Goal: Task Accomplishment & Management: Manage account settings

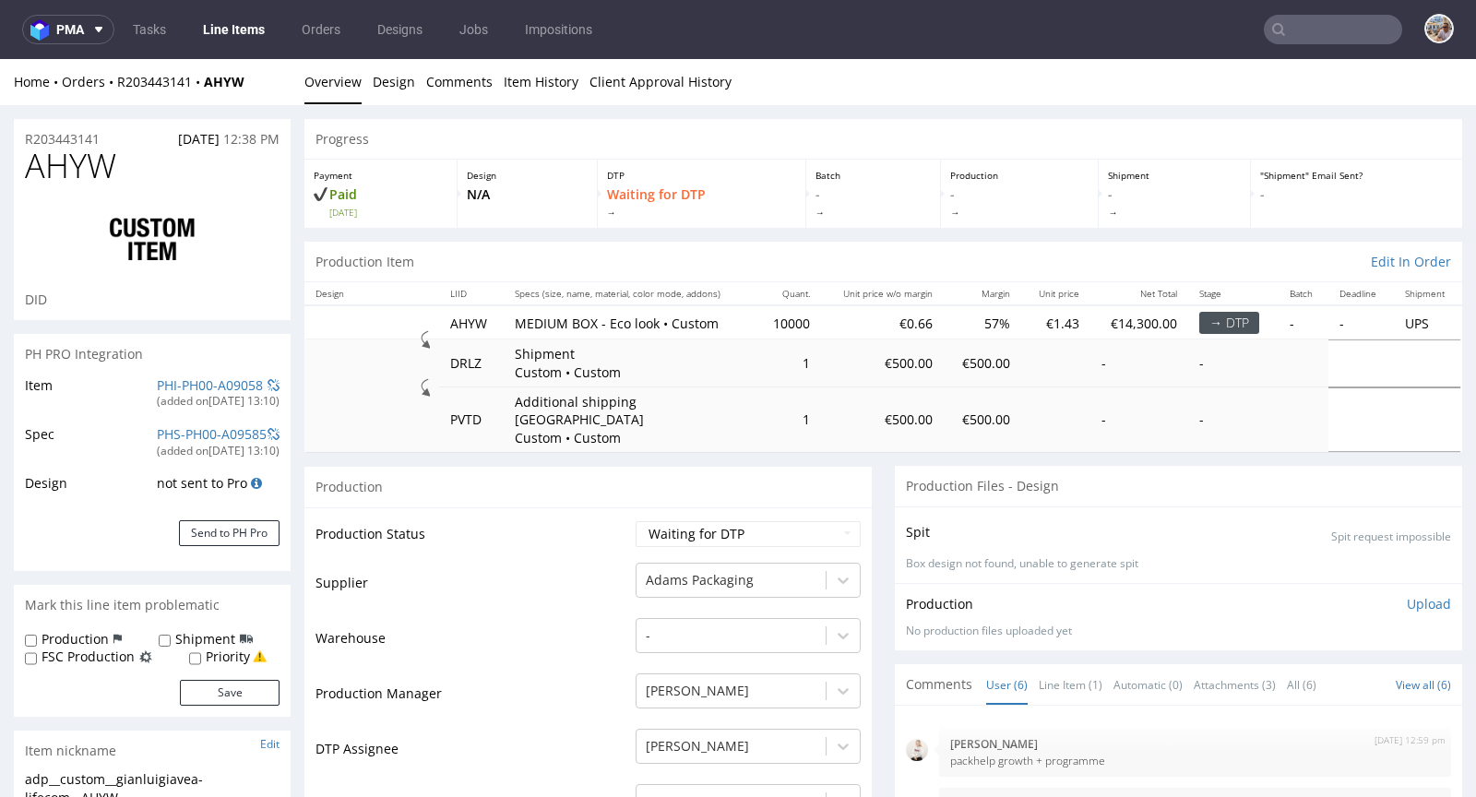
scroll to position [243, 0]
click at [199, 379] on link "PHI-PH00-A09058" at bounding box center [210, 385] width 106 height 18
click at [199, 381] on link "PHI-PH00-A09057" at bounding box center [210, 385] width 106 height 18
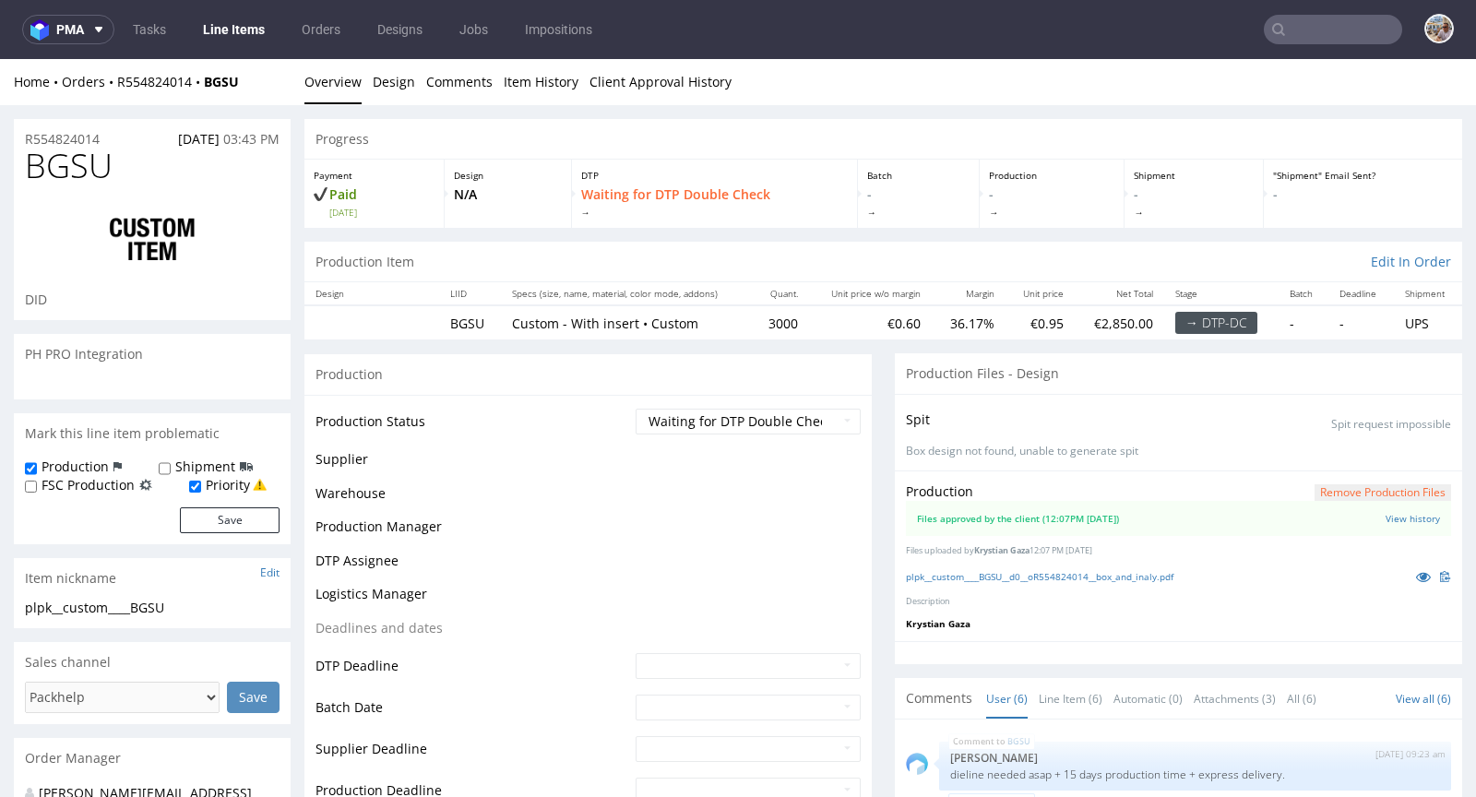
scroll to position [112, 0]
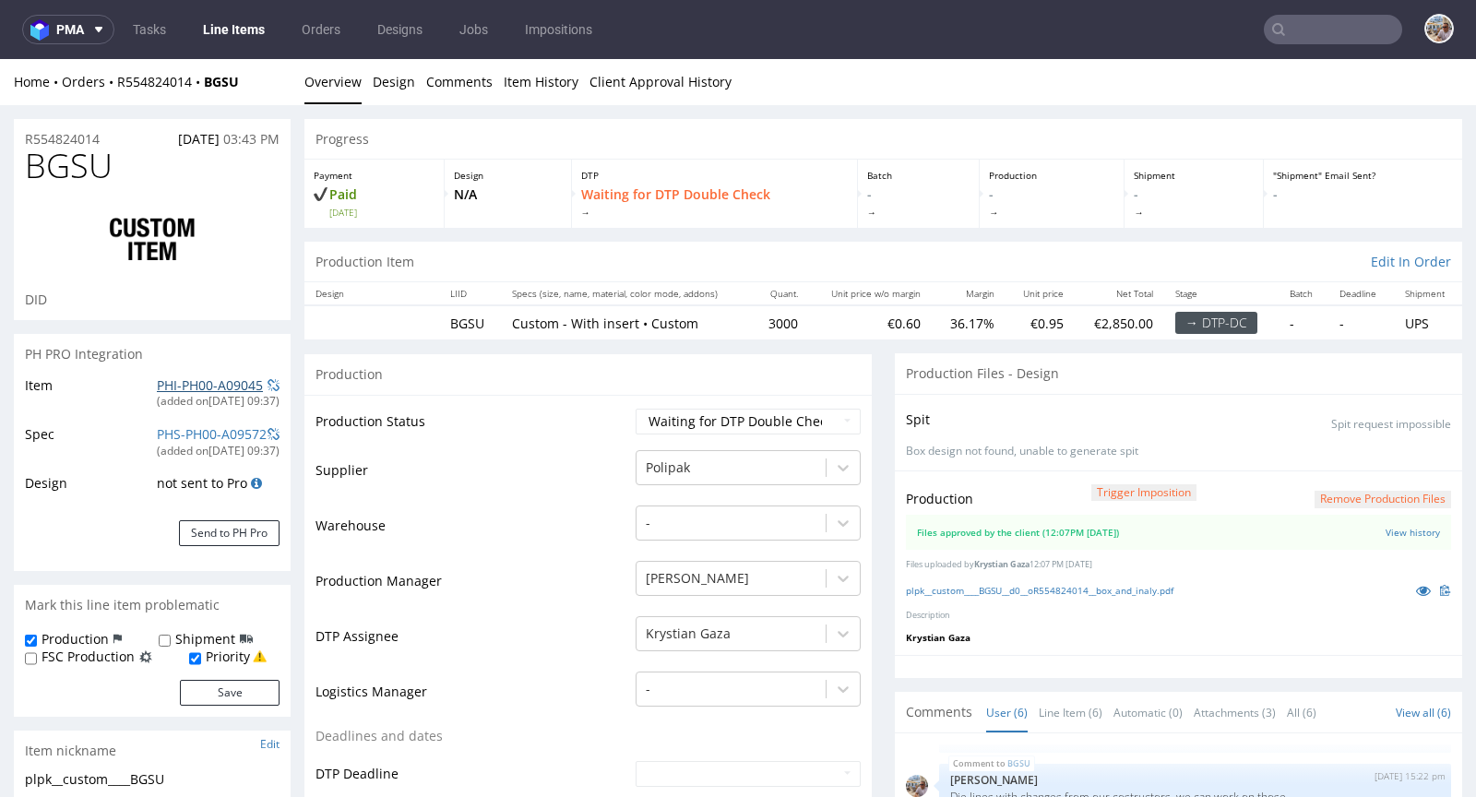
click at [189, 381] on link "PHI-PH00-A09045" at bounding box center [210, 385] width 106 height 18
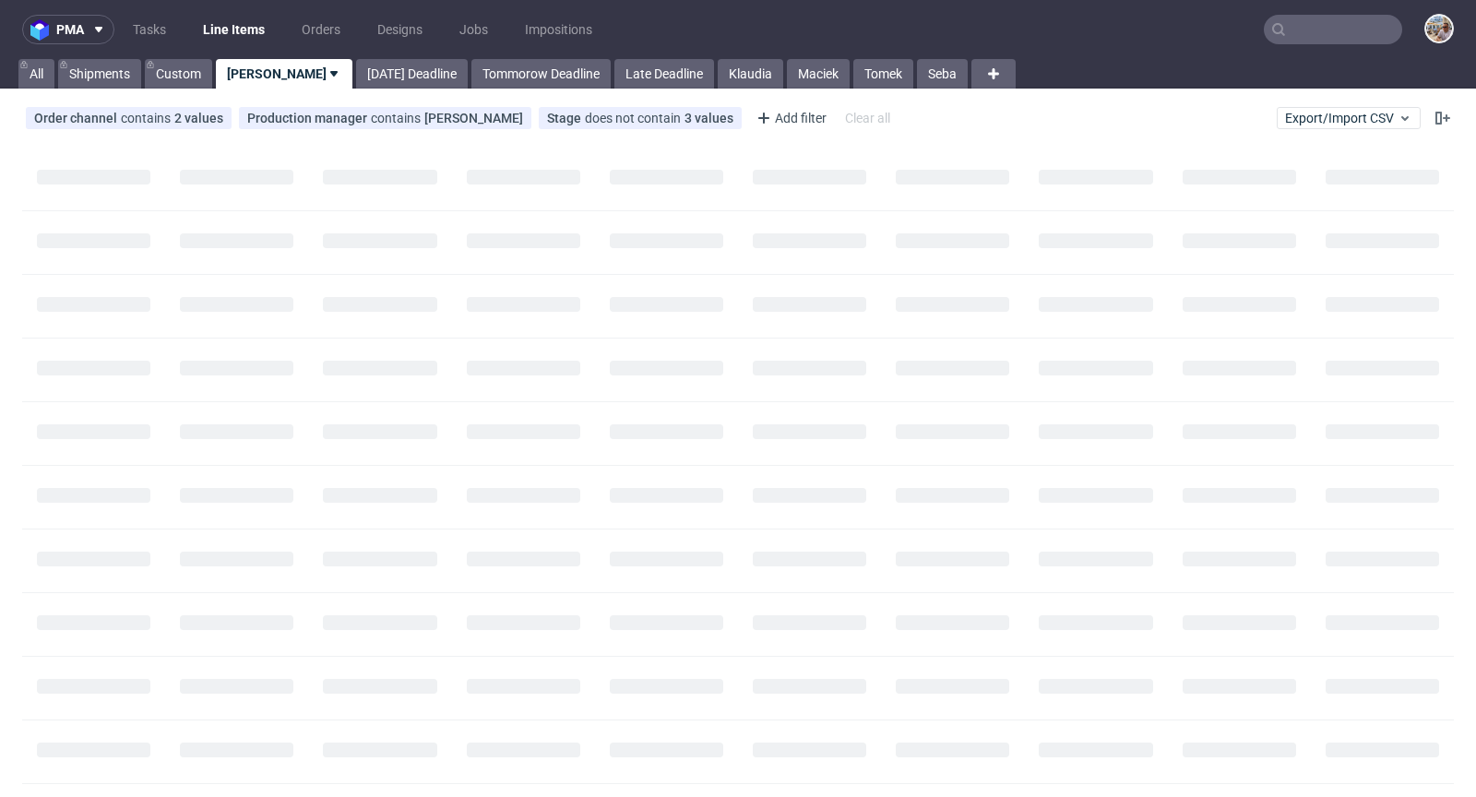
click at [1338, 39] on input "text" at bounding box center [1333, 30] width 138 height 30
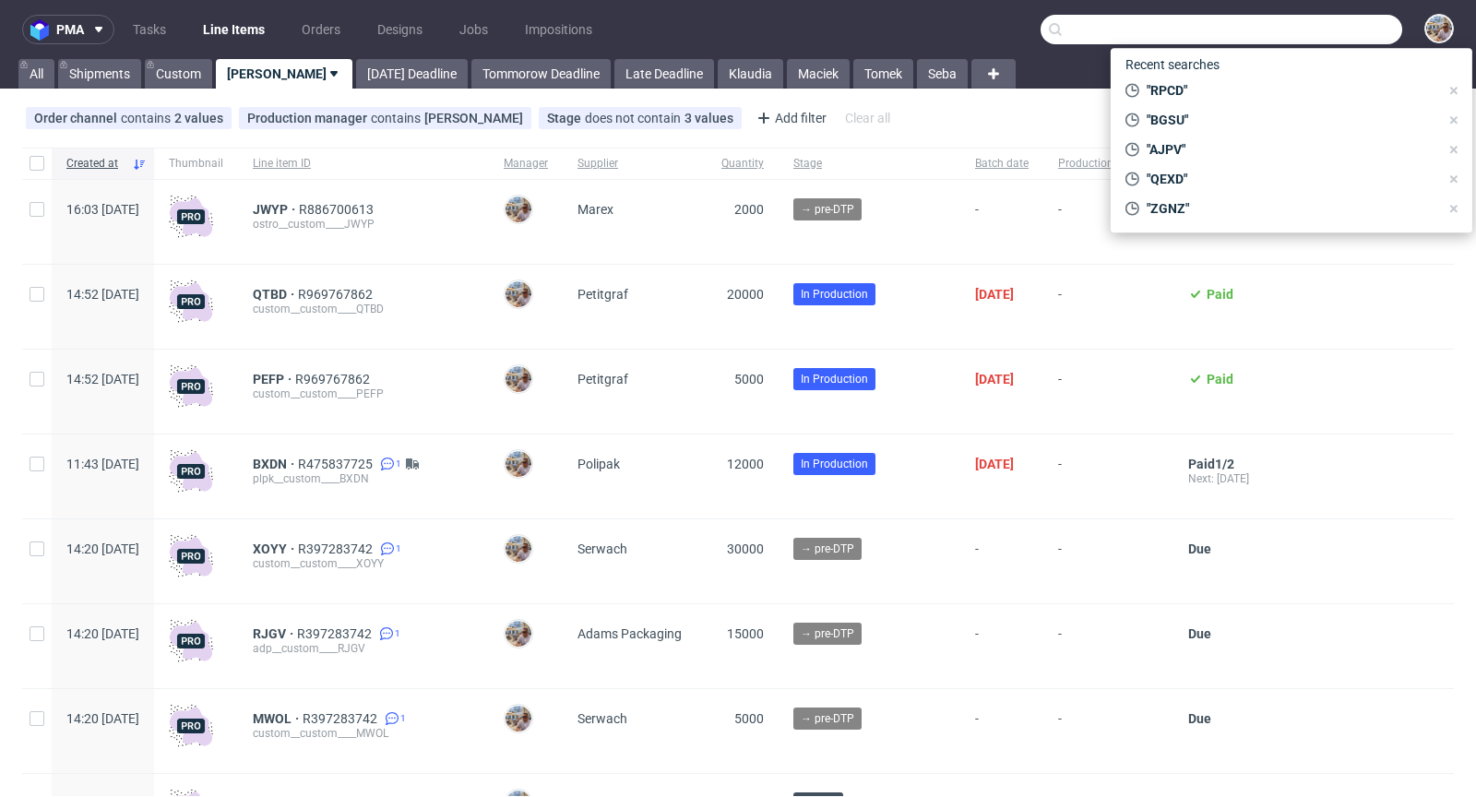
paste input "JWYP"
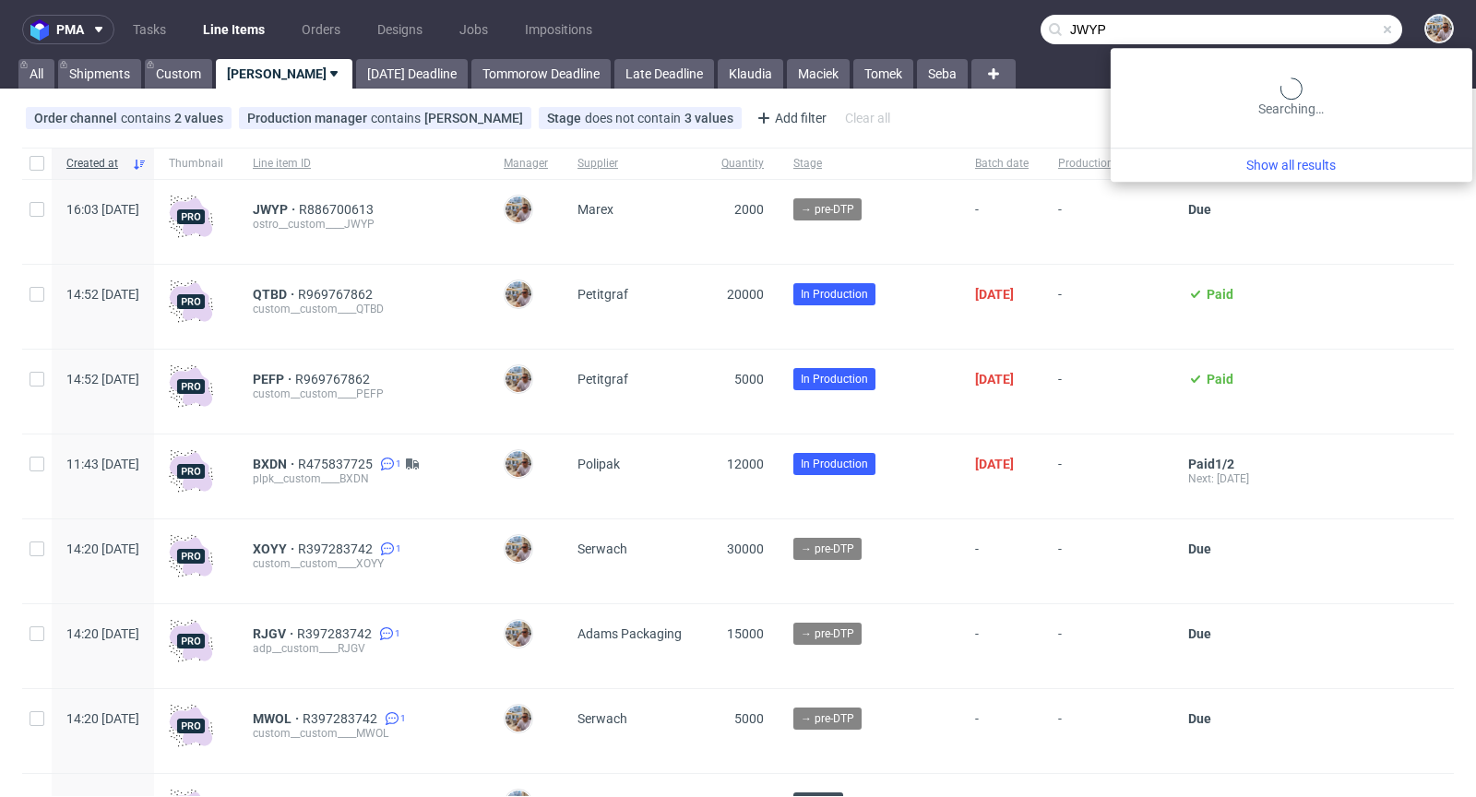
type input "JWYP"
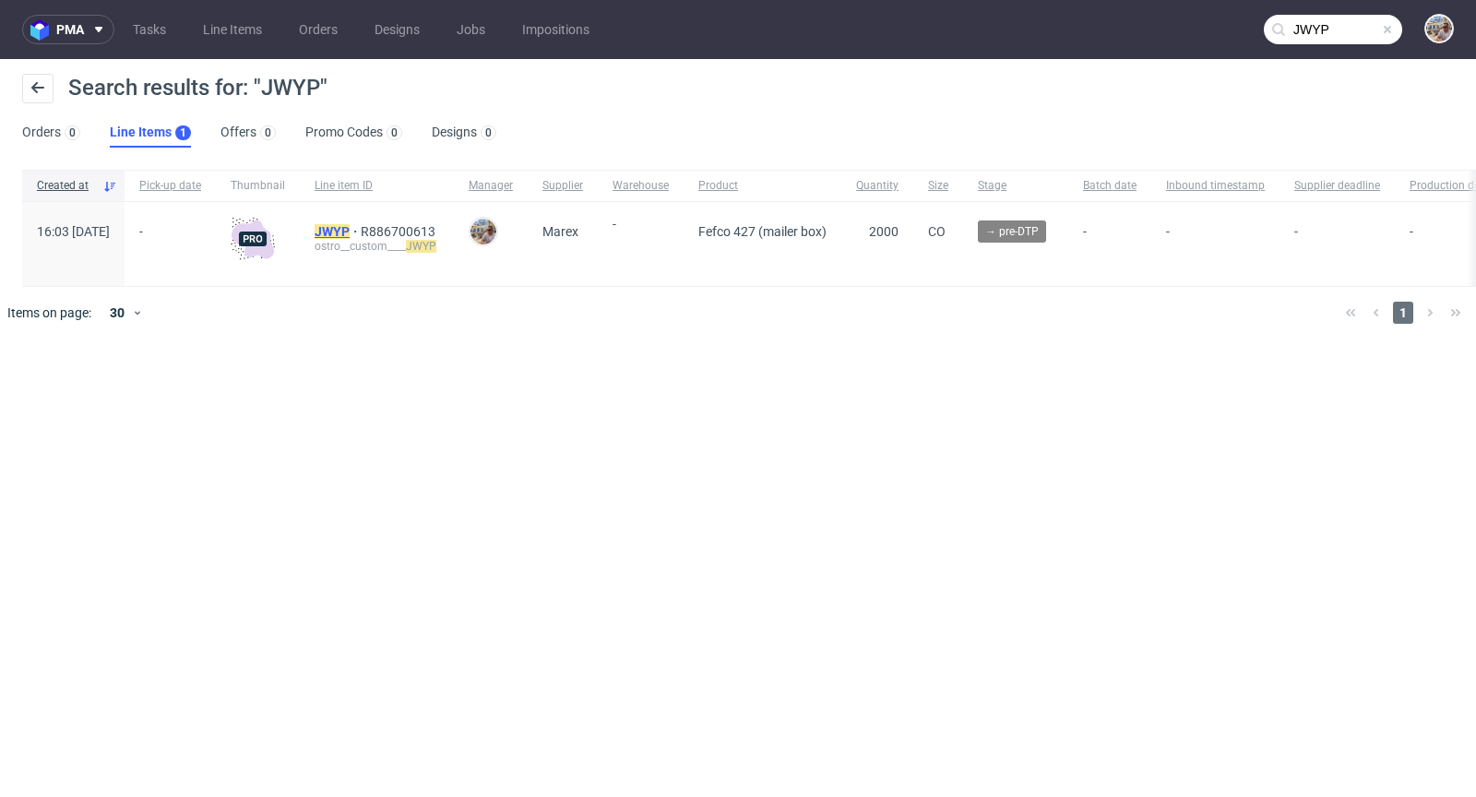
click at [350, 230] on mark "JWYP" at bounding box center [332, 231] width 35 height 15
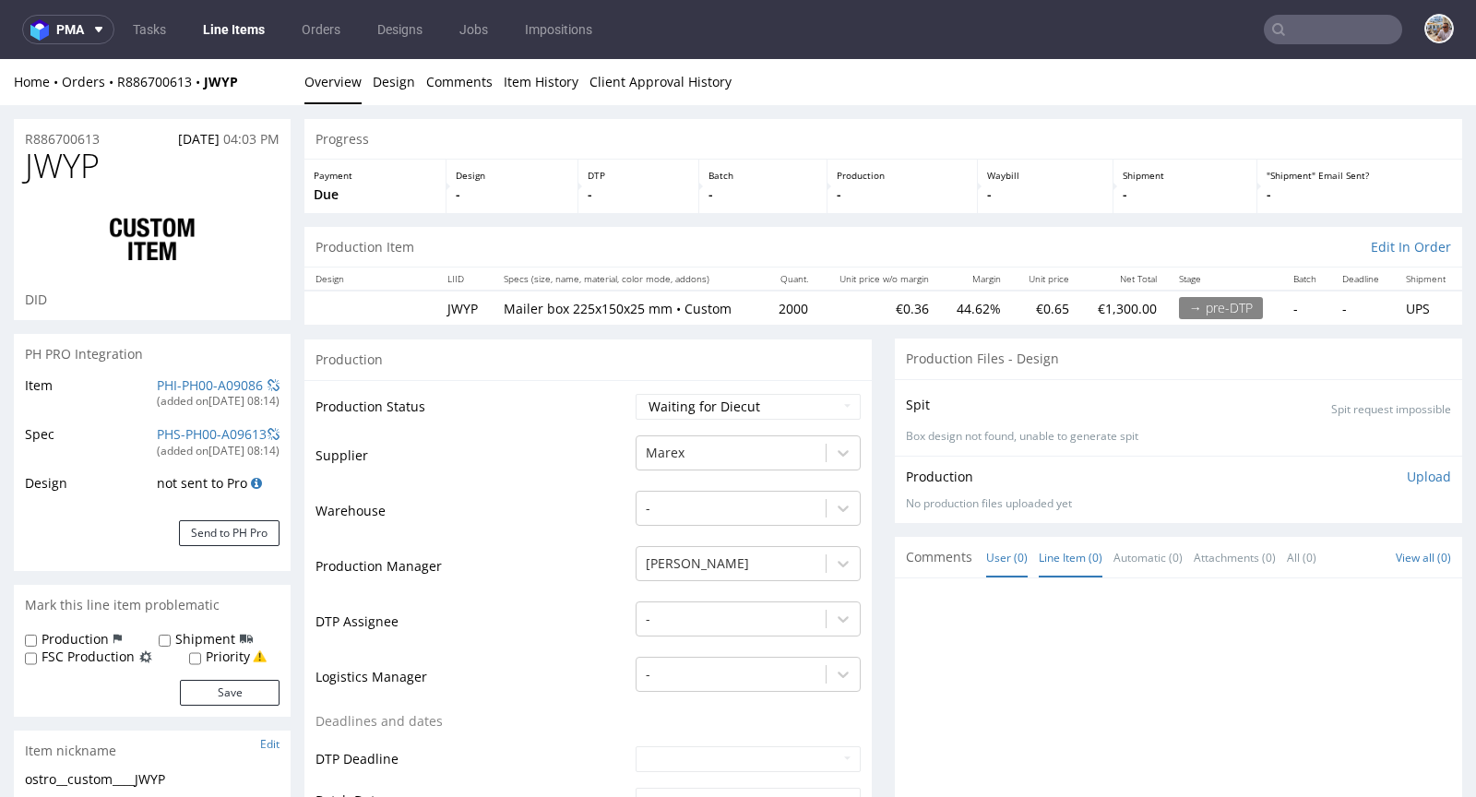
click at [1070, 560] on link "Line Item (0)" at bounding box center [1071, 558] width 64 height 40
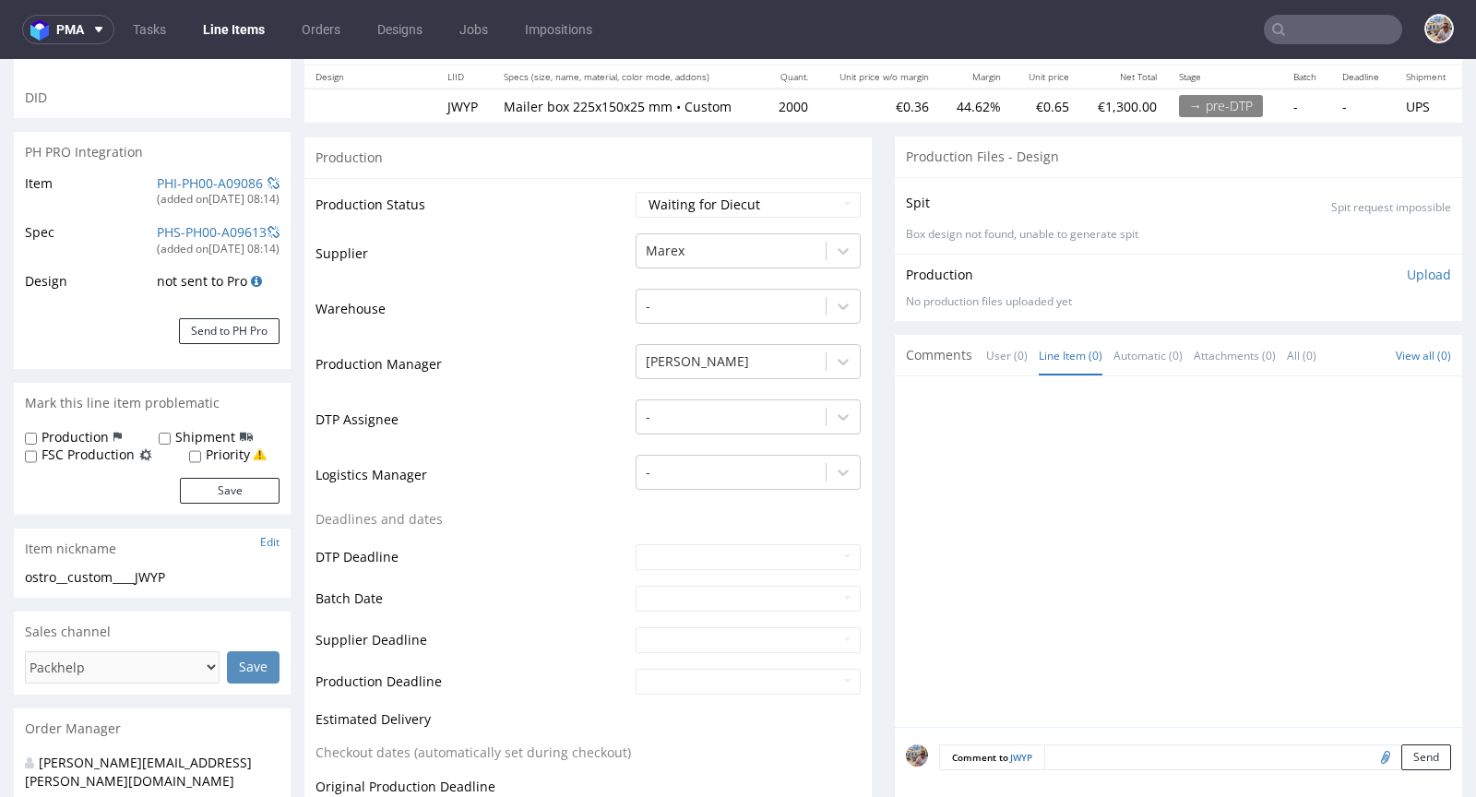
scroll to position [308, 0]
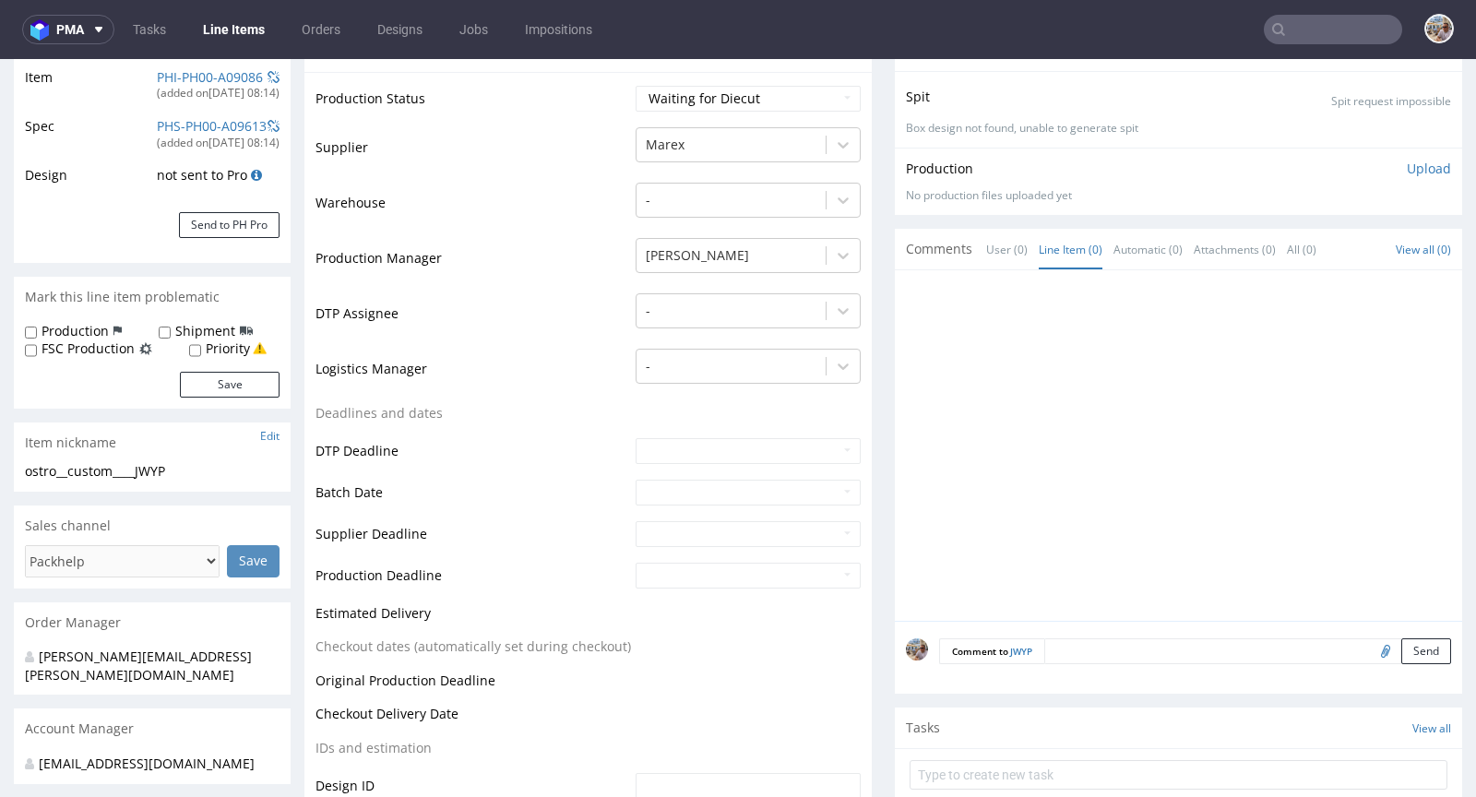
click at [1085, 651] on textarea at bounding box center [1247, 651] width 407 height 26
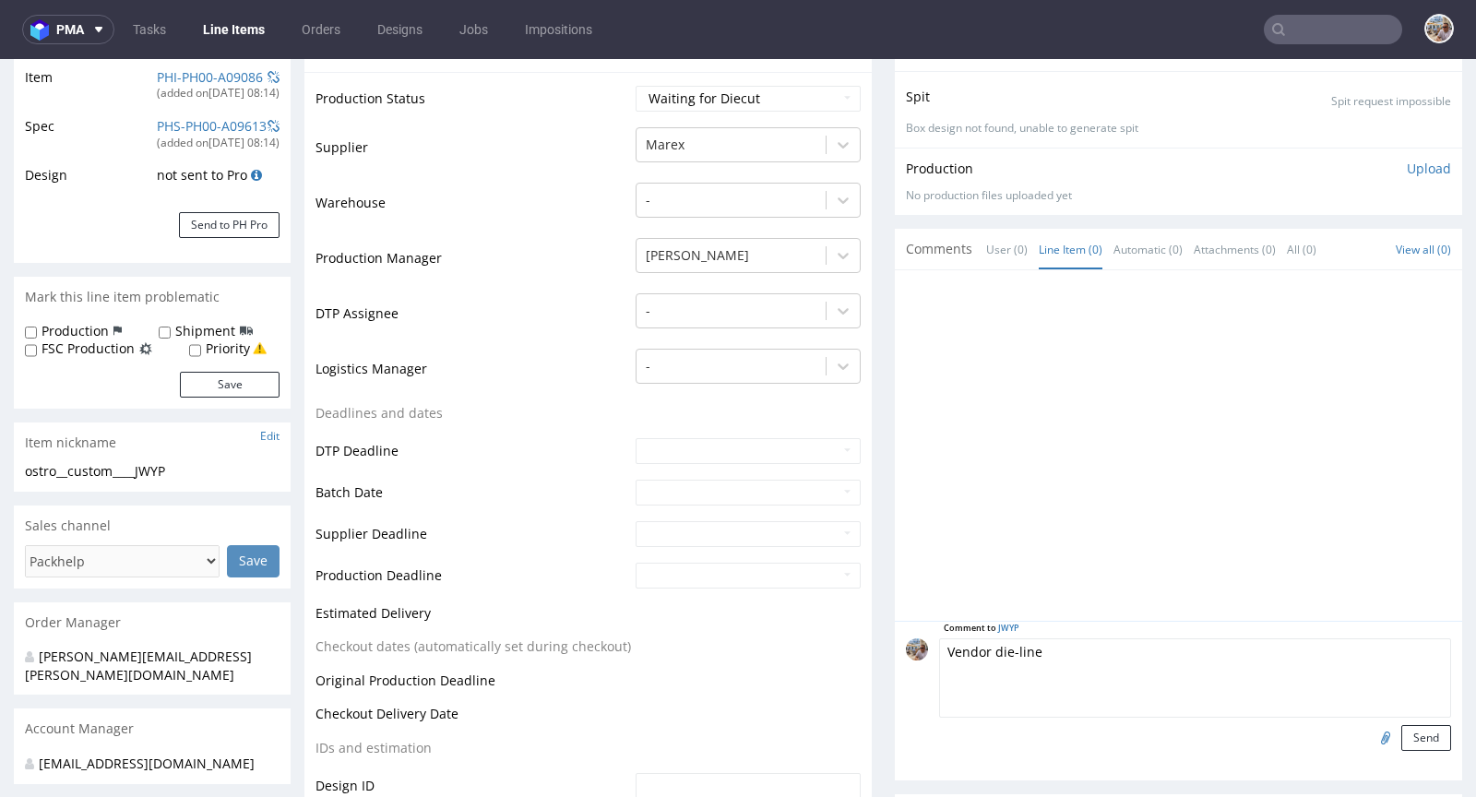
type textarea "Vendor die-line"
click at [1370, 741] on input "file" at bounding box center [1383, 737] width 26 height 24
type input "C:\fakepath\JWYP.pdf"
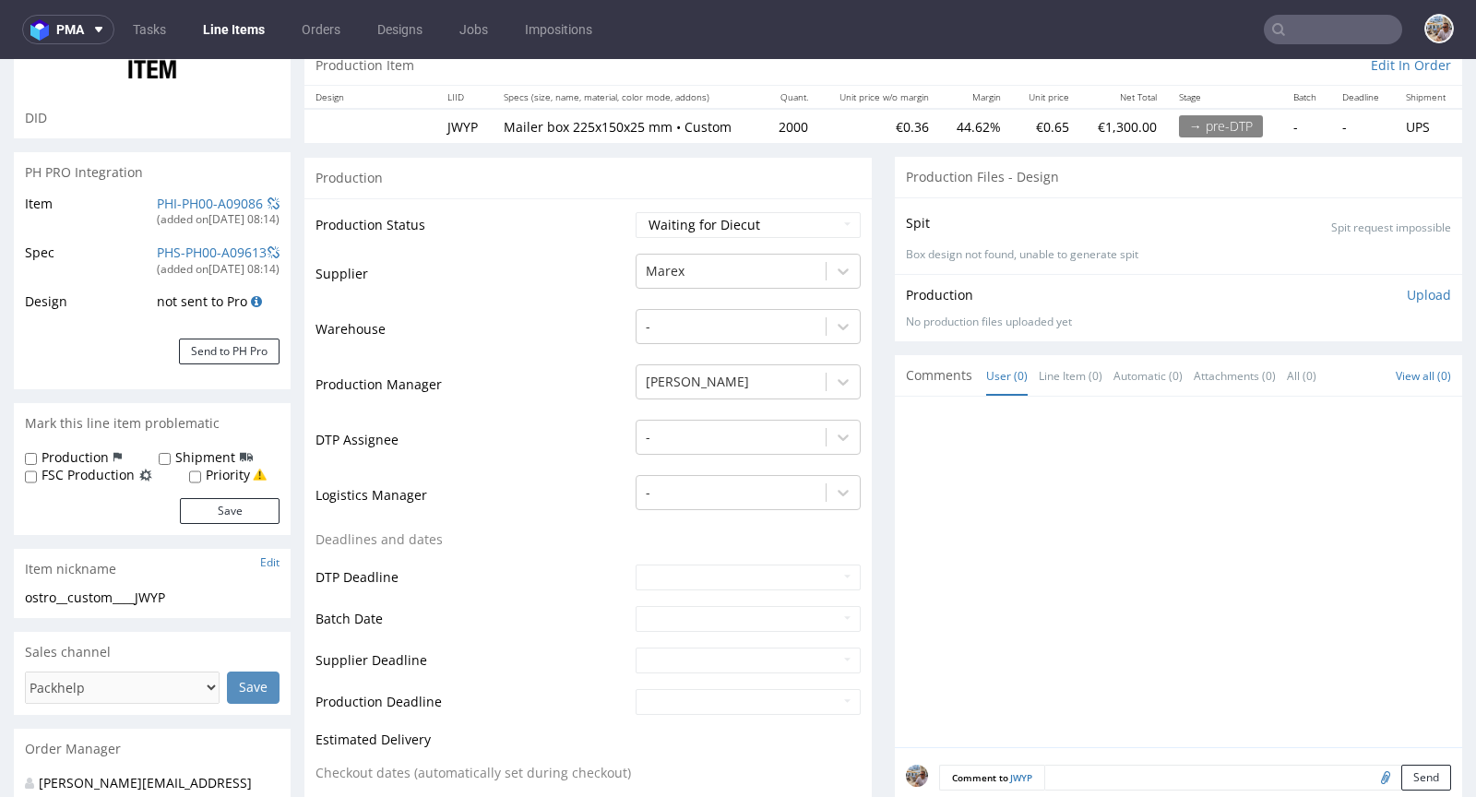
scroll to position [370, 0]
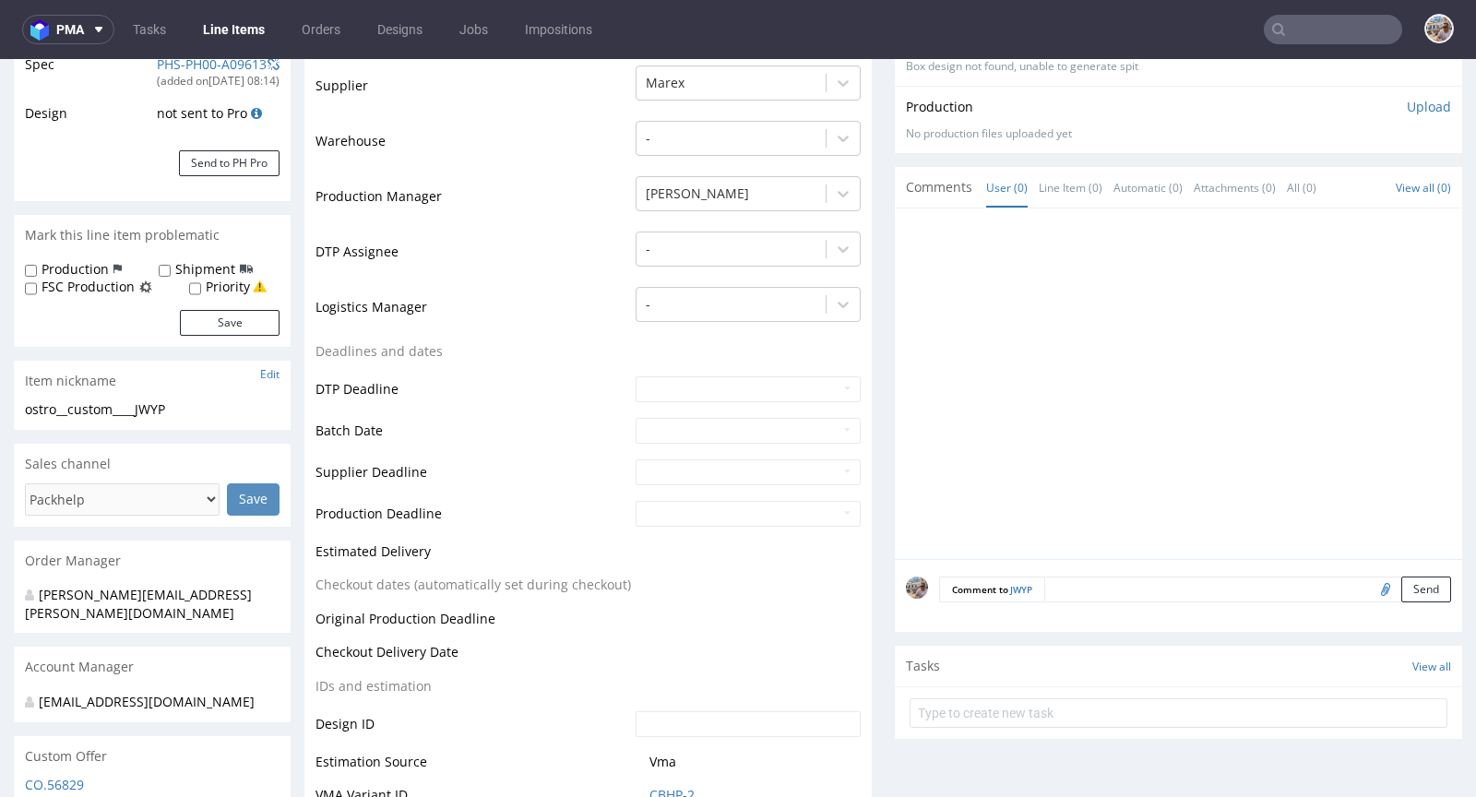
click at [1114, 566] on div "Comment to JWYP Send" at bounding box center [1178, 596] width 567 height 74
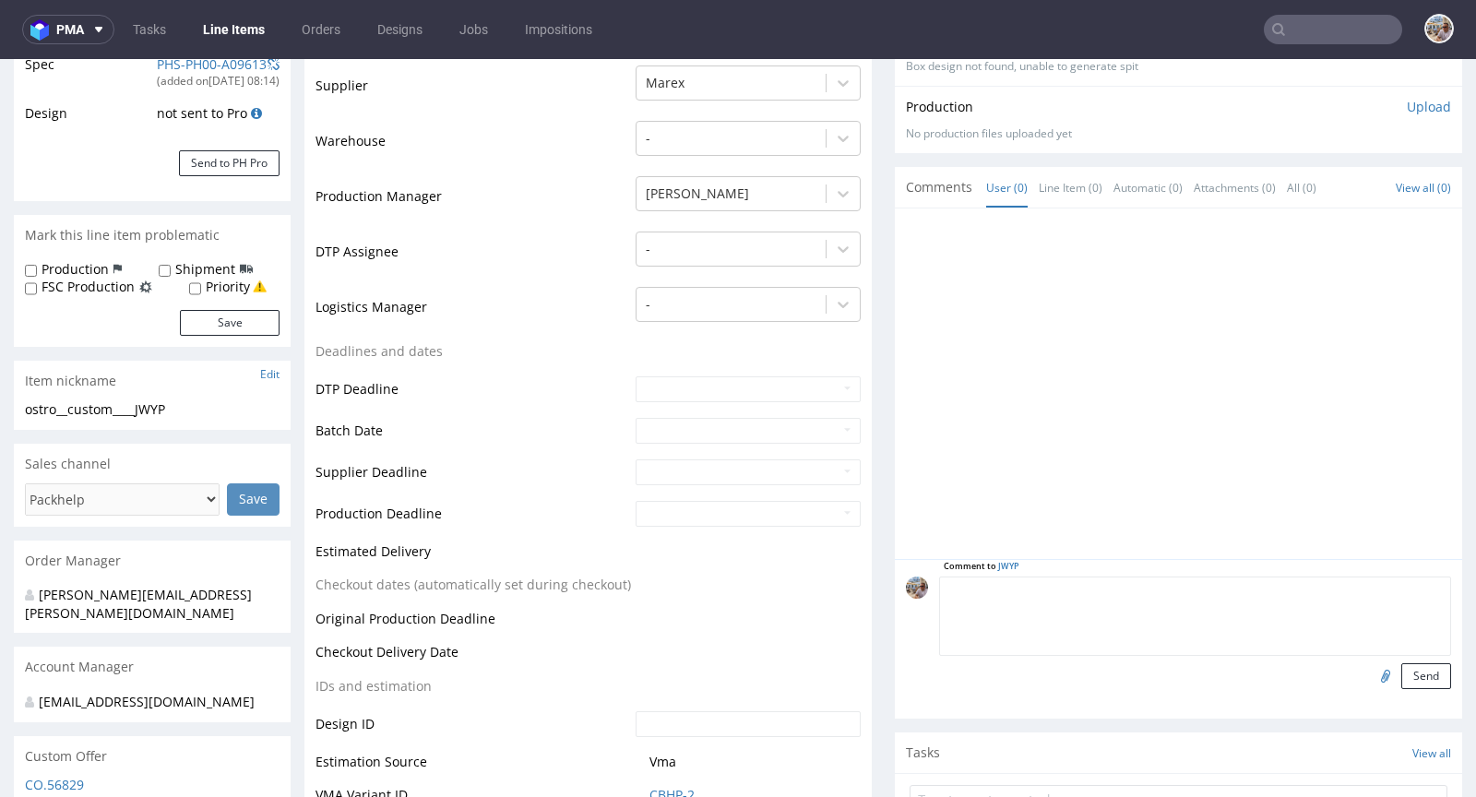
click at [1113, 598] on textarea at bounding box center [1195, 616] width 512 height 79
type textarea "Vendor die-line"
click at [1370, 672] on input "file" at bounding box center [1383, 675] width 26 height 24
type input "C:\fakepath\MX8420_2025_Karton F427_E_211x146x23 mm_Zew.225x150x25 mm_JWYP siat…"
click at [1401, 670] on button "Send" at bounding box center [1426, 676] width 50 height 26
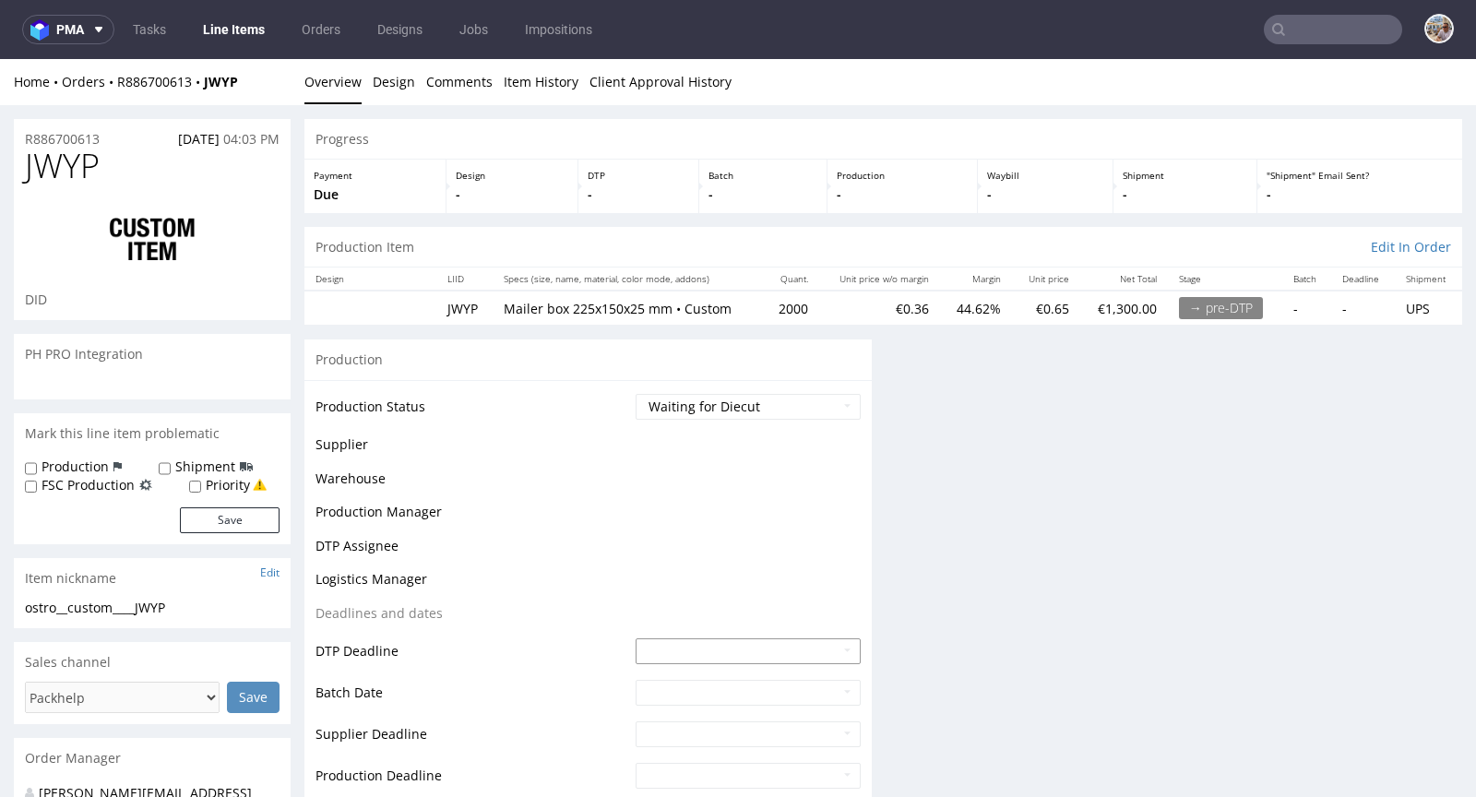
scroll to position [0, 0]
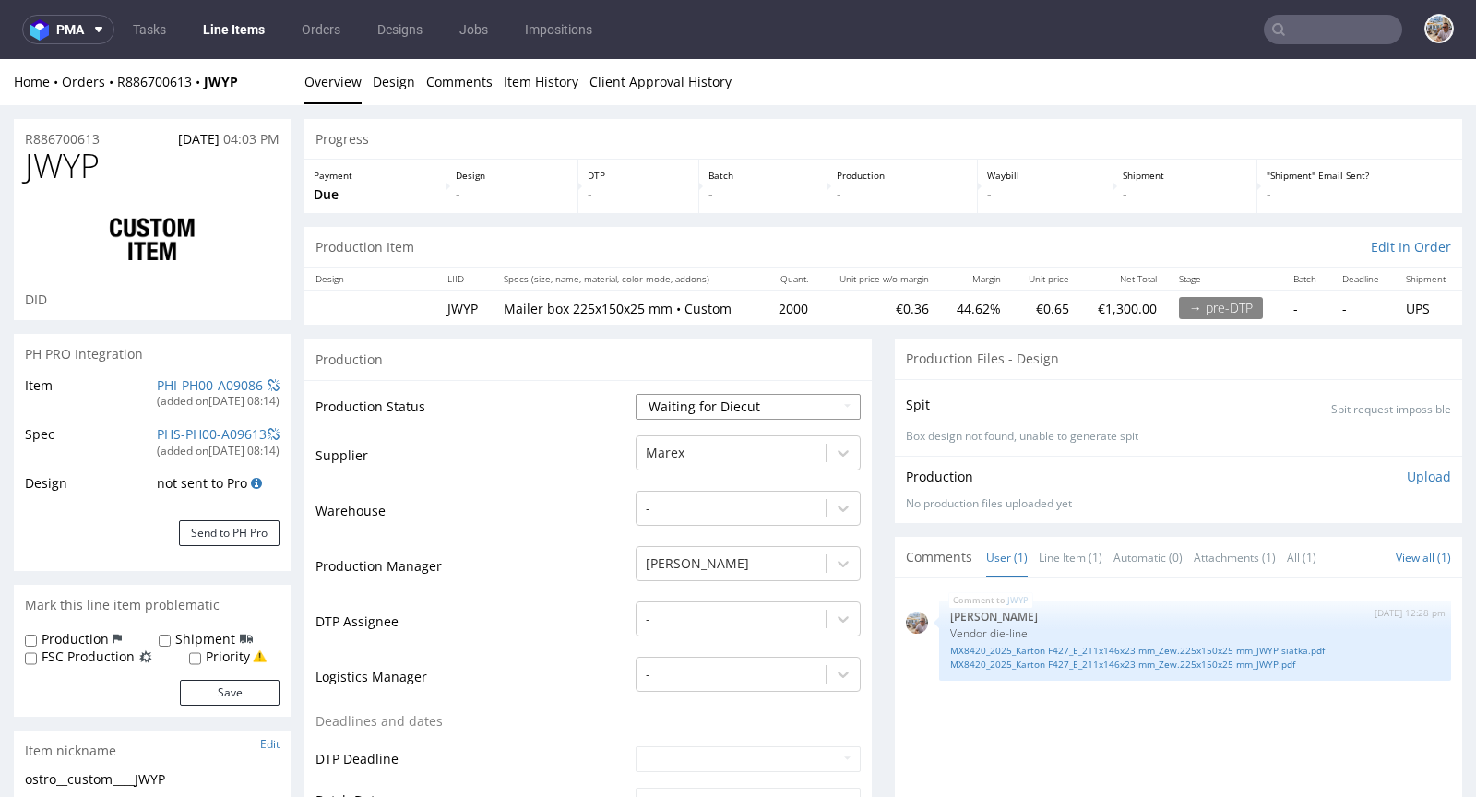
click at [661, 402] on select "Waiting for Artwork Waiting for Diecut Waiting for Mockup Waiting for DTP Waiti…" at bounding box center [748, 407] width 225 height 26
select select "pre_dtp_waiting_for_artwork"
click at [636, 394] on select "Waiting for Artwork Waiting for Diecut Waiting for Mockup Waiting for DTP Waiti…" at bounding box center [748, 407] width 225 height 26
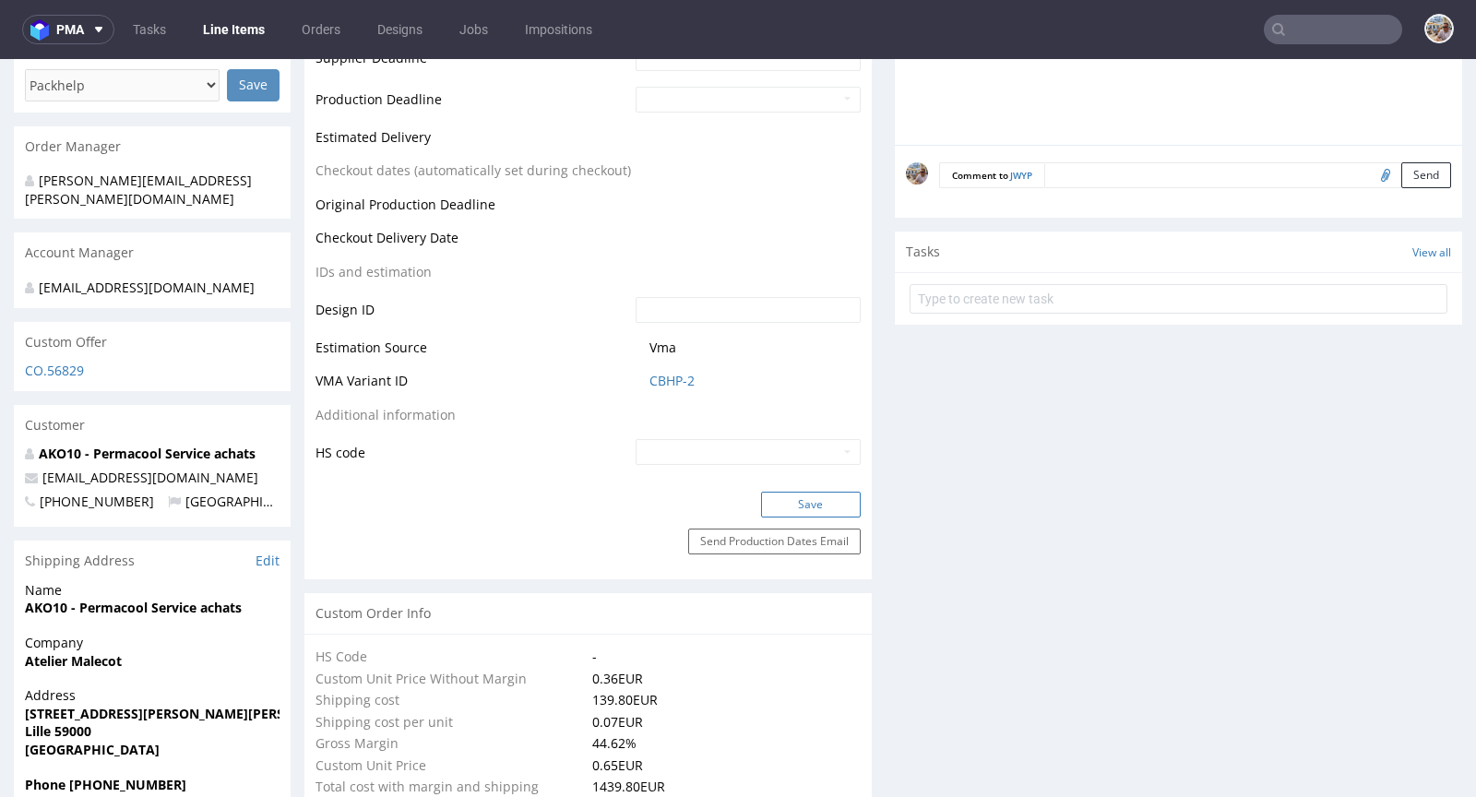
click at [798, 498] on button "Save" at bounding box center [811, 505] width 100 height 26
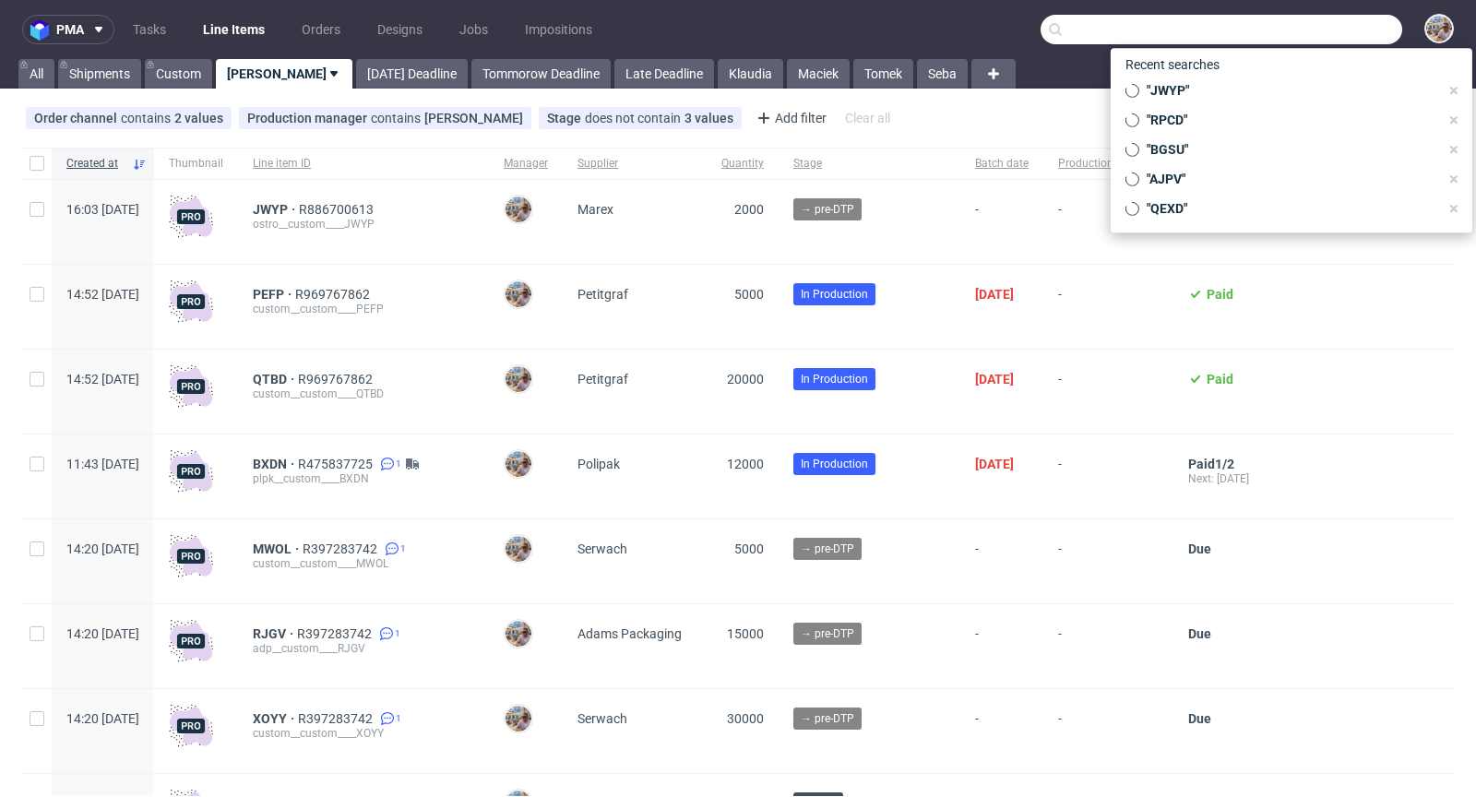
click at [1325, 40] on input "text" at bounding box center [1221, 30] width 362 height 30
paste input "YLBC"
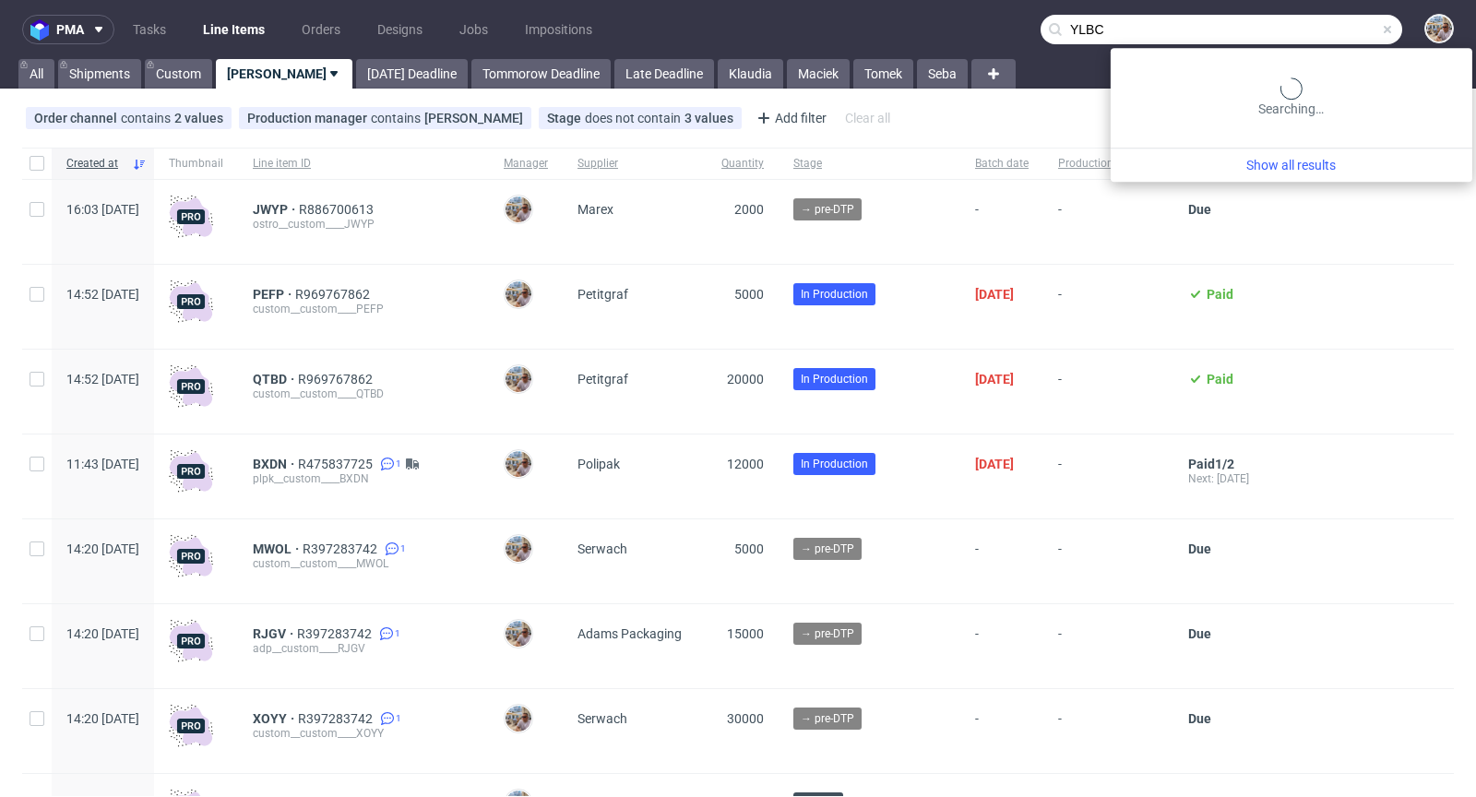
type input "YLBC"
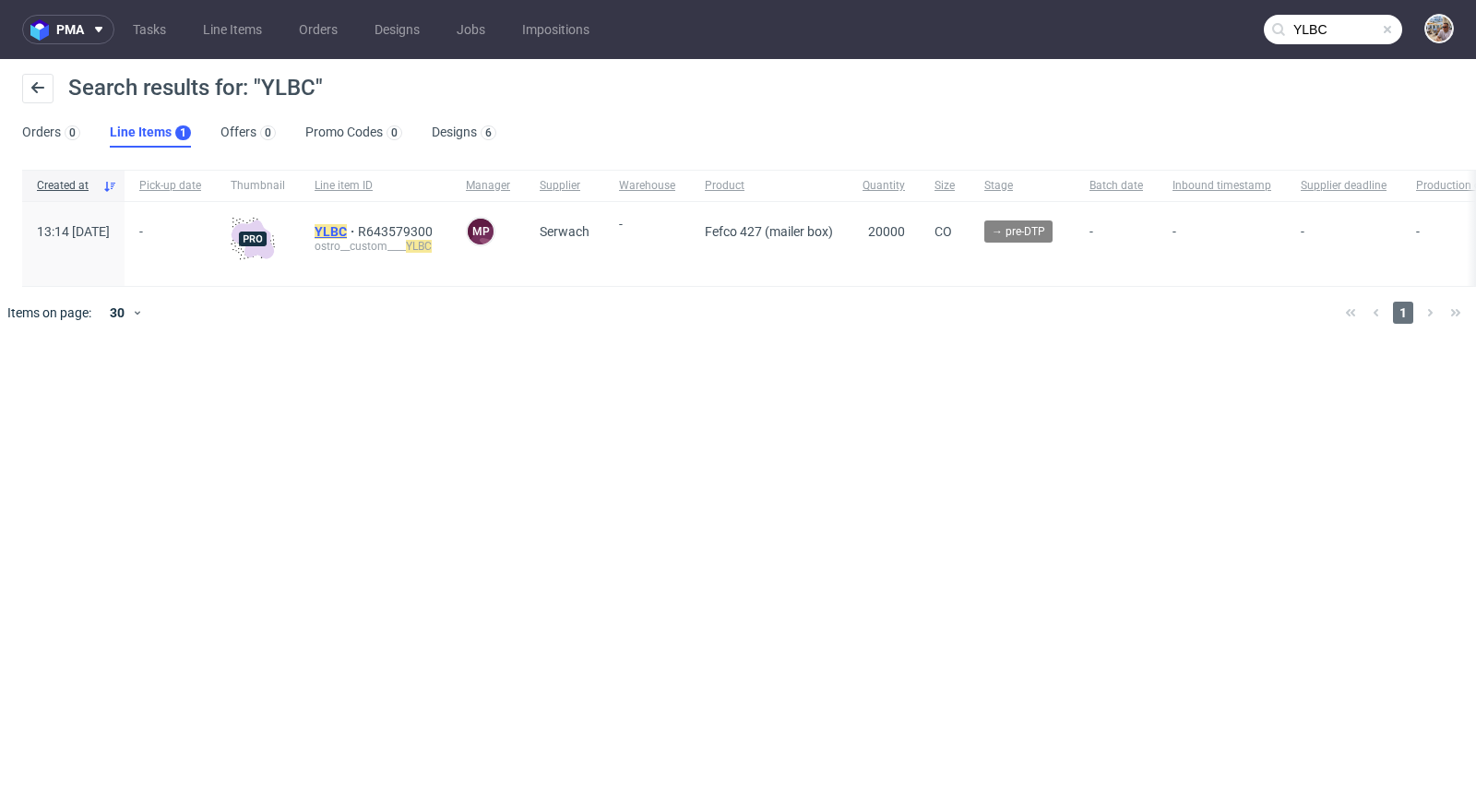
click at [347, 232] on mark "YLBC" at bounding box center [331, 231] width 32 height 15
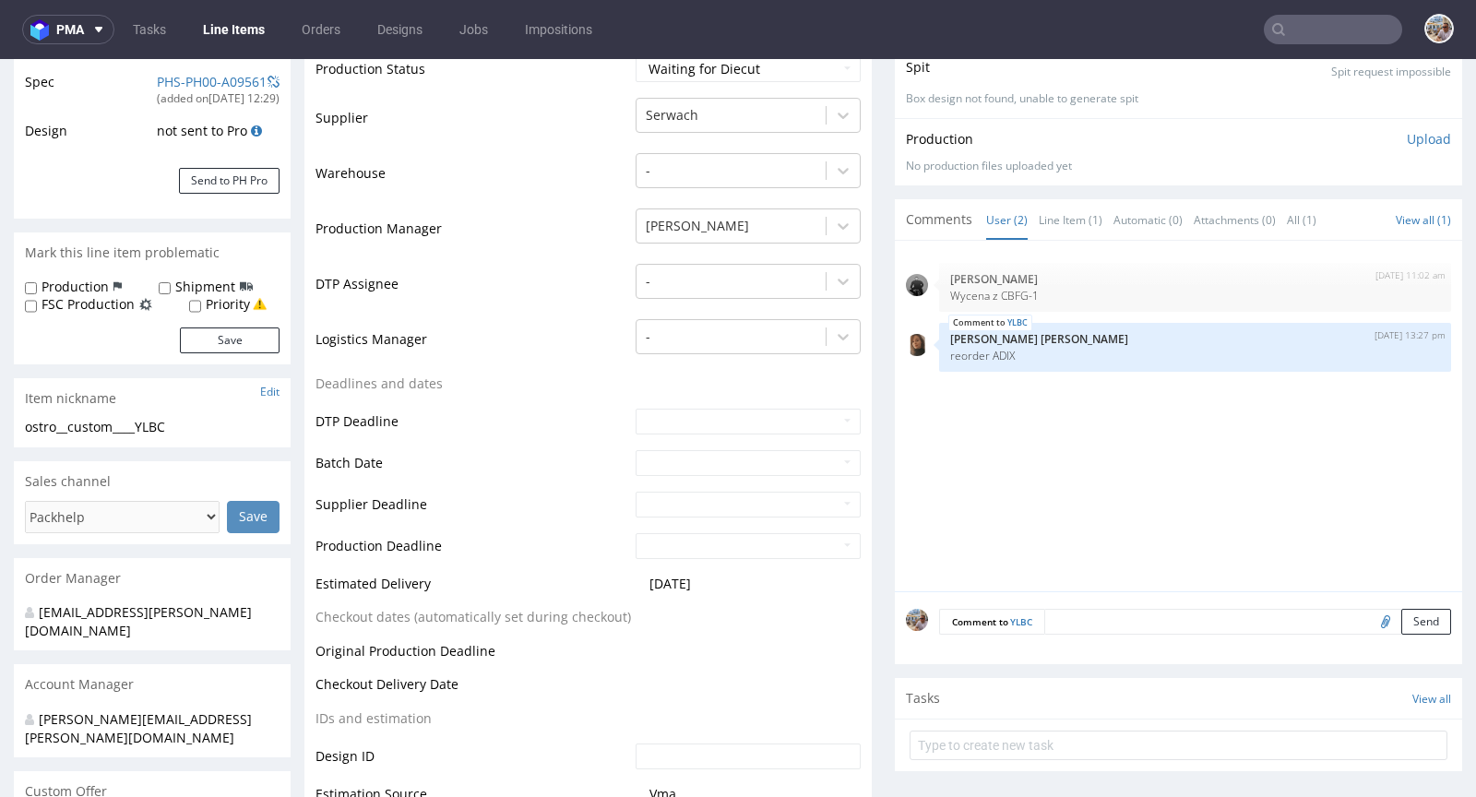
scroll to position [379, 0]
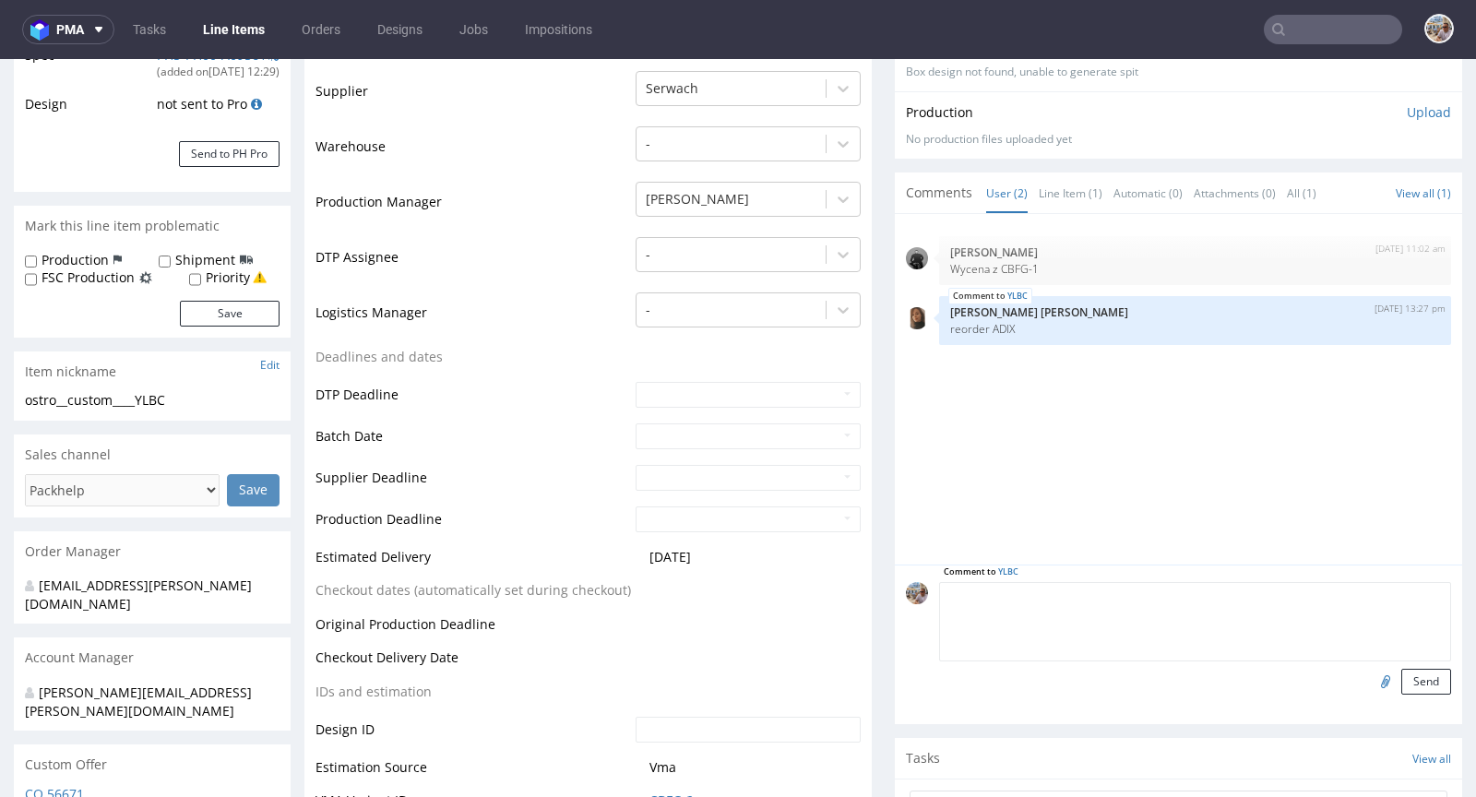
click at [1052, 590] on textarea at bounding box center [1195, 621] width 512 height 79
type textarea "Siatka vendora"
click at [1370, 676] on input "file" at bounding box center [1383, 681] width 26 height 24
type input "C:\fakepath\a43429-ylbc-250x150x50xe-zew.pdf"
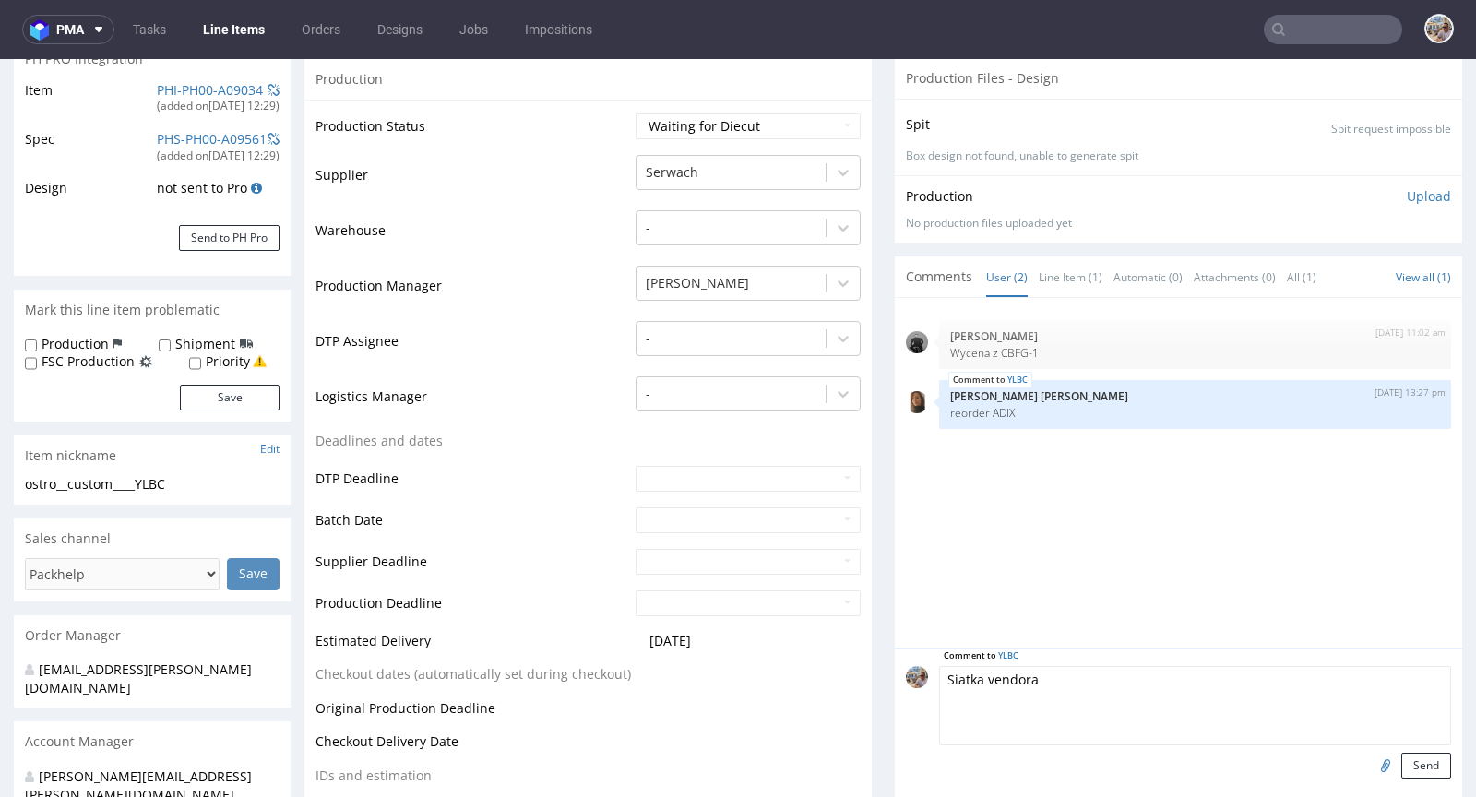
scroll to position [468, 0]
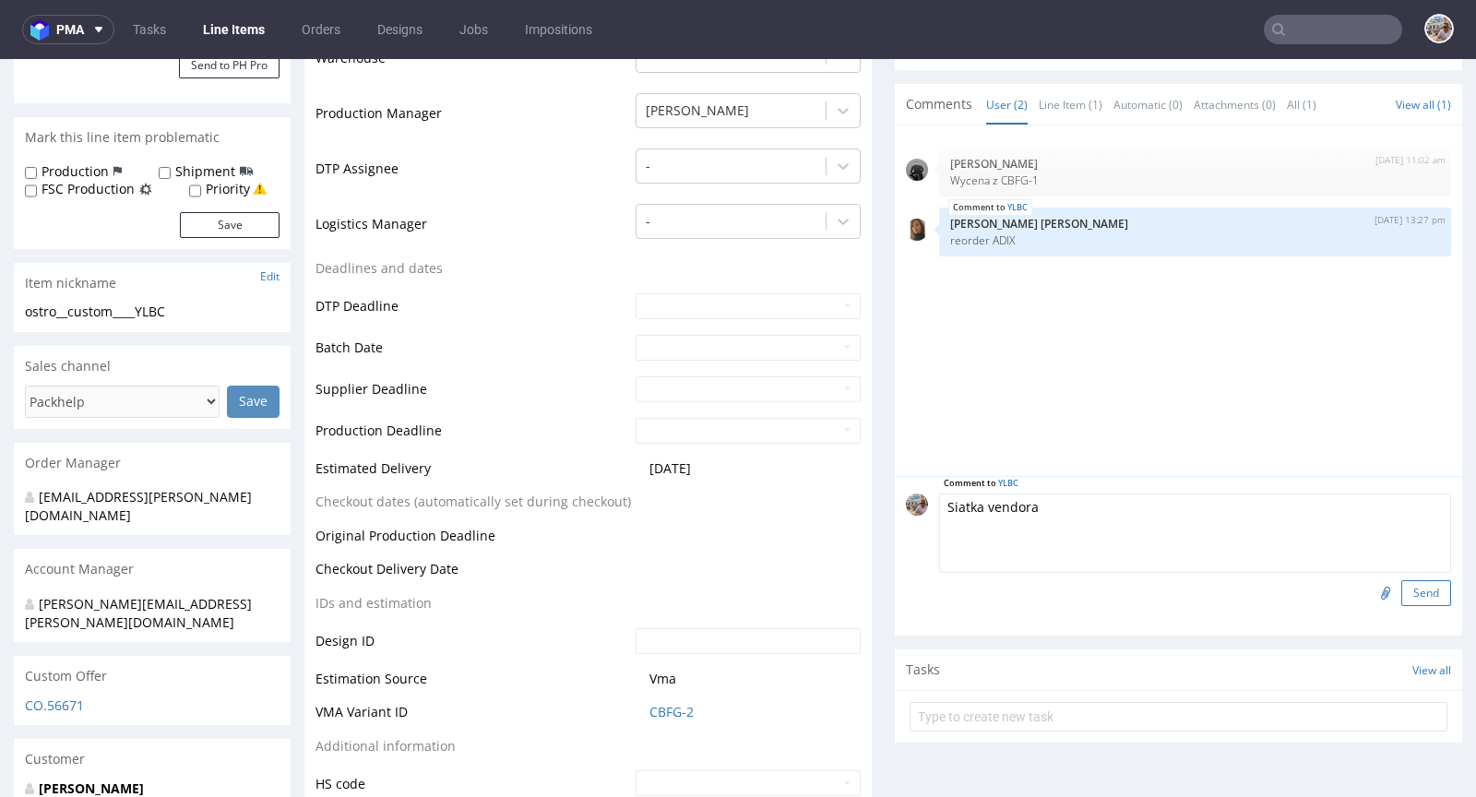
click at [1401, 593] on button "Send" at bounding box center [1426, 593] width 50 height 26
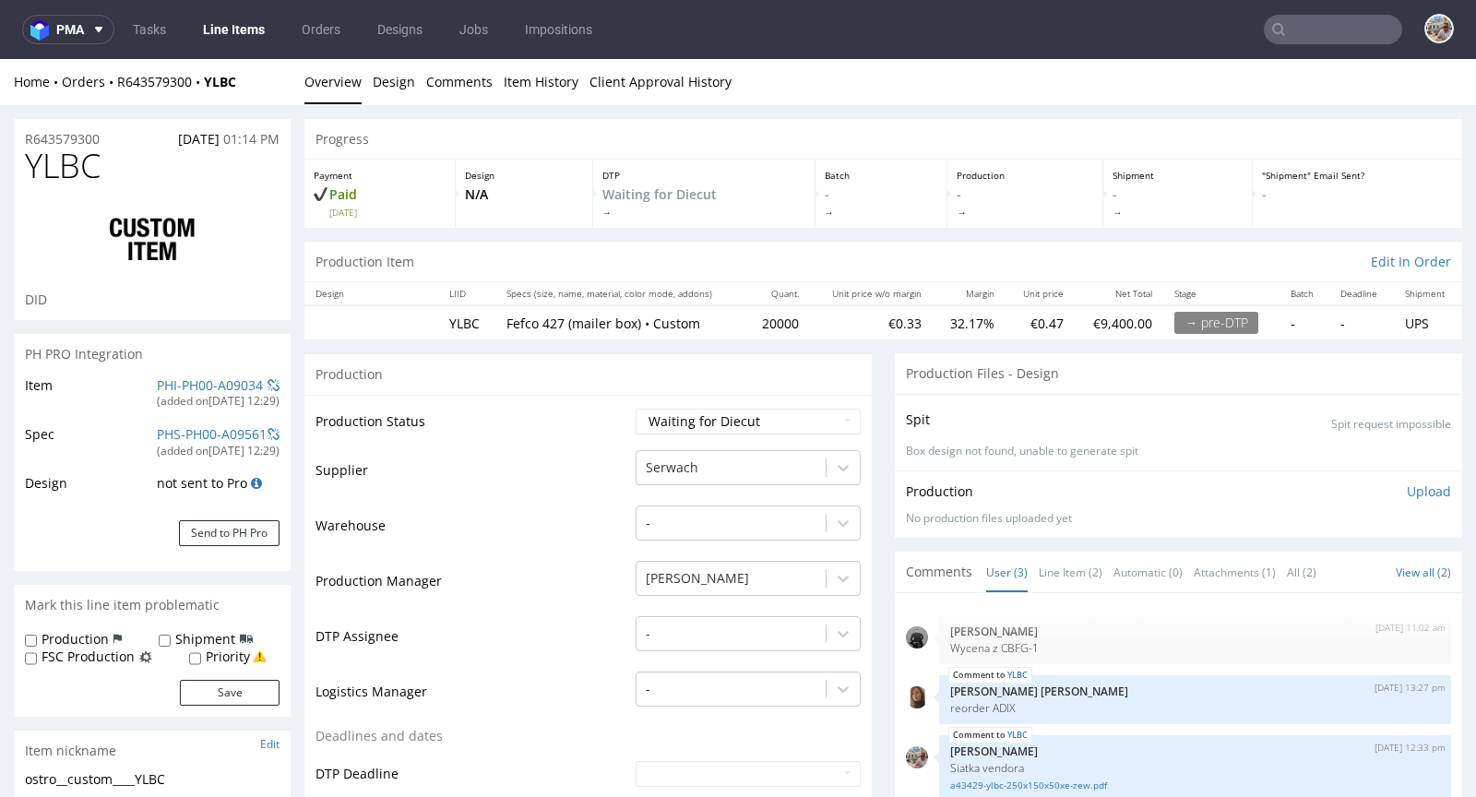
scroll to position [297, 0]
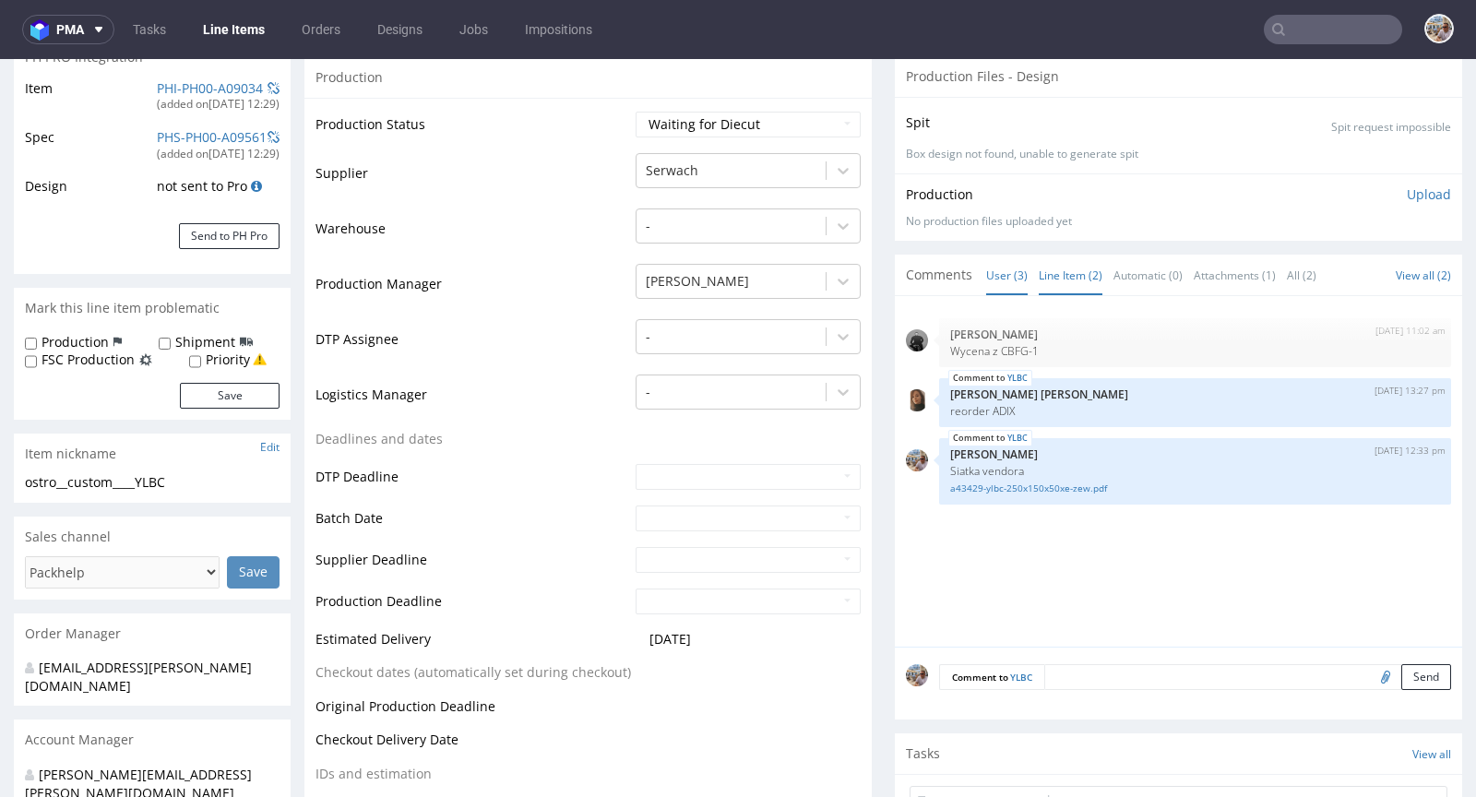
click at [1074, 266] on link "Line Item (2)" at bounding box center [1071, 276] width 64 height 40
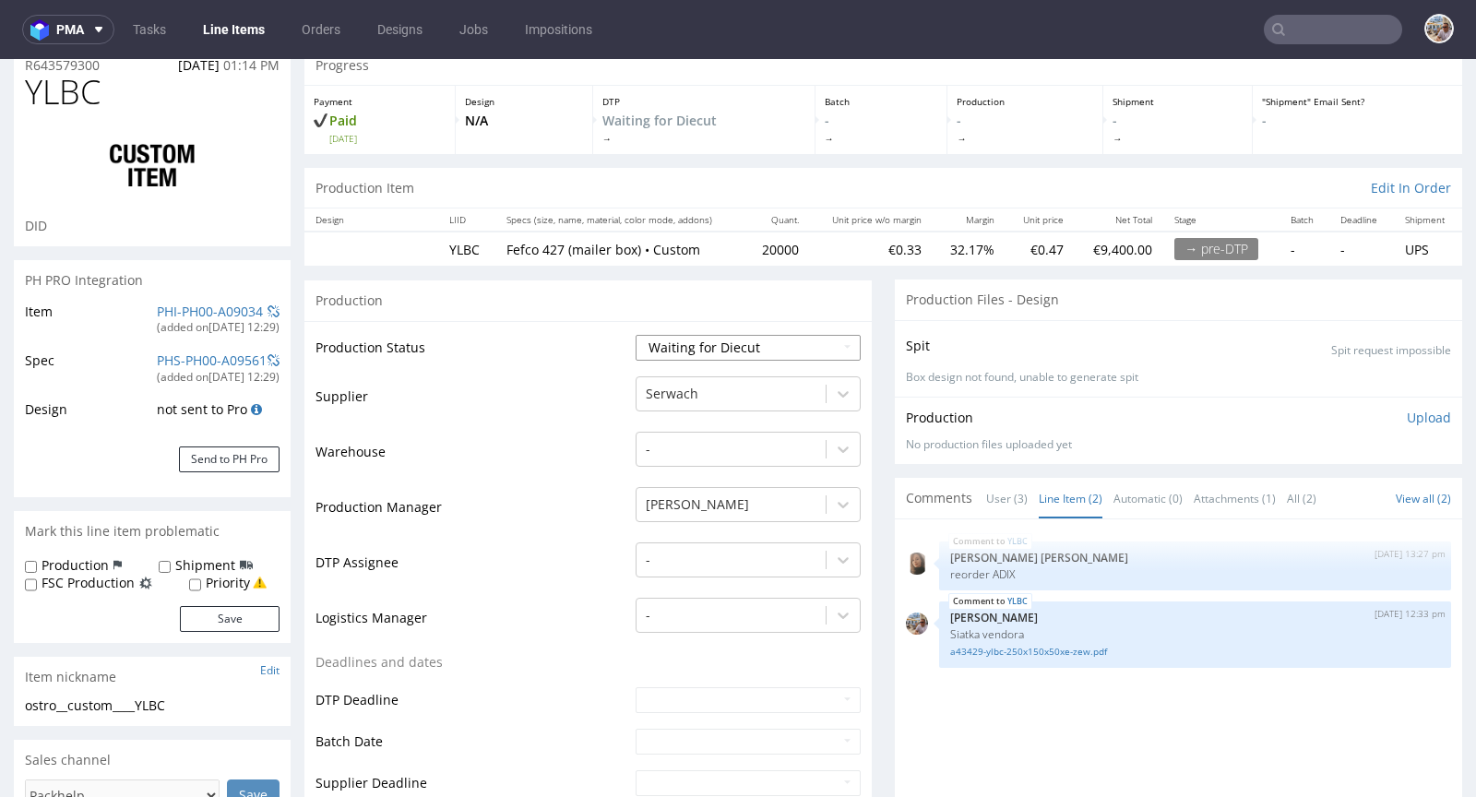
scroll to position [73, 0]
click at [718, 349] on select "Waiting for Artwork Waiting for Diecut Waiting for Mockup Waiting for DTP Waiti…" at bounding box center [748, 349] width 225 height 26
select select "dtp_waiting_for_check"
click at [636, 336] on select "Waiting for Artwork Waiting for Diecut Waiting for Mockup Waiting for DTP Waiti…" at bounding box center [748, 349] width 225 height 26
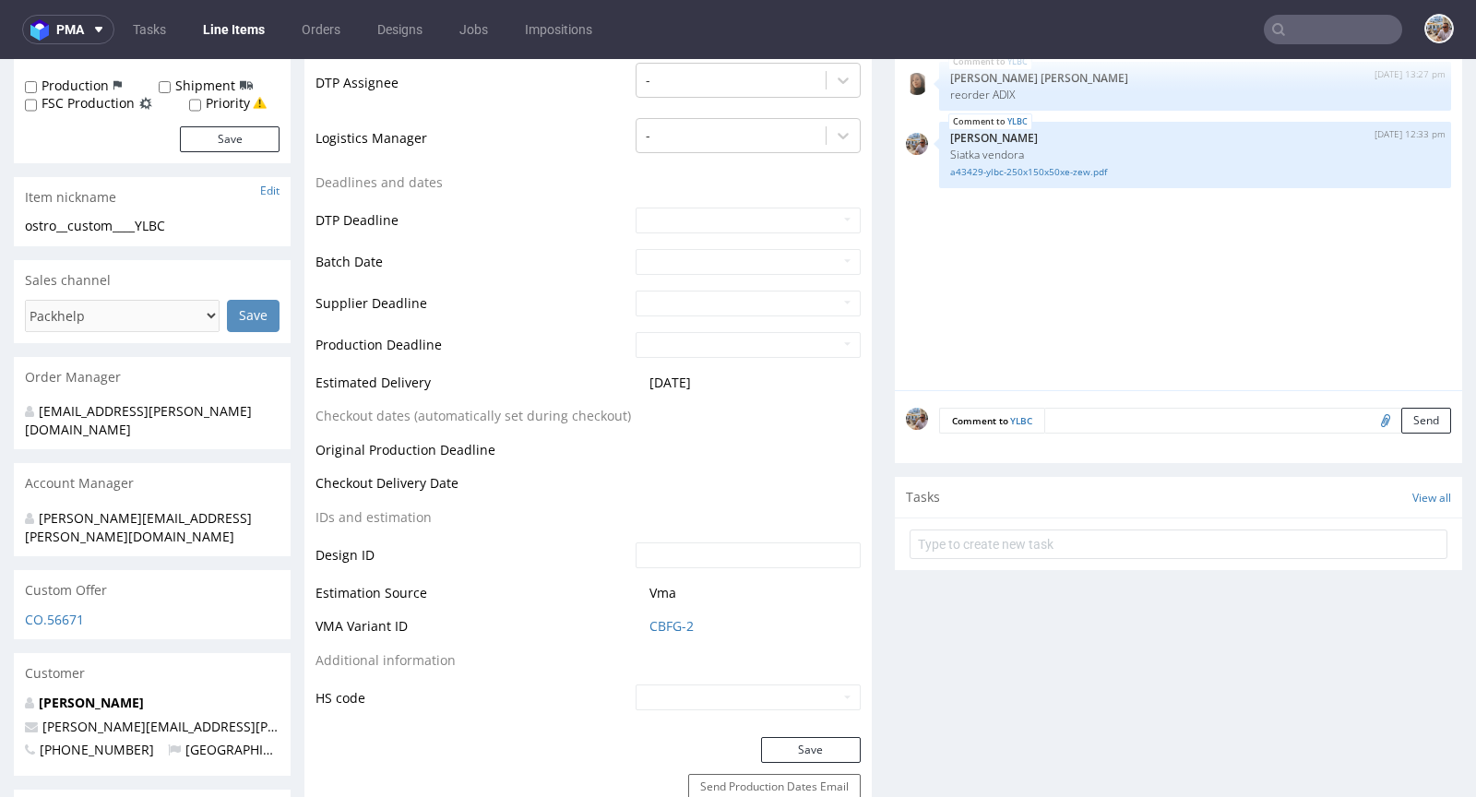
scroll to position [877, 0]
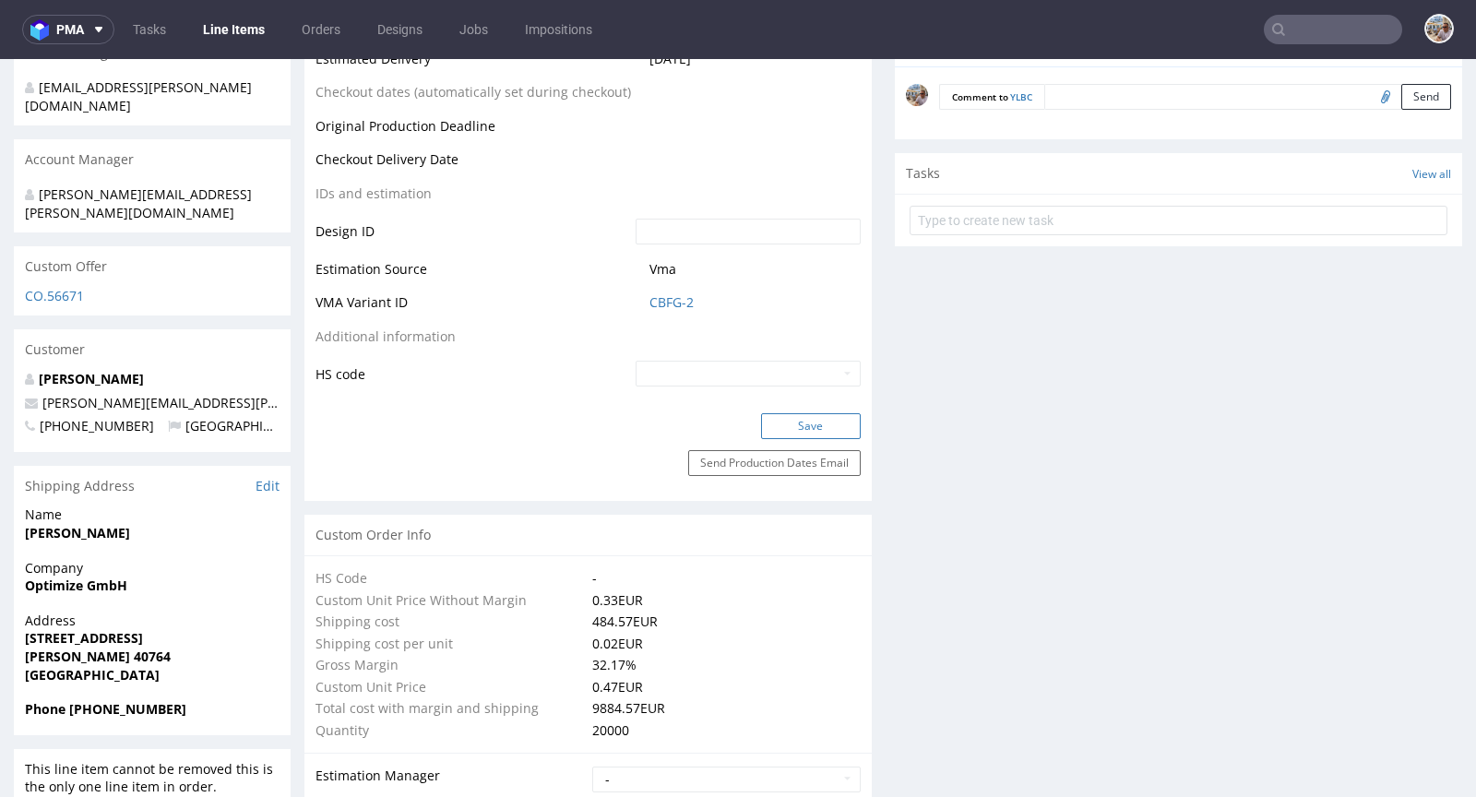
click at [803, 422] on button "Save" at bounding box center [811, 426] width 100 height 26
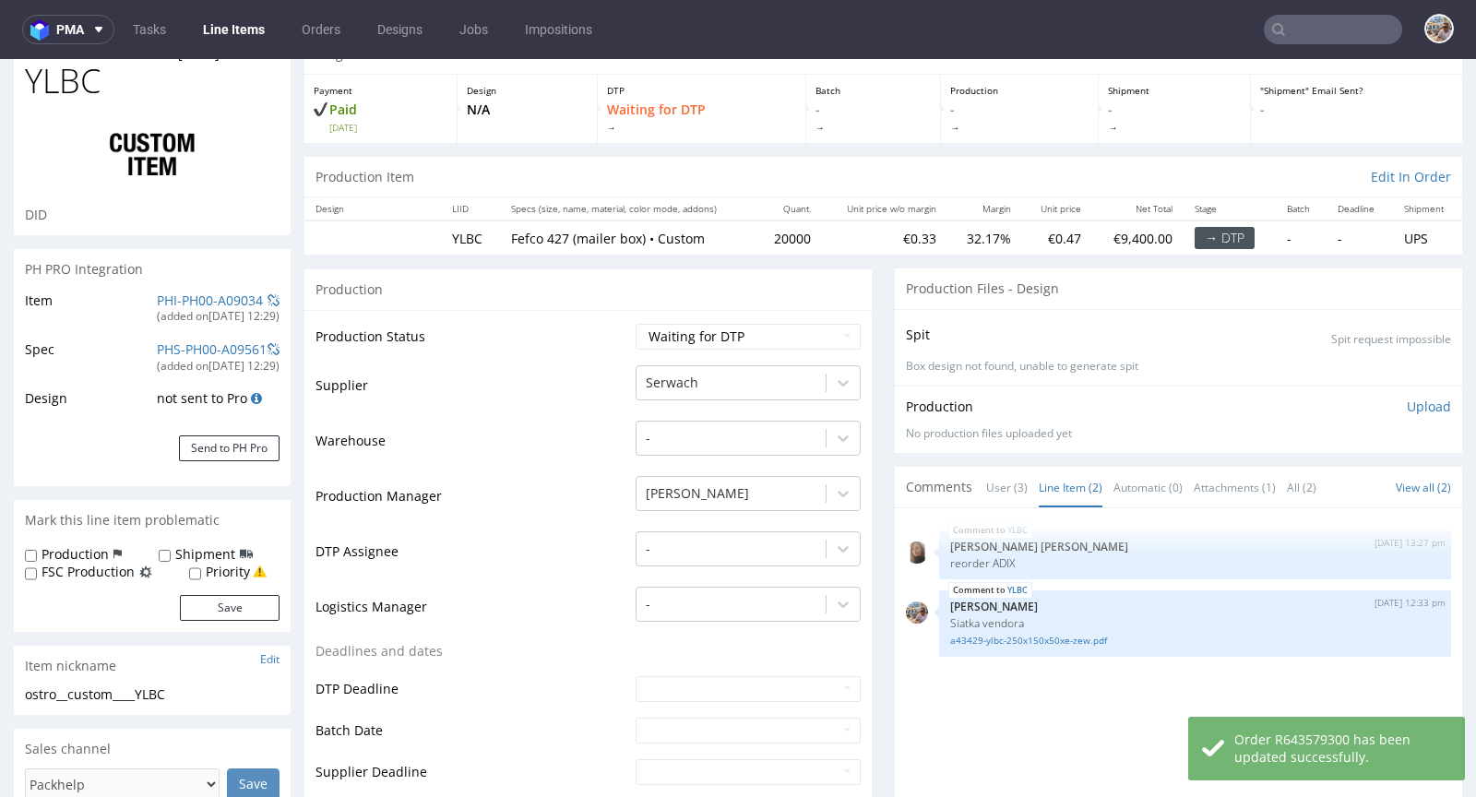
scroll to position [0, 0]
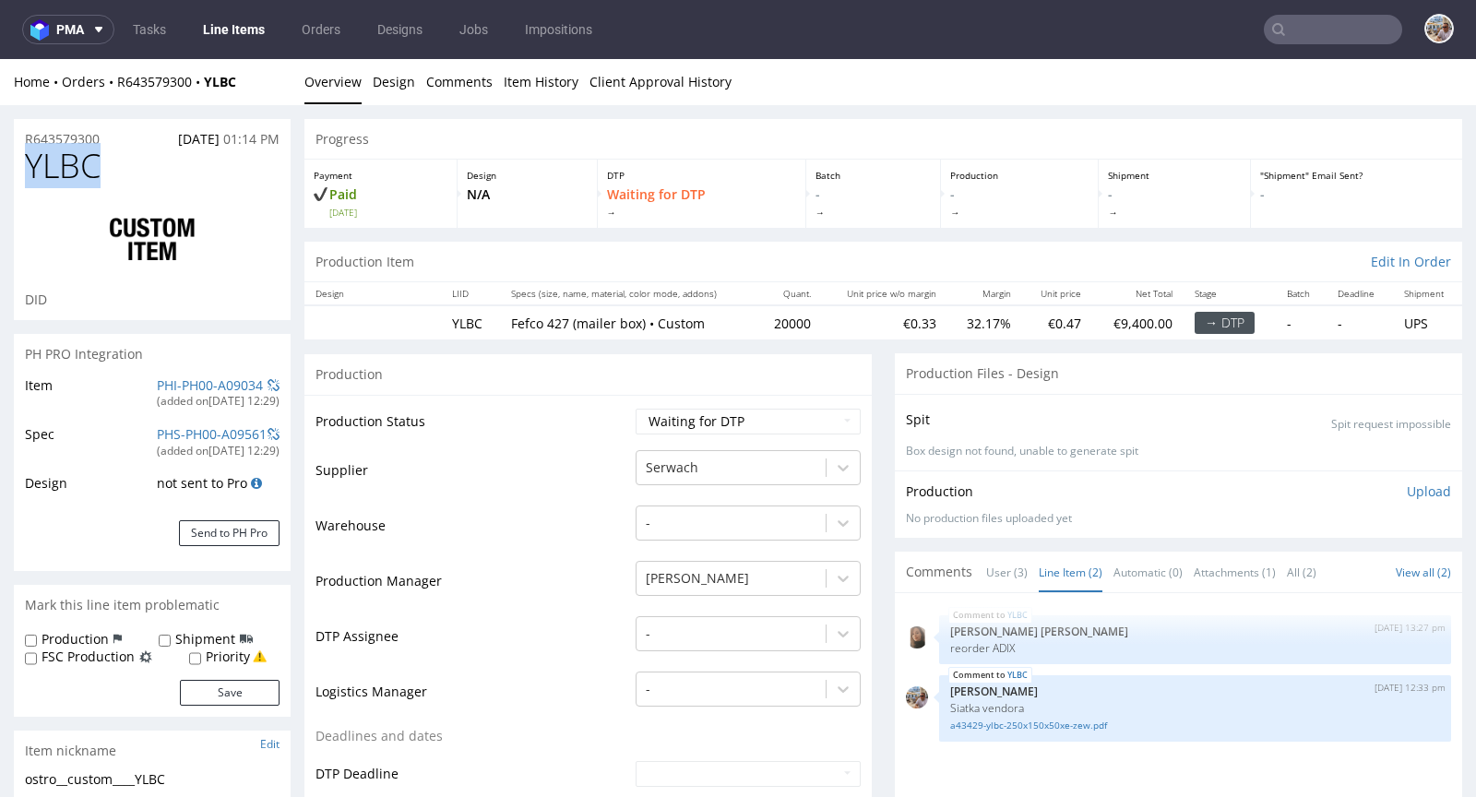
drag, startPoint x: 144, startPoint y: 172, endPoint x: 26, endPoint y: 163, distance: 118.4
click at [26, 163] on h1 "YLBC" at bounding box center [152, 166] width 255 height 37
copy span "YLBC"
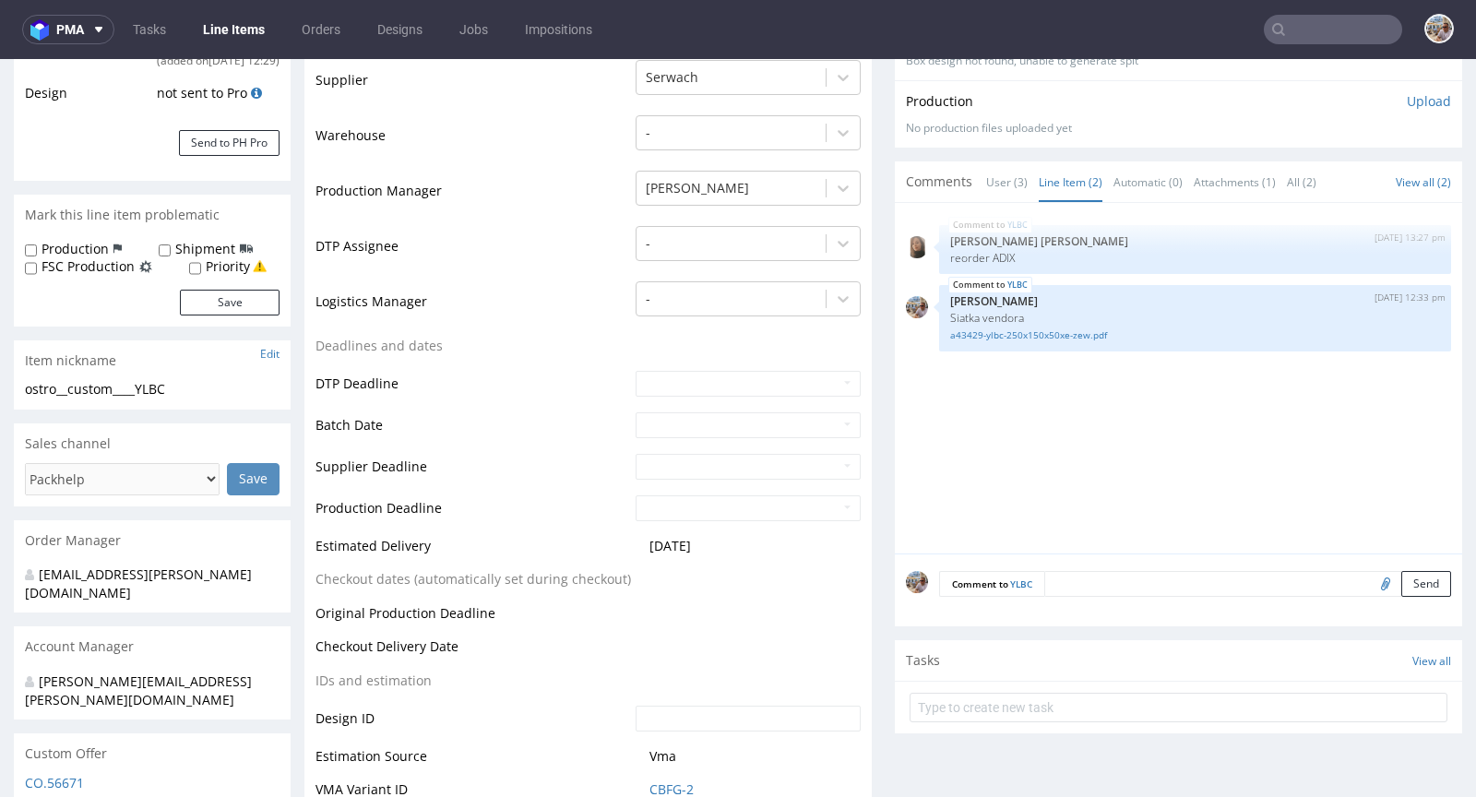
scroll to position [708, 0]
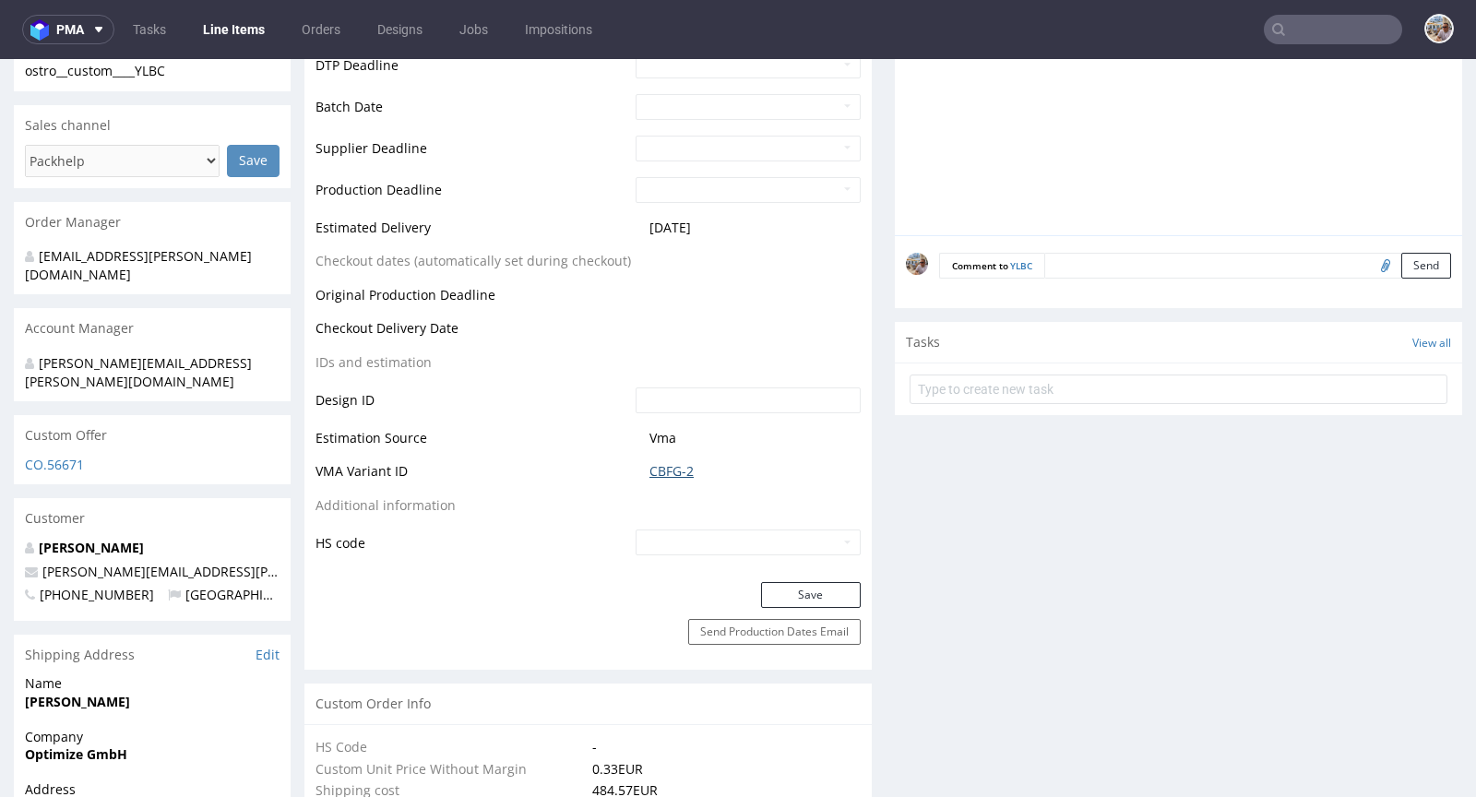
click at [660, 468] on link "CBFG-2" at bounding box center [671, 471] width 44 height 18
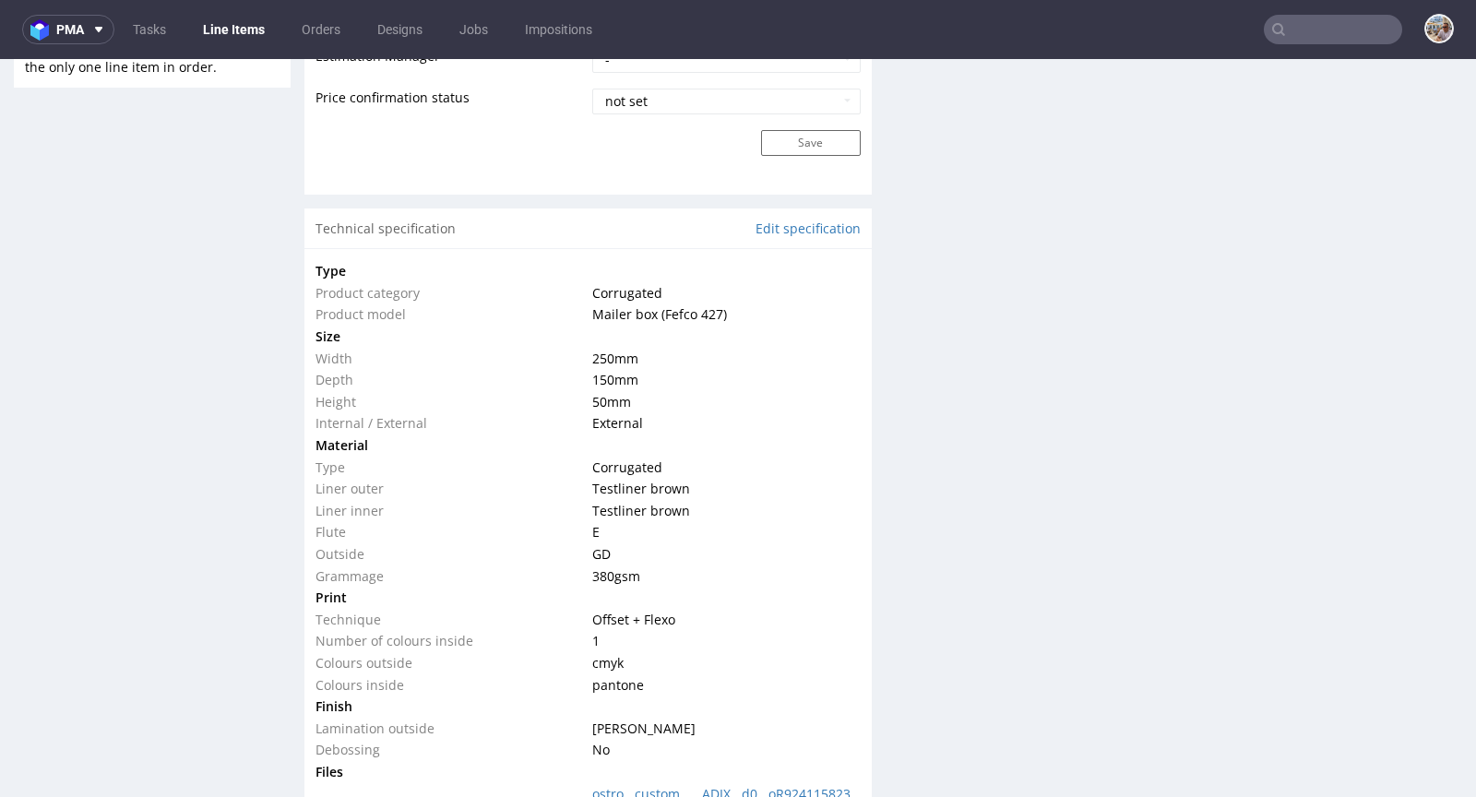
scroll to position [1682, 0]
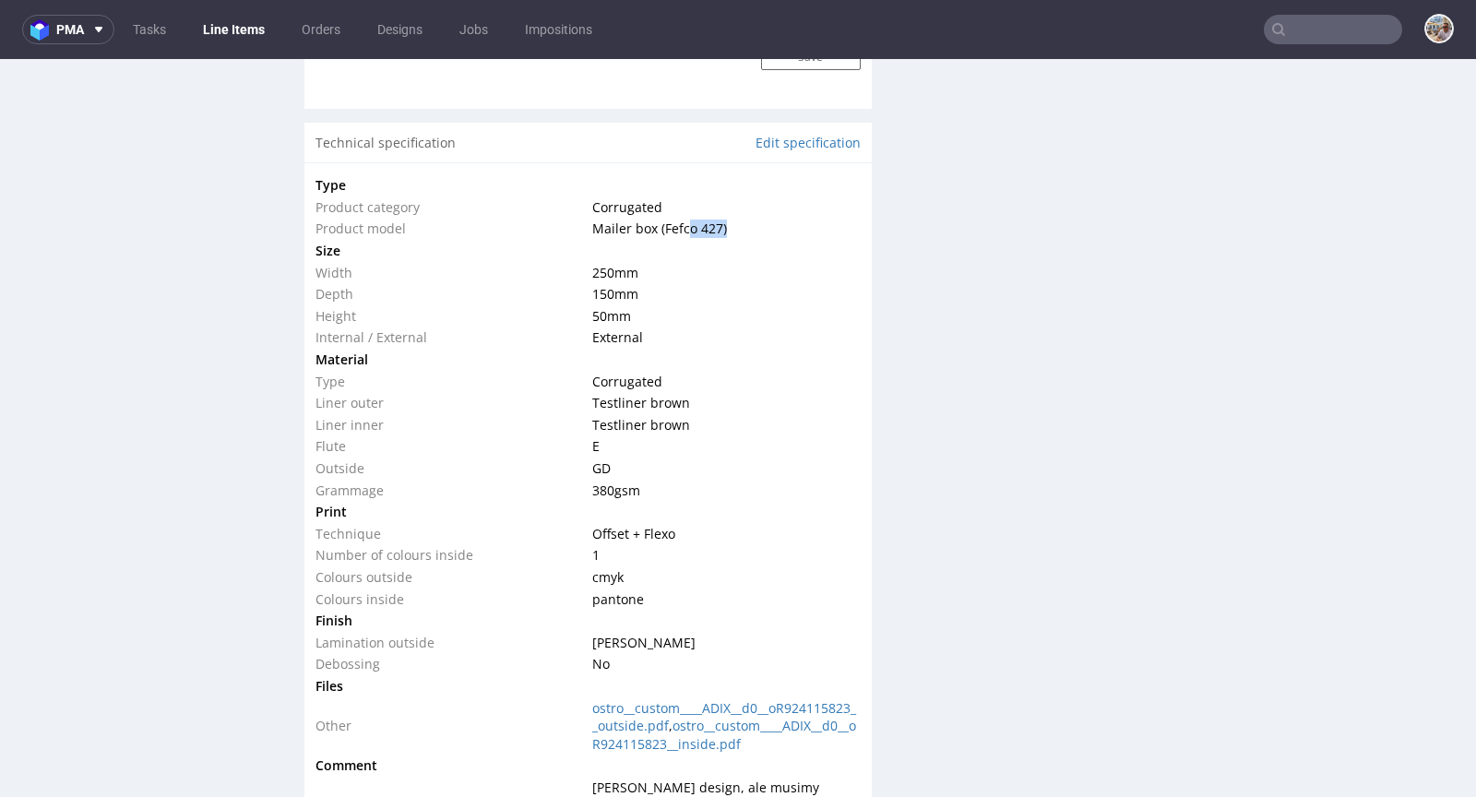
drag, startPoint x: 738, startPoint y: 230, endPoint x: 678, endPoint y: 226, distance: 60.1
click at [678, 226] on td "Mailer box (Fefco 427)" at bounding box center [724, 229] width 272 height 22
click at [669, 235] on td "Mailer box (Fefco 427)" at bounding box center [724, 229] width 272 height 22
drag, startPoint x: 657, startPoint y: 223, endPoint x: 712, endPoint y: 220, distance: 55.5
click at [712, 220] on span "Mailer box (Fefco 427)" at bounding box center [659, 229] width 135 height 18
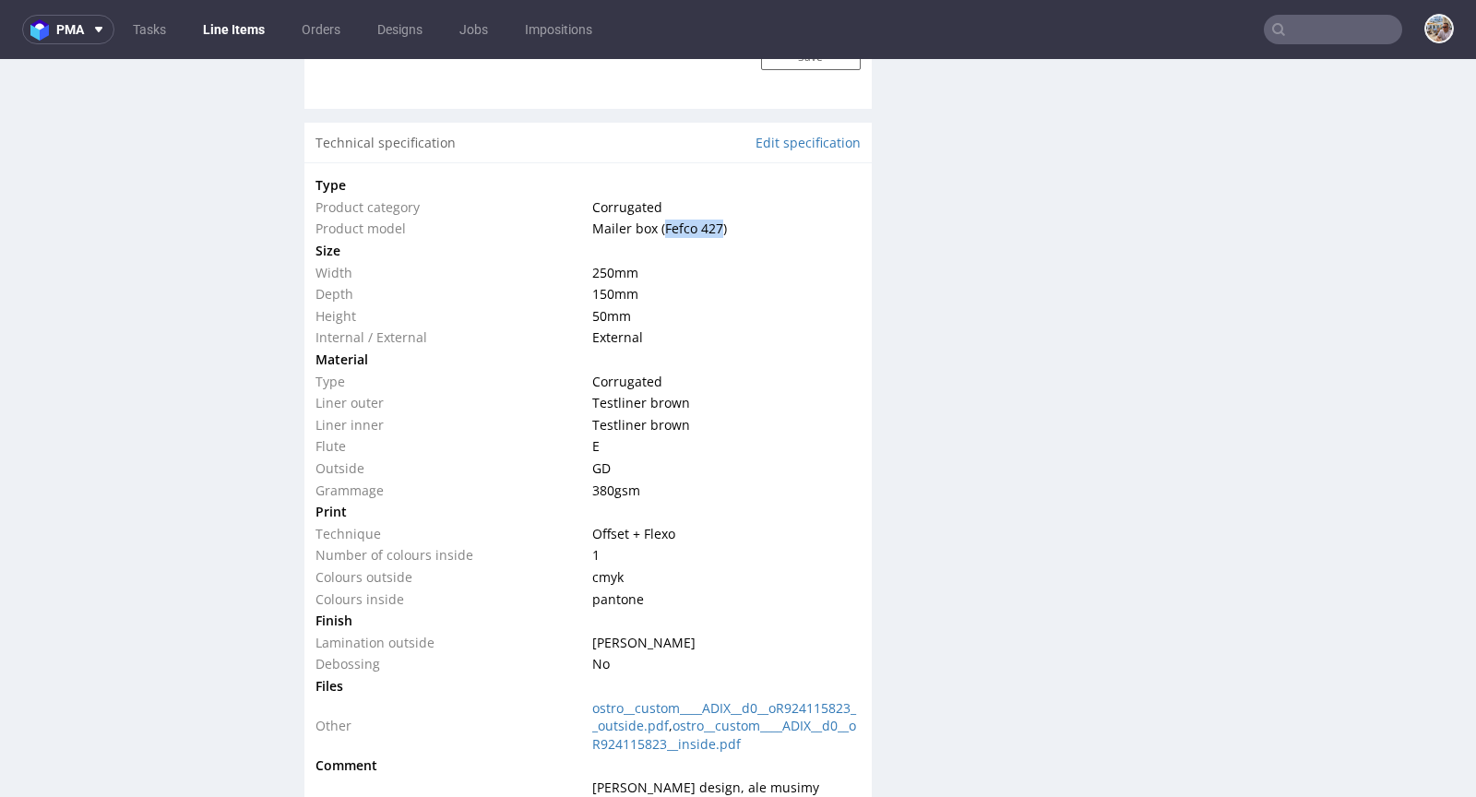
copy span "Fefco 427"
drag, startPoint x: 706, startPoint y: 517, endPoint x: 702, endPoint y: 527, distance: 10.8
click at [594, 521] on tbody "Type Product category Corrugated Product model Mailer box (Fefco 427) Size Widt…" at bounding box center [587, 526] width 545 height 704
click at [702, 527] on td "Offset + Flexo" at bounding box center [724, 534] width 272 height 22
drag, startPoint x: 677, startPoint y: 527, endPoint x: 588, endPoint y: 529, distance: 89.5
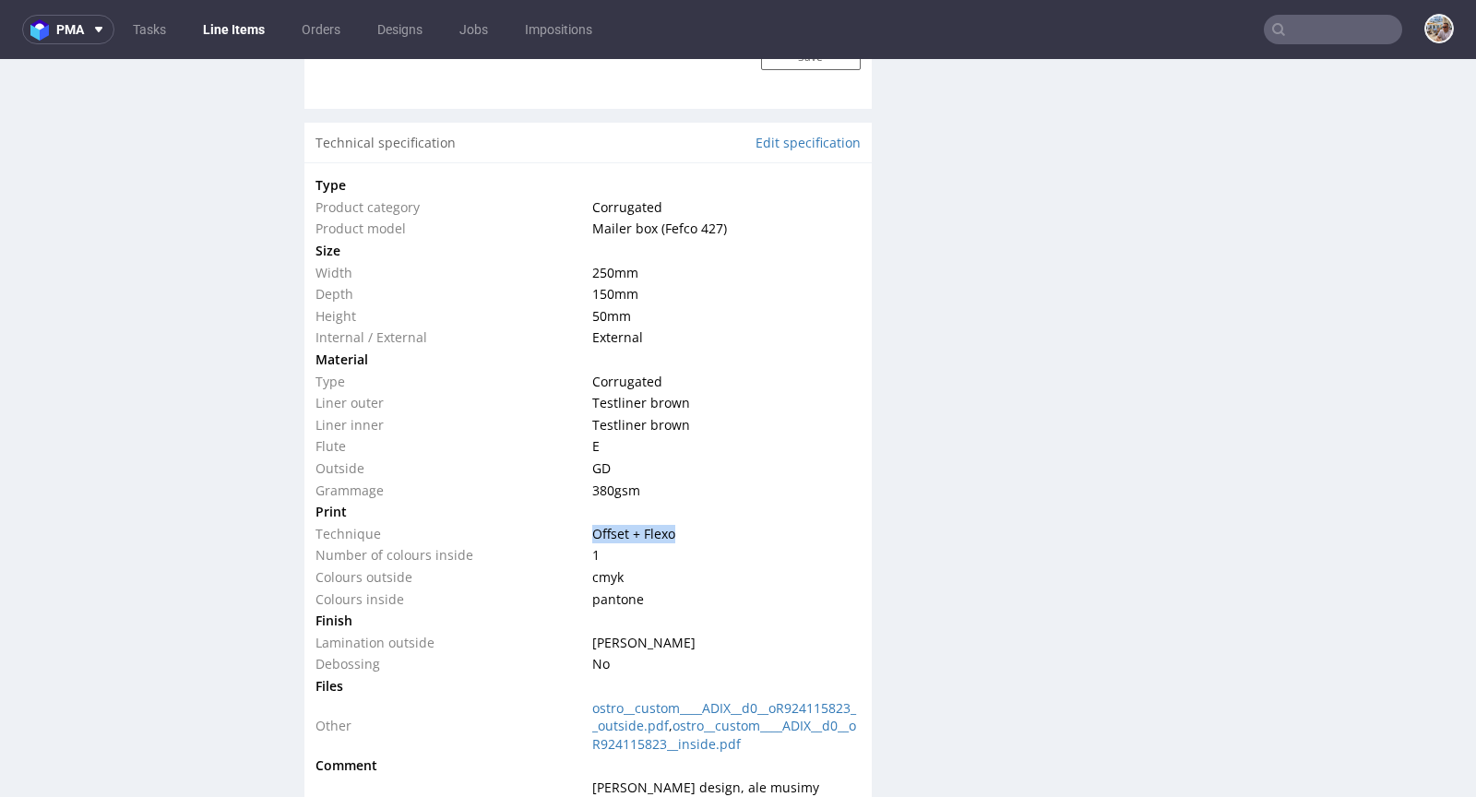
click at [588, 529] on td "Offset + Flexo" at bounding box center [724, 534] width 272 height 22
copy span "Offset + Flexo"
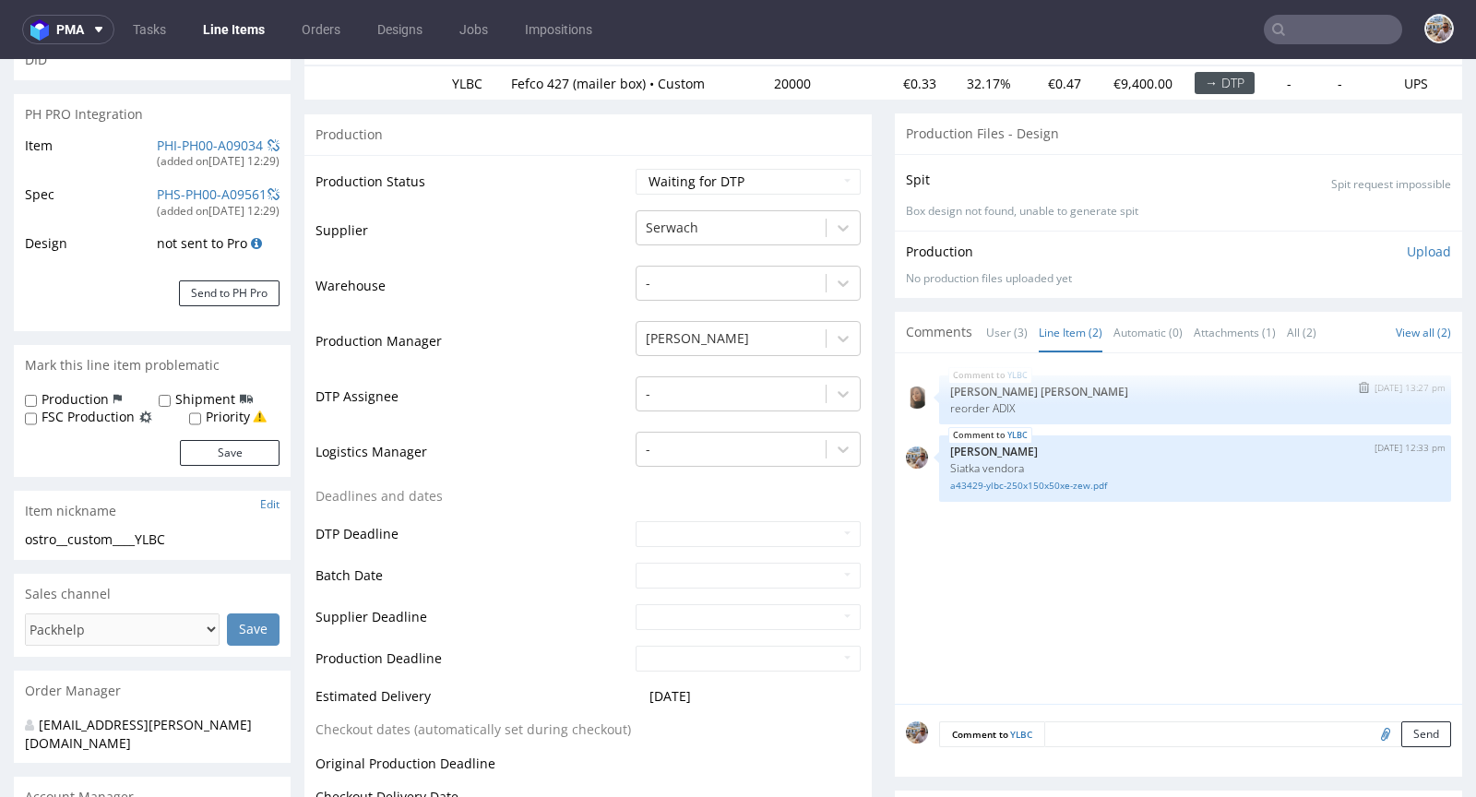
scroll to position [220, 0]
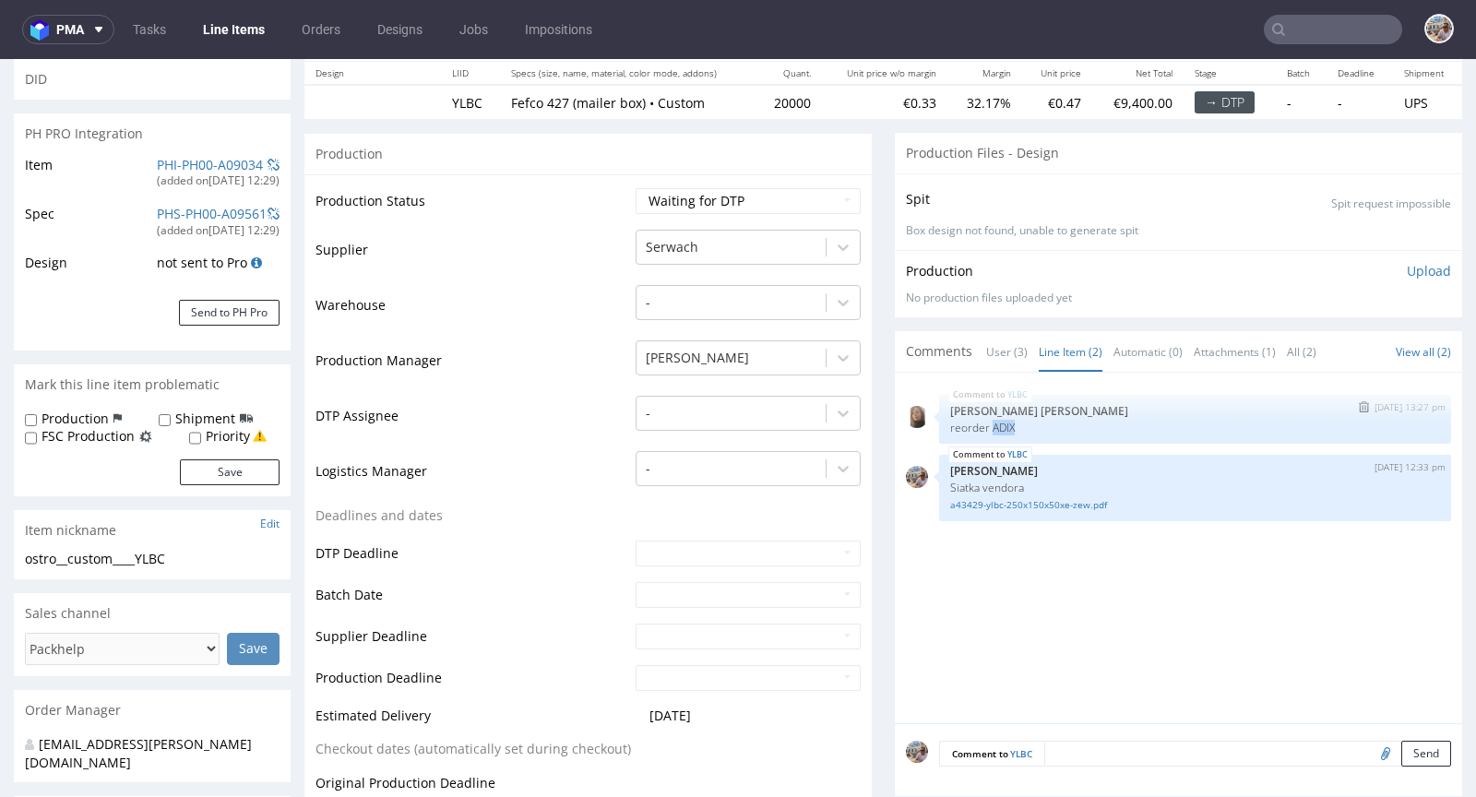
drag, startPoint x: 1001, startPoint y: 423, endPoint x: 975, endPoint y: 424, distance: 25.8
click at [975, 424] on p "reorder ADIX" at bounding box center [1195, 428] width 490 height 14
copy p "ADIX"
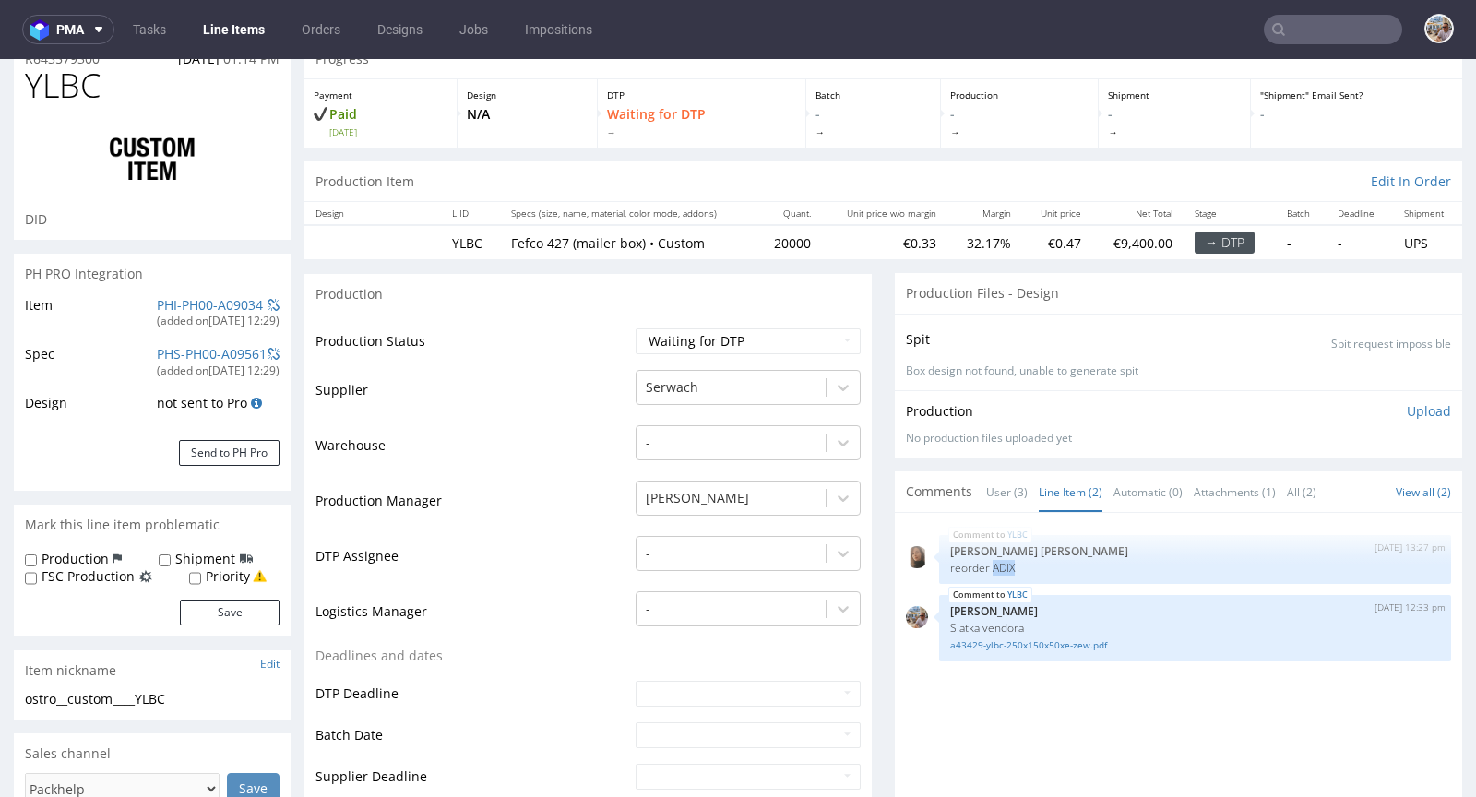
scroll to position [0, 0]
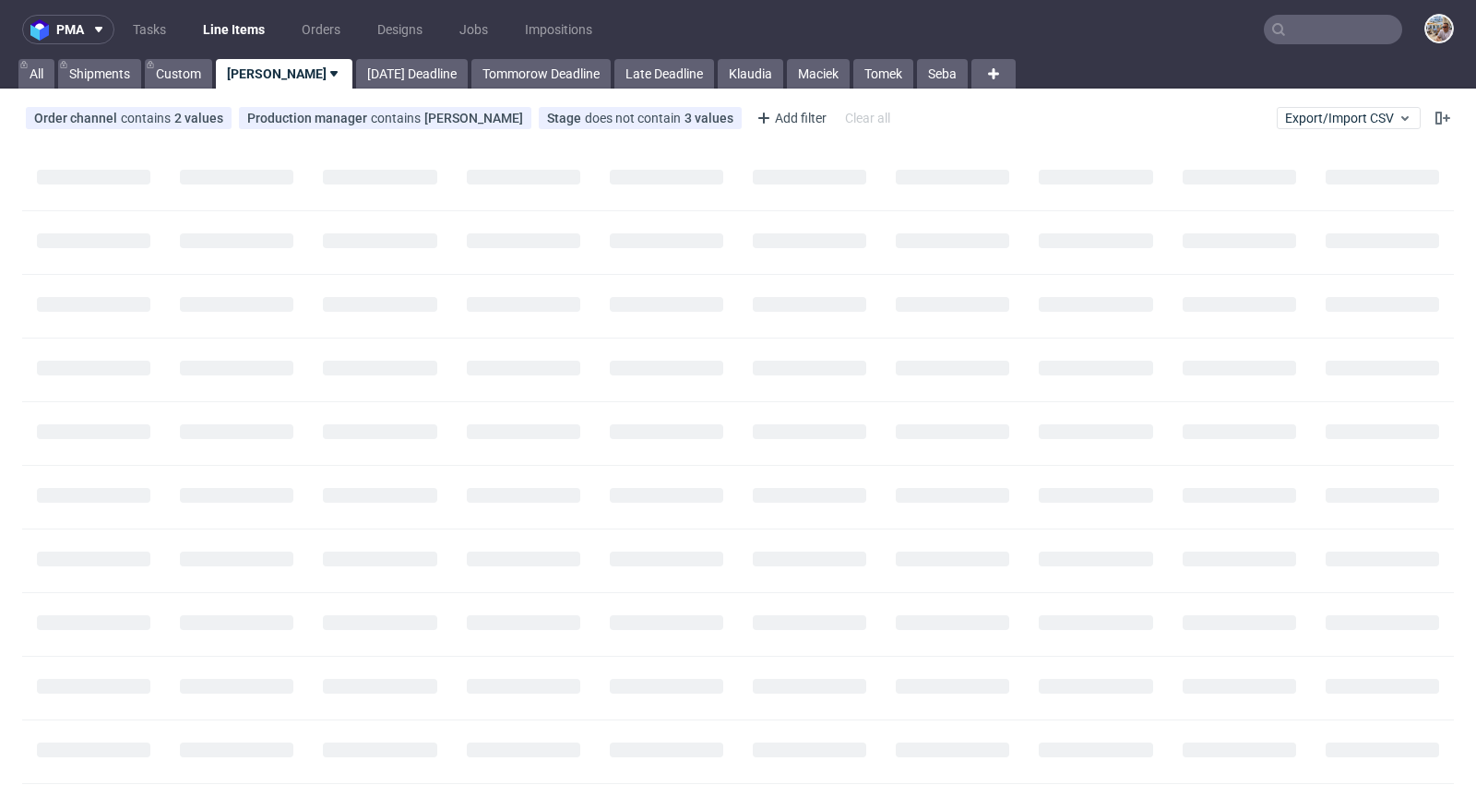
click at [1299, 39] on input "text" at bounding box center [1333, 30] width 138 height 30
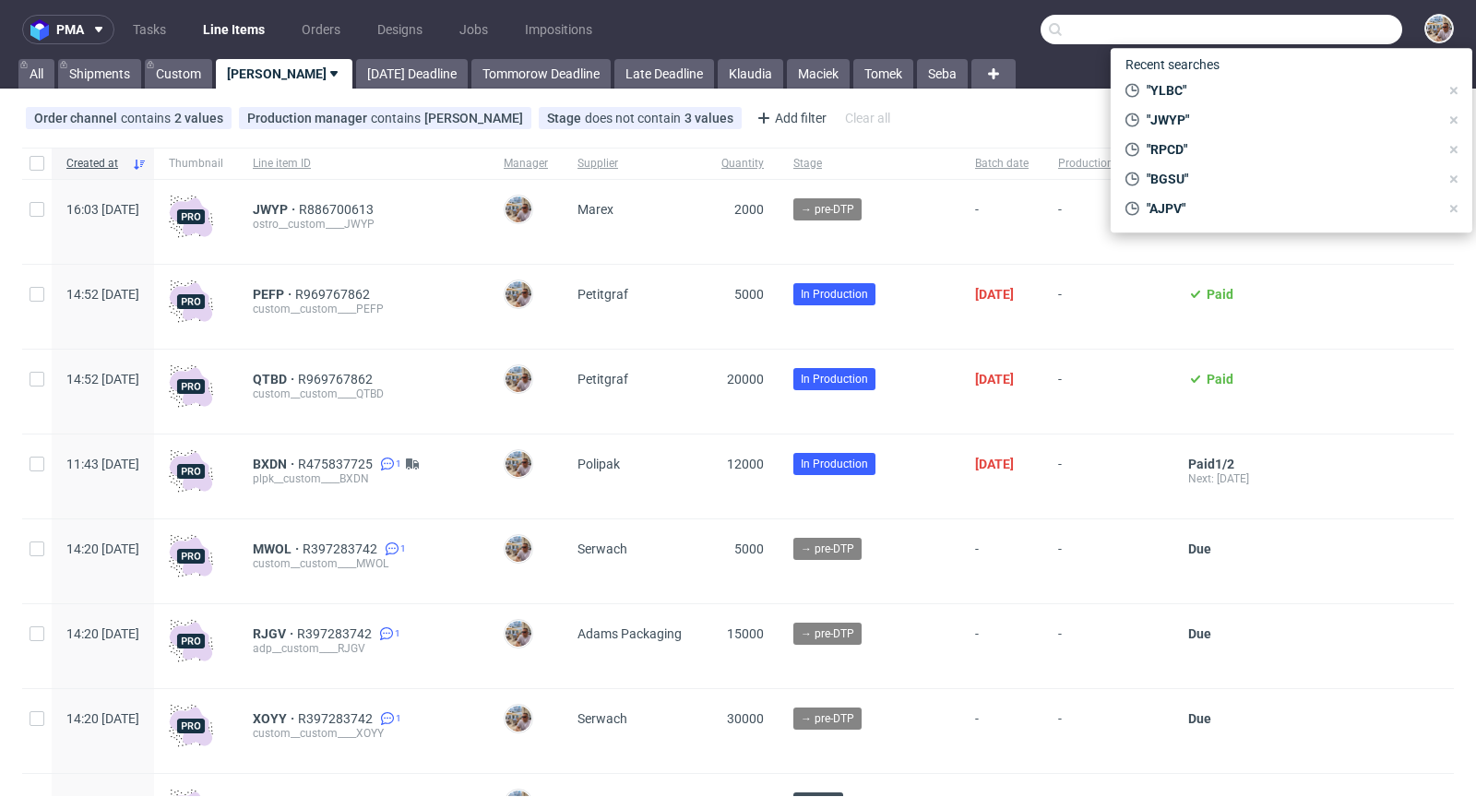
paste input "RUWA"
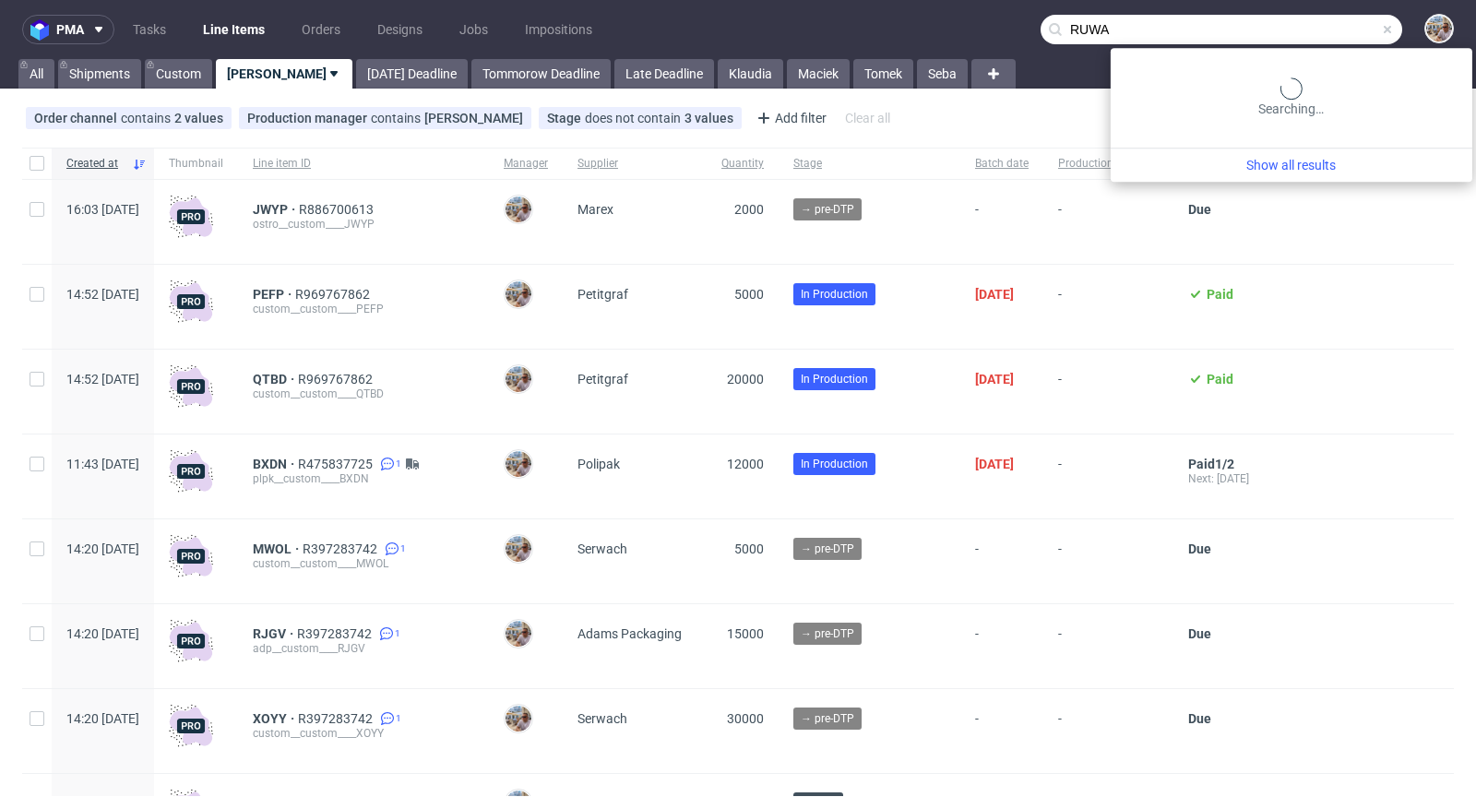
type input "RUWA"
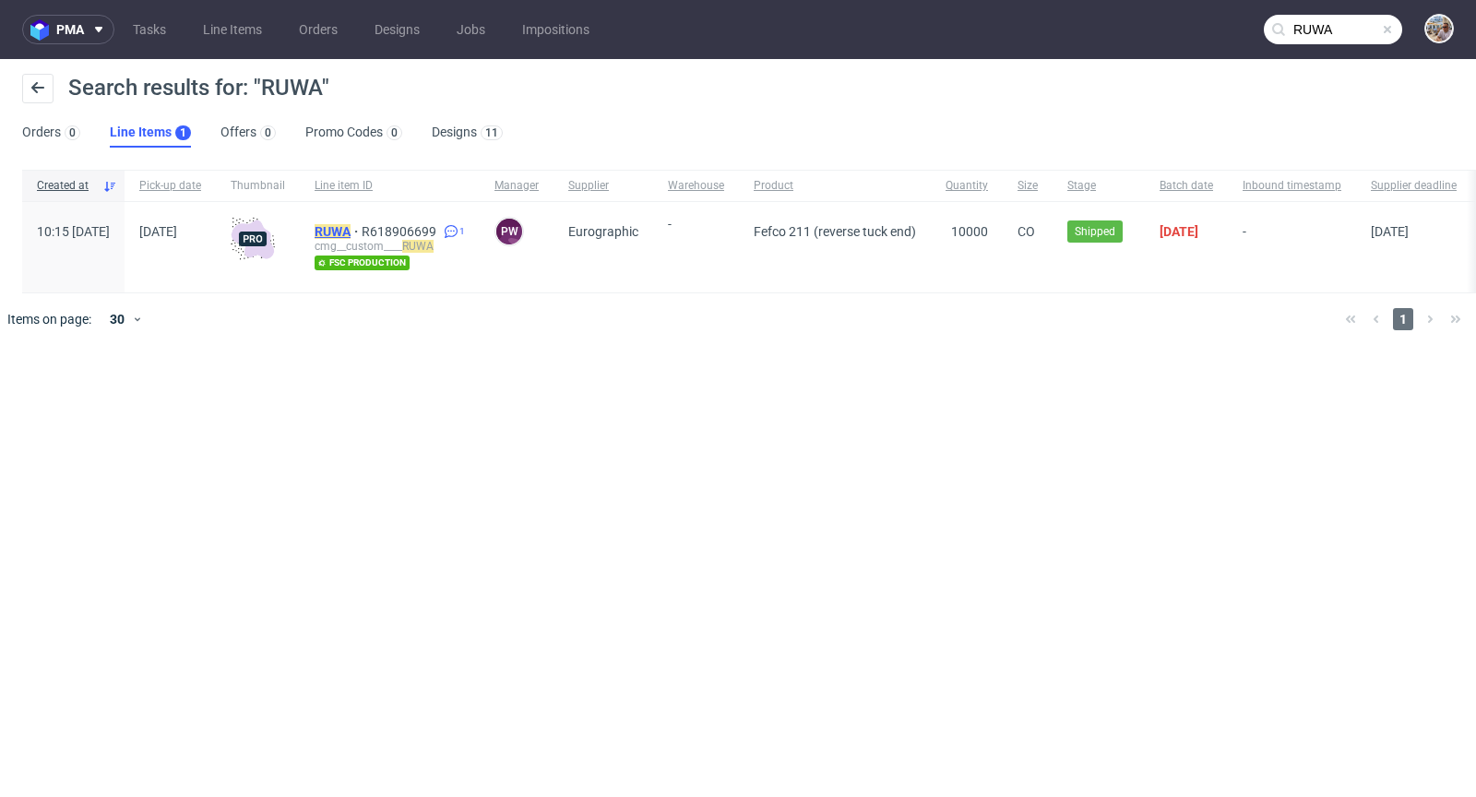
click at [351, 224] on mark "RUWA" at bounding box center [333, 231] width 36 height 15
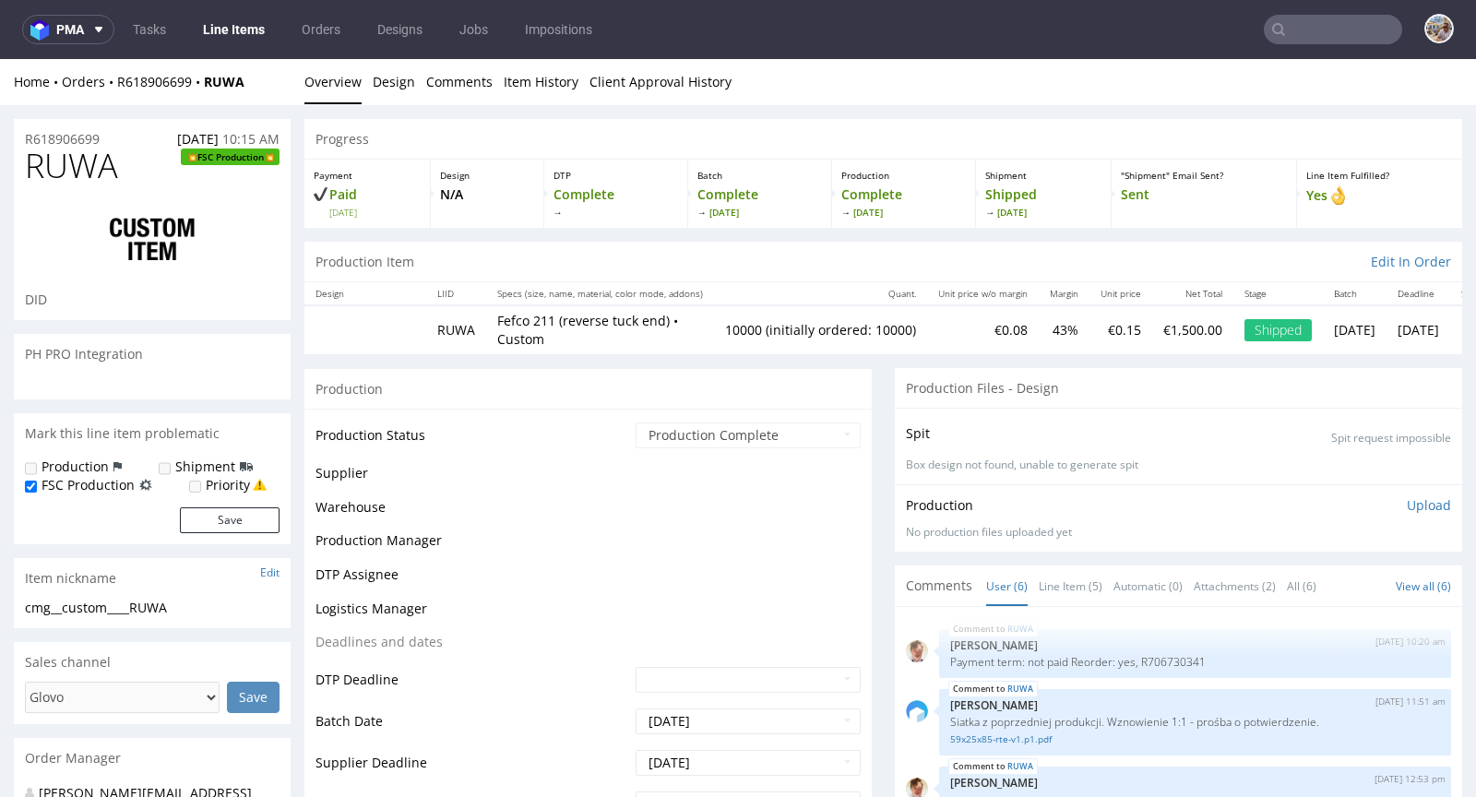
scroll to position [53, 0]
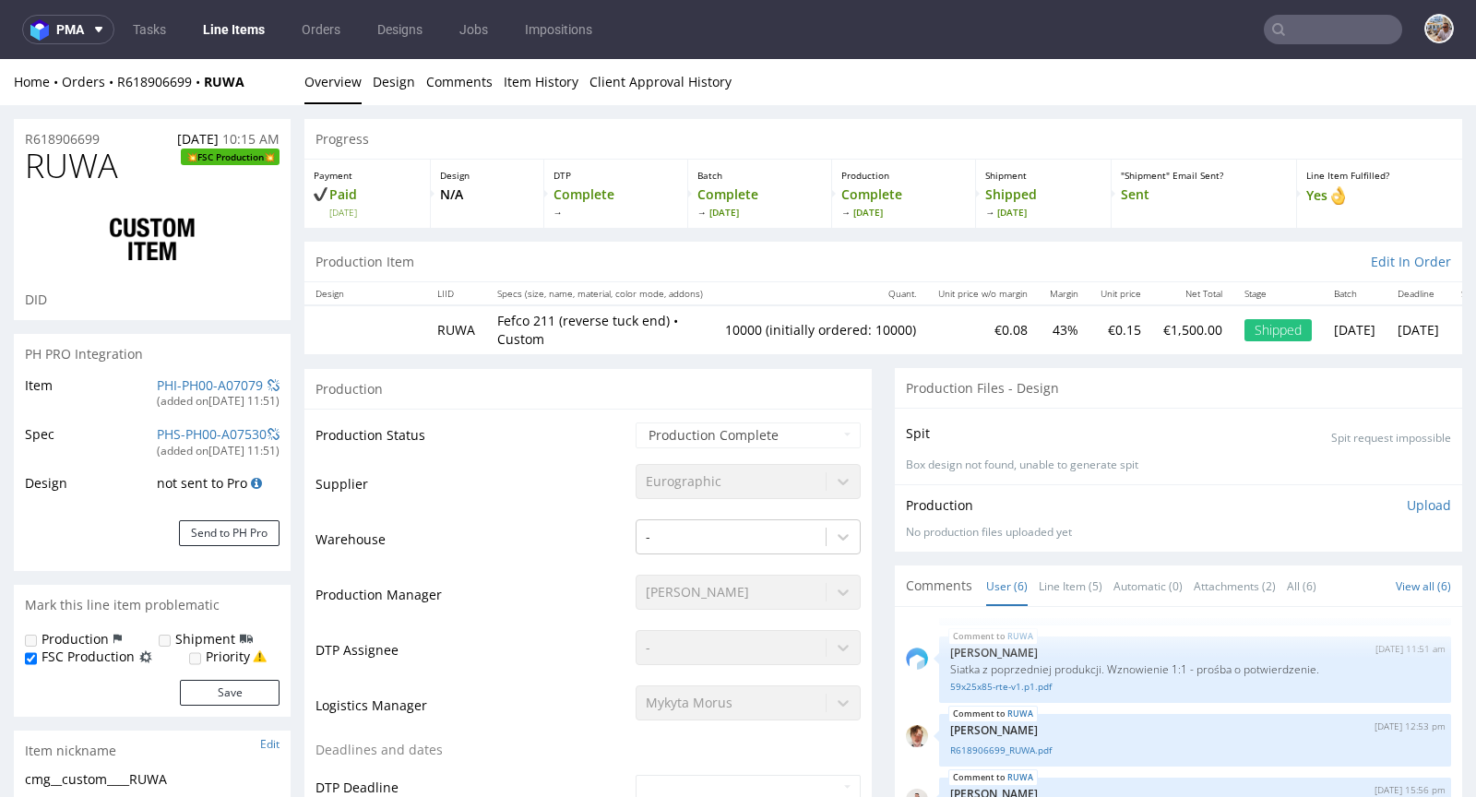
select select "in_progress"
drag, startPoint x: 266, startPoint y: 86, endPoint x: 112, endPoint y: 90, distance: 154.1
click at [112, 90] on div "Home Orders R618906699 RUWA" at bounding box center [152, 82] width 277 height 18
copy div "R618906699 RUWA"
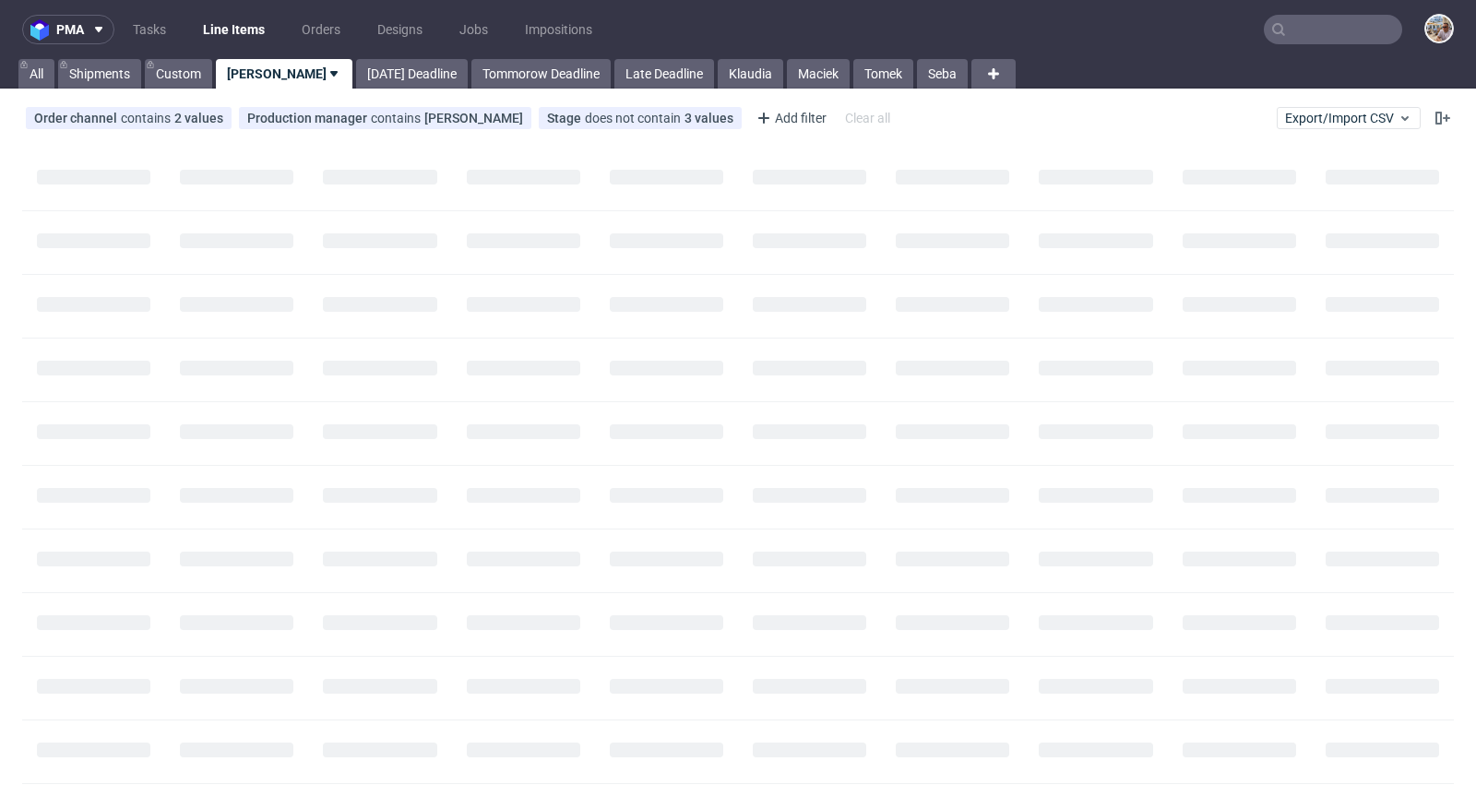
click at [1345, 32] on input "text" at bounding box center [1333, 30] width 138 height 30
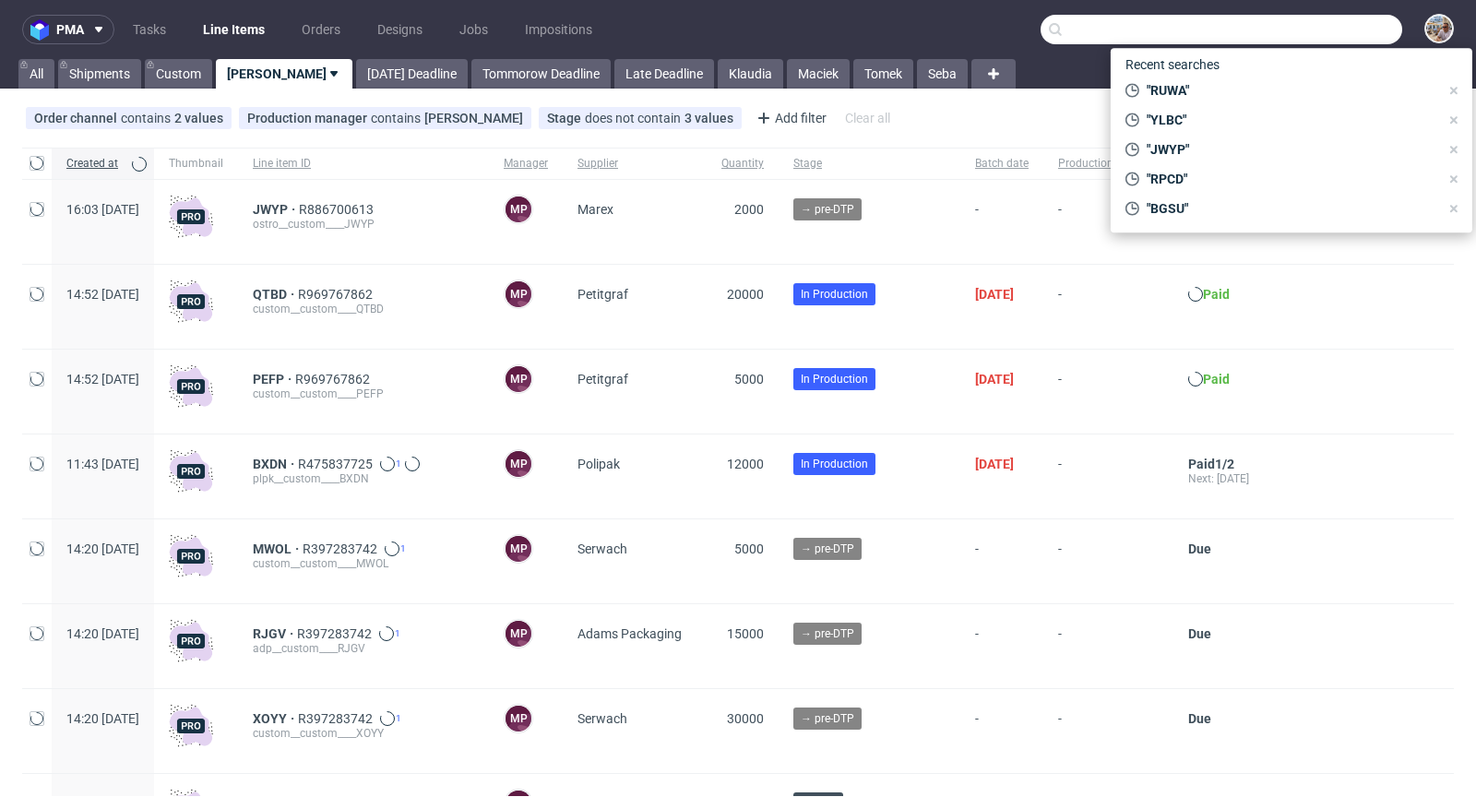
paste input "JMBB"
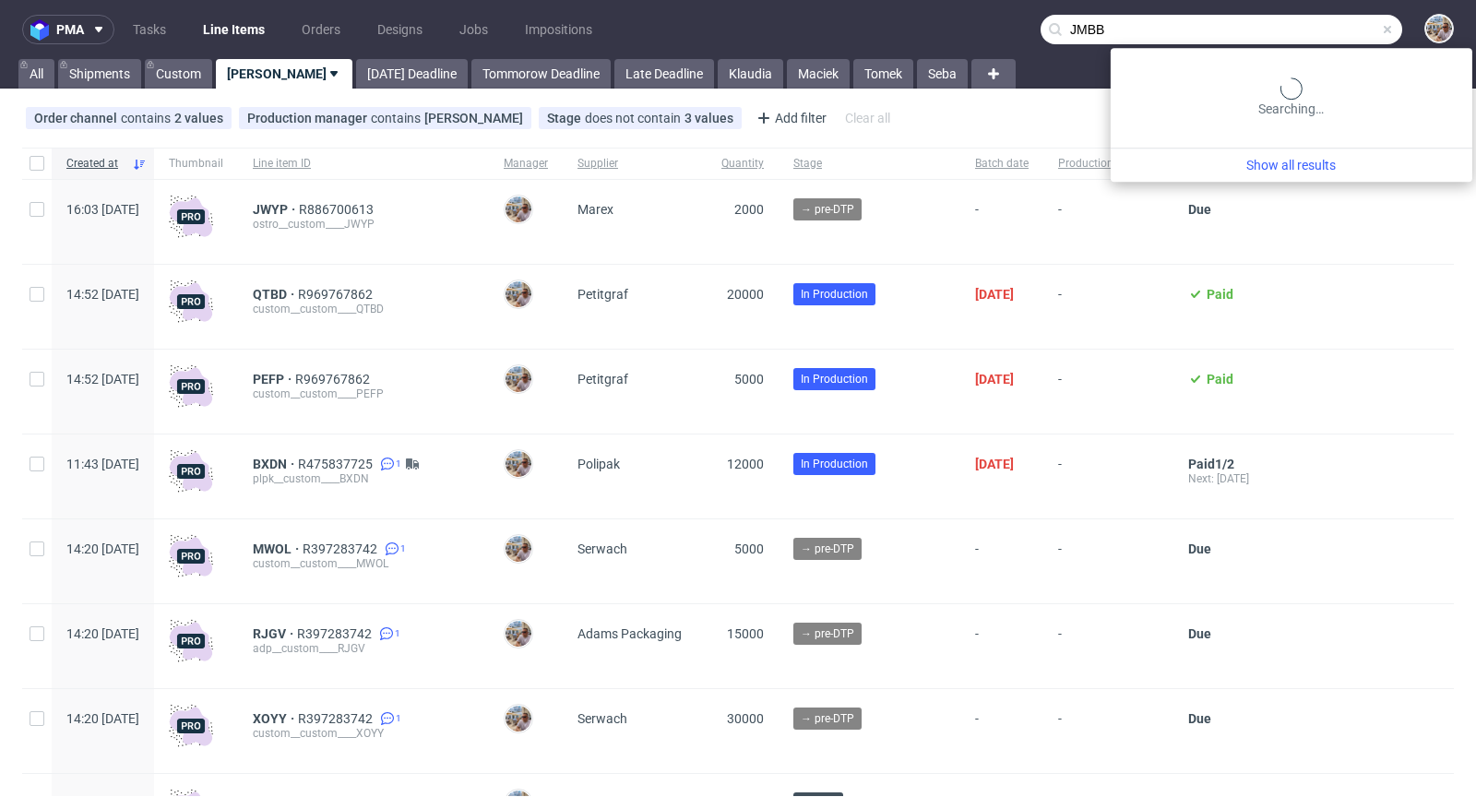
type input "JMBB"
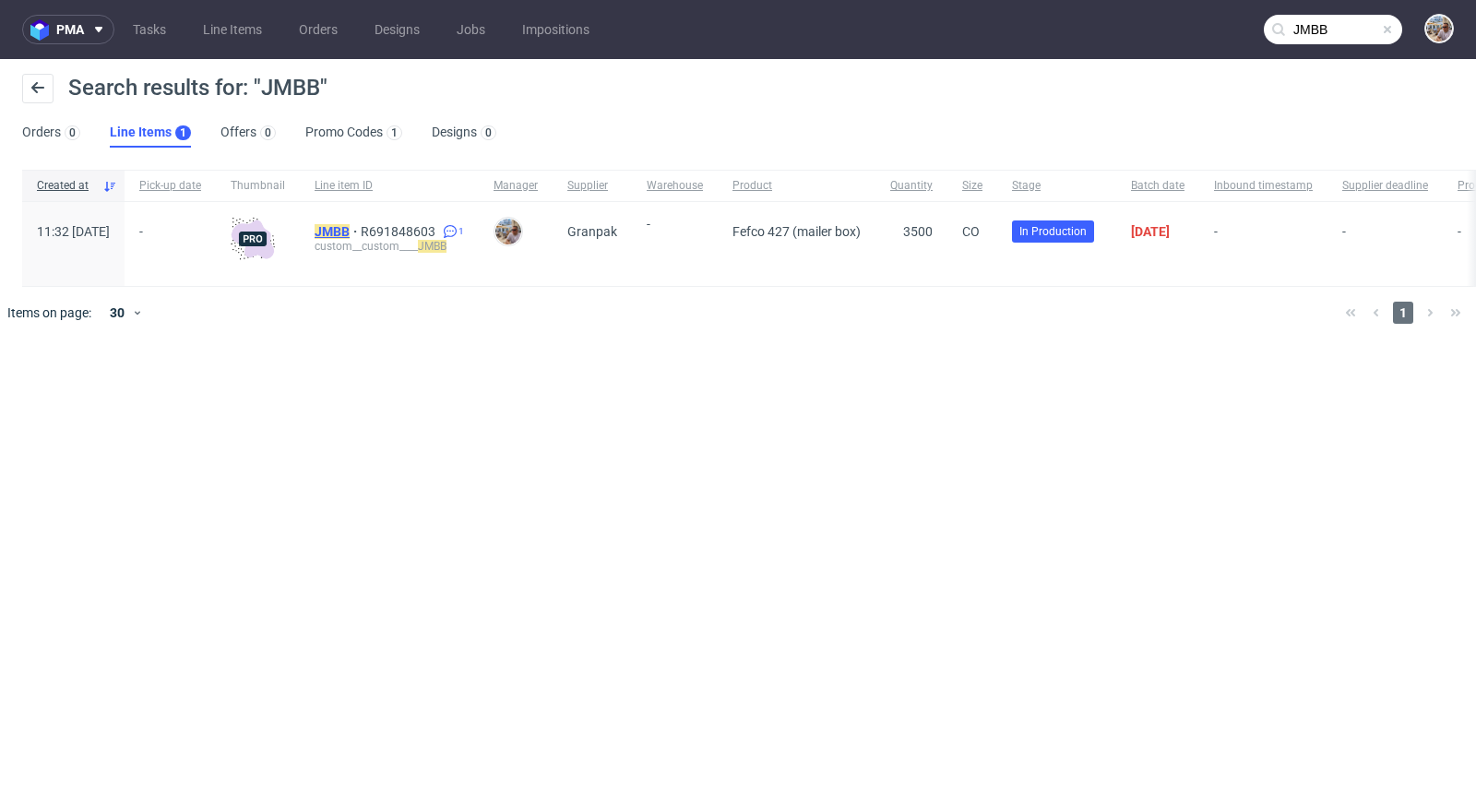
click at [350, 224] on mark "JMBB" at bounding box center [332, 231] width 35 height 15
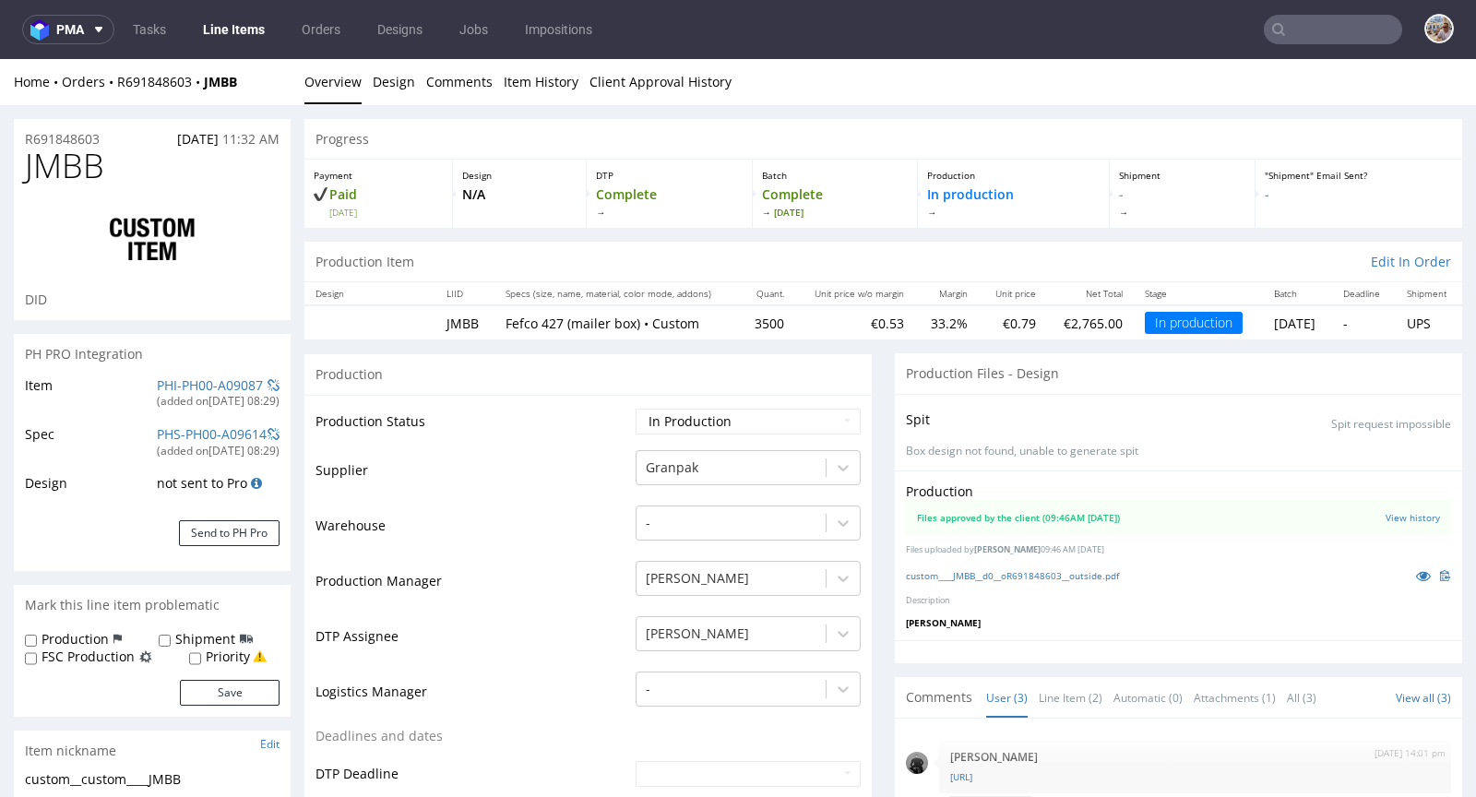
scroll to position [4, 0]
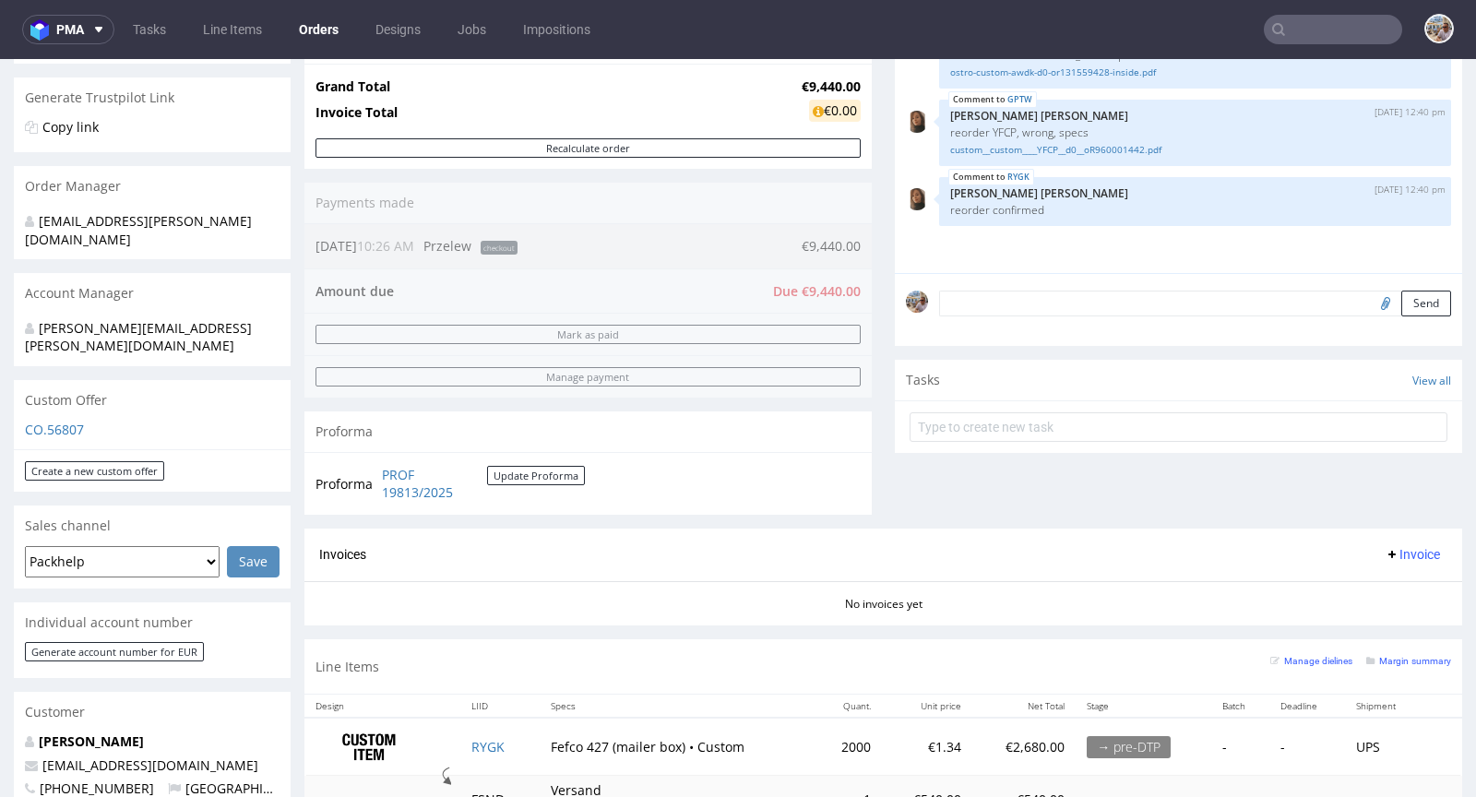
scroll to position [714, 0]
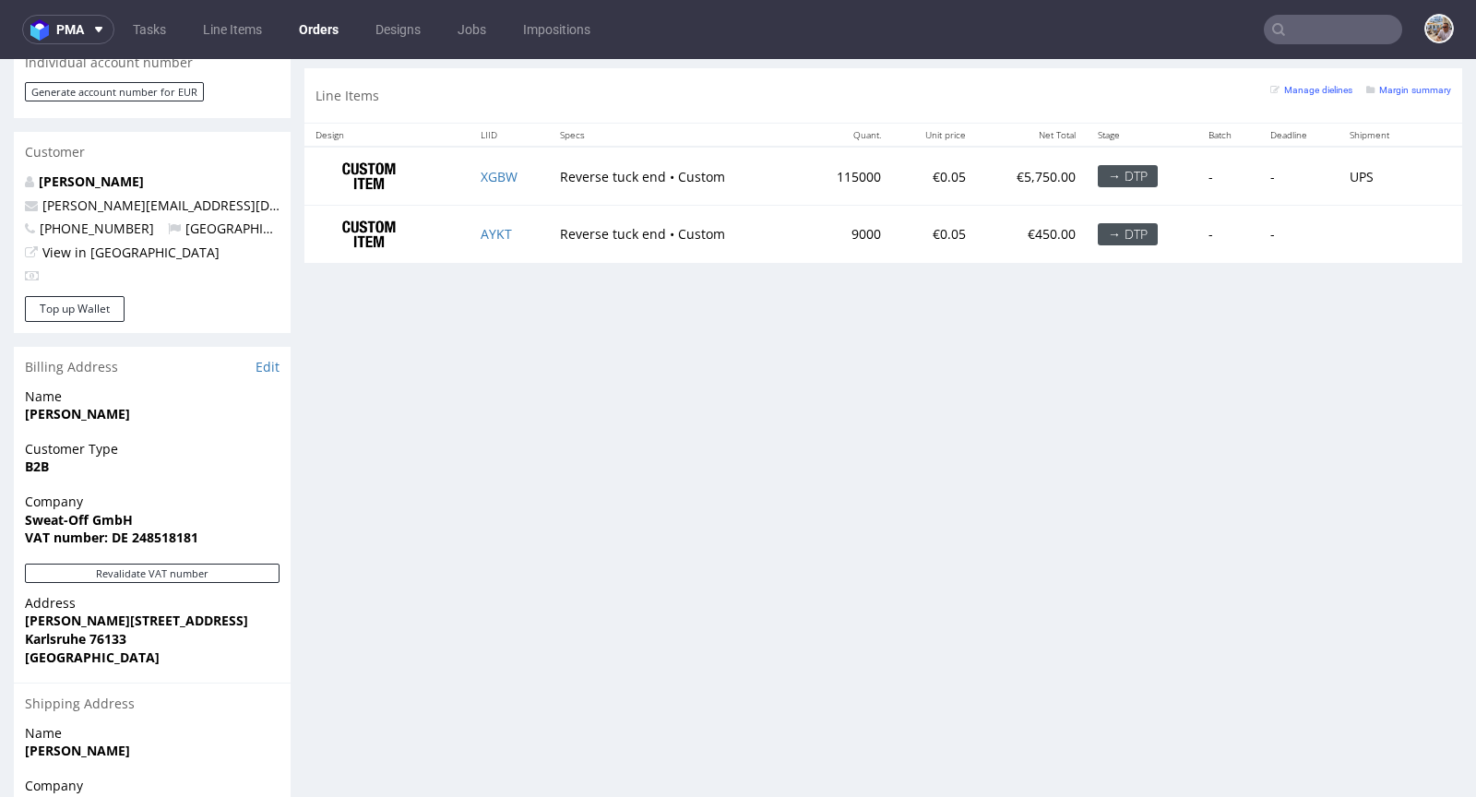
scroll to position [826, 0]
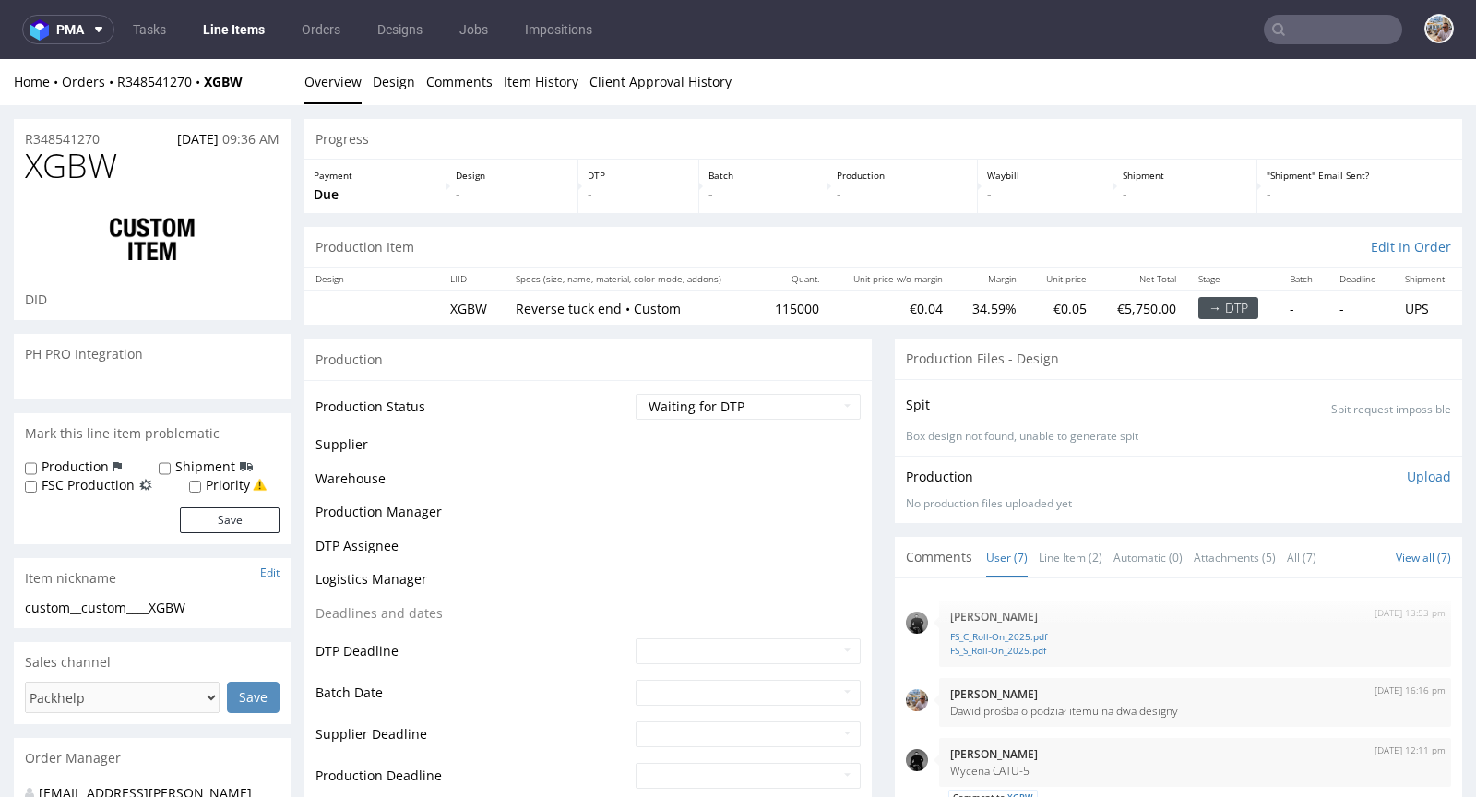
scroll to position [232, 0]
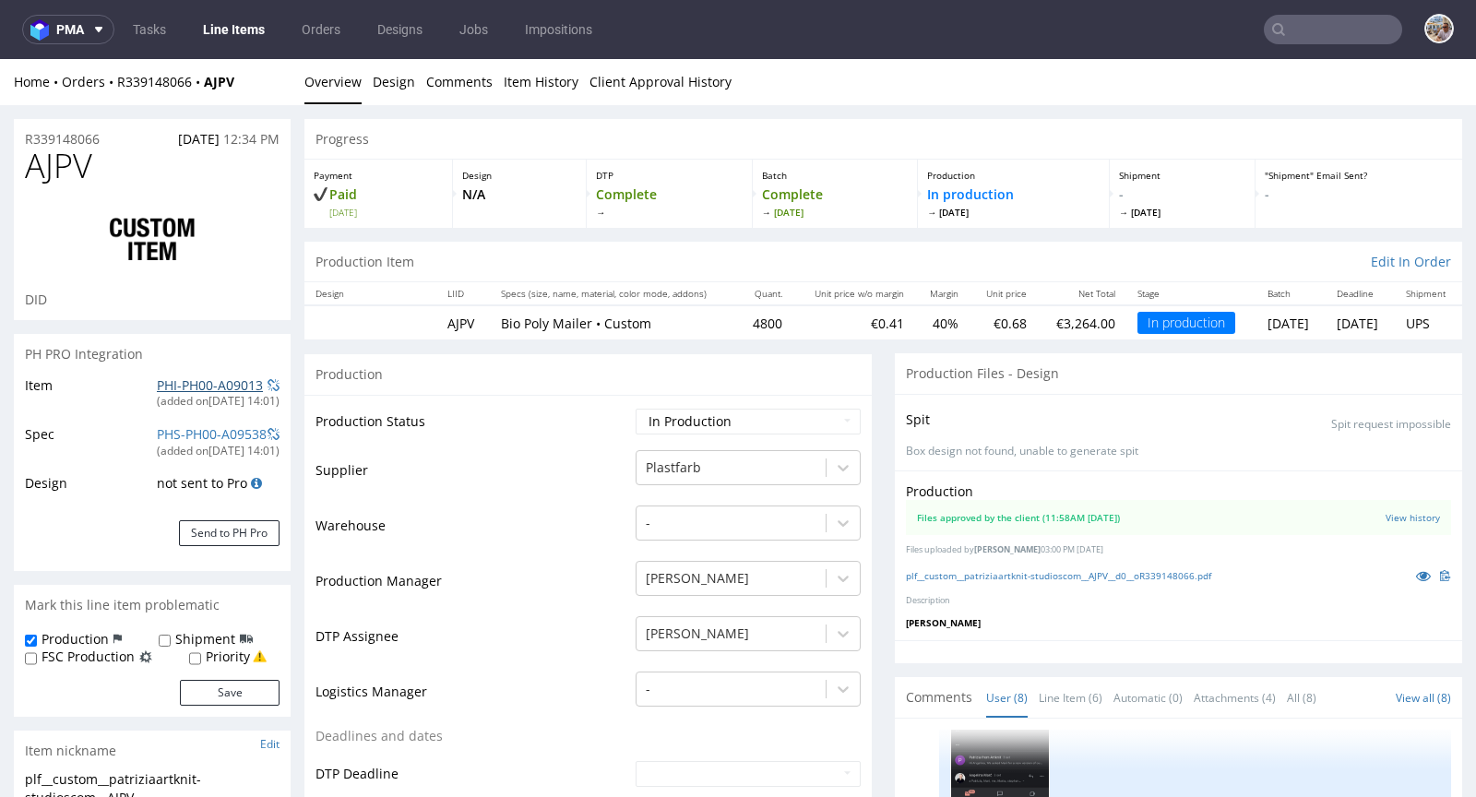
click at [199, 381] on link "PHI-PH00-A09013" at bounding box center [210, 385] width 106 height 18
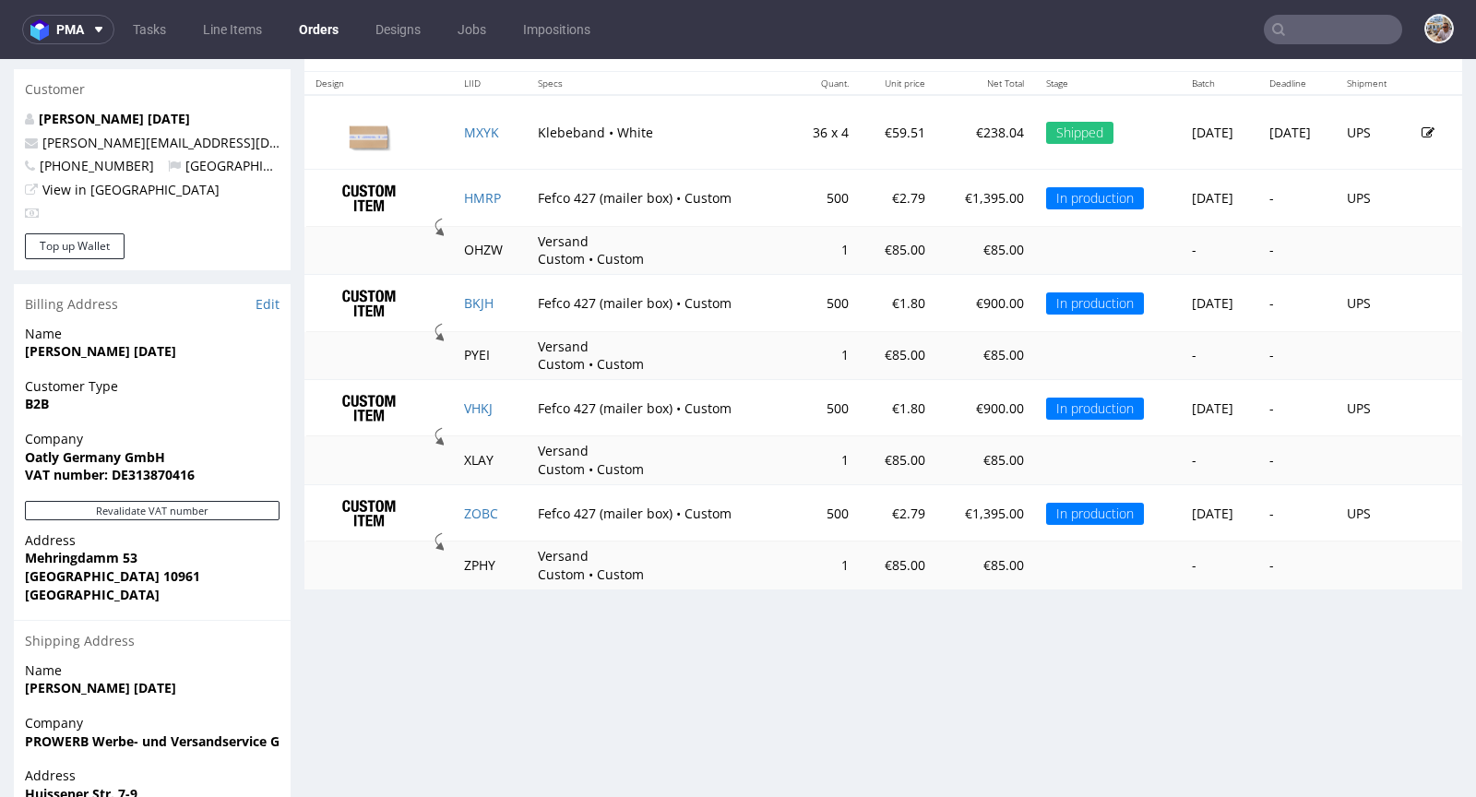
scroll to position [884, 0]
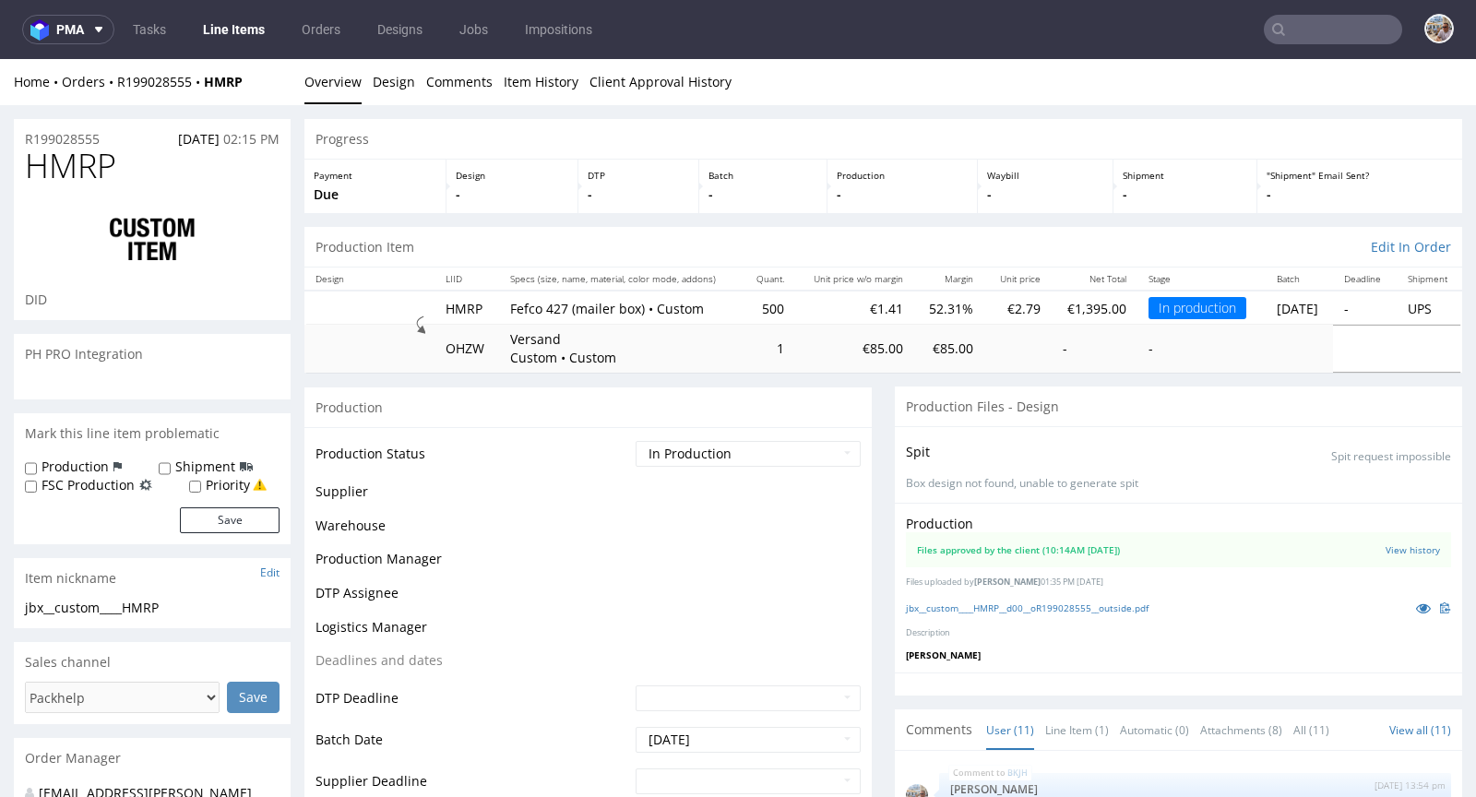
scroll to position [458, 0]
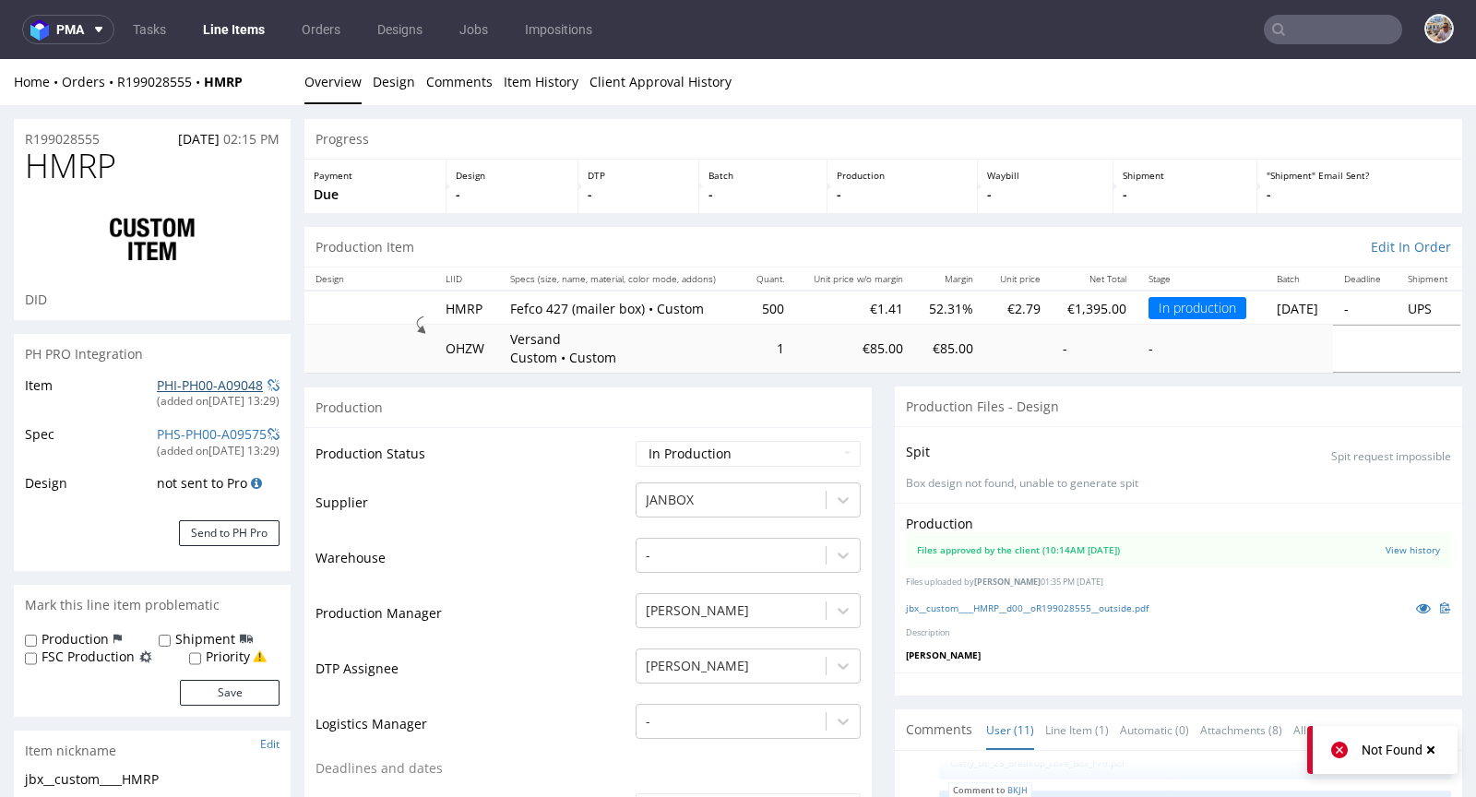
click at [163, 388] on link "PHI-PH00-A09048" at bounding box center [210, 385] width 106 height 18
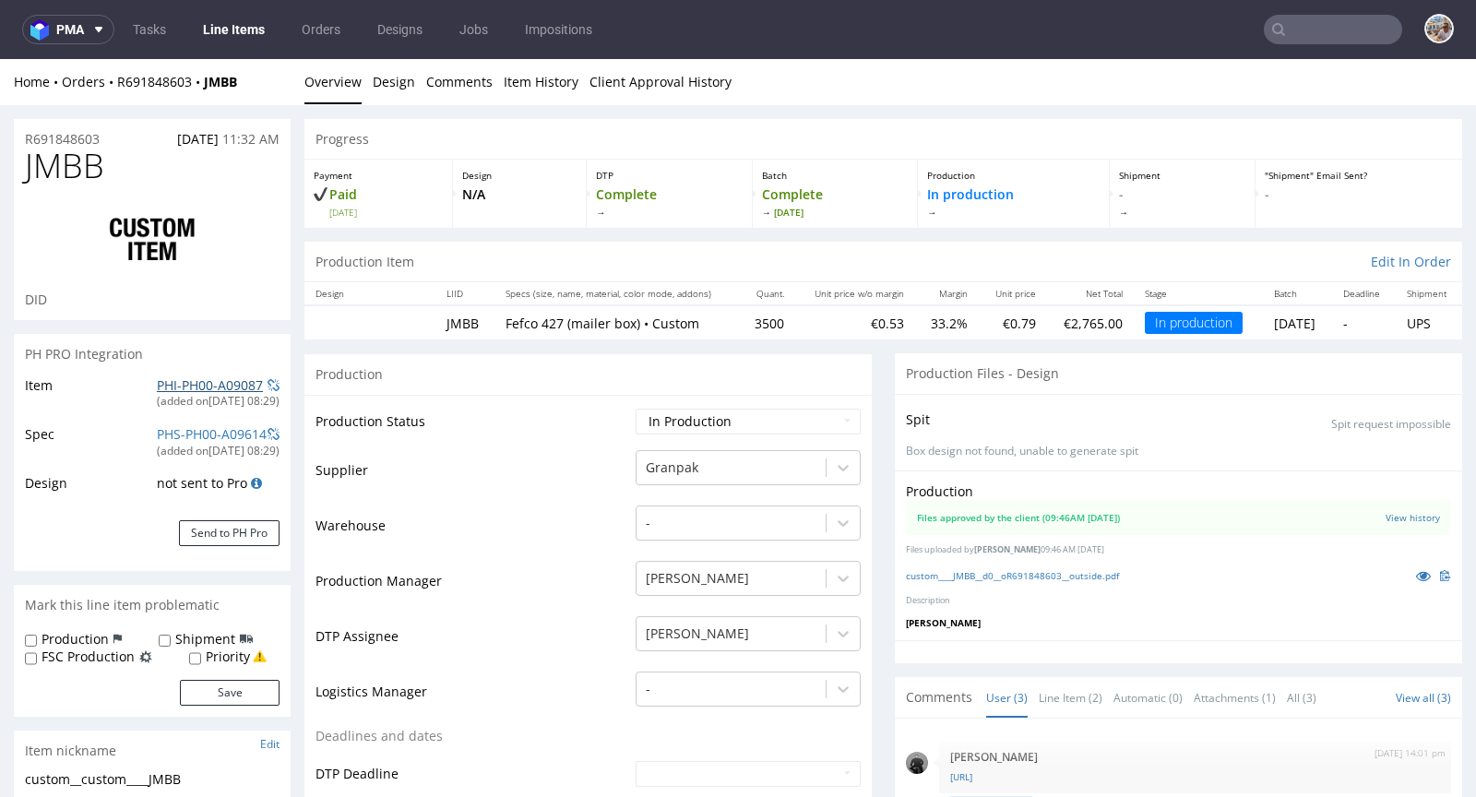
click at [233, 391] on link "PHI-PH00-A09087" at bounding box center [210, 385] width 106 height 18
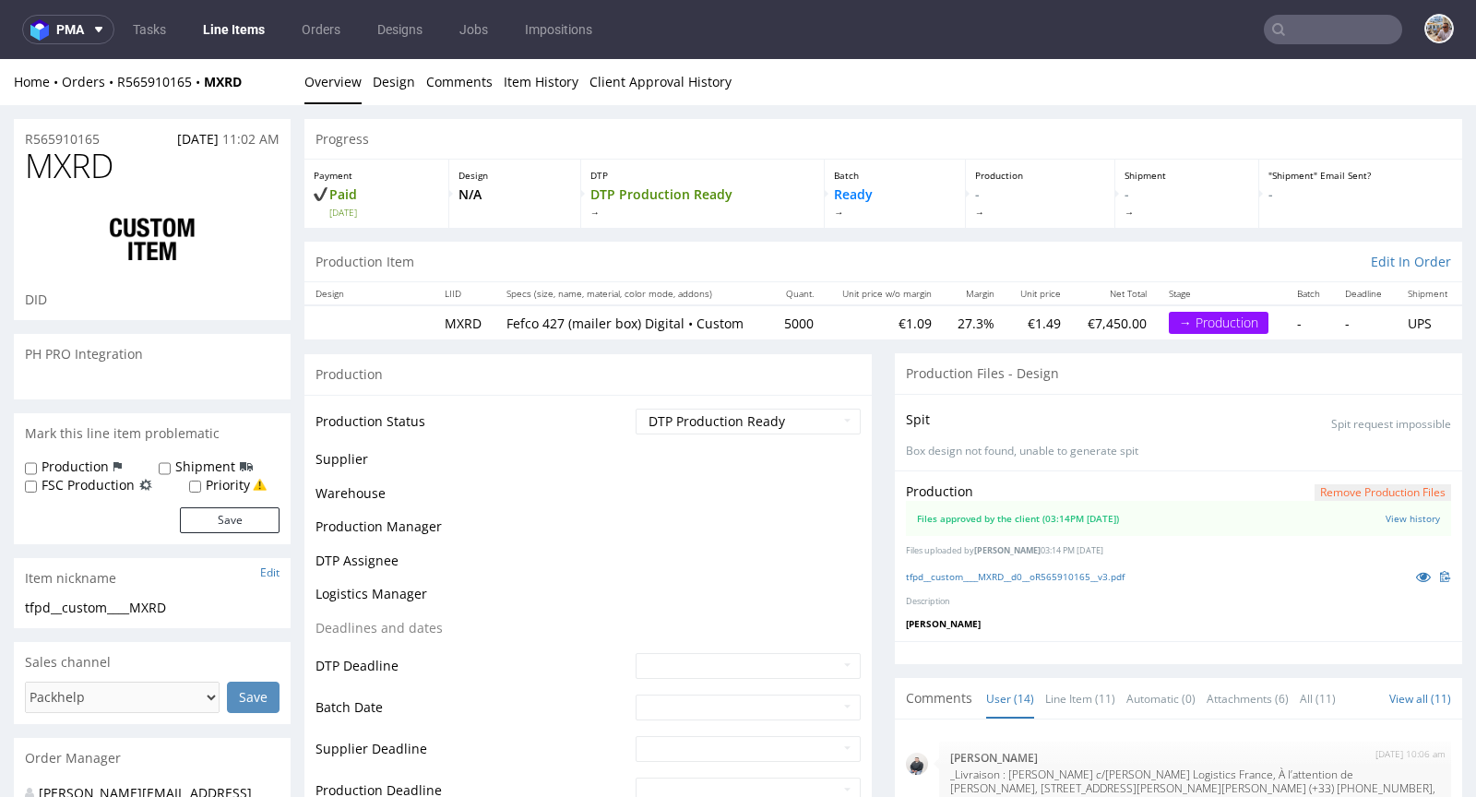
scroll to position [865, 0]
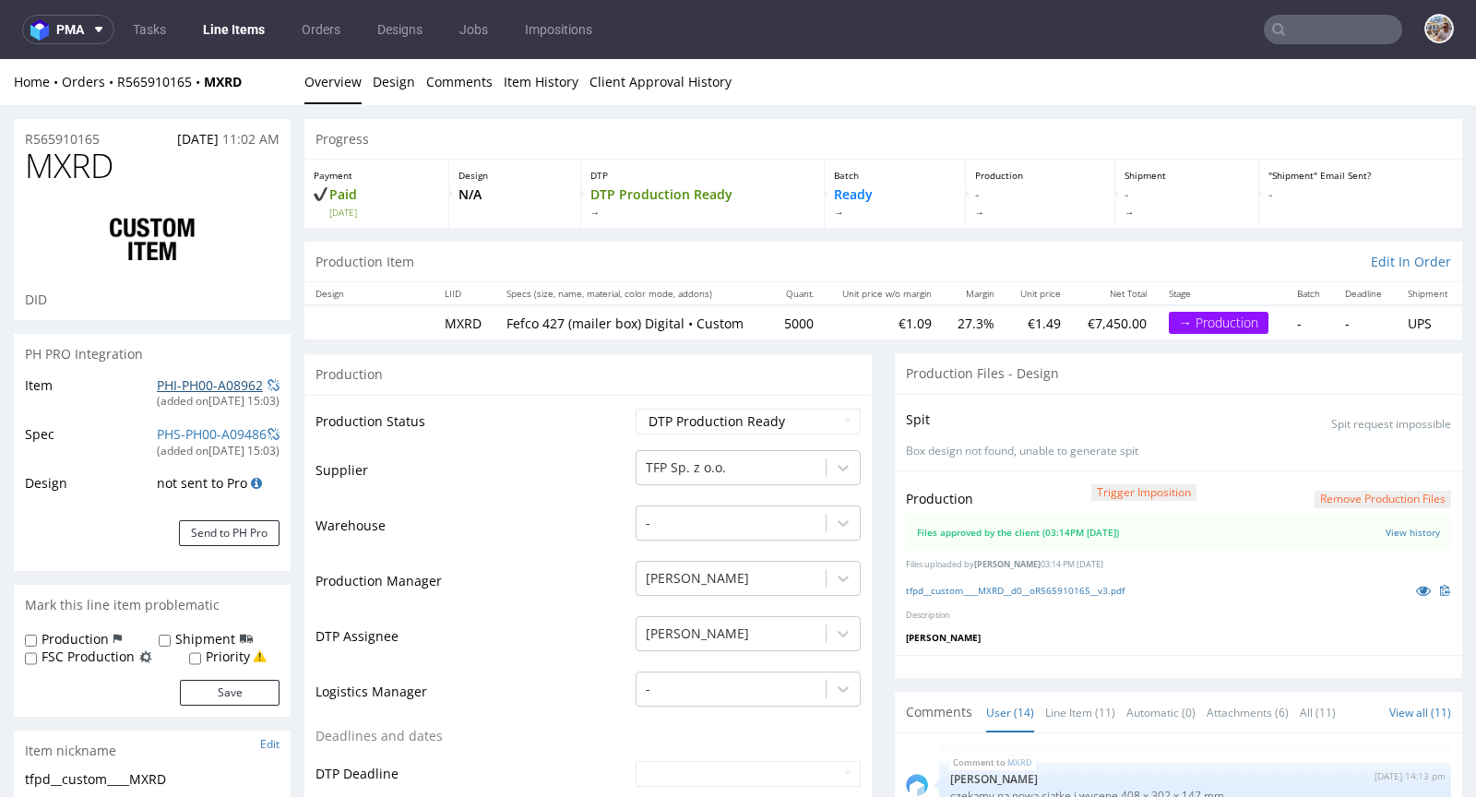
click at [184, 383] on link "PHI-PH00-A08962" at bounding box center [210, 385] width 106 height 18
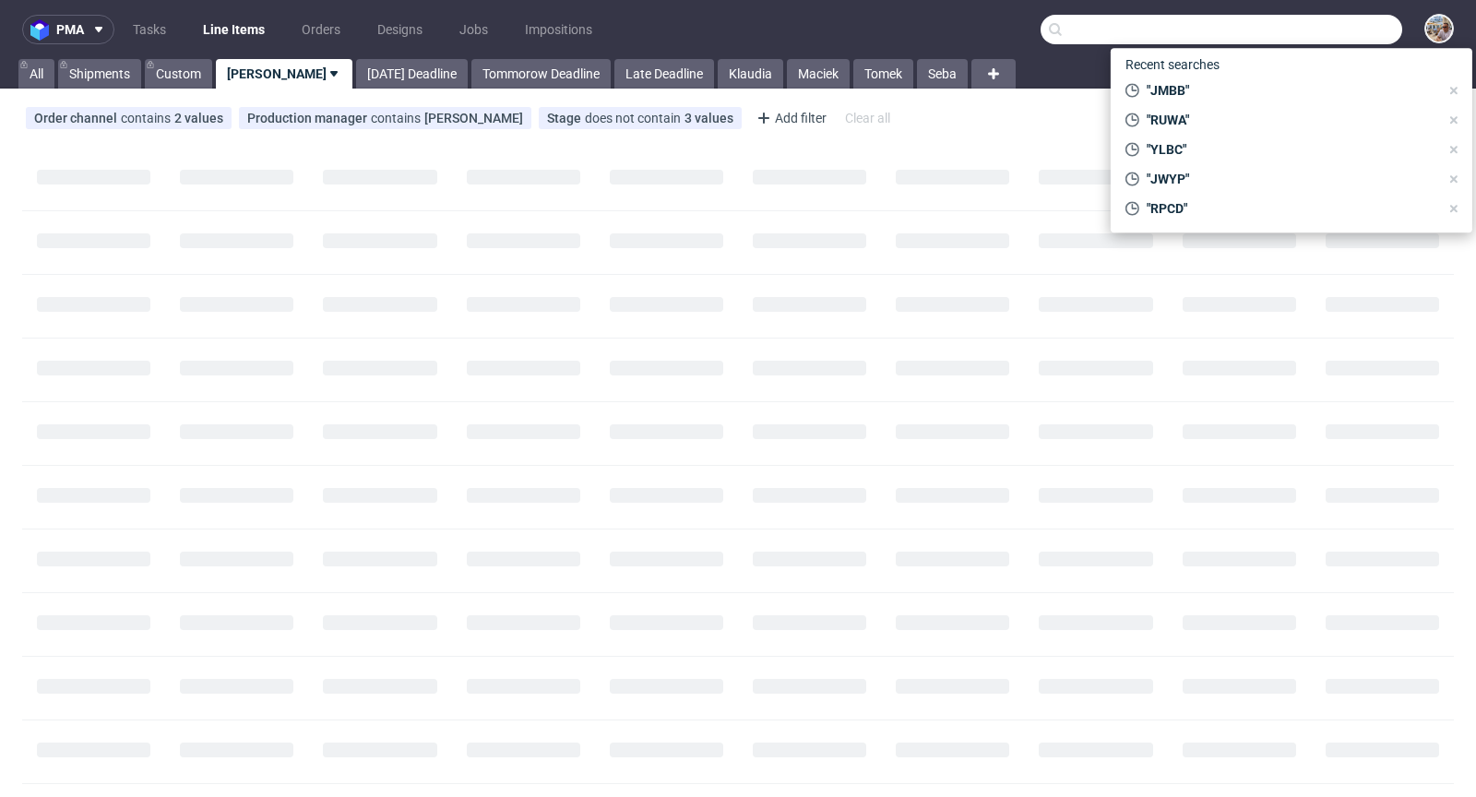
click at [1276, 36] on input "text" at bounding box center [1221, 30] width 362 height 30
paste input "NJHC"
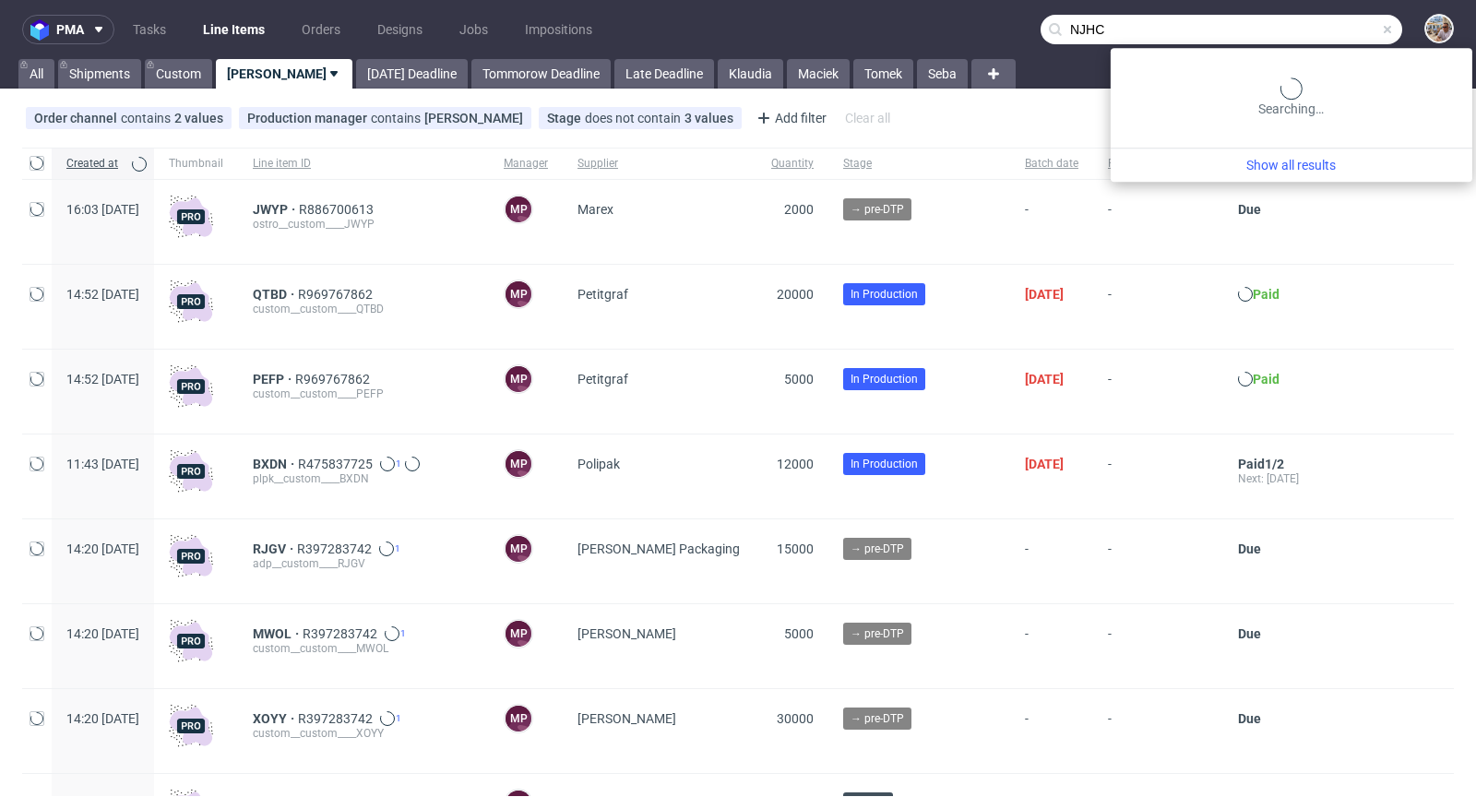
type input "NJHC"
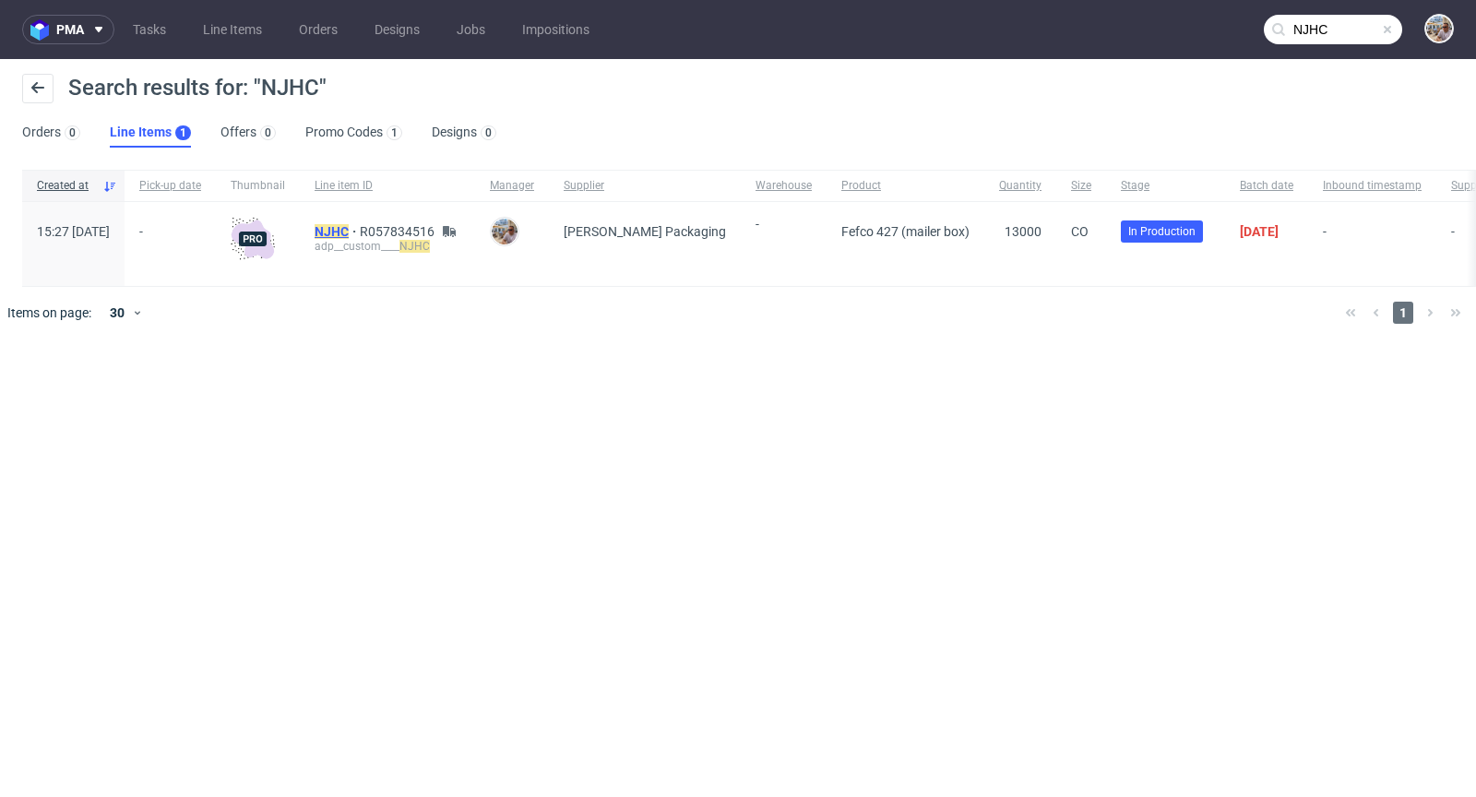
click at [349, 235] on mark "NJHC" at bounding box center [332, 231] width 34 height 15
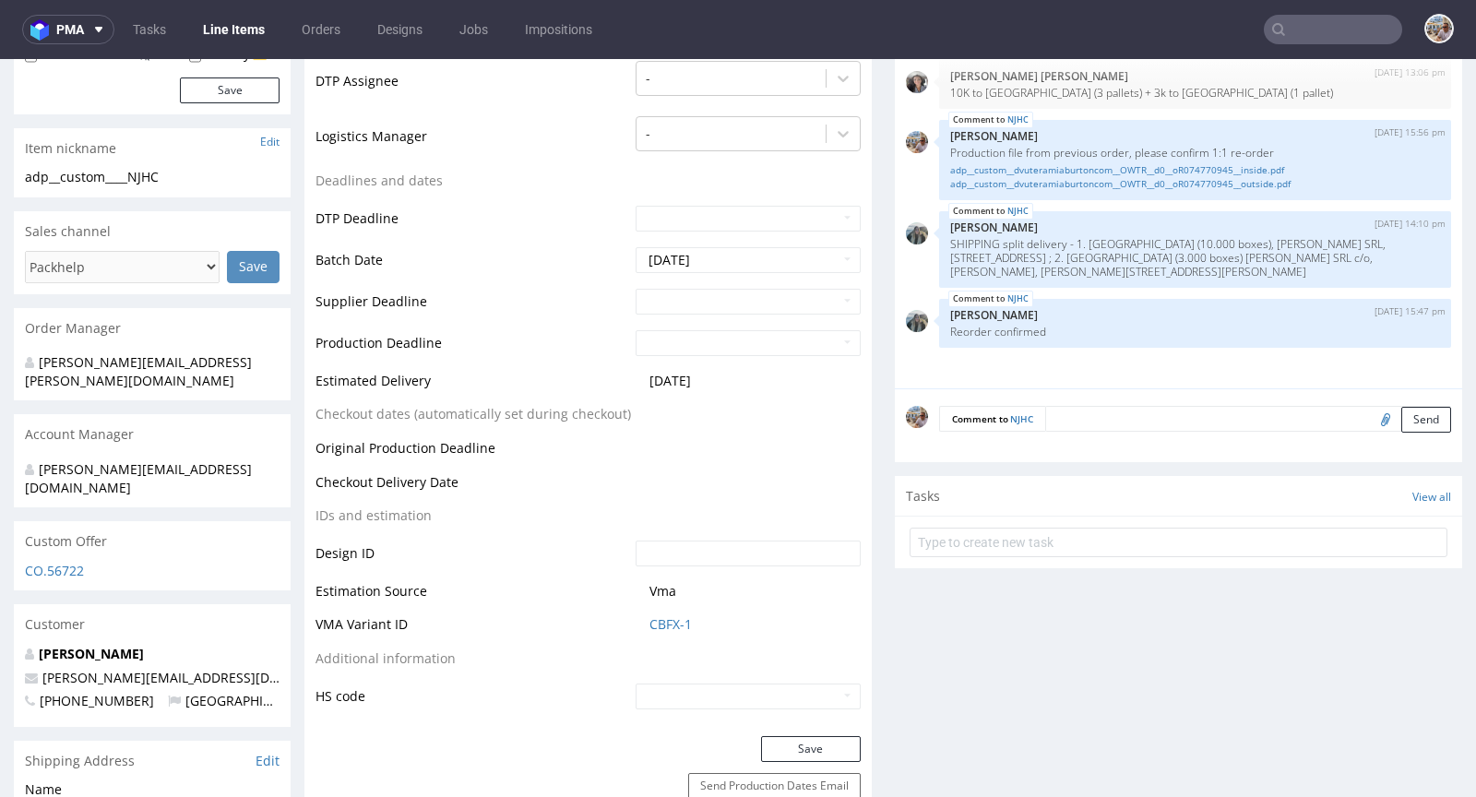
scroll to position [582, 0]
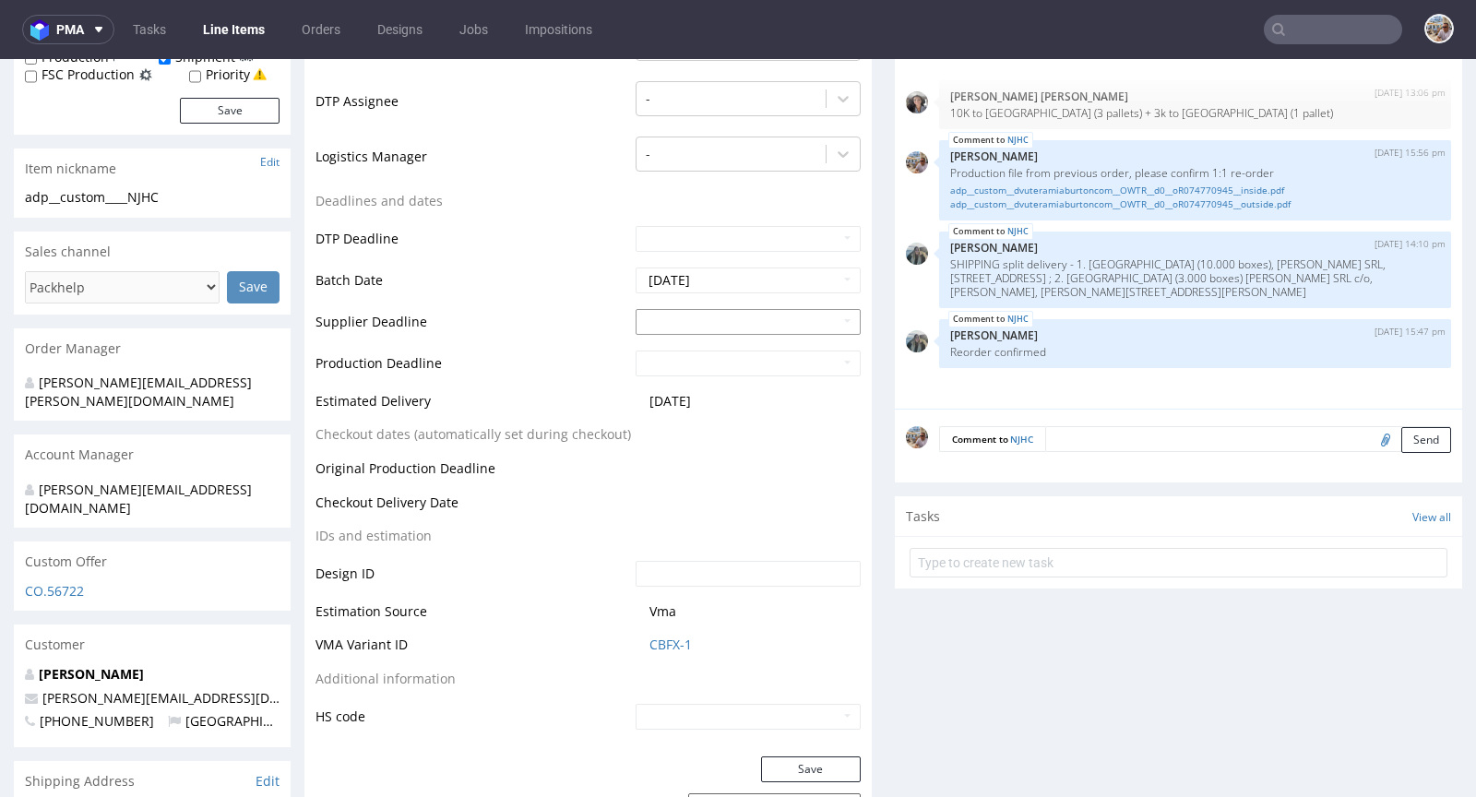
click at [696, 321] on input "text" at bounding box center [748, 322] width 225 height 26
click at [761, 269] on td "2" at bounding box center [760, 266] width 28 height 28
type input "2025-10-02"
click at [724, 355] on input "text" at bounding box center [748, 364] width 225 height 26
click at [685, 333] on td "6" at bounding box center [675, 335] width 29 height 28
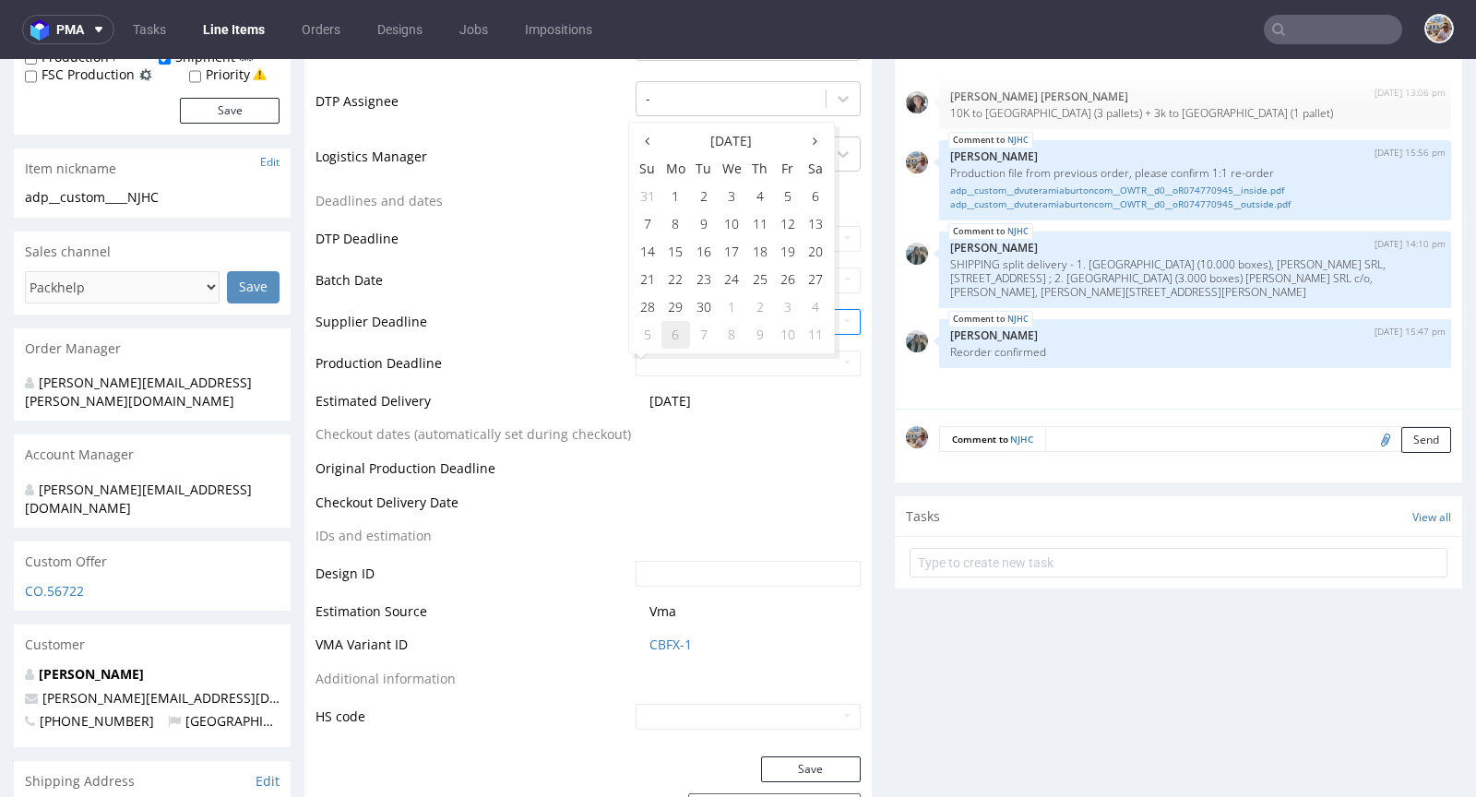
type input "2025-10-06"
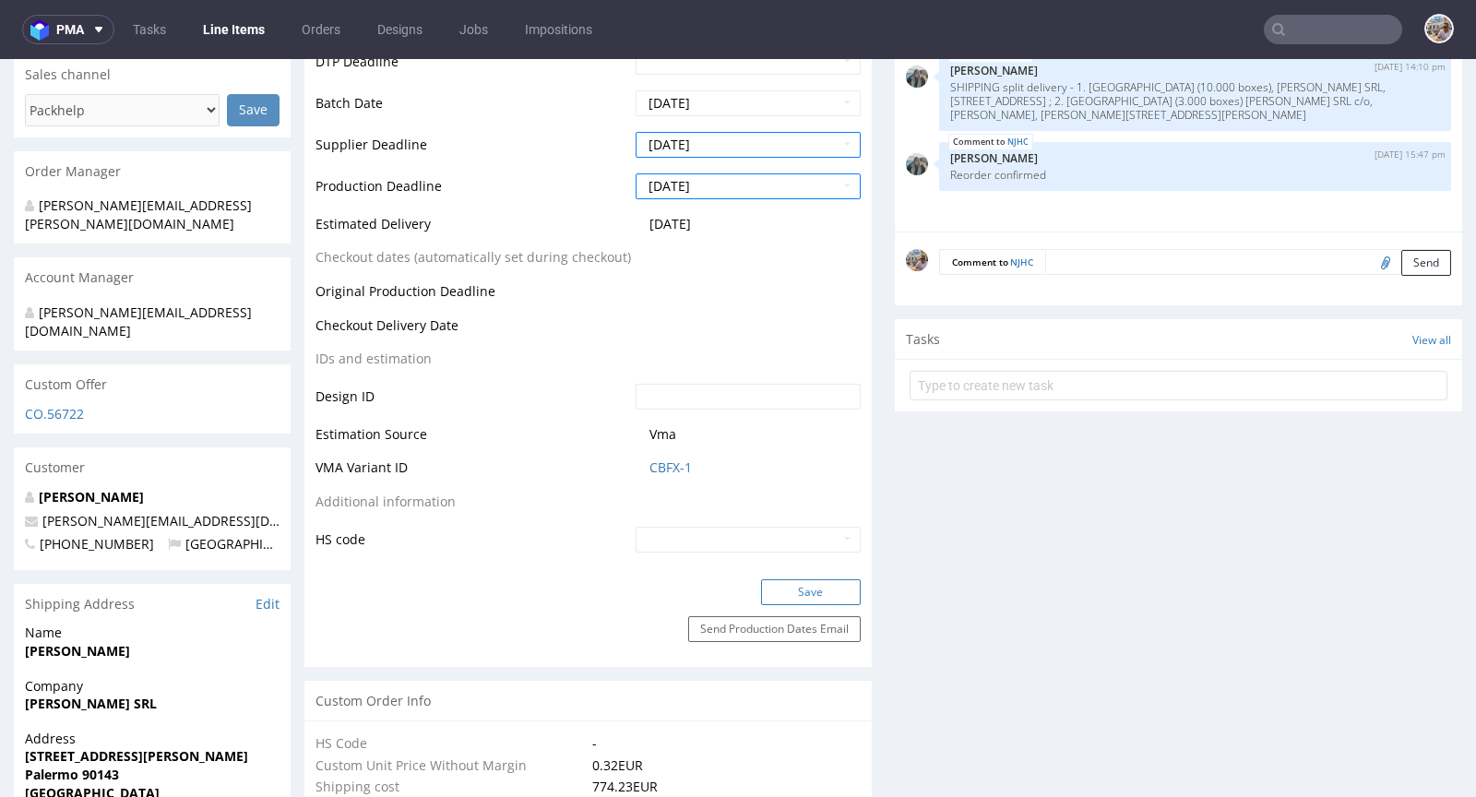
click at [789, 584] on button "Save" at bounding box center [811, 592] width 100 height 26
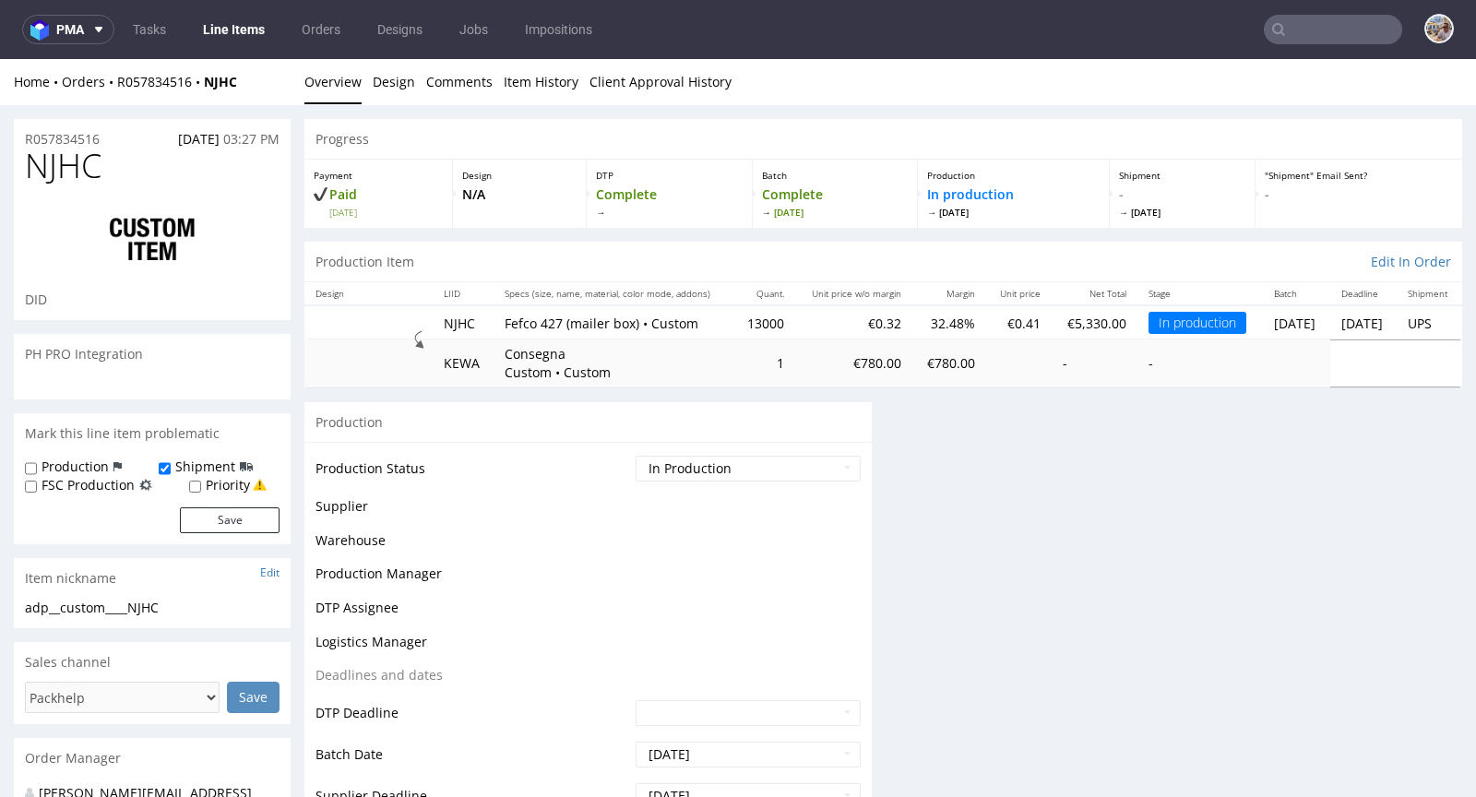
scroll to position [0, 0]
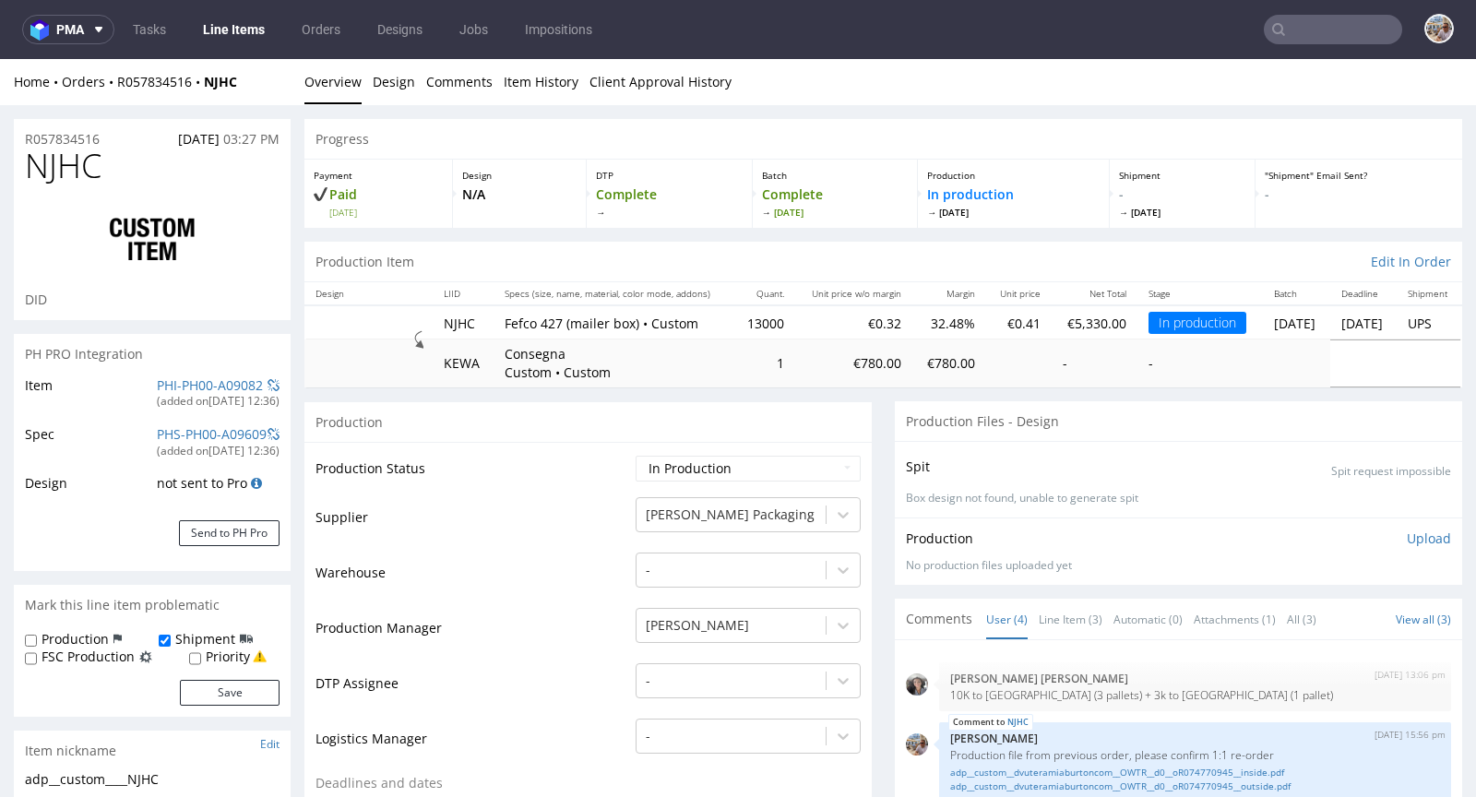
click at [1347, 45] on nav "pma Tasks Line Items Orders Designs Jobs Impositions" at bounding box center [738, 29] width 1476 height 59
click at [1343, 28] on input "text" at bounding box center [1333, 30] width 138 height 30
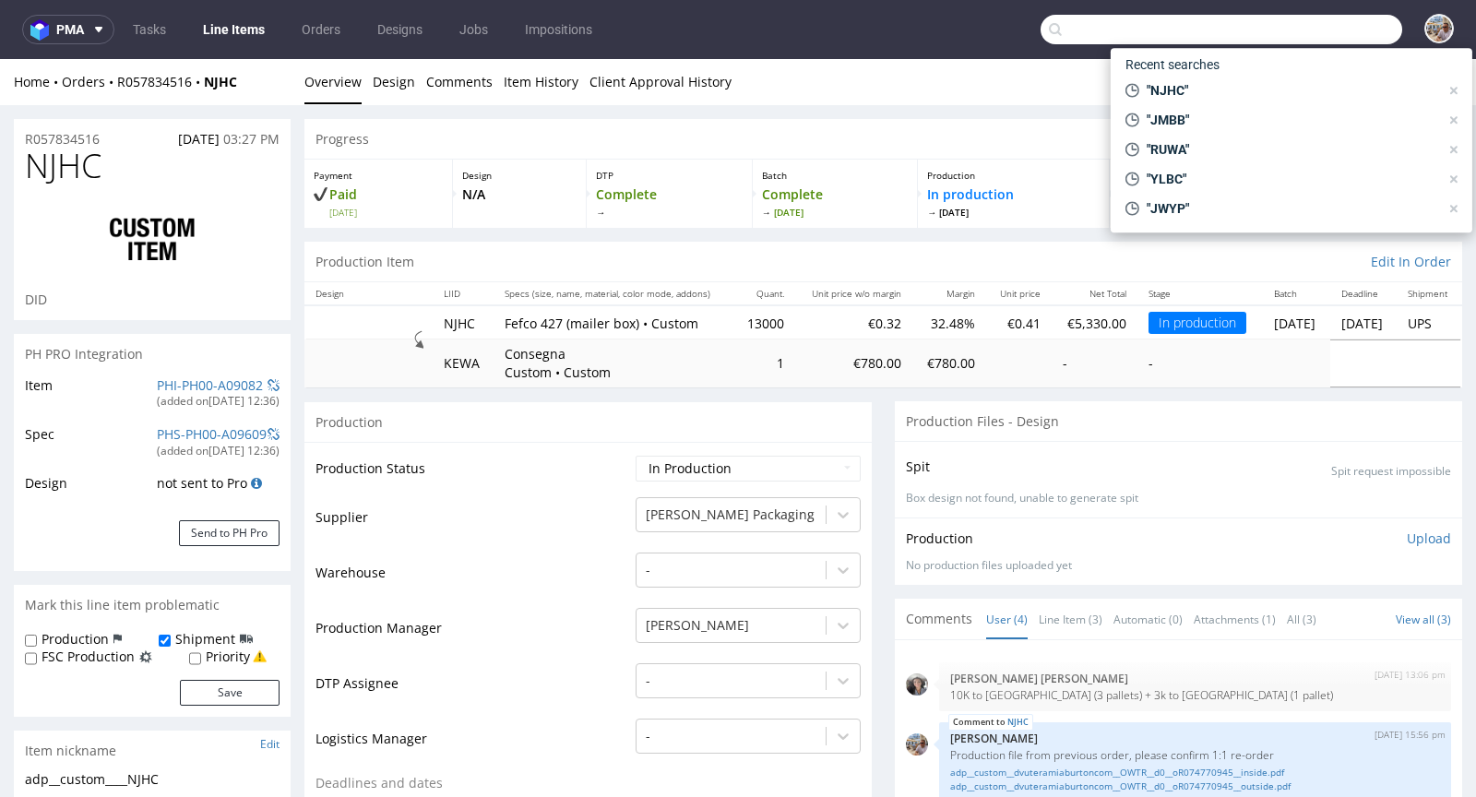
paste input "R681674932"
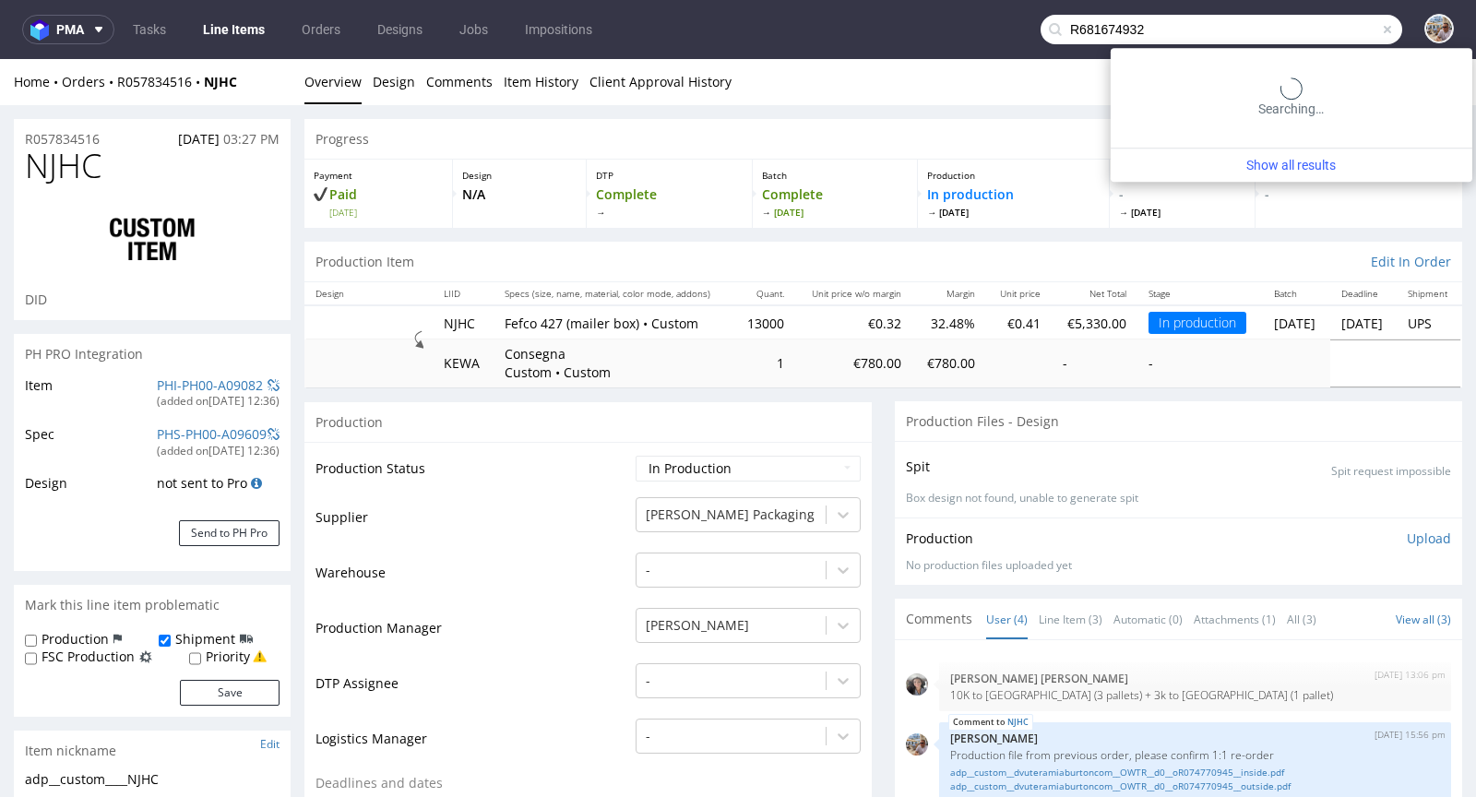
type input "R681674932"
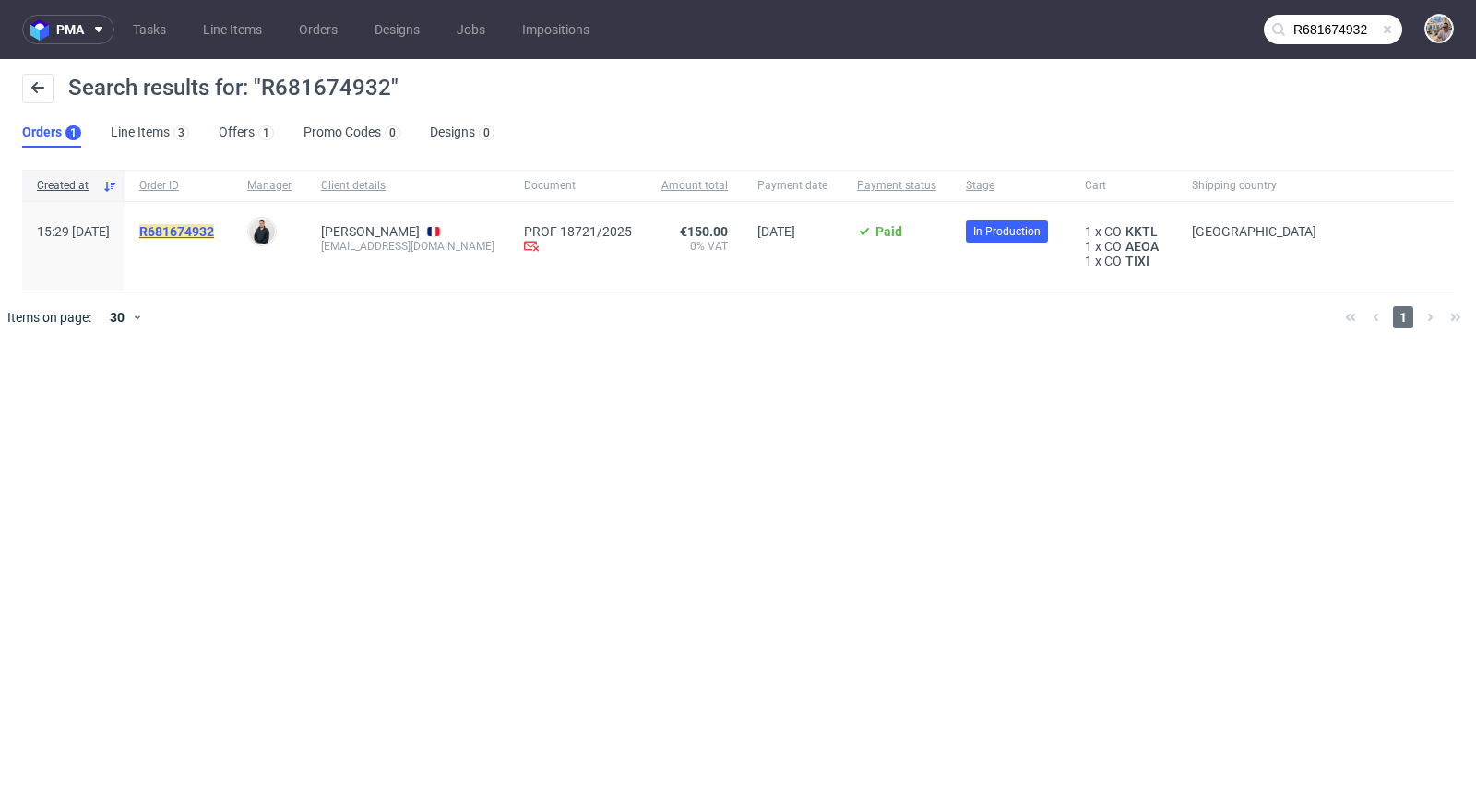
click at [214, 229] on mark "R681674932" at bounding box center [176, 231] width 75 height 15
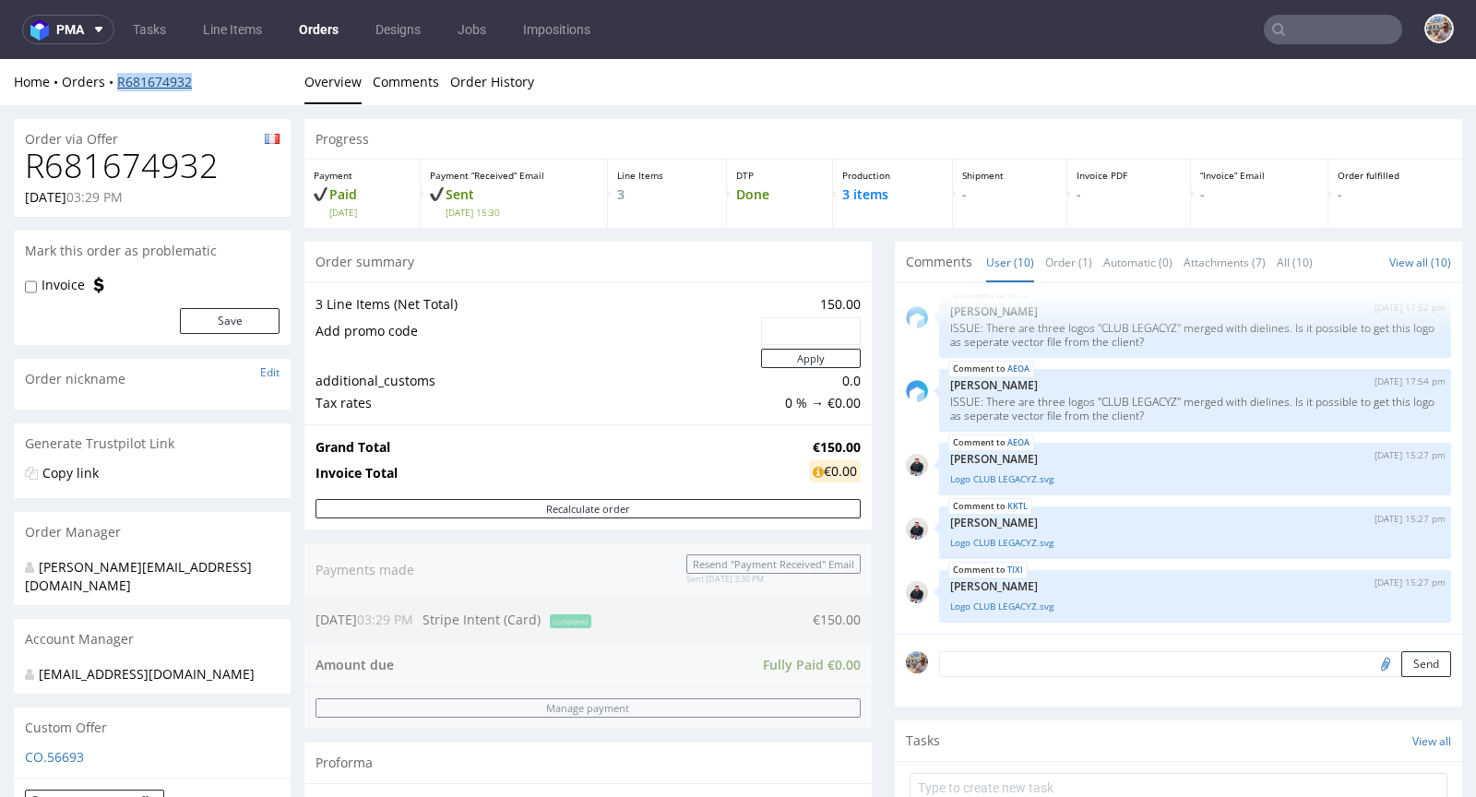
drag, startPoint x: 215, startPoint y: 81, endPoint x: 116, endPoint y: 83, distance: 98.7
click at [116, 83] on div "Home Orders R681674932" at bounding box center [152, 82] width 277 height 18
copy link "R681674932"
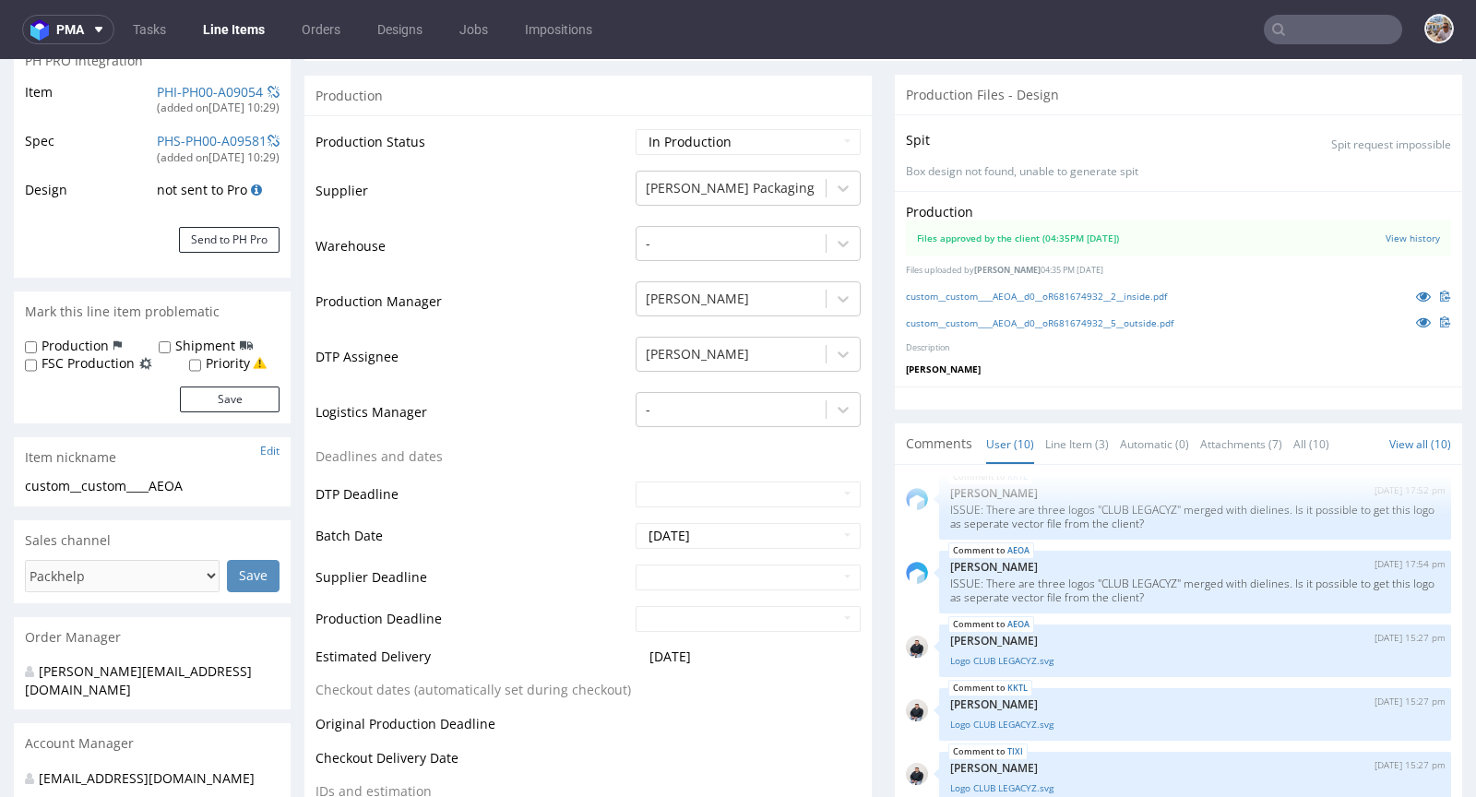
scroll to position [621, 0]
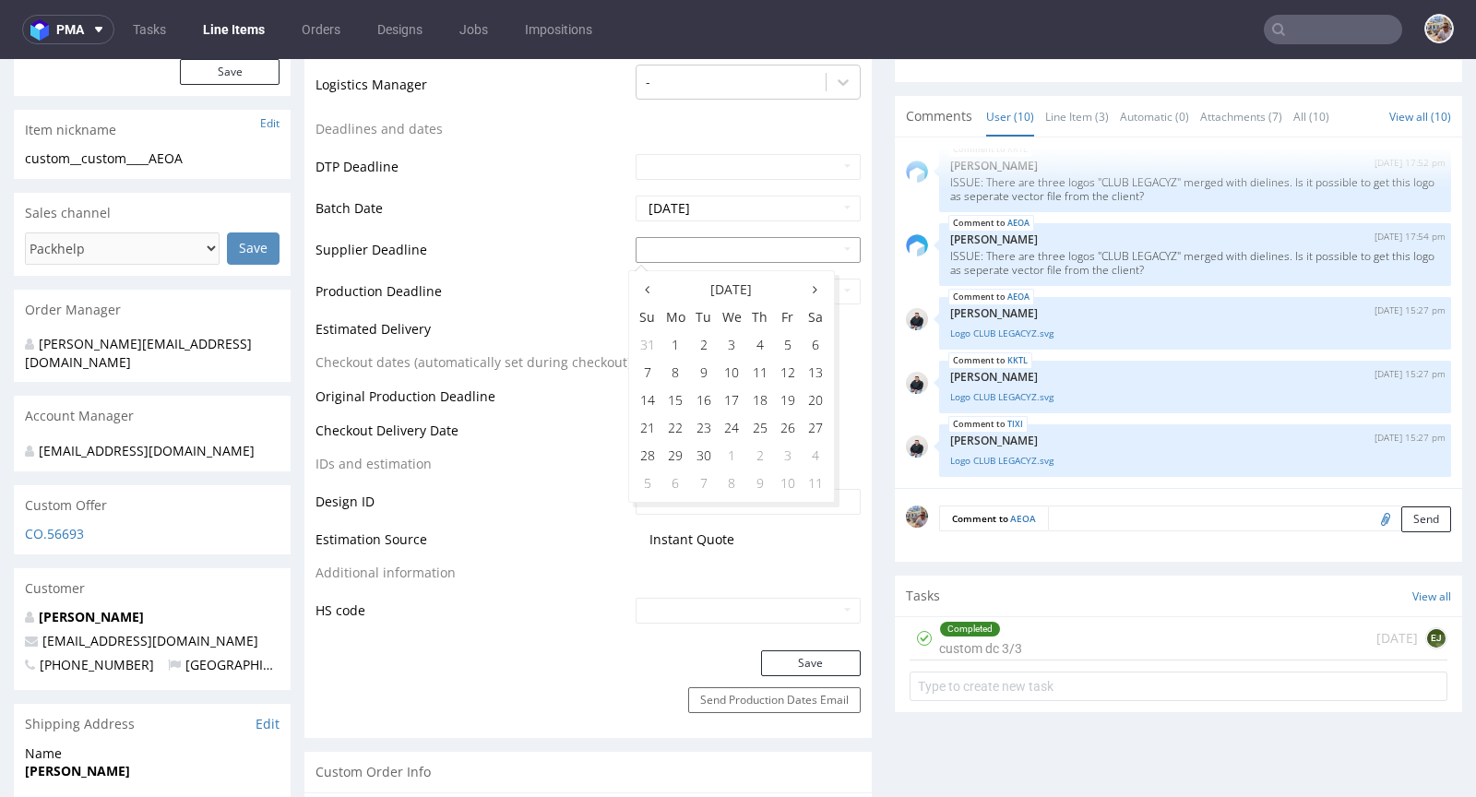
click at [697, 239] on input "text" at bounding box center [748, 250] width 225 height 26
click at [769, 397] on td "18" at bounding box center [760, 400] width 28 height 28
type input "[DATE]"
click at [696, 279] on input "text" at bounding box center [748, 292] width 225 height 26
click at [785, 434] on td "19" at bounding box center [788, 442] width 28 height 28
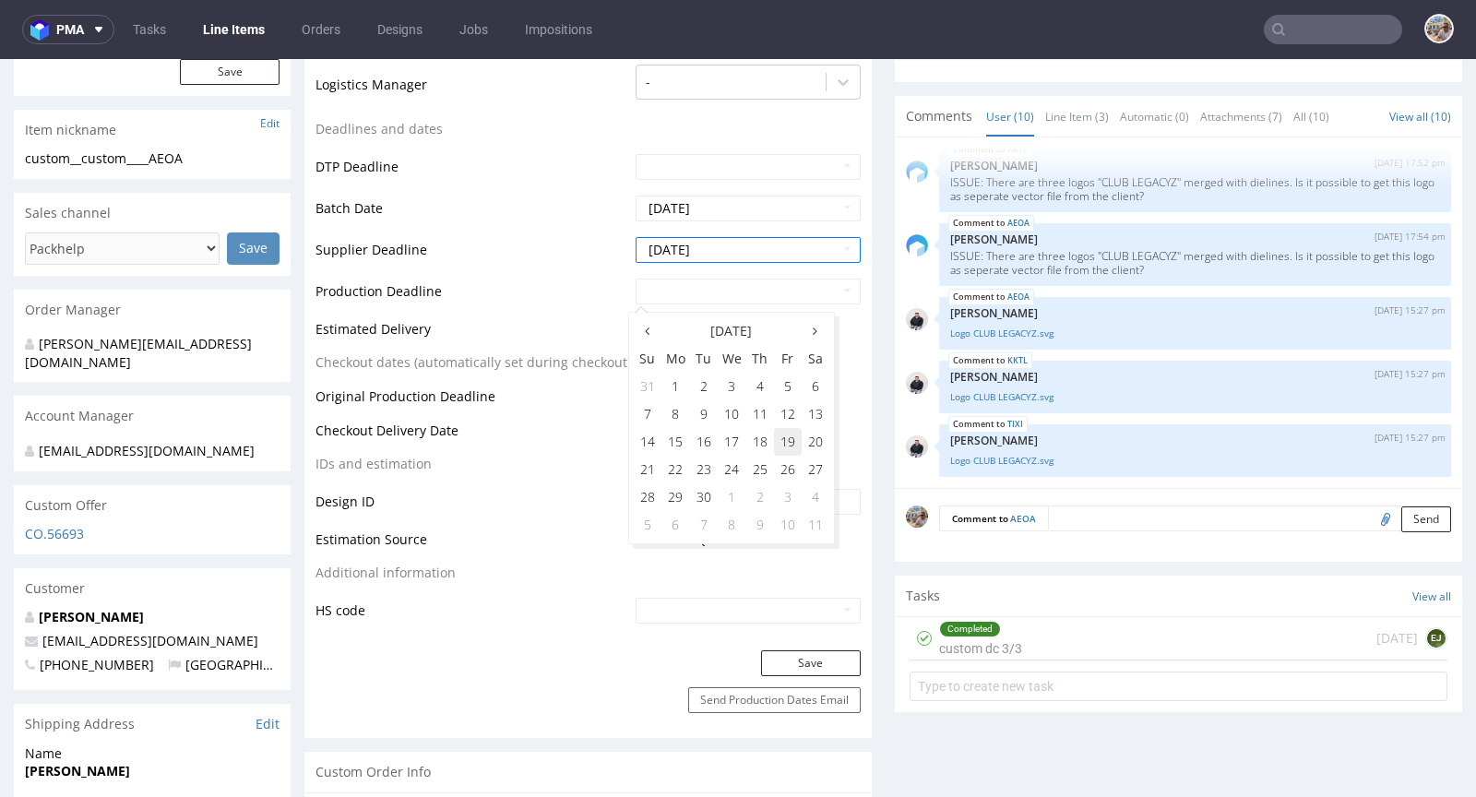
type input "[DATE]"
click at [811, 659] on button "Save" at bounding box center [811, 663] width 100 height 26
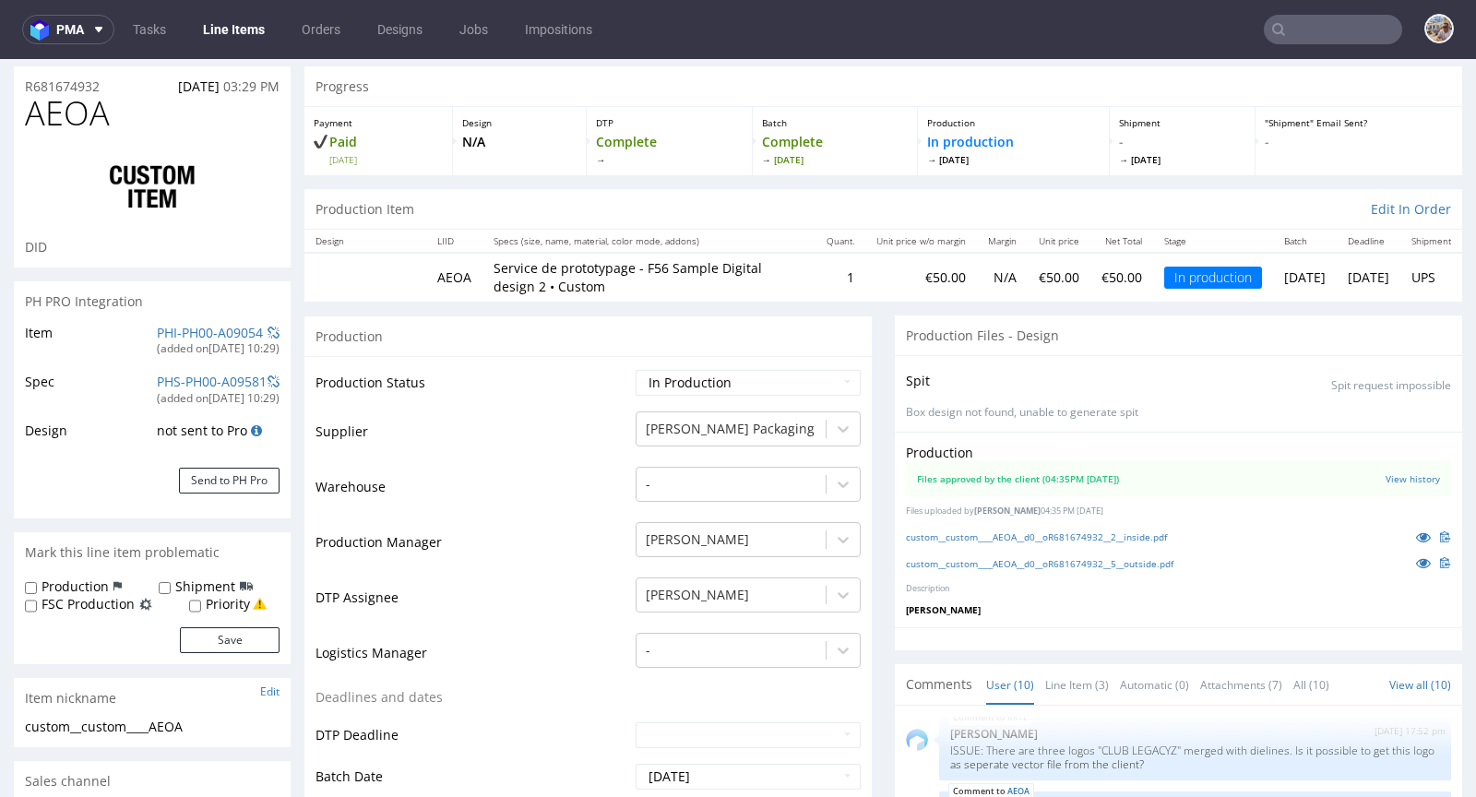
scroll to position [0, 0]
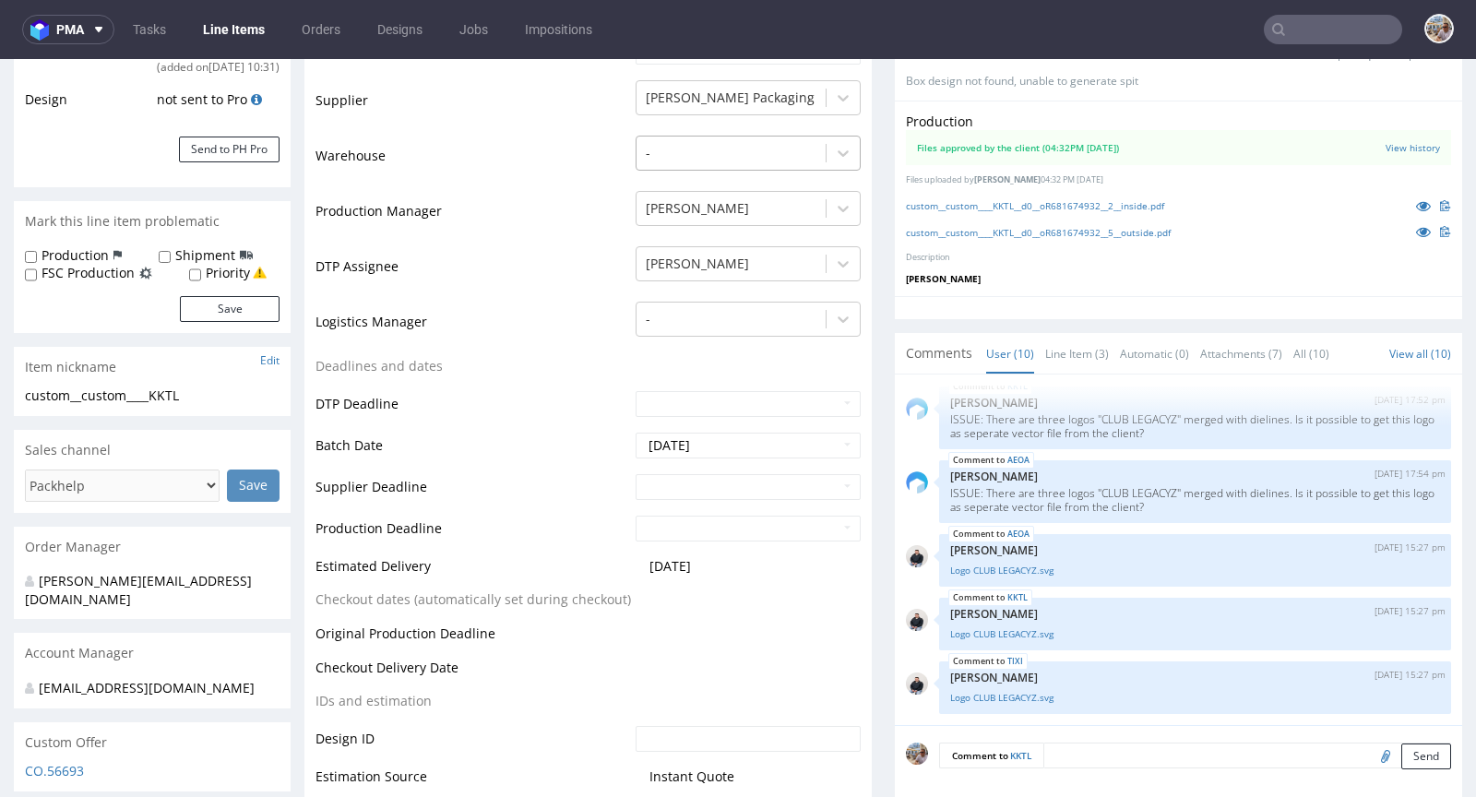
scroll to position [430, 0]
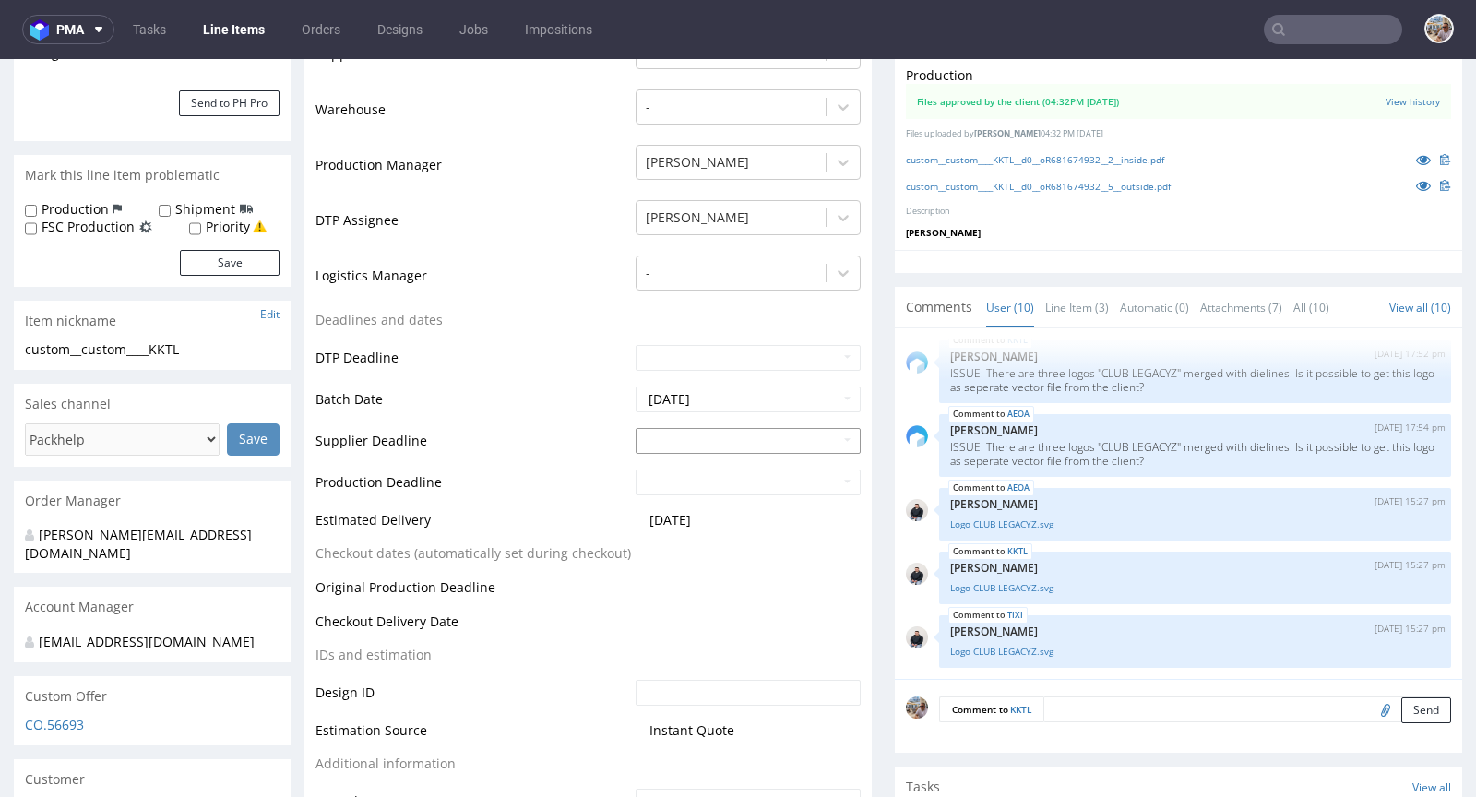
click at [670, 446] on input "text" at bounding box center [748, 441] width 225 height 26
click at [769, 329] on td "18" at bounding box center [760, 329] width 28 height 28
type input "[DATE]"
click at [703, 485] on input "text" at bounding box center [748, 483] width 225 height 26
click at [790, 373] on td "19" at bounding box center [788, 371] width 28 height 28
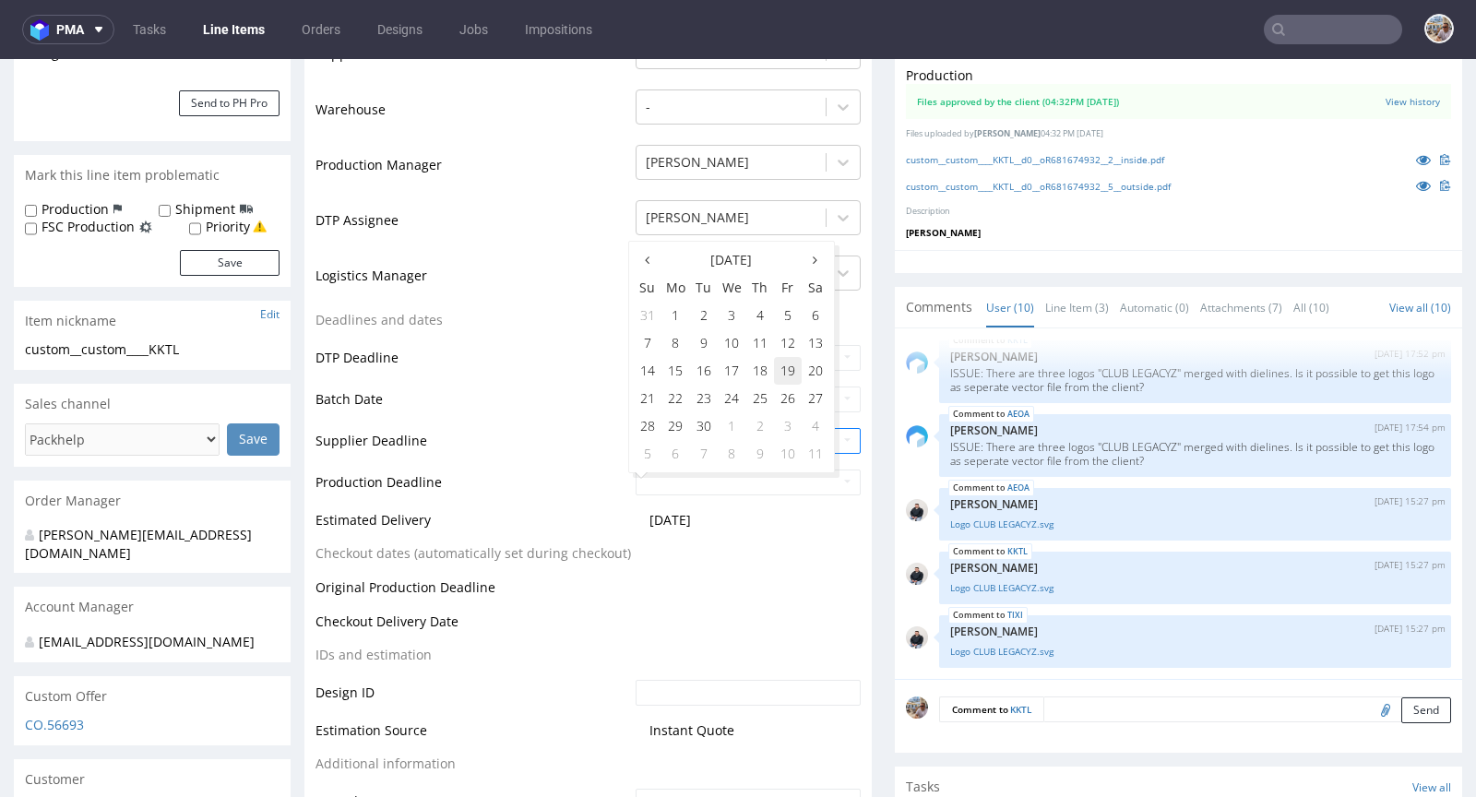
type input "2025-09-19"
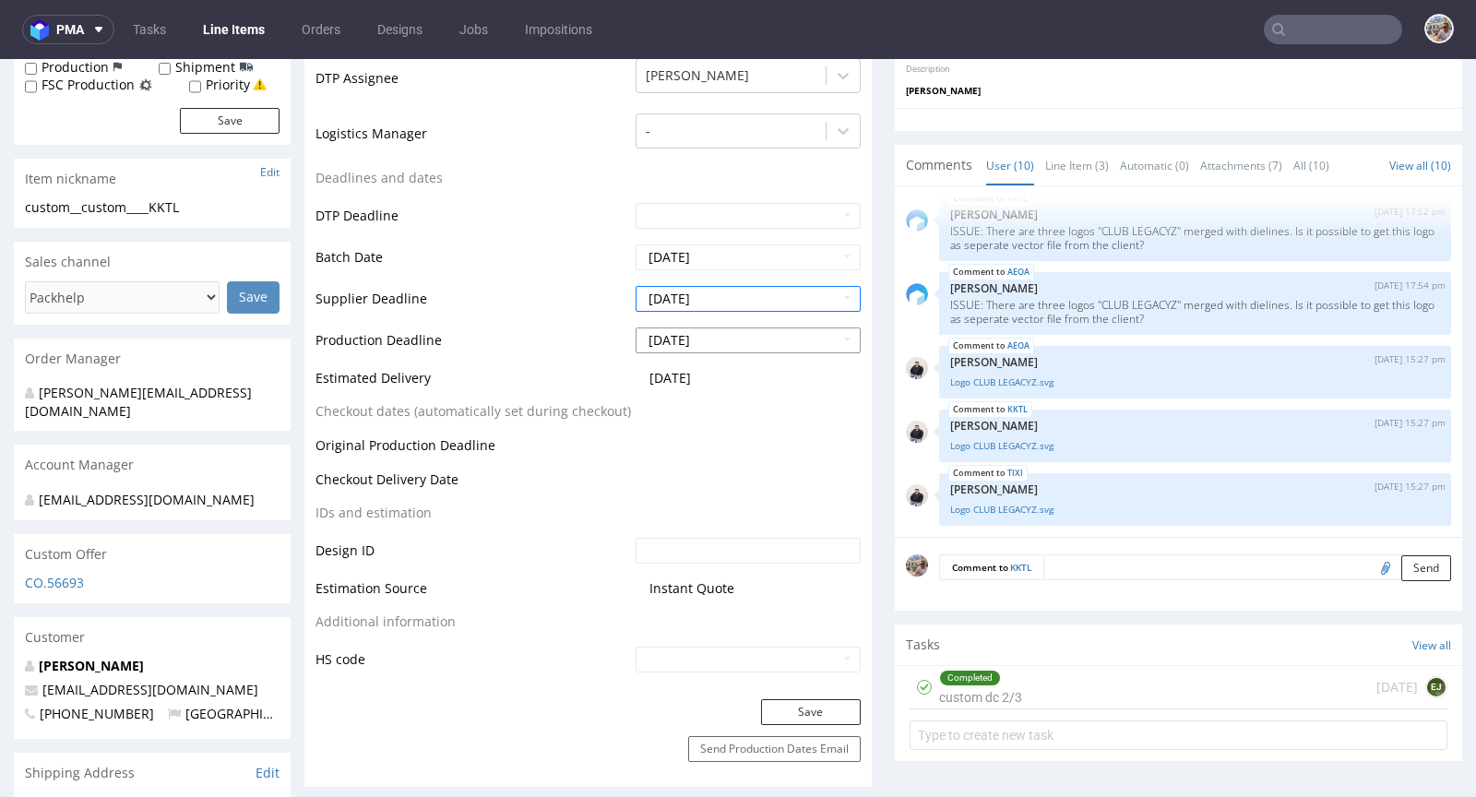
scroll to position [614, 0]
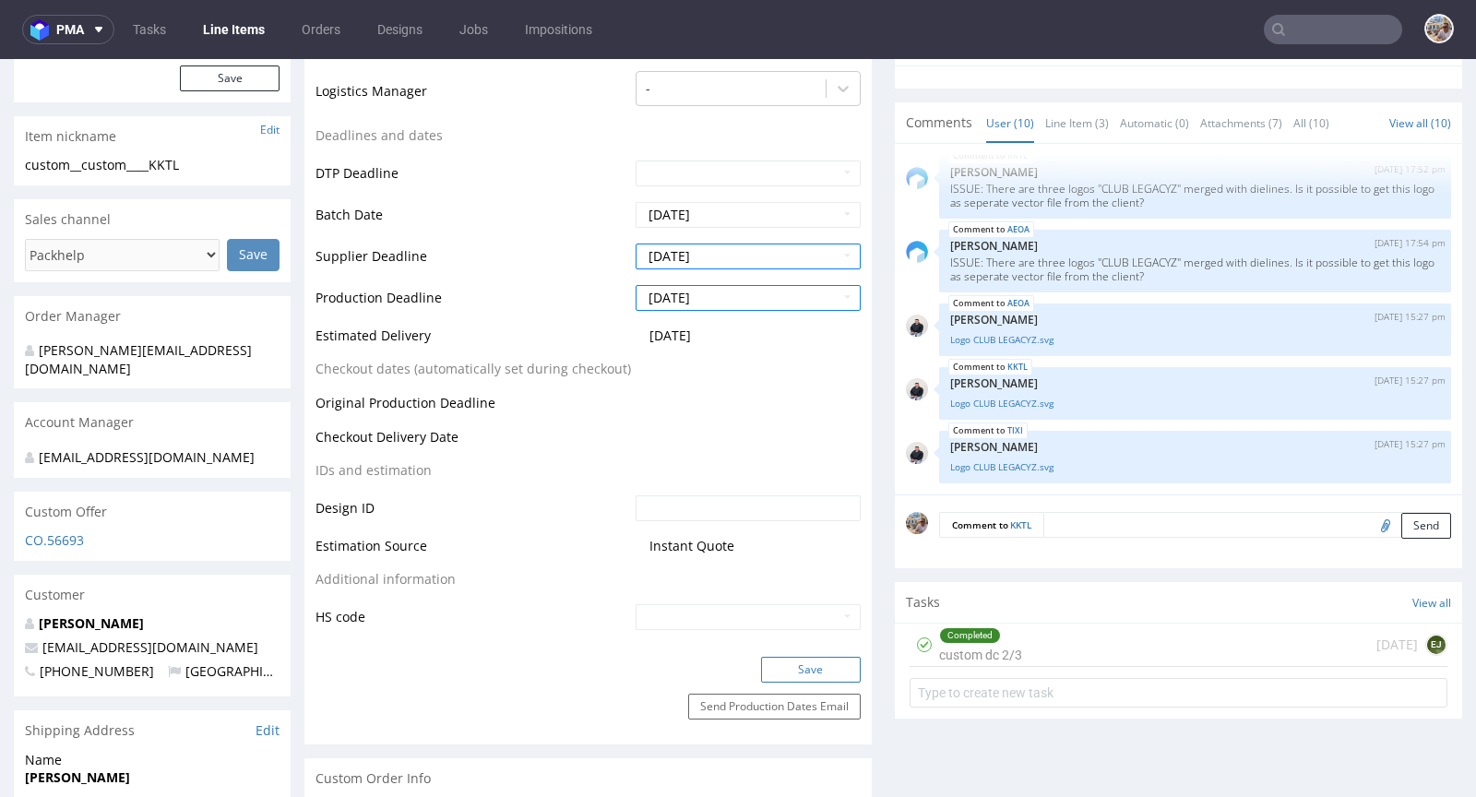
click at [806, 662] on button "Save" at bounding box center [811, 670] width 100 height 26
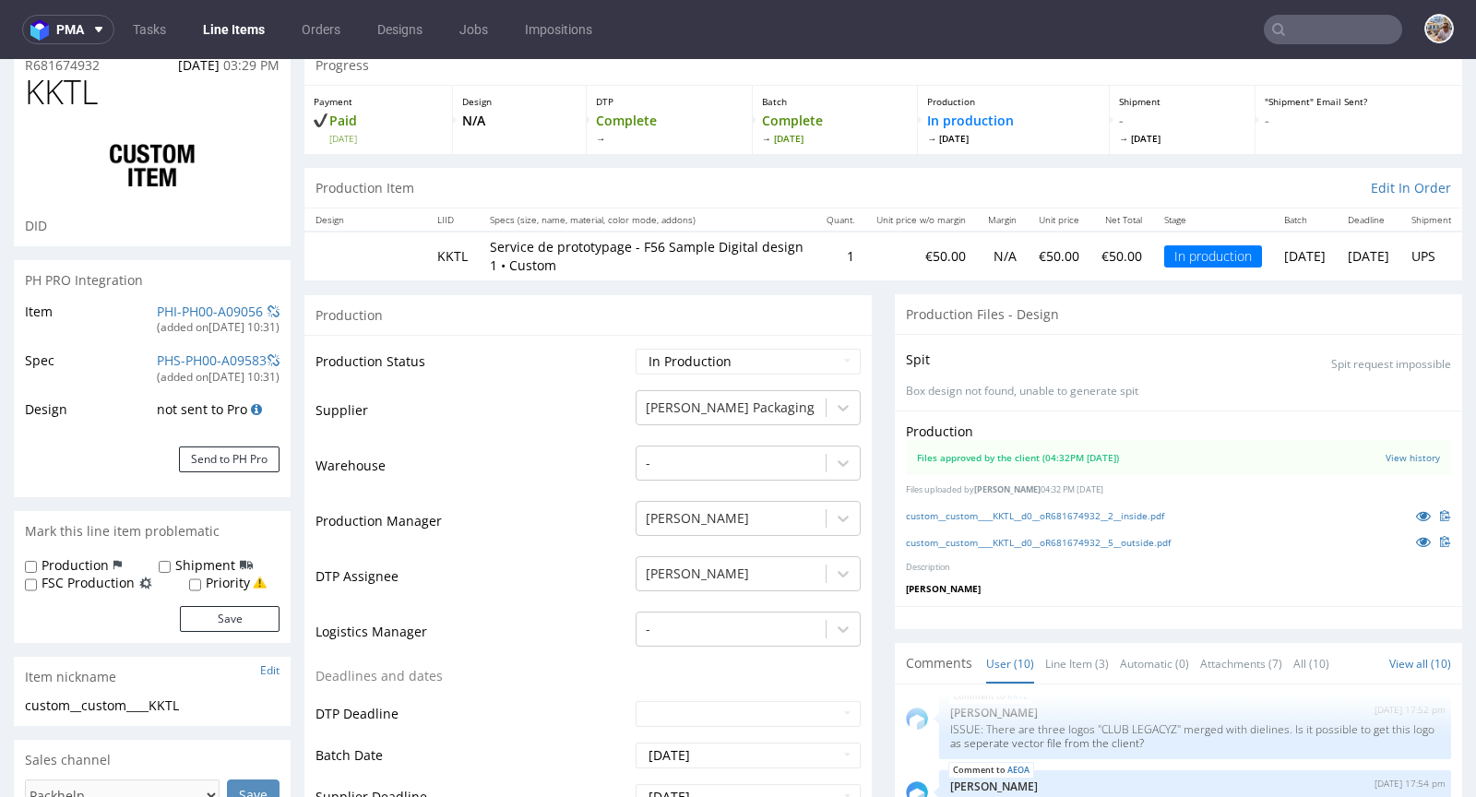
scroll to position [0, 0]
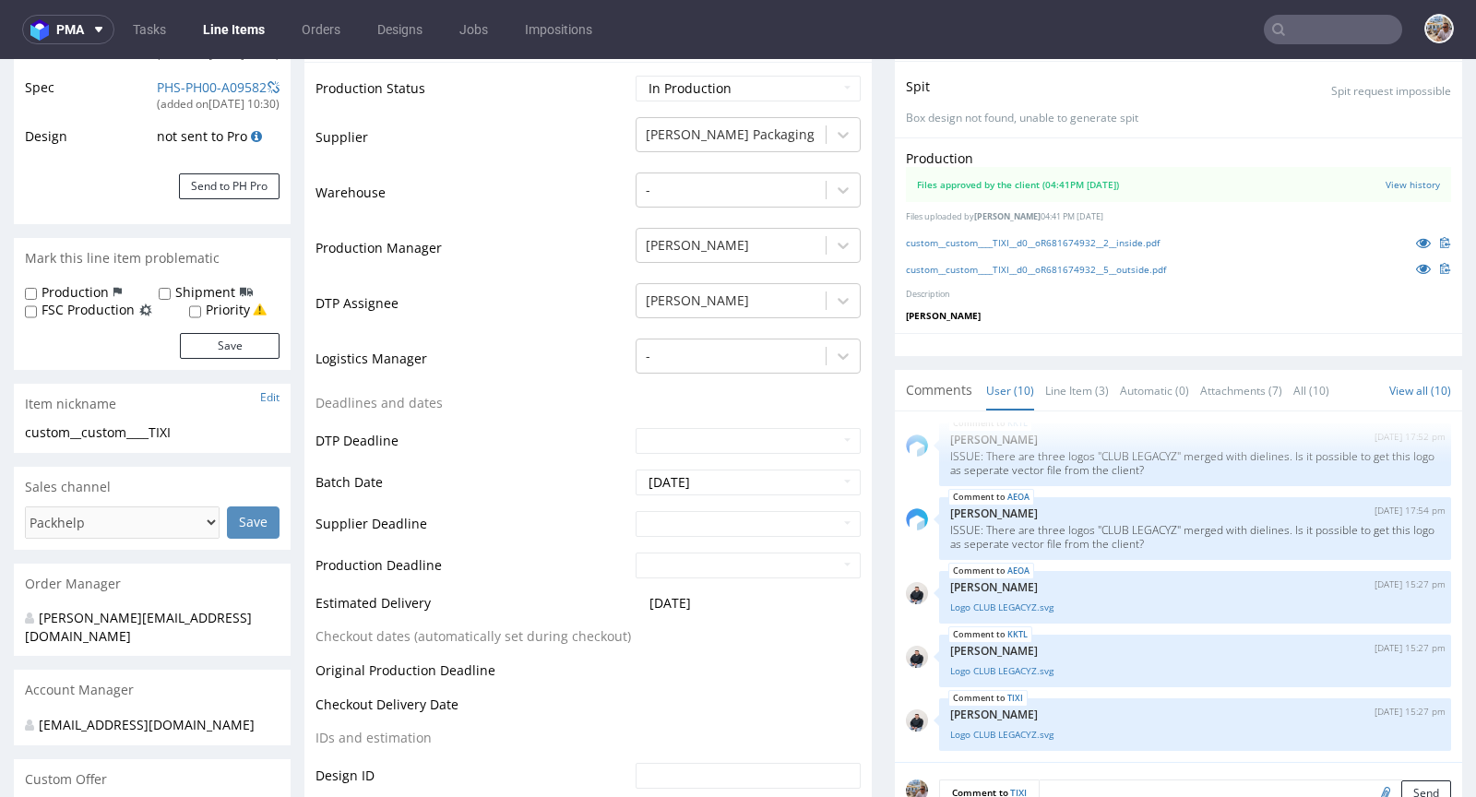
scroll to position [384, 0]
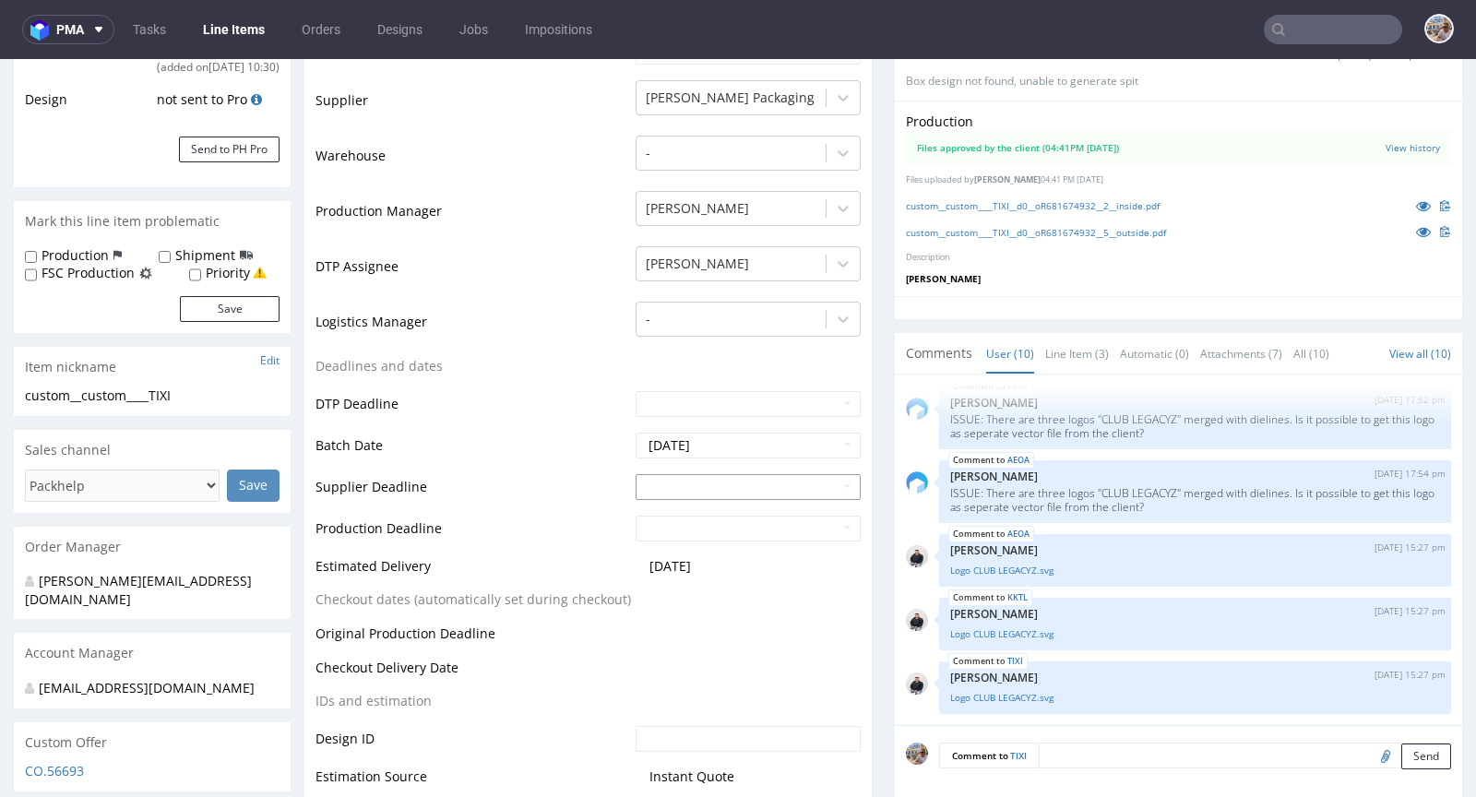
click at [680, 496] on input "text" at bounding box center [748, 487] width 225 height 26
click at [765, 380] on td "18" at bounding box center [760, 376] width 28 height 28
type input "[DATE]"
click at [716, 529] on input "text" at bounding box center [748, 529] width 225 height 26
click at [784, 414] on td "19" at bounding box center [788, 417] width 28 height 28
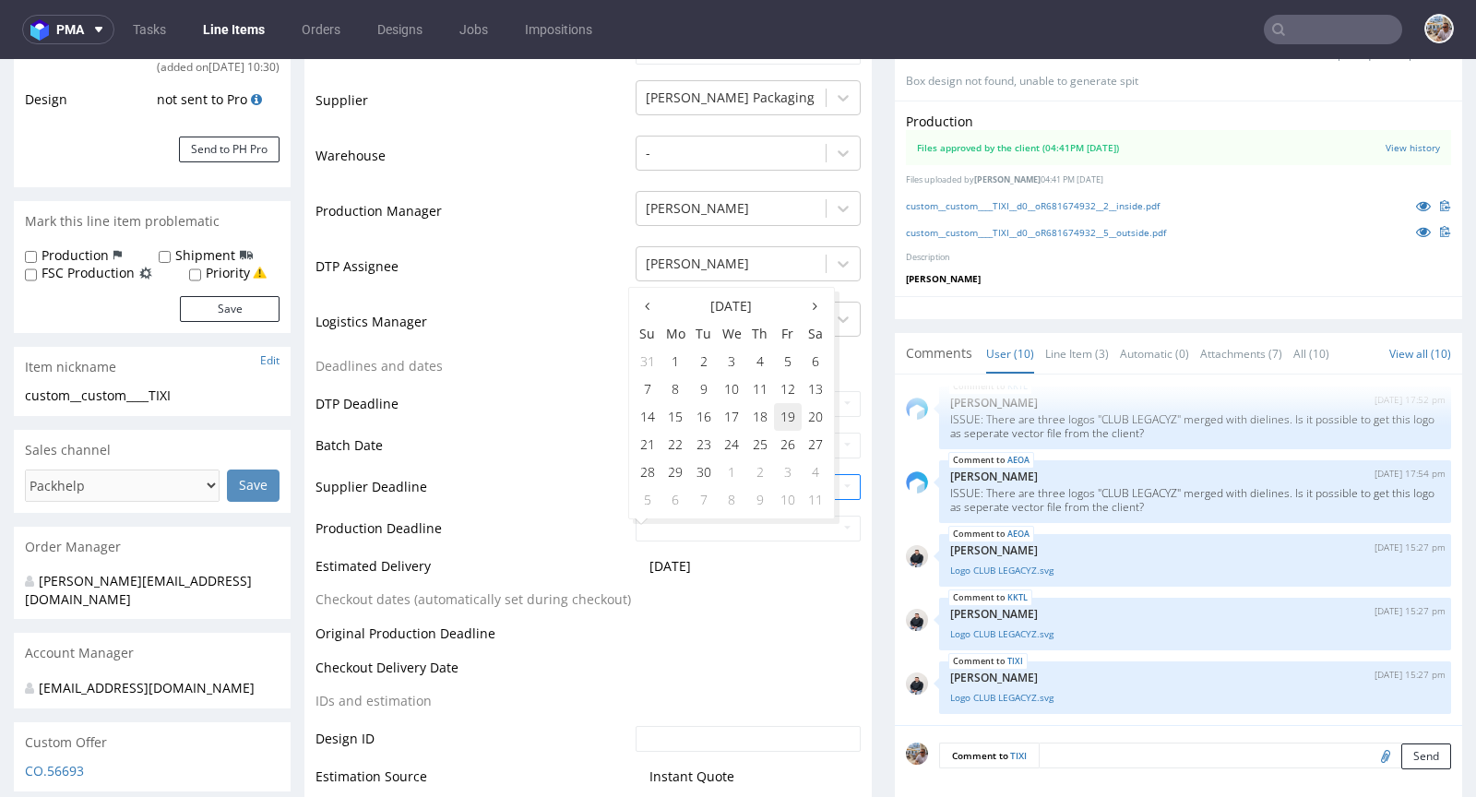
type input "[DATE]"
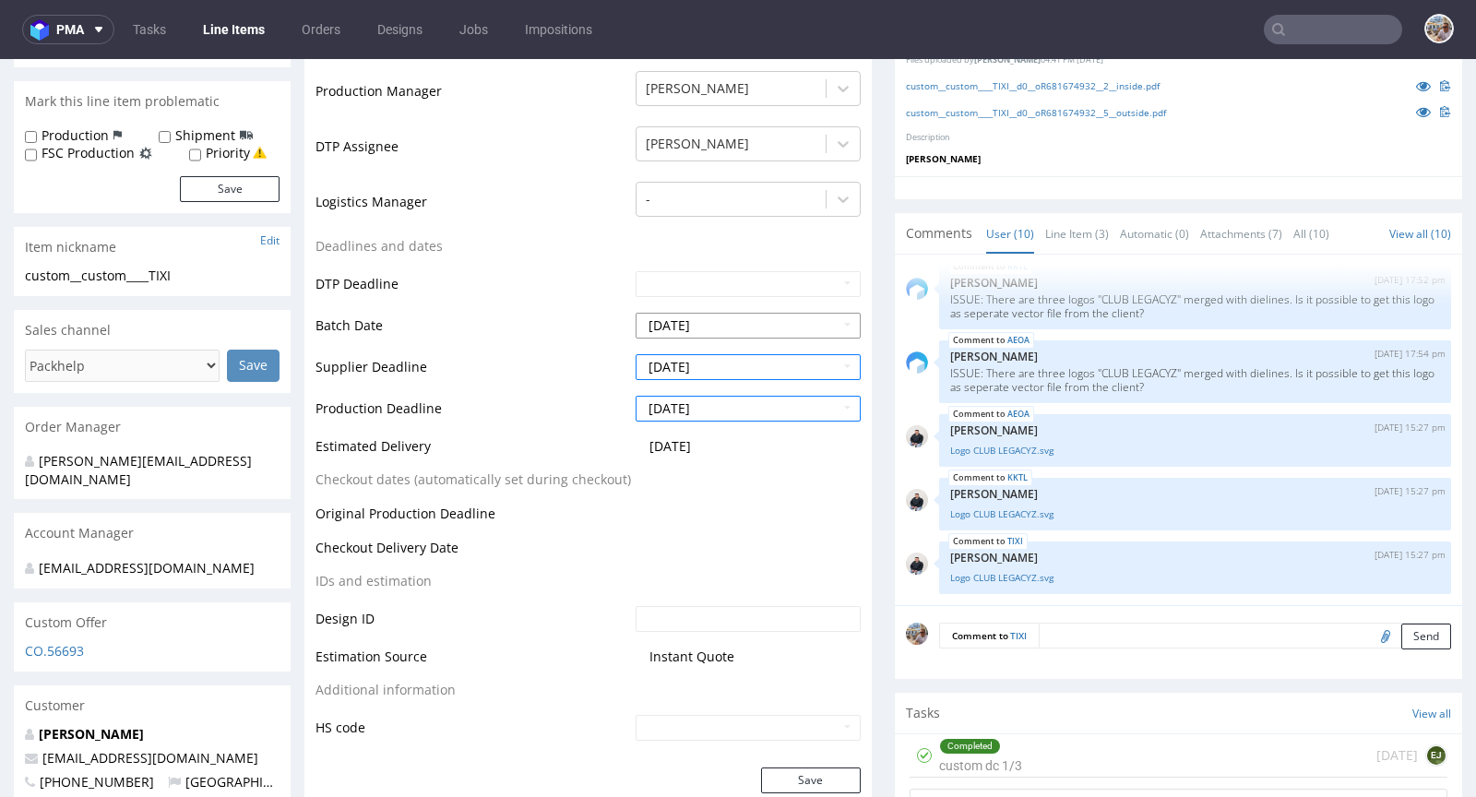
scroll to position [763, 0]
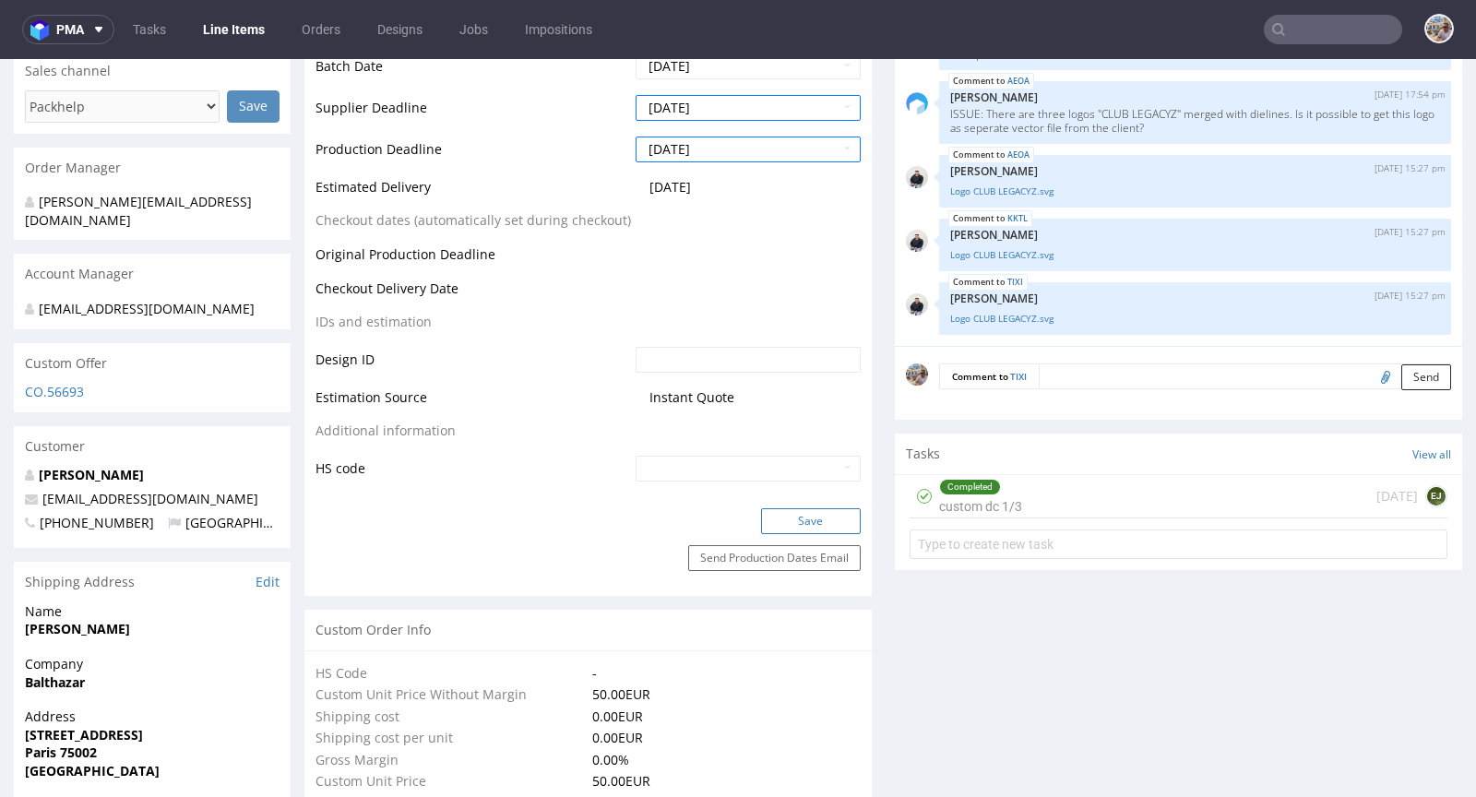
click at [792, 521] on button "Save" at bounding box center [811, 521] width 100 height 26
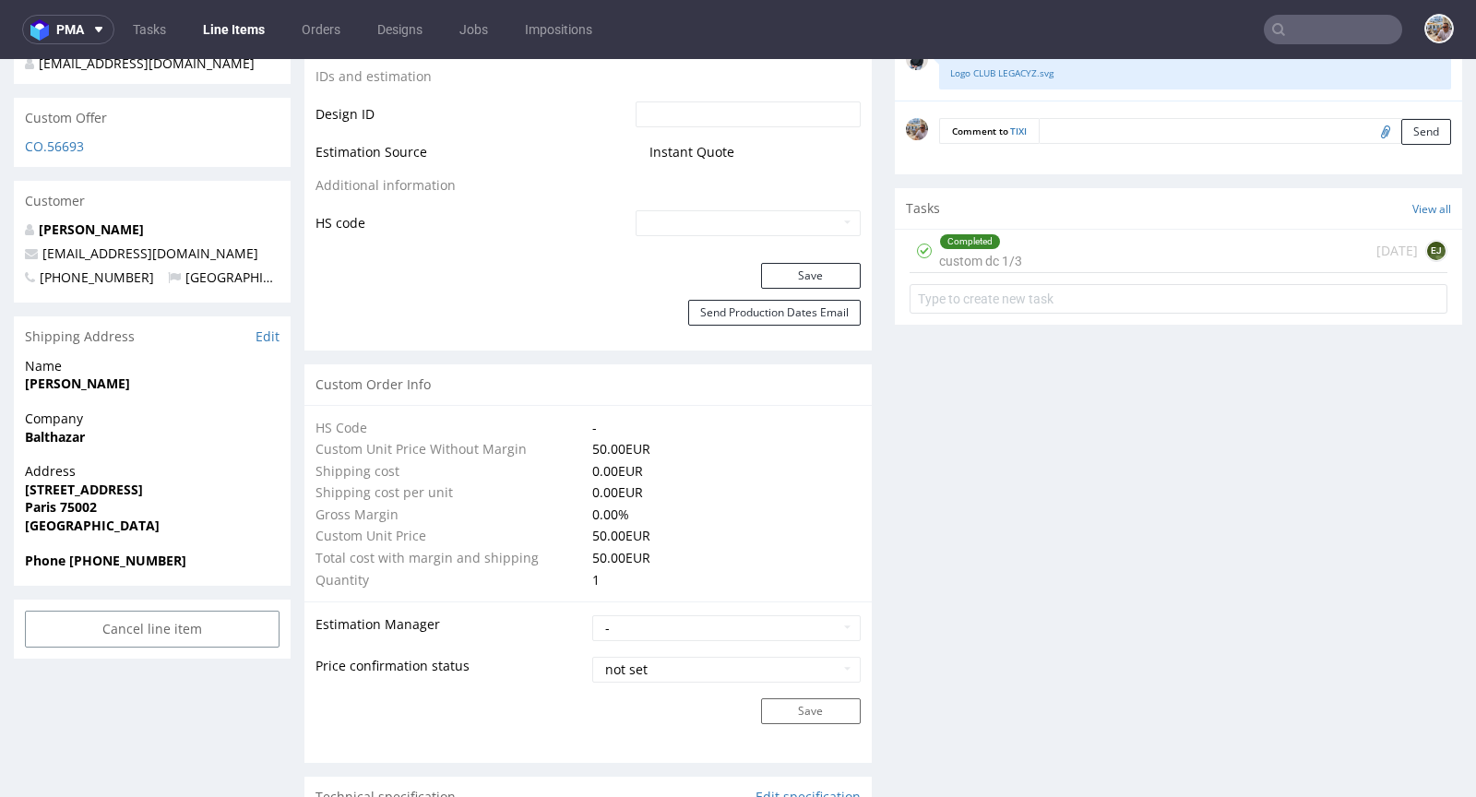
scroll to position [0, 0]
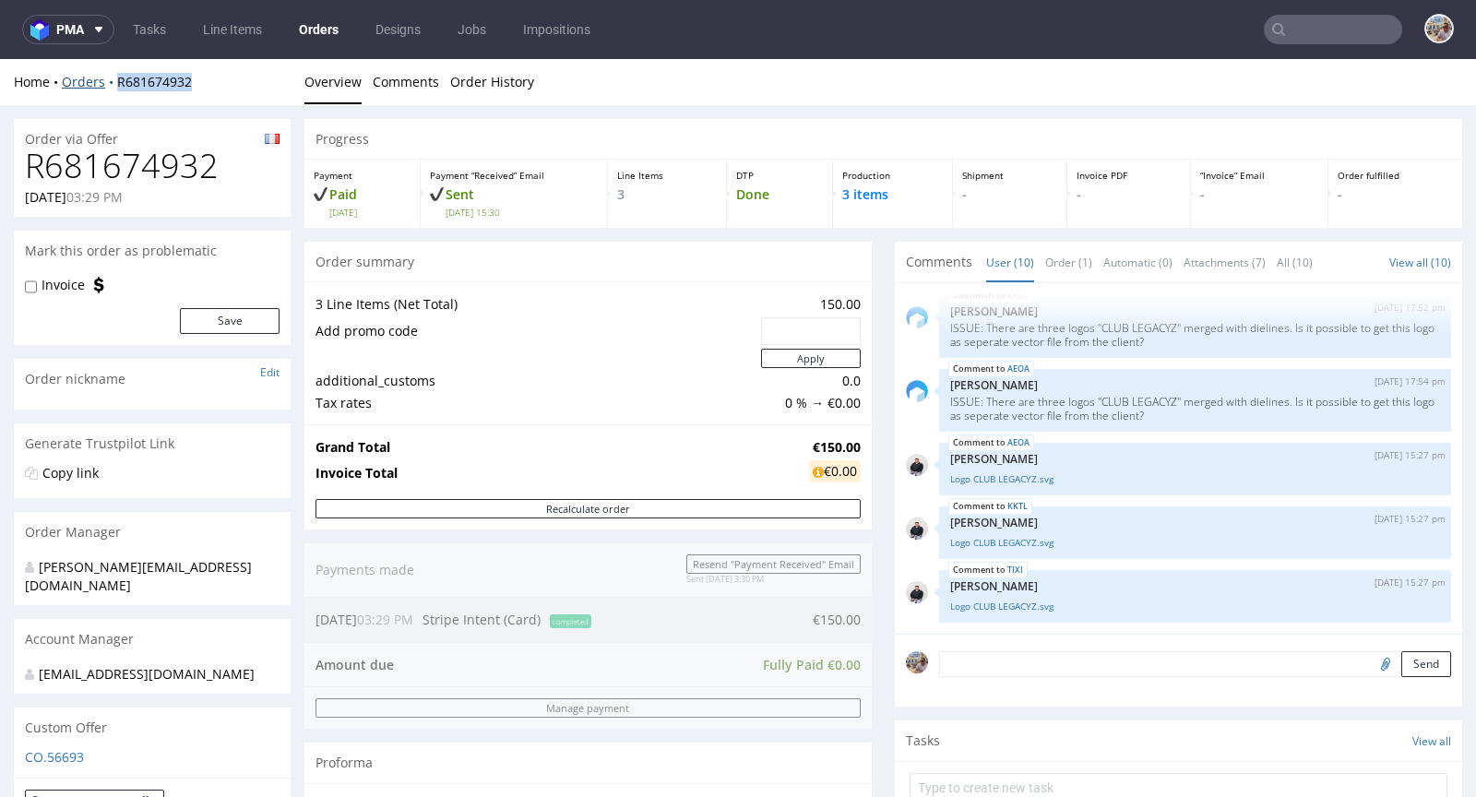
drag, startPoint x: 209, startPoint y: 87, endPoint x: 114, endPoint y: 82, distance: 95.1
click at [114, 82] on div "Home Orders R681674932" at bounding box center [152, 82] width 277 height 18
copy link "R681674932"
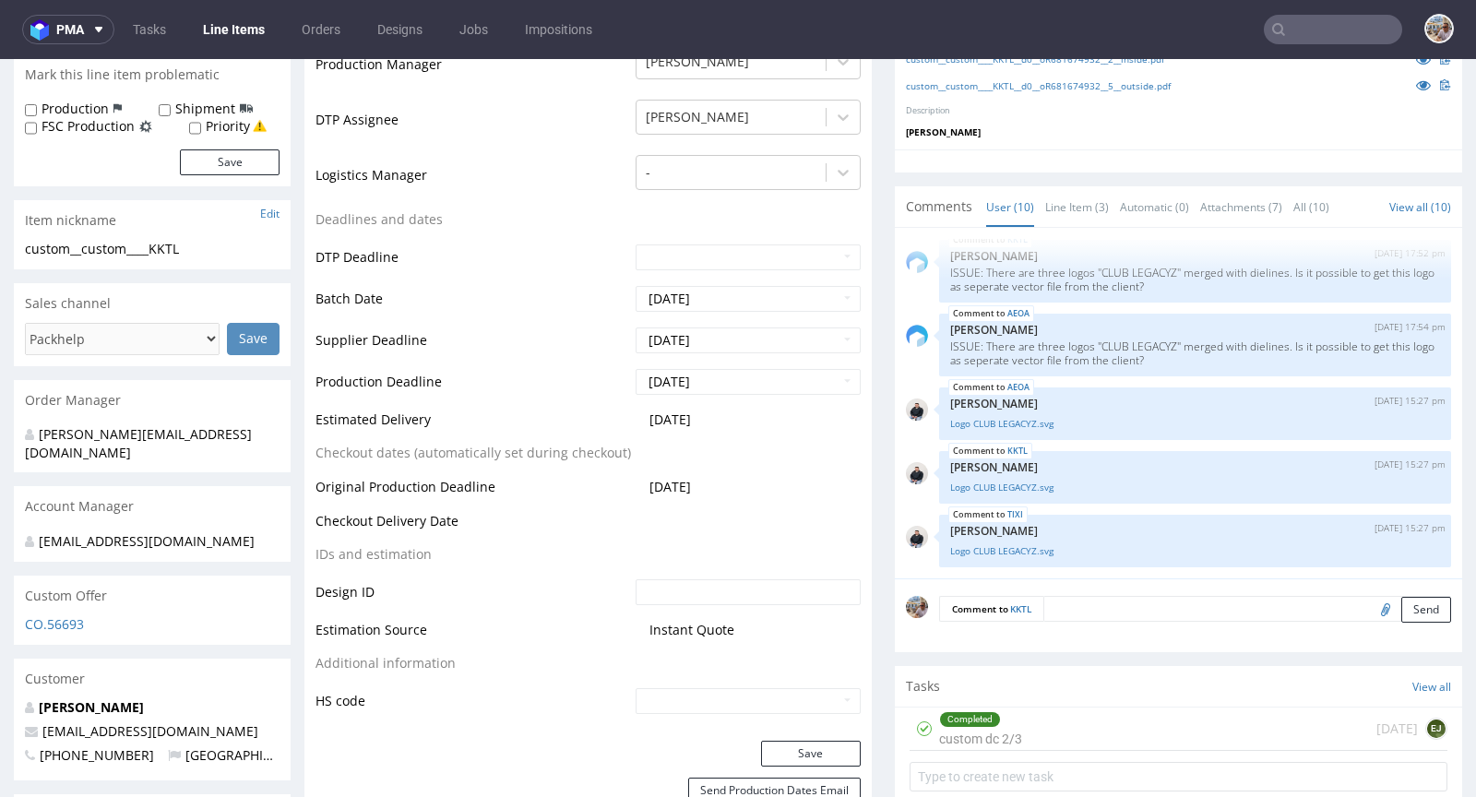
scroll to position [116, 0]
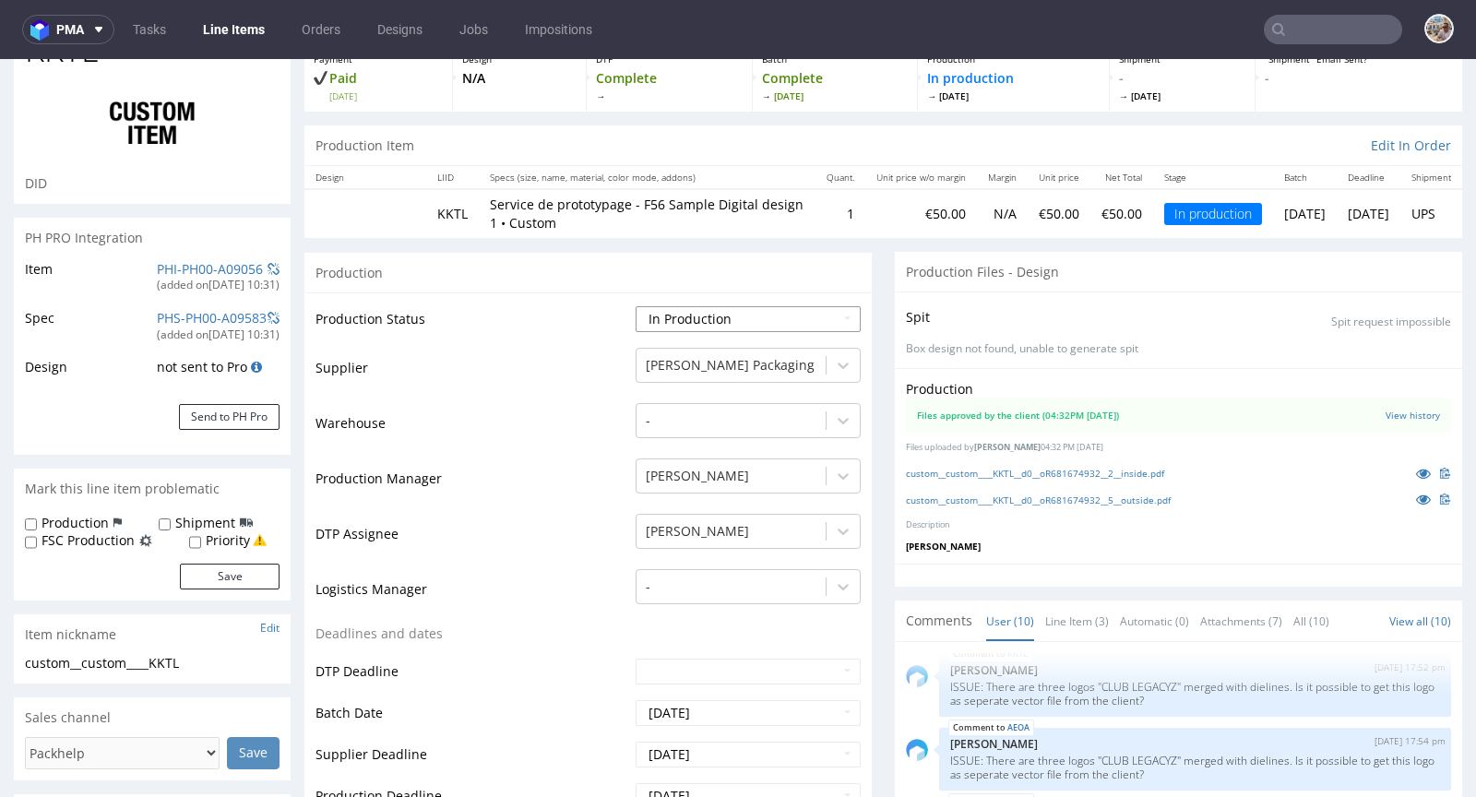
click at [751, 307] on select "Waiting for Artwork Waiting for Diecut Waiting for Mockup Waiting for DTP Waiti…" at bounding box center [748, 319] width 225 height 26
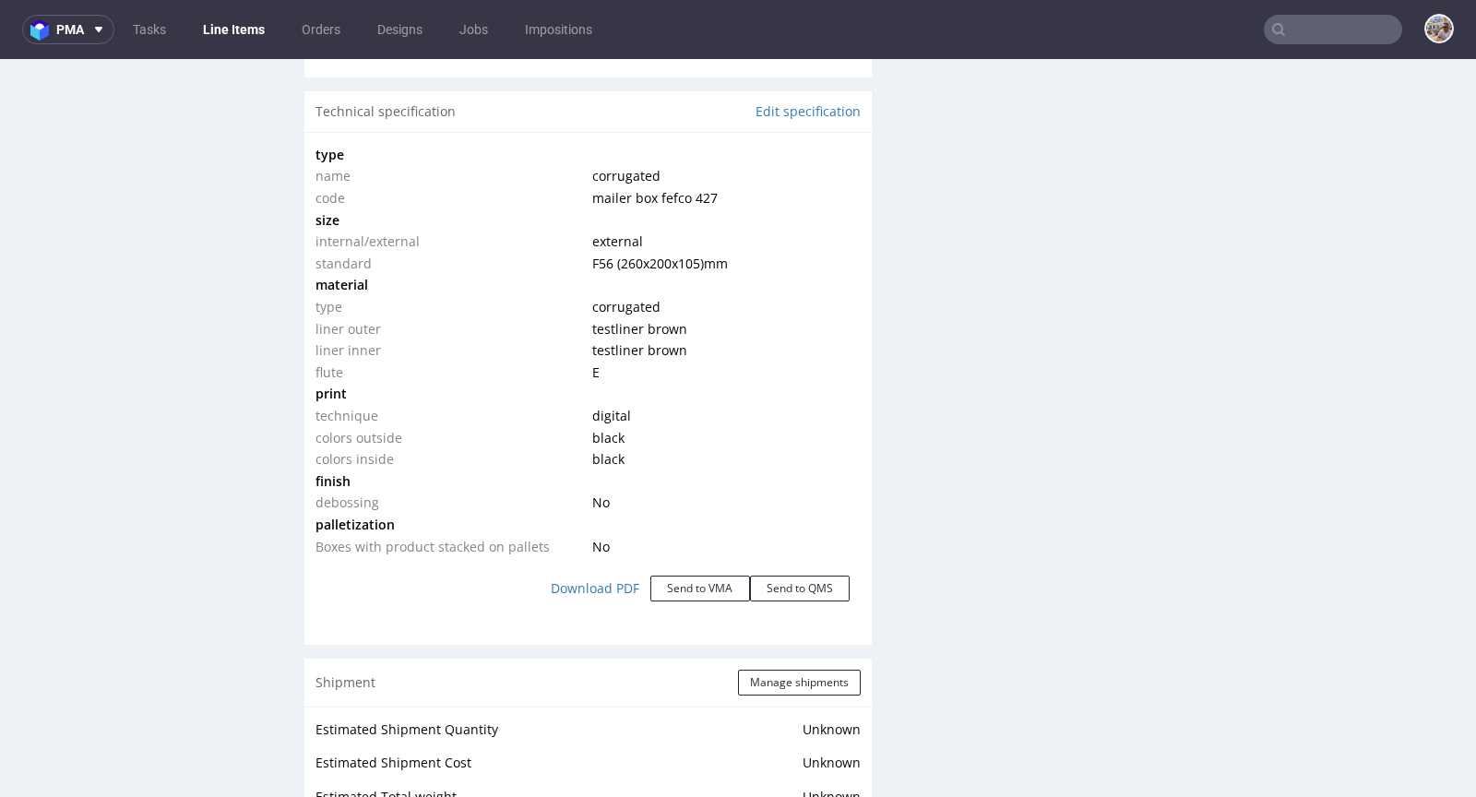
scroll to position [1943, 0]
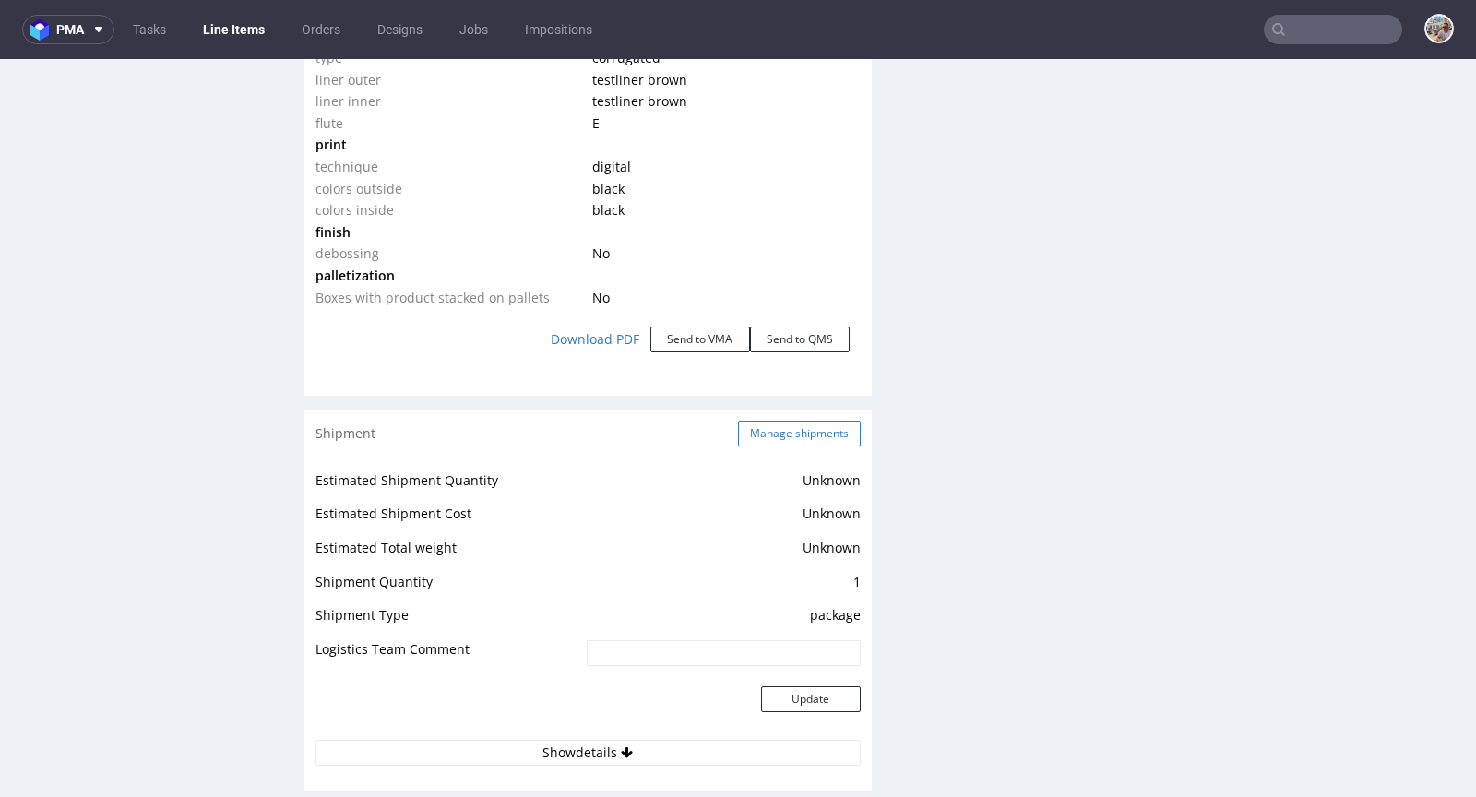
click at [746, 422] on button "Manage shipments" at bounding box center [799, 434] width 123 height 26
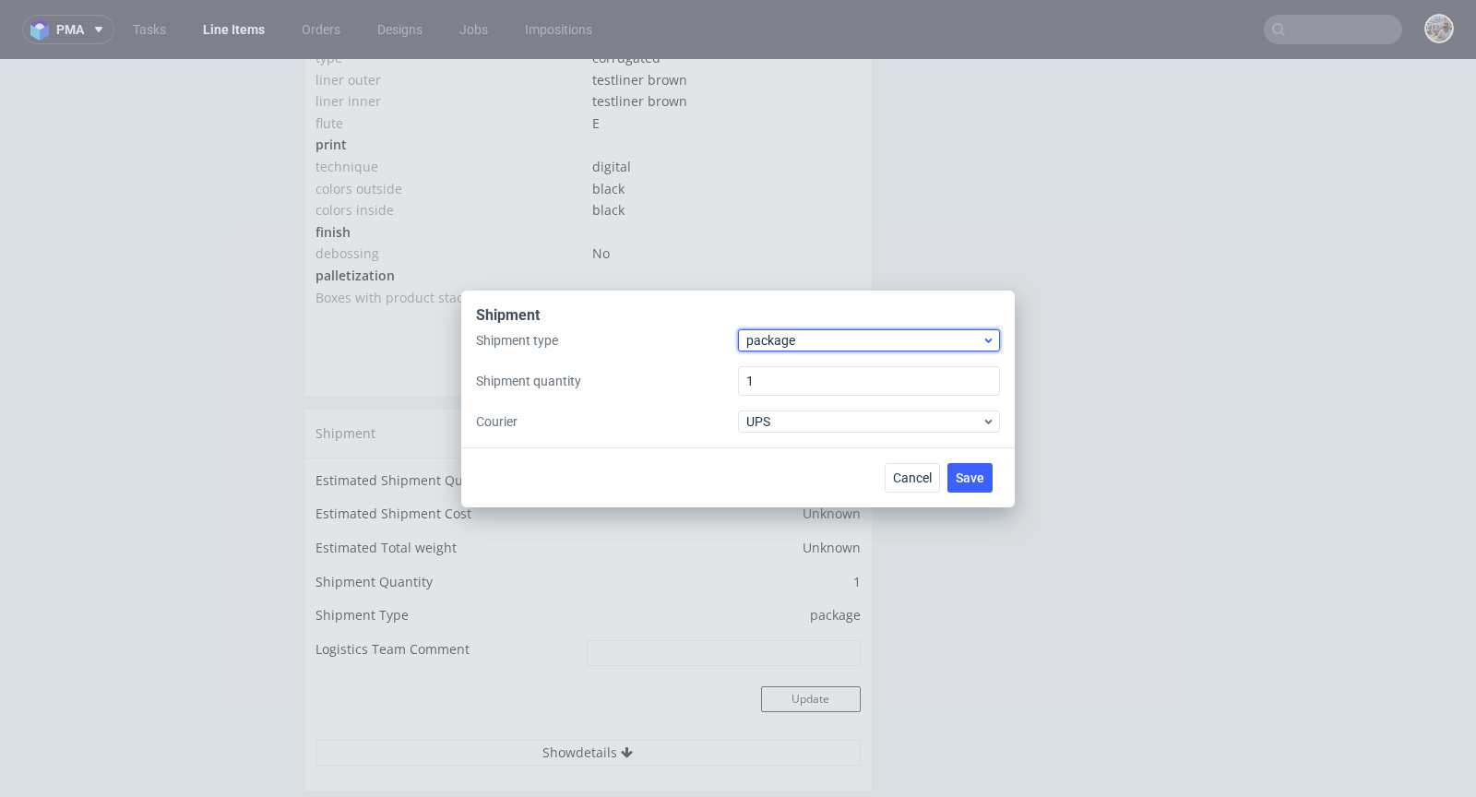
click at [828, 335] on span "package" at bounding box center [863, 340] width 235 height 18
click at [806, 377] on div "pallet" at bounding box center [868, 379] width 247 height 33
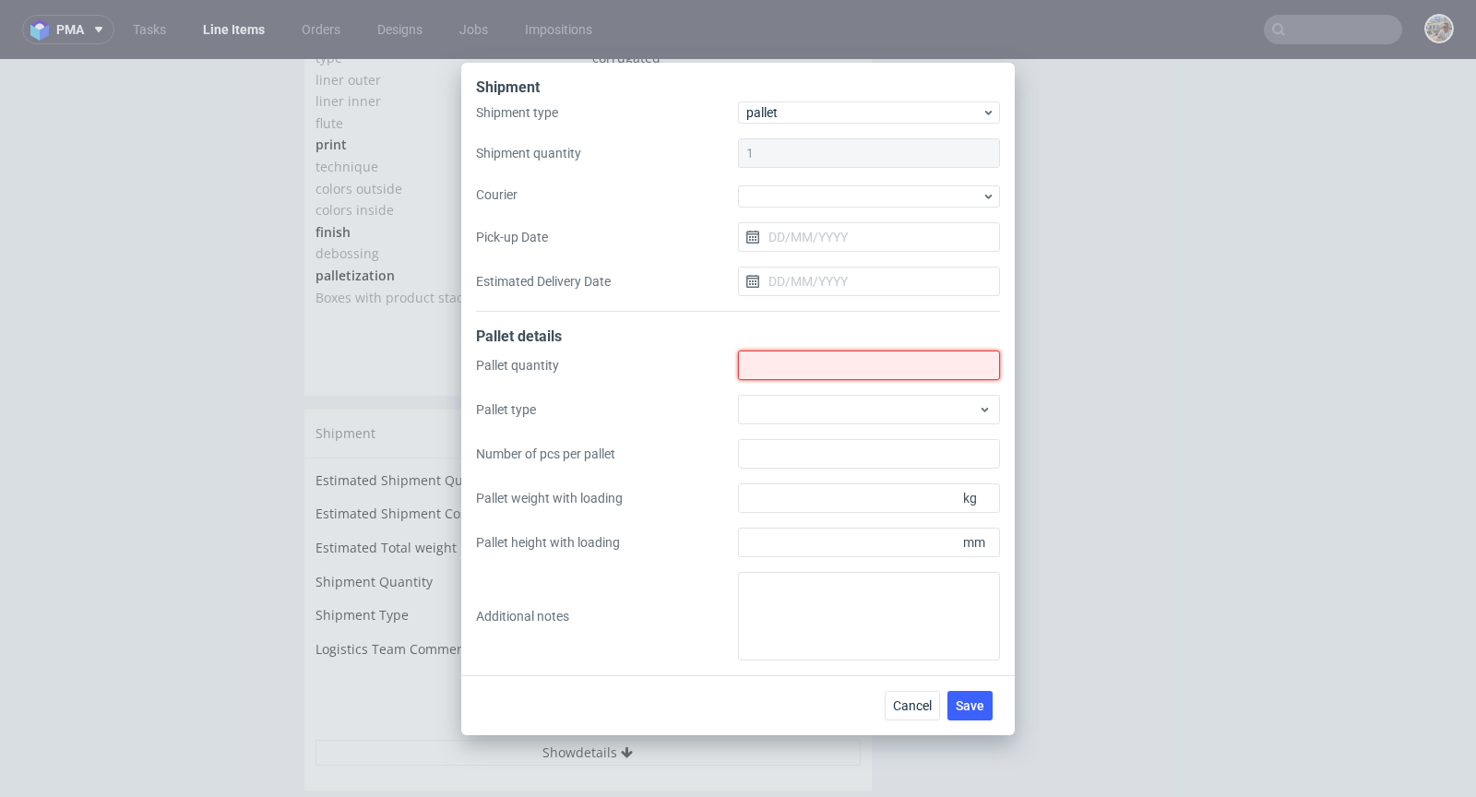
click at [809, 370] on input "Shipment type" at bounding box center [869, 366] width 262 height 30
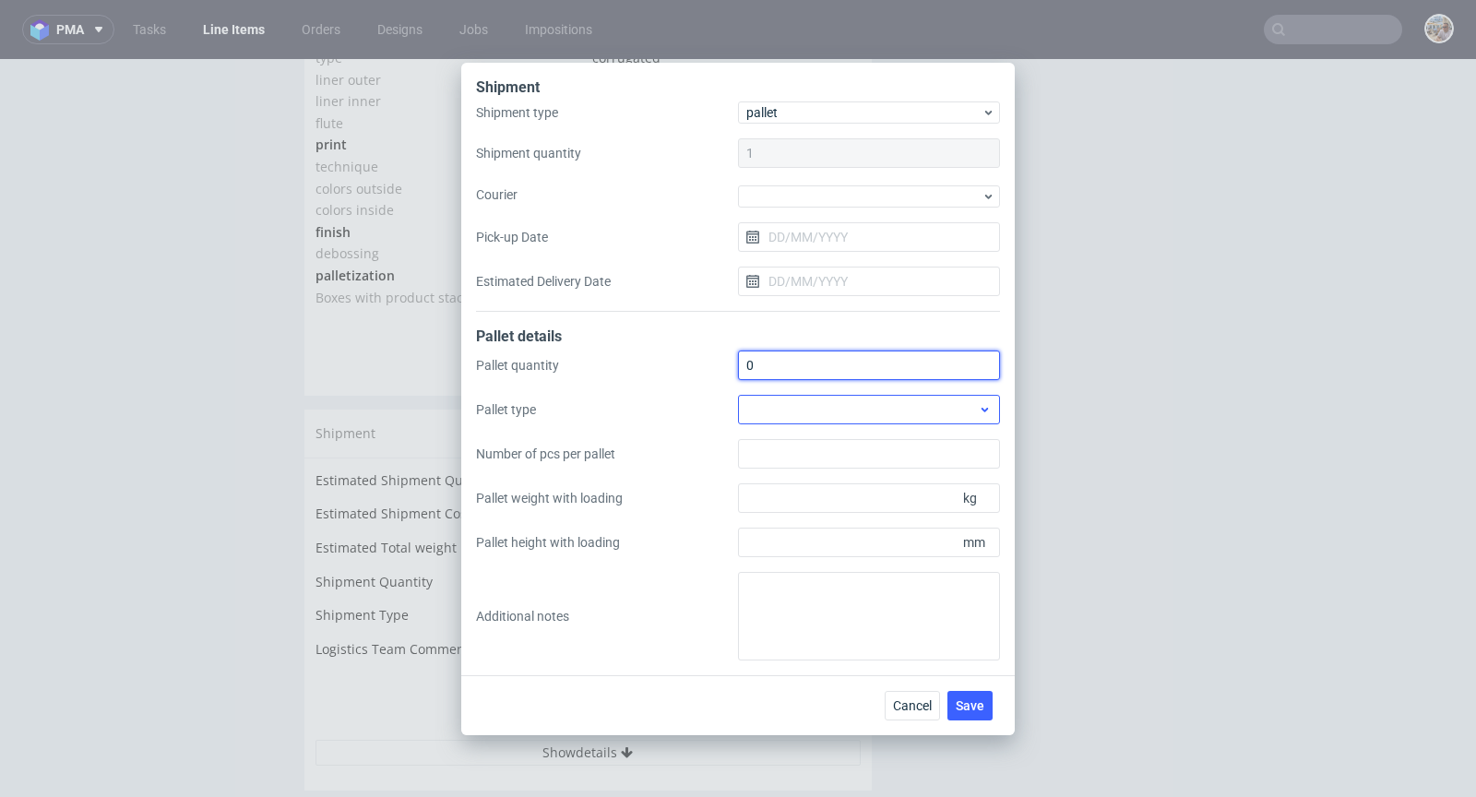
type input "0"
click at [822, 399] on div at bounding box center [869, 410] width 262 height 30
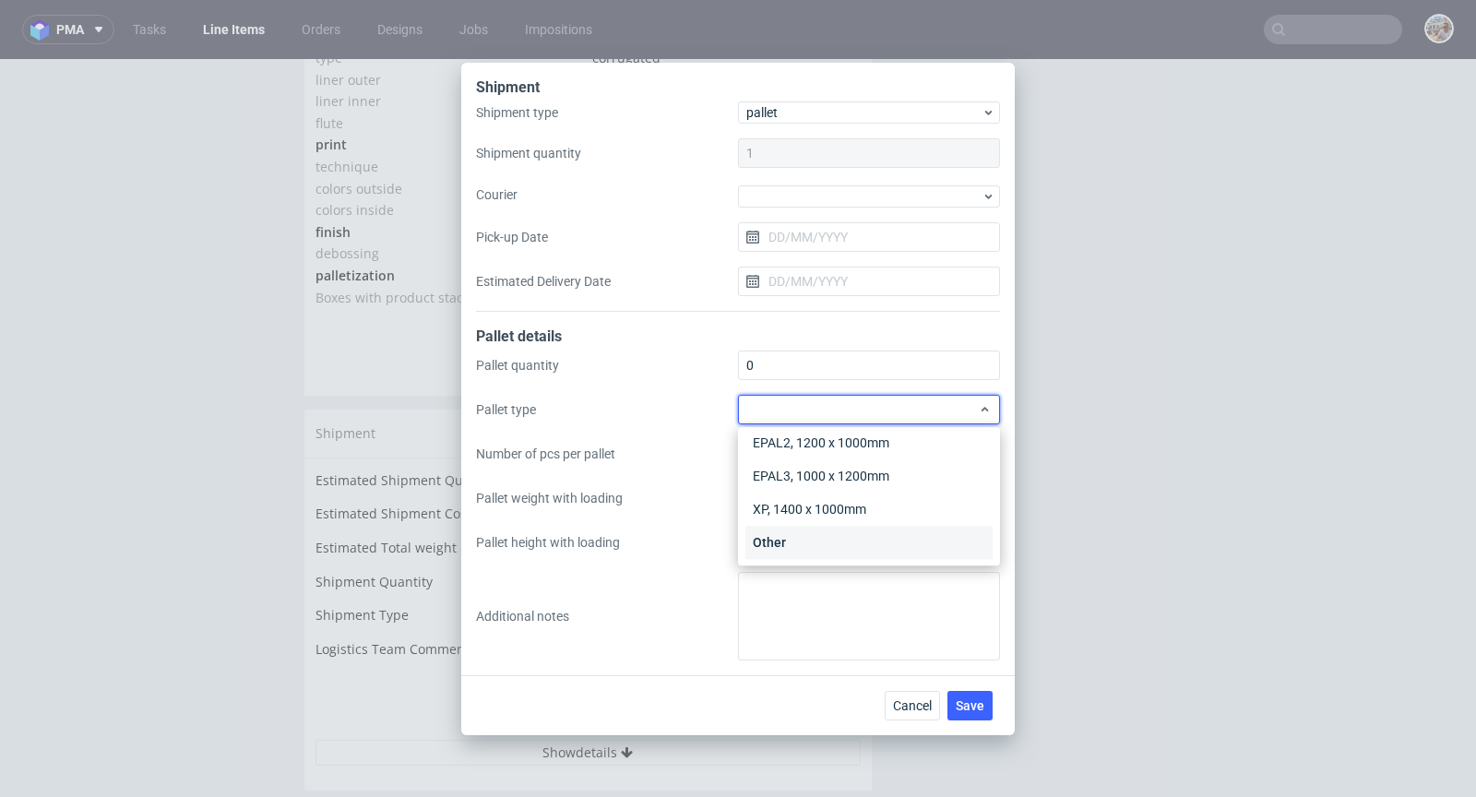
scroll to position [42, 0]
click at [825, 531] on div "Other" at bounding box center [868, 541] width 247 height 33
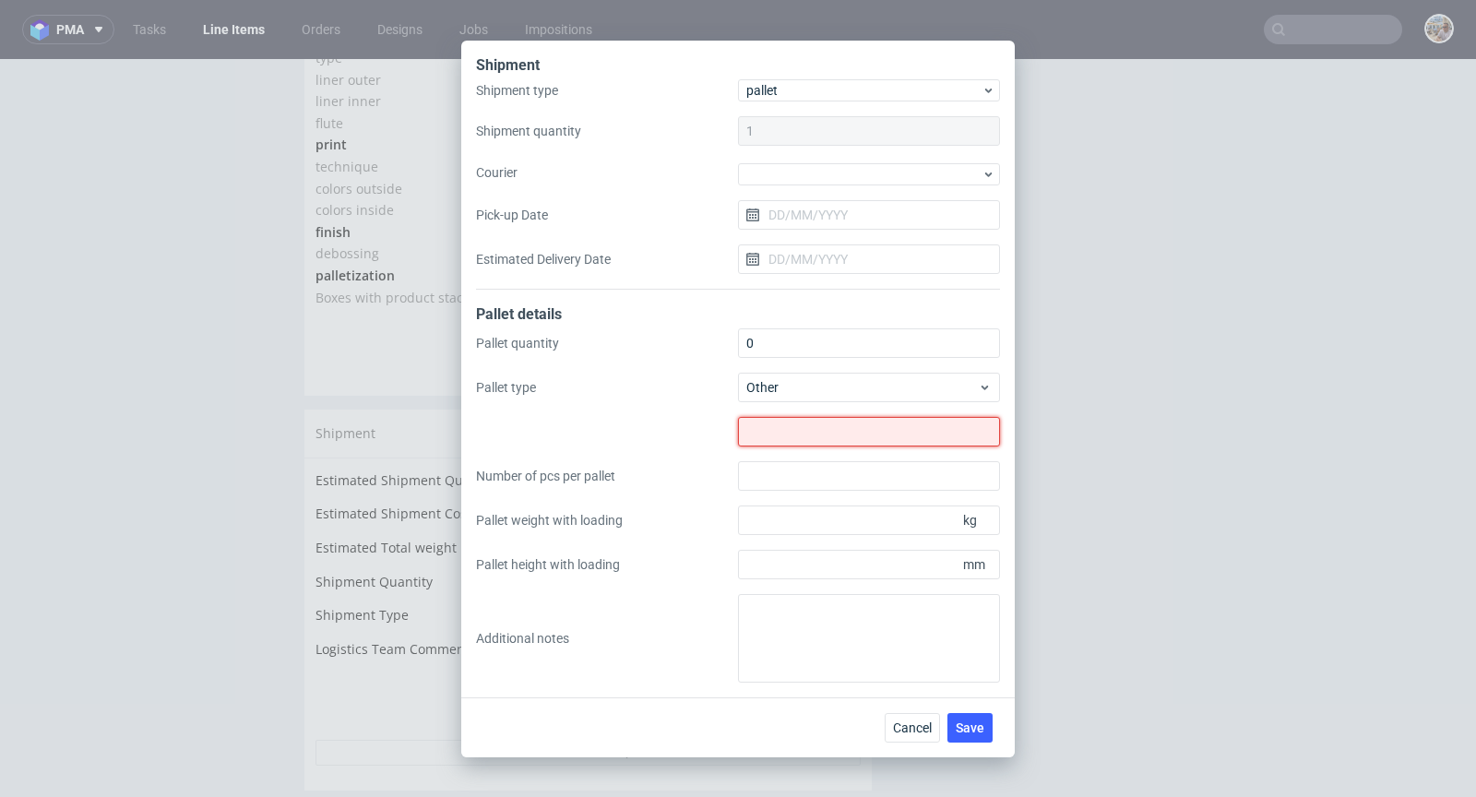
click at [826, 442] on input "text" at bounding box center [869, 432] width 262 height 30
type input "0"
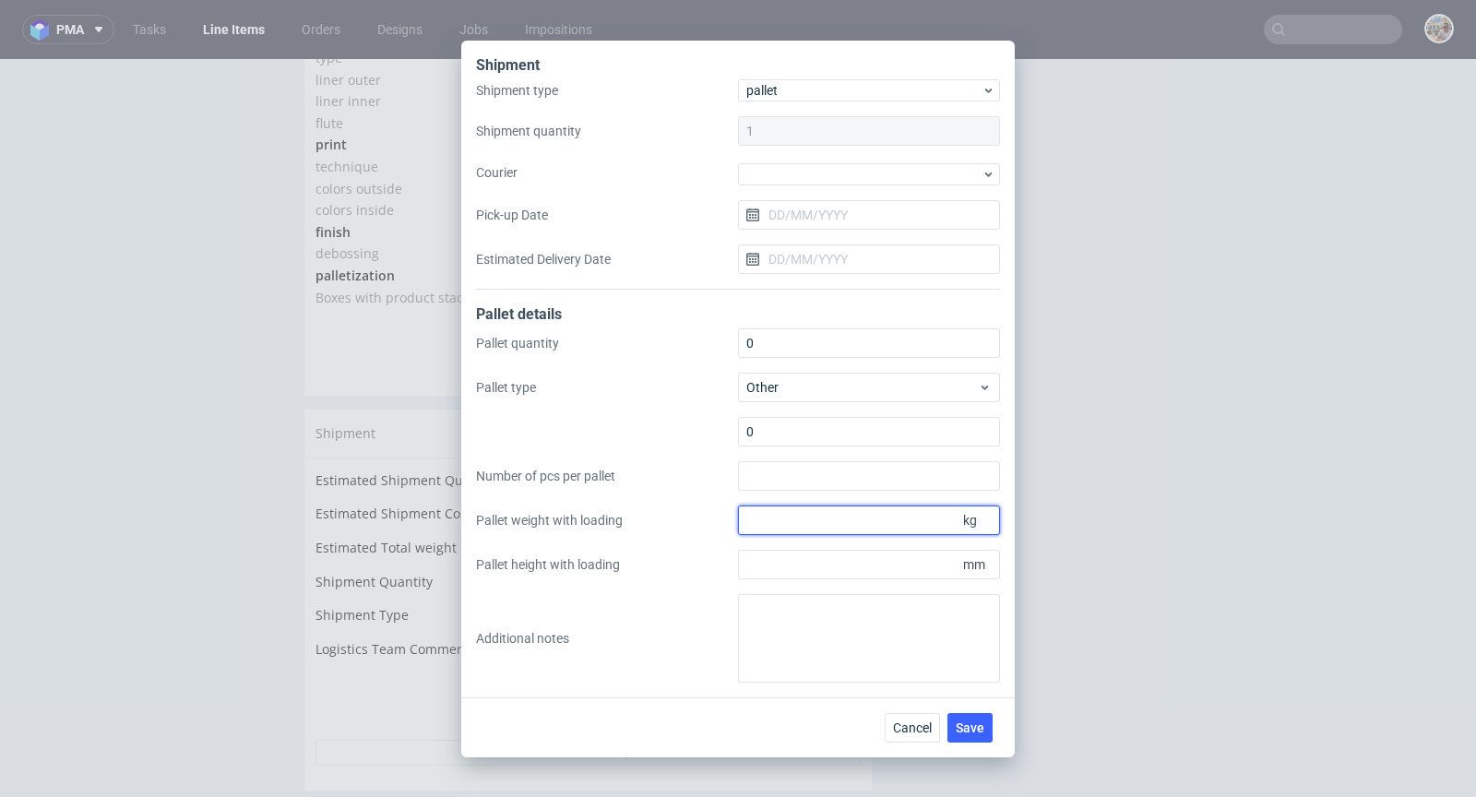
click at [780, 524] on input "Pallet weight with loading" at bounding box center [869, 520] width 262 height 30
type input "0"
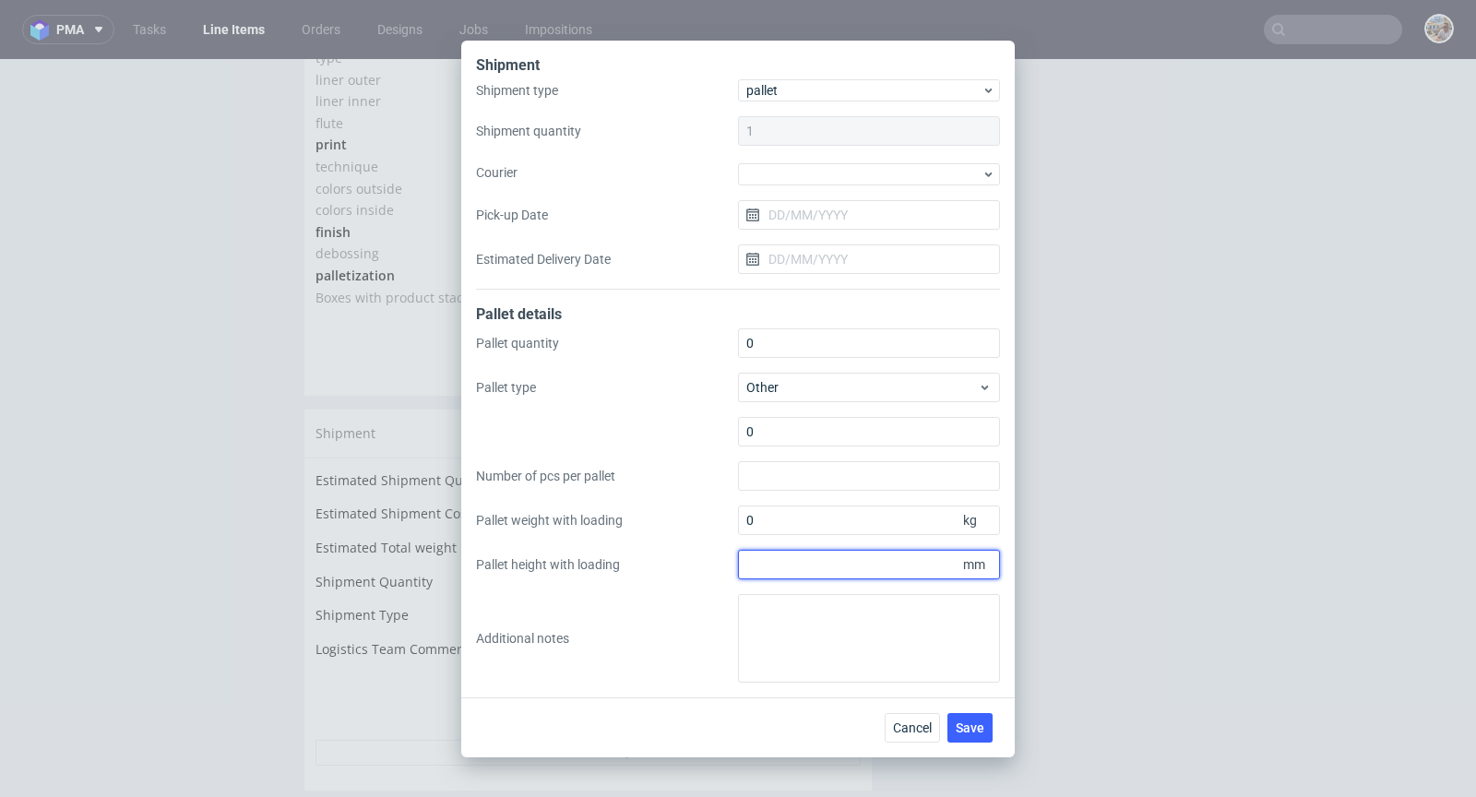
click at [776, 563] on input "Pallet height with loading" at bounding box center [869, 565] width 262 height 30
type input "0"
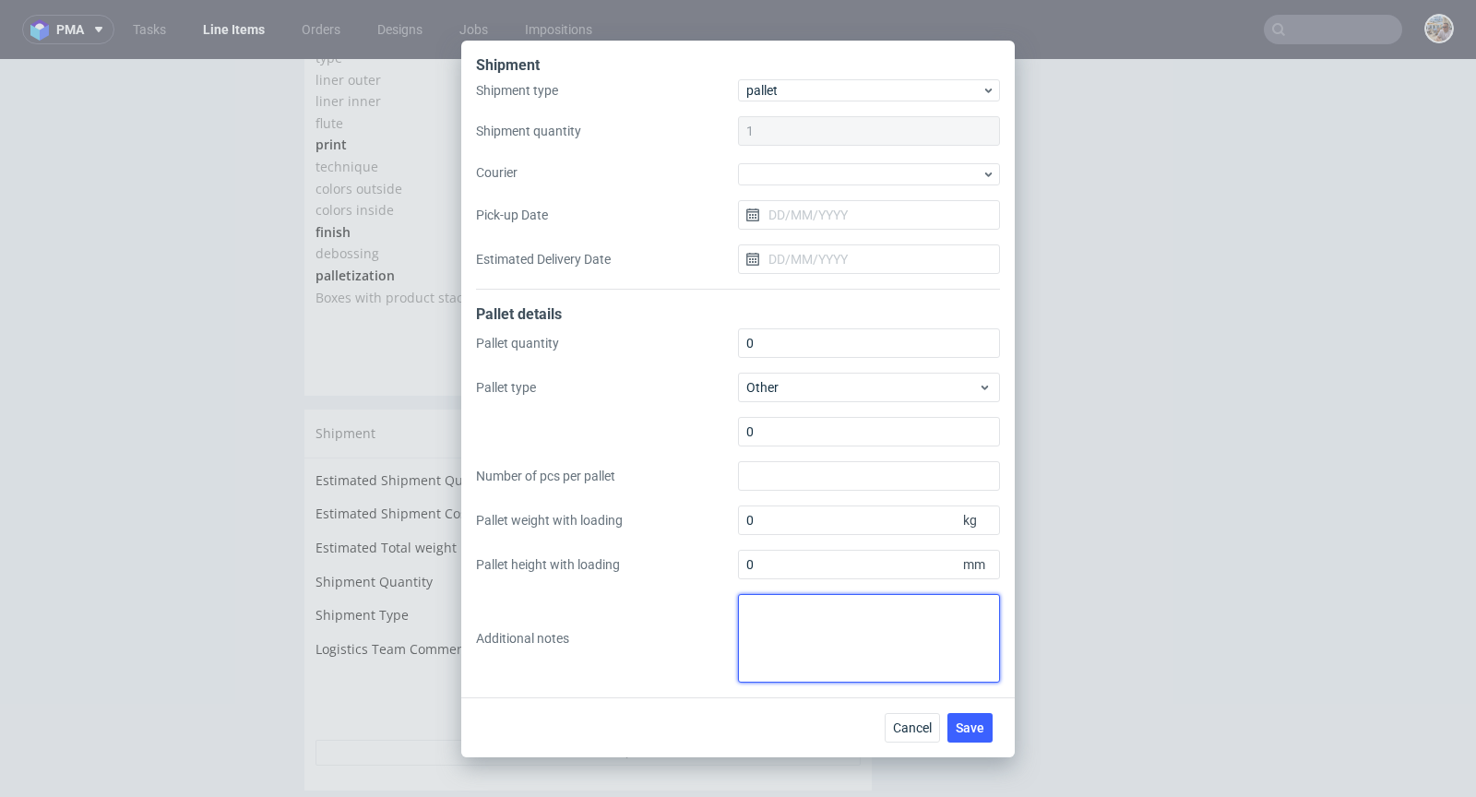
click at [774, 619] on textarea at bounding box center [869, 638] width 262 height 89
type textarea "S"
click at [908, 725] on span "Cancel" at bounding box center [912, 727] width 39 height 13
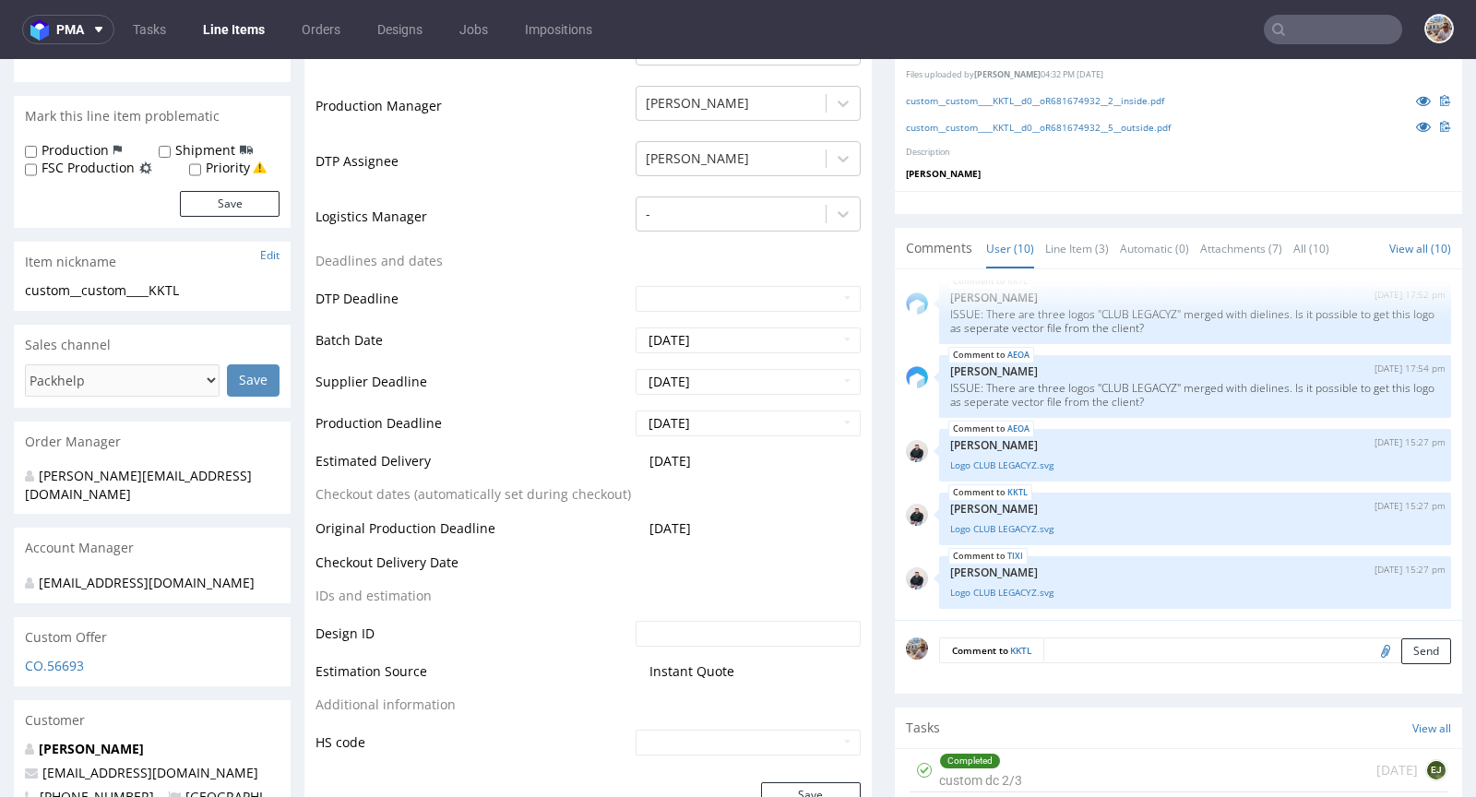
scroll to position [0, 0]
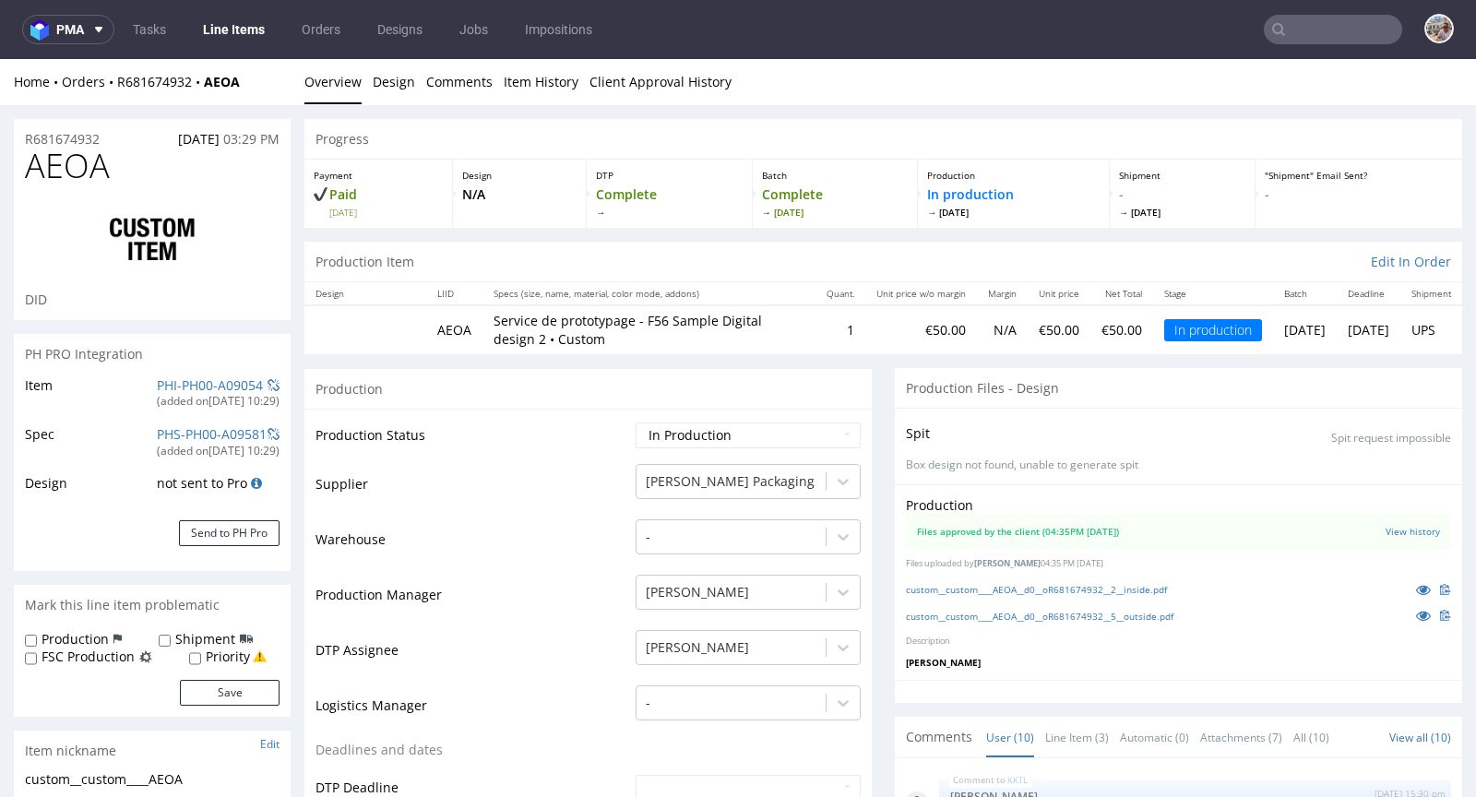
scroll to position [352, 0]
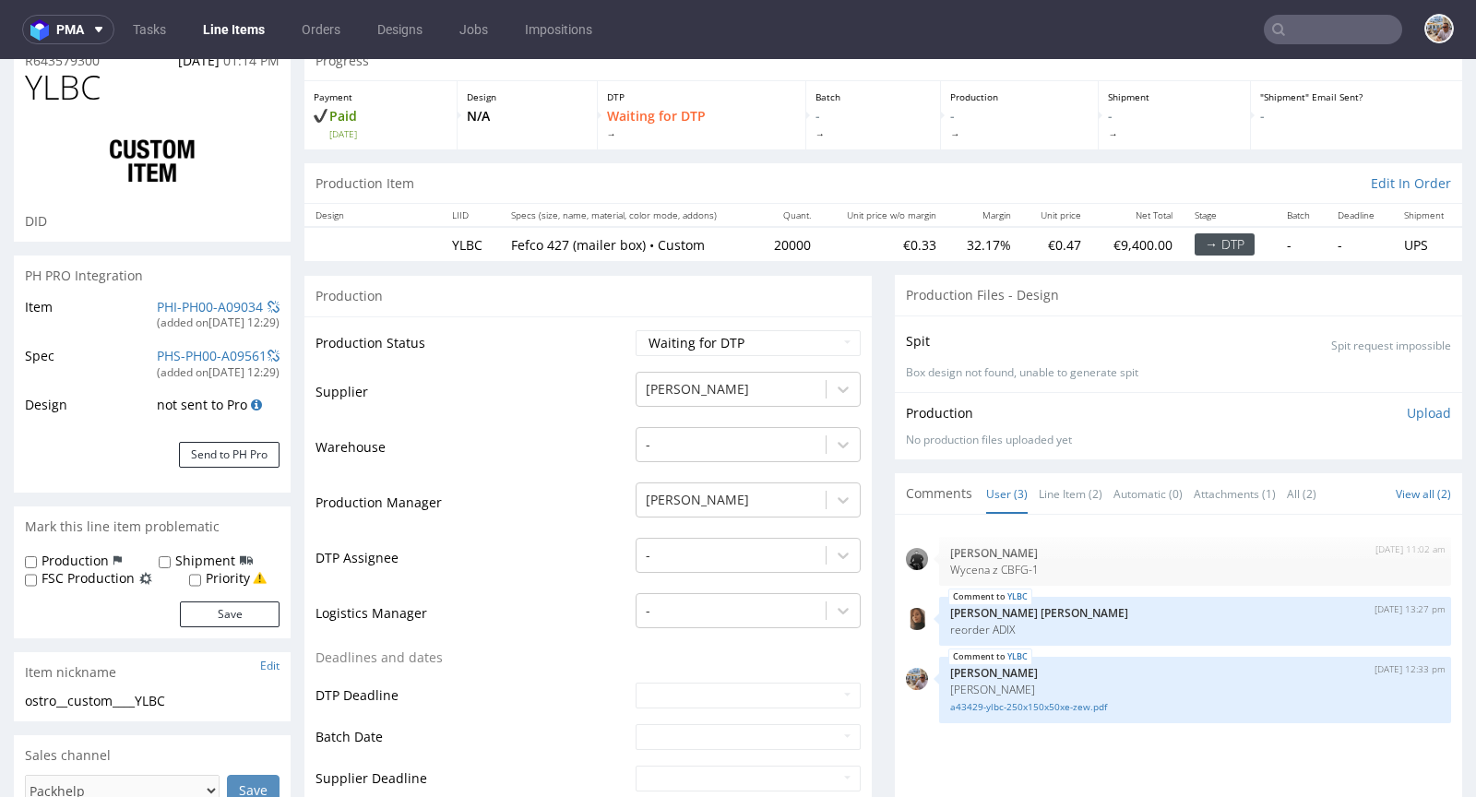
scroll to position [164, 0]
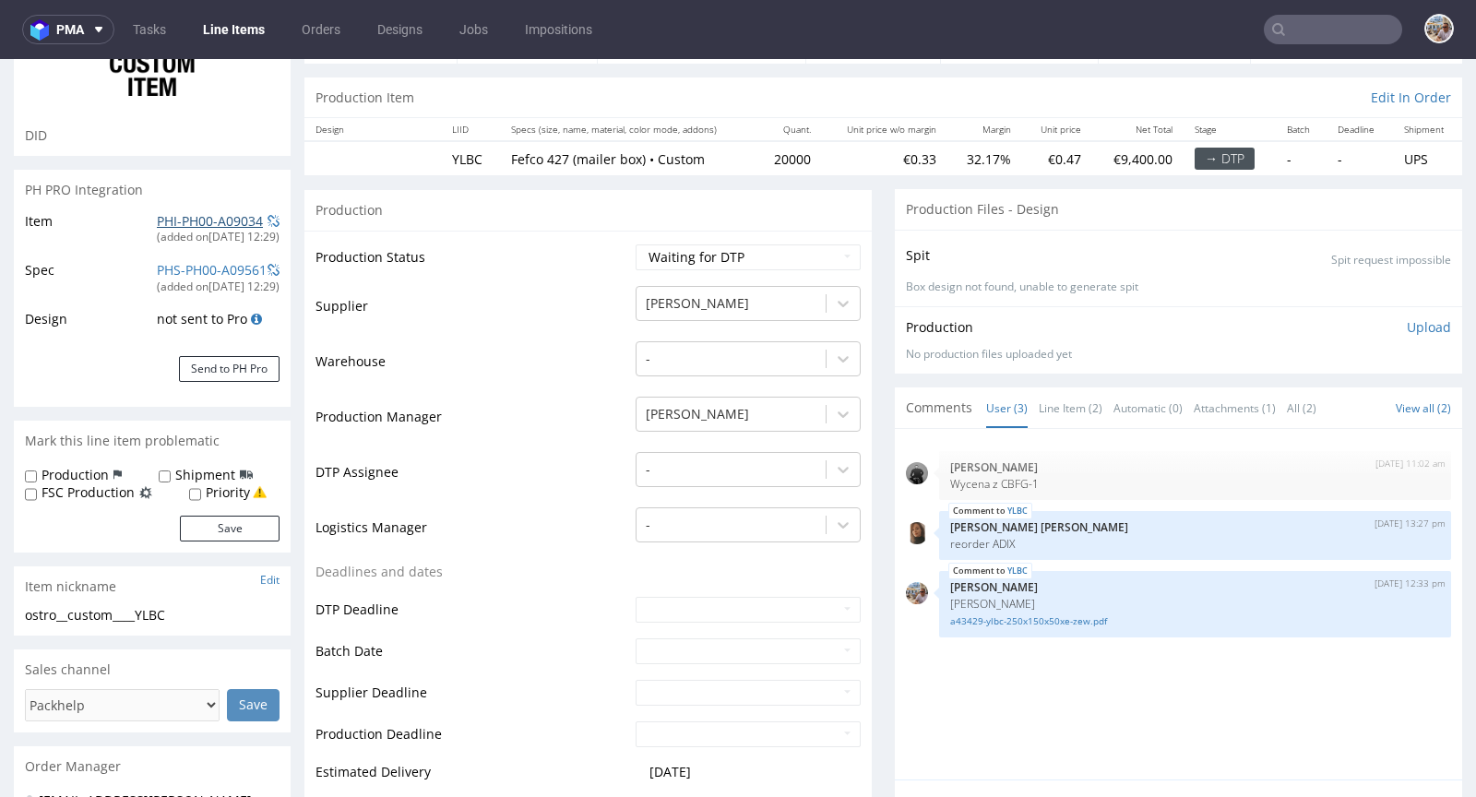
click at [199, 212] on link "PHI-PH00-A09034" at bounding box center [210, 221] width 106 height 18
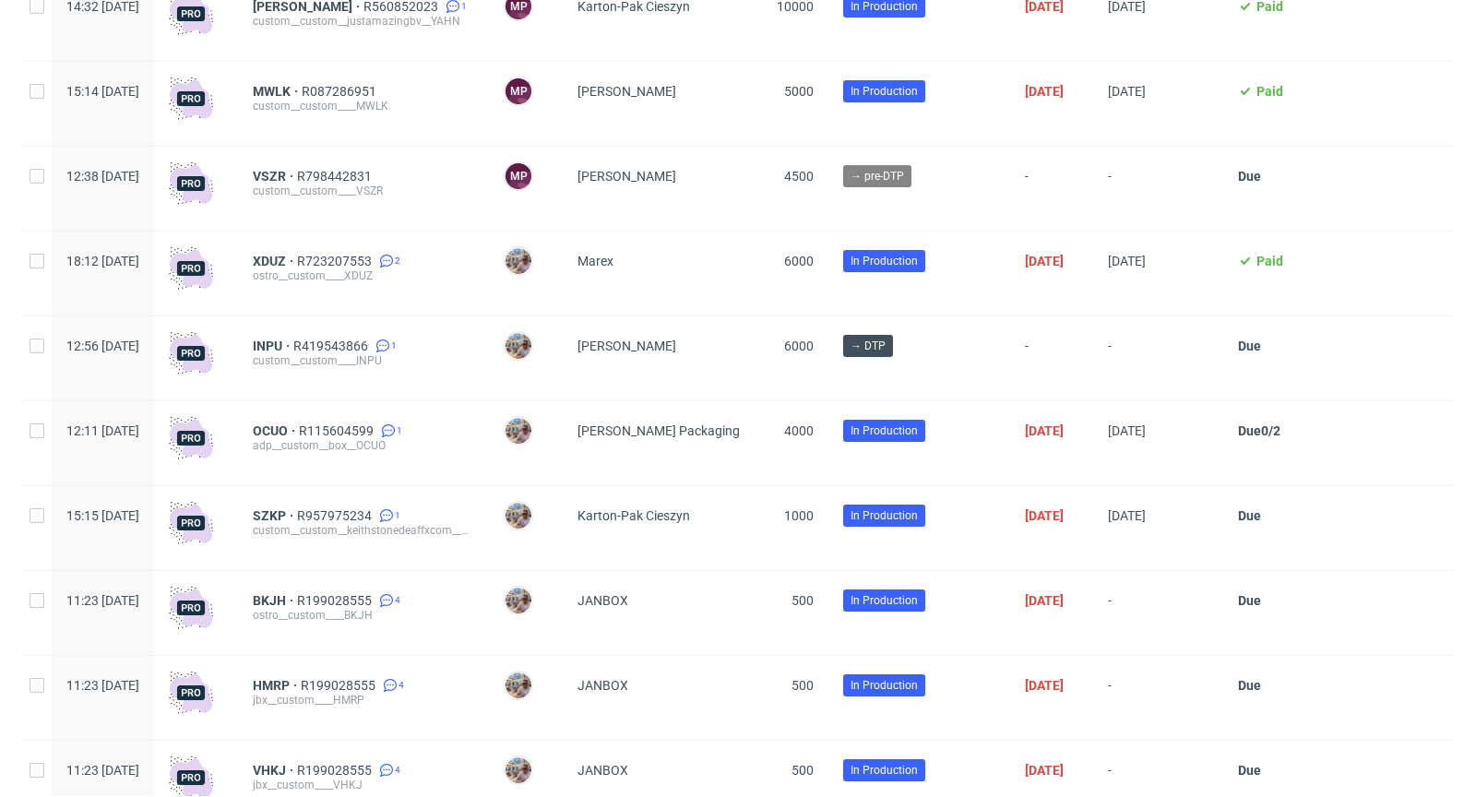
scroll to position [3469, 0]
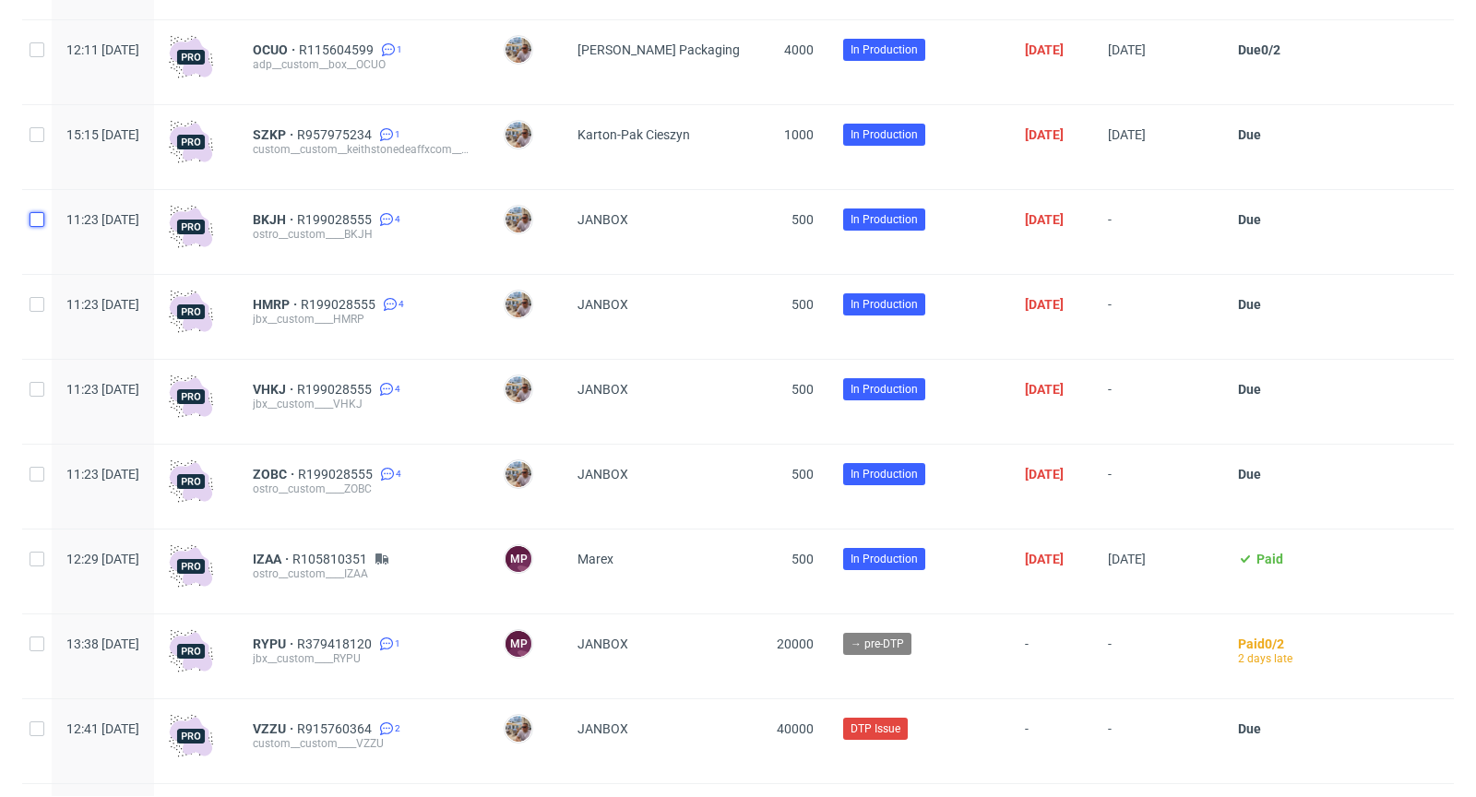
click at [35, 227] on input "checkbox" at bounding box center [37, 219] width 15 height 15
checkbox input "true"
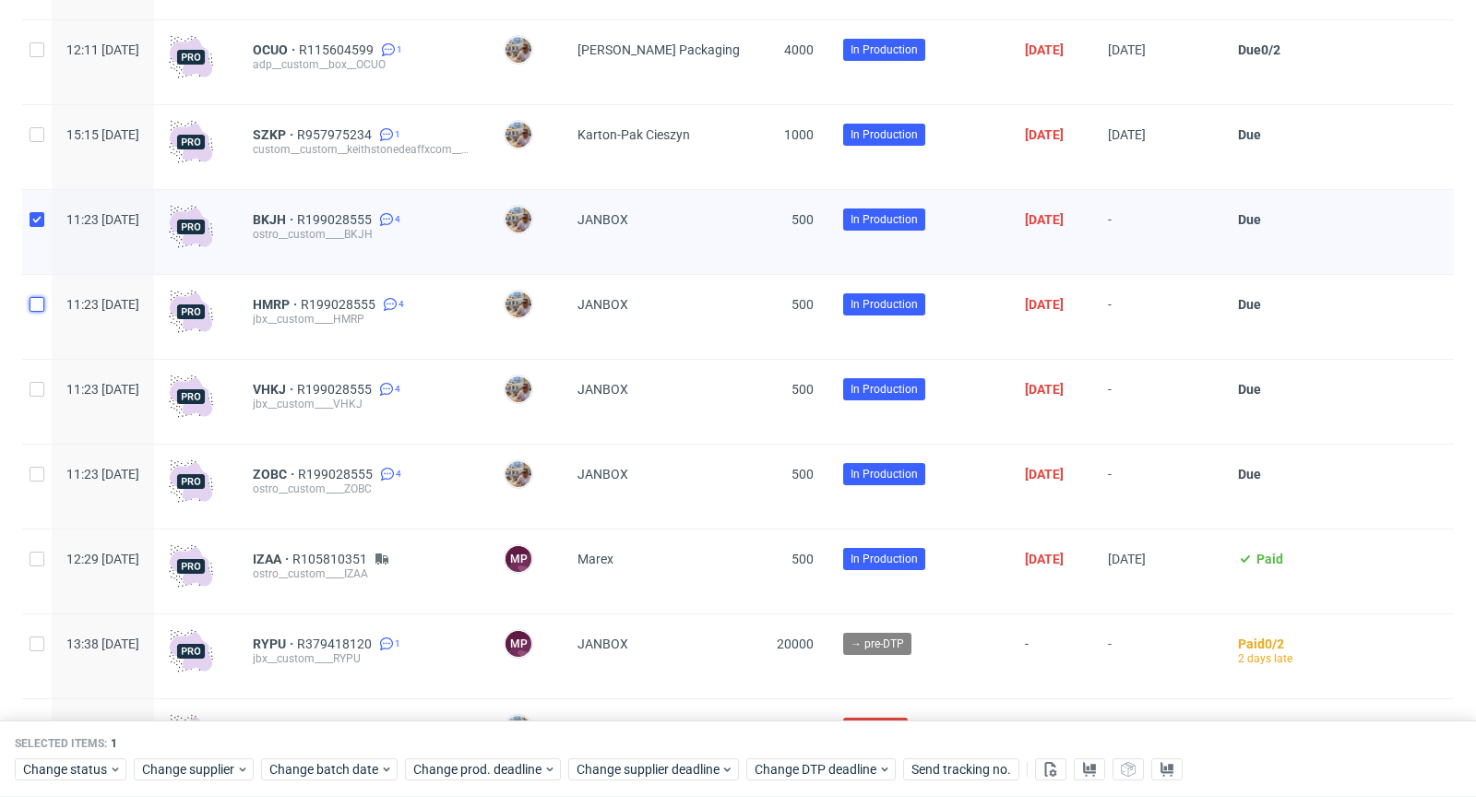
click at [35, 312] on input "checkbox" at bounding box center [37, 304] width 15 height 15
checkbox input "true"
click at [41, 397] on input "checkbox" at bounding box center [37, 389] width 15 height 15
checkbox input "true"
click at [39, 482] on input "checkbox" at bounding box center [37, 474] width 15 height 15
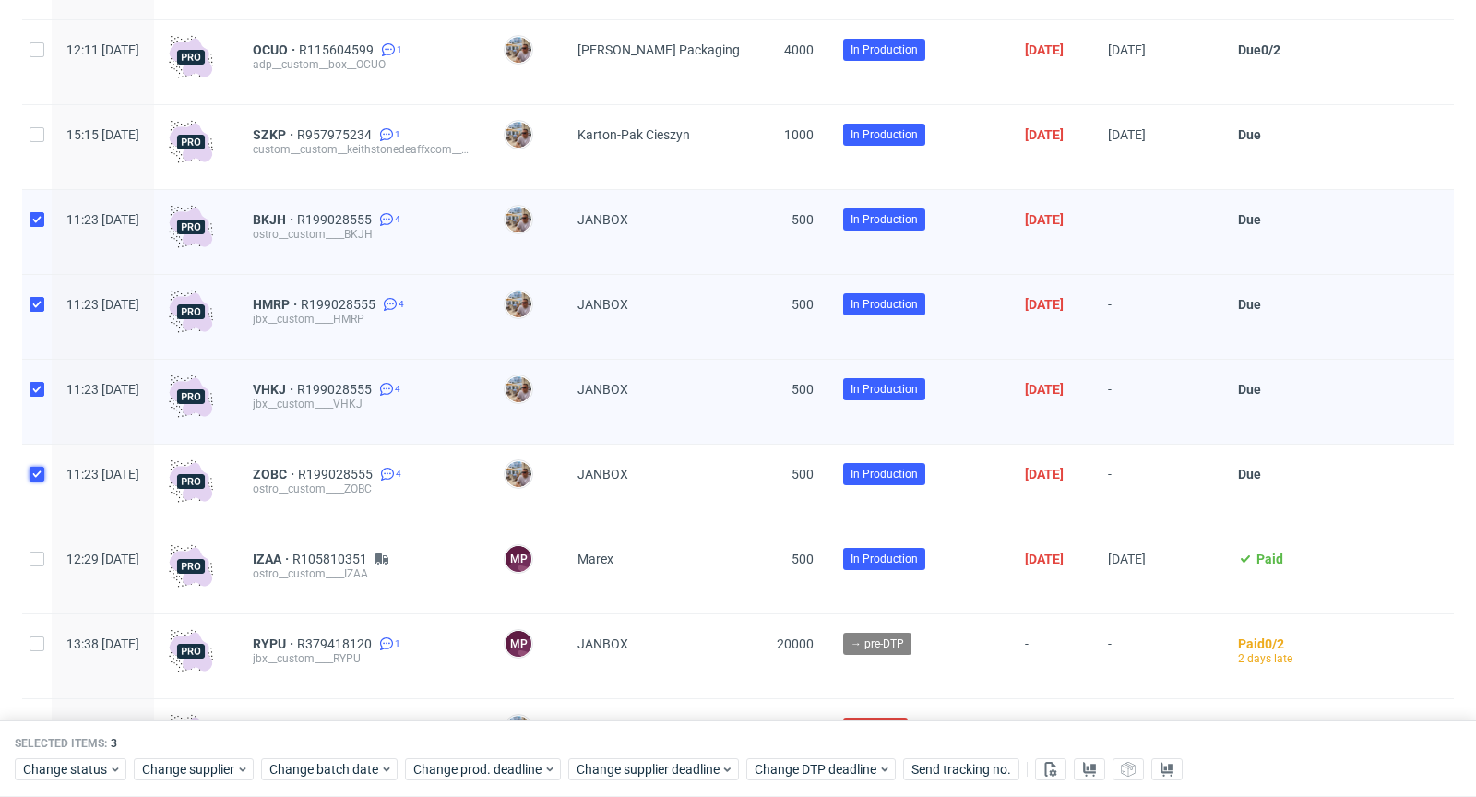
checkbox input "true"
click at [635, 772] on span "Change supplier deadline" at bounding box center [649, 770] width 144 height 18
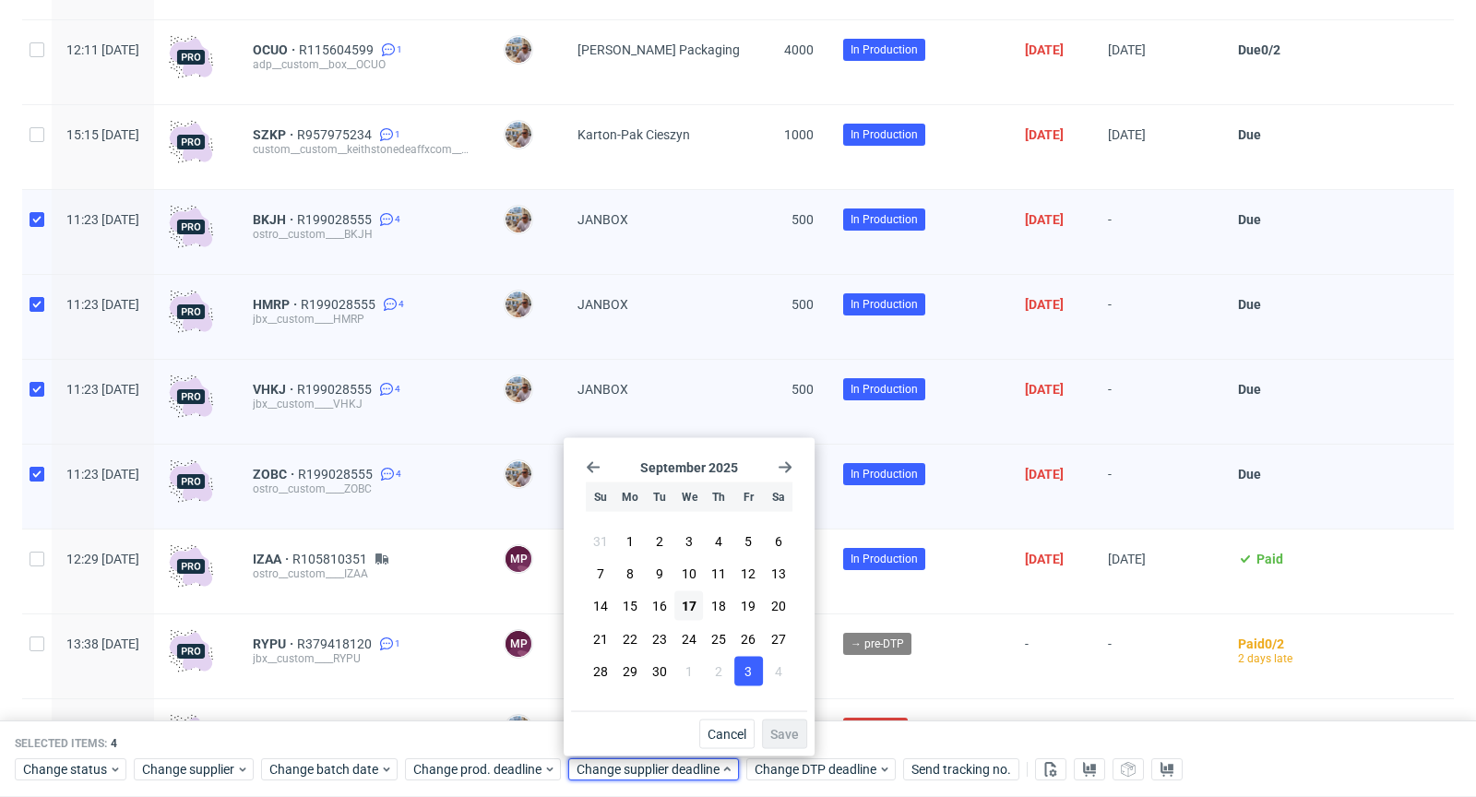
click at [753, 672] on button "3" at bounding box center [748, 671] width 29 height 30
click at [785, 732] on span "Save" at bounding box center [784, 734] width 29 height 13
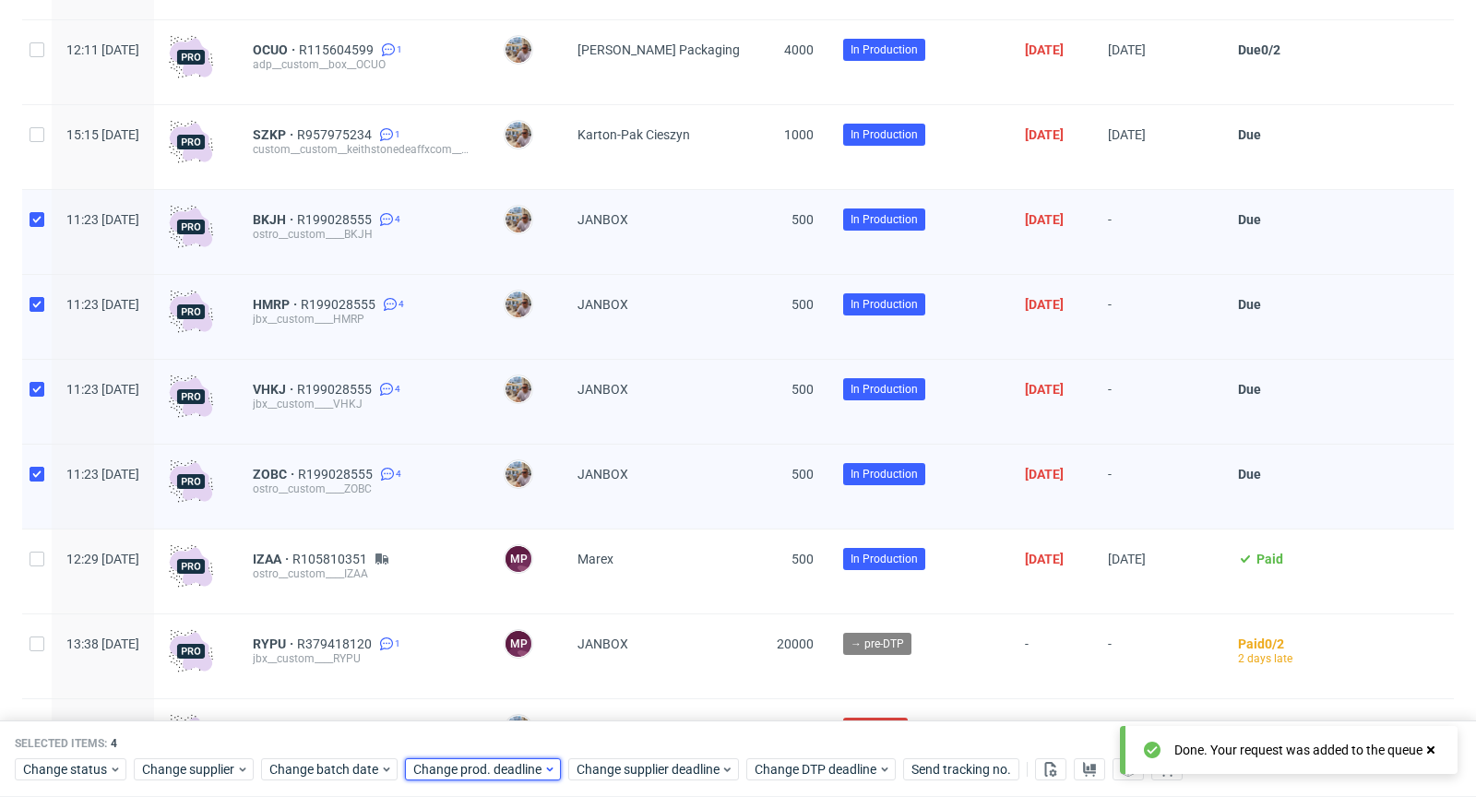
click at [492, 770] on span "Change prod. deadline" at bounding box center [478, 770] width 130 height 18
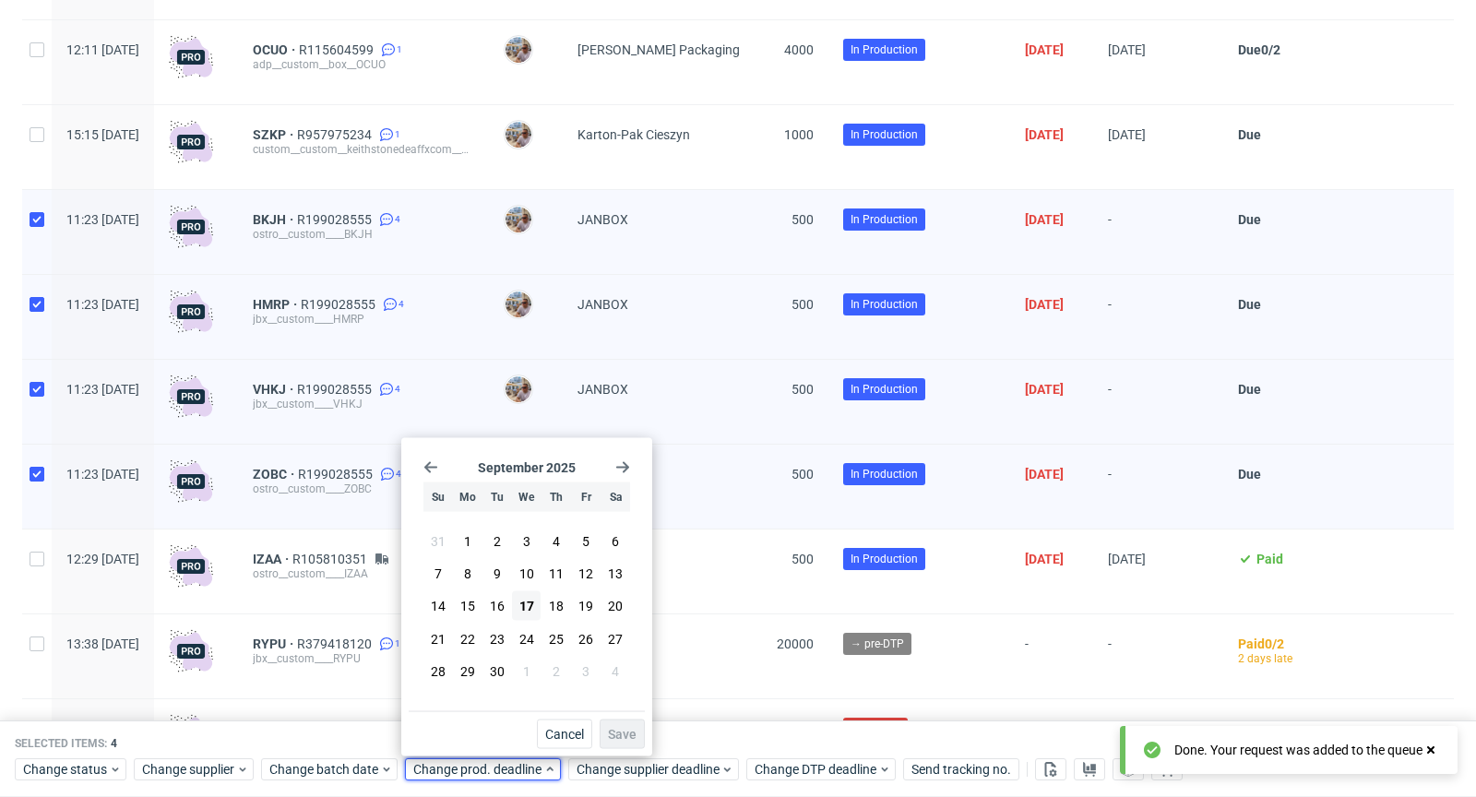
click at [623, 468] on use "Go forward 1 month" at bounding box center [622, 467] width 13 height 11
click at [473, 570] on button "6" at bounding box center [467, 574] width 29 height 30
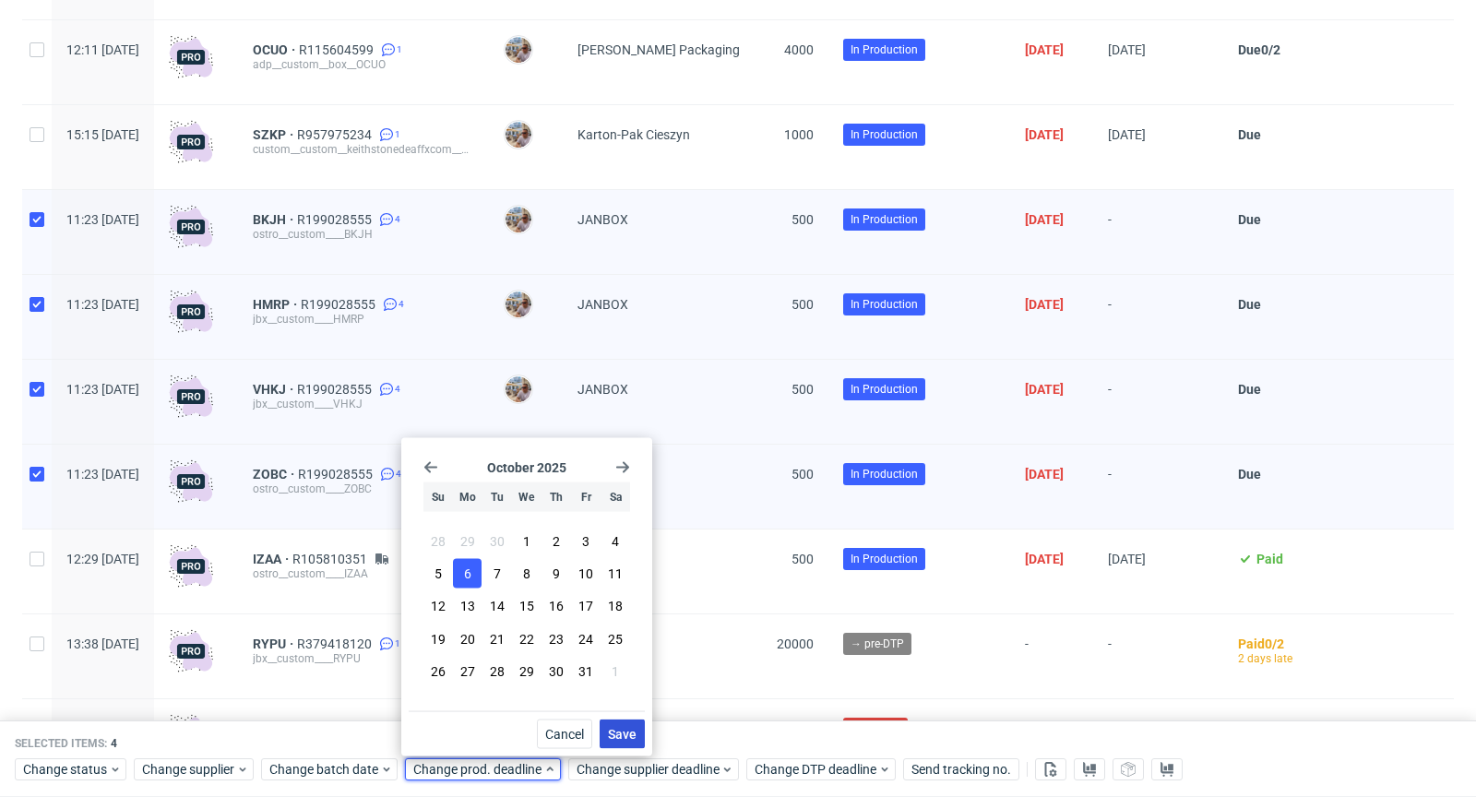
click at [620, 735] on span "Save" at bounding box center [622, 734] width 29 height 13
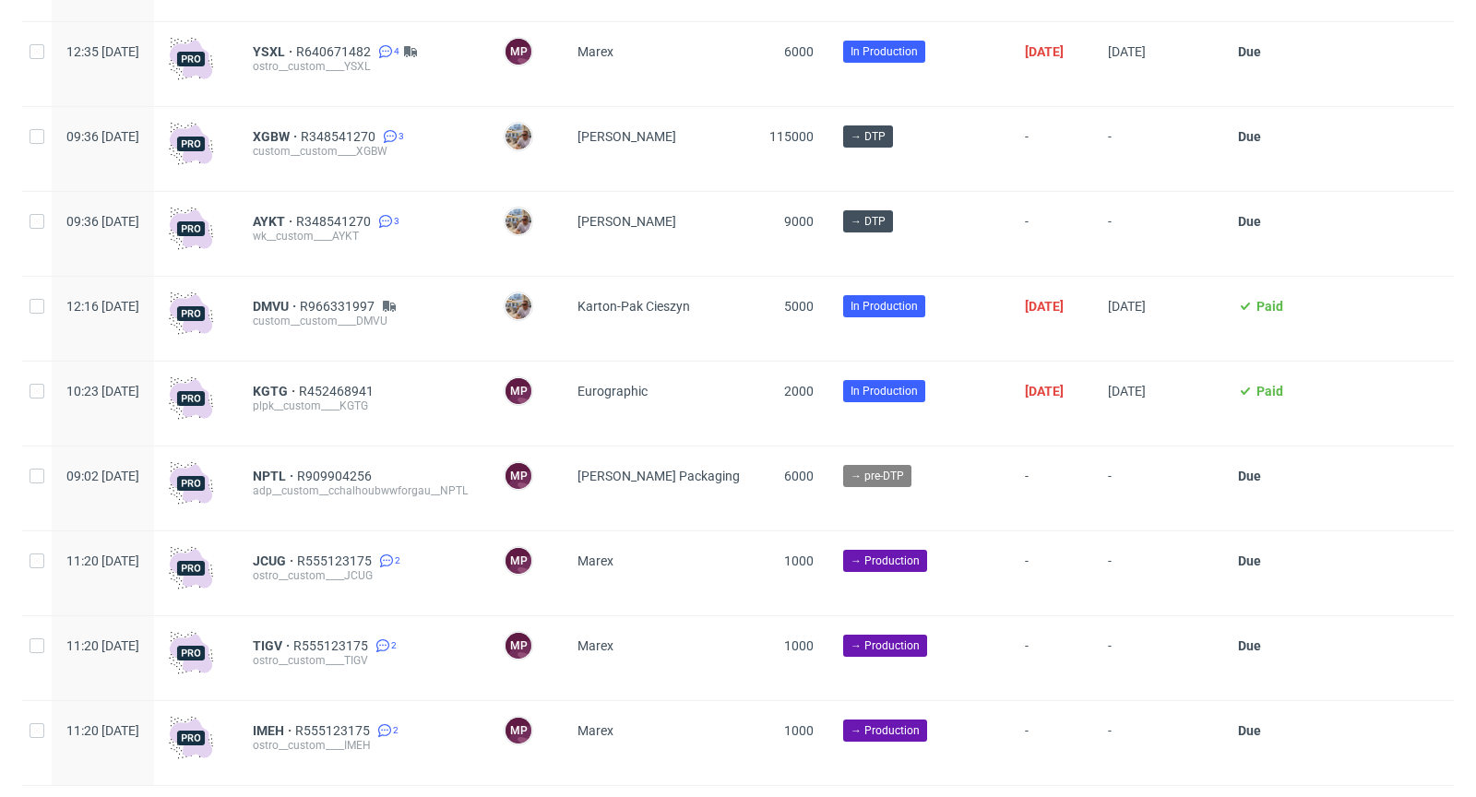
scroll to position [5313, 0]
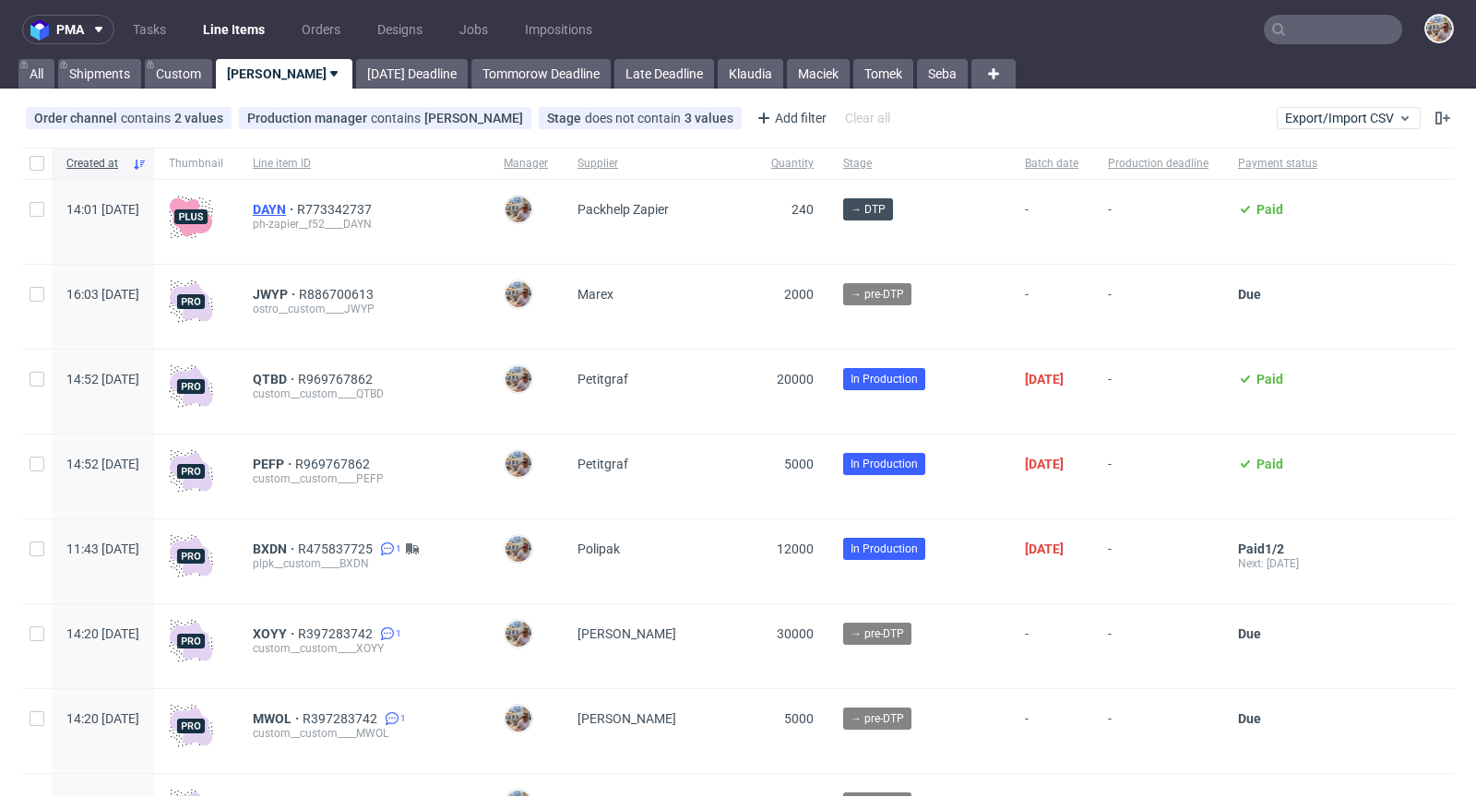
click at [297, 211] on span "DAYN" at bounding box center [275, 209] width 44 height 15
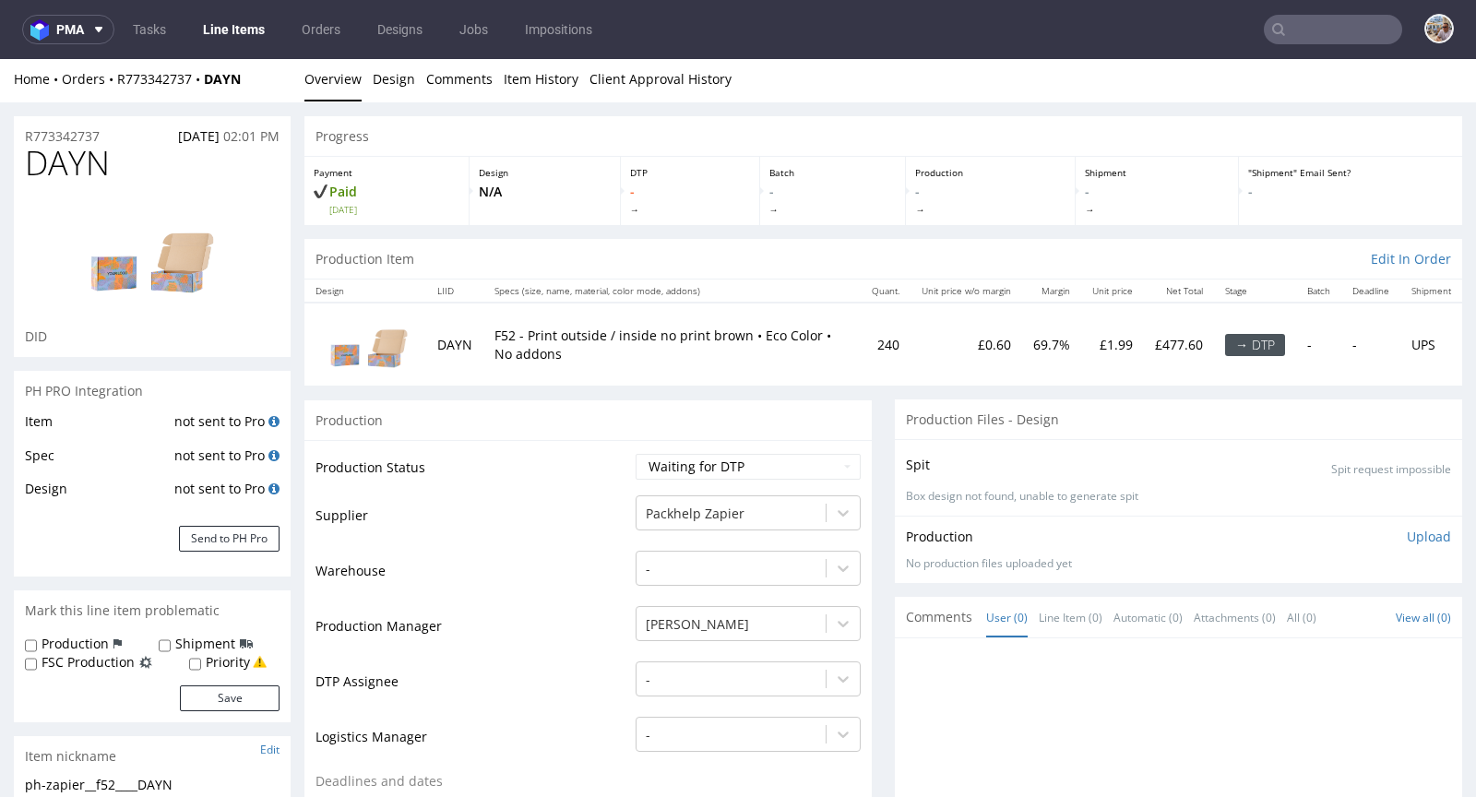
scroll to position [355, 0]
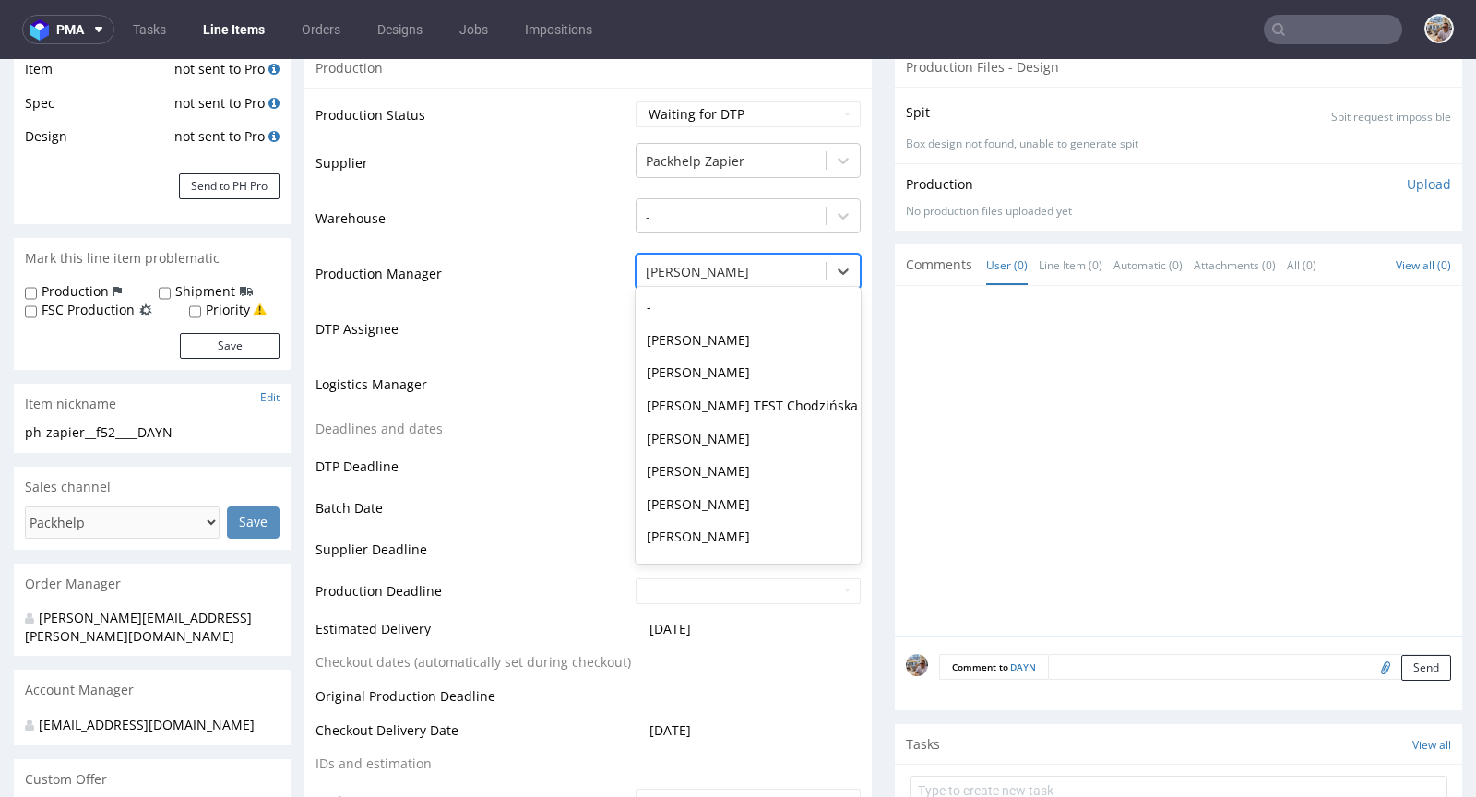
click at [700, 262] on div at bounding box center [731, 272] width 171 height 22
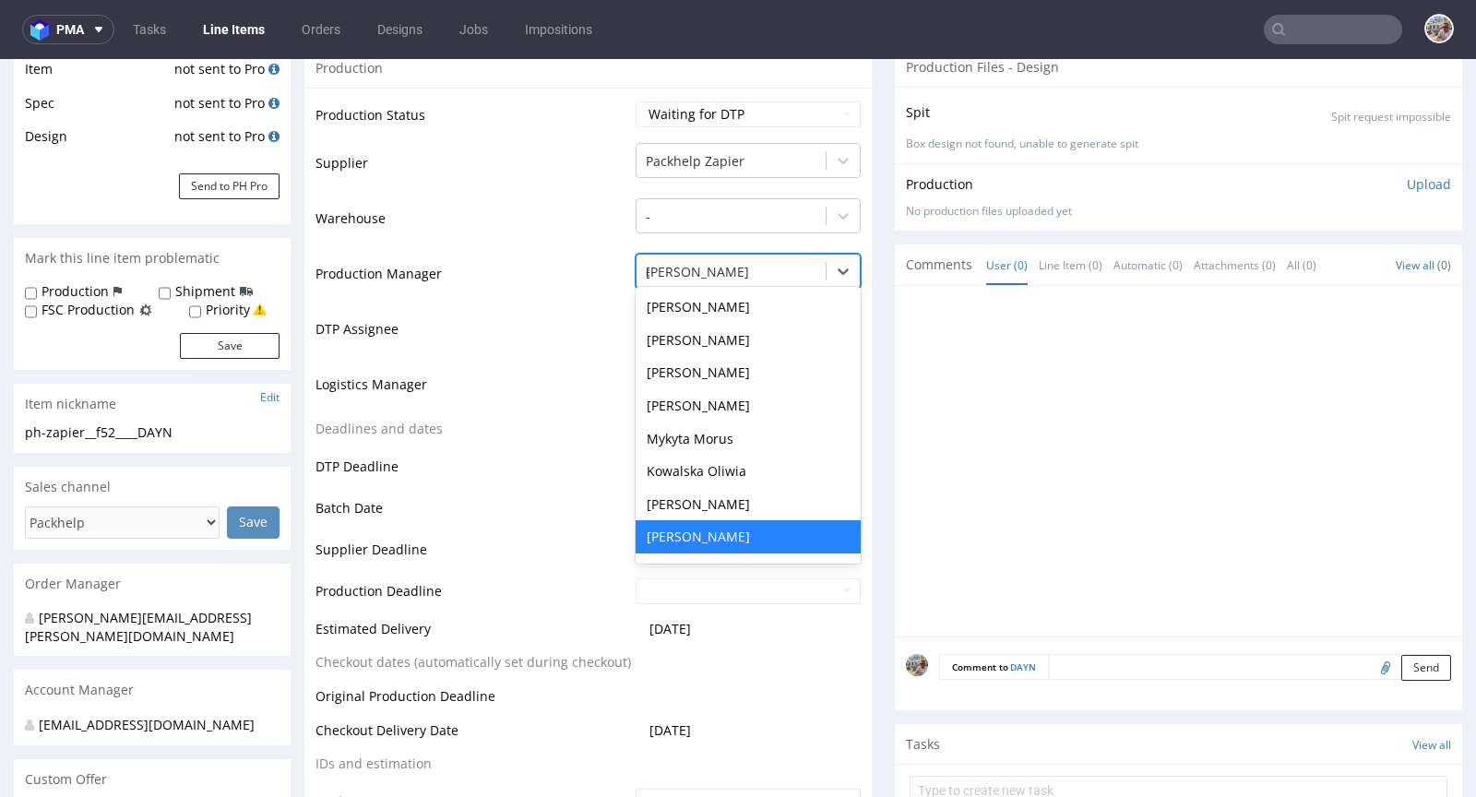
scroll to position [0, 0]
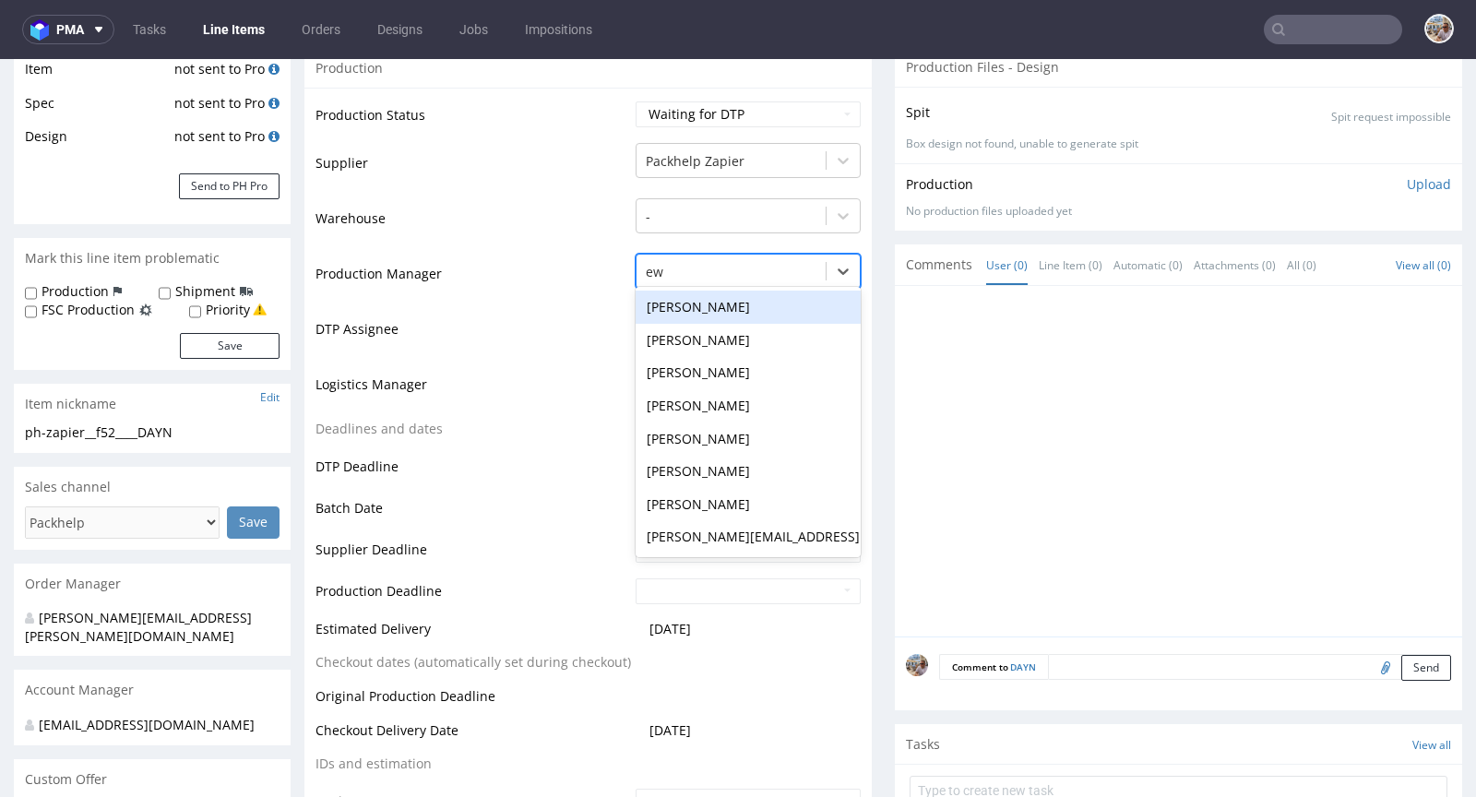
type input "ewa"
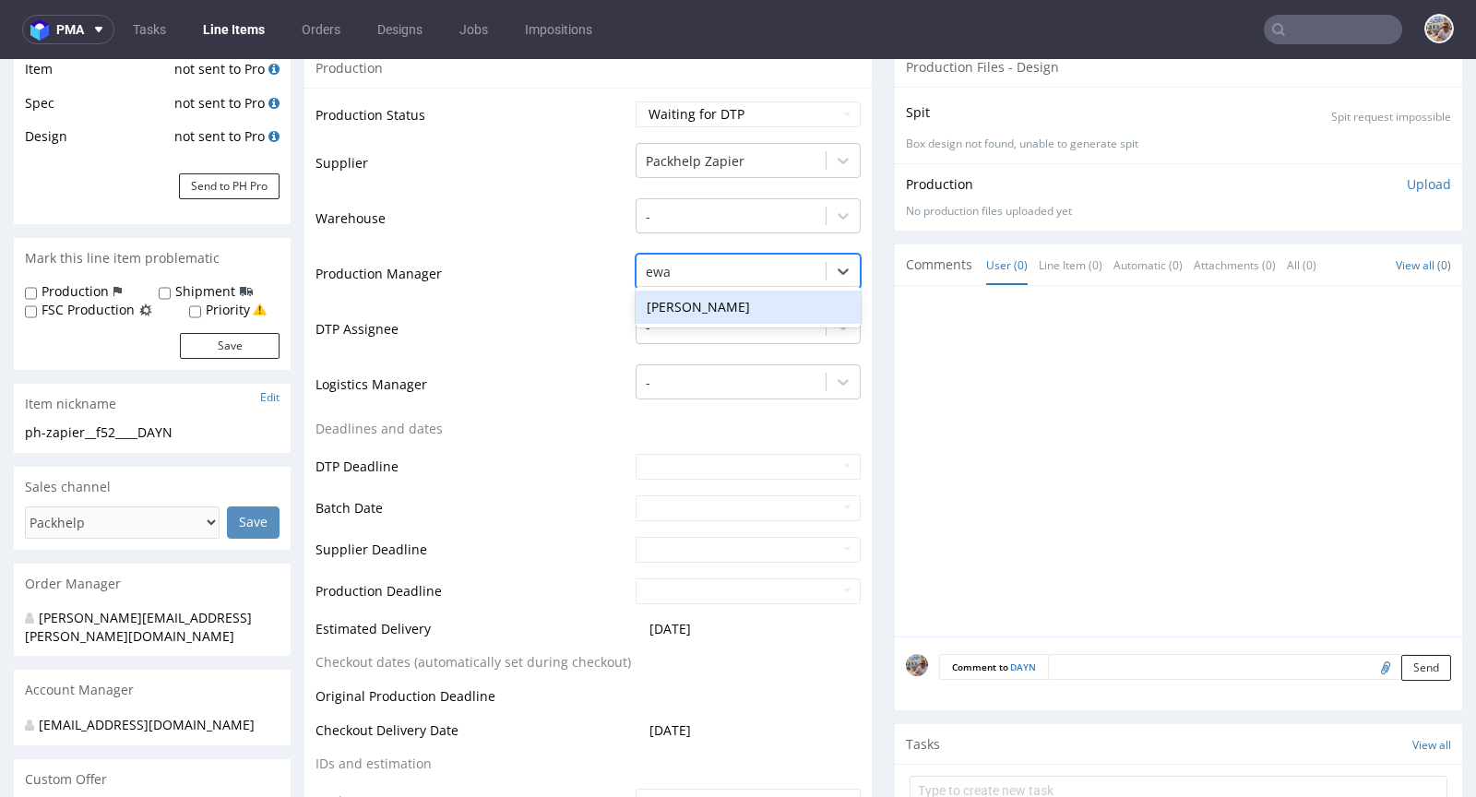
click at [711, 296] on div "Ewa Prus" at bounding box center [748, 307] width 225 height 33
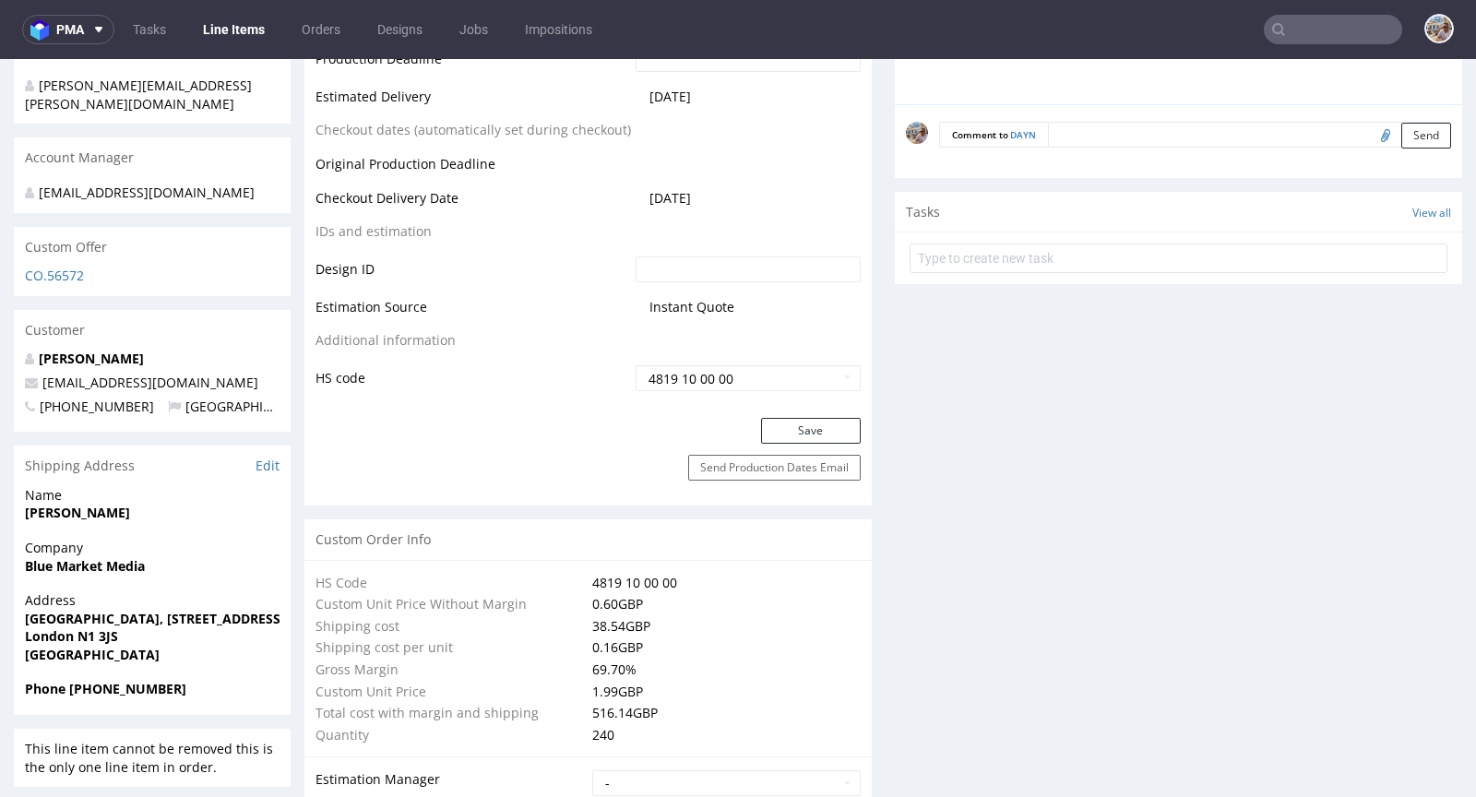
scroll to position [1010, 0]
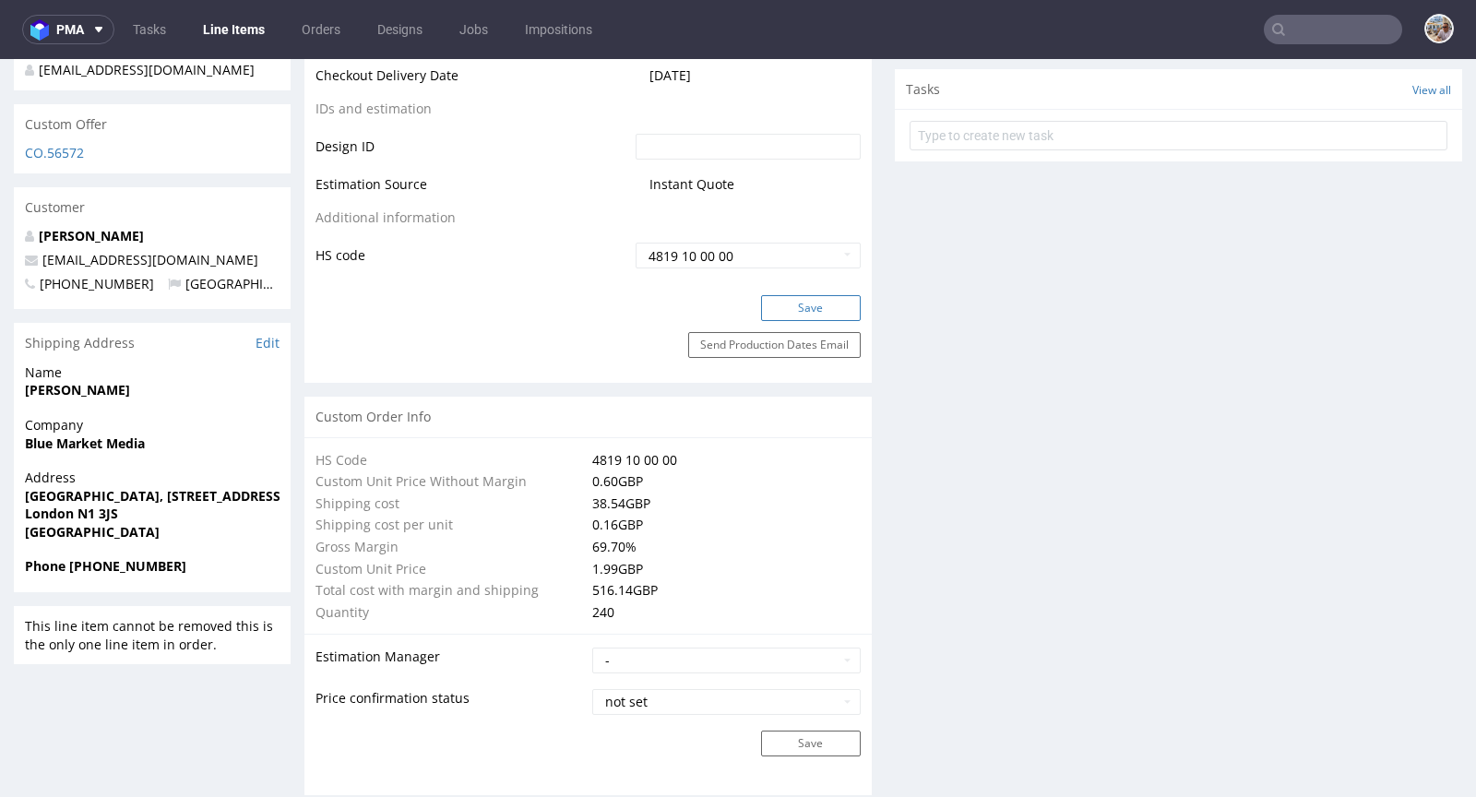
click at [797, 305] on button "Save" at bounding box center [811, 308] width 100 height 26
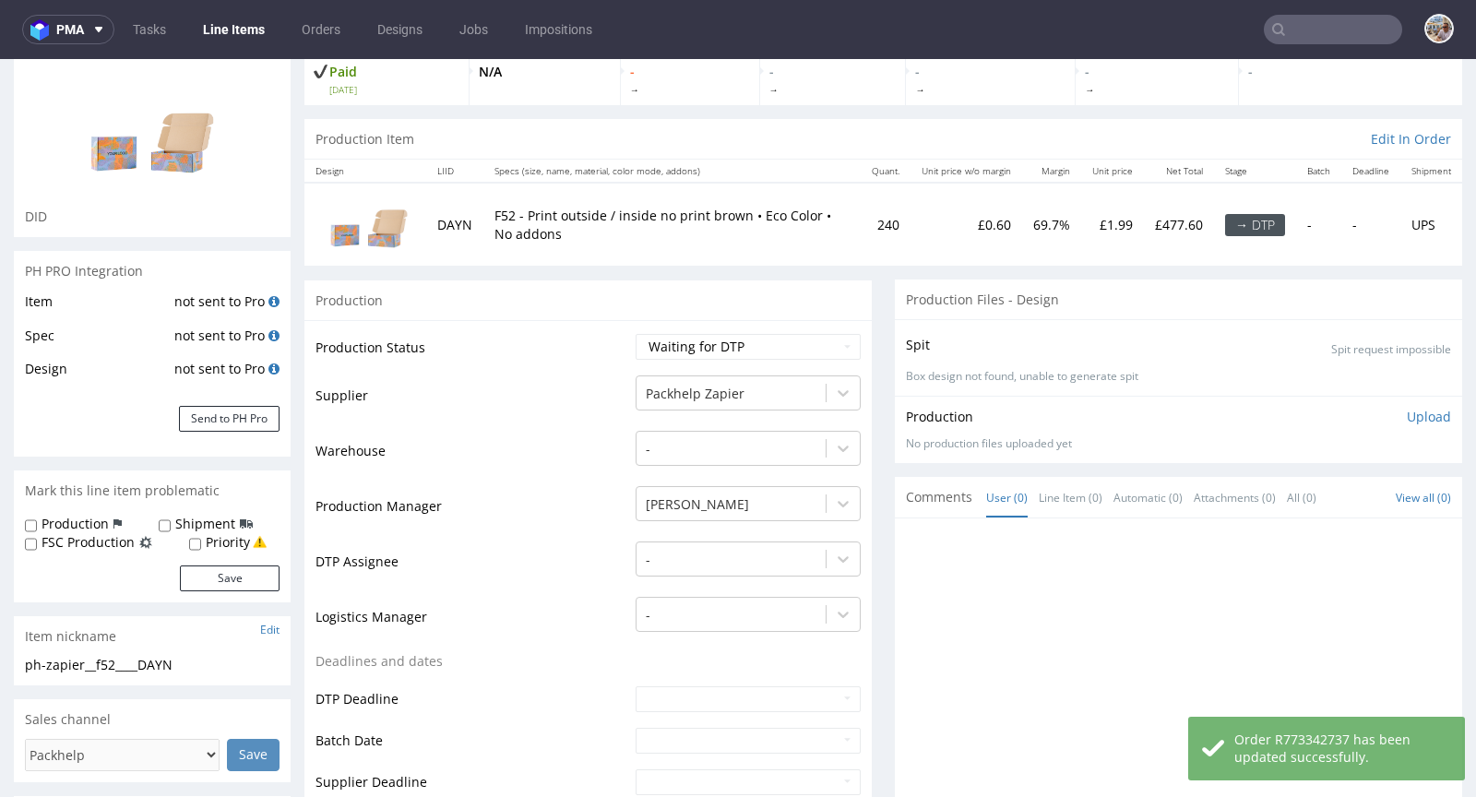
scroll to position [0, 0]
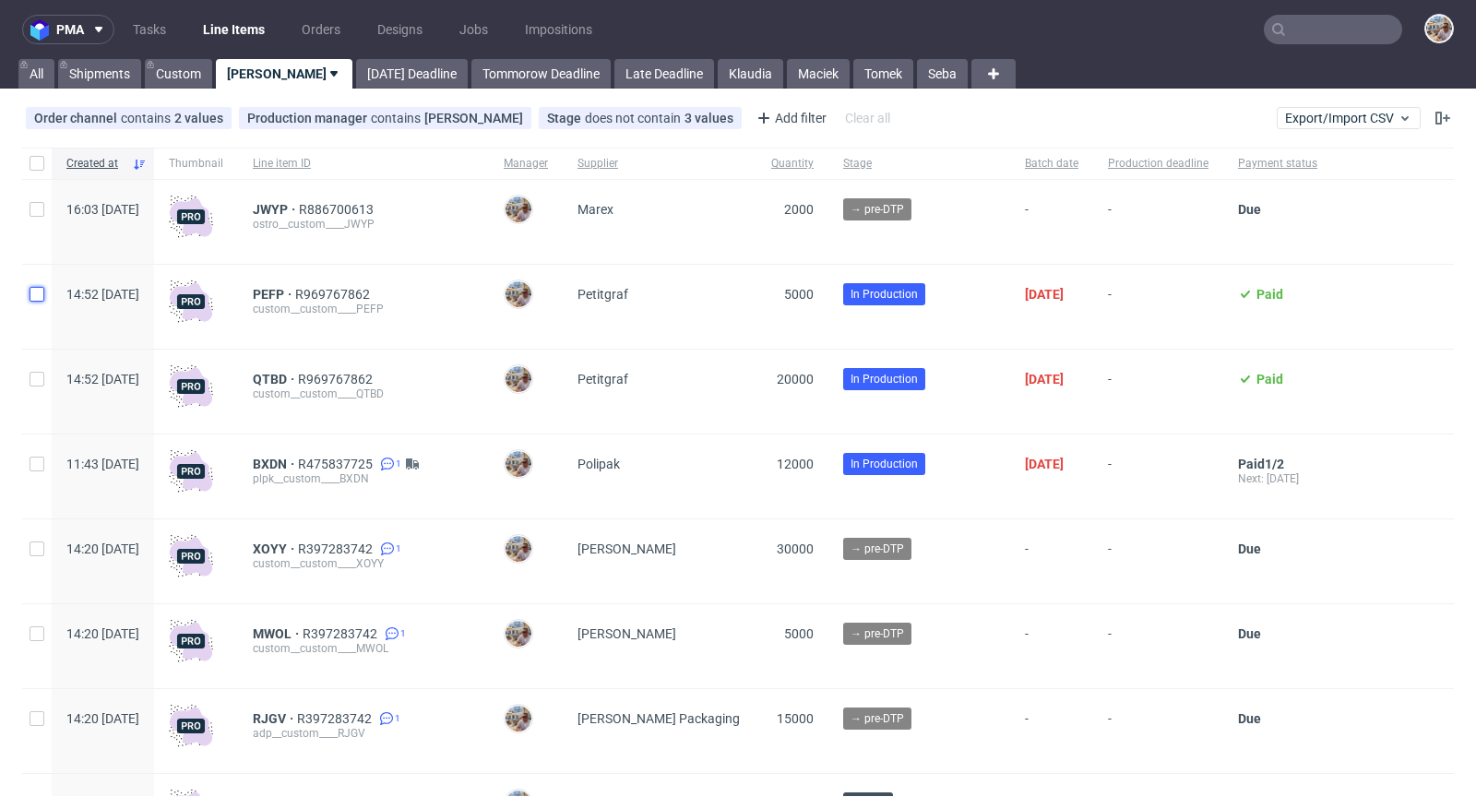
click at [36, 297] on input "checkbox" at bounding box center [37, 294] width 15 height 15
checkbox input "true"
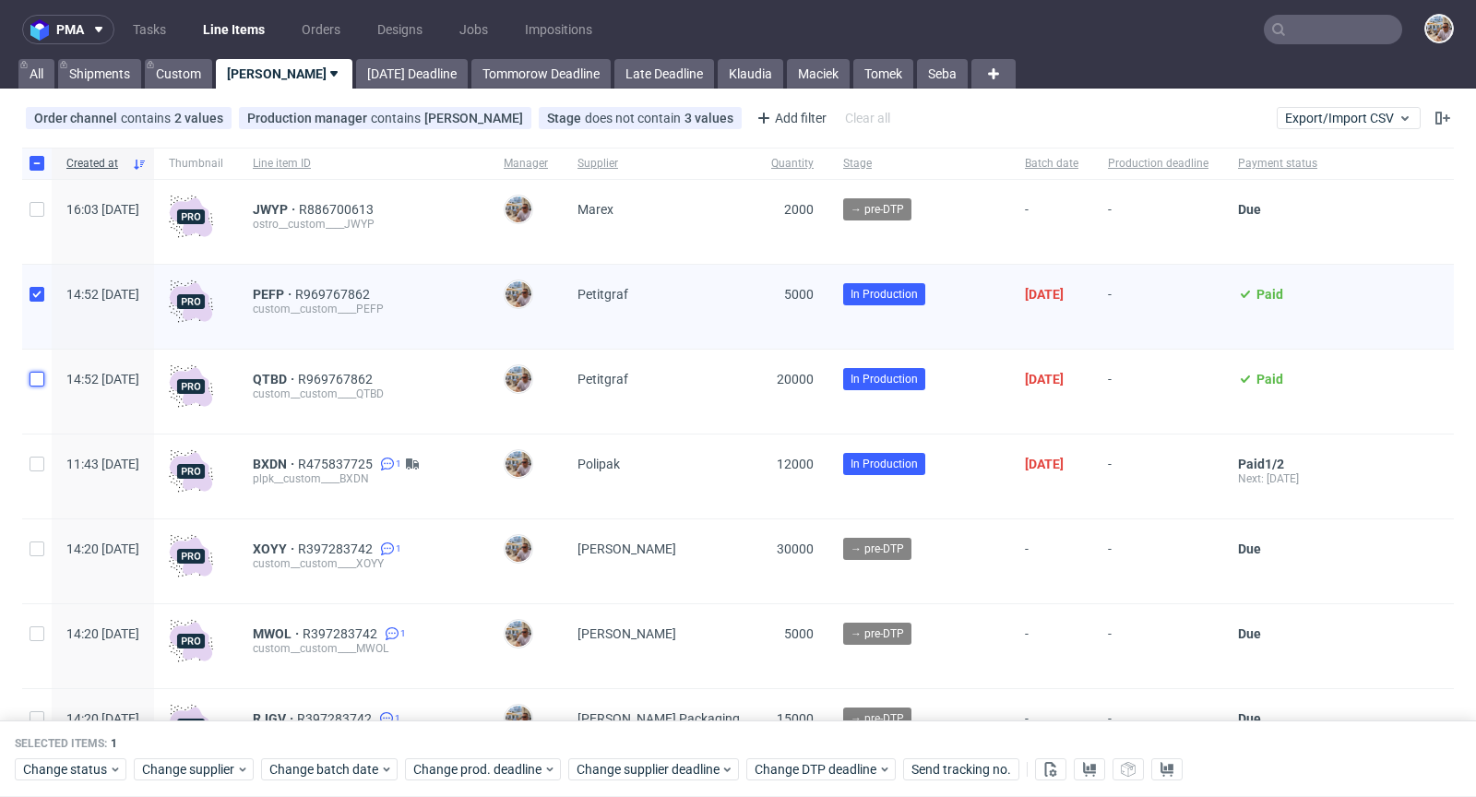
click at [36, 375] on input "checkbox" at bounding box center [37, 379] width 15 height 15
checkbox input "true"
click at [690, 767] on span "Change supplier deadline" at bounding box center [649, 770] width 144 height 18
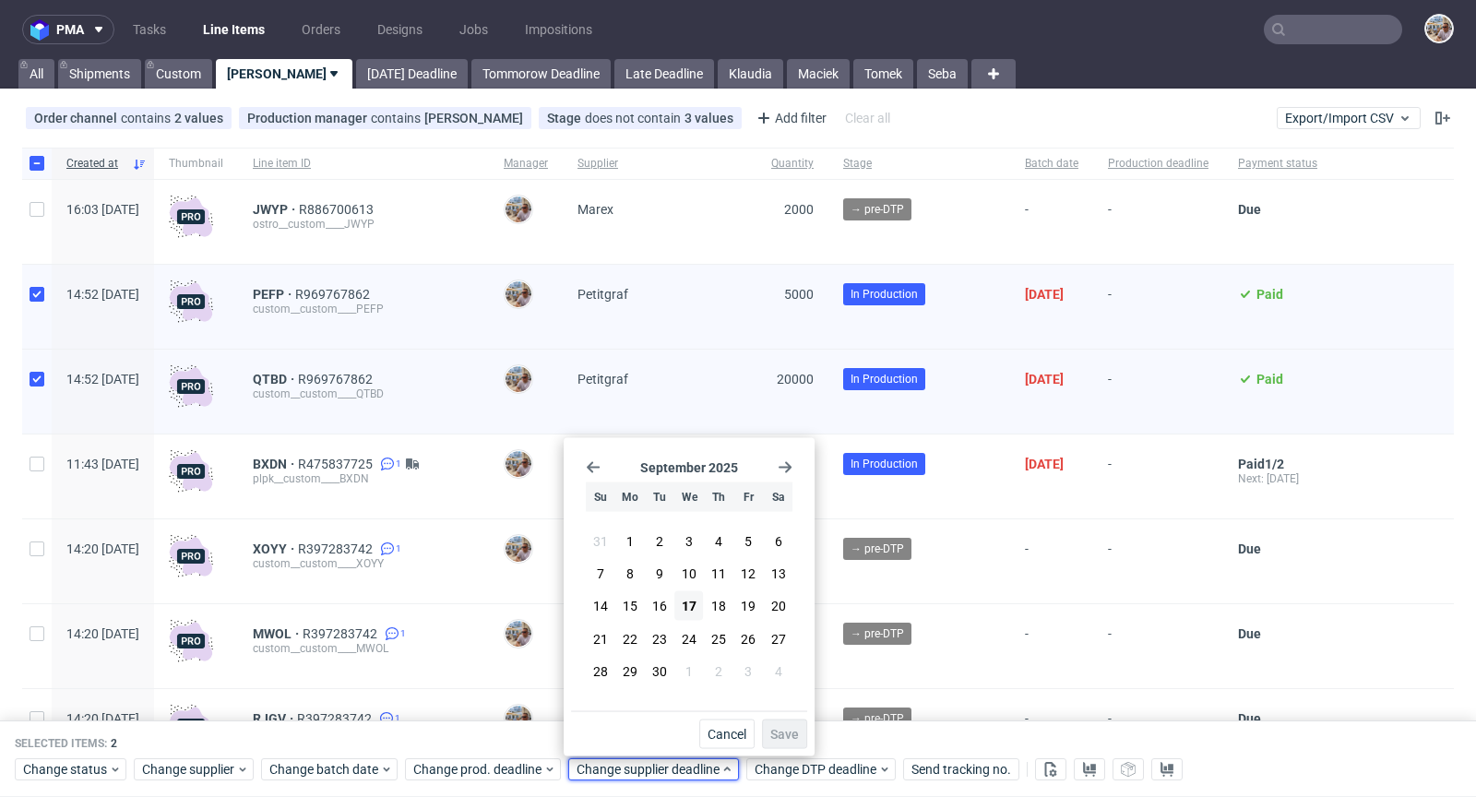
click at [788, 468] on use "Go forward 1 month" at bounding box center [785, 467] width 13 height 11
click at [725, 571] on button "9" at bounding box center [719, 574] width 29 height 30
click at [776, 730] on span "Save" at bounding box center [784, 734] width 29 height 13
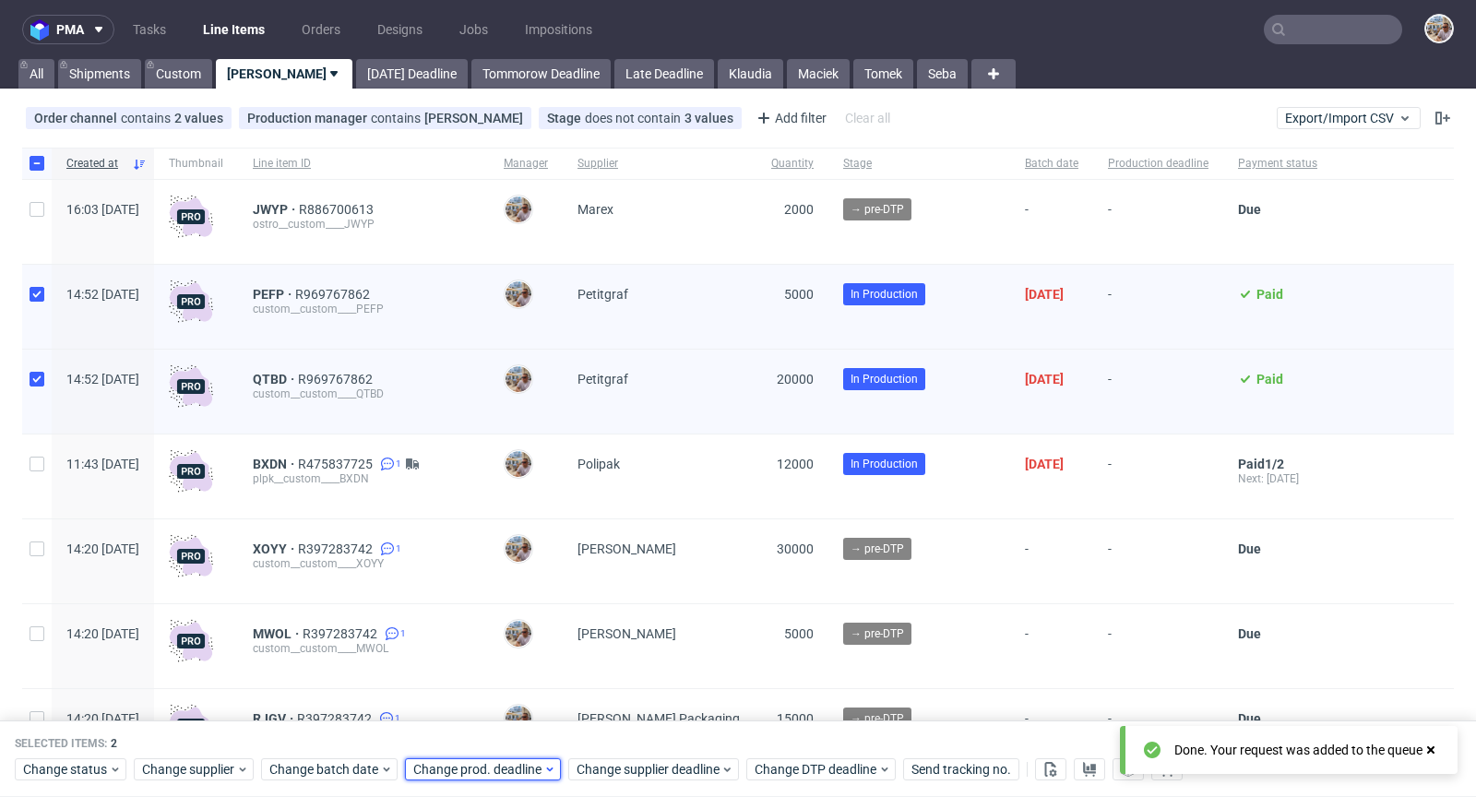
click at [479, 778] on span "Change prod. deadline" at bounding box center [478, 770] width 130 height 18
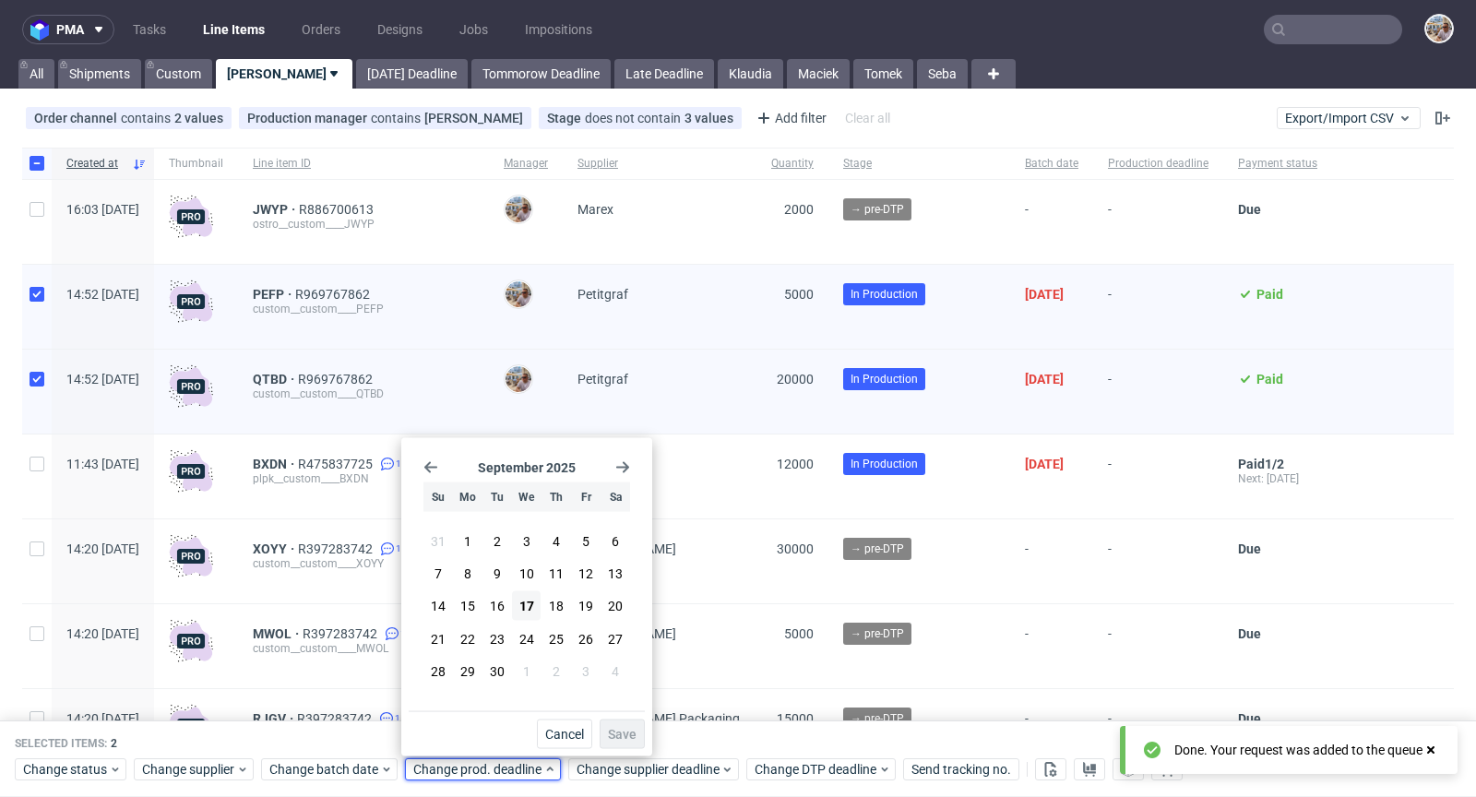
click at [622, 471] on icon "Go forward 1 month" at bounding box center [622, 467] width 15 height 15
click at [476, 614] on button "13" at bounding box center [467, 606] width 29 height 30
click at [640, 747] on button "Save" at bounding box center [622, 734] width 45 height 30
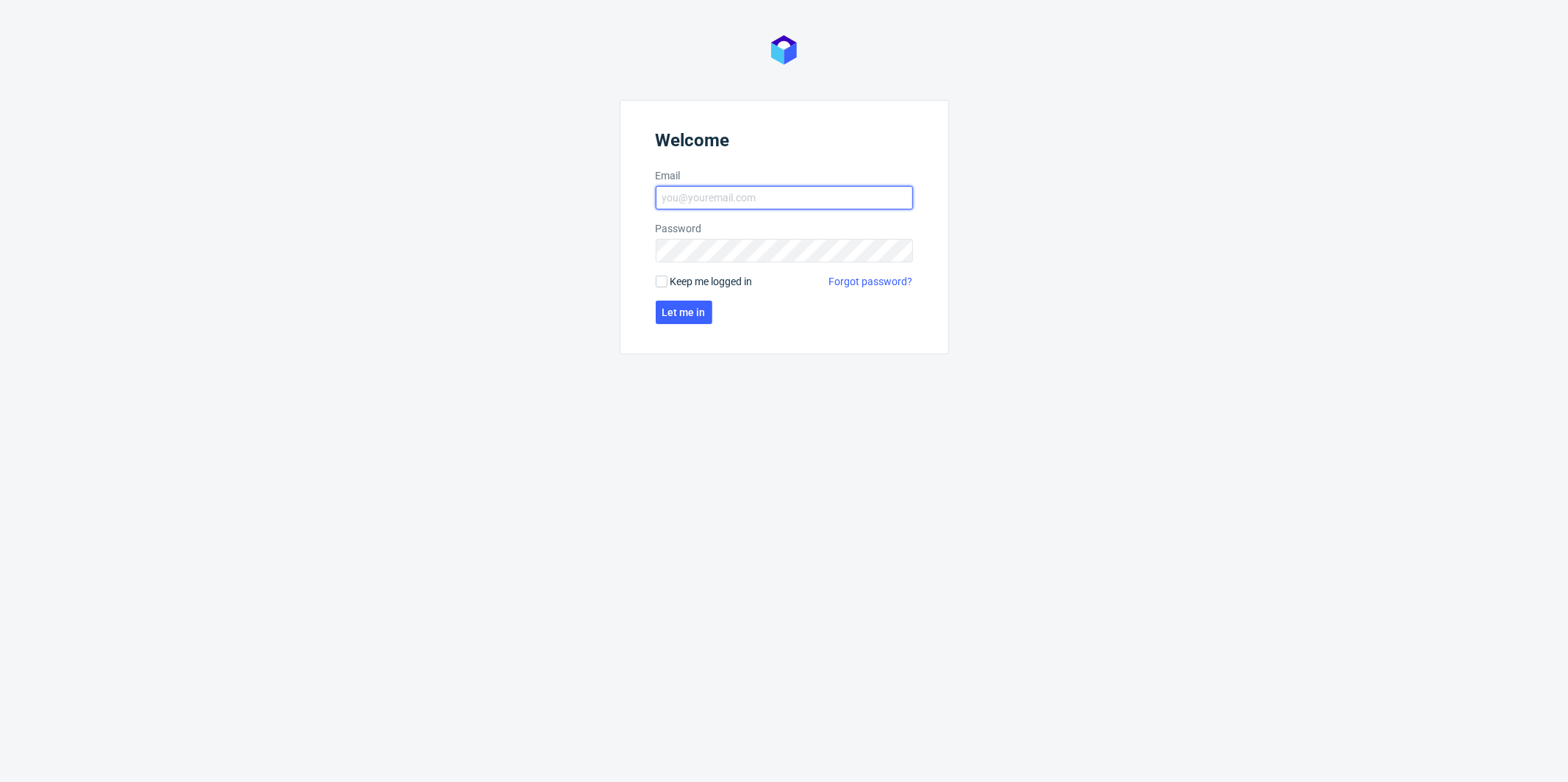
type input "[PERSON_NAME][EMAIL_ADDRESS][PERSON_NAME][DOMAIN_NAME]"
click at [687, 280] on span "Keep me logged in" at bounding box center [711, 281] width 82 height 14
click at [668, 280] on input "Keep me logged in" at bounding box center [661, 281] width 12 height 12
checkbox input "true"
click at [676, 317] on span "Let me in" at bounding box center [684, 312] width 43 height 10
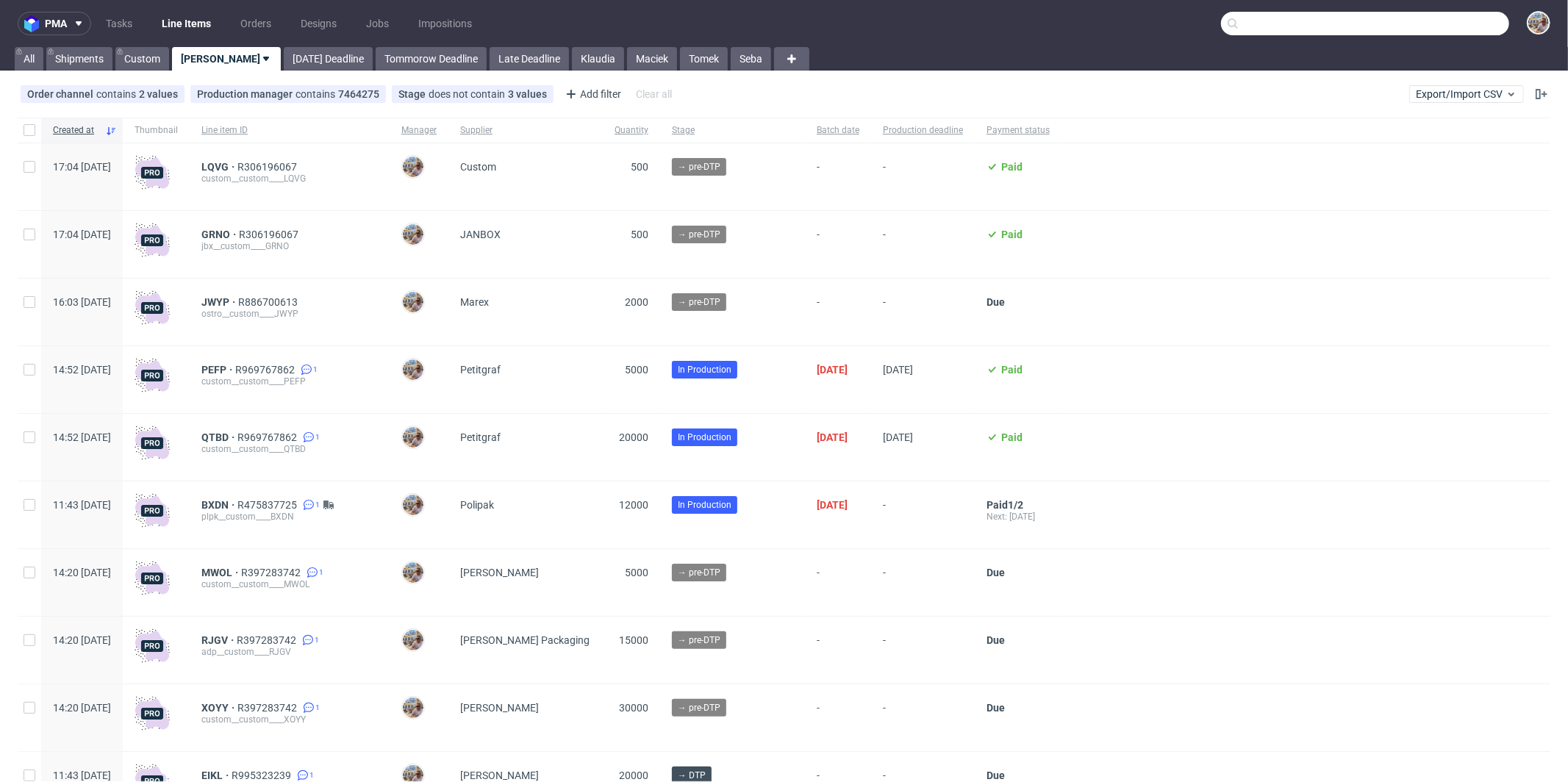
click at [1453, 27] on input "text" at bounding box center [1365, 24] width 288 height 24
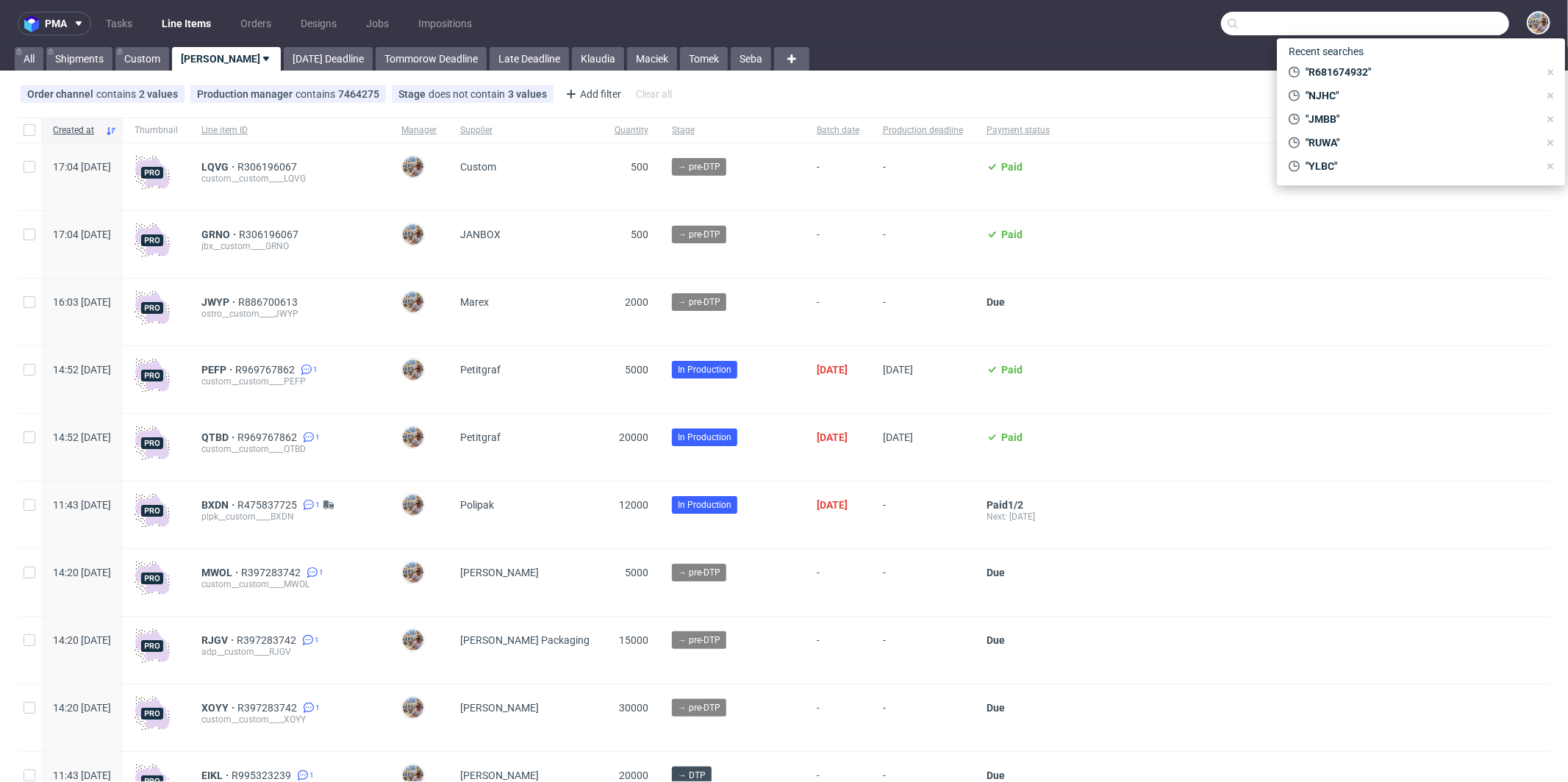
paste input "EPJM"
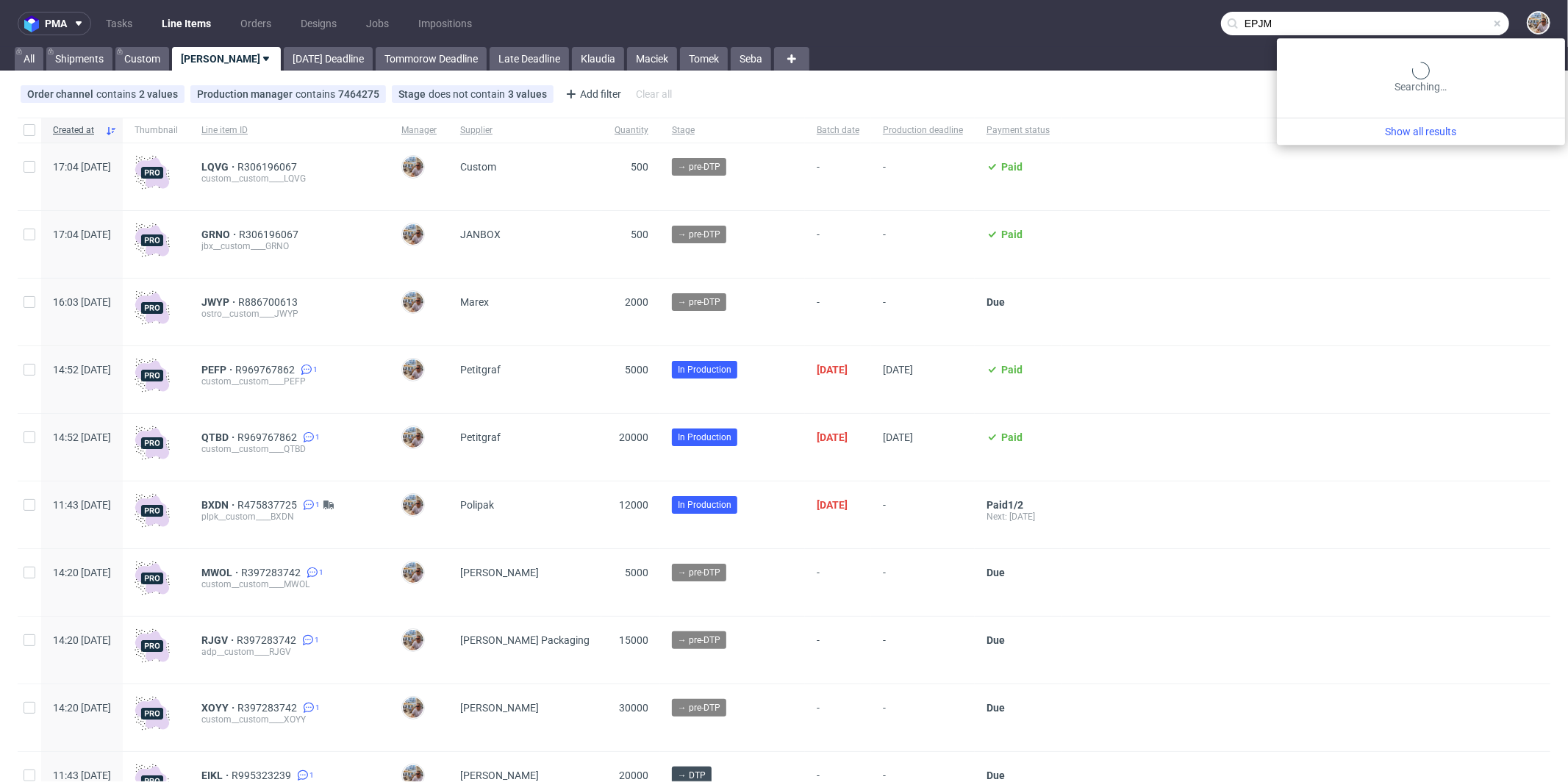
type input "EPJM"
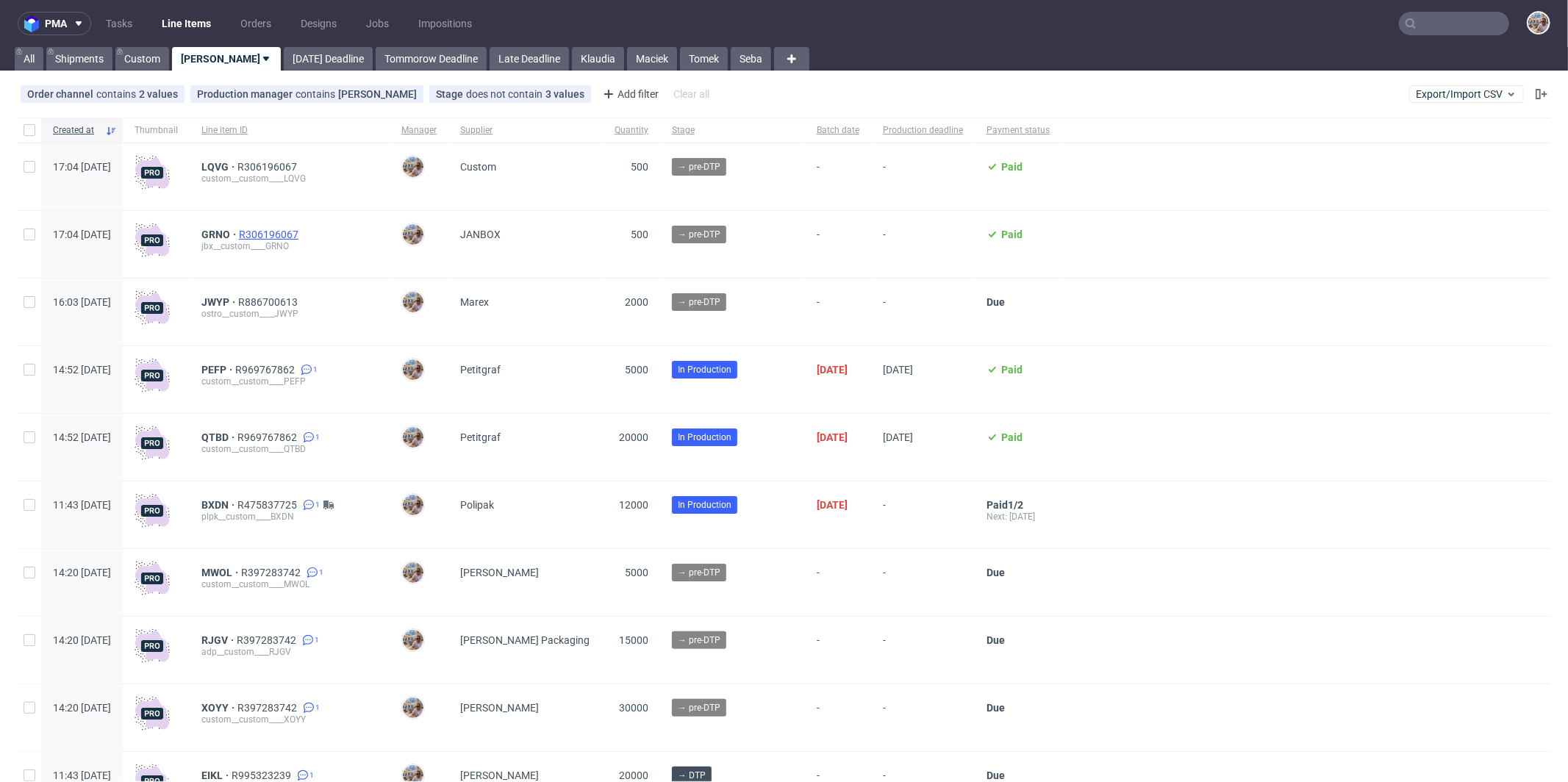
click at [301, 234] on span "R306196067" at bounding box center [270, 234] width 62 height 12
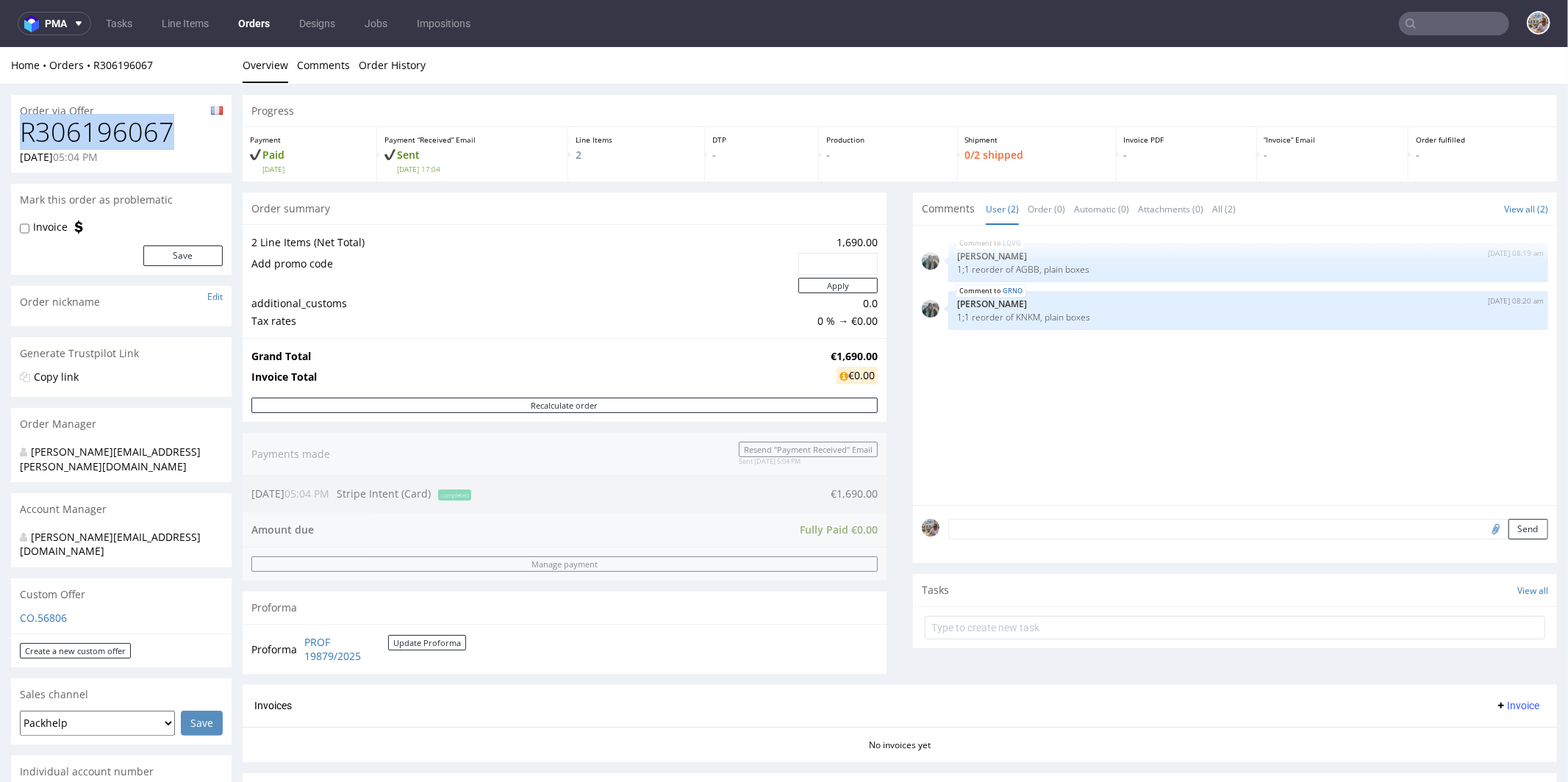
drag, startPoint x: 202, startPoint y: 138, endPoint x: 25, endPoint y: 137, distance: 177.0
click at [25, 137] on h1 "R306196067" at bounding box center [121, 132] width 203 height 29
copy h1 "R306196067"
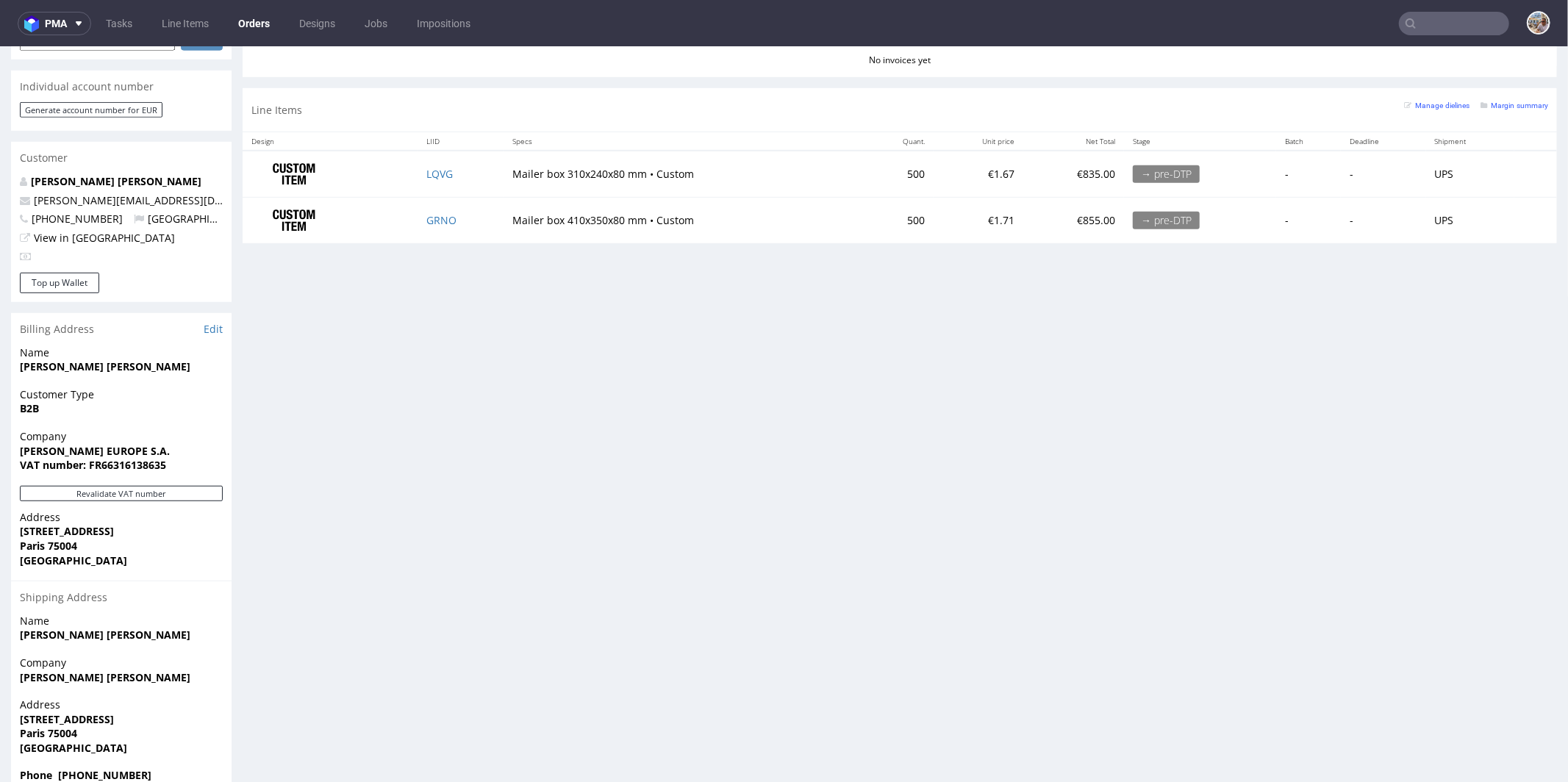
scroll to position [686, 0]
click at [460, 175] on td "LQVG" at bounding box center [461, 173] width 86 height 46
copy link "LQVG"
click at [464, 214] on td "GRNO" at bounding box center [461, 219] width 86 height 45
copy link "GRNO"
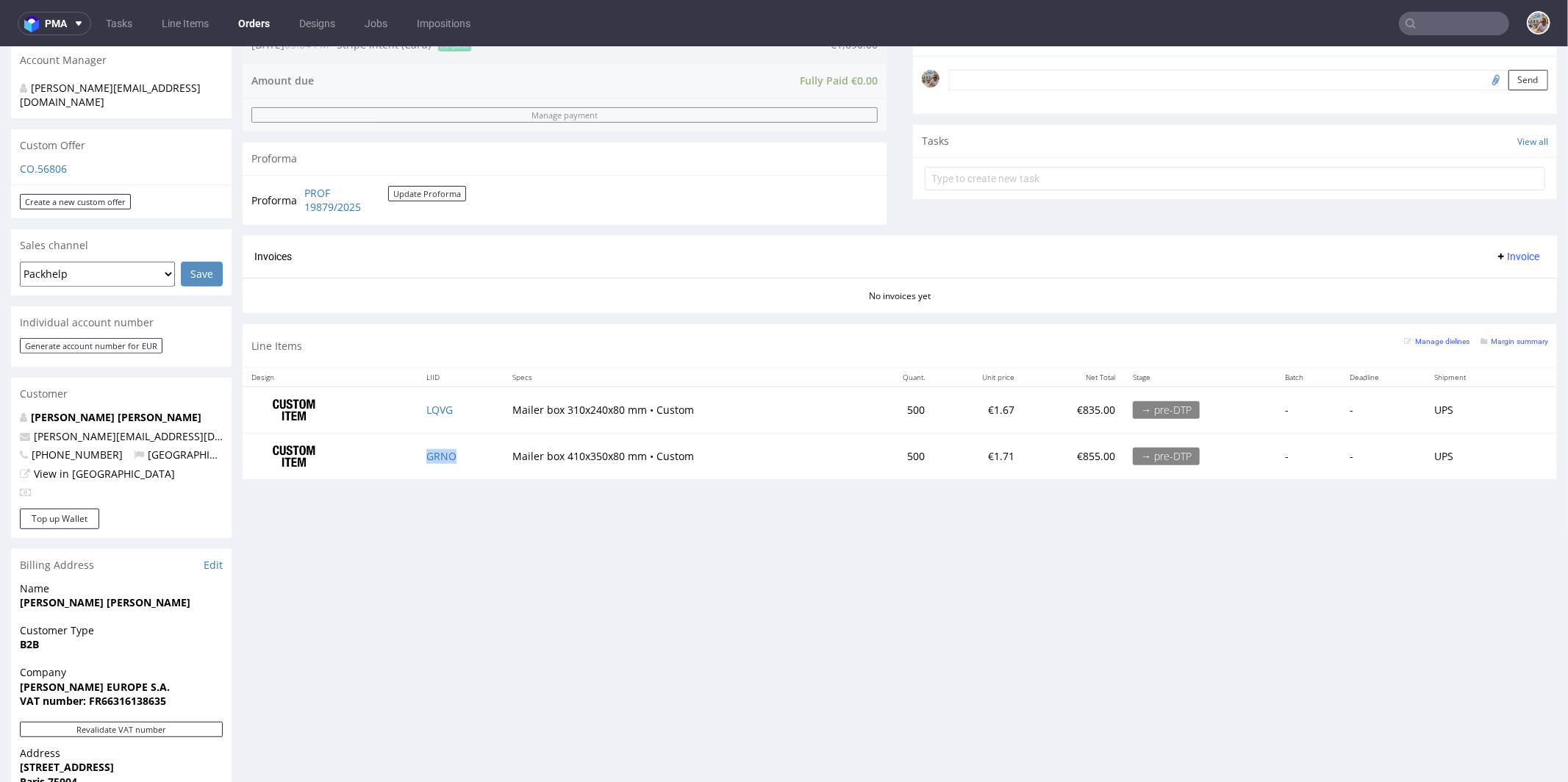
scroll to position [481, 0]
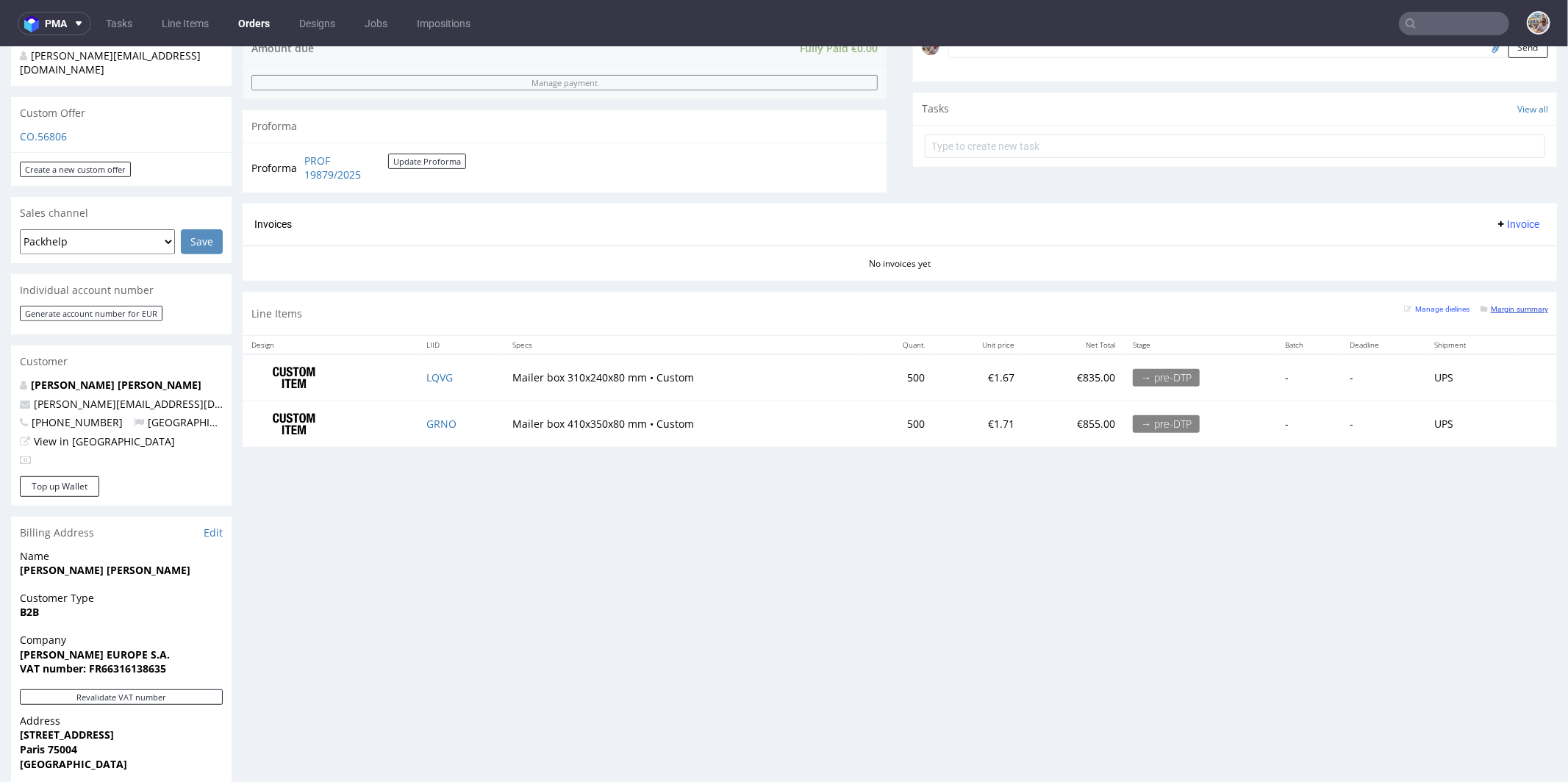
click at [1504, 306] on small "Margin summary" at bounding box center [1514, 308] width 68 height 8
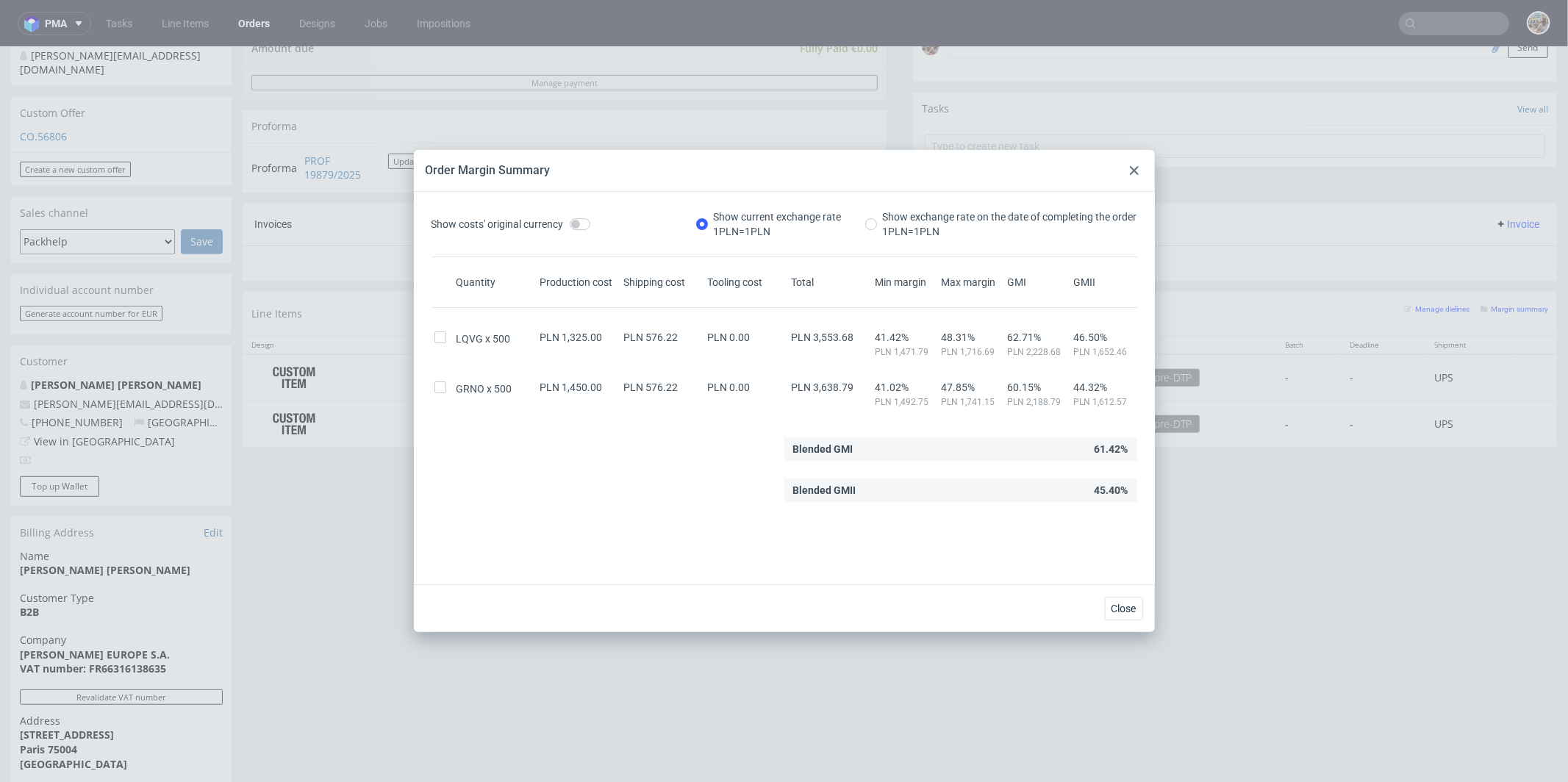
click at [1128, 166] on div at bounding box center [1134, 171] width 18 height 18
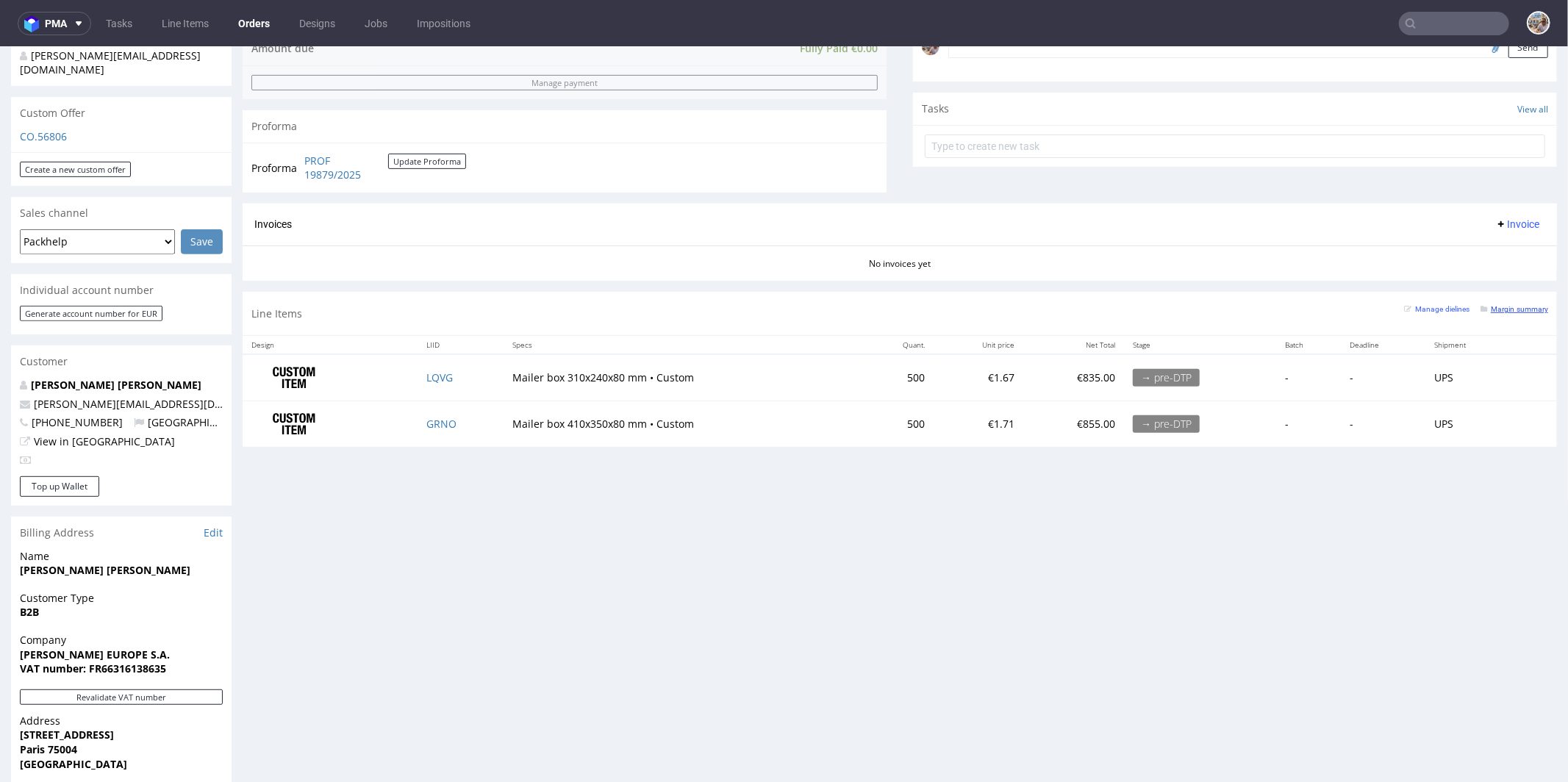
click at [1493, 303] on link "Margin summary" at bounding box center [1514, 308] width 68 height 10
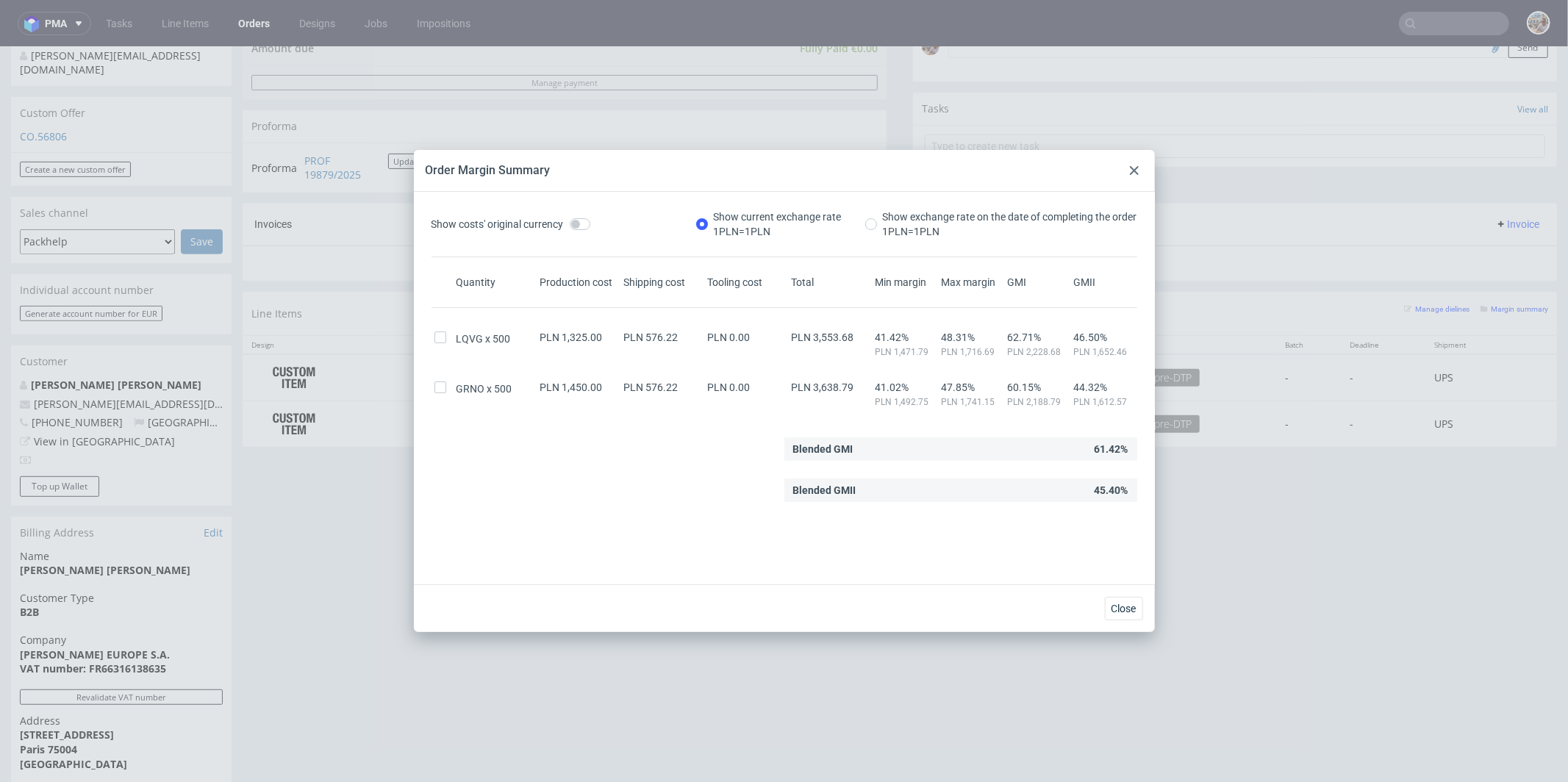
click at [1134, 167] on icon at bounding box center [1134, 170] width 9 height 9
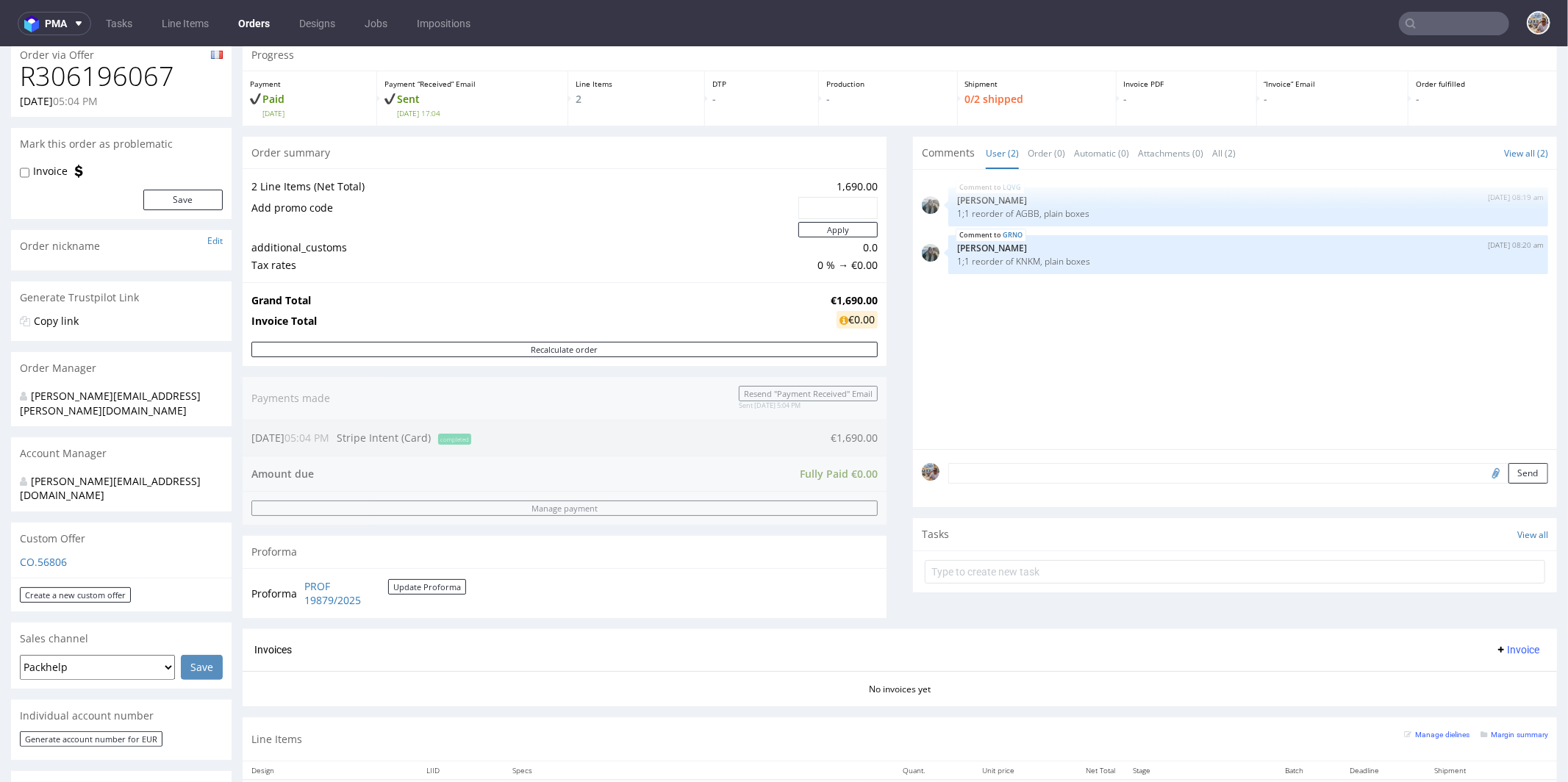
scroll to position [0, 0]
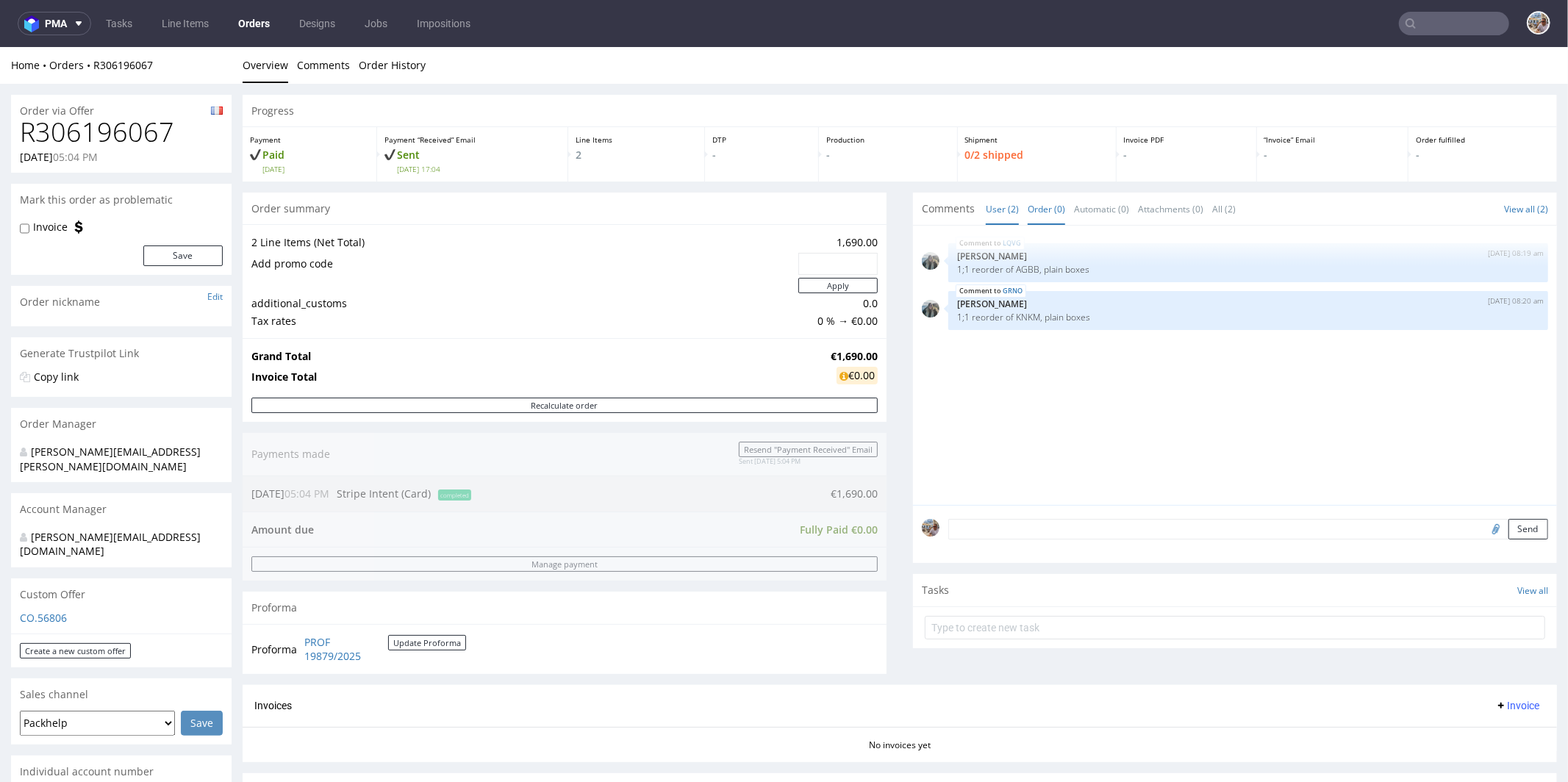
click at [1029, 206] on link "Order (0)" at bounding box center [1046, 209] width 37 height 32
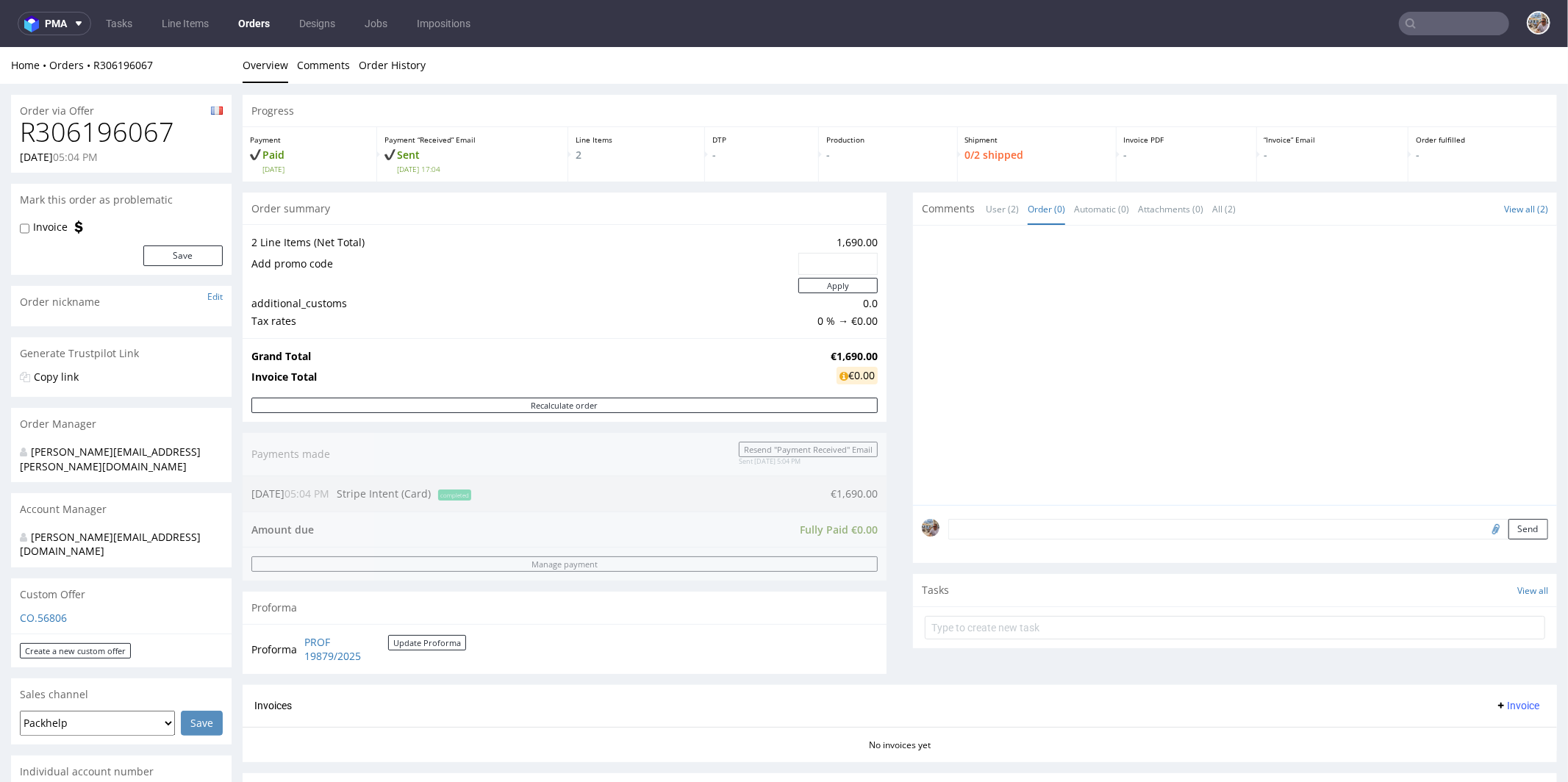
click at [987, 526] on textarea at bounding box center [1248, 529] width 600 height 21
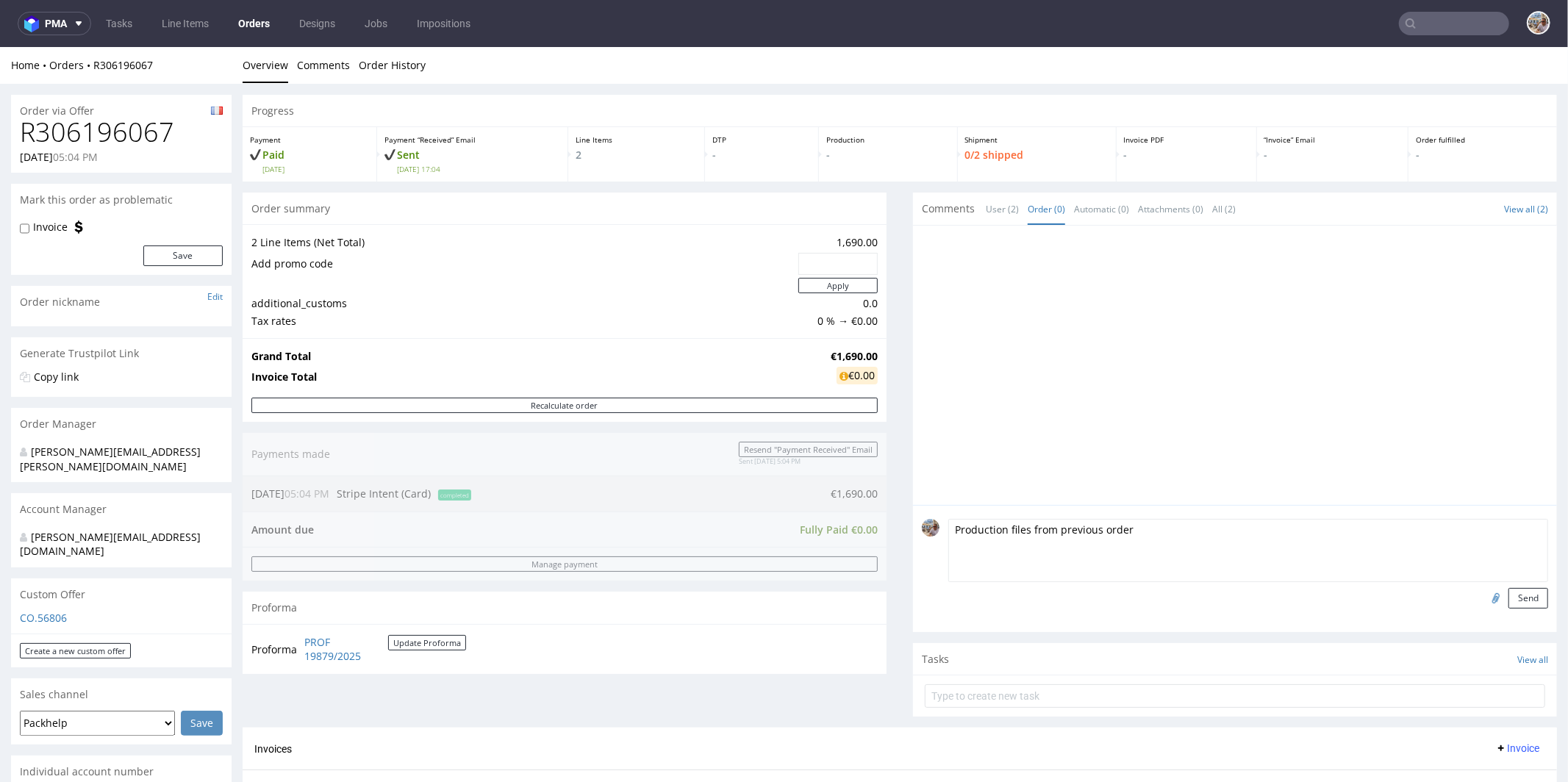
type textarea "Production files from previous order"
click at [1483, 601] on input "file" at bounding box center [1493, 597] width 21 height 19
type input "C:\fakepath\l04850-cuch-f427-ec-e-flute-zew-310x240x80-1-1.pdf"
click at [1508, 598] on button "Send" at bounding box center [1528, 598] width 40 height 21
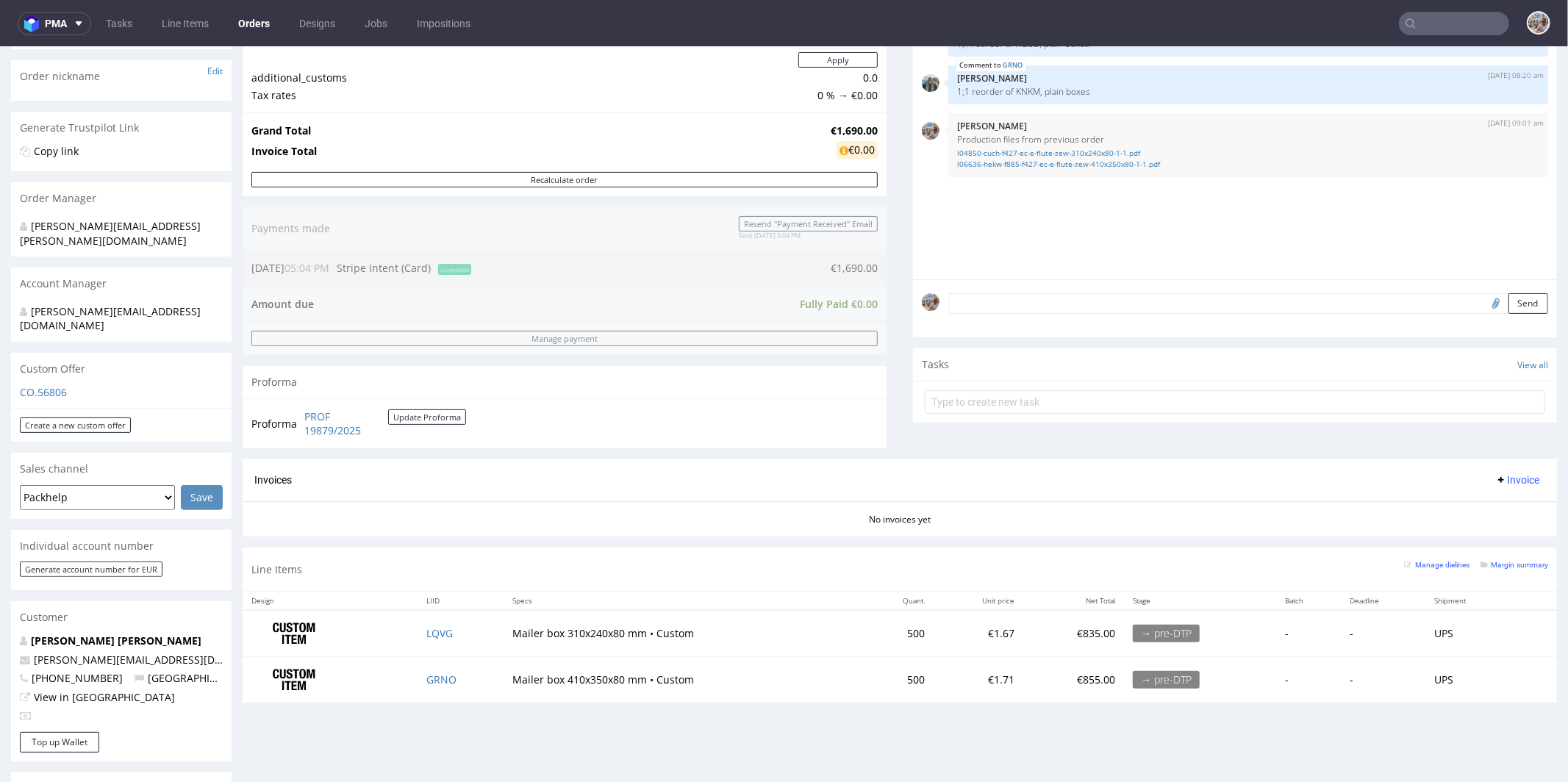
scroll to position [226, 0]
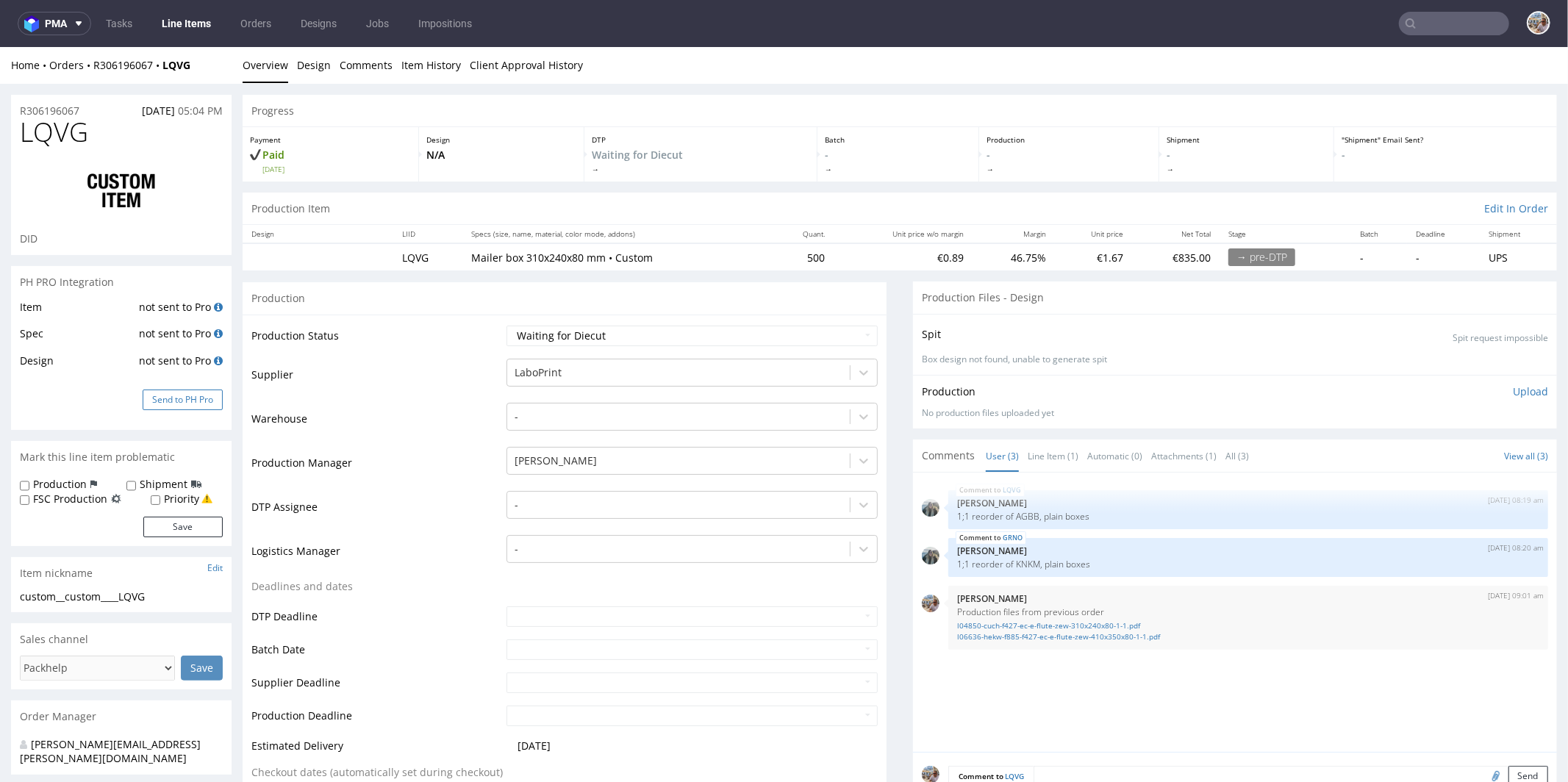
click at [182, 394] on button "Send to PH Pro" at bounding box center [182, 399] width 80 height 21
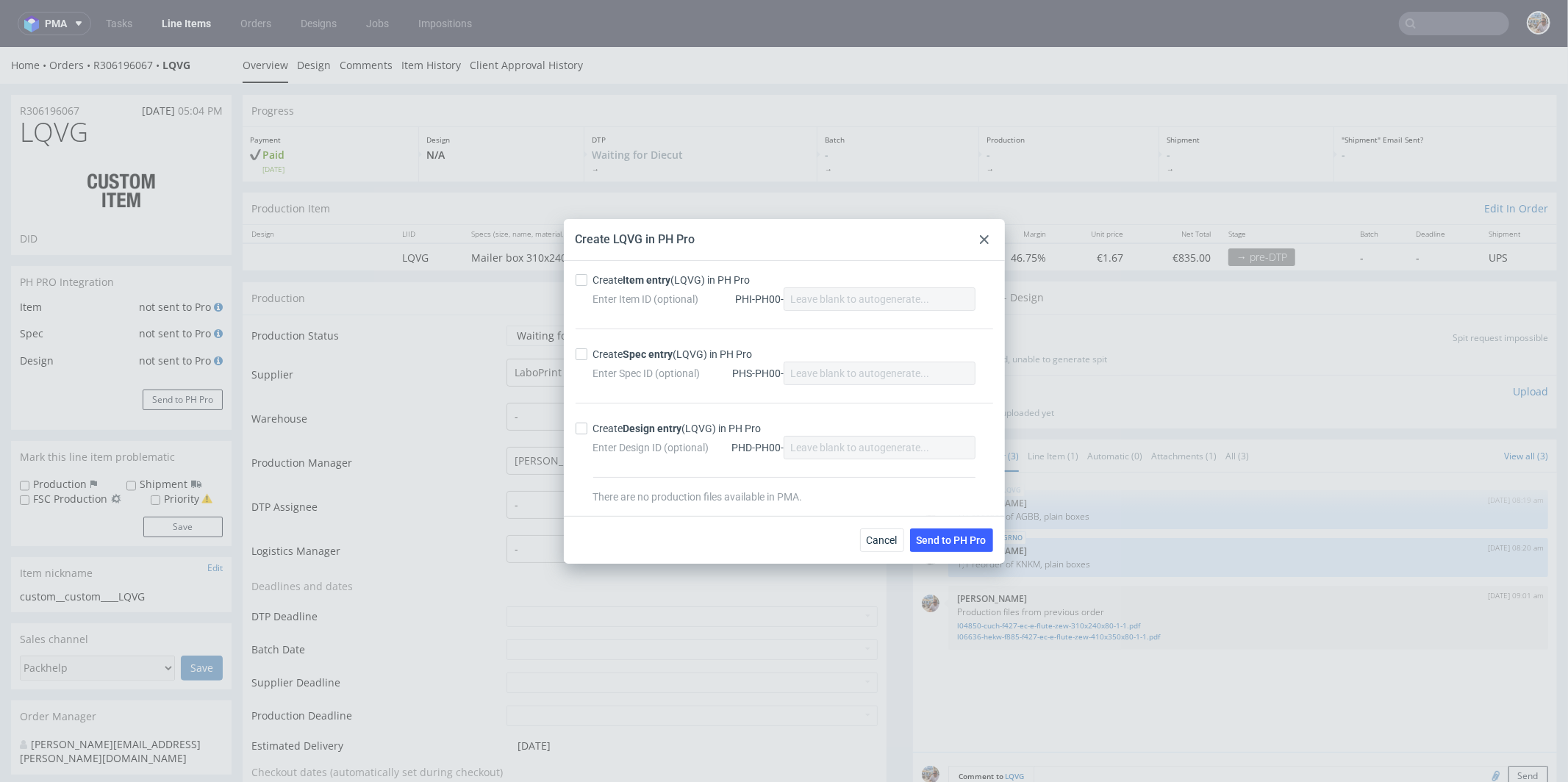
click at [598, 273] on div "Create Item entry (LQVG) in PH Pro" at bounding box center [671, 280] width 157 height 14
click at [587, 274] on input "Create Item entry (LQVG) in PH Pro" at bounding box center [581, 280] width 12 height 12
checkbox input "true"
click at [615, 350] on div "Create Spec entry (LQVG) in PH Pro" at bounding box center [672, 354] width 159 height 14
click at [587, 350] on input "Create Spec entry (LQVG) in PH Pro" at bounding box center [581, 354] width 12 height 12
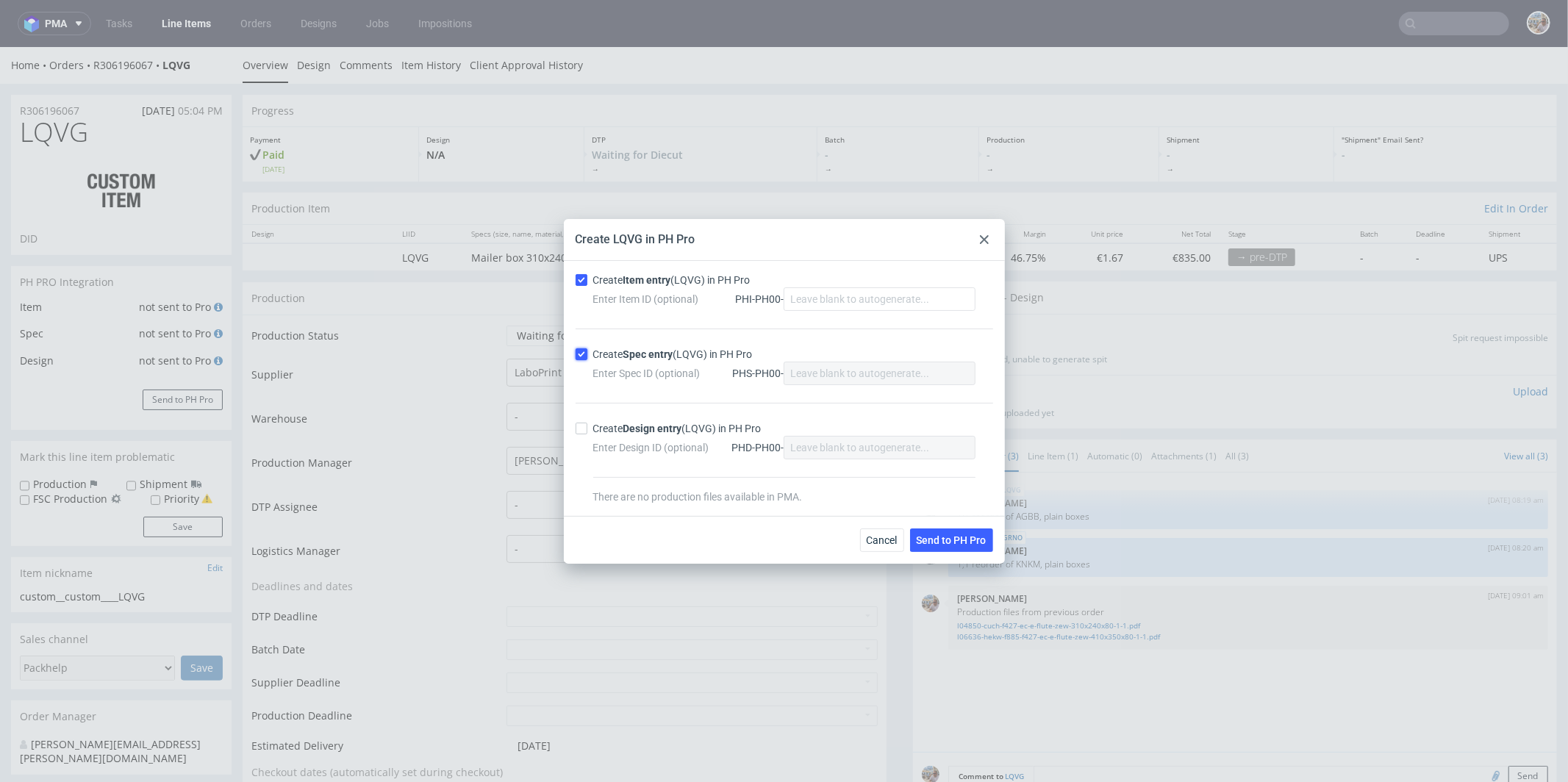
checkbox input "true"
click at [942, 536] on span "Send to PH Pro" at bounding box center [951, 540] width 70 height 10
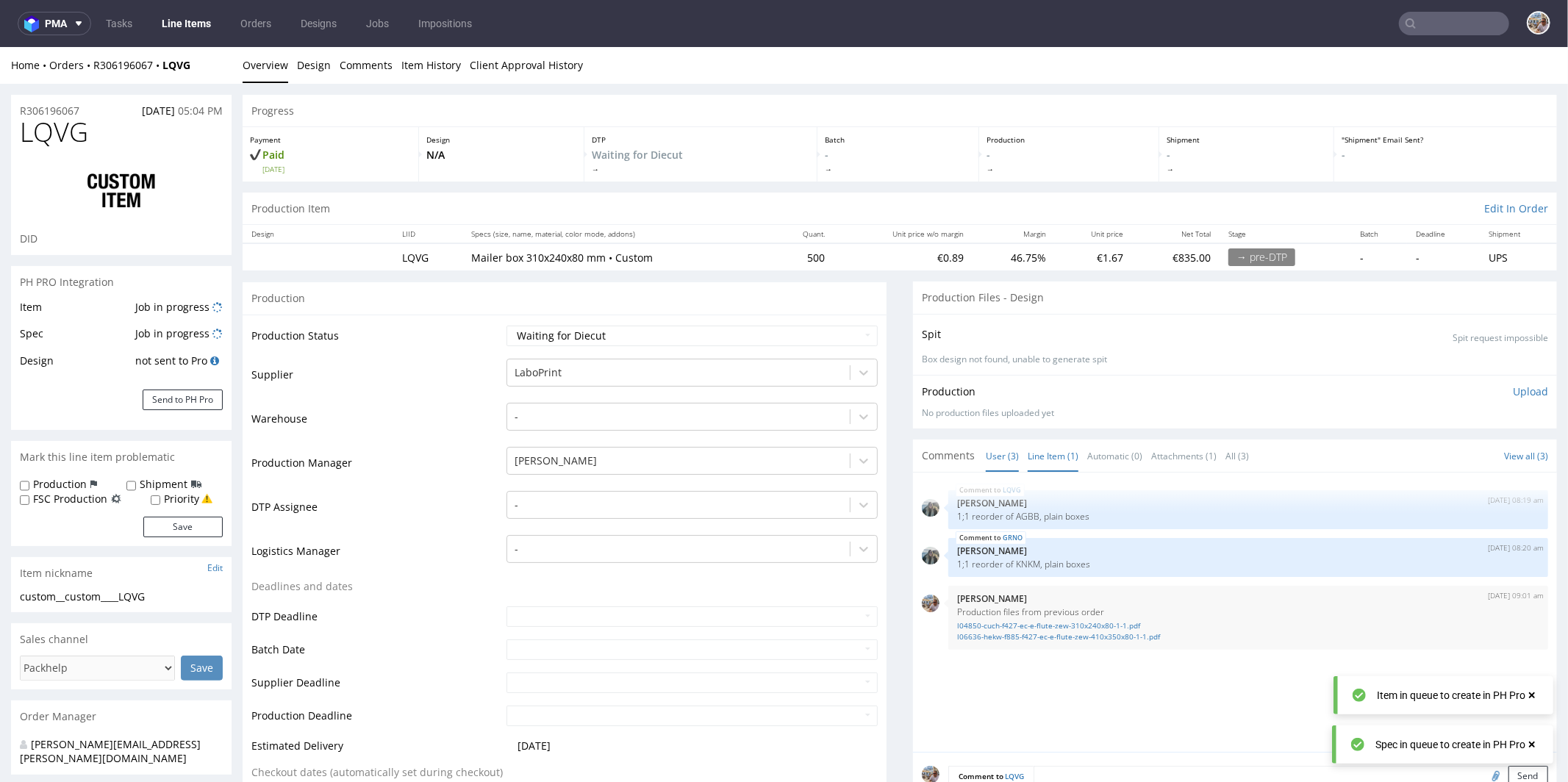
click at [1029, 450] on link "Line Item (1)" at bounding box center [1053, 456] width 51 height 32
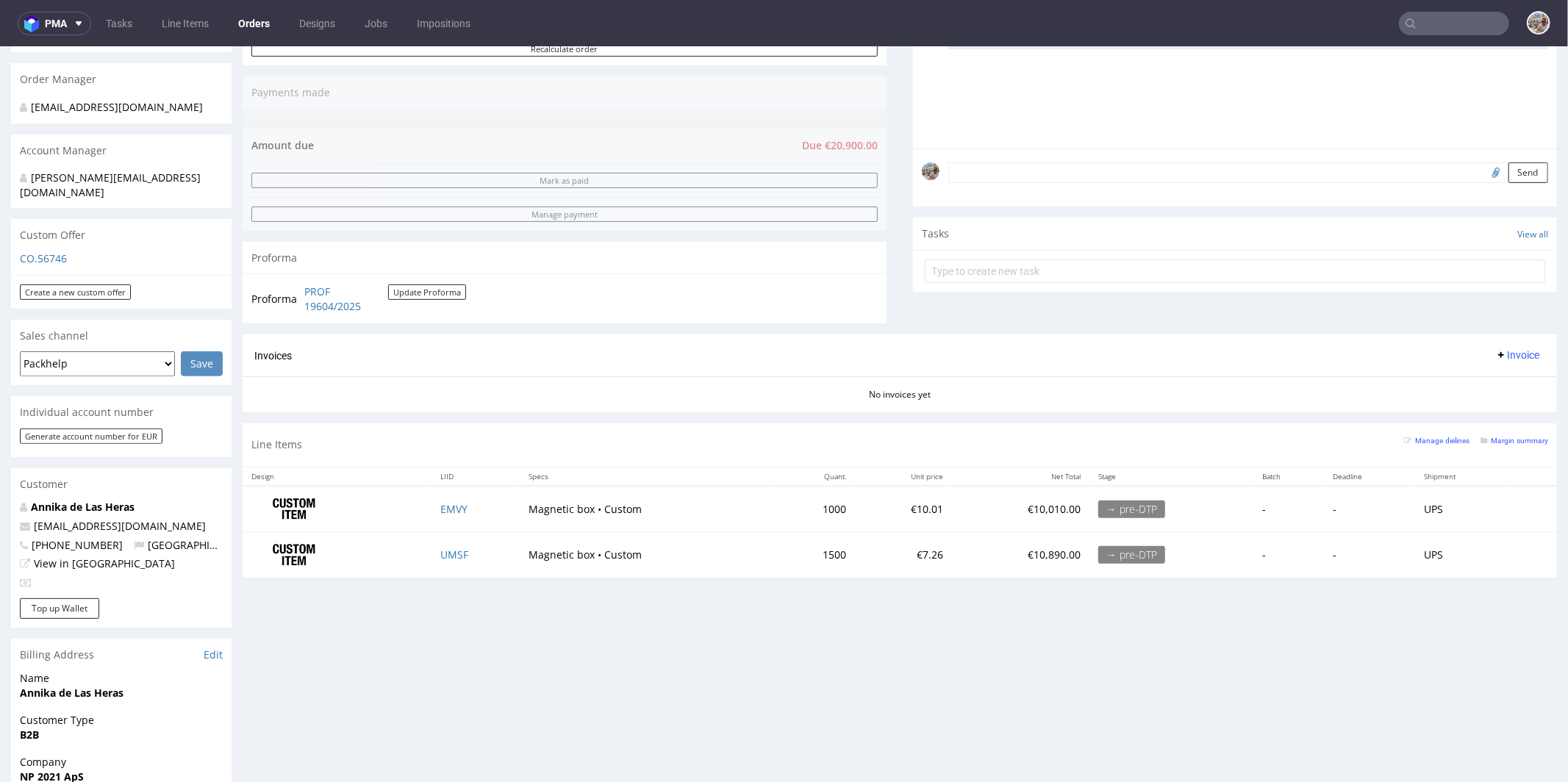
scroll to position [550, 0]
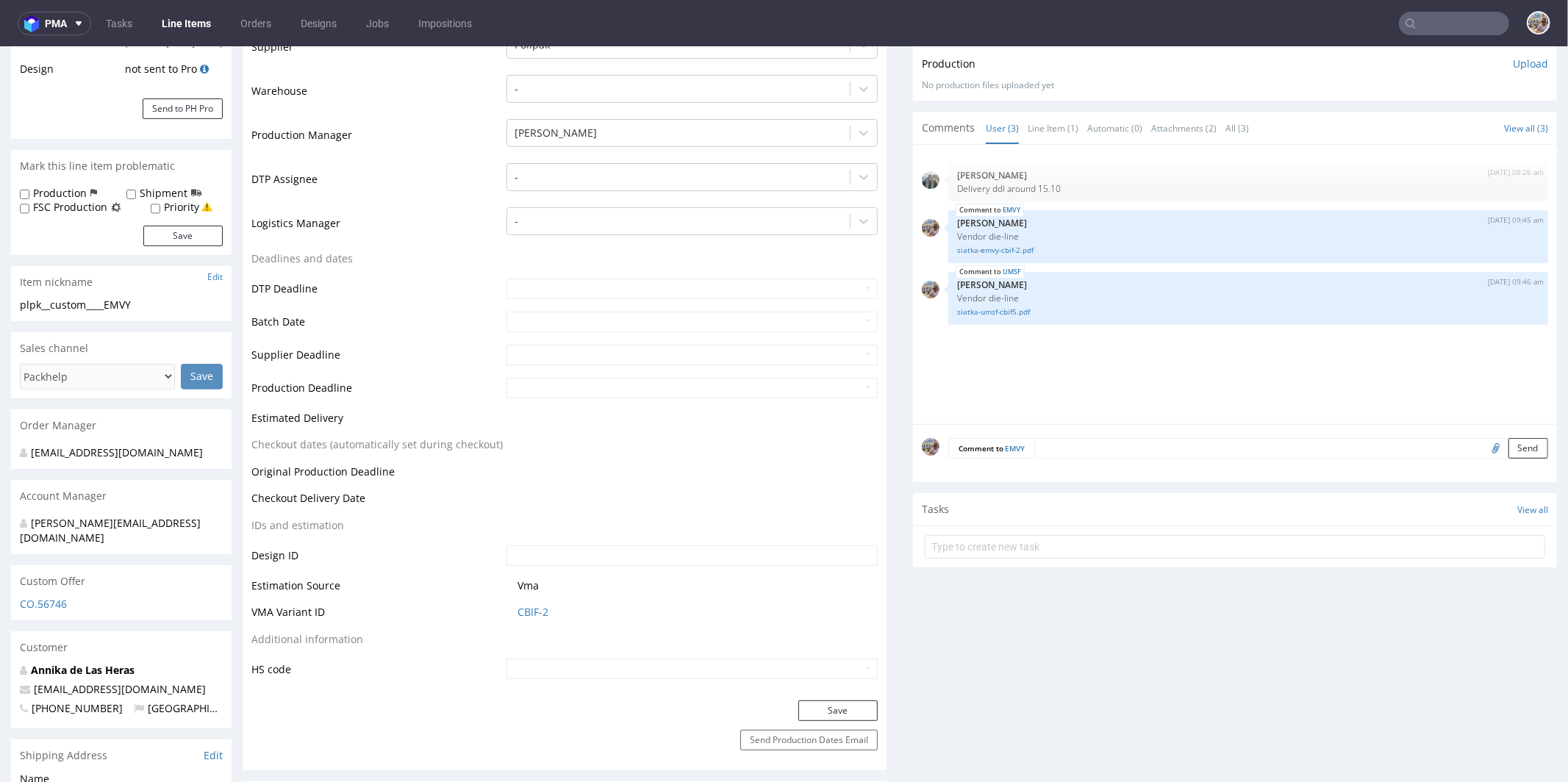
scroll to position [379, 0]
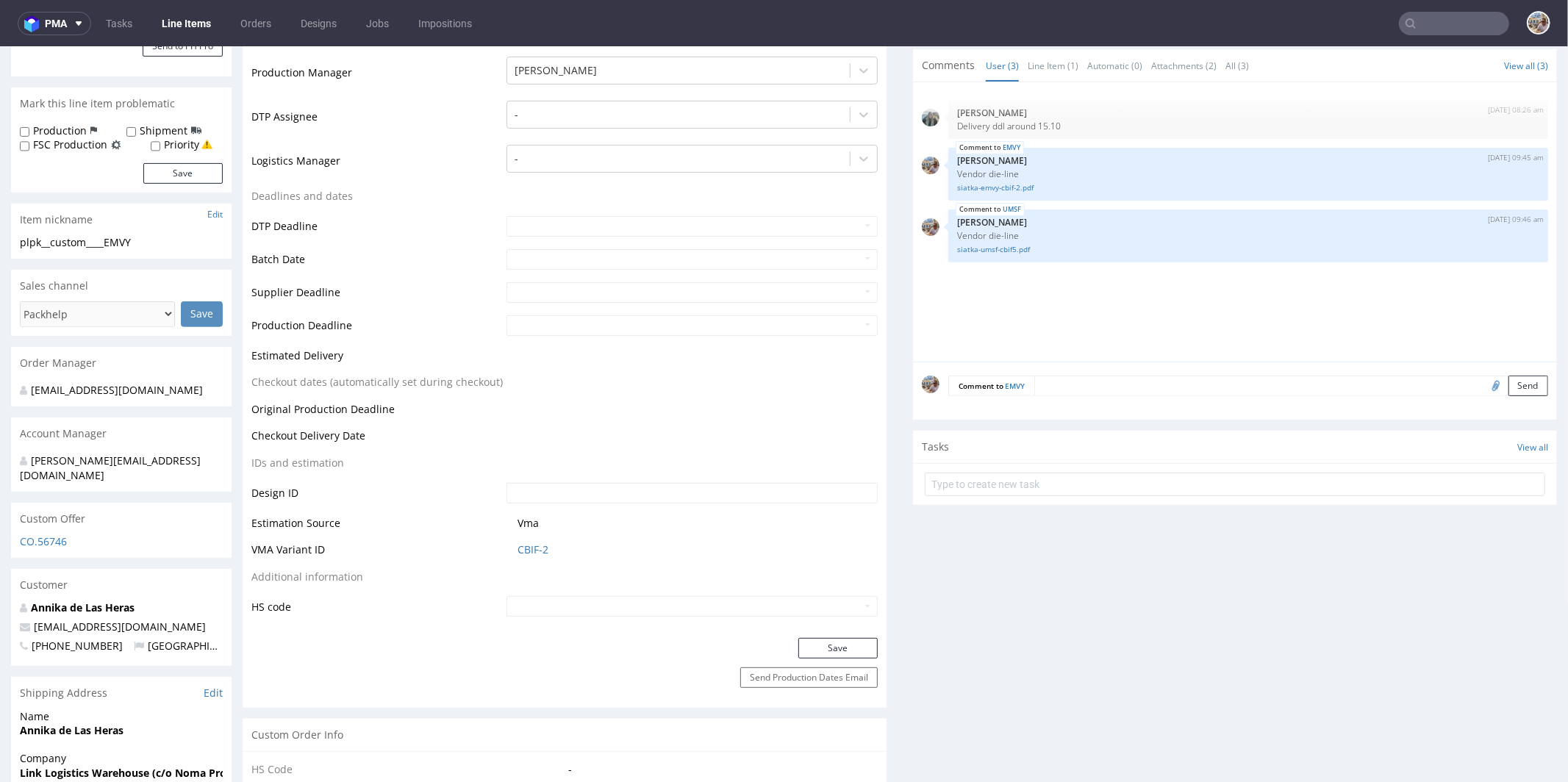
drag, startPoint x: 551, startPoint y: 569, endPoint x: 544, endPoint y: 556, distance: 14.8
click at [549, 566] on table "Production Status Waiting for Artwork Waiting for Diecut Waiting for Mockup Wai…" at bounding box center [564, 275] width 626 height 685
click at [540, 552] on link "CBIF-2" at bounding box center [532, 549] width 31 height 14
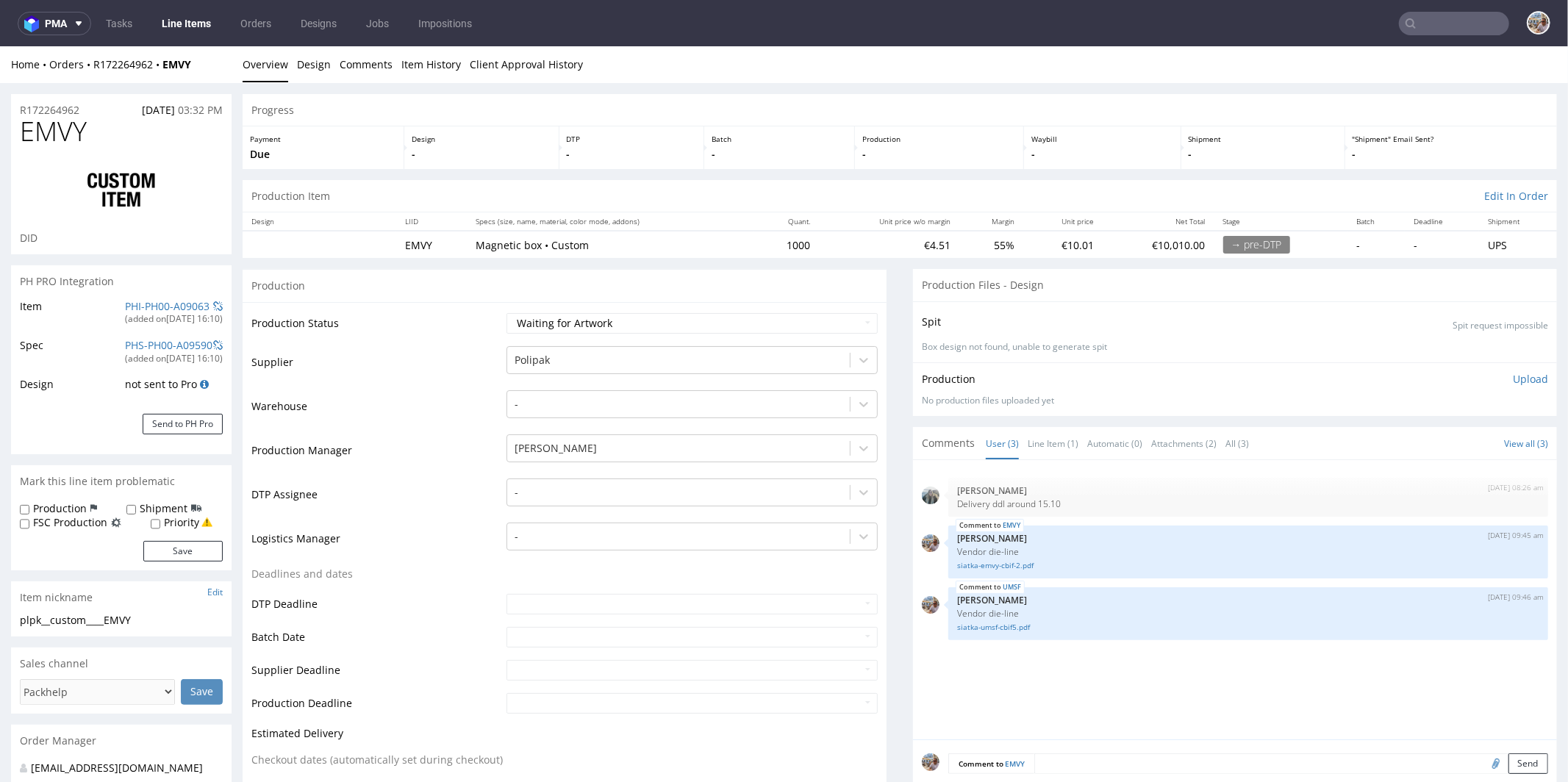
scroll to position [0, 0]
click at [176, 305] on link "PHI-PH00-A09063" at bounding box center [167, 306] width 84 height 14
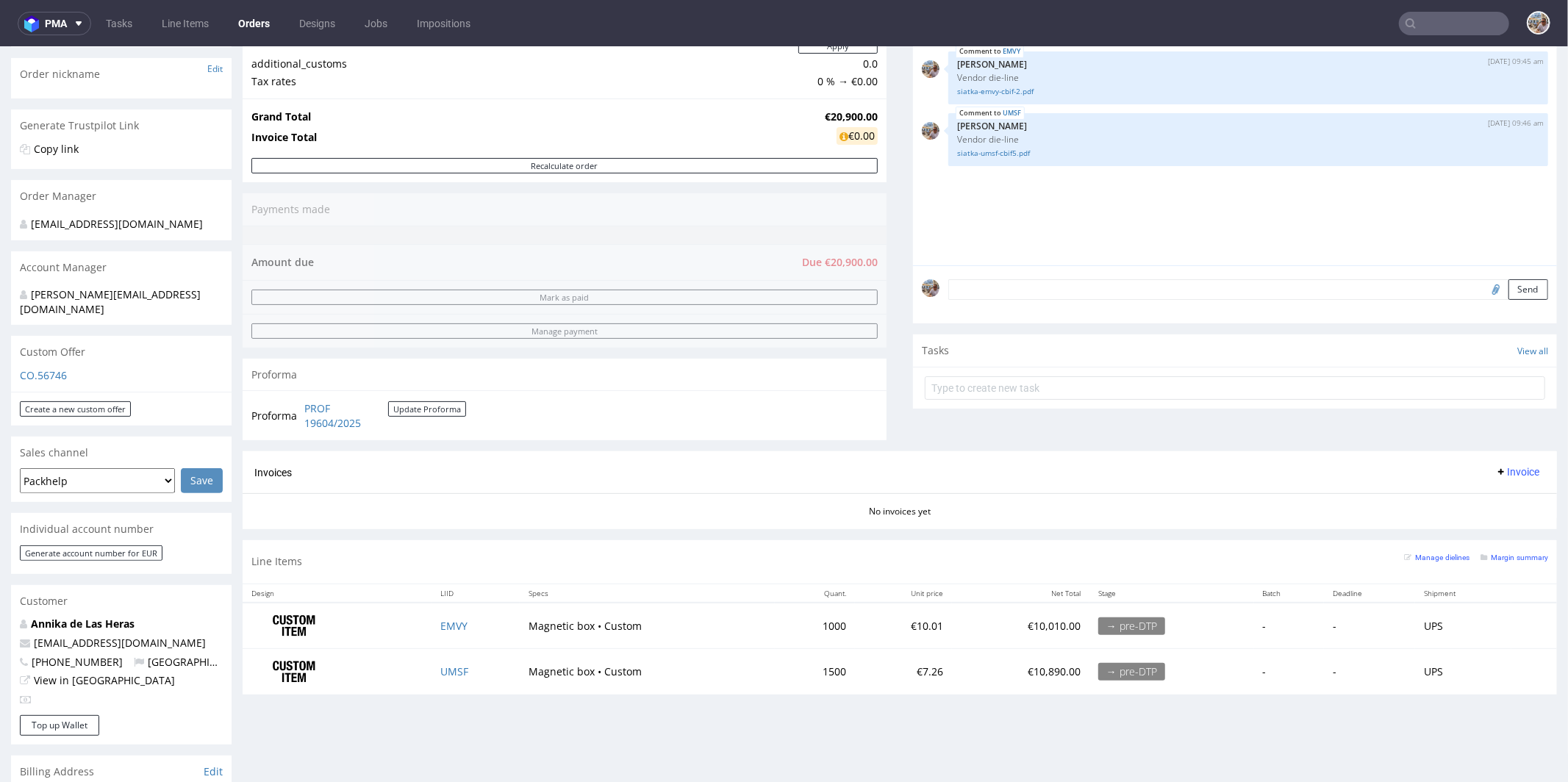
scroll to position [426, 0]
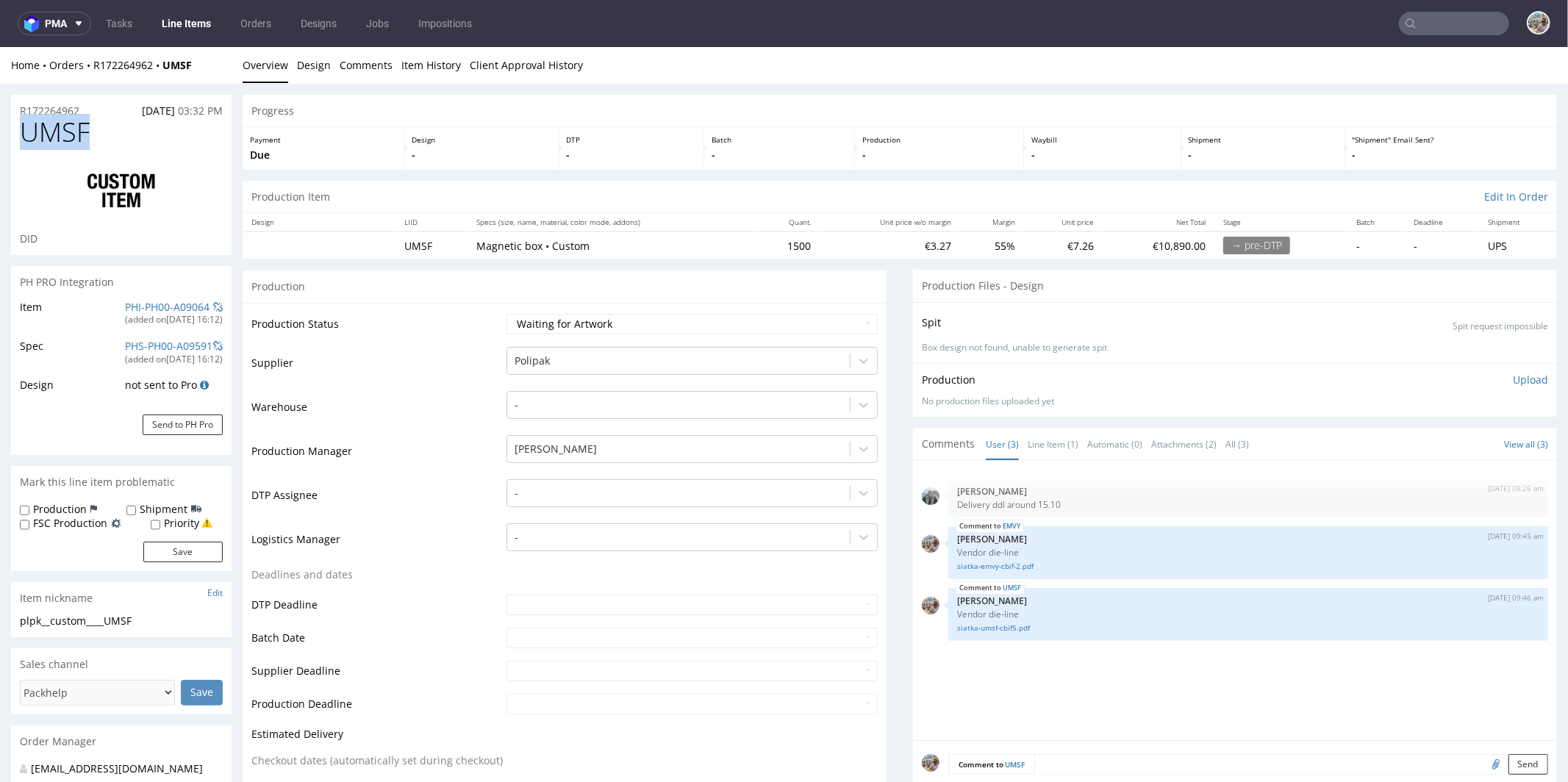
drag, startPoint x: 123, startPoint y: 128, endPoint x: 24, endPoint y: 138, distance: 99.5
click at [24, 138] on h1 "UMSF" at bounding box center [121, 132] width 203 height 29
copy span "UMSF"
click at [152, 308] on link "PHI-PH00-A09064" at bounding box center [167, 306] width 84 height 14
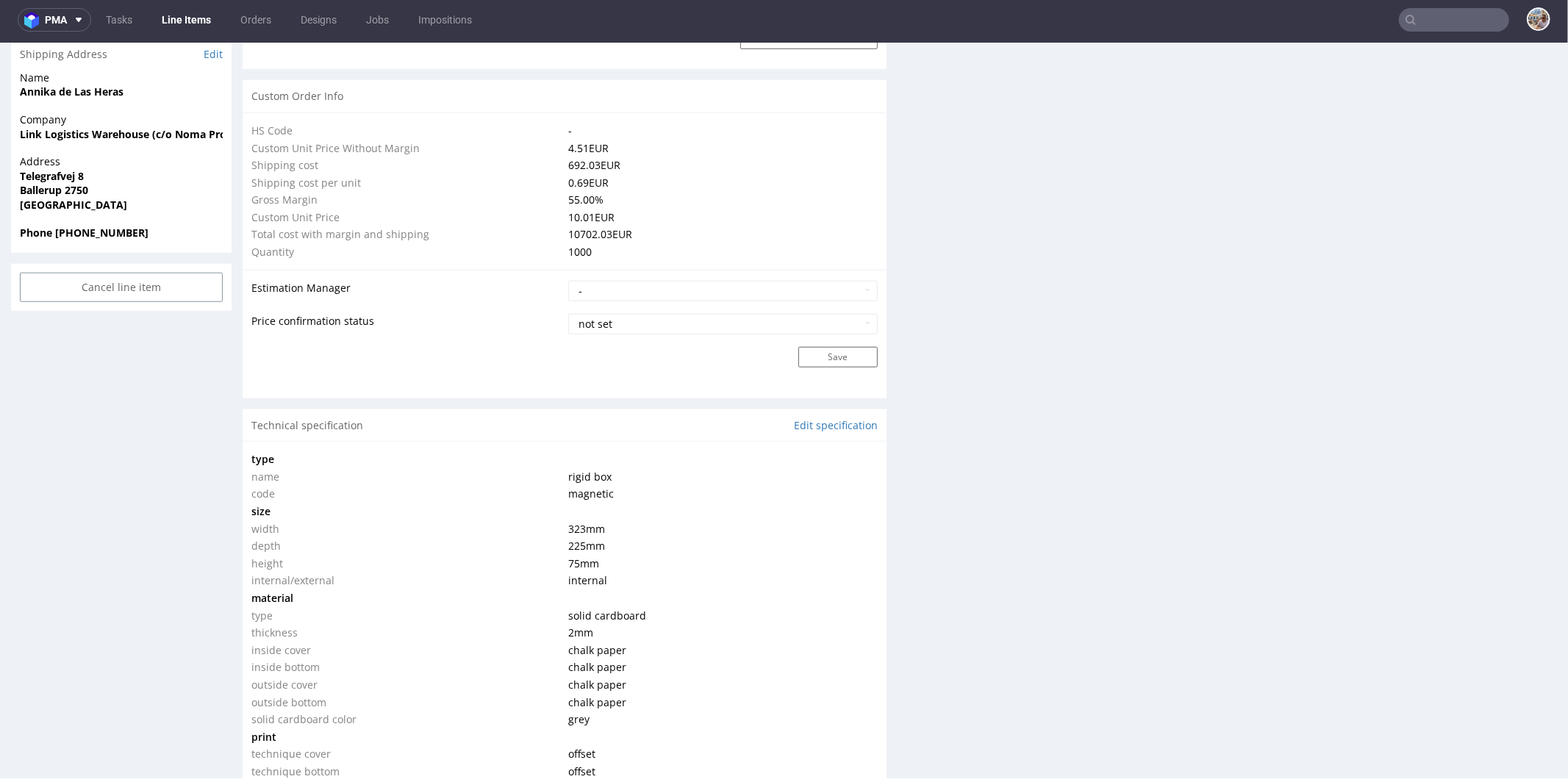
scroll to position [1035, 0]
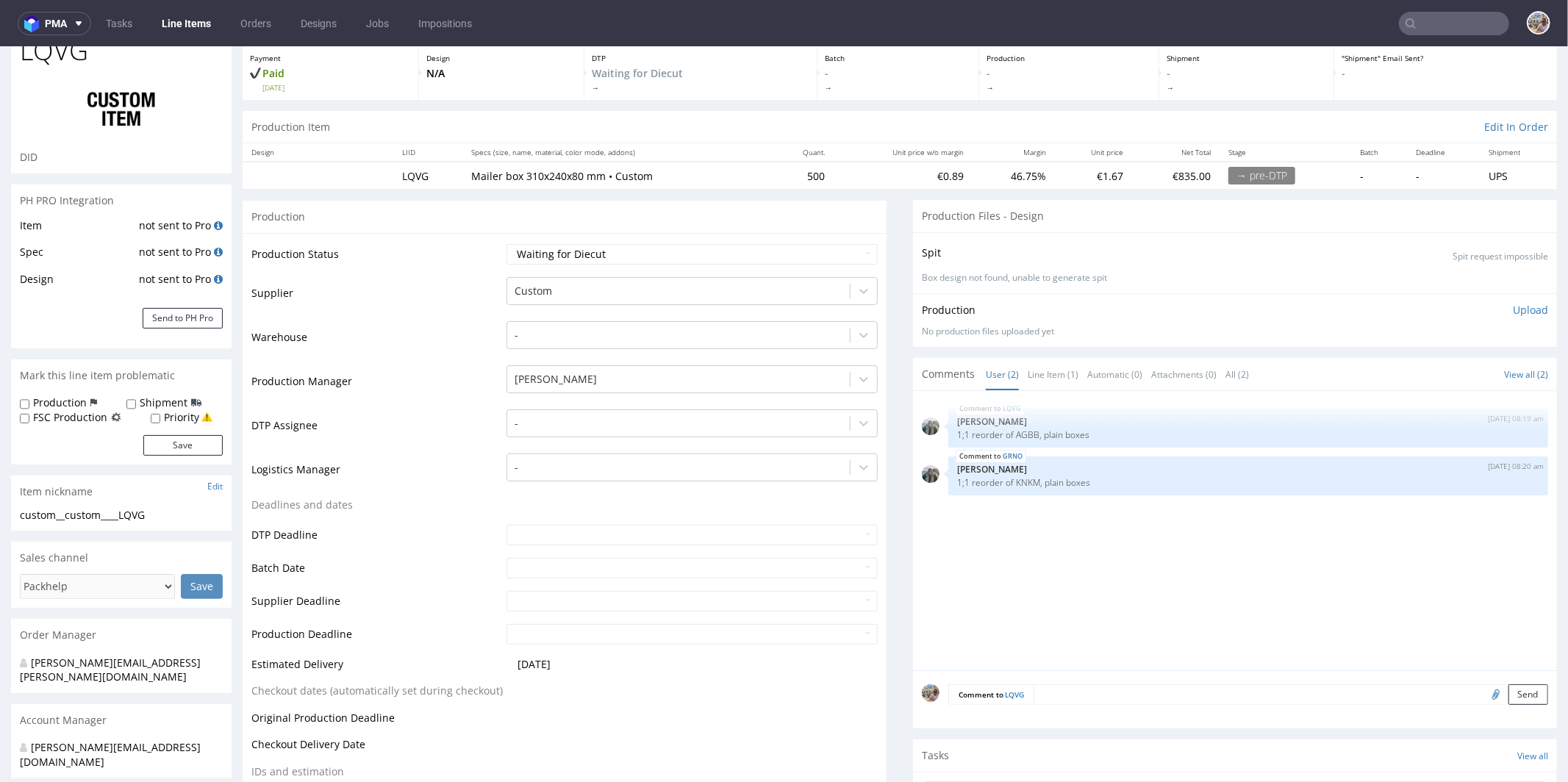
scroll to position [706, 0]
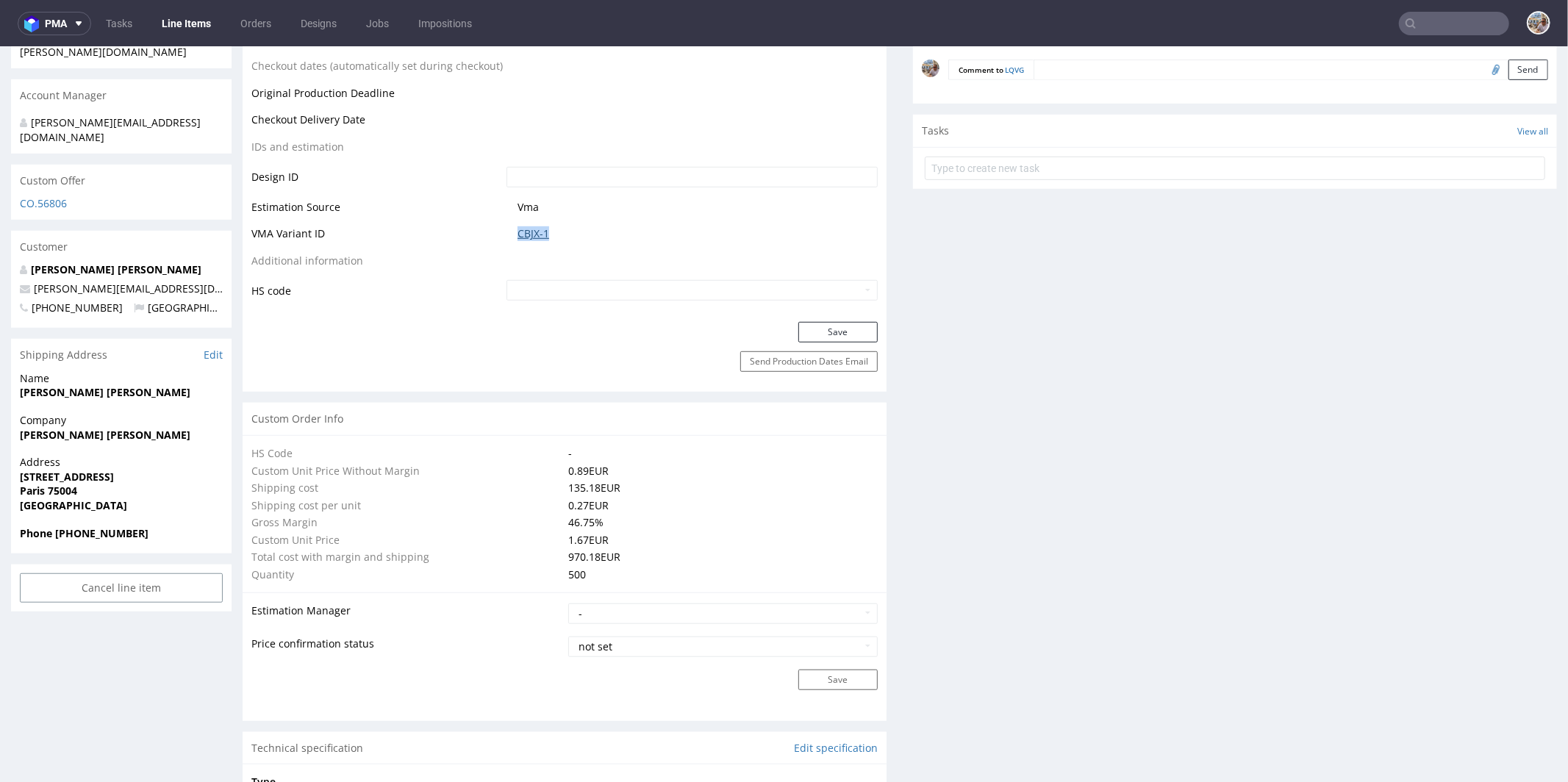
drag, startPoint x: 563, startPoint y: 231, endPoint x: 515, endPoint y: 231, distance: 48.0
click at [517, 231] on span "CBJX-1" at bounding box center [697, 233] width 360 height 14
copy link "CBJX-1"
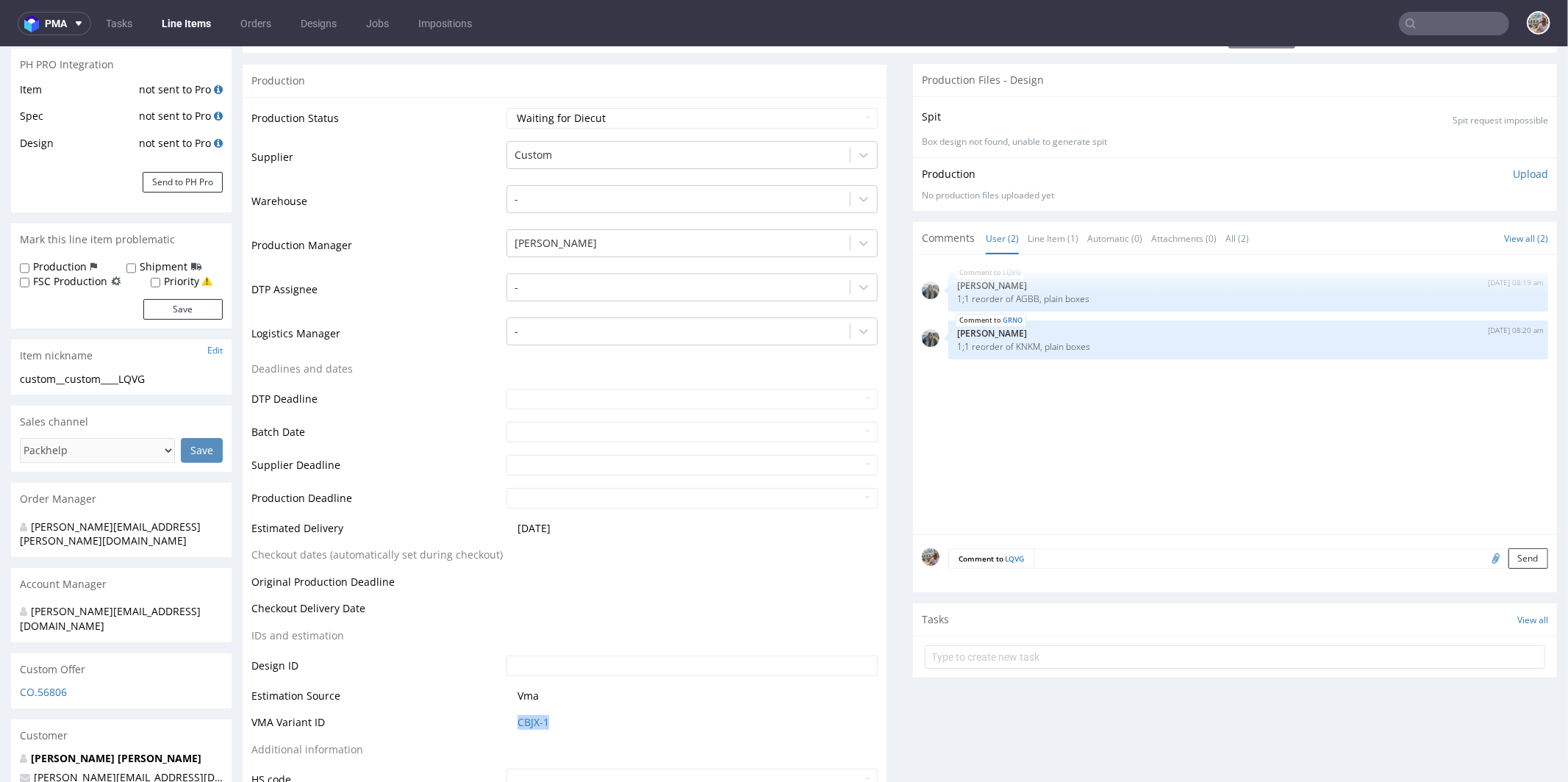
scroll to position [489, 0]
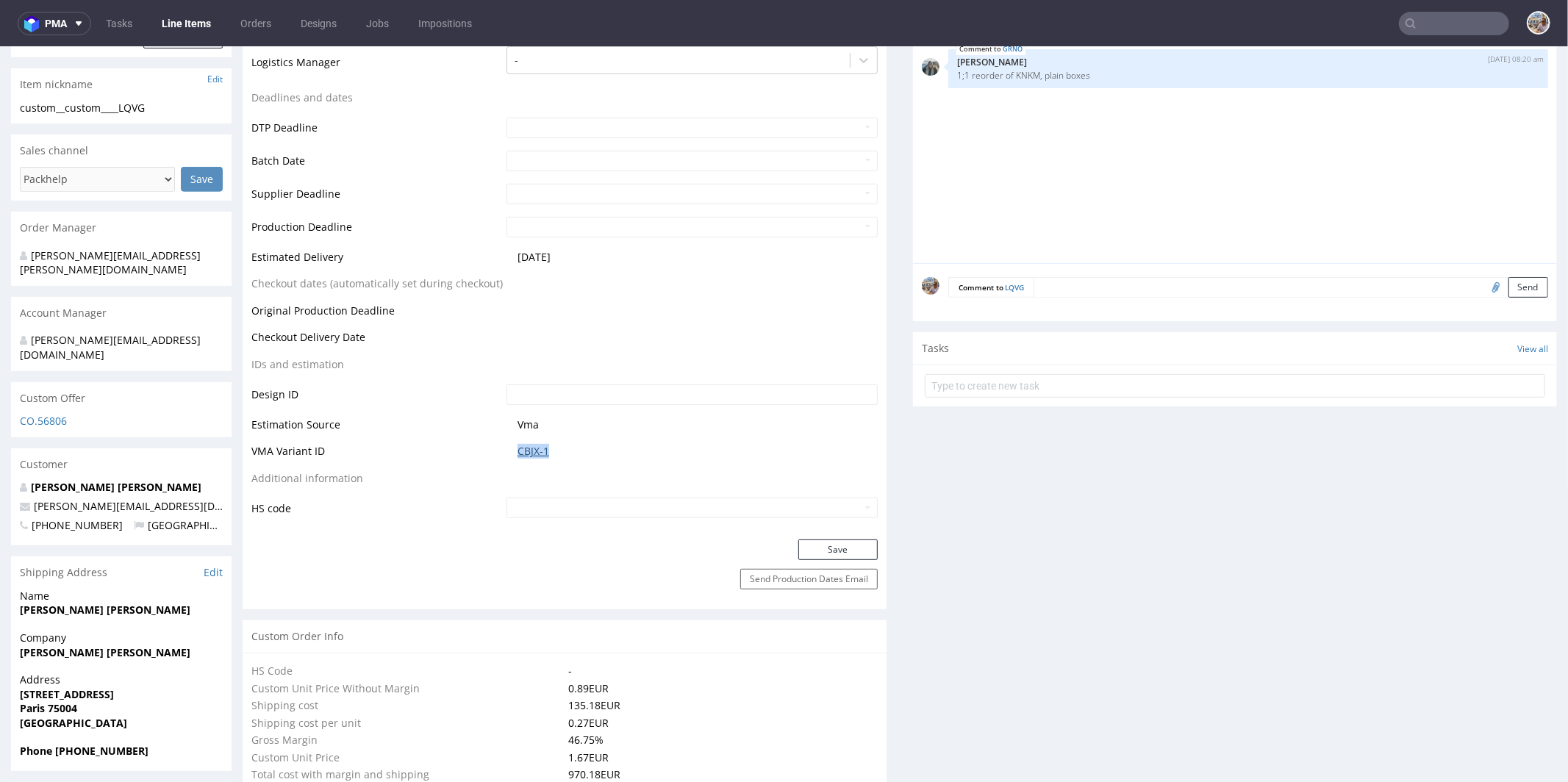
click at [535, 443] on link "CBJX-1" at bounding box center [533, 450] width 32 height 14
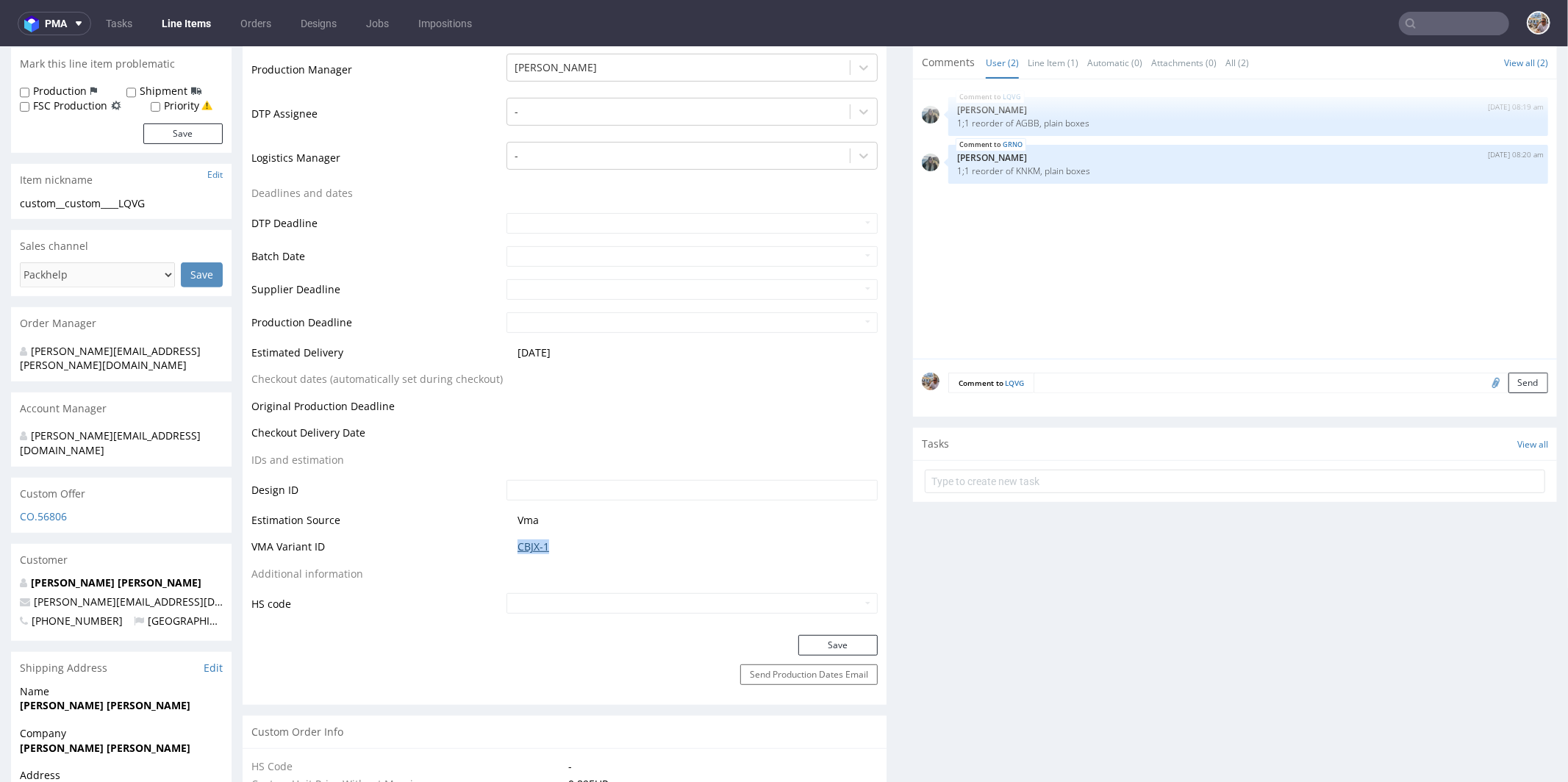
scroll to position [0, 0]
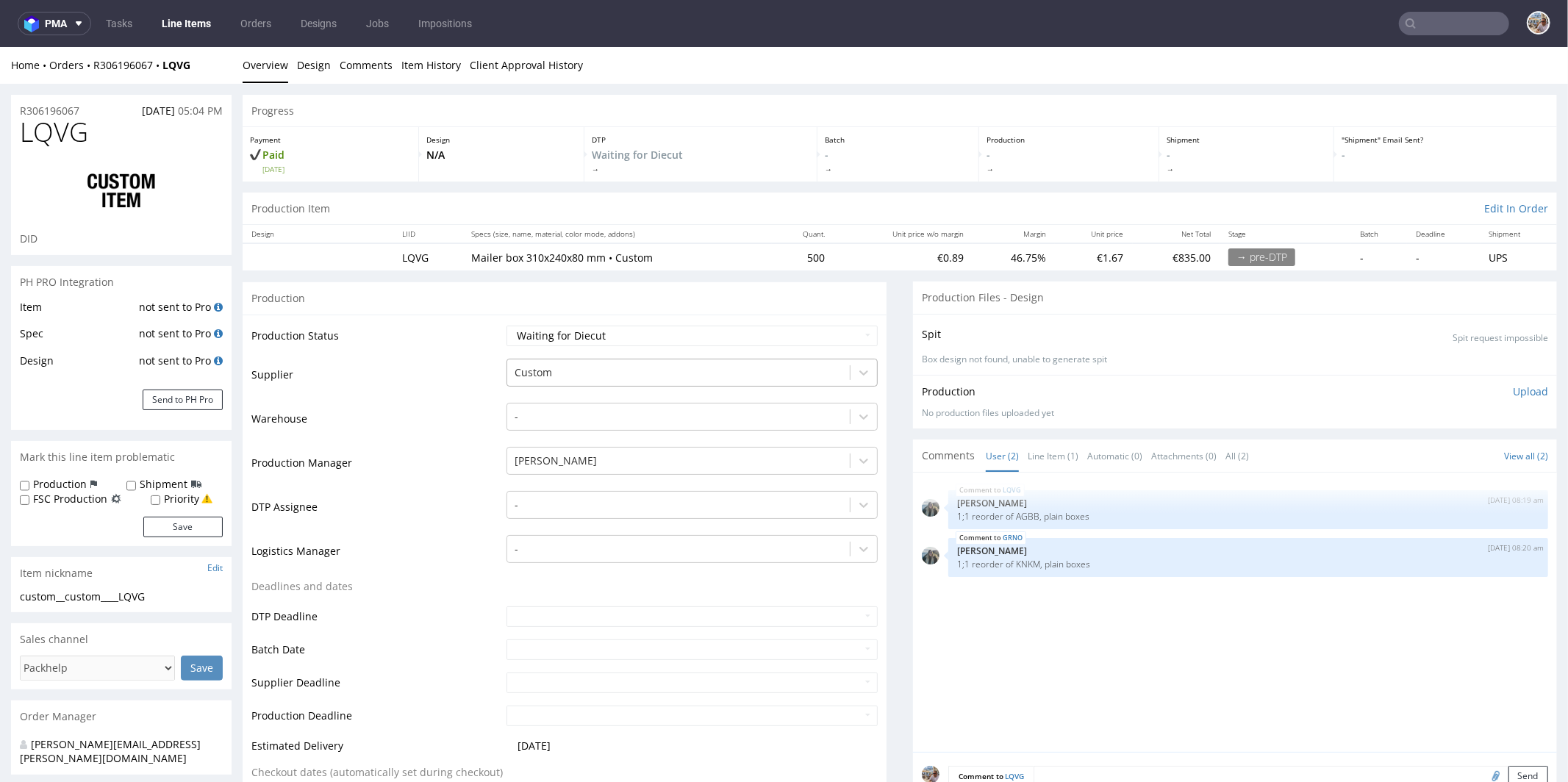
click at [625, 372] on div at bounding box center [678, 372] width 327 height 18
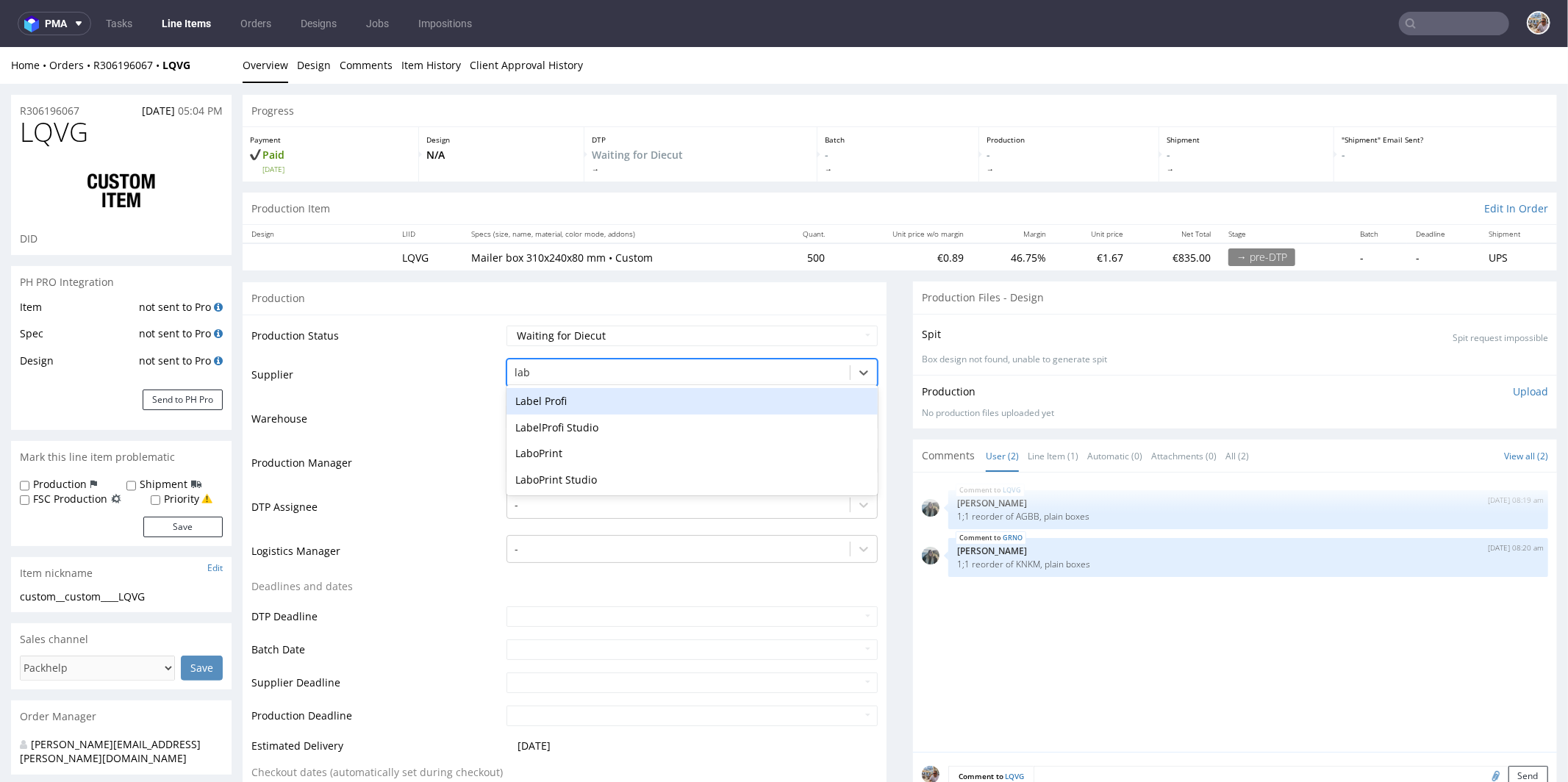
type input "labo"
click at [602, 402] on div "LaboPrint" at bounding box center [692, 400] width 371 height 26
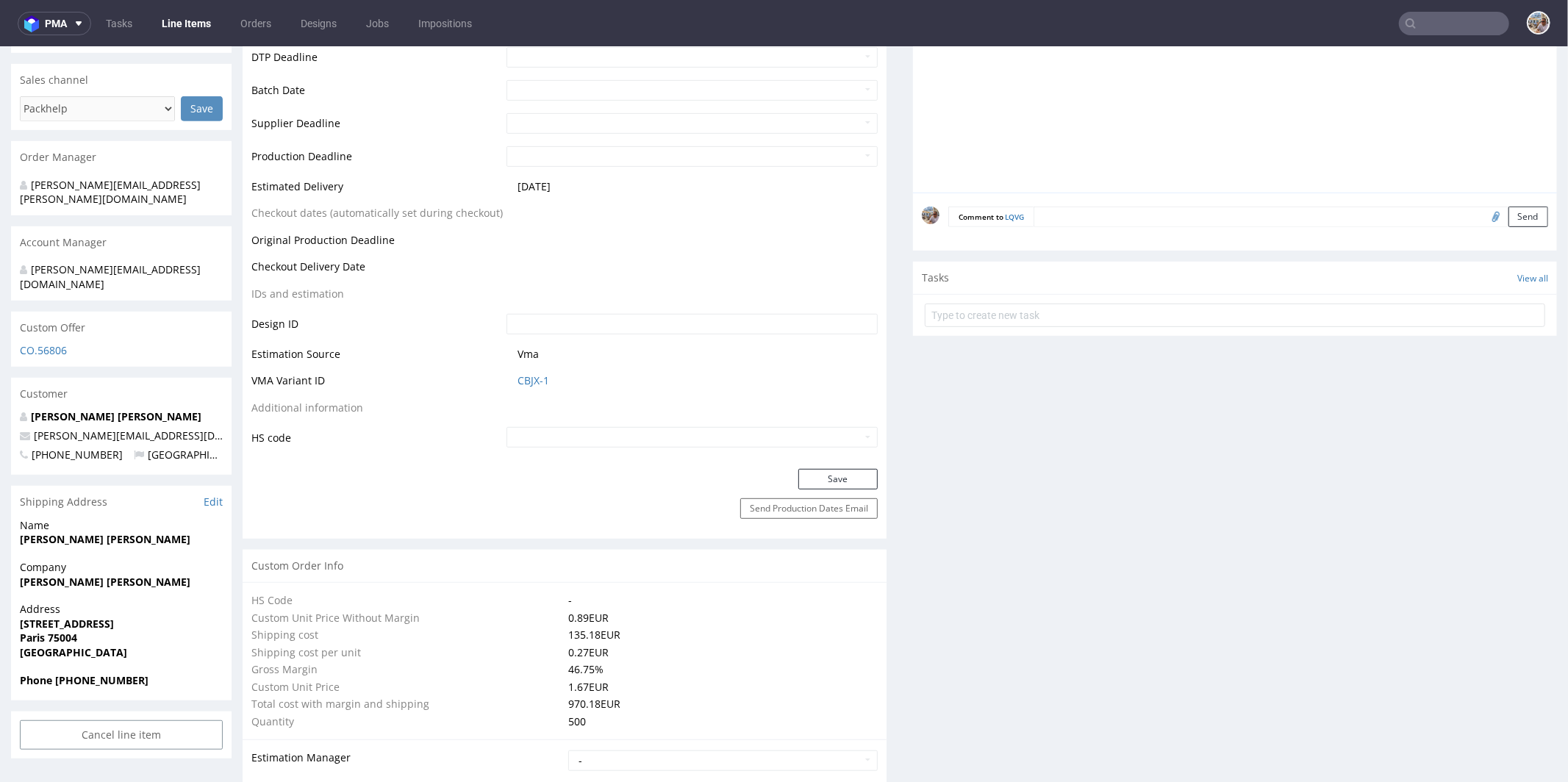
scroll to position [654, 0]
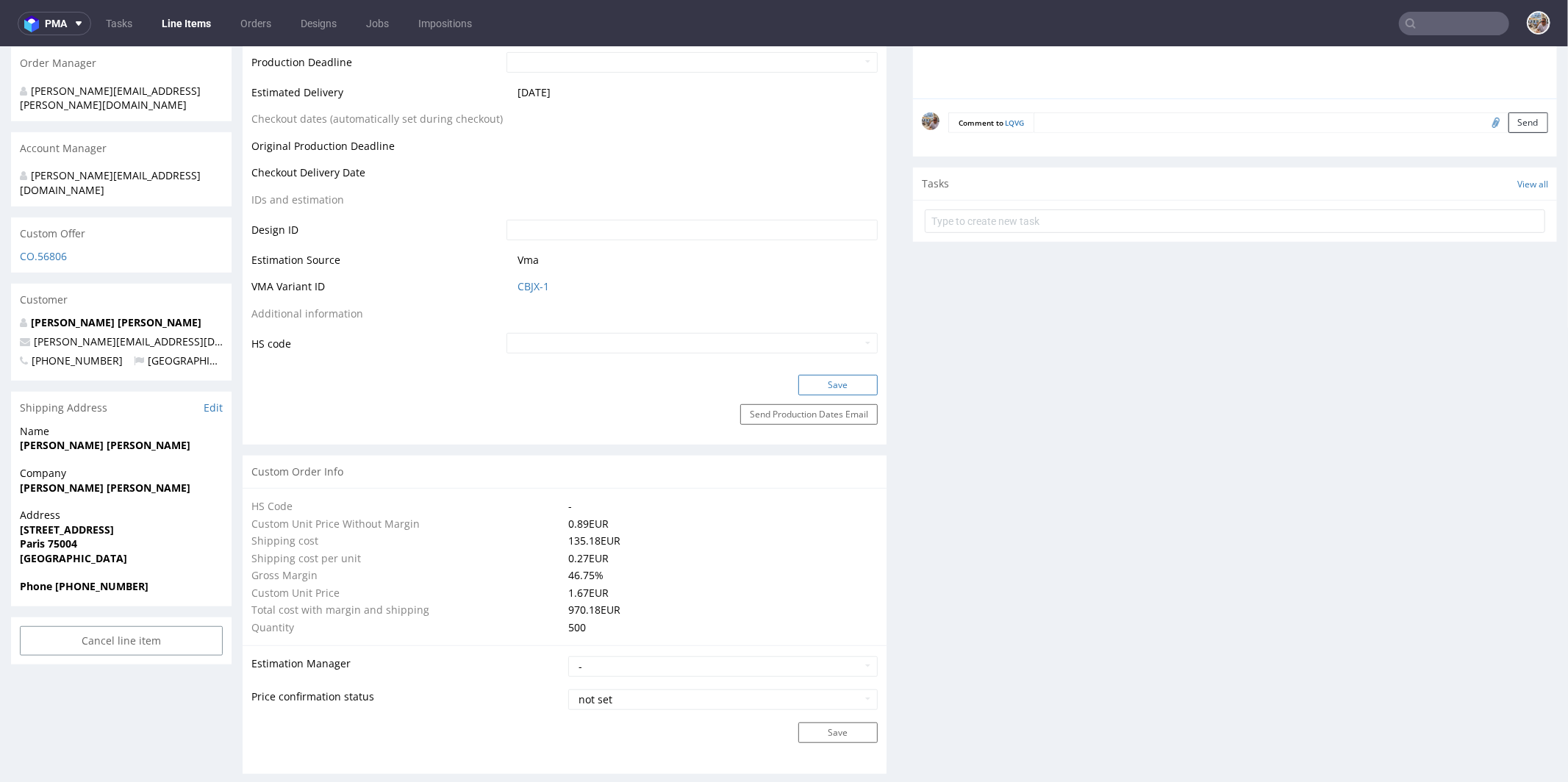
click at [829, 382] on button "Save" at bounding box center [838, 385] width 80 height 21
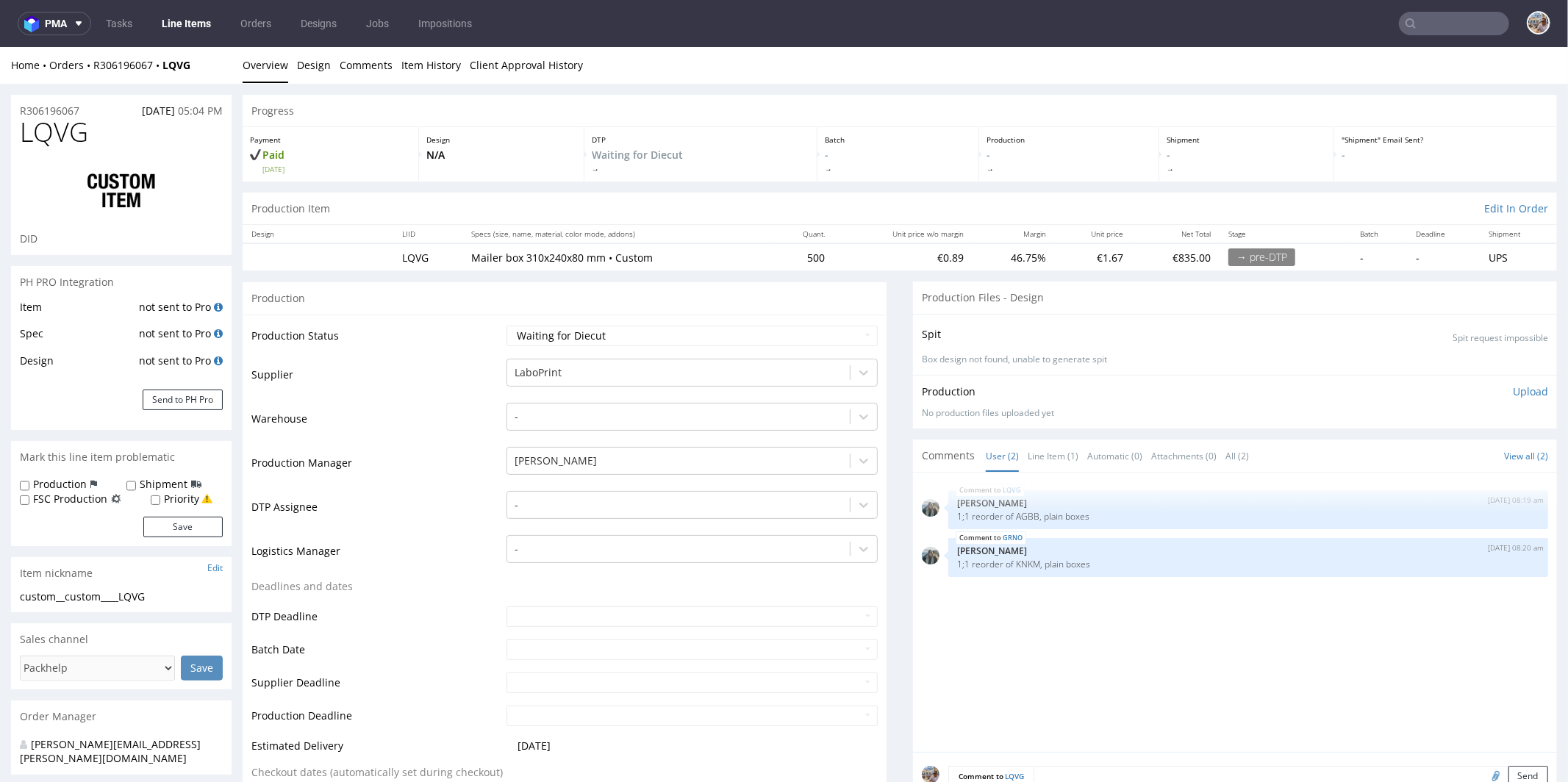
scroll to position [0, 0]
click at [1066, 453] on li "Line Item (1)" at bounding box center [1057, 455] width 60 height 14
click at [1051, 446] on link "Line Item (1)" at bounding box center [1053, 456] width 51 height 32
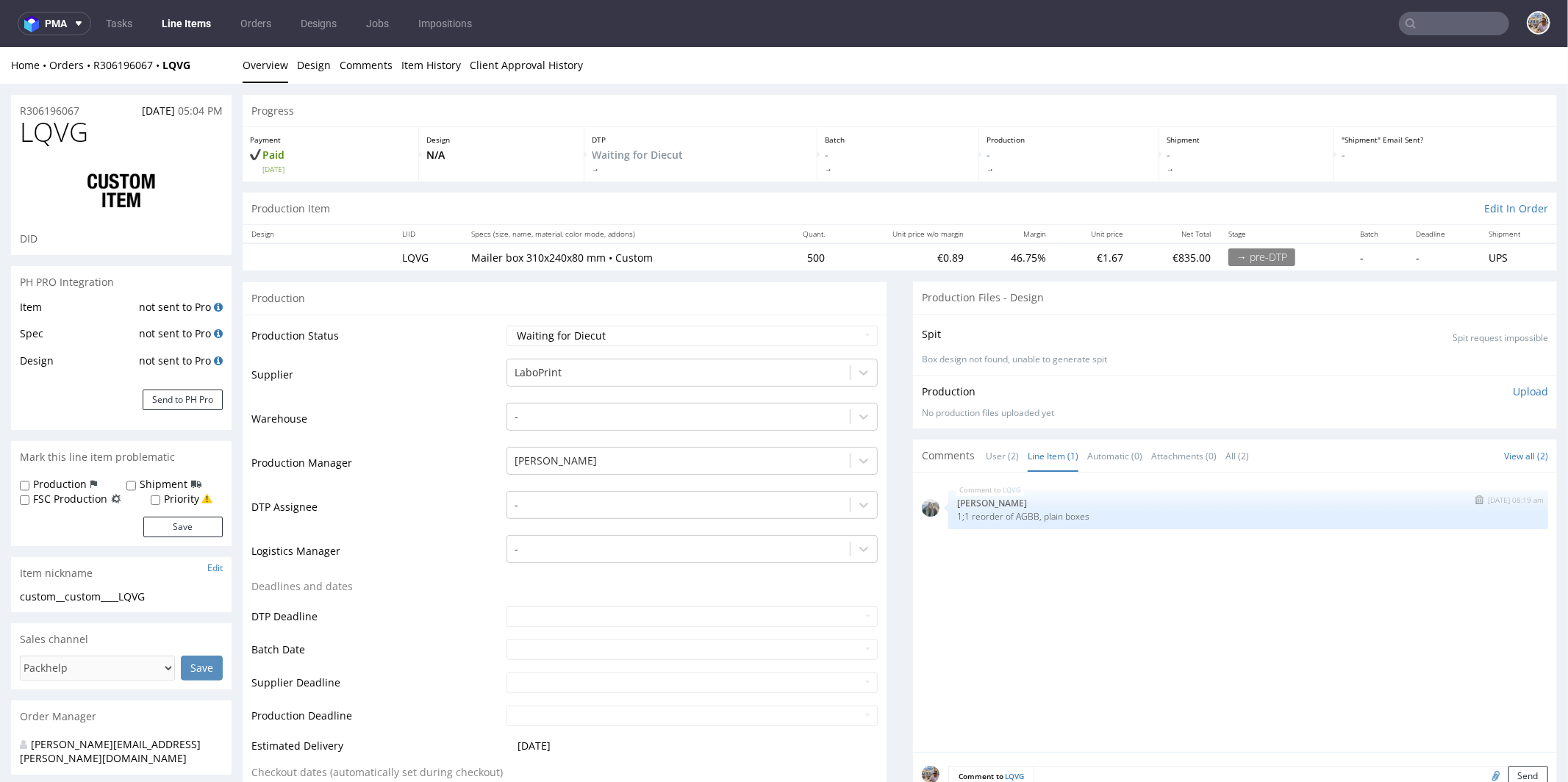
click at [1004, 515] on p "1;1 reorder of AGBB, plain boxes" at bounding box center [1248, 516] width 582 height 11
drag, startPoint x: 999, startPoint y: 516, endPoint x: 1022, endPoint y: 513, distance: 23.2
click at [1022, 513] on p "1;1 reorder of AGBB, plain boxes" at bounding box center [1248, 516] width 582 height 11
copy p "AGBB"
click at [1028, 532] on div "LQVG 18th Sep 25 | 08:19 am Zeniuk Magdalena 1;1 reorder of AGBB, plain boxes" at bounding box center [1239, 615] width 635 height 270
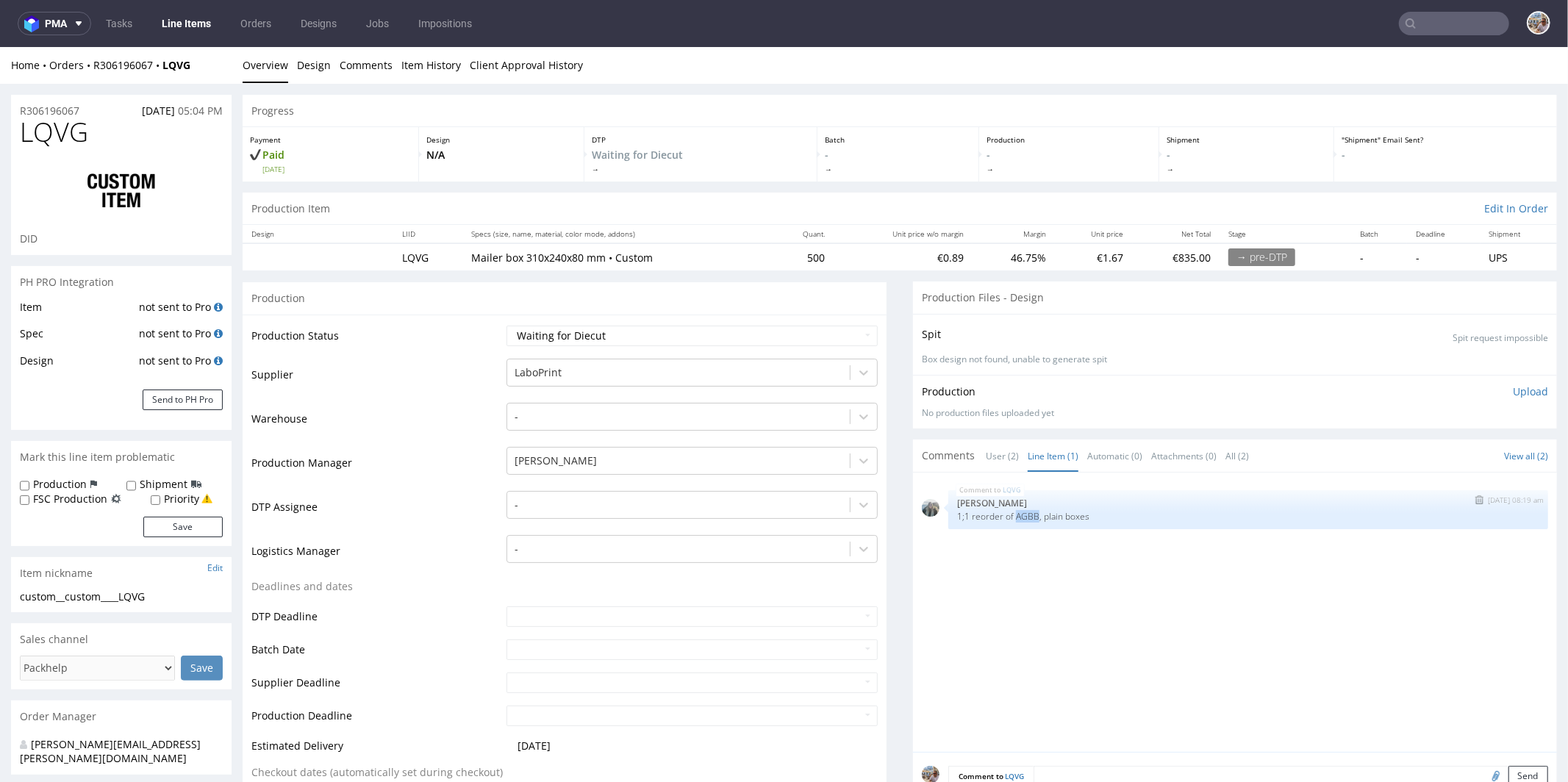
drag, startPoint x: 1002, startPoint y: 512, endPoint x: 1021, endPoint y: 512, distance: 19.0
click at [1021, 512] on p "1;1 reorder of AGBB, plain boxes" at bounding box center [1248, 516] width 582 height 11
copy p "AGBB"
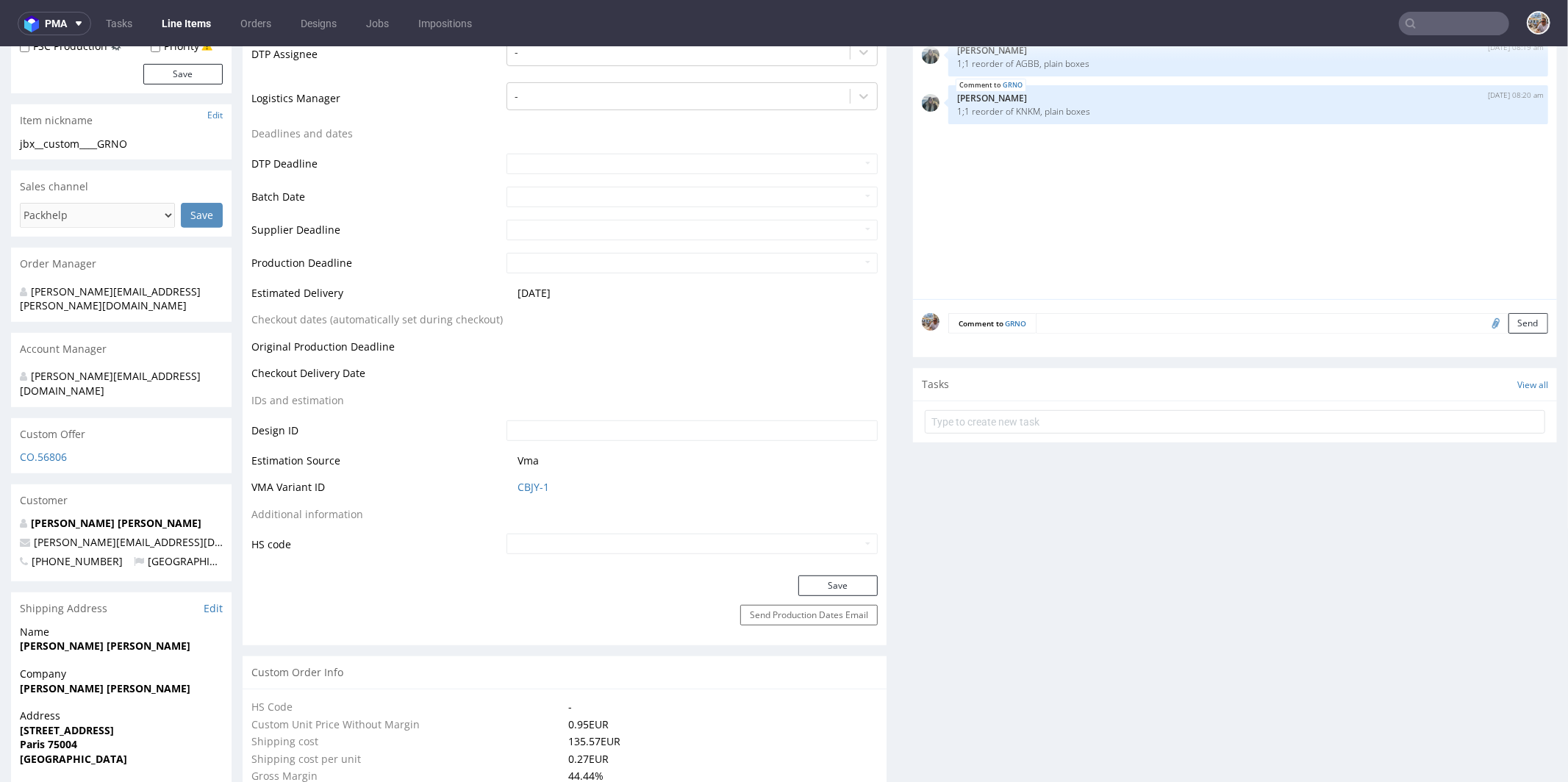
scroll to position [485, 0]
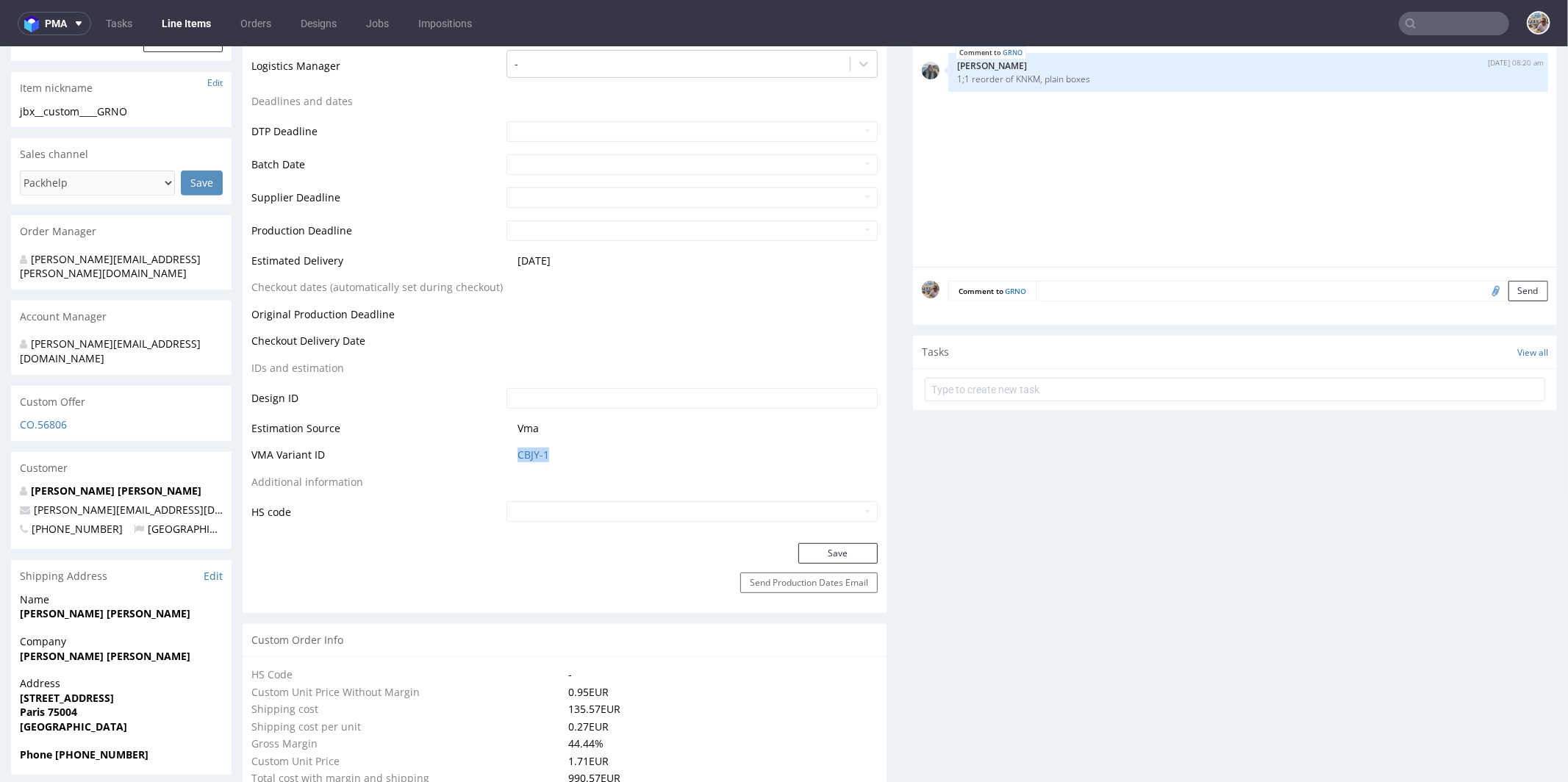
drag, startPoint x: 566, startPoint y: 450, endPoint x: 497, endPoint y: 452, distance: 69.0
click at [503, 452] on td "CBJY-1" at bounding box center [690, 459] width 374 height 27
copy link "CBJY-1"
click at [527, 456] on link "CBJY-1" at bounding box center [533, 454] width 32 height 14
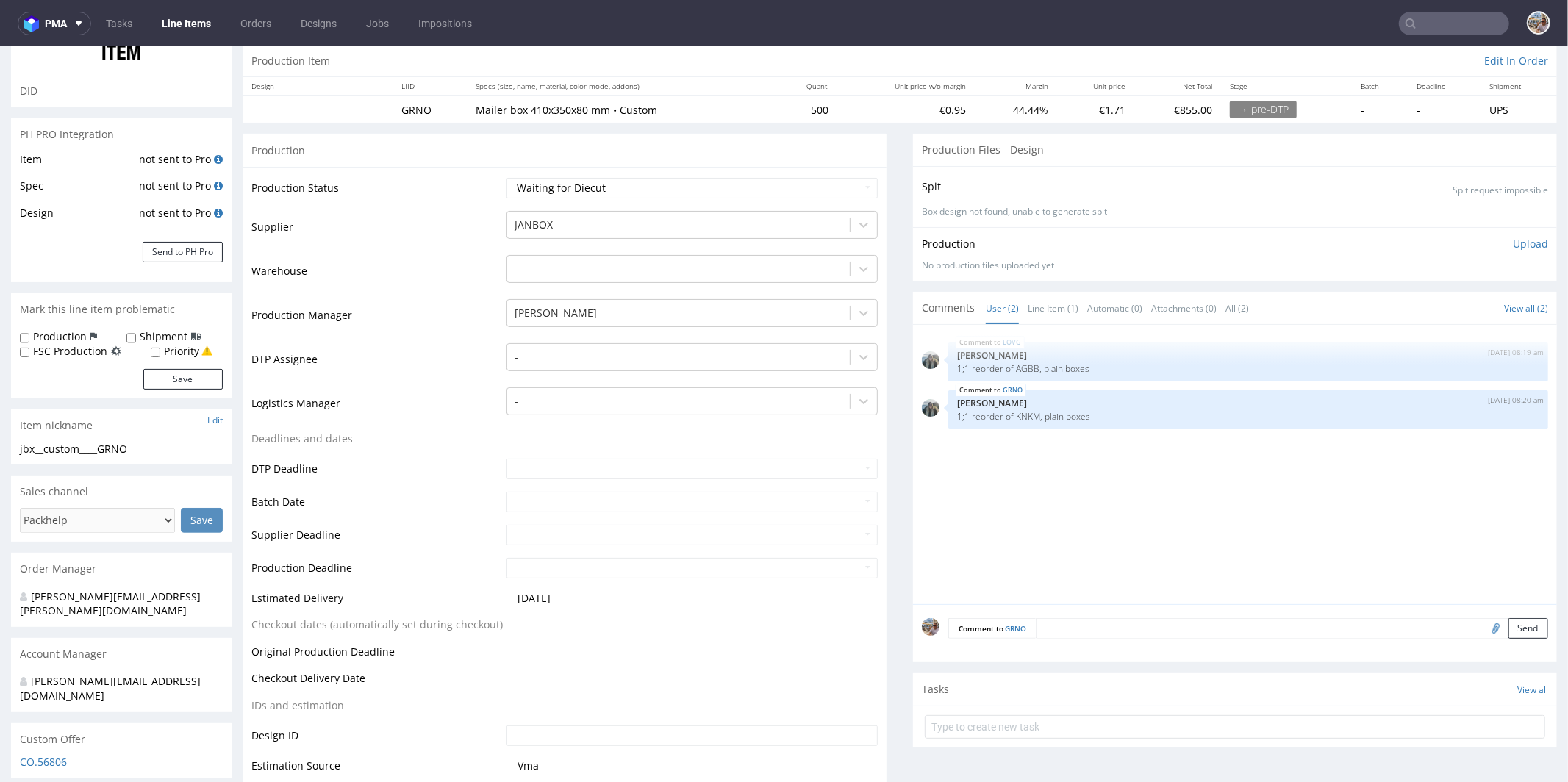
scroll to position [0, 0]
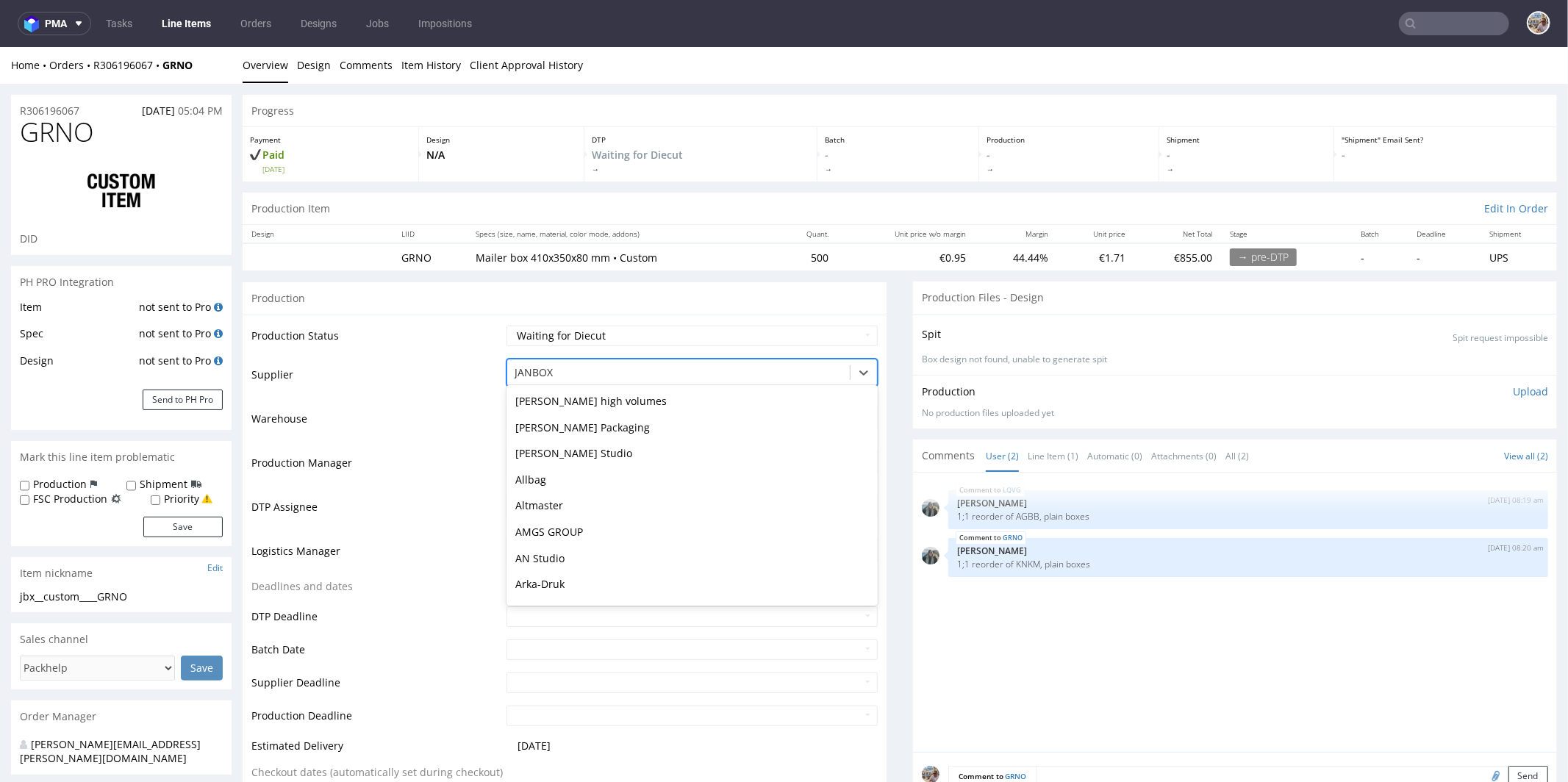
click at [602, 375] on div at bounding box center [678, 372] width 327 height 18
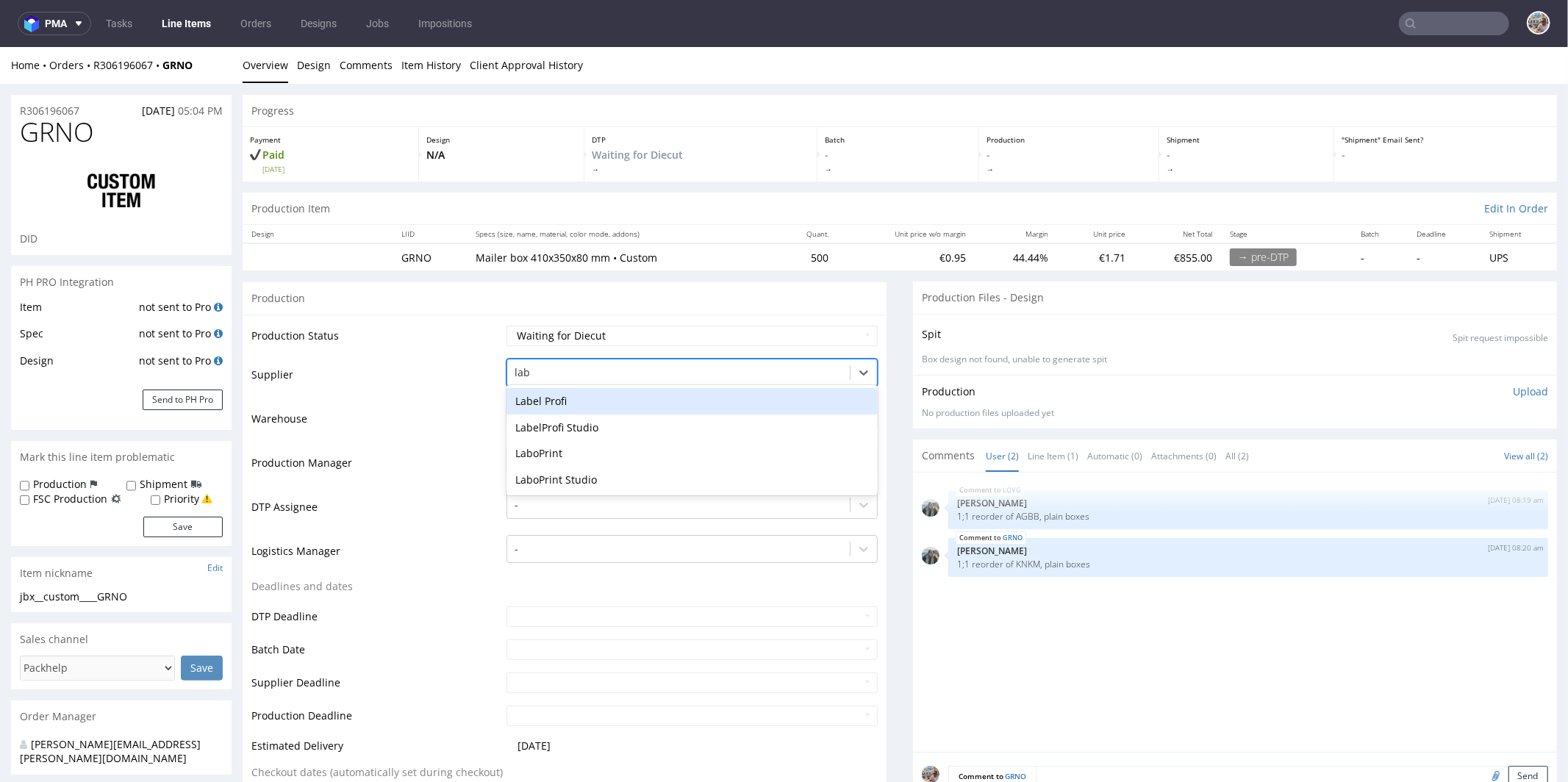
type input "labo"
click at [582, 398] on div "LaboPrint" at bounding box center [692, 400] width 371 height 26
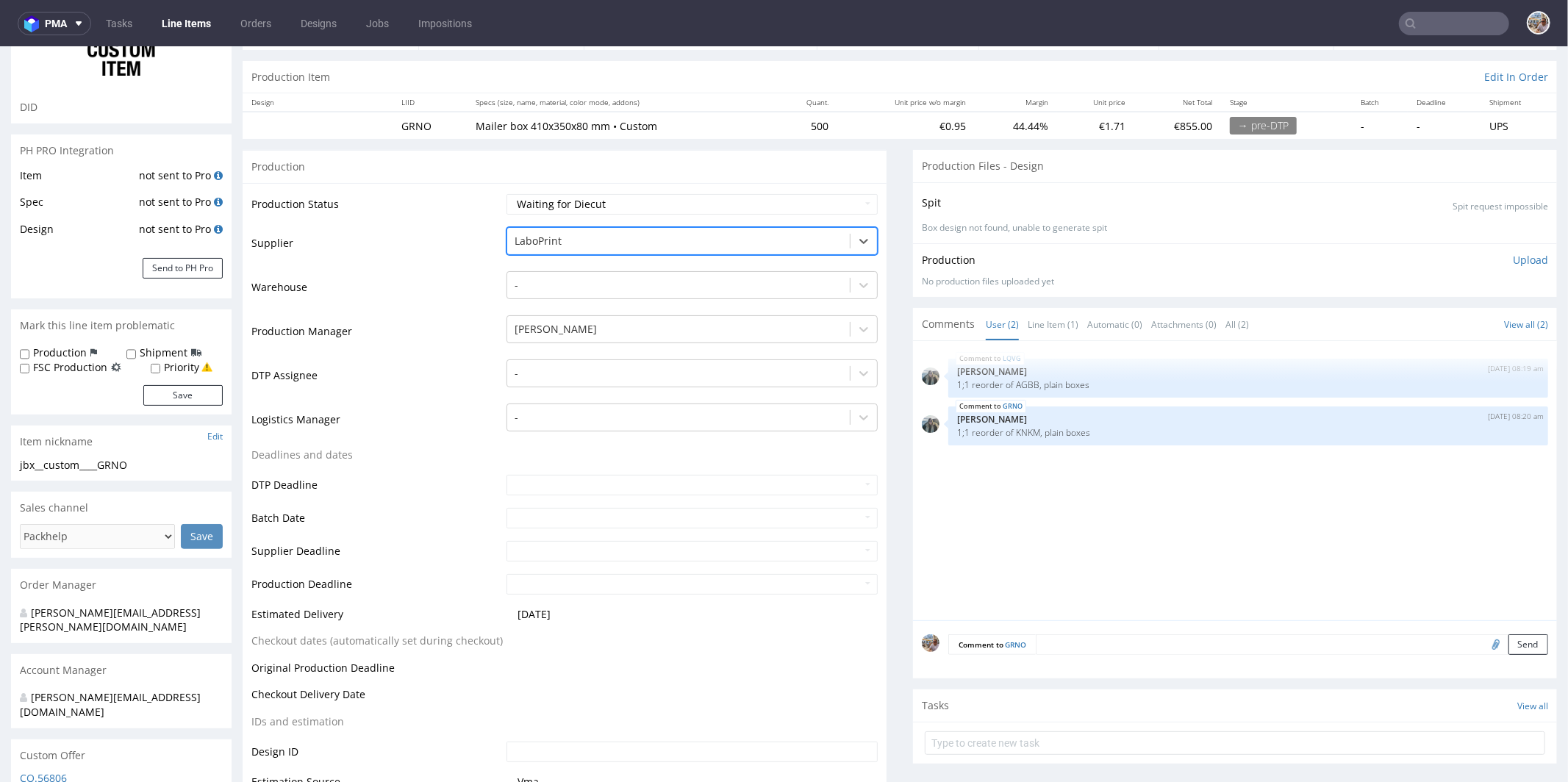
scroll to position [457, 0]
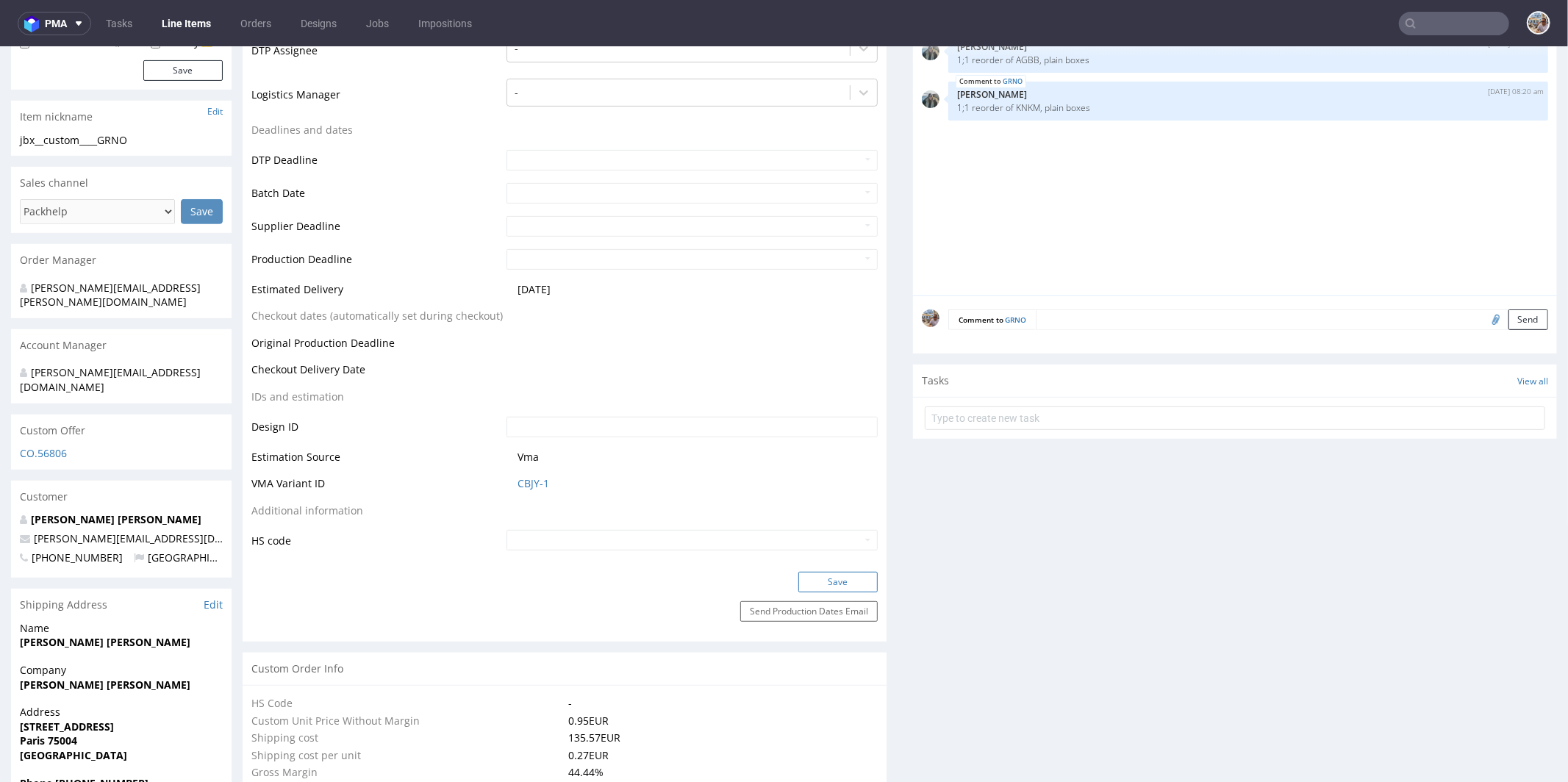
click at [835, 580] on button "Save" at bounding box center [838, 582] width 80 height 21
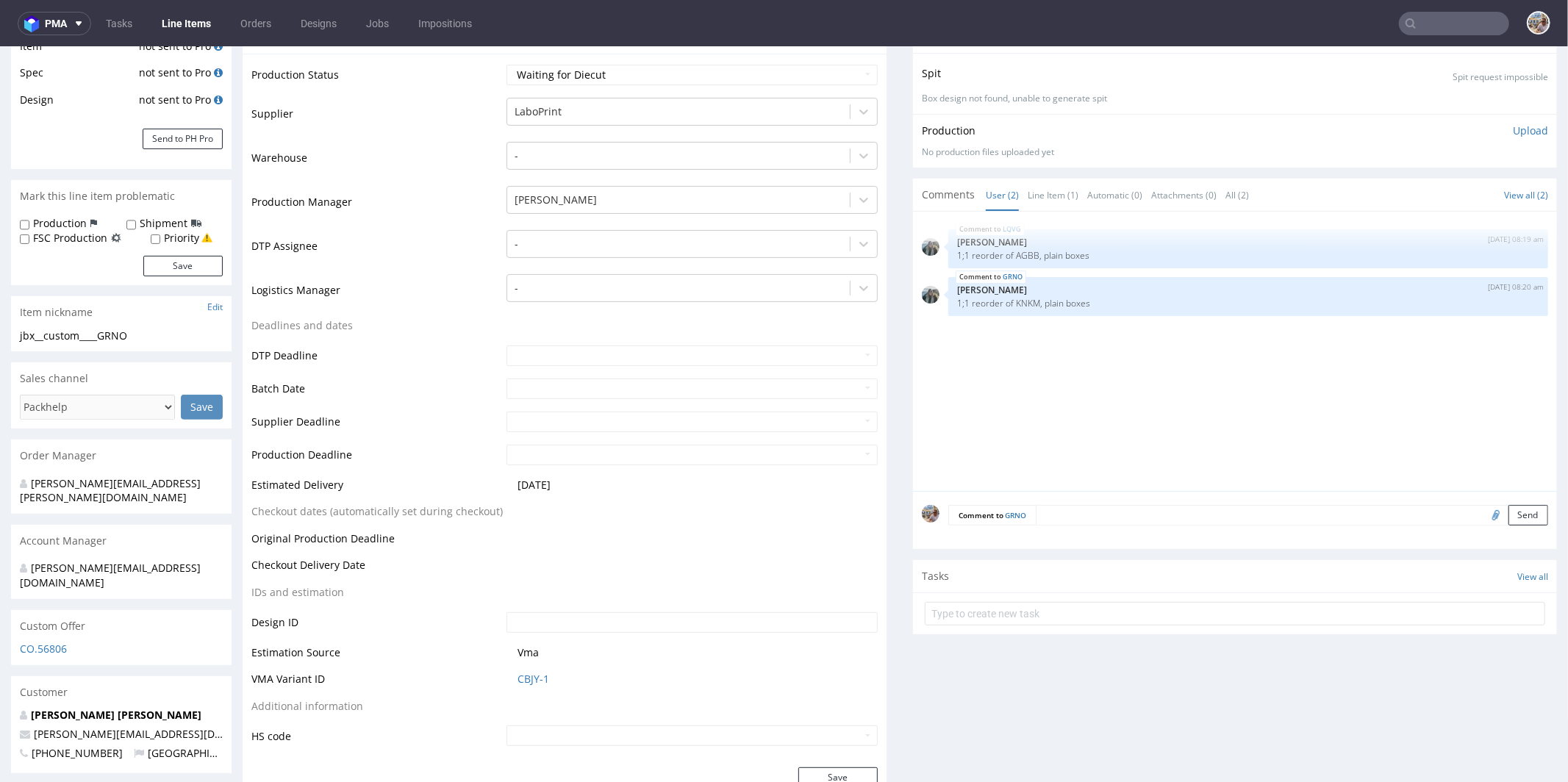
scroll to position [0, 0]
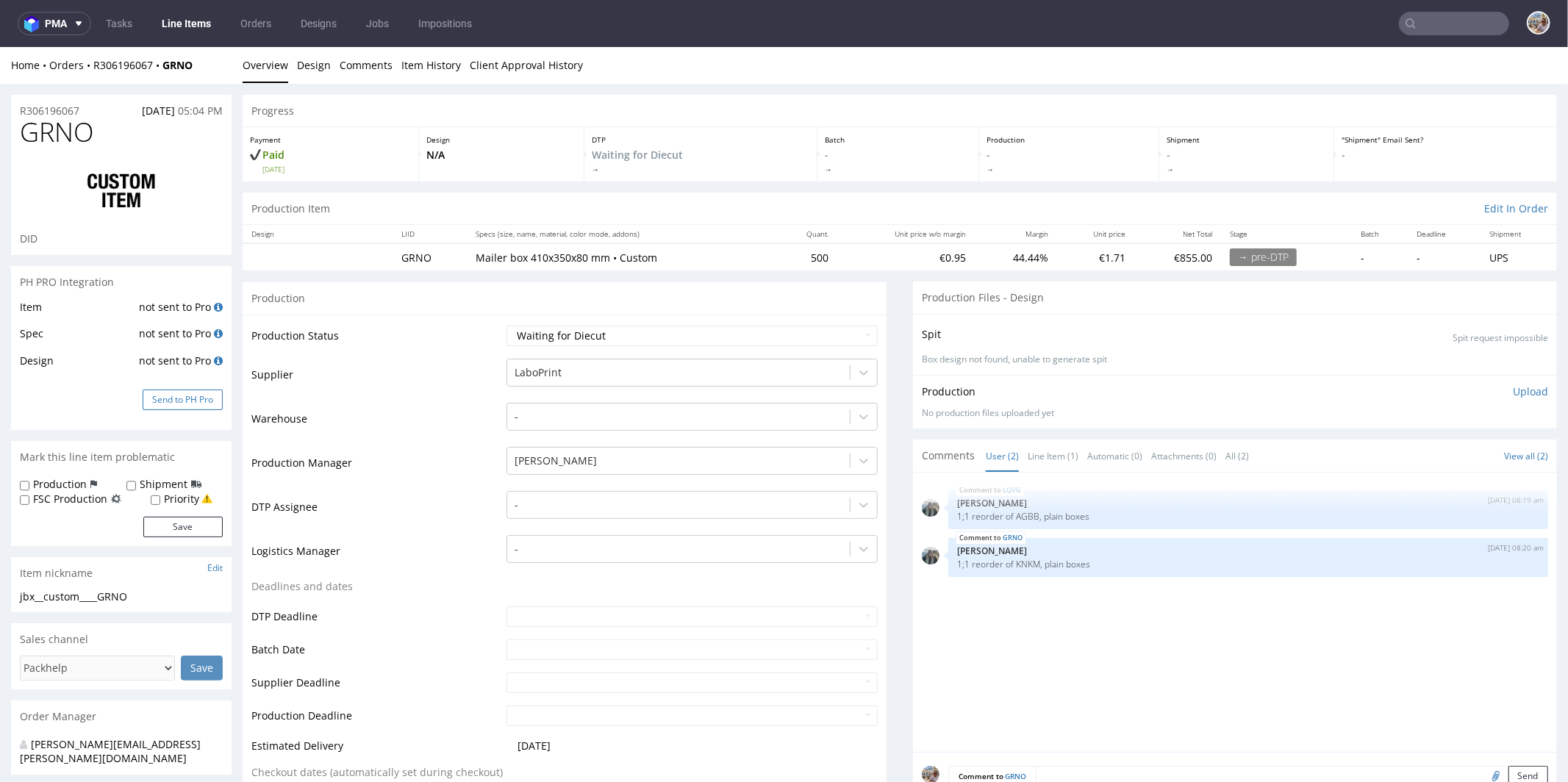
click at [184, 399] on button "Send to PH Pro" at bounding box center [182, 399] width 80 height 21
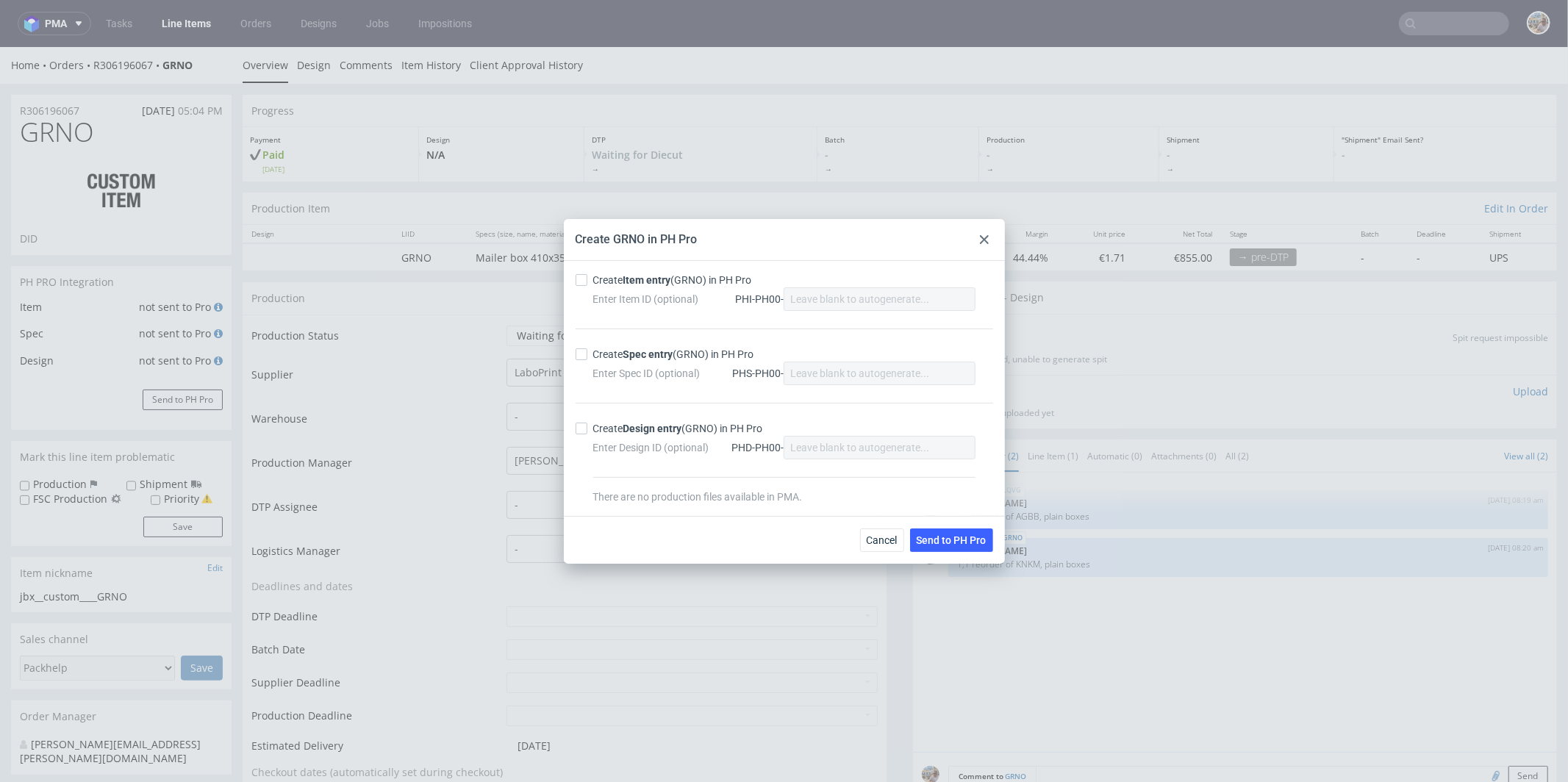
click at [645, 289] on div "Enter Item ID (optional) PHI-PH00-" at bounding box center [784, 300] width 382 height 24
click at [646, 279] on strong "Item entry" at bounding box center [647, 280] width 48 height 12
click at [587, 279] on input "Create Item entry (GRNO) in PH Pro" at bounding box center [581, 280] width 12 height 12
checkbox input "true"
click at [635, 360] on strong "Spec entry" at bounding box center [648, 354] width 50 height 12
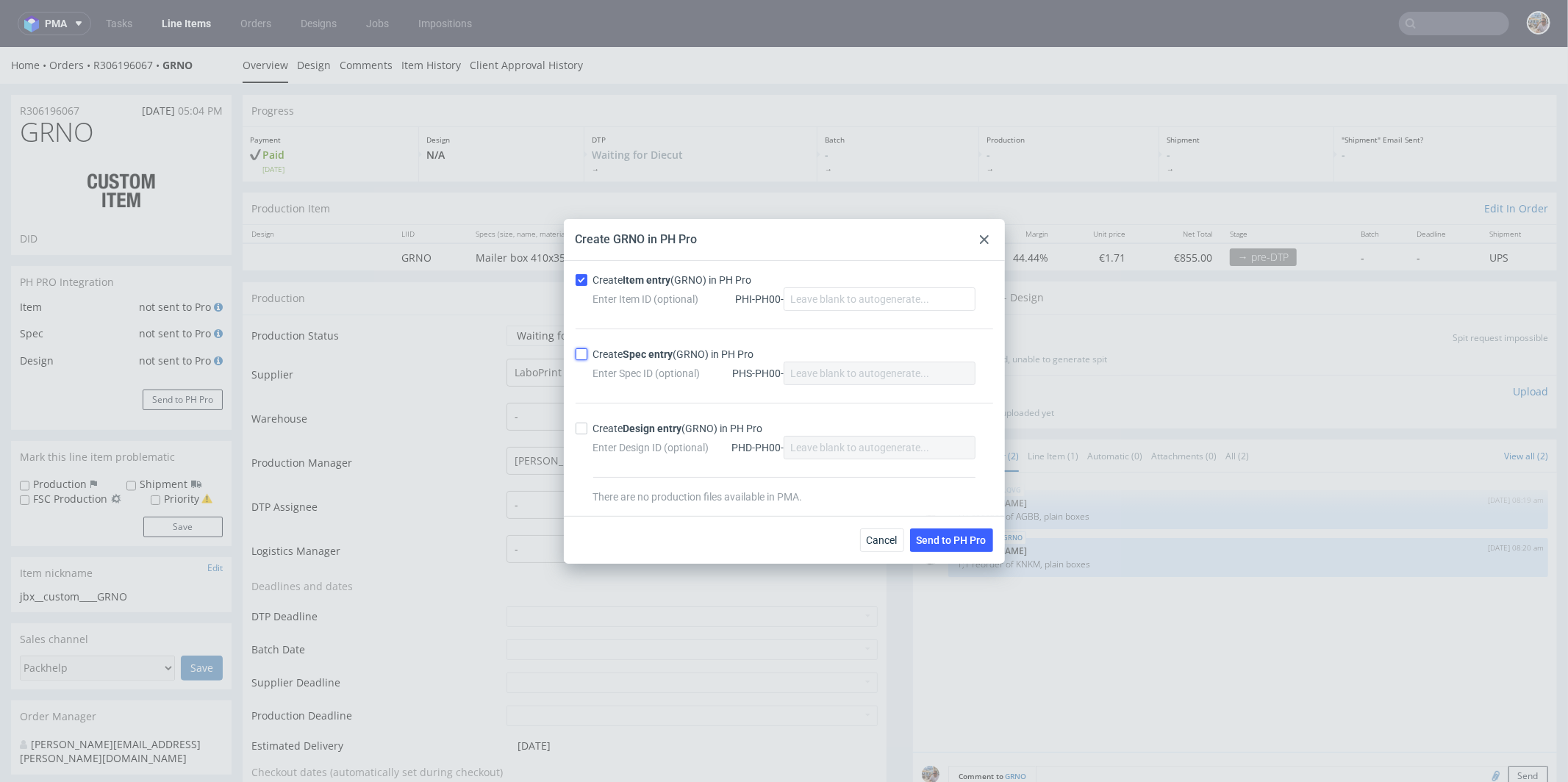
click at [587, 360] on input "Create Spec entry (GRNO) in PH Pro" at bounding box center [581, 354] width 12 height 12
checkbox input "true"
click at [947, 540] on span "Send to PH Pro" at bounding box center [951, 540] width 70 height 10
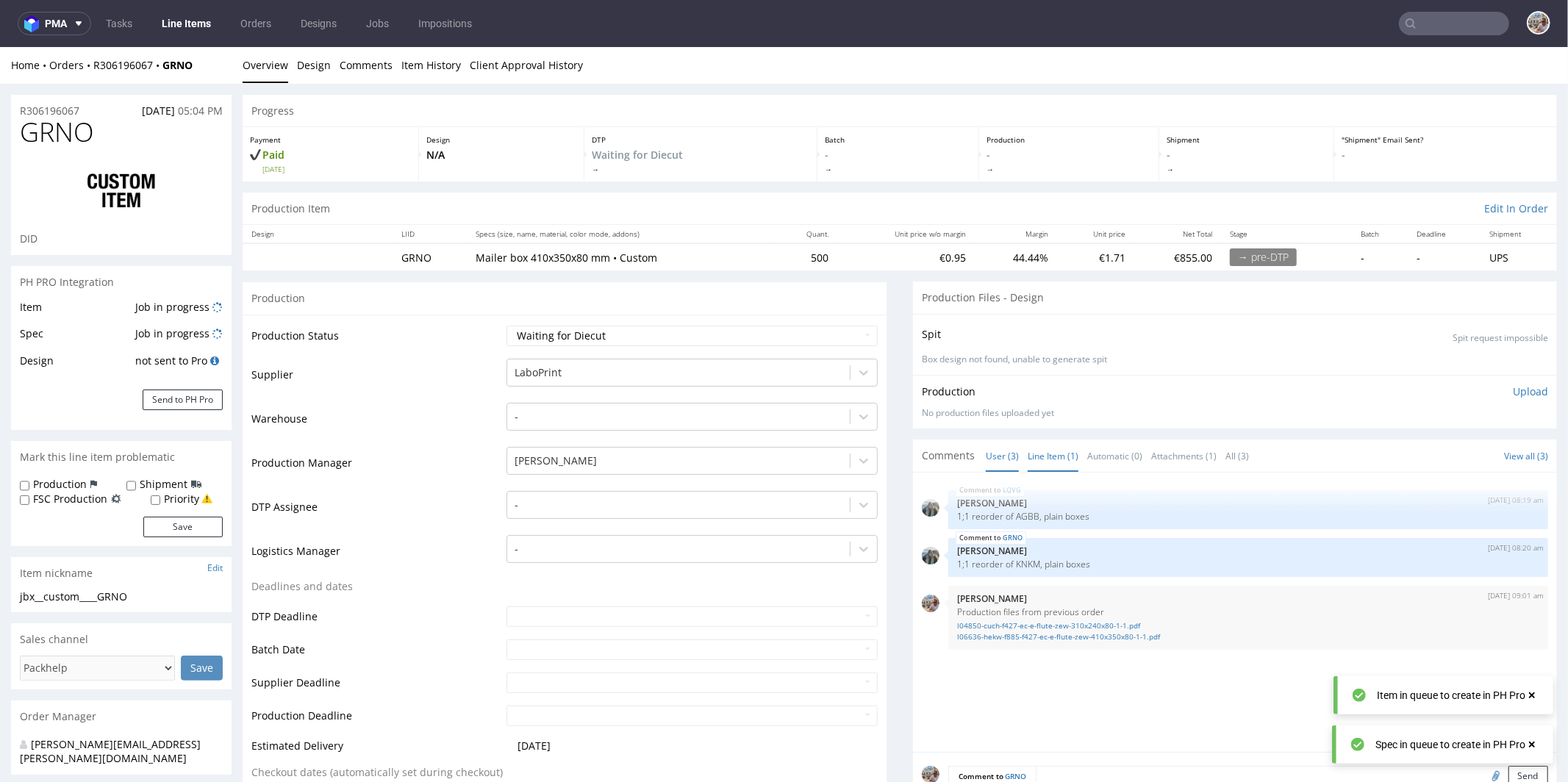
click at [1046, 450] on link "Line Item (1)" at bounding box center [1053, 456] width 51 height 32
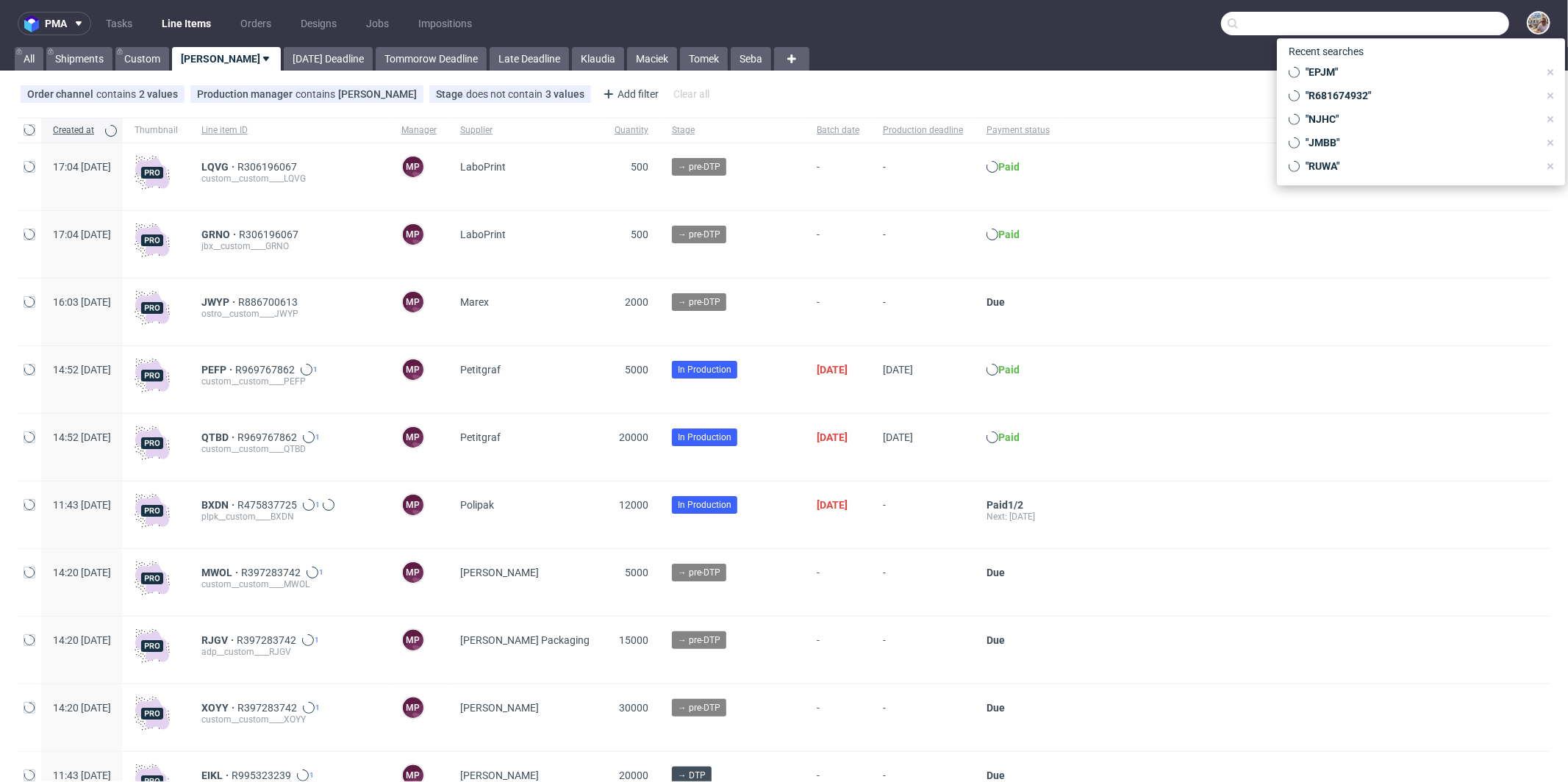
click at [1473, 30] on input "text" at bounding box center [1365, 24] width 288 height 24
paste input "AGBB"
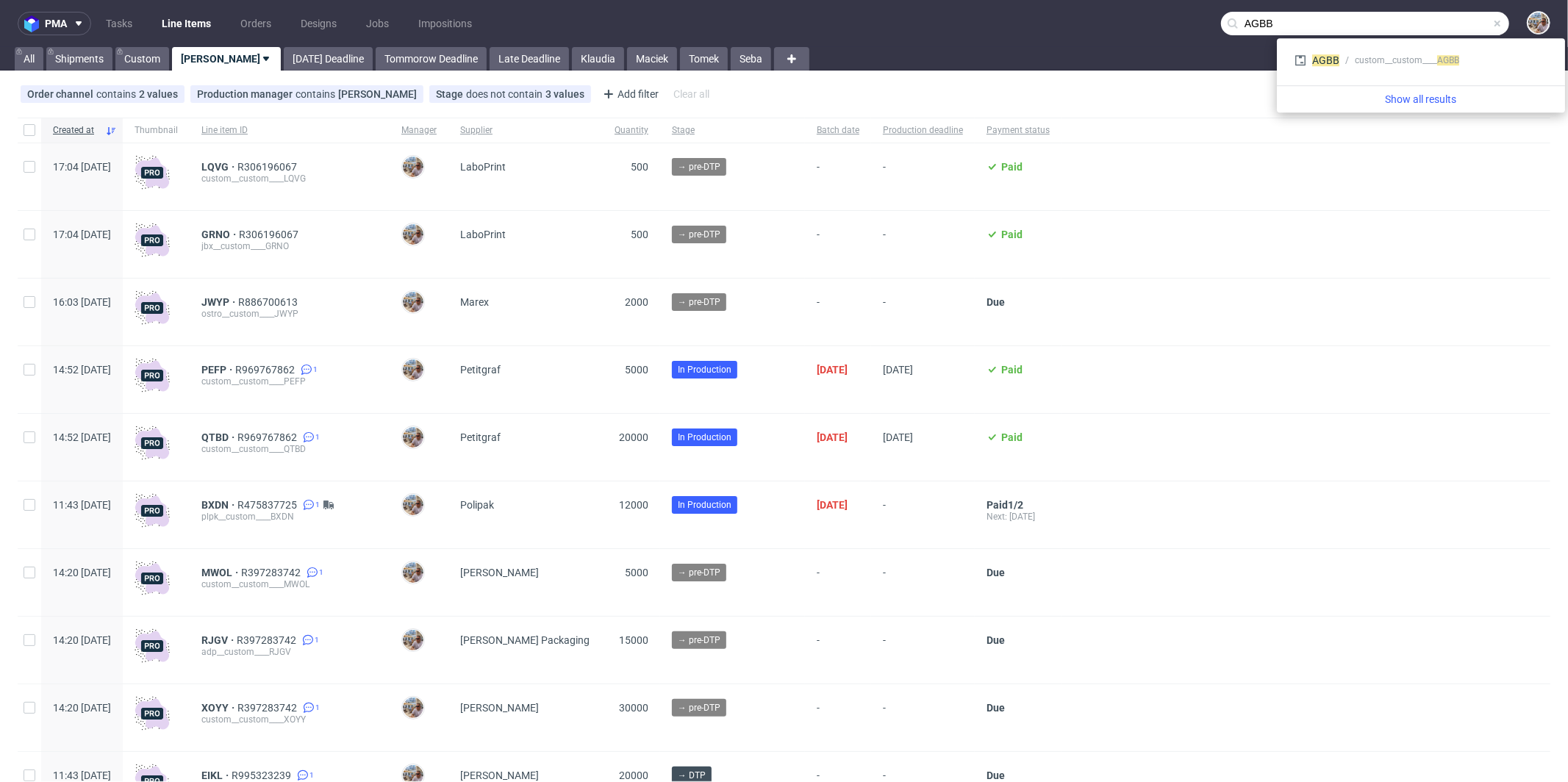
type input "AGBB"
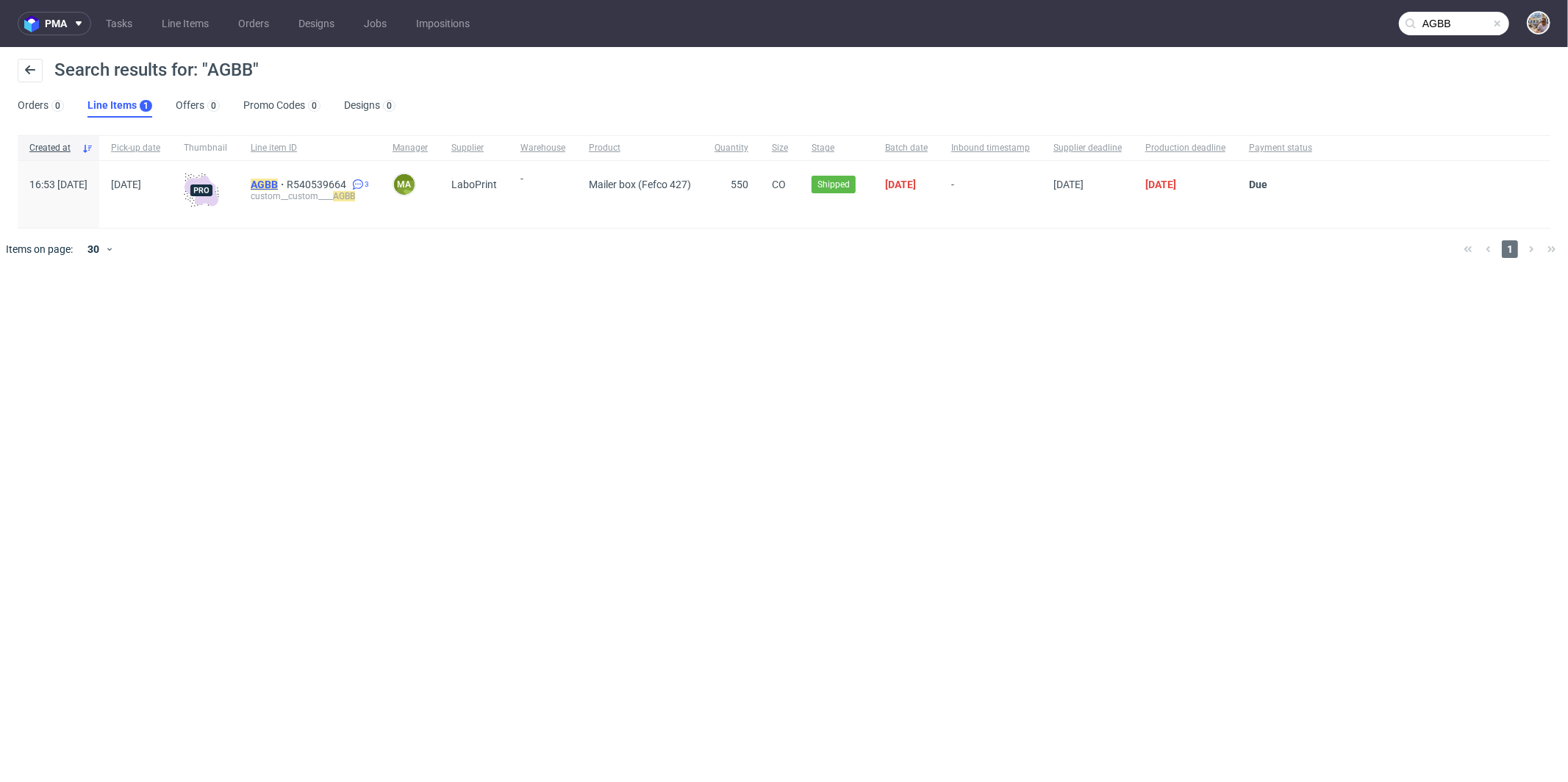
click at [287, 187] on span "AGBB" at bounding box center [269, 184] width 36 height 12
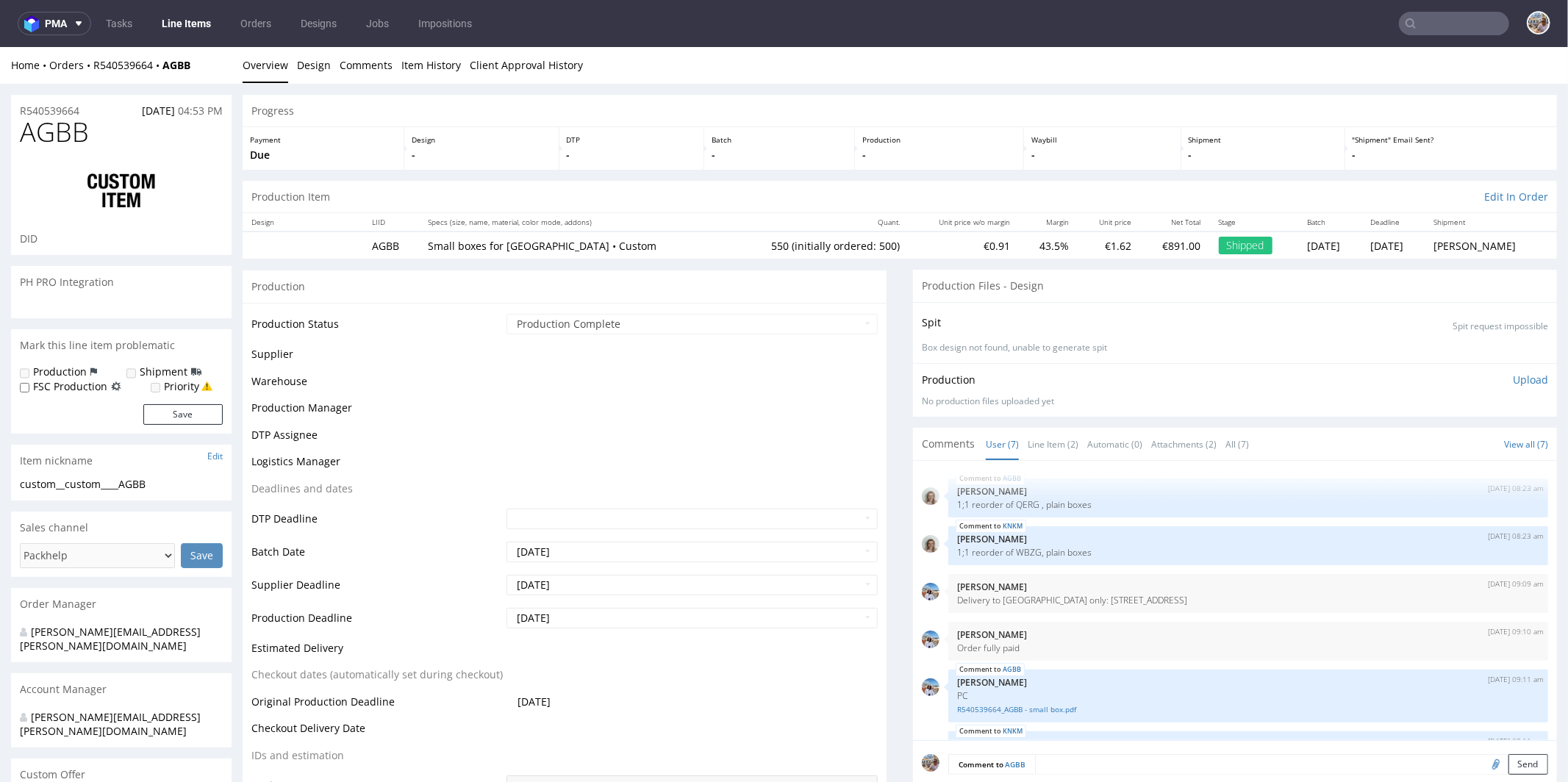
scroll to position [123, 0]
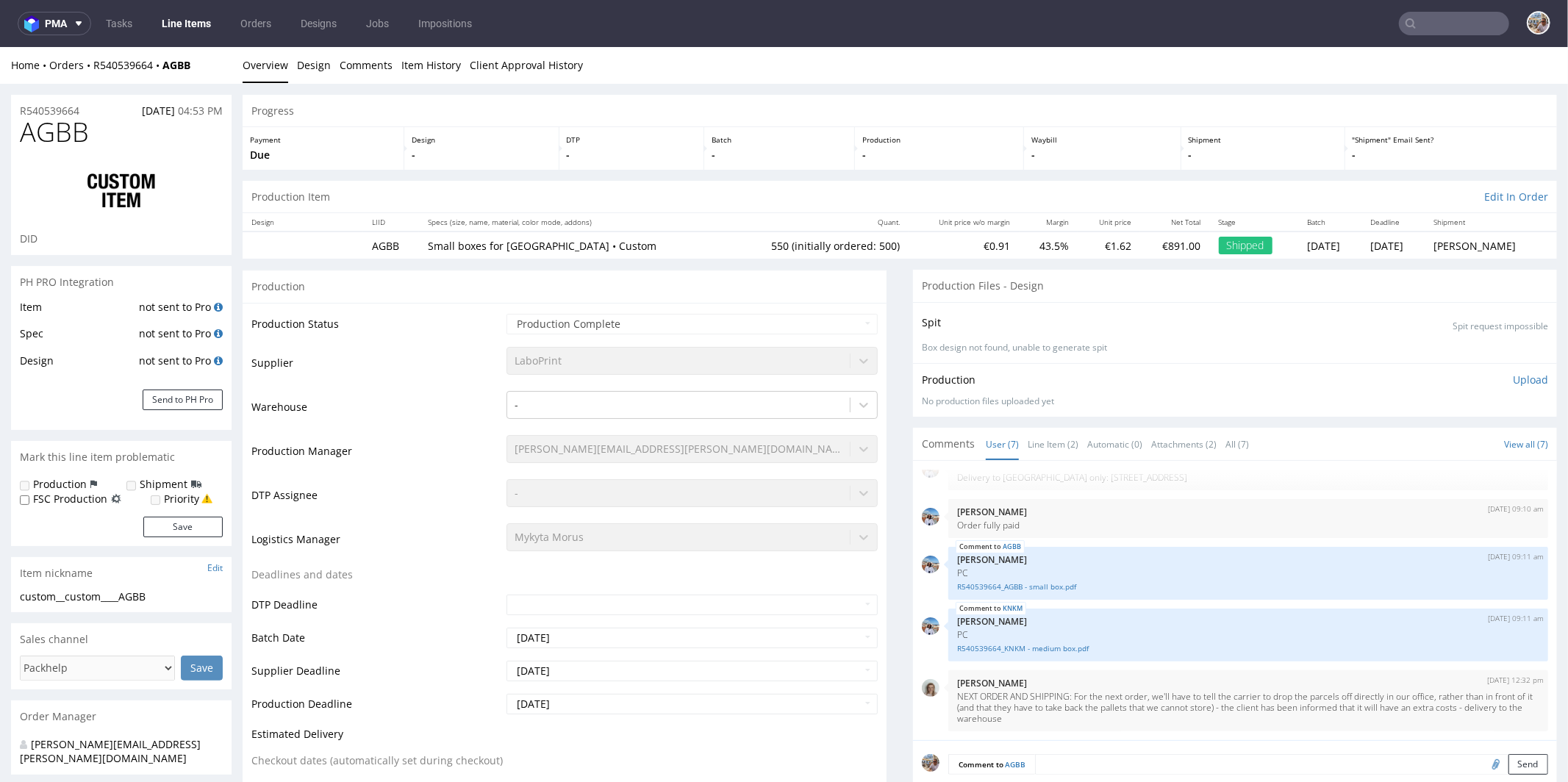
select select "in_progress"
click at [1036, 435] on link "Line Item (2)" at bounding box center [1053, 444] width 51 height 32
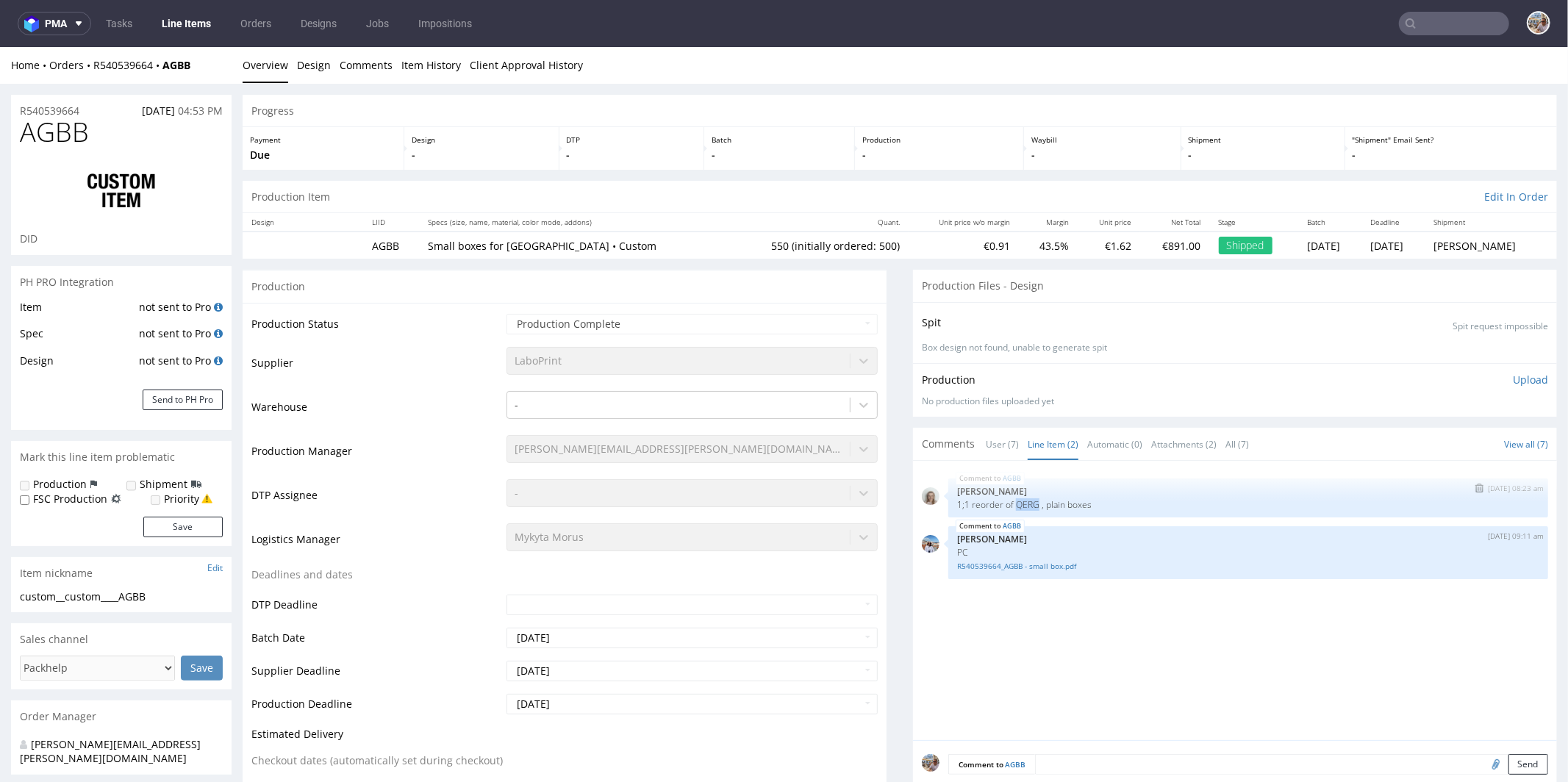
drag, startPoint x: 1002, startPoint y: 502, endPoint x: 1022, endPoint y: 500, distance: 20.1
click at [1022, 500] on p "1;1 reorder of QERG , plain boxes" at bounding box center [1248, 504] width 582 height 11
copy p "QERG"
drag, startPoint x: 1437, startPoint y: 14, endPoint x: 1442, endPoint y: 27, distance: 13.9
click at [1442, 20] on input "text" at bounding box center [1453, 24] width 110 height 24
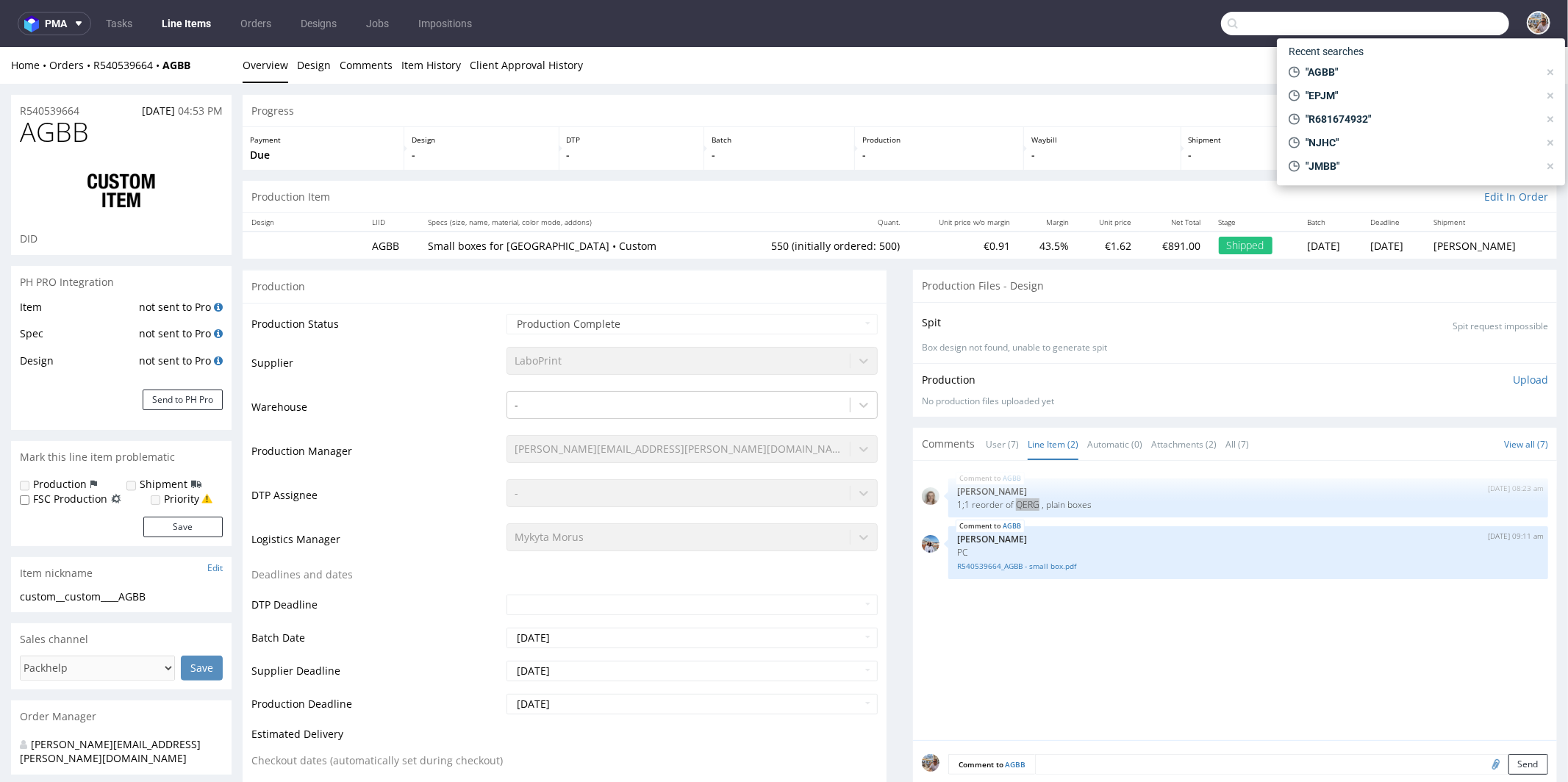
paste input "QERG"
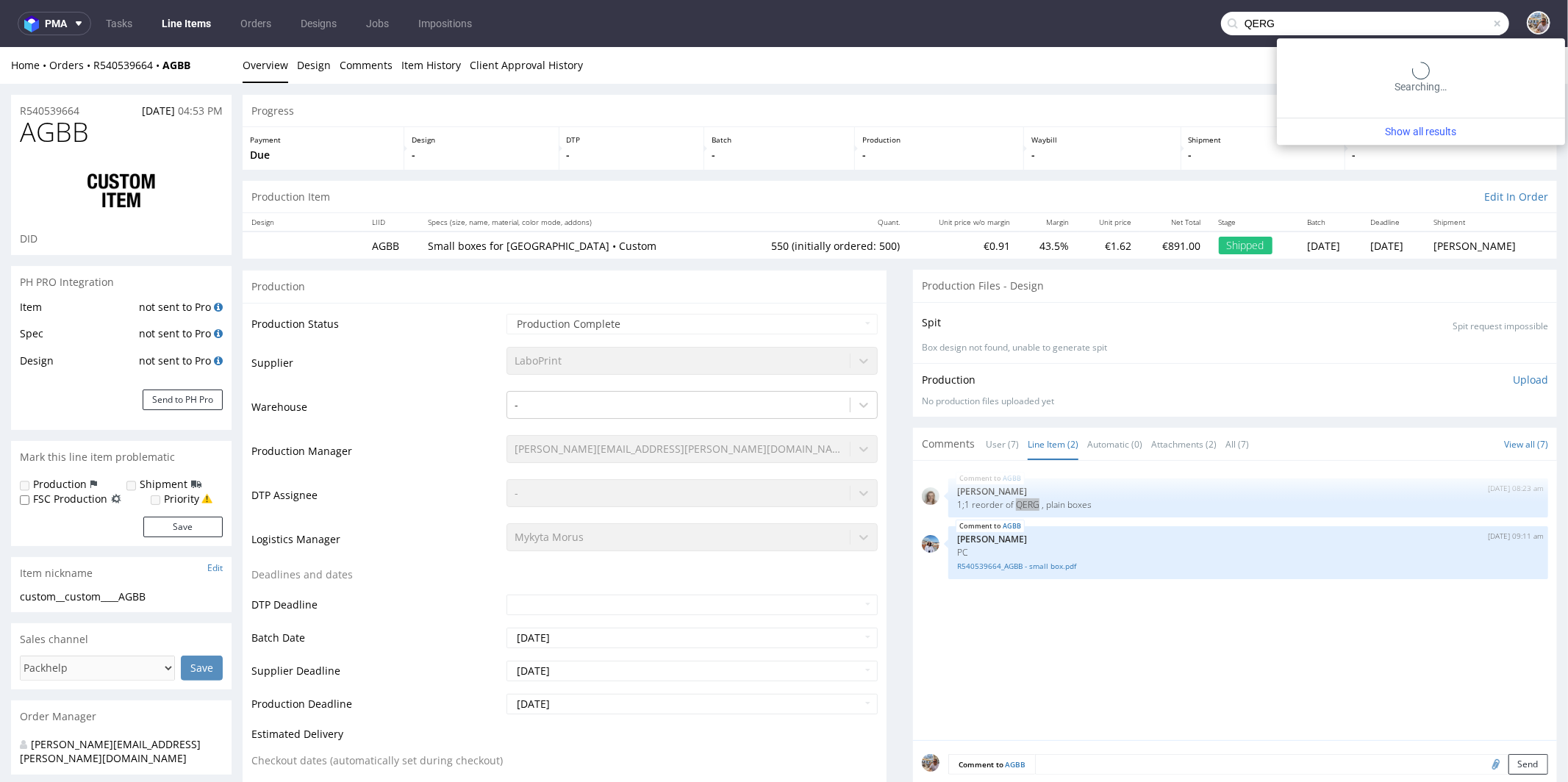
type input "QERG"
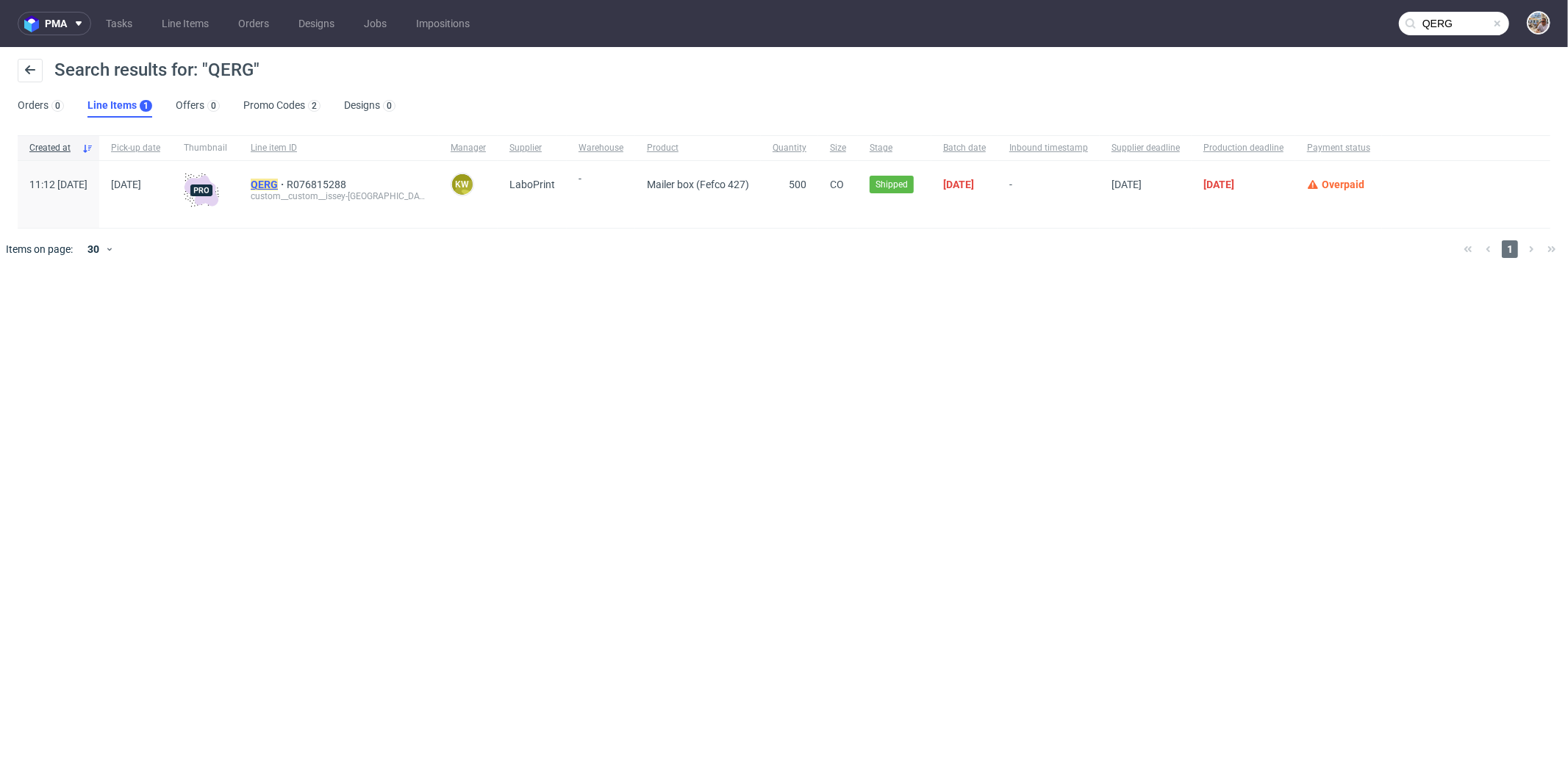
click at [278, 187] on mark "QERG" at bounding box center [265, 184] width 27 height 12
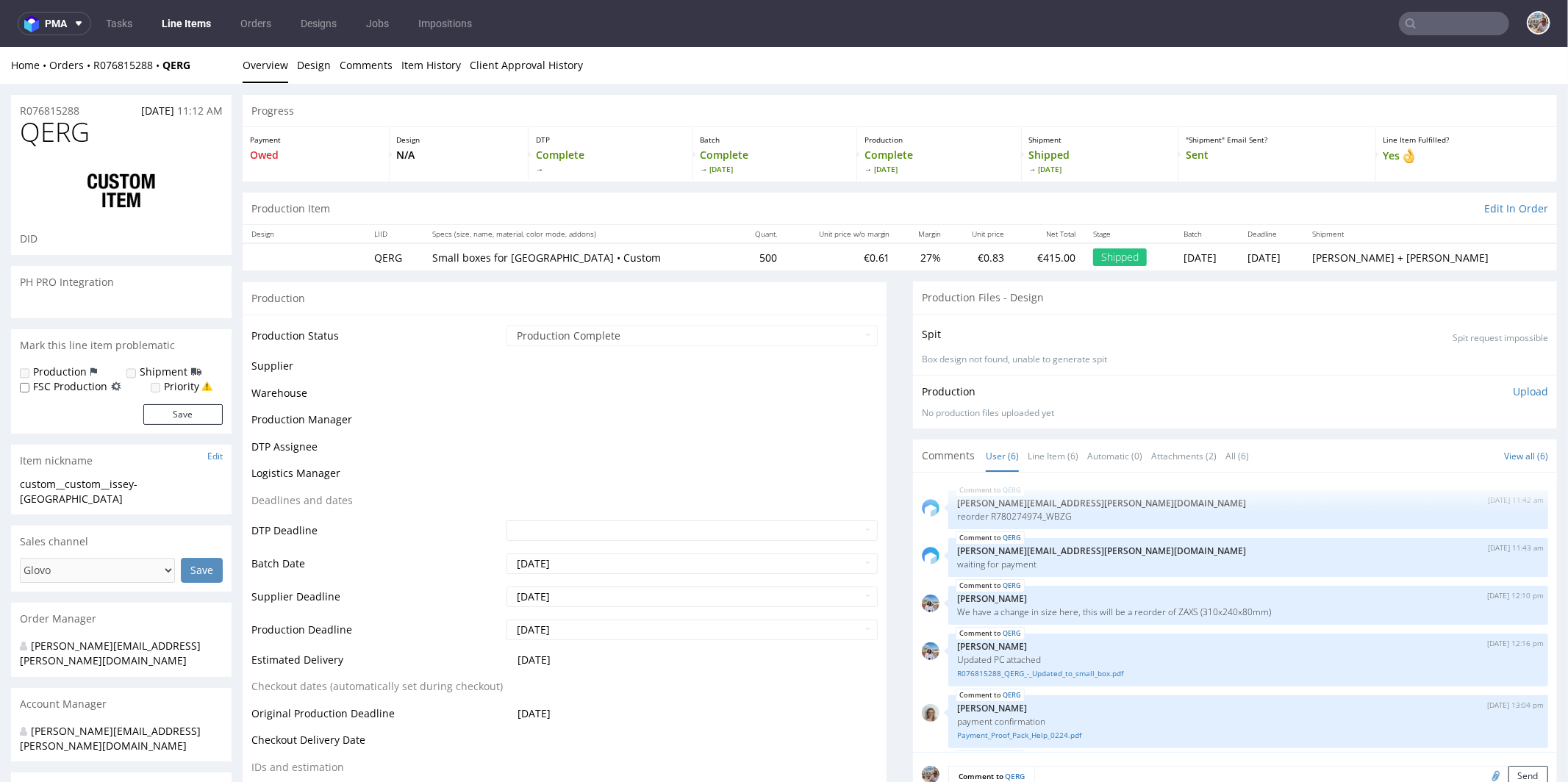
scroll to position [53, 0]
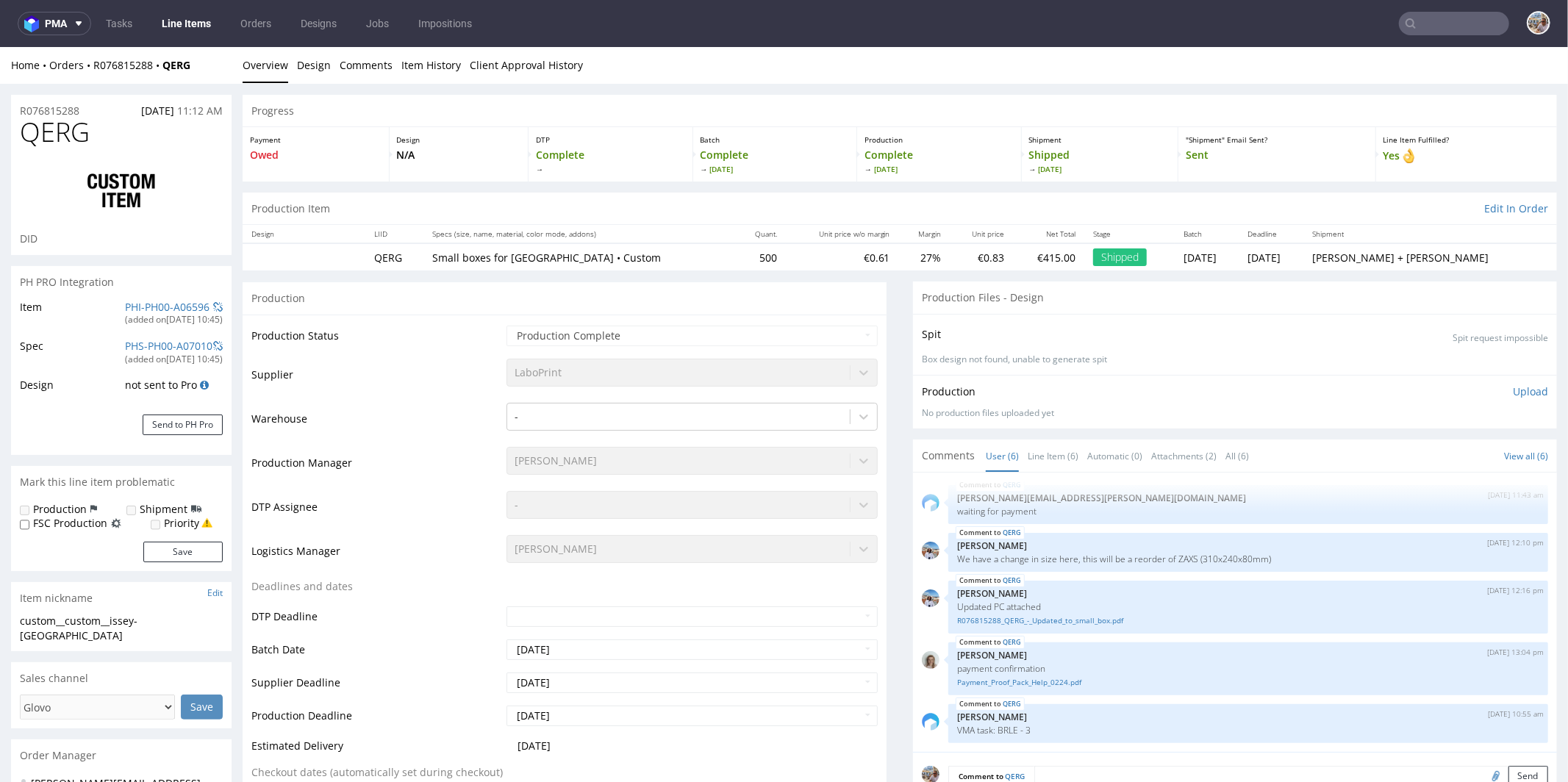
select select "in_progress"
click at [1034, 445] on link "Line Item (6)" at bounding box center [1053, 456] width 51 height 32
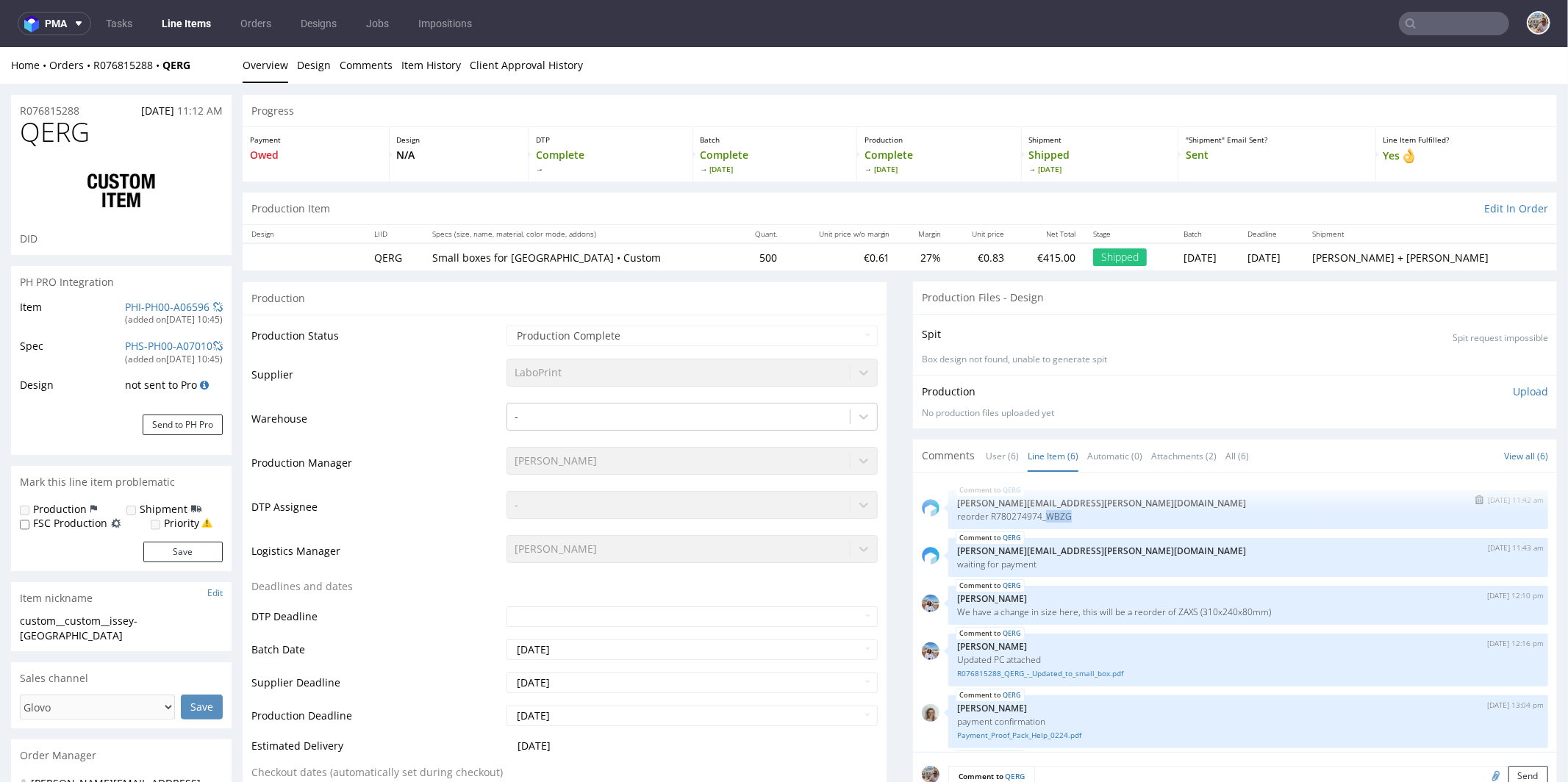
drag, startPoint x: 1070, startPoint y: 517, endPoint x: 1037, endPoint y: 513, distance: 33.2
click at [1033, 510] on p "reorder R780274974_WBZG" at bounding box center [1248, 516] width 582 height 11
copy p "WBZG"
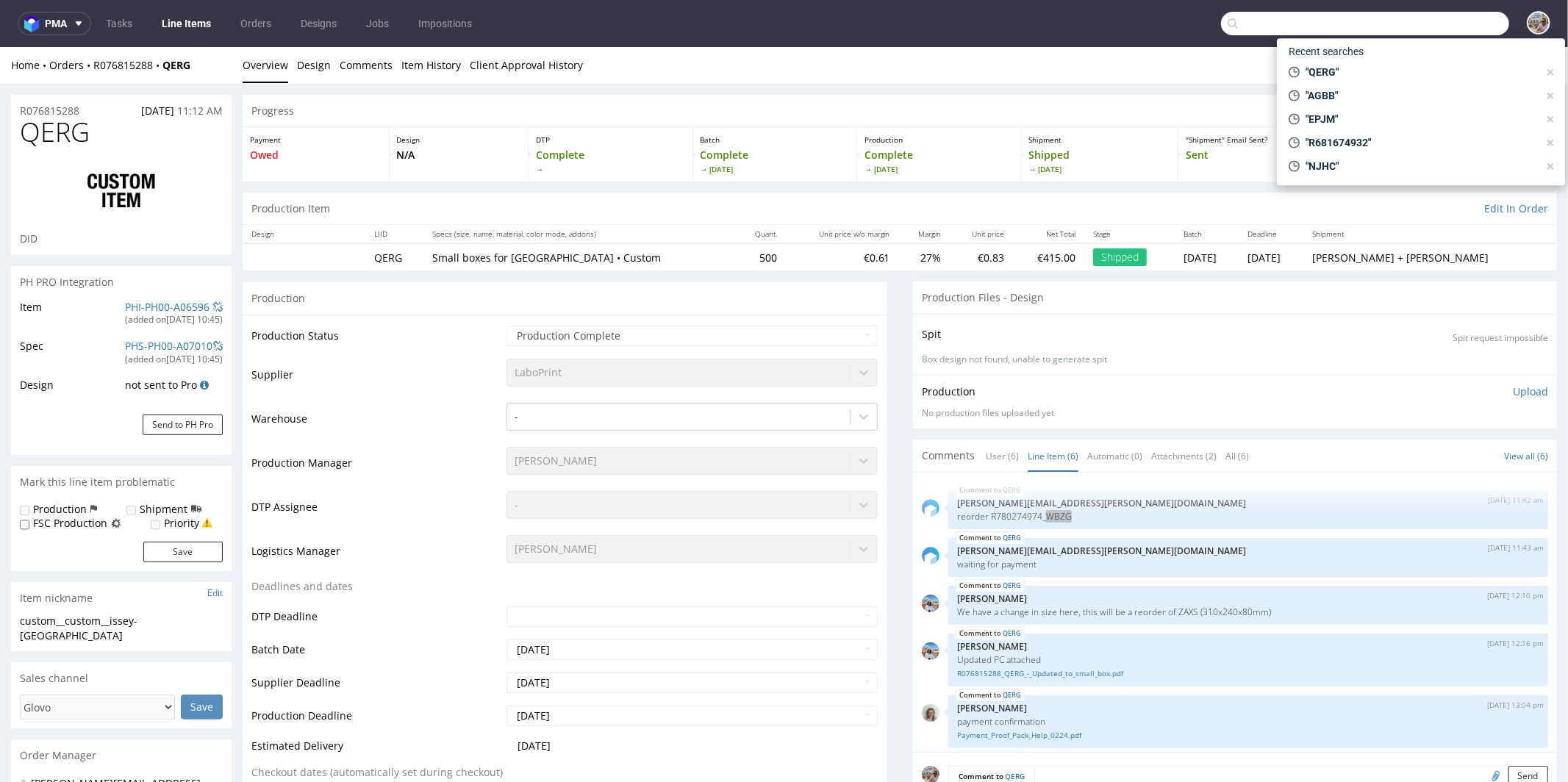
click at [1433, 22] on input "text" at bounding box center [1365, 24] width 288 height 24
paste input "WBZG"
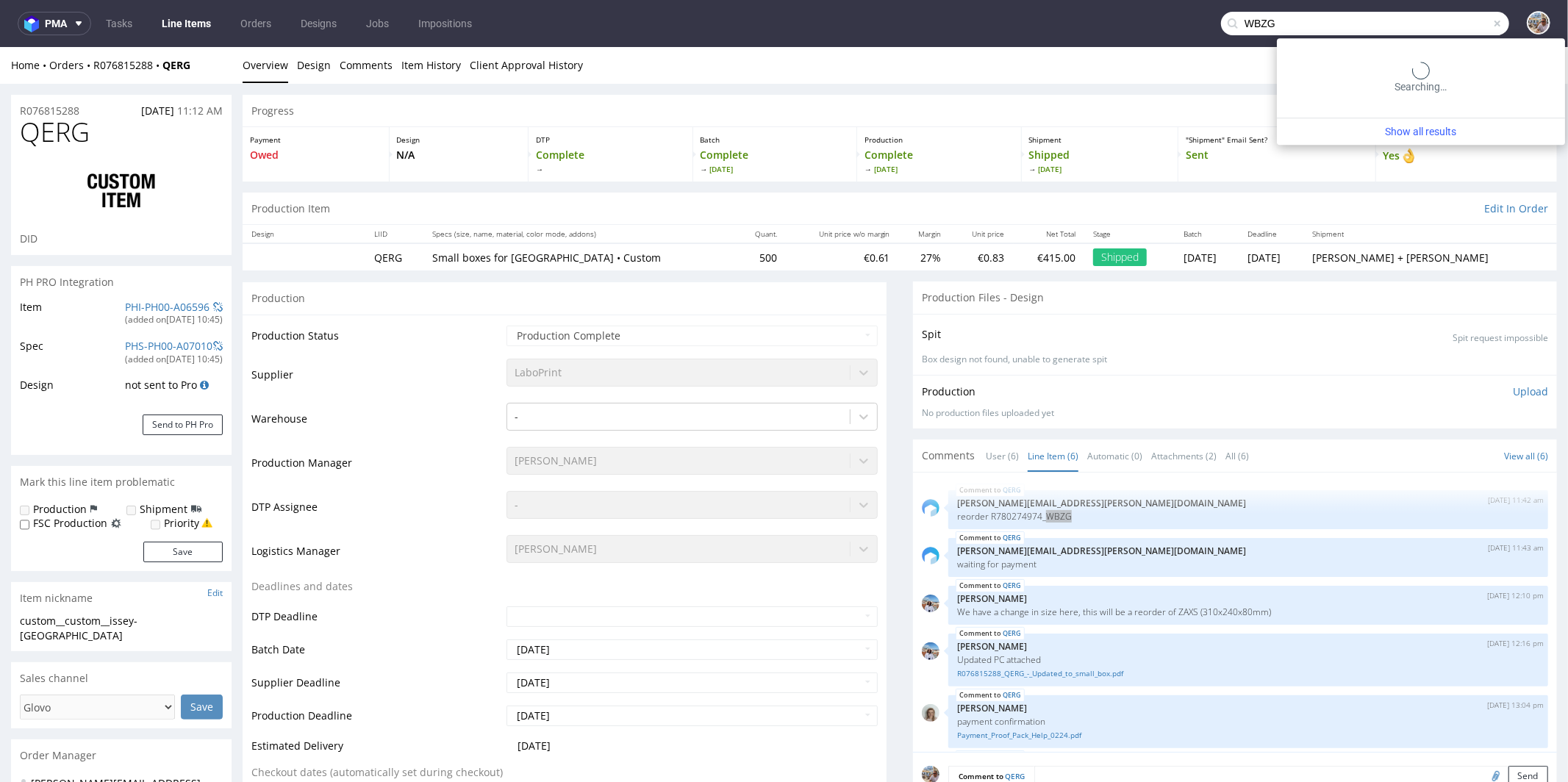
type input "WBZG"
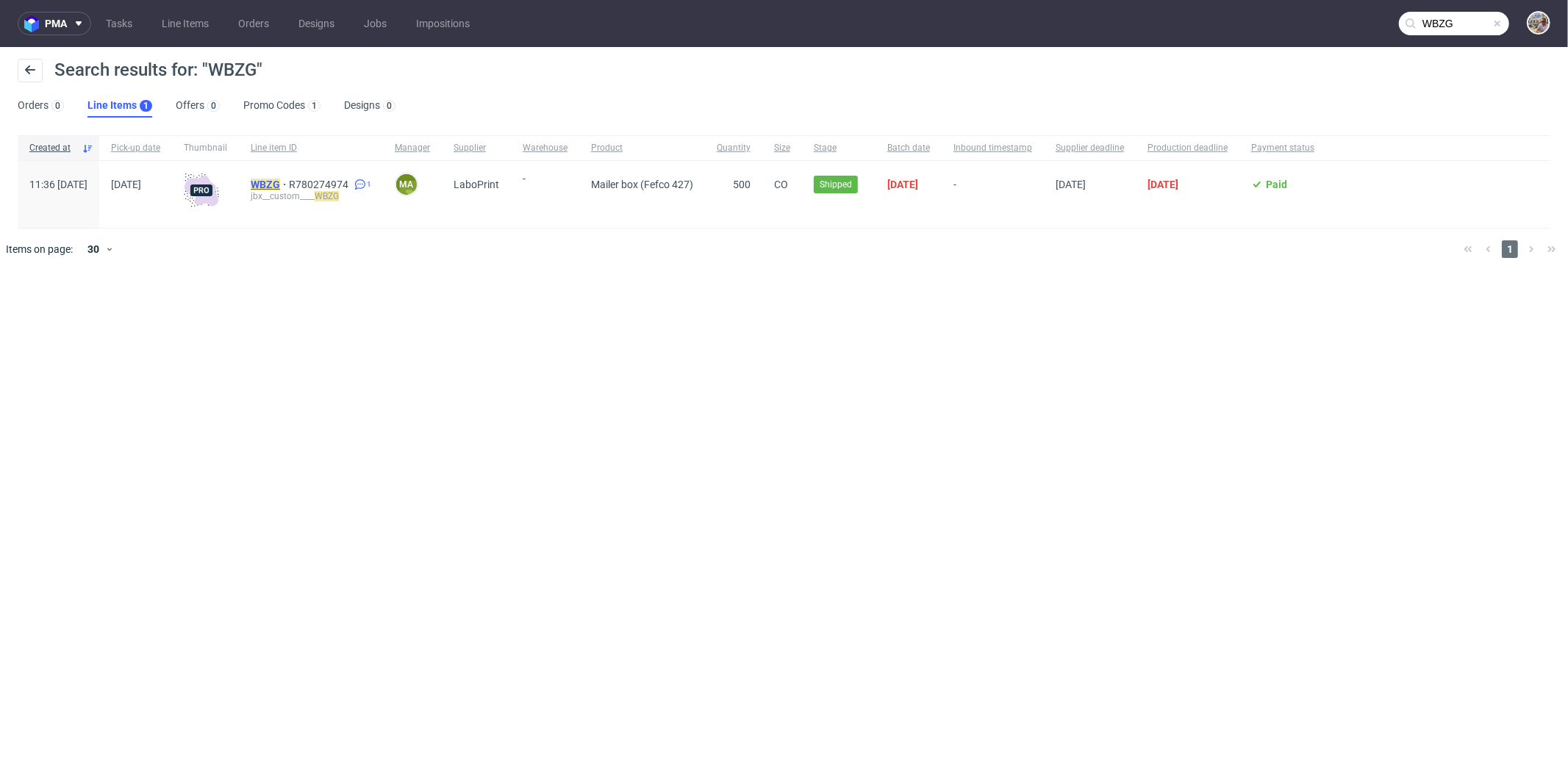
click at [280, 184] on mark "WBZG" at bounding box center [265, 184] width 29 height 12
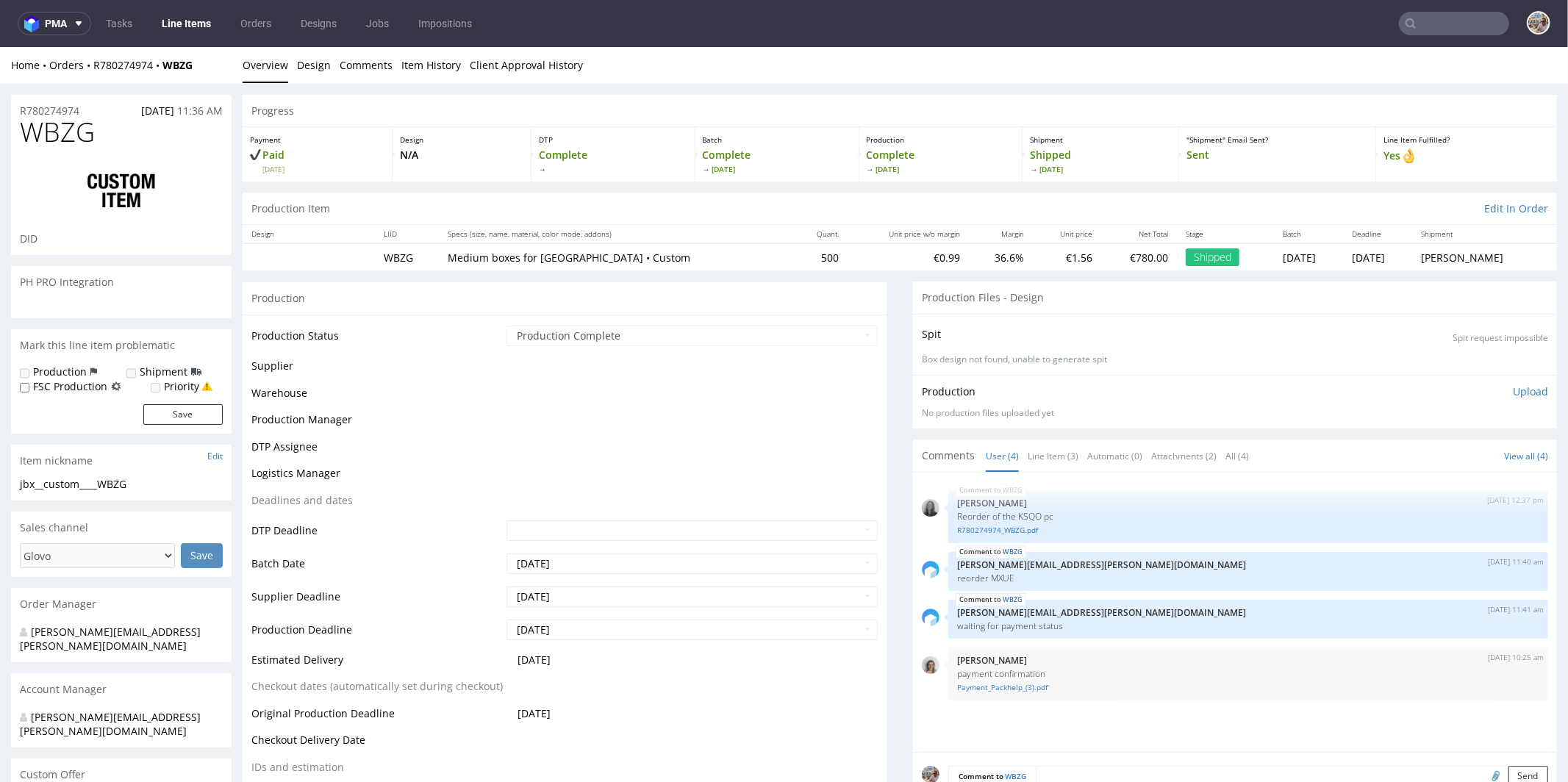
select select "in_progress"
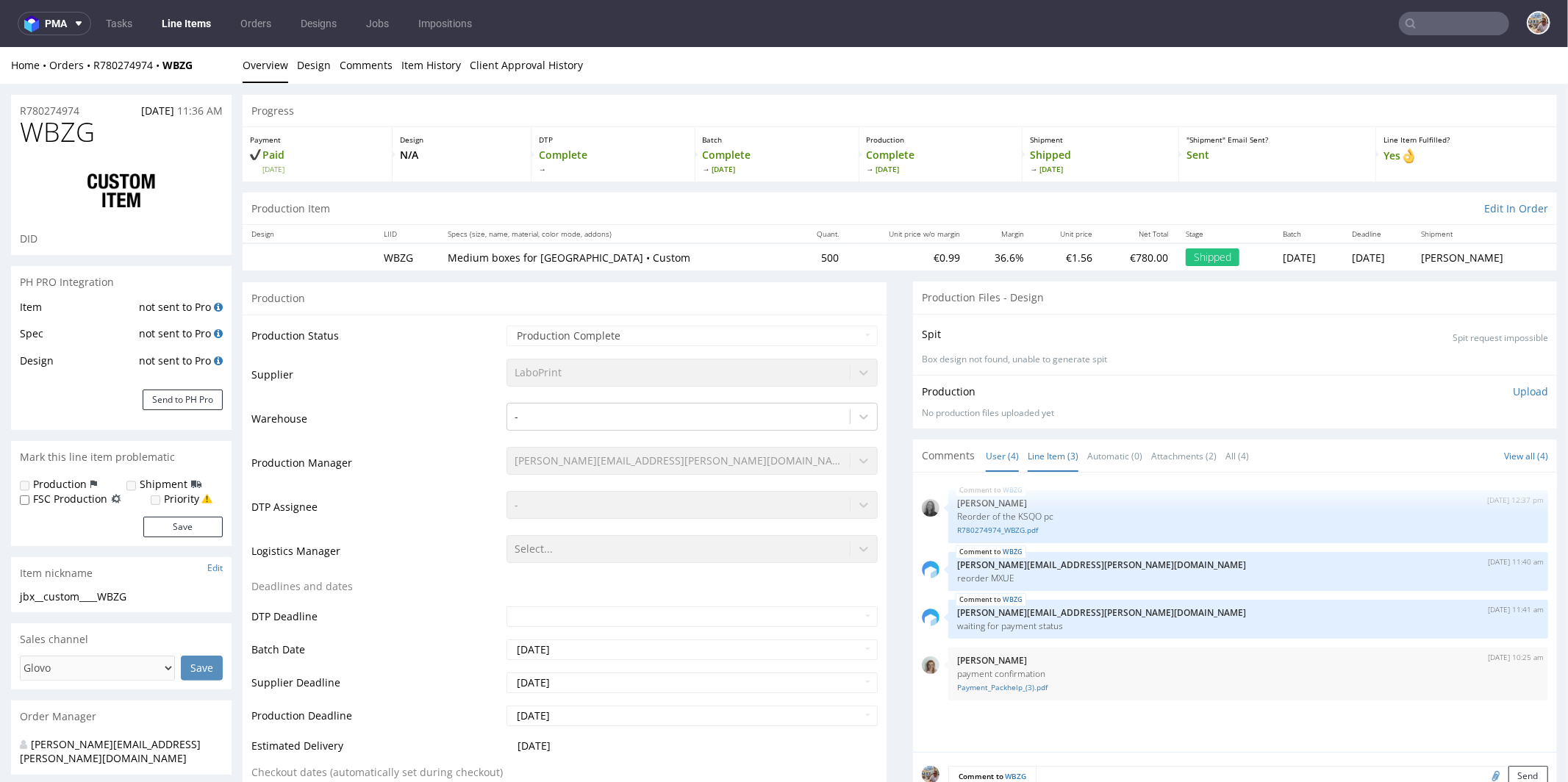
click at [1030, 450] on link "Line Item (3)" at bounding box center [1053, 456] width 51 height 32
drag, startPoint x: 1002, startPoint y: 575, endPoint x: 978, endPoint y: 577, distance: 24.1
click at [978, 577] on p "reorder MXUE" at bounding box center [1248, 578] width 582 height 11
copy p "MXUE"
click at [1439, 29] on input "text" at bounding box center [1453, 24] width 110 height 24
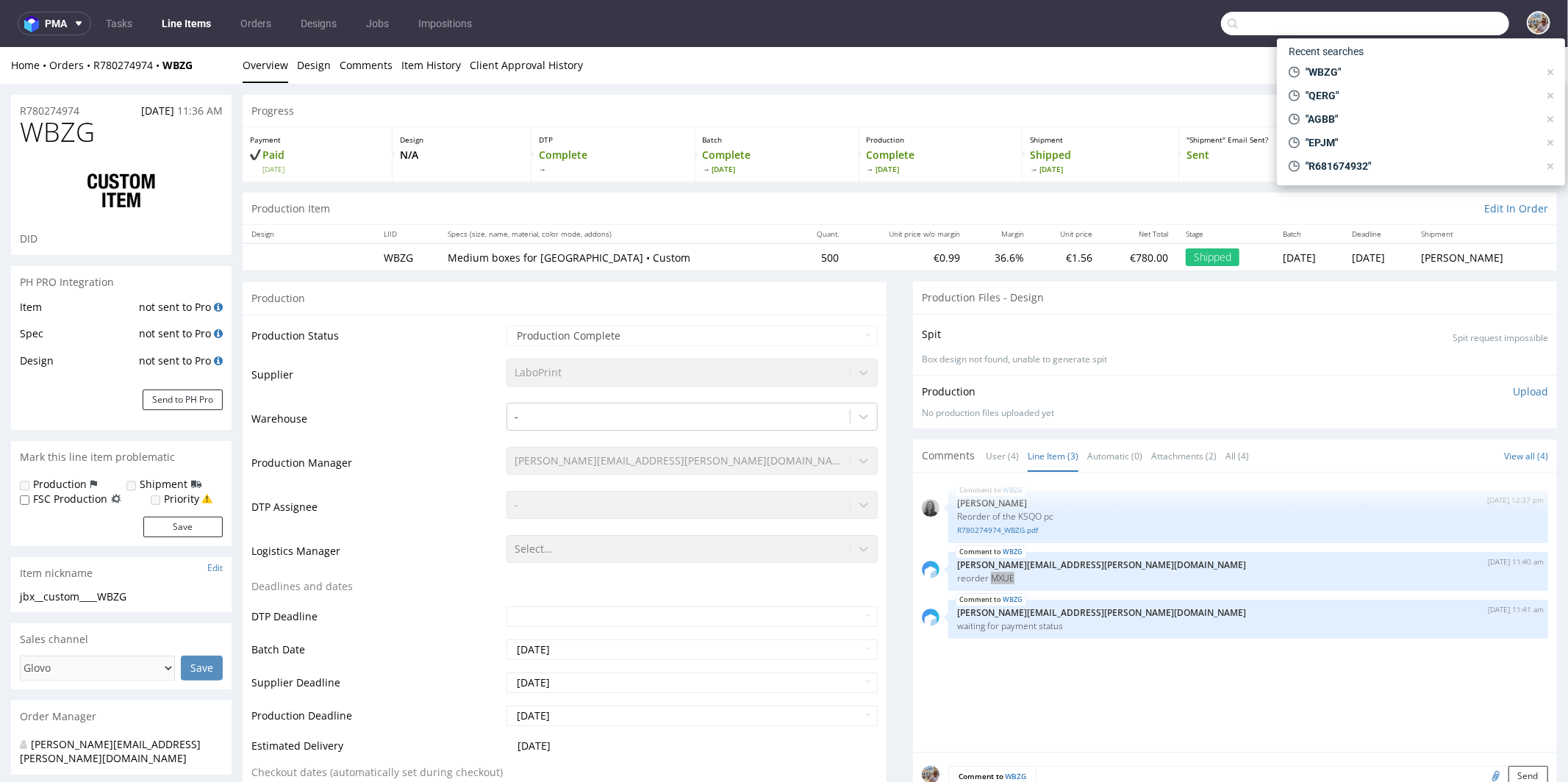
paste input "MXUE"
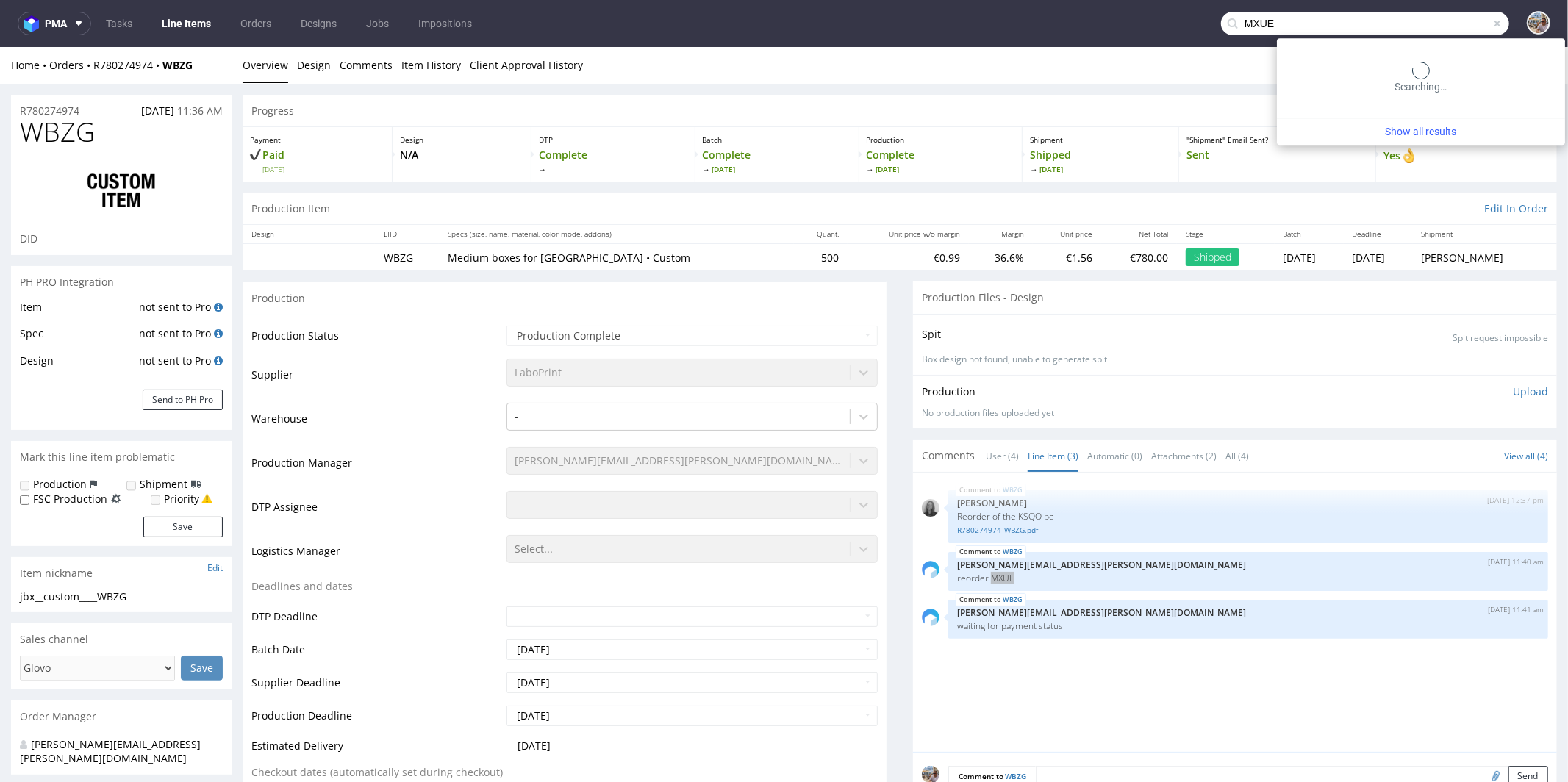
type input "MXUE"
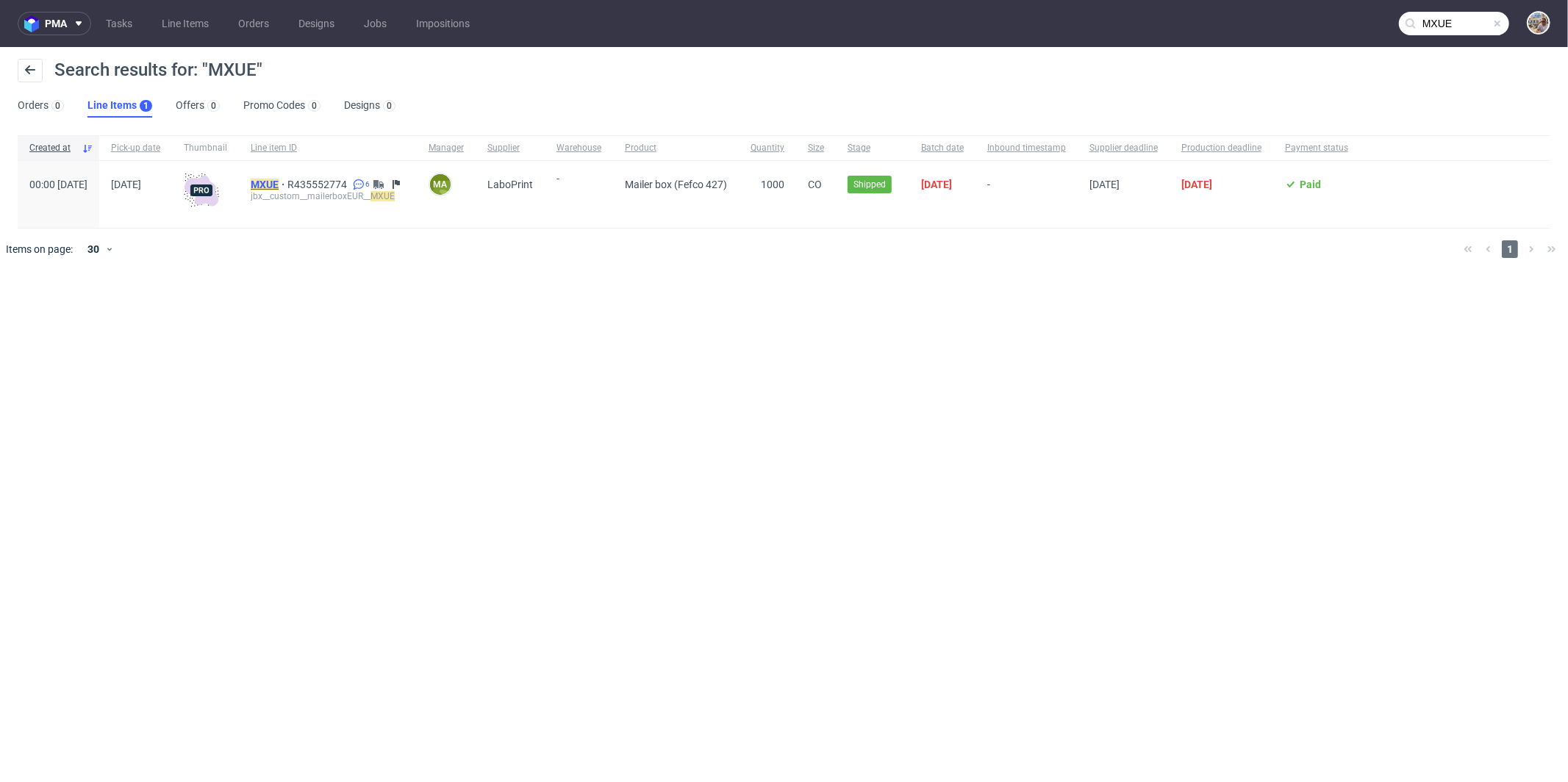
click at [279, 187] on mark "MXUE" at bounding box center [265, 184] width 28 height 12
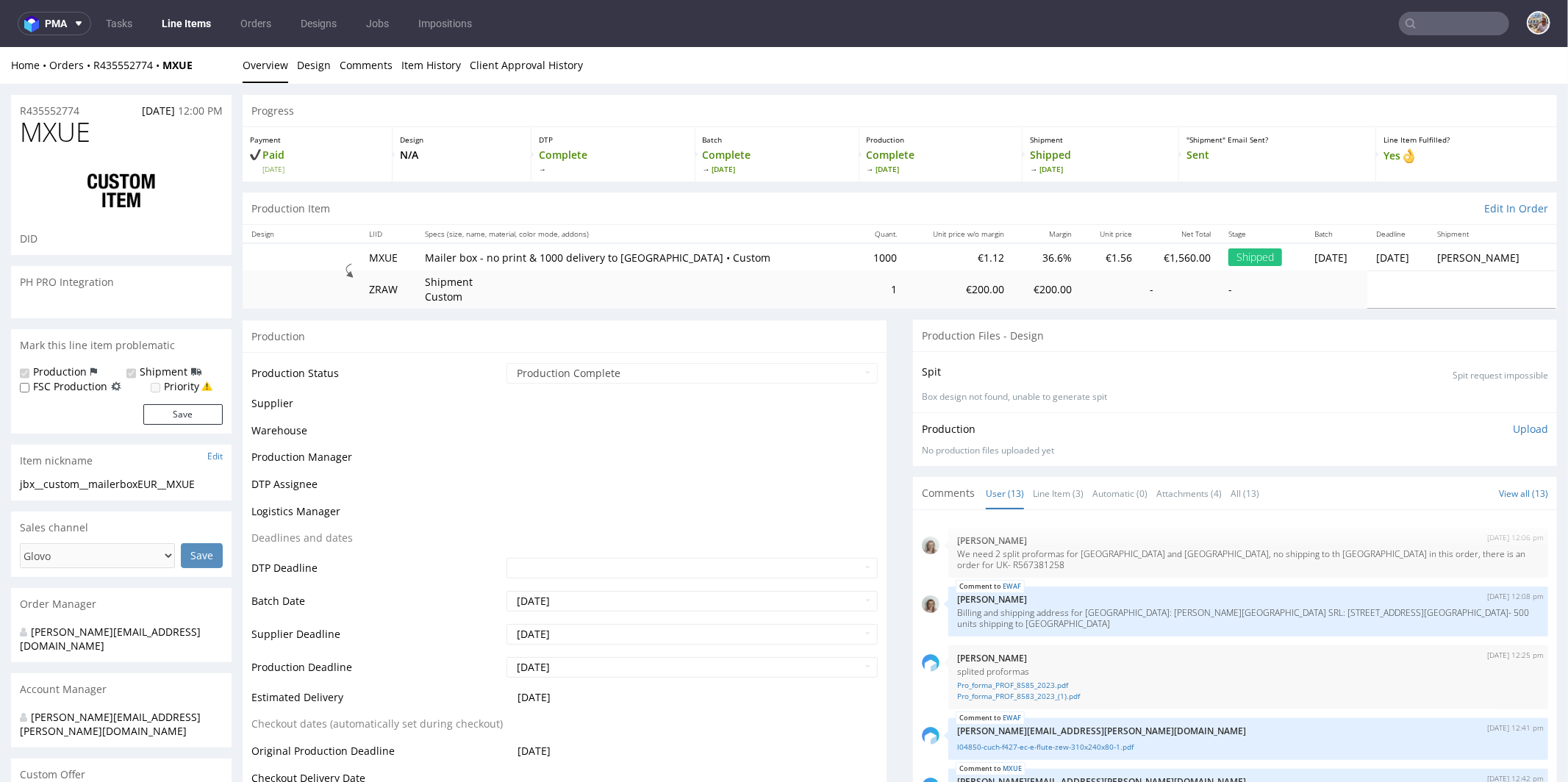
scroll to position [460, 0]
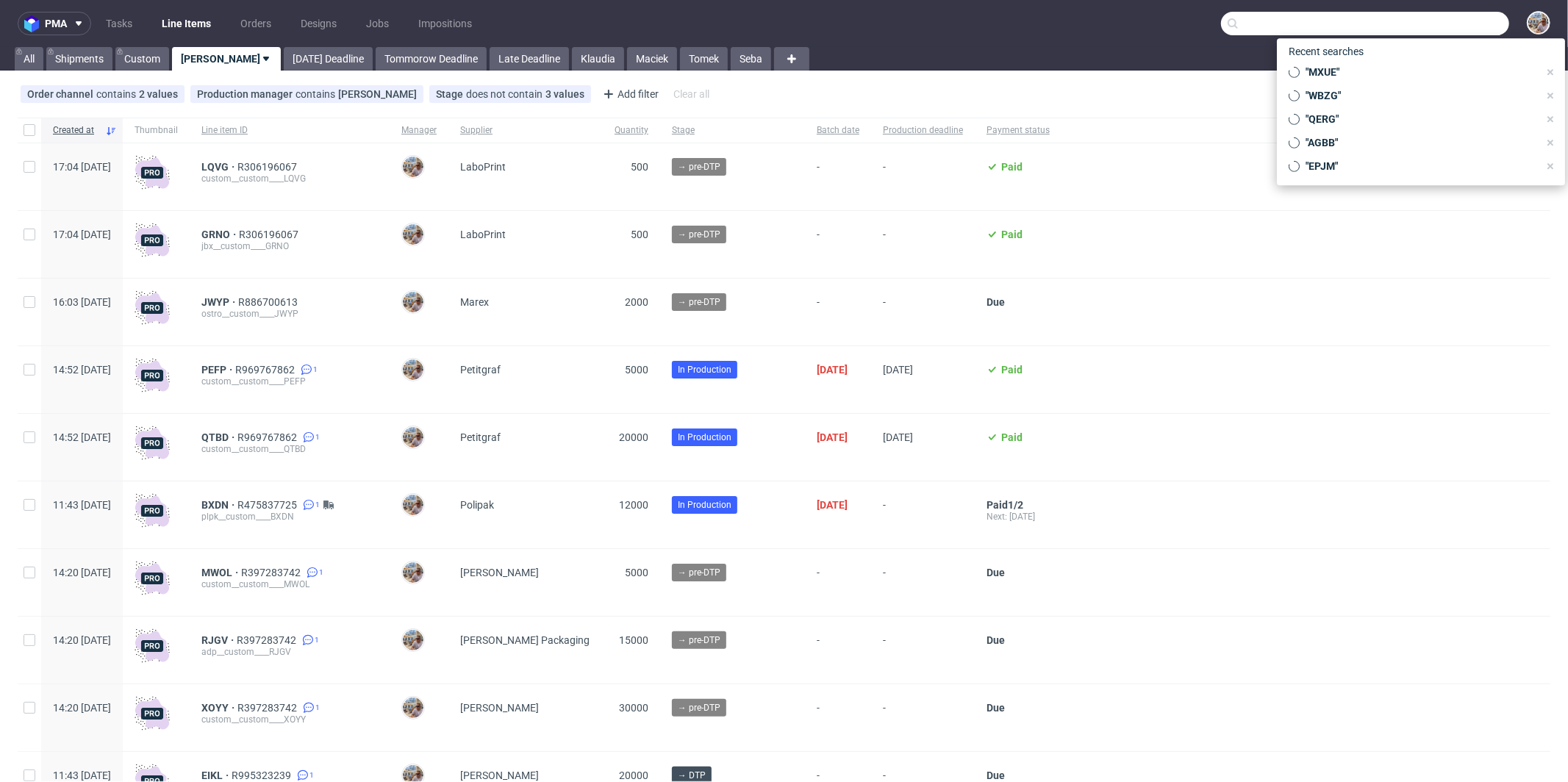
click at [1442, 28] on input "text" at bounding box center [1365, 24] width 288 height 24
paste input "AGBB"
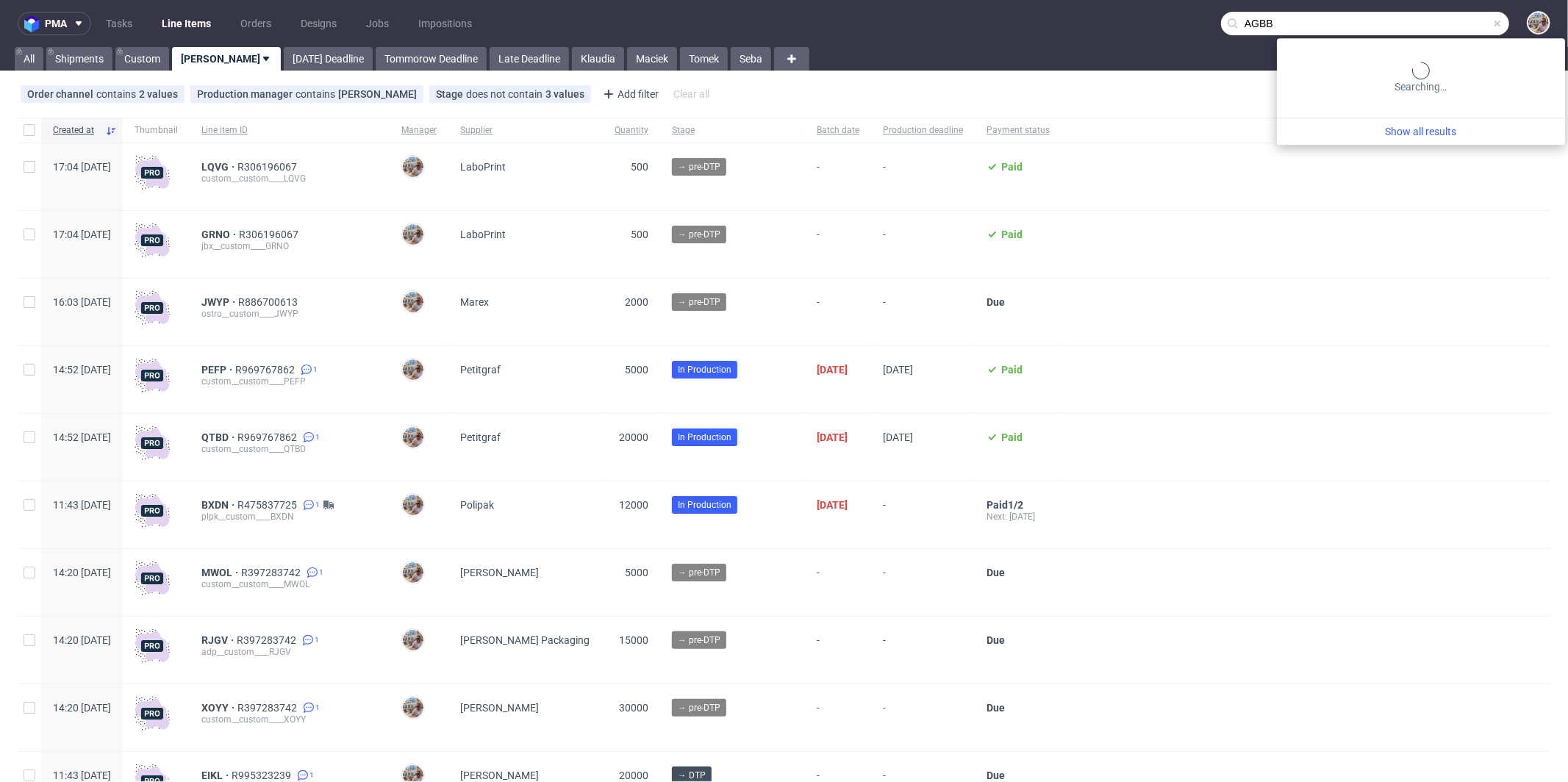
type input "AGBB"
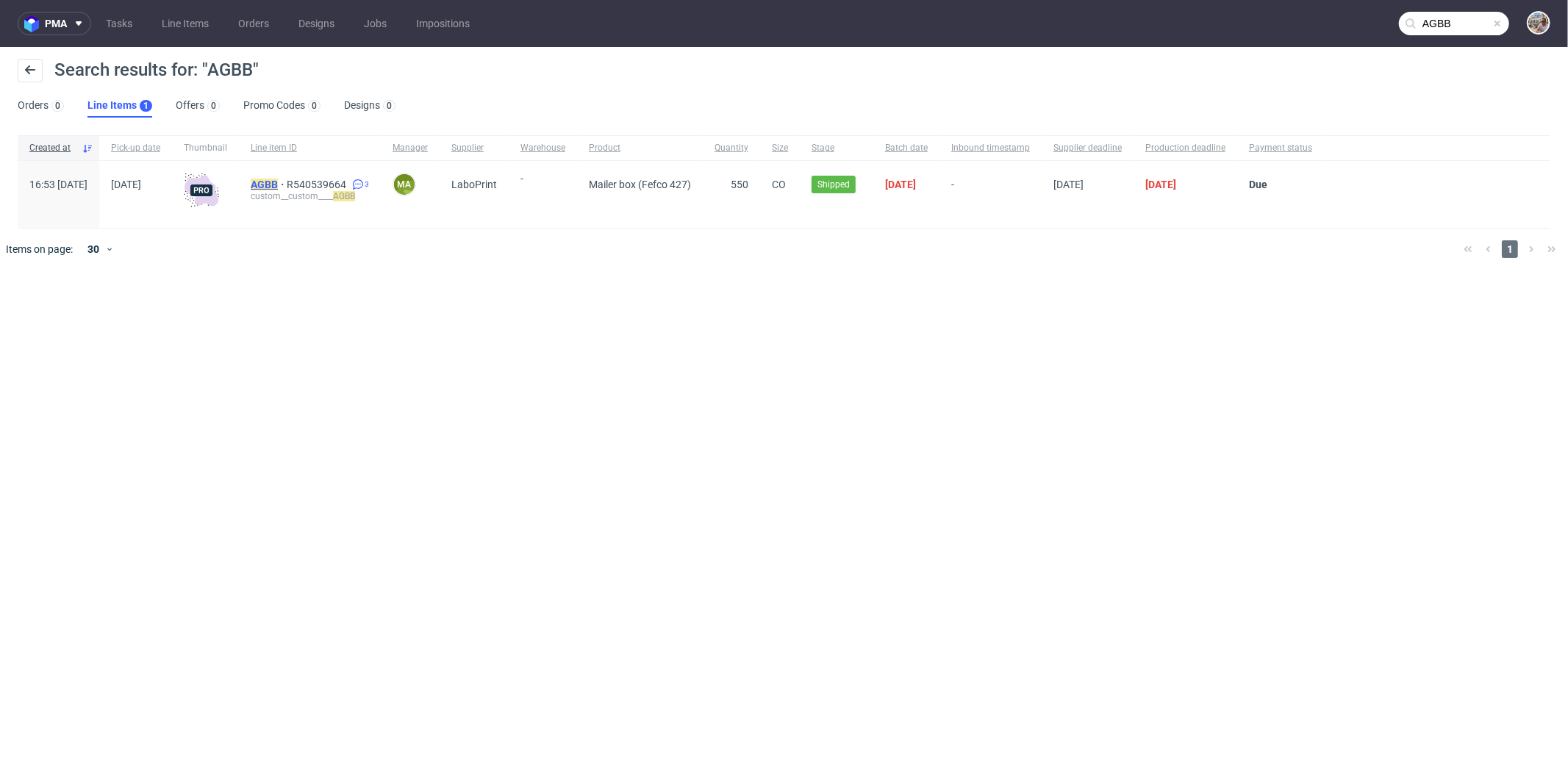
click at [278, 183] on mark "AGBB" at bounding box center [265, 184] width 27 height 12
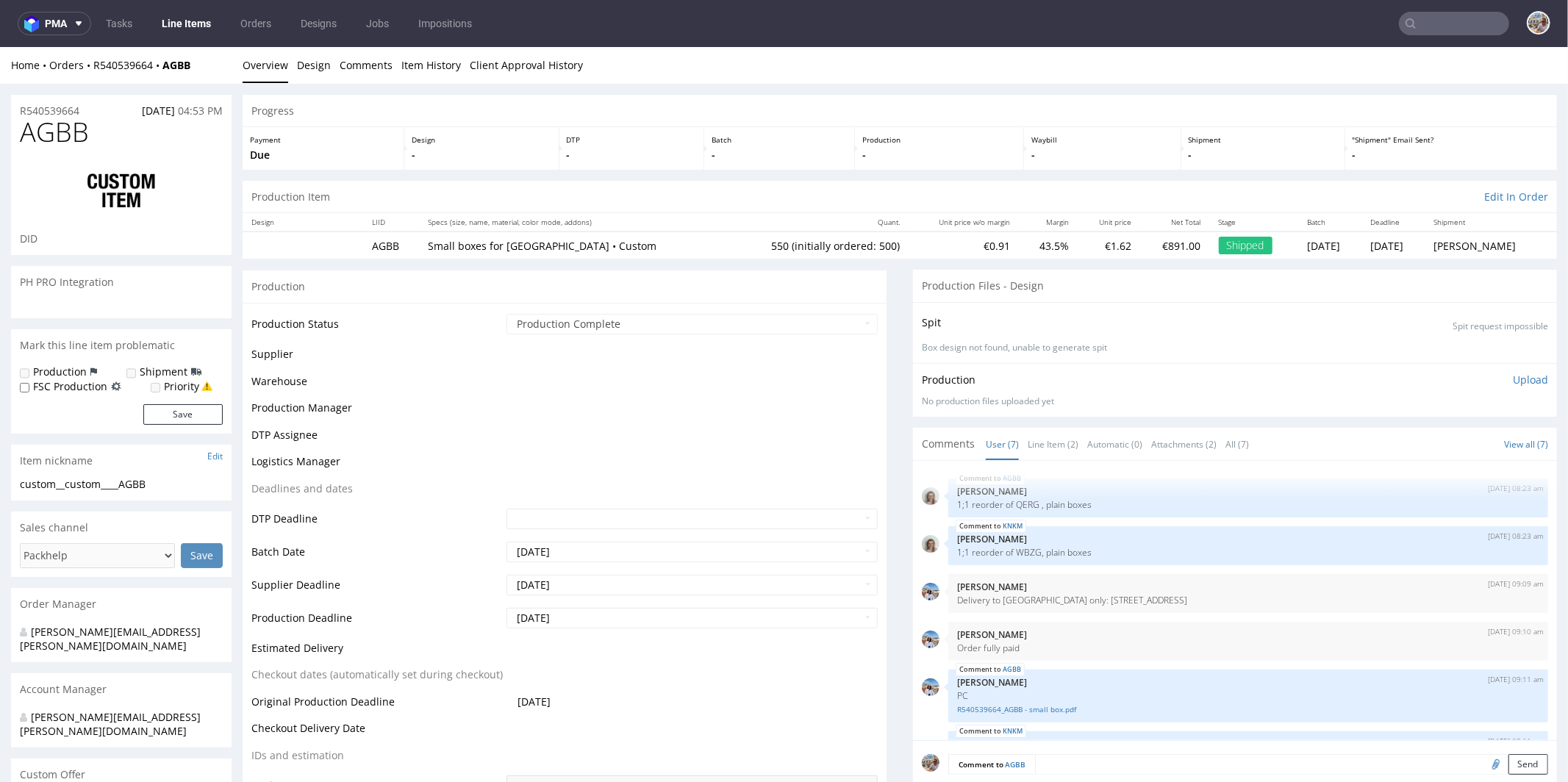
scroll to position [123, 0]
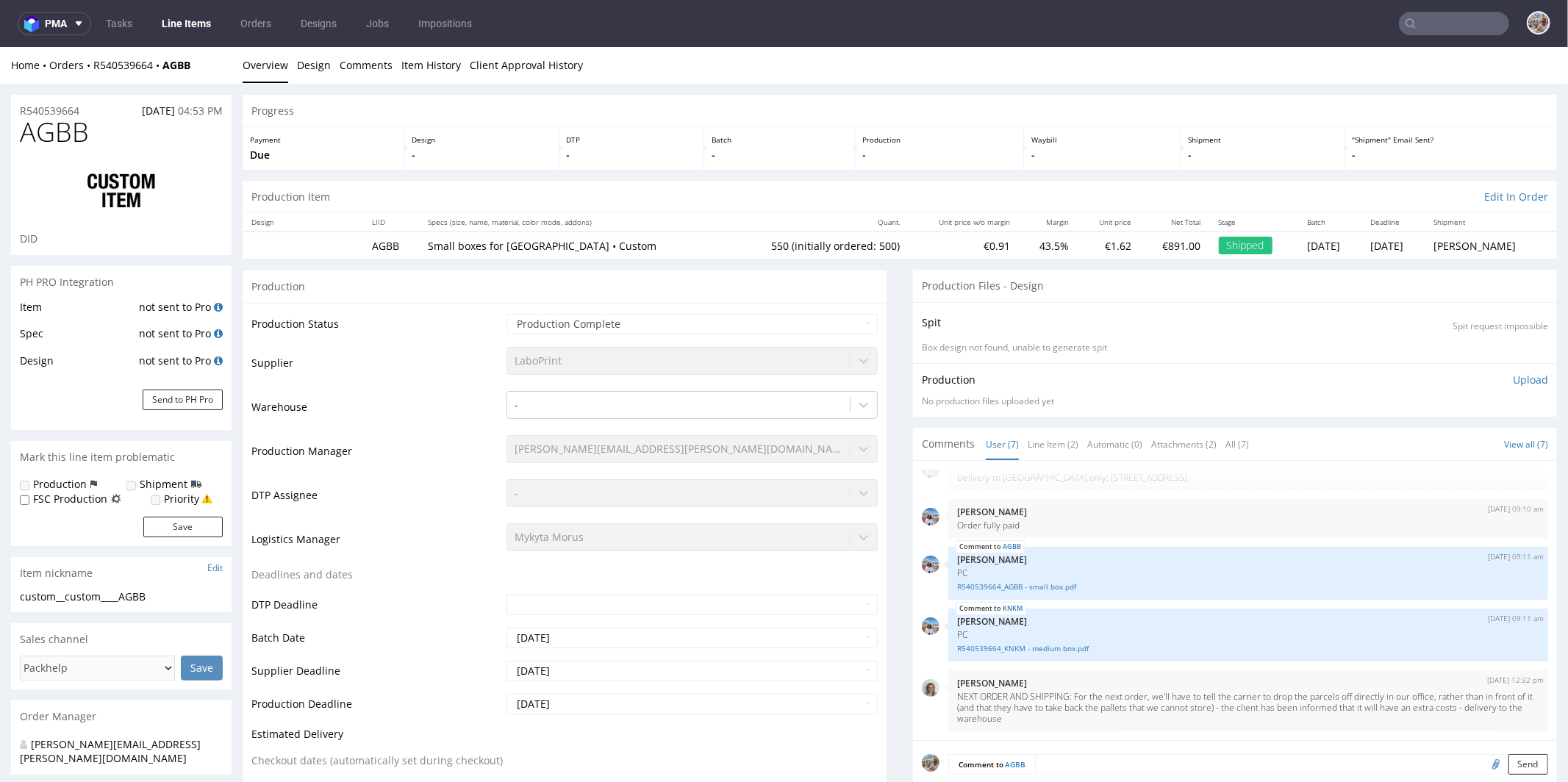
select select "in_progress"
drag, startPoint x: 100, startPoint y: 135, endPoint x: 23, endPoint y: 136, distance: 77.0
click at [23, 136] on h1 "AGBB" at bounding box center [121, 132] width 203 height 29
copy span "AGBB"
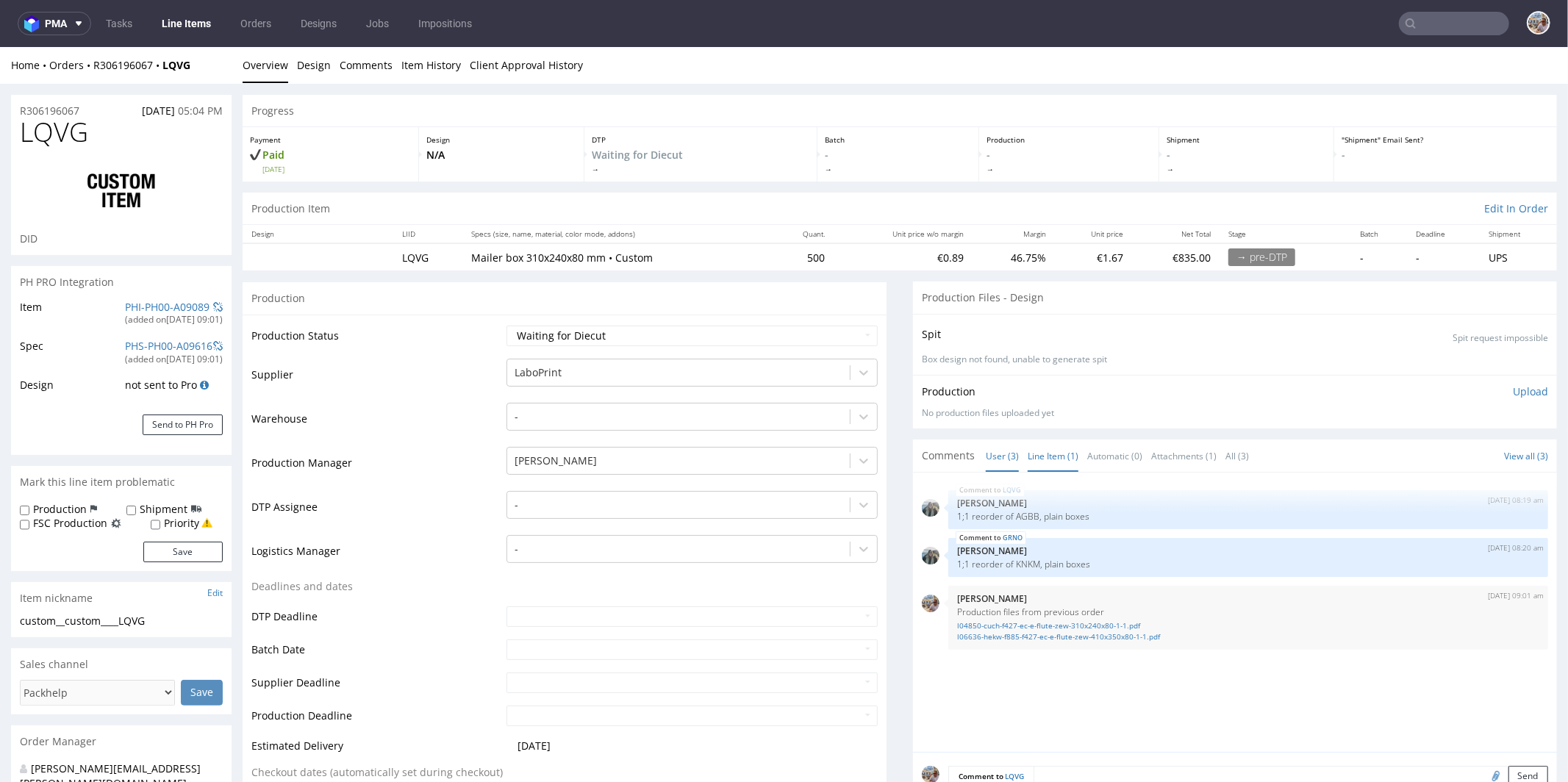
click at [1028, 453] on link "Line Item (1)" at bounding box center [1053, 456] width 51 height 32
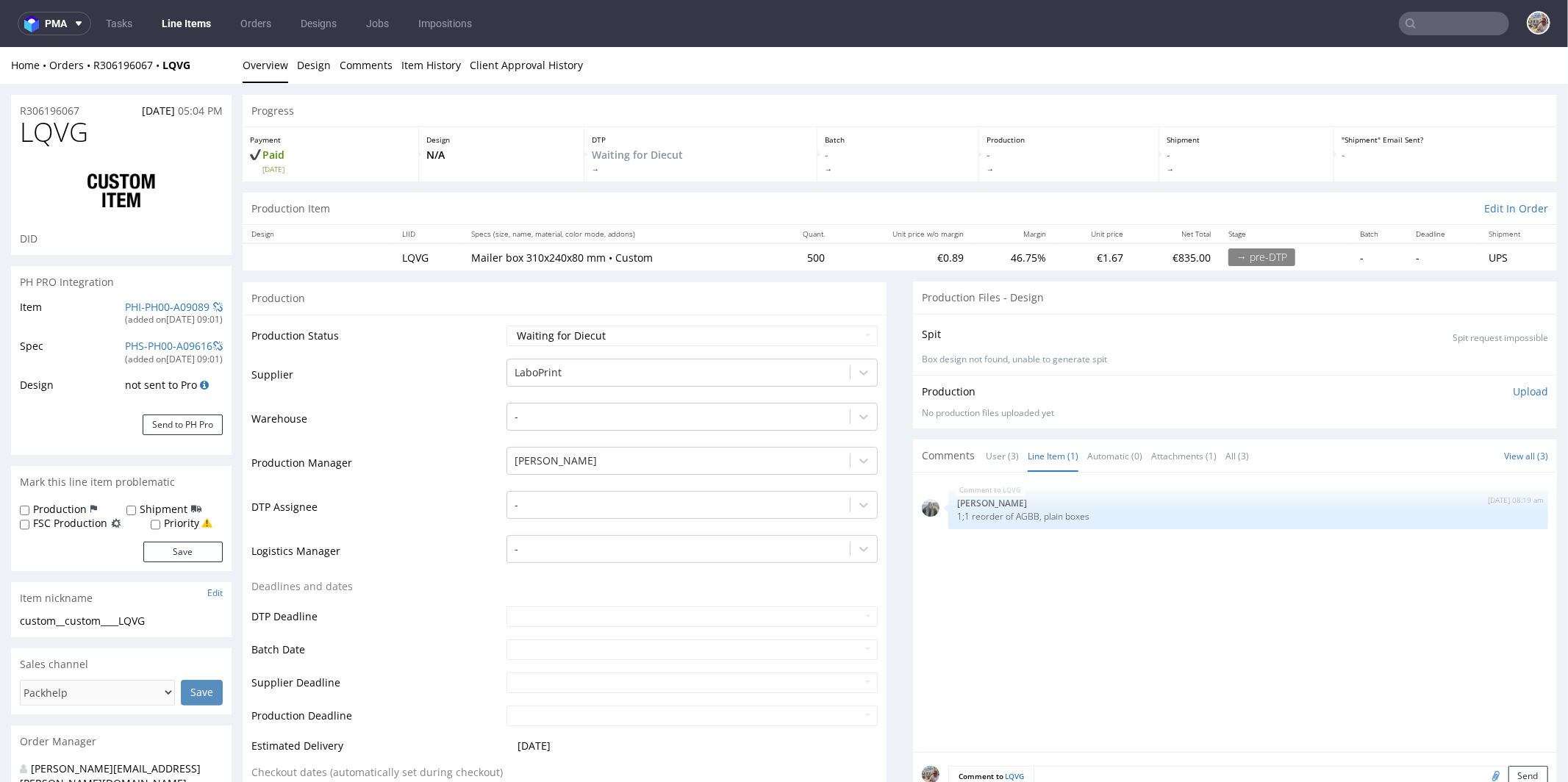
click at [148, 312] on div "PHI-PH00-A09089" at bounding box center [167, 306] width 84 height 14
click at [155, 301] on link "PHI-PH00-A09089" at bounding box center [167, 306] width 84 height 14
drag, startPoint x: 1002, startPoint y: 513, endPoint x: 1023, endPoint y: 513, distance: 21.0
click at [1023, 513] on p "1;1 reorder of AGBB, plain boxes" at bounding box center [1248, 516] width 582 height 11
copy p "AGBB"
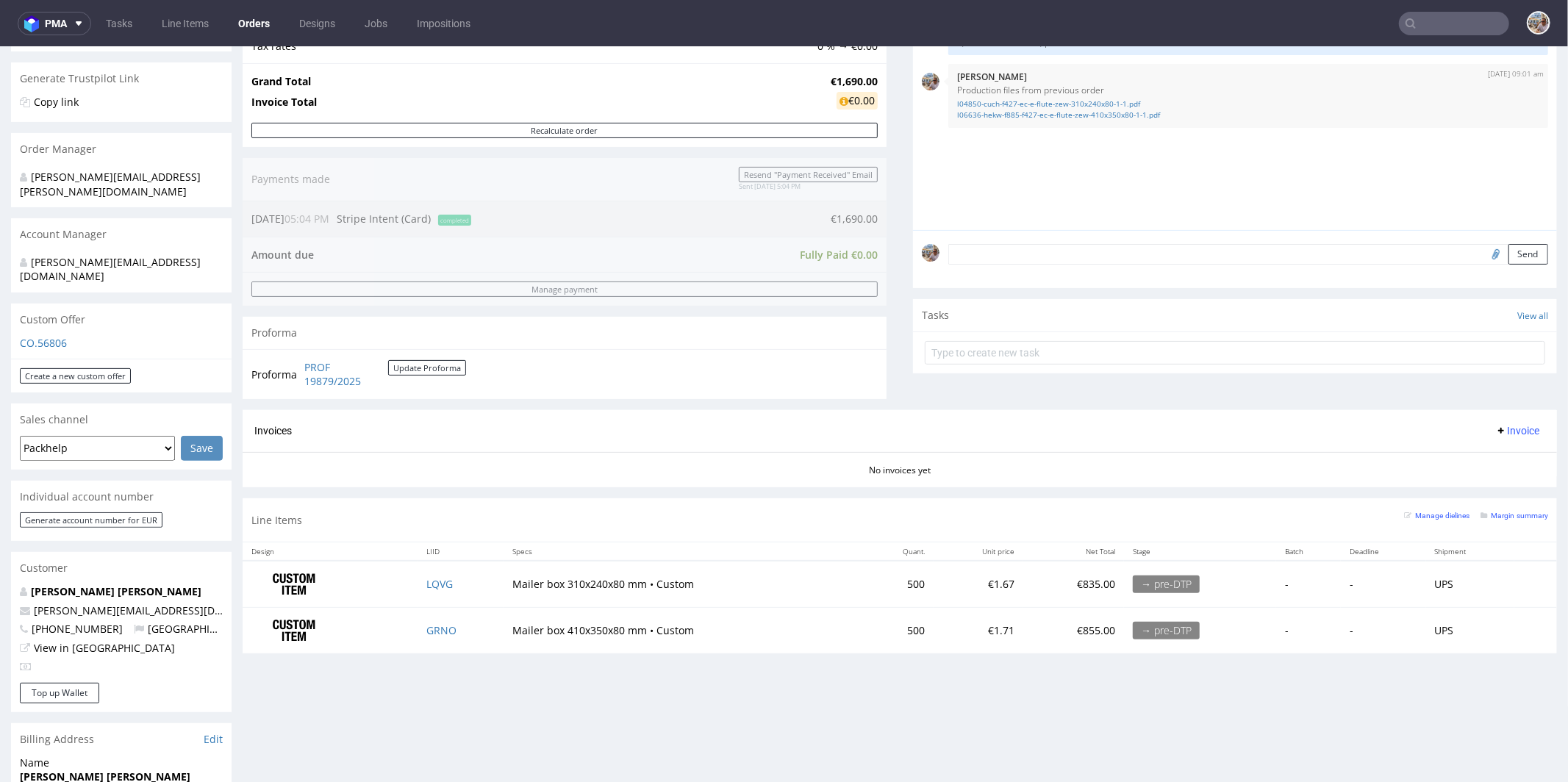
scroll to position [422, 0]
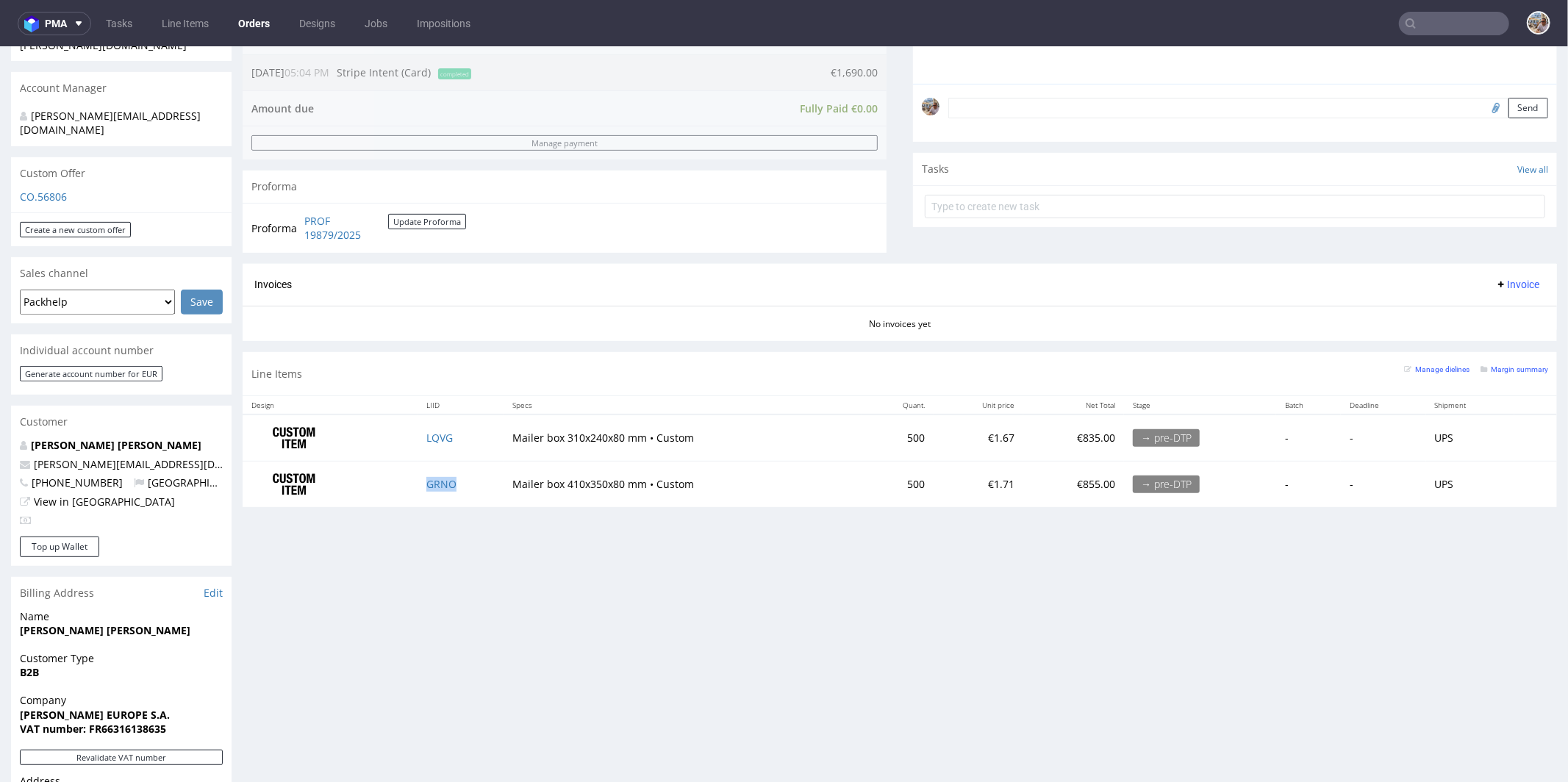
click at [472, 480] on td "GRNO" at bounding box center [461, 483] width 86 height 45
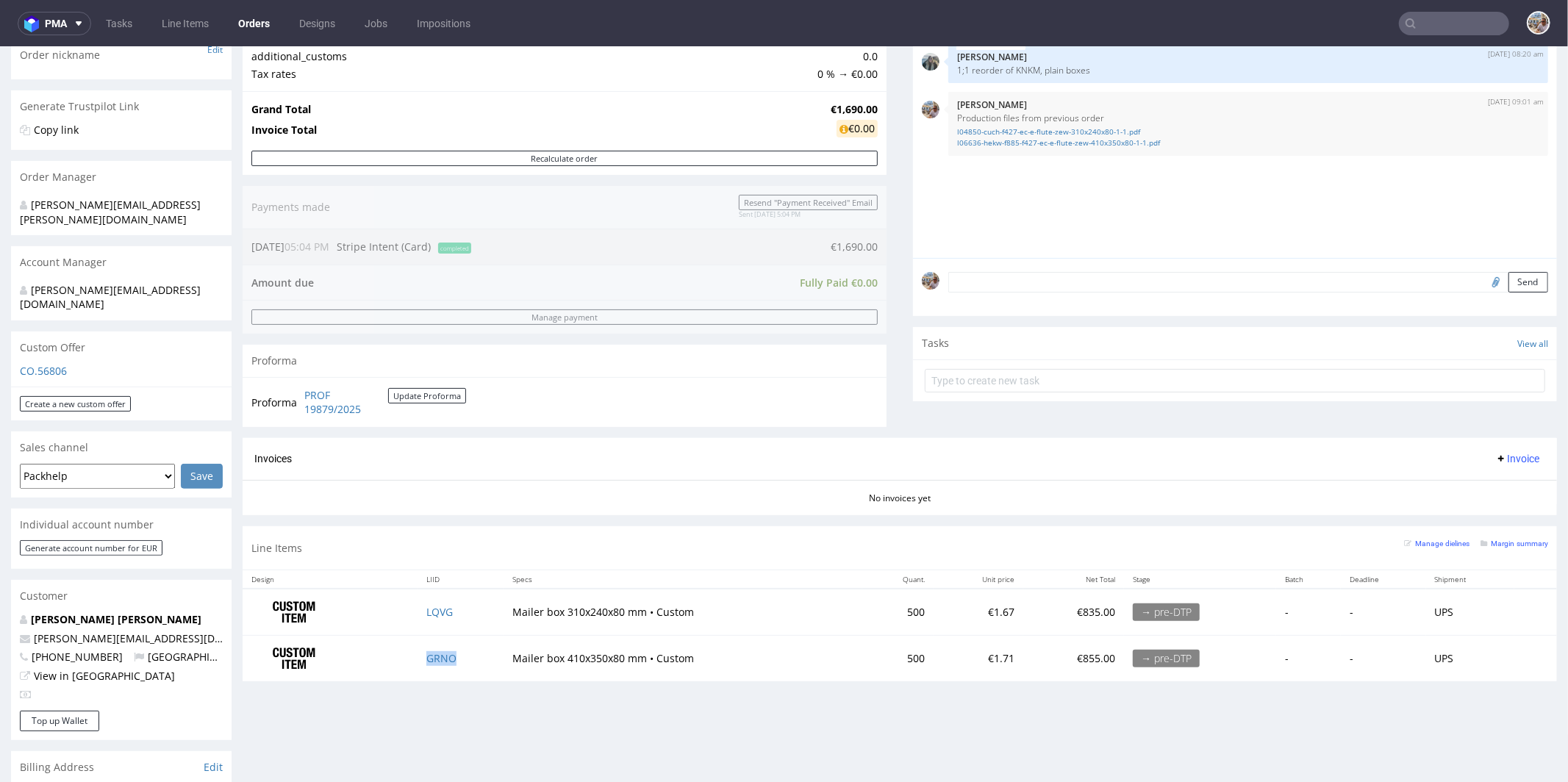
scroll to position [293, 0]
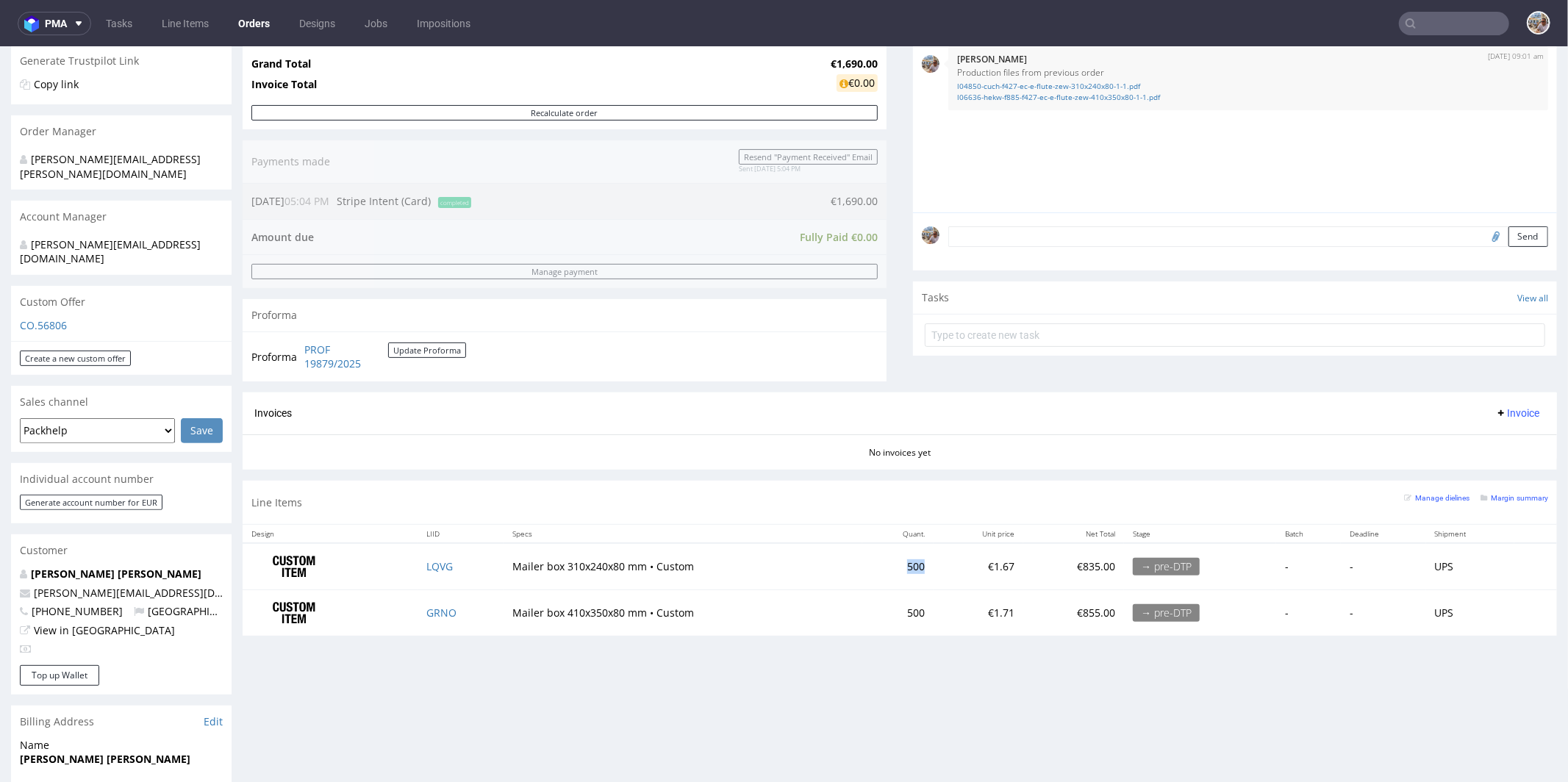
drag, startPoint x: 905, startPoint y: 564, endPoint x: 883, endPoint y: 564, distance: 22.0
click at [883, 564] on td "500" at bounding box center [897, 566] width 71 height 46
copy td "500"
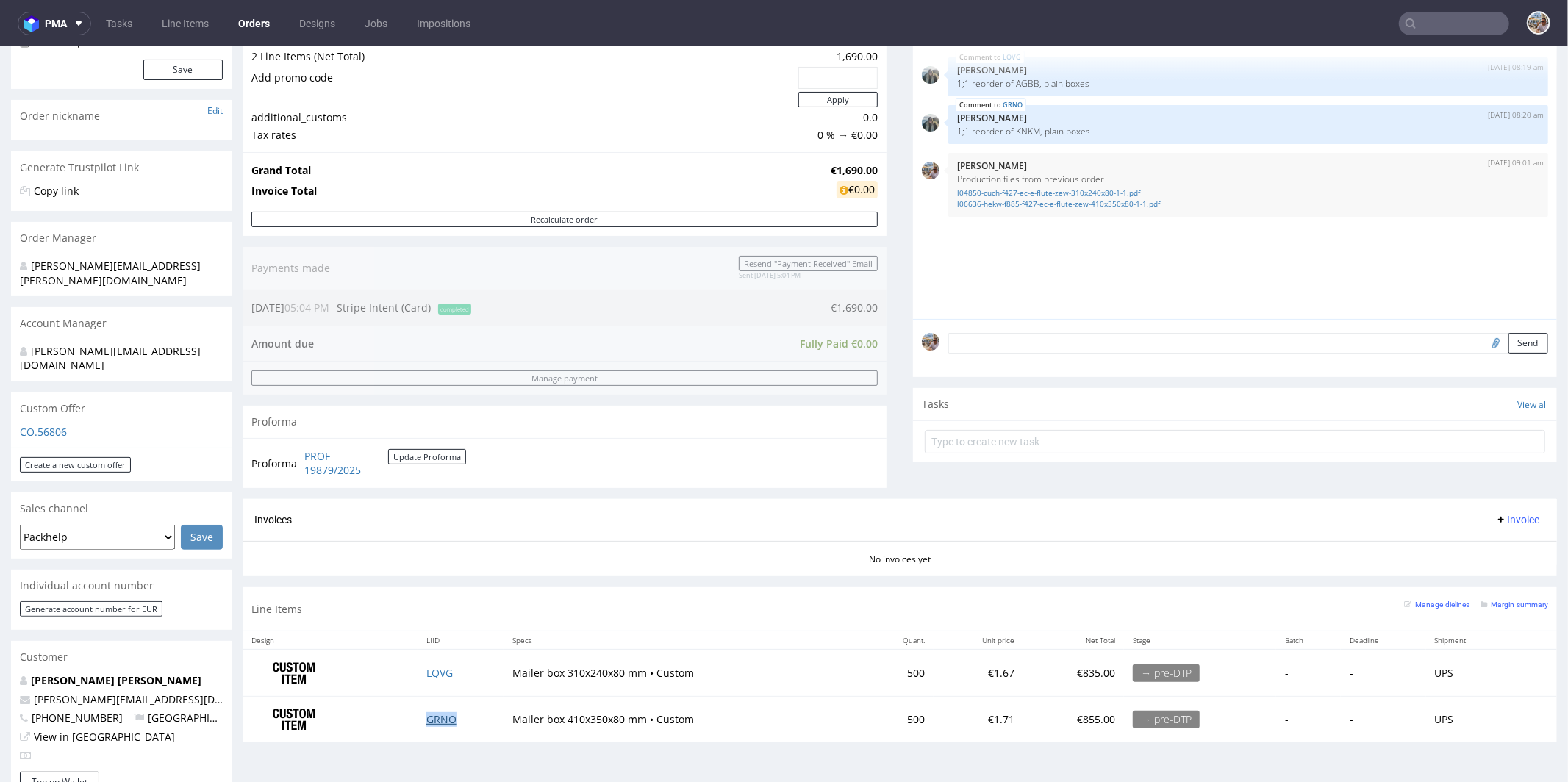
scroll to position [0, 0]
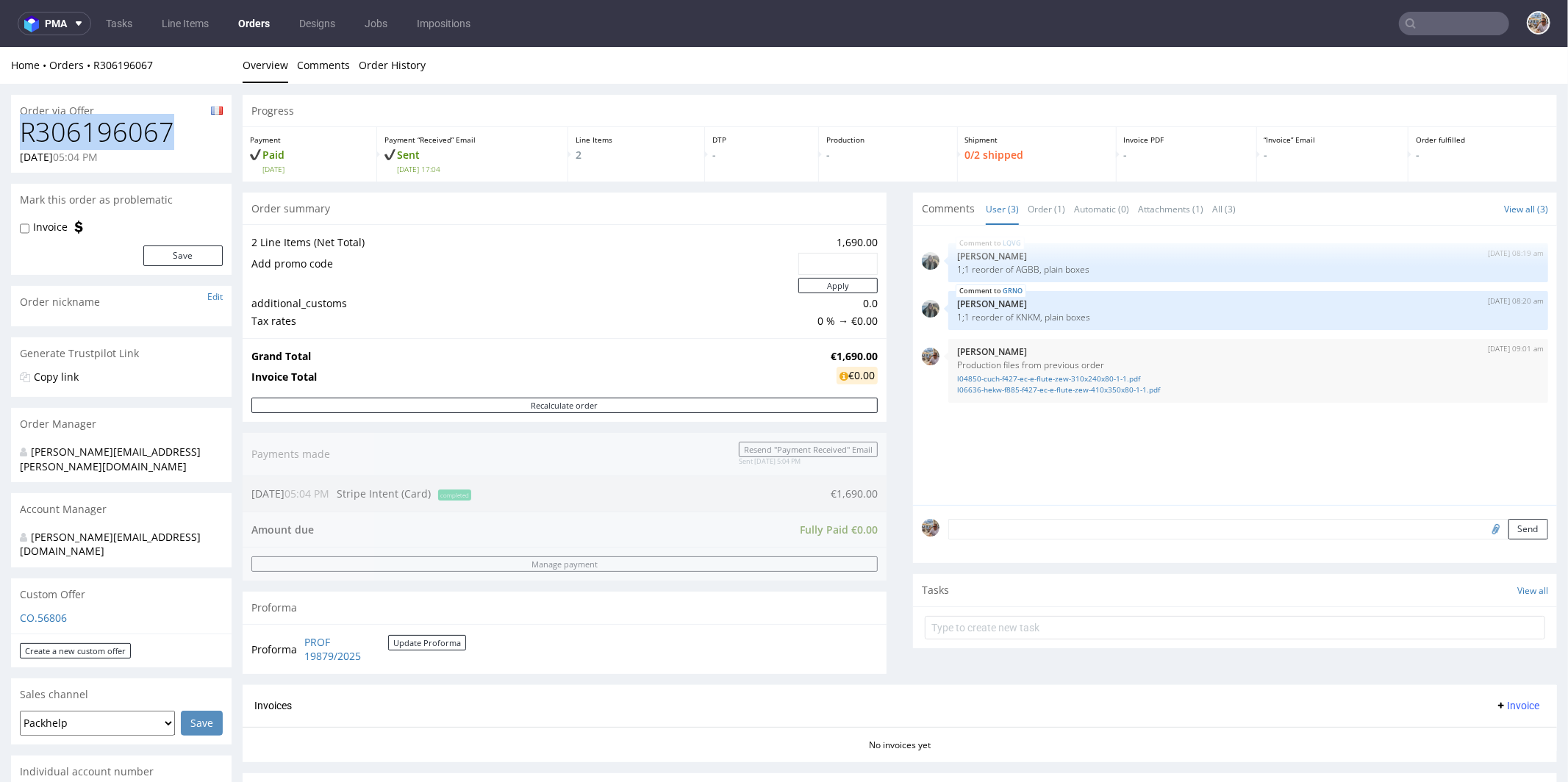
drag, startPoint x: 201, startPoint y: 137, endPoint x: 26, endPoint y: 140, distance: 175.0
click at [26, 140] on h1 "R306196067" at bounding box center [121, 132] width 203 height 29
copy h1 "R306196067"
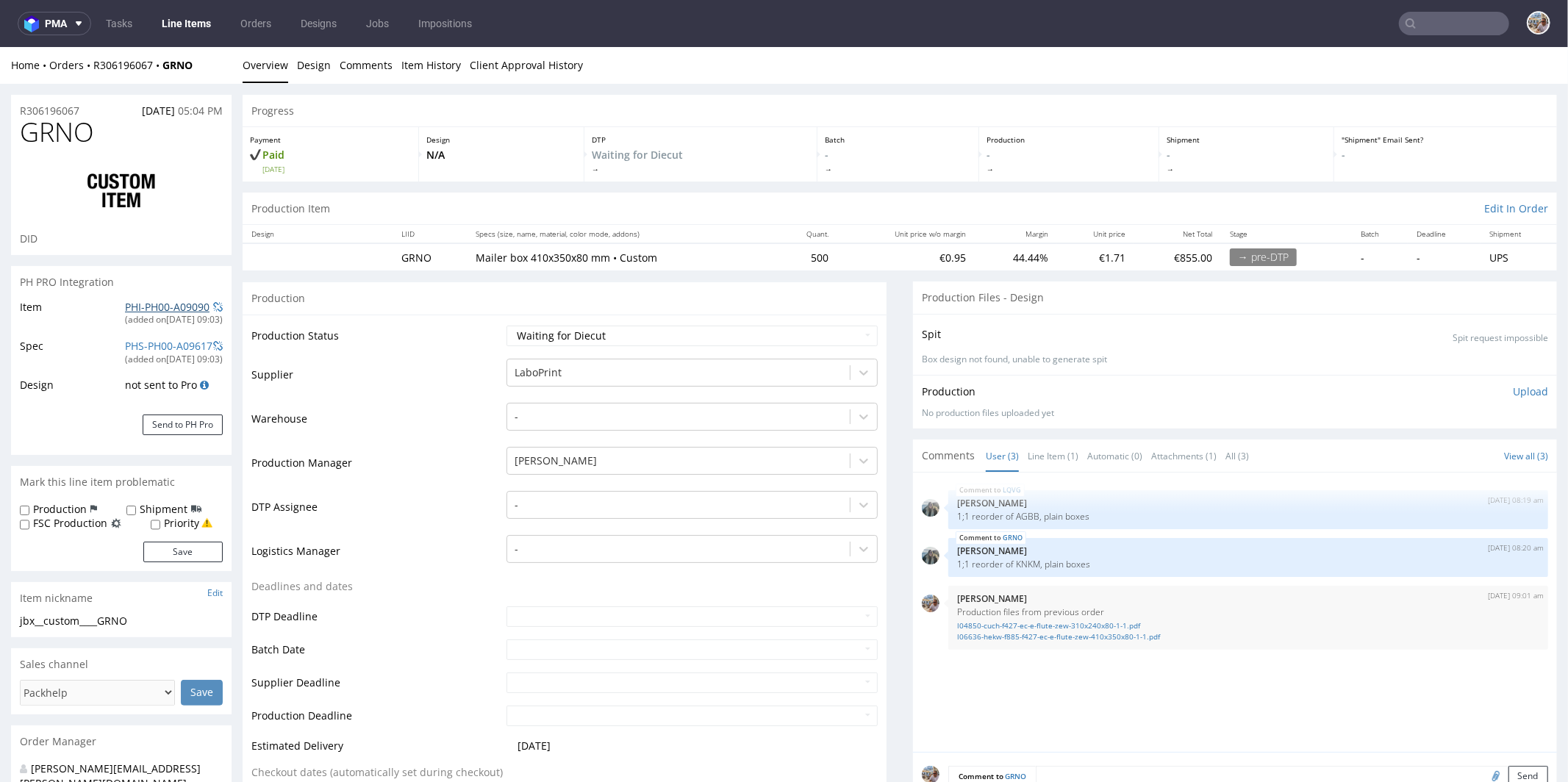
click at [156, 305] on link "PHI-PH00-A09090" at bounding box center [167, 306] width 84 height 14
click at [163, 303] on link "PHI-PH00-A09089" at bounding box center [167, 306] width 84 height 14
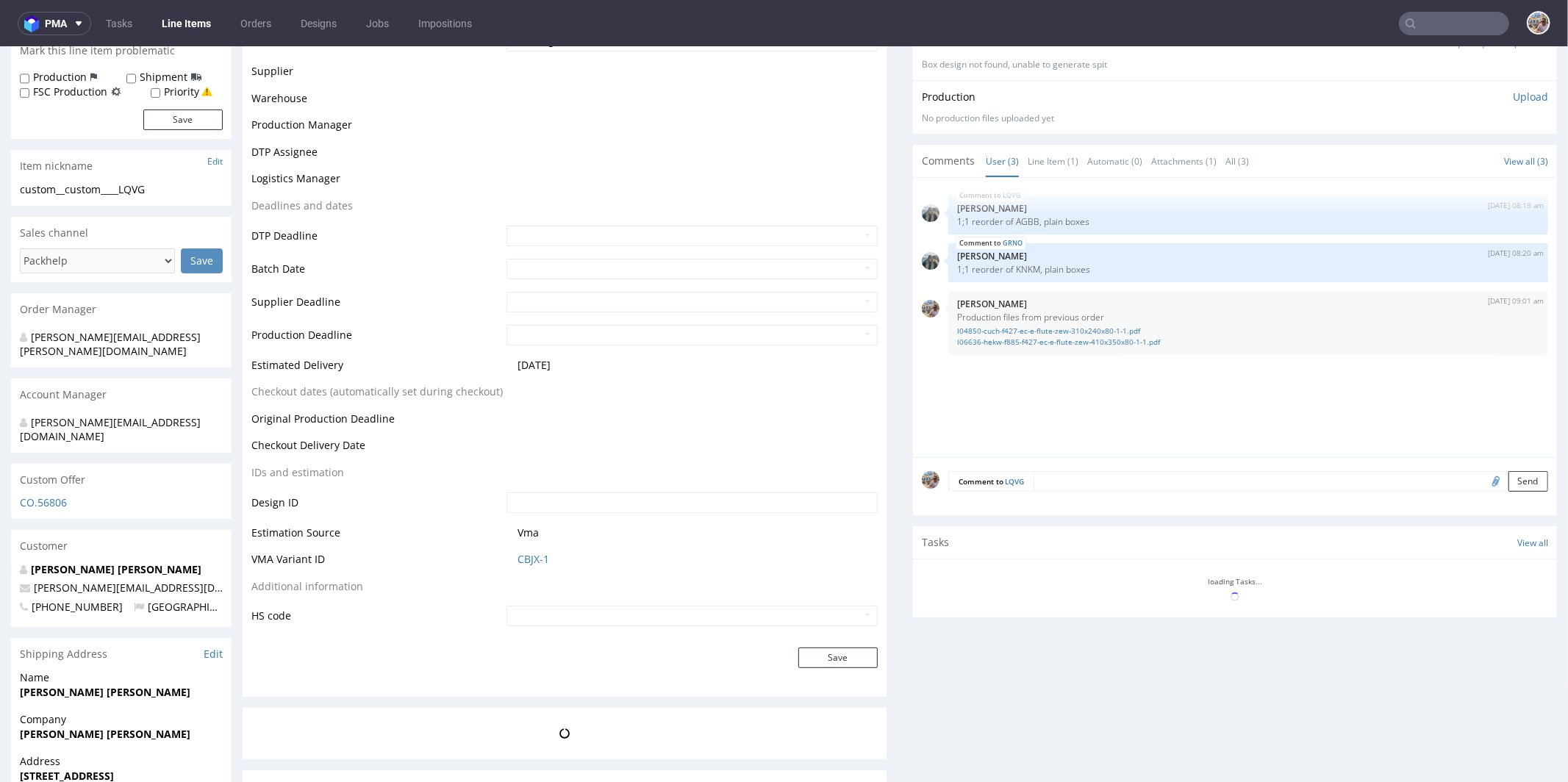
scroll to position [585, 0]
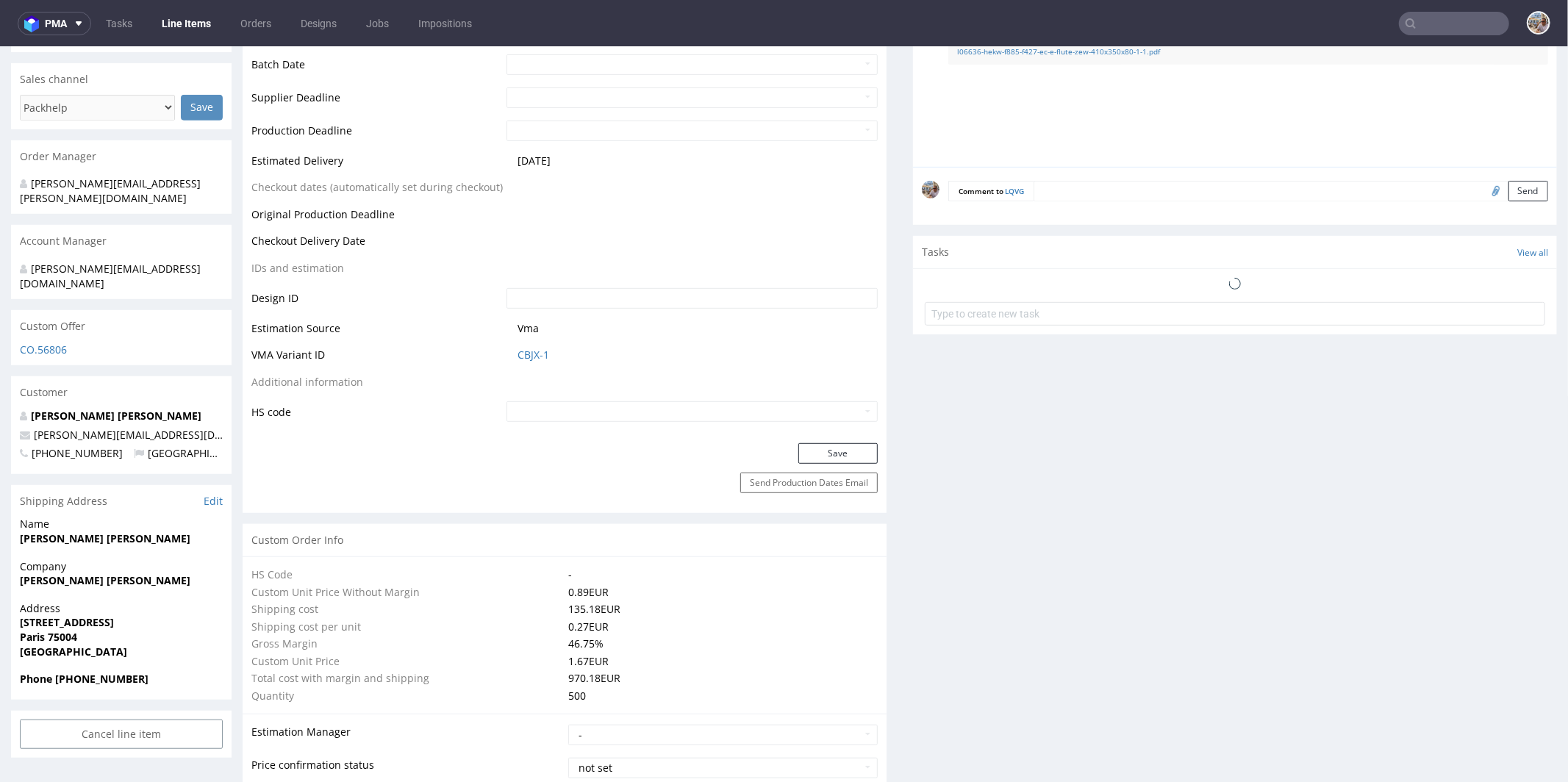
click at [527, 346] on td "CBJX-1" at bounding box center [690, 360] width 374 height 27
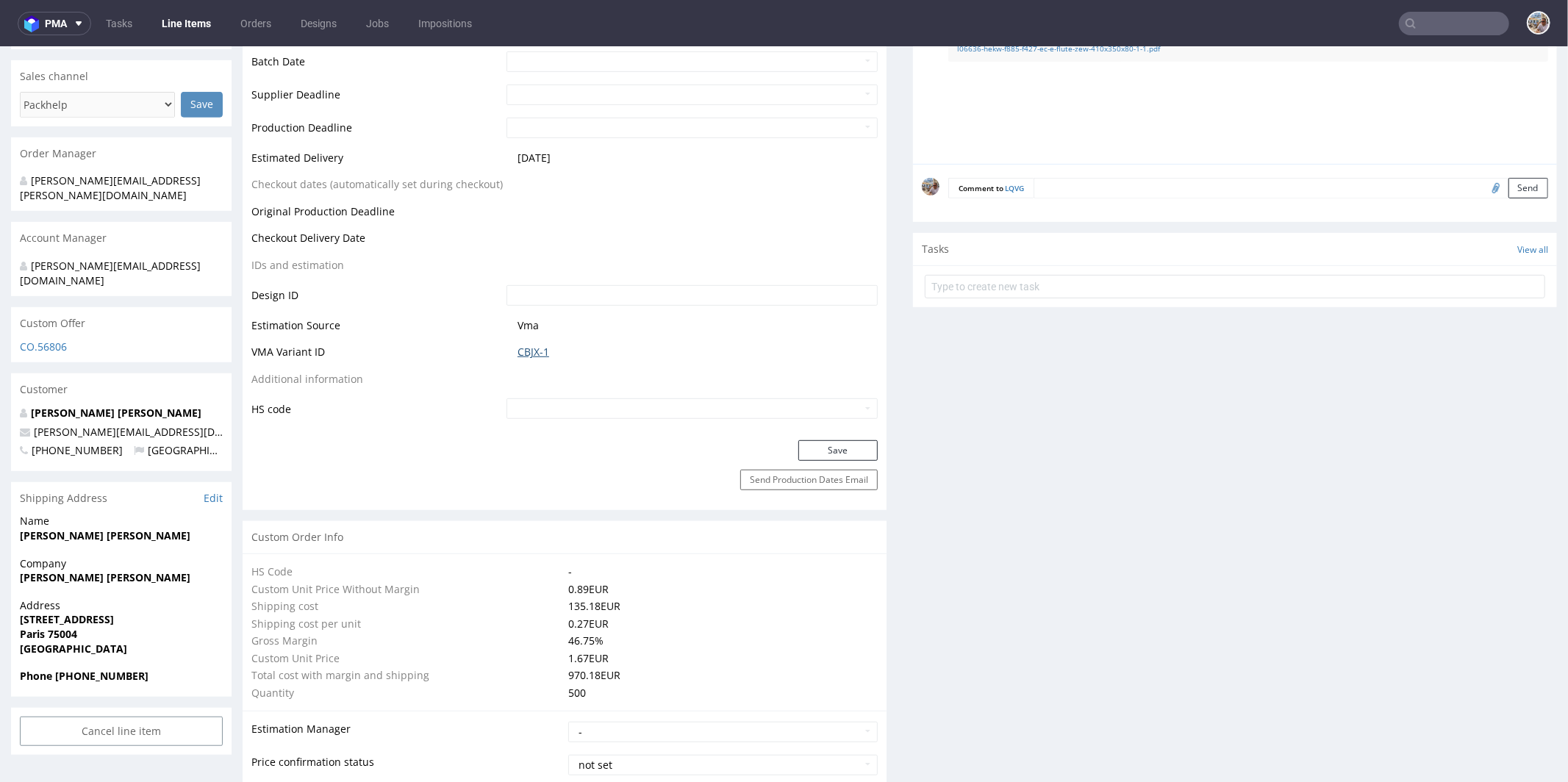
click at [529, 348] on link "CBJX-1" at bounding box center [533, 352] width 32 height 14
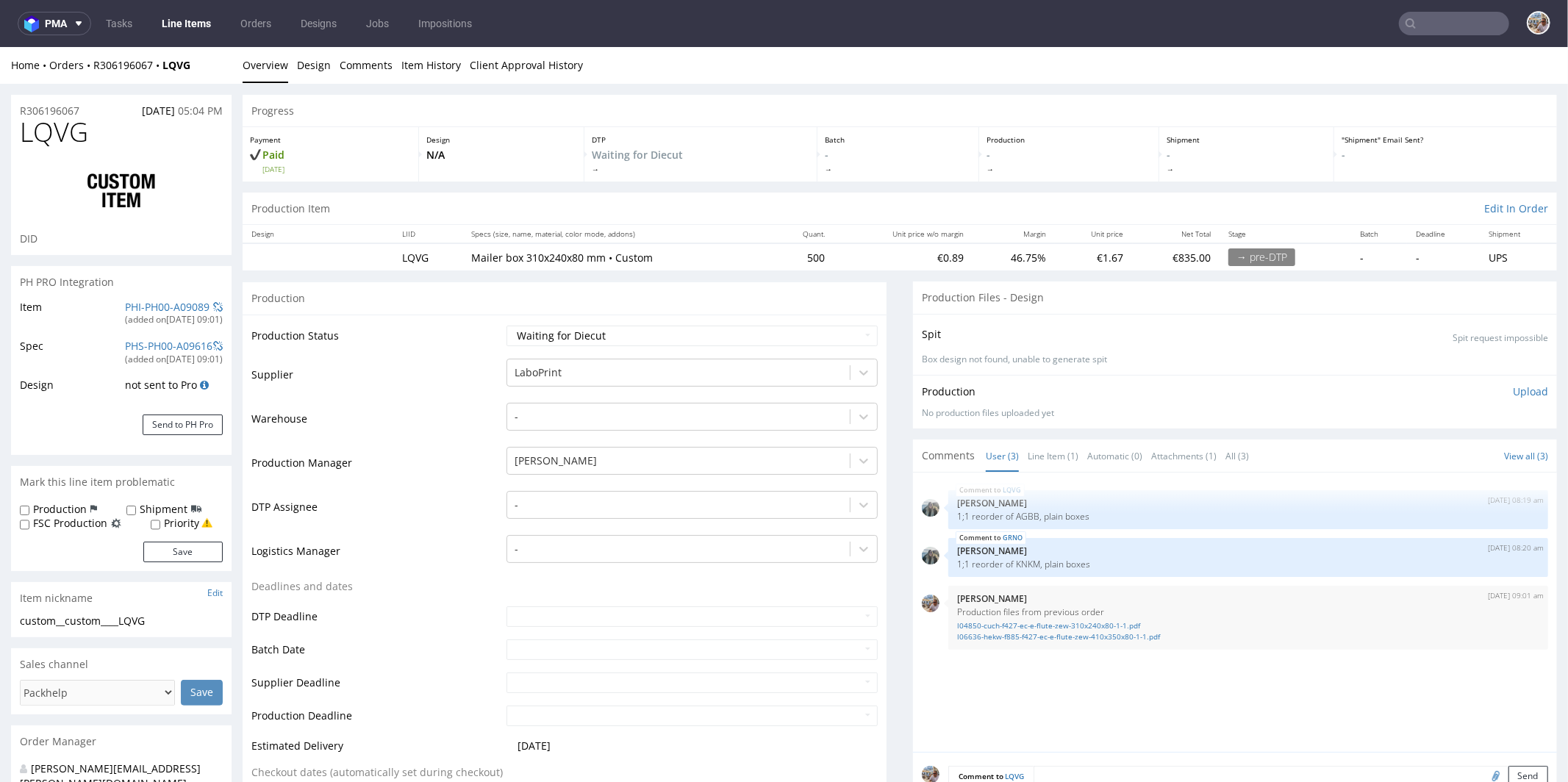
scroll to position [0, 0]
drag, startPoint x: 95, startPoint y: 131, endPoint x: 25, endPoint y: 132, distance: 70.0
click at [25, 132] on h1 "LQVG" at bounding box center [121, 132] width 203 height 29
copy span "LQVG"
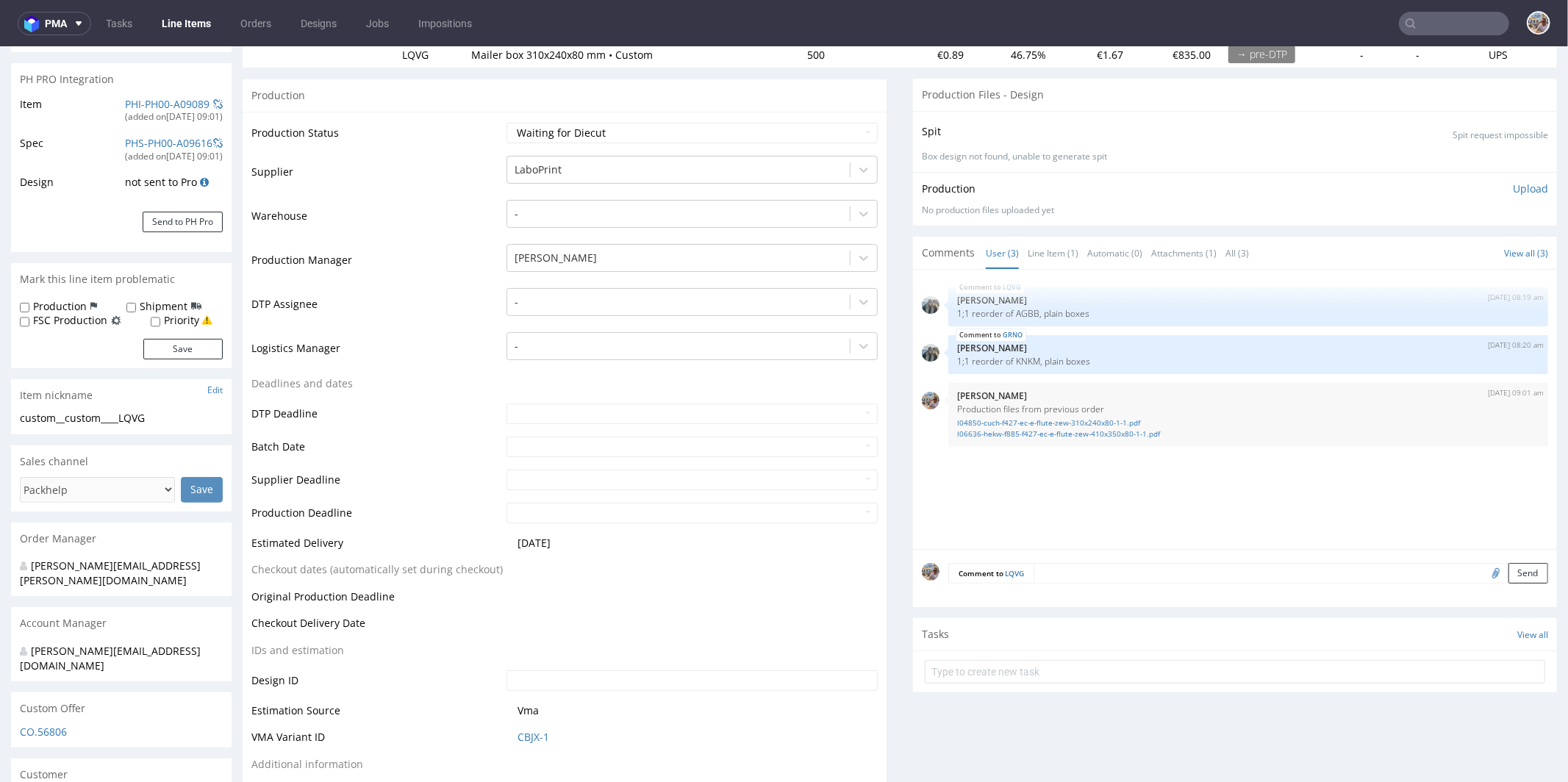
scroll to position [539, 0]
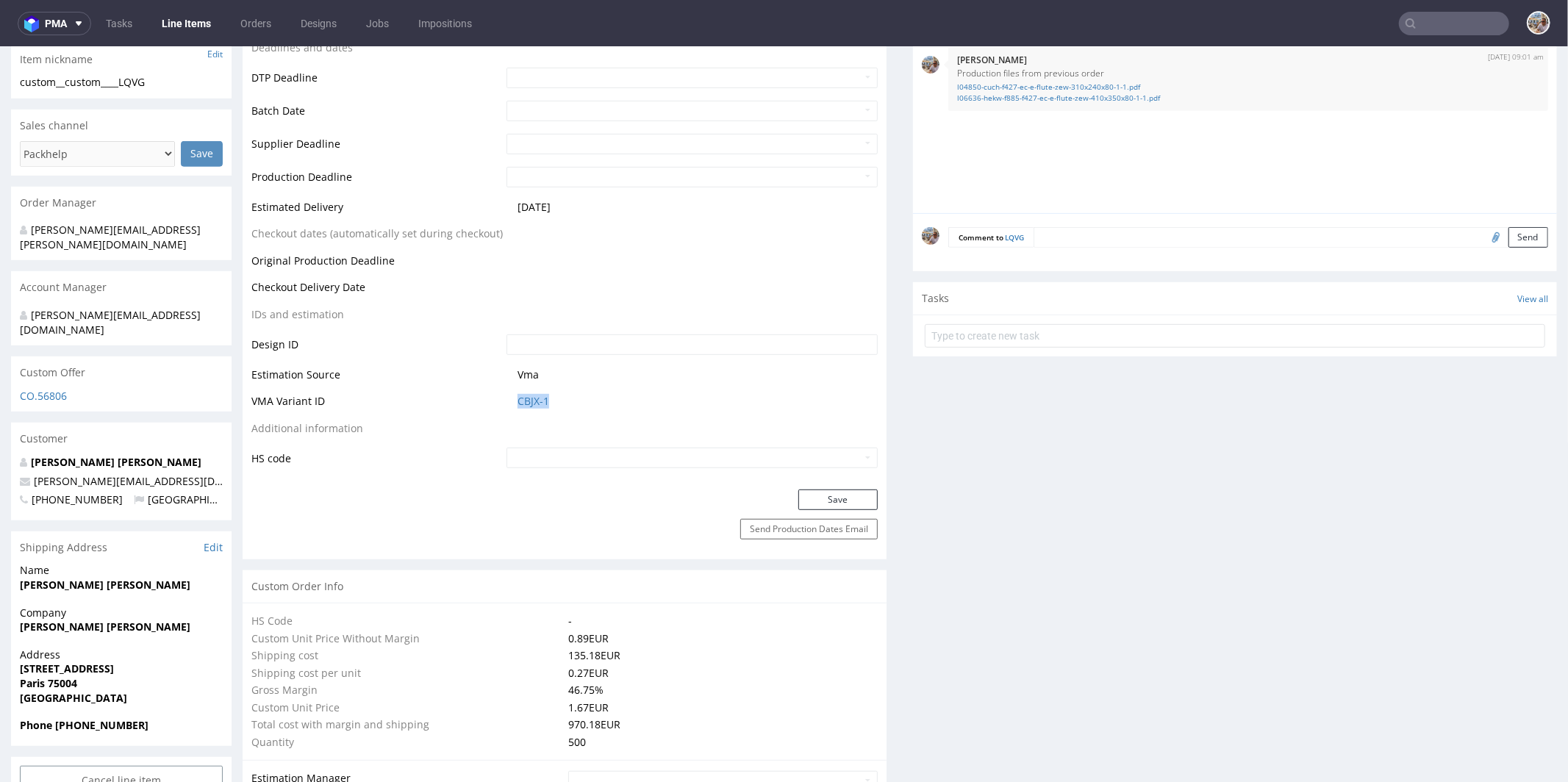
drag, startPoint x: 570, startPoint y: 392, endPoint x: 498, endPoint y: 397, distance: 72.2
click at [503, 397] on td "CBJX-1" at bounding box center [690, 406] width 374 height 27
copy link "CBJX-1"
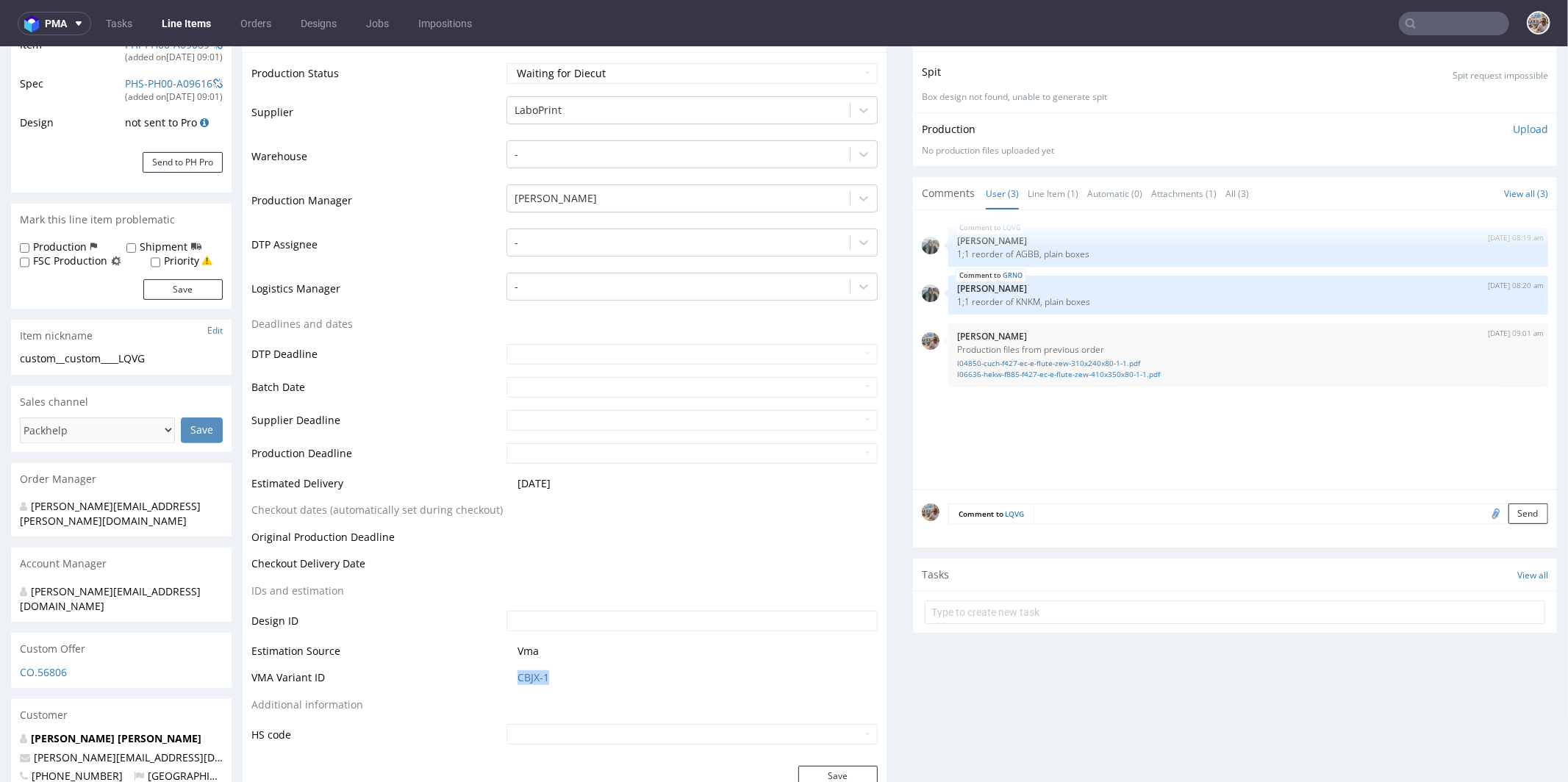
scroll to position [0, 0]
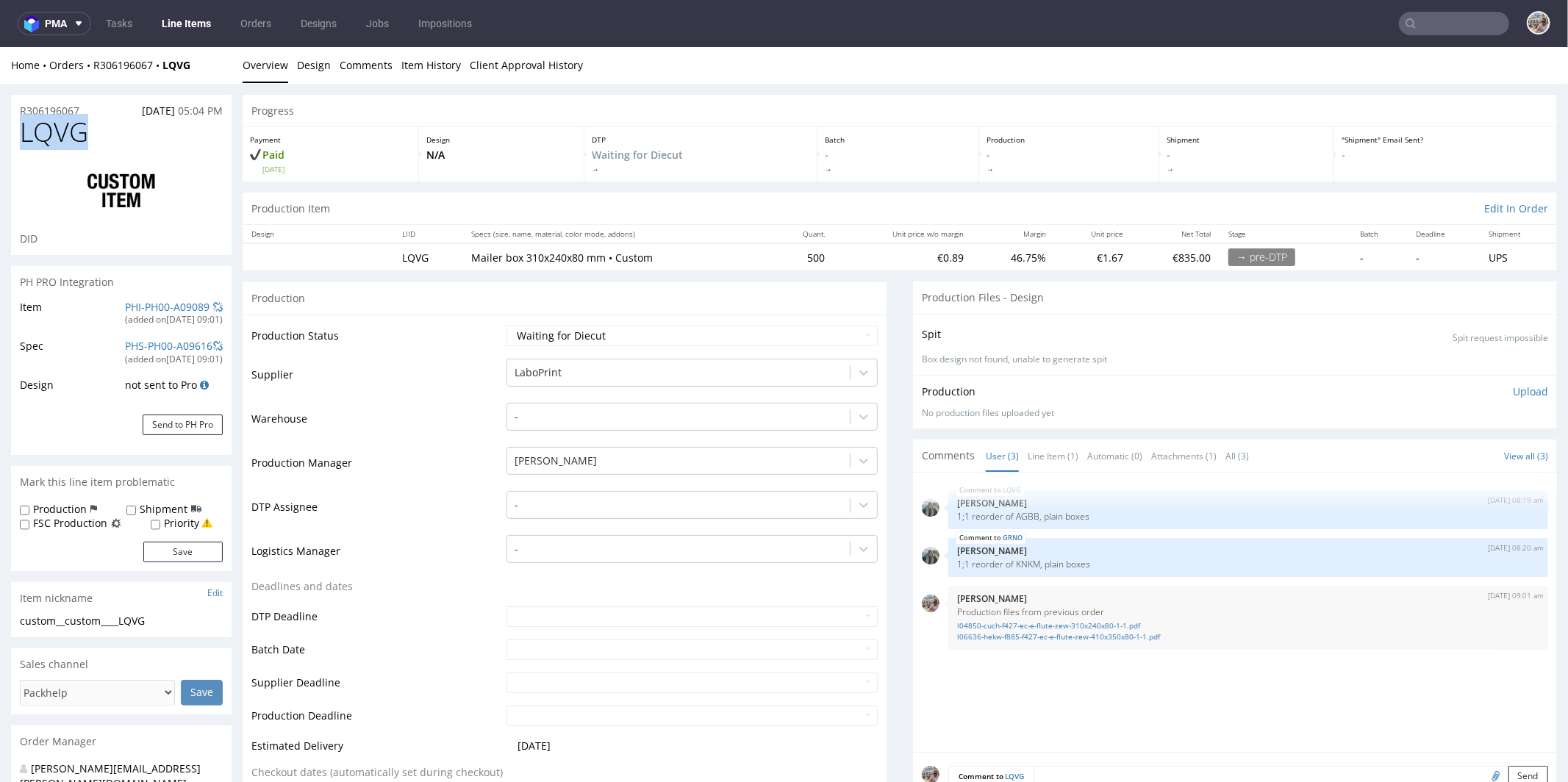
drag, startPoint x: 104, startPoint y: 137, endPoint x: 22, endPoint y: 137, distance: 82.0
click at [22, 137] on h1 "LQVG" at bounding box center [121, 132] width 203 height 29
copy span "LQVG"
click at [1060, 451] on link "Line Item (1)" at bounding box center [1053, 456] width 51 height 32
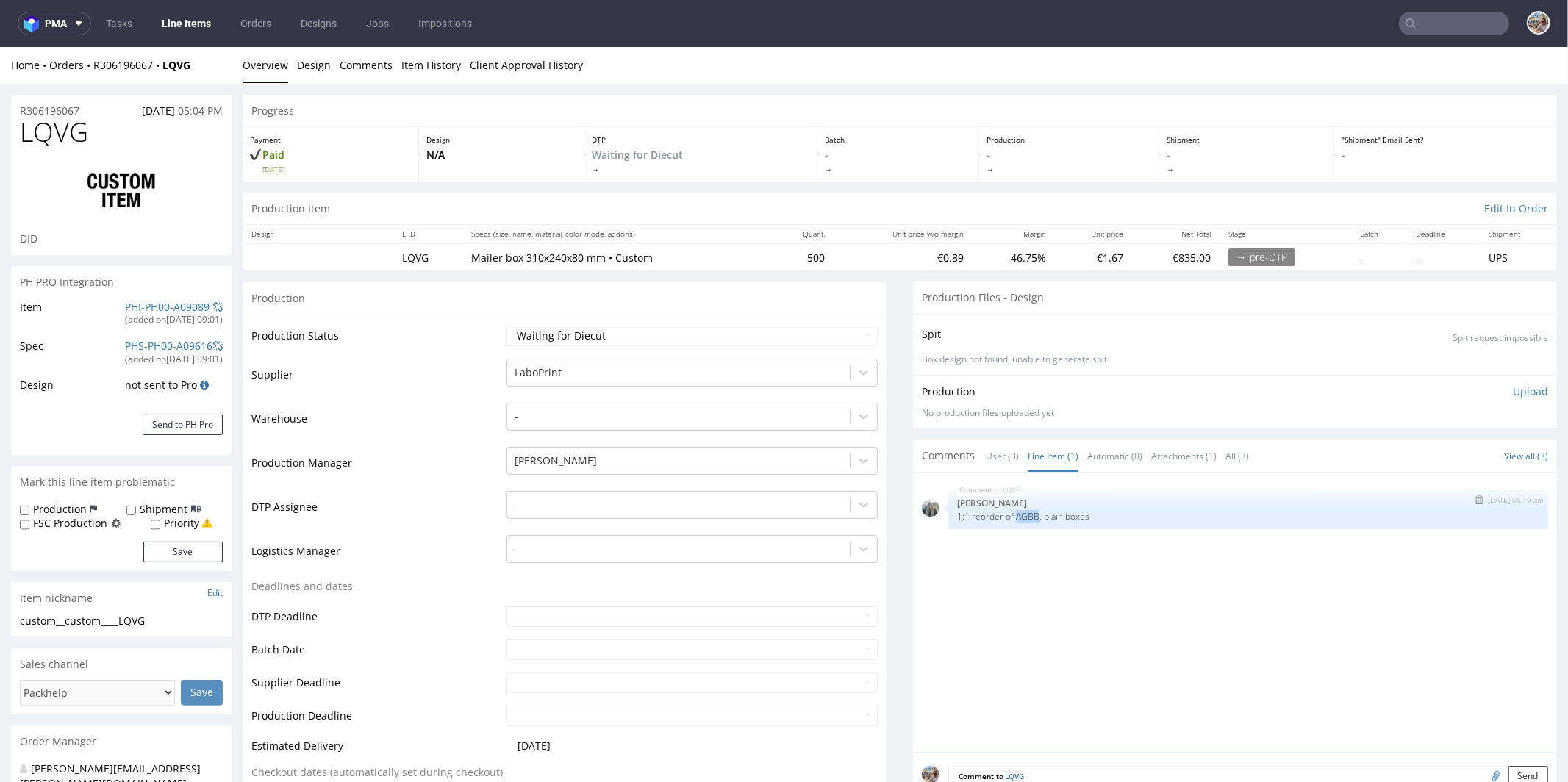
drag, startPoint x: 1002, startPoint y: 513, endPoint x: 1023, endPoint y: 513, distance: 21.0
click at [1023, 513] on p "1;1 reorder of AGBB, plain boxes" at bounding box center [1248, 516] width 582 height 11
copy p "AGBB"
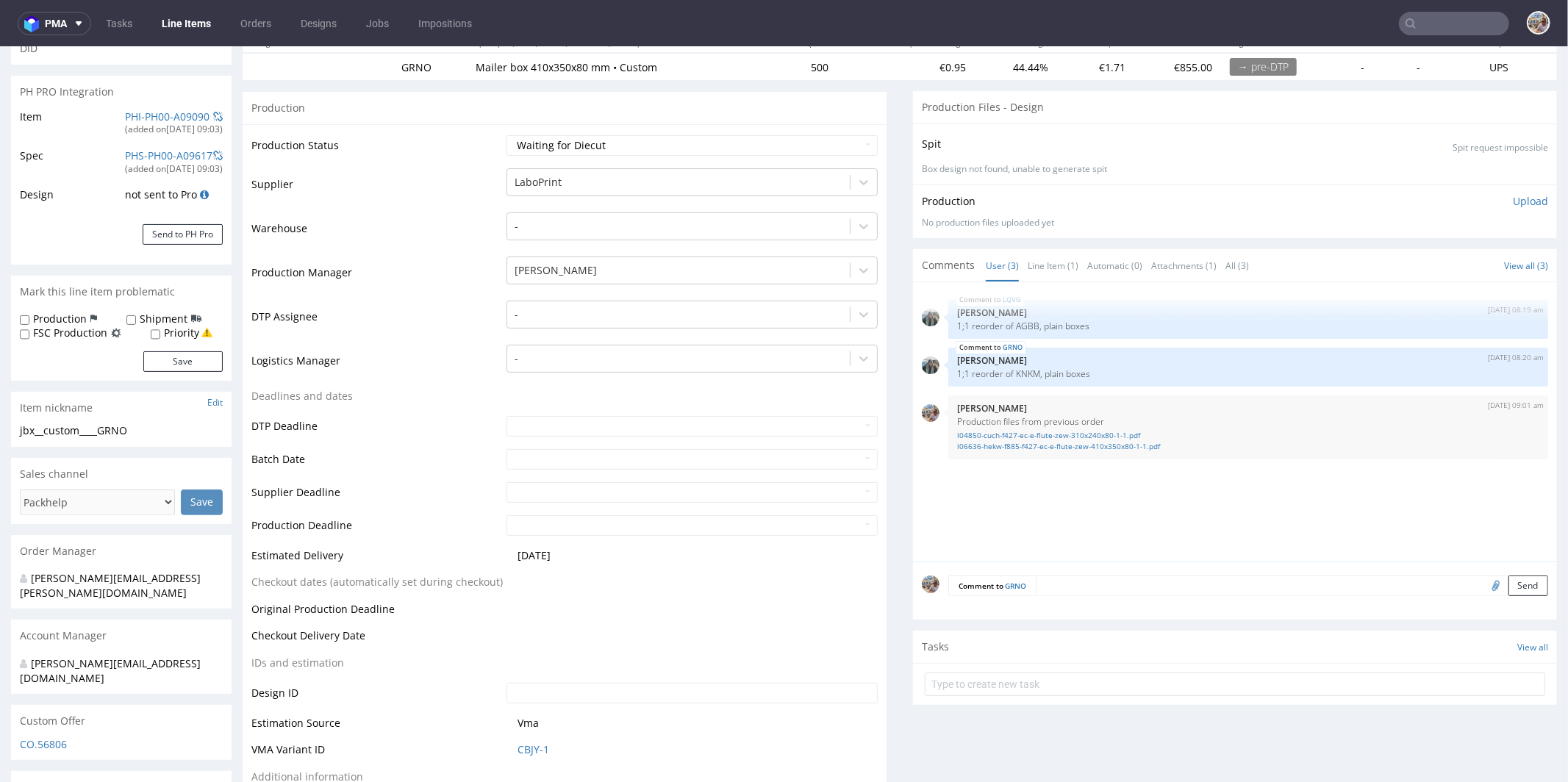
scroll to position [536, 0]
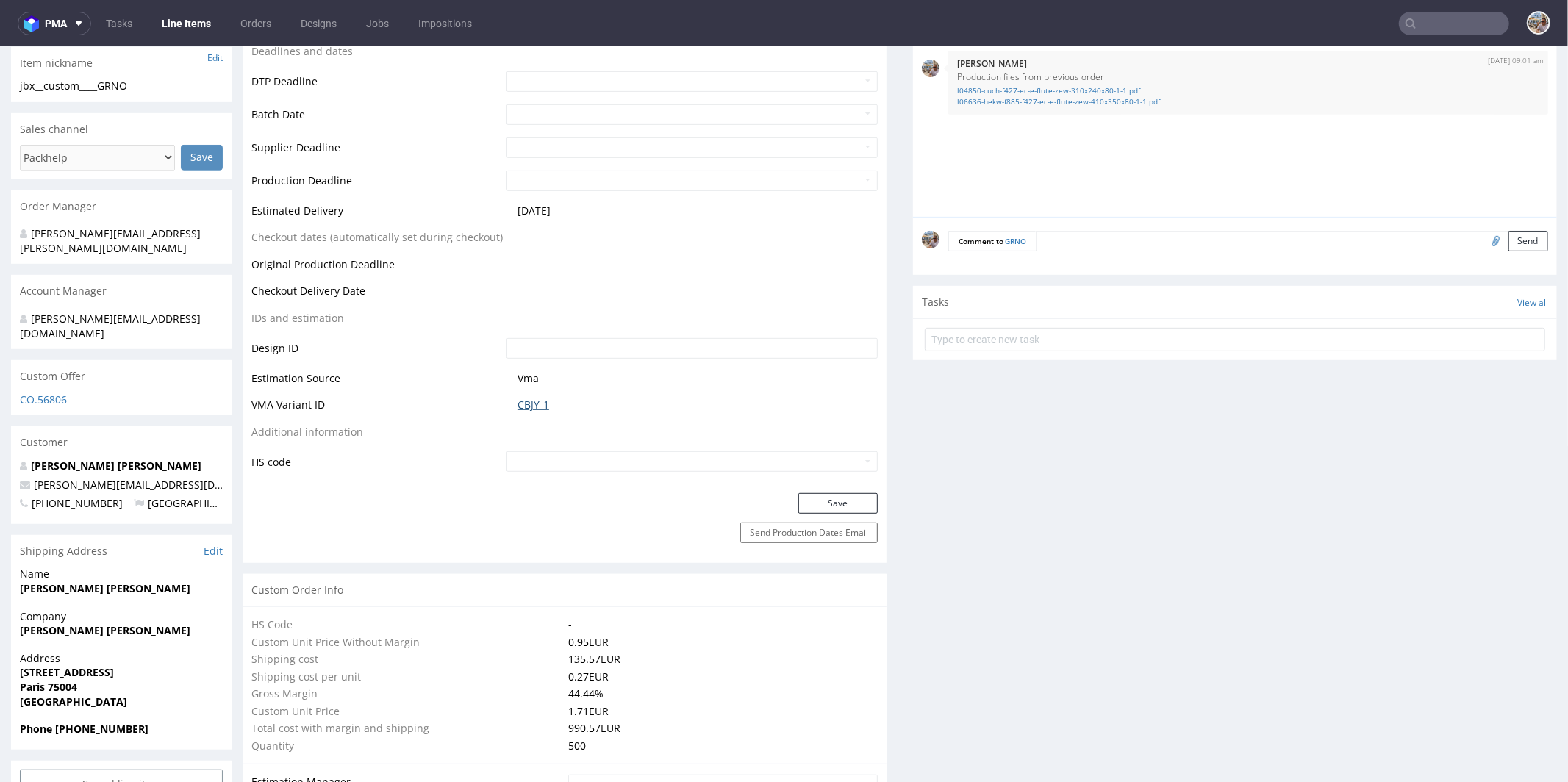
click at [530, 403] on link "CBJY-1" at bounding box center [533, 404] width 32 height 14
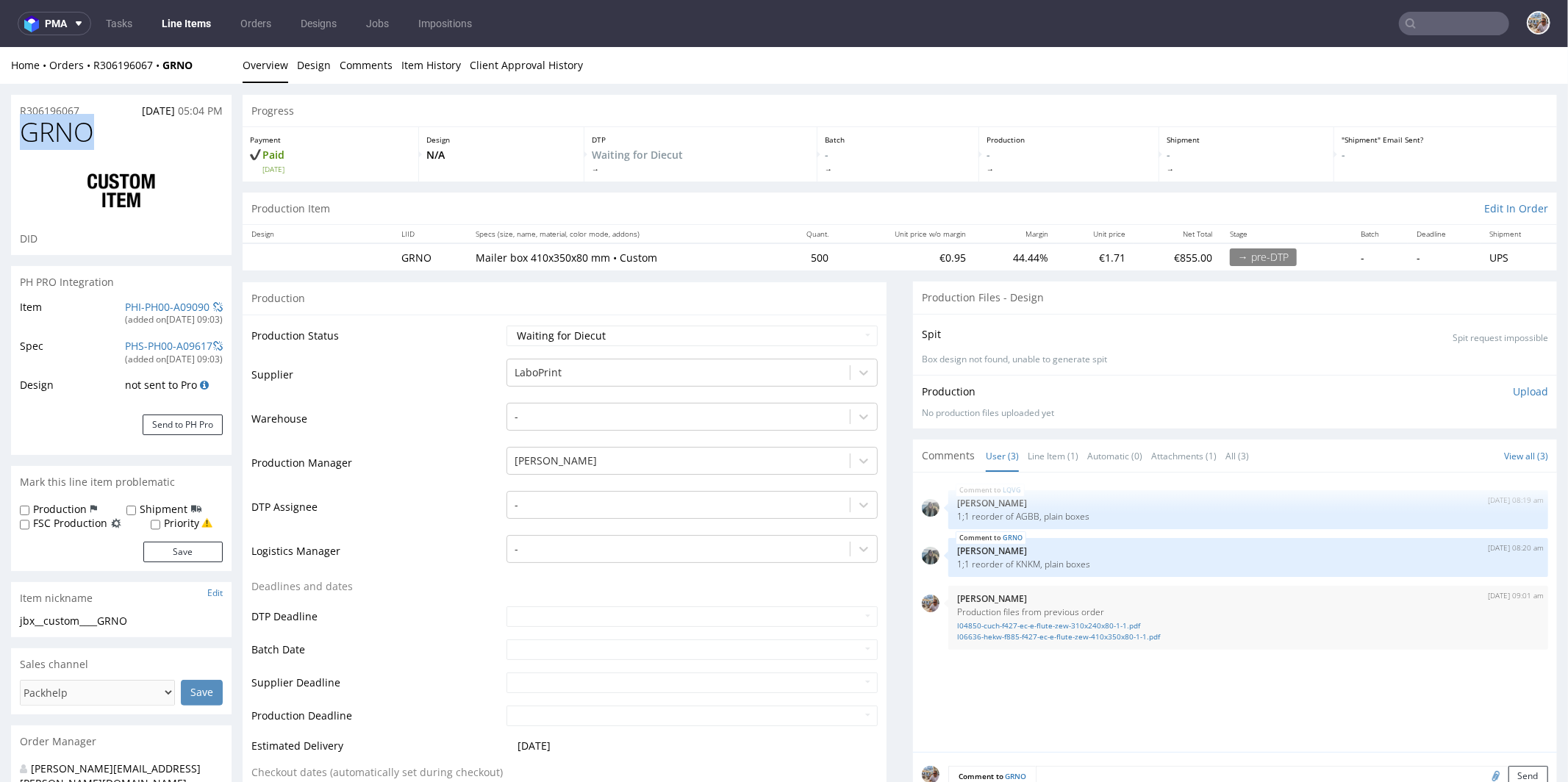
drag, startPoint x: 131, startPoint y: 139, endPoint x: 66, endPoint y: 131, distance: 65.5
click at [15, 141] on div "GRNO DID" at bounding box center [121, 186] width 221 height 137
copy span "GRNO"
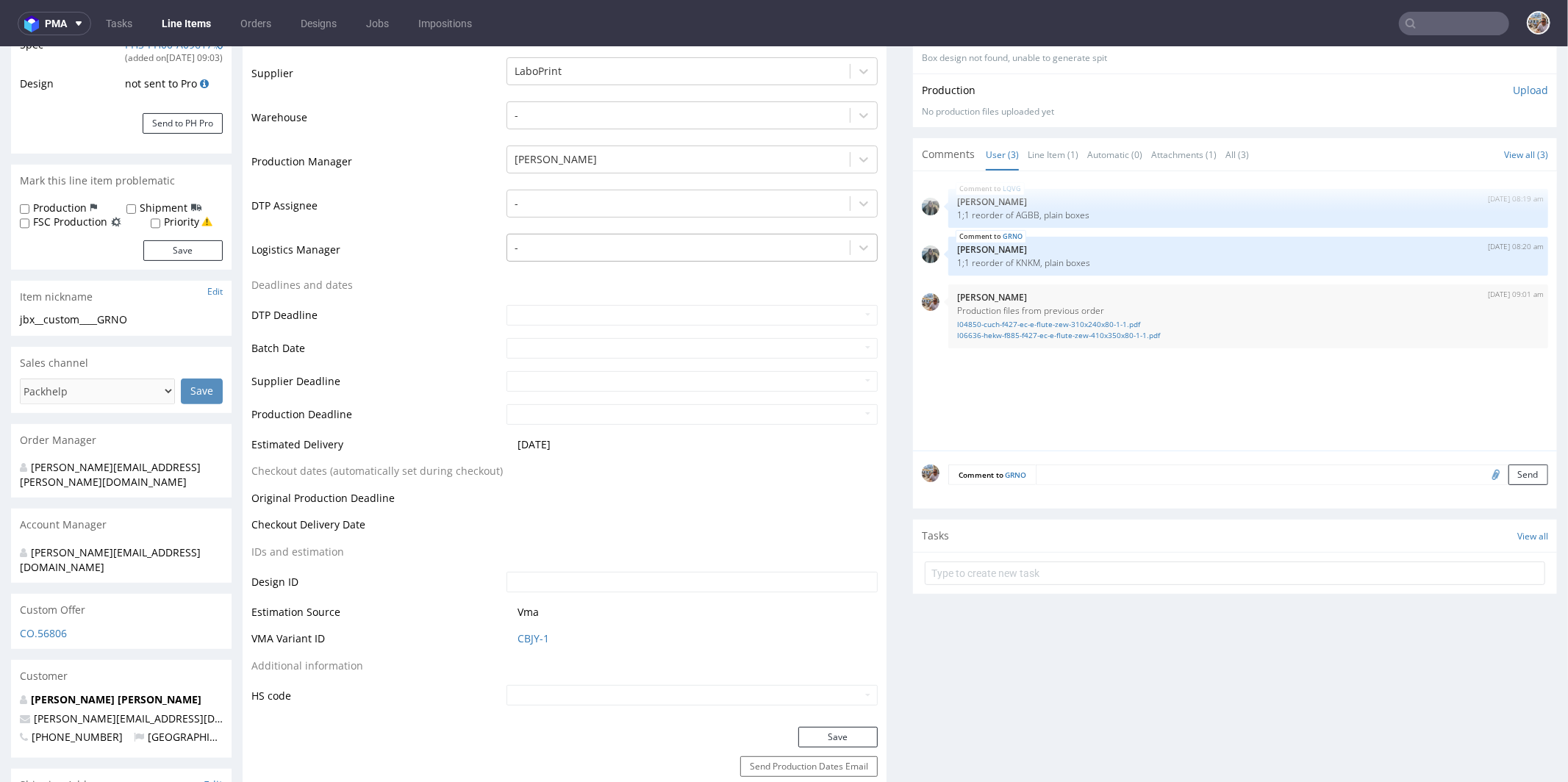
scroll to position [635, 0]
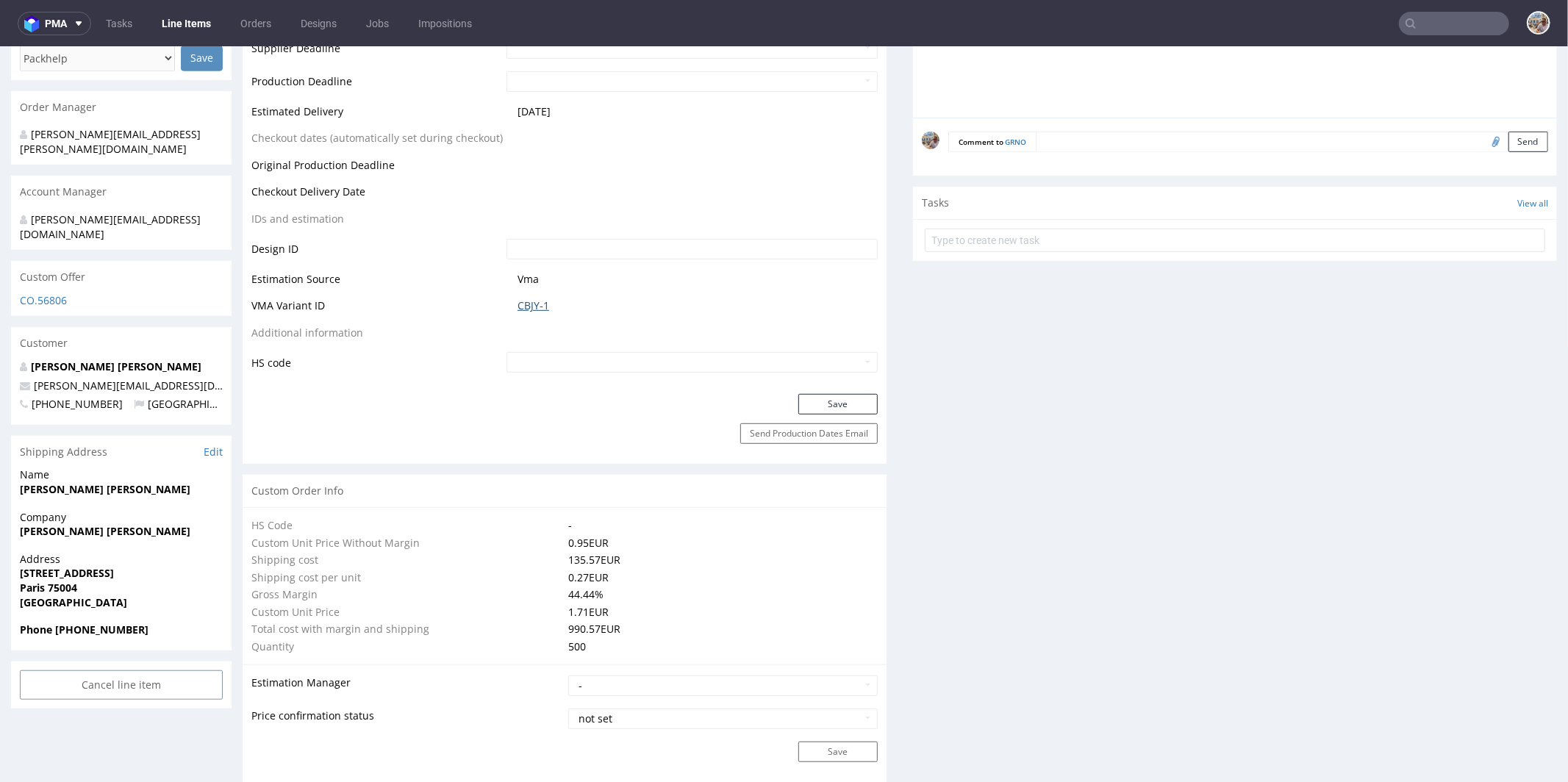
click at [534, 301] on link "CBJY-1" at bounding box center [533, 305] width 32 height 14
drag, startPoint x: 559, startPoint y: 308, endPoint x: 501, endPoint y: 308, distance: 58.0
click at [503, 308] on td "CBJY-1" at bounding box center [690, 310] width 374 height 27
copy link "CBJY-1"
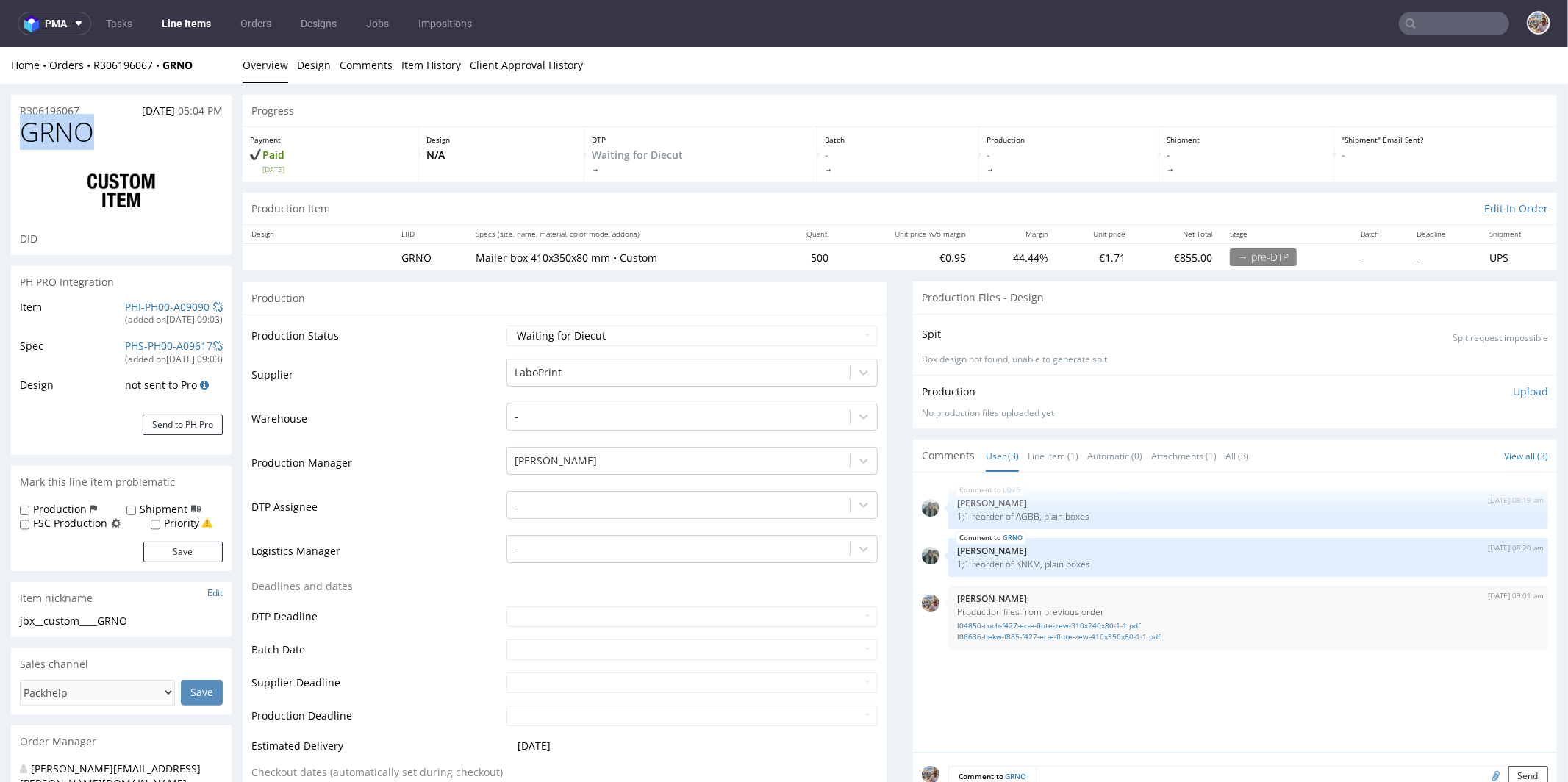
drag, startPoint x: 116, startPoint y: 128, endPoint x: 2, endPoint y: 128, distance: 114.0
copy span "GRNO"
click at [1035, 457] on link "Line Item (1)" at bounding box center [1053, 456] width 51 height 32
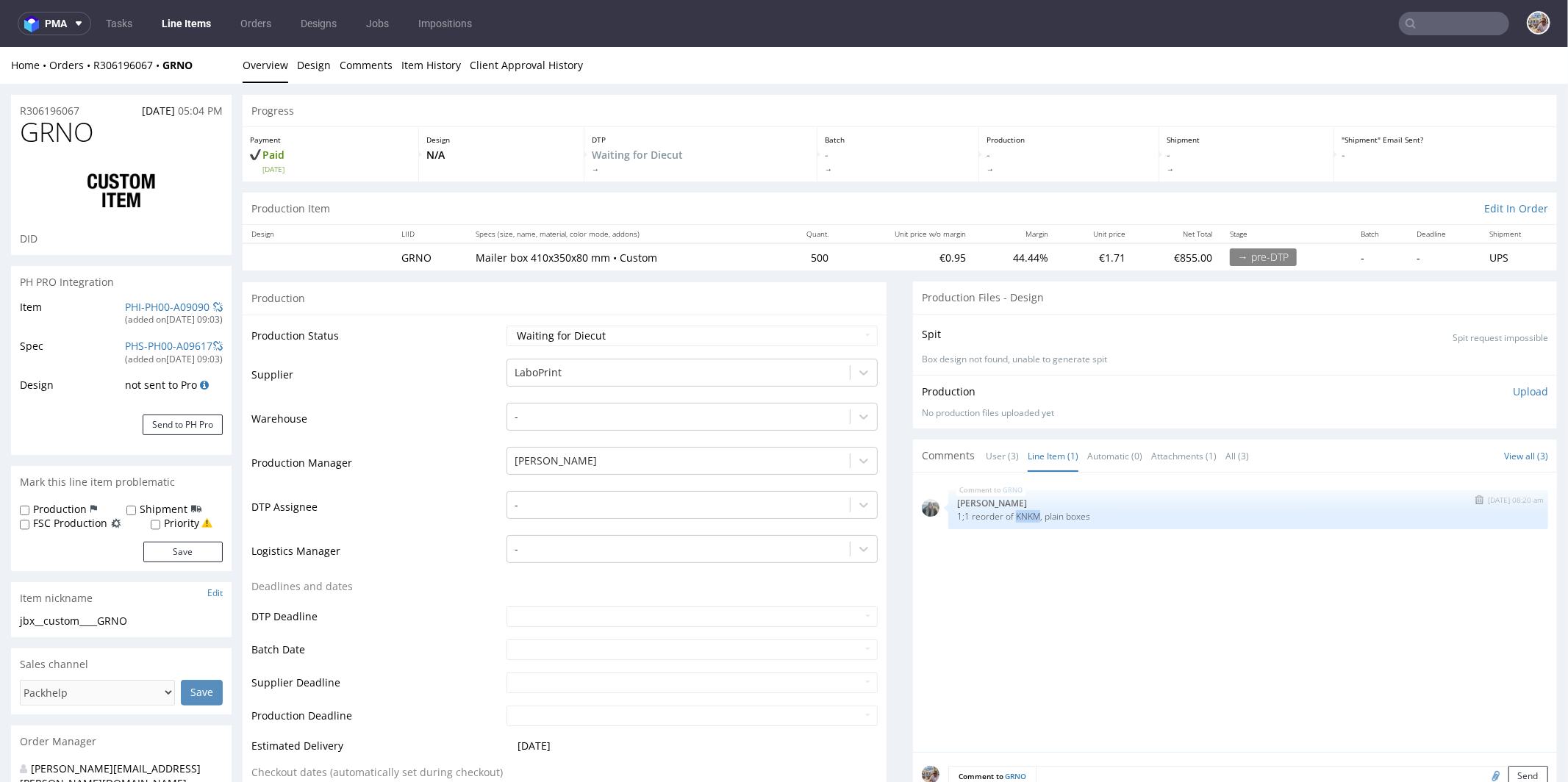
drag, startPoint x: 1001, startPoint y: 513, endPoint x: 1025, endPoint y: 513, distance: 24.0
click at [1025, 513] on p "1;1 reorder of KNKM, plain boxes" at bounding box center [1248, 516] width 582 height 11
copy p "KNKM"
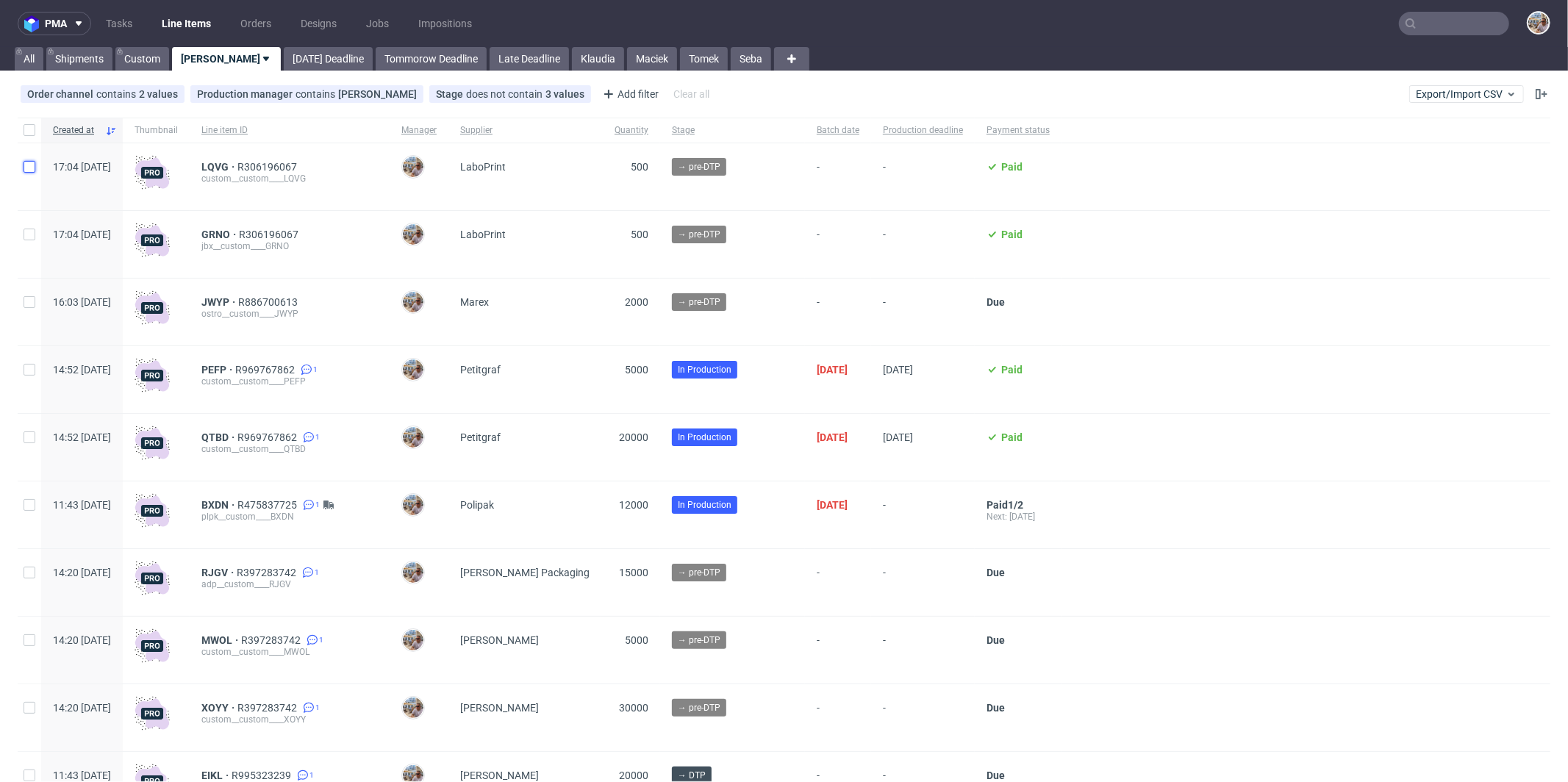
click at [33, 164] on input "checkbox" at bounding box center [29, 167] width 12 height 12
checkbox input "true"
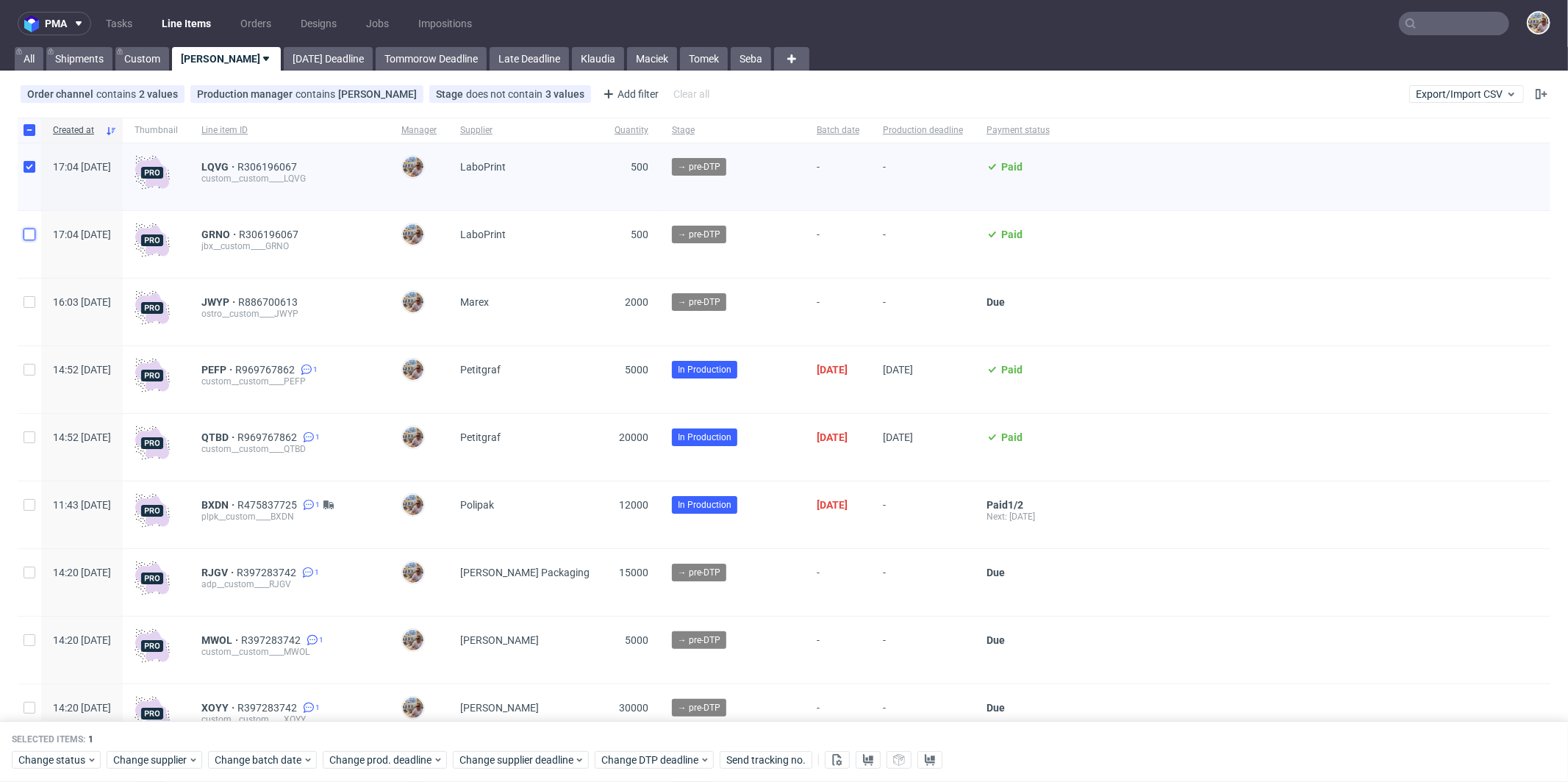
click at [33, 238] on input "checkbox" at bounding box center [29, 234] width 12 height 12
checkbox input "true"
click at [71, 768] on span "Change status" at bounding box center [53, 760] width 69 height 14
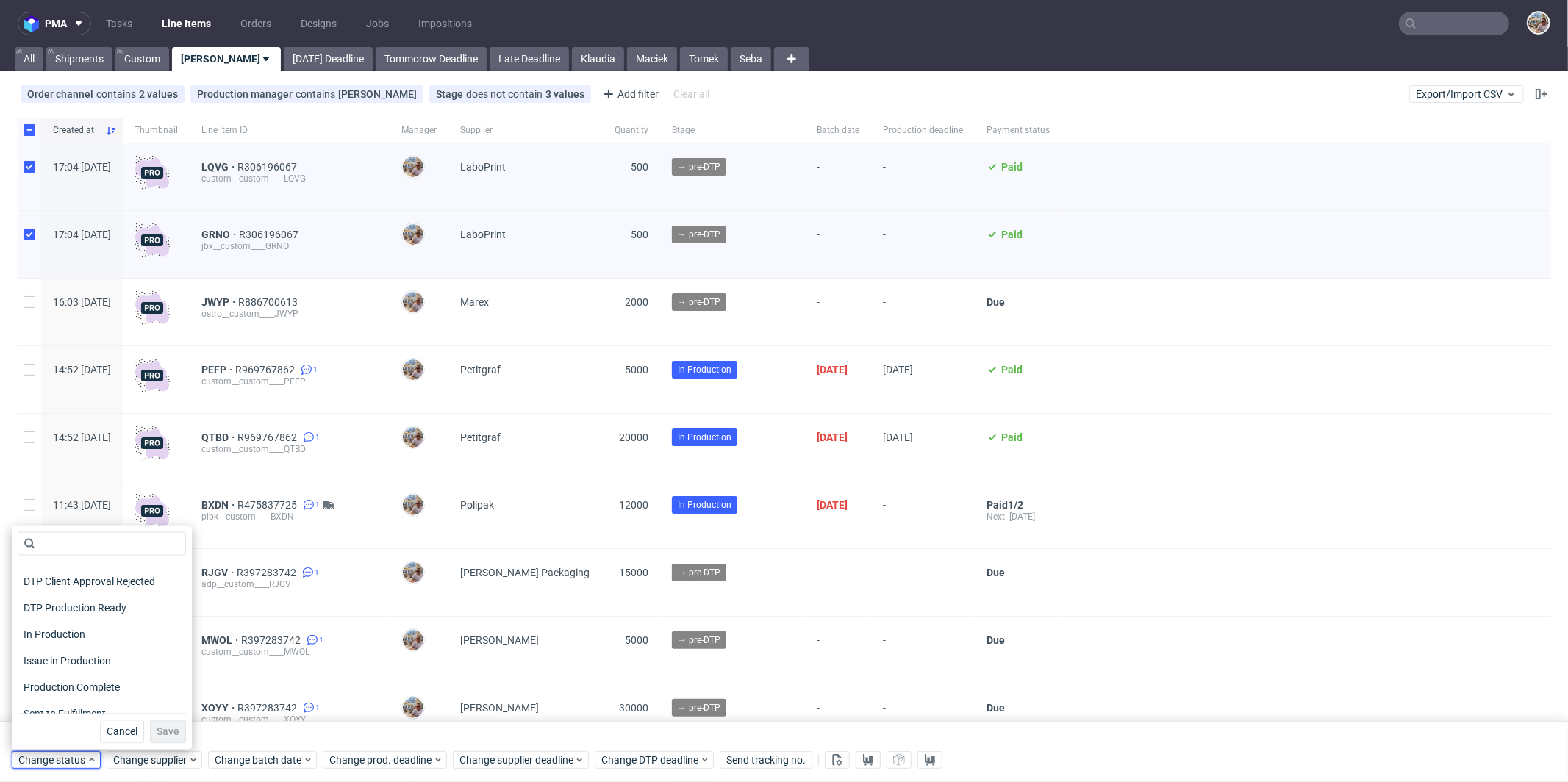
scroll to position [191, 0]
click at [90, 600] on span "In Production" at bounding box center [54, 595] width 74 height 21
click at [172, 733] on span "Save" at bounding box center [167, 732] width 23 height 10
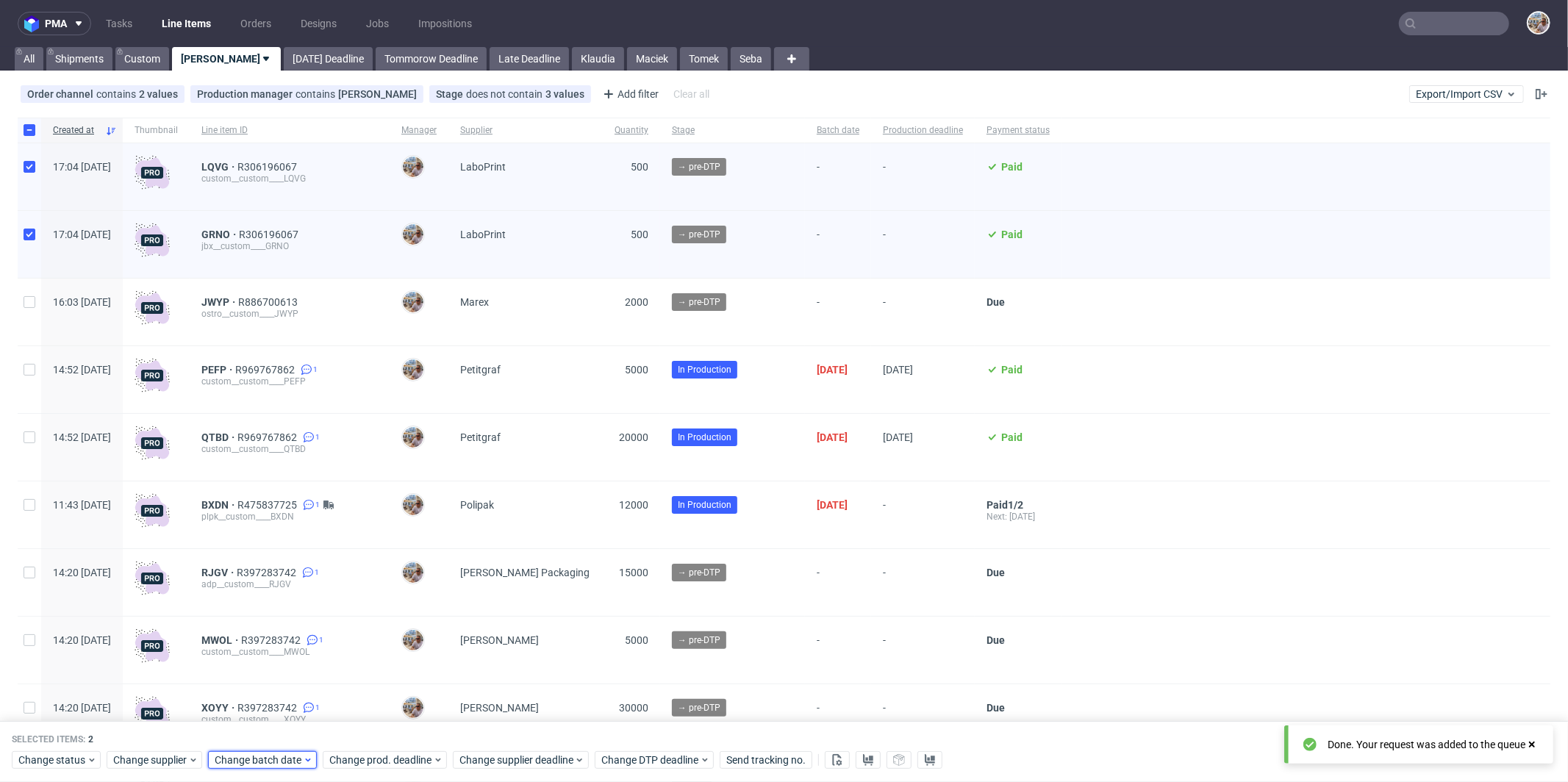
click at [248, 753] on div "Change batch date" at bounding box center [262, 761] width 109 height 18
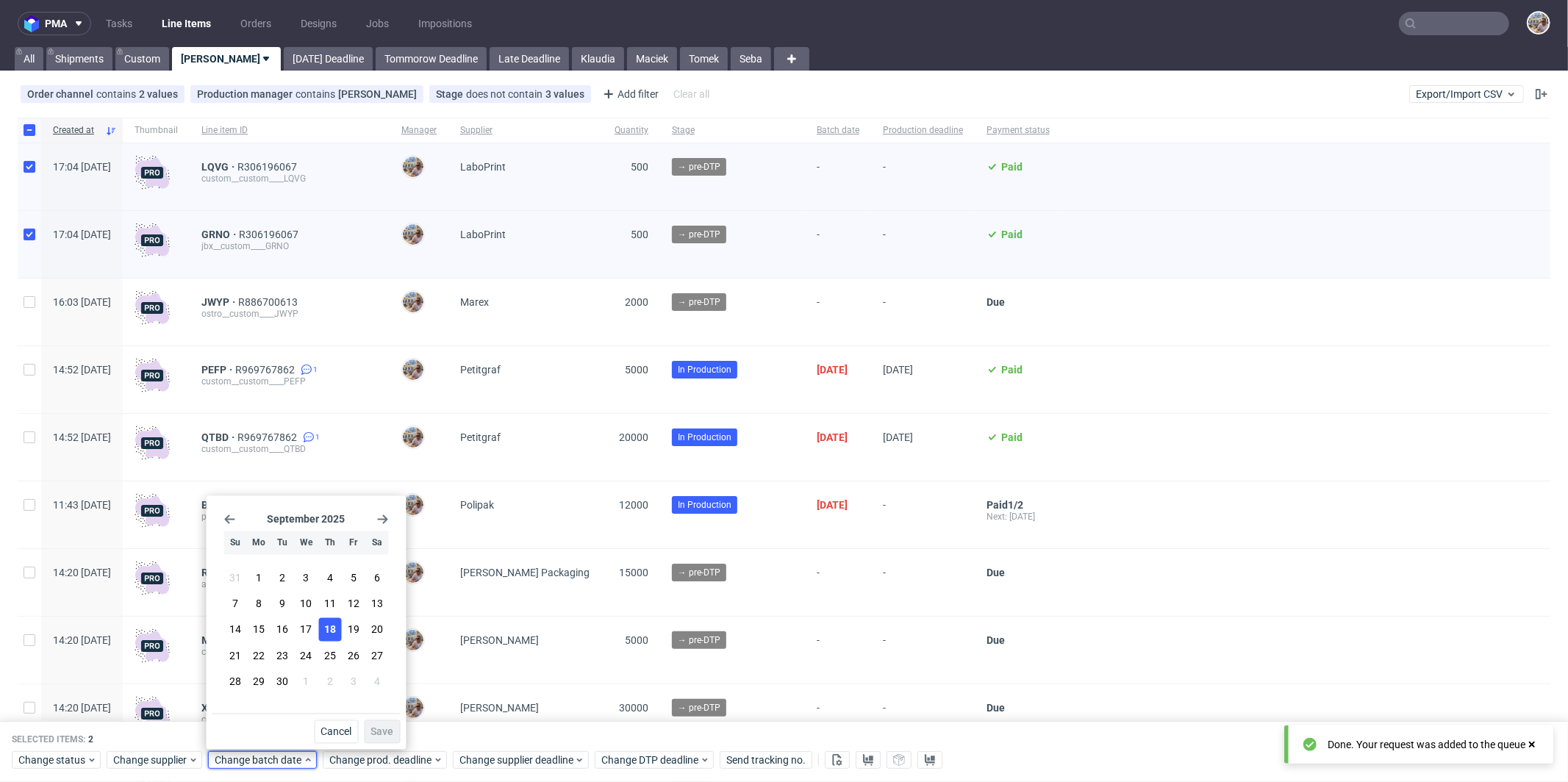
click at [336, 626] on button "18" at bounding box center [329, 631] width 23 height 24
click at [390, 721] on button "Save" at bounding box center [382, 733] width 36 height 24
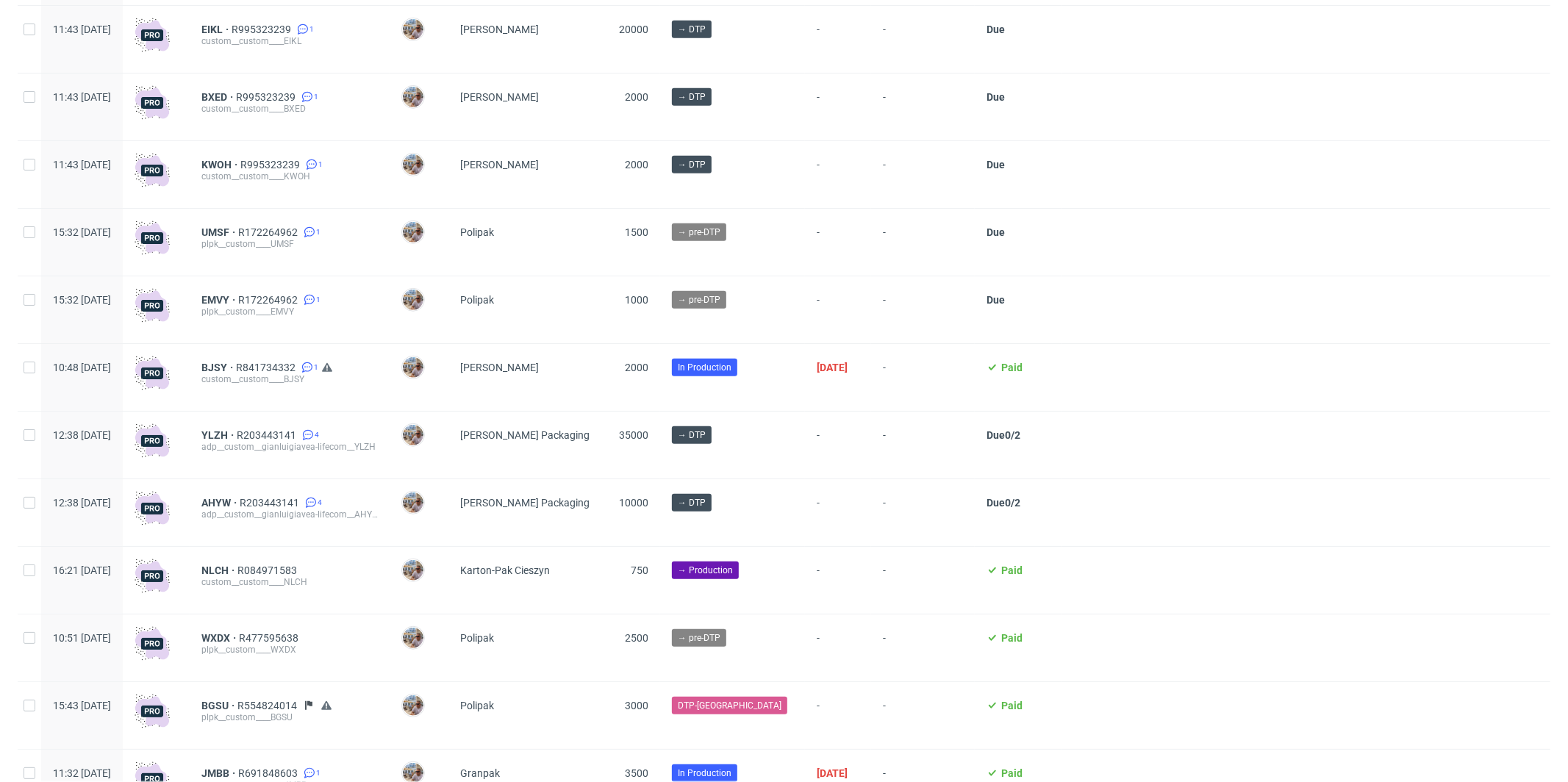
scroll to position [631, 0]
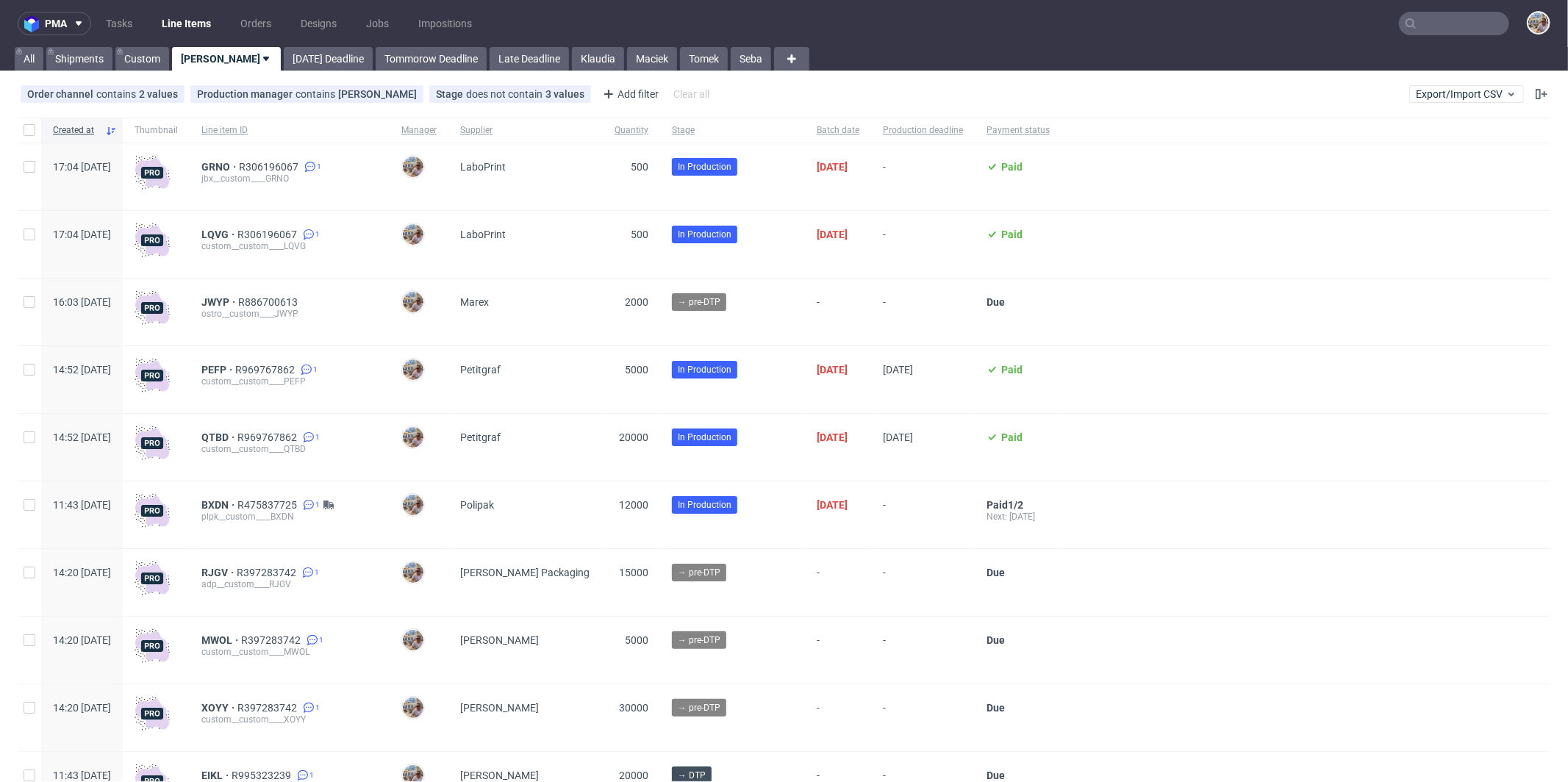
click at [1490, 18] on input "text" at bounding box center [1453, 24] width 110 height 24
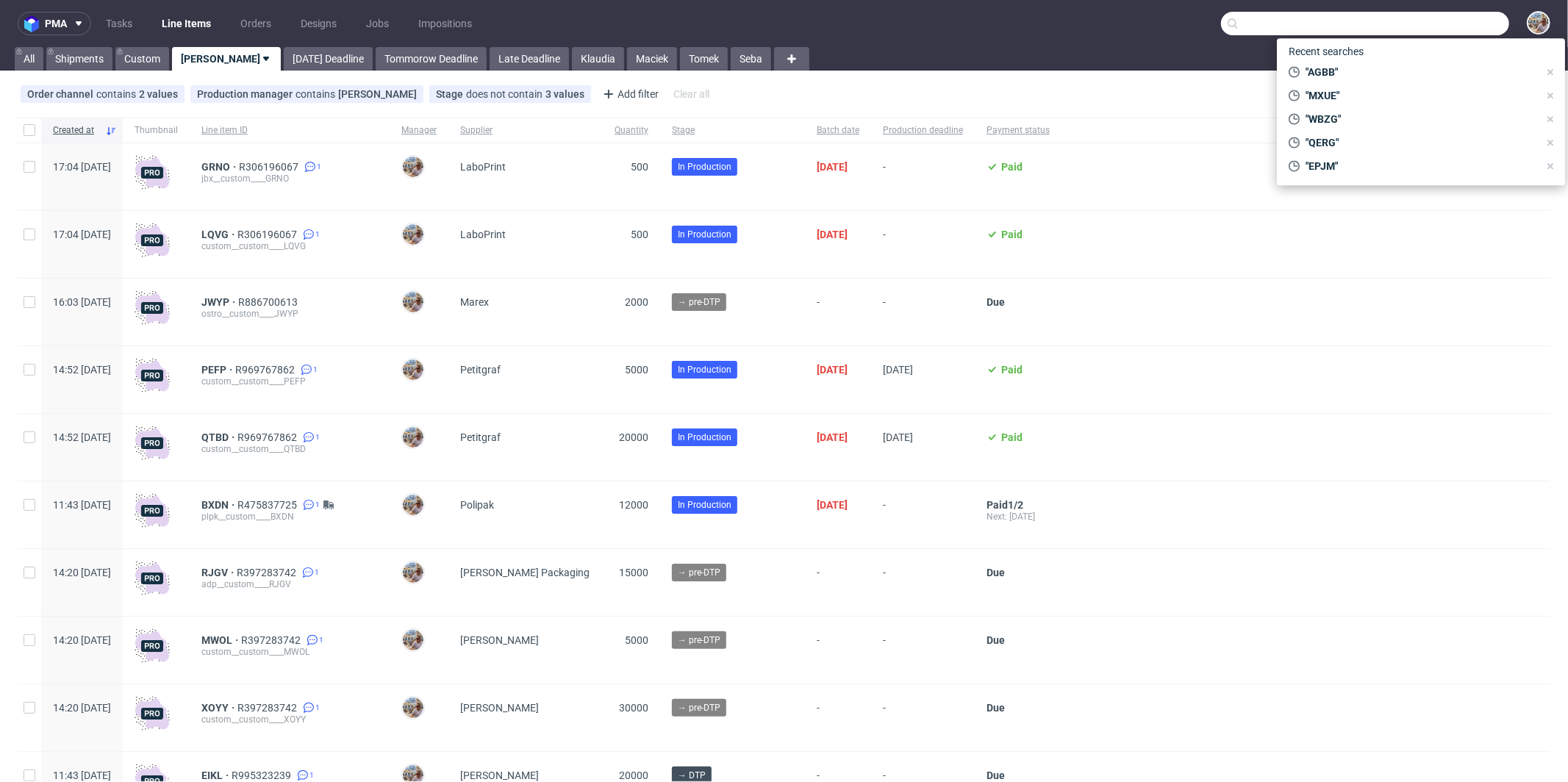
paste input "BJSY"
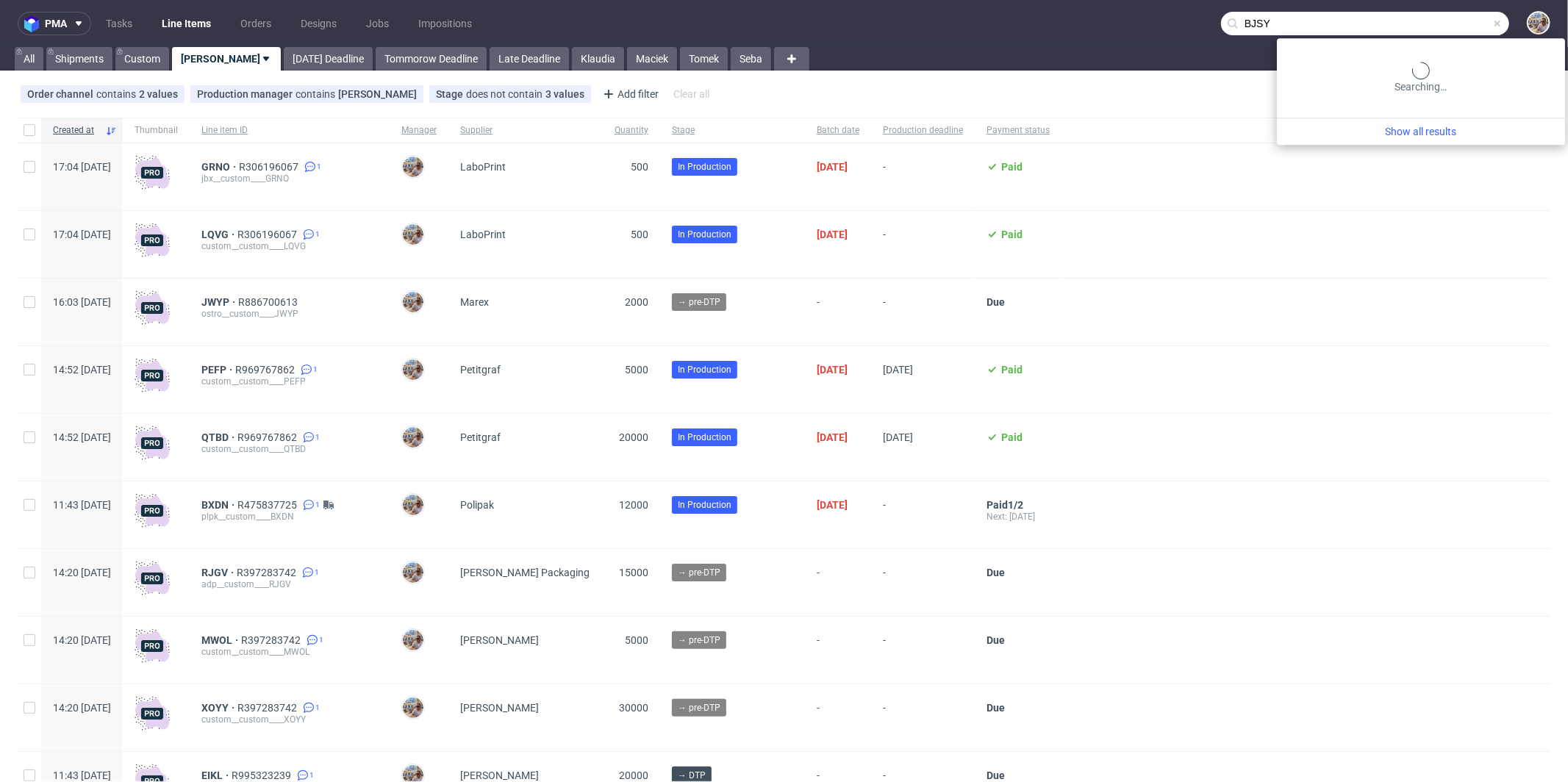
type input "BJSY"
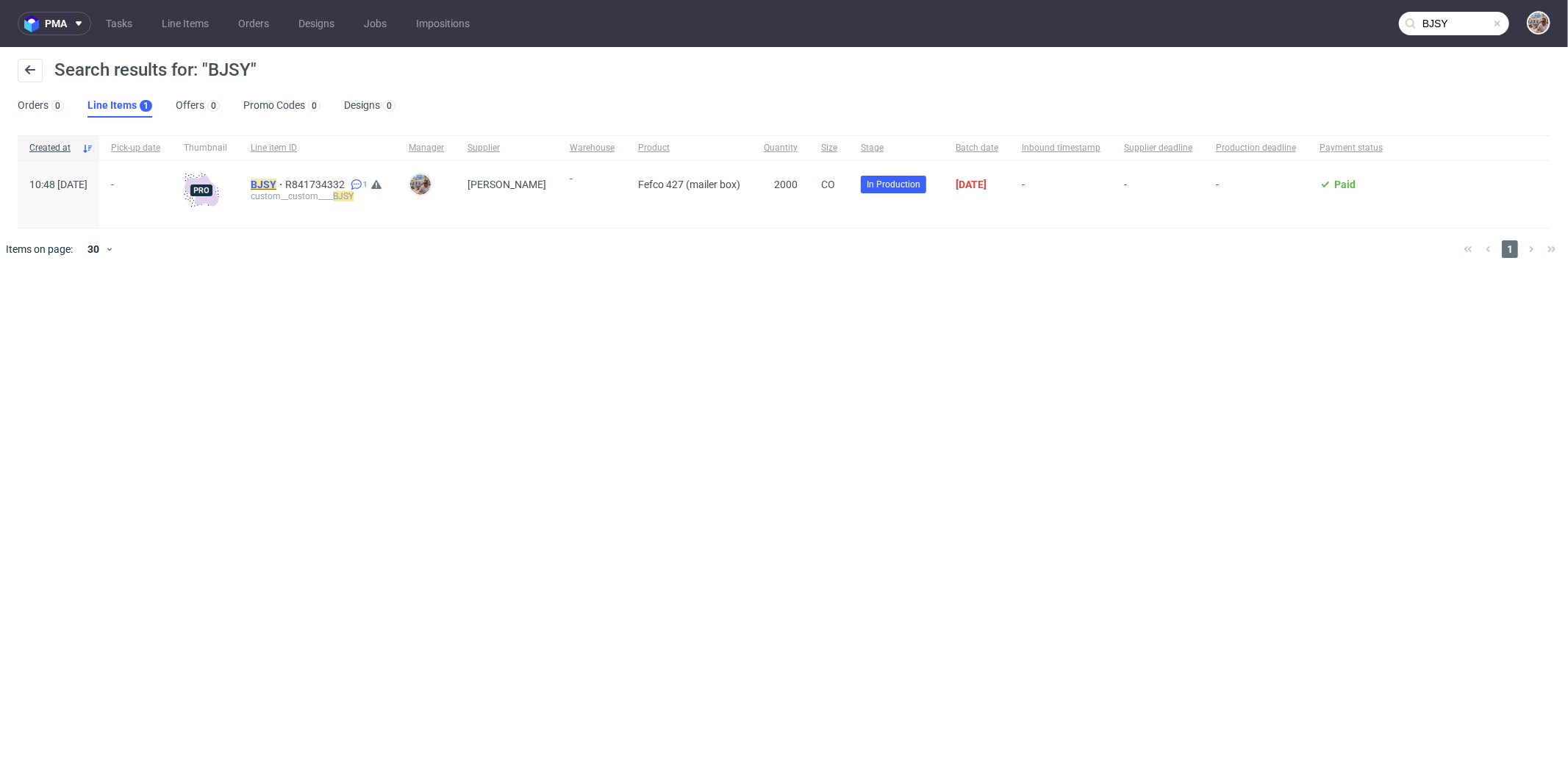
click at [276, 179] on mark "BJSY" at bounding box center [264, 184] width 25 height 12
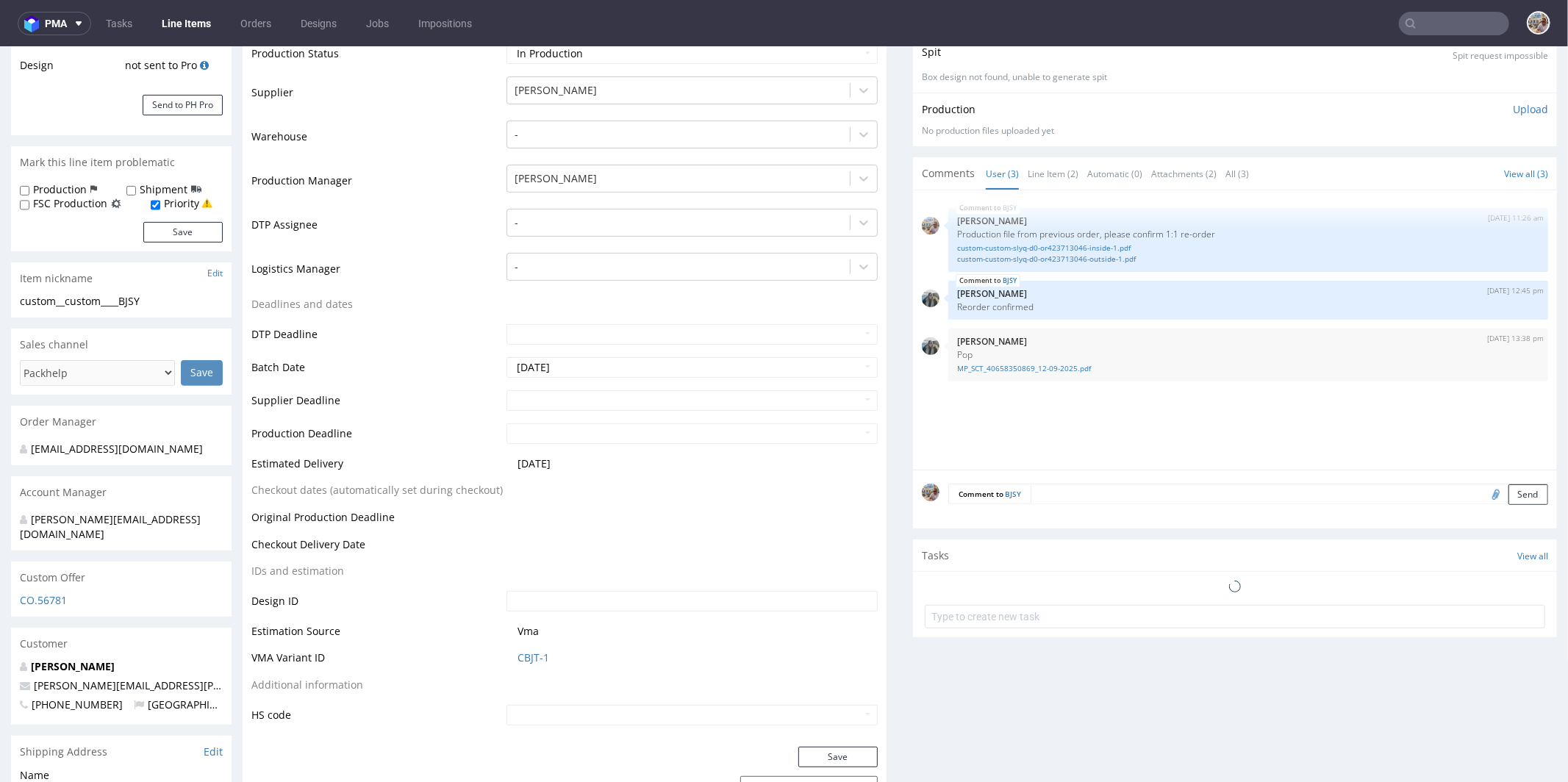
scroll to position [457, 0]
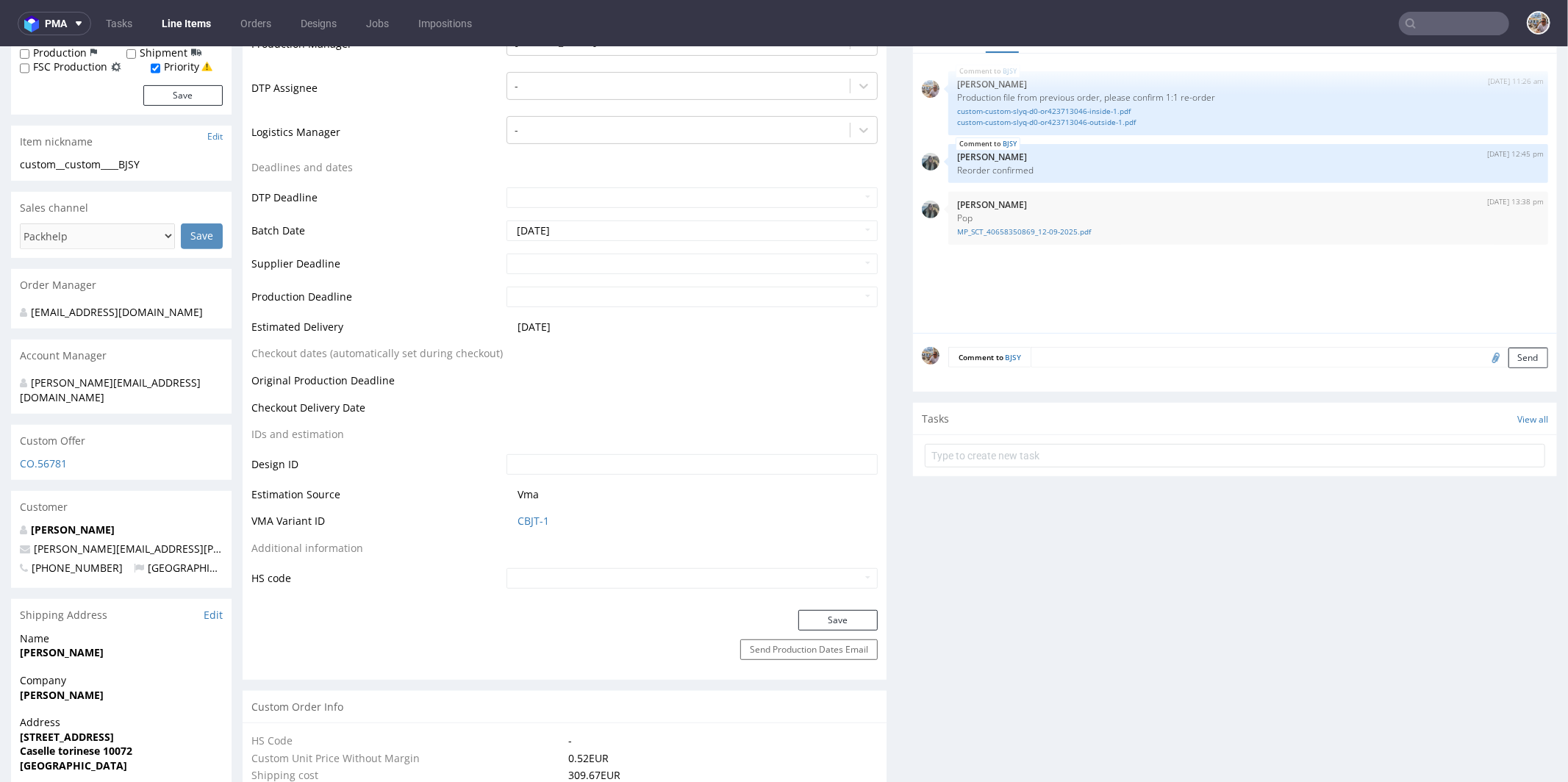
click at [548, 273] on td at bounding box center [690, 268] width 374 height 33
click at [549, 265] on input "text" at bounding box center [692, 263] width 371 height 21
click at [650, 88] on icon at bounding box center [650, 85] width 4 height 10
click at [544, 151] on td "6" at bounding box center [538, 152] width 23 height 22
type input "2025-10-06"
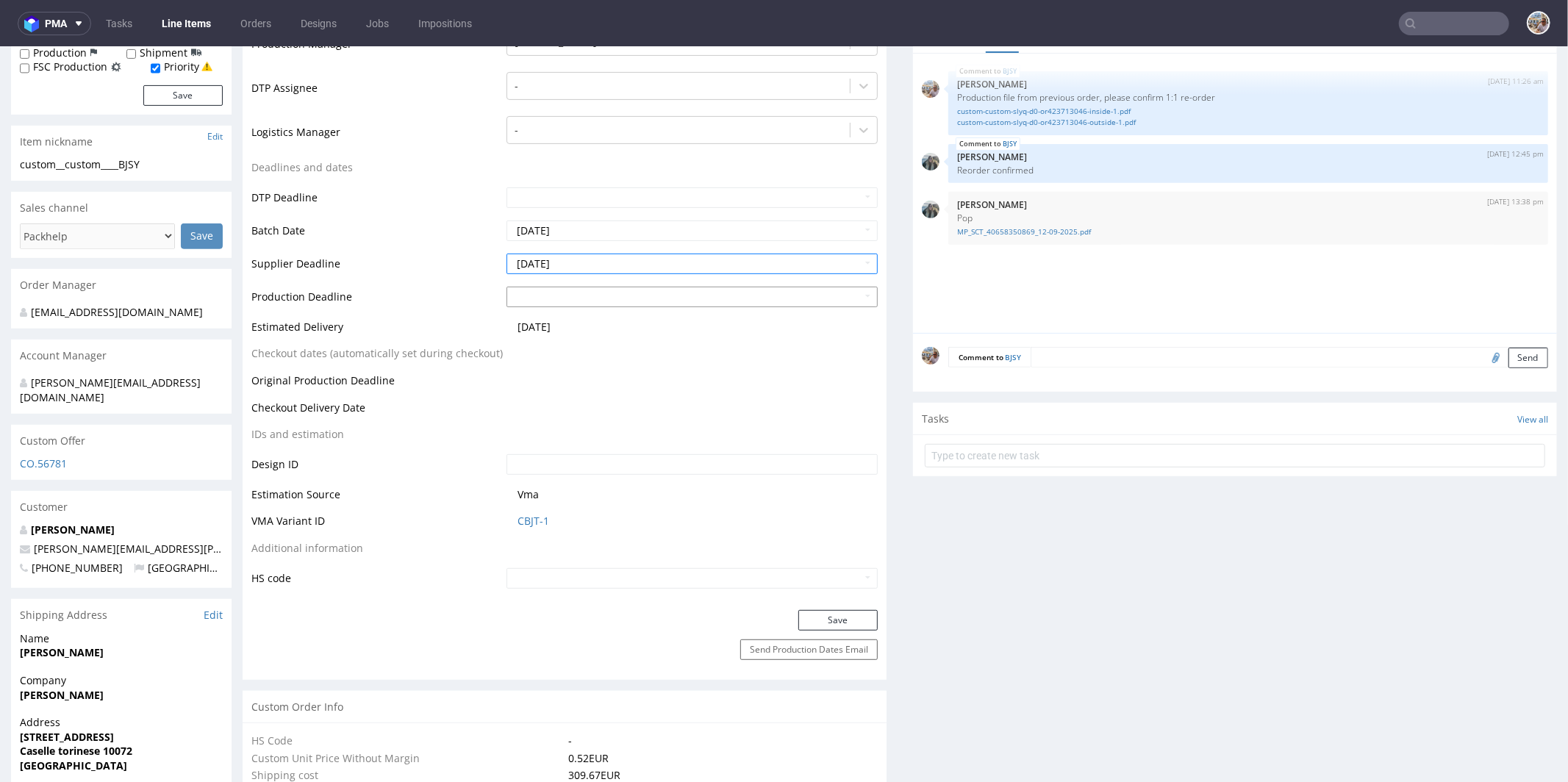
click at [584, 293] on input "text" at bounding box center [692, 297] width 371 height 21
click at [649, 120] on icon at bounding box center [650, 119] width 4 height 10
click at [582, 187] on td "8" at bounding box center [583, 186] width 23 height 22
type input "2025-10-08"
click at [815, 622] on button "Save" at bounding box center [838, 620] width 80 height 21
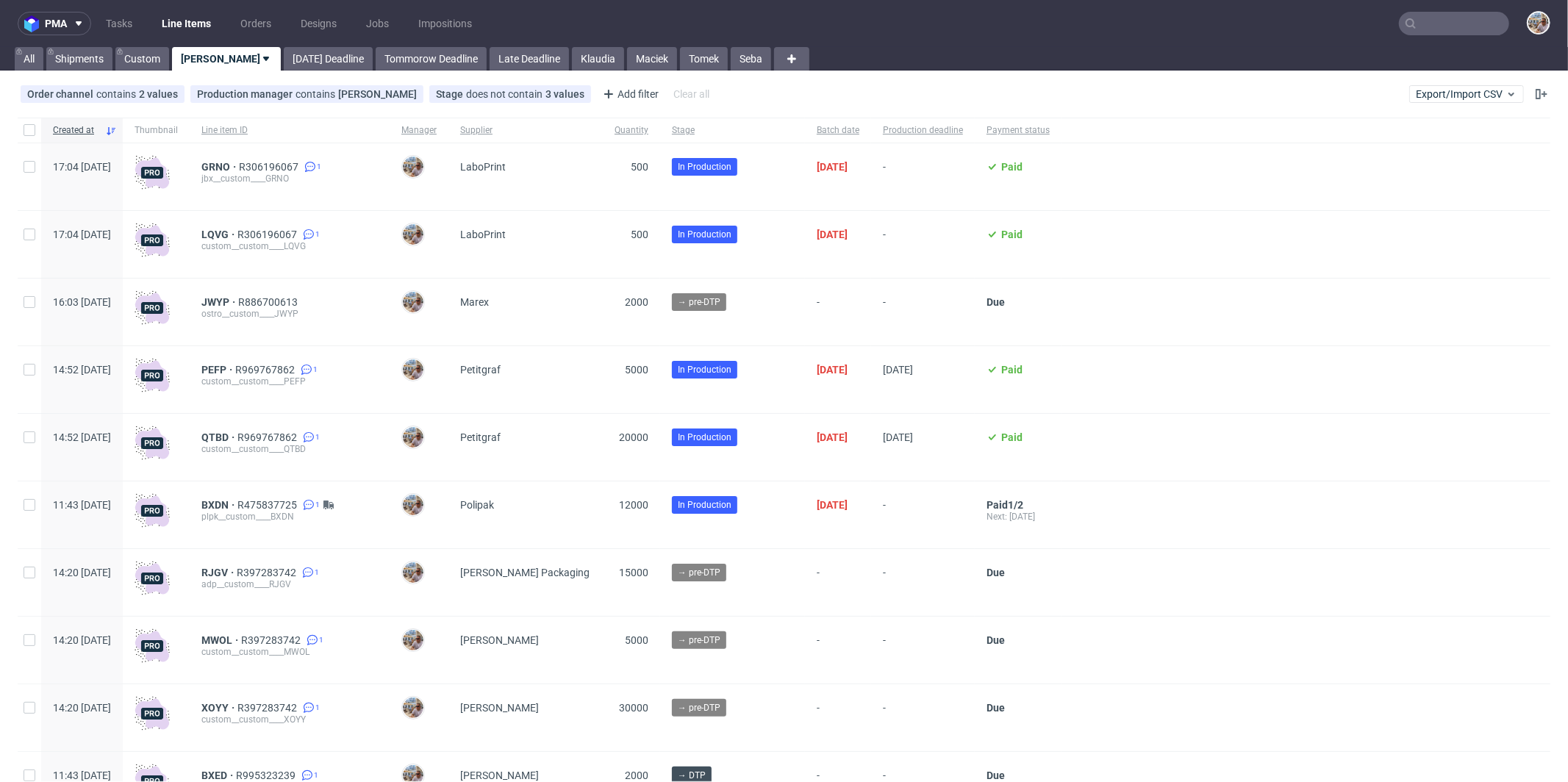
click at [1452, 25] on input "text" at bounding box center [1453, 24] width 110 height 24
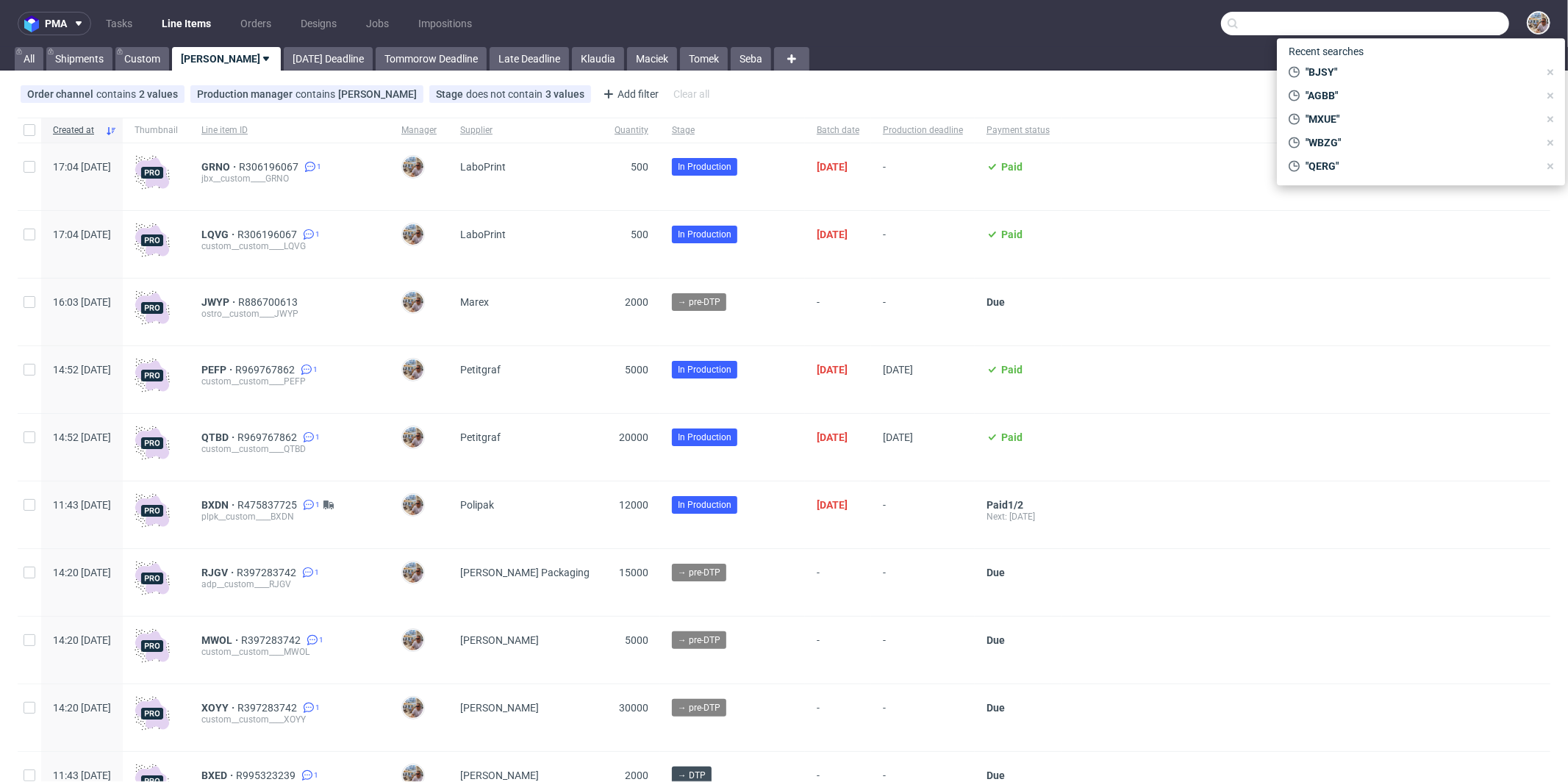
paste input "OCUO"
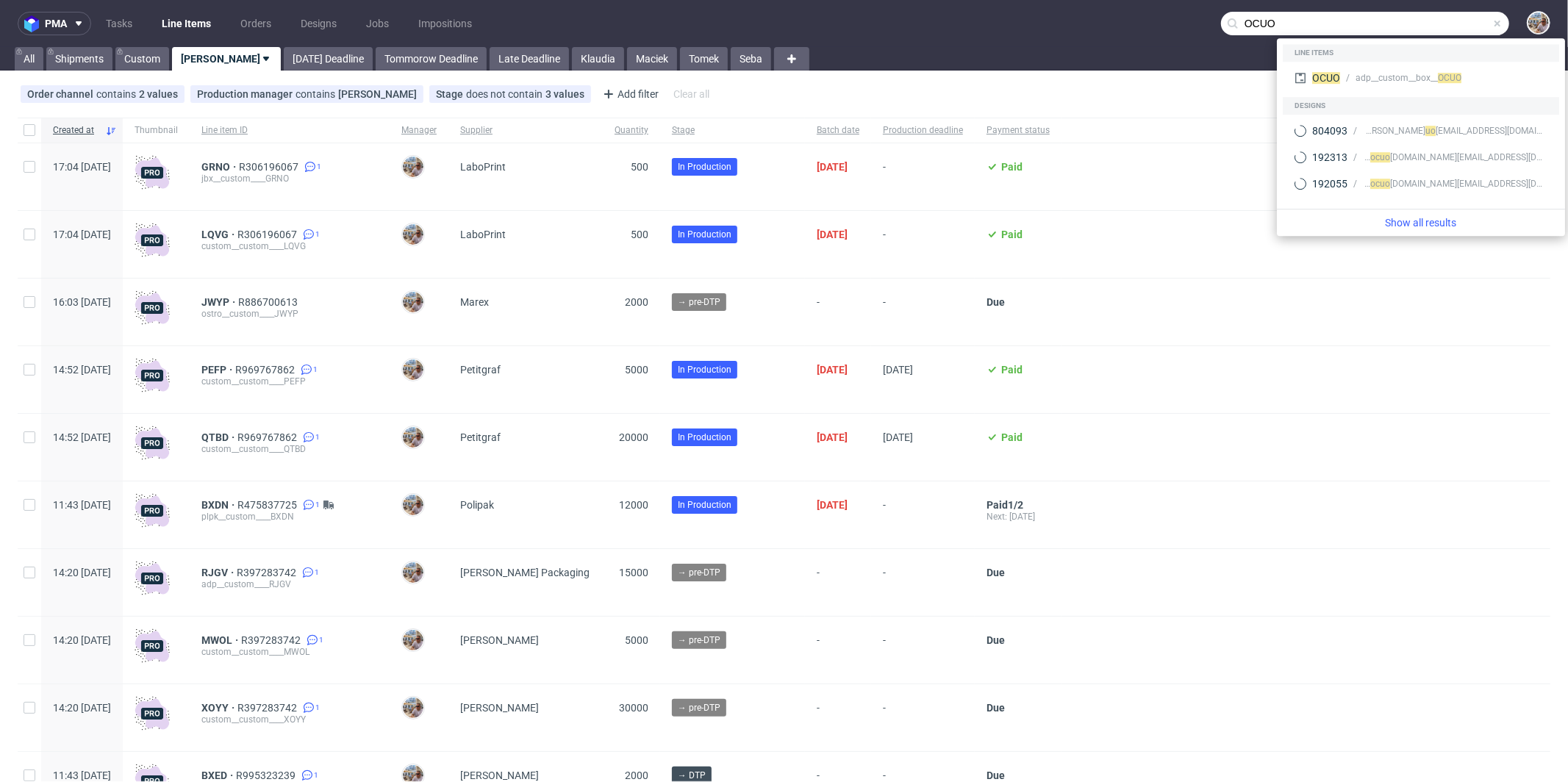
type input "OCUO"
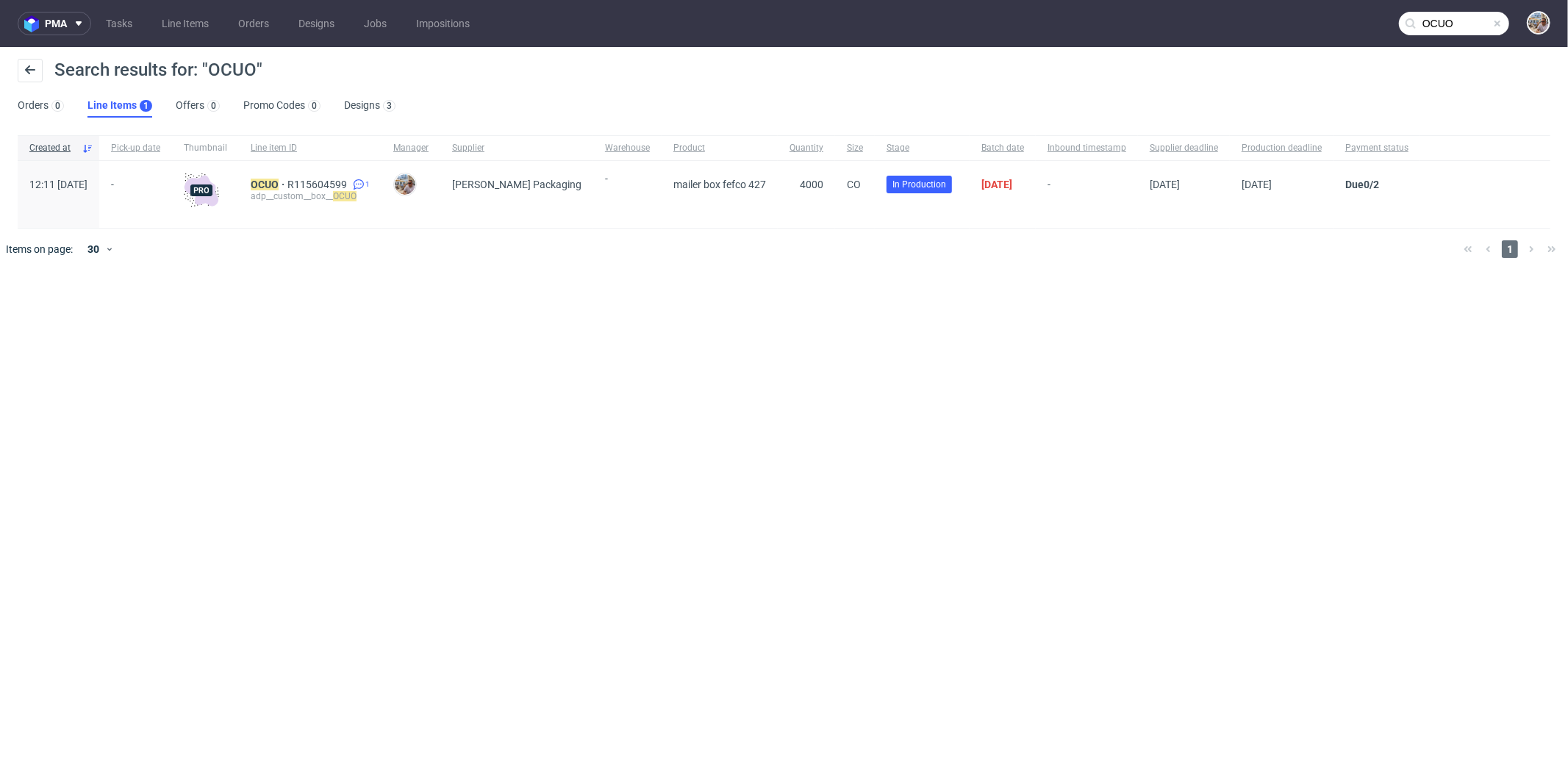
click at [1499, 25] on span at bounding box center [1497, 23] width 12 height 12
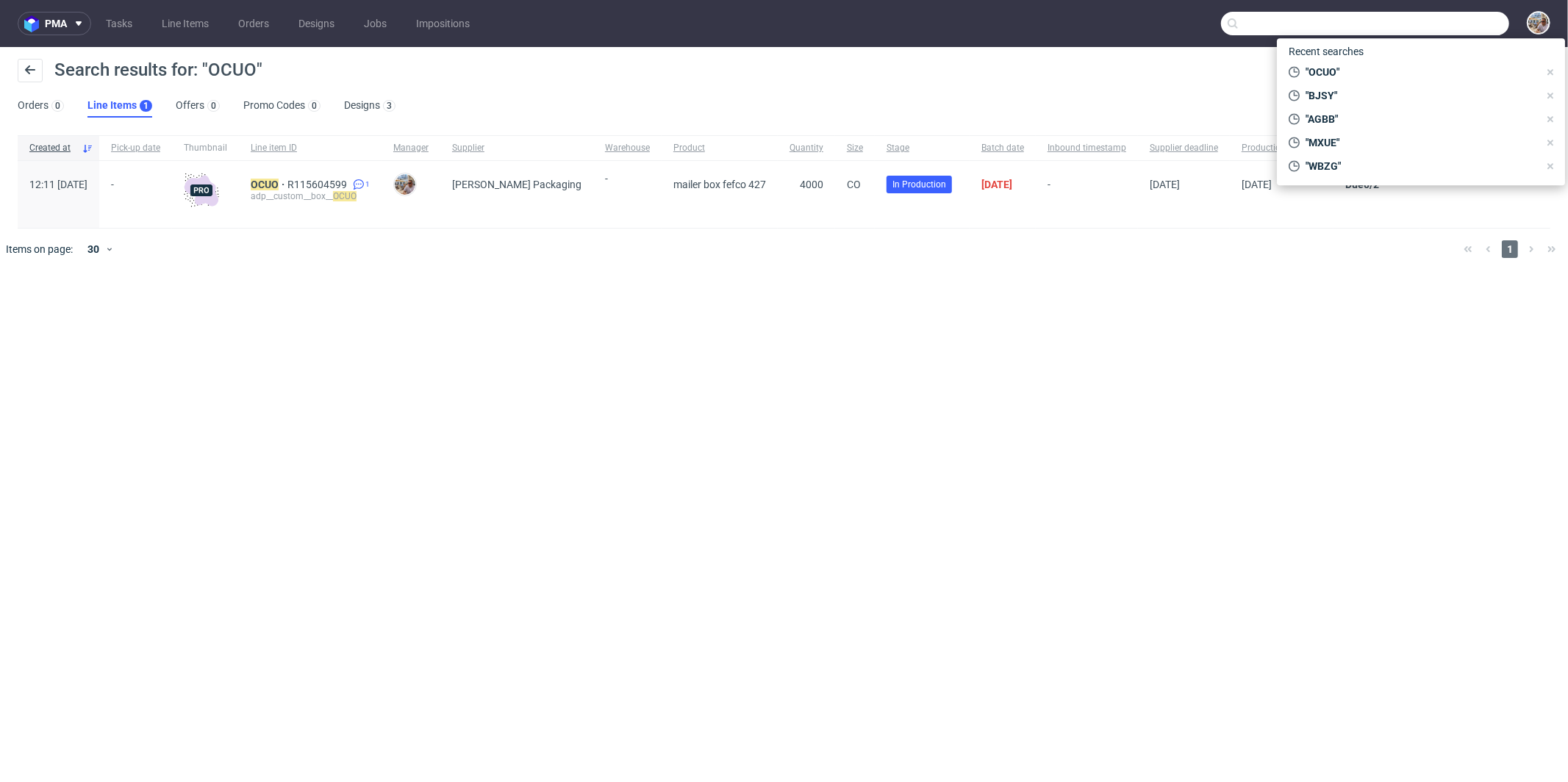
click at [1419, 29] on input "text" at bounding box center [1365, 24] width 288 height 24
paste input "RLDB"
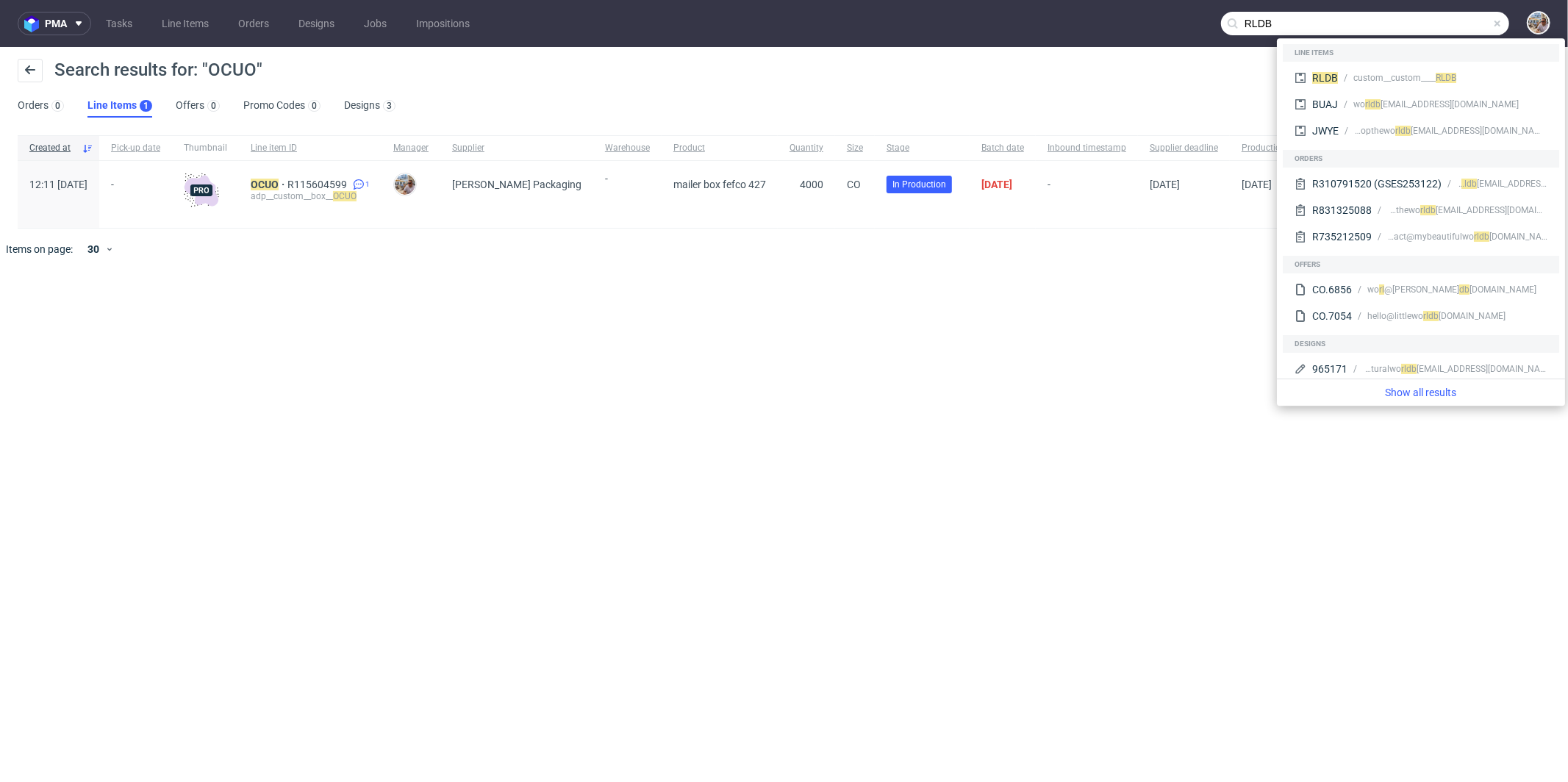
type input "RLDB"
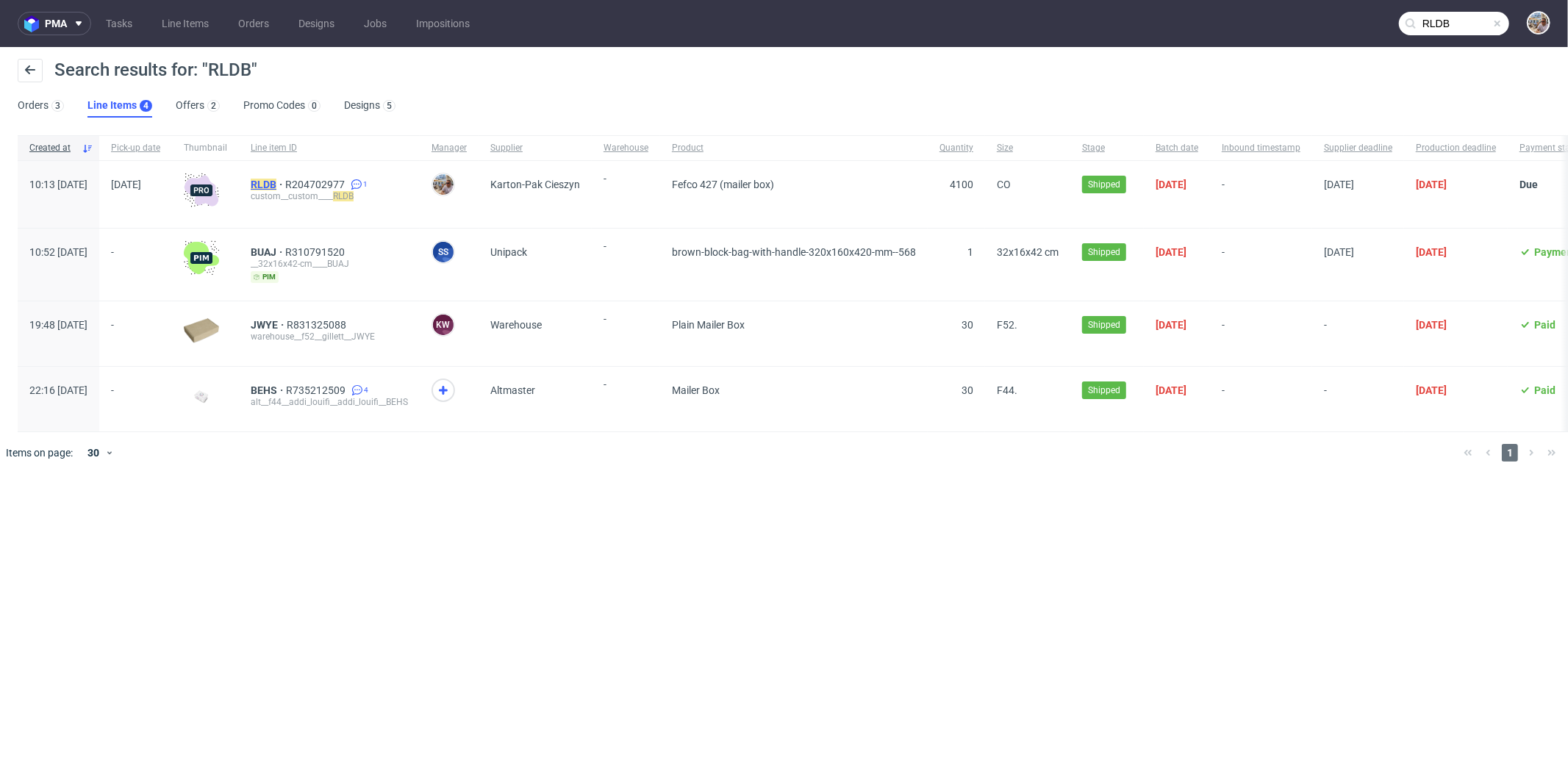
click at [276, 183] on mark "RLDB" at bounding box center [264, 184] width 25 height 12
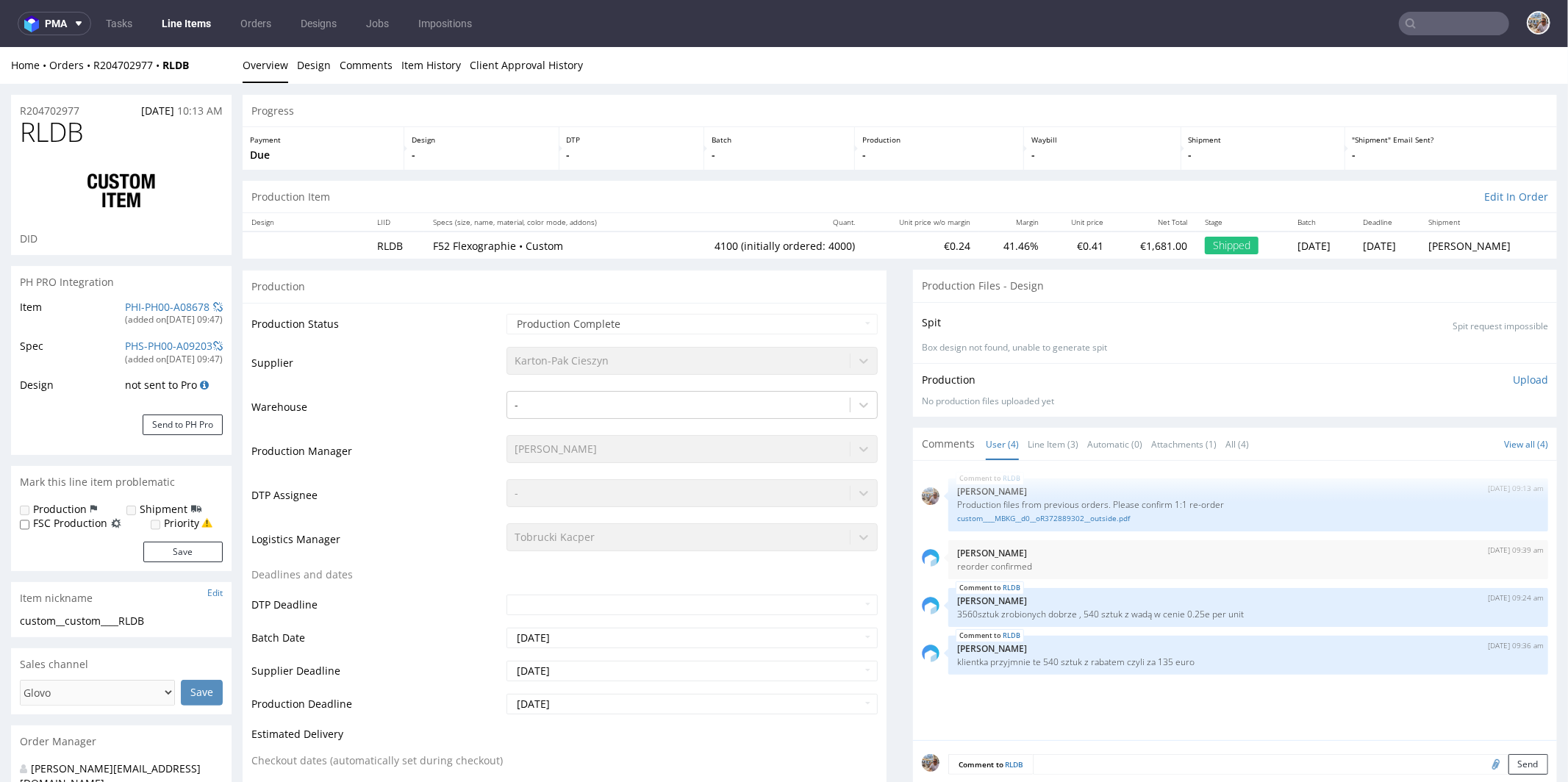
select select "in_progress"
drag, startPoint x: 204, startPoint y: 61, endPoint x: 90, endPoint y: 61, distance: 114.0
click at [90, 61] on div "Home Orders R204702977 RLDB" at bounding box center [121, 65] width 221 height 14
copy div "R204702977 RLDB"
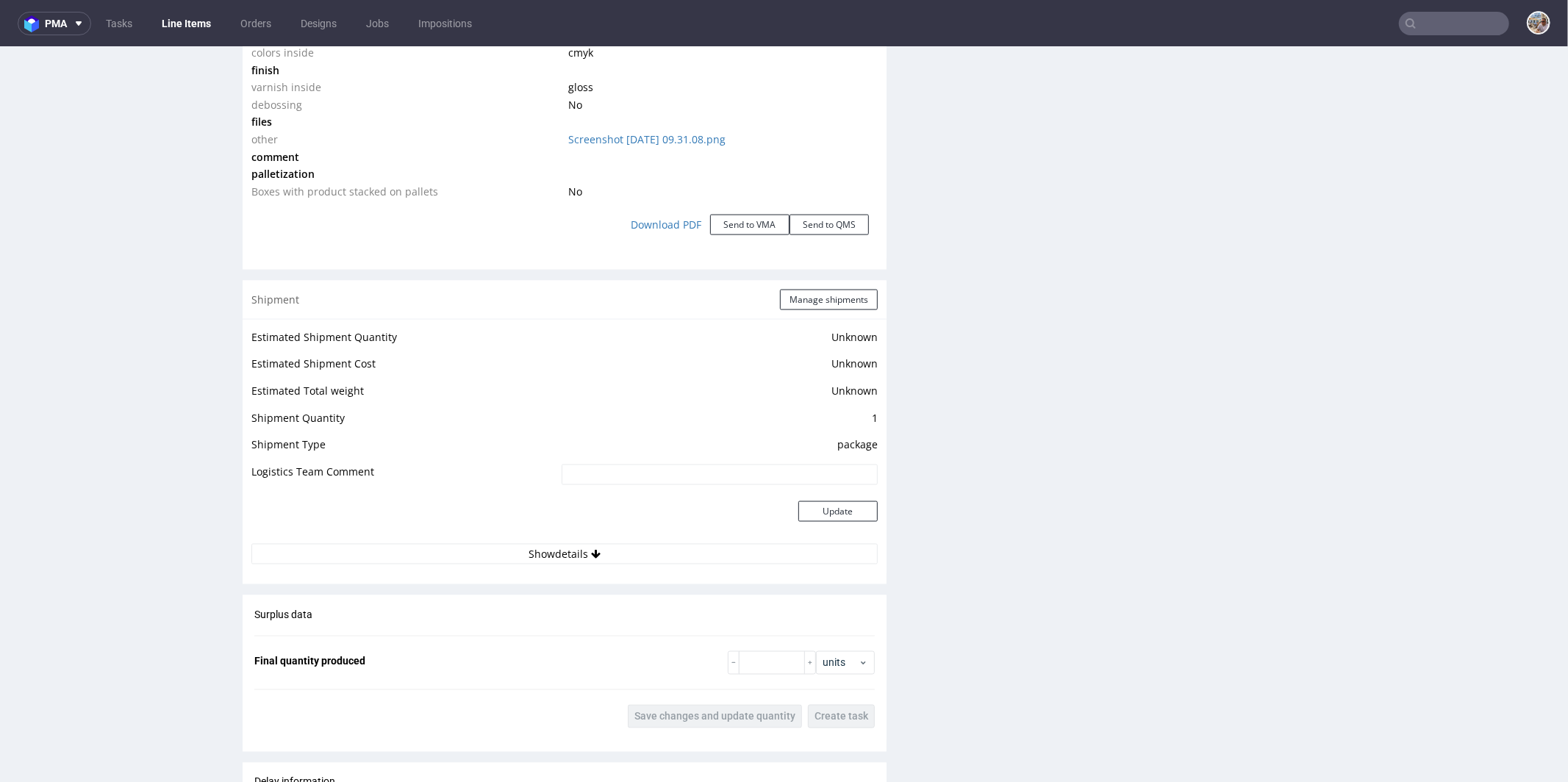
scroll to position [1973, 0]
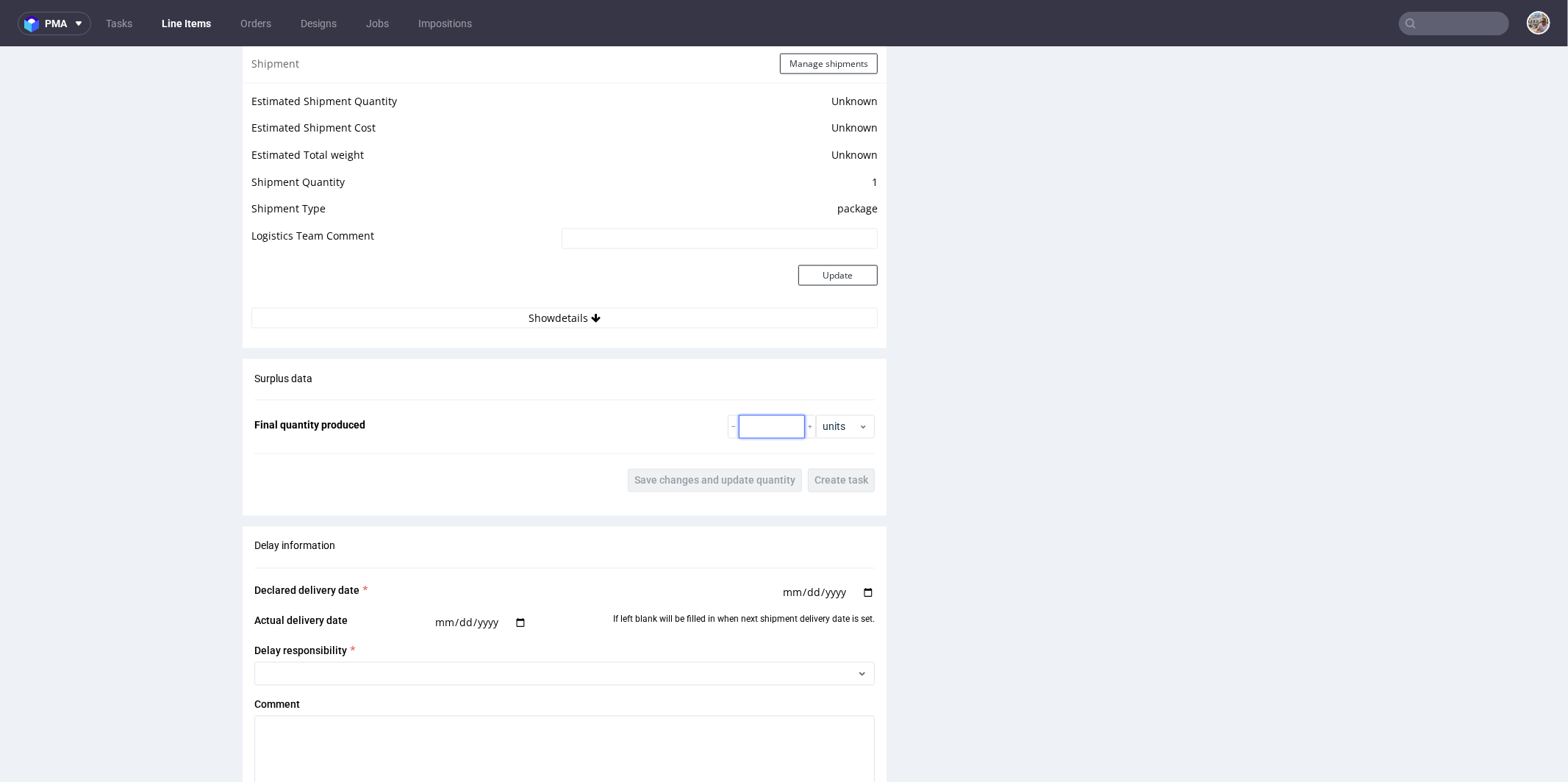
click at [739, 426] on input "number" at bounding box center [771, 426] width 66 height 24
type input "3990"
click at [749, 477] on span "Save changes and update quantity" at bounding box center [715, 480] width 161 height 10
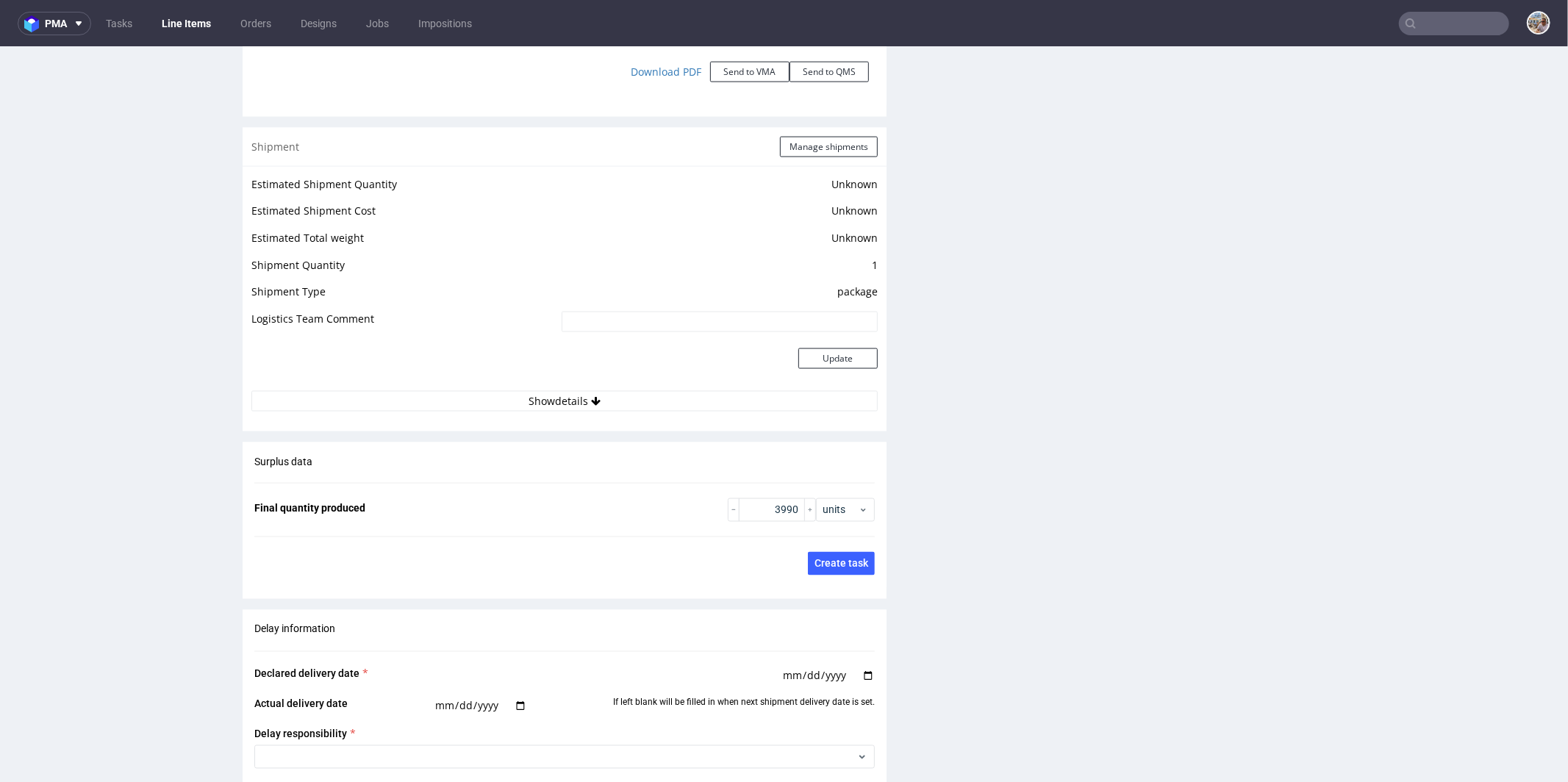
scroll to position [1806, 0]
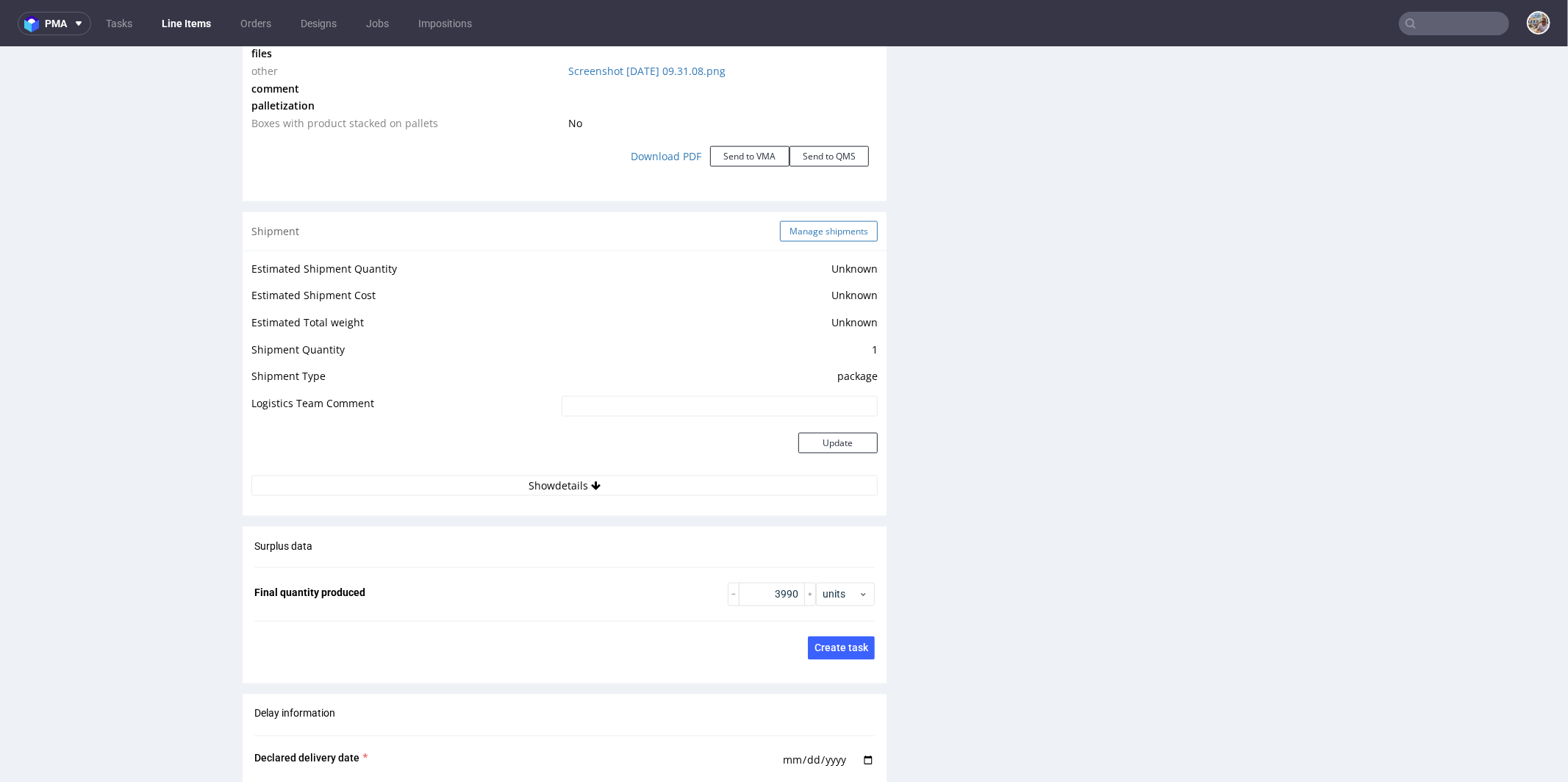
click at [812, 222] on button "Manage shipments" at bounding box center [829, 231] width 98 height 21
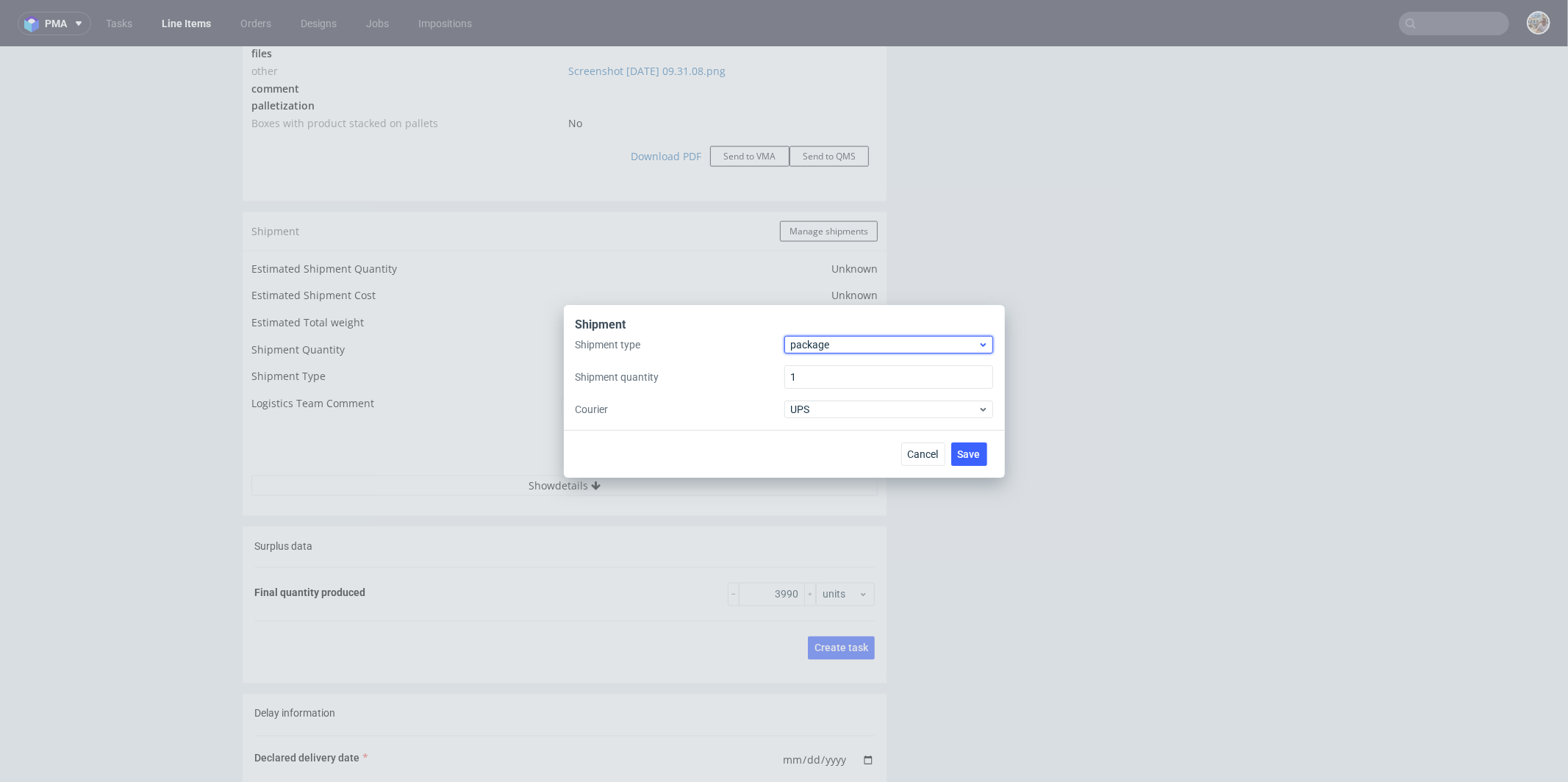
click at [821, 340] on span "package" at bounding box center [884, 344] width 187 height 14
click at [815, 375] on div "pallet" at bounding box center [888, 375] width 197 height 26
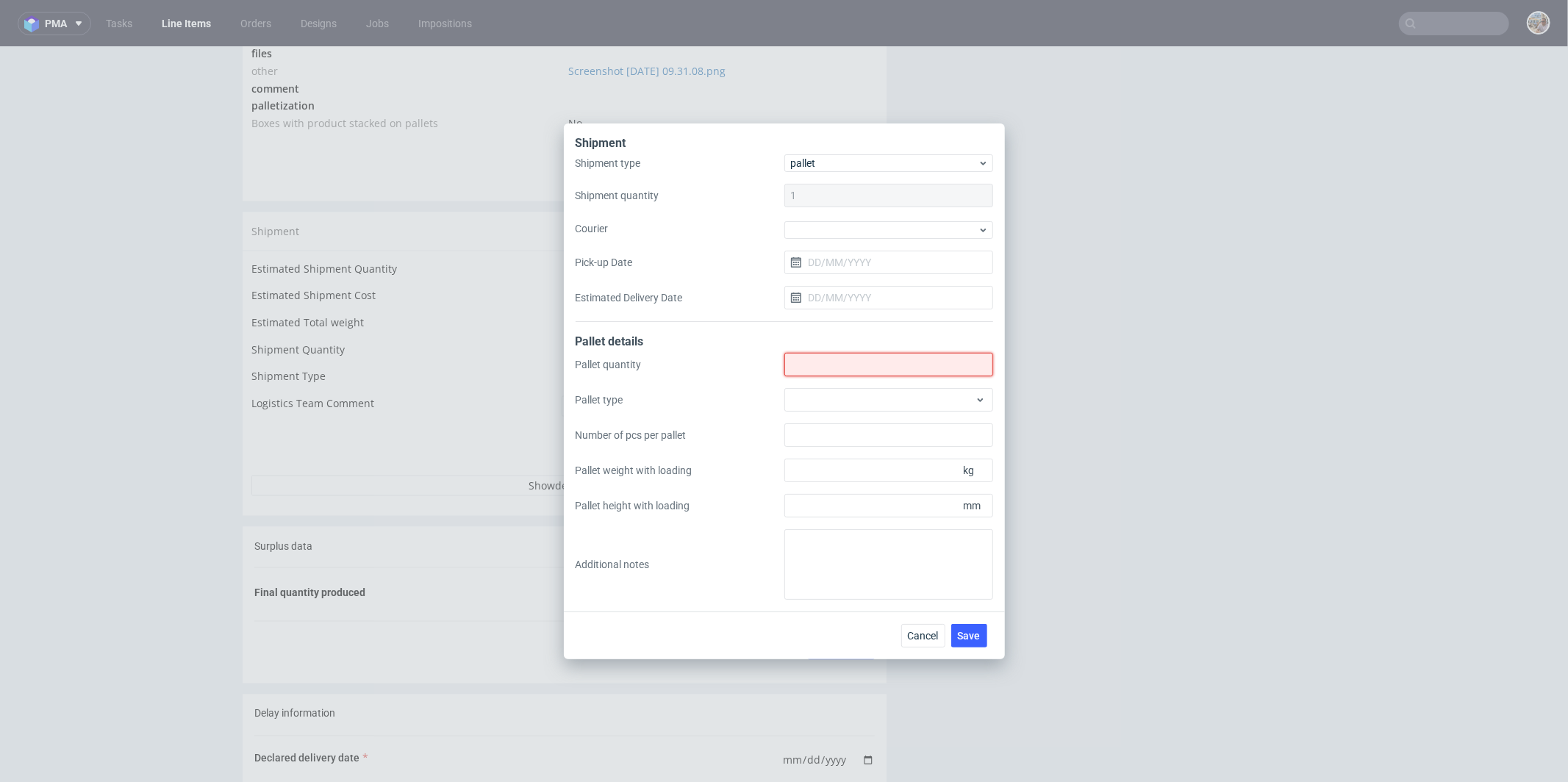
click at [810, 370] on input "Shipment type" at bounding box center [888, 365] width 209 height 24
type input "3"
click at [842, 394] on div at bounding box center [888, 400] width 209 height 24
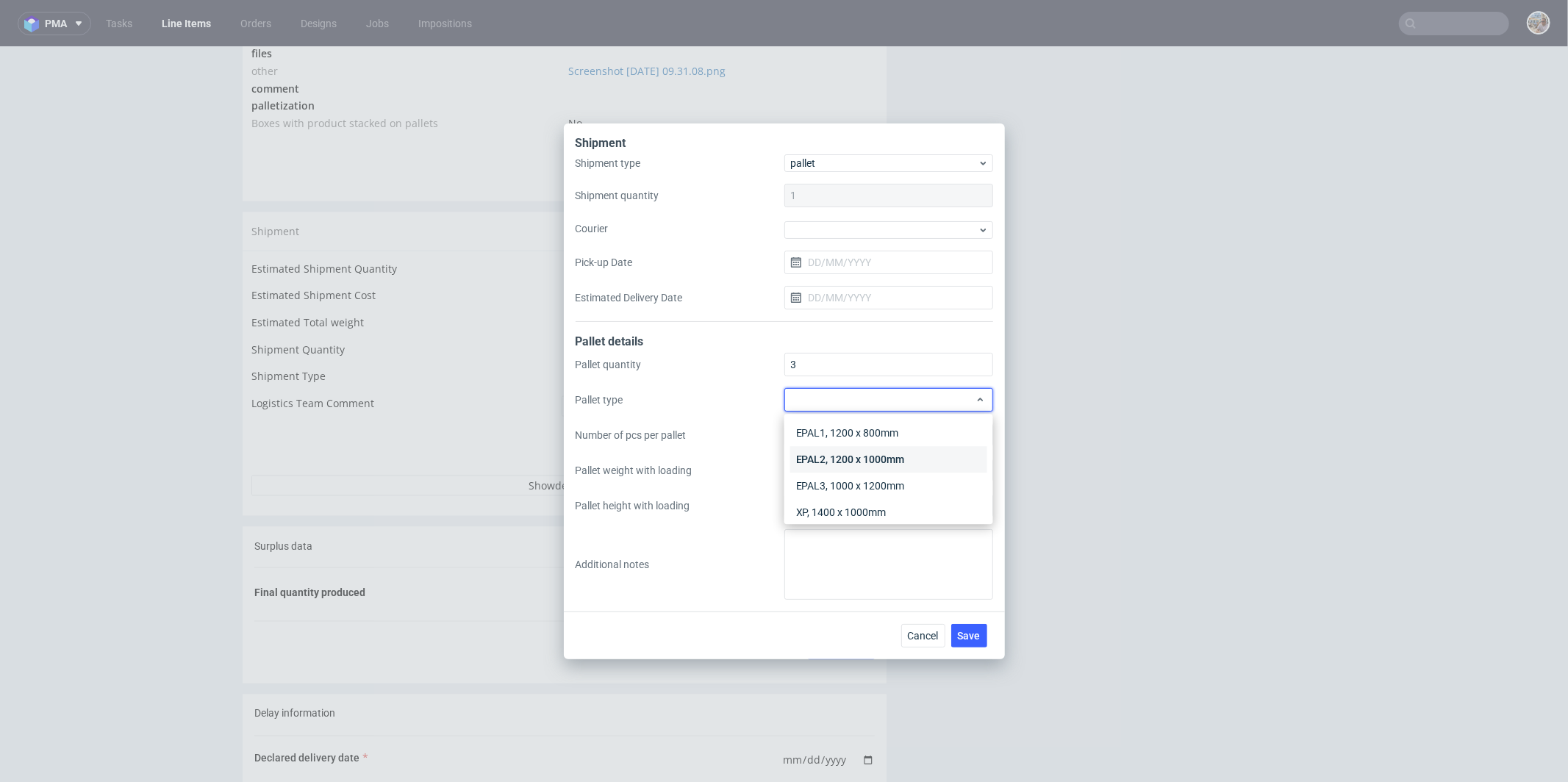
scroll to position [33, 0]
click at [830, 500] on div "Other" at bounding box center [888, 505] width 197 height 26
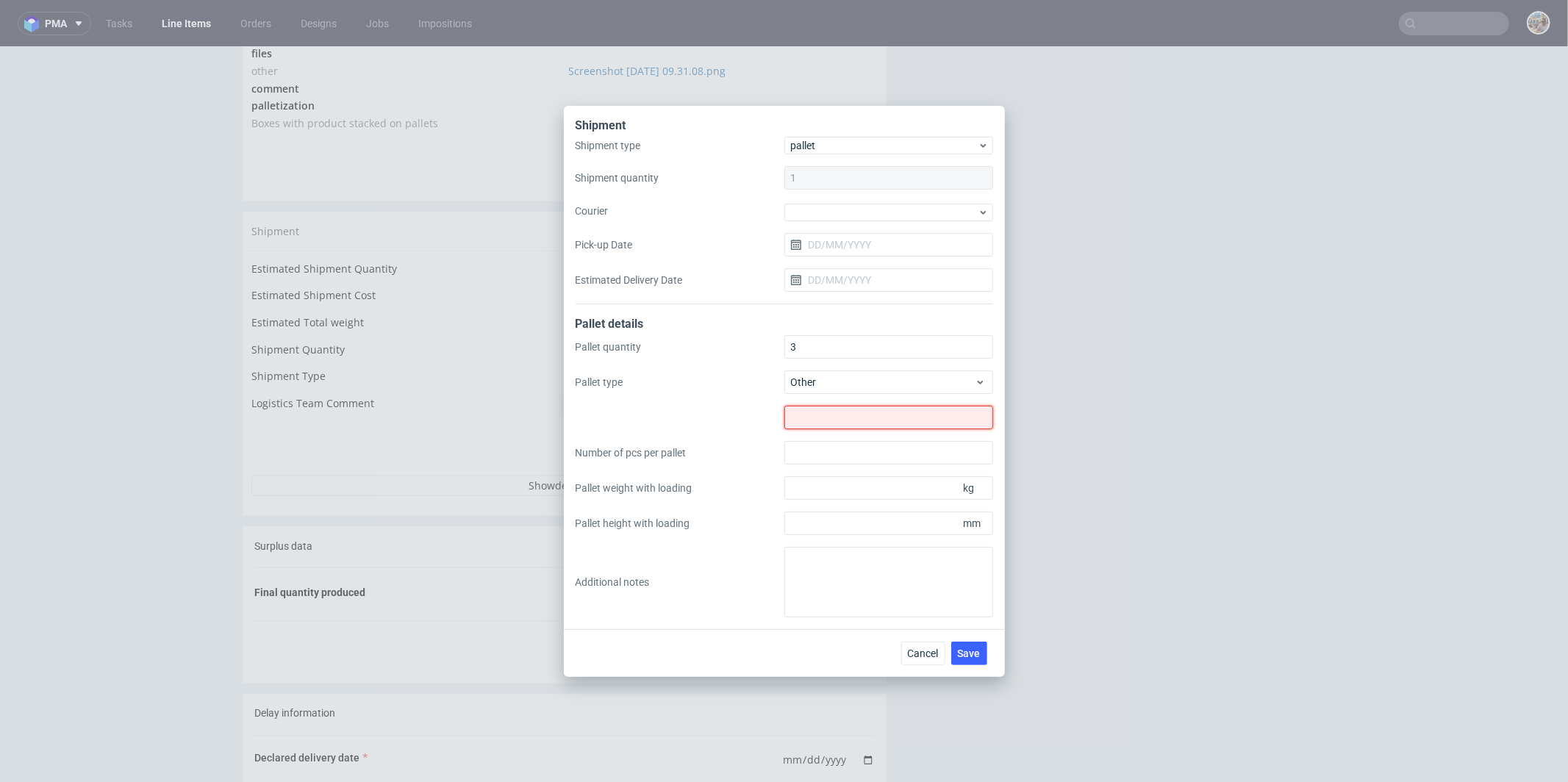
click at [831, 426] on input "text" at bounding box center [888, 418] width 209 height 24
type input "1245x800"
click at [857, 528] on input "Pallet height with loading" at bounding box center [888, 524] width 209 height 24
type input "1800"
click at [822, 493] on input "Pallet weight with loading" at bounding box center [888, 489] width 209 height 24
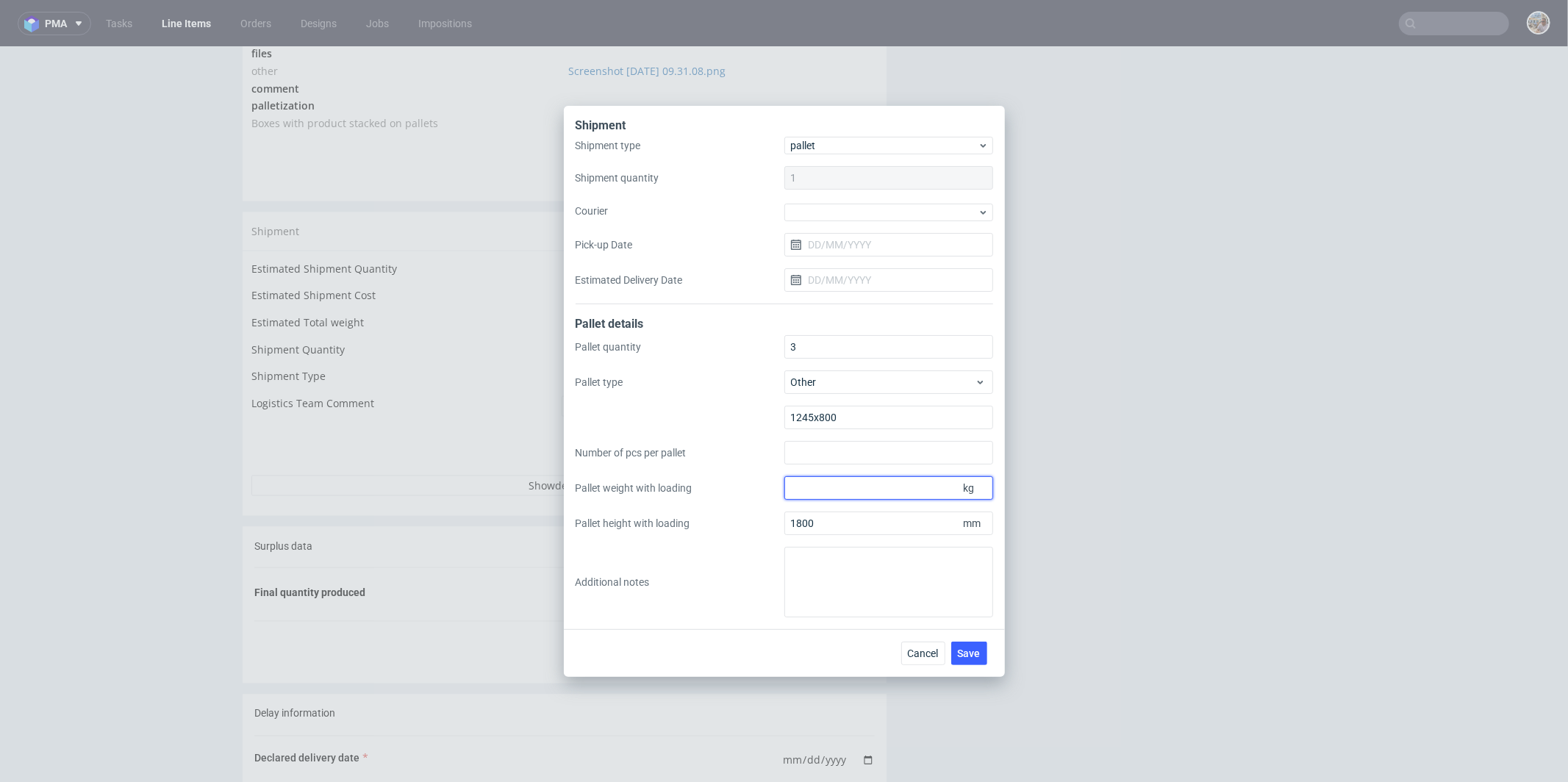
paste input "351.70"
click at [839, 580] on textarea at bounding box center [888, 582] width 209 height 71
click at [836, 489] on input "351.70" at bounding box center [888, 489] width 209 height 24
type input "352"
click at [975, 650] on span "Save" at bounding box center [969, 654] width 23 height 10
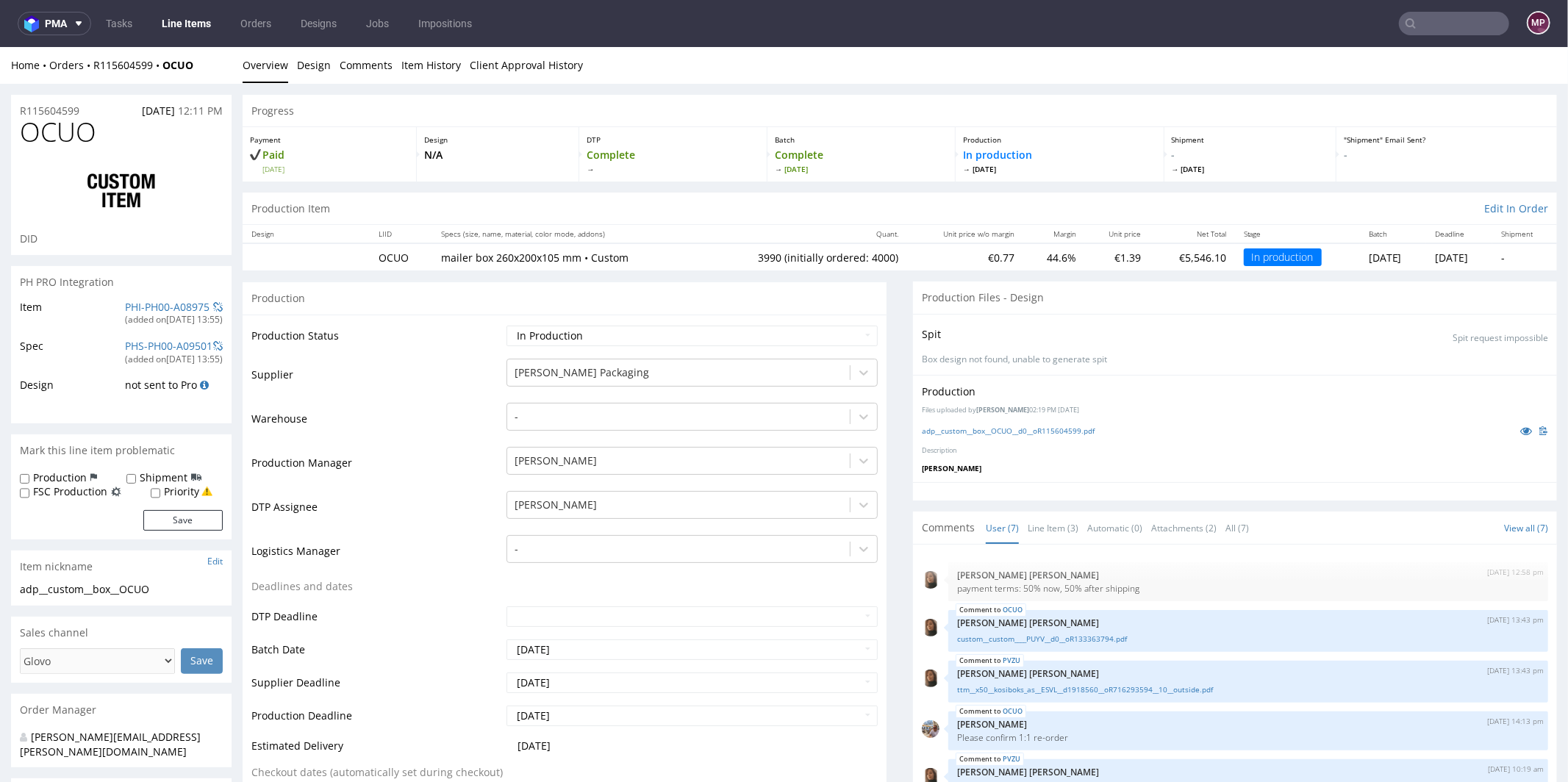
scroll to position [79, 0]
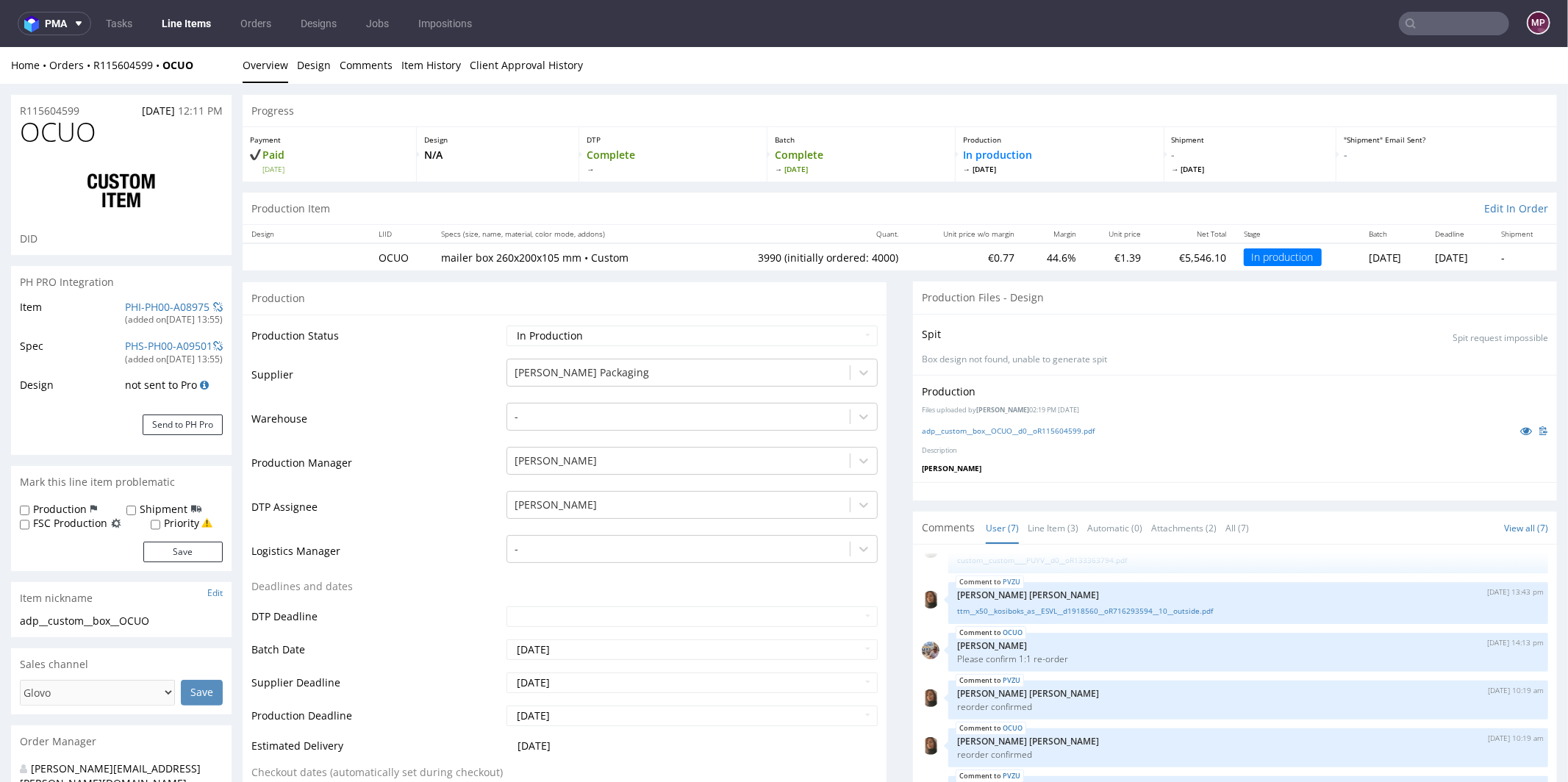
type input "3990"
click at [1438, 33] on input "text" at bounding box center [1453, 24] width 110 height 24
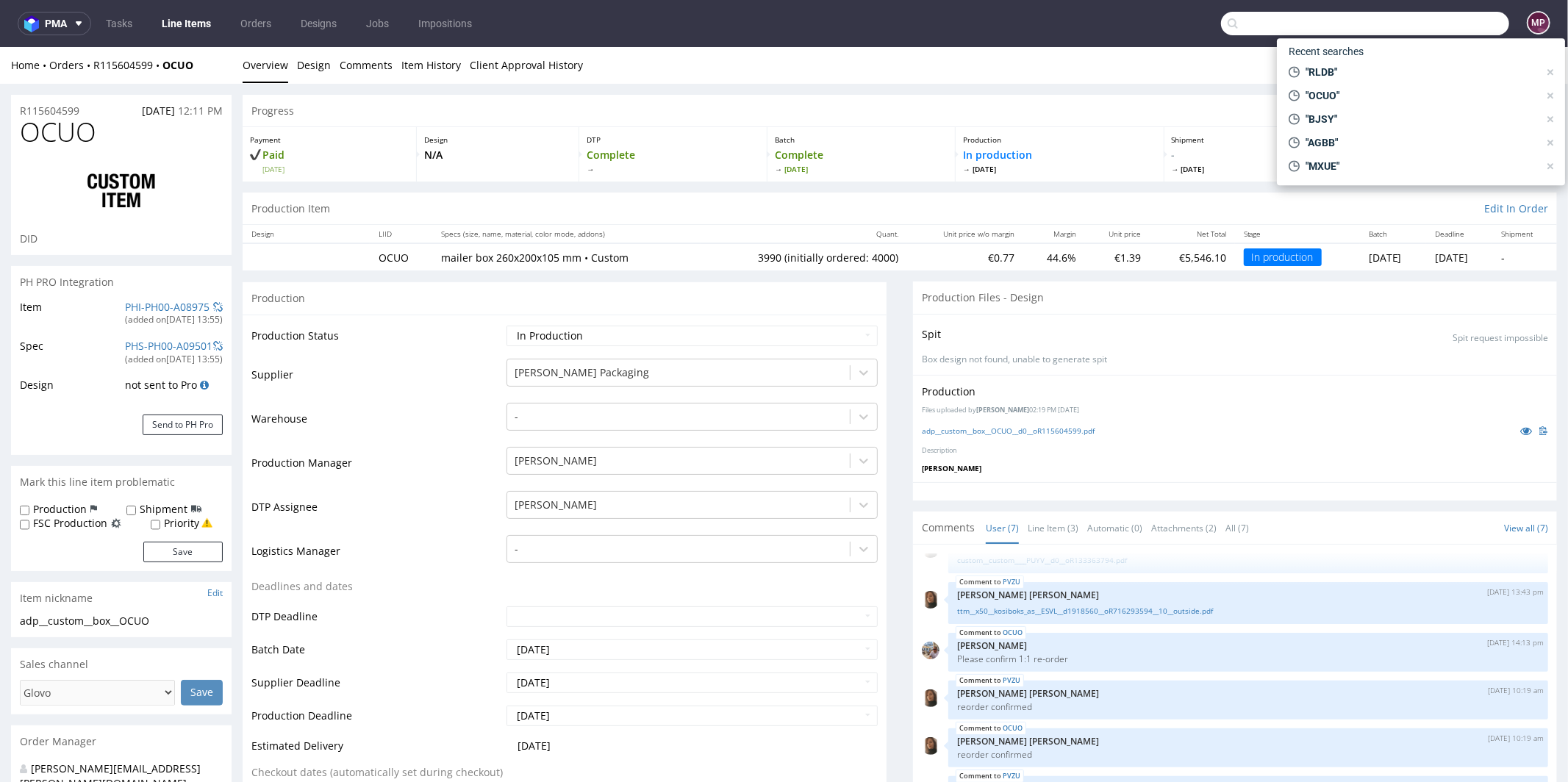
paste input "BXDN"
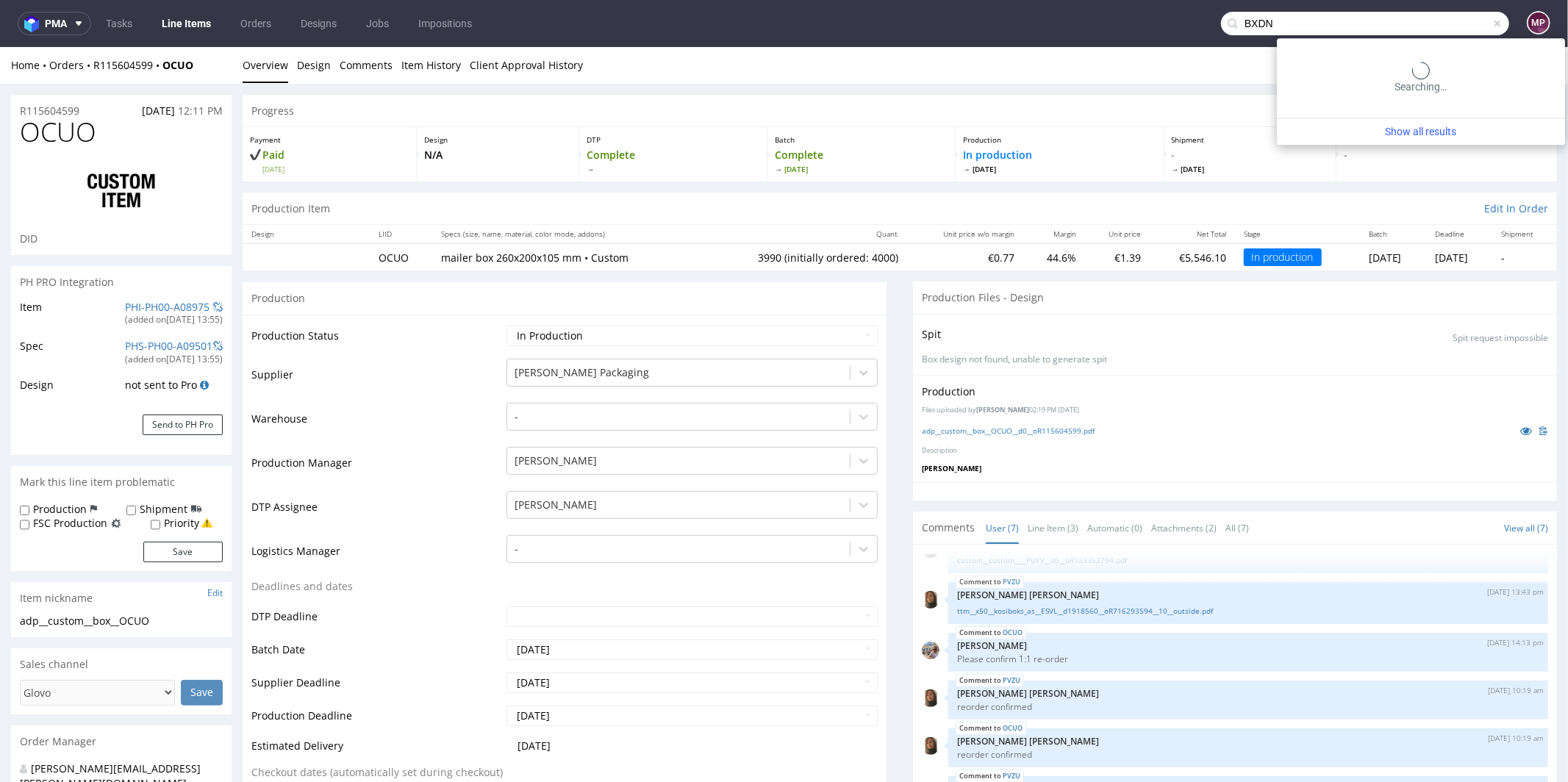
type input "BXDN"
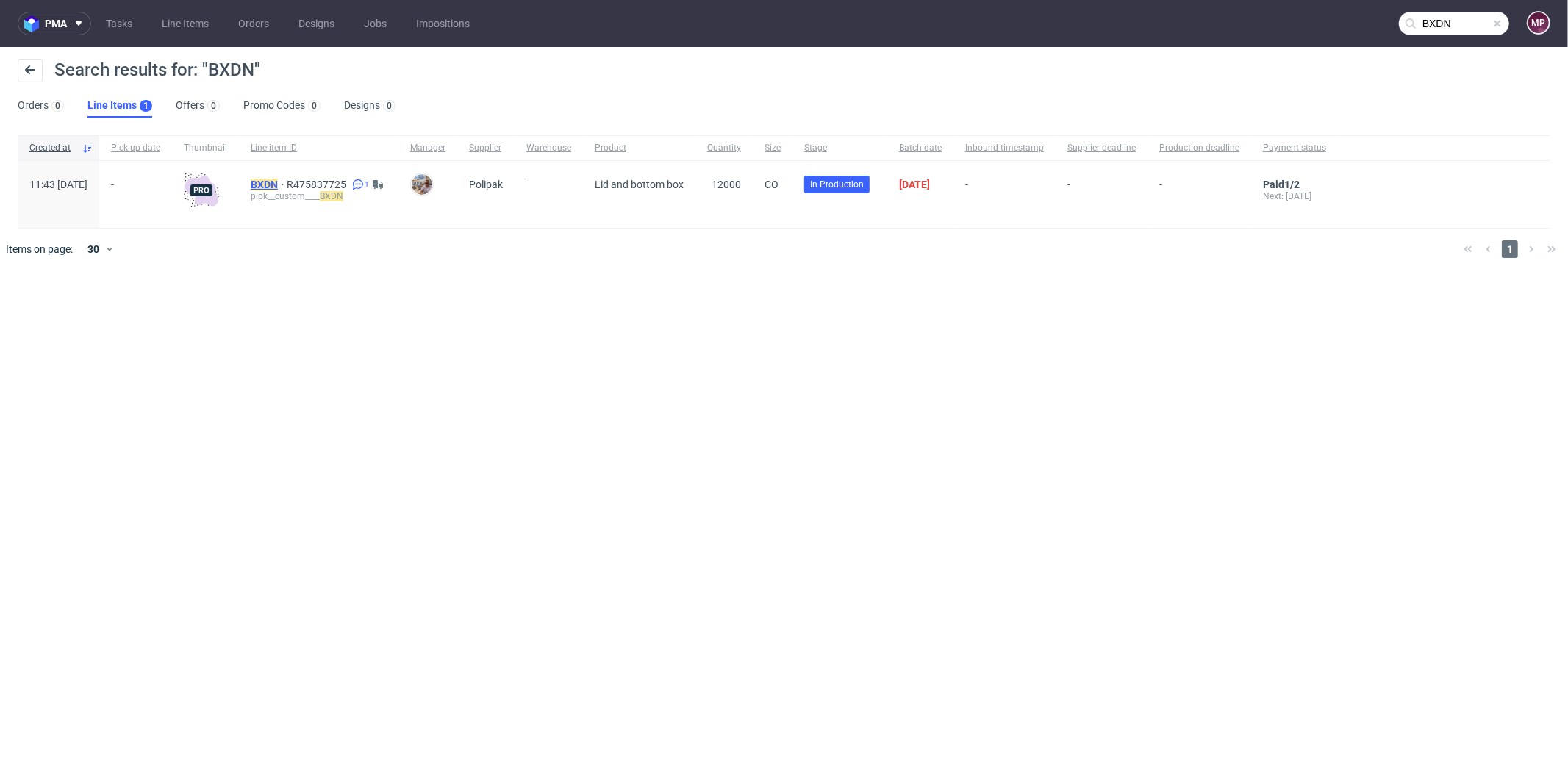
click at [278, 179] on mark "BXDN" at bounding box center [265, 184] width 27 height 12
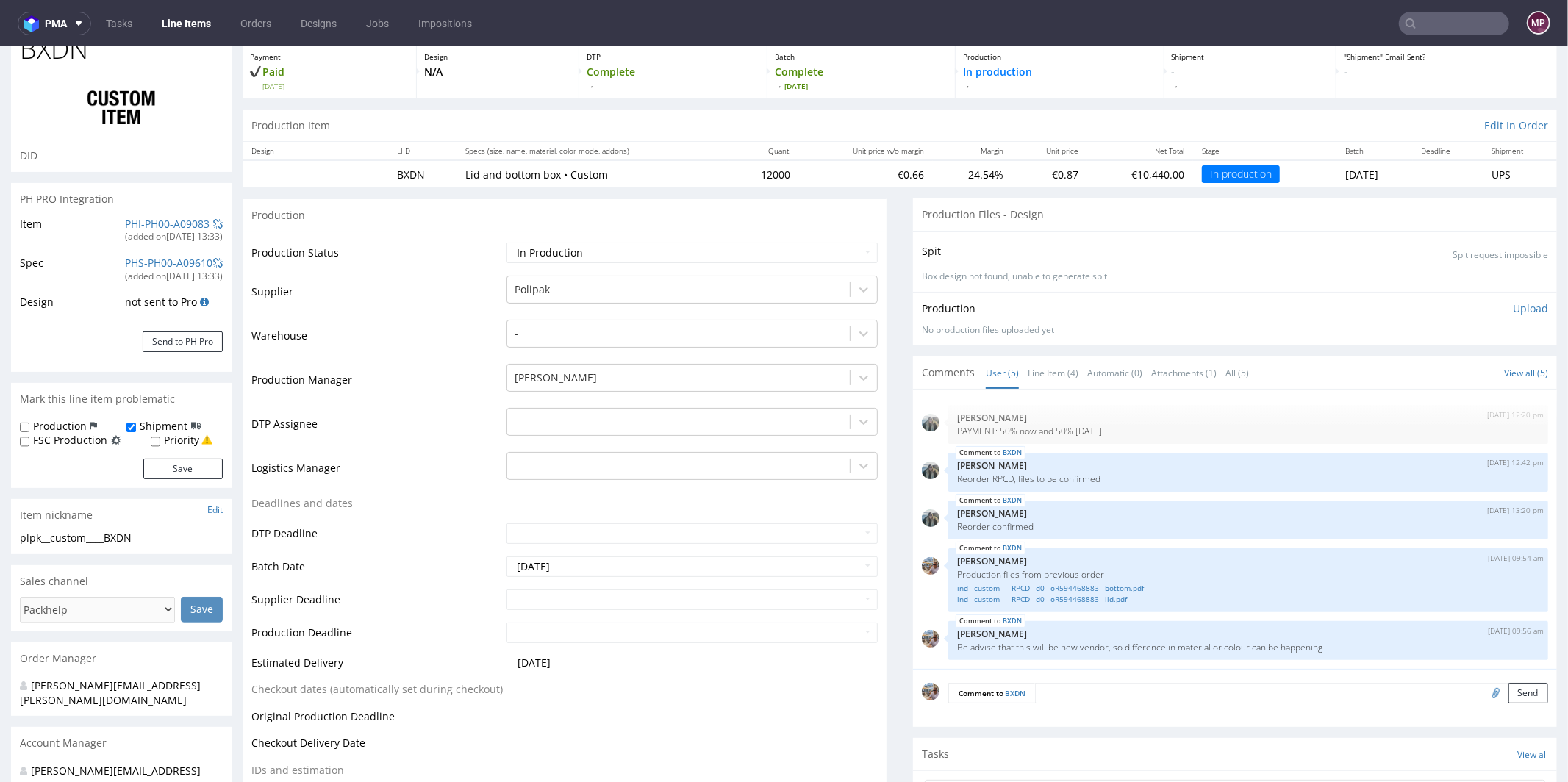
scroll to position [153, 0]
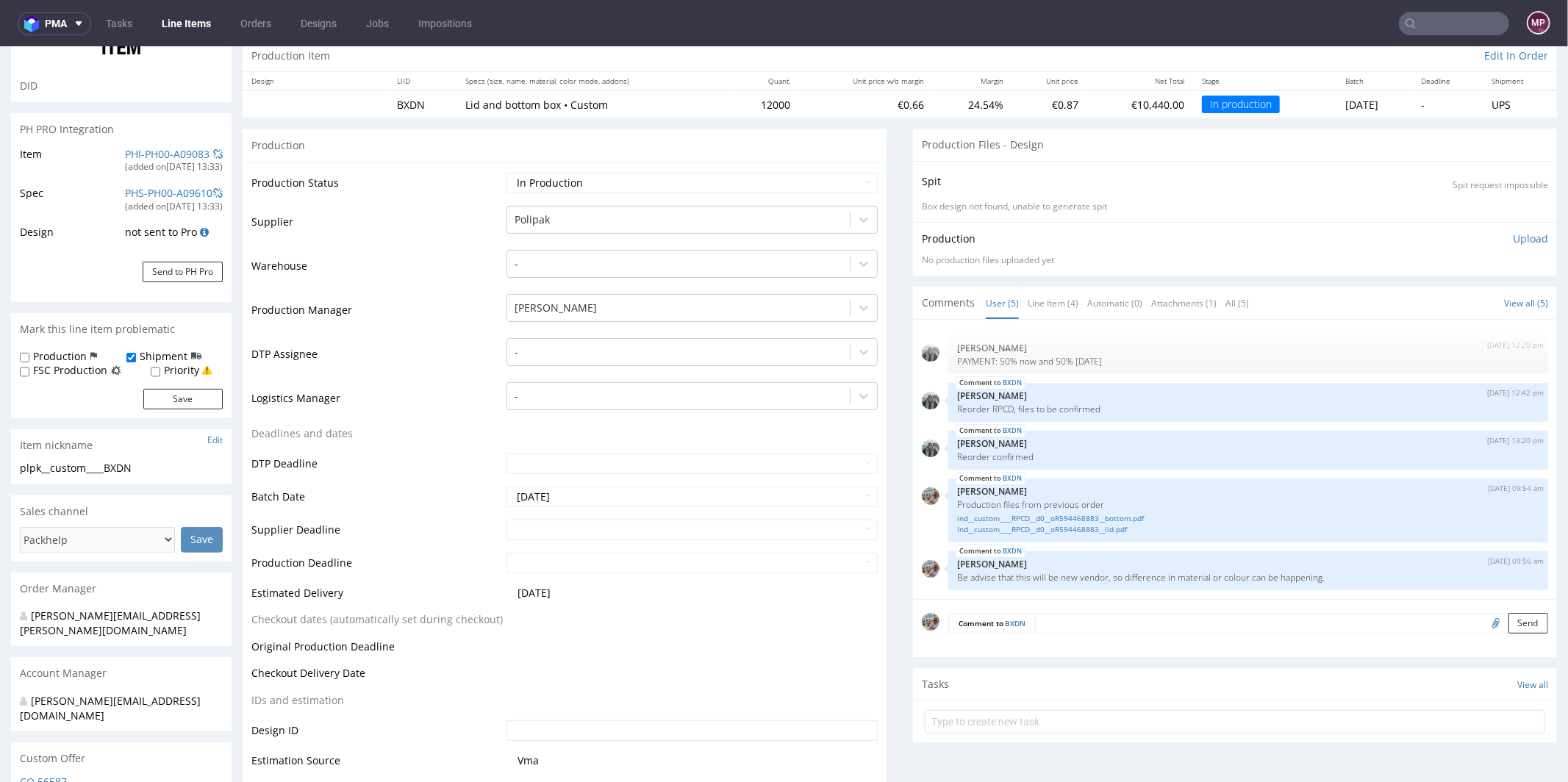
click at [558, 526] on input "text" at bounding box center [692, 529] width 371 height 21
click at [652, 352] on th at bounding box center [650, 352] width 22 height 22
click at [610, 438] on td "16" at bounding box center [606, 440] width 22 height 22
type input "2025-10-16"
click at [589, 564] on input "text" at bounding box center [692, 563] width 371 height 21
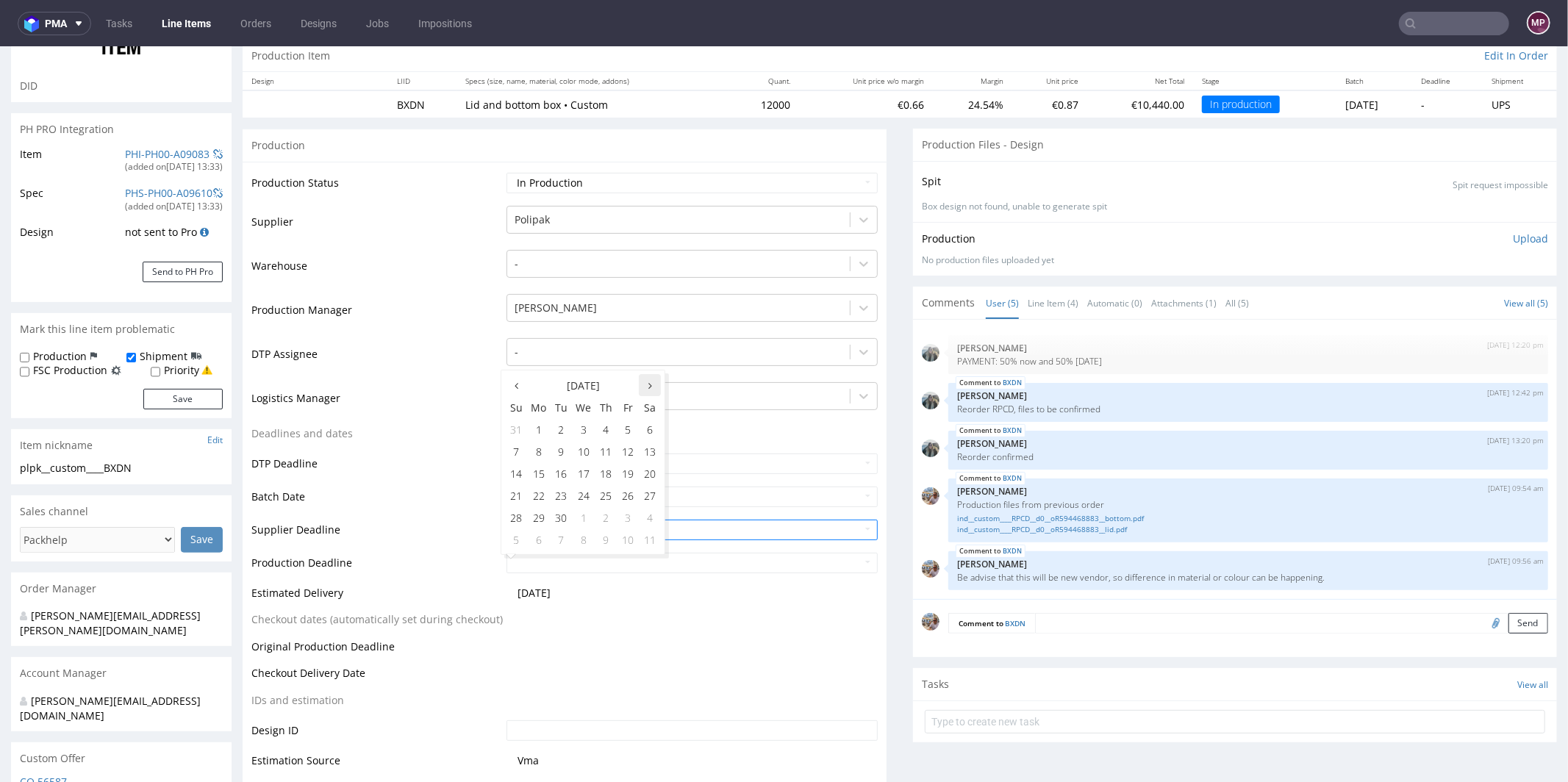
click at [653, 381] on th at bounding box center [650, 385] width 22 height 22
click at [541, 497] on td "20" at bounding box center [538, 495] width 23 height 22
type input "2025-10-20"
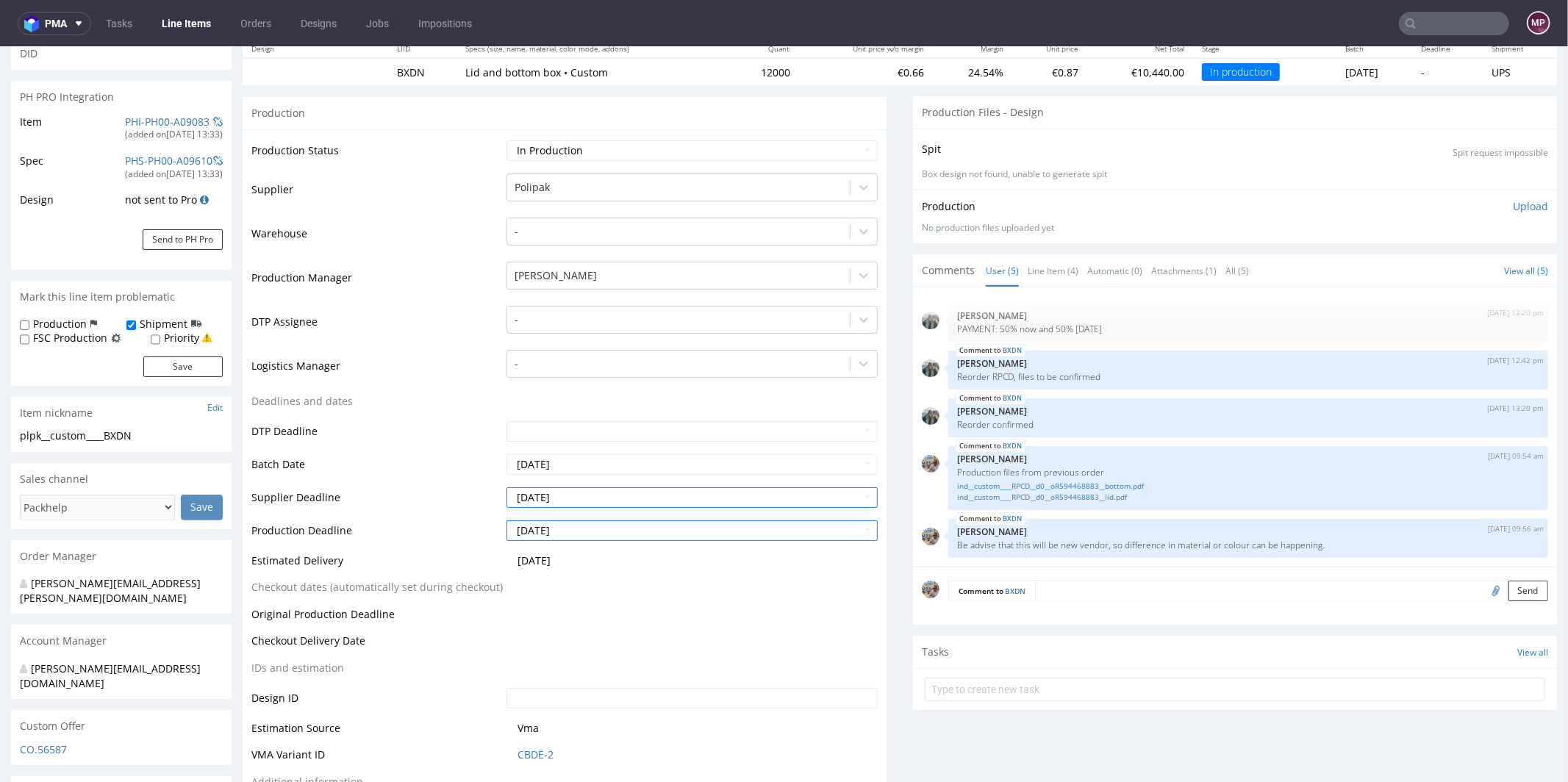
scroll to position [426, 0]
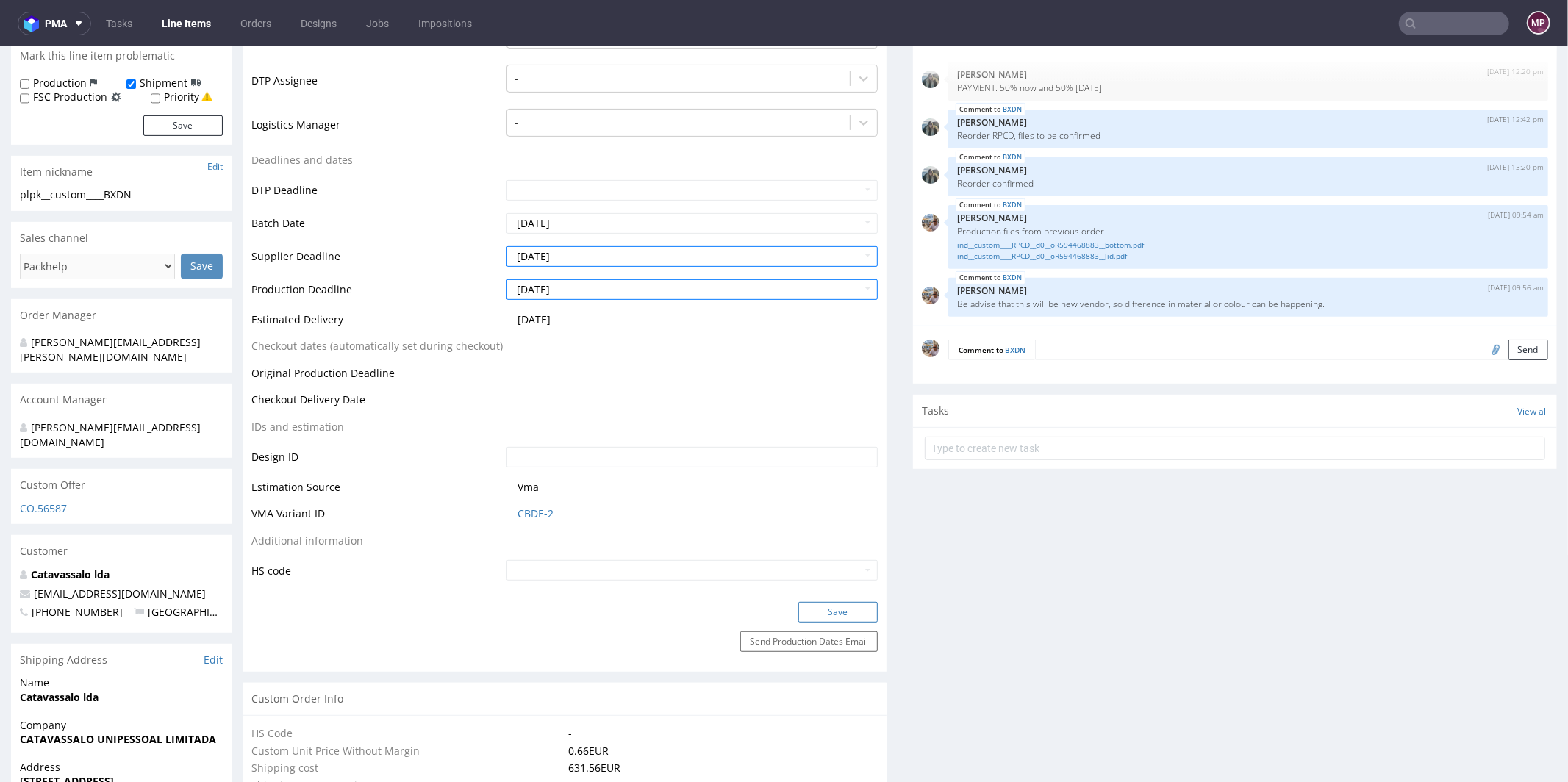
click at [818, 611] on button "Save" at bounding box center [838, 612] width 80 height 21
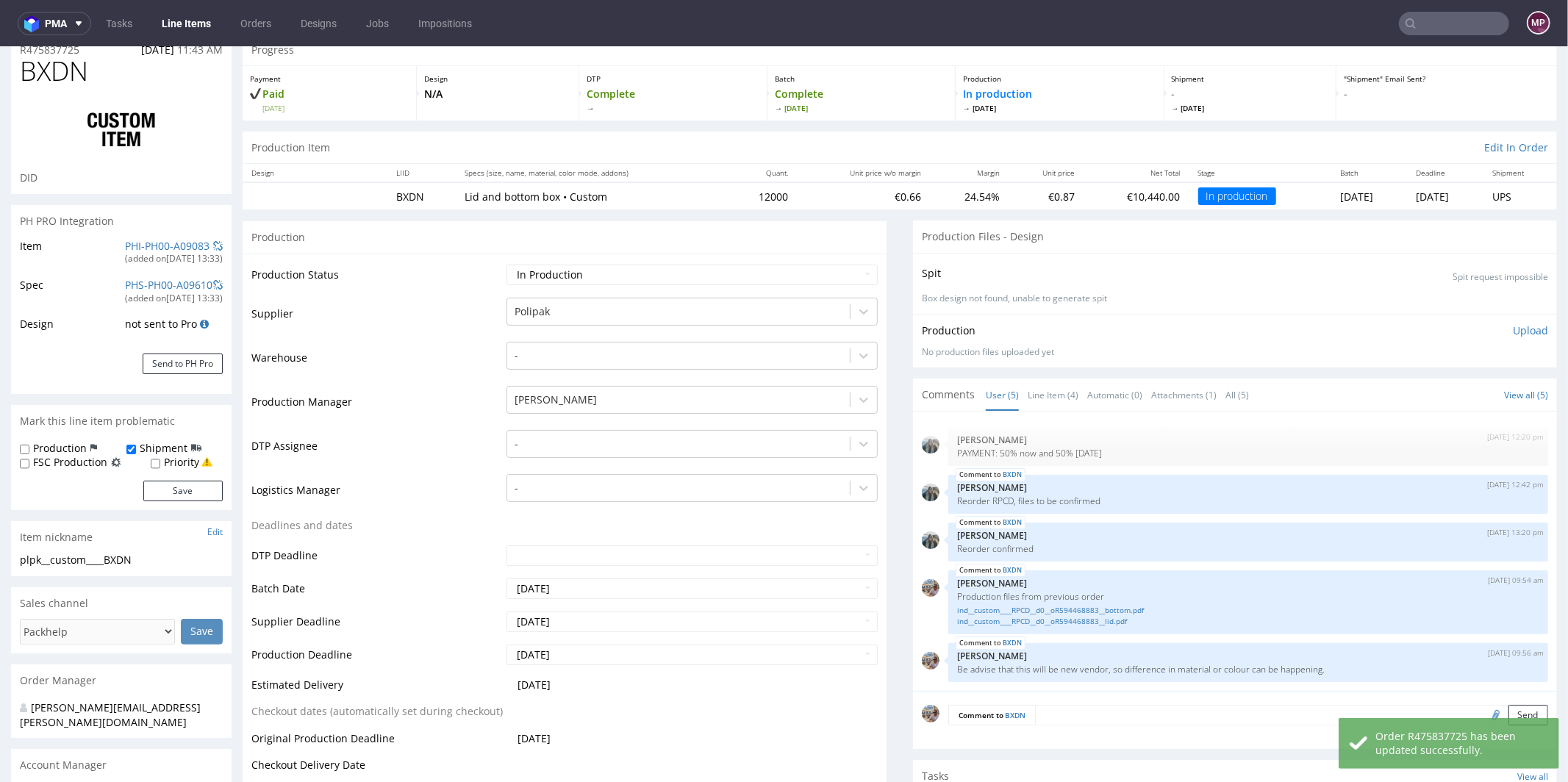
scroll to position [0, 0]
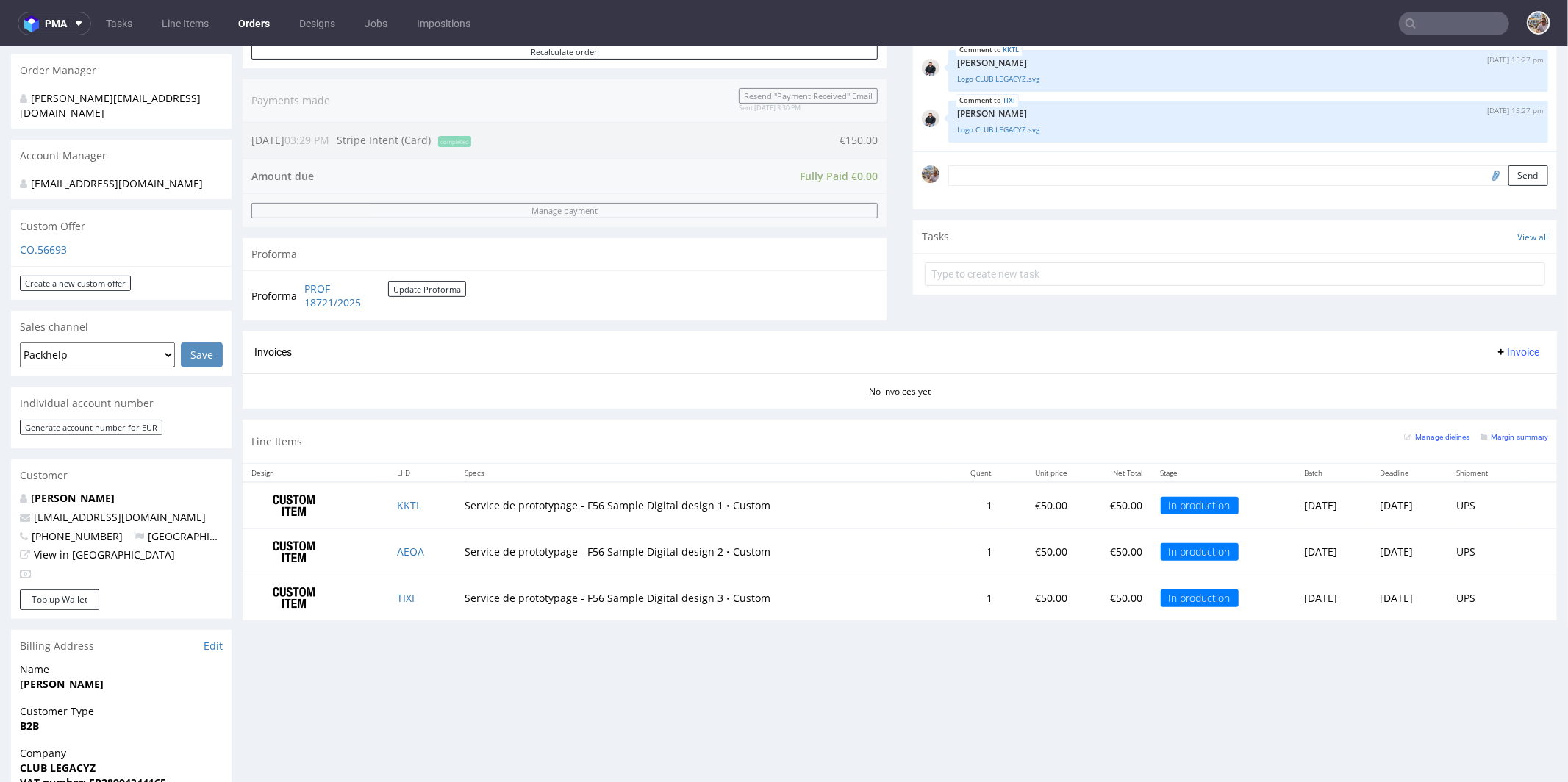
scroll to position [688, 0]
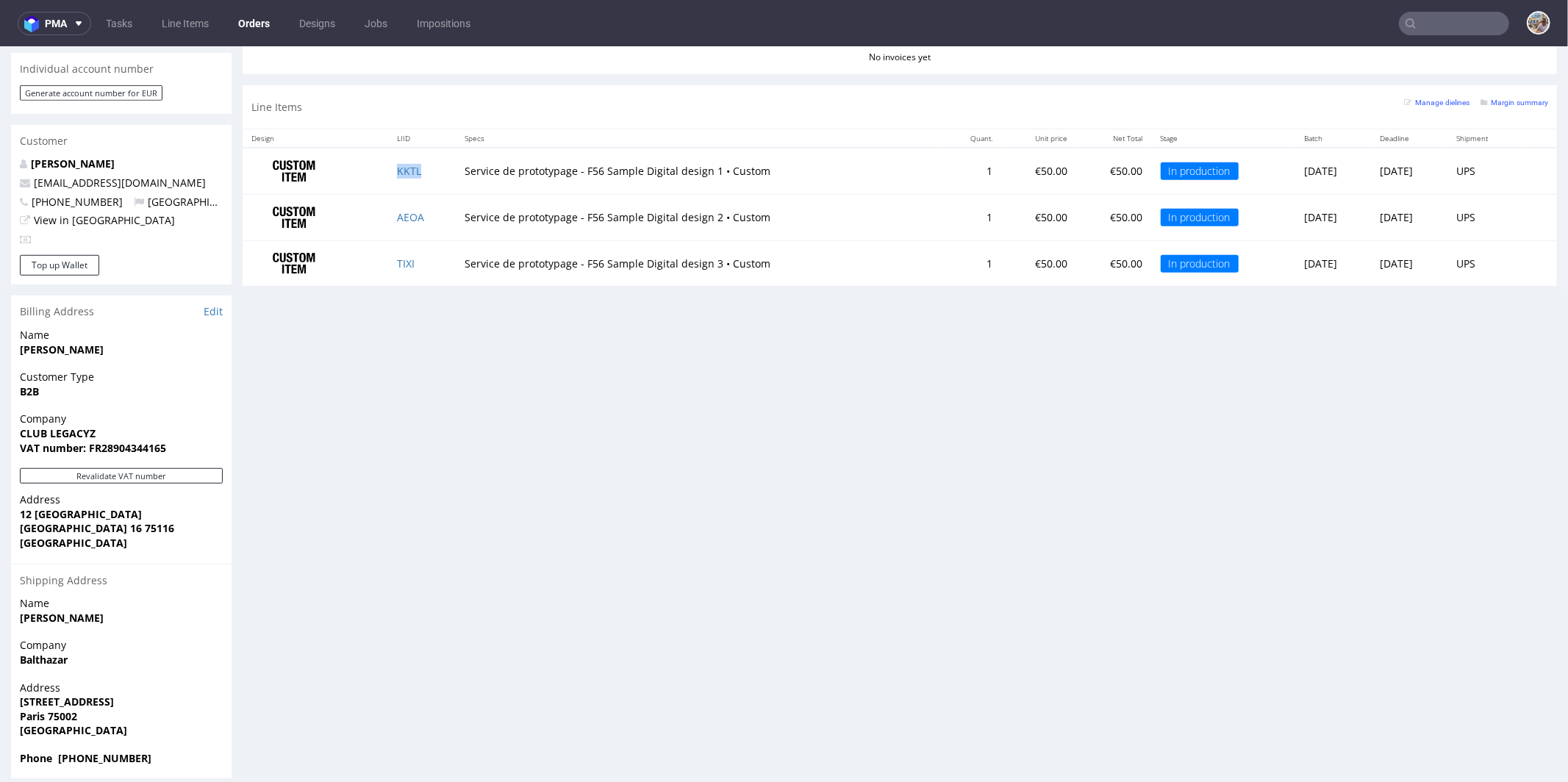
click at [389, 156] on td "KKTL" at bounding box center [421, 170] width 68 height 46
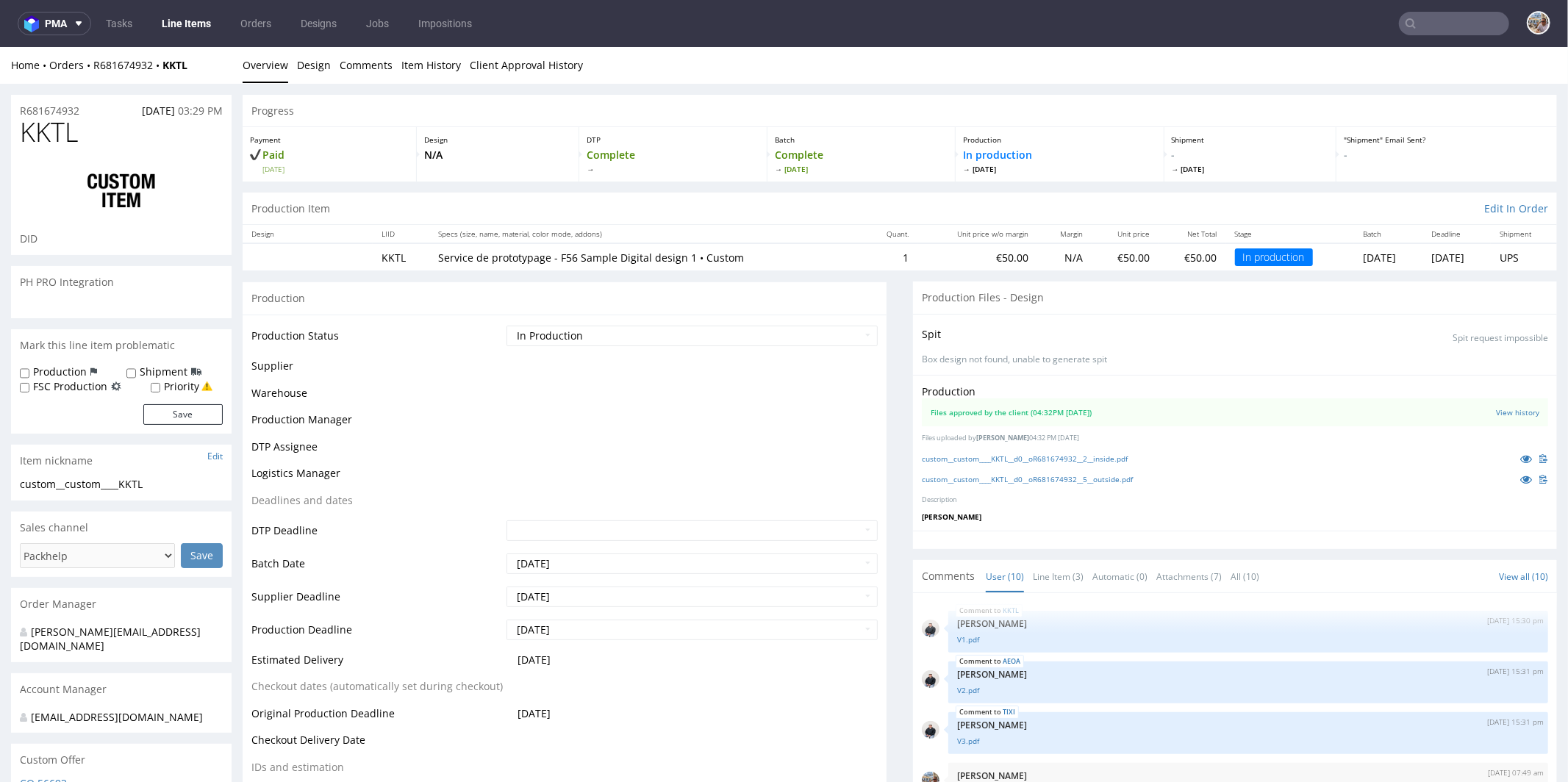
scroll to position [281, 0]
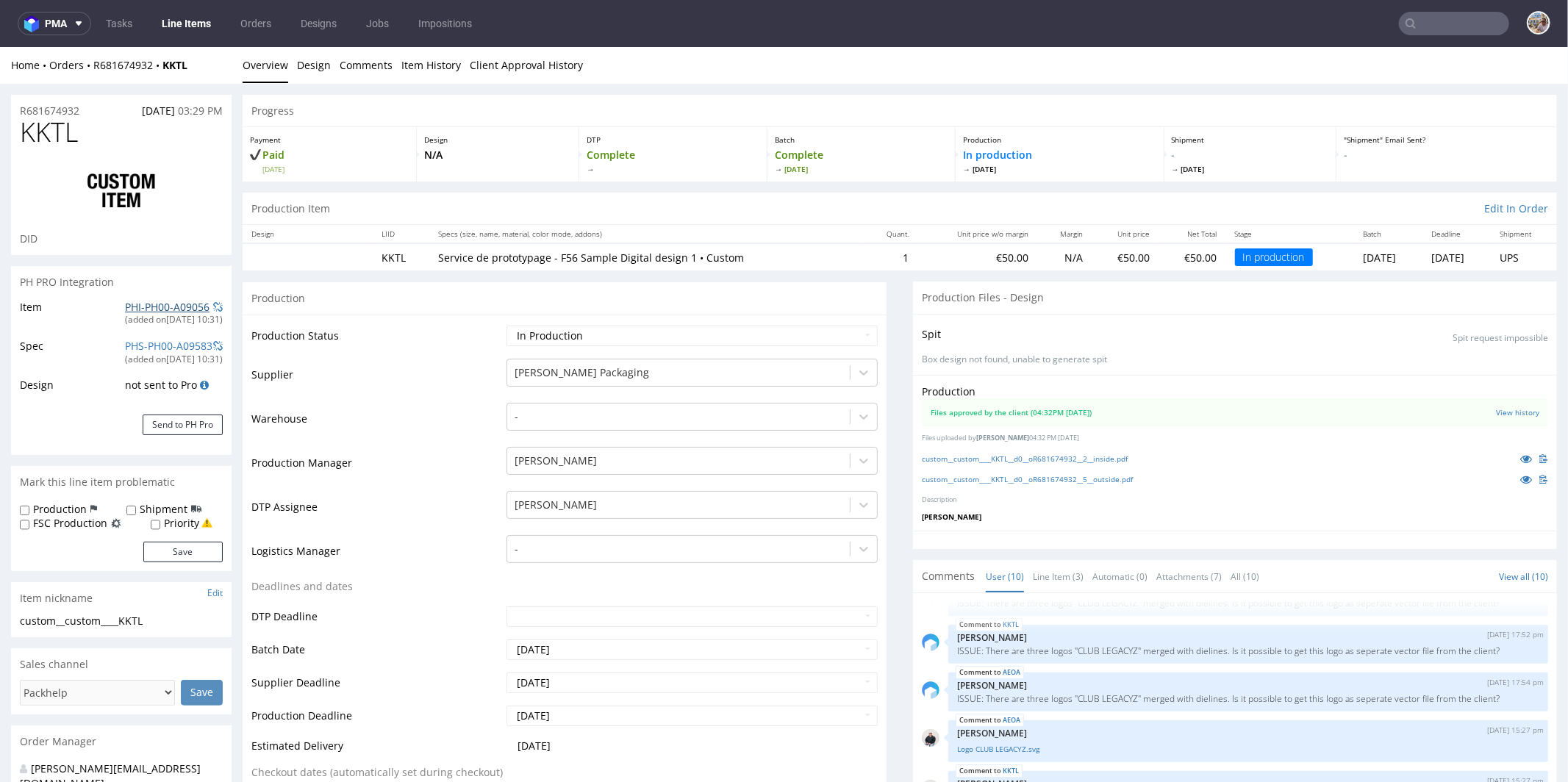
click at [174, 302] on link "PHI-PH00-A09056" at bounding box center [167, 306] width 84 height 14
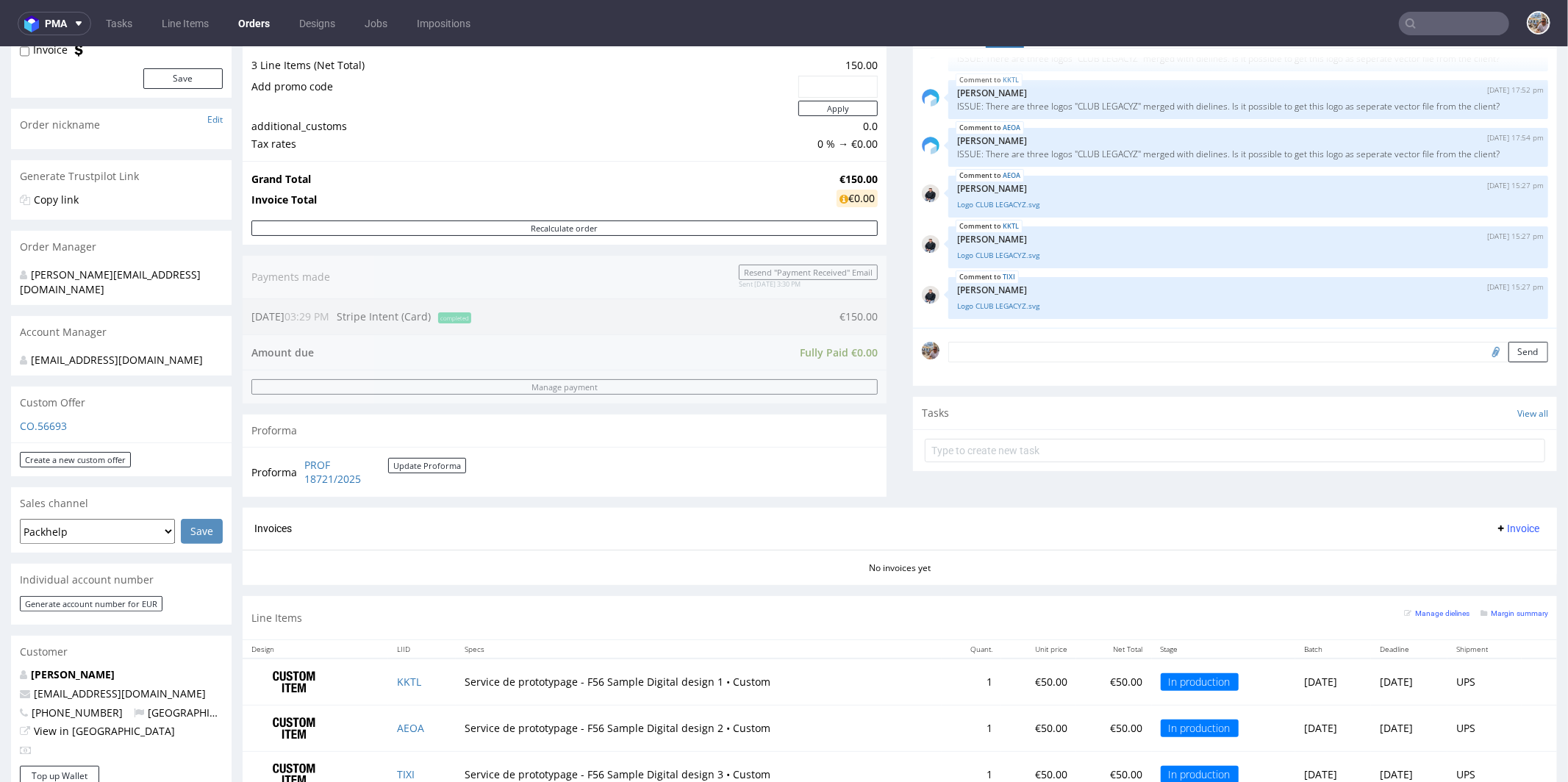
scroll to position [93, 0]
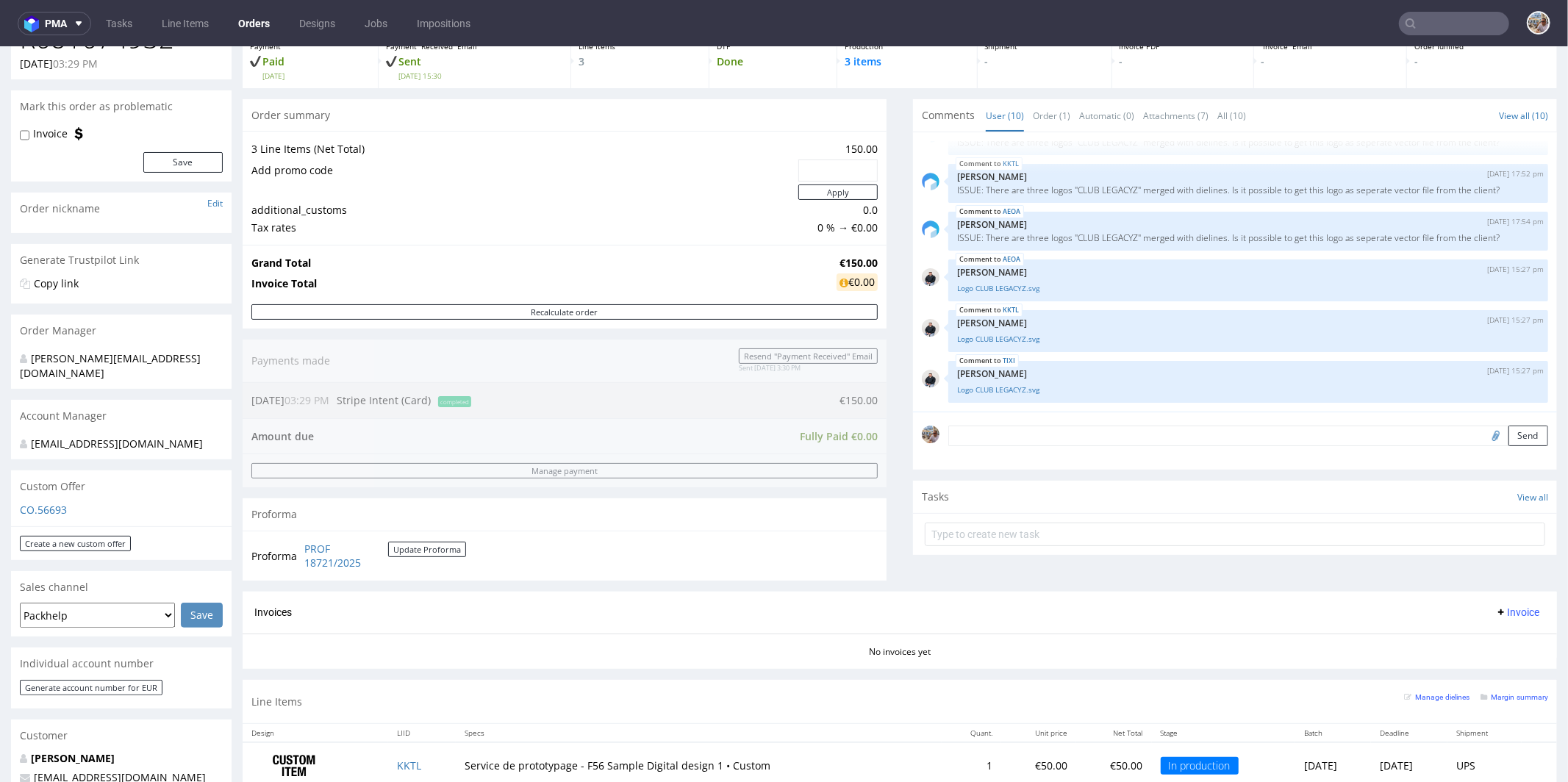
click at [980, 438] on textarea at bounding box center [1248, 435] width 600 height 21
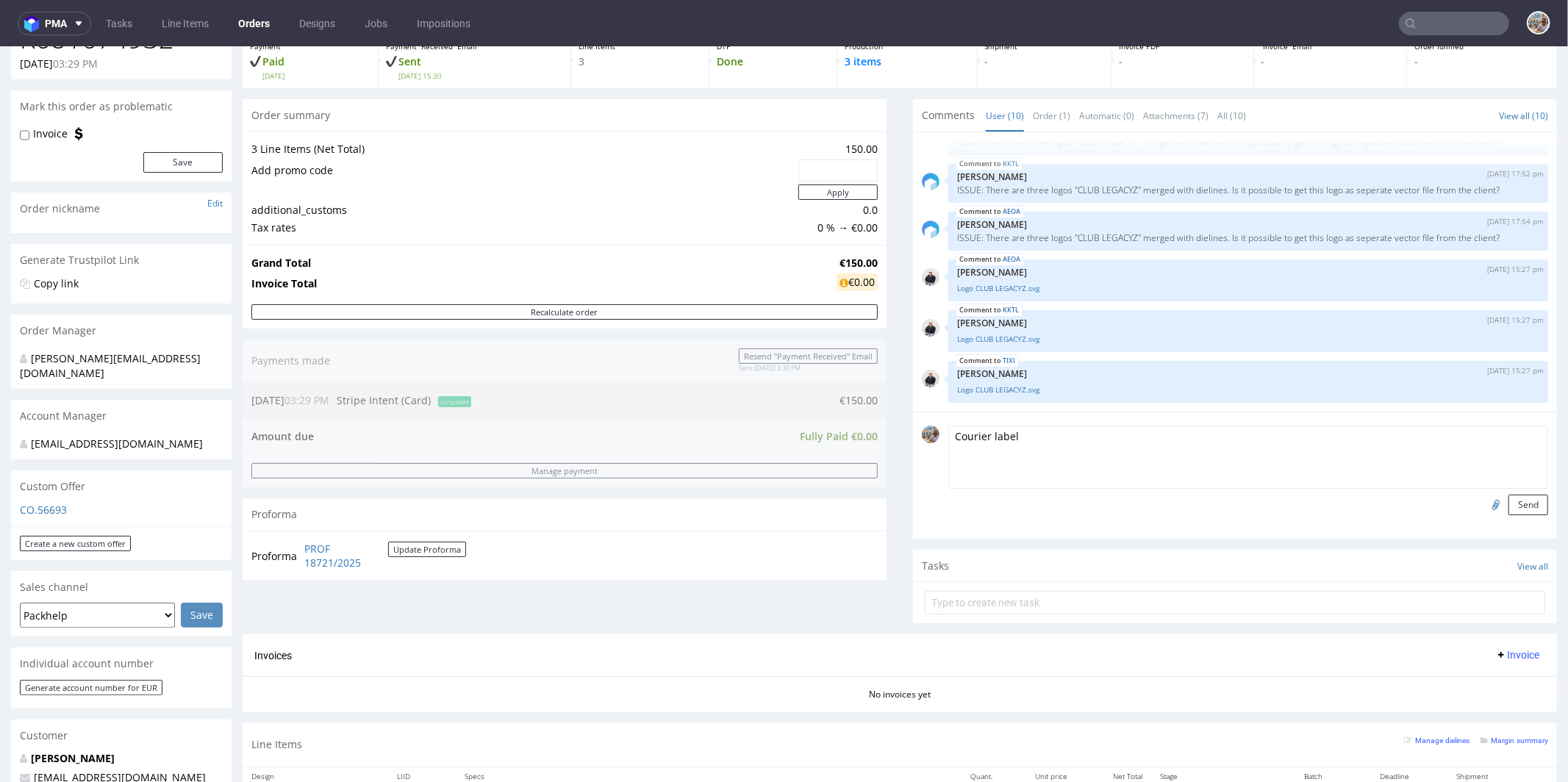
type textarea "Courier label"
click at [1483, 504] on input "file" at bounding box center [1493, 504] width 21 height 19
type input "C:\fakepath\Sample_R681674932.pdf"
click at [1508, 511] on button "Send" at bounding box center [1528, 505] width 40 height 21
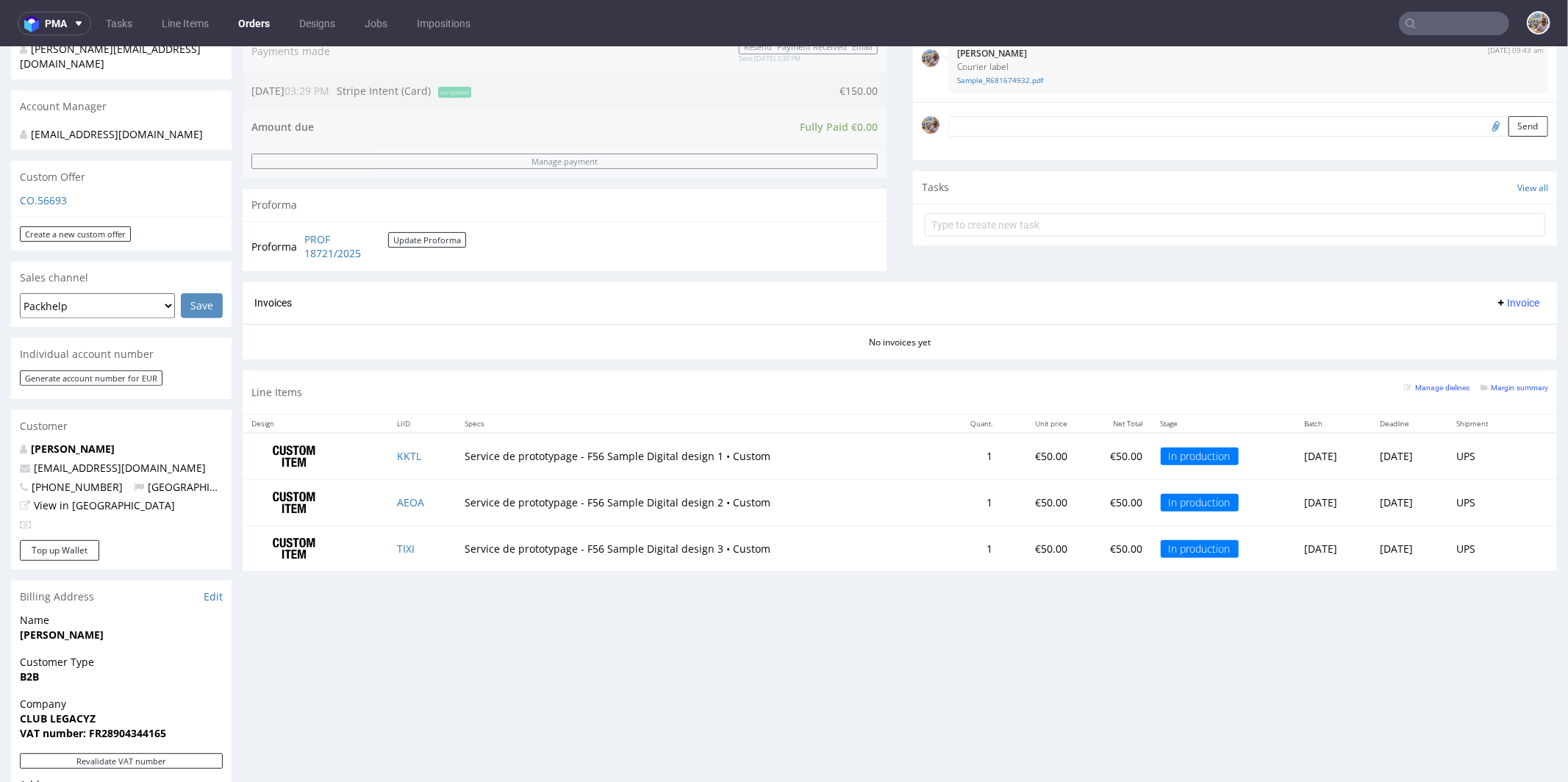
scroll to position [360, 0]
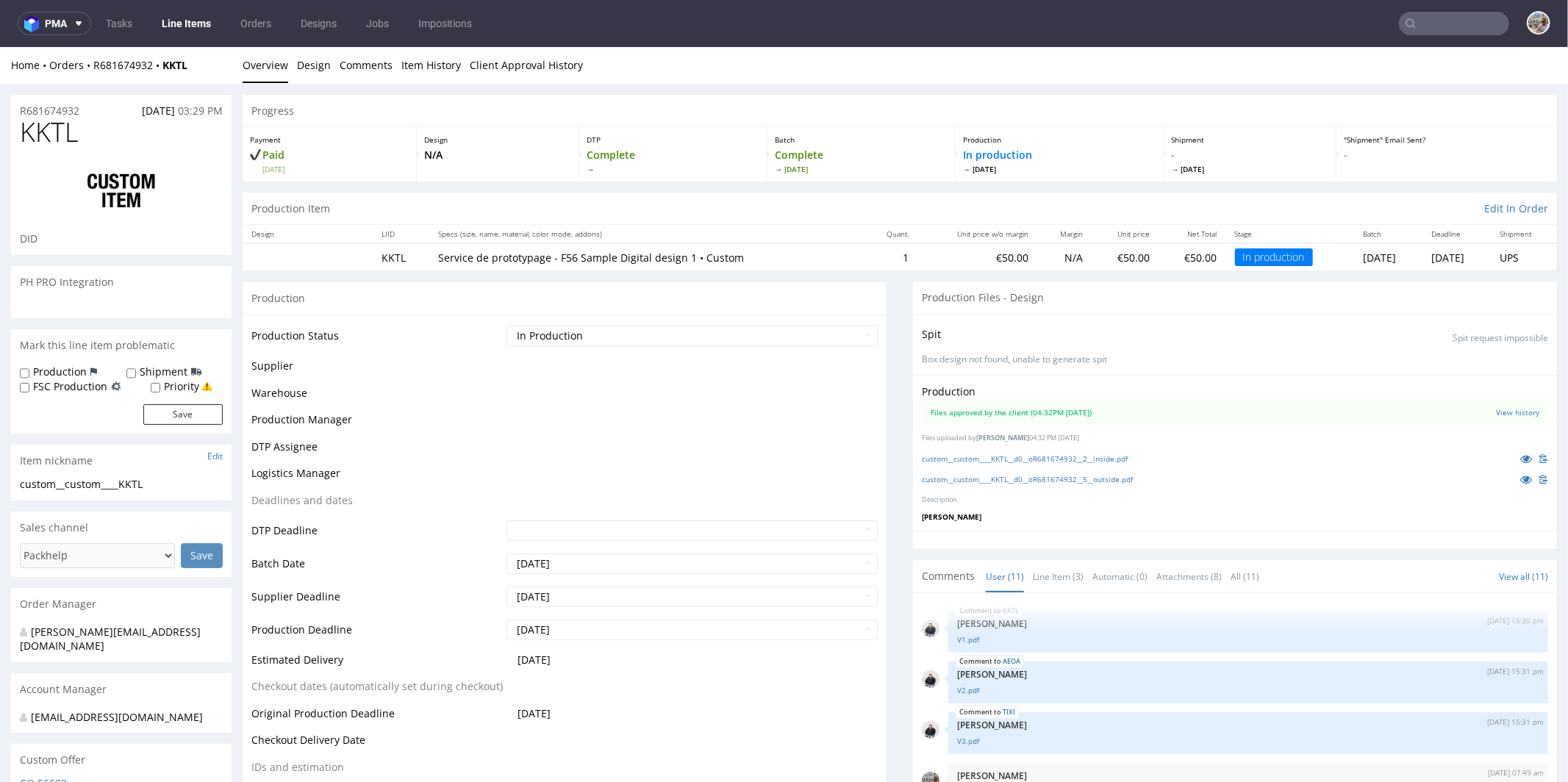
scroll to position [343, 0]
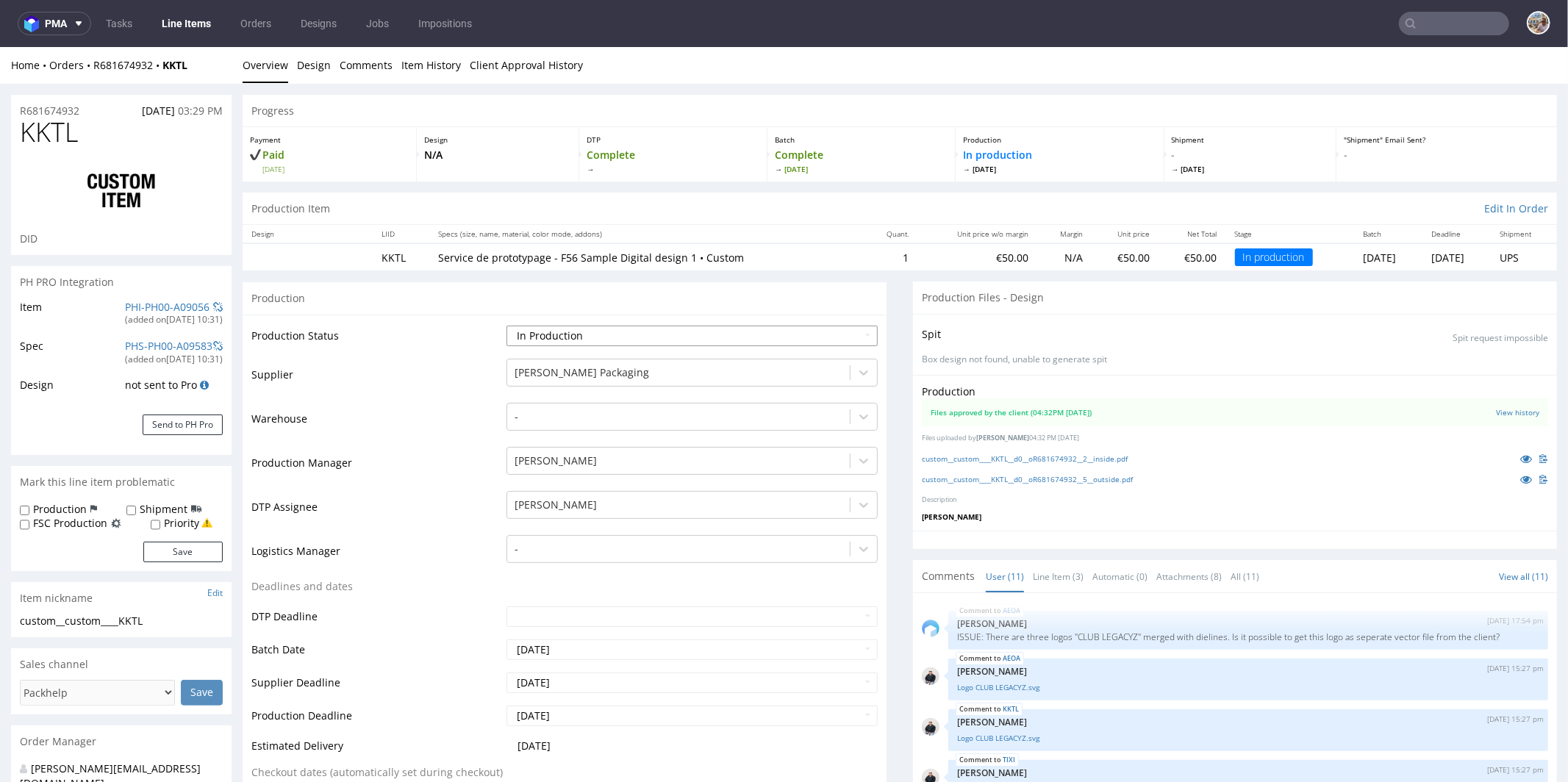
click at [592, 327] on select "Waiting for Artwork Waiting for Diecut Waiting for Mockup Waiting for DTP Waiti…" at bounding box center [692, 336] width 371 height 21
select select "production_complete"
click at [507, 325] on select "Waiting for Artwork Waiting for Diecut Waiting for Mockup Waiting for DTP Waiti…" at bounding box center [692, 336] width 371 height 21
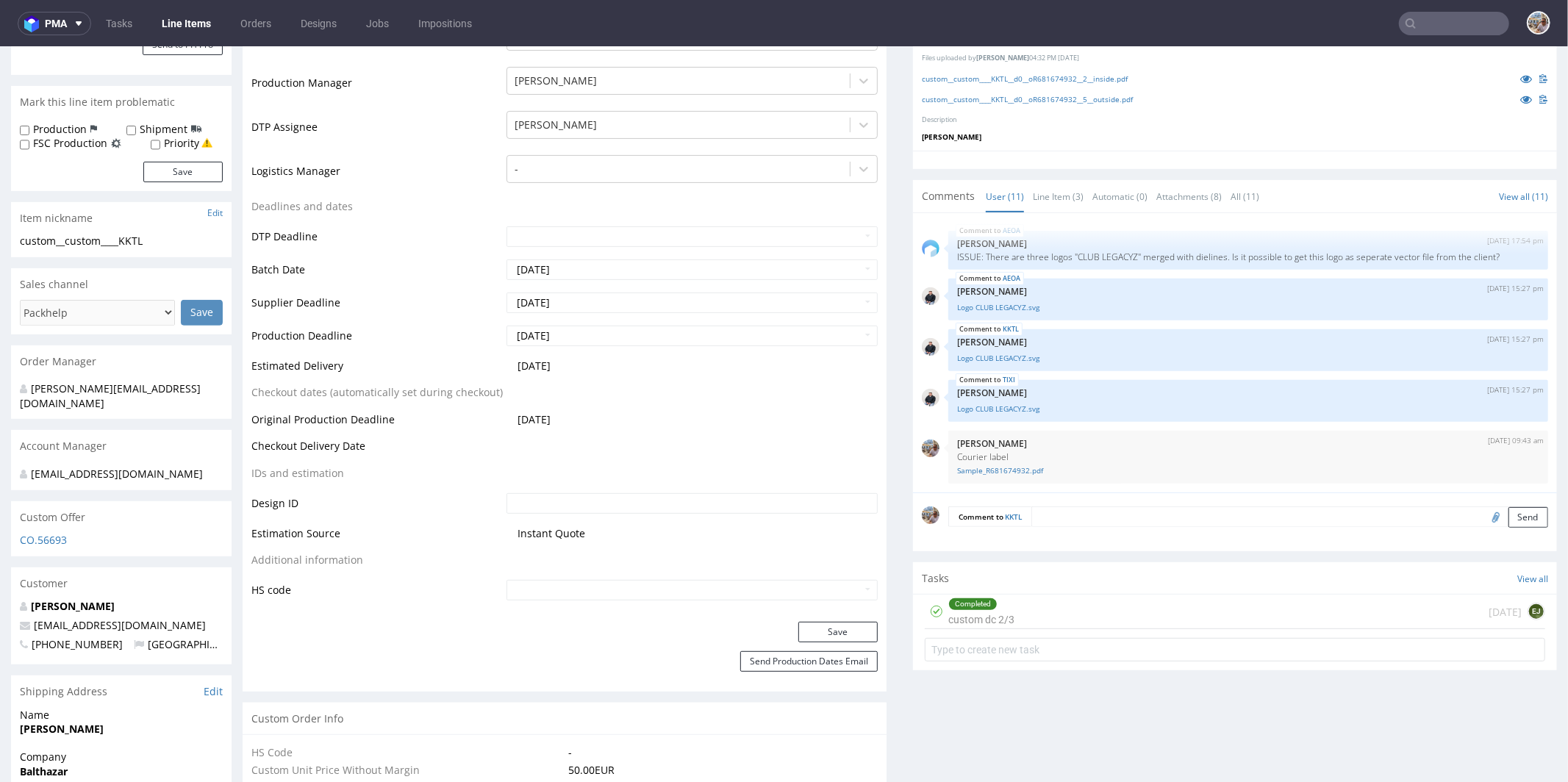
scroll to position [423, 0]
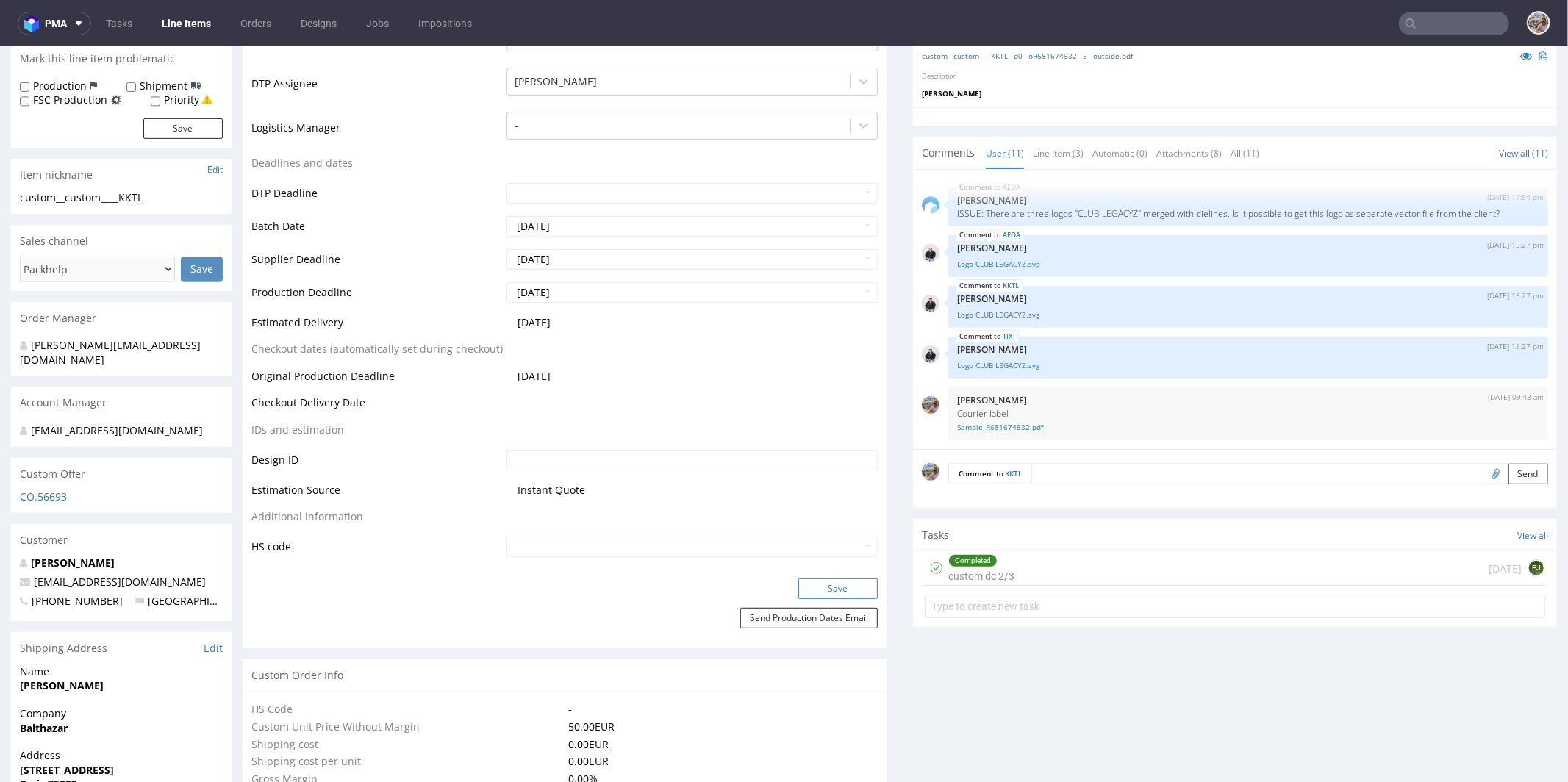
click at [829, 581] on button "Save" at bounding box center [838, 588] width 80 height 21
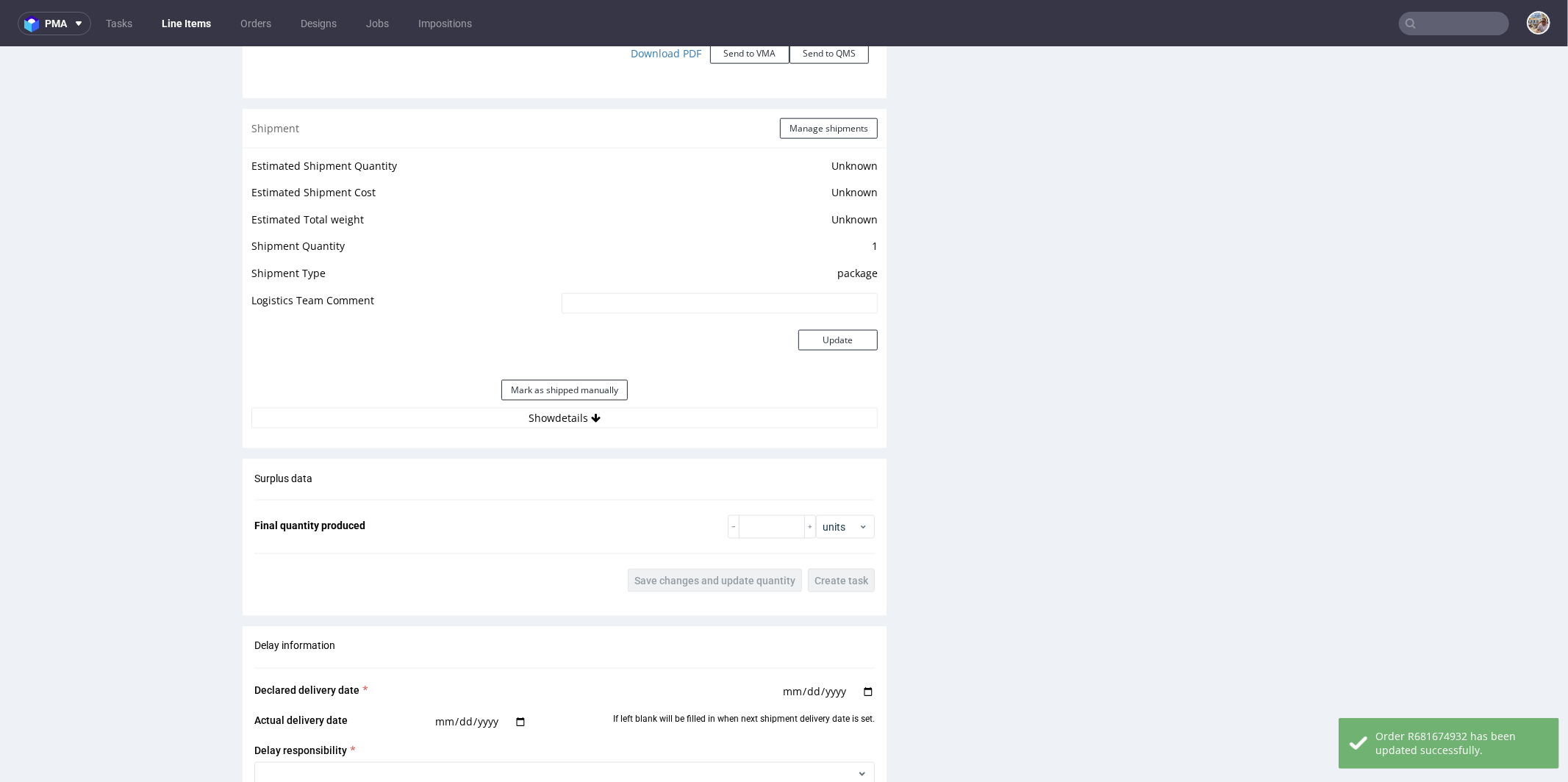
scroll to position [1862, 0]
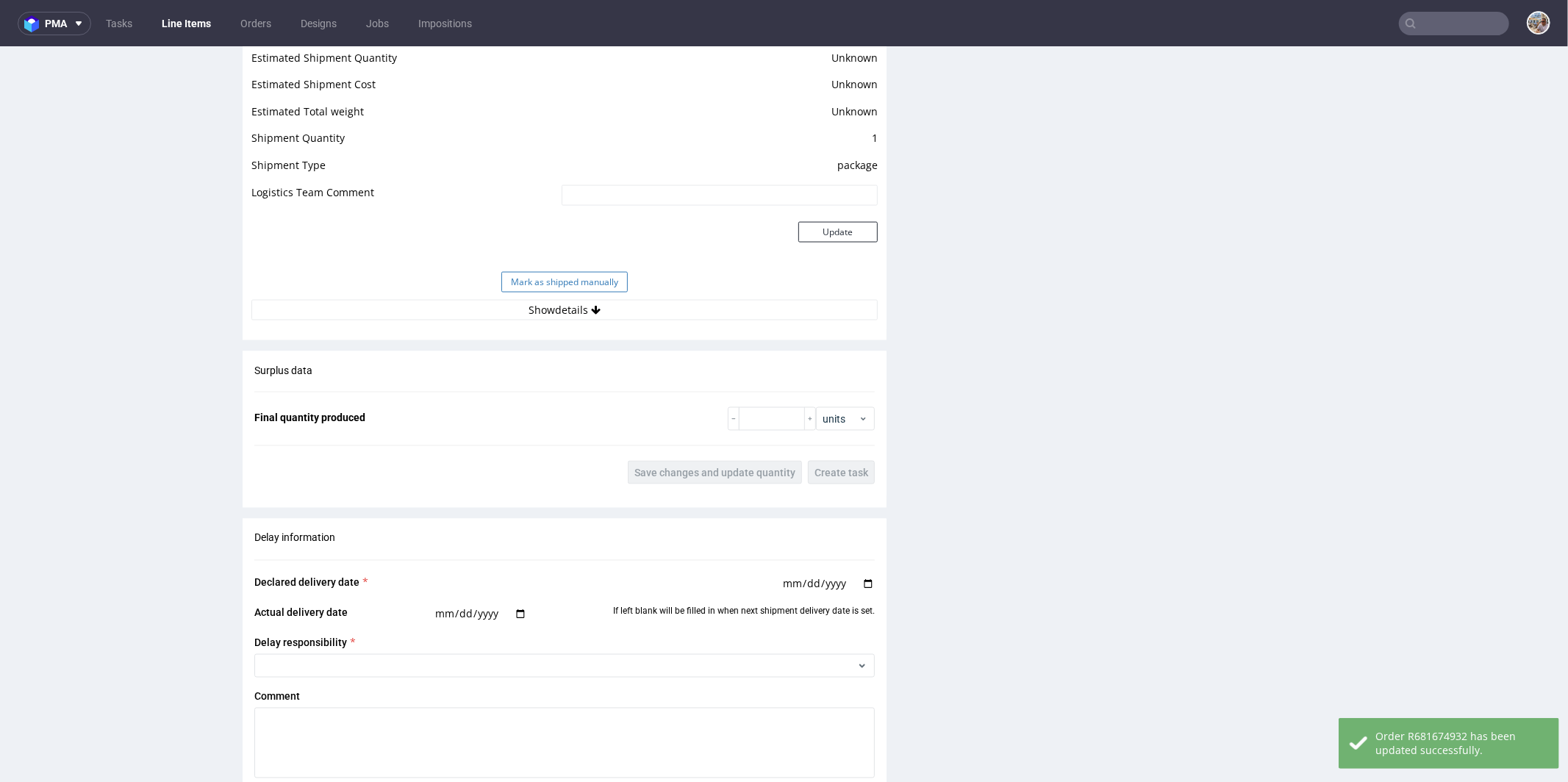
click at [588, 284] on button "Mark as shipped manually" at bounding box center [564, 281] width 127 height 21
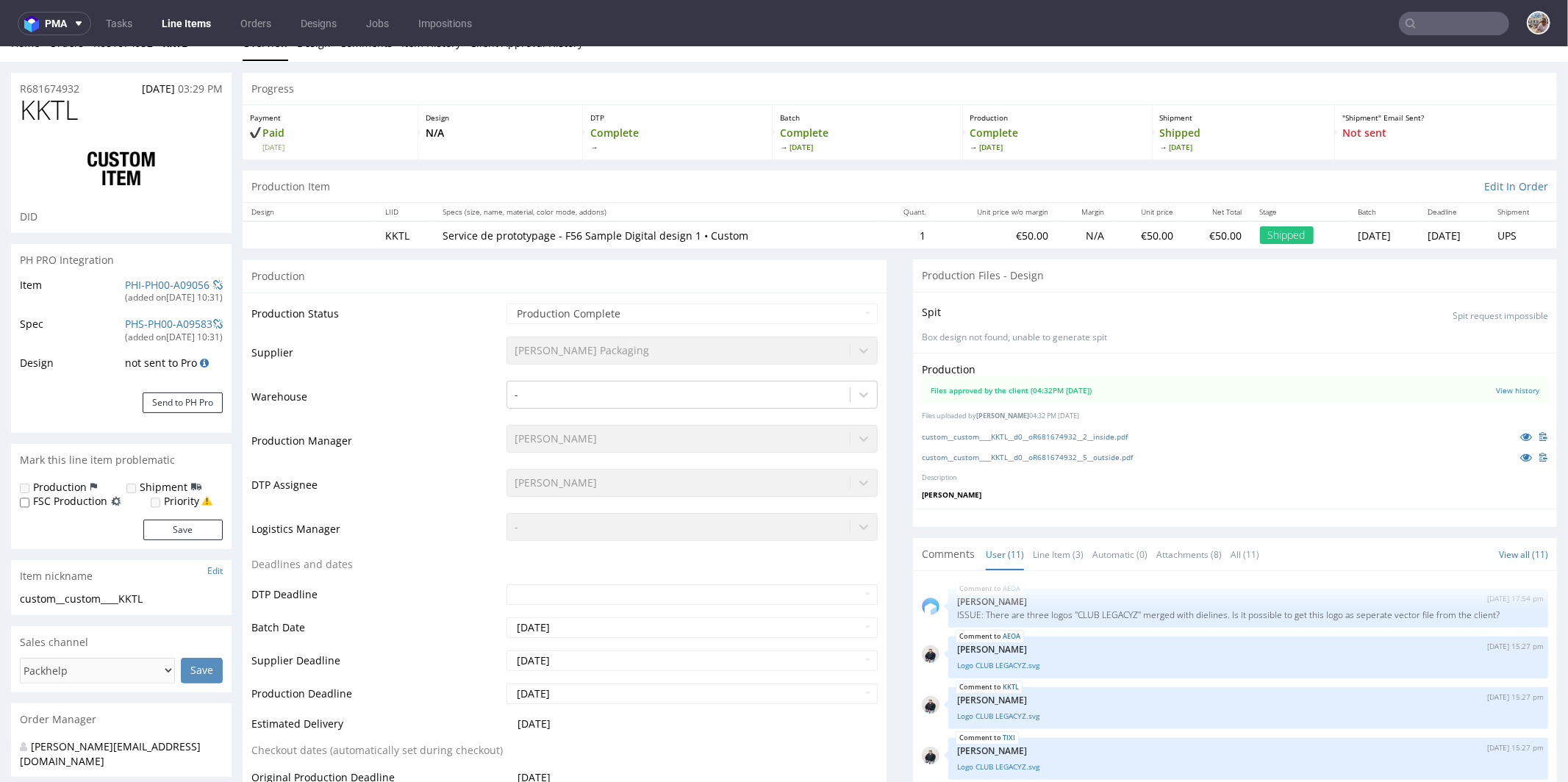
scroll to position [0, 0]
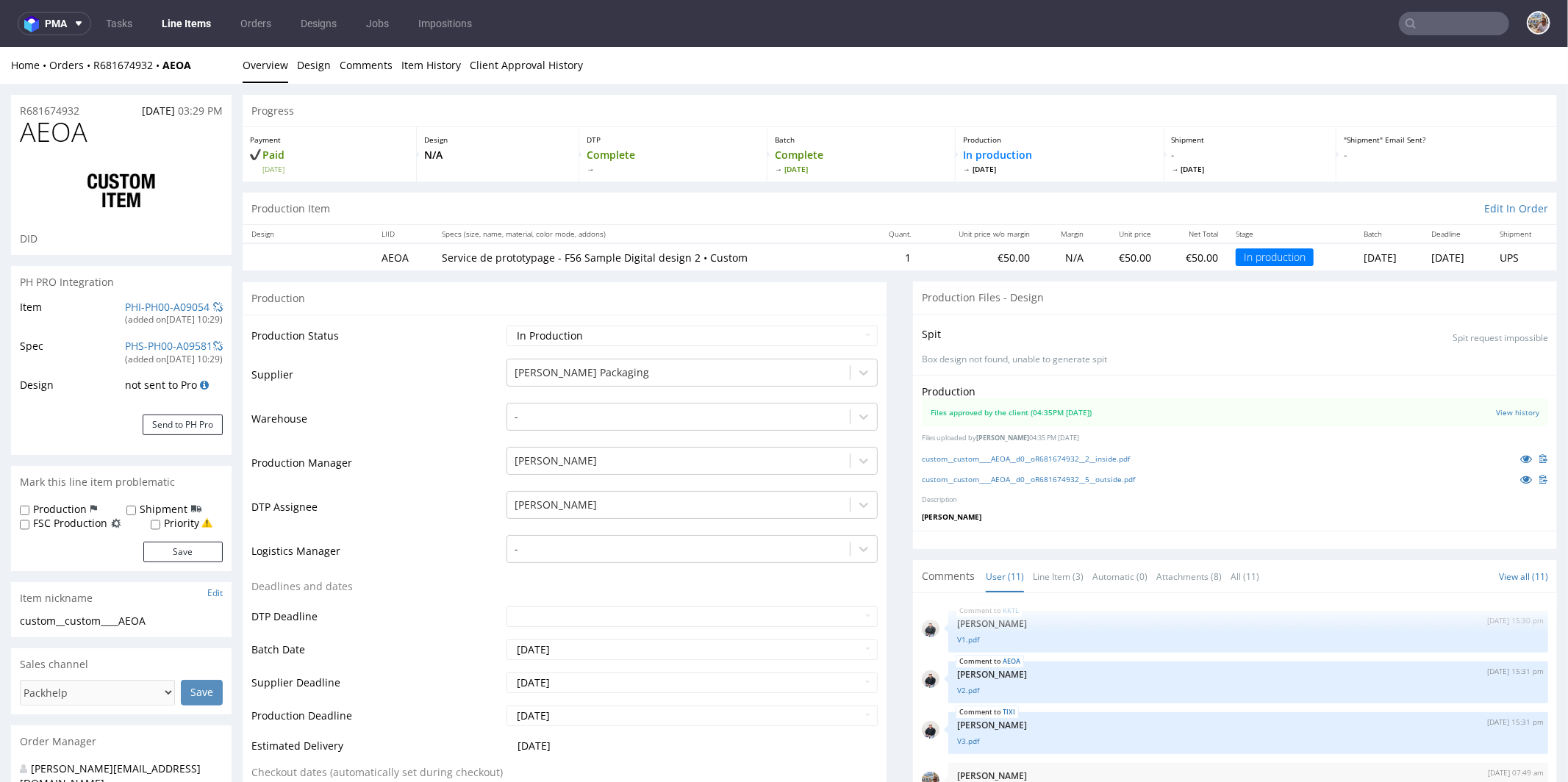
scroll to position [343, 0]
click at [594, 332] on select "Waiting for Artwork Waiting for Diecut Waiting for Mockup Waiting for DTP Waiti…" at bounding box center [692, 336] width 371 height 21
select select "production_complete"
click at [507, 325] on select "Waiting for Artwork Waiting for Diecut Waiting for Mockup Waiting for DTP Waiti…" at bounding box center [692, 336] width 371 height 21
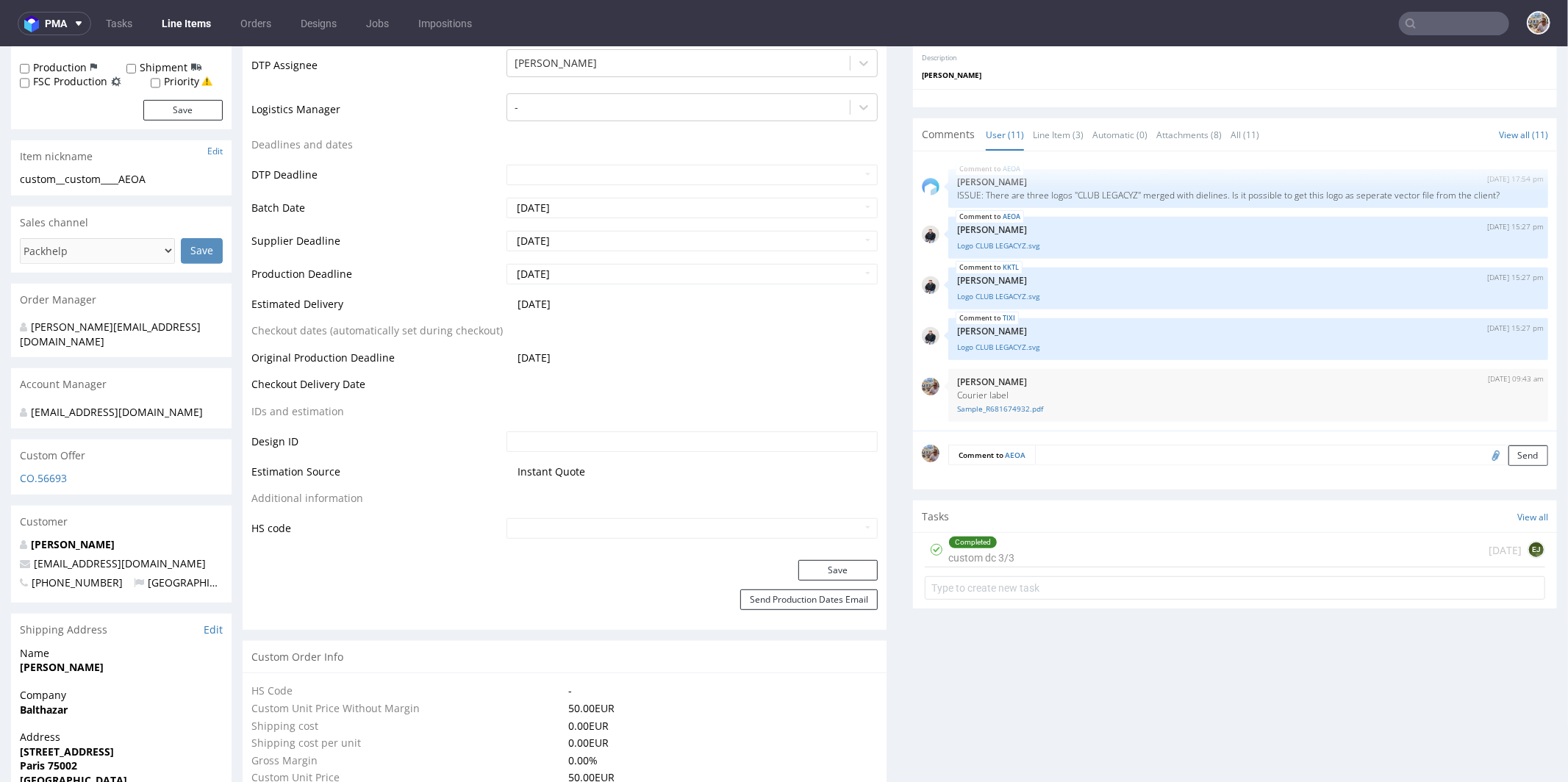
scroll to position [528, 0]
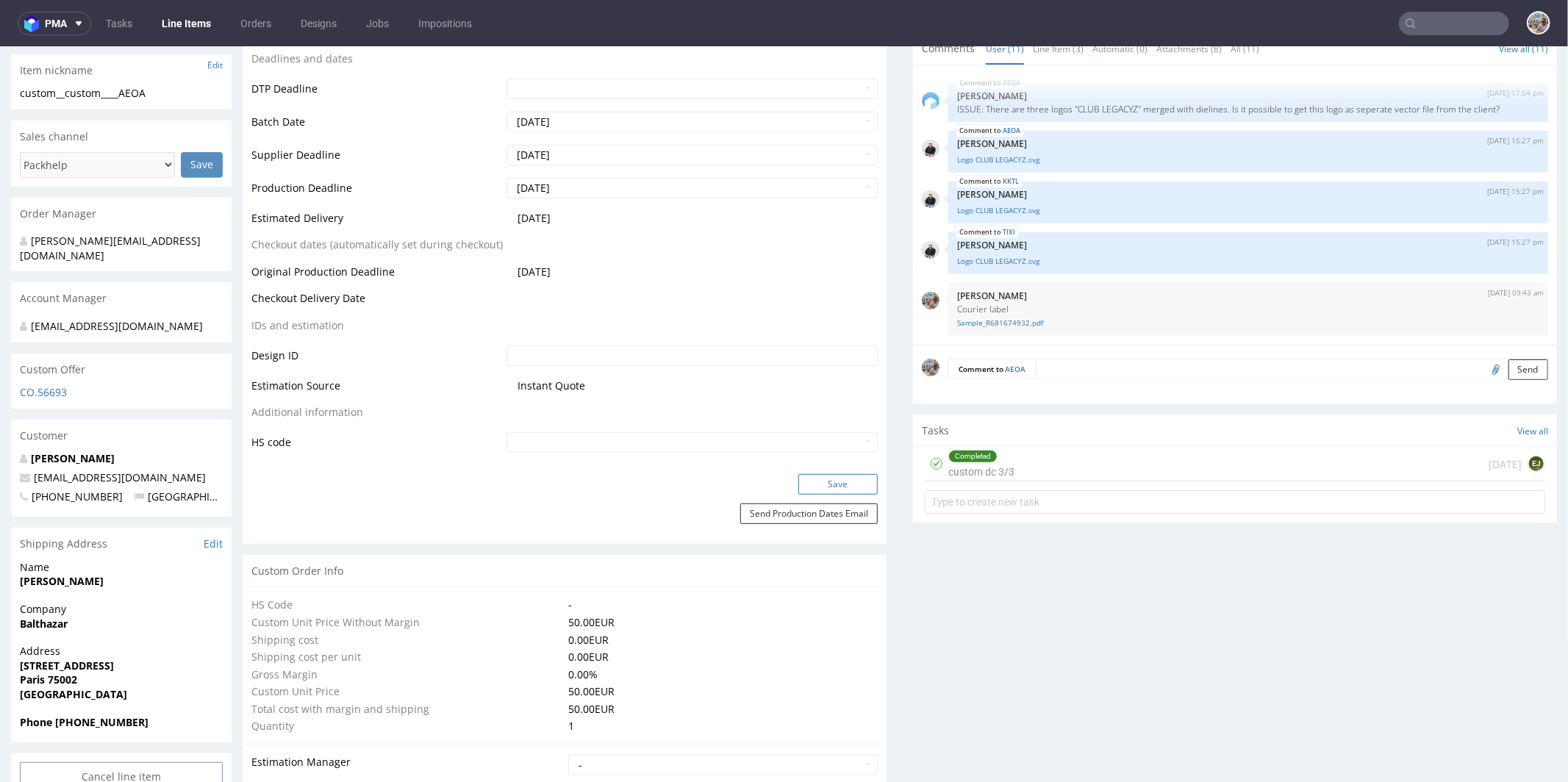
click at [813, 483] on button "Save" at bounding box center [838, 484] width 80 height 21
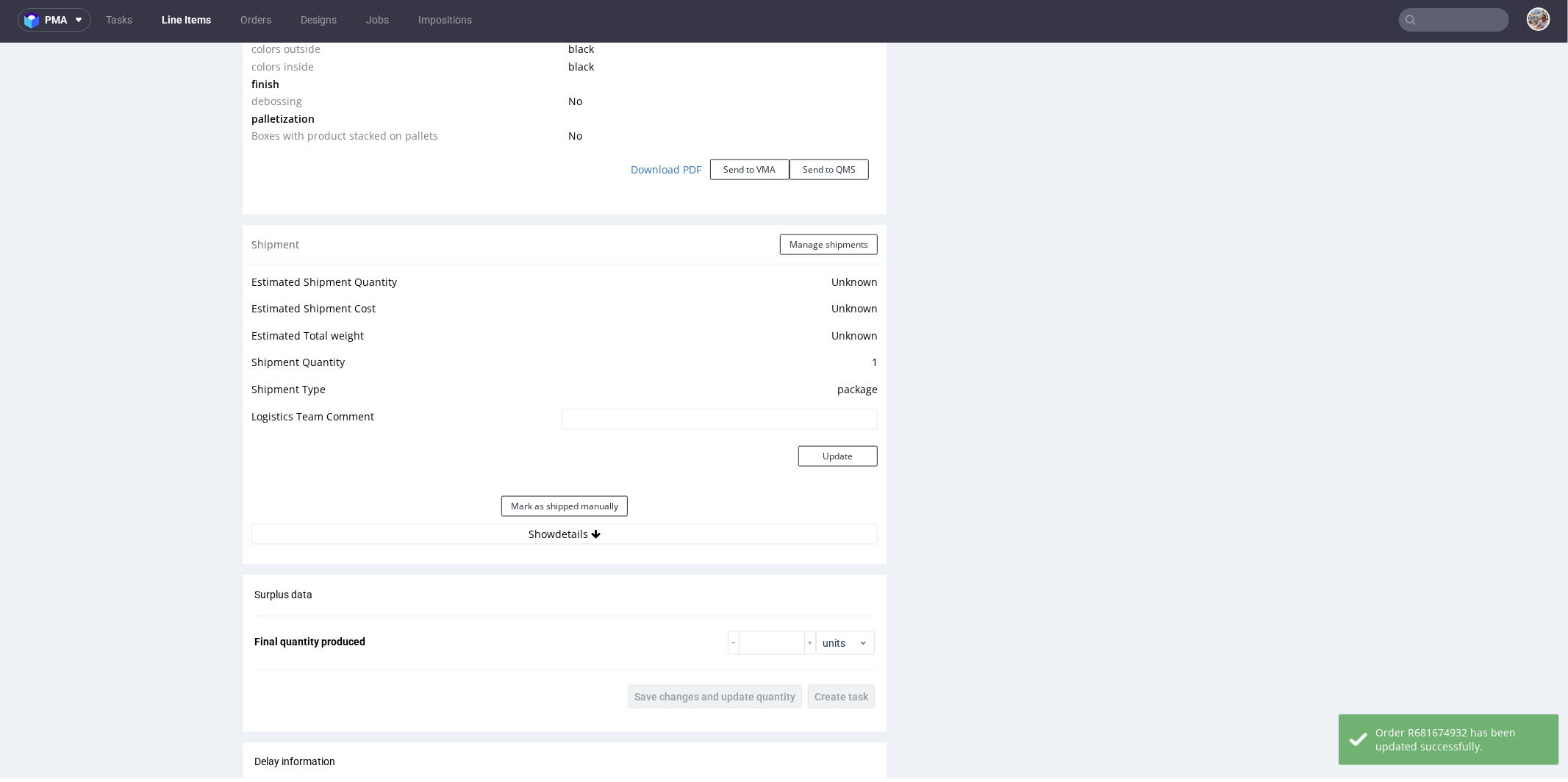
scroll to position [1721, 0]
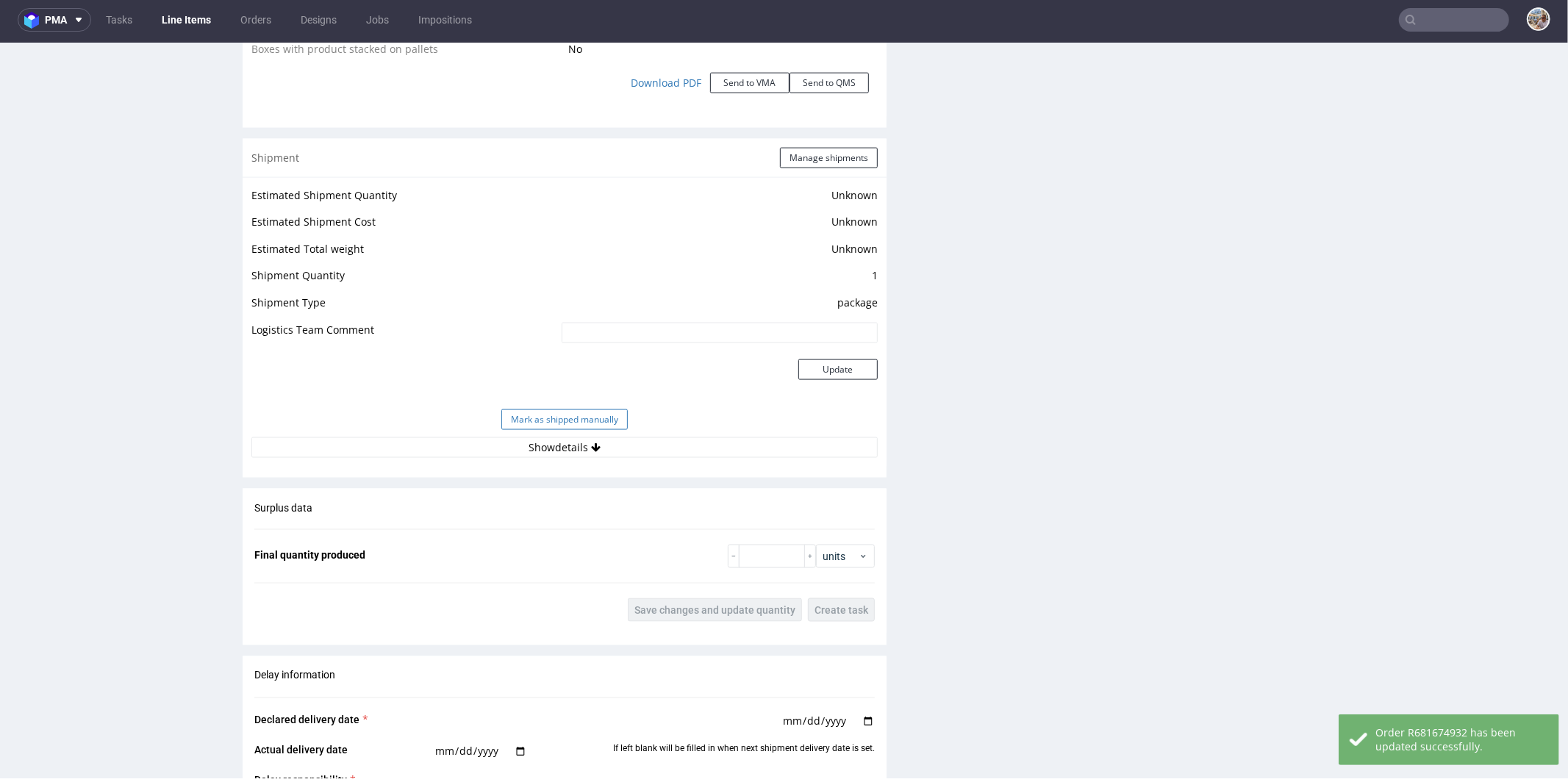
click at [563, 415] on button "Mark as shipped manually" at bounding box center [564, 419] width 127 height 21
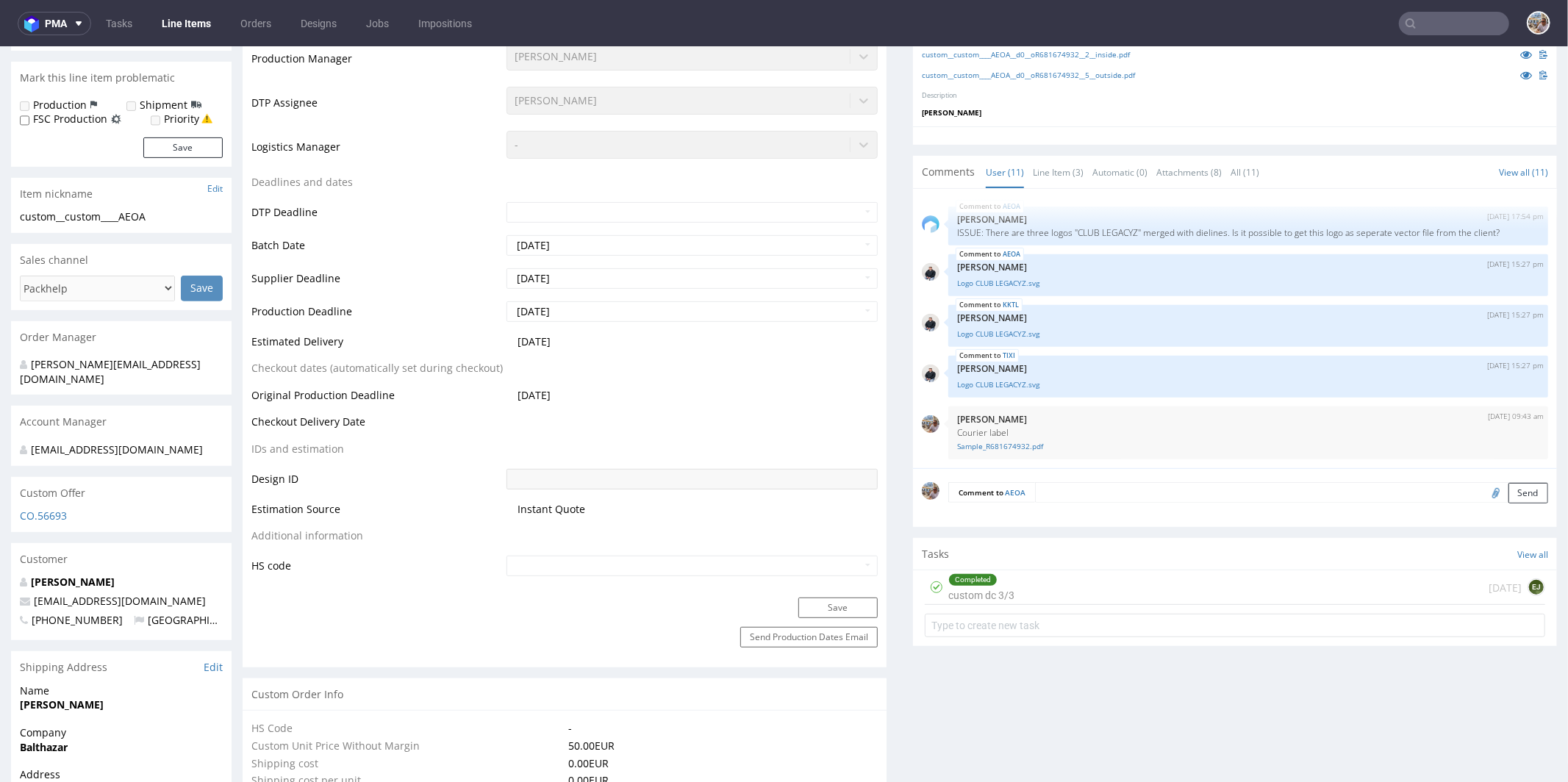
scroll to position [0, 0]
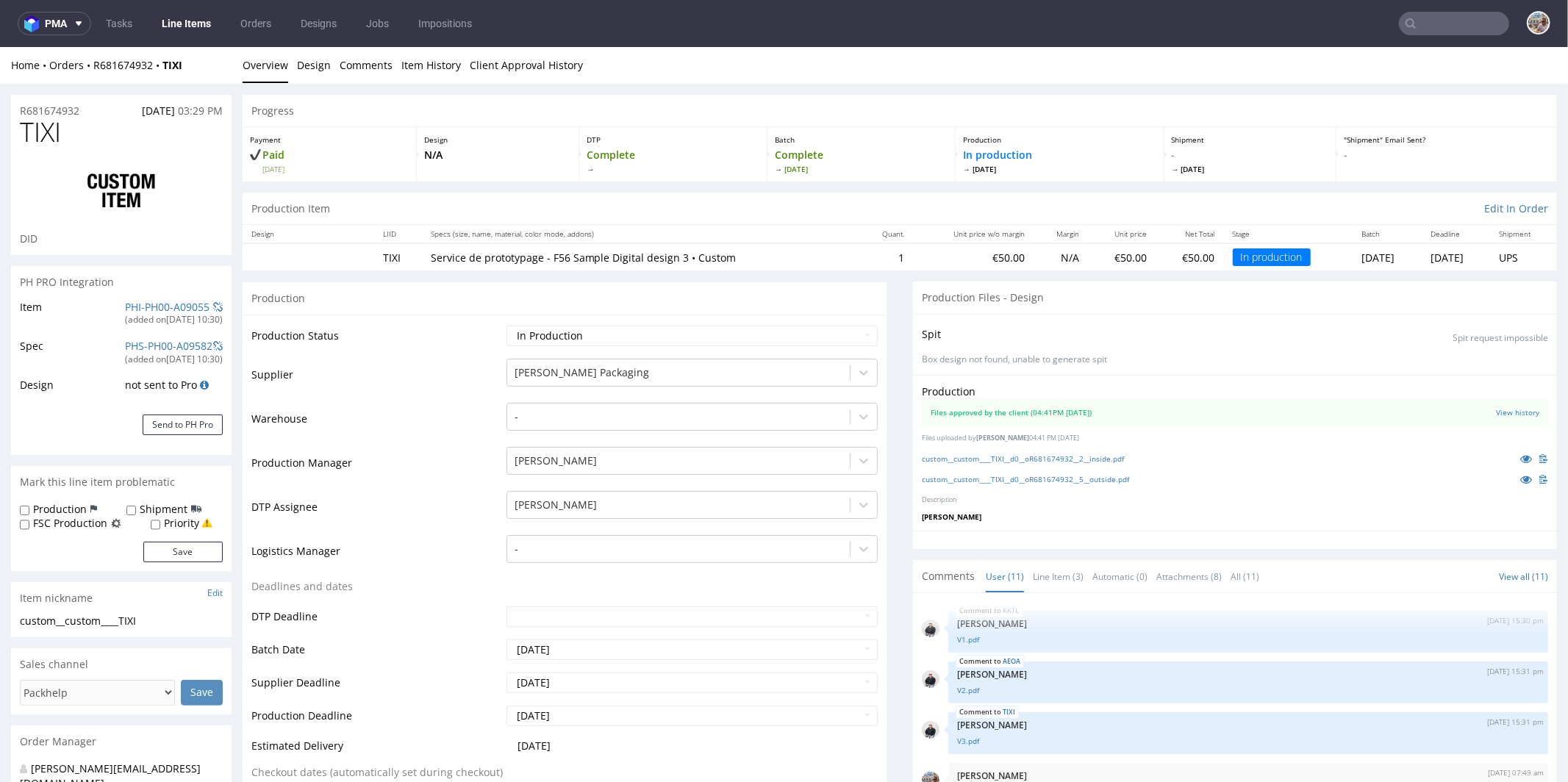
scroll to position [343, 0]
click at [621, 331] on select "Waiting for Artwork Waiting for Diecut Waiting for Mockup Waiting for DTP Waiti…" at bounding box center [692, 336] width 371 height 21
select select "production_complete"
click at [507, 325] on select "Waiting for Artwork Waiting for Diecut Waiting for Mockup Waiting for DTP Waiti…" at bounding box center [692, 336] width 371 height 21
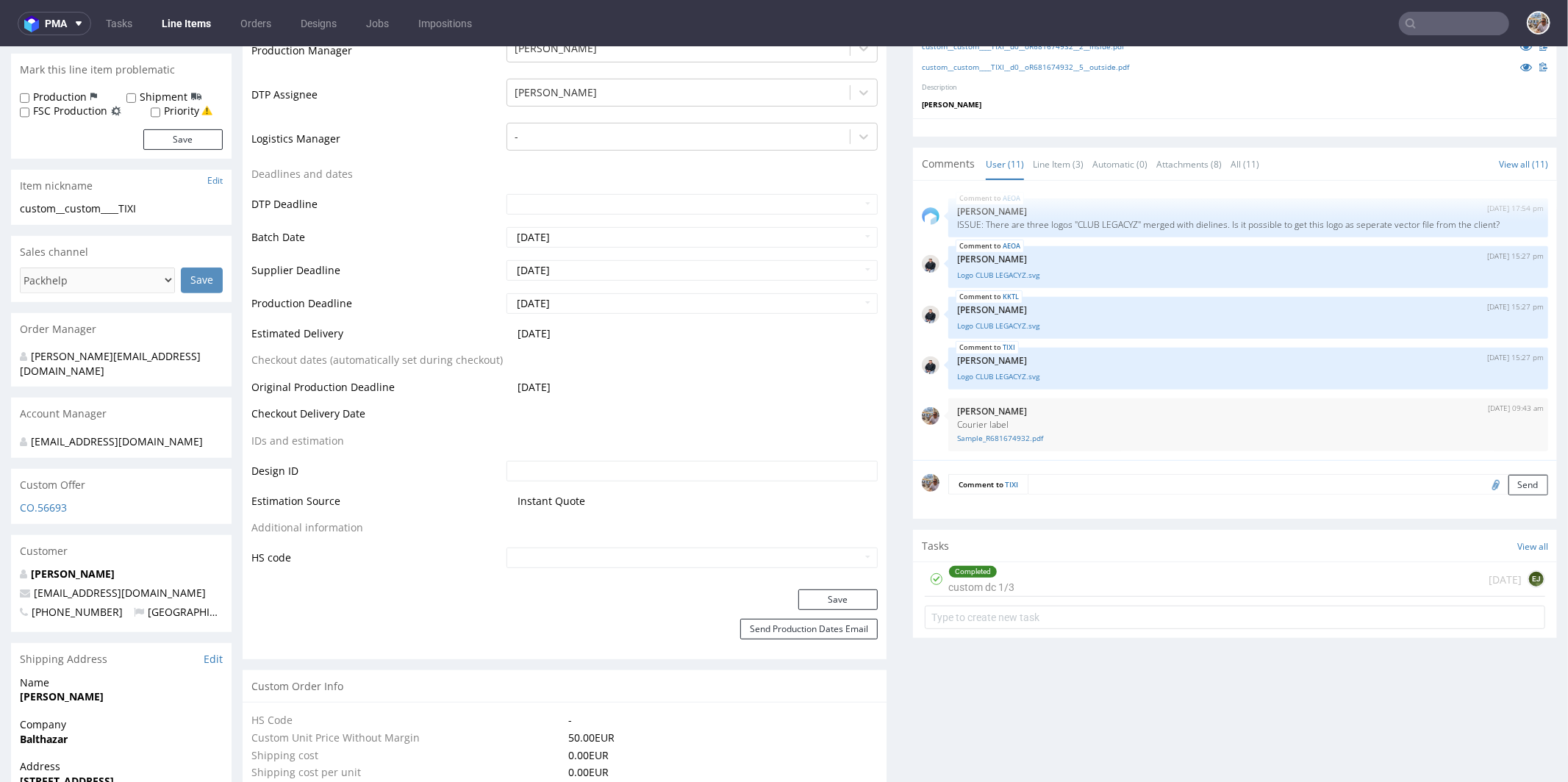
scroll to position [477, 0]
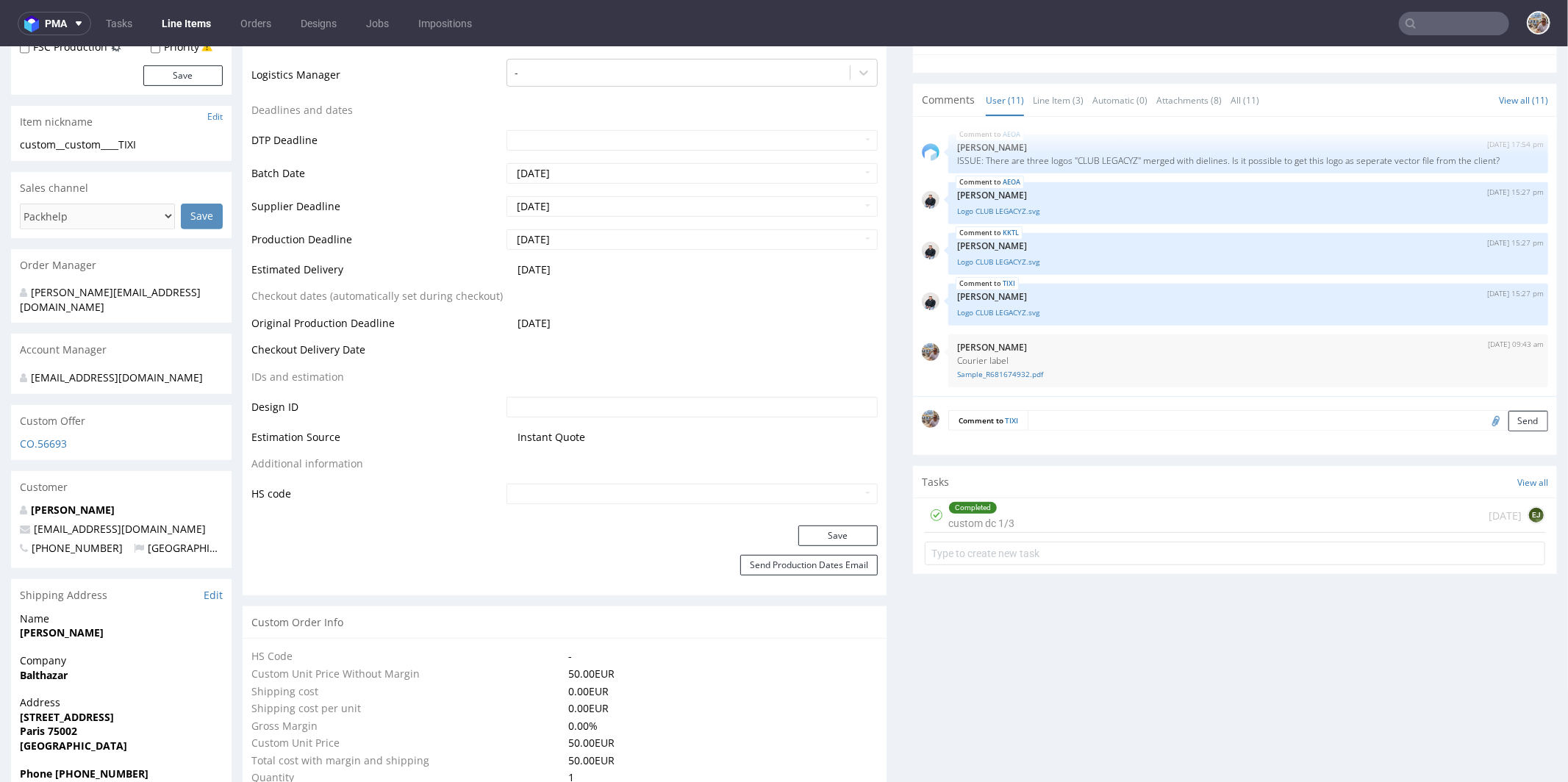
click at [807, 545] on div "Save" at bounding box center [564, 540] width 644 height 29
click at [808, 538] on button "Save" at bounding box center [838, 536] width 80 height 21
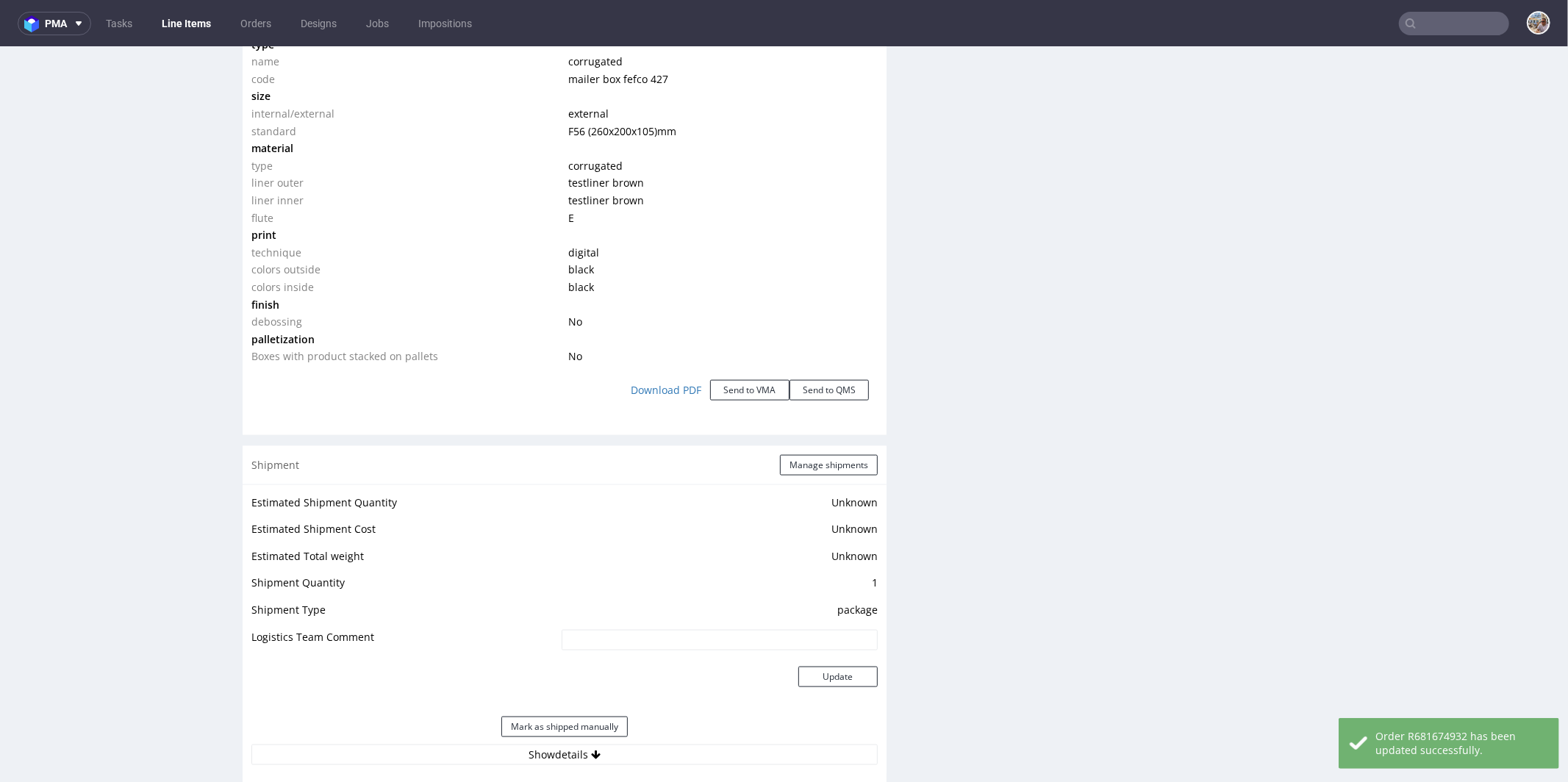
scroll to position [1645, 0]
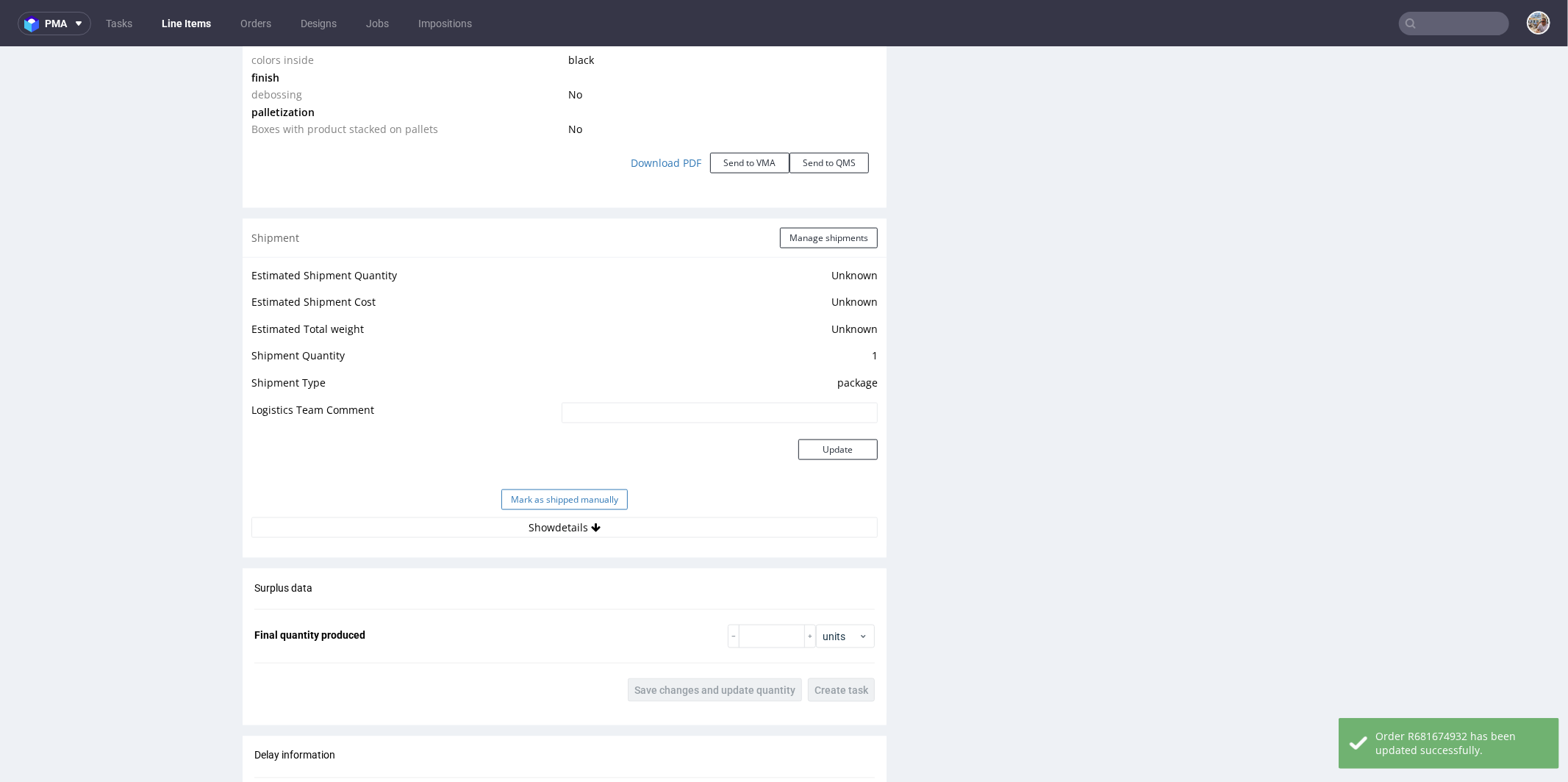
click at [567, 489] on button "Mark as shipped manually" at bounding box center [564, 499] width 127 height 21
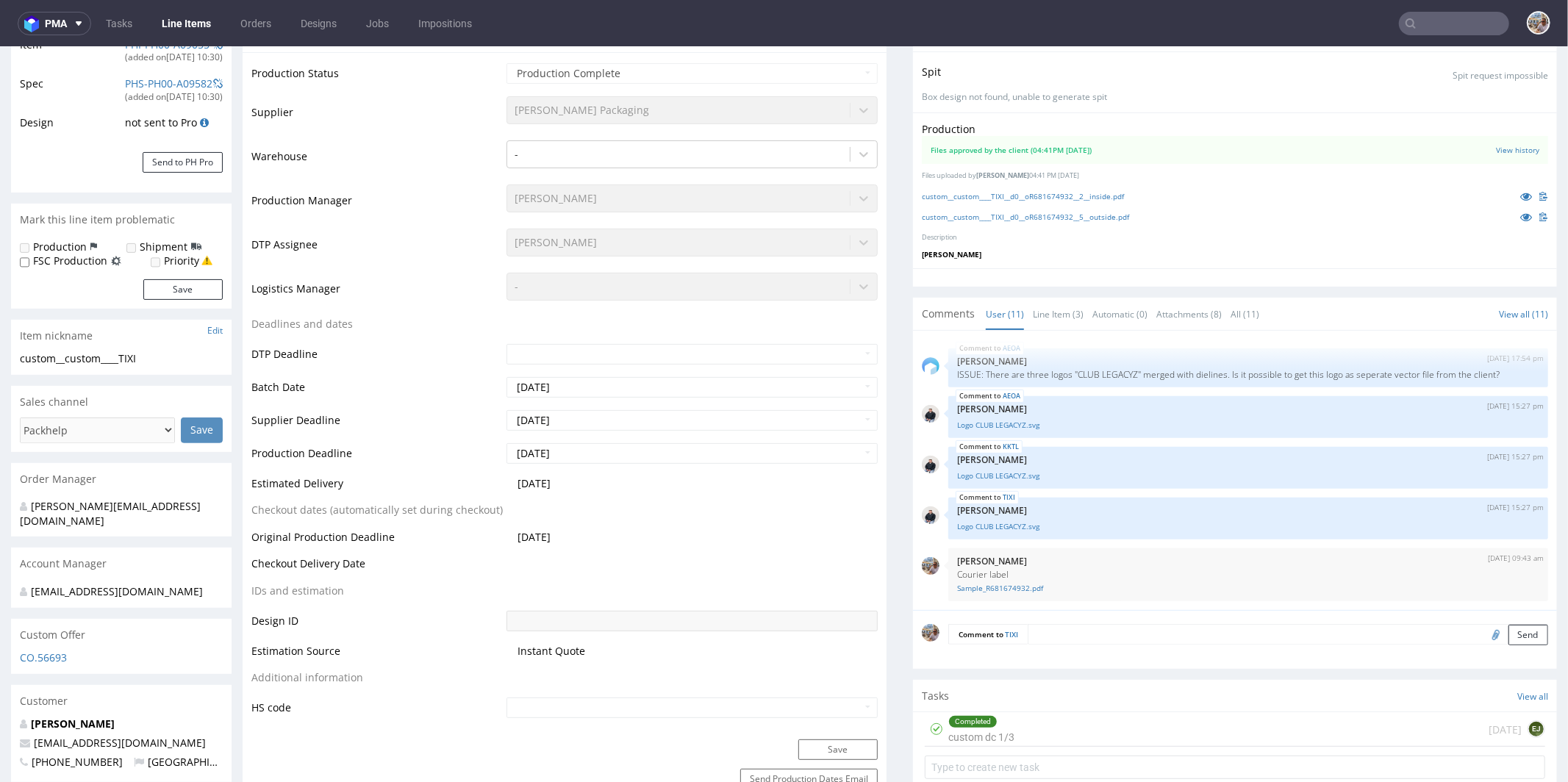
scroll to position [0, 0]
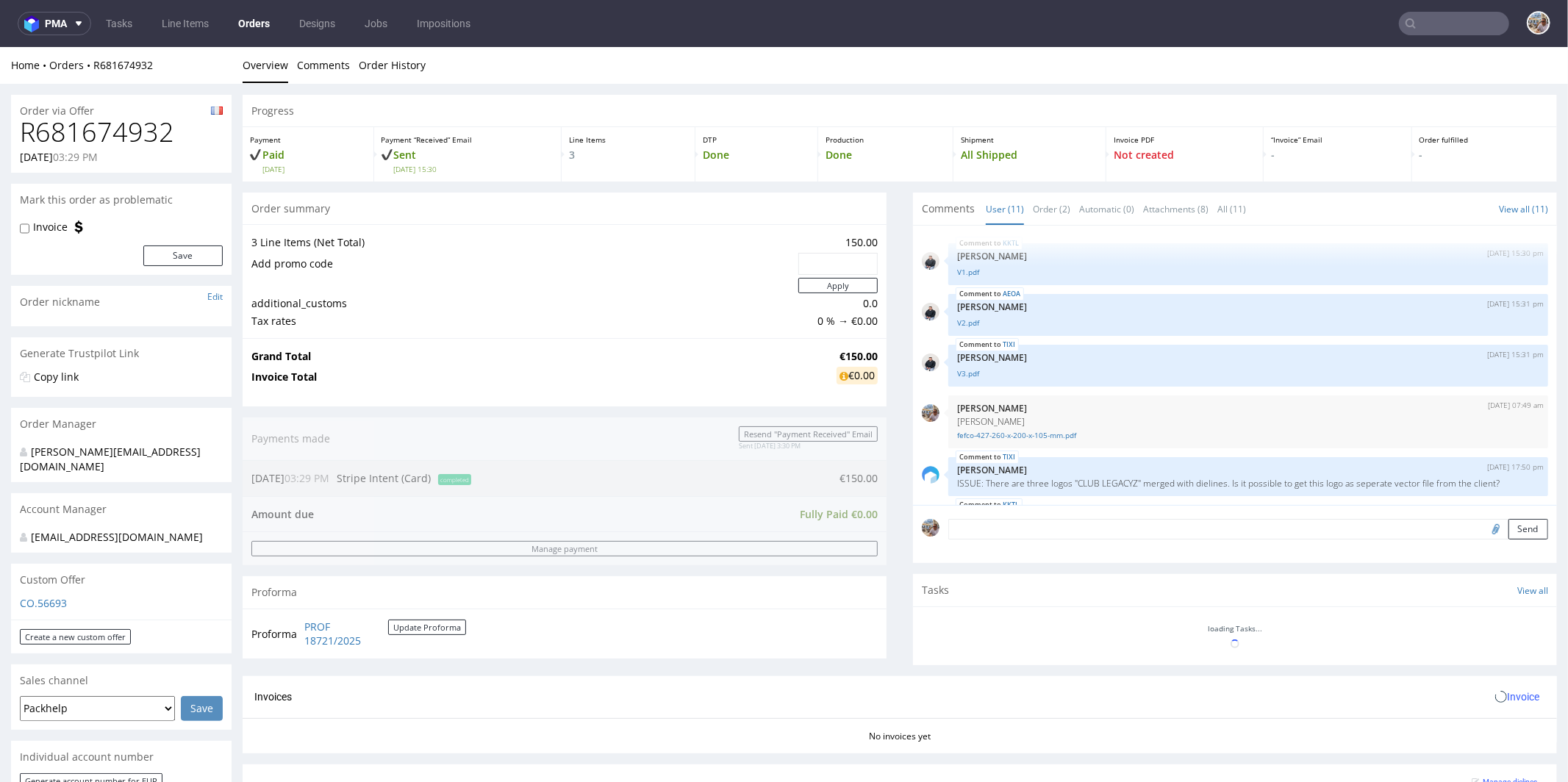
scroll to position [343, 0]
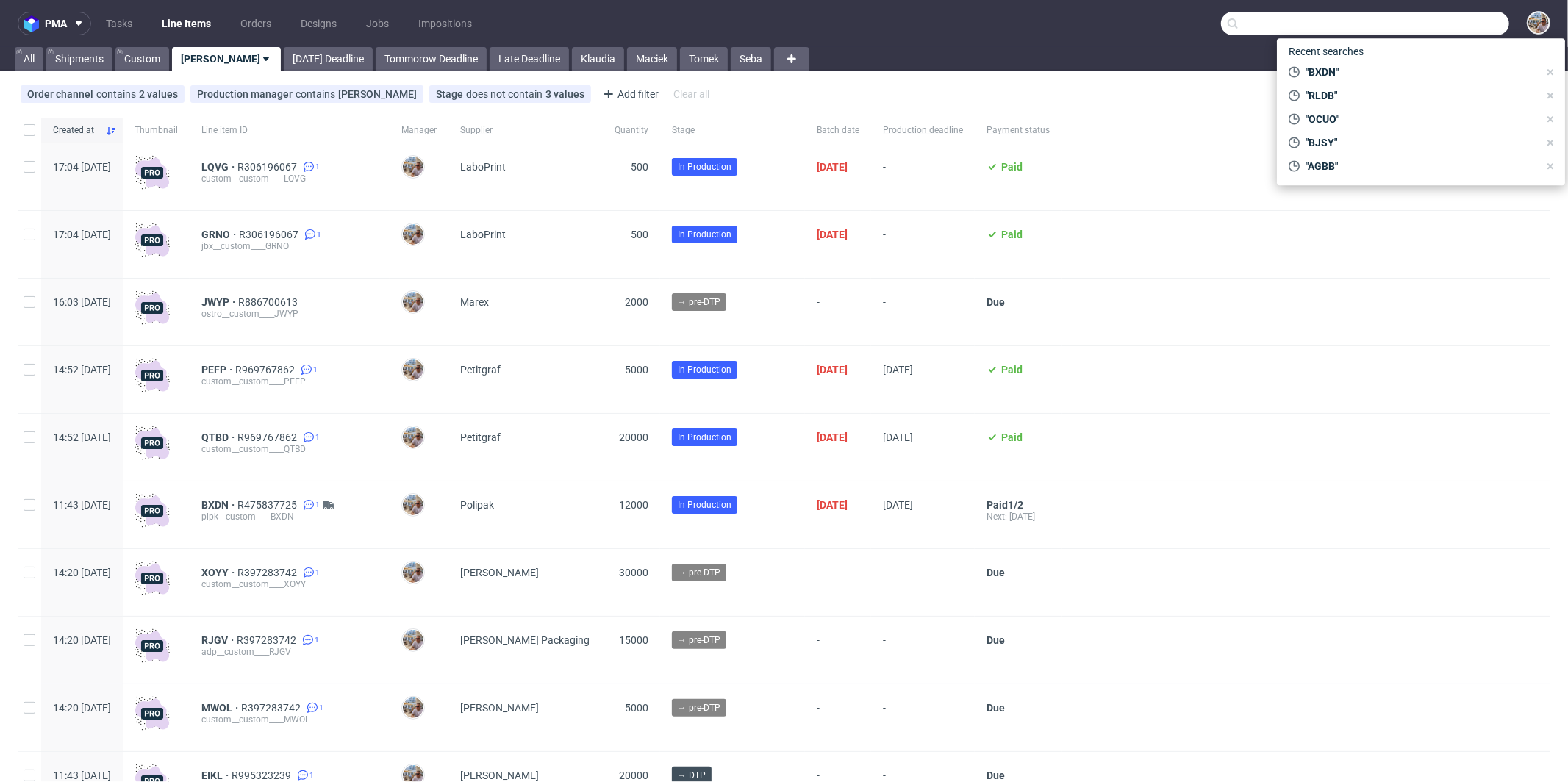
click at [1425, 33] on input "text" at bounding box center [1365, 24] width 288 height 24
paste input "UZEK"
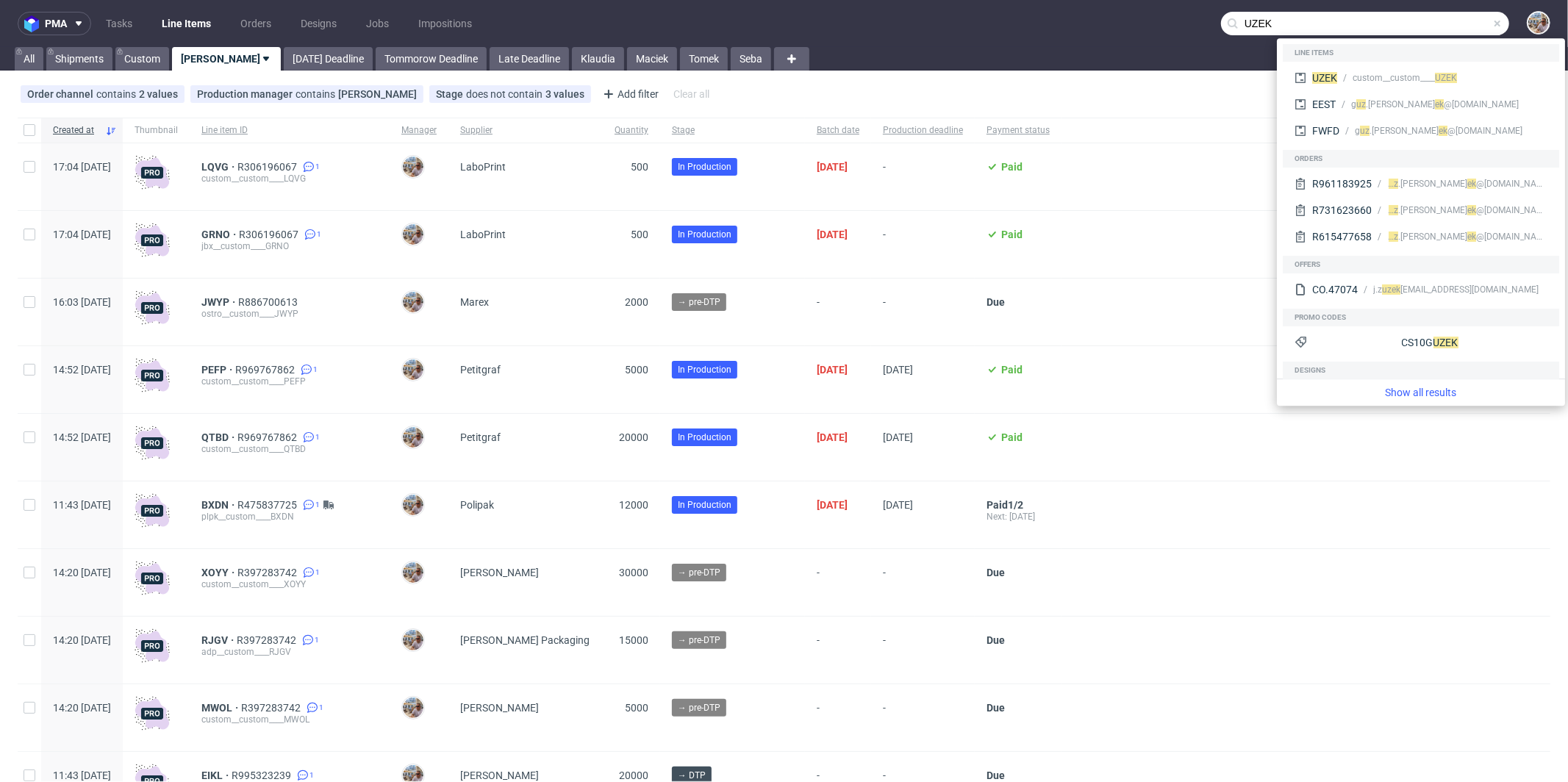
type input "UZEK"
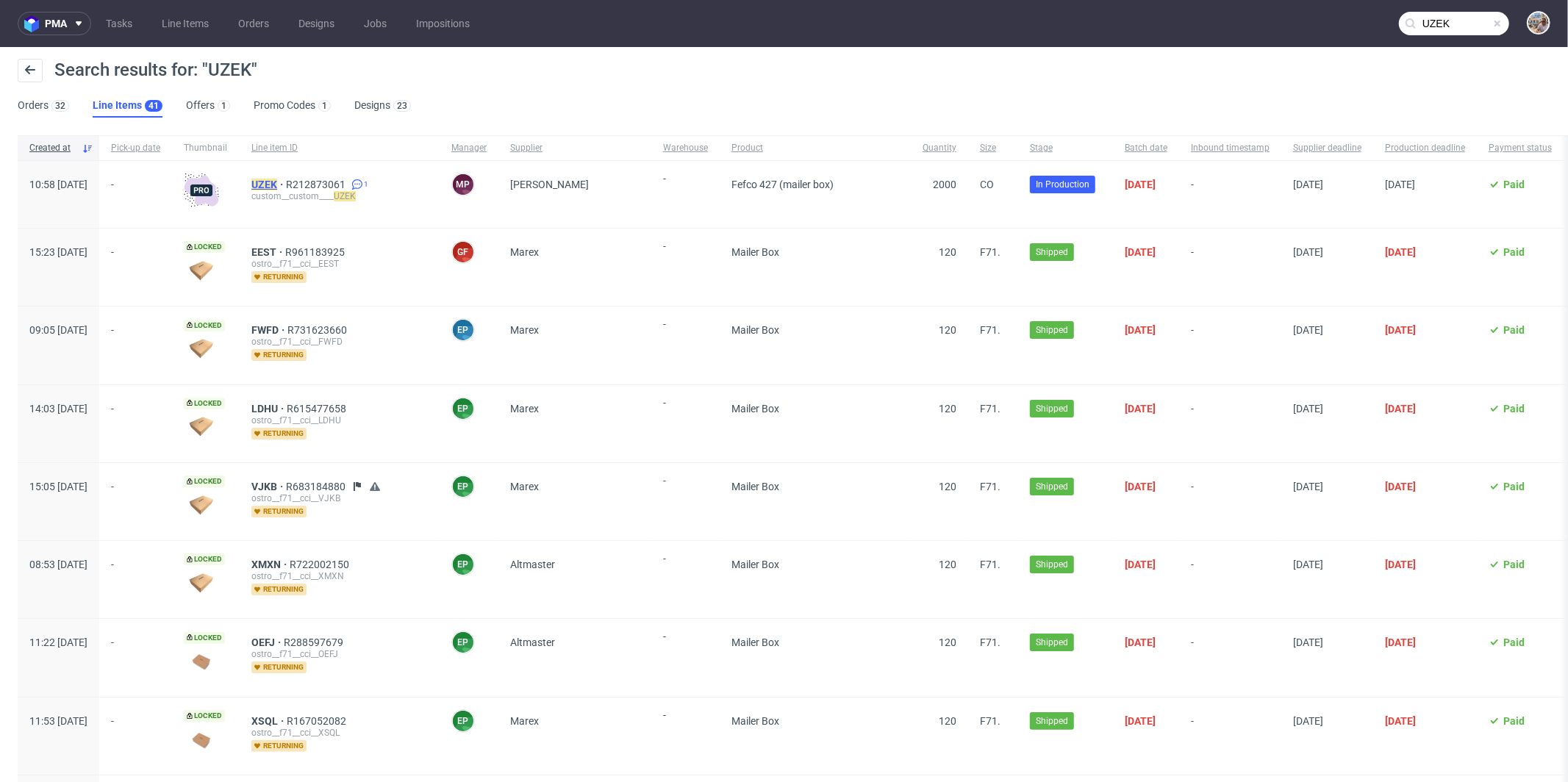
click at [277, 186] on mark "UZEK" at bounding box center [264, 184] width 25 height 12
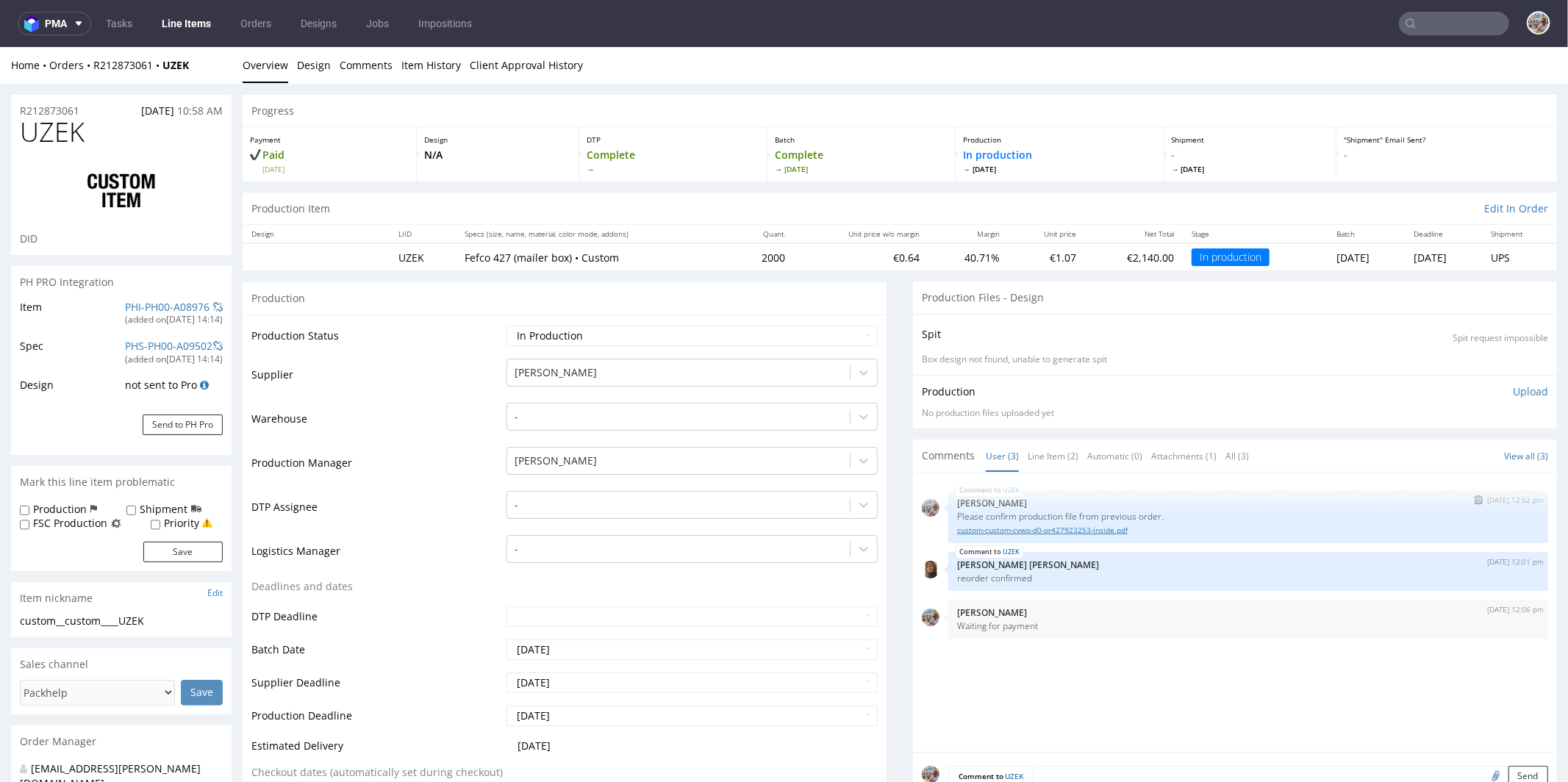
click at [1007, 528] on link "custom-custom-cvwo-d0-or427923253-inside.pdf" at bounding box center [1248, 530] width 582 height 11
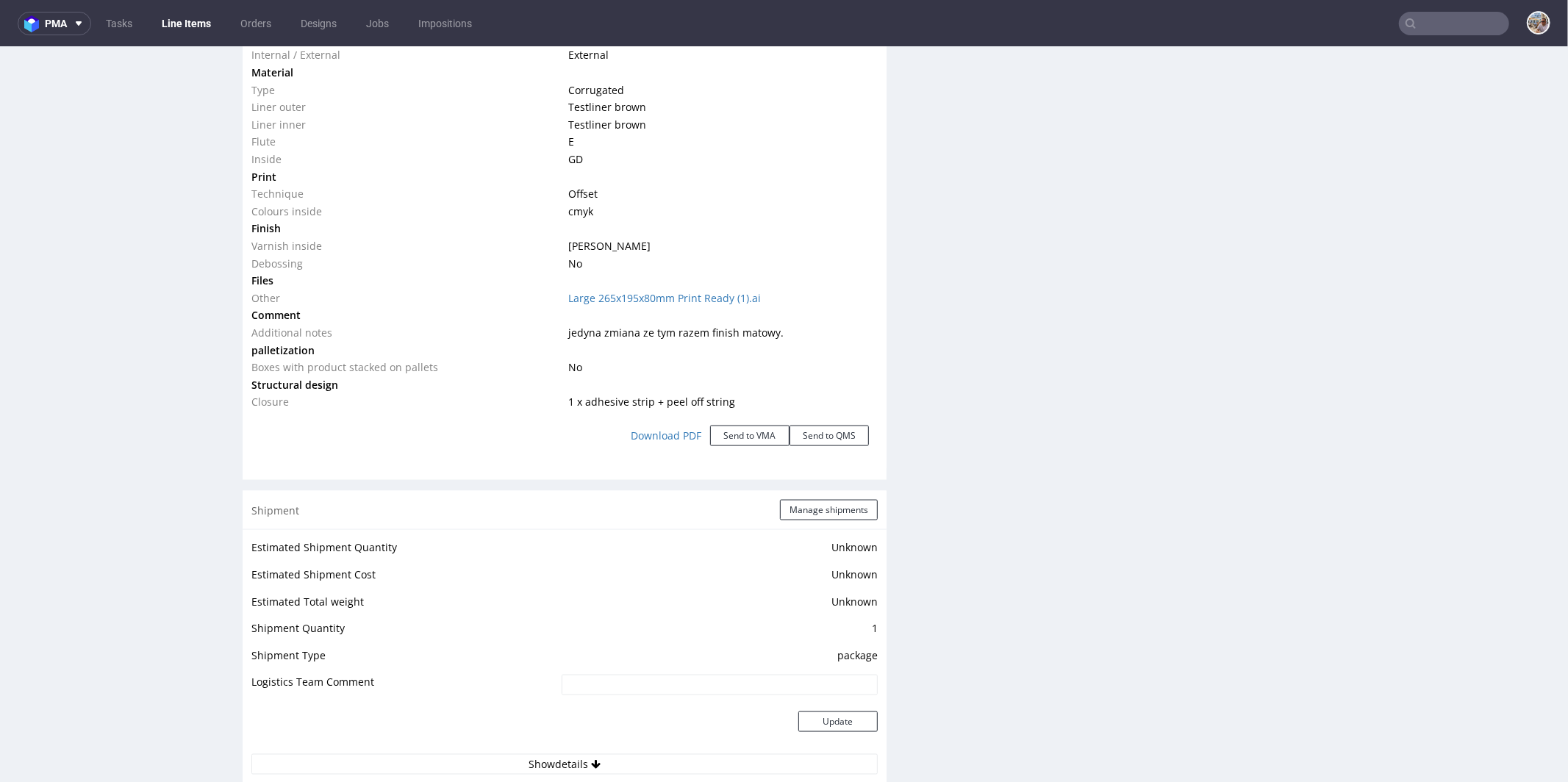
scroll to position [1888, 0]
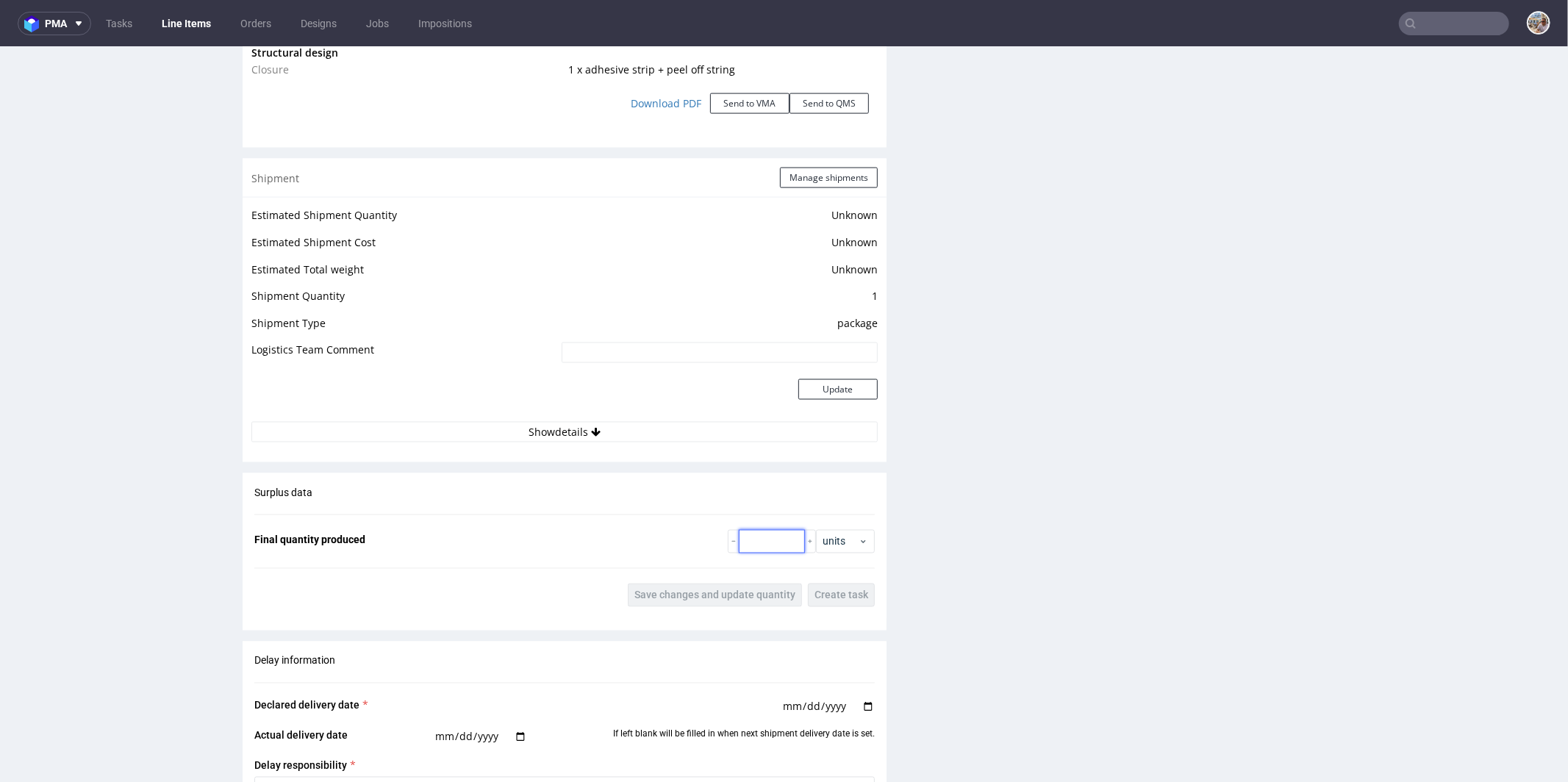
click at [757, 537] on input "number" at bounding box center [771, 541] width 66 height 24
type input "1975"
click at [703, 592] on span "Save changes and update quantity" at bounding box center [715, 595] width 161 height 10
click at [814, 183] on button "Manage shipments" at bounding box center [829, 177] width 98 height 21
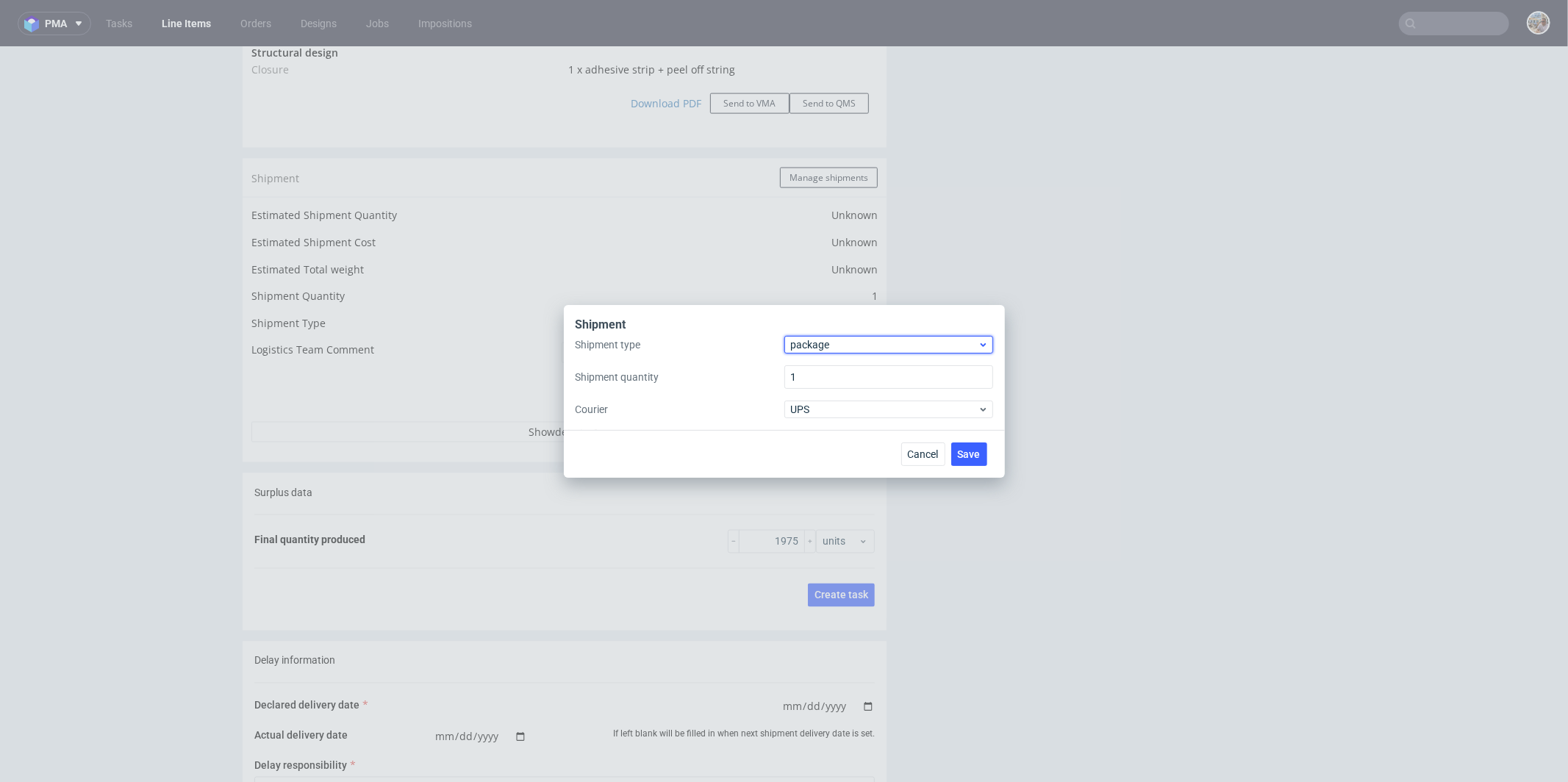
click at [829, 342] on span "package" at bounding box center [884, 344] width 187 height 14
click at [829, 372] on div "pallet" at bounding box center [888, 375] width 197 height 26
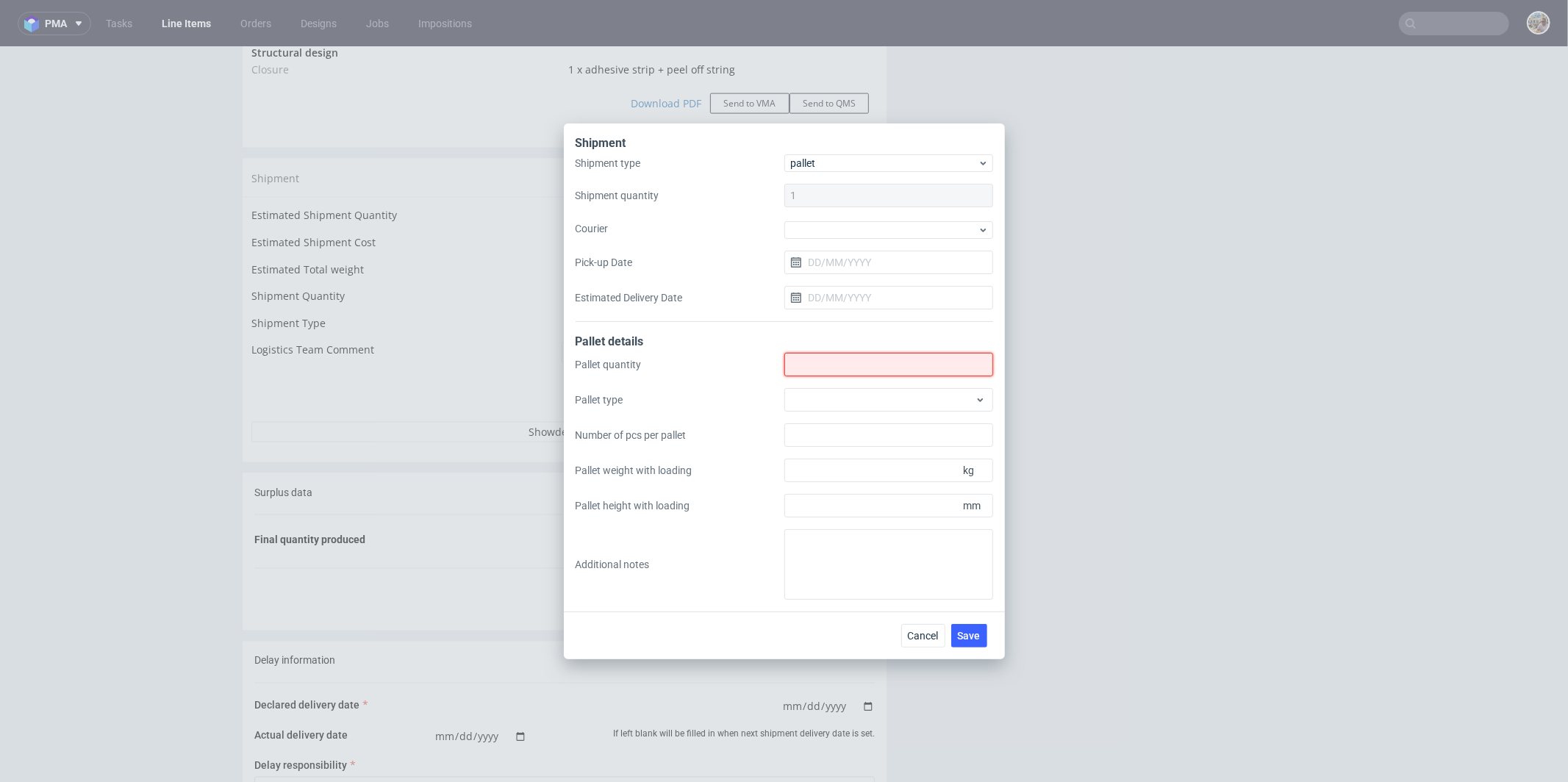
click at [834, 369] on input "Shipment type" at bounding box center [888, 365] width 209 height 24
type input "2"
click at [857, 397] on div at bounding box center [888, 400] width 209 height 24
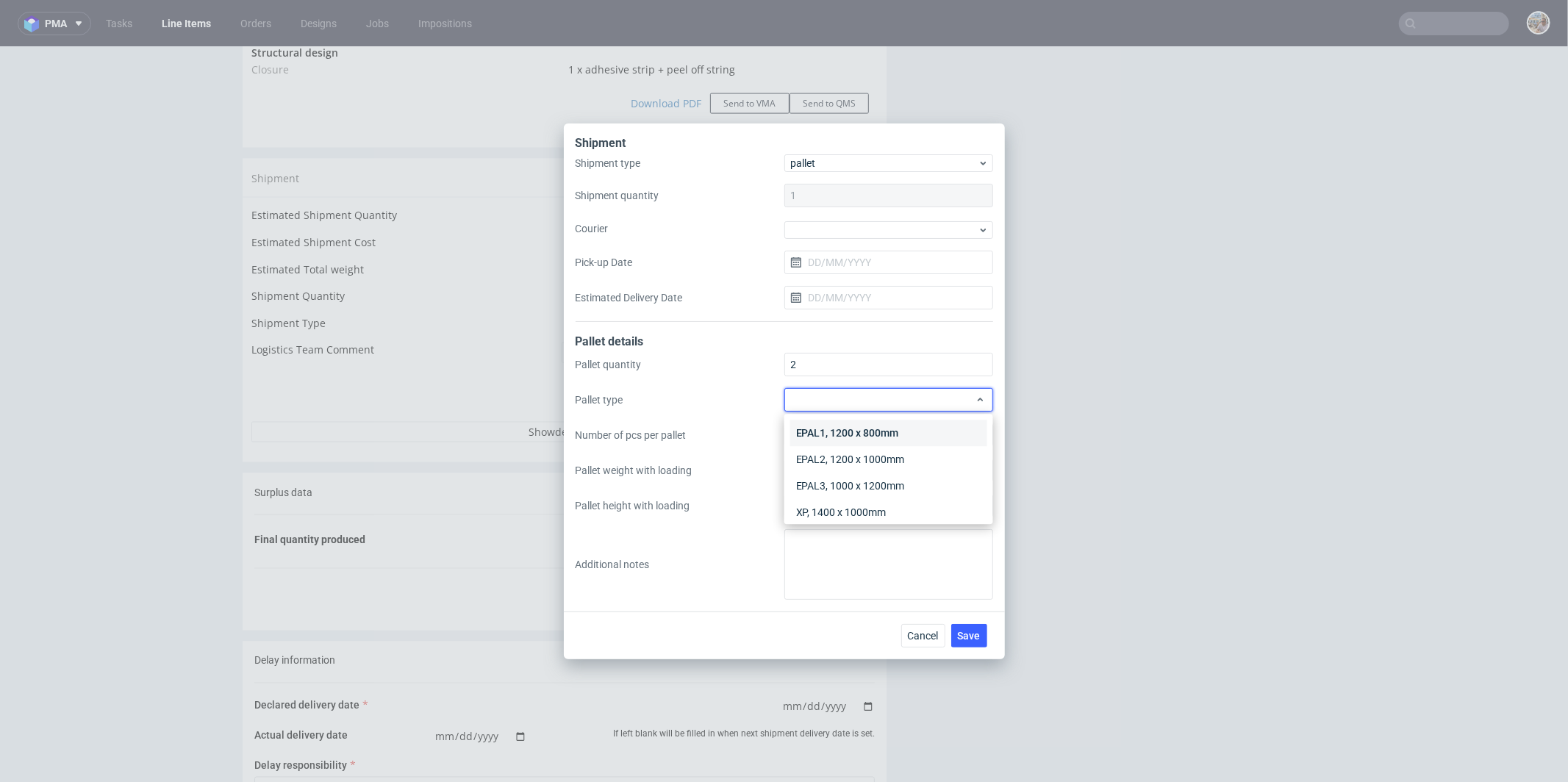
click at [855, 426] on div "EPAL1, 1200 x 800mm" at bounding box center [888, 433] width 197 height 26
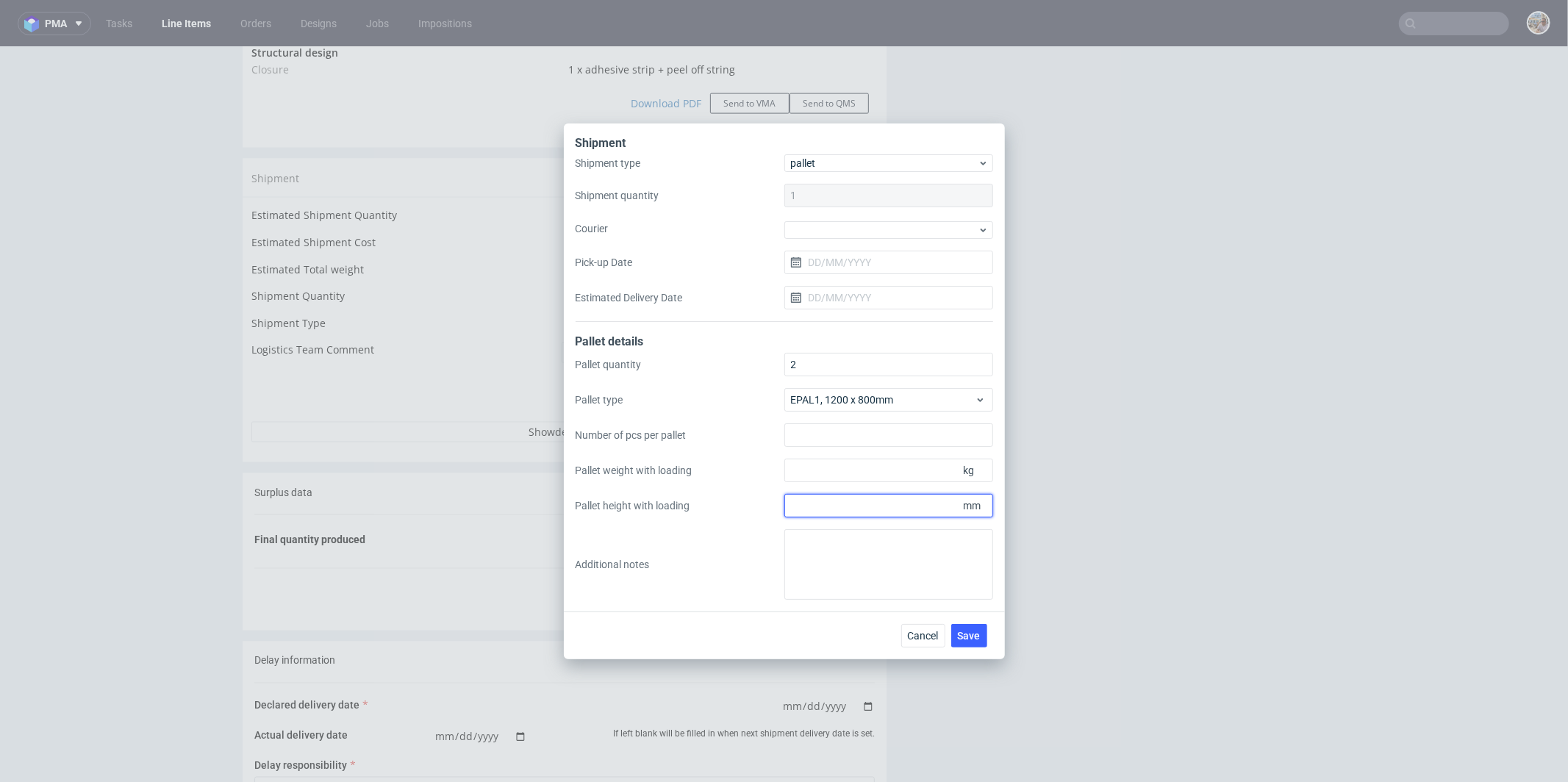
click at [839, 504] on input "Pallet height with loading" at bounding box center [888, 506] width 209 height 24
drag, startPoint x: 854, startPoint y: 505, endPoint x: 769, endPoint y: 504, distance: 85.0
click at [769, 504] on div "Pallet quantity 2 Pallet type EPAL1, 1200 x 800mm Number of pcs per pallet Pall…" at bounding box center [784, 477] width 417 height 247
type input "1900"
click at [829, 465] on input "Pallet weight with loading" at bounding box center [888, 471] width 209 height 24
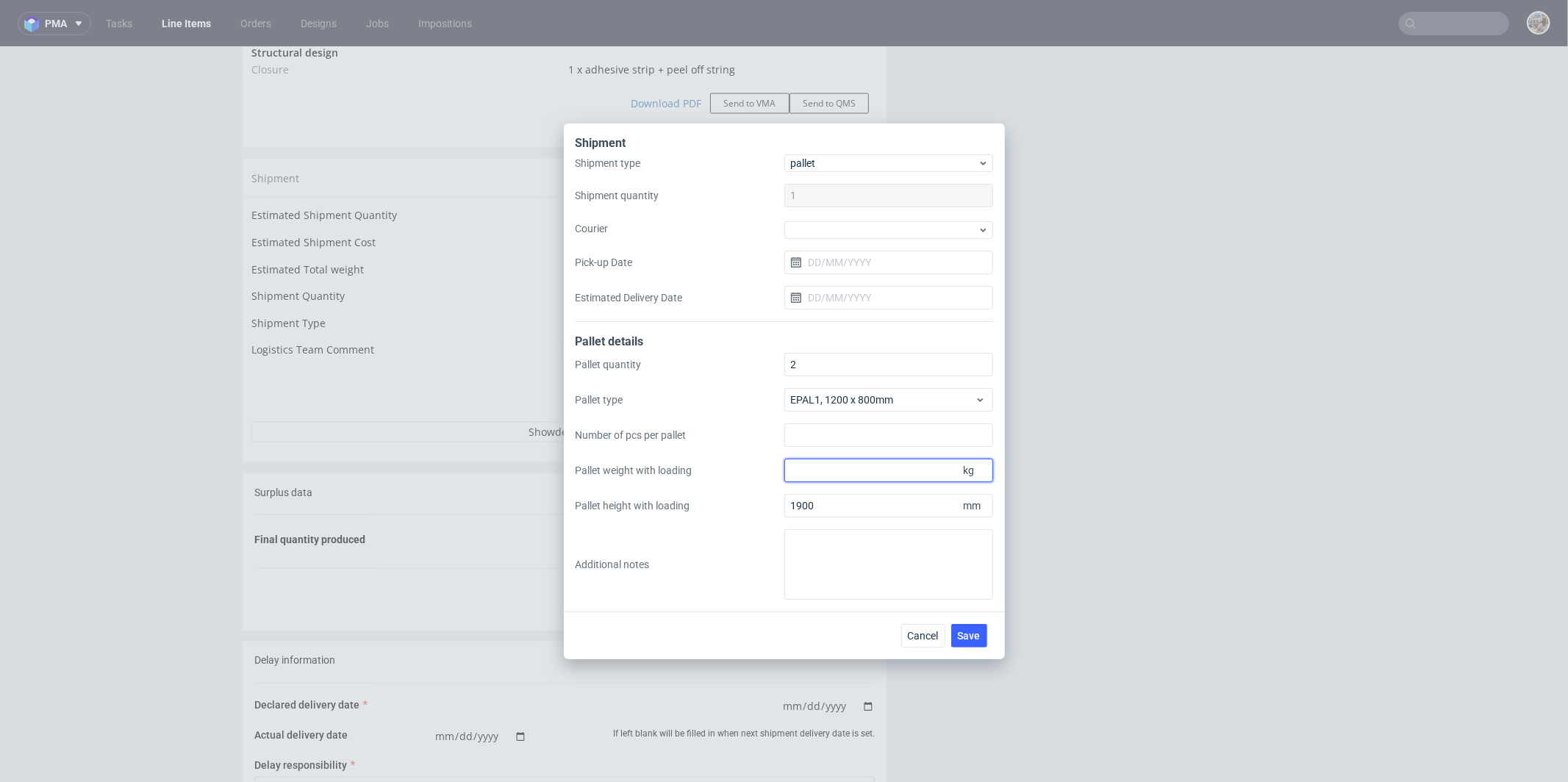
type input "3"
type input "300"
click at [964, 638] on span "Save" at bounding box center [969, 635] width 23 height 10
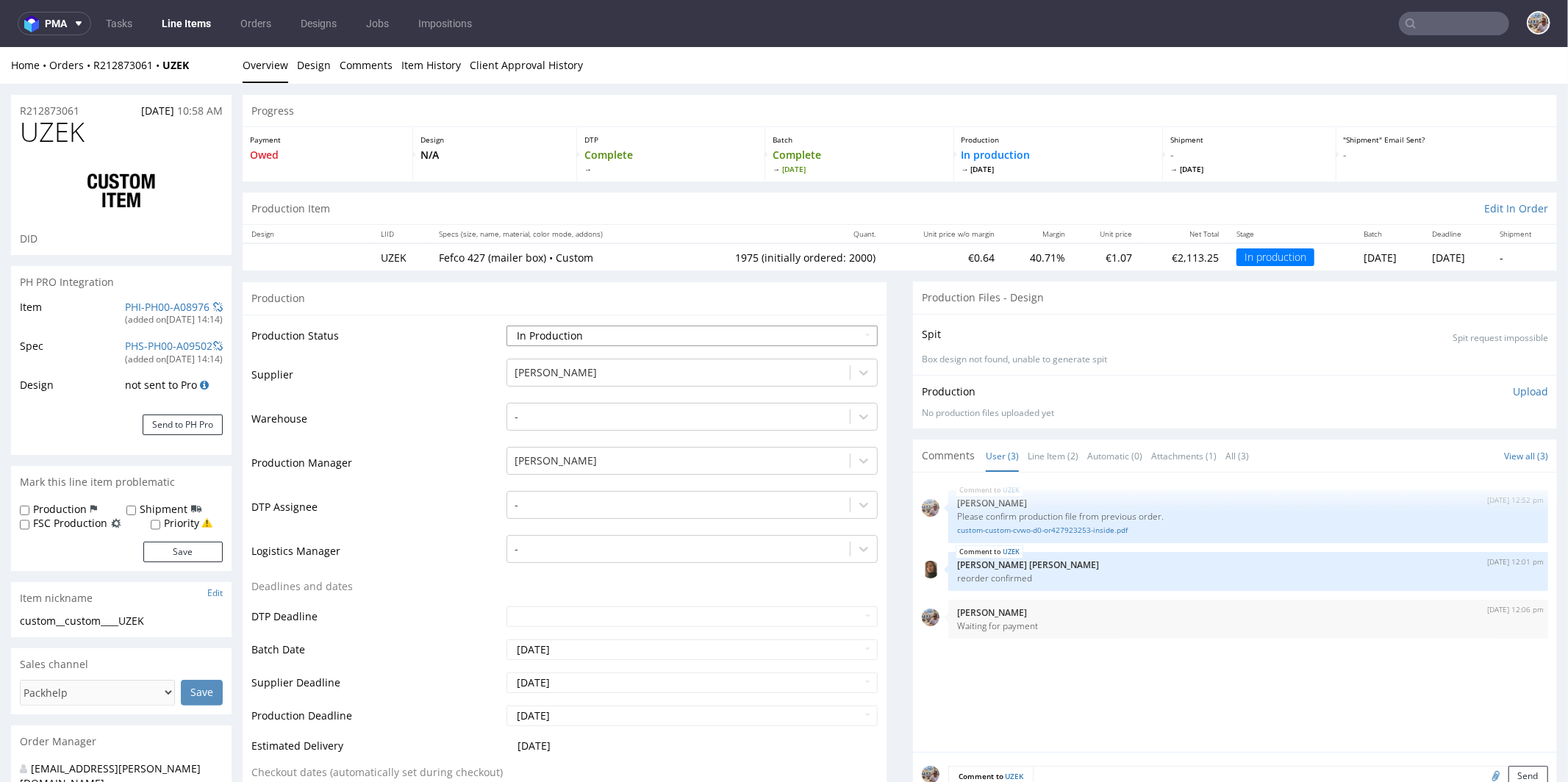
click at [630, 334] on select "Waiting for Artwork Waiting for Diecut Waiting for Mockup Waiting for DTP Waiti…" at bounding box center [692, 336] width 371 height 21
select select "production_complete"
click at [507, 325] on select "Waiting for Artwork Waiting for Diecut Waiting for Mockup Waiting for DTP Waiti…" at bounding box center [692, 336] width 371 height 21
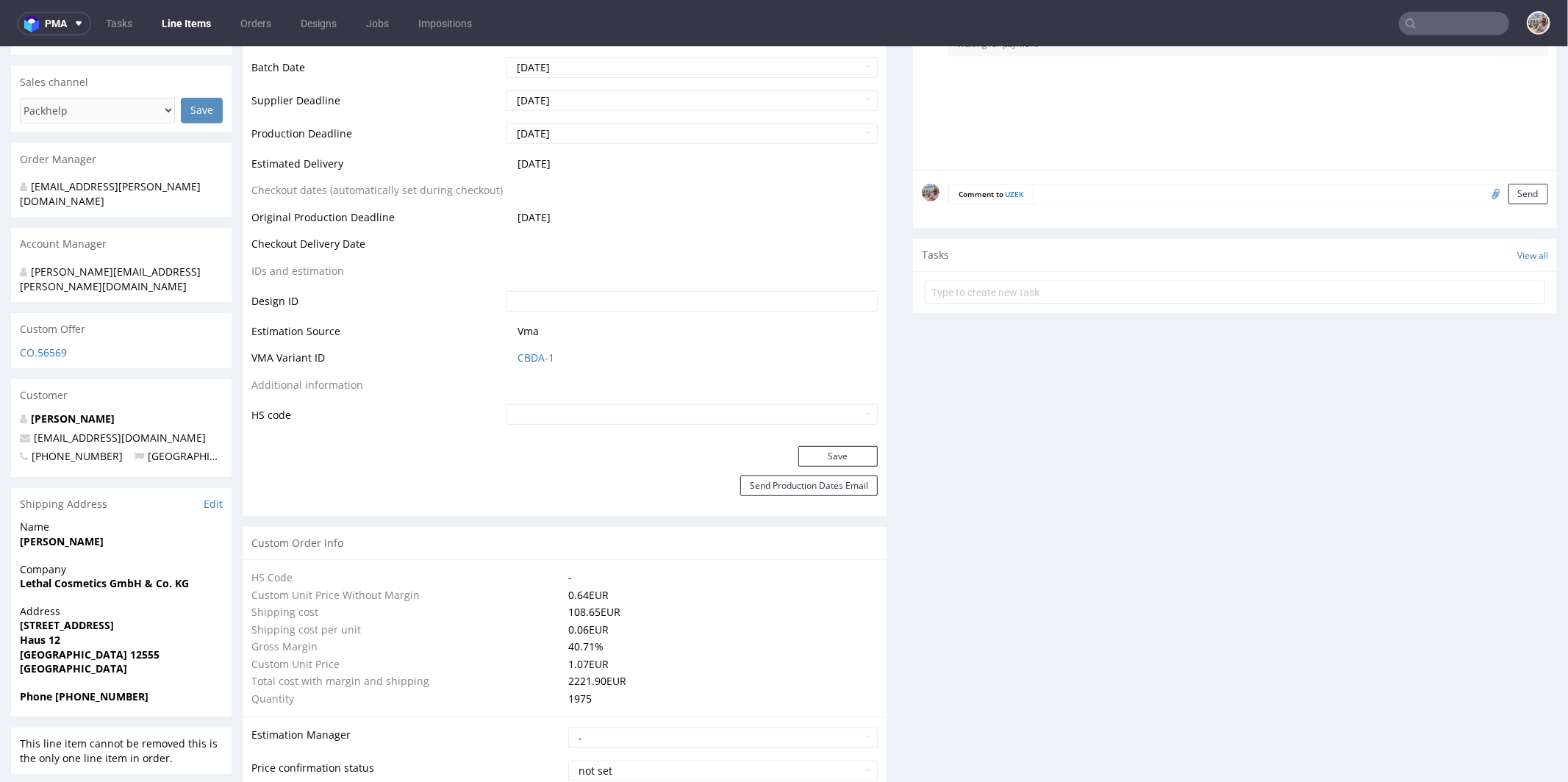
scroll to position [821, 0]
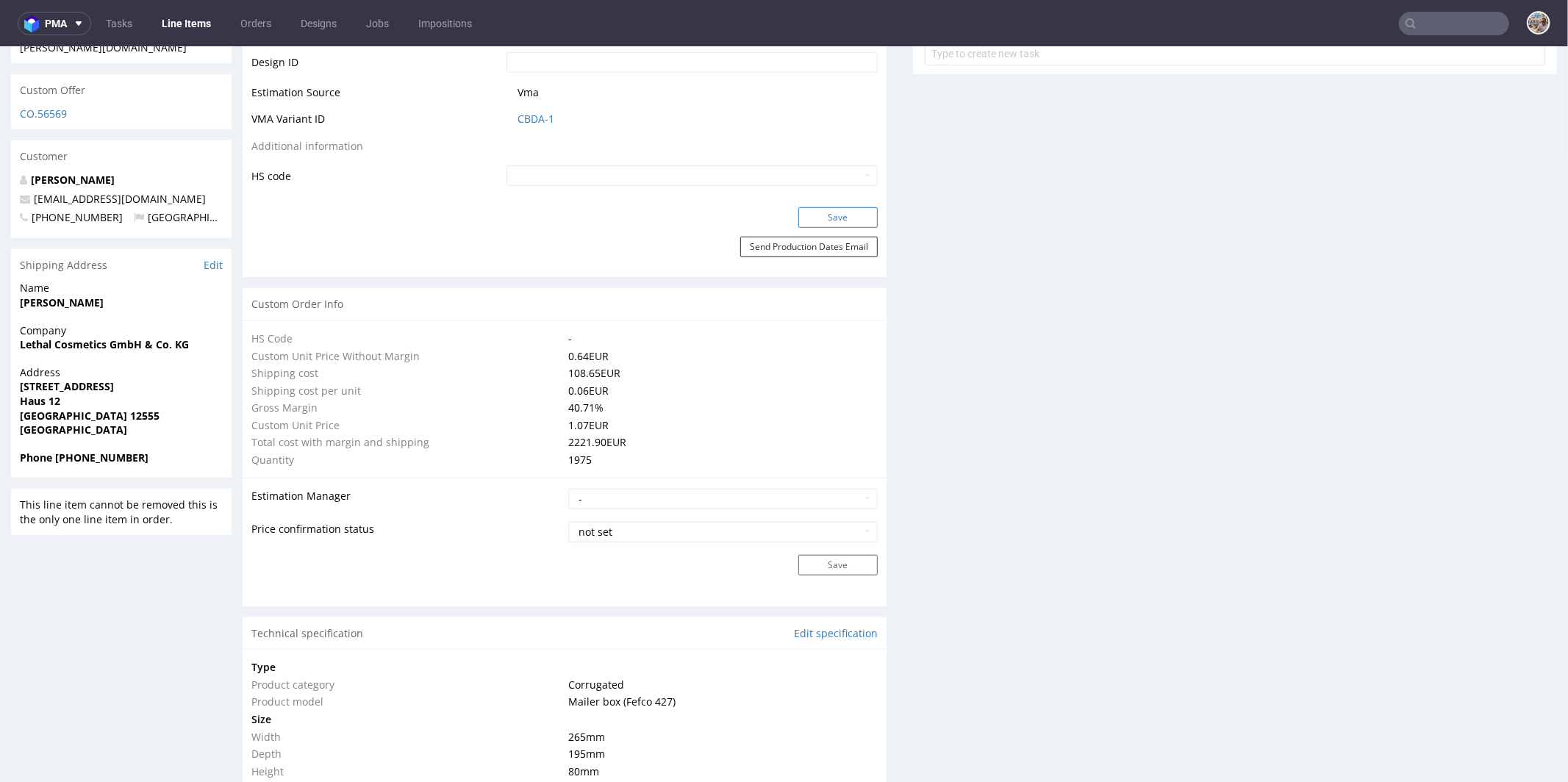
click at [839, 216] on button "Save" at bounding box center [838, 217] width 80 height 21
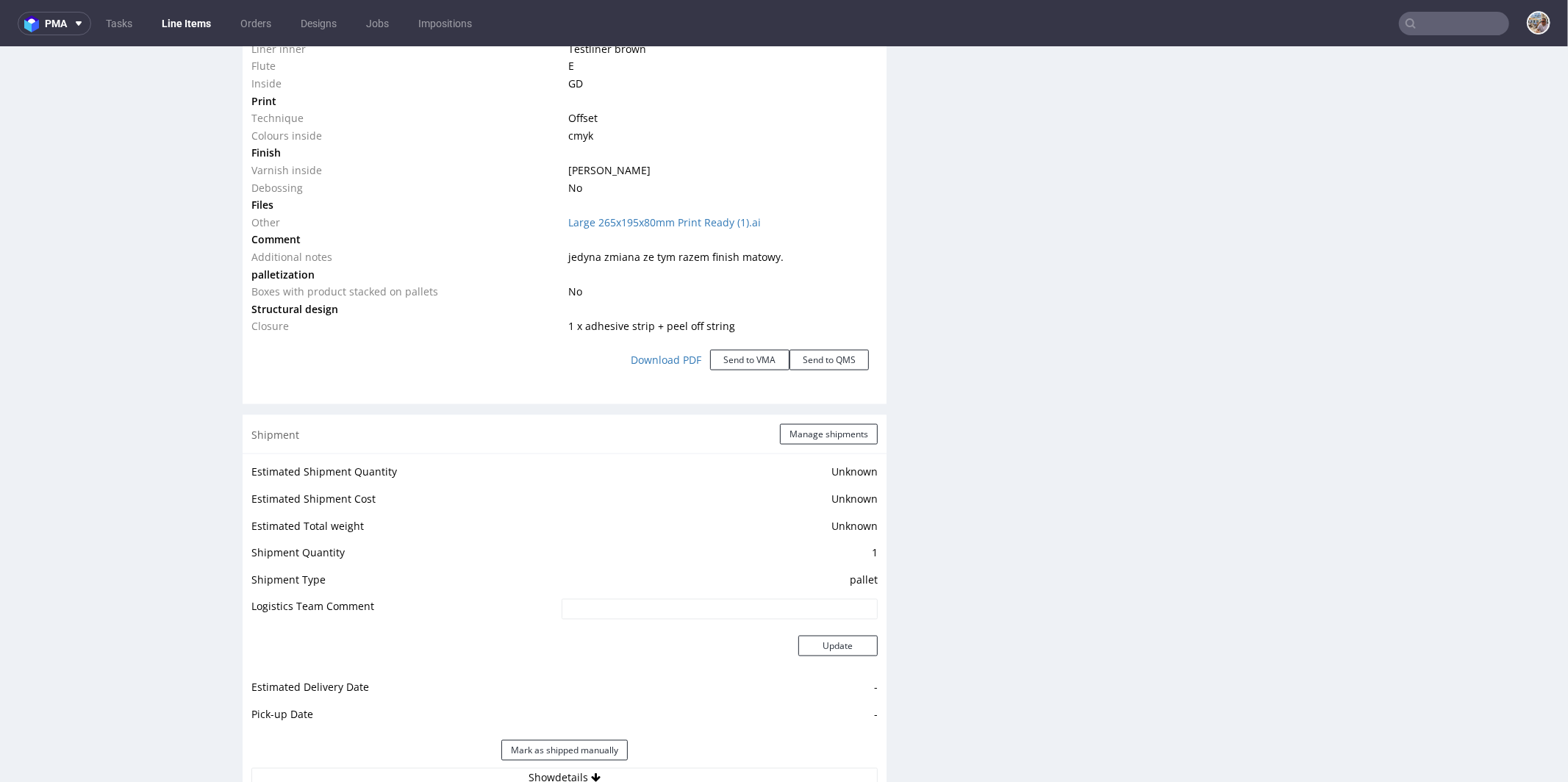
scroll to position [1467, 0]
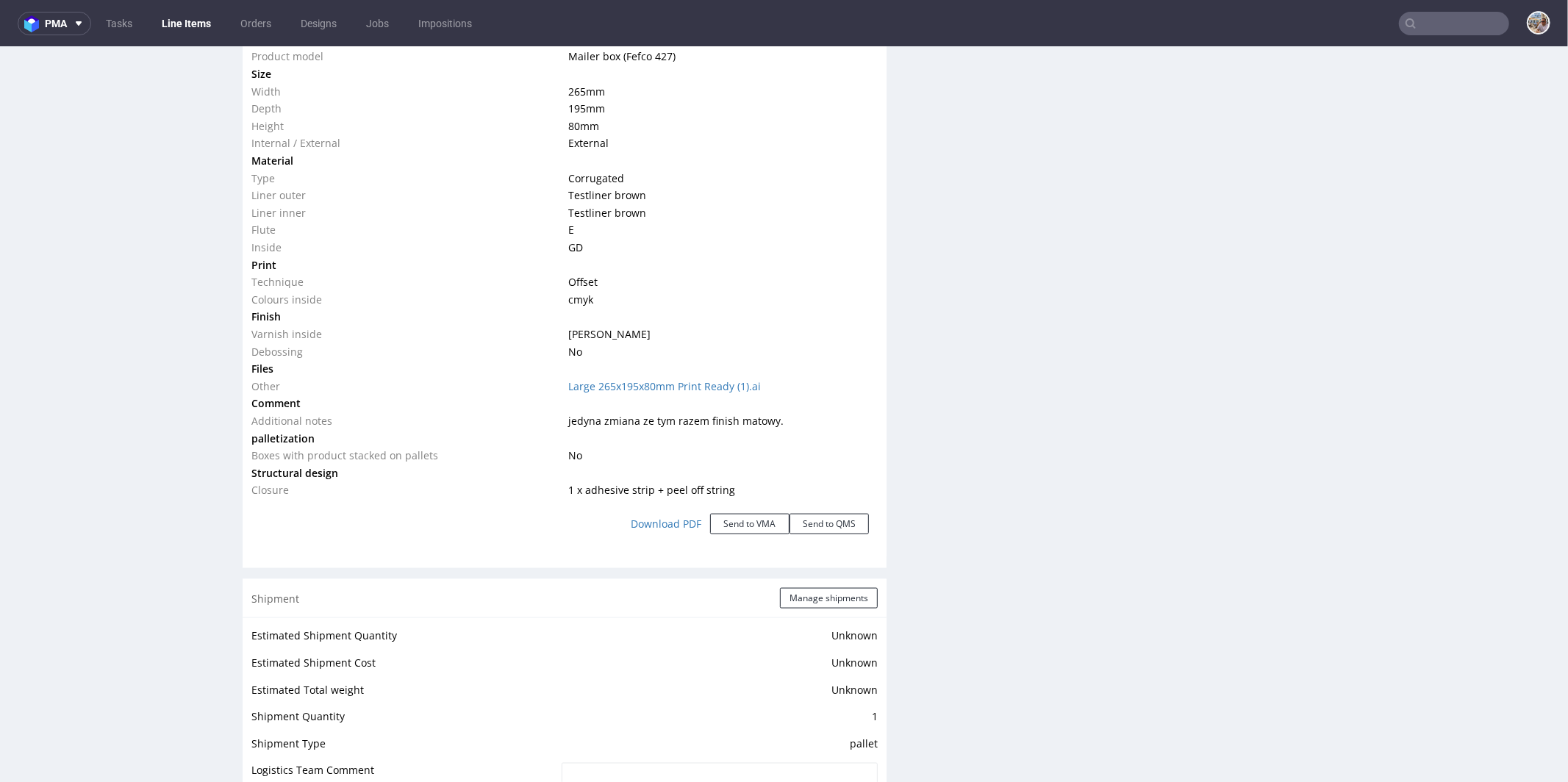
click at [1445, 33] on input "text" at bounding box center [1453, 24] width 110 height 24
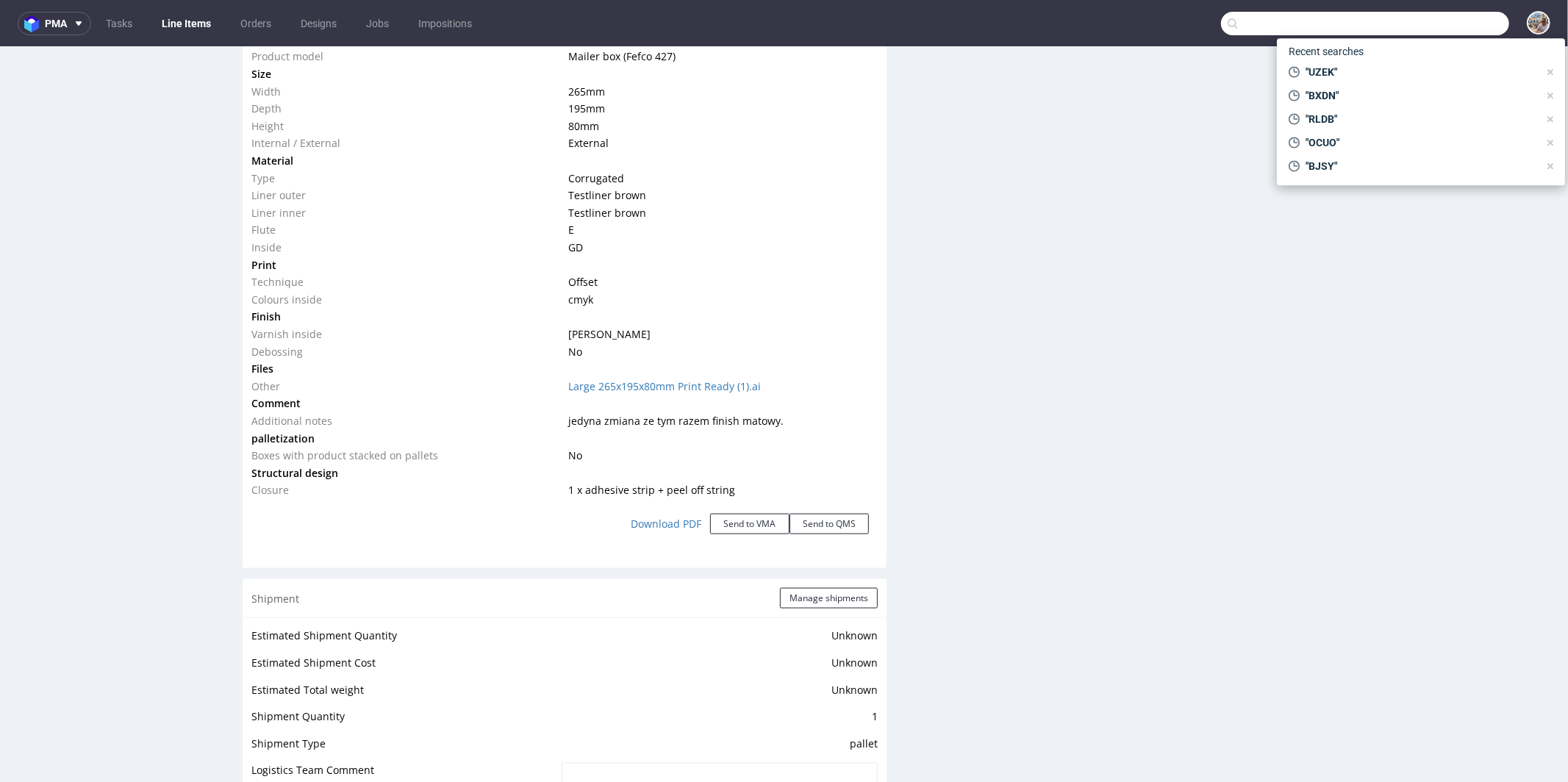
paste input "XJSY"
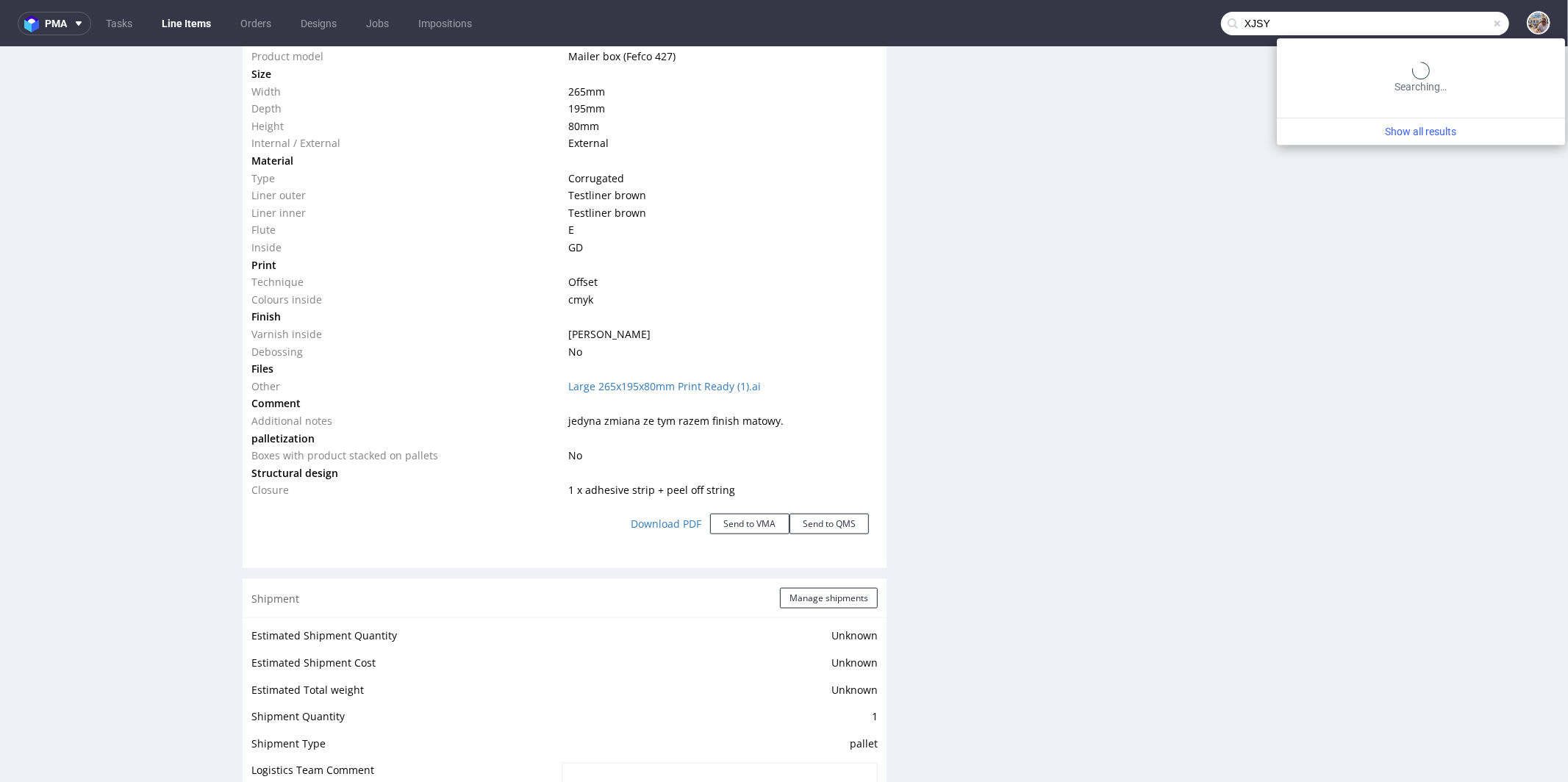
type input "XJSY"
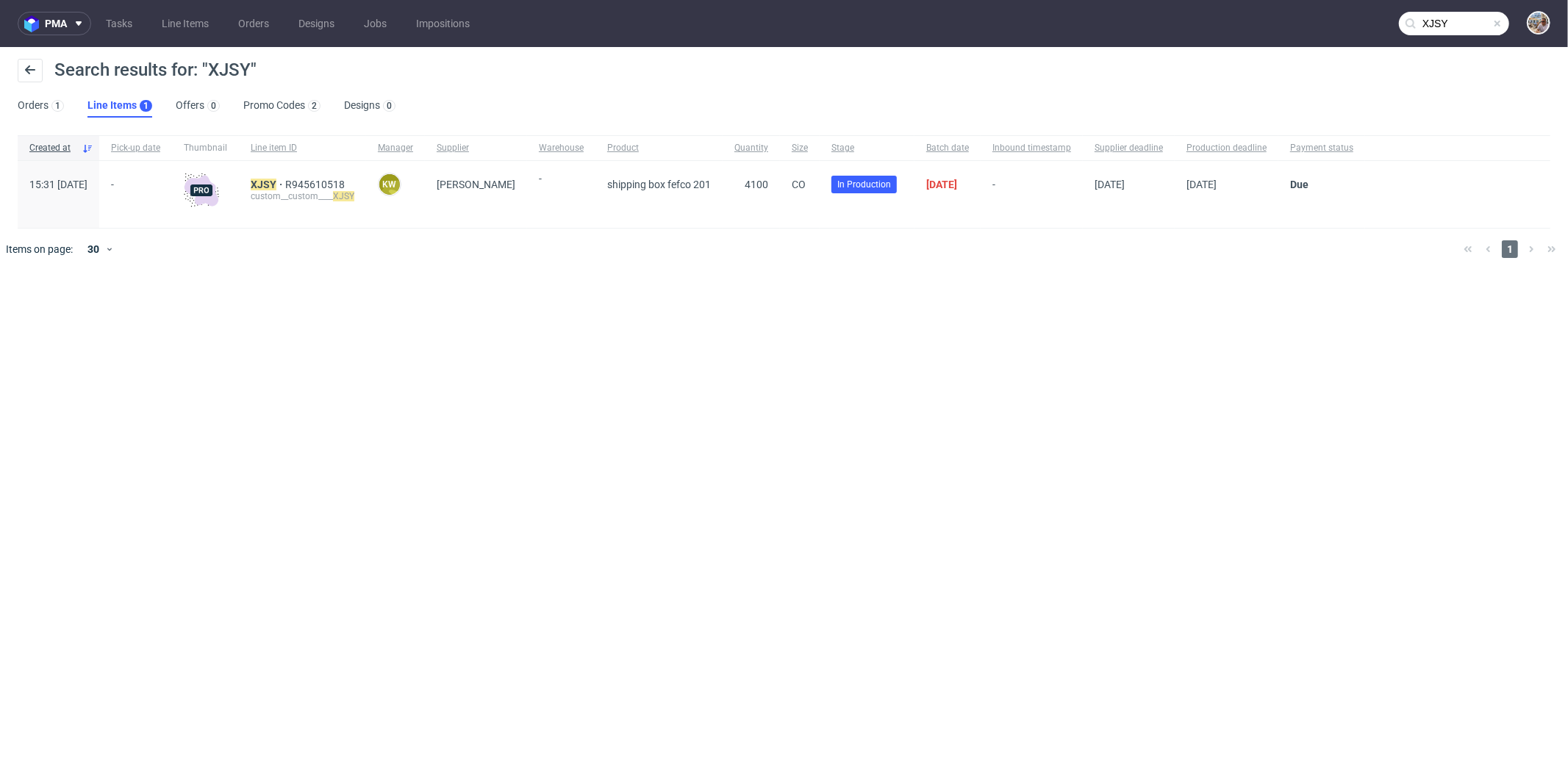
click at [1498, 25] on span at bounding box center [1497, 23] width 12 height 12
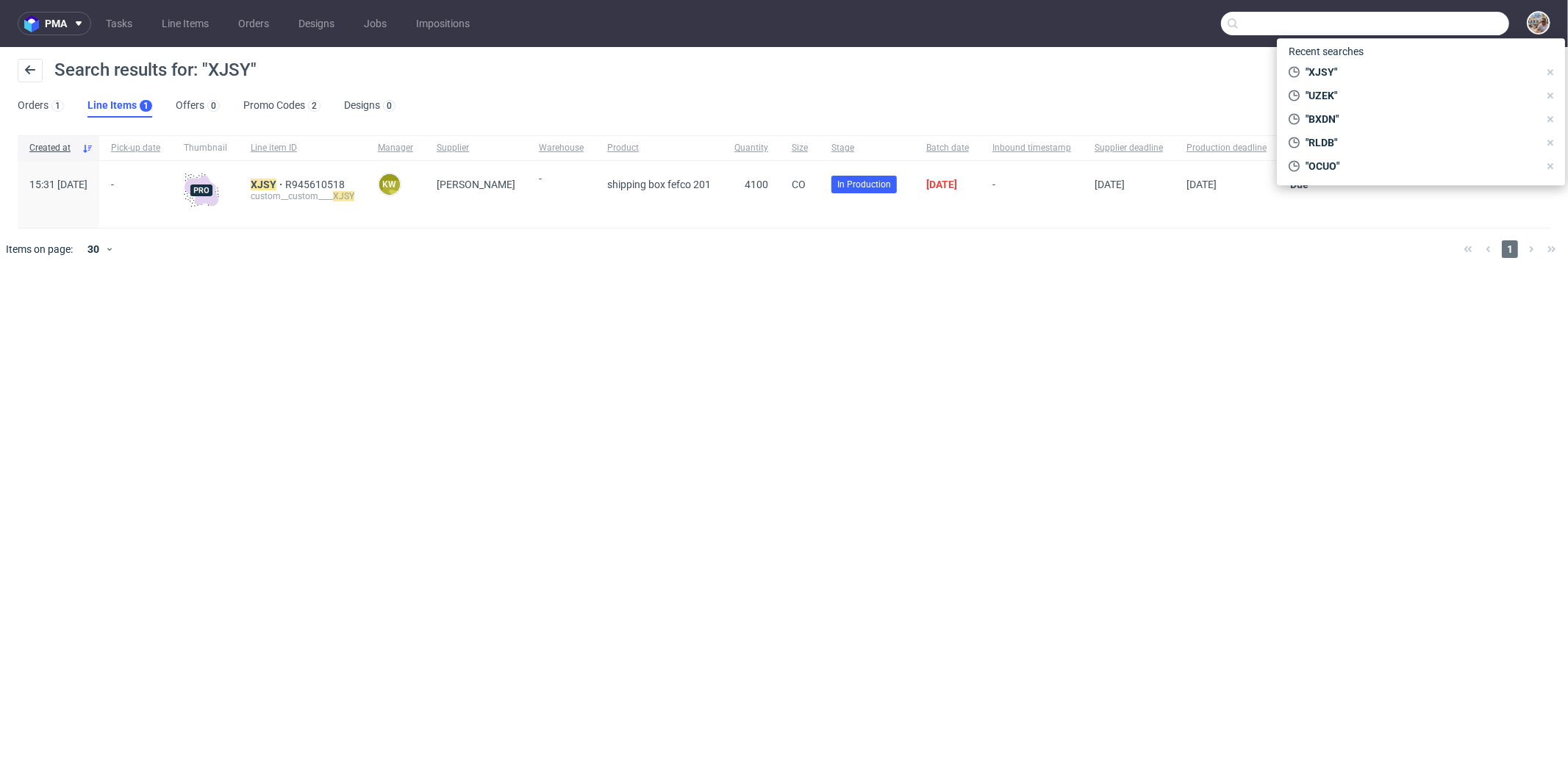
click at [1481, 24] on input "text" at bounding box center [1365, 24] width 288 height 24
paste input "WNRN"
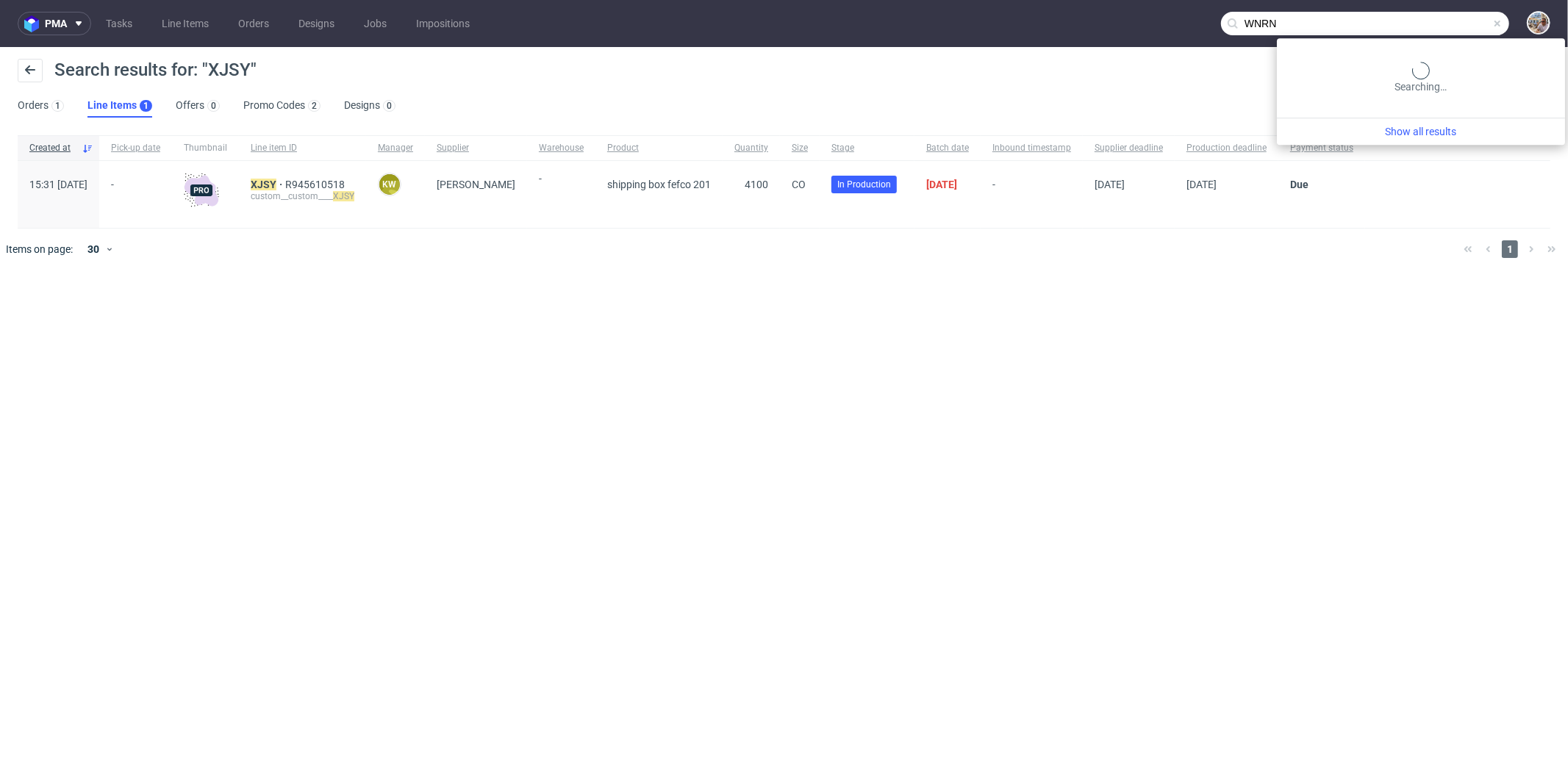
type input "WNRN"
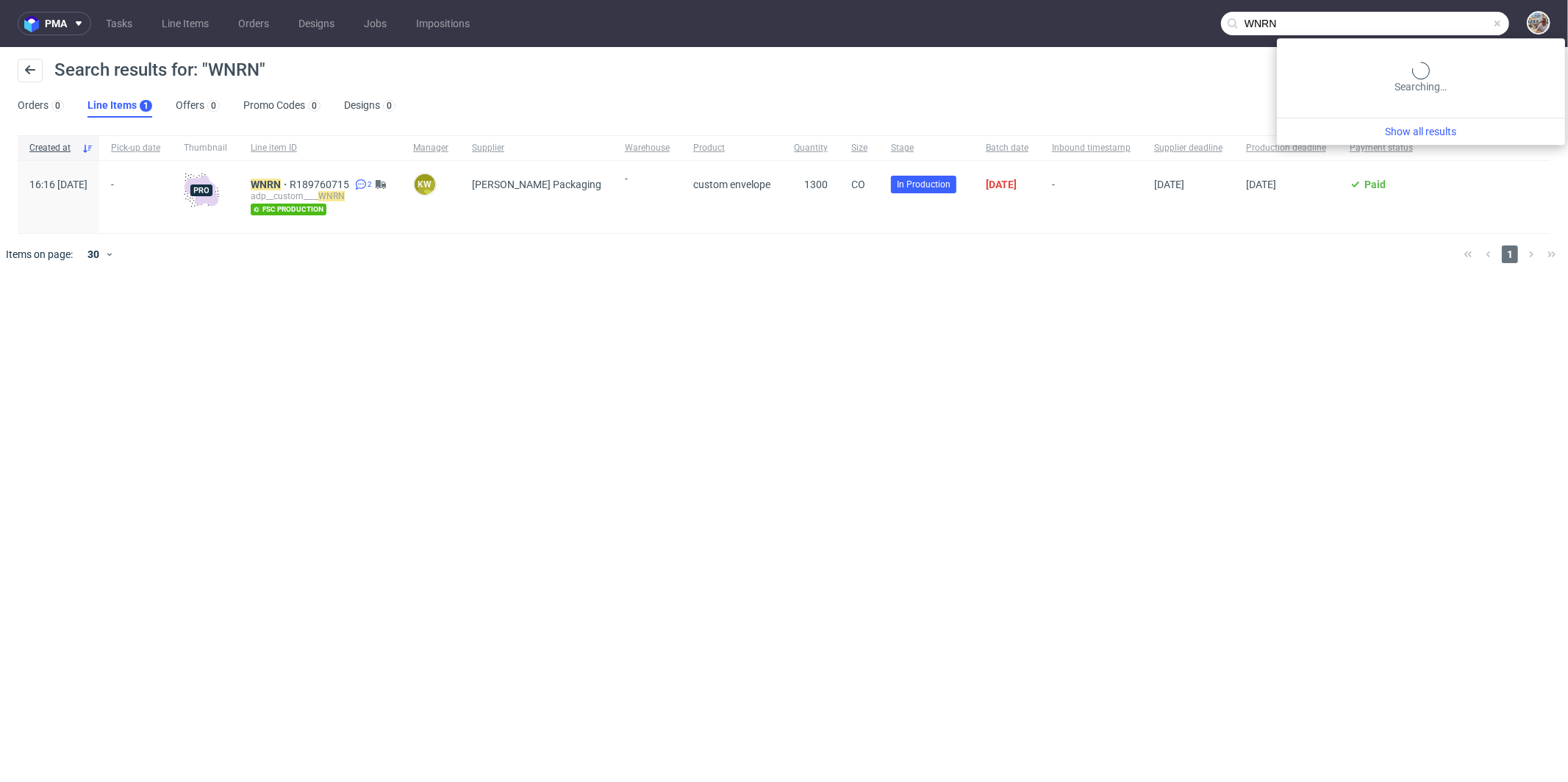
click at [1496, 29] on input "WNRN" at bounding box center [1365, 24] width 288 height 24
click at [1472, 20] on input "WNRN" at bounding box center [1365, 24] width 288 height 24
click at [1493, 22] on span at bounding box center [1497, 23] width 12 height 12
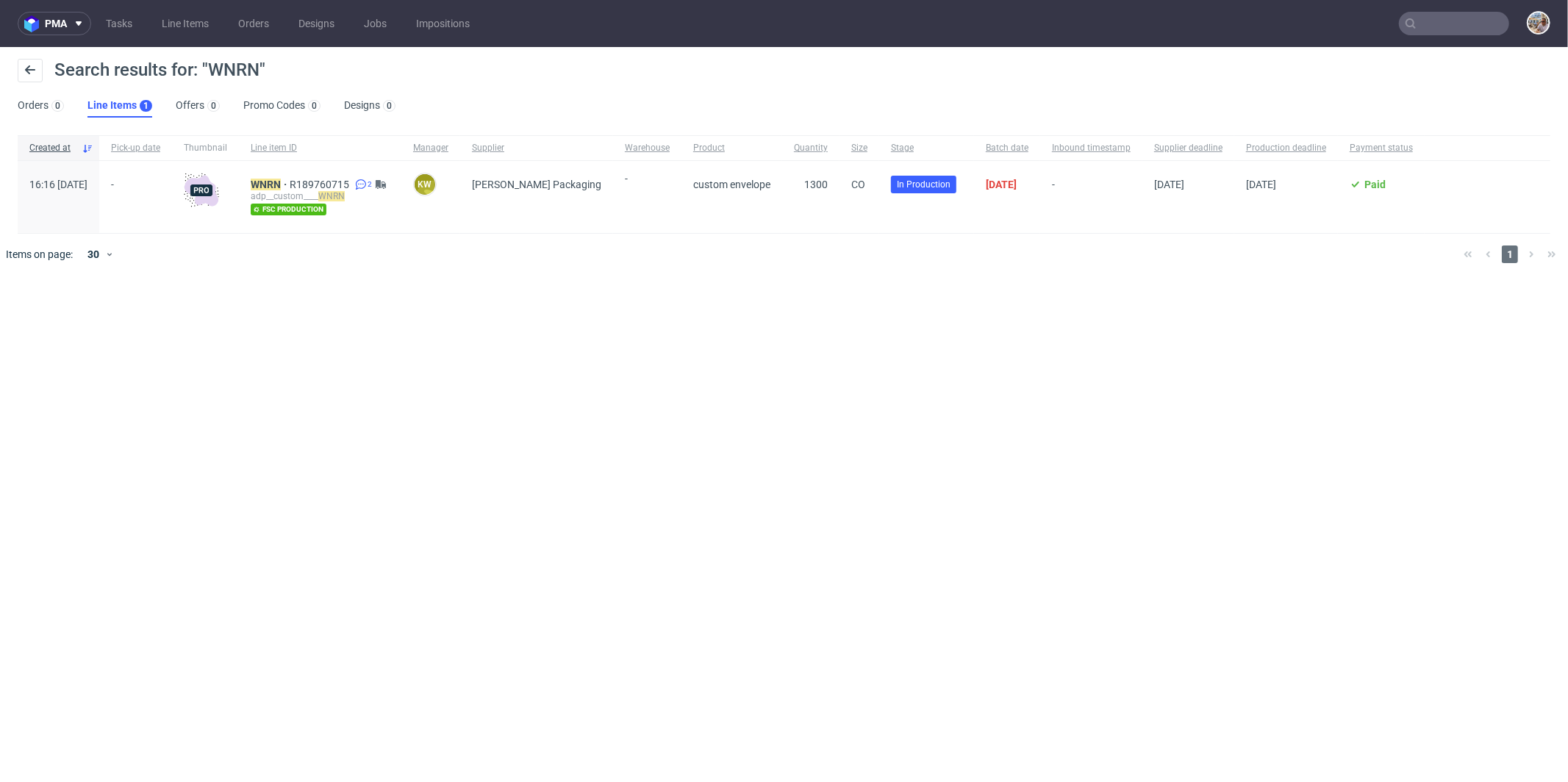
click at [1460, 23] on input "text" at bounding box center [1453, 24] width 110 height 24
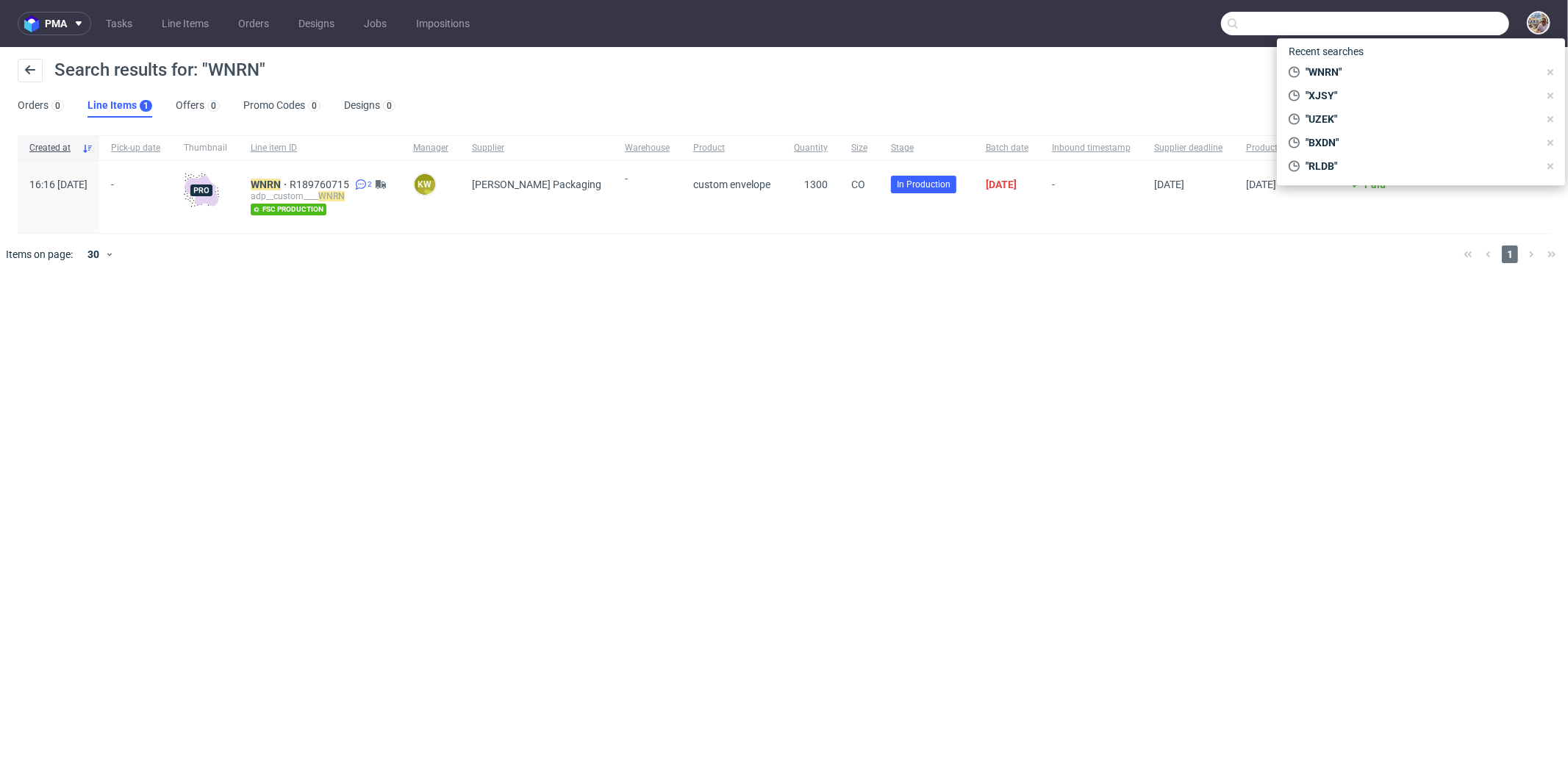
paste input "CWNS"
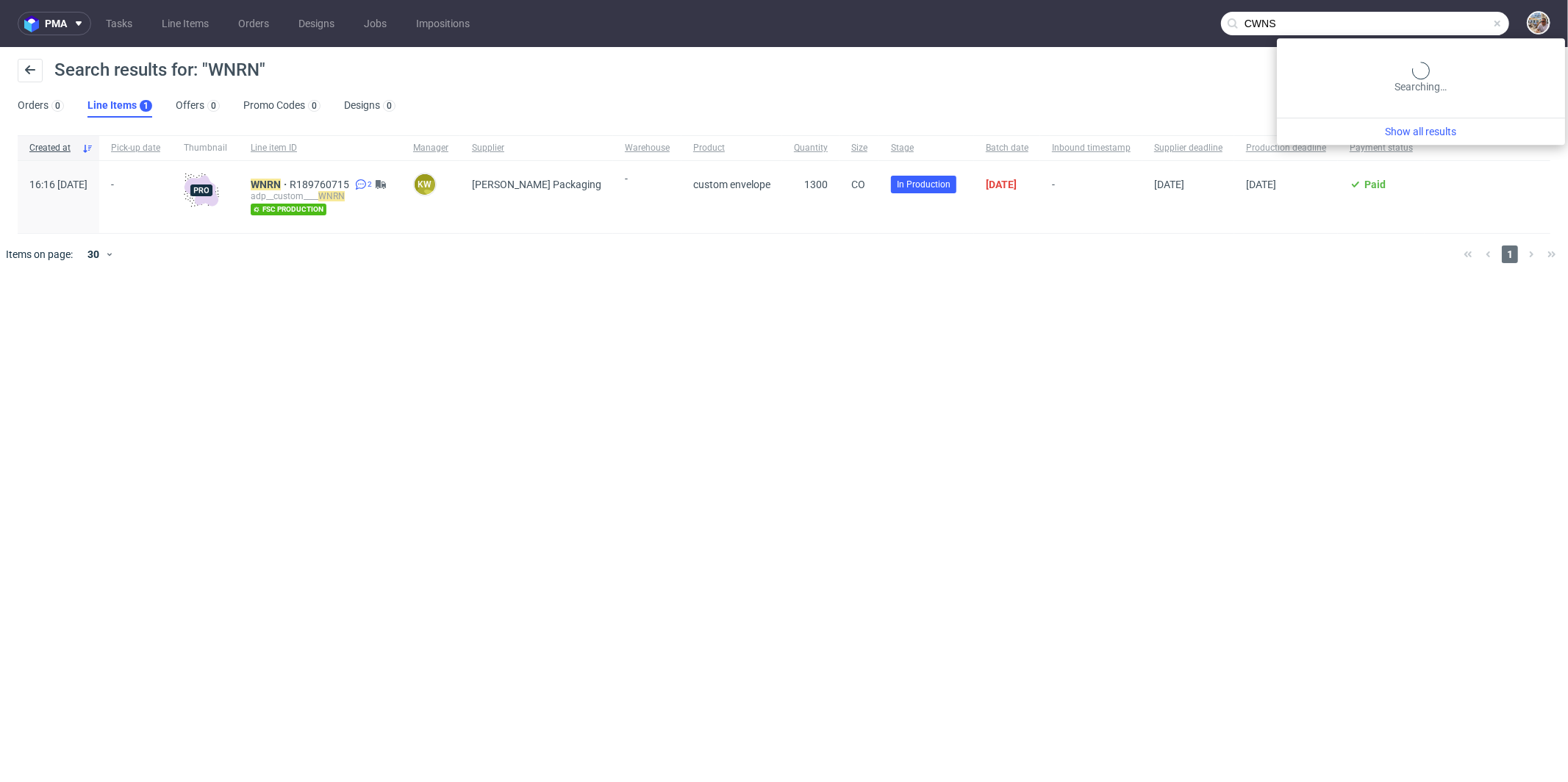
type input "CWNS"
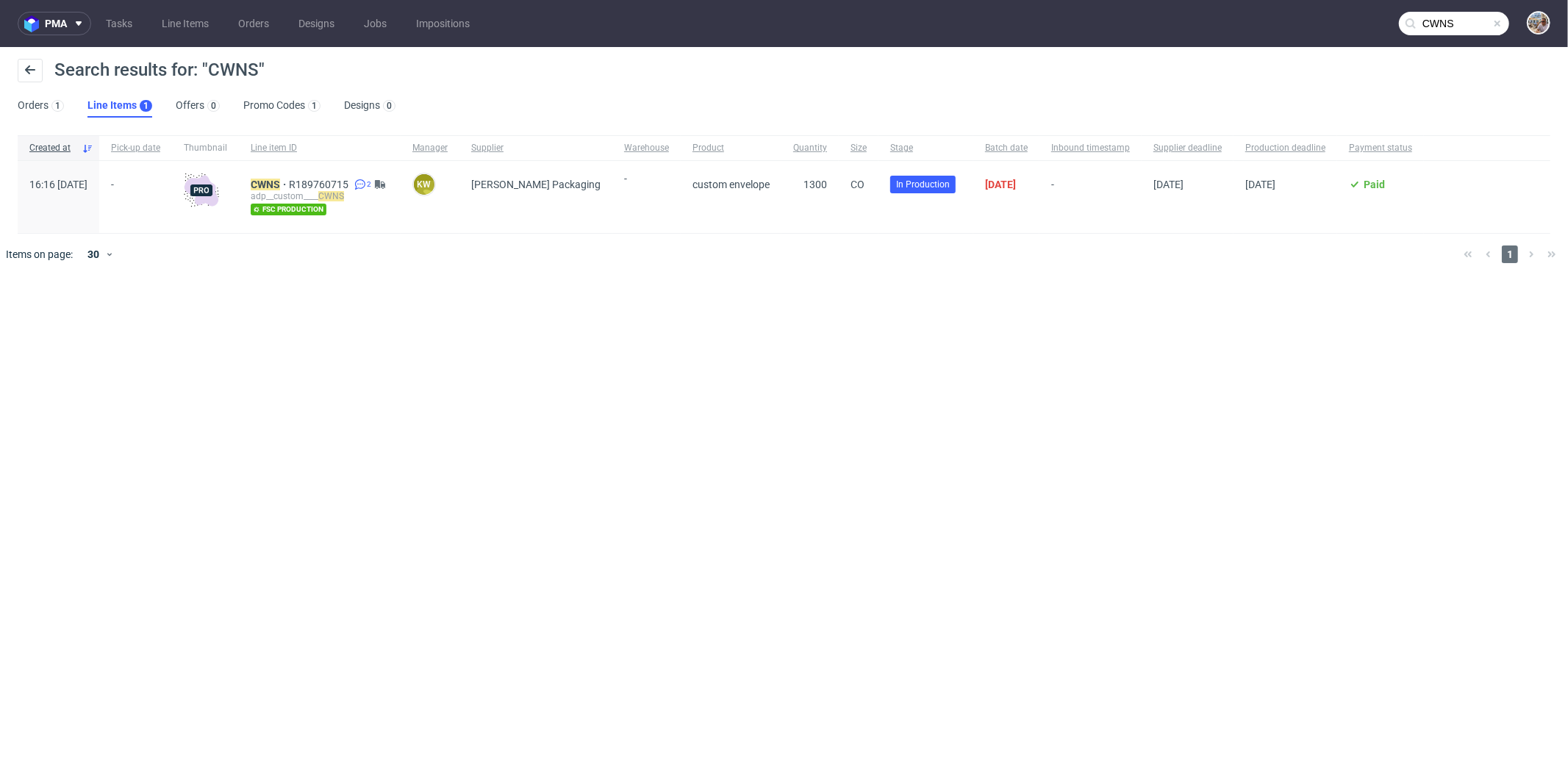
click at [1488, 29] on input "CWNS" at bounding box center [1453, 24] width 110 height 24
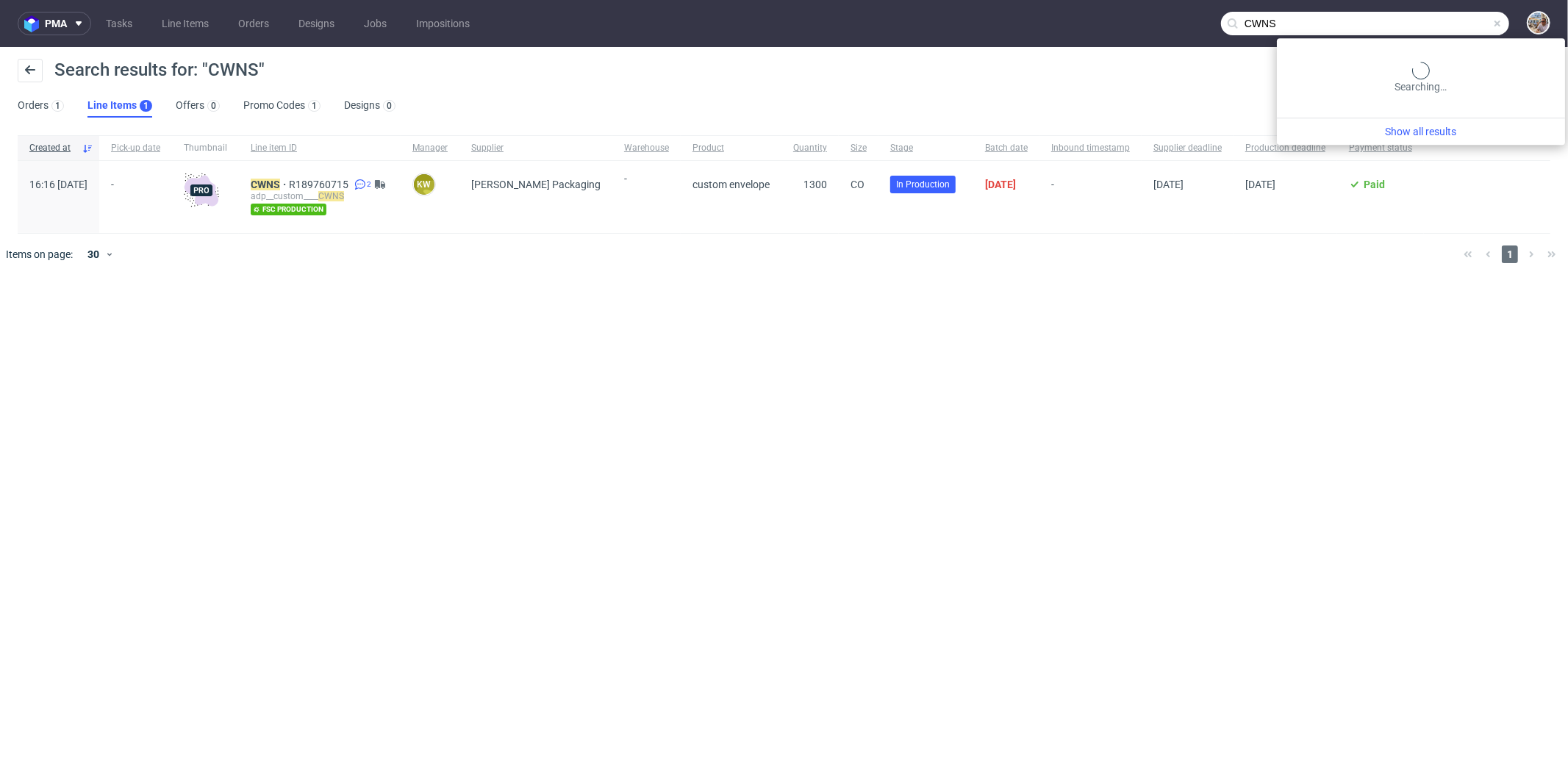
click at [1495, 23] on span at bounding box center [1497, 23] width 12 height 12
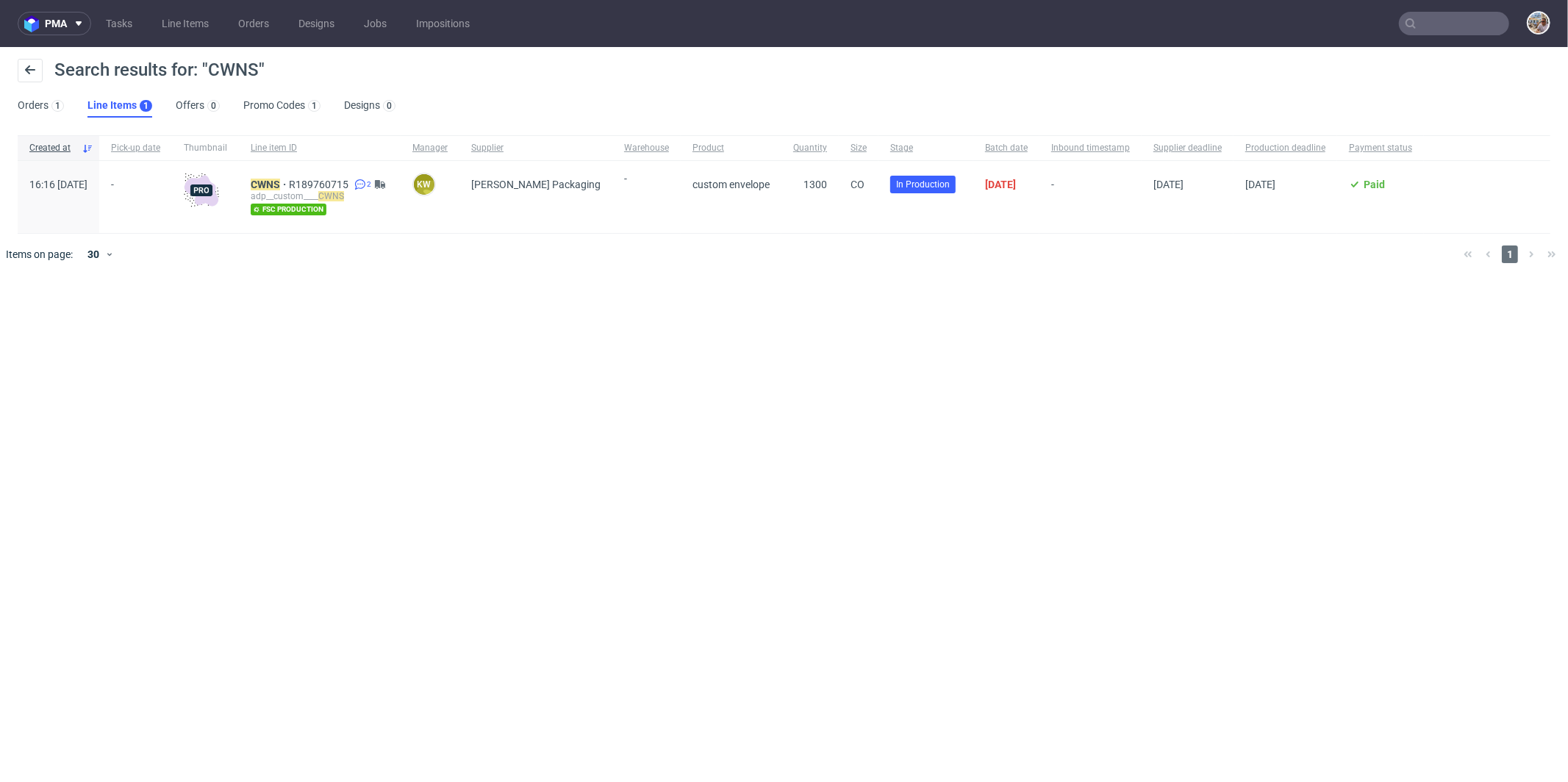
click at [1475, 22] on input "text" at bounding box center [1453, 24] width 110 height 24
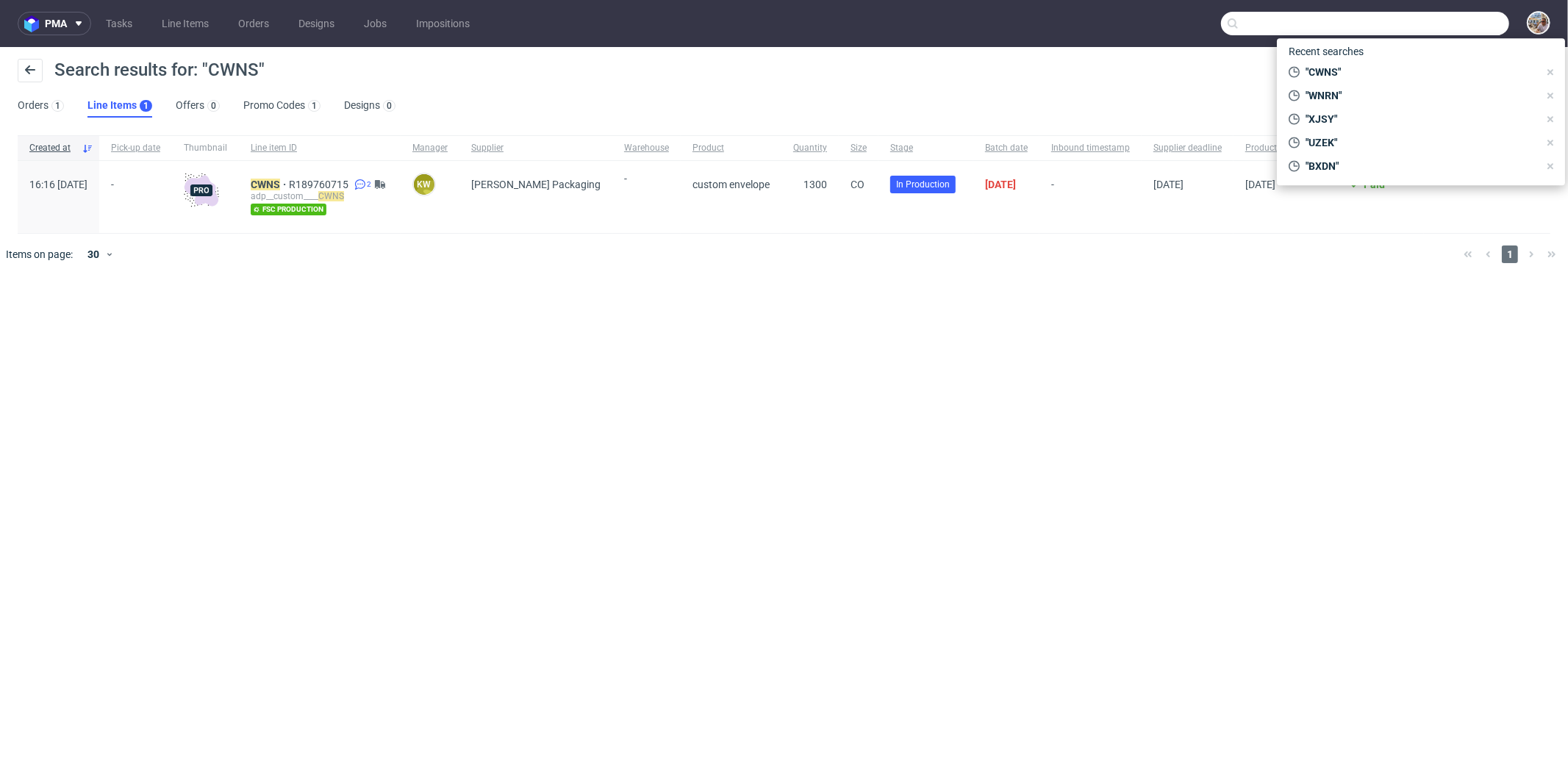
paste input "OCUO"
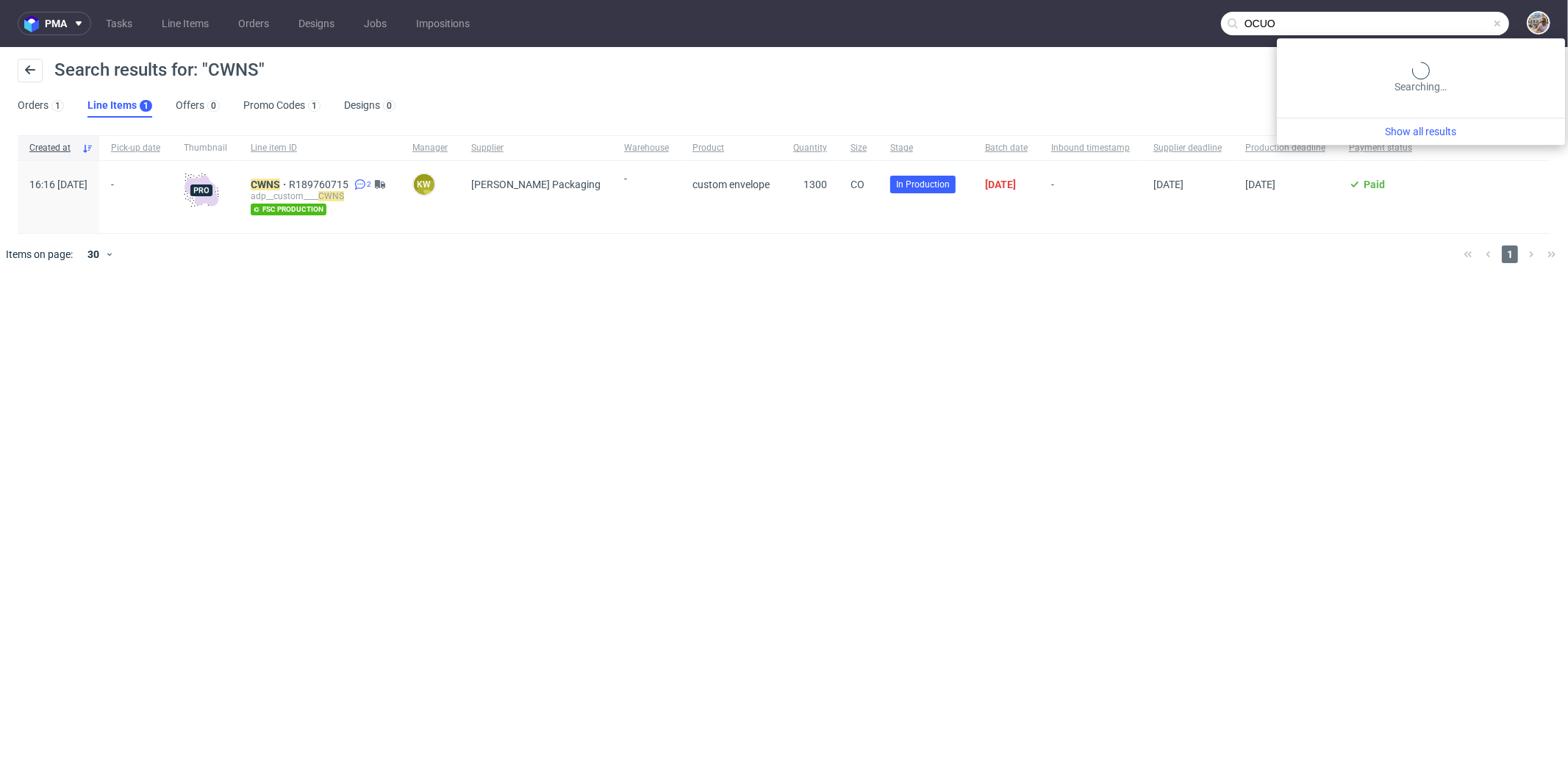
type input "OCUO"
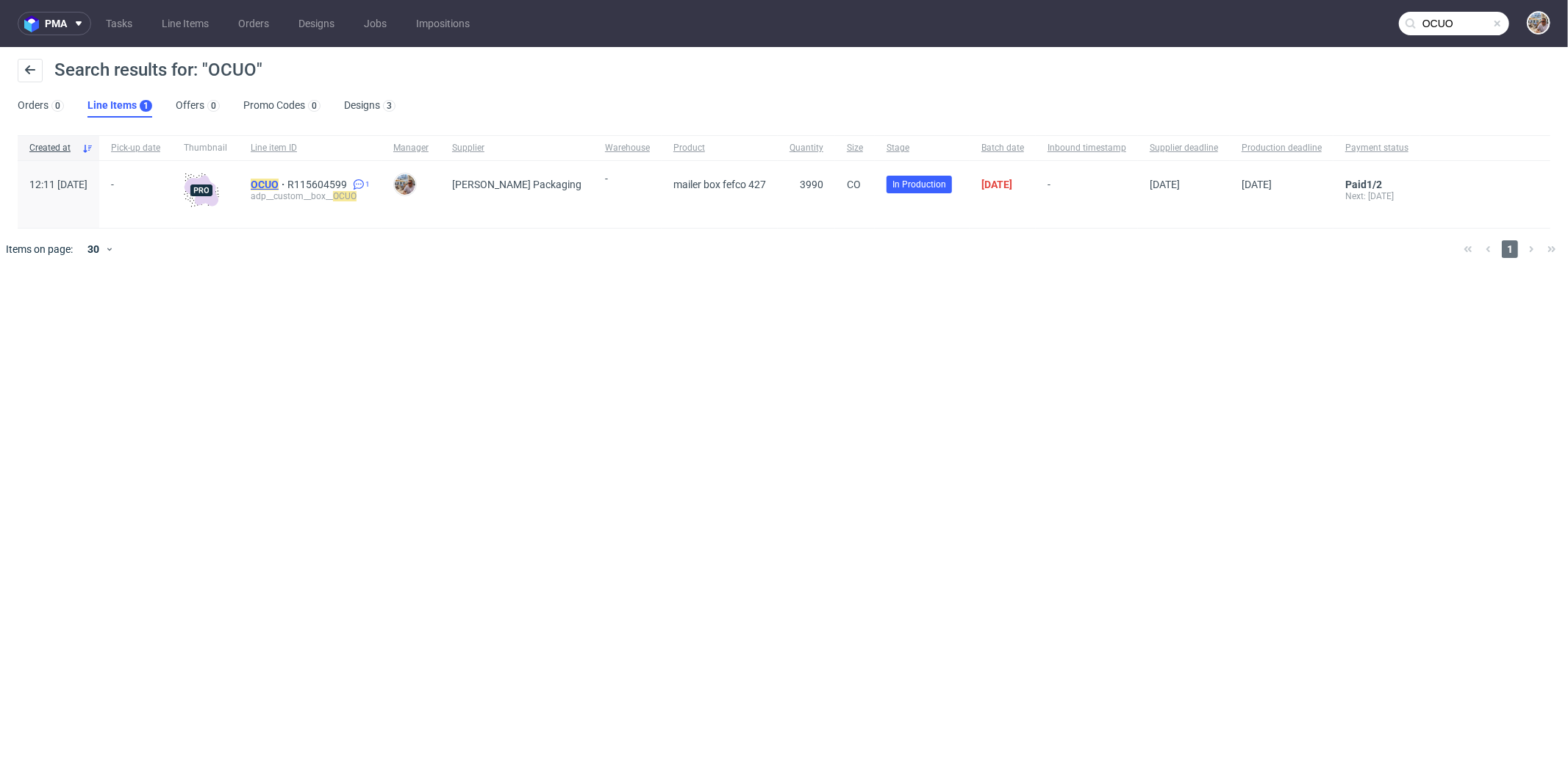
click at [279, 180] on mark "OCUO" at bounding box center [265, 184] width 28 height 12
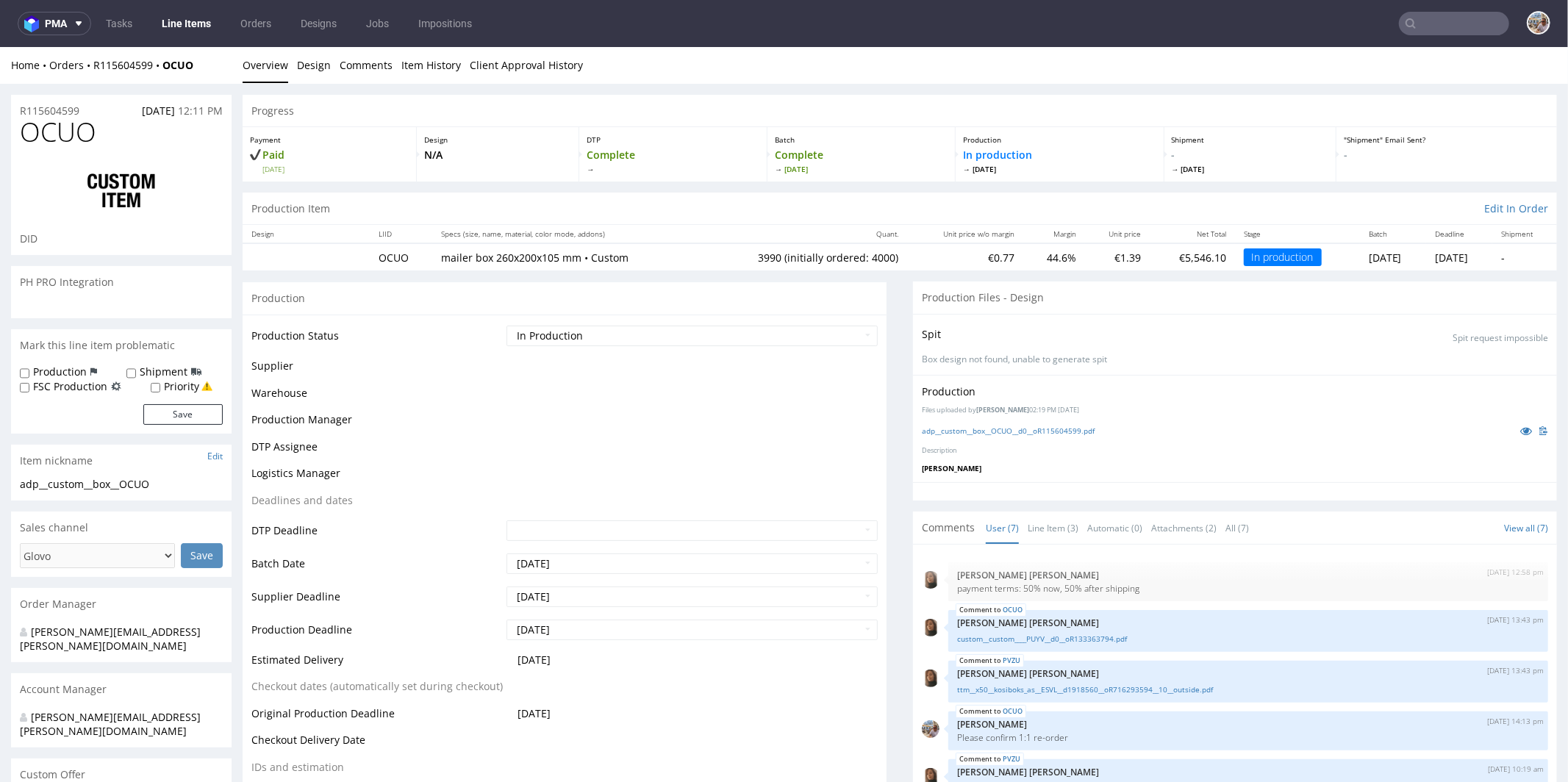
scroll to position [79, 0]
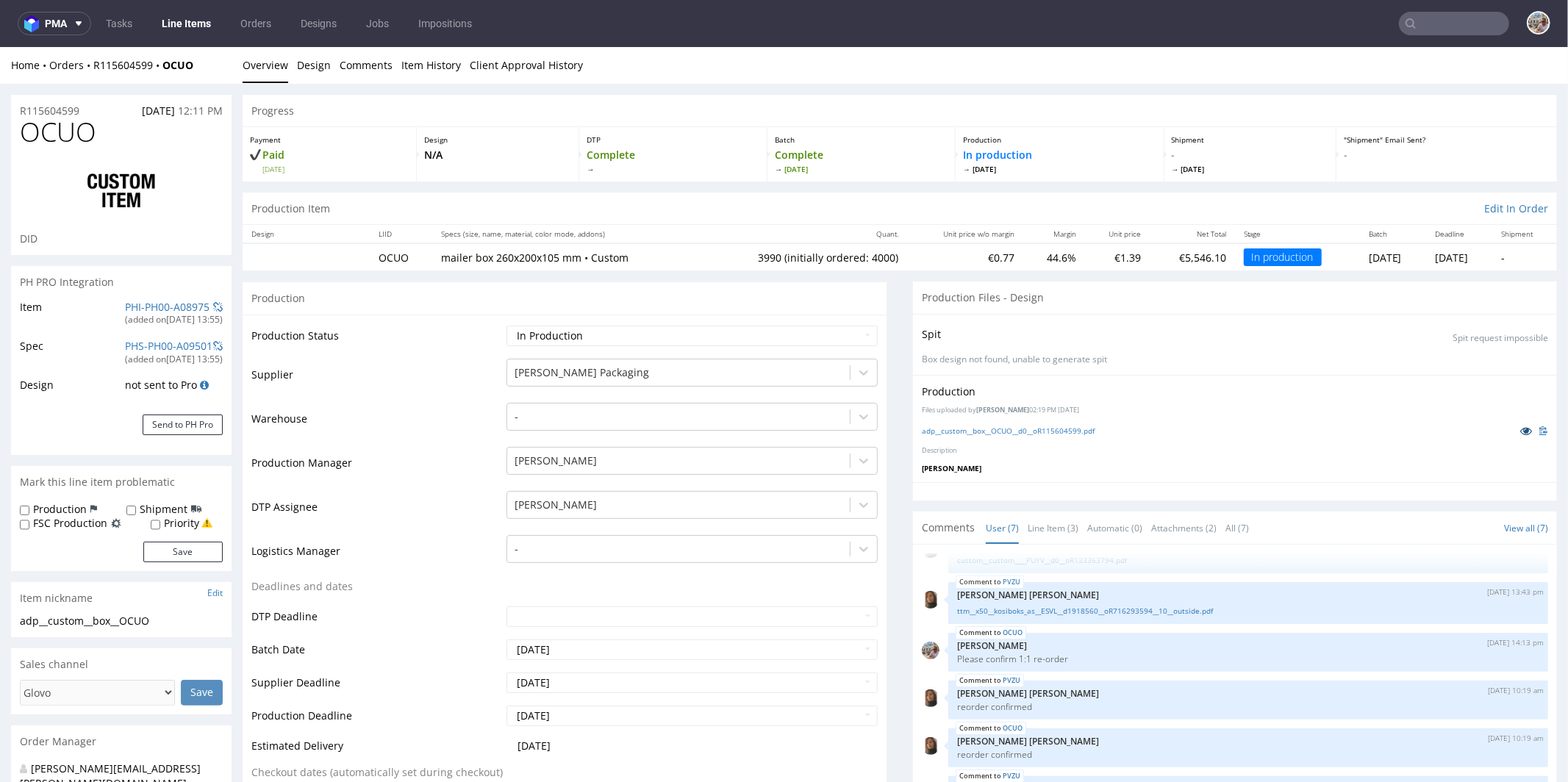
click at [1520, 431] on icon at bounding box center [1526, 430] width 12 height 10
click at [606, 327] on select "Waiting for Artwork Waiting for Diecut Waiting for Mockup Waiting for DTP Waiti…" at bounding box center [692, 336] width 371 height 21
select select "production_complete"
click at [507, 325] on select "Waiting for Artwork Waiting for Diecut Waiting for Mockup Waiting for DTP Waiti…" at bounding box center [692, 336] width 371 height 21
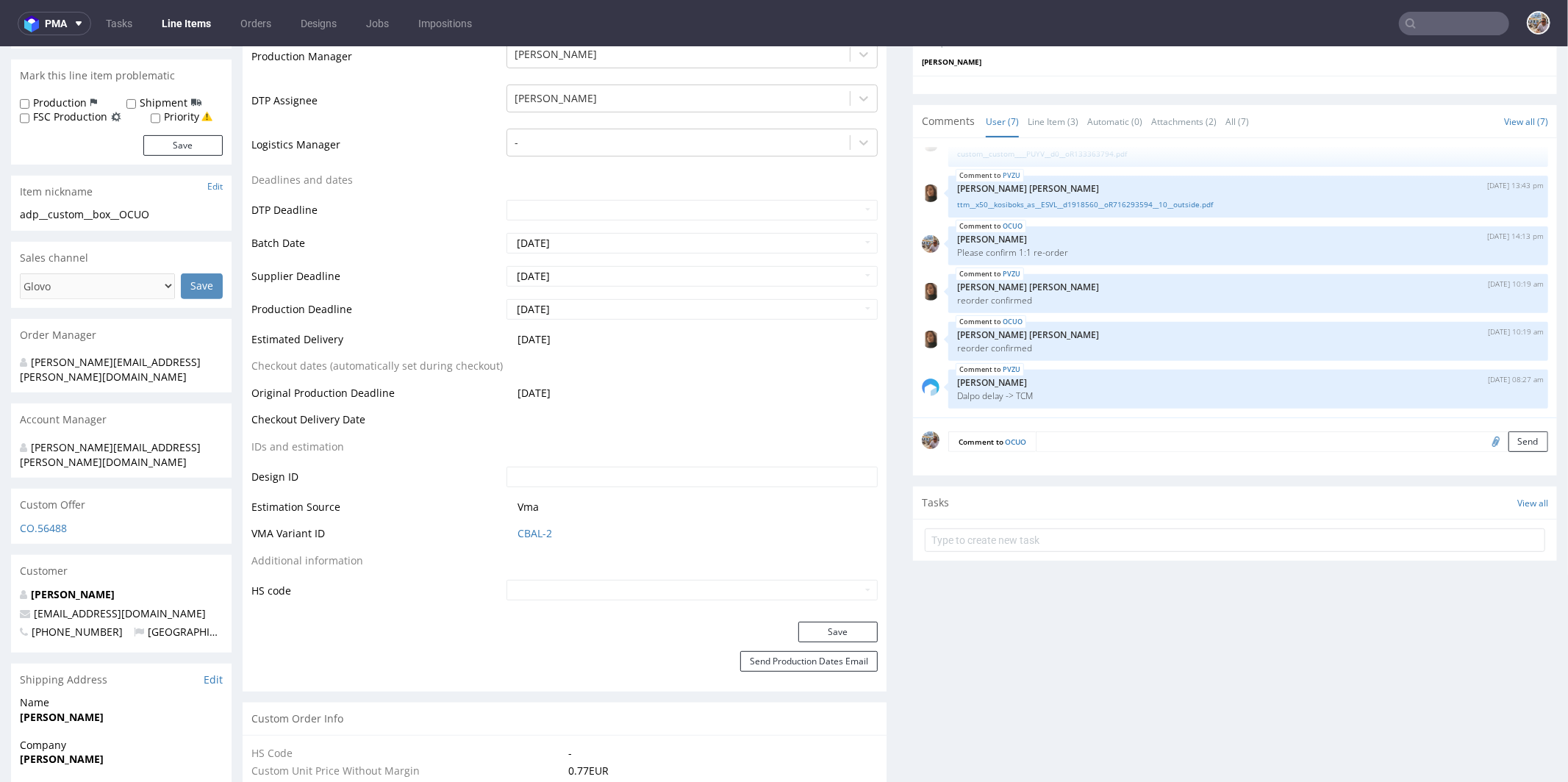
scroll to position [548, 0]
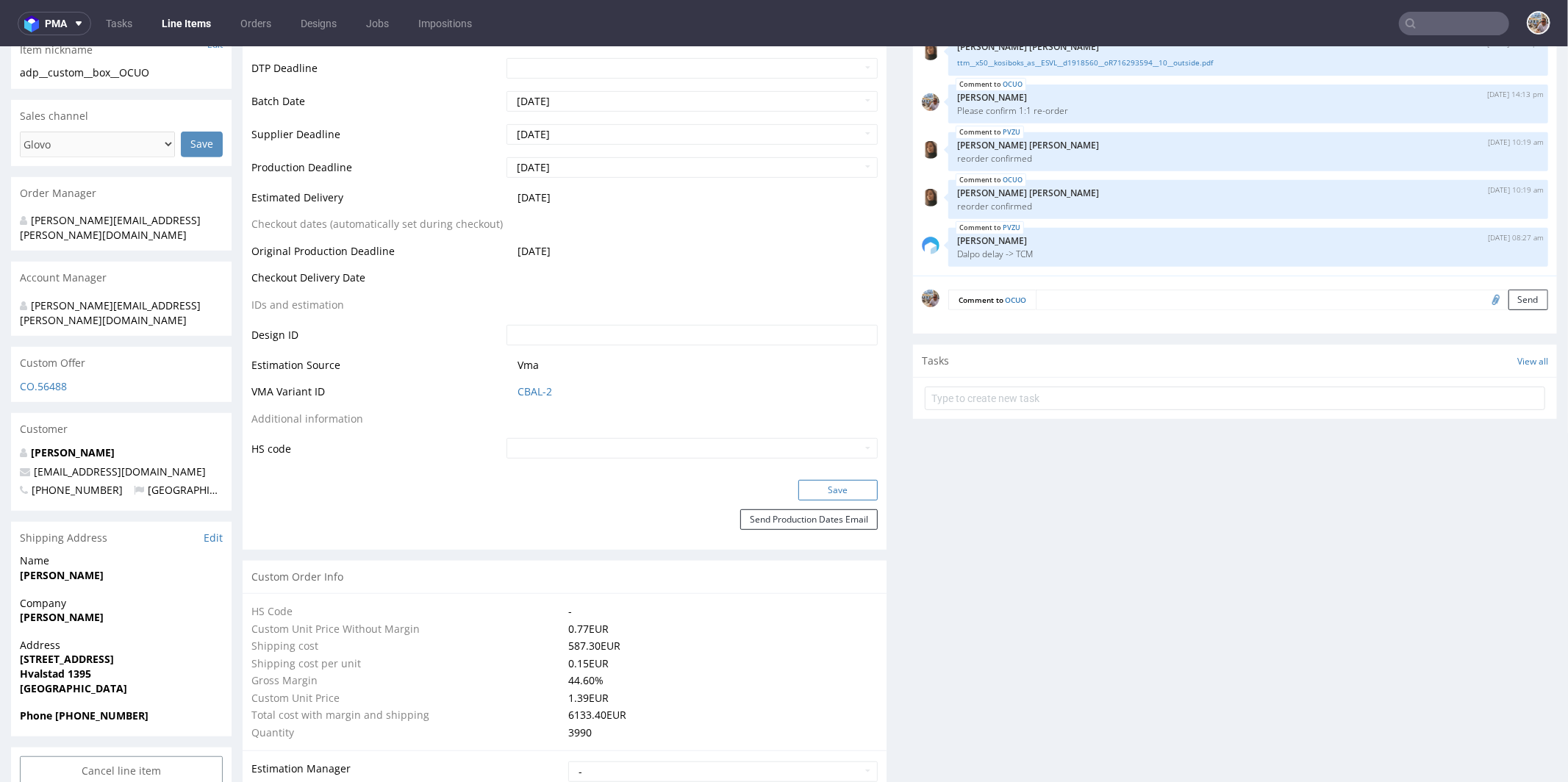
click at [831, 485] on button "Save" at bounding box center [838, 489] width 80 height 21
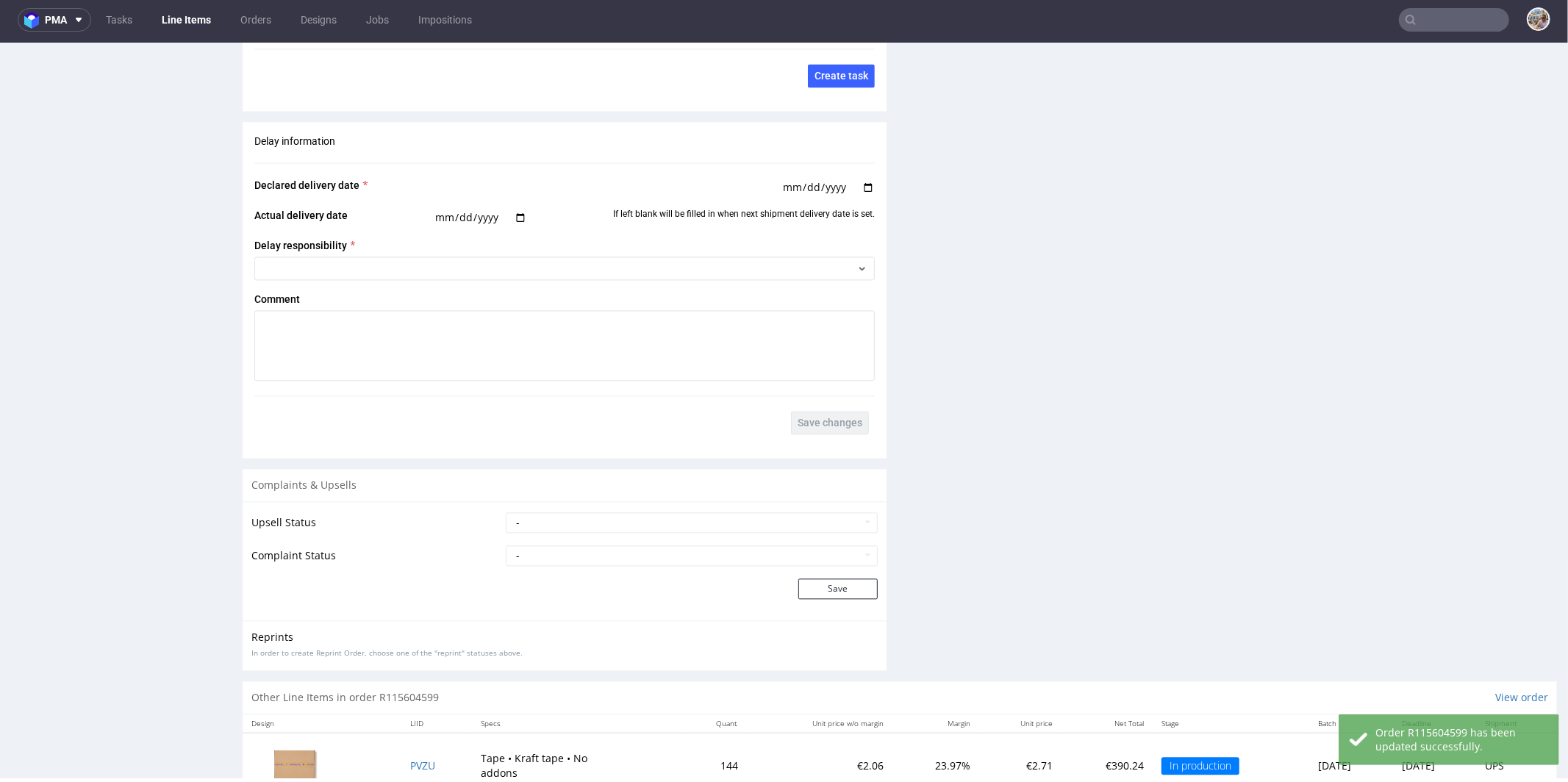
scroll to position [2535, 0]
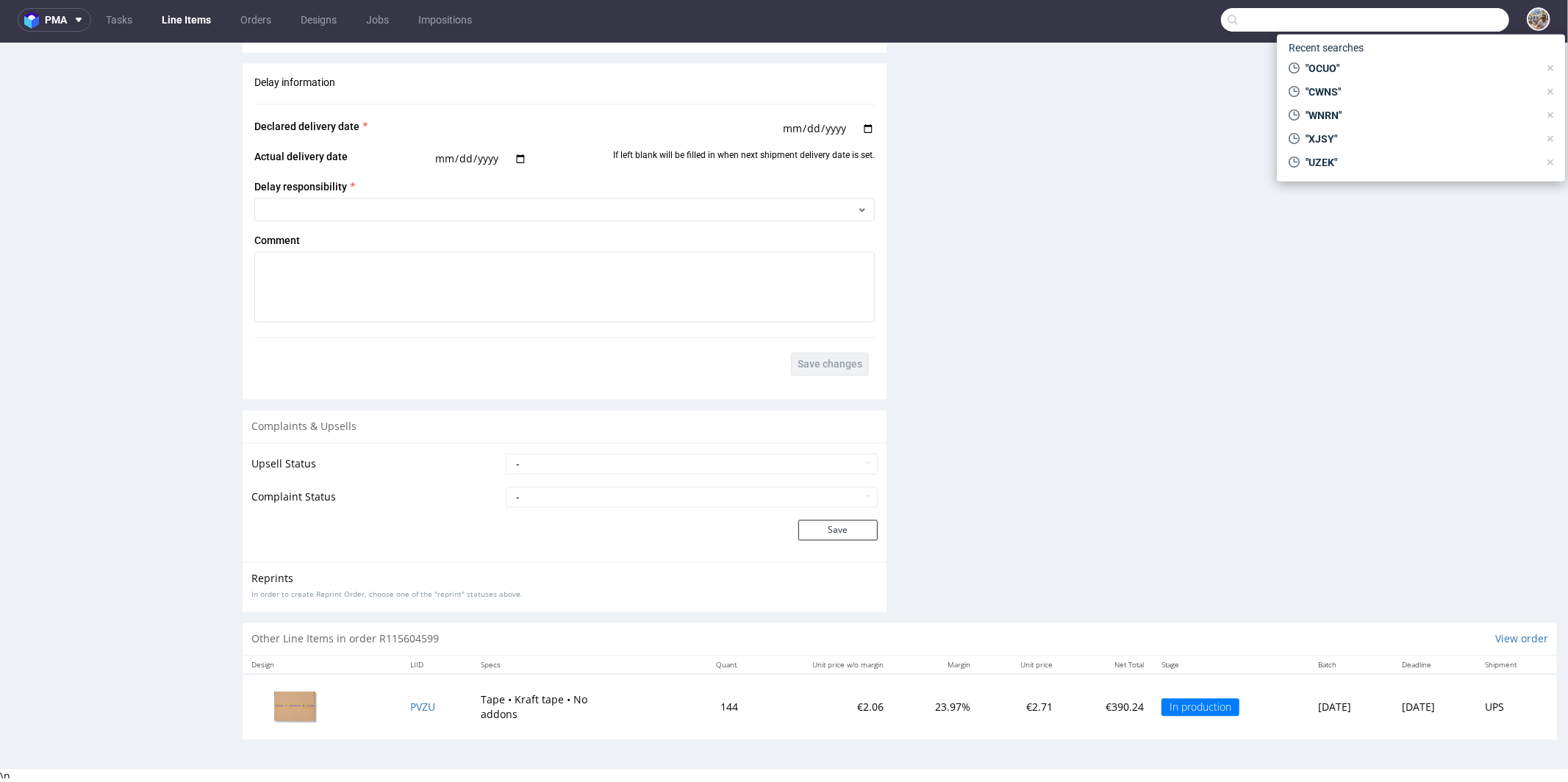
click at [1435, 29] on input "text" at bounding box center [1365, 20] width 288 height 24
paste input "R087107245"
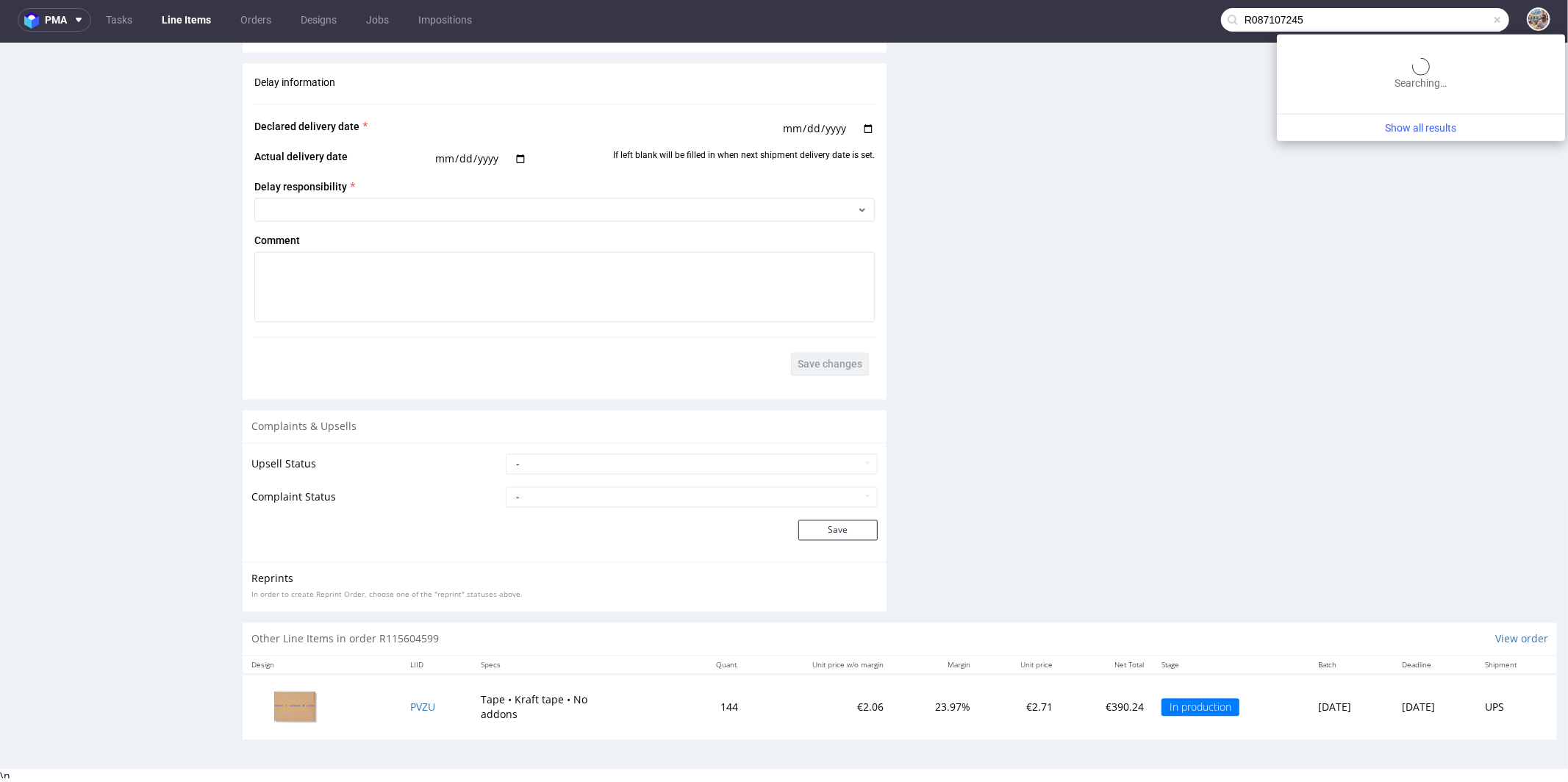
type input "R087107245"
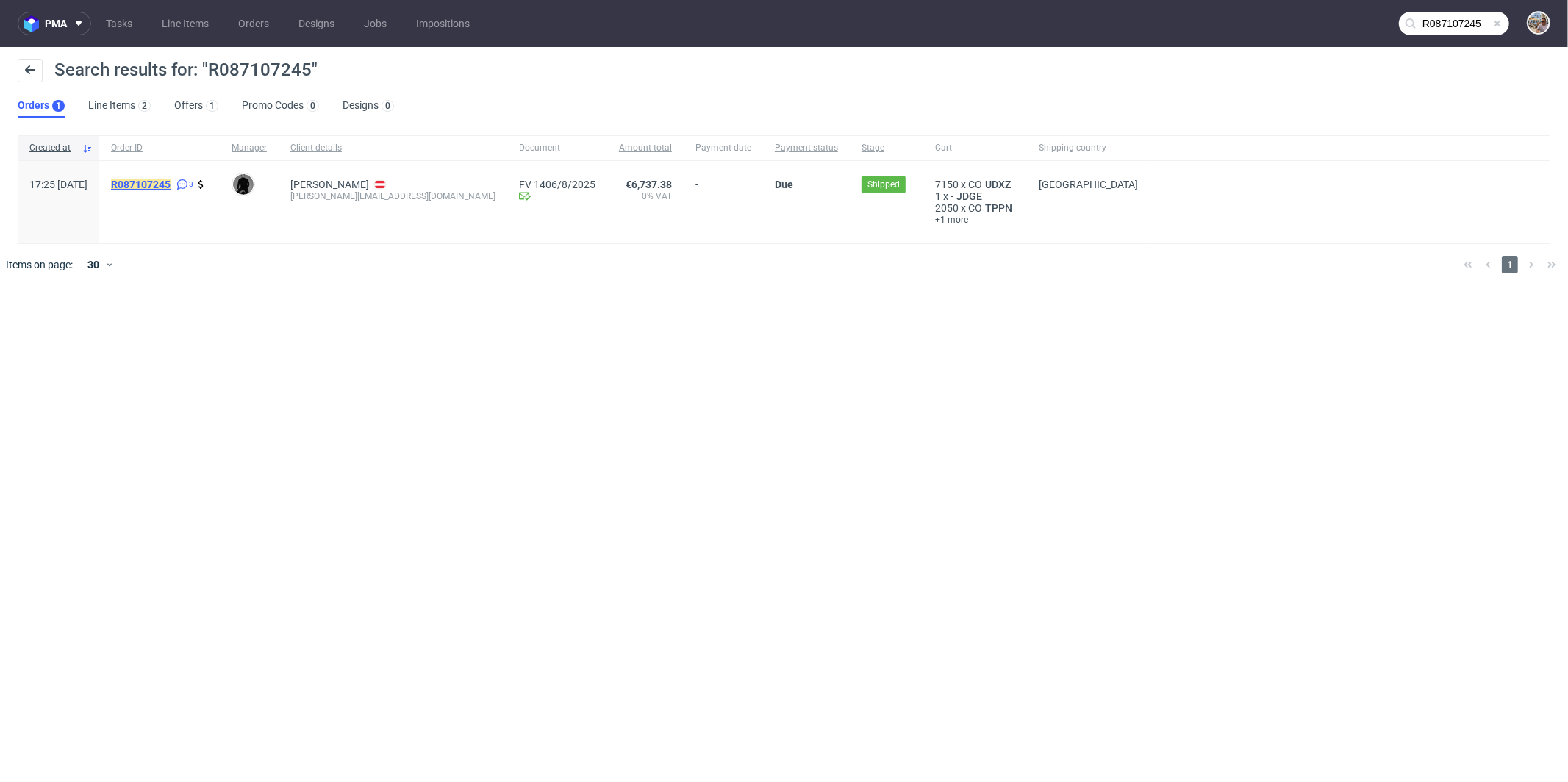
click at [171, 179] on span "R087107245" at bounding box center [140, 184] width 60 height 12
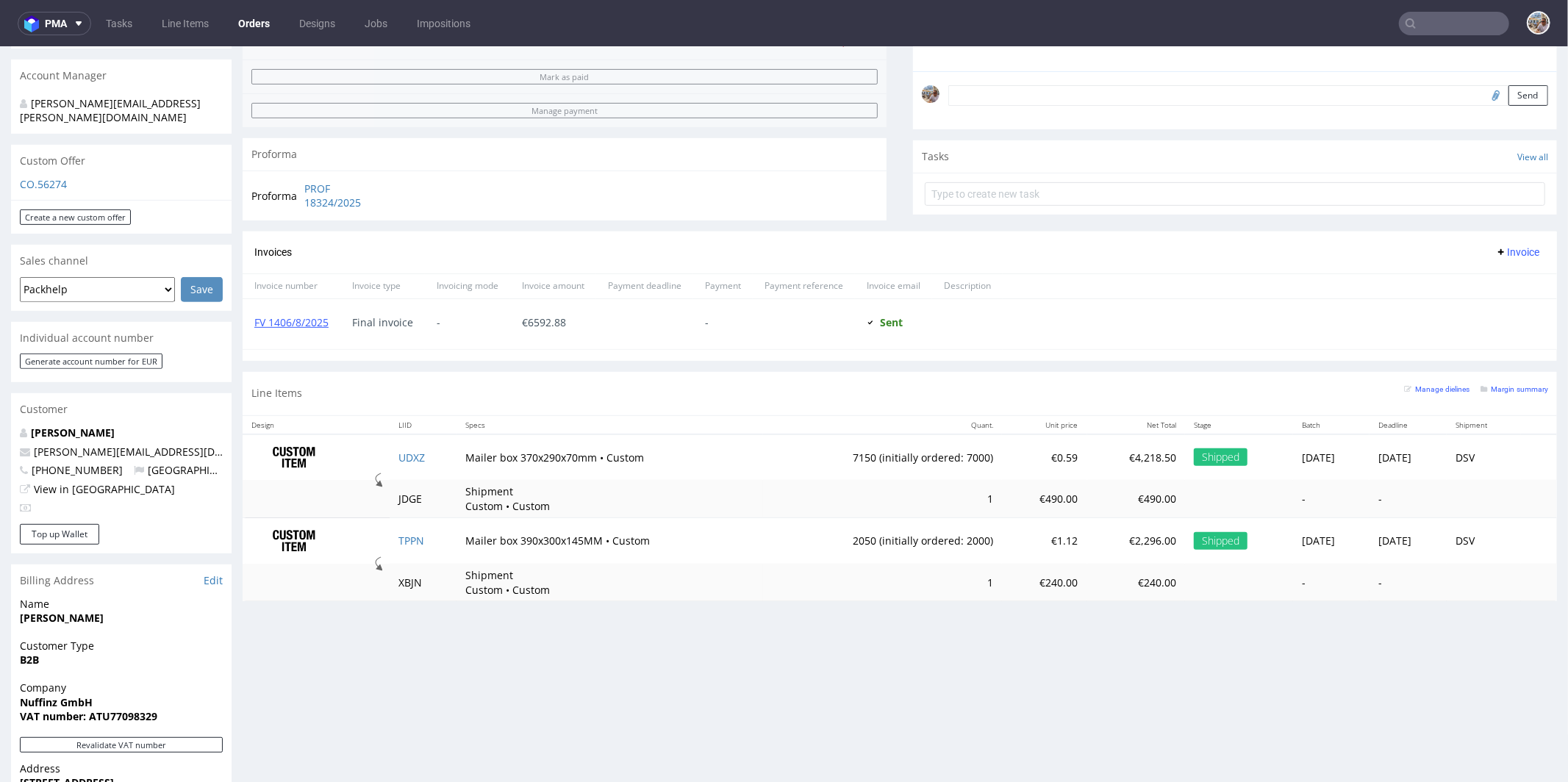
scroll to position [545, 0]
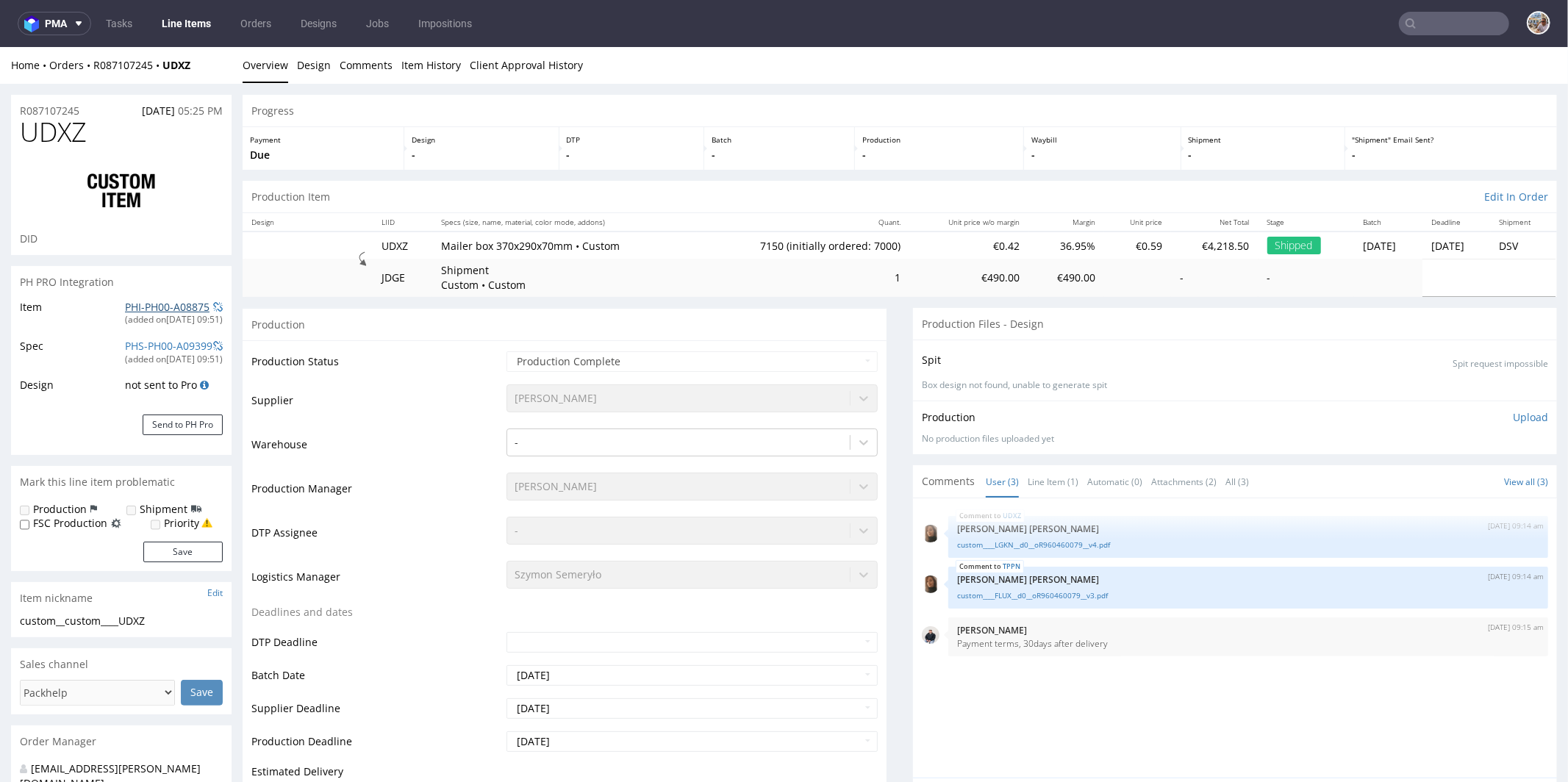
click at [133, 301] on link "PHI-PH00-A08875" at bounding box center [167, 306] width 84 height 14
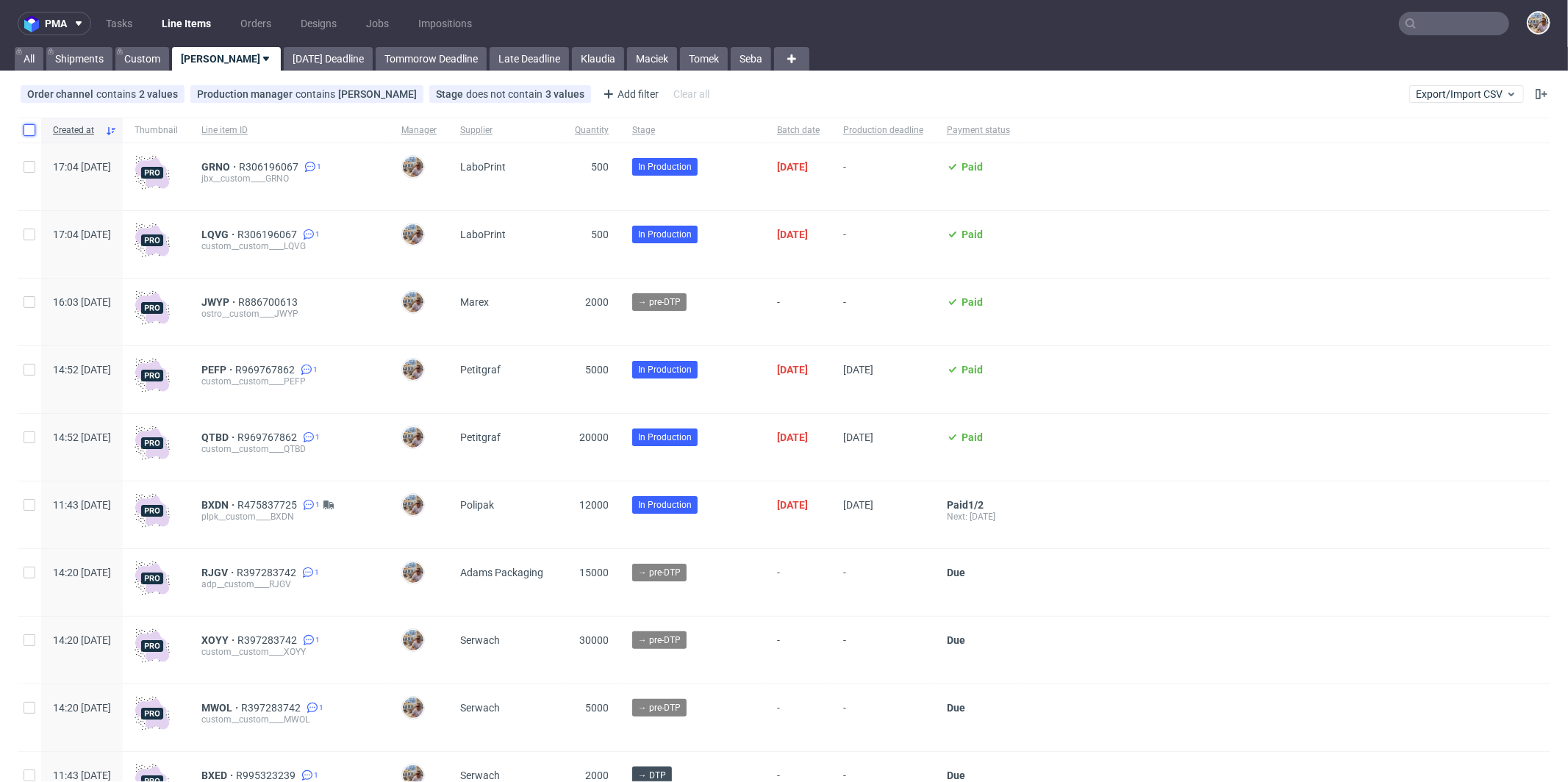
click at [34, 128] on input "checkbox" at bounding box center [29, 130] width 12 height 12
checkbox input "true"
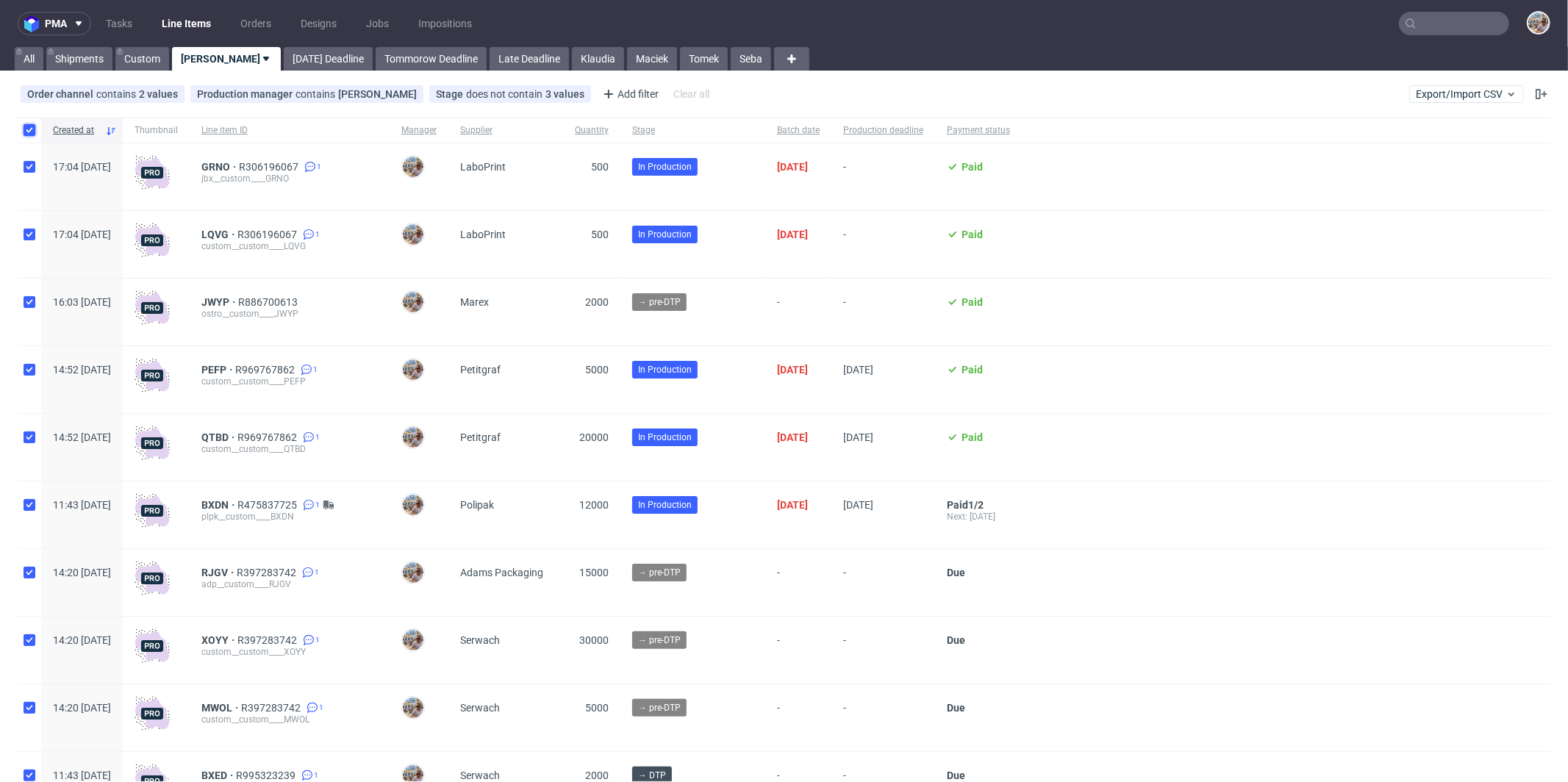
checkbox input "true"
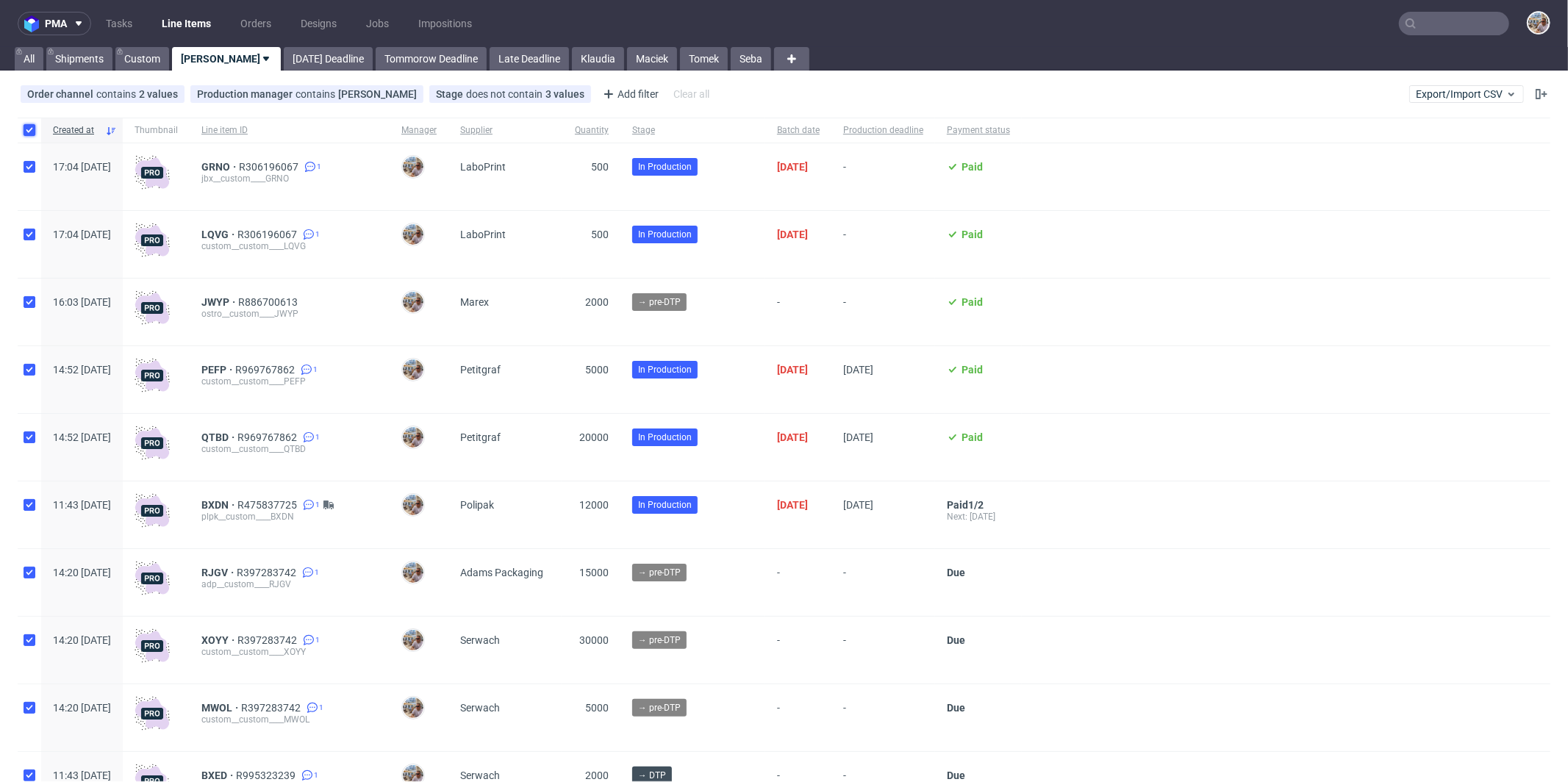
checkbox input "true"
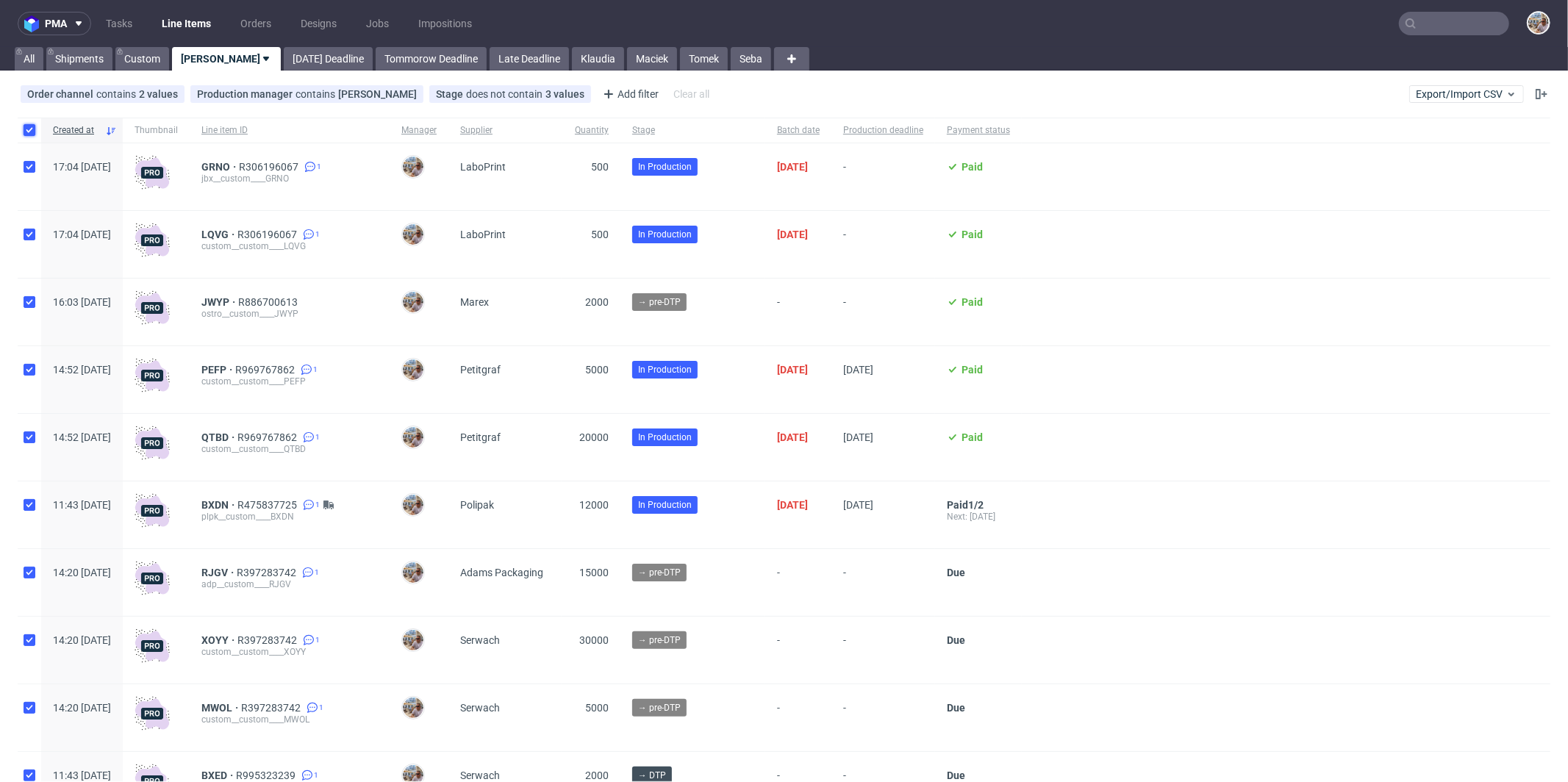
checkbox input "true"
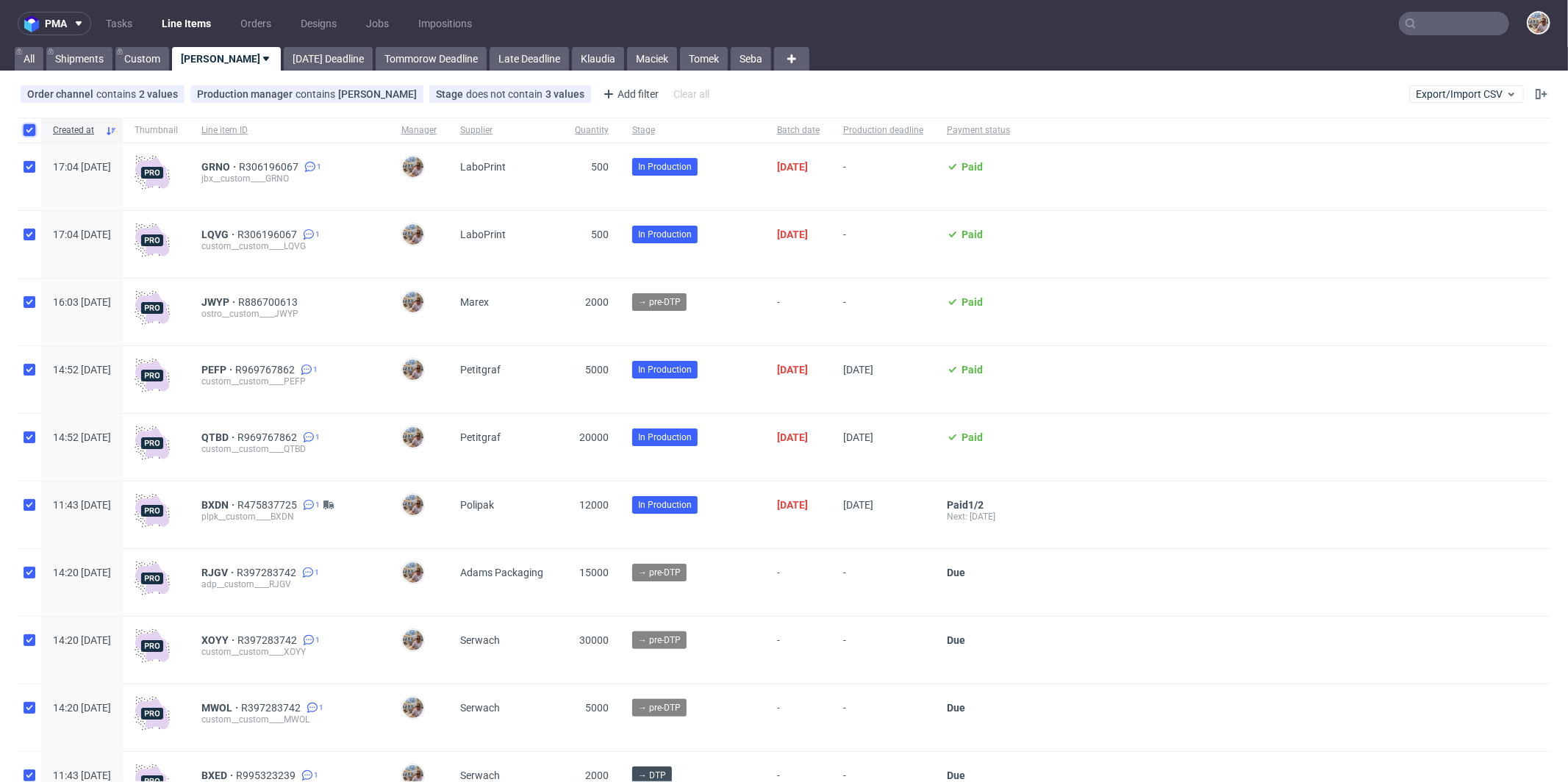
checkbox input "true"
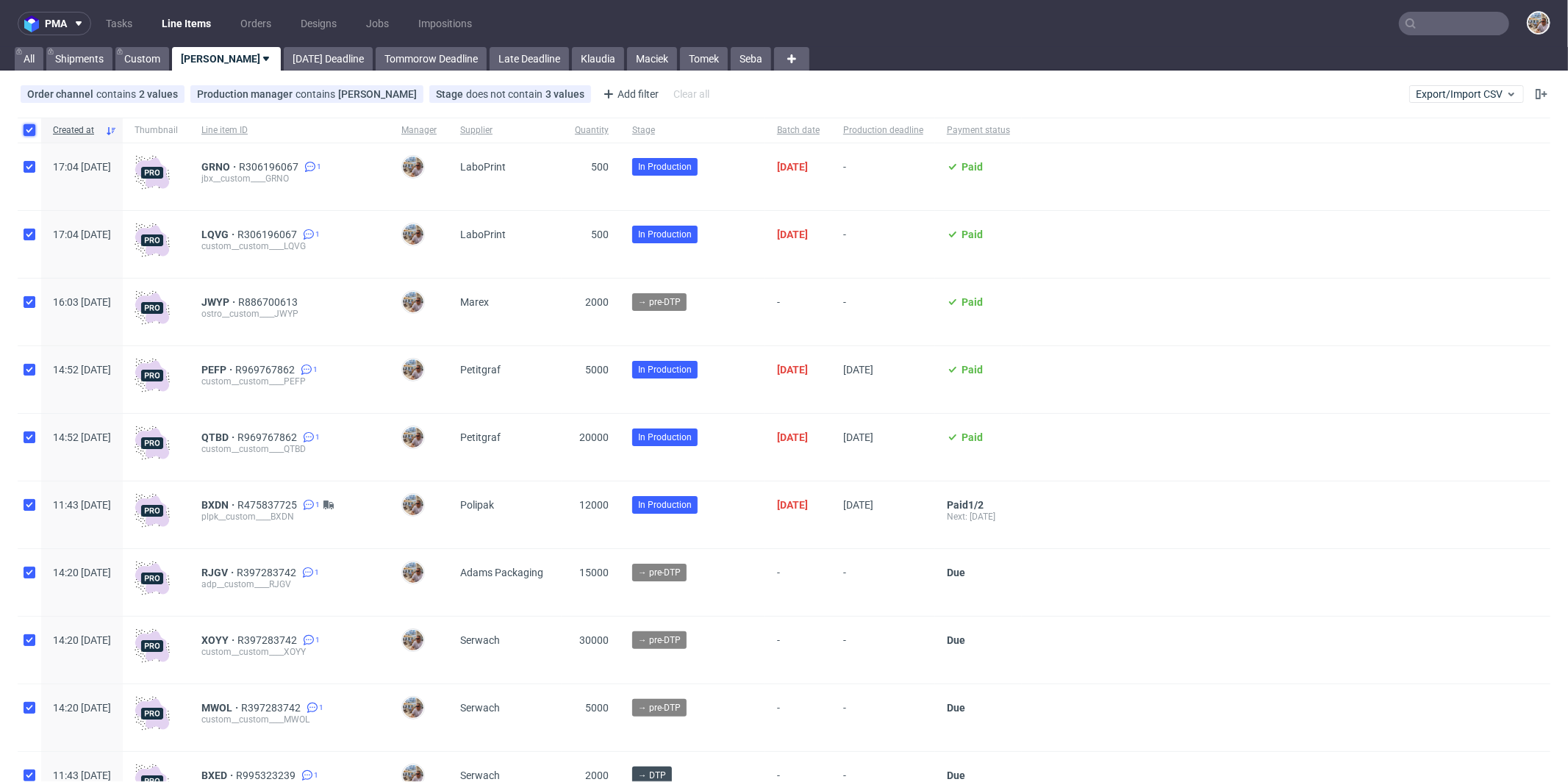
checkbox input "true"
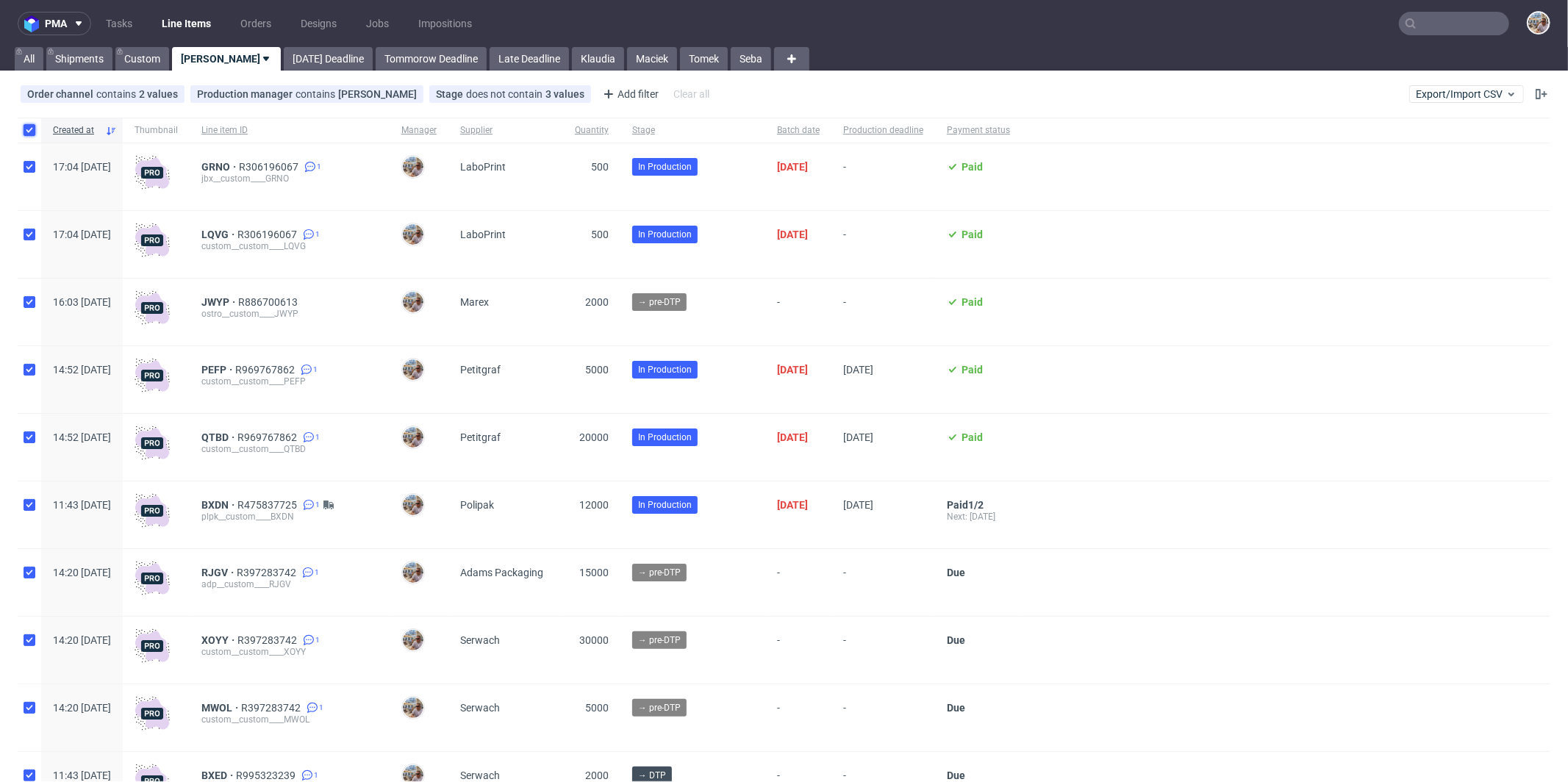
checkbox input "true"
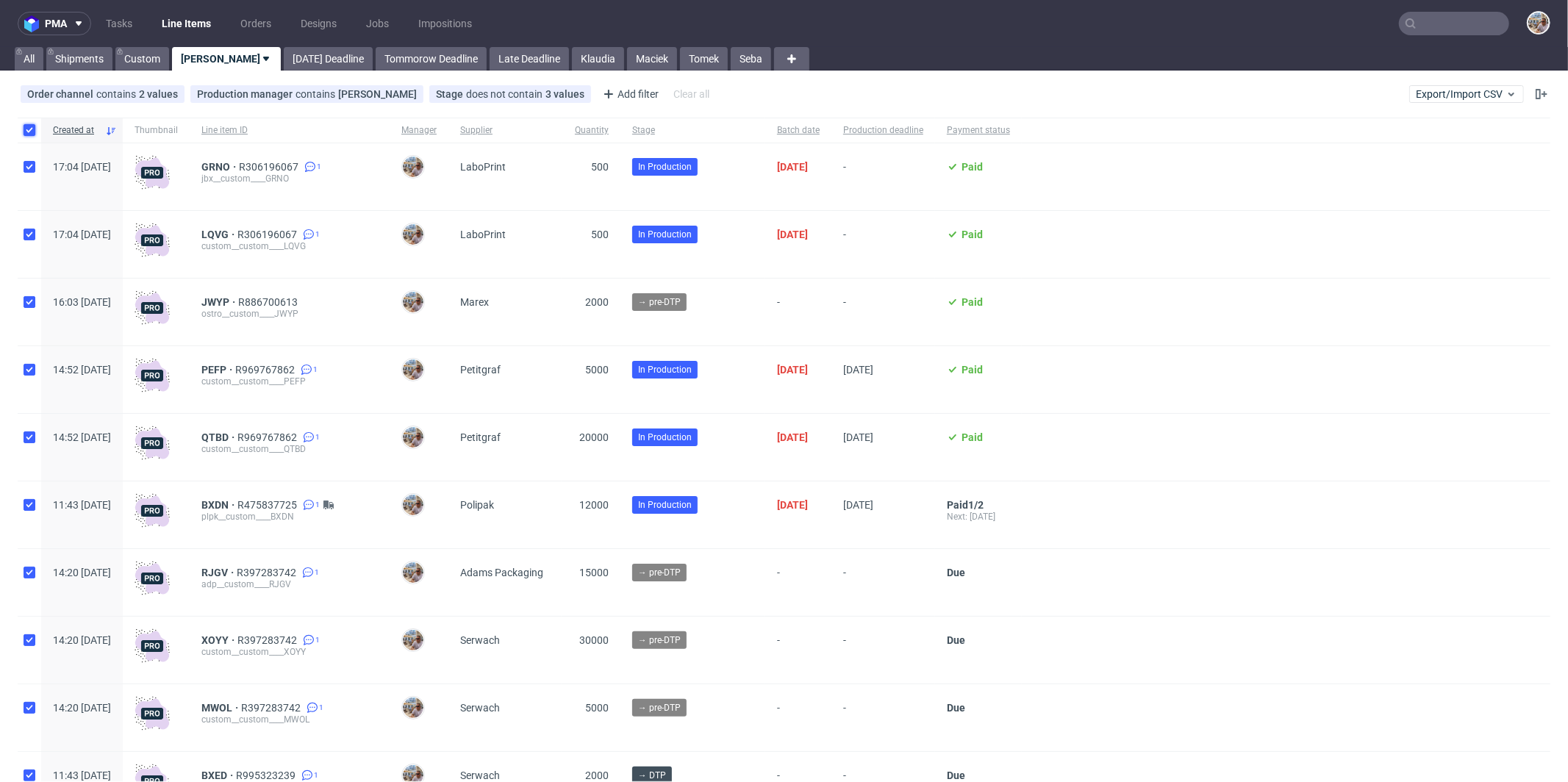
checkbox input "true"
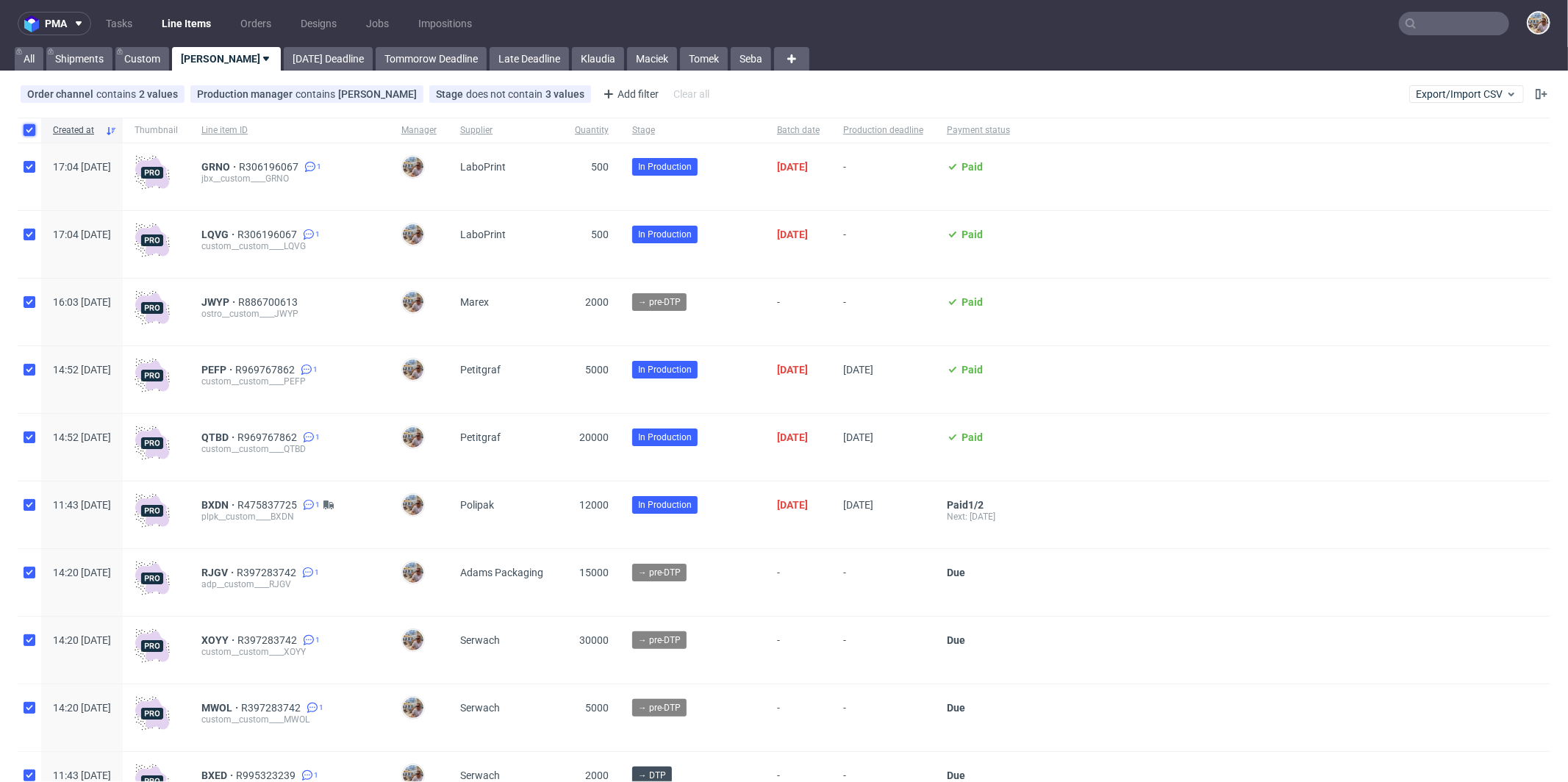
checkbox input "true"
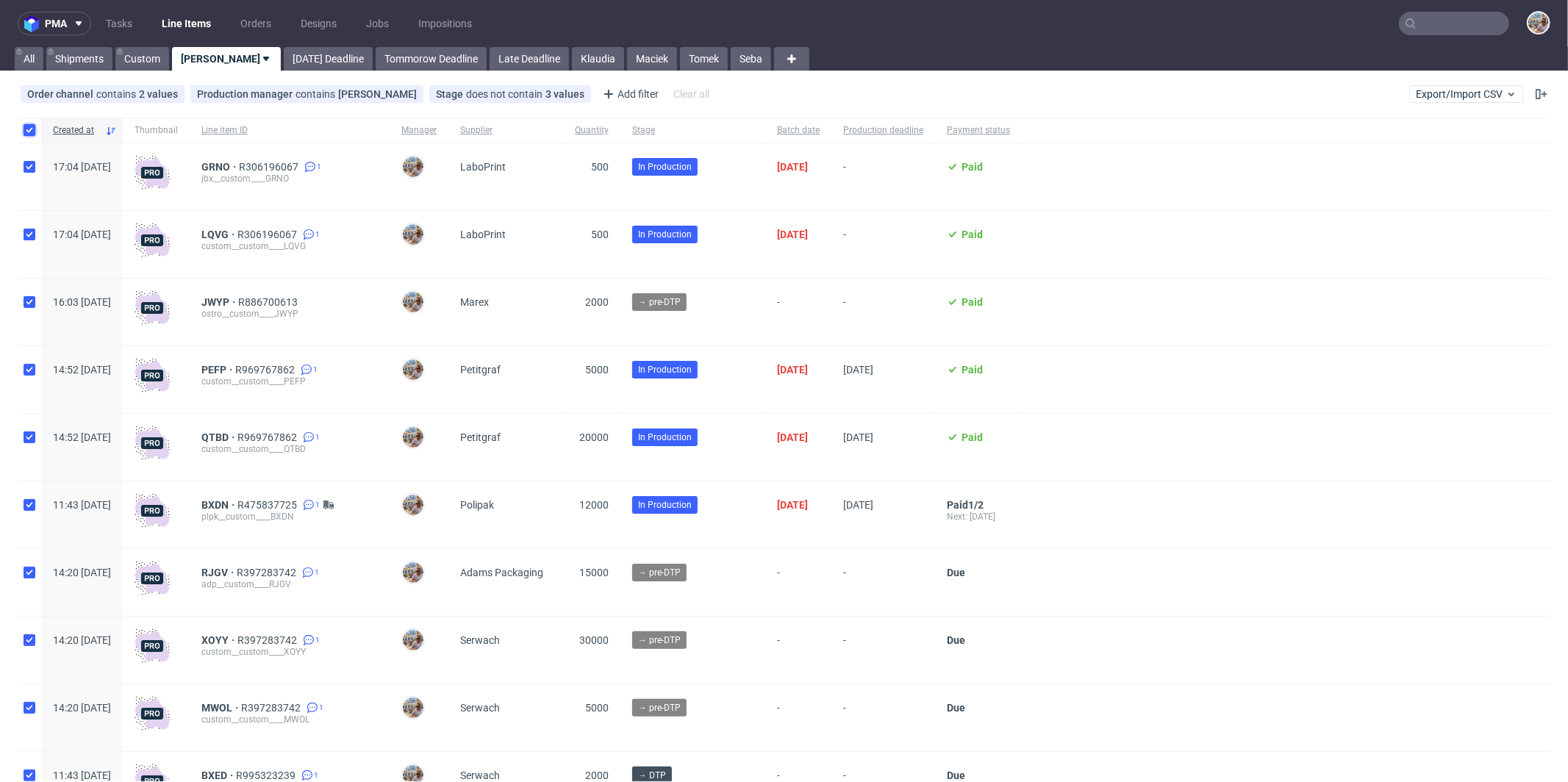
checkbox input "true"
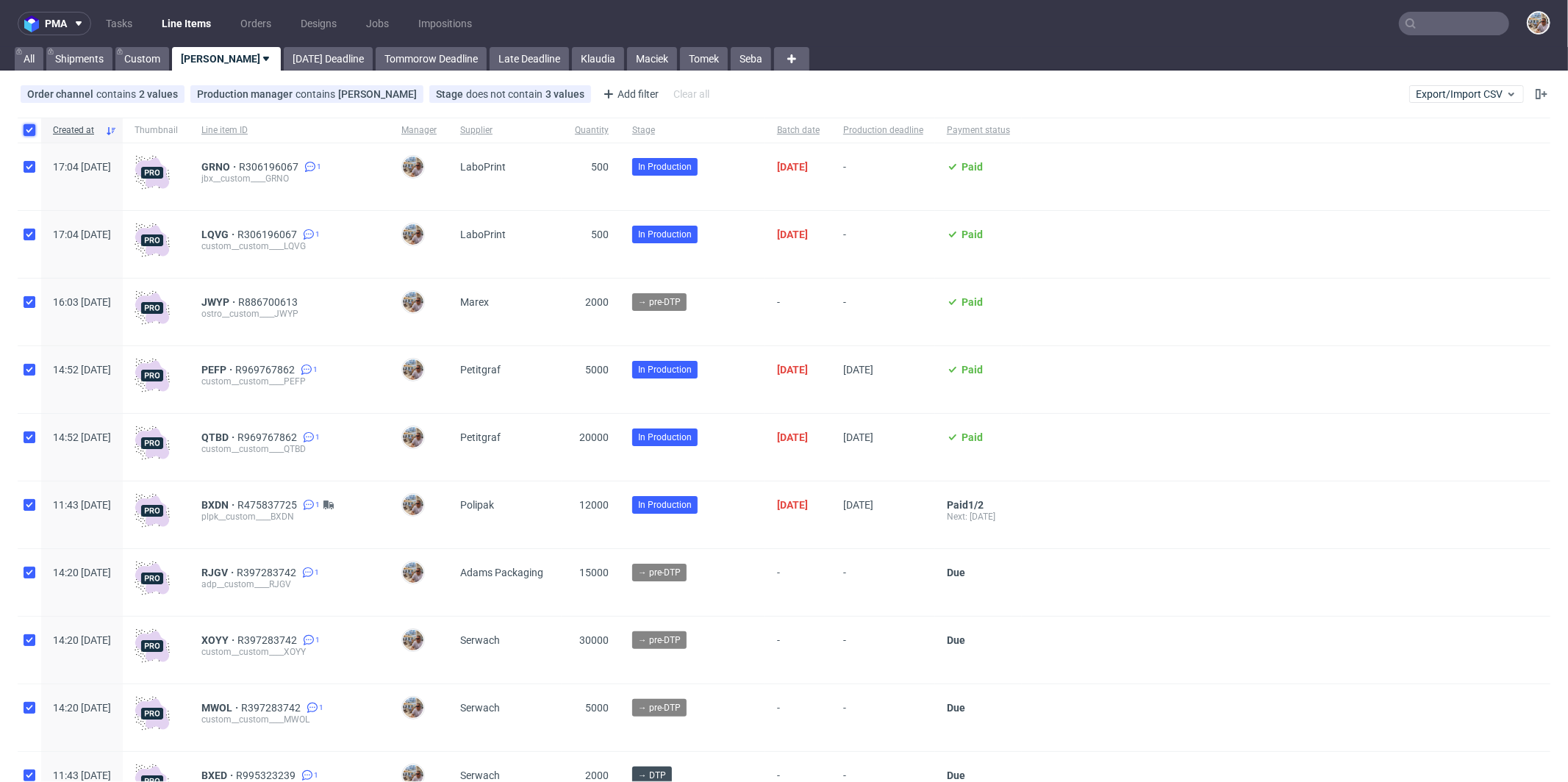
checkbox input "true"
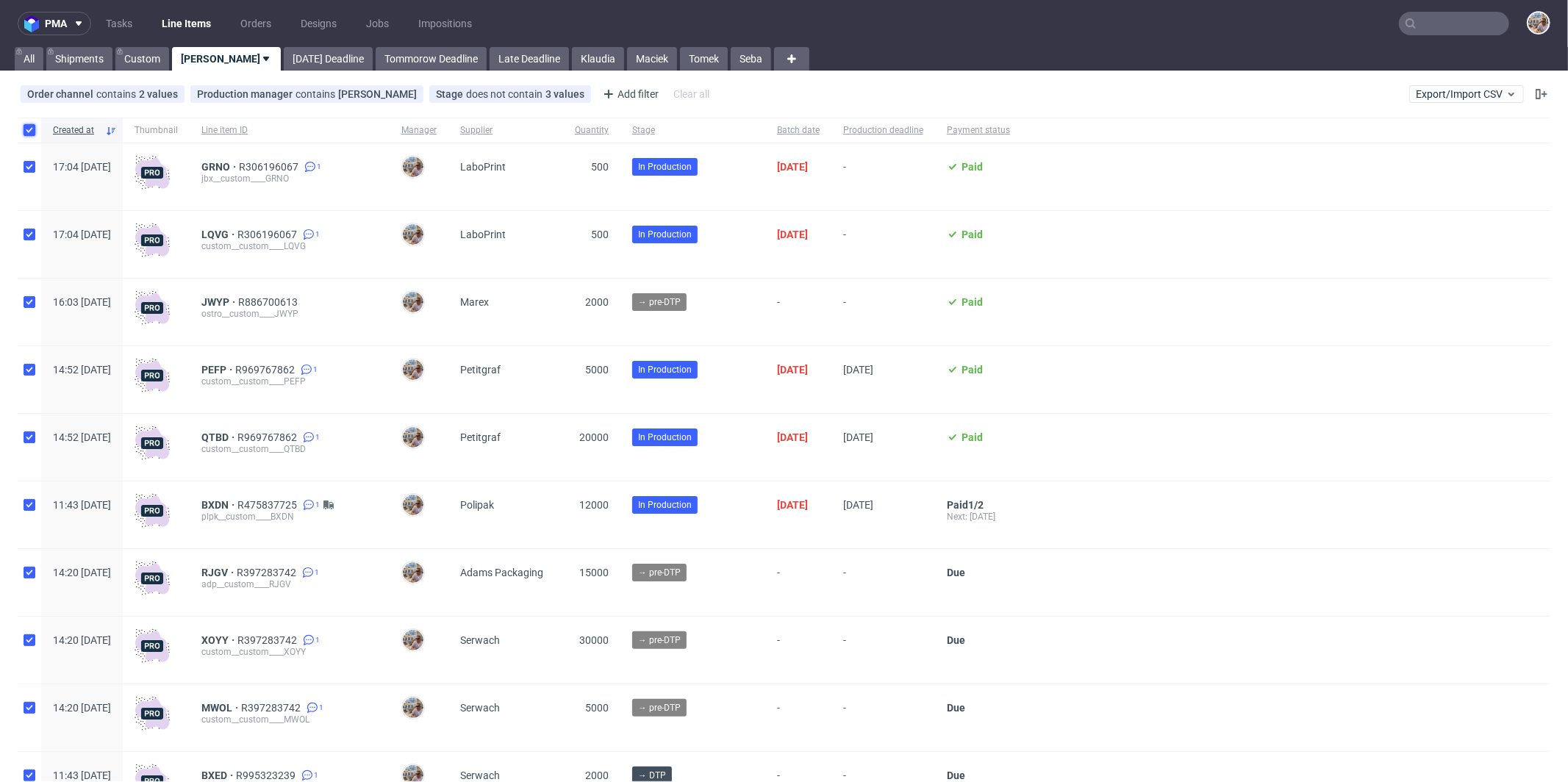
checkbox input "true"
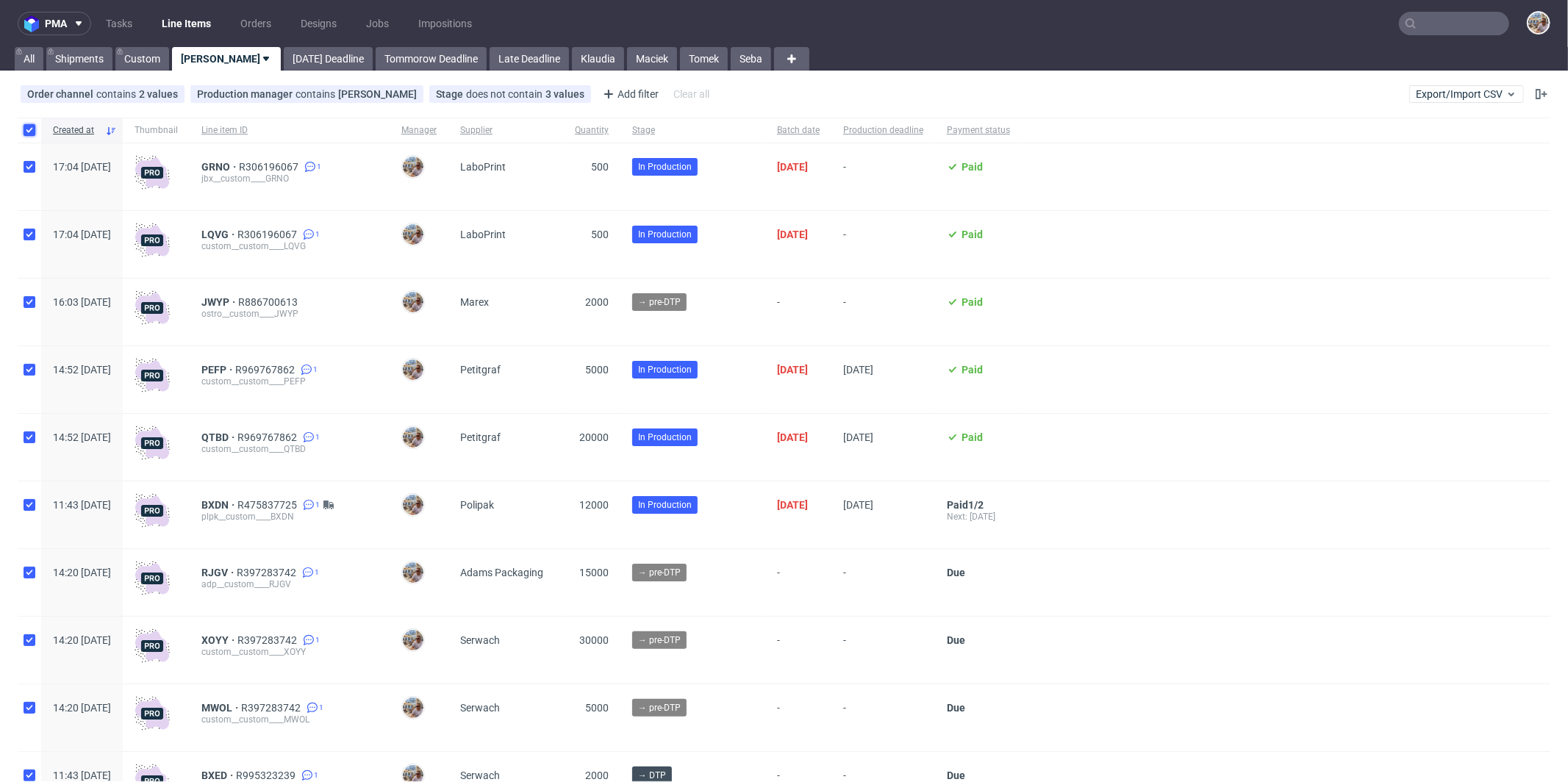
checkbox input "true"
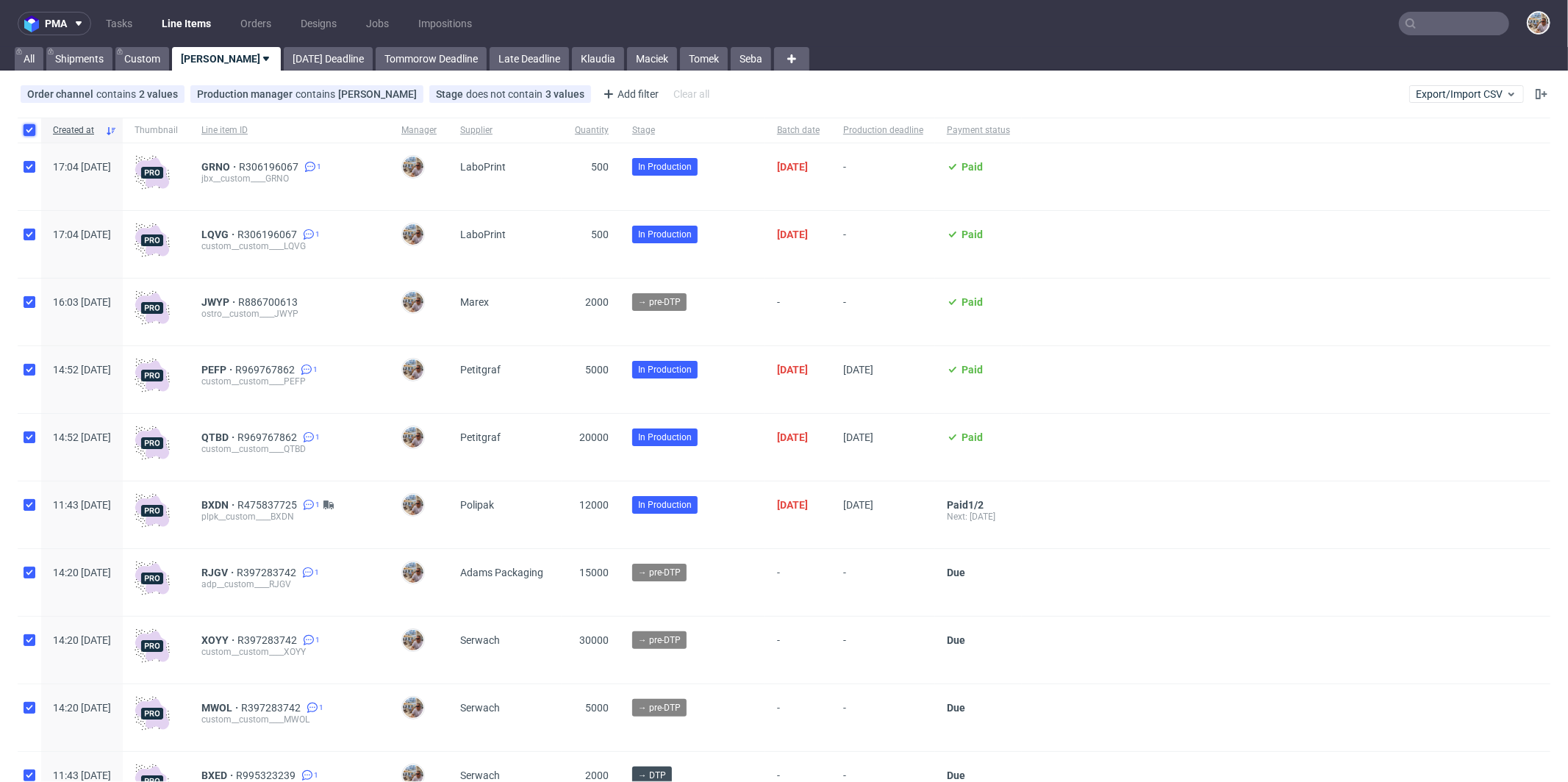
checkbox input "true"
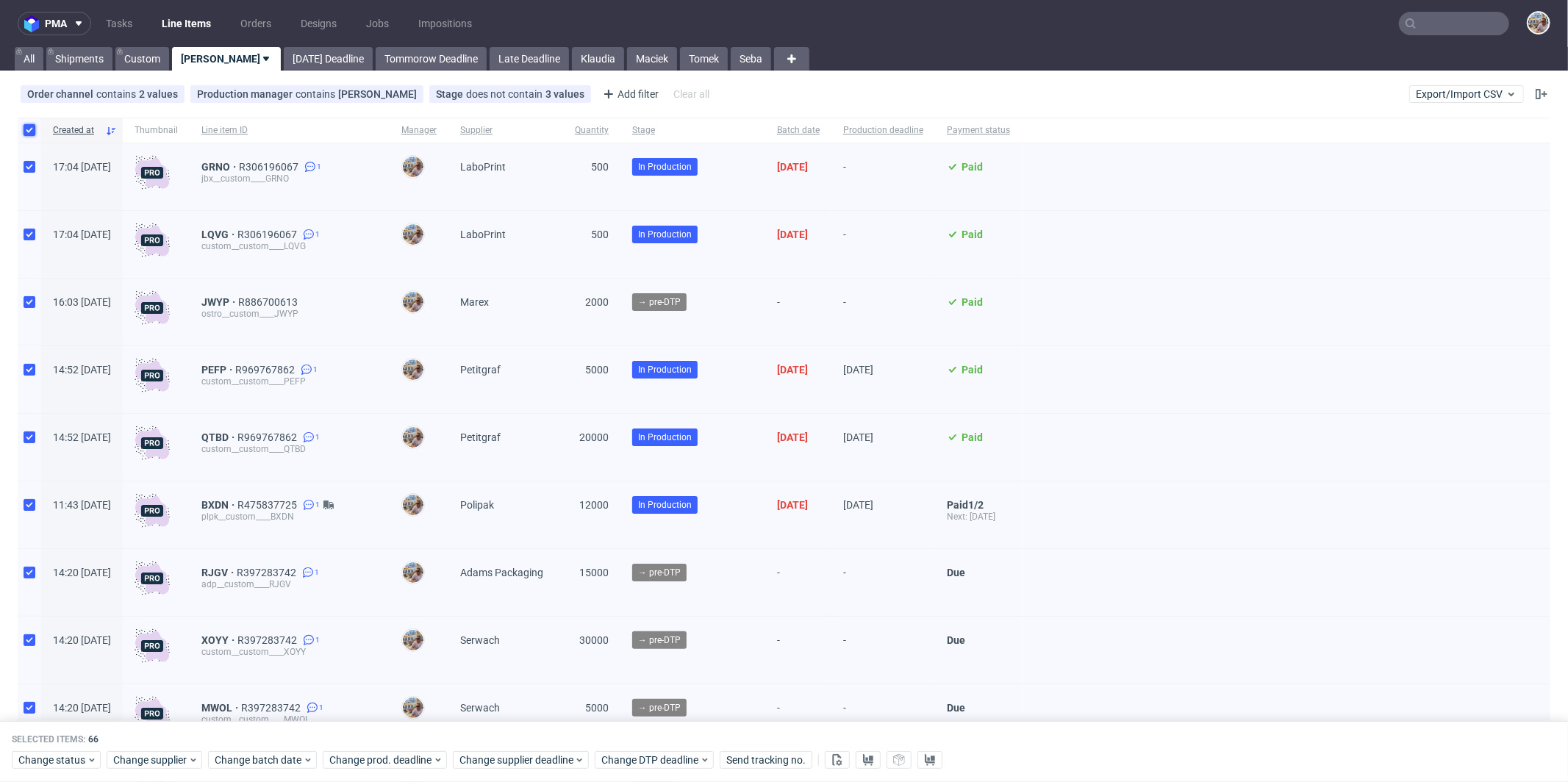
click at [34, 128] on input "checkbox" at bounding box center [29, 130] width 12 height 12
checkbox input "false"
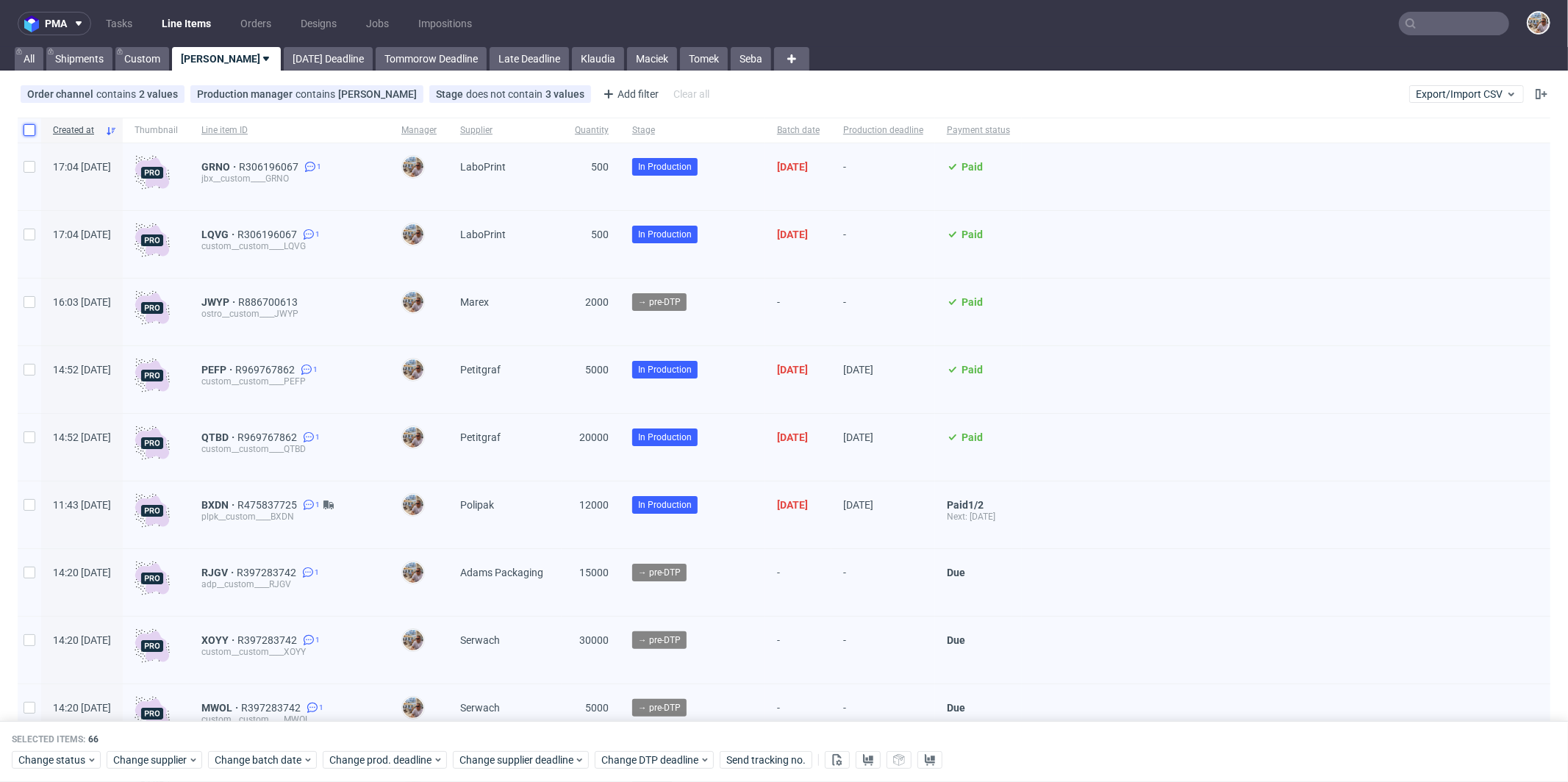
checkbox input "false"
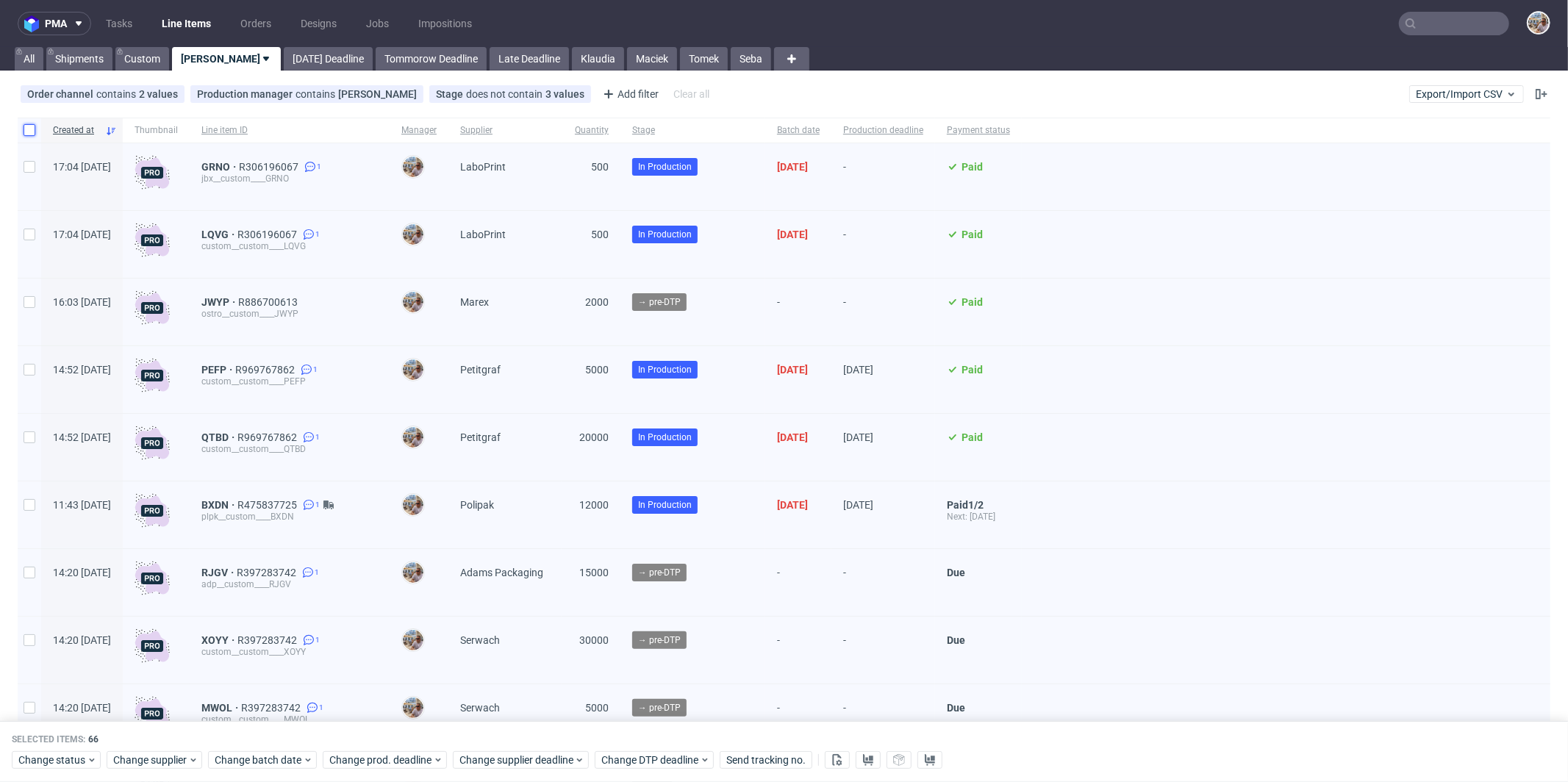
checkbox input "false"
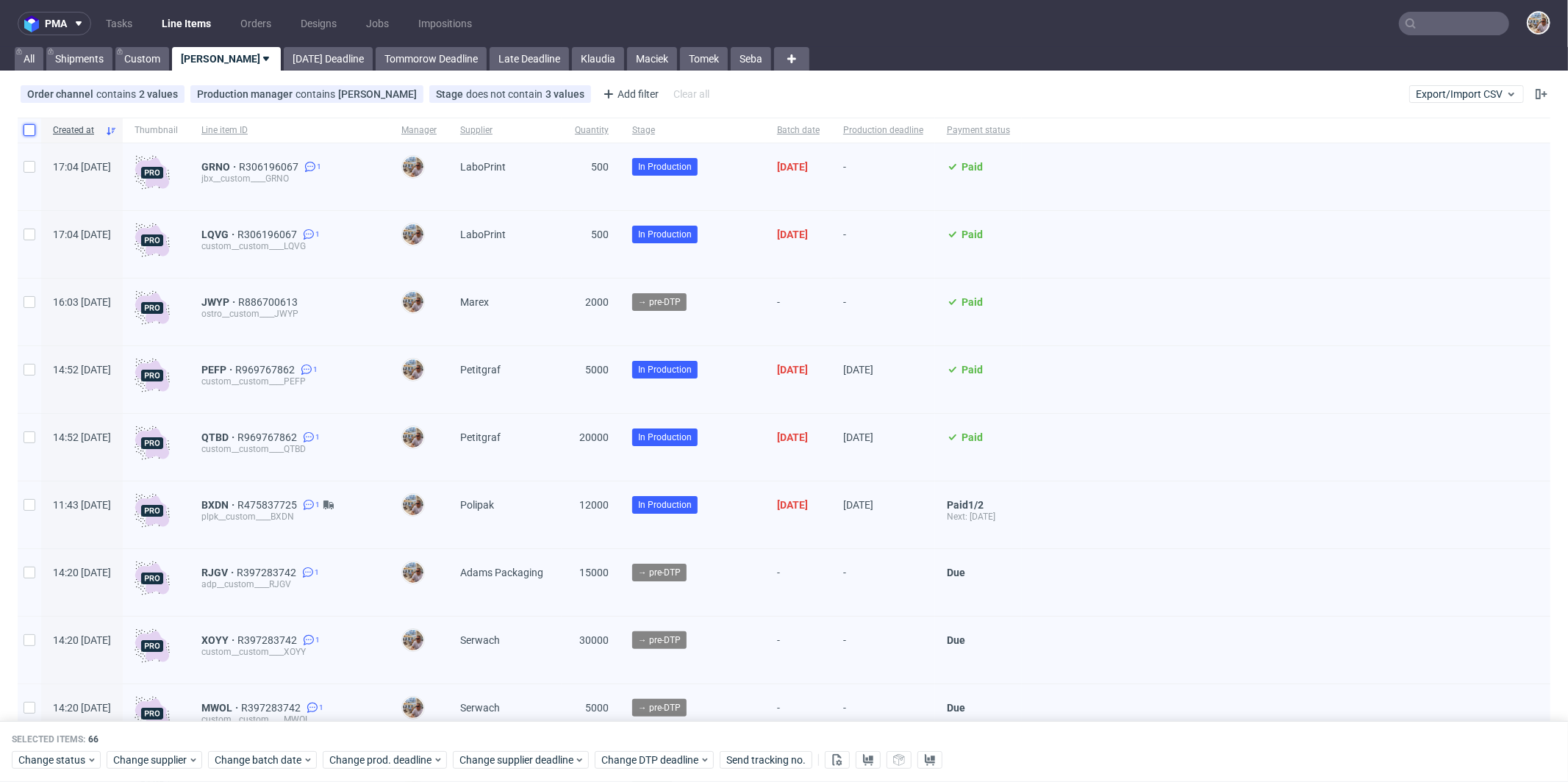
checkbox input "false"
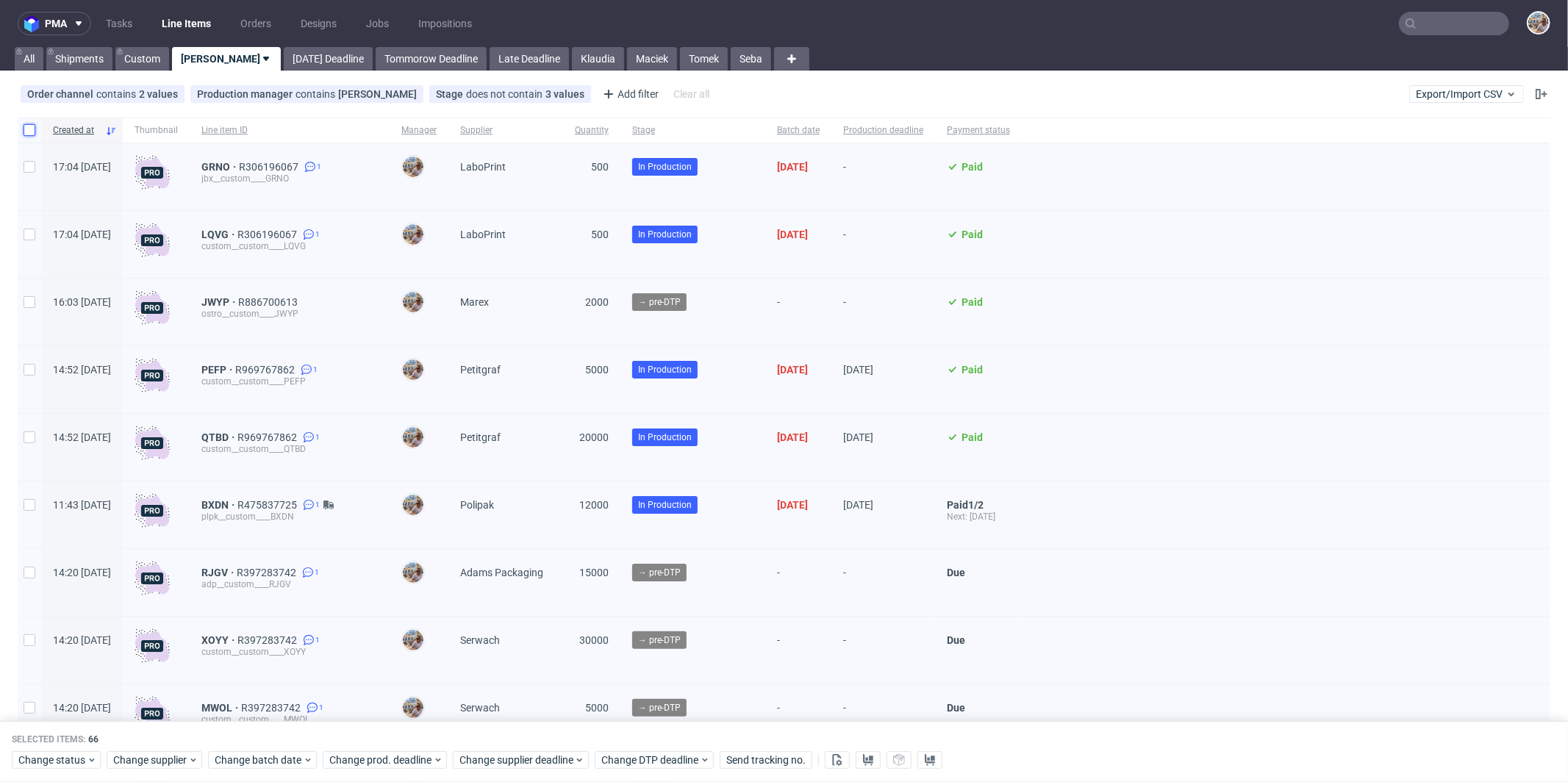
checkbox input "false"
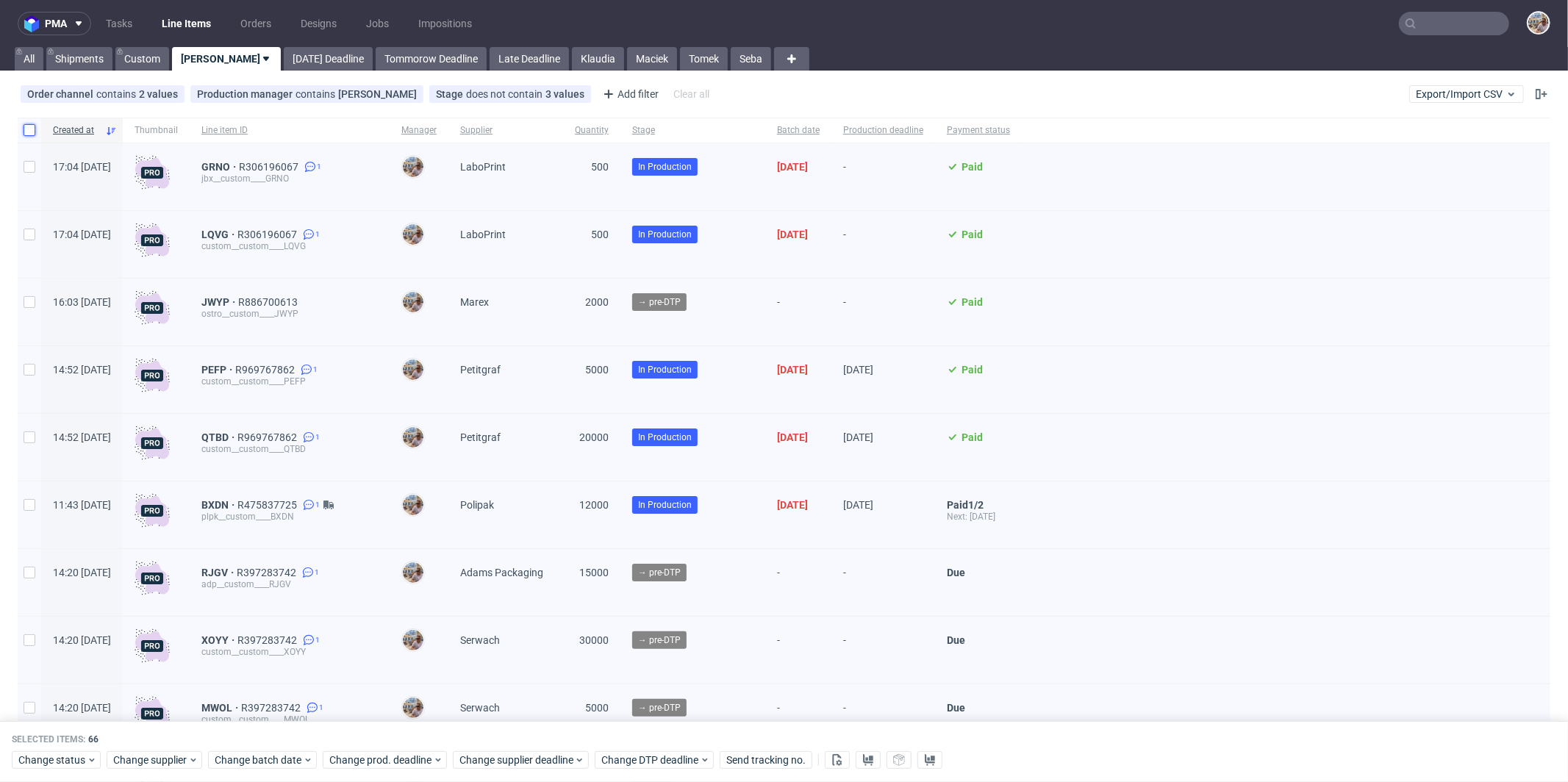
checkbox input "false"
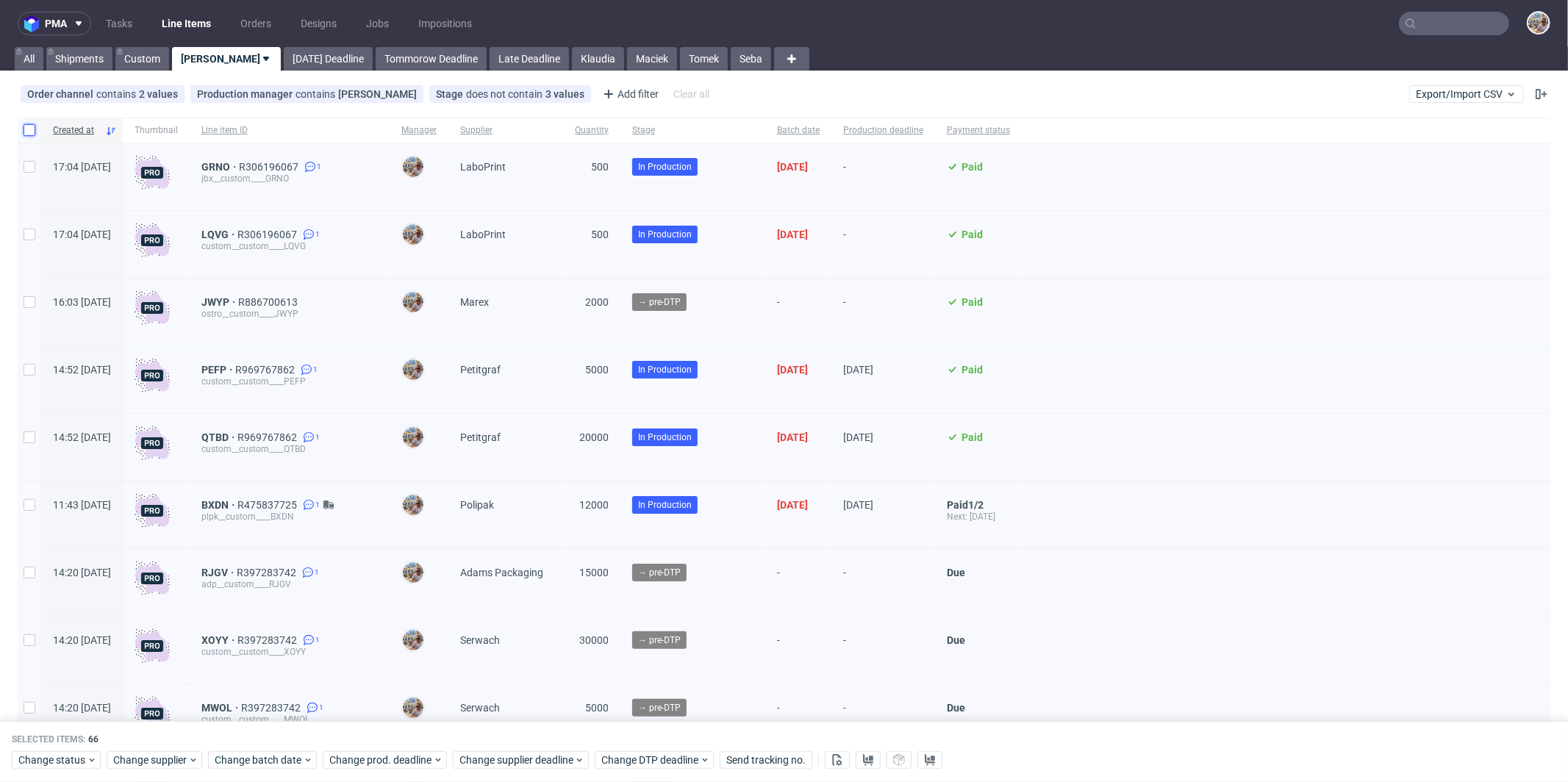
checkbox input "false"
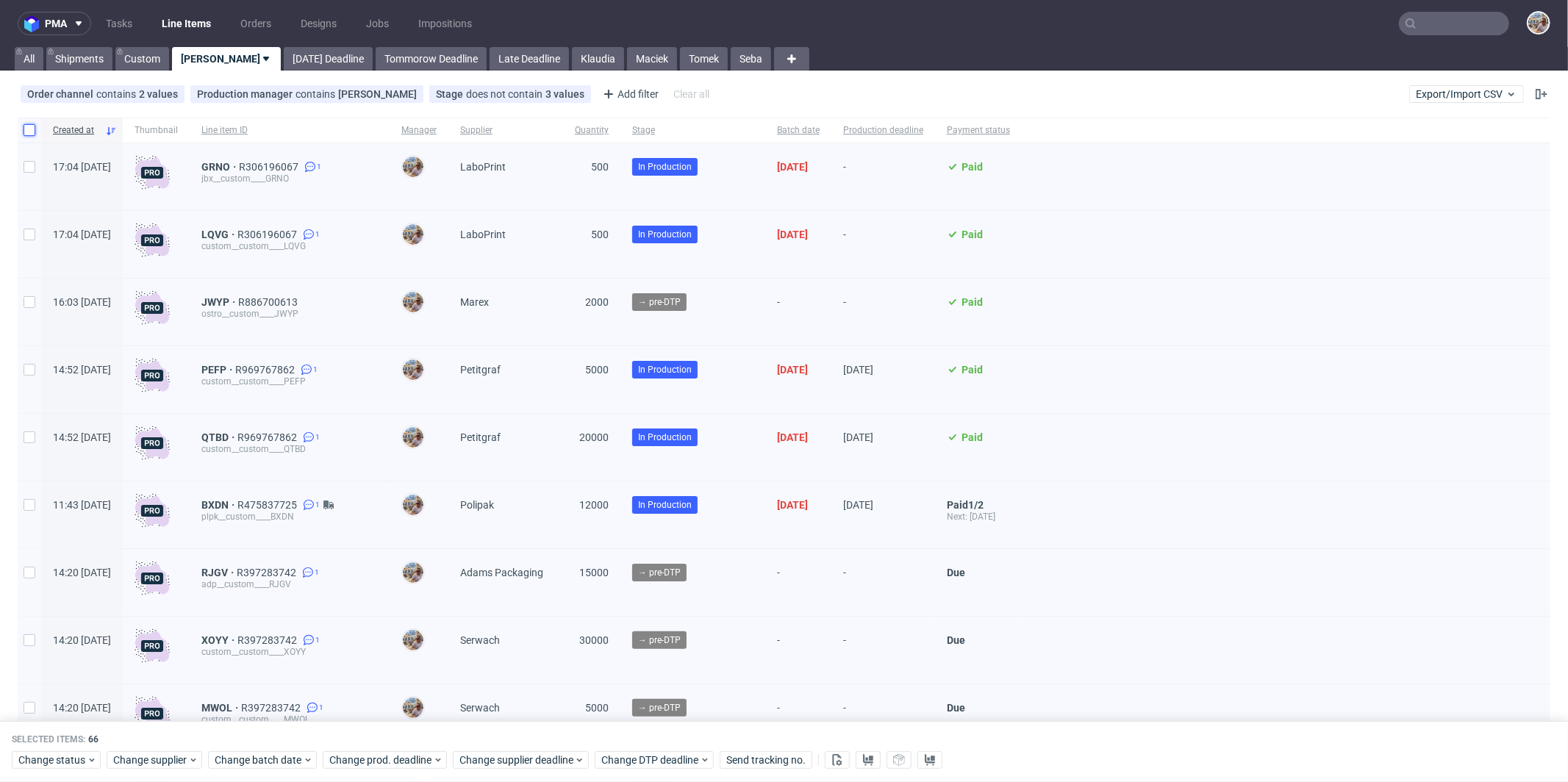
checkbox input "false"
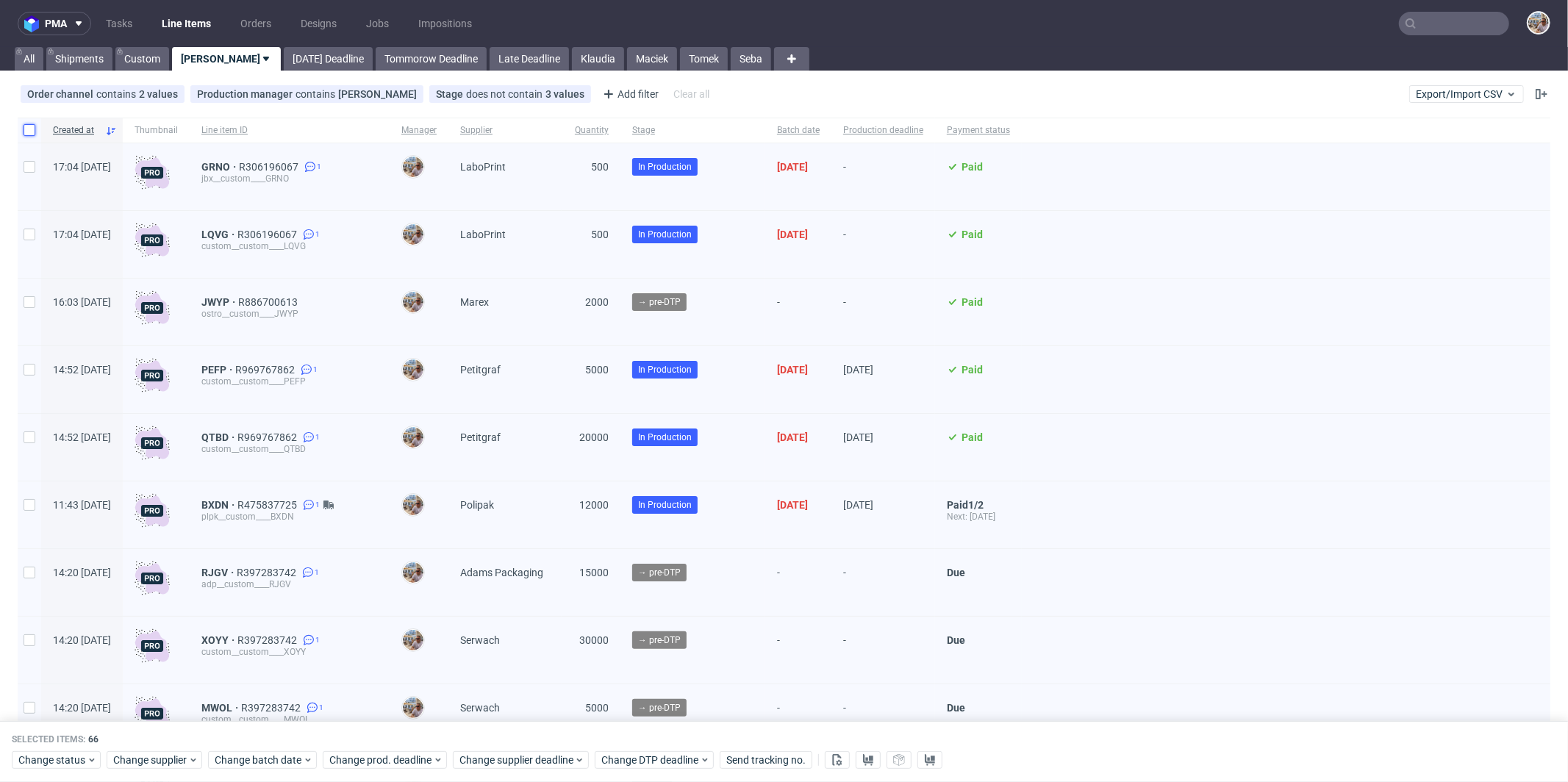
checkbox input "false"
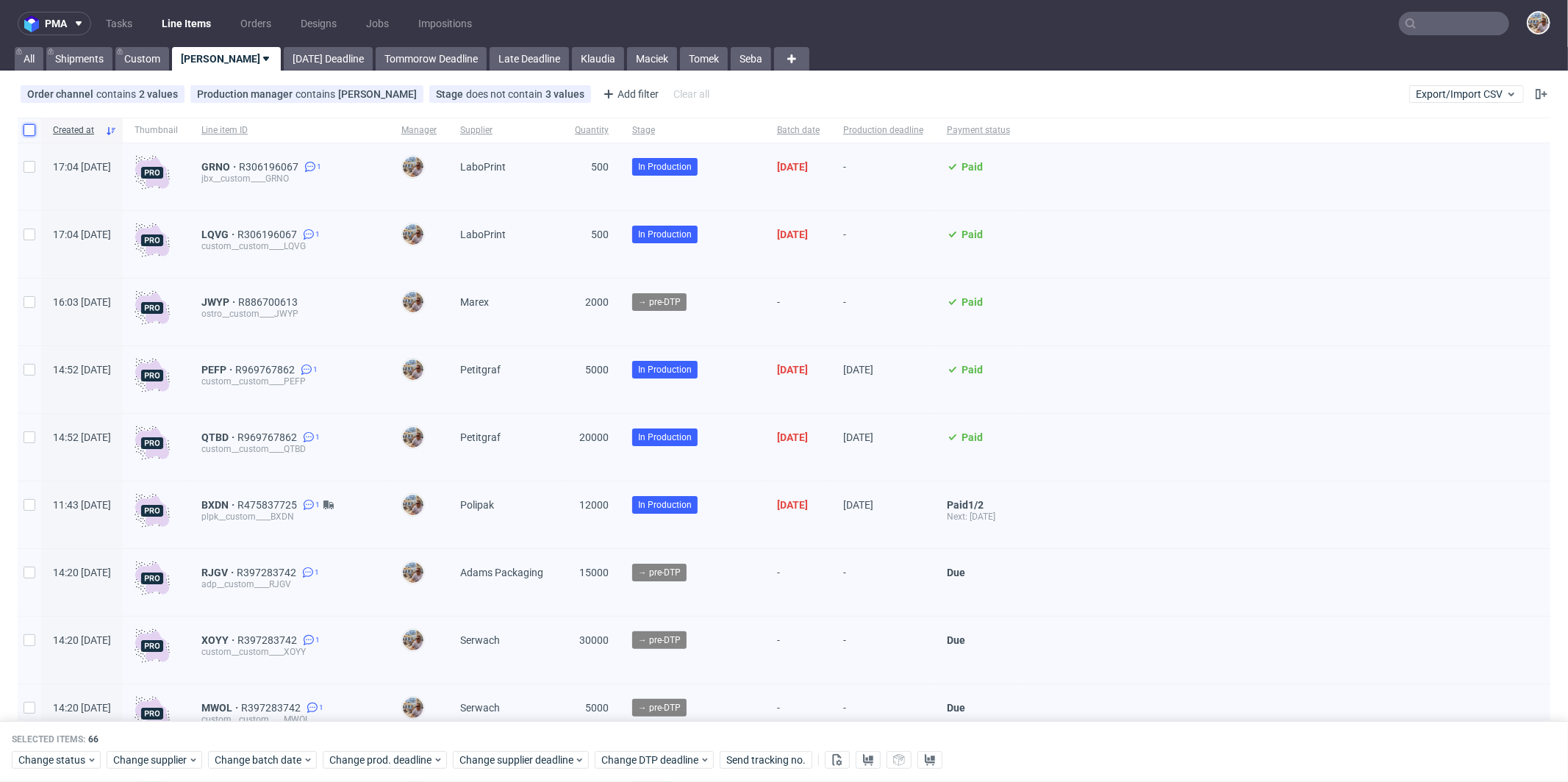
checkbox input "false"
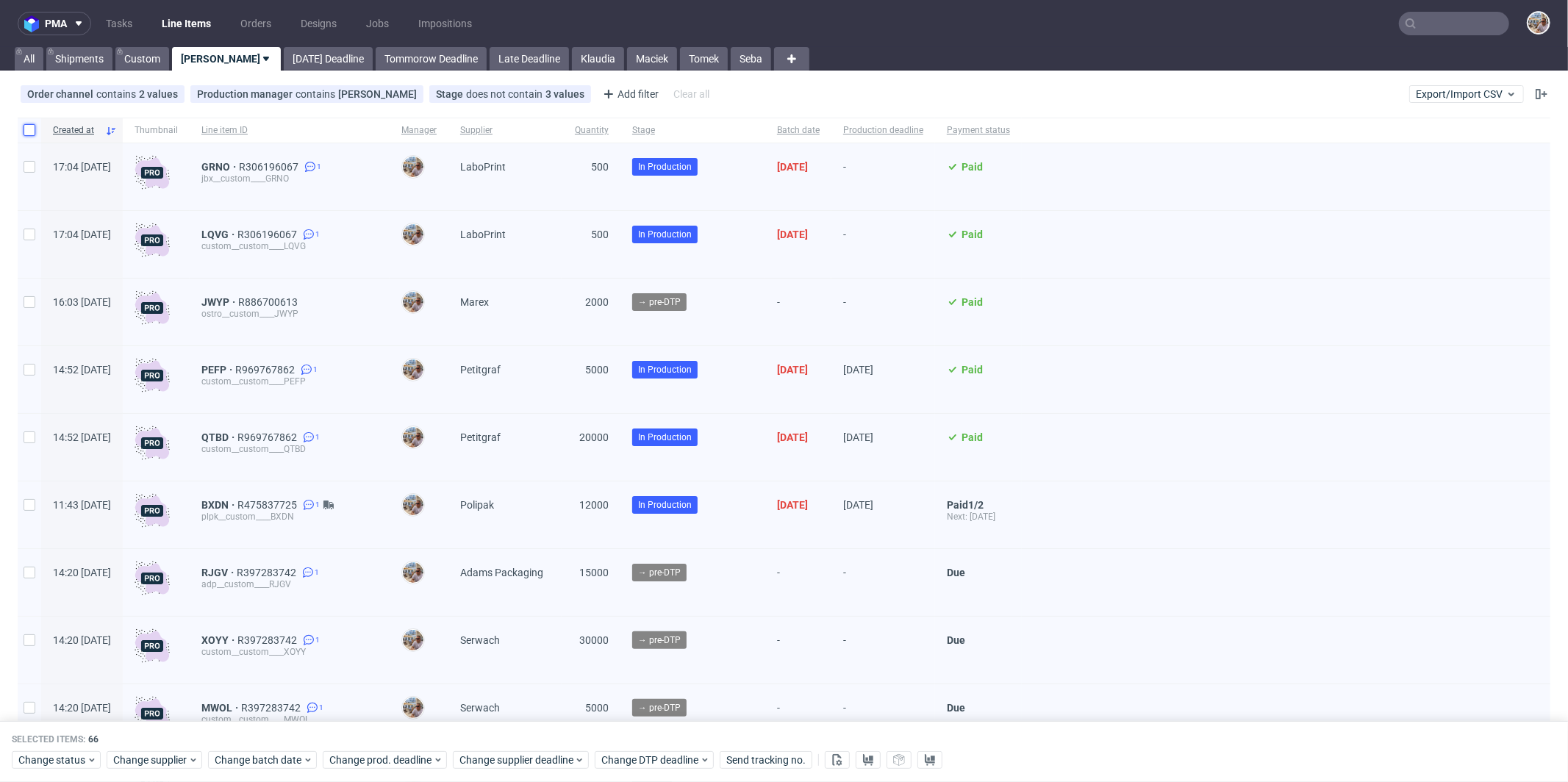
checkbox input "false"
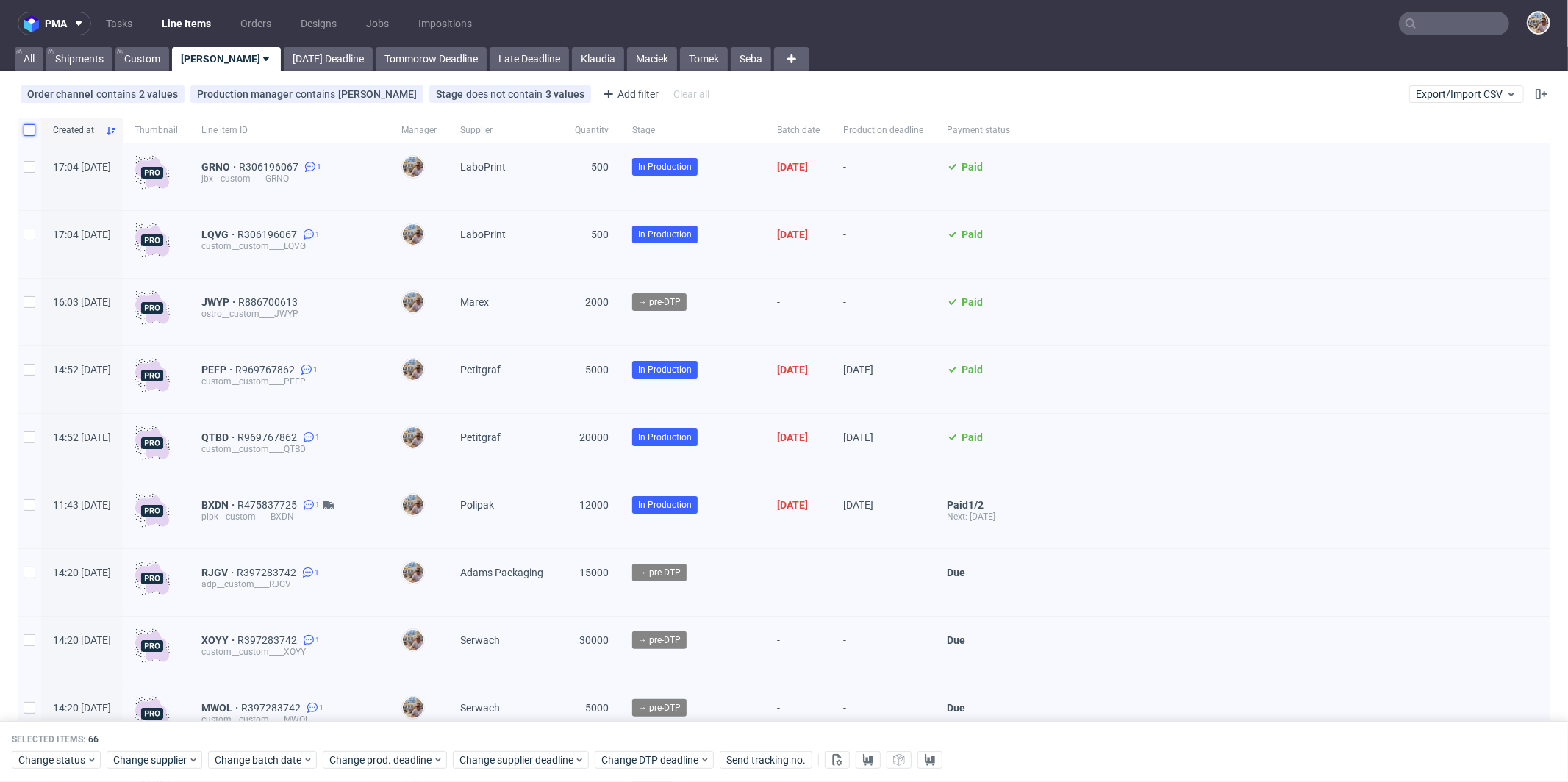
checkbox input "false"
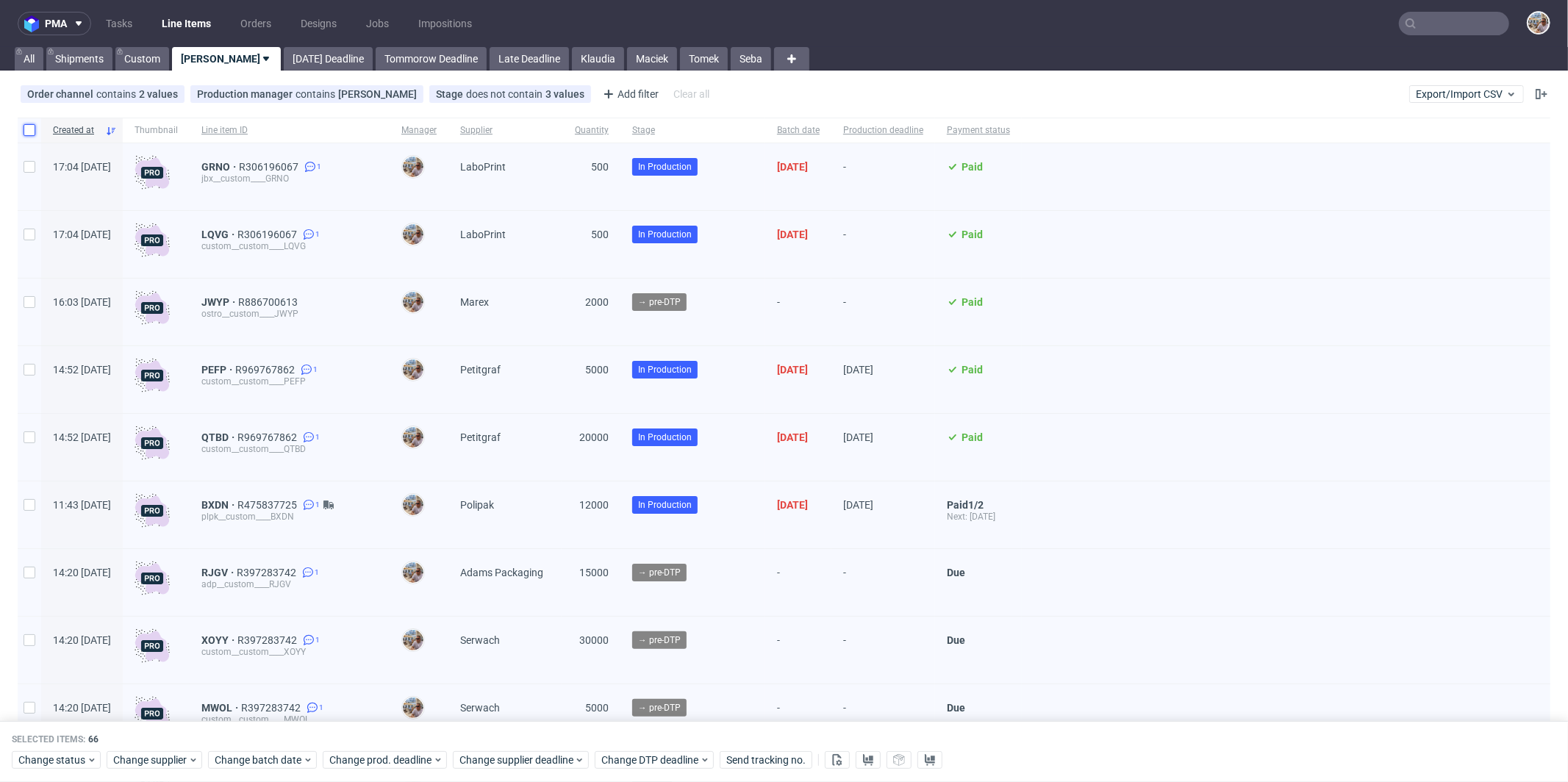
checkbox input "false"
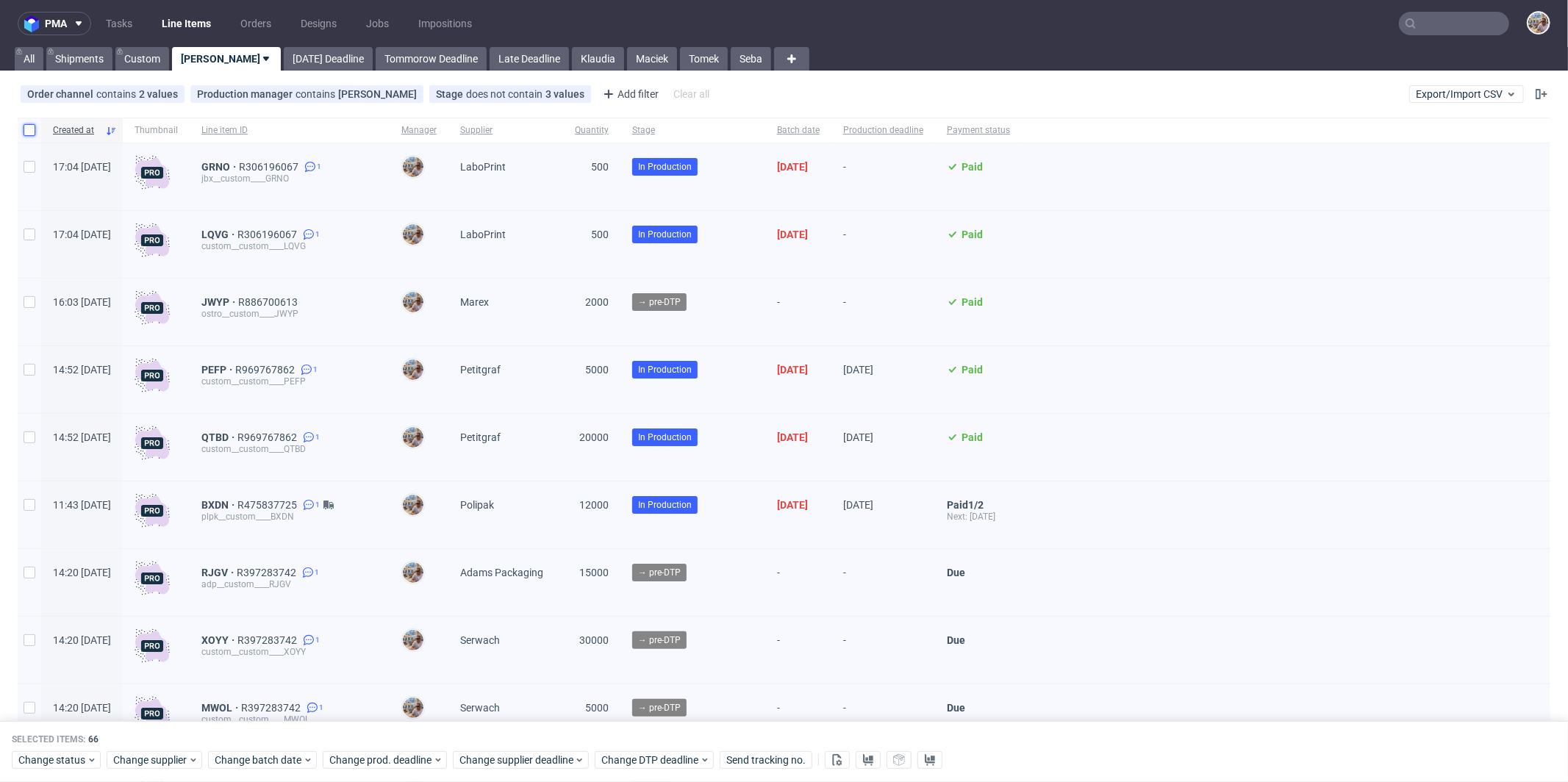
checkbox input "false"
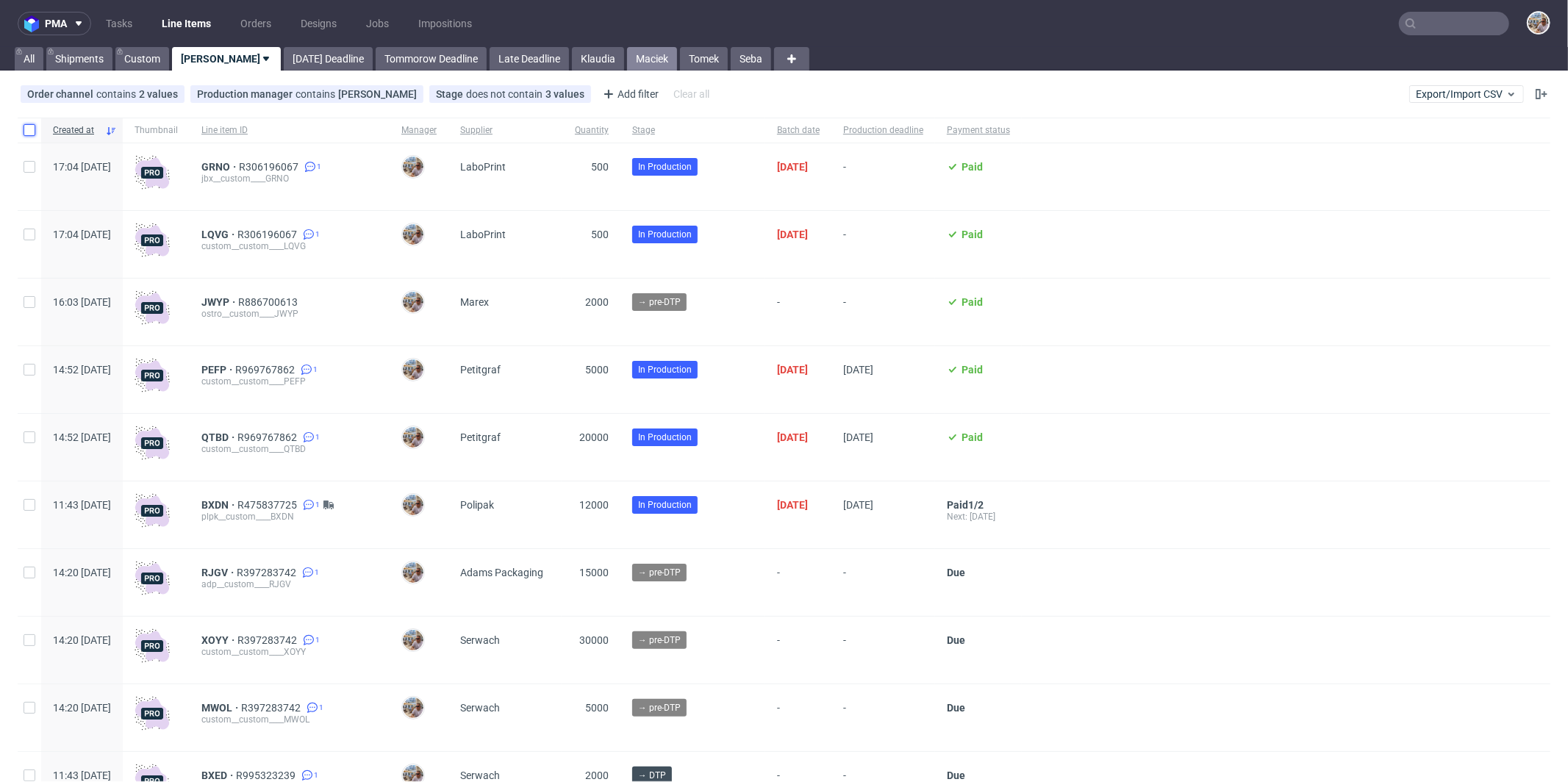
click at [627, 60] on link "Maciek" at bounding box center [652, 59] width 50 height 24
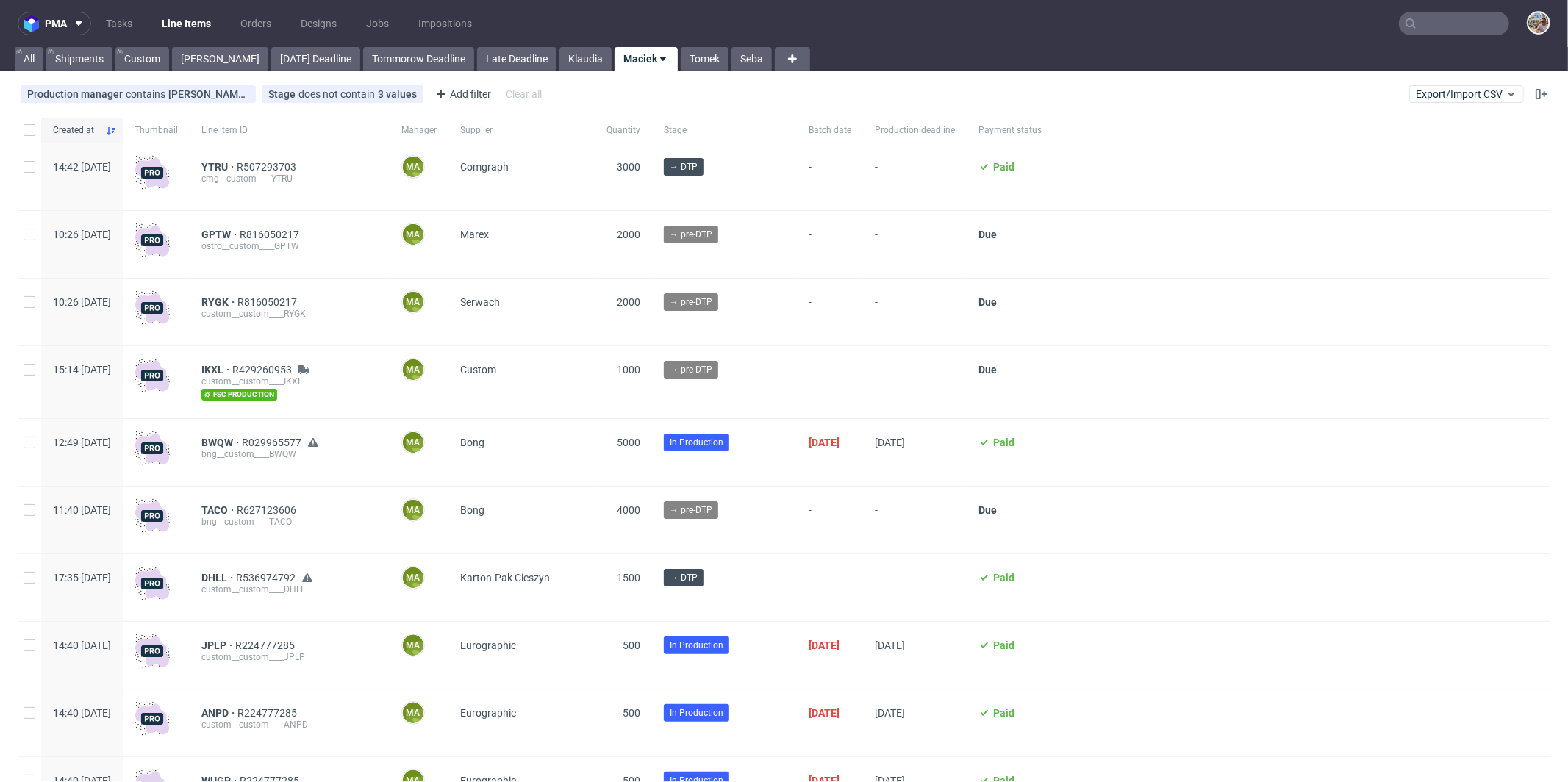
click at [39, 128] on div at bounding box center [29, 130] width 24 height 25
checkbox input "true"
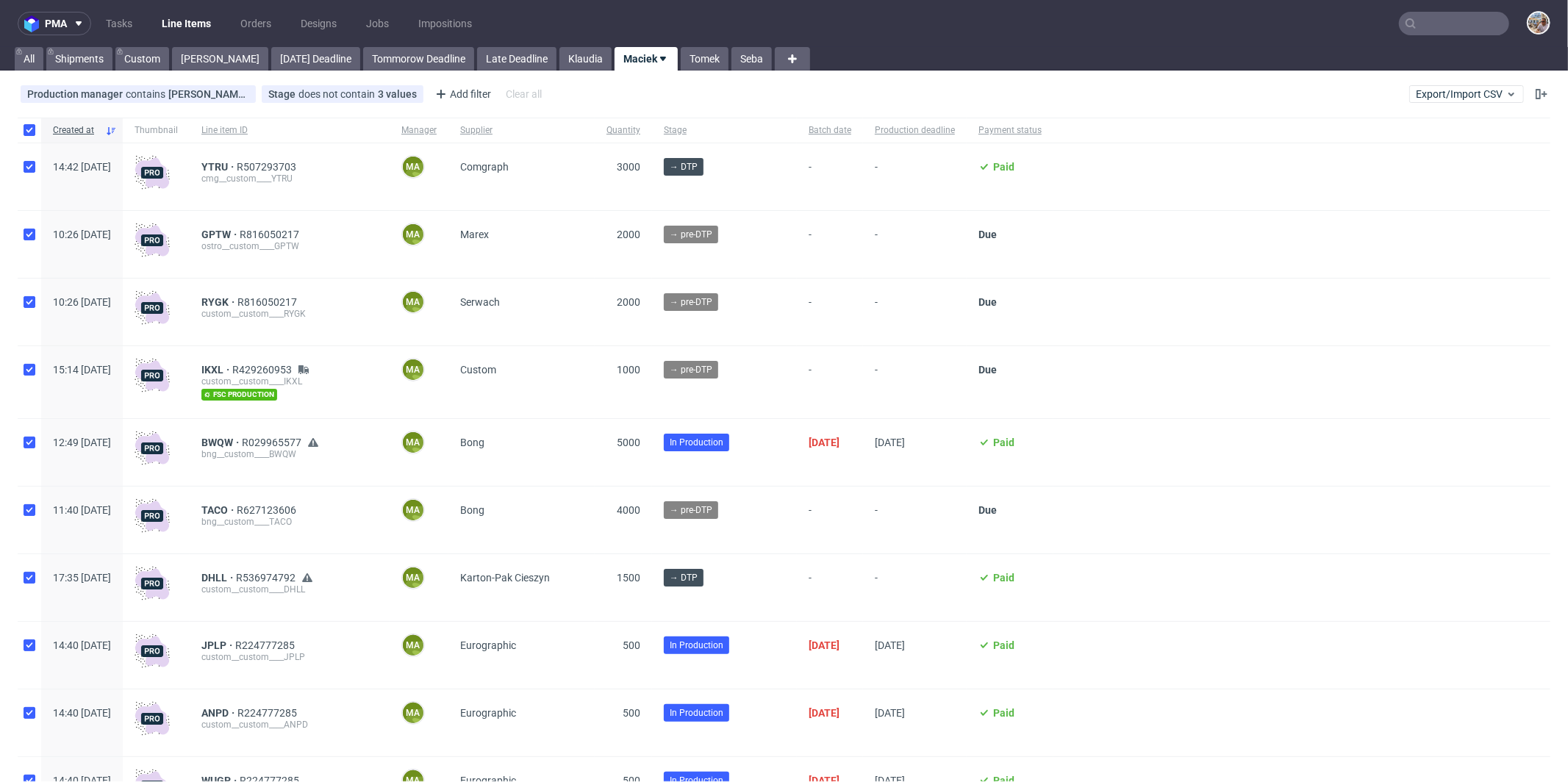
checkbox input "true"
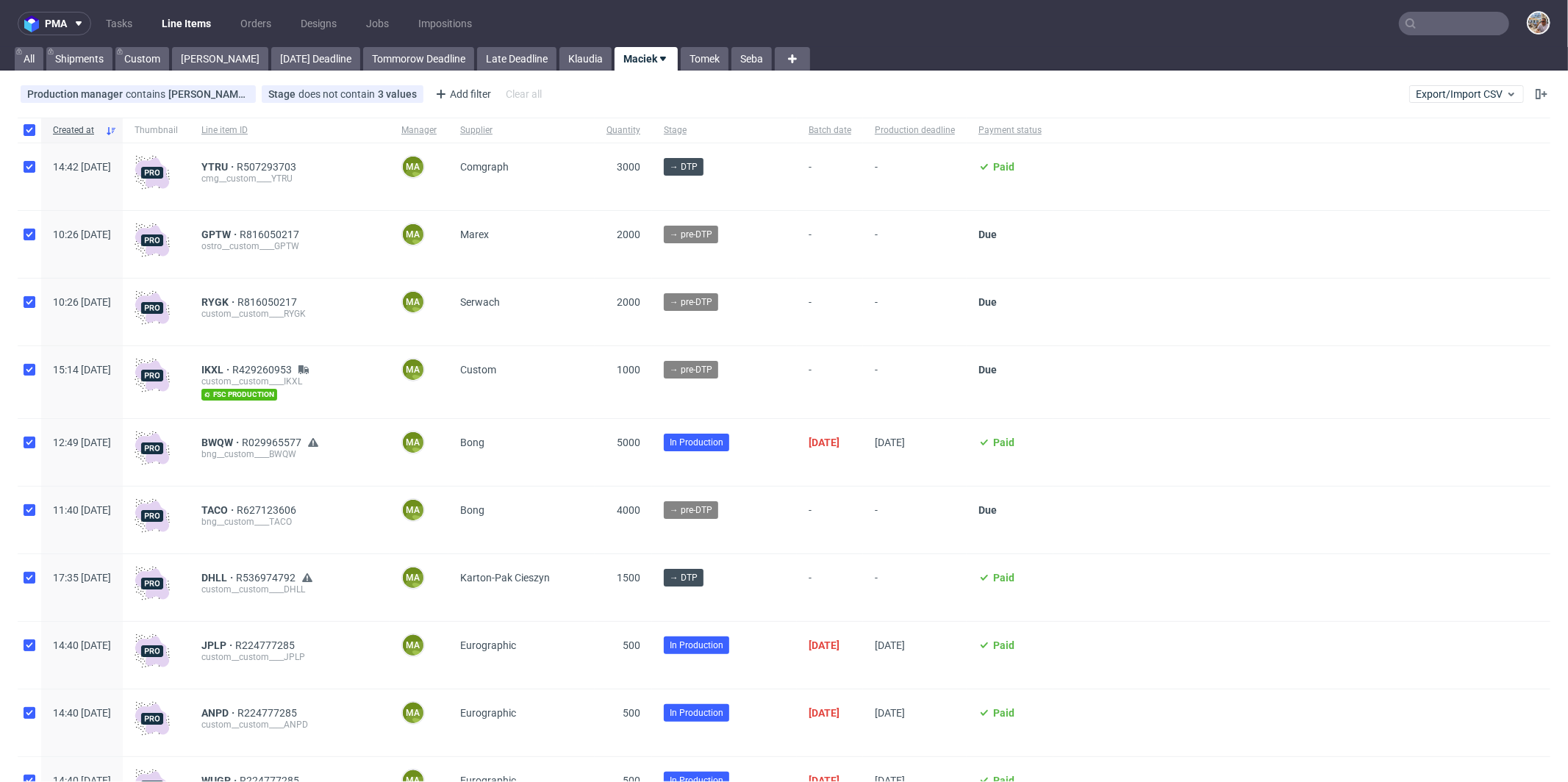
checkbox input "true"
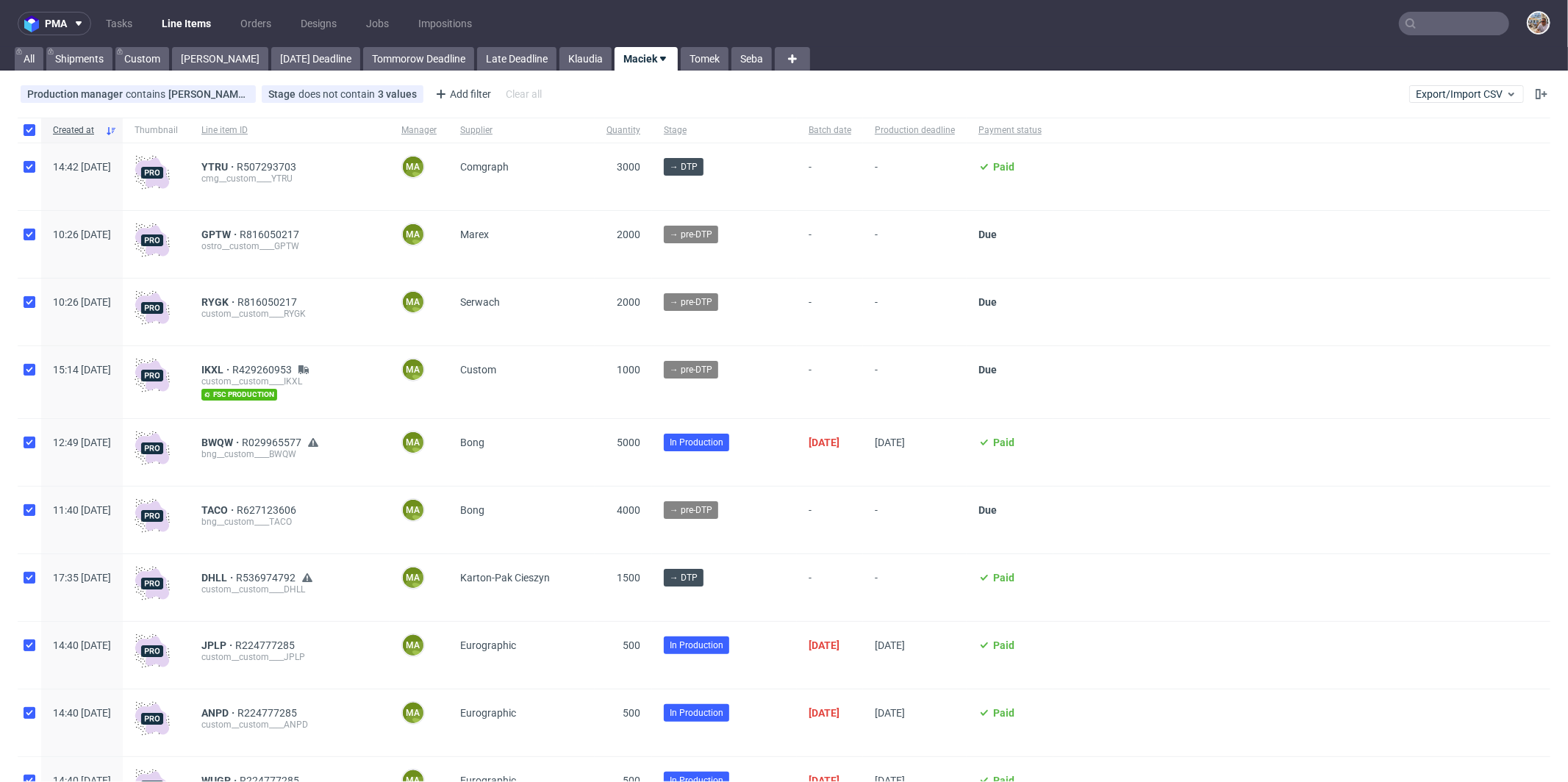
checkbox input "true"
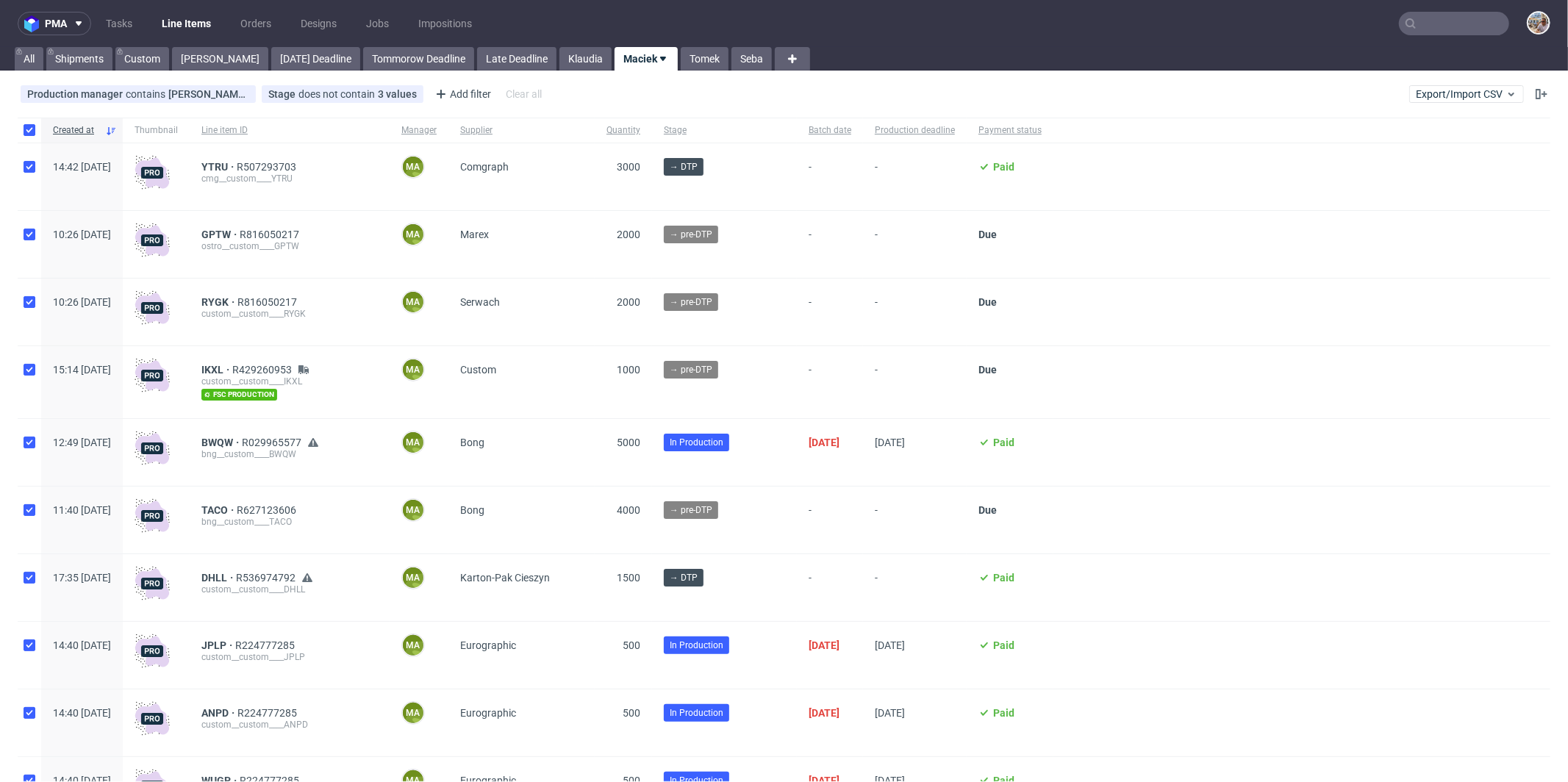
checkbox input "true"
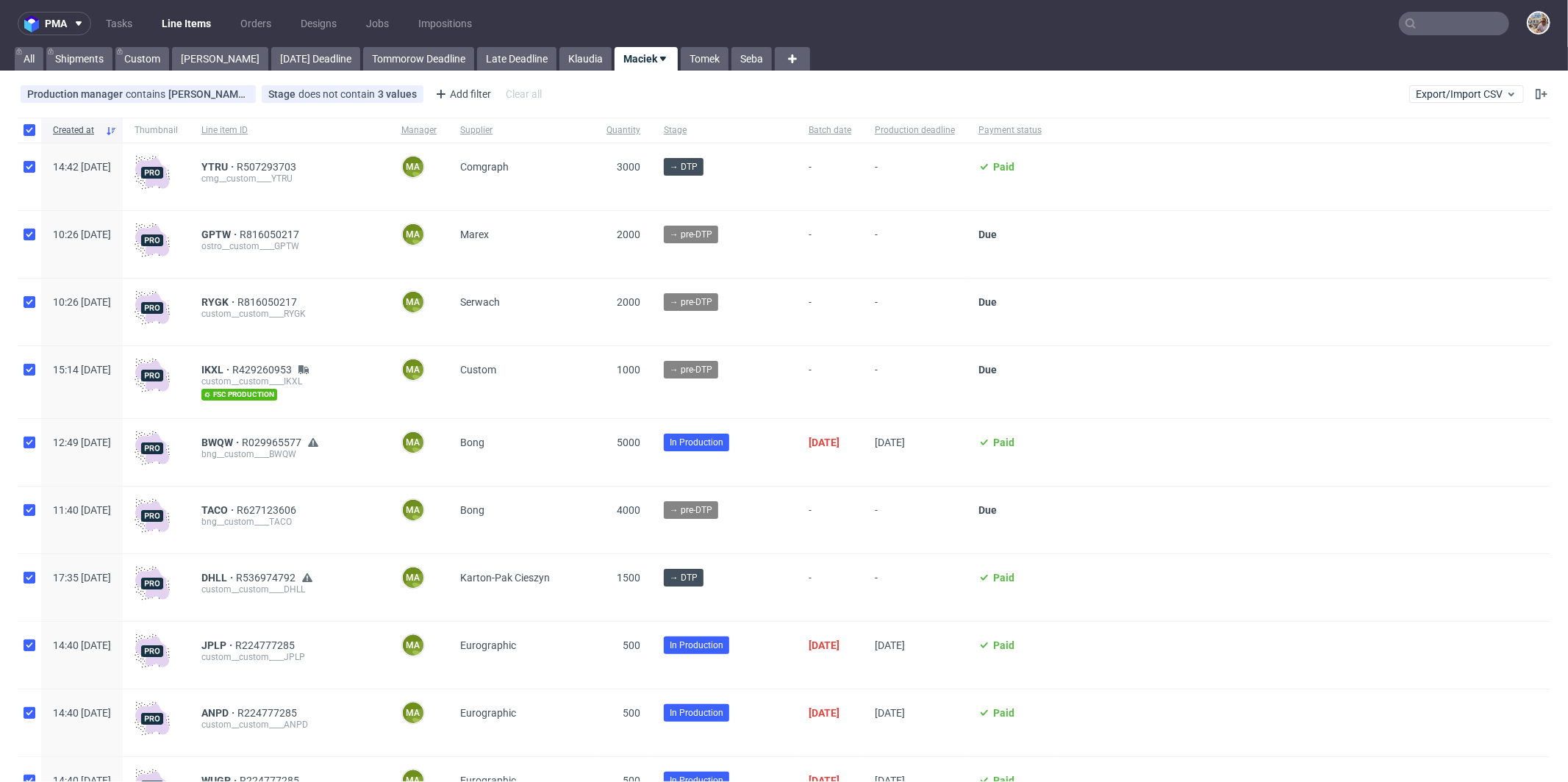
checkbox input "true"
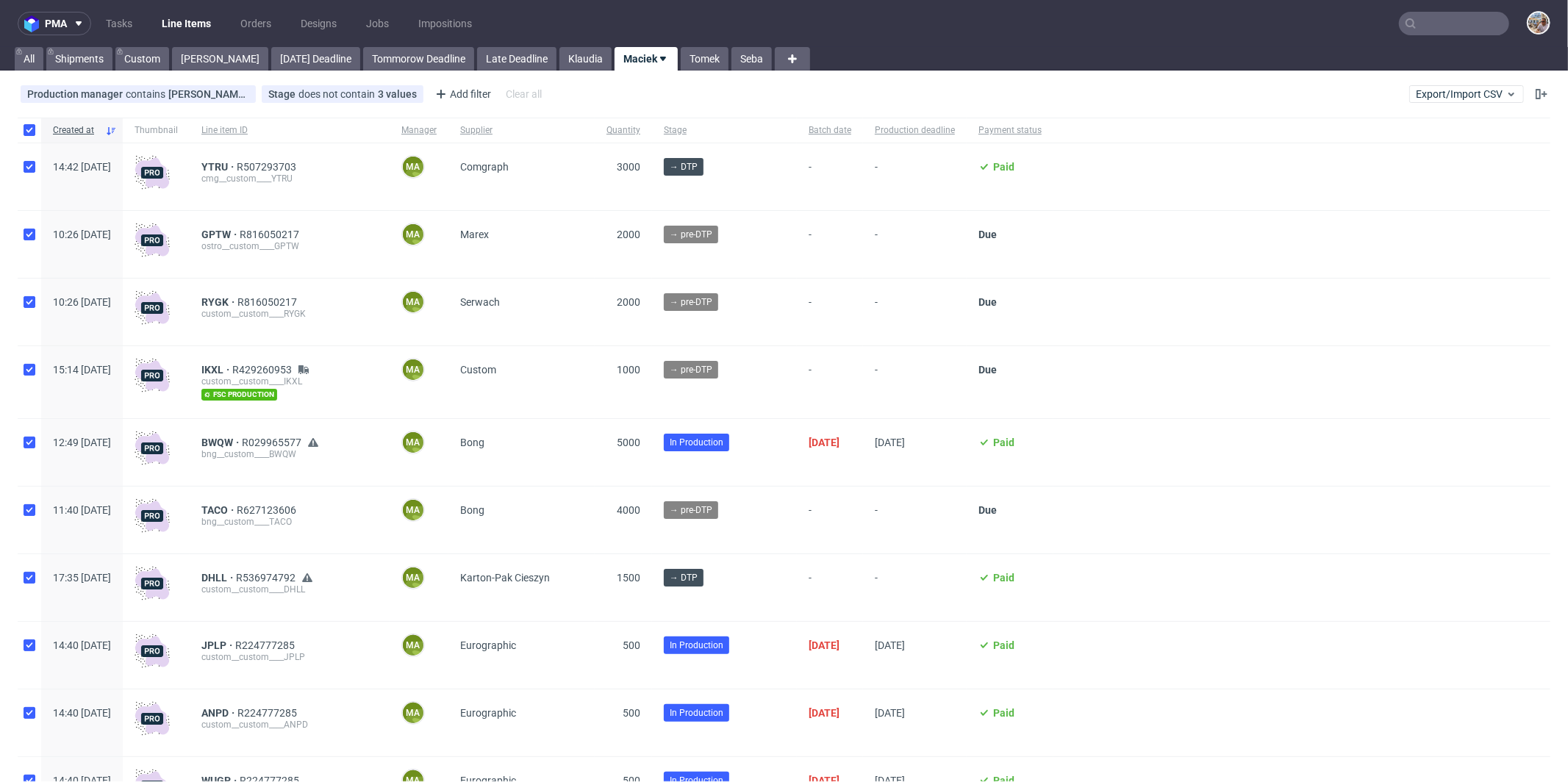
checkbox input "true"
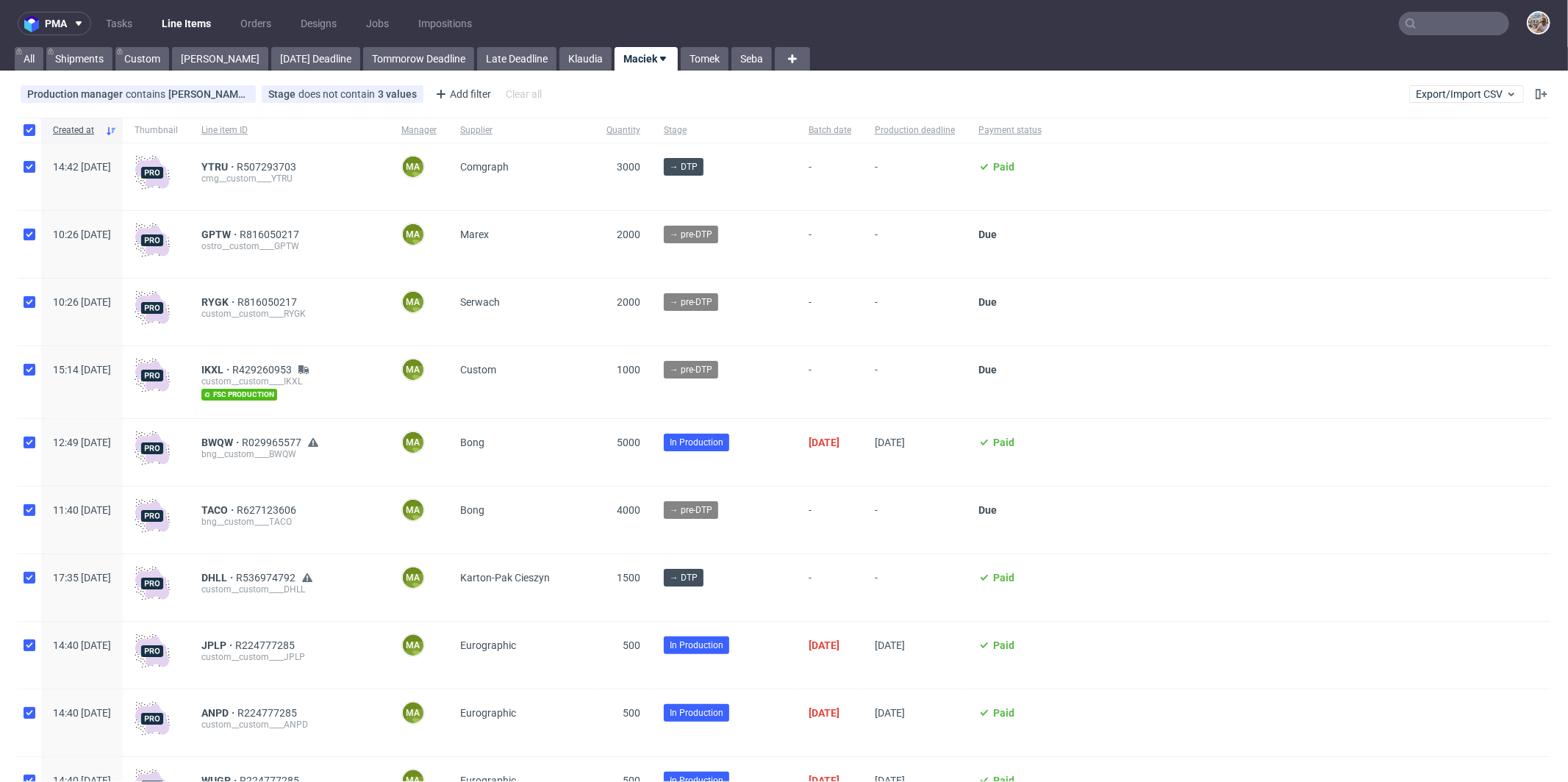
checkbox input "true"
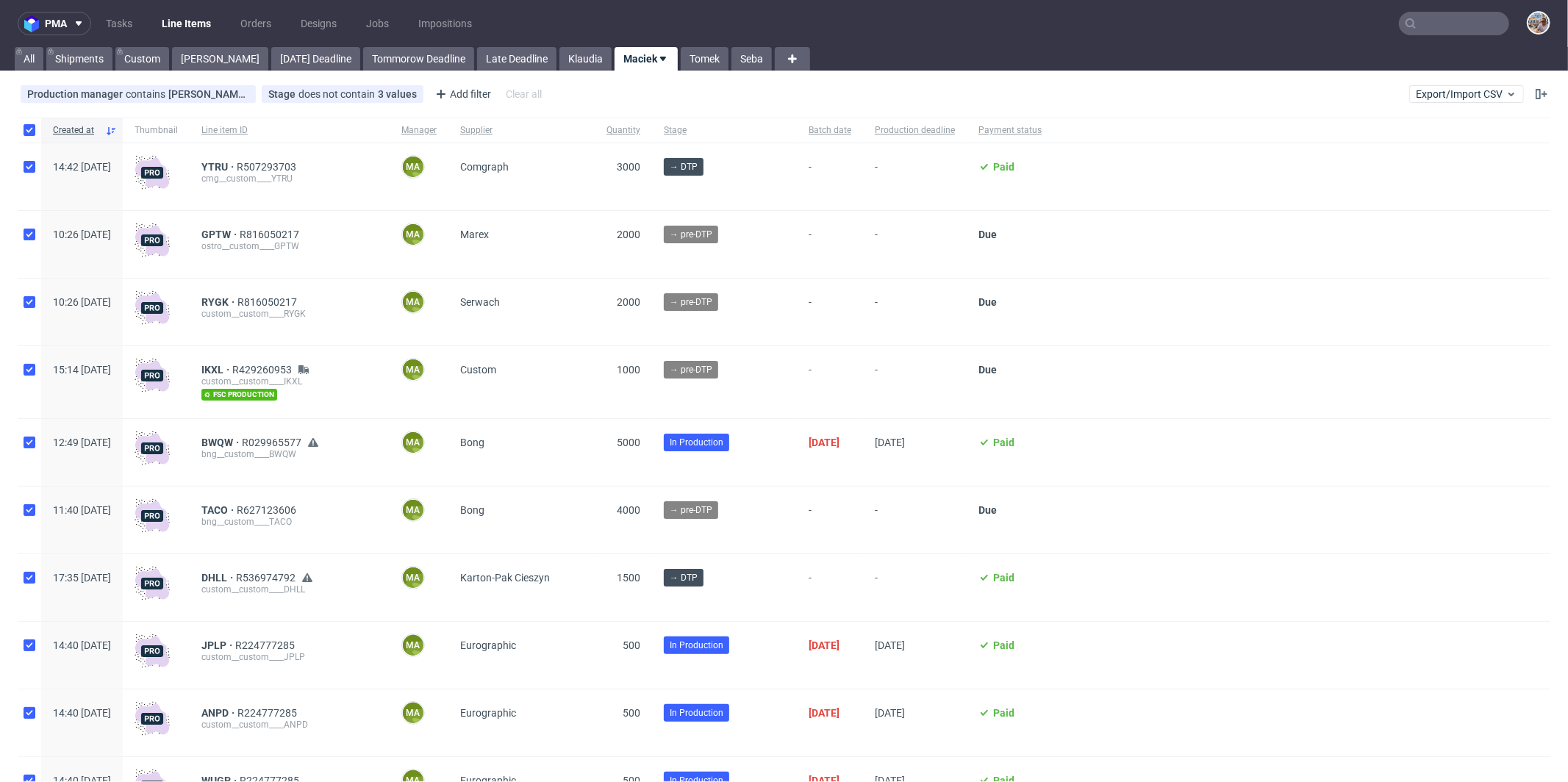
checkbox input "true"
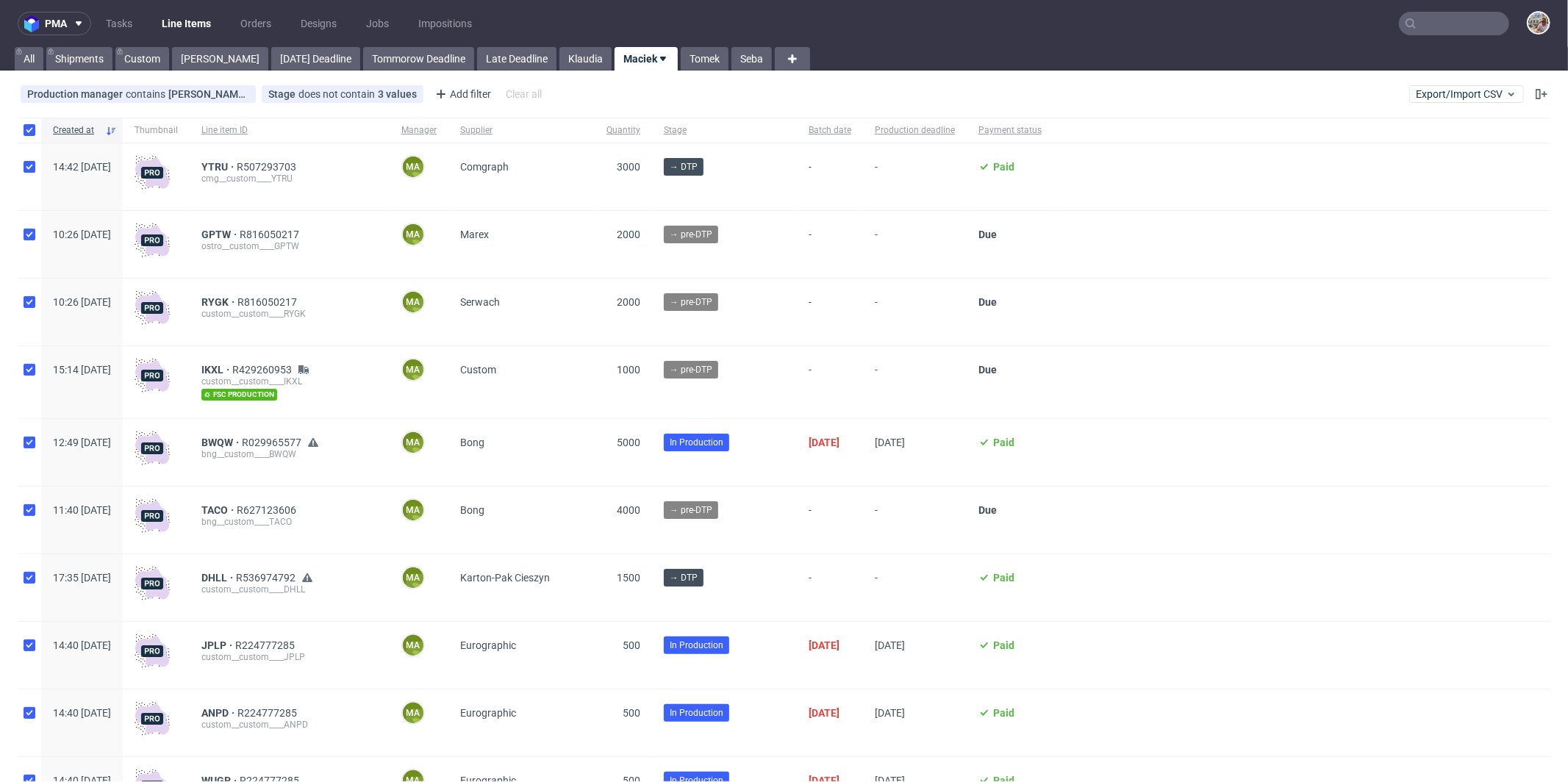
checkbox input "true"
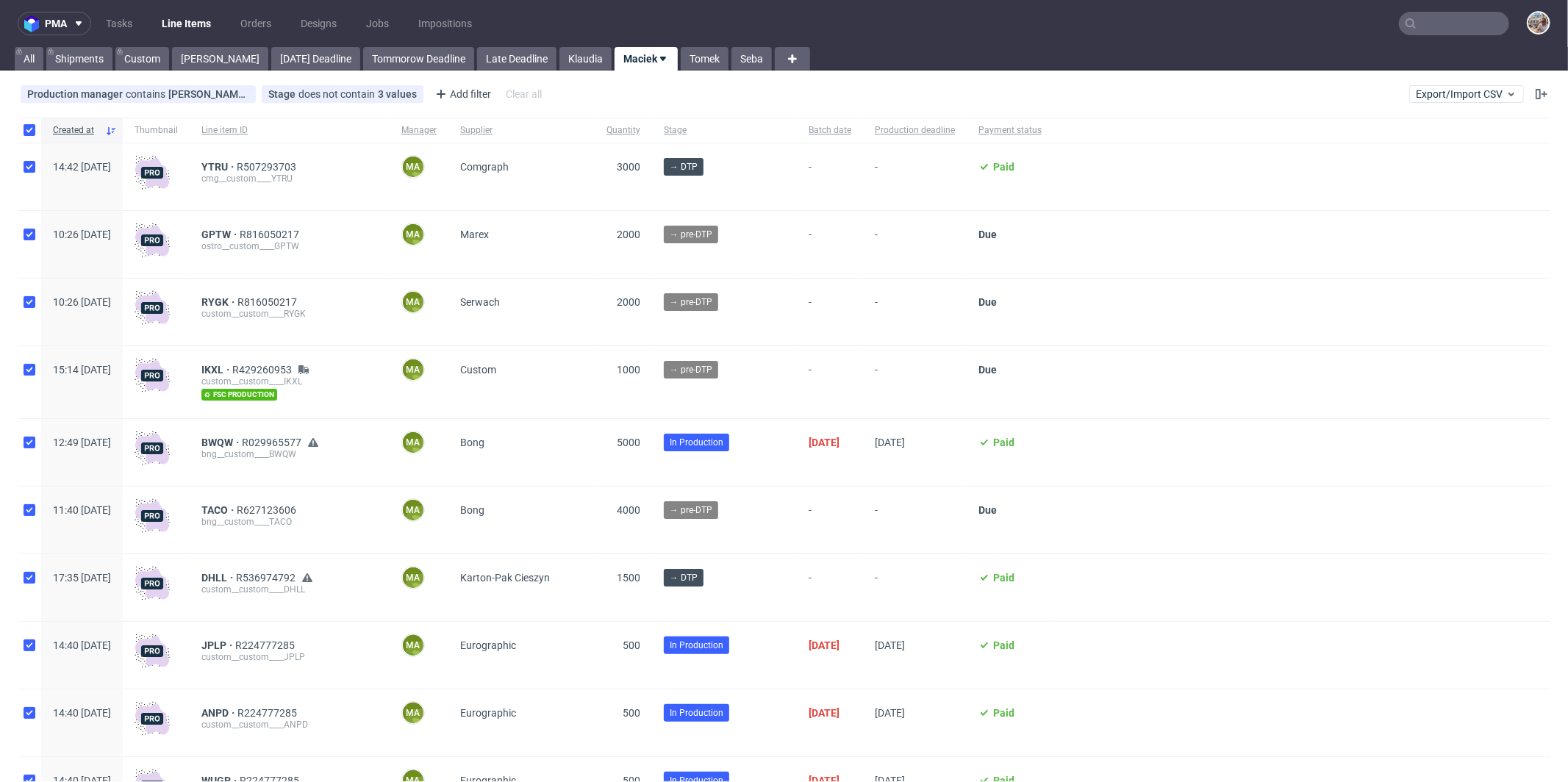
checkbox input "true"
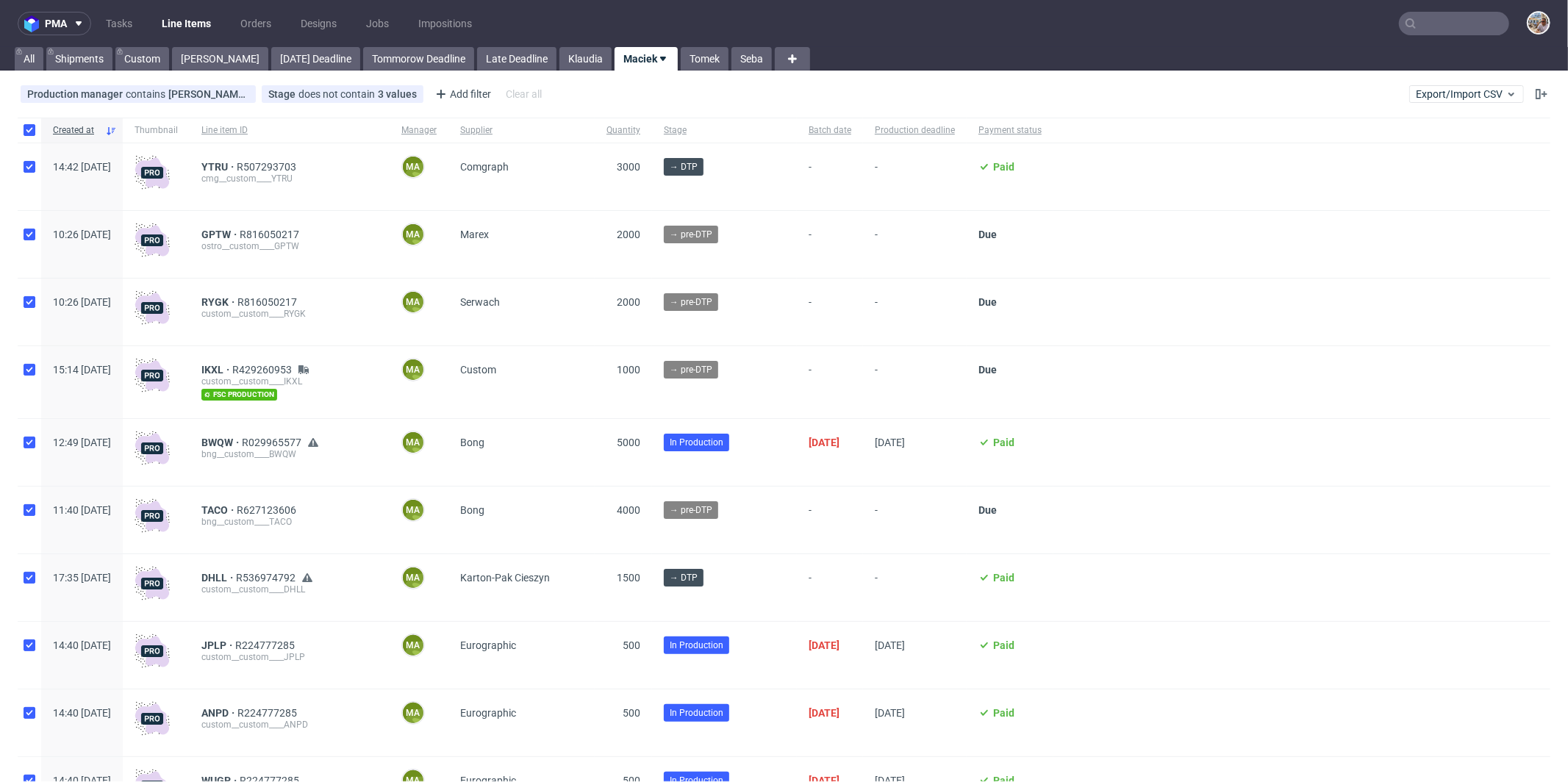
checkbox input "true"
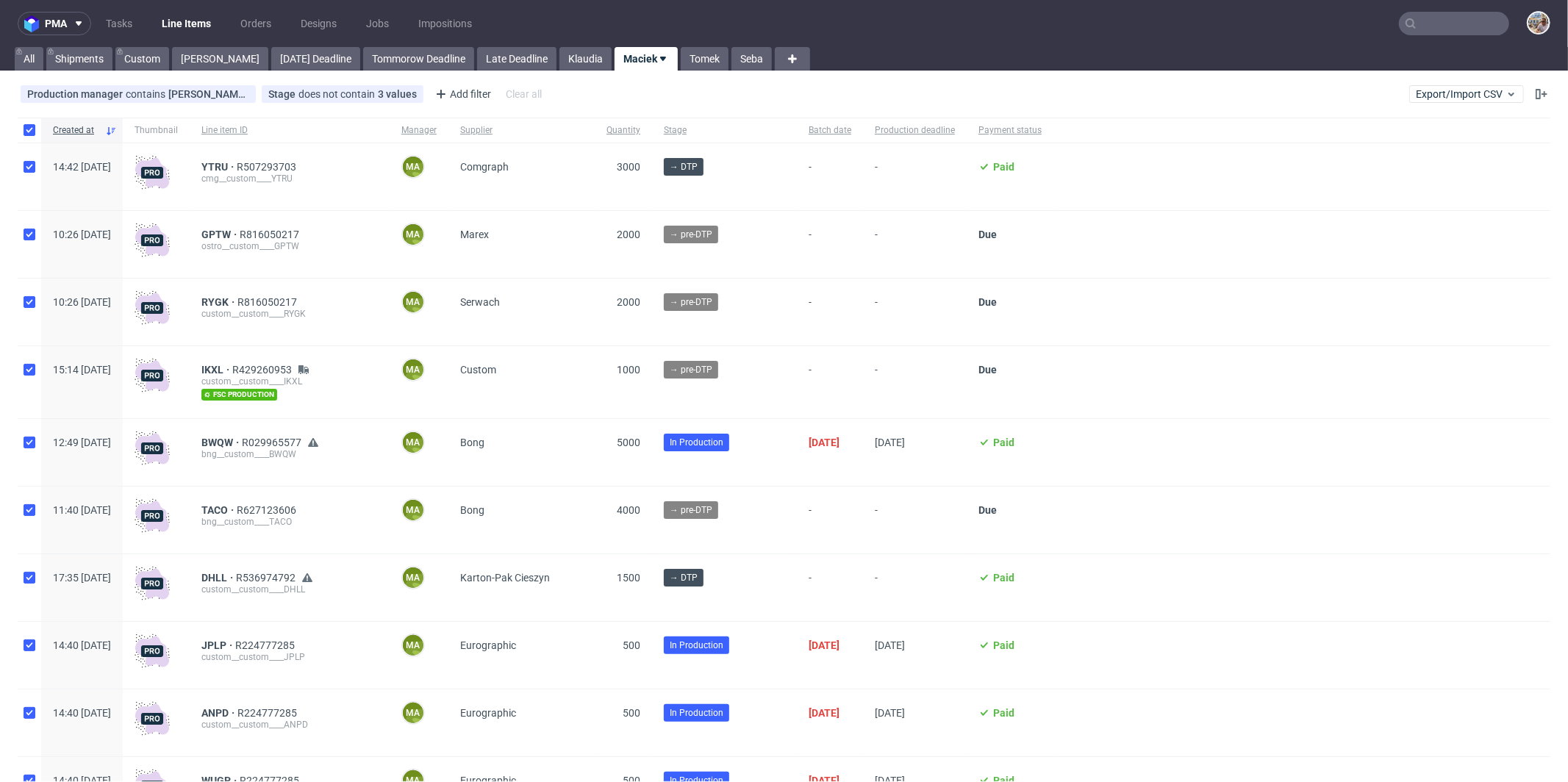
checkbox input "true"
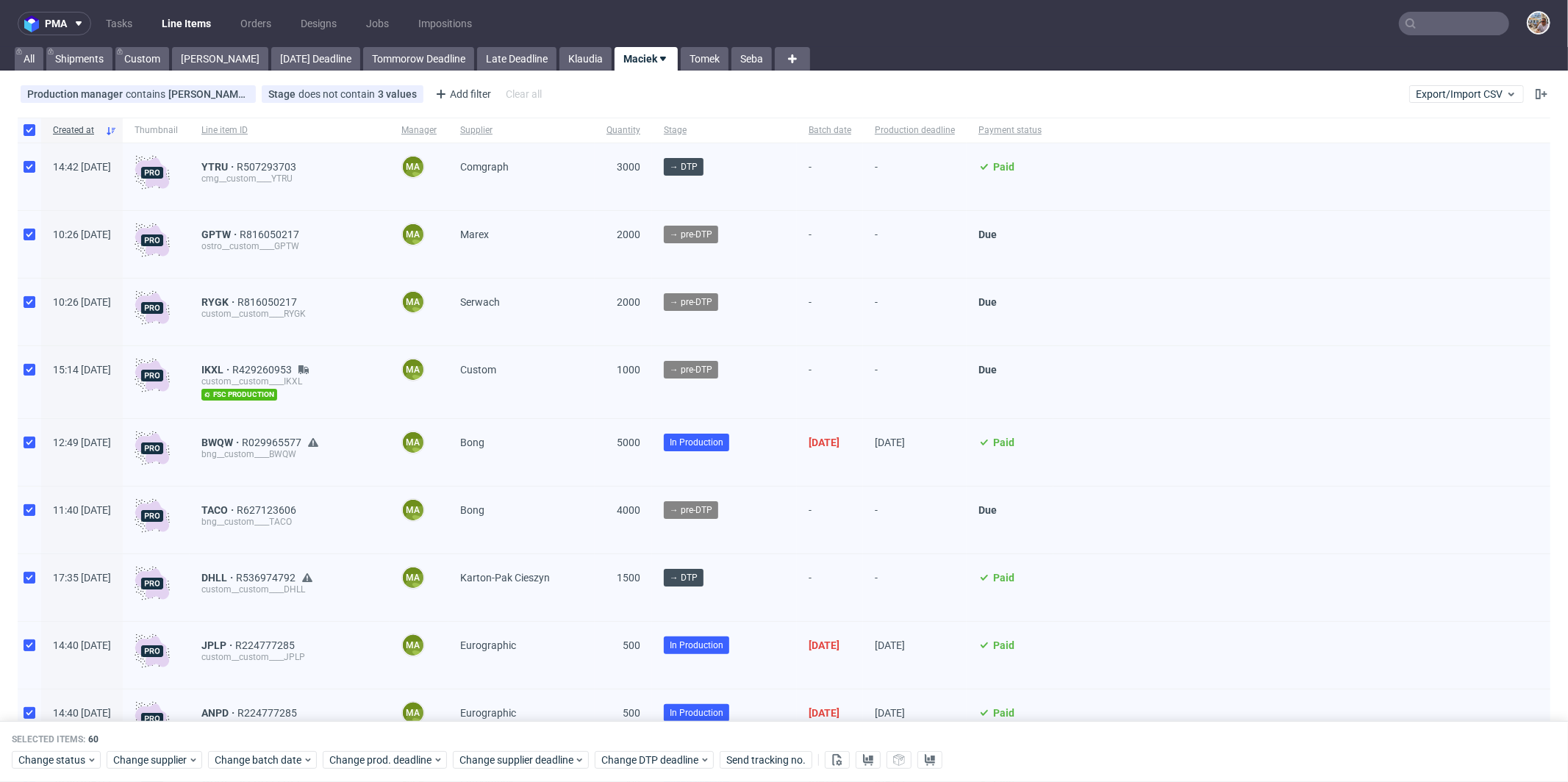
click at [37, 128] on div at bounding box center [29, 130] width 24 height 25
checkbox input "false"
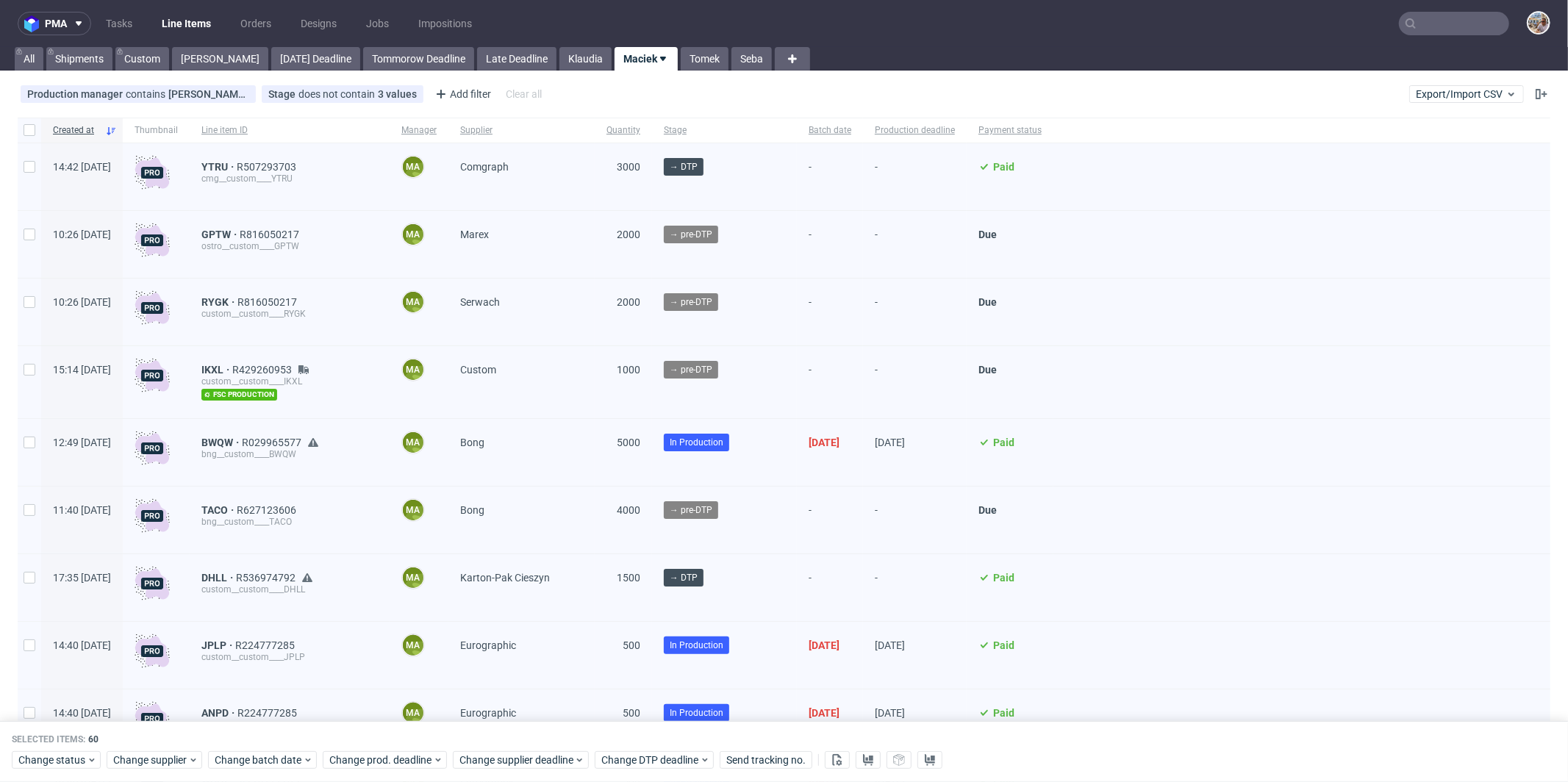
checkbox input "false"
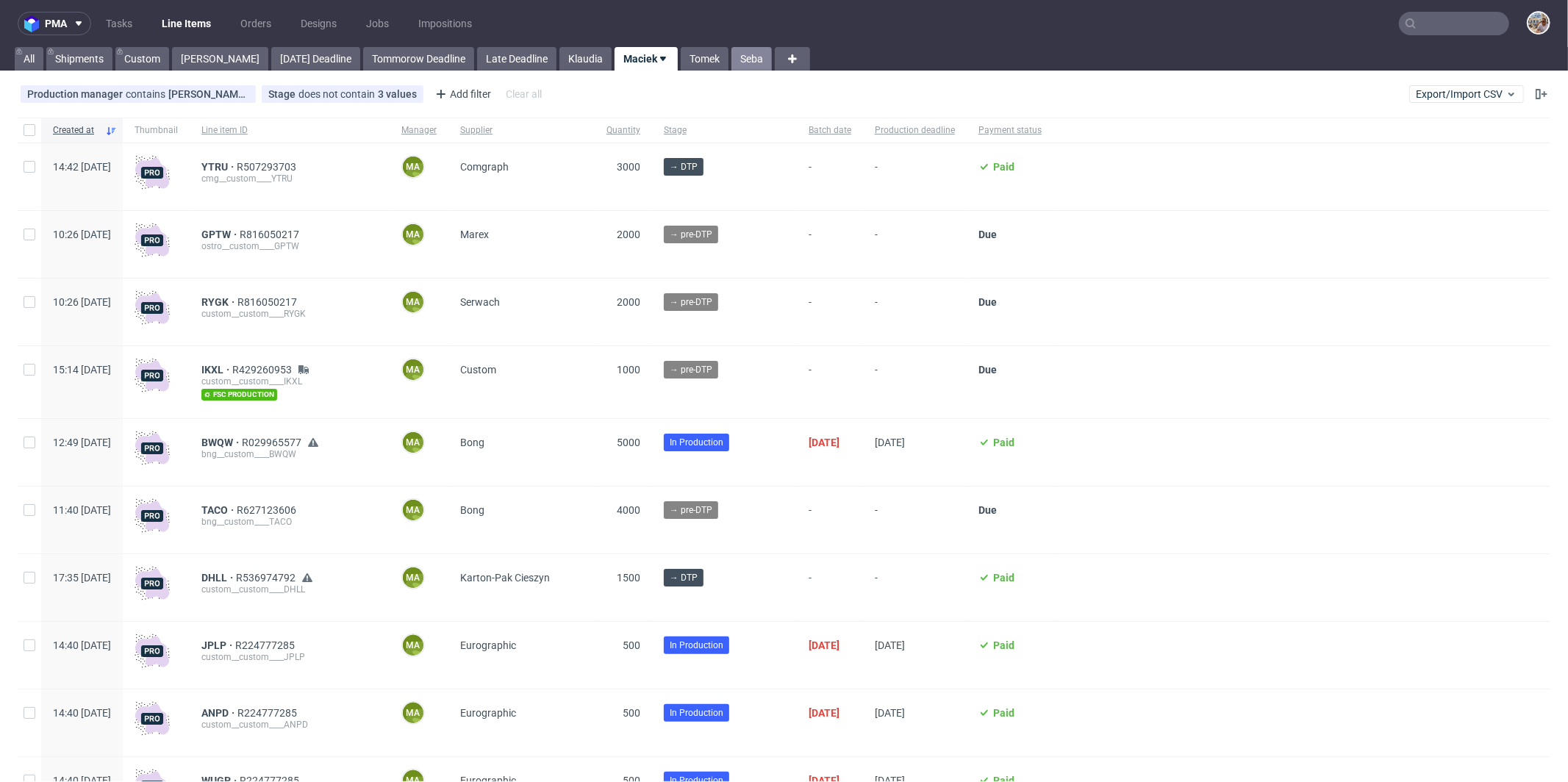
click at [731, 56] on link "Seba" at bounding box center [751, 59] width 41 height 24
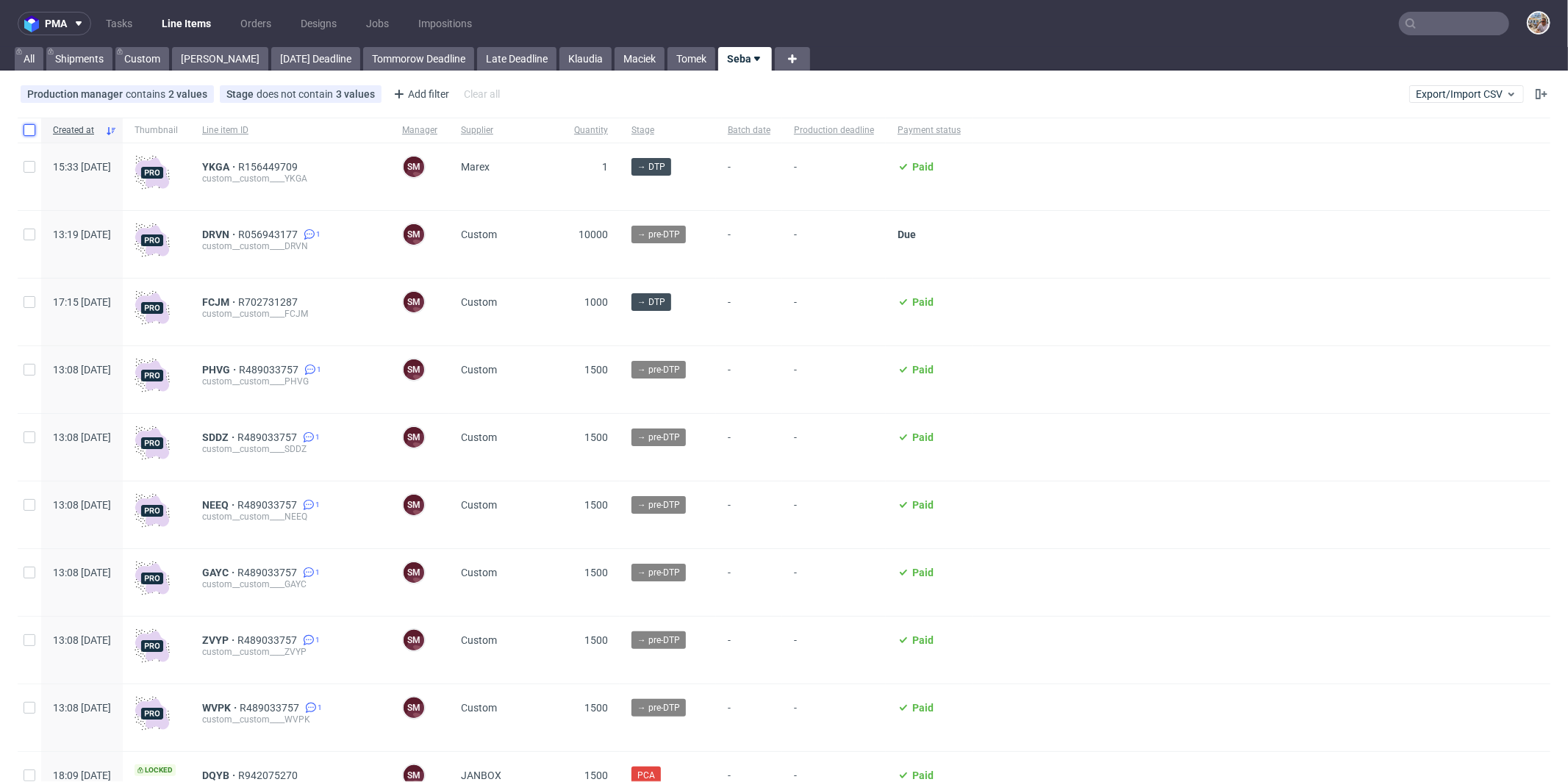
click at [33, 128] on input "checkbox" at bounding box center [29, 130] width 12 height 12
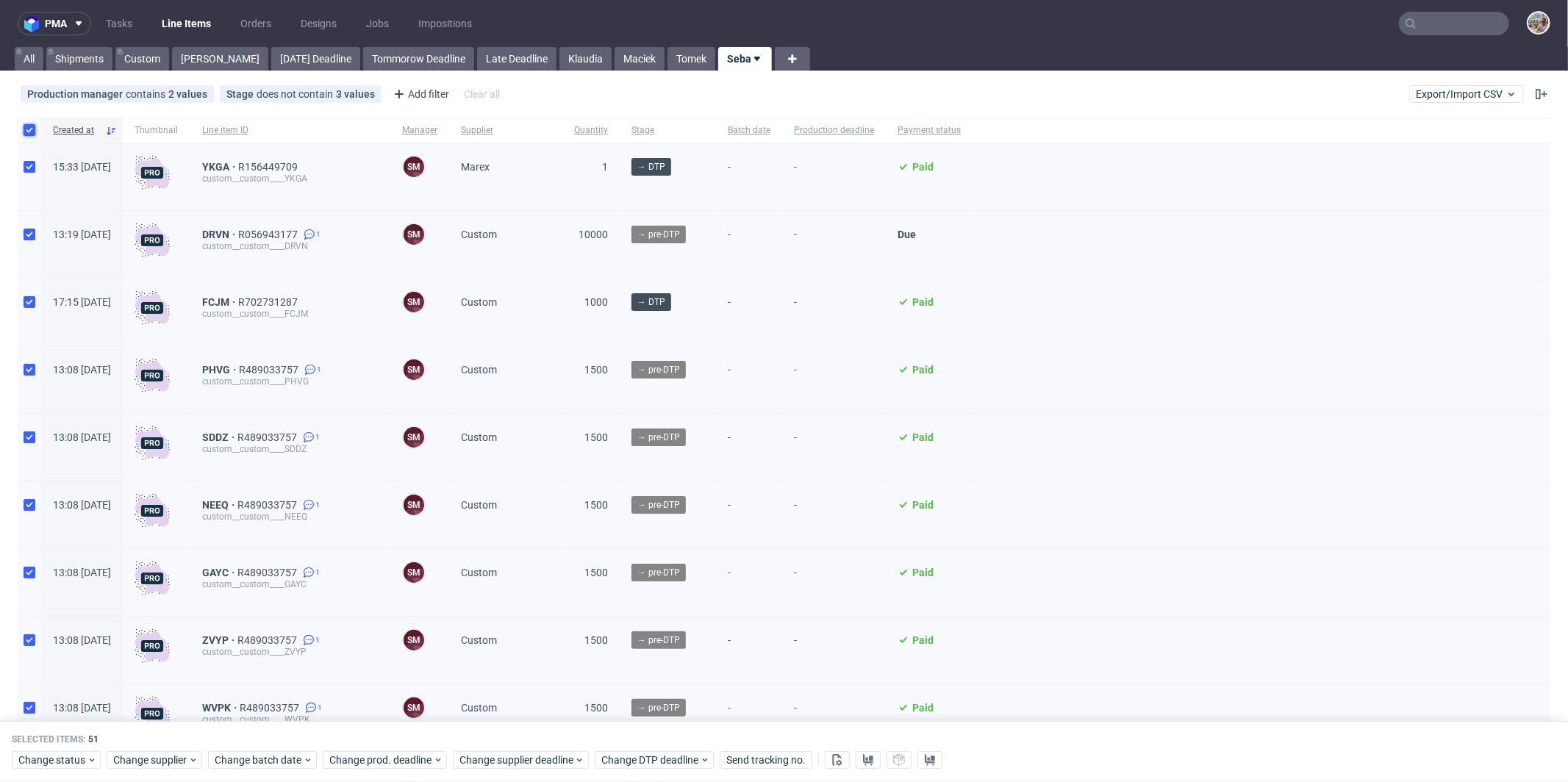
click at [33, 128] on input "checkbox" at bounding box center [29, 130] width 12 height 12
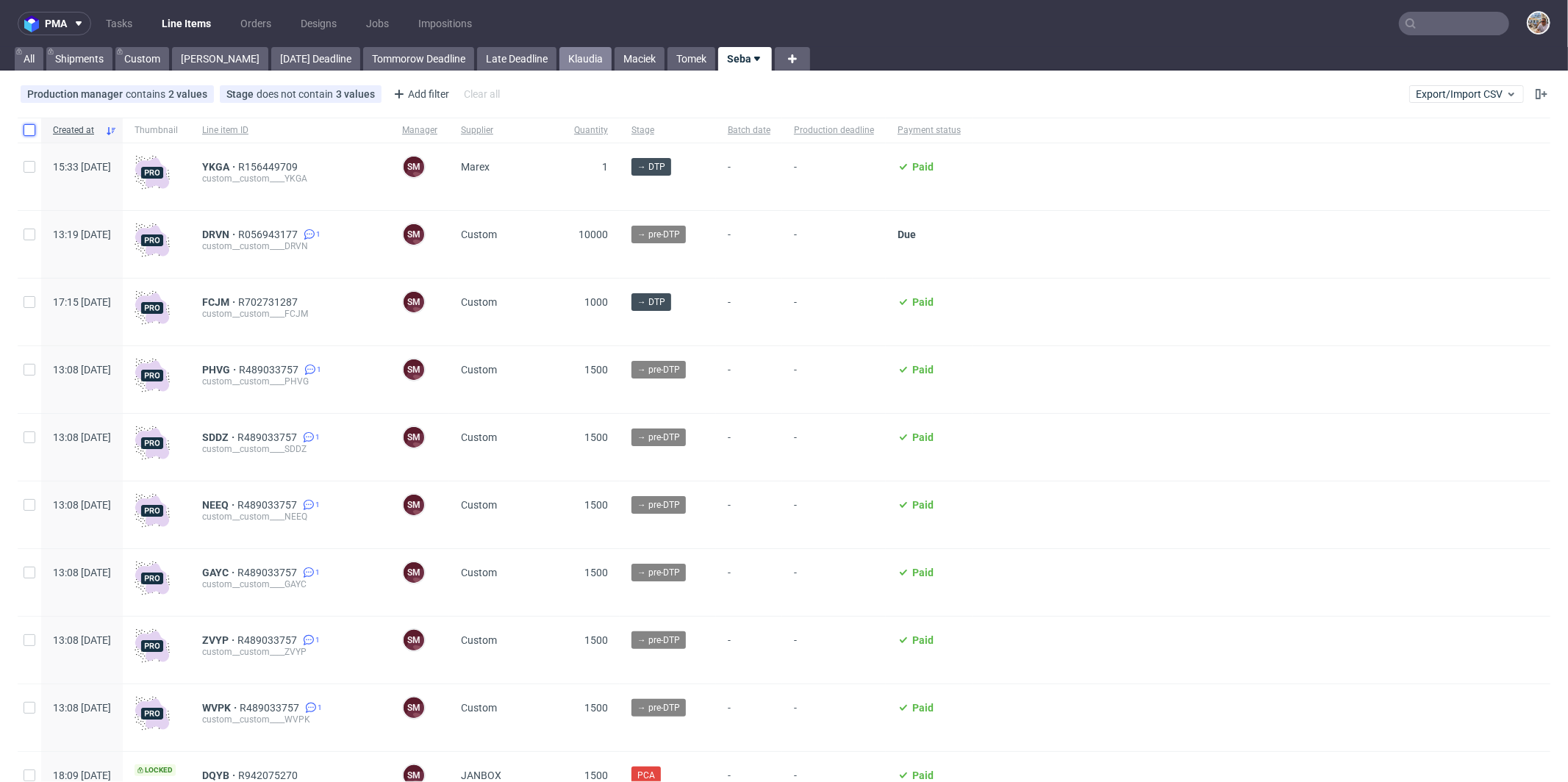
click at [559, 59] on link "Klaudia" at bounding box center [585, 59] width 52 height 24
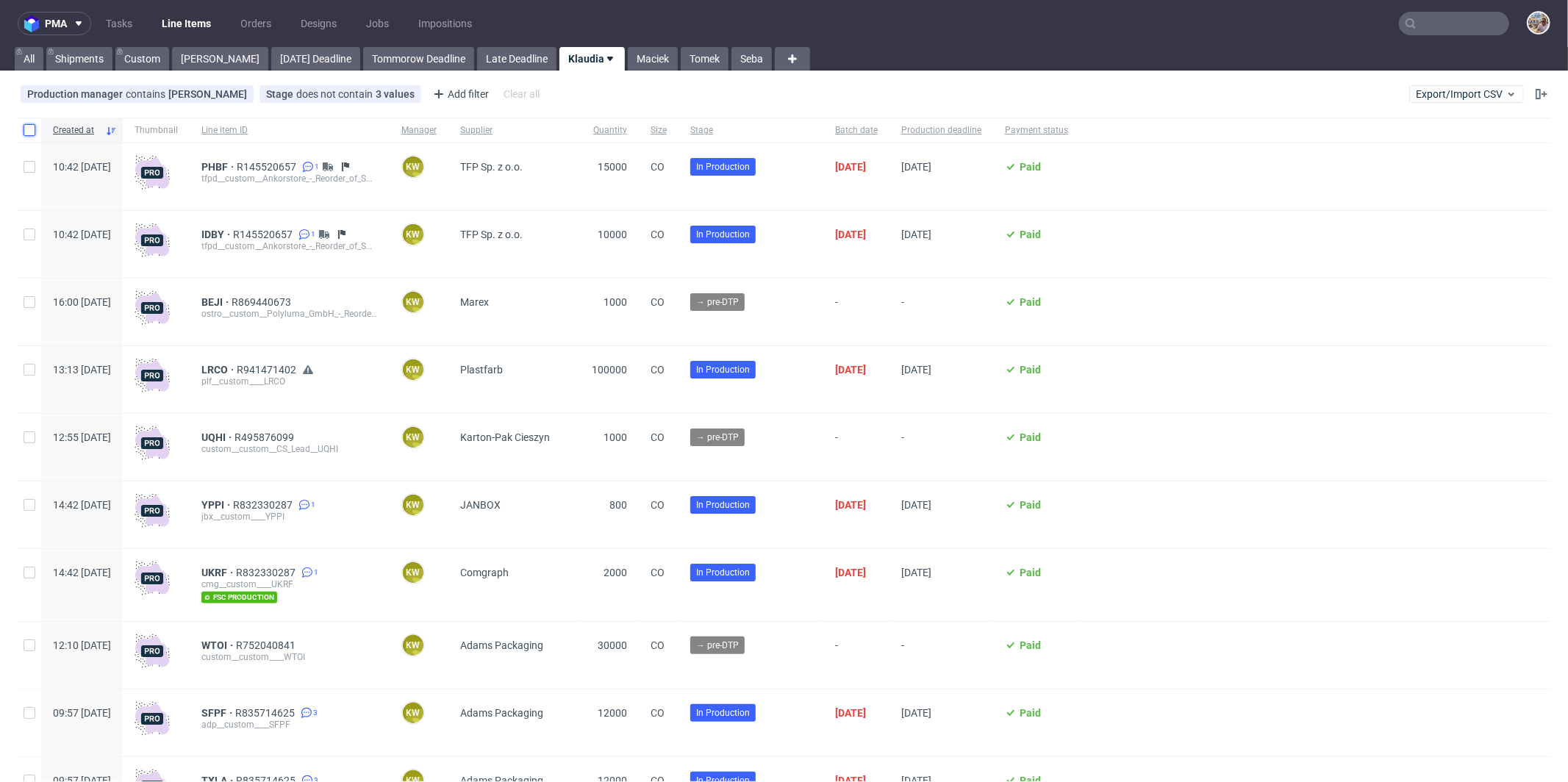
click at [31, 128] on input "checkbox" at bounding box center [29, 130] width 12 height 12
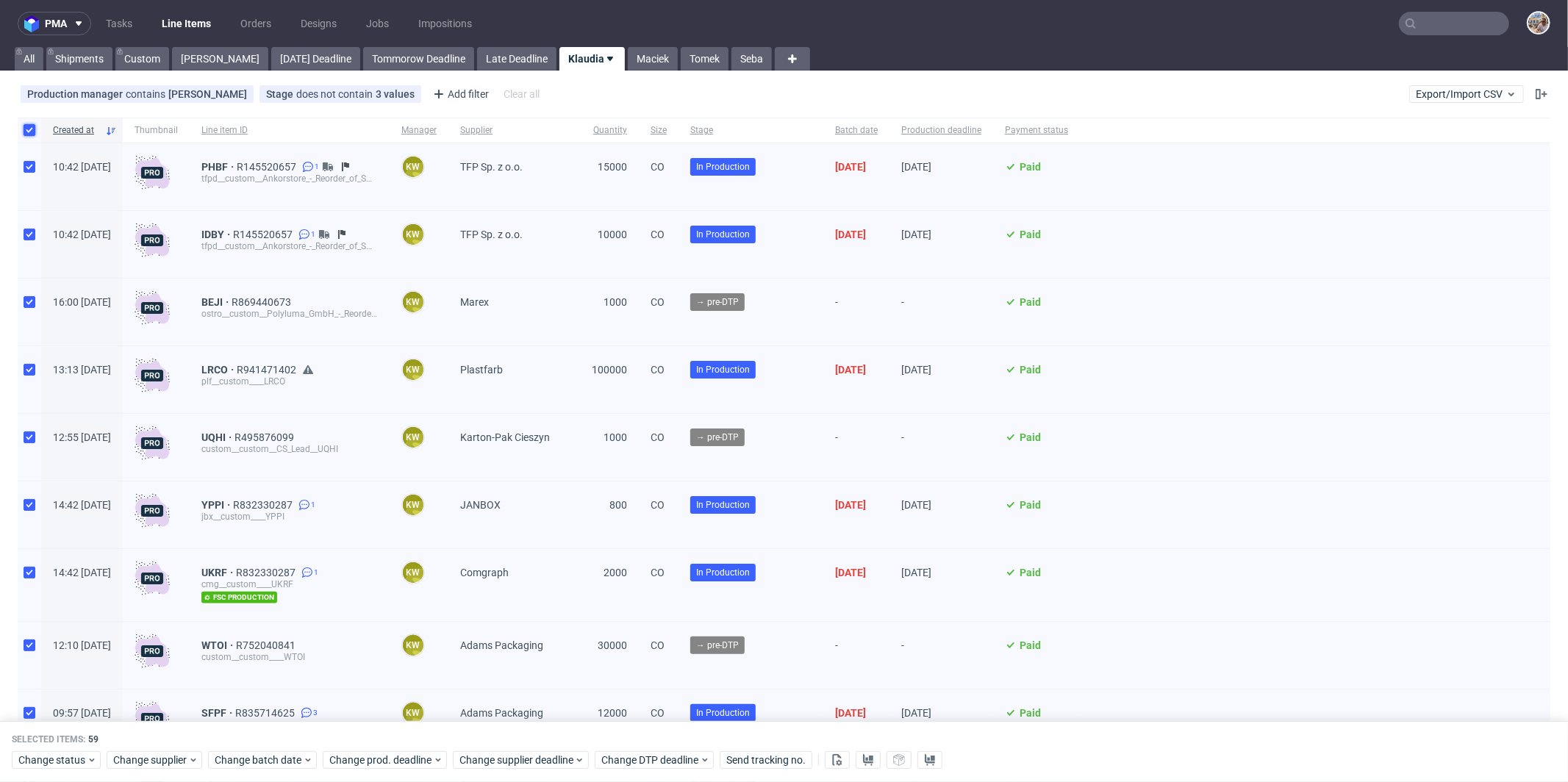
click at [31, 128] on input "checkbox" at bounding box center [29, 130] width 12 height 12
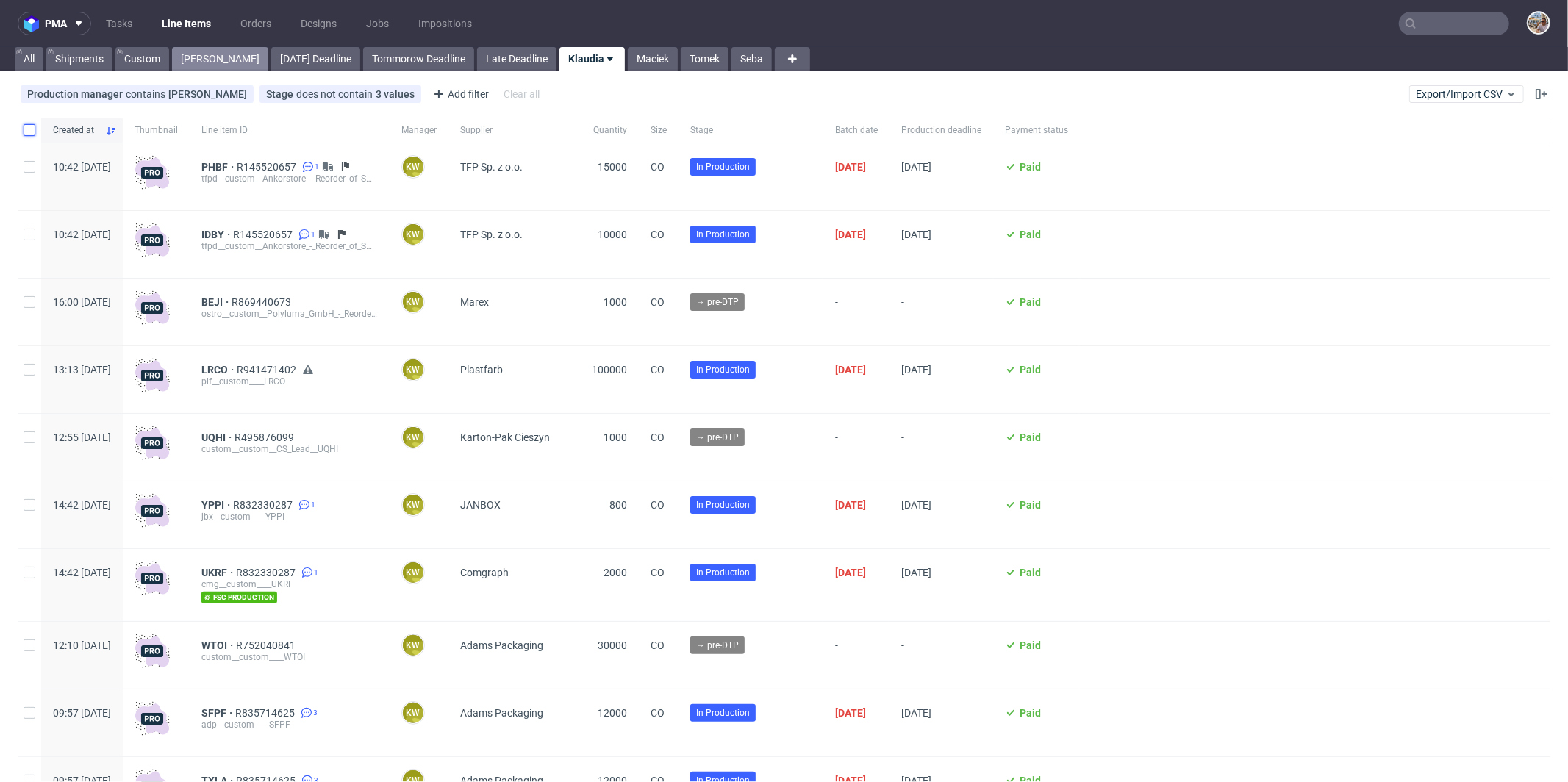
click at [195, 59] on link "[PERSON_NAME]" at bounding box center [220, 59] width 96 height 24
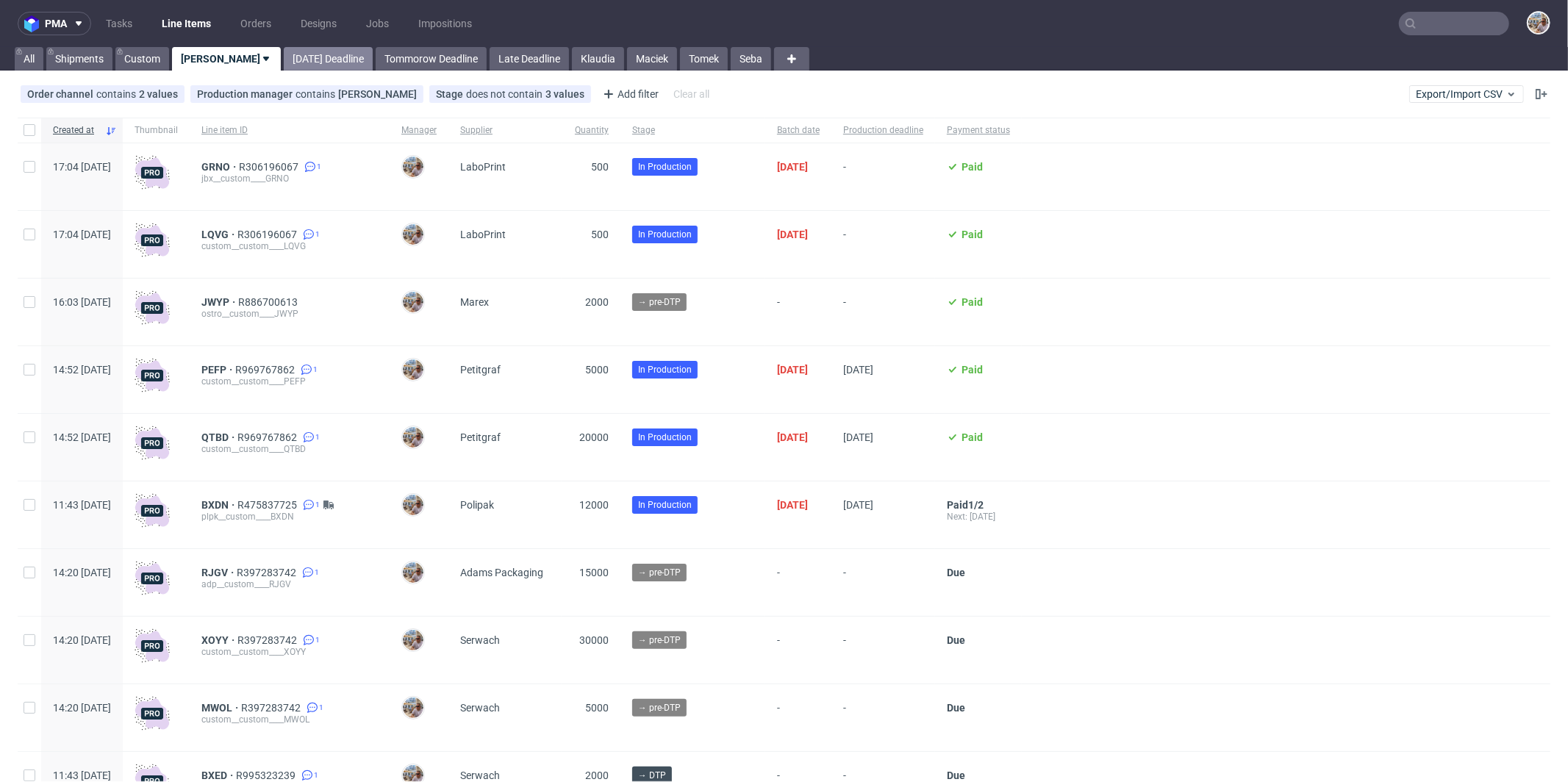
click at [284, 55] on link "[DATE] Deadline" at bounding box center [328, 59] width 89 height 24
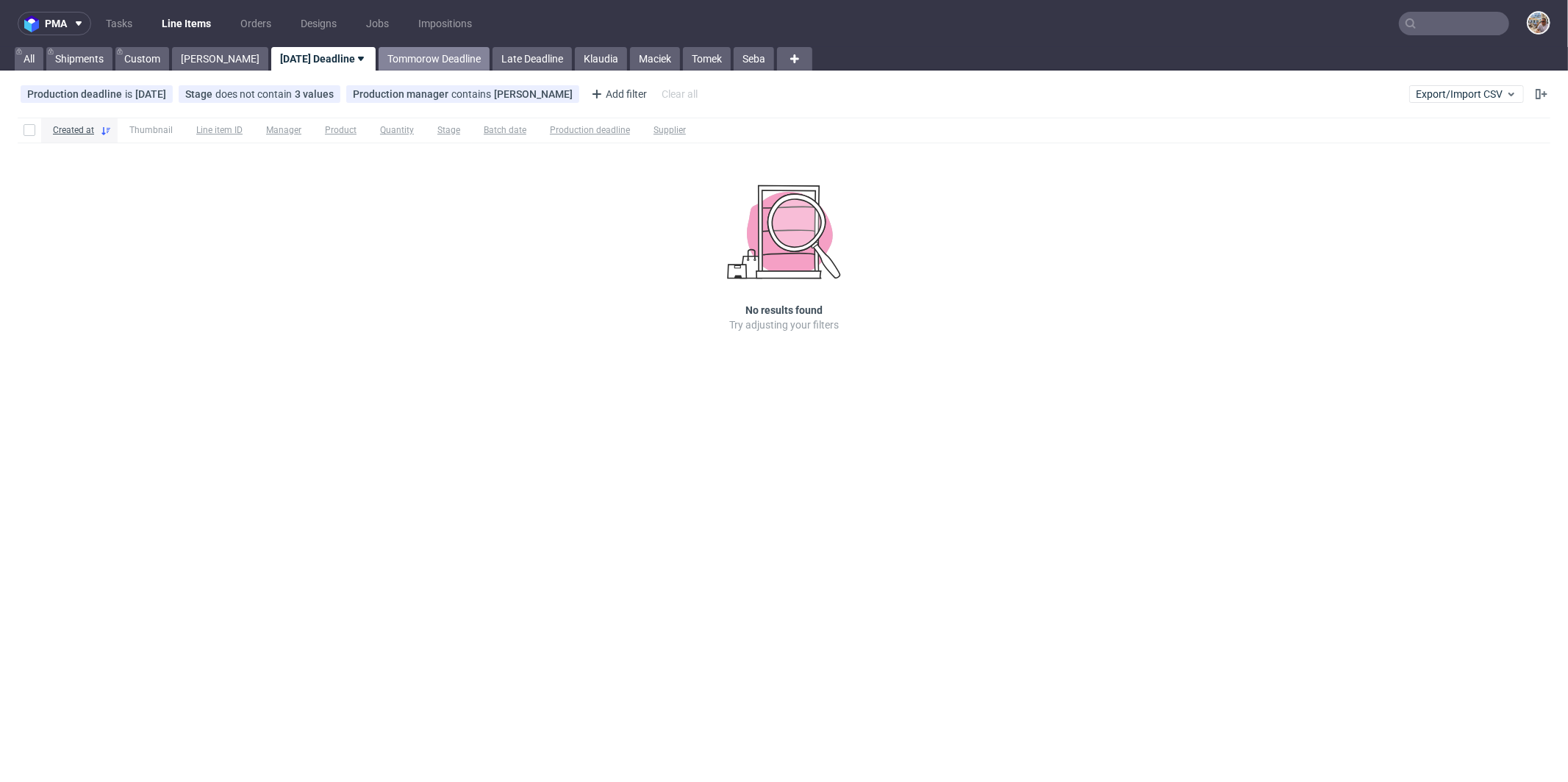
click at [391, 56] on link "Tommorow Deadline" at bounding box center [433, 59] width 111 height 24
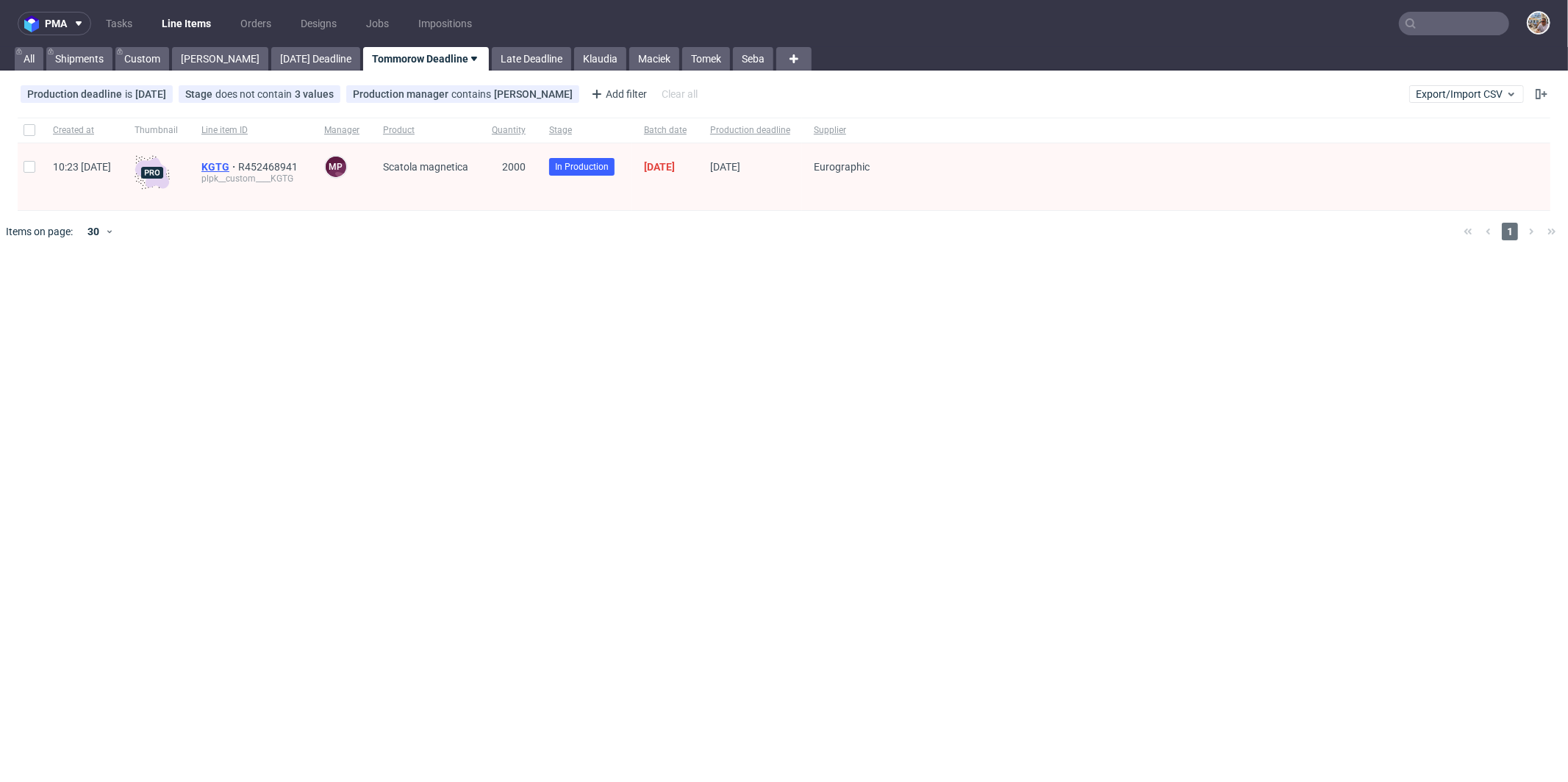
click at [238, 166] on span "KGTG" at bounding box center [220, 167] width 37 height 12
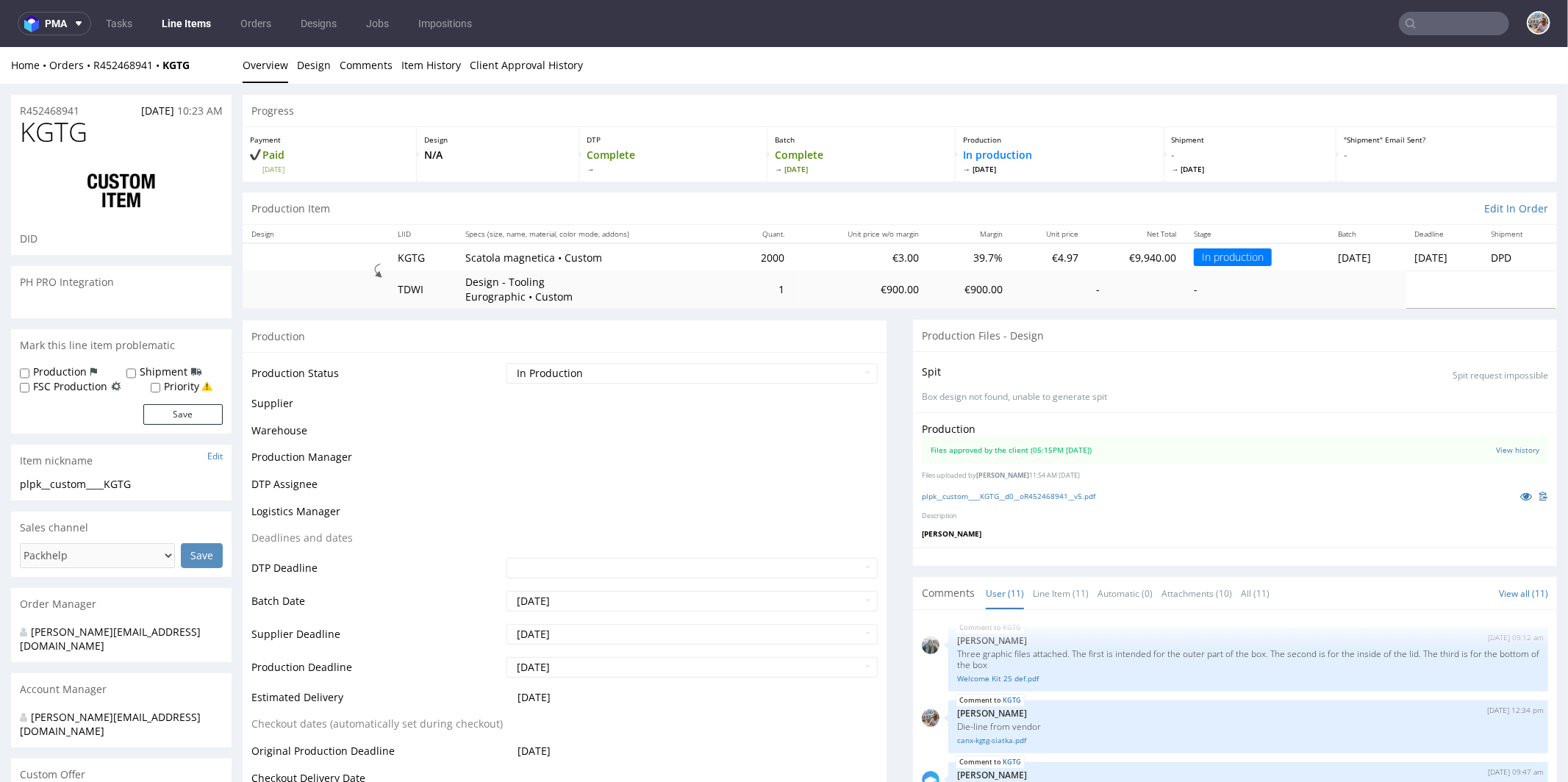
scroll to position [664, 0]
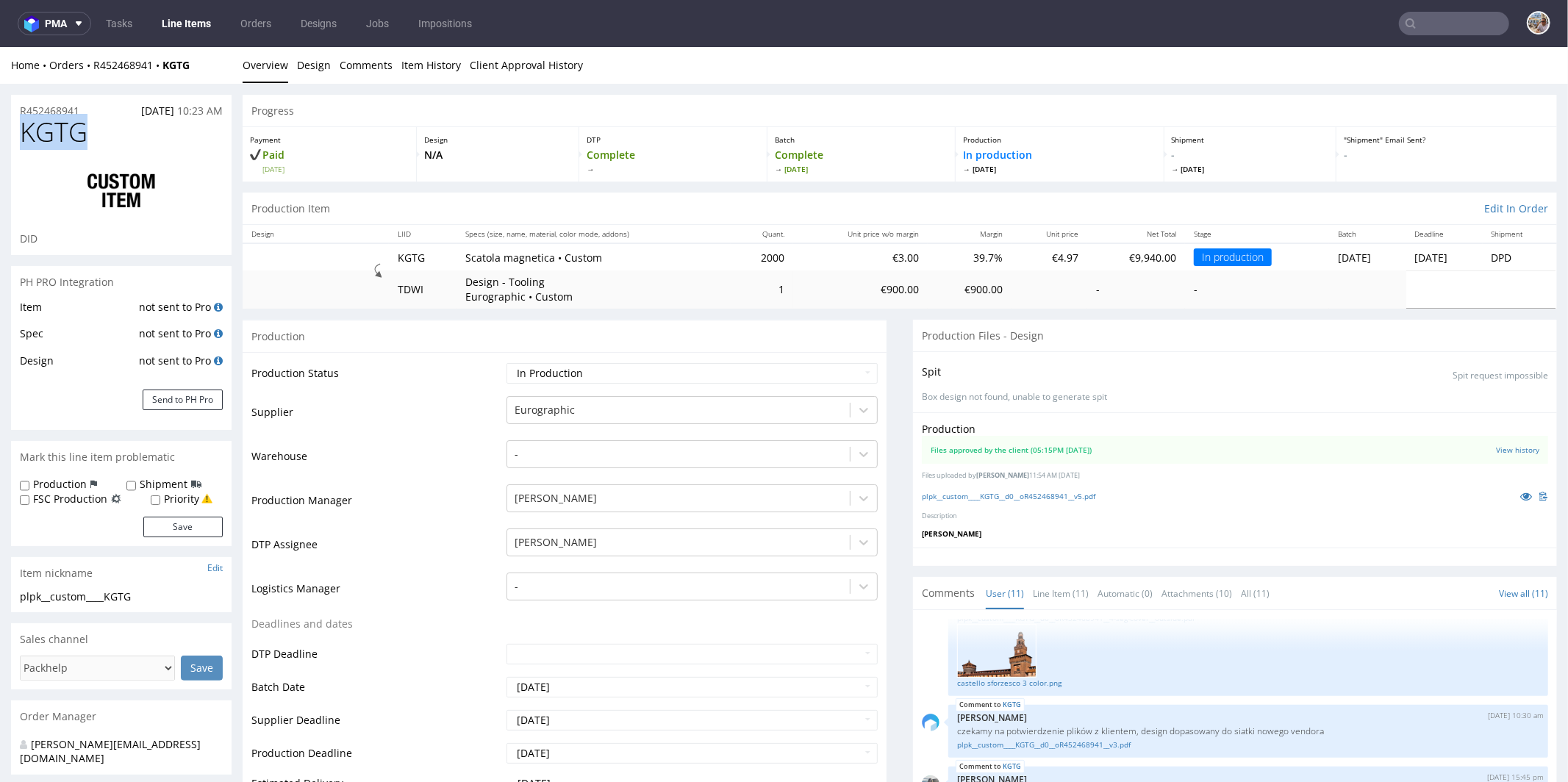
drag, startPoint x: 100, startPoint y: 130, endPoint x: 16, endPoint y: 132, distance: 84.0
click at [16, 132] on div "KGTG DID" at bounding box center [121, 186] width 221 height 137
copy span "KGTG"
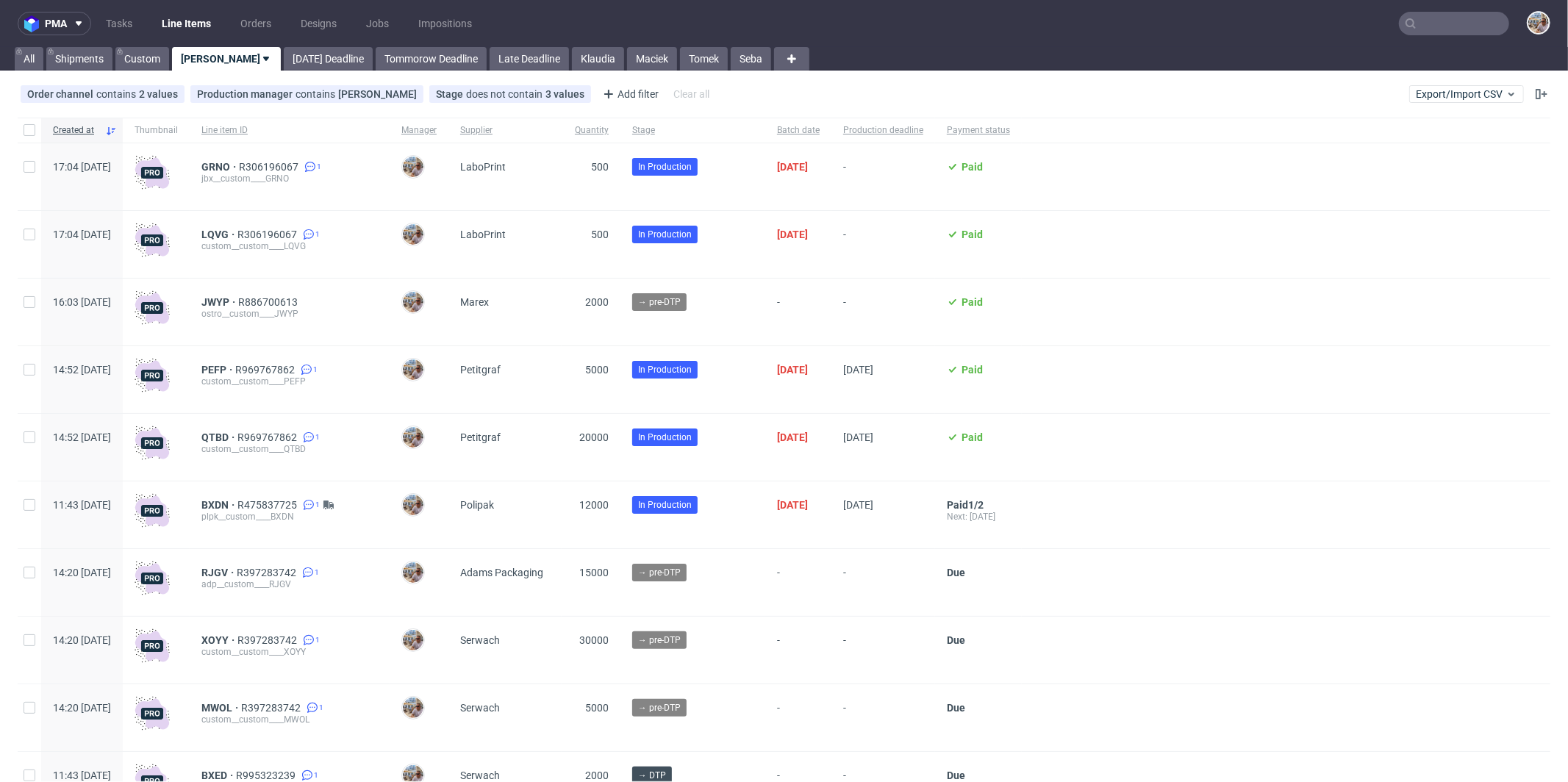
click at [386, 73] on div "pma Tasks Line Items Orders Designs Jobs Impositions All Shipments Custom [PERS…" at bounding box center [784, 391] width 1568 height 782
click at [388, 72] on div "pma Tasks Line Items Orders Designs Jobs Impositions All Shipments Custom [PERS…" at bounding box center [784, 391] width 1568 height 782
click at [397, 66] on link "Tommorow Deadline" at bounding box center [430, 59] width 111 height 24
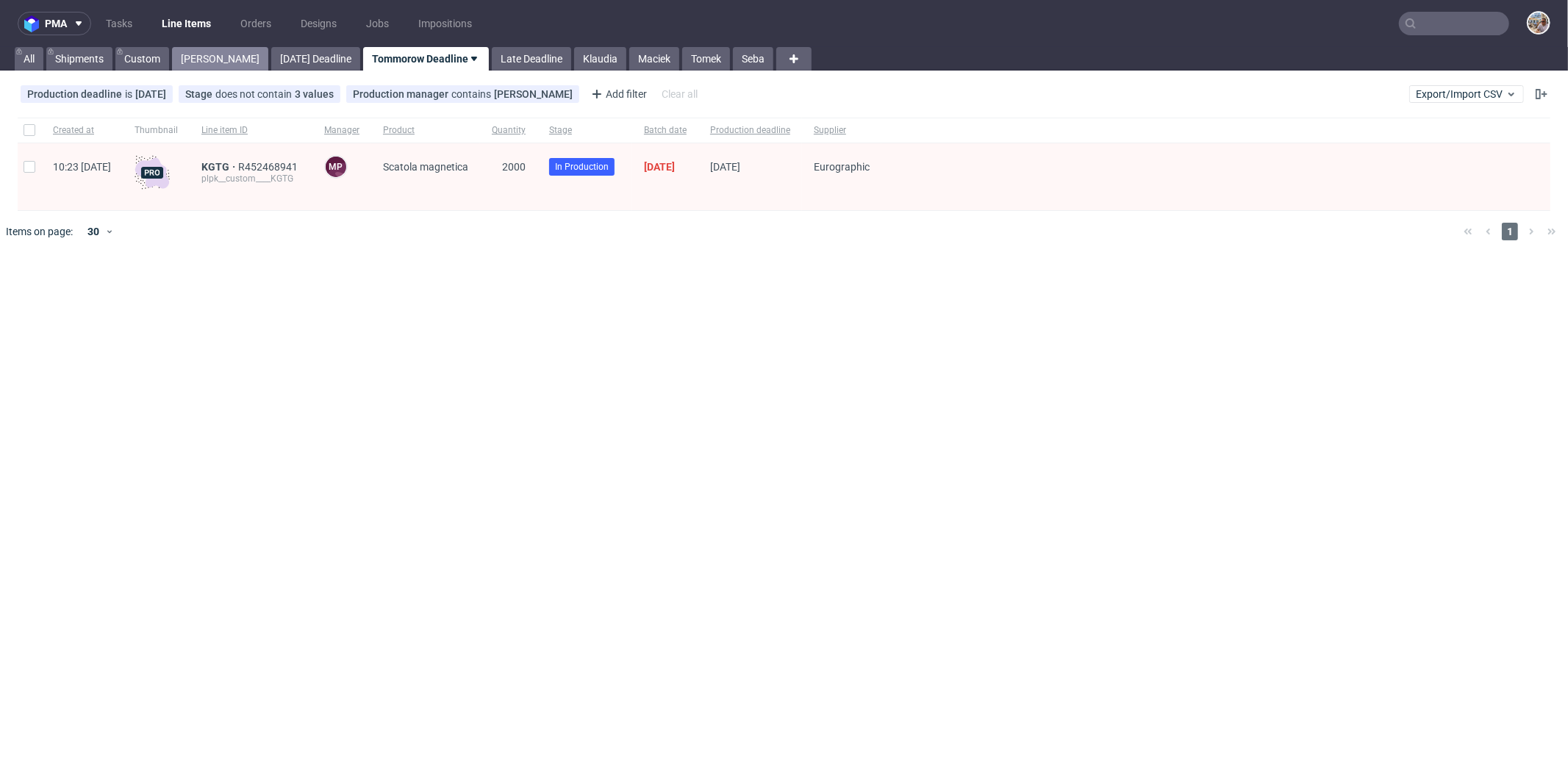
click at [197, 61] on link "[PERSON_NAME]" at bounding box center [220, 59] width 96 height 24
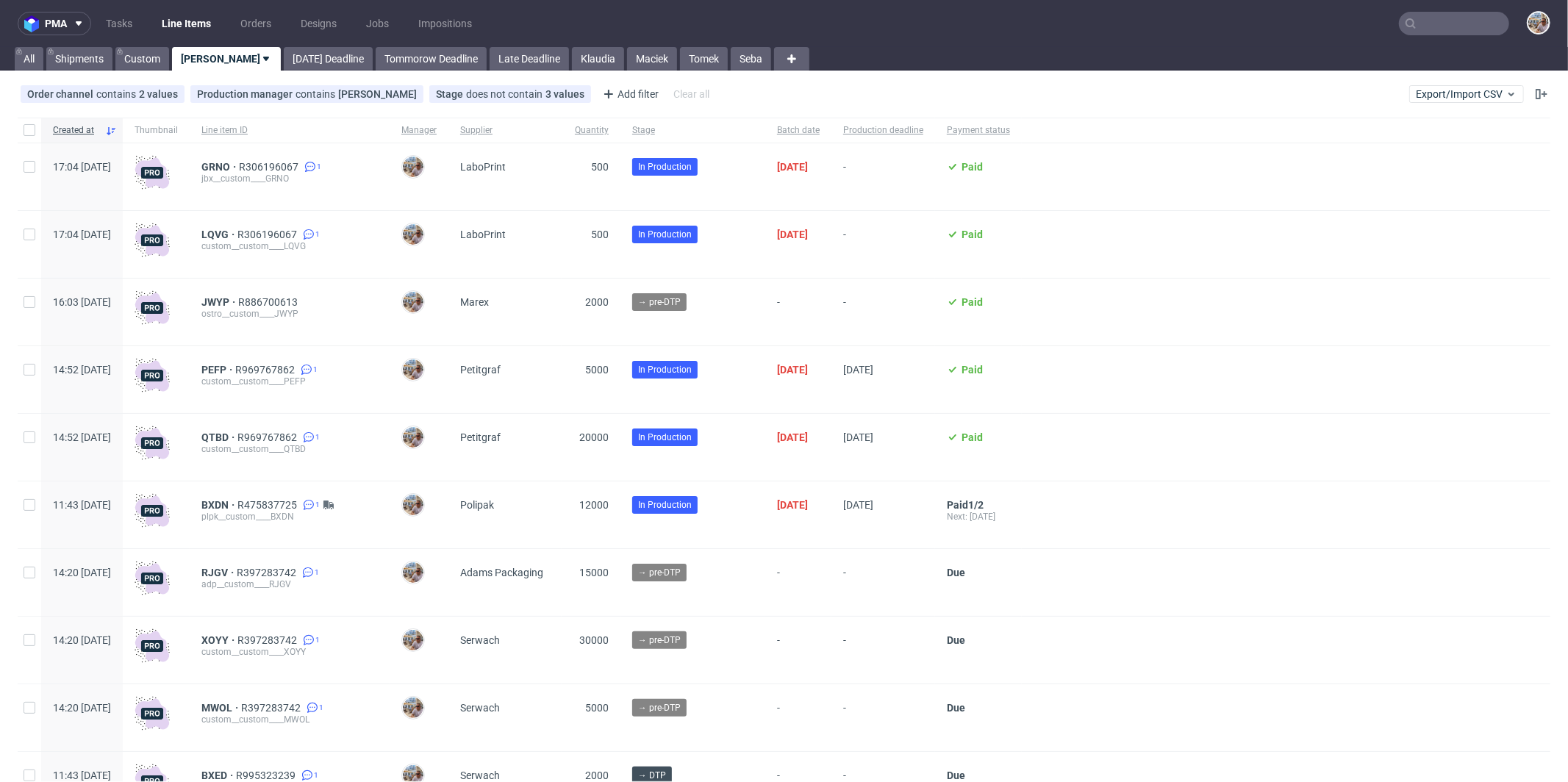
click at [1464, 34] on input "text" at bounding box center [1453, 24] width 110 height 24
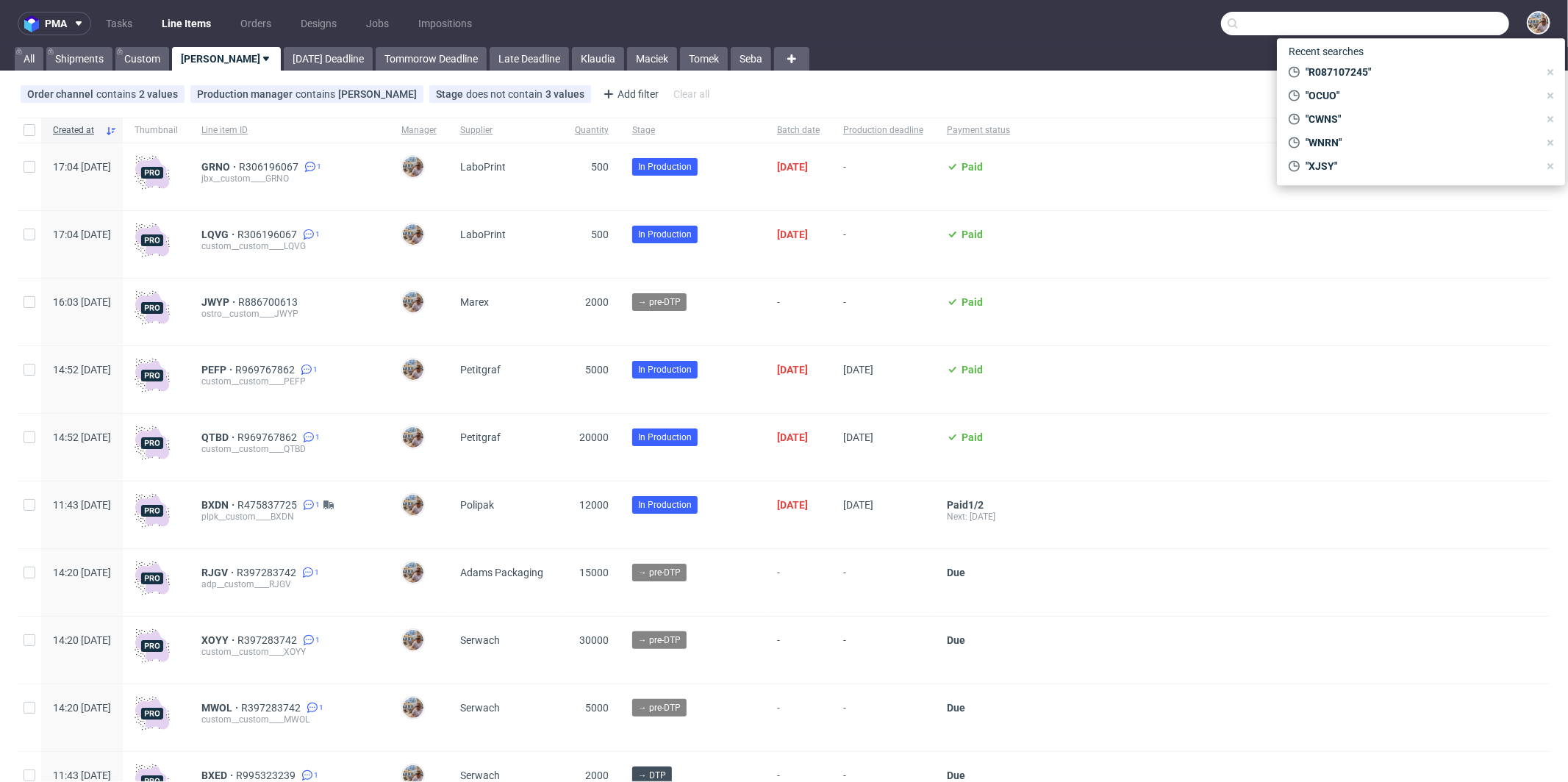
paste input "UMSF"
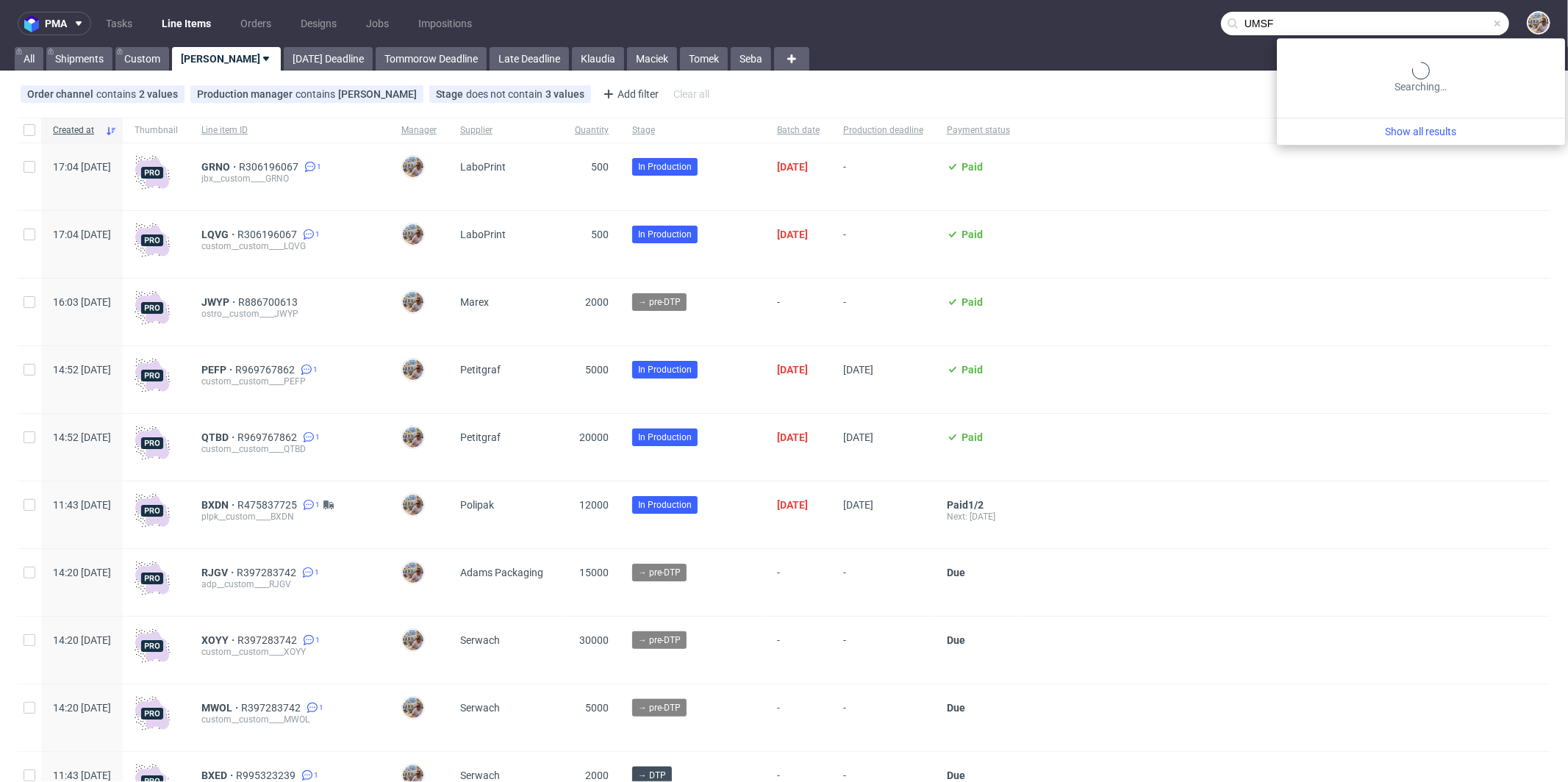
type input "UMSF"
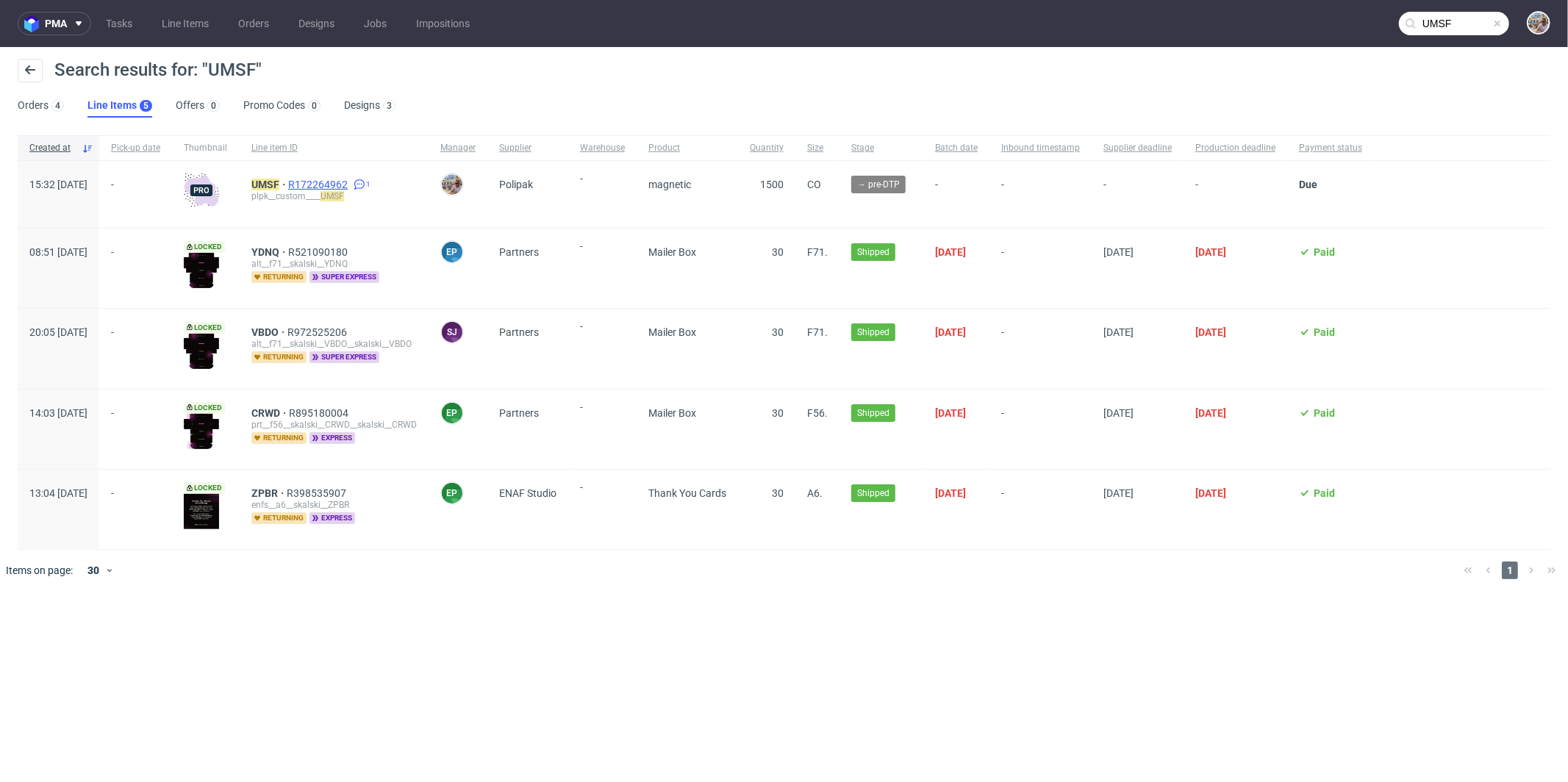
click at [351, 179] on span "R172264962" at bounding box center [319, 184] width 62 height 12
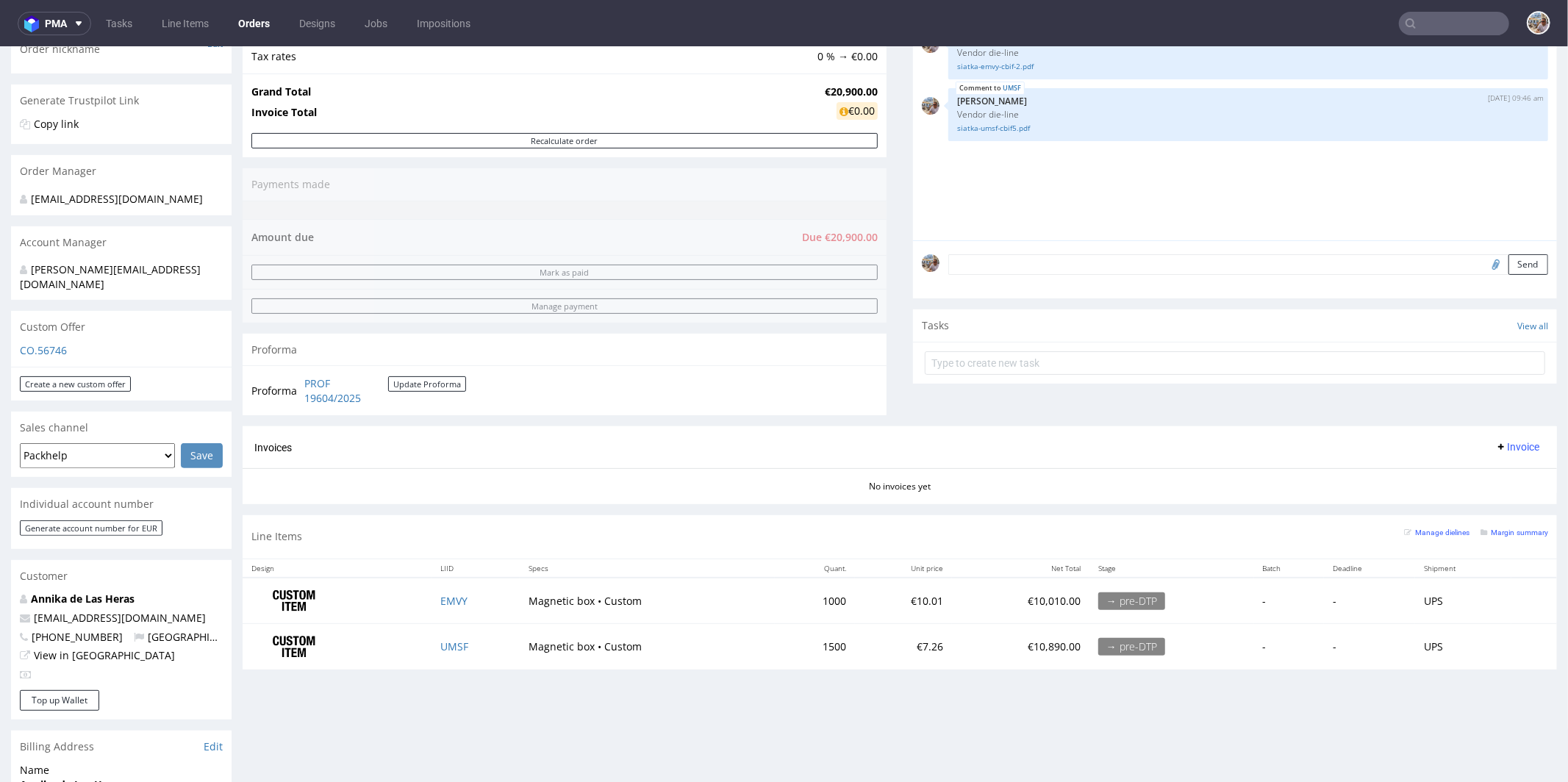
scroll to position [441, 0]
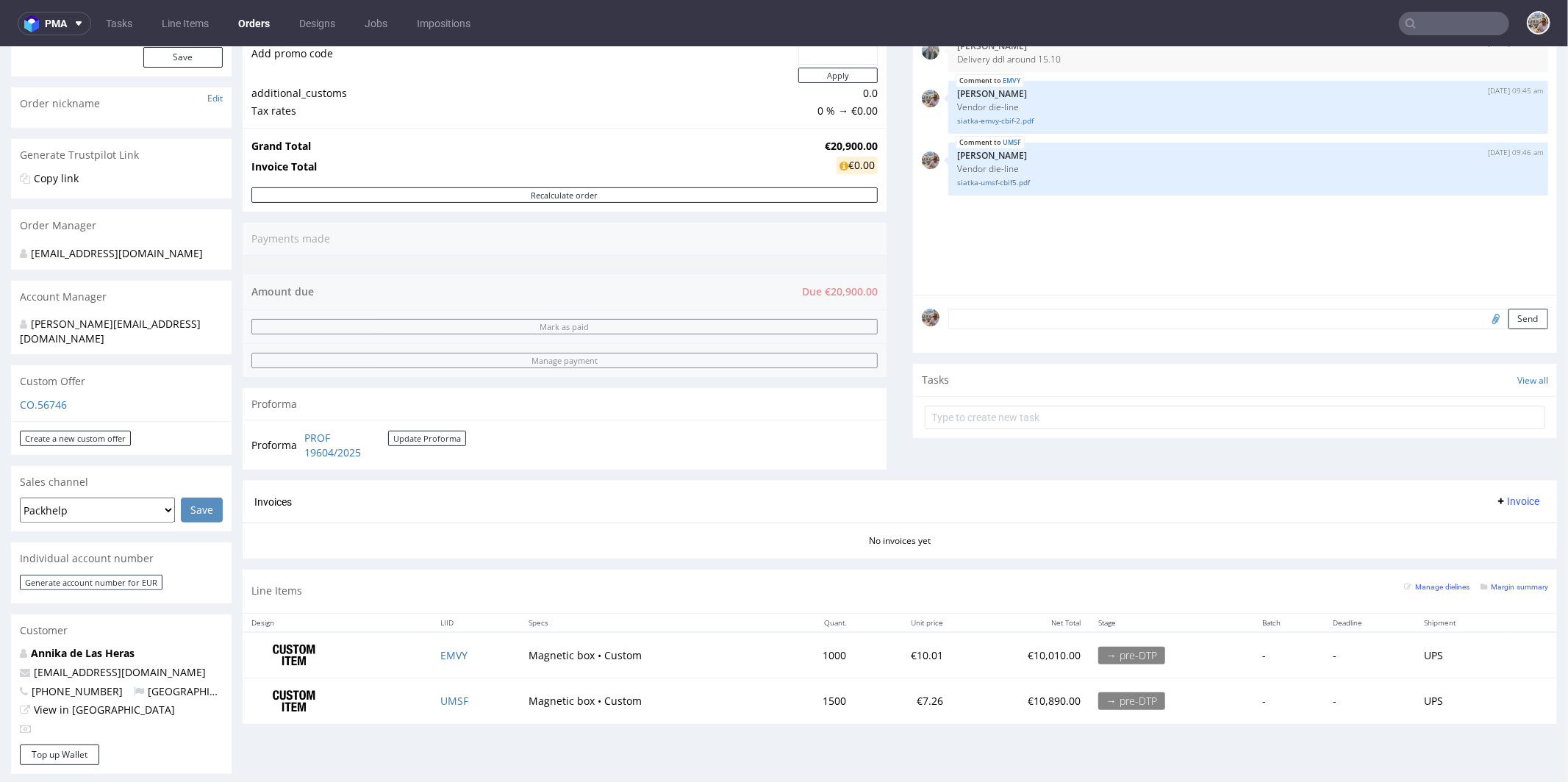
scroll to position [336, 0]
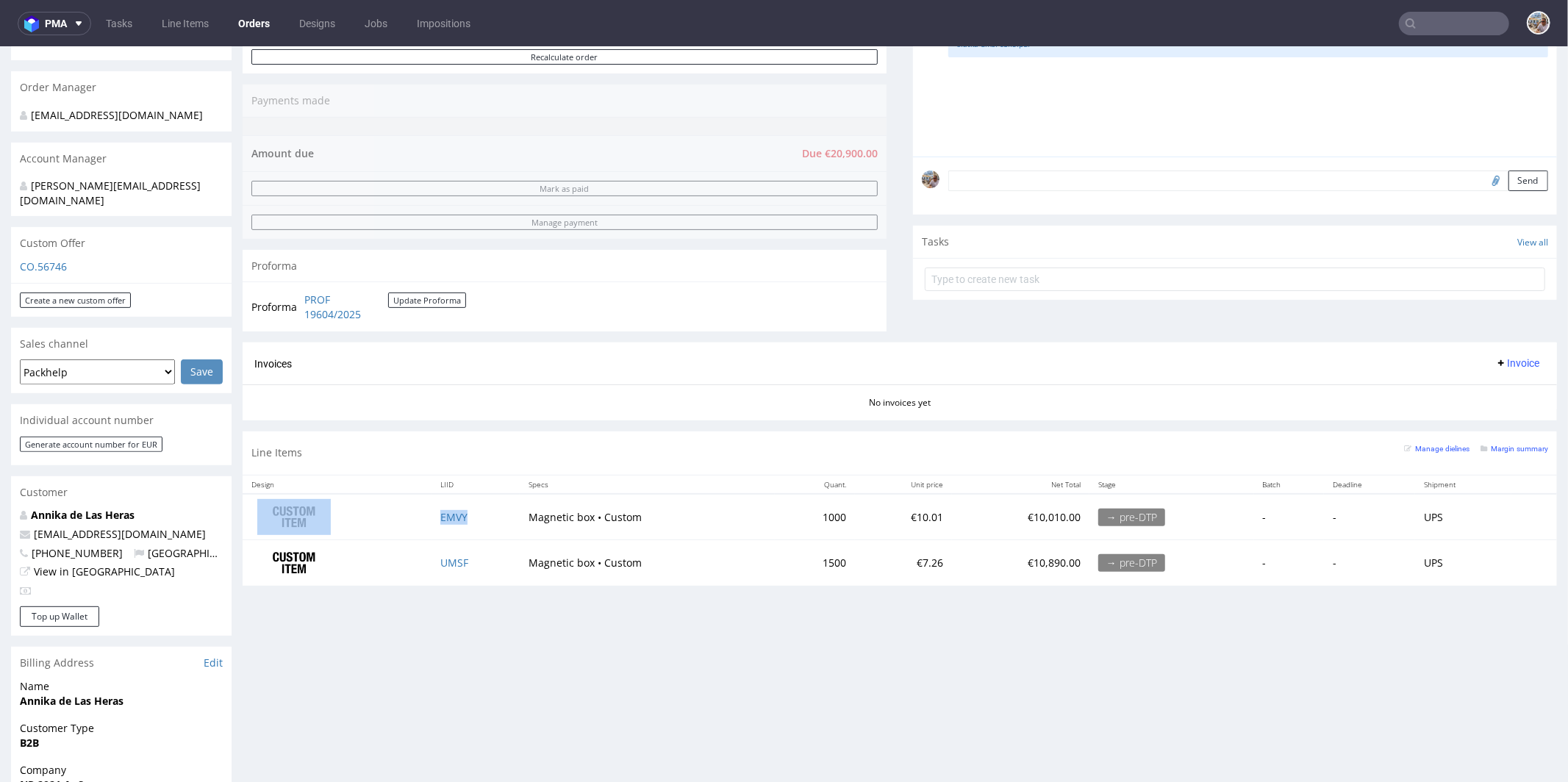
drag, startPoint x: 421, startPoint y: 509, endPoint x: 483, endPoint y: 512, distance: 62.1
click at [483, 512] on tr "EMVY Magnetic box • Custom 1000 €10.01 €10,010.00 → pre-DTP - - UPS" at bounding box center [899, 517] width 1314 height 46
copy tr "EMVY"
click at [829, 502] on td "1000" at bounding box center [814, 517] width 80 height 46
drag, startPoint x: 827, startPoint y: 507, endPoint x: 801, endPoint y: 513, distance: 26.7
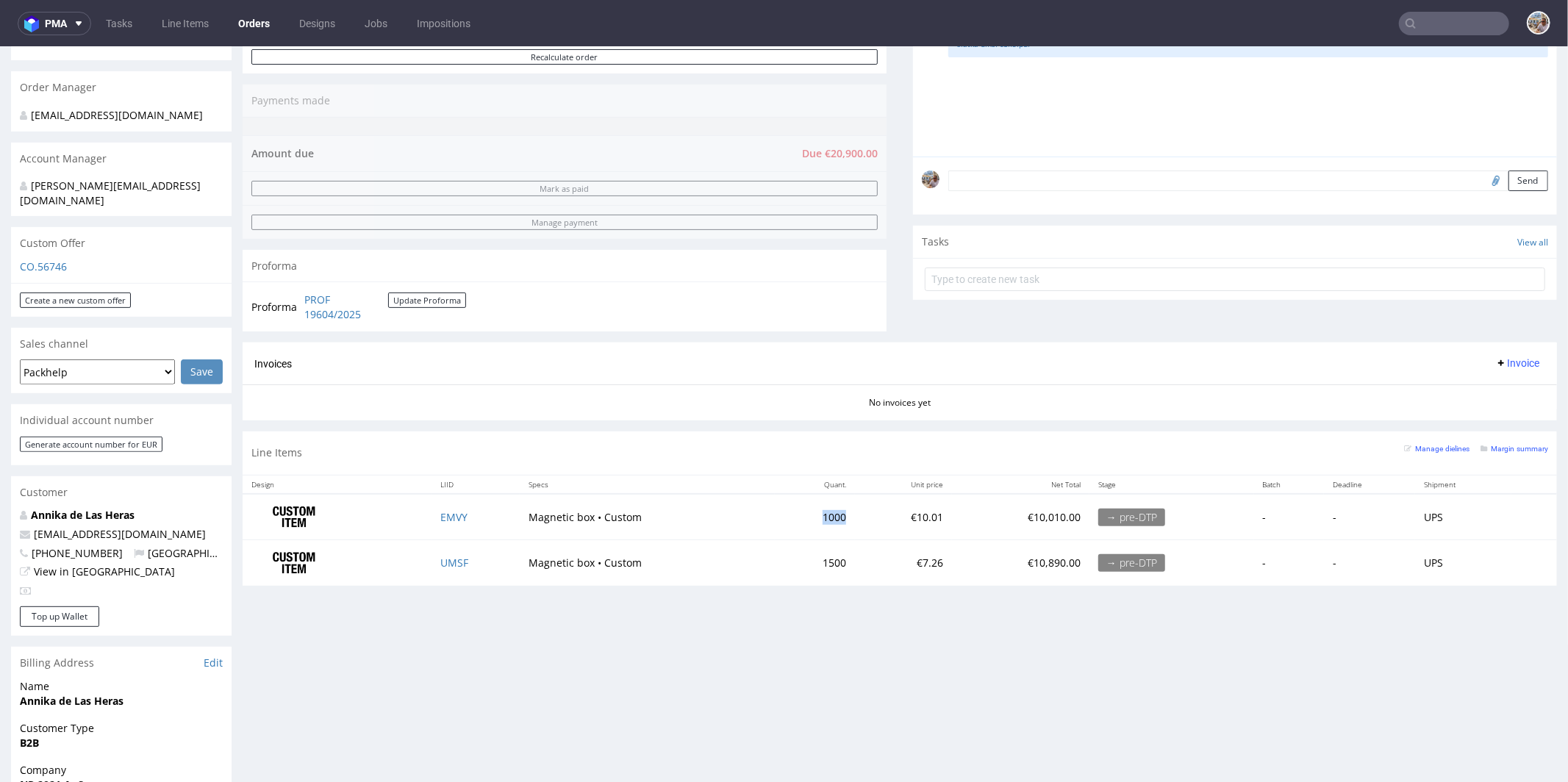
click at [801, 513] on td "1000" at bounding box center [814, 517] width 80 height 46
copy td "1000"
drag, startPoint x: 844, startPoint y: 555, endPoint x: 777, endPoint y: 556, distance: 67.0
click at [777, 556] on tr "UMSF Magnetic box • Custom 1500 €7.26 €10,890.00 → pre-DTP - - UPS" at bounding box center [899, 562] width 1314 height 45
copy td "1500"
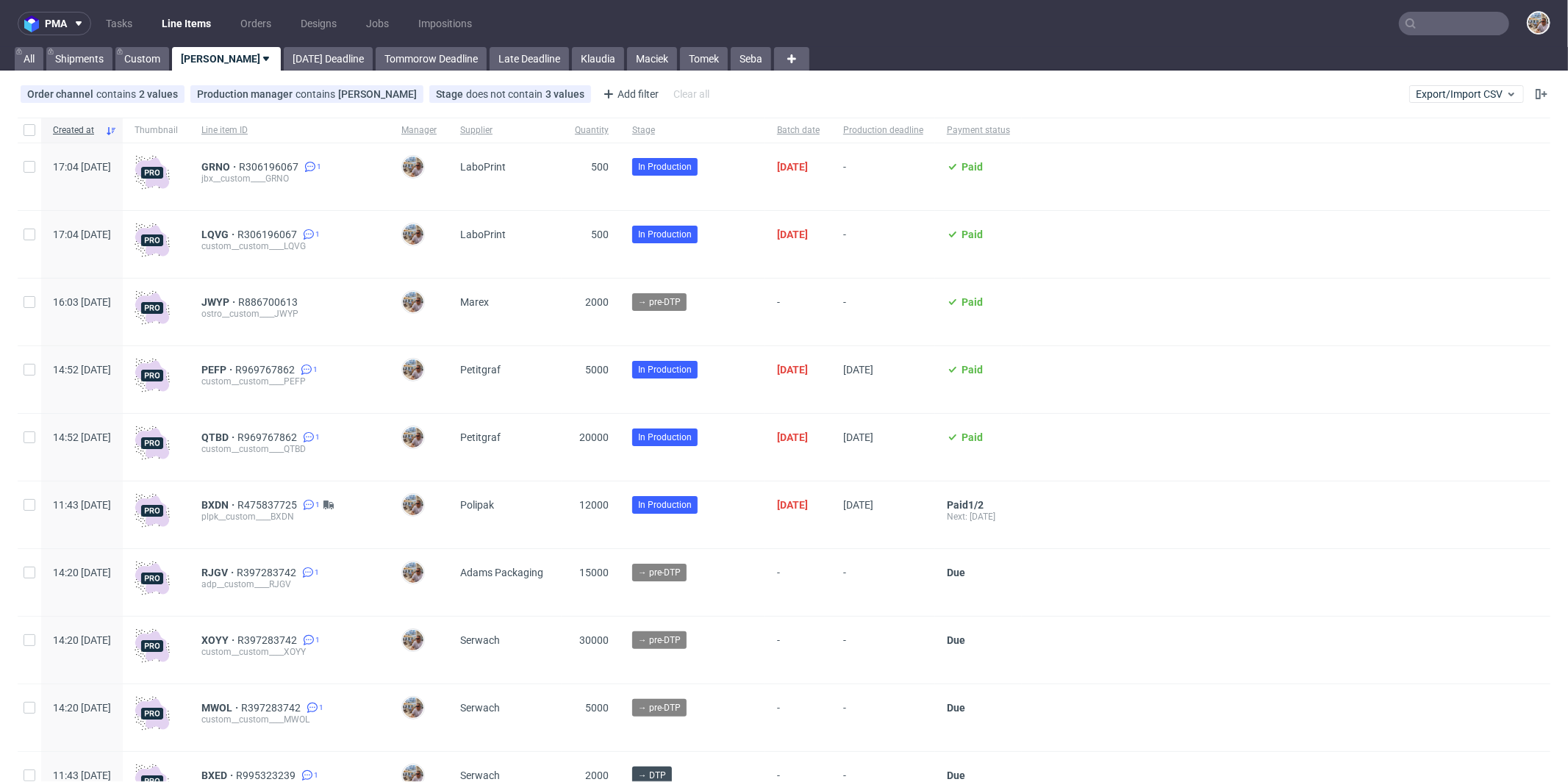
click at [1419, 26] on input "text" at bounding box center [1453, 24] width 110 height 24
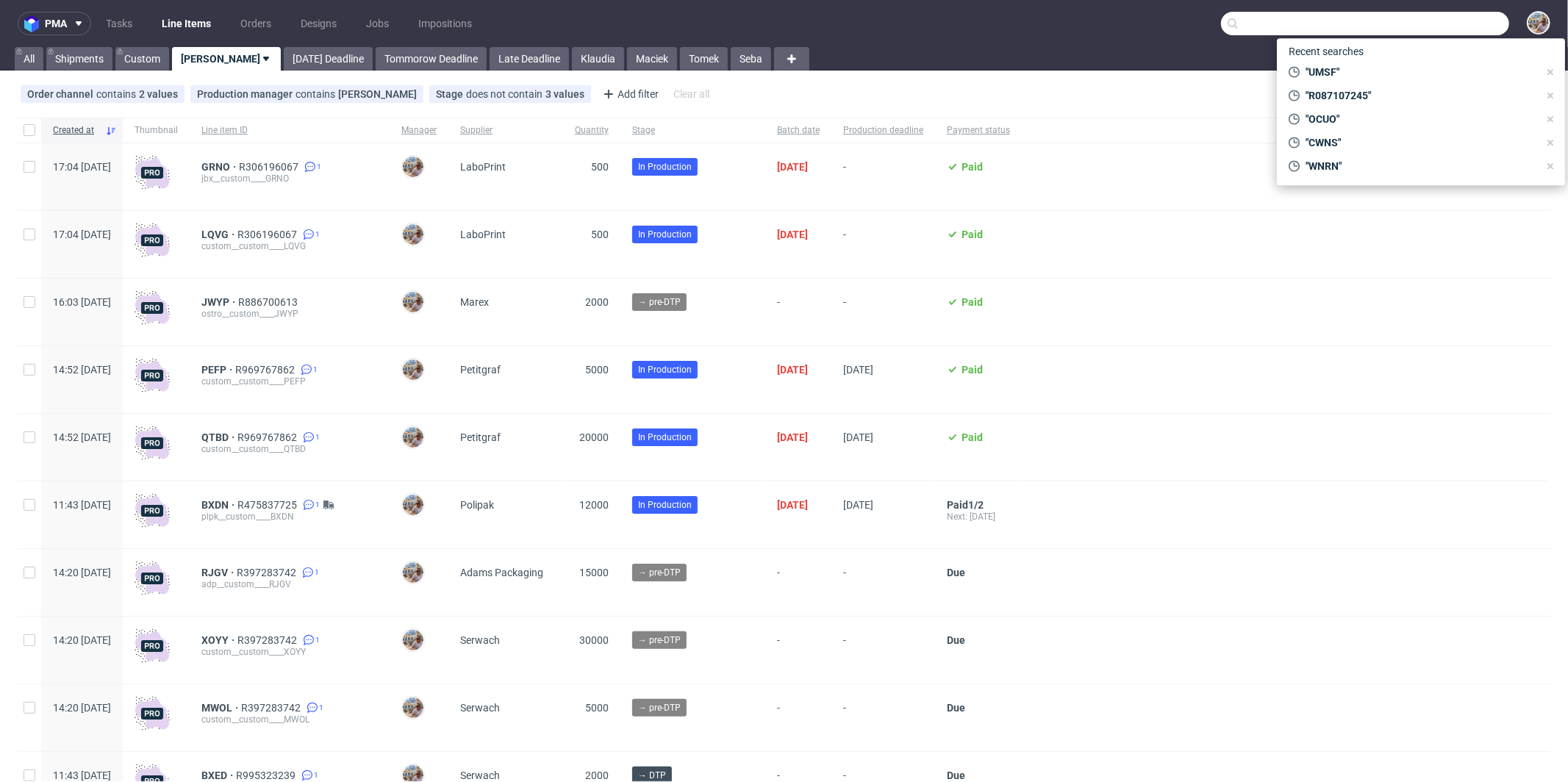
paste input "R189760715"
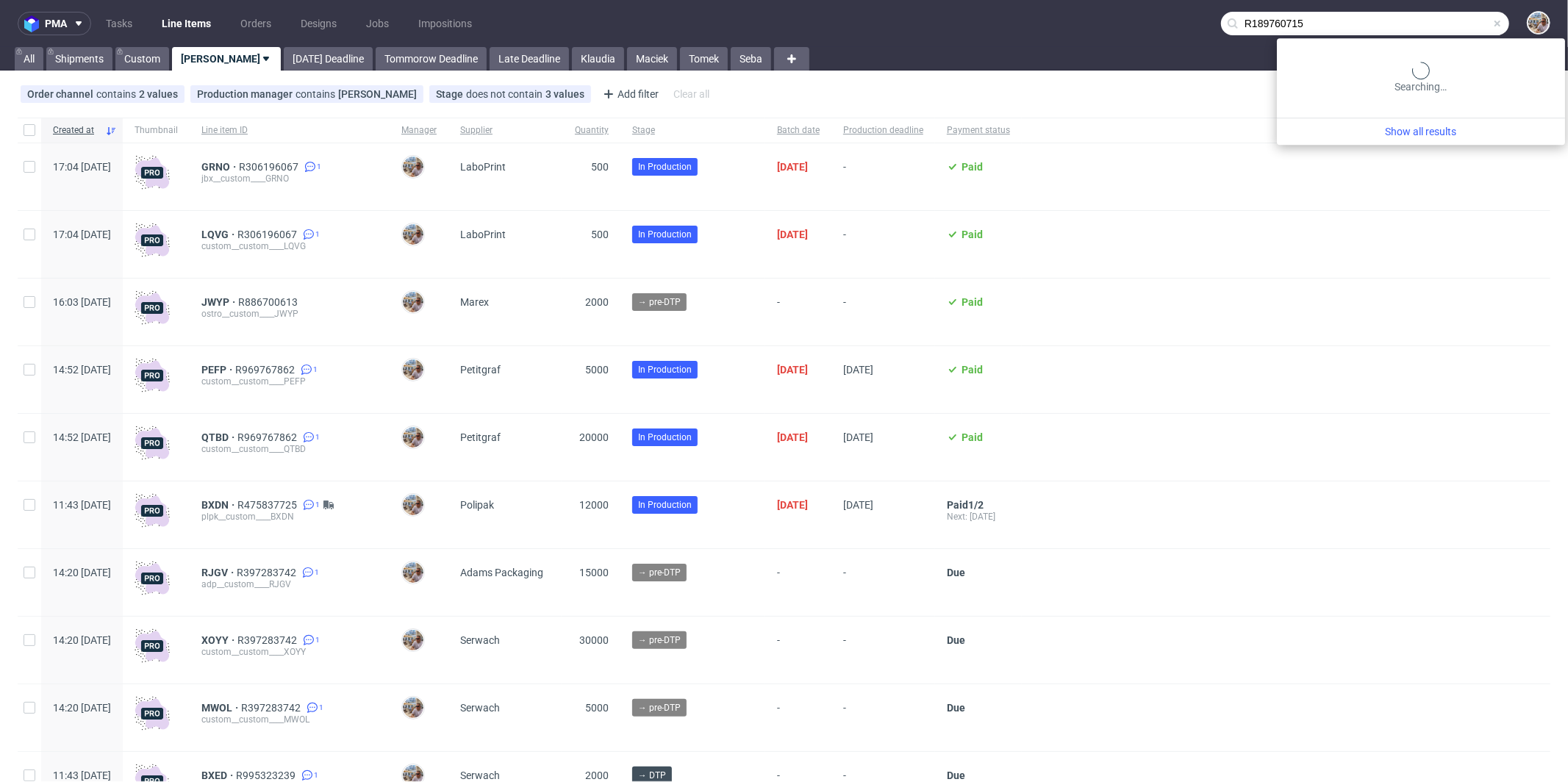
type input "R189760715"
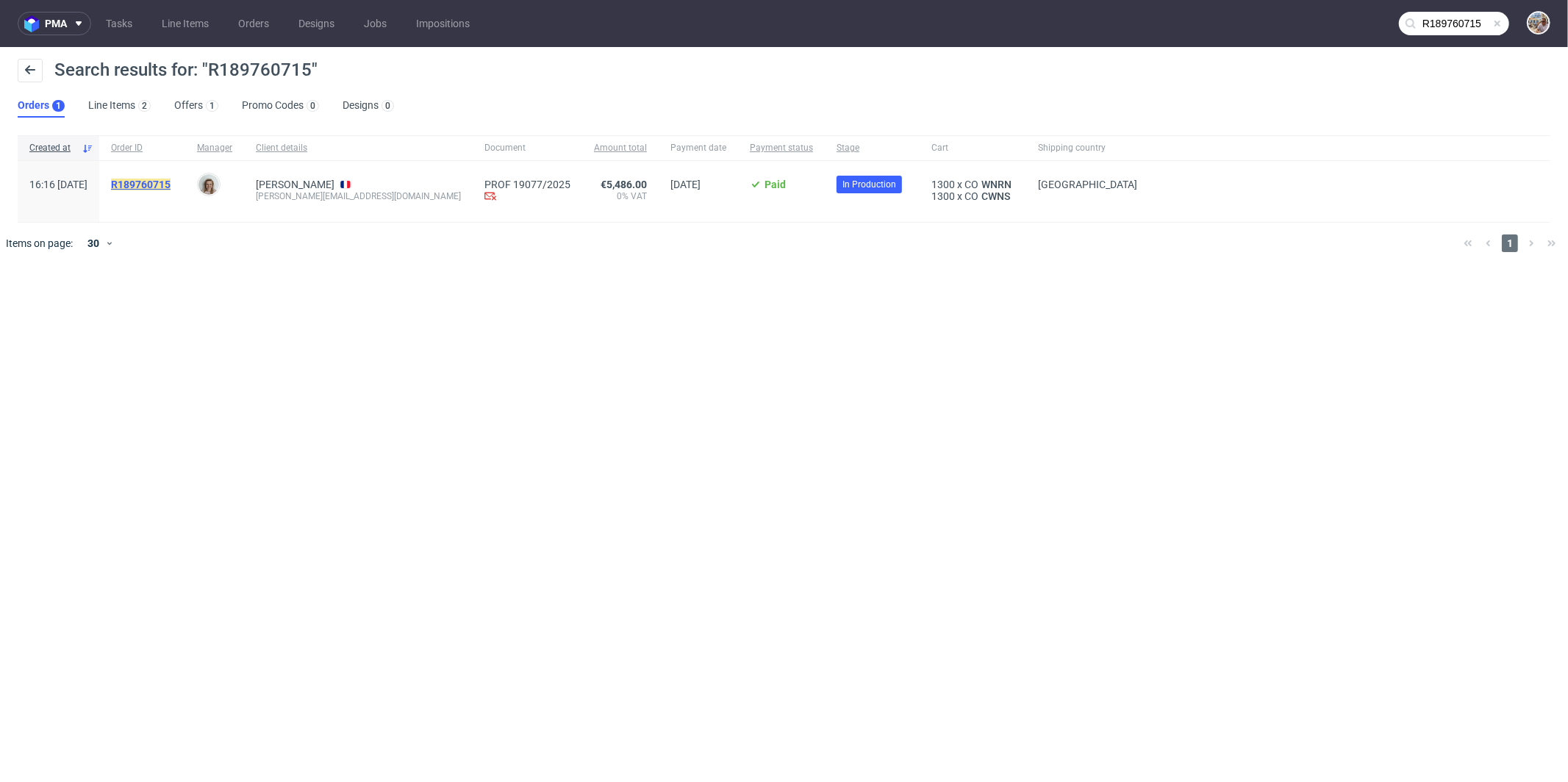
click at [171, 179] on mark "R189760715" at bounding box center [140, 184] width 60 height 12
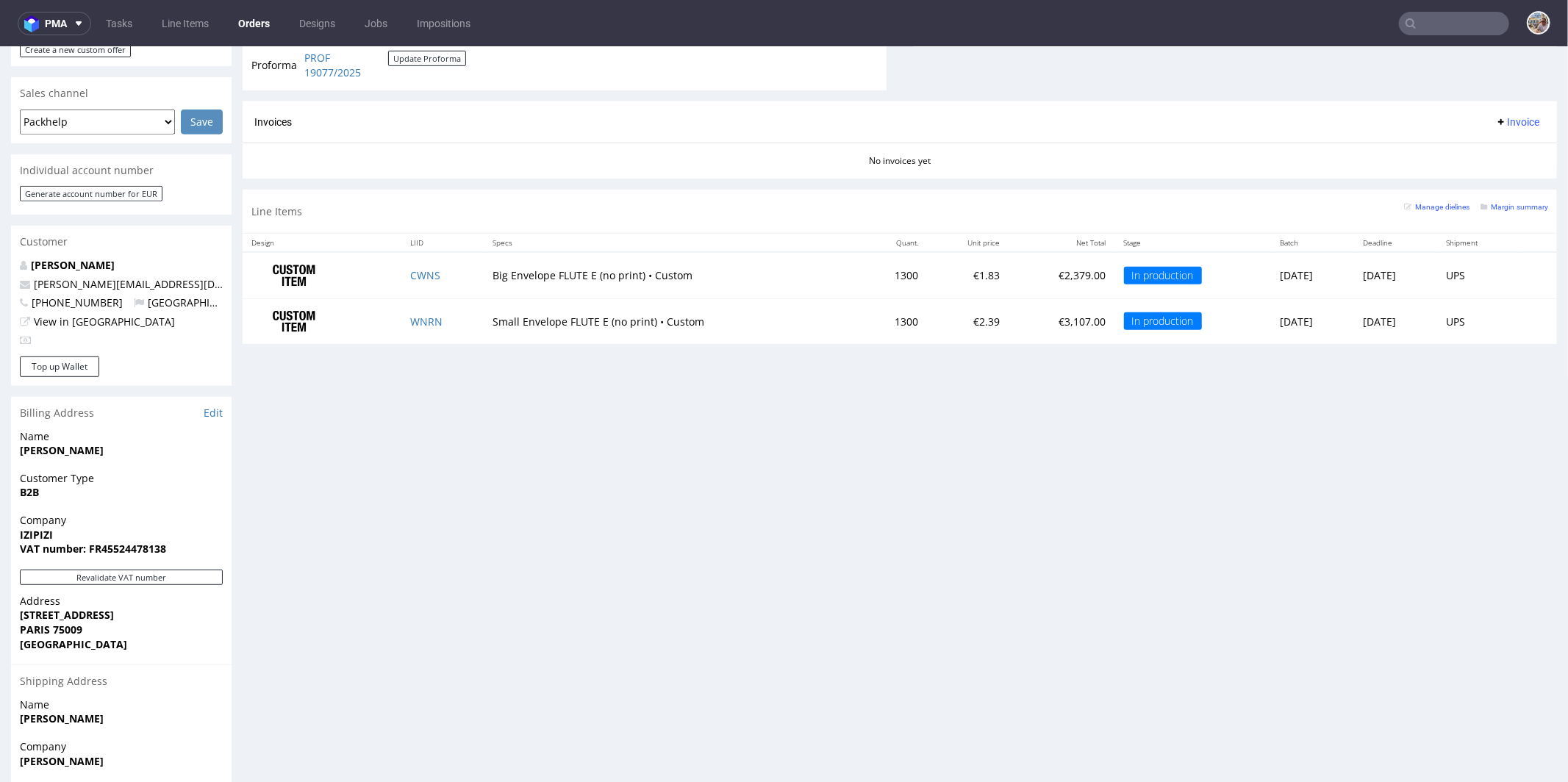
scroll to position [375, 0]
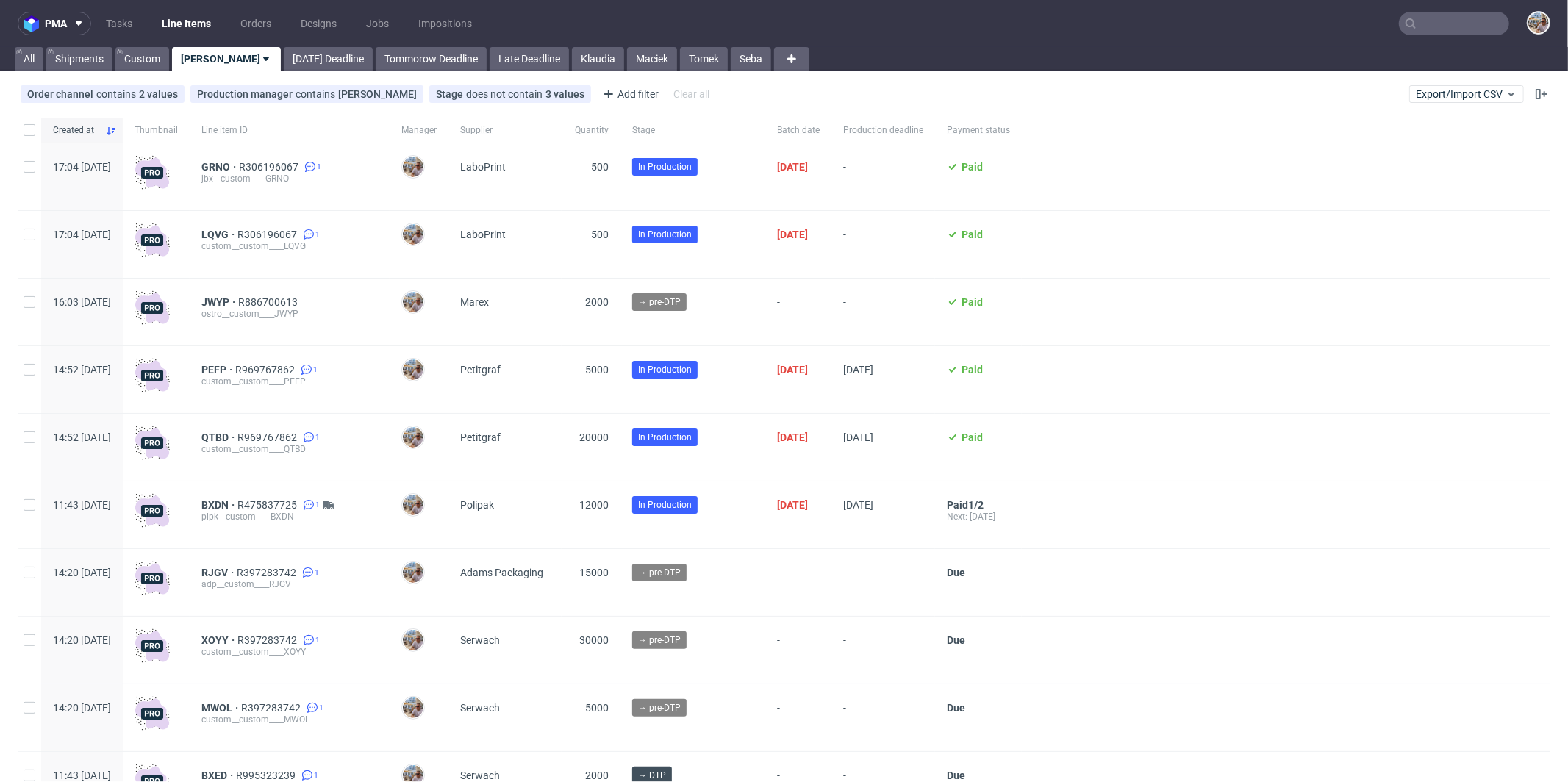
click at [1465, 25] on input "text" at bounding box center [1453, 24] width 110 height 24
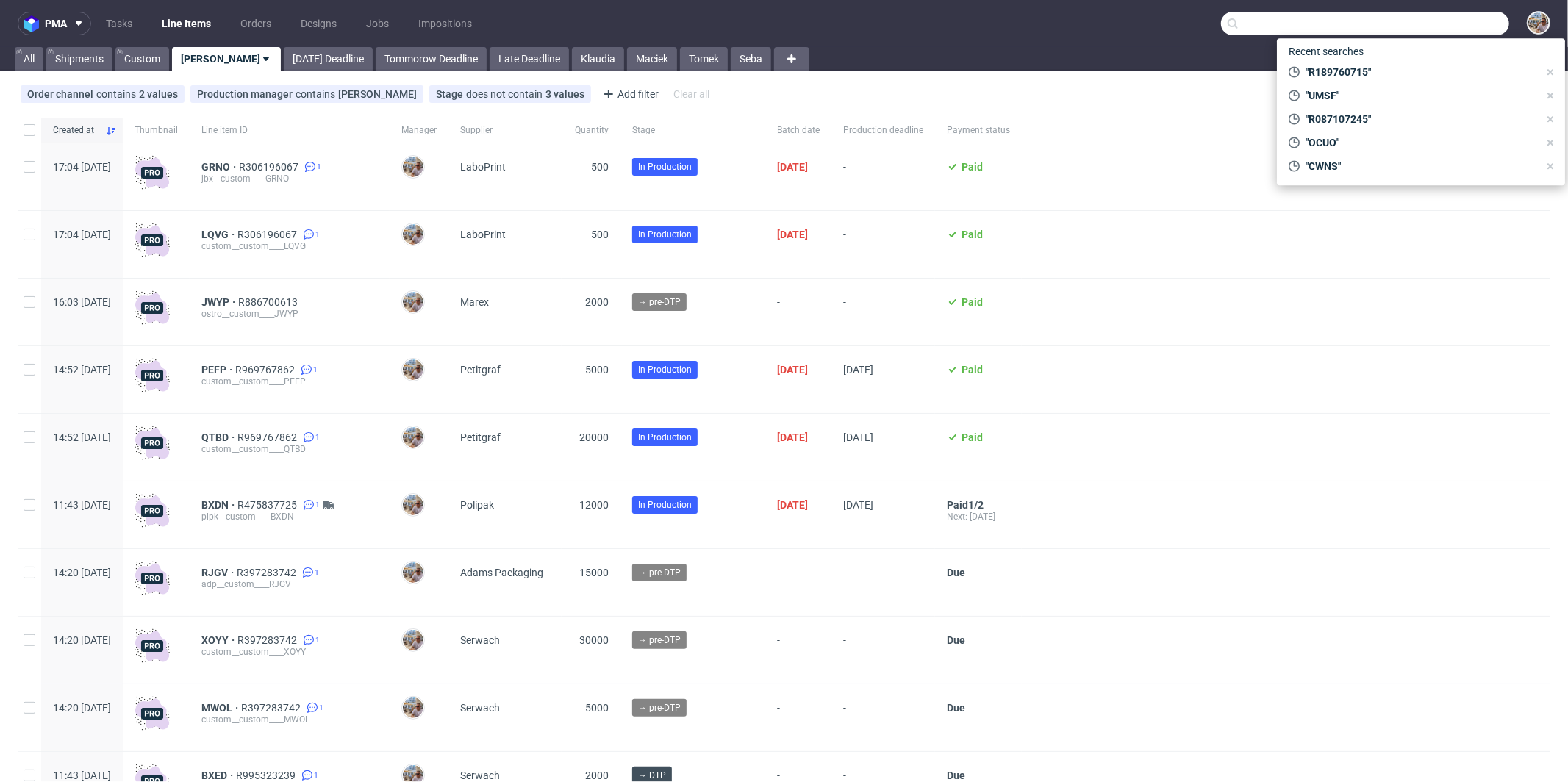
paste input "R546364301"
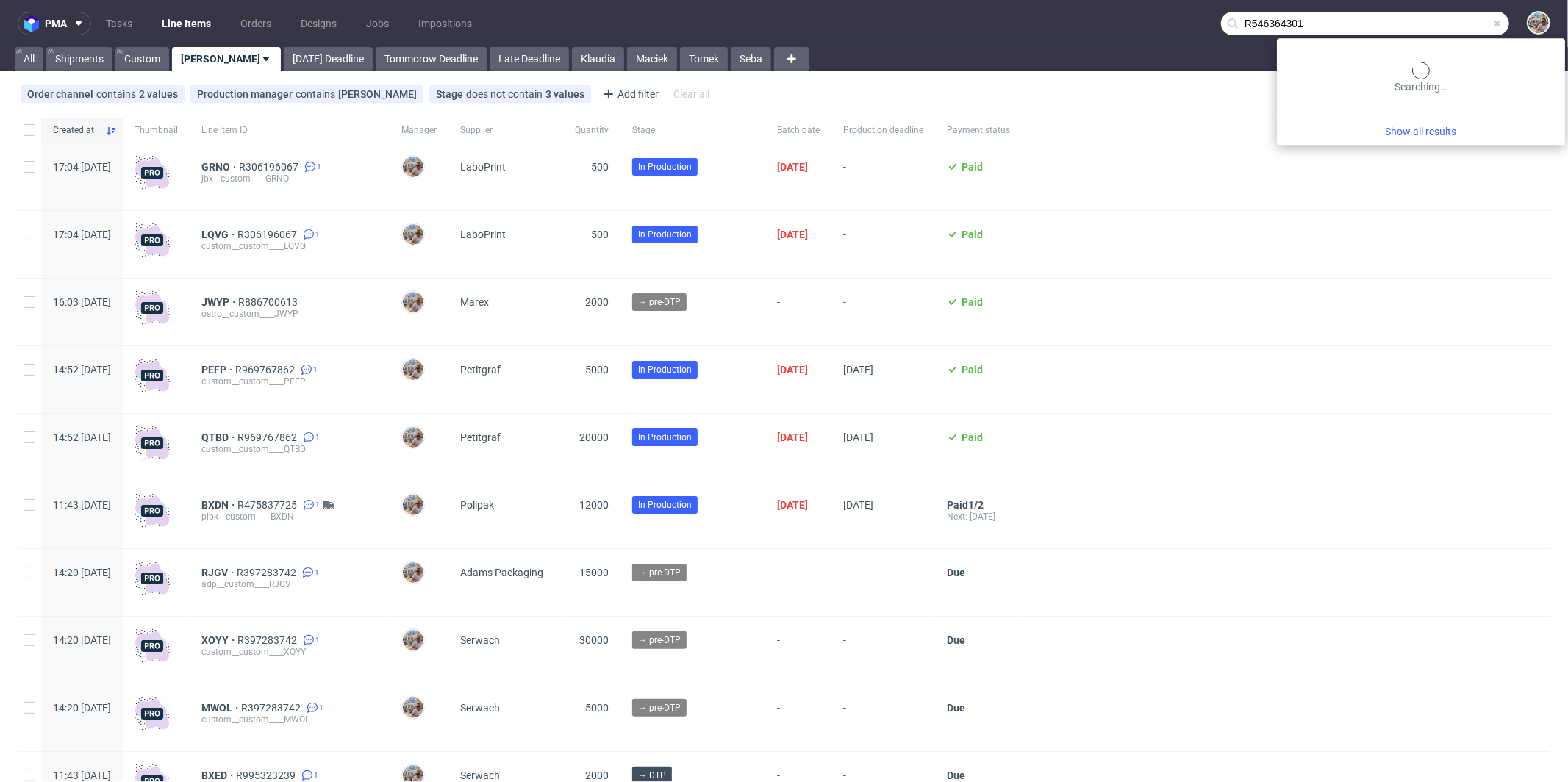
type input "R546364301"
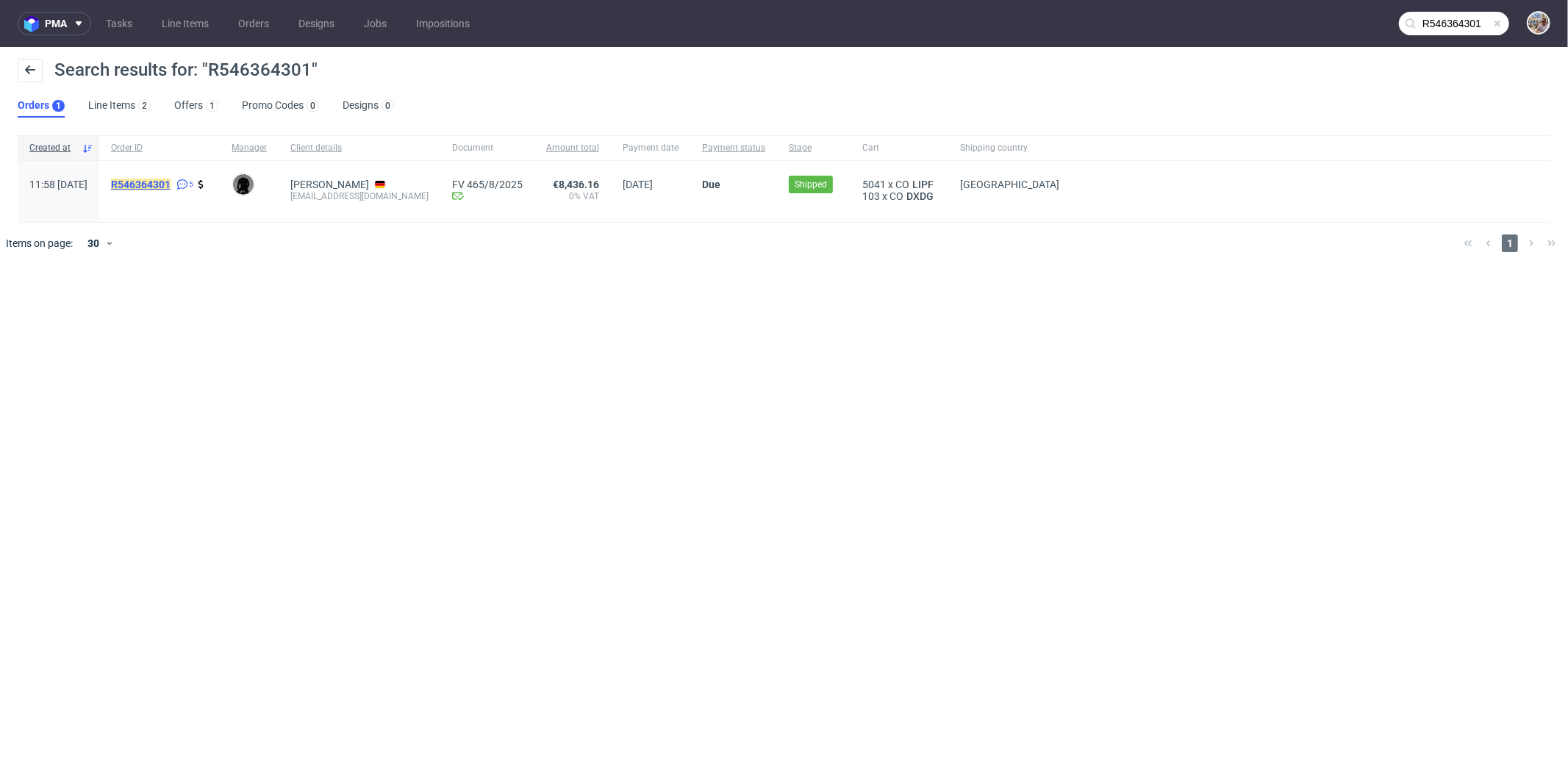
click at [171, 182] on mark "R546364301" at bounding box center [140, 184] width 60 height 12
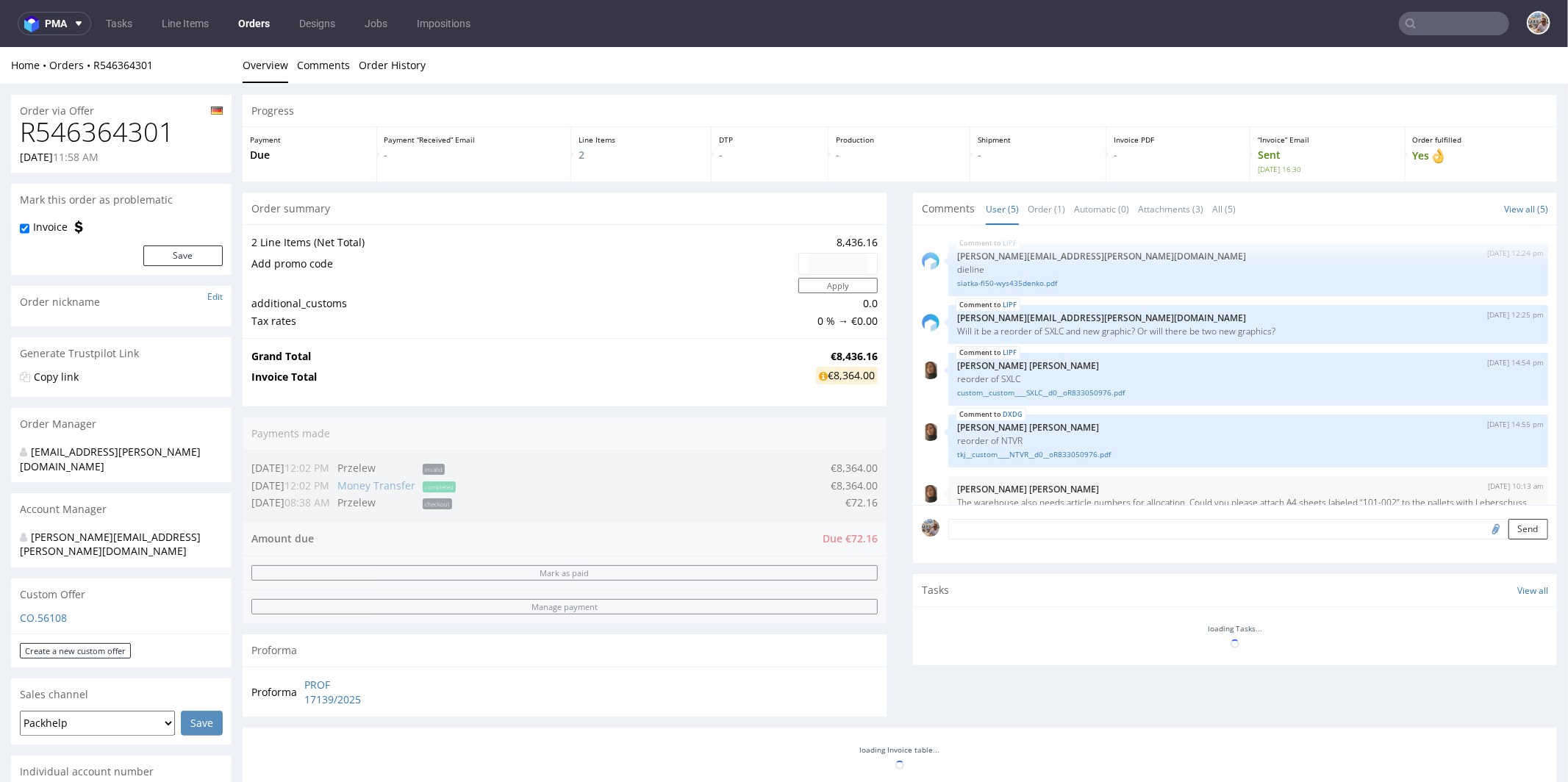
scroll to position [30, 0]
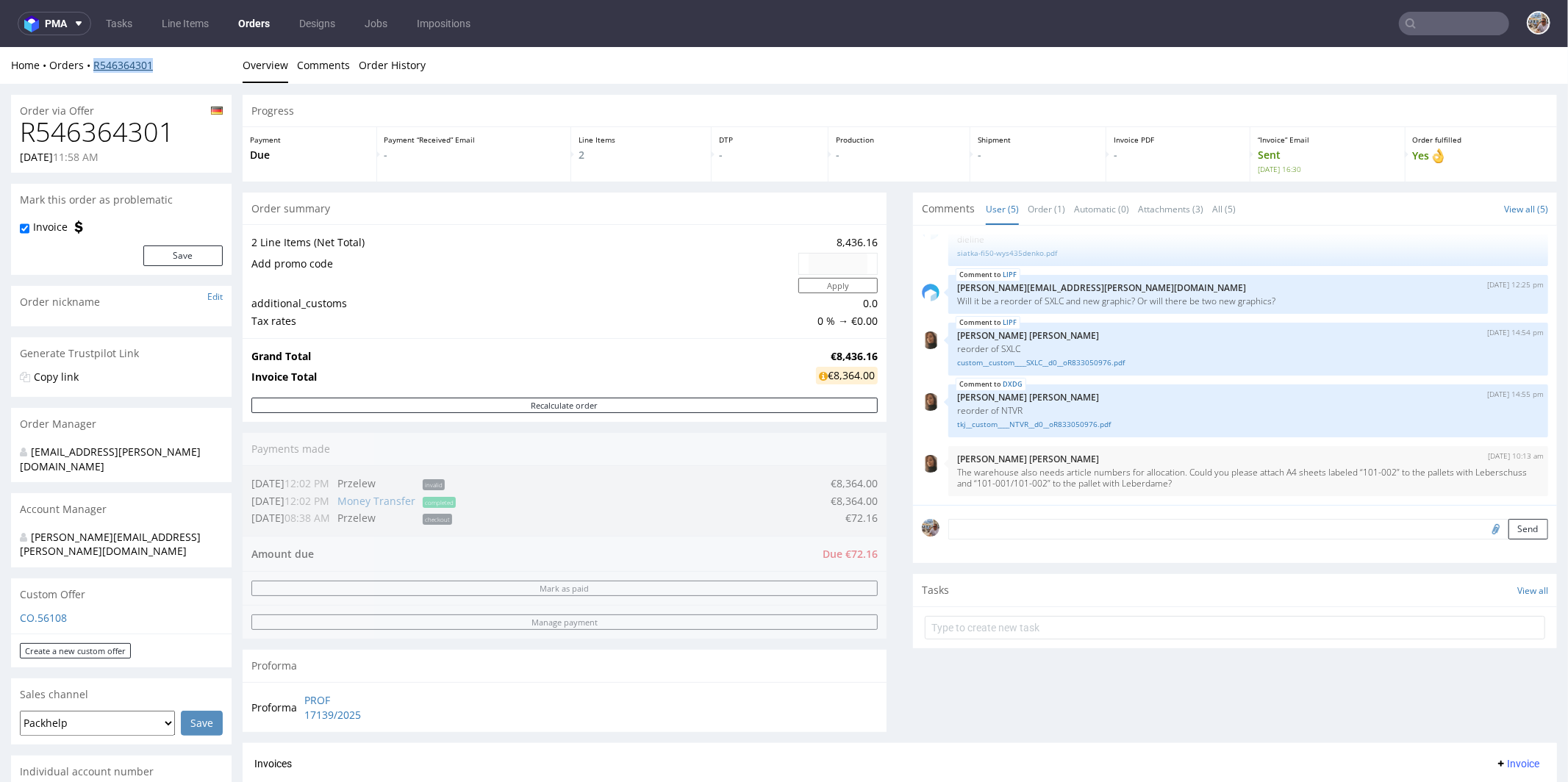
drag, startPoint x: 174, startPoint y: 66, endPoint x: 94, endPoint y: 65, distance: 80.0
click at [94, 65] on div "Home Orders R546364301" at bounding box center [121, 65] width 221 height 14
copy link "R546364301"
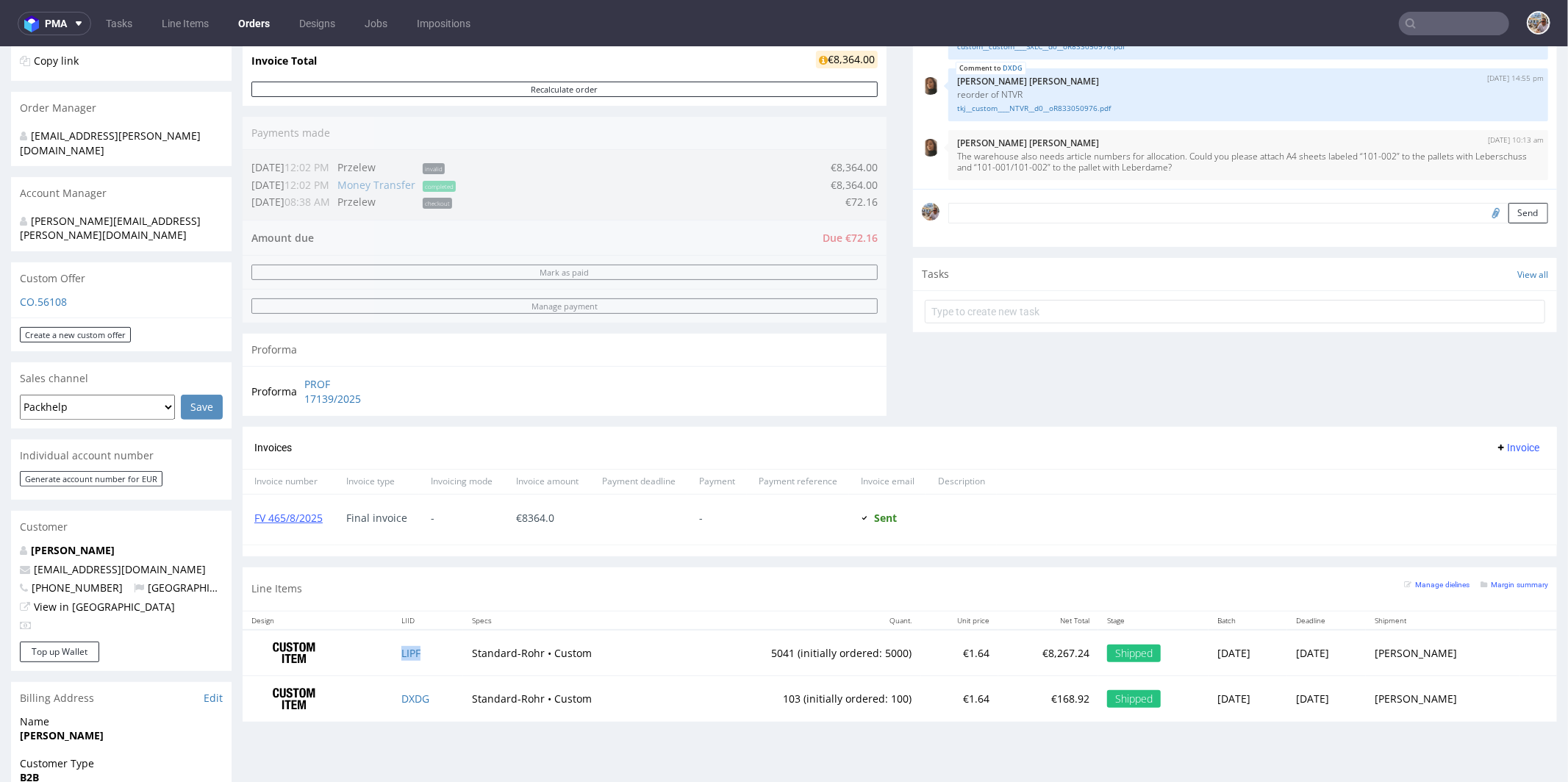
click at [419, 644] on td "LIPF" at bounding box center [428, 653] width 71 height 46
copy link "LIPF"
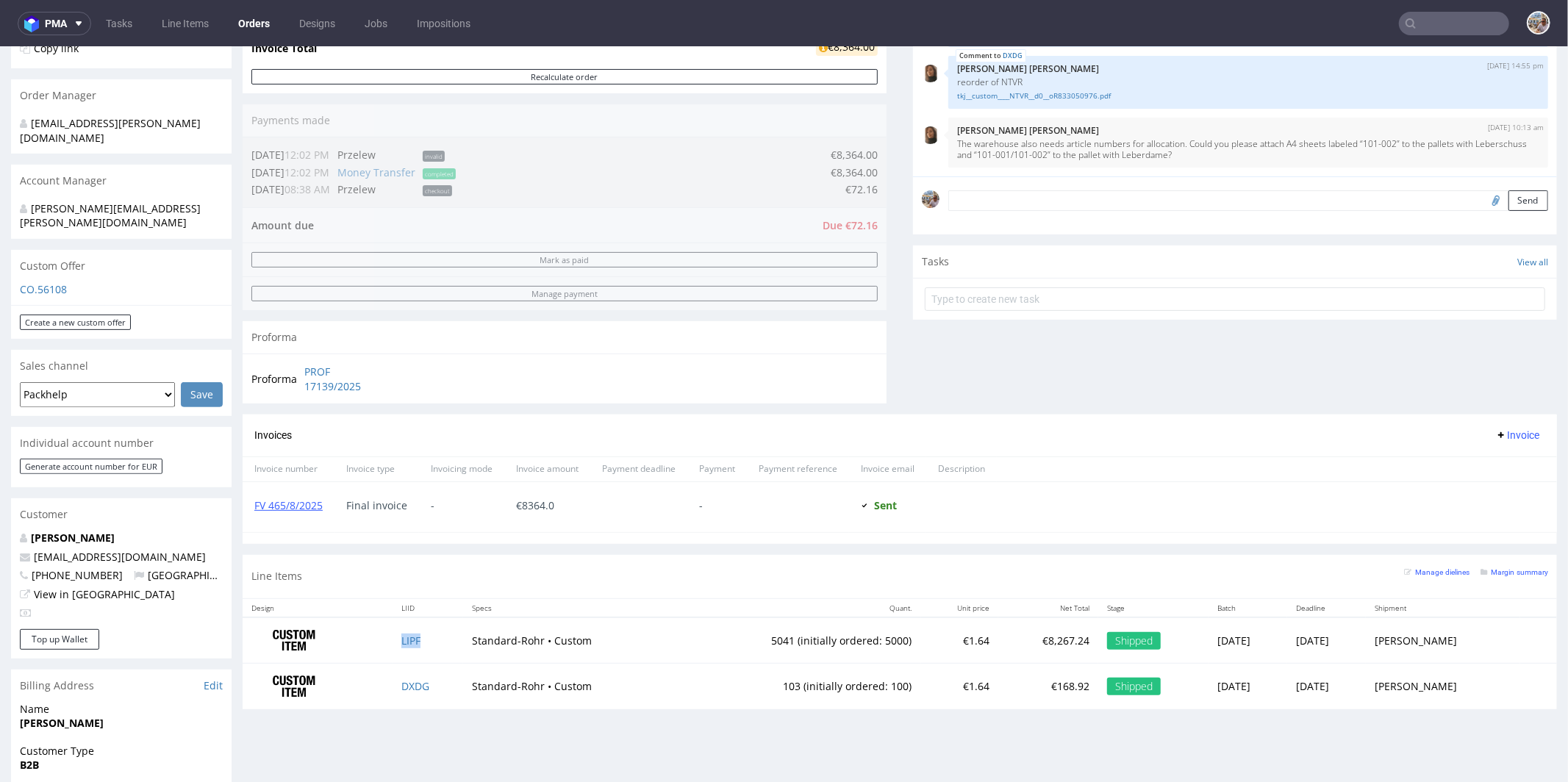
scroll to position [346, 0]
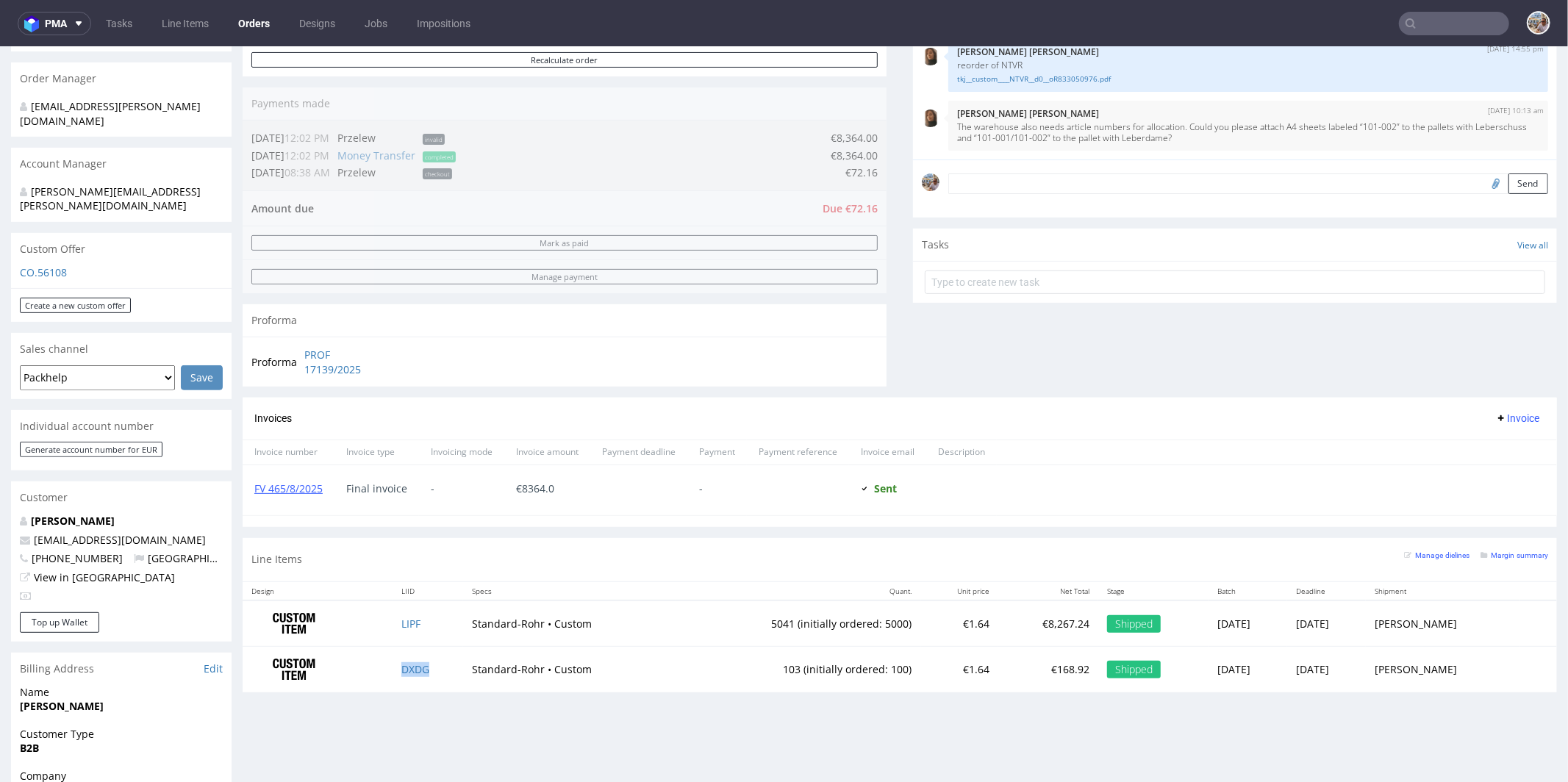
click at [435, 668] on td "DXDG" at bounding box center [428, 669] width 71 height 45
copy link "DXDG"
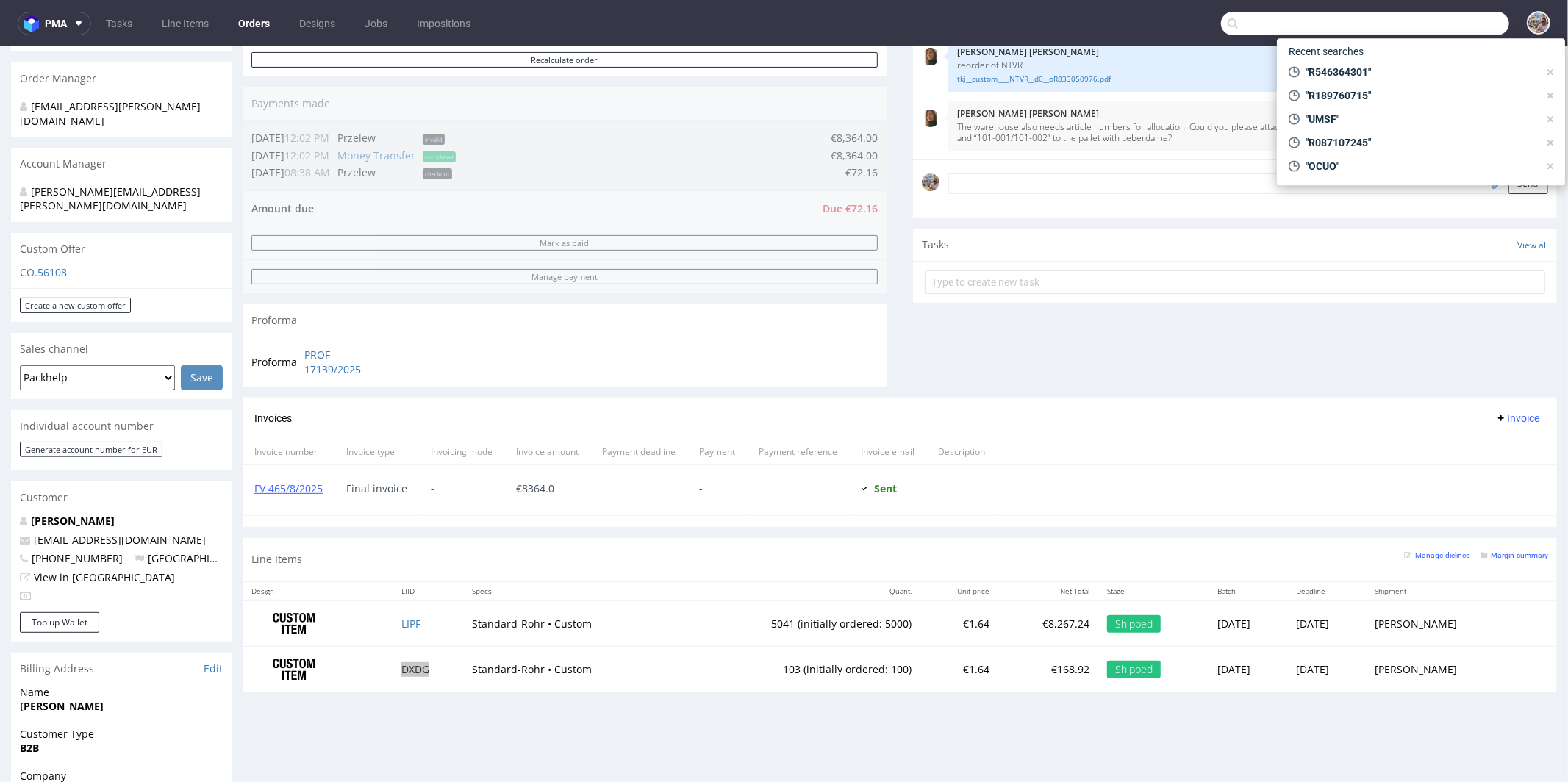
click at [1452, 26] on input "text" at bounding box center [1365, 24] width 288 height 24
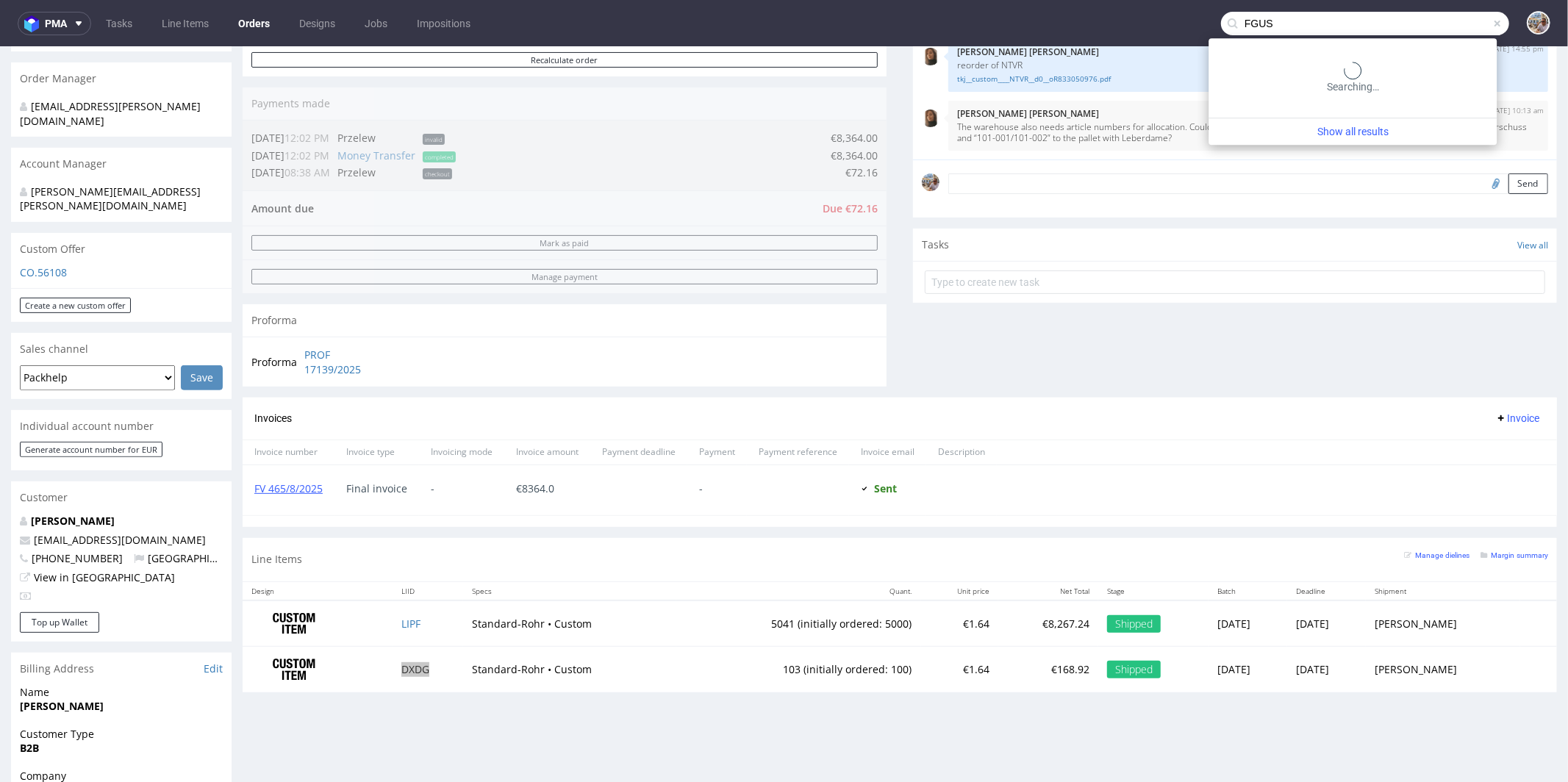
type input "FGUS"
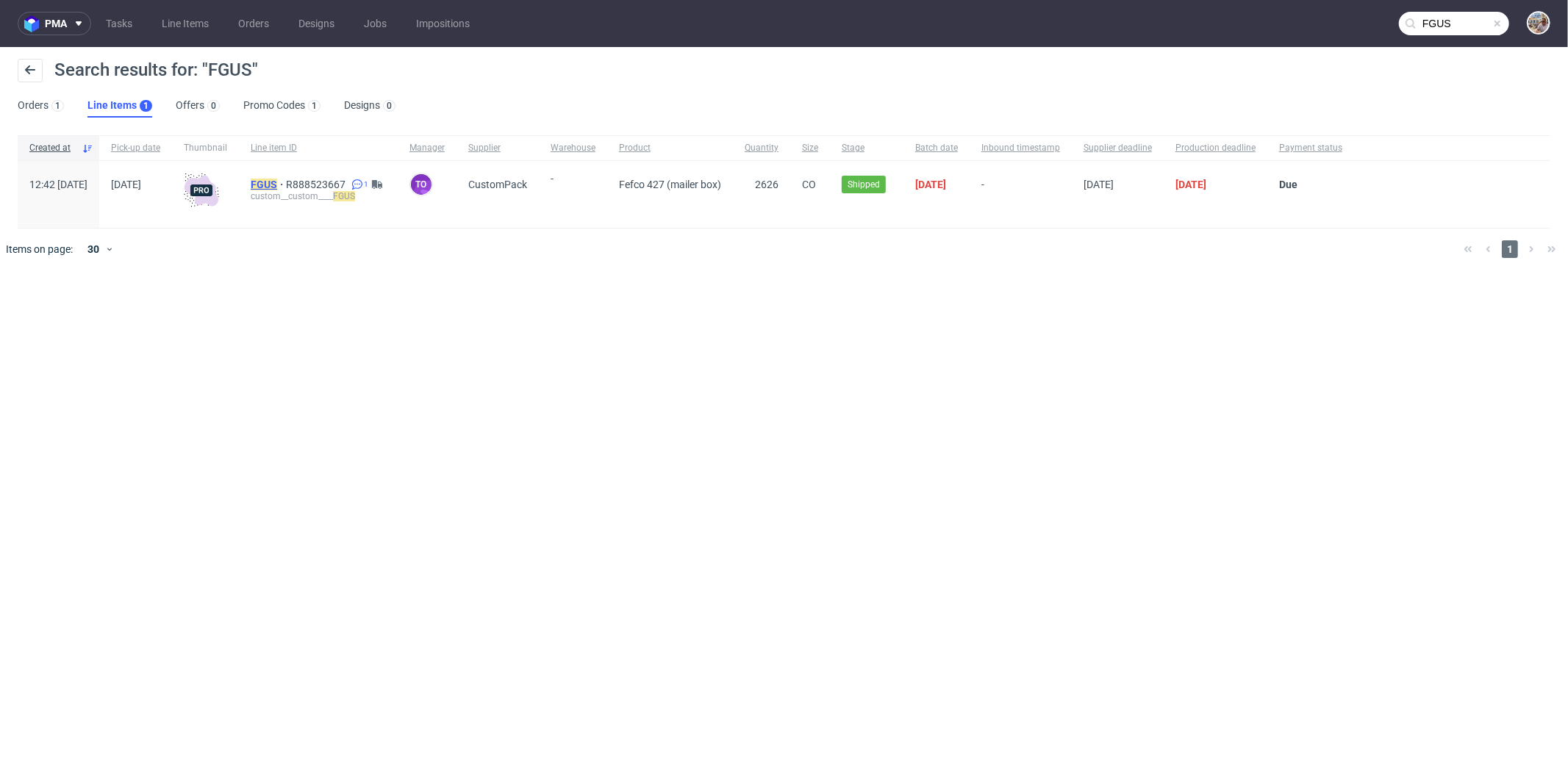
click at [277, 179] on mark "FGUS" at bounding box center [264, 184] width 26 height 12
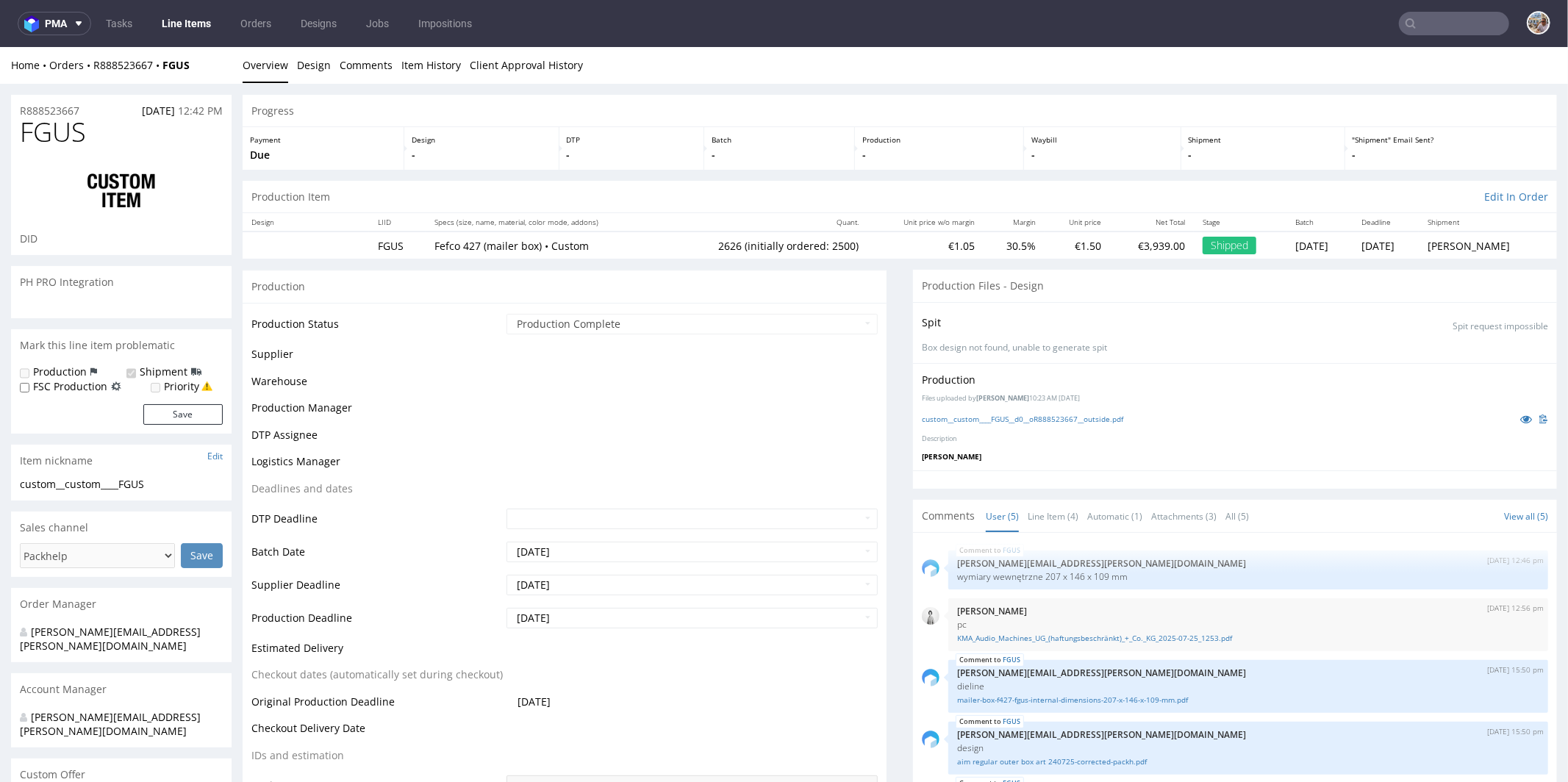
scroll to position [19, 0]
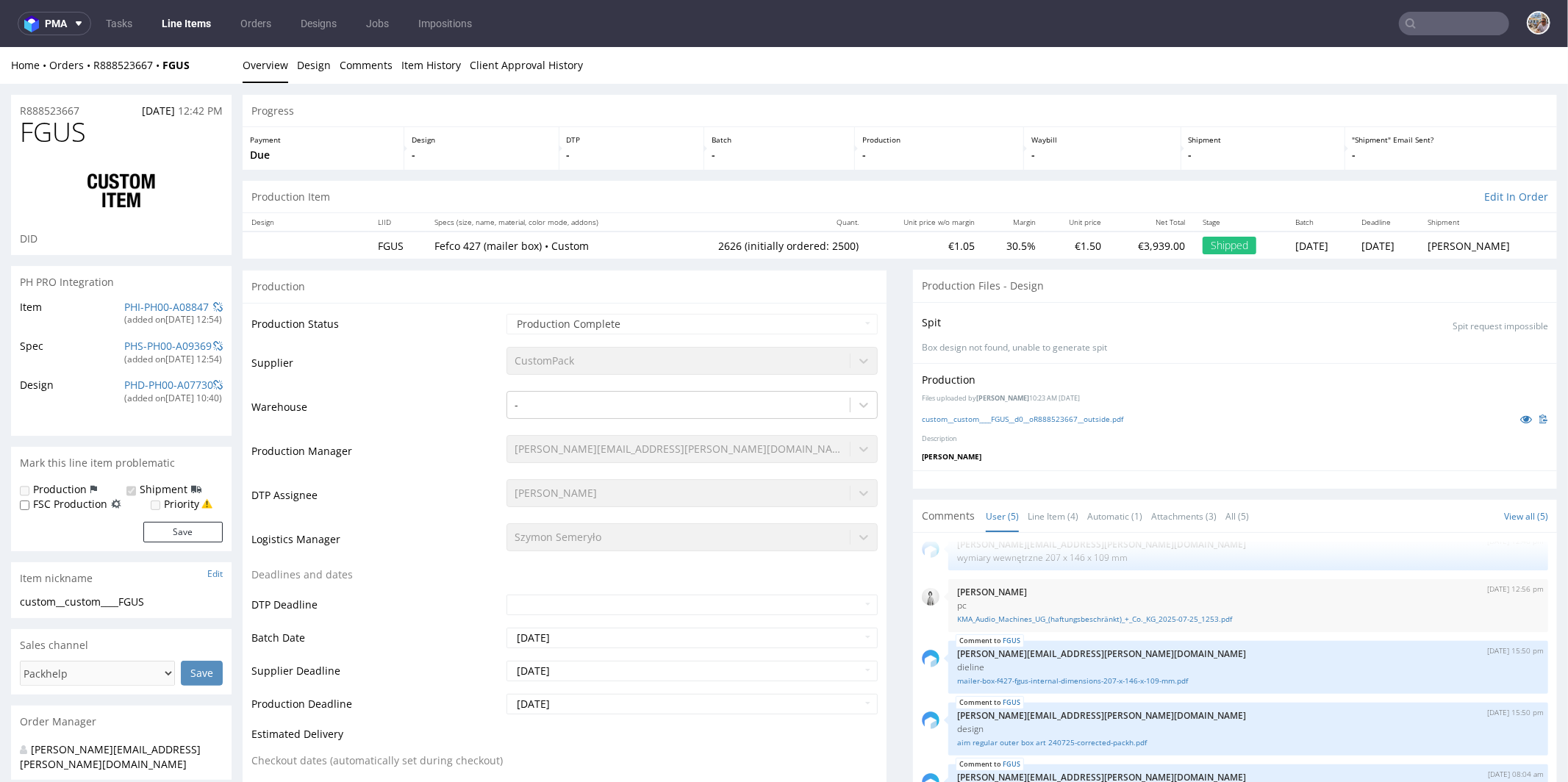
click at [88, 99] on div "R888523667 25.07.2025 12:42 PM" at bounding box center [121, 106] width 221 height 24
drag, startPoint x: 92, startPoint y: 108, endPoint x: 29, endPoint y: 111, distance: 63.1
click at [29, 112] on div "R888523667 25.07.2025 12:42 PM" at bounding box center [121, 106] width 221 height 24
click at [207, 65] on div "Home Orders R888523667 FGUS" at bounding box center [121, 65] width 221 height 14
drag, startPoint x: 207, startPoint y: 65, endPoint x: 116, endPoint y: 65, distance: 91.0
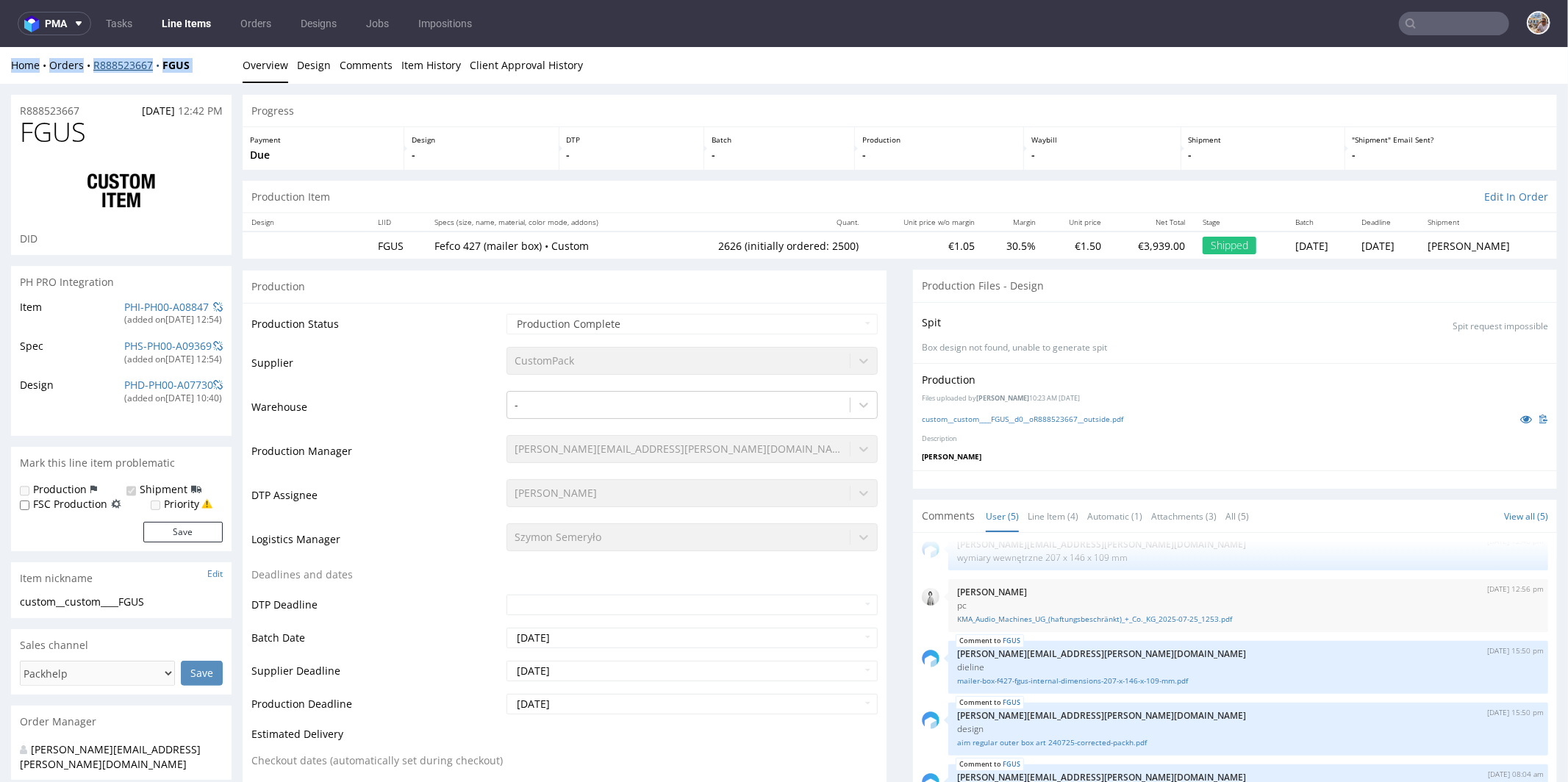
click at [116, 65] on div "Home Orders R888523667 FGUS" at bounding box center [121, 65] width 221 height 14
click at [209, 61] on div "Home Orders R888523667 FGUS" at bounding box center [121, 65] width 221 height 14
drag, startPoint x: 204, startPoint y: 65, endPoint x: 93, endPoint y: 64, distance: 111.0
click at [93, 64] on div "Home Orders R888523667 FGUS" at bounding box center [121, 65] width 221 height 14
copy div "R888523667 FGUS"
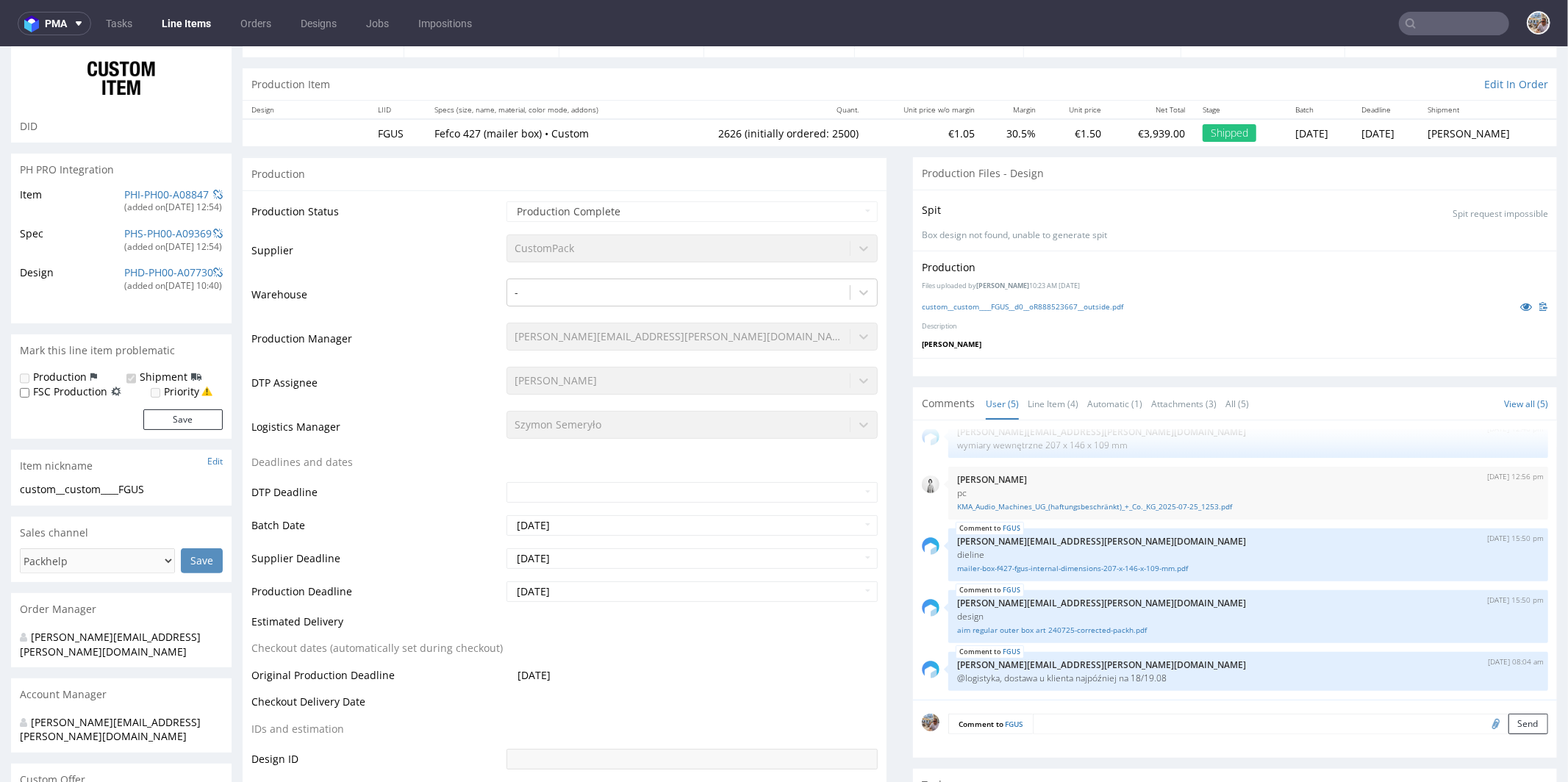
scroll to position [0, 0]
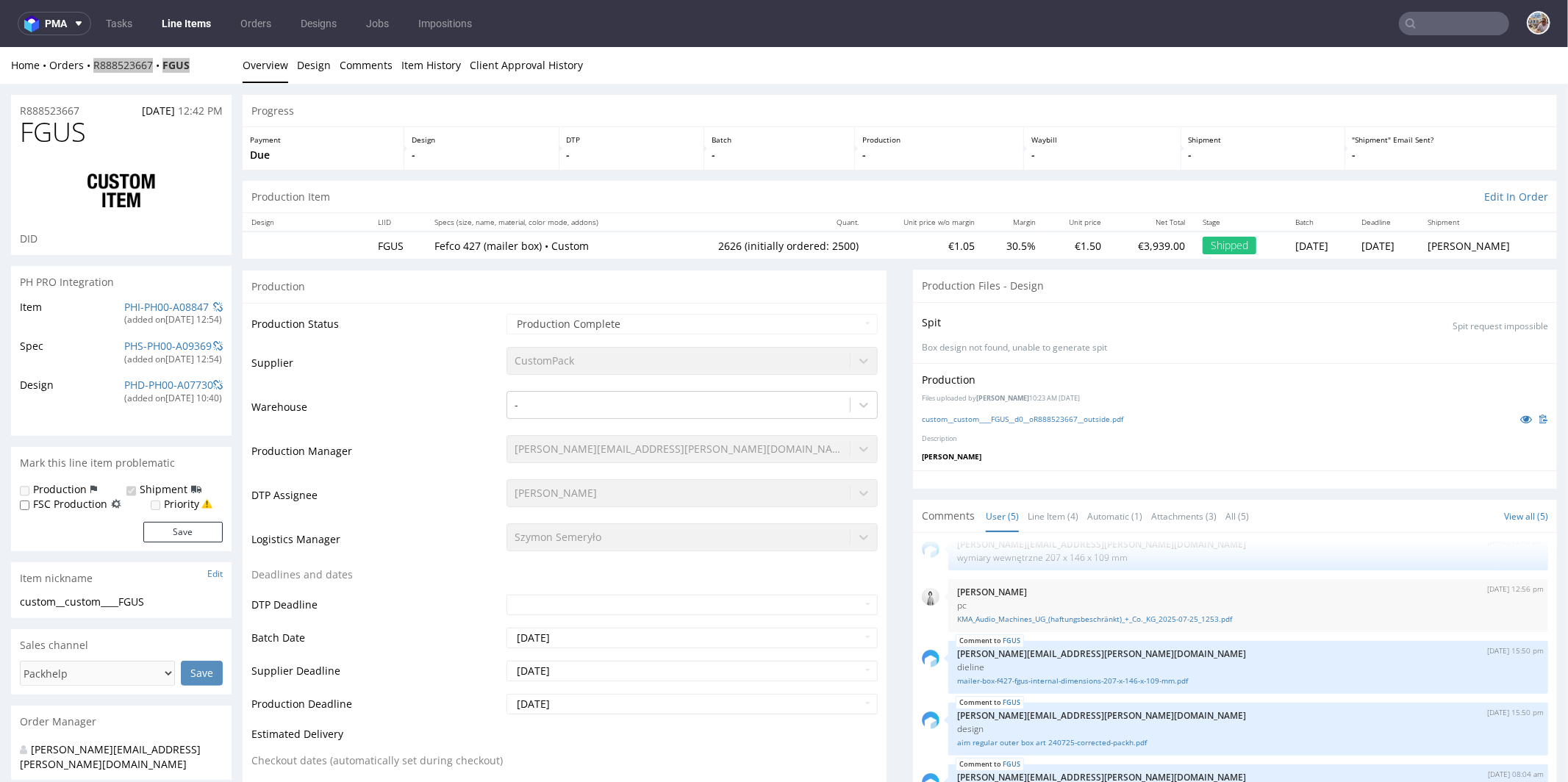
click at [1433, 26] on input "text" at bounding box center [1453, 24] width 110 height 24
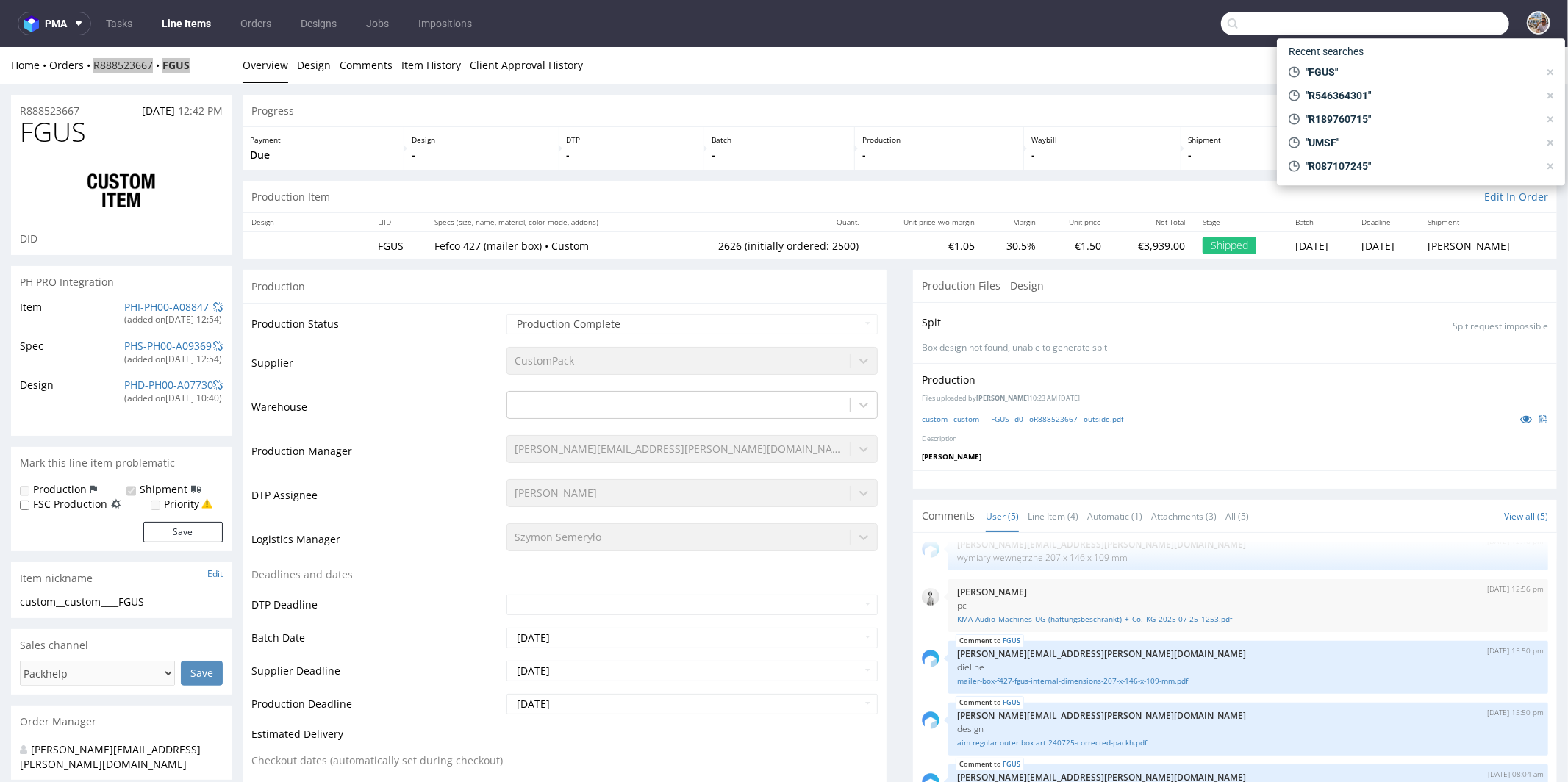
paste input "JEUD"
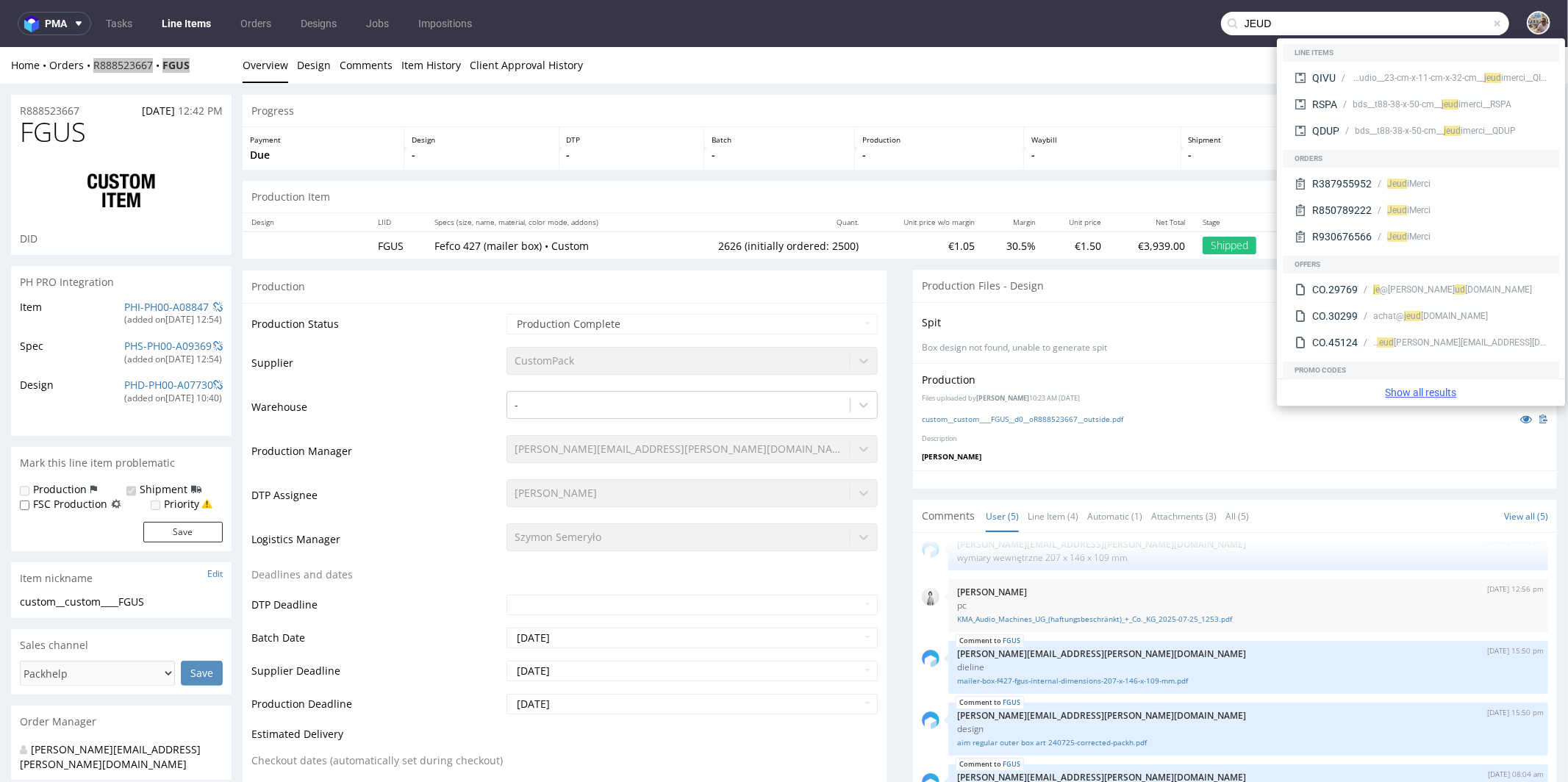
type input "JEUD"
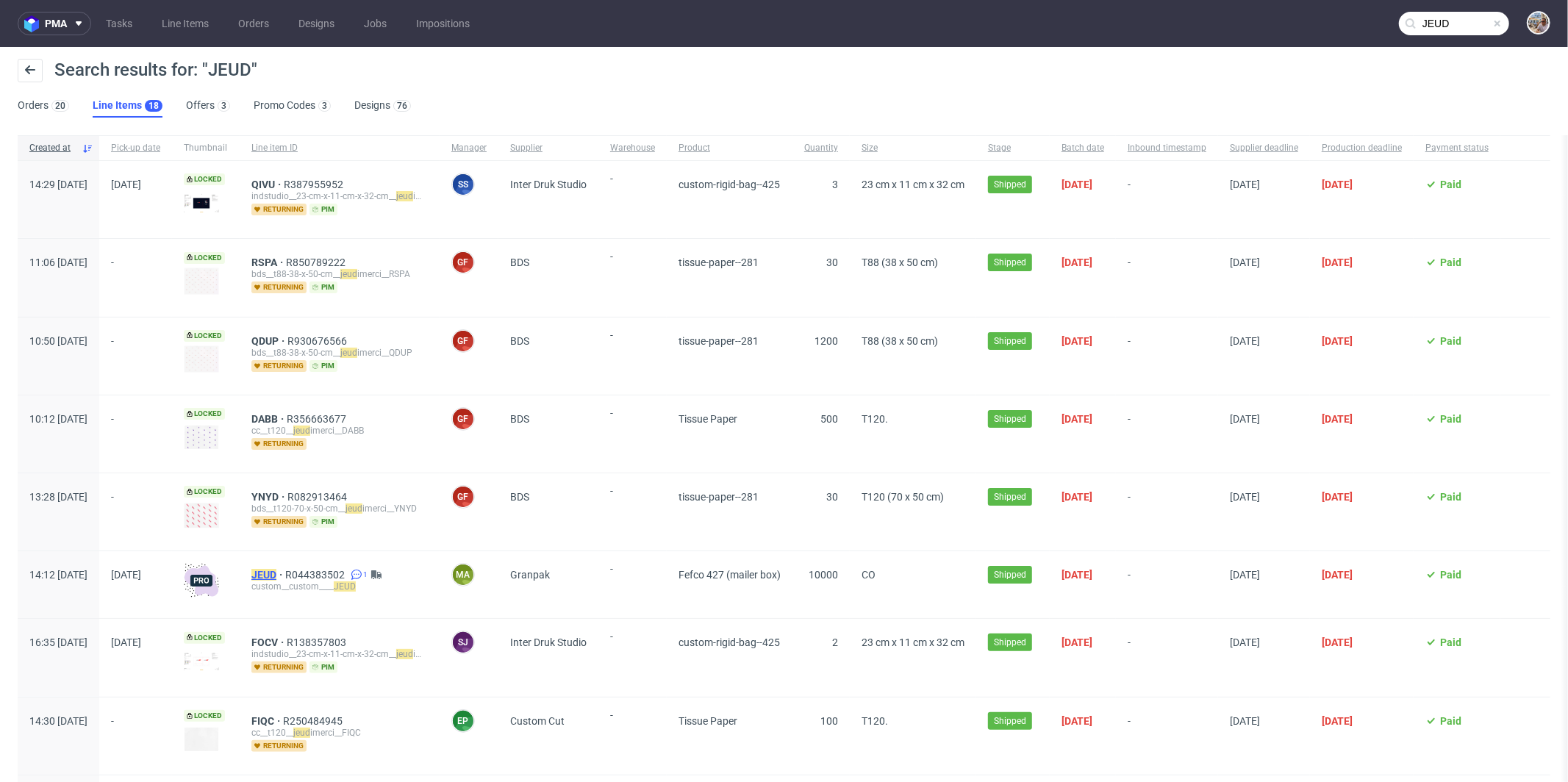
click at [276, 569] on mark "JEUD" at bounding box center [263, 575] width 25 height 12
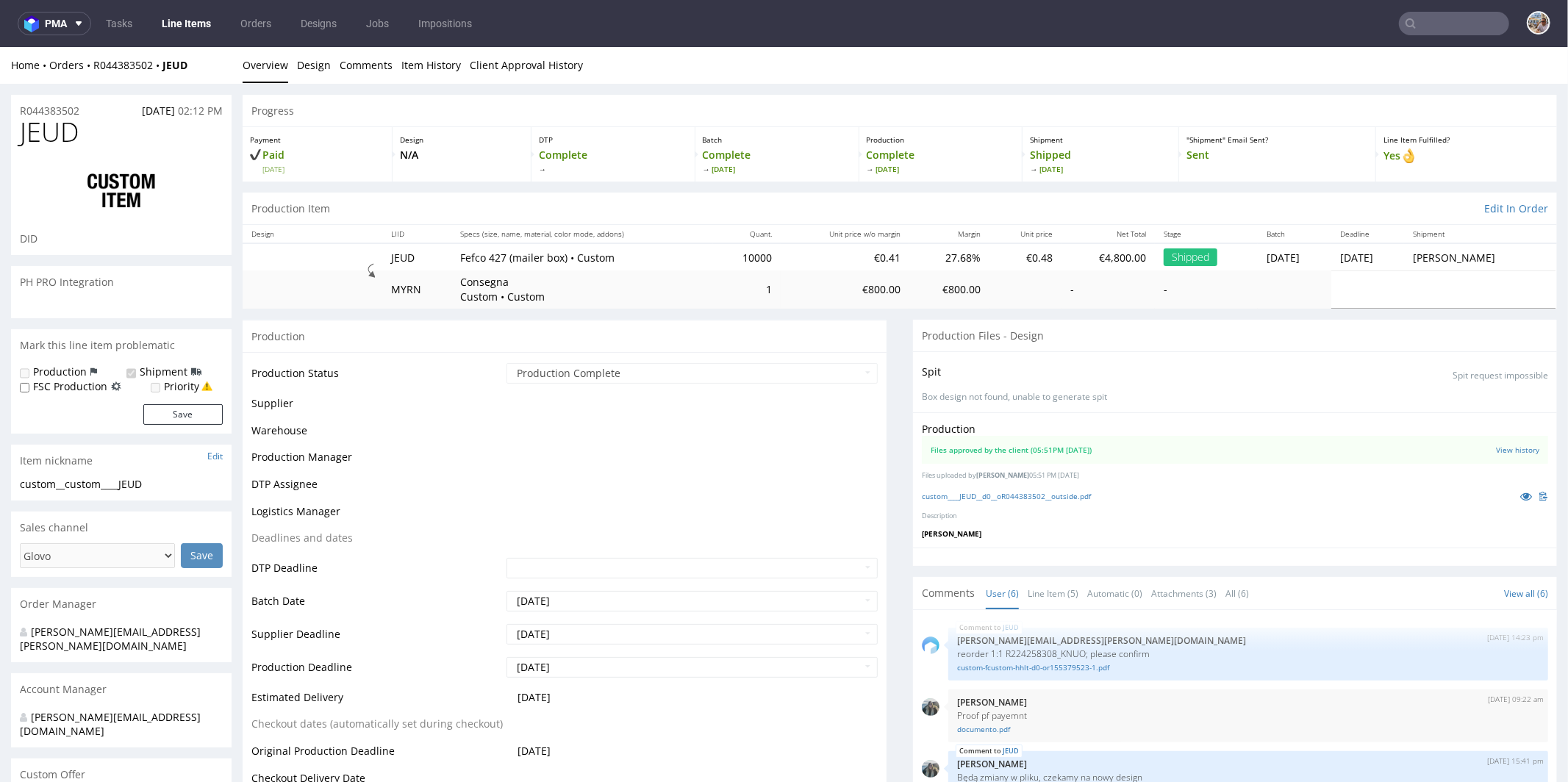
scroll to position [268, 0]
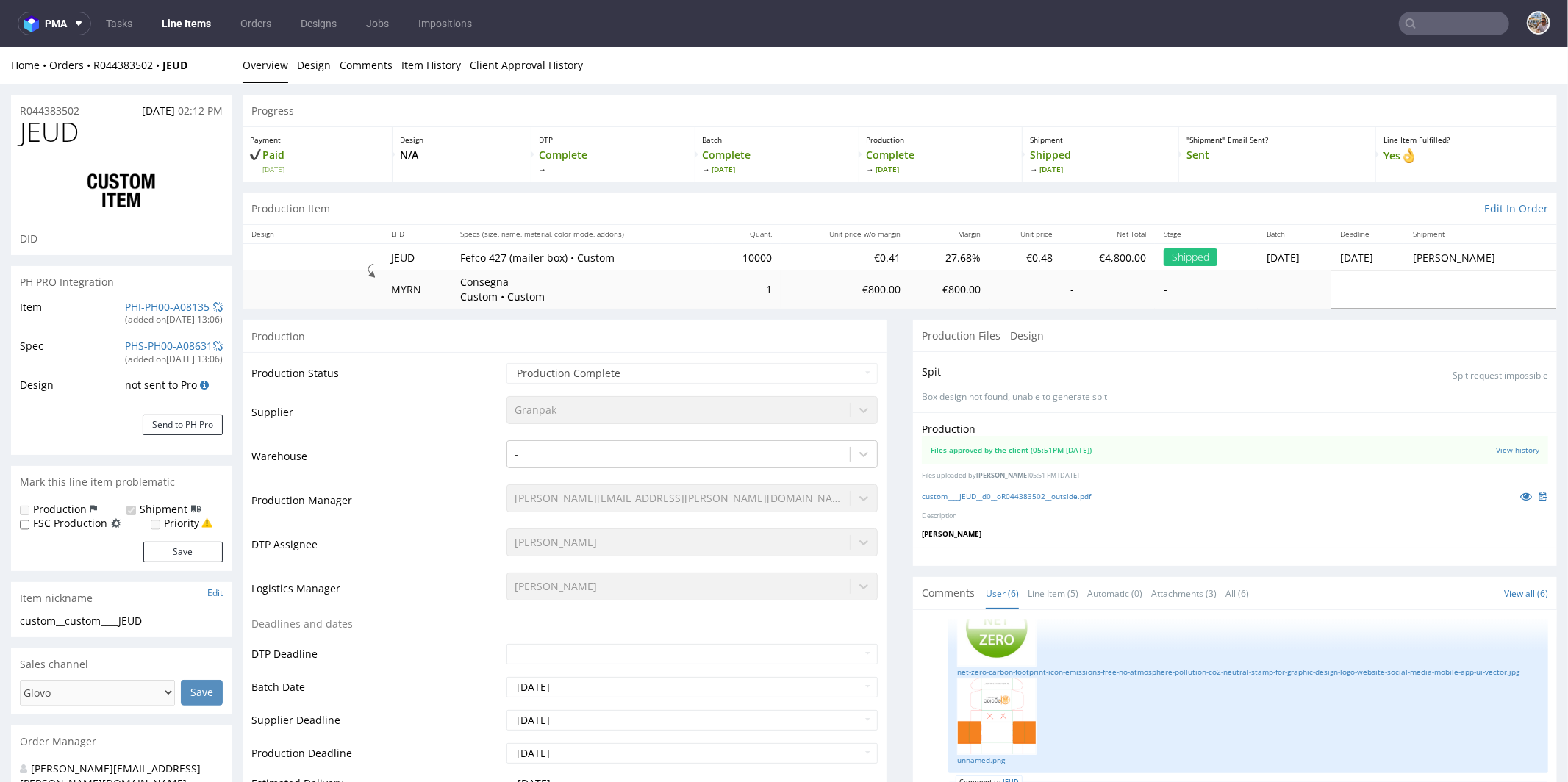
select select "in_progress"
click at [1520, 498] on icon at bounding box center [1526, 495] width 12 height 10
drag, startPoint x: 205, startPoint y: 61, endPoint x: 92, endPoint y: 61, distance: 113.0
click at [92, 61] on div "Home Orders R044383502 JEUD" at bounding box center [121, 65] width 221 height 14
copy div "R044383502 JEUD"
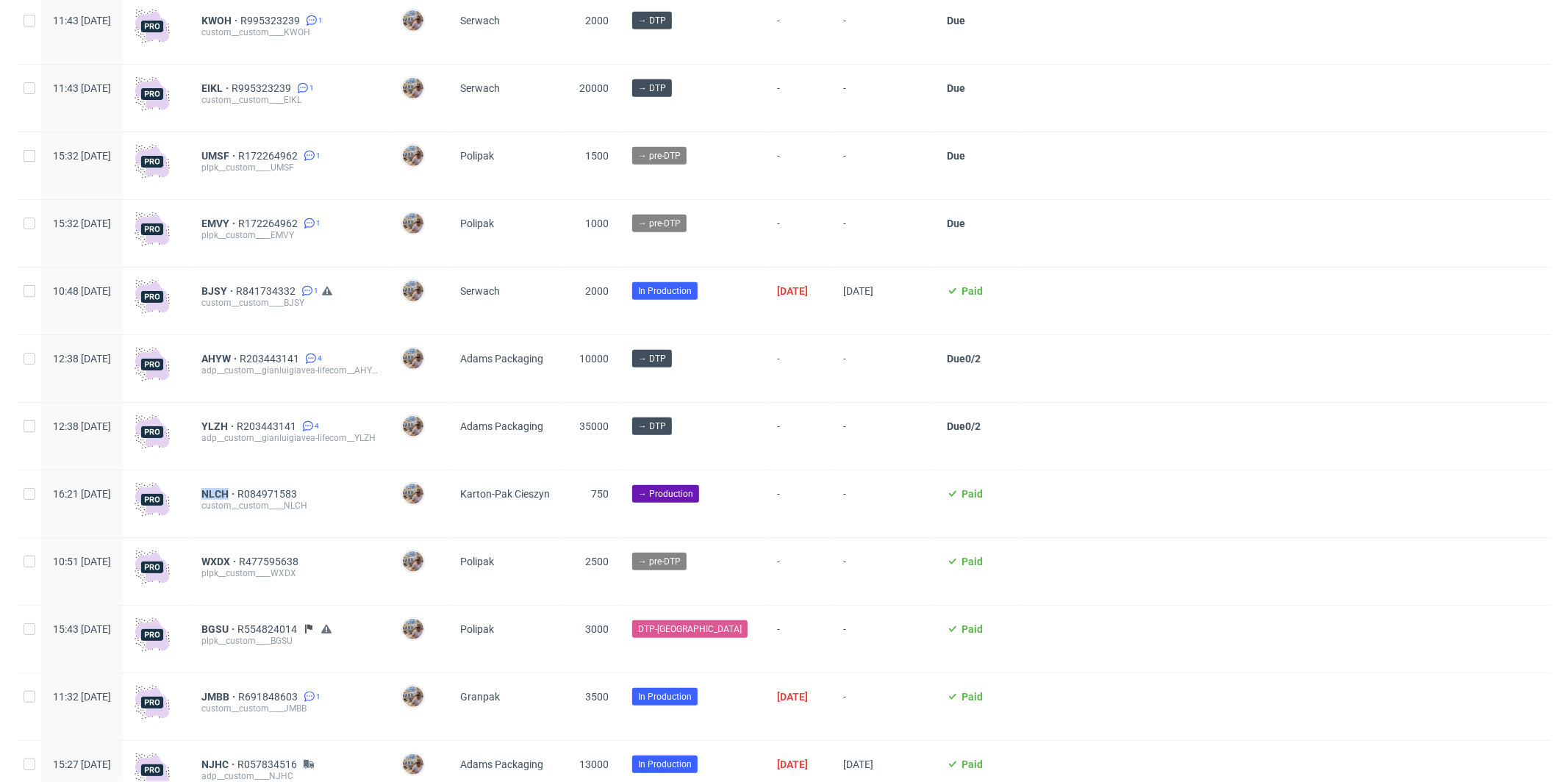
scroll to position [898, 0]
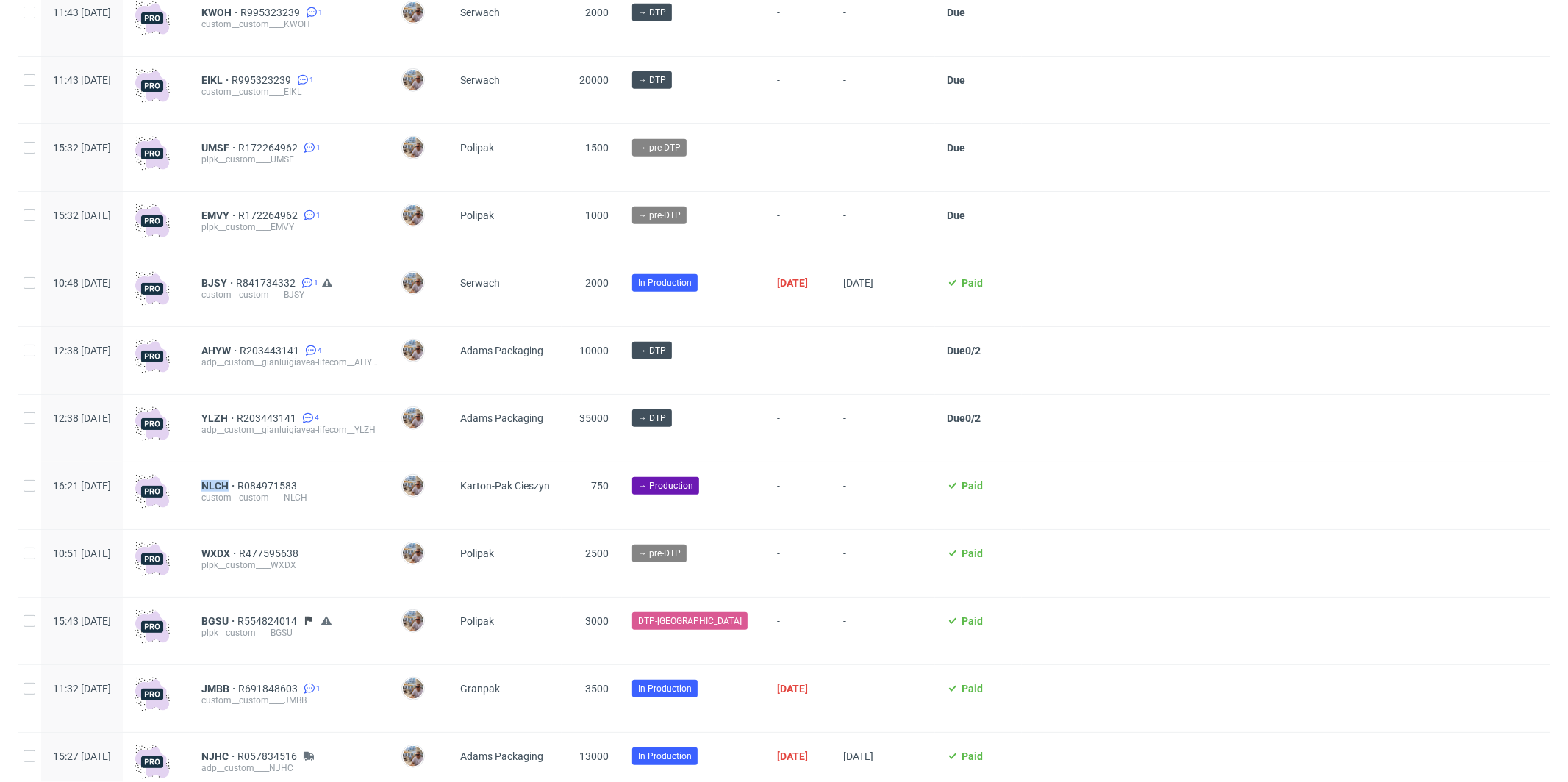
click at [357, 490] on div "NLCH R084971583" at bounding box center [289, 485] width 176 height 12
drag, startPoint x: 225, startPoint y: 486, endPoint x: 269, endPoint y: 489, distance: 44.1
click at [269, 489] on div "16:21 [DATE] NLCH R084971583 custom__custom____NLCH [PERSON_NAME] Karton-[GEOGR…" at bounding box center [783, 496] width 1532 height 68
click at [237, 489] on span "NLCH" at bounding box center [219, 485] width 36 height 12
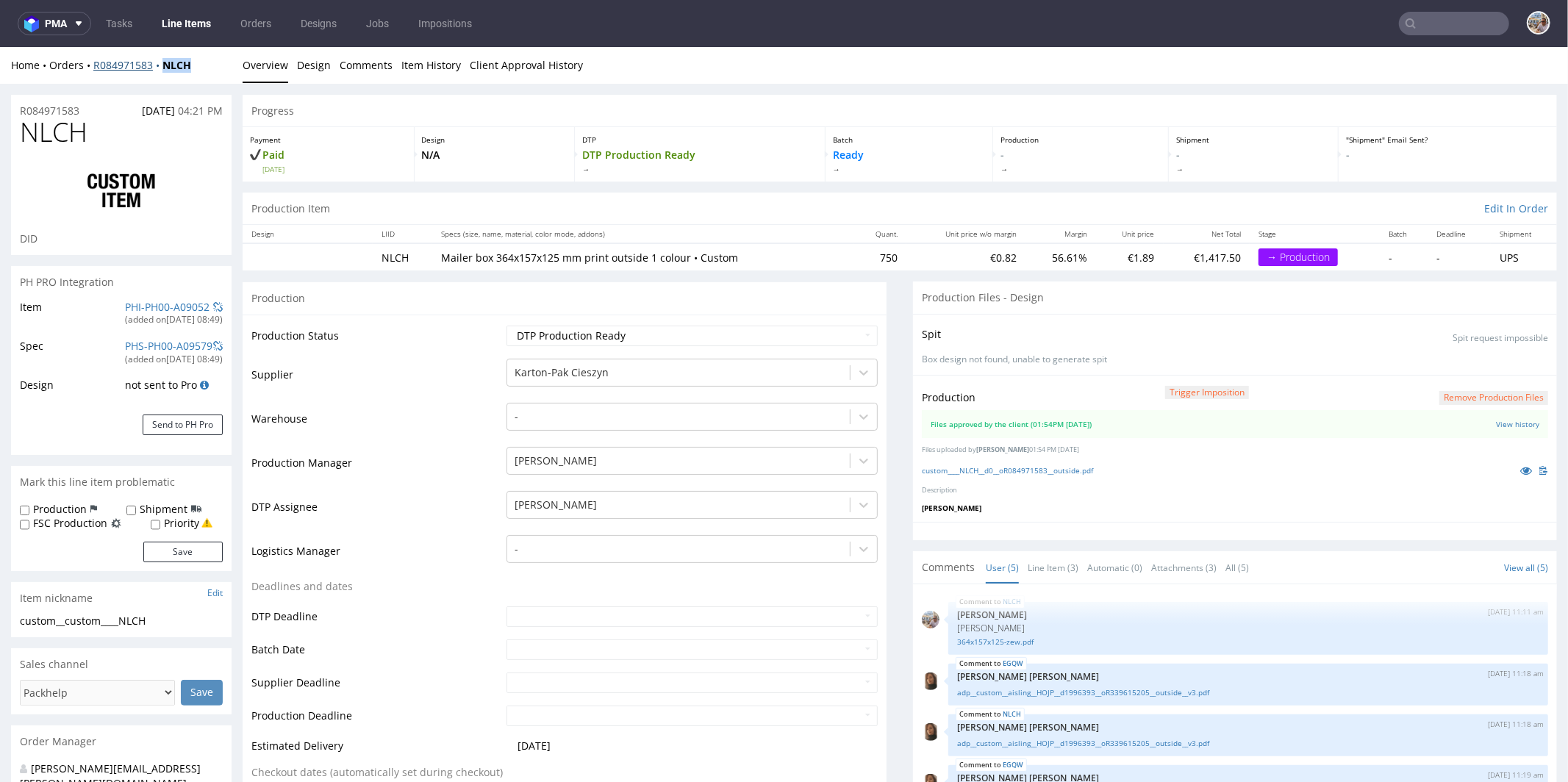
drag, startPoint x: 214, startPoint y: 67, endPoint x: 164, endPoint y: 69, distance: 50.0
click at [164, 69] on div "Home Orders R084971583 NLCH" at bounding box center [121, 65] width 221 height 14
copy strong "NLCH"
click at [1512, 466] on link at bounding box center [1525, 470] width 26 height 16
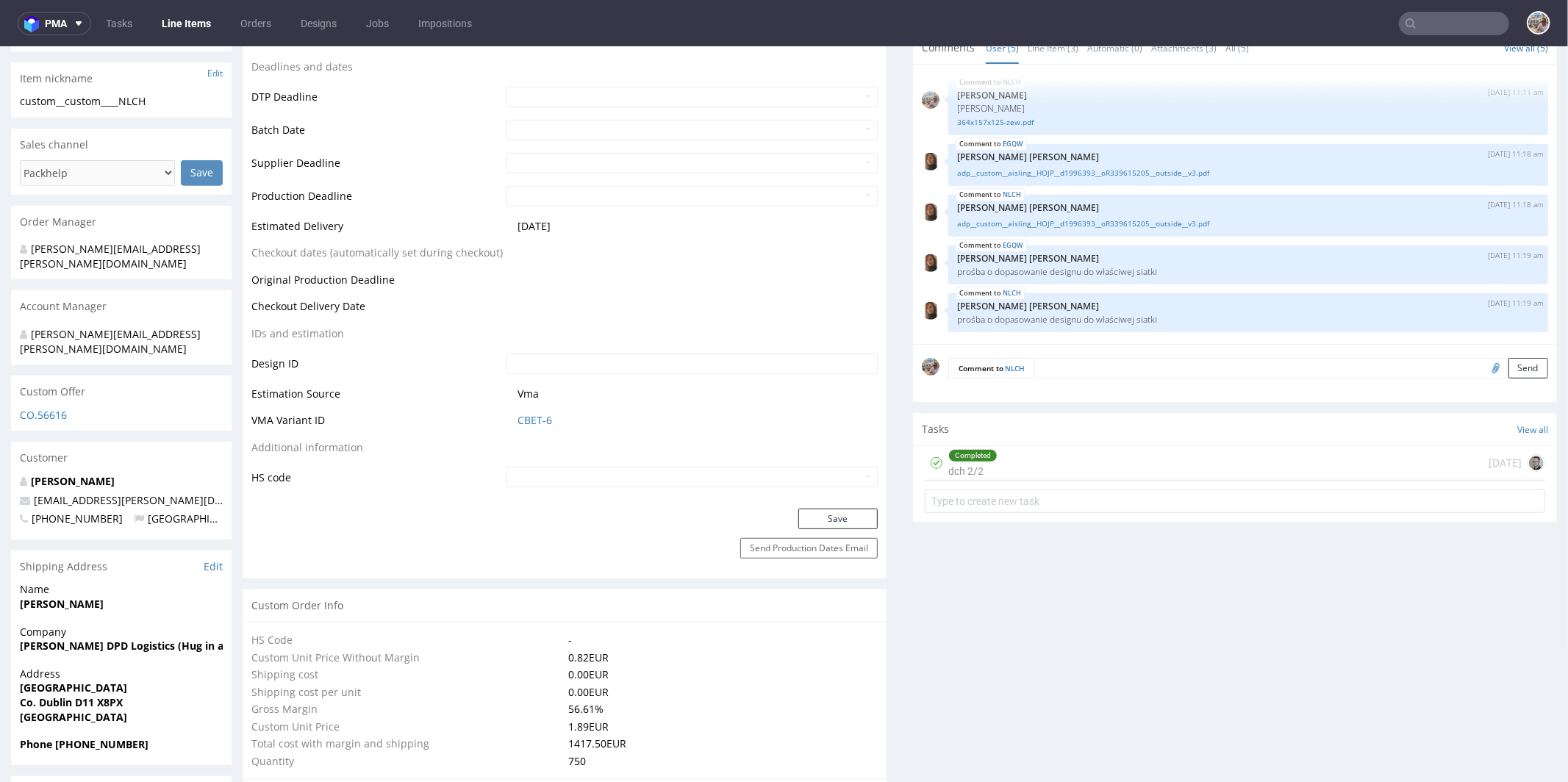
scroll to position [523, 0]
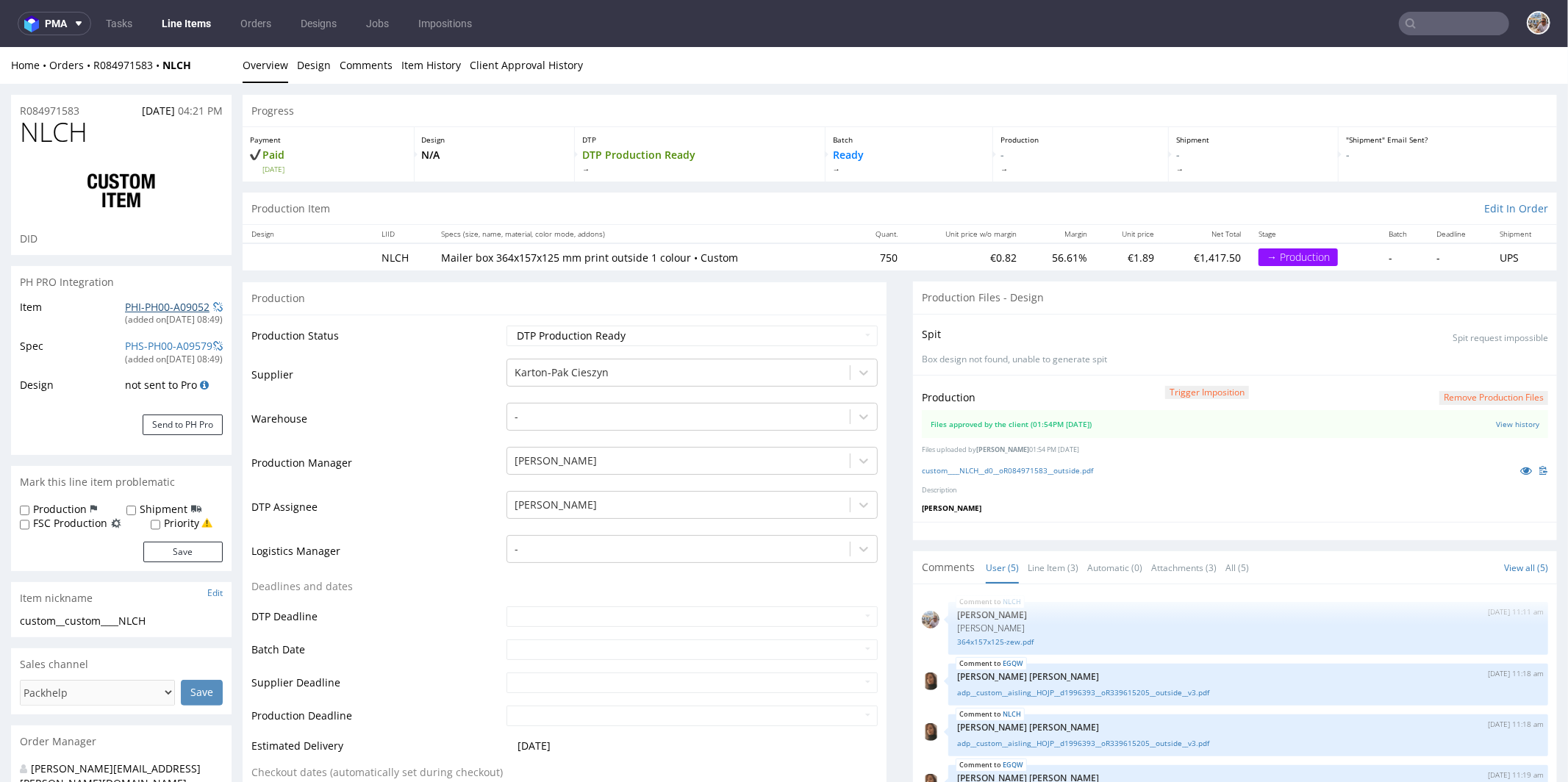
click at [178, 301] on link "PHI-PH00-A09052" at bounding box center [167, 306] width 84 height 14
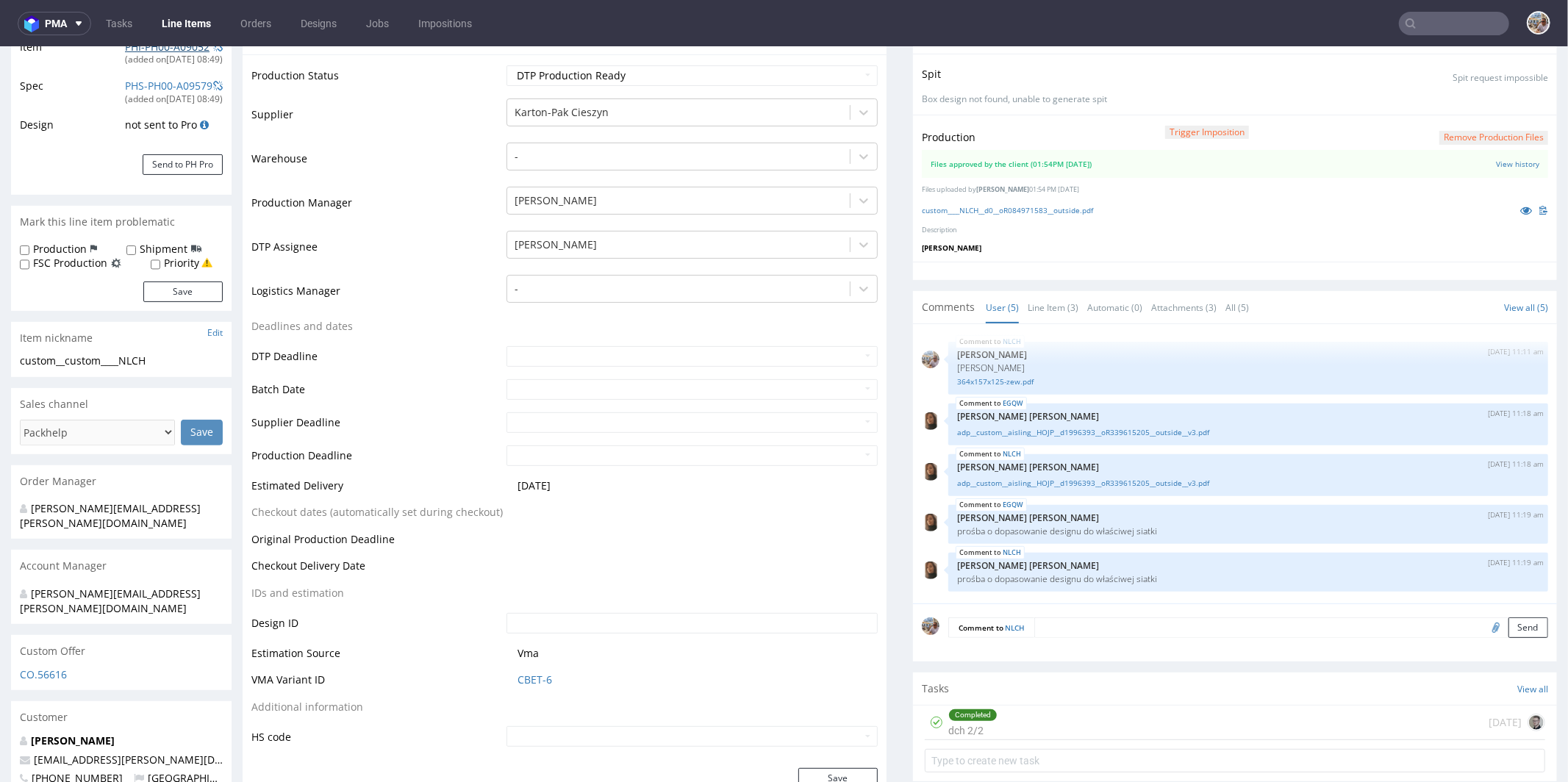
scroll to position [542, 0]
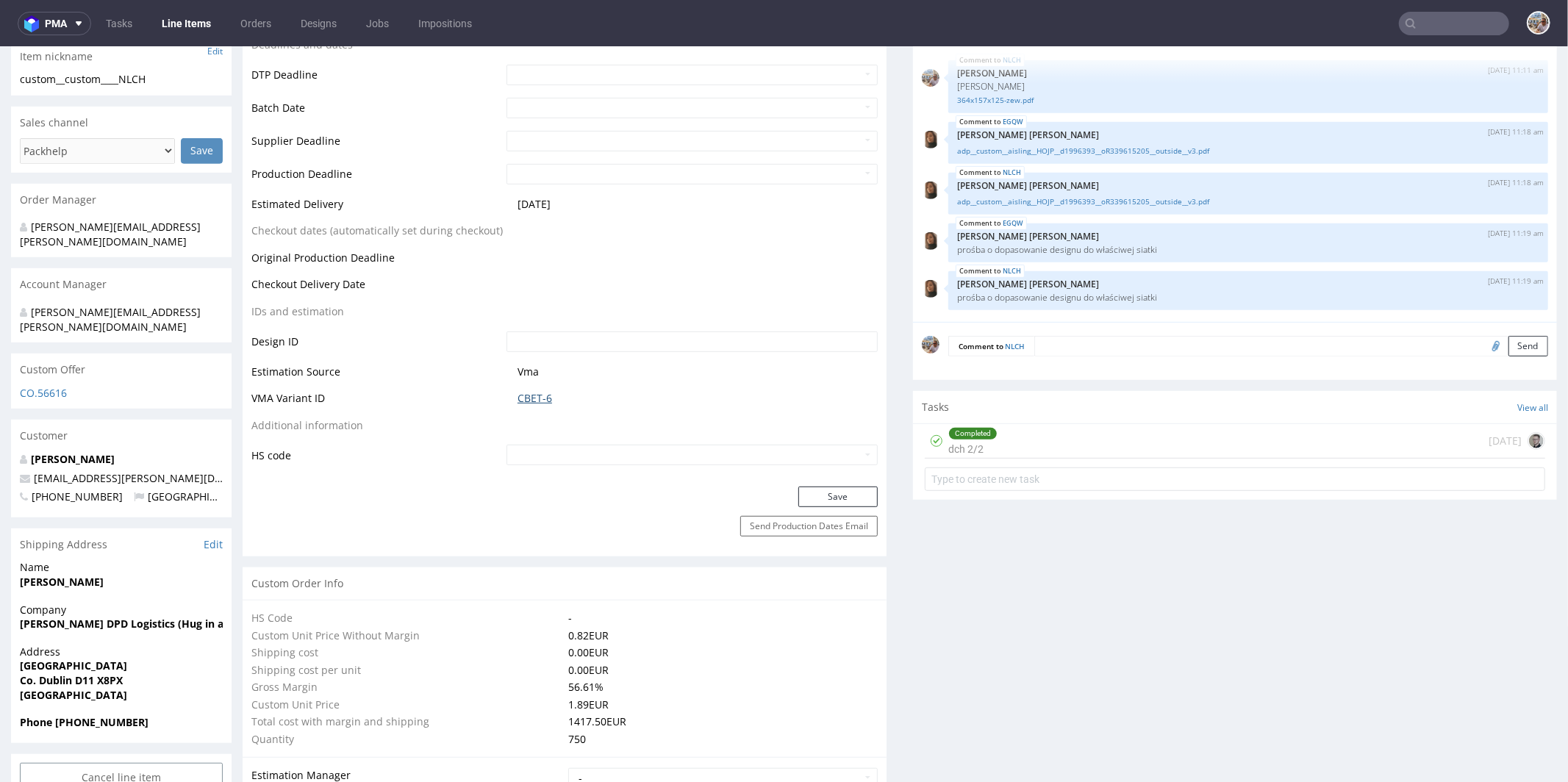
click at [523, 399] on link "CBET-6" at bounding box center [534, 398] width 34 height 14
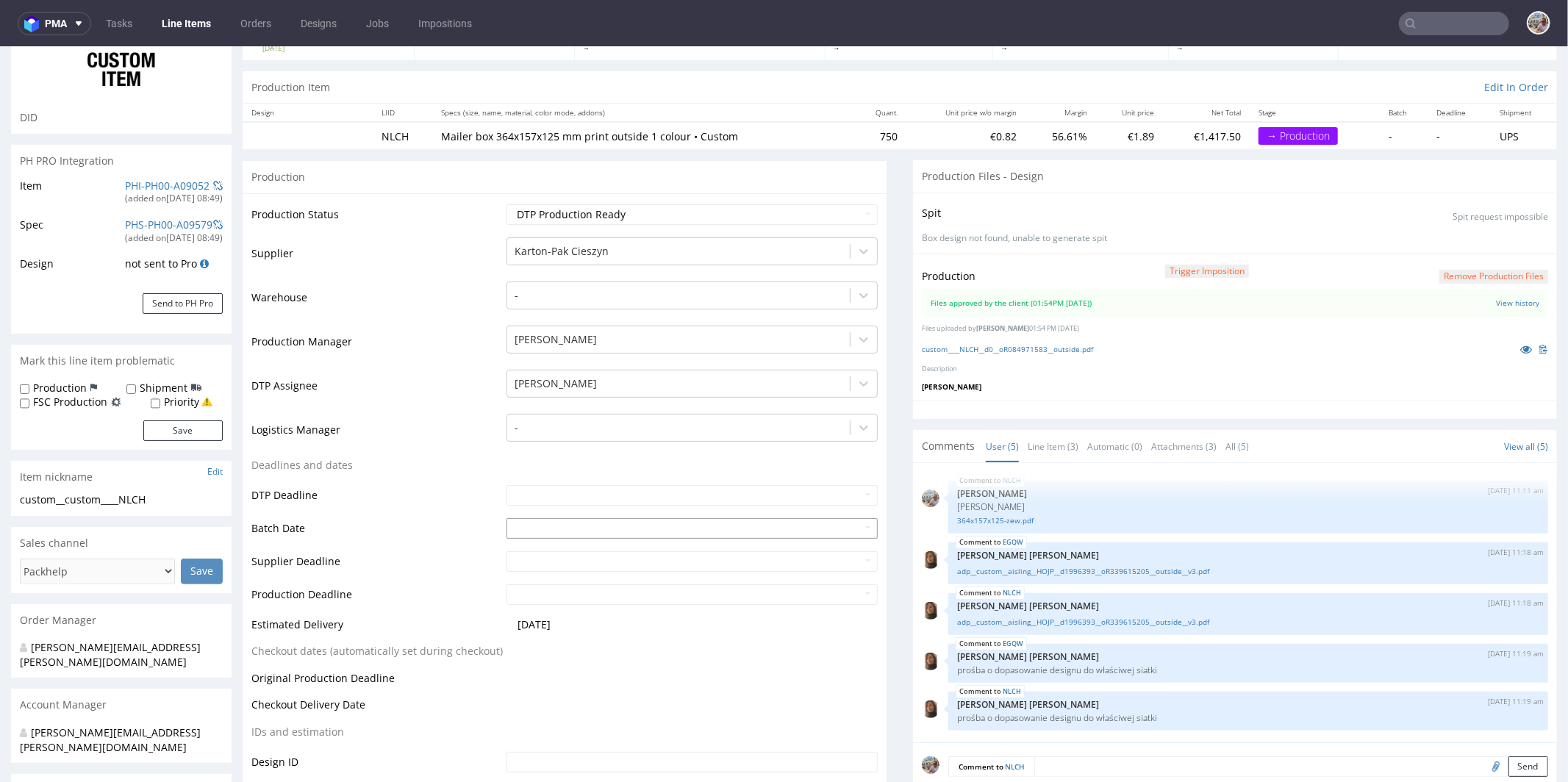
scroll to position [0, 0]
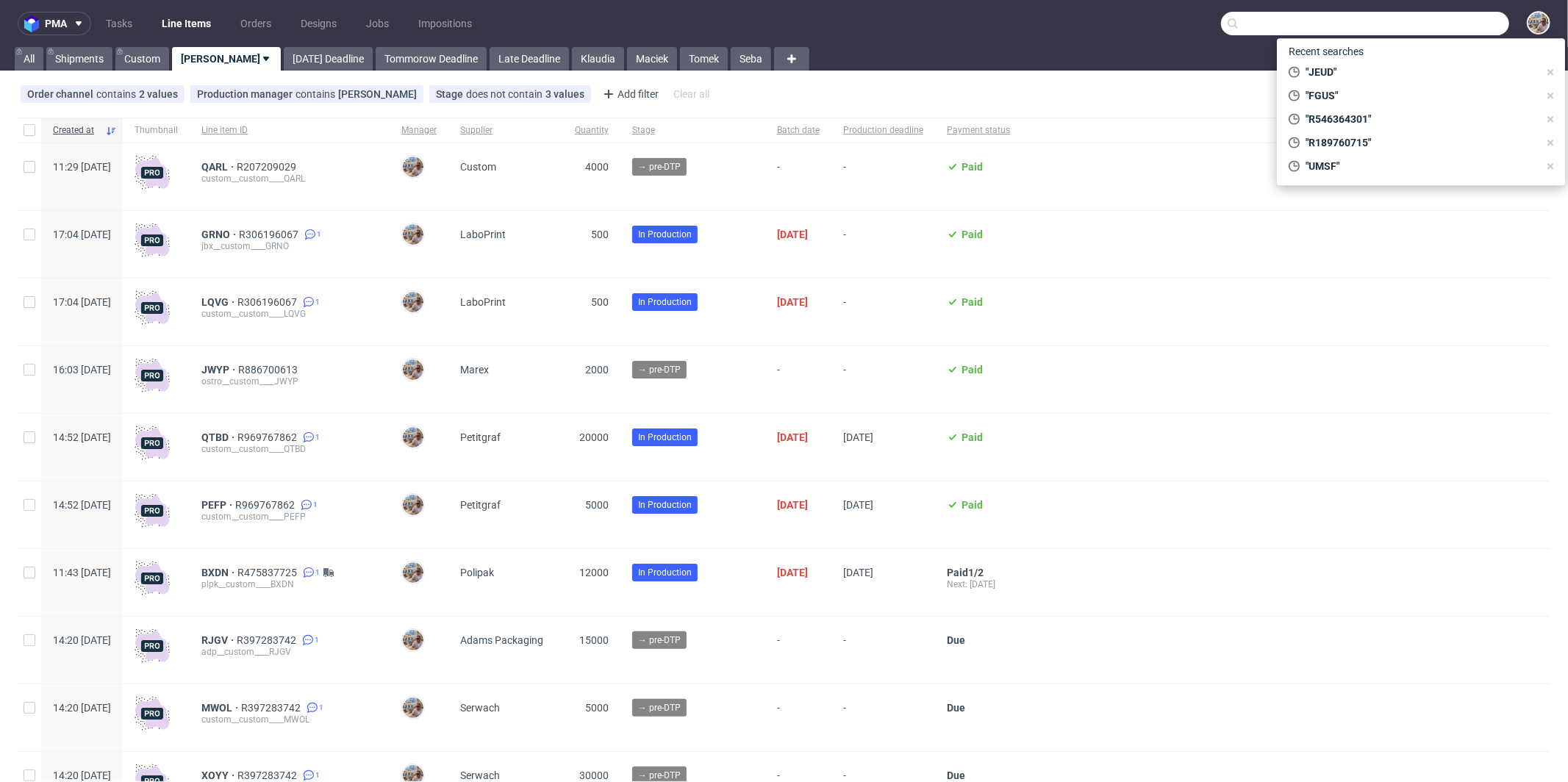
click at [1454, 24] on input "text" at bounding box center [1365, 24] width 288 height 24
paste input "IIVL"
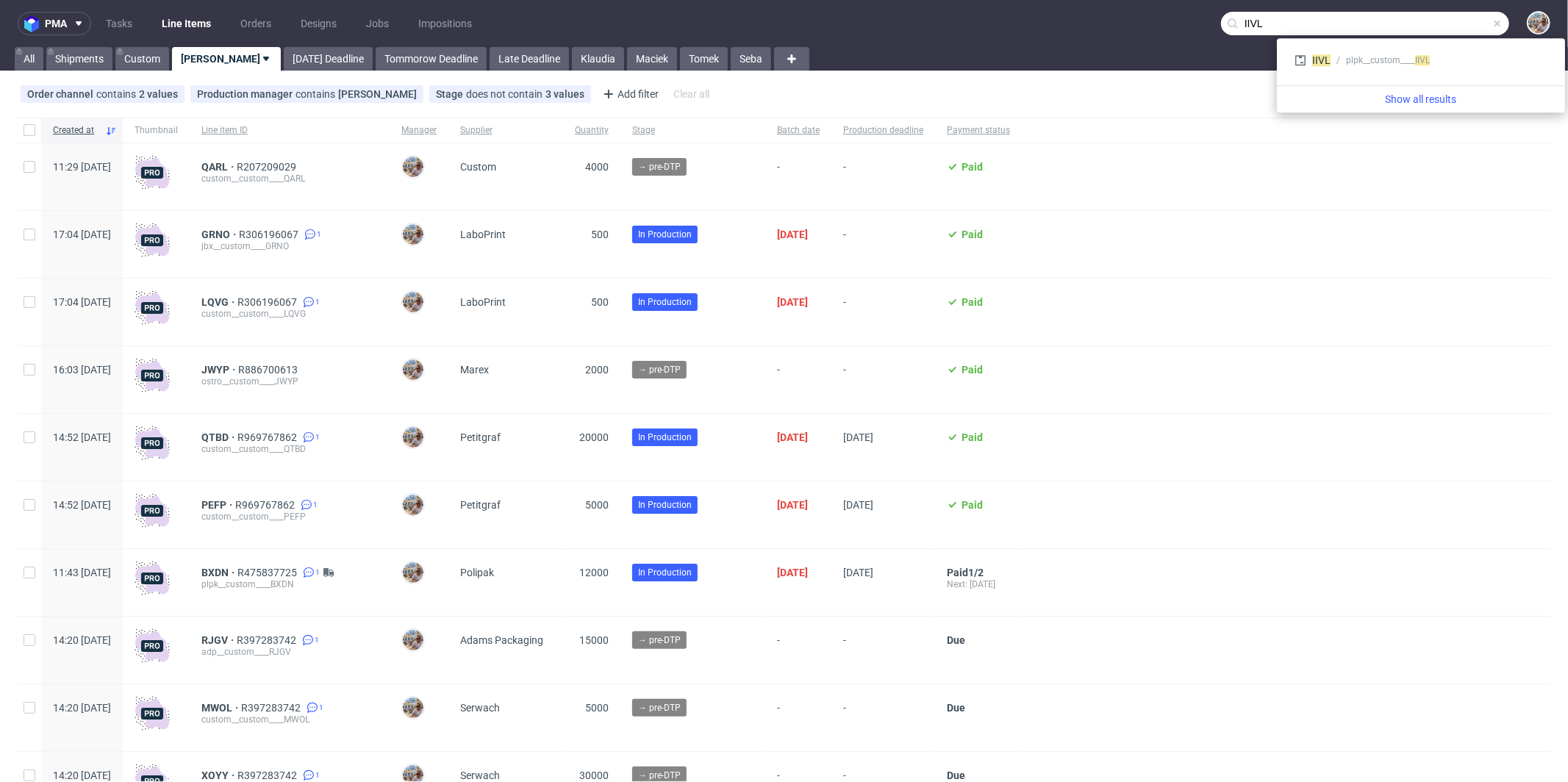
type input "IIVL"
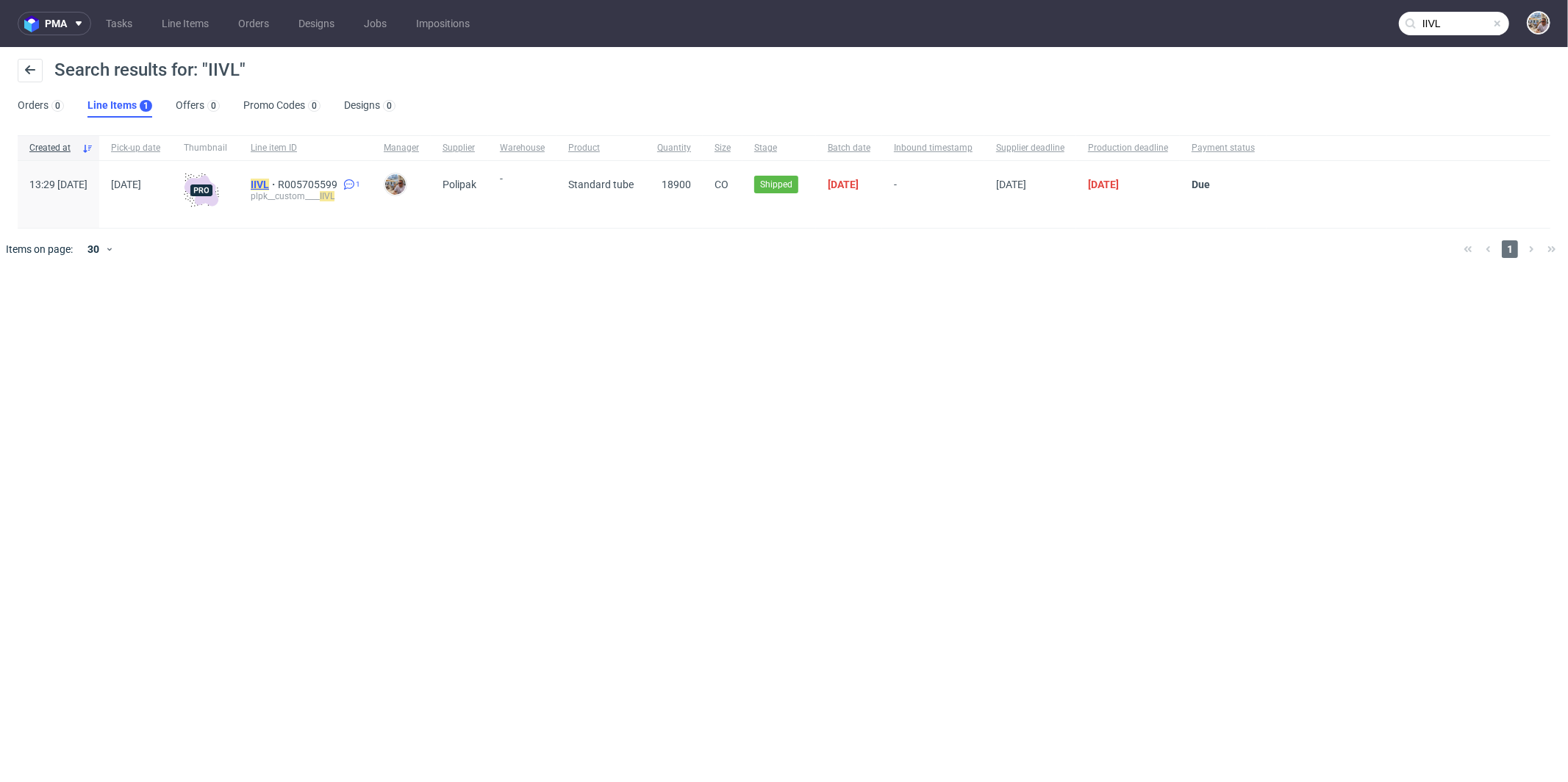
click at [269, 184] on mark "IIVL" at bounding box center [260, 184] width 18 height 12
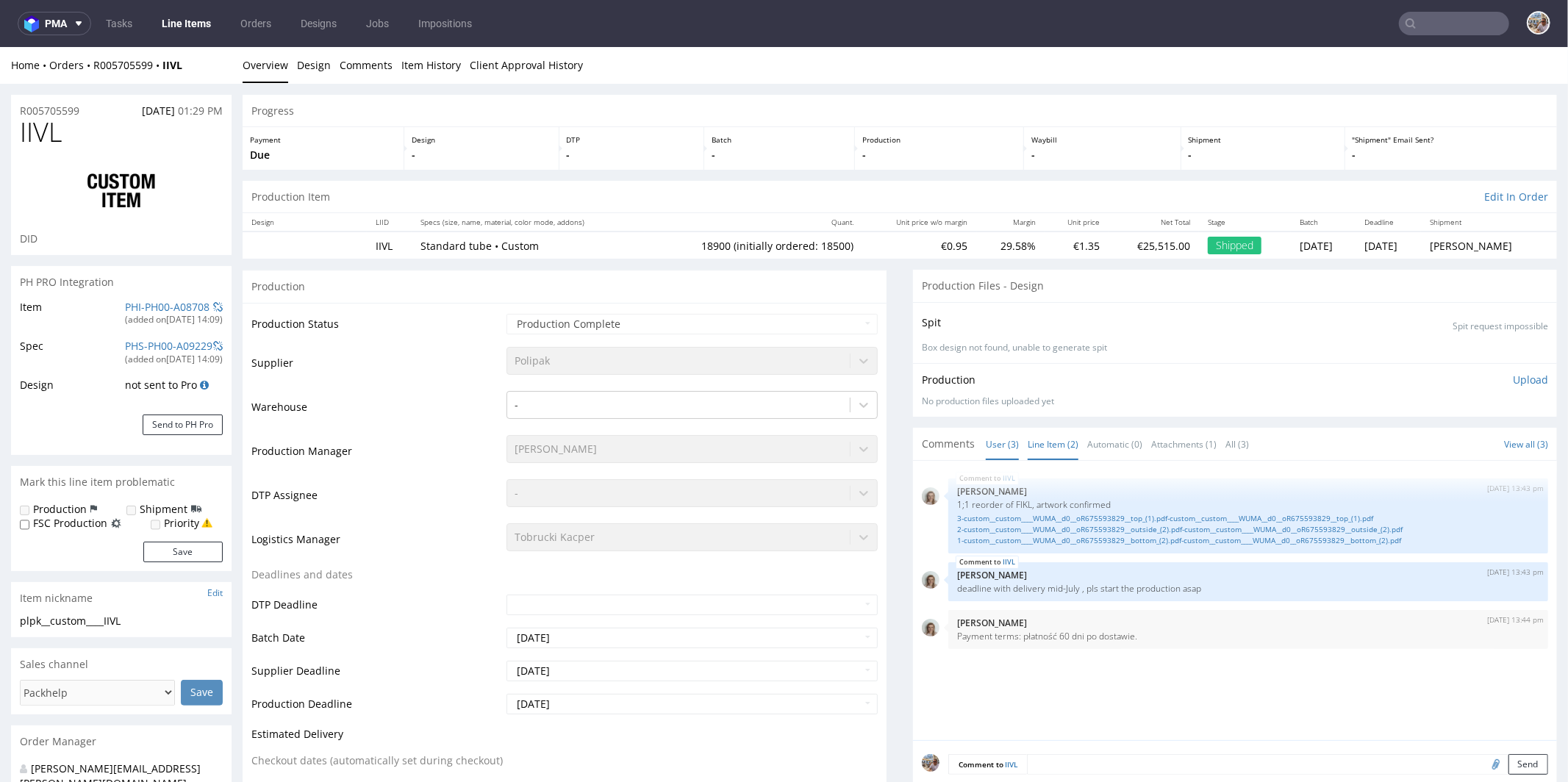
click at [1051, 441] on link "Line Item (2)" at bounding box center [1053, 444] width 51 height 32
click at [171, 305] on link "PHI-PH00-A08708" at bounding box center [167, 306] width 84 height 14
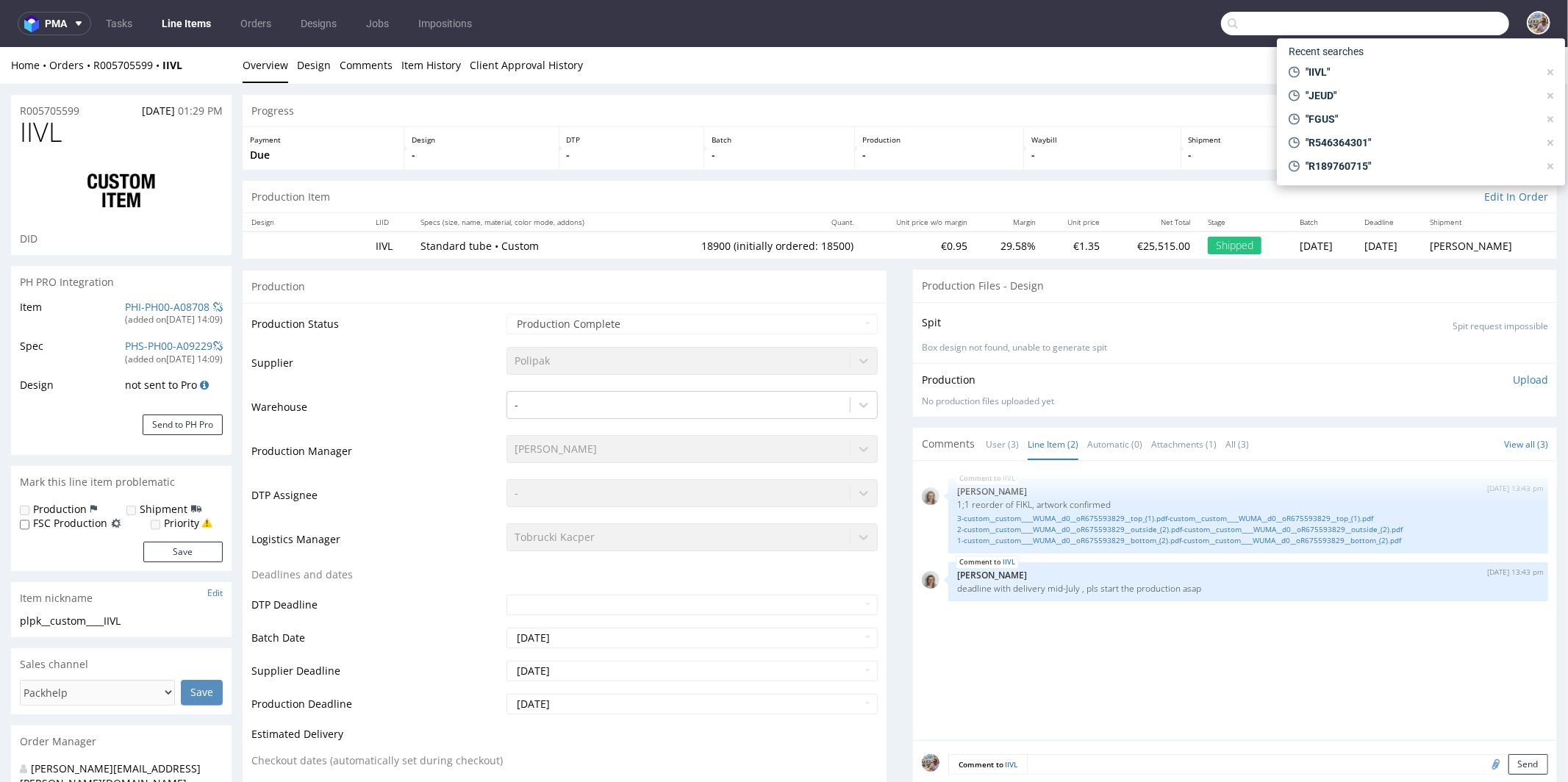
click at [1442, 27] on input "text" at bounding box center [1365, 24] width 288 height 24
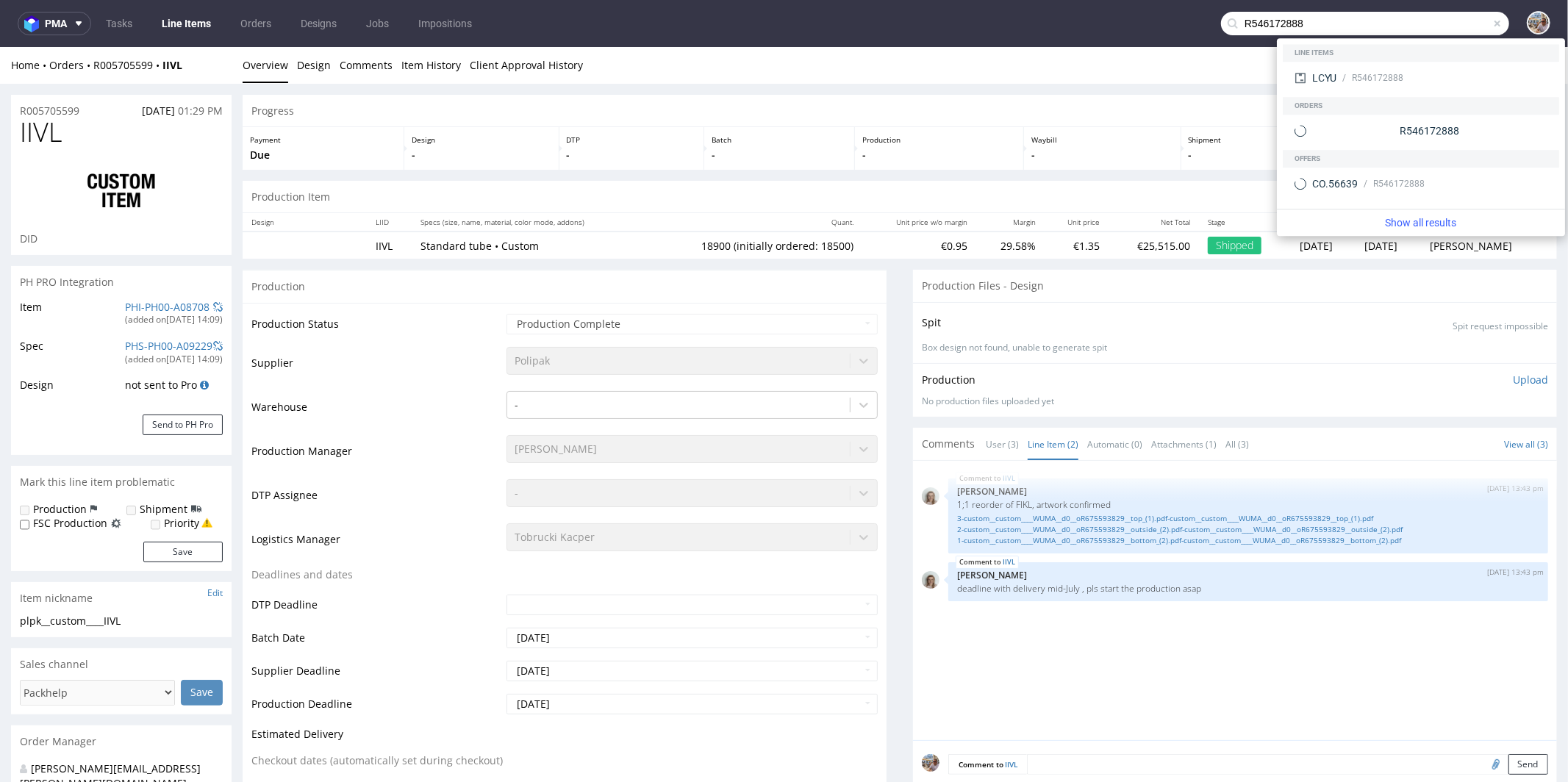
type input "R546172888"
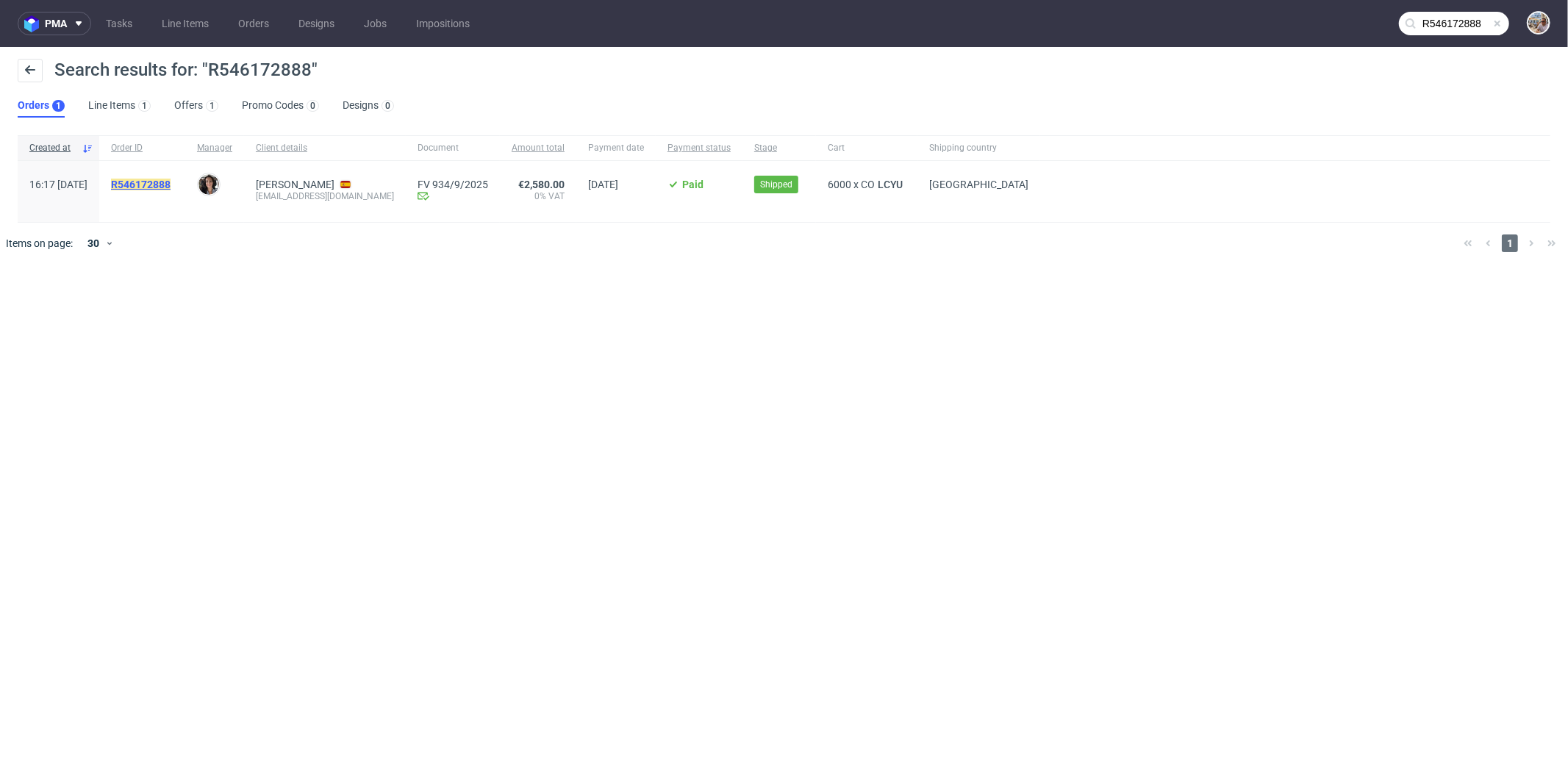
click at [171, 186] on mark "R546172888" at bounding box center [140, 184] width 60 height 12
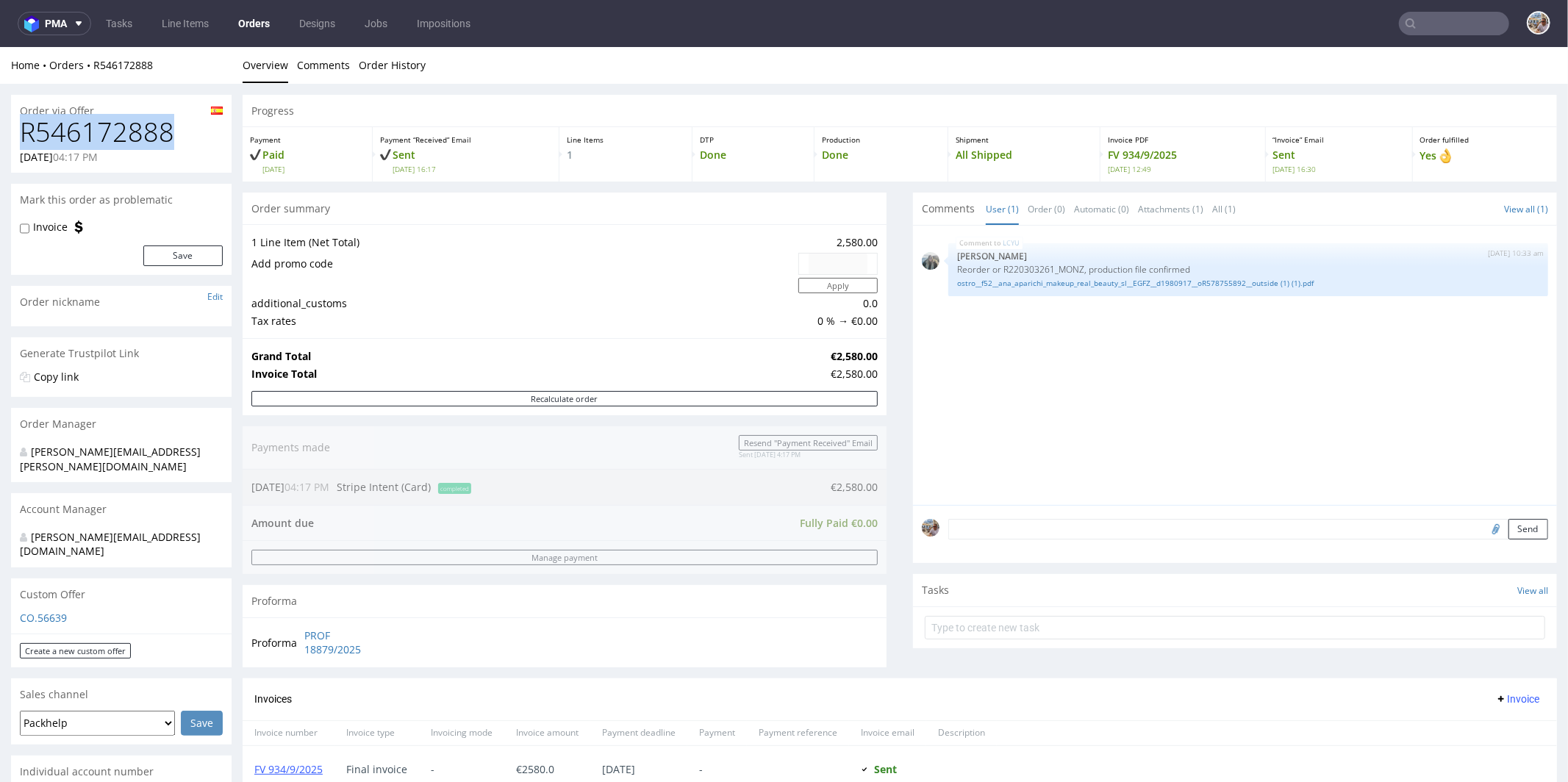
drag, startPoint x: 179, startPoint y: 128, endPoint x: 21, endPoint y: 133, distance: 158.1
click at [21, 133] on h1 "R546172888" at bounding box center [121, 132] width 203 height 29
copy h1 "R546172888"
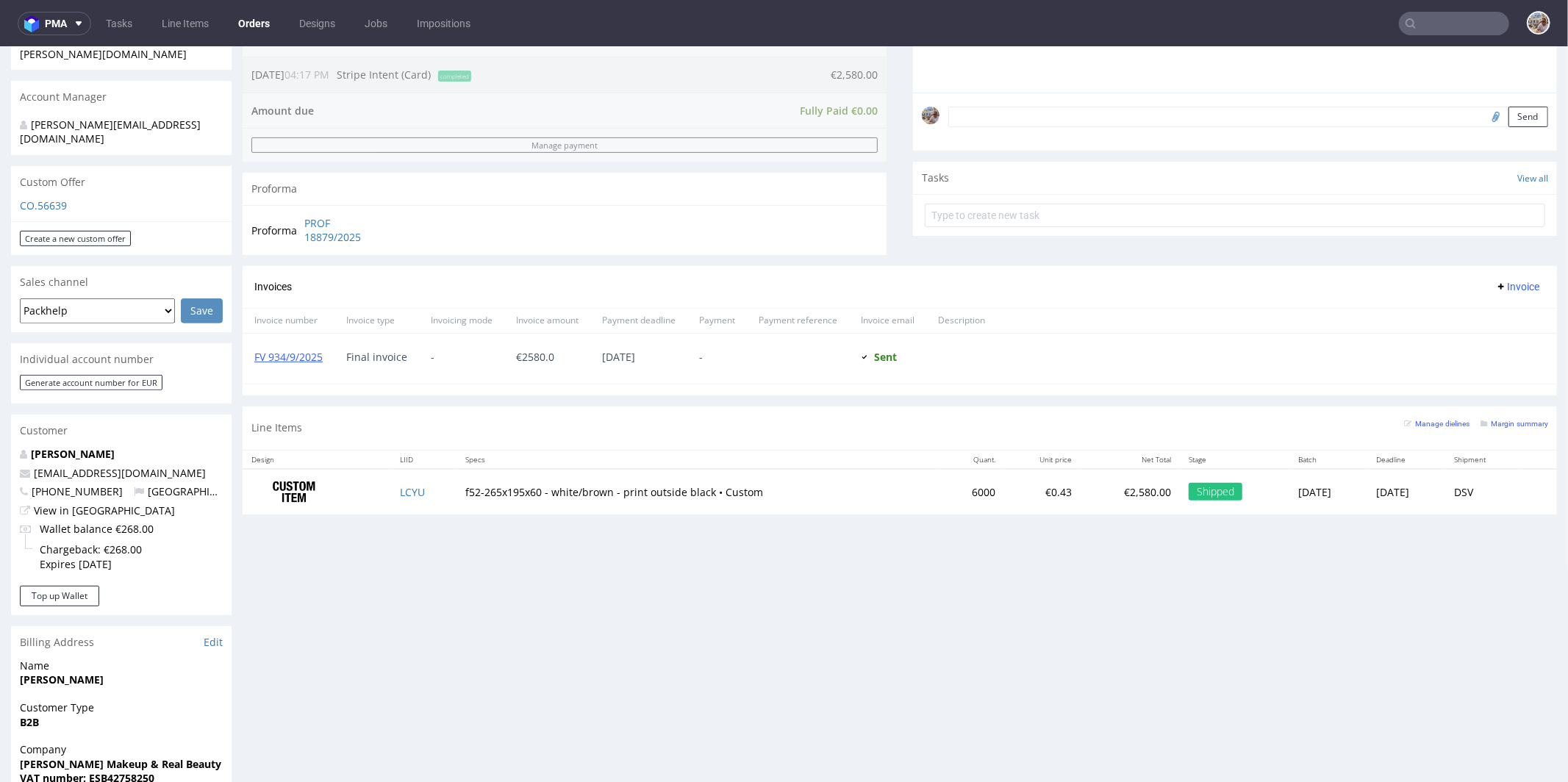
scroll to position [545, 0]
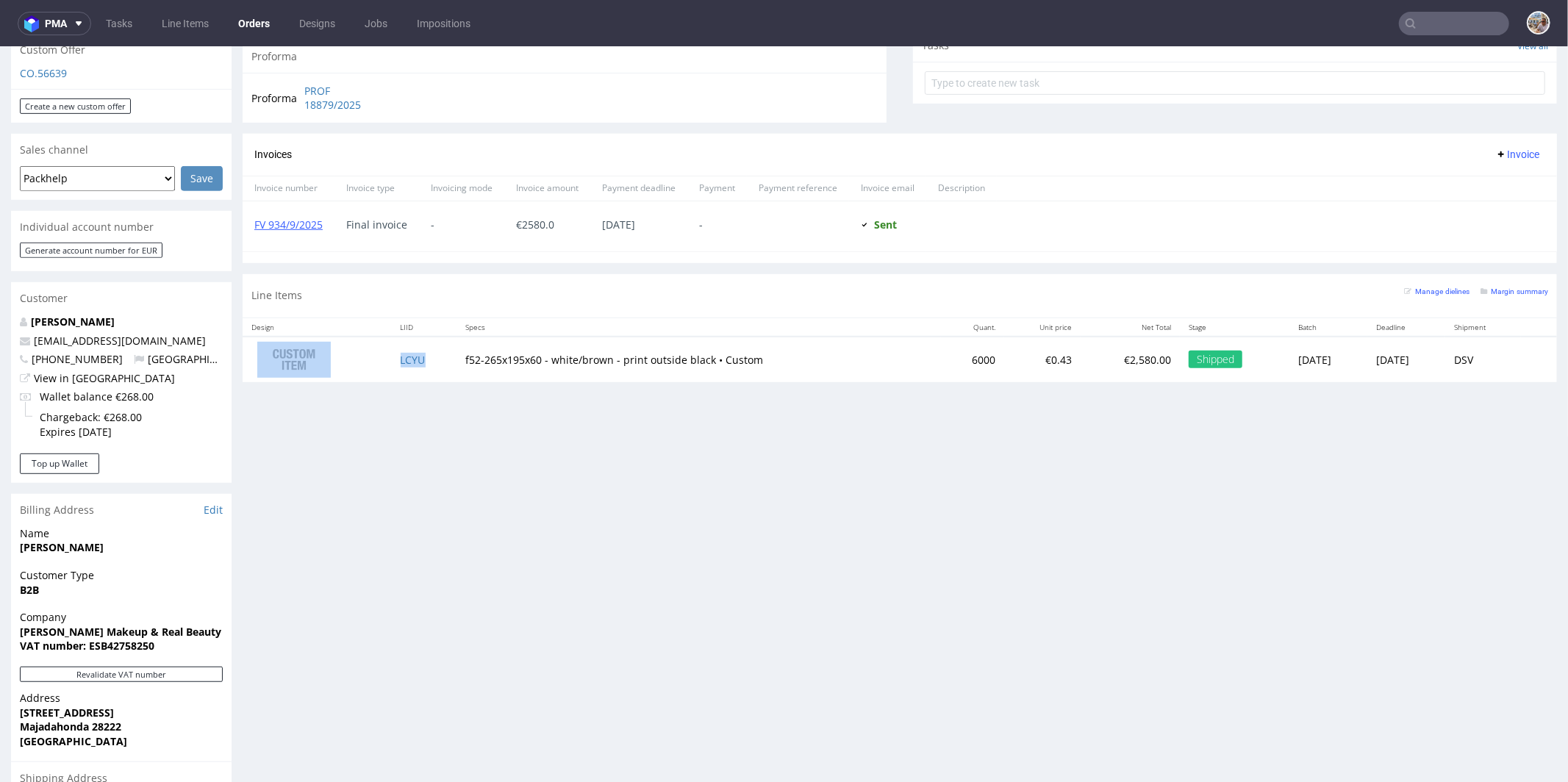
drag, startPoint x: 434, startPoint y: 361, endPoint x: 414, endPoint y: 363, distance: 20.1
click at [414, 363] on td "LCYU" at bounding box center [425, 360] width 65 height 46
copy tr "LCYU"
click at [1439, 41] on nav "pma Tasks Line Items Orders Designs Jobs Impositions" at bounding box center [784, 23] width 1568 height 47
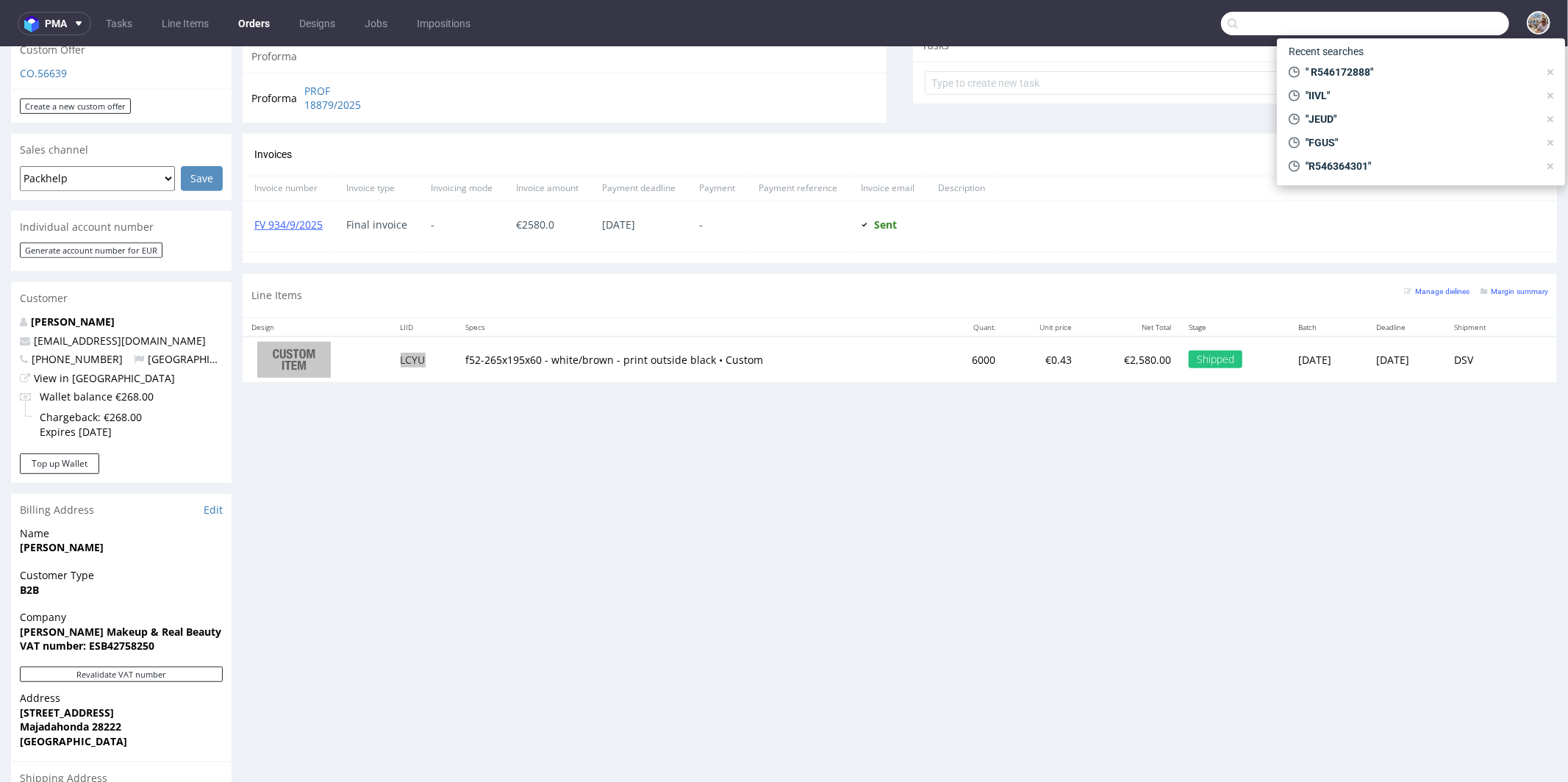
click at [1446, 30] on input "text" at bounding box center [1365, 24] width 288 height 24
paste input "4052,4"
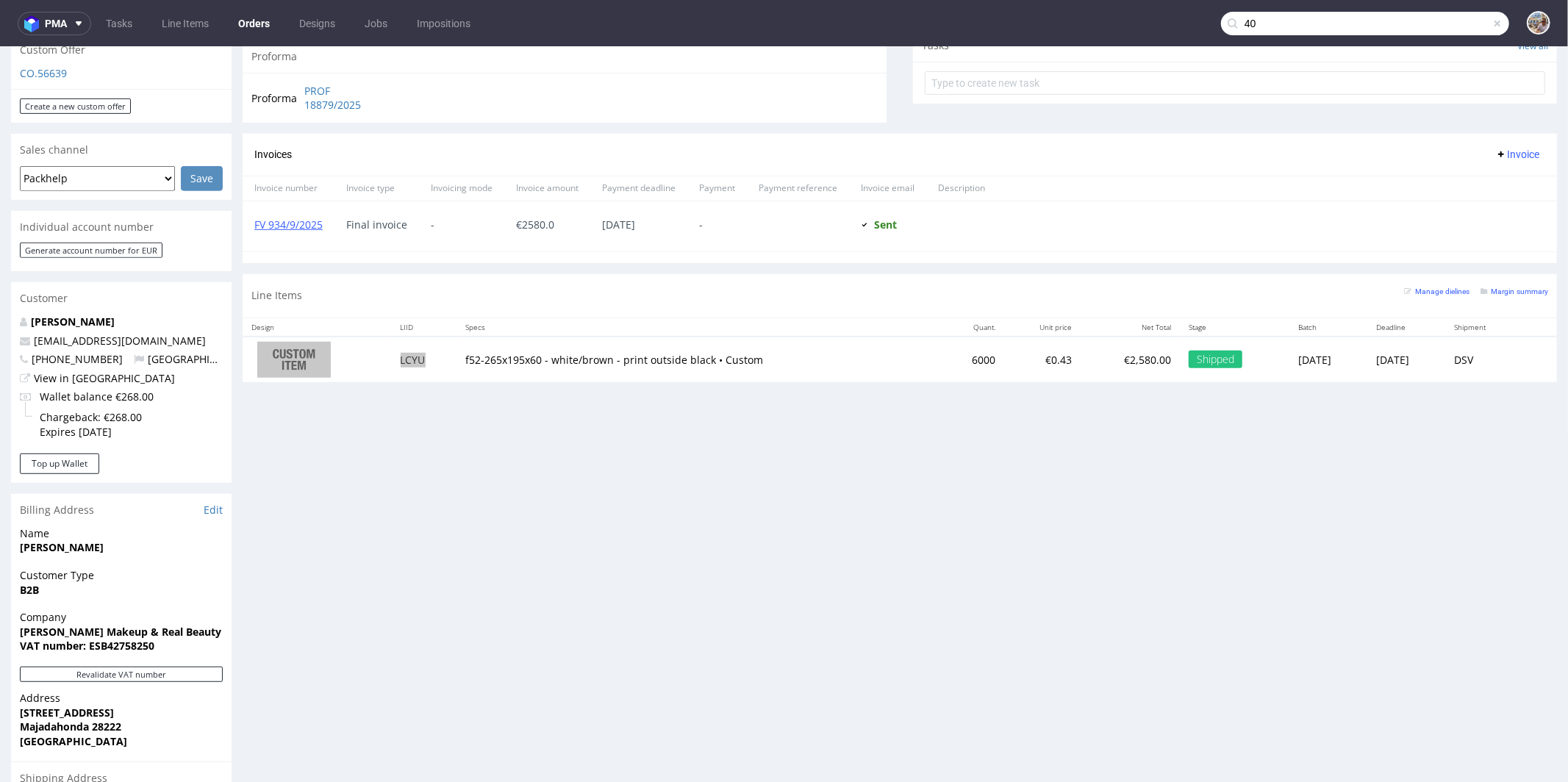
type input "4"
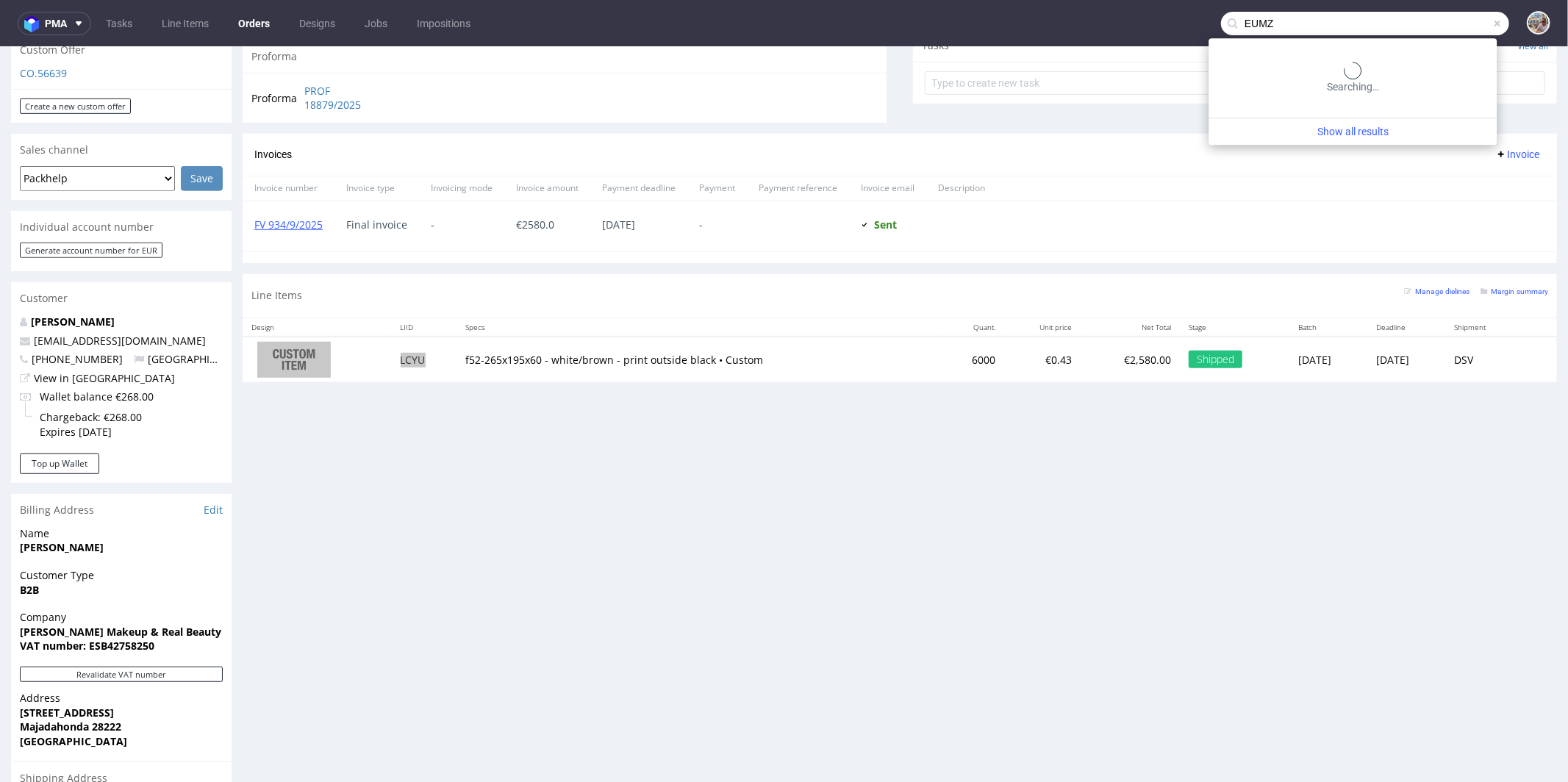
type input "EUMZ"
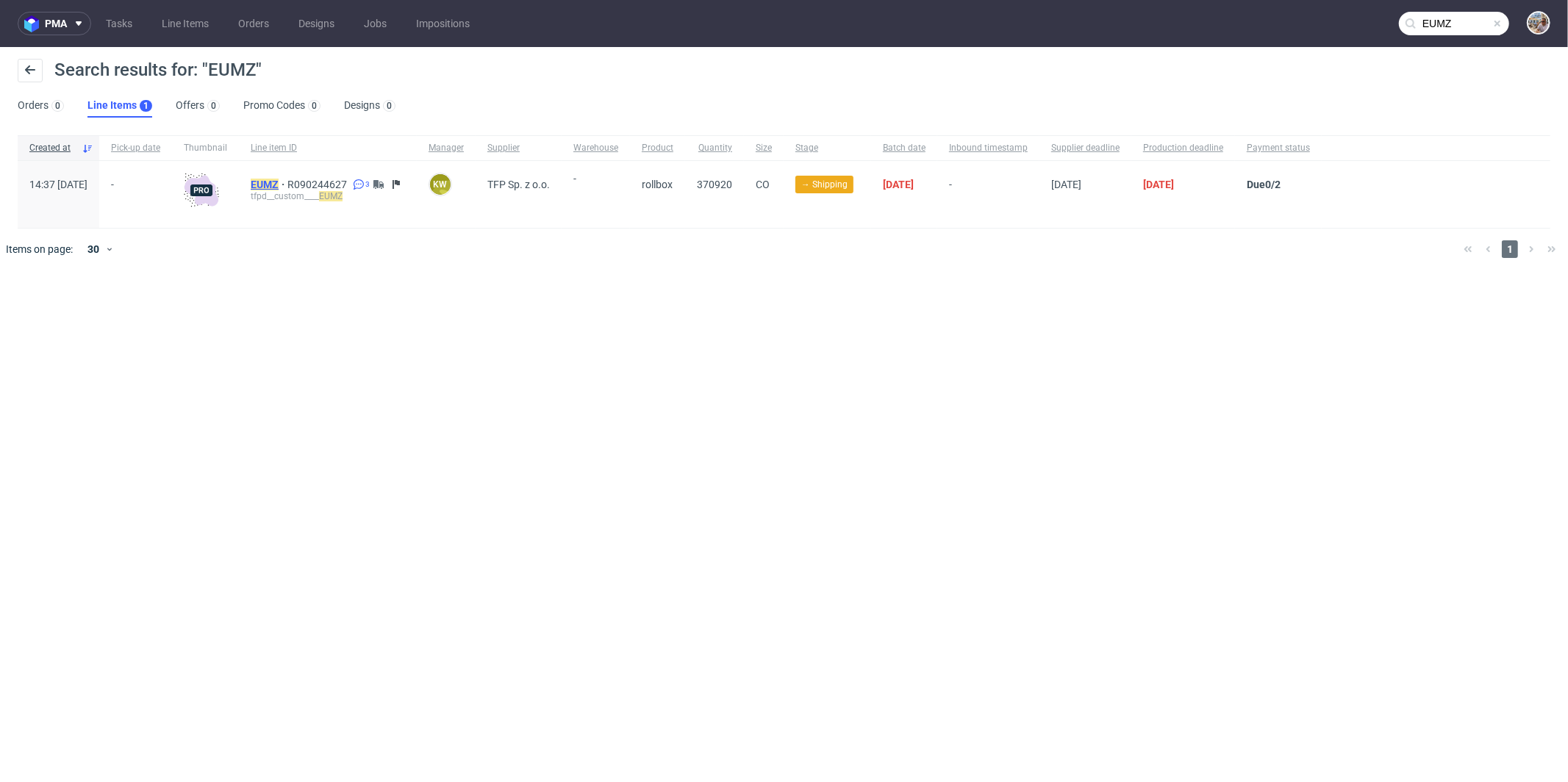
click at [279, 179] on mark "EUMZ" at bounding box center [265, 184] width 28 height 12
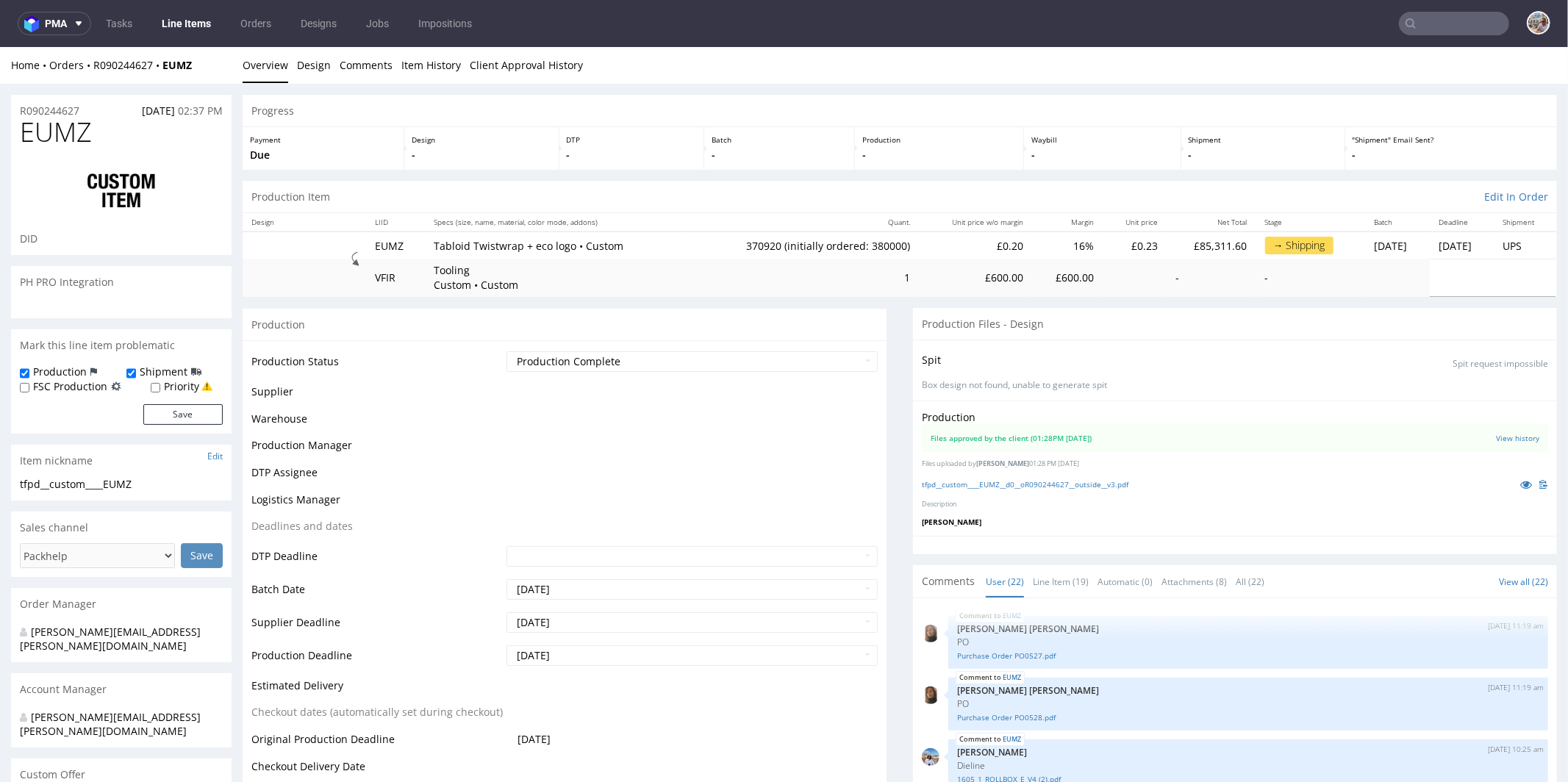
scroll to position [1028, 0]
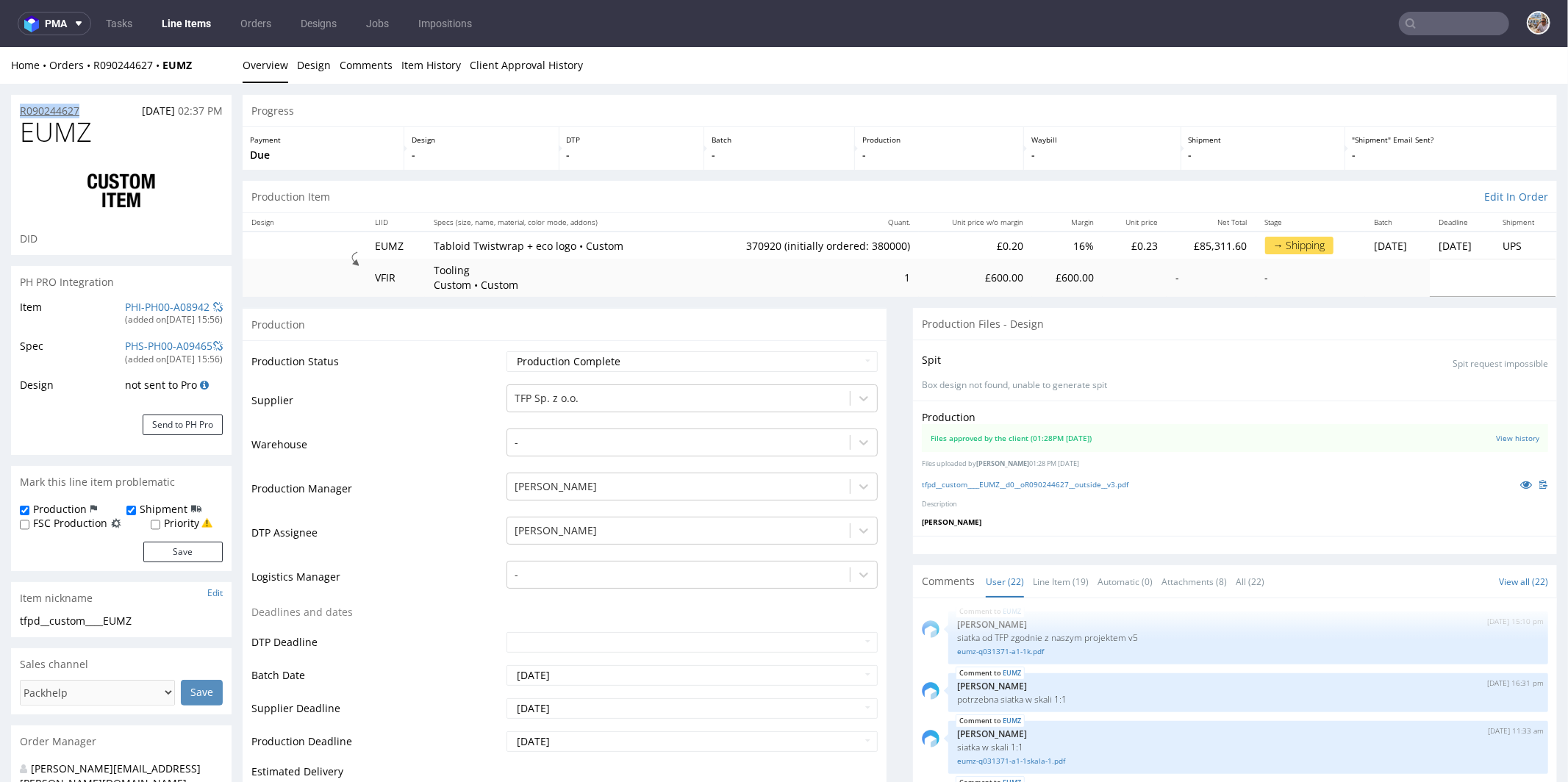
drag, startPoint x: 95, startPoint y: 108, endPoint x: 21, endPoint y: 110, distance: 74.0
click at [21, 110] on div "R090244627 [DATE] 02:37 PM" at bounding box center [121, 106] width 221 height 24
copy p "R090244627"
click at [118, 147] on div "EUMZ DID" at bounding box center [121, 186] width 221 height 137
drag, startPoint x: 109, startPoint y: 138, endPoint x: 58, endPoint y: 138, distance: 51.0
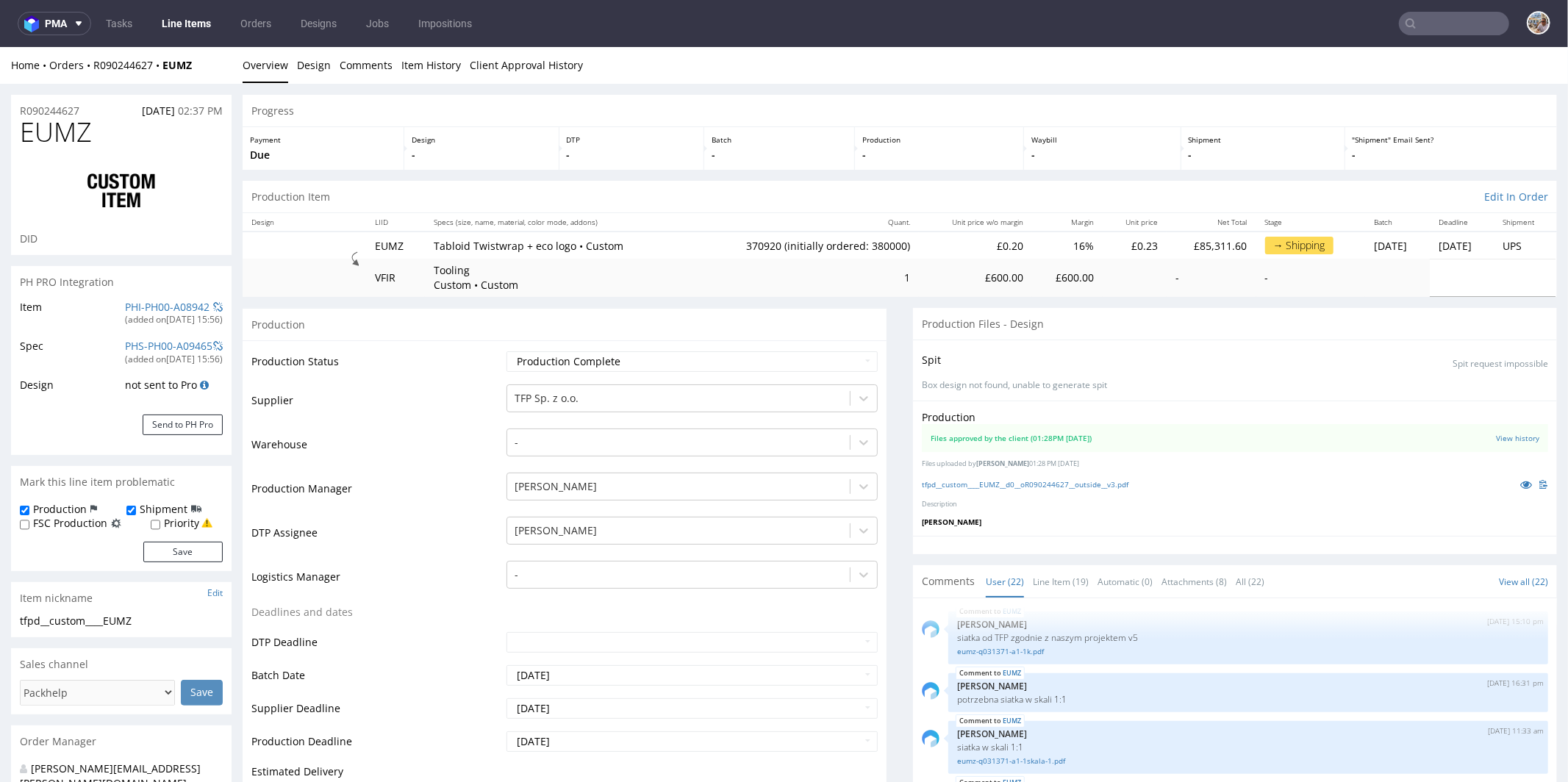
click at [89, 138] on h1 "EUMZ" at bounding box center [121, 132] width 203 height 29
drag, startPoint x: 58, startPoint y: 138, endPoint x: 10, endPoint y: 134, distance: 48.2
click at [11, 134] on div "EUMZ DID" at bounding box center [121, 186] width 221 height 137
click at [100, 132] on h1 "EUMZ" at bounding box center [121, 132] width 203 height 29
drag, startPoint x: 100, startPoint y: 132, endPoint x: 14, endPoint y: 134, distance: 86.0
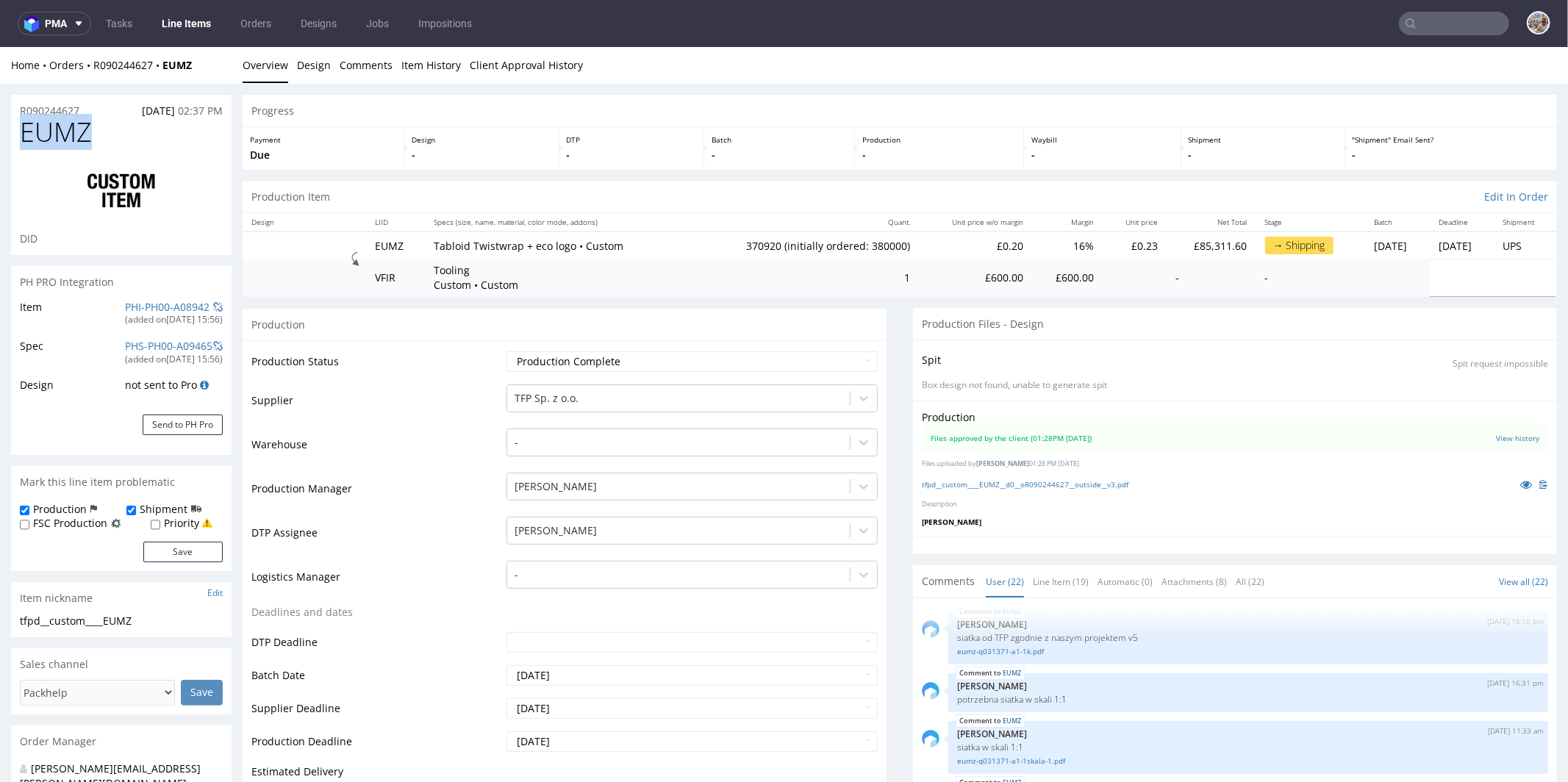
click at [14, 134] on div "EUMZ DID" at bounding box center [121, 186] width 221 height 137
copy span "EUMZ"
click at [88, 113] on div "R090244627 [DATE] 02:37 PM" at bounding box center [121, 106] width 221 height 24
click at [90, 109] on div "R090244627 [DATE] 02:37 PM" at bounding box center [121, 106] width 221 height 24
drag, startPoint x: 90, startPoint y: 109, endPoint x: 24, endPoint y: 108, distance: 66.0
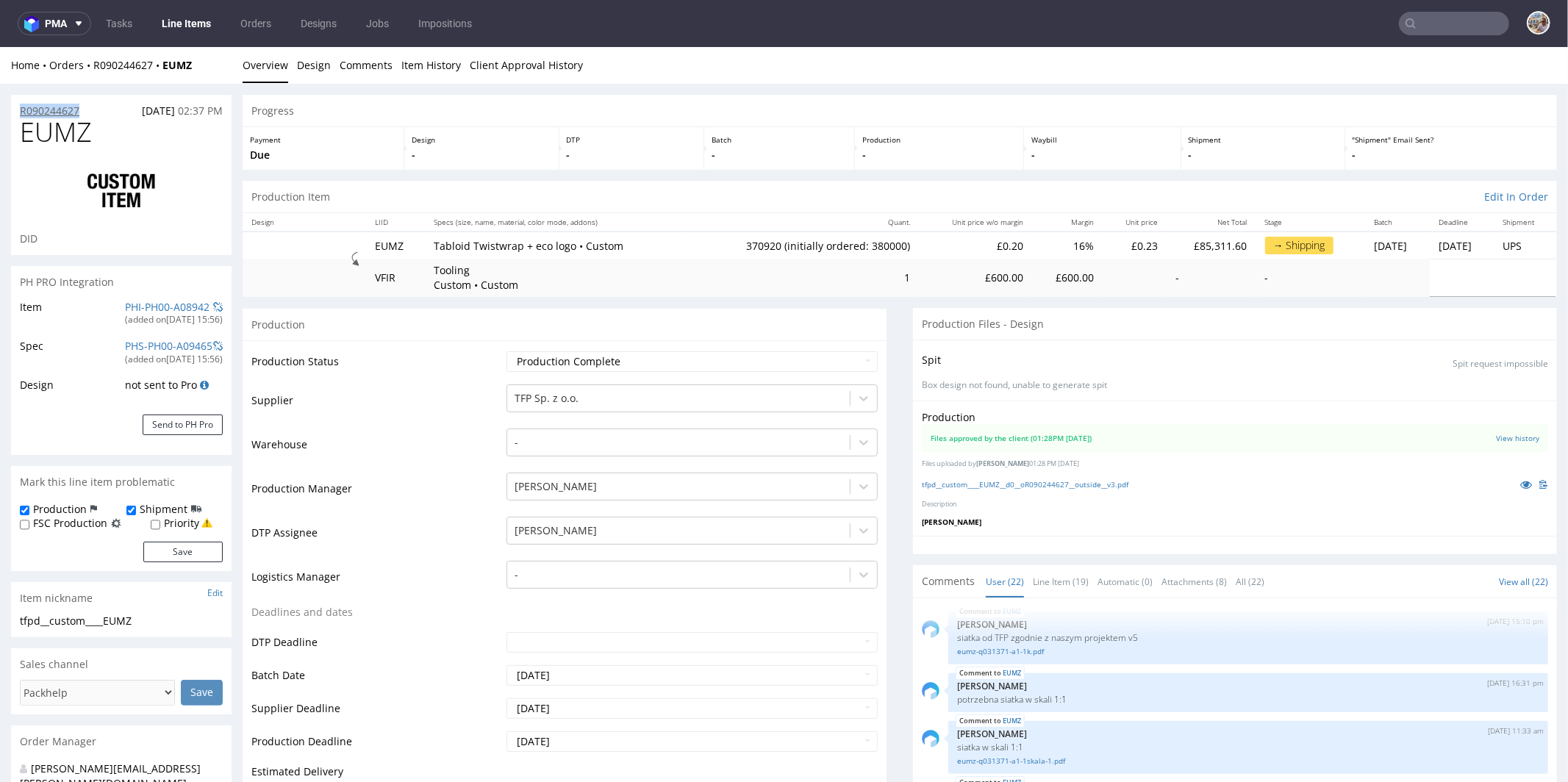
click at [24, 108] on div "R090244627 [DATE] 02:37 PM" at bounding box center [121, 106] width 221 height 24
copy p "R090244627"
drag, startPoint x: 132, startPoint y: 133, endPoint x: 10, endPoint y: 132, distance: 122.0
copy span "EUMZ"
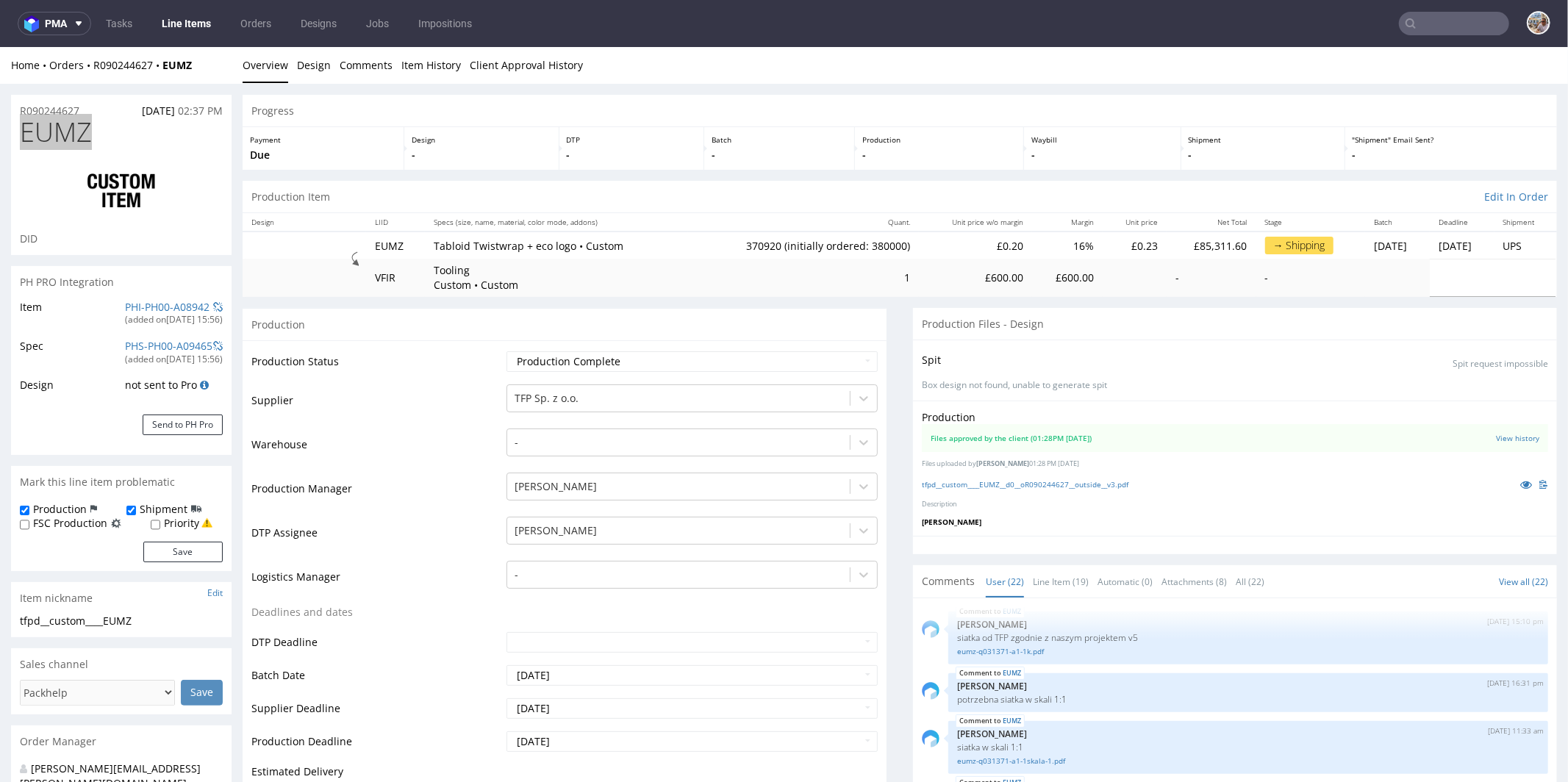
click at [1435, 25] on input "text" at bounding box center [1453, 24] width 110 height 24
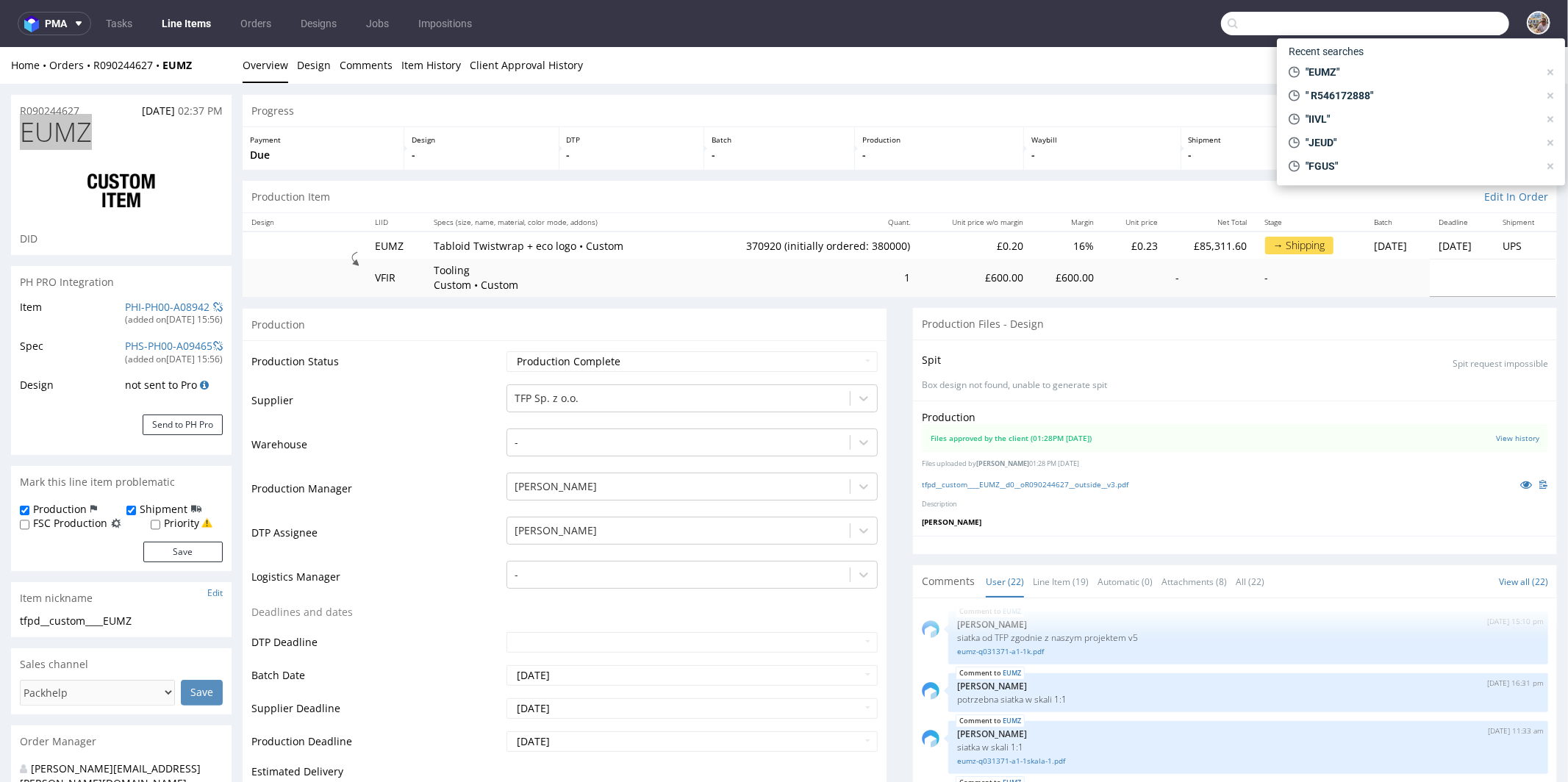
paste input "KWRA"
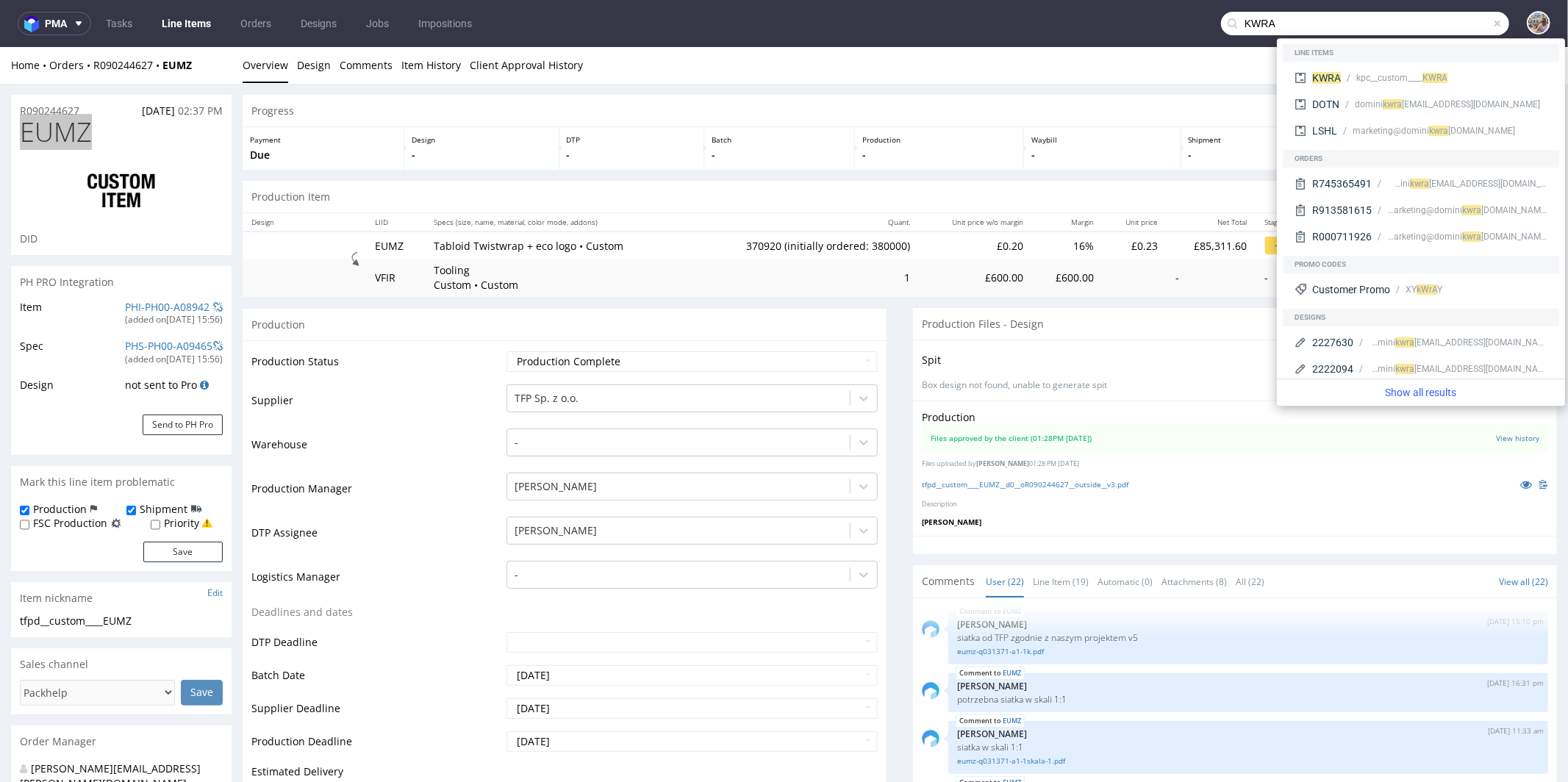
type input "KWRA"
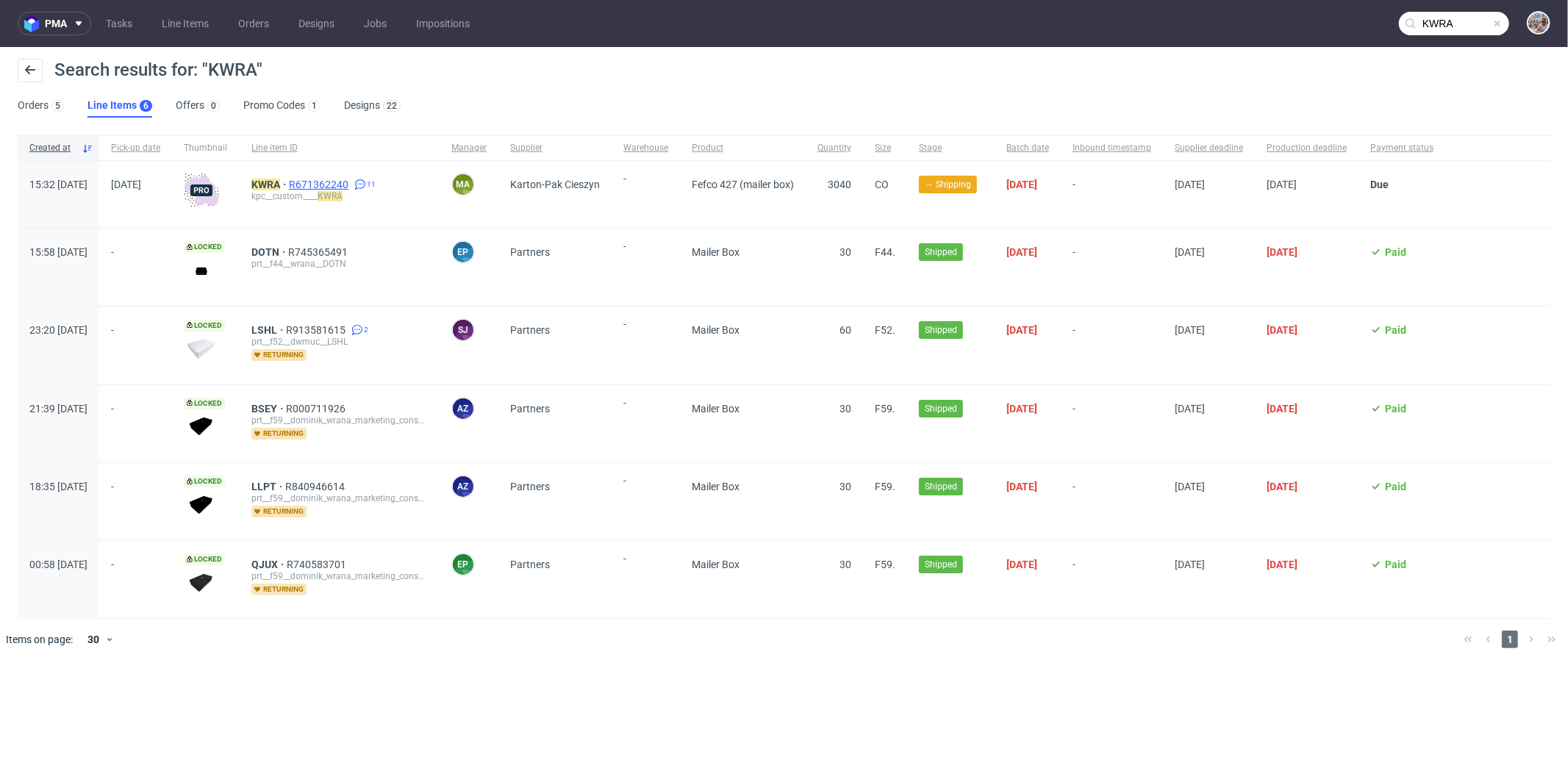
click at [351, 184] on span "R671362240" at bounding box center [320, 184] width 62 height 12
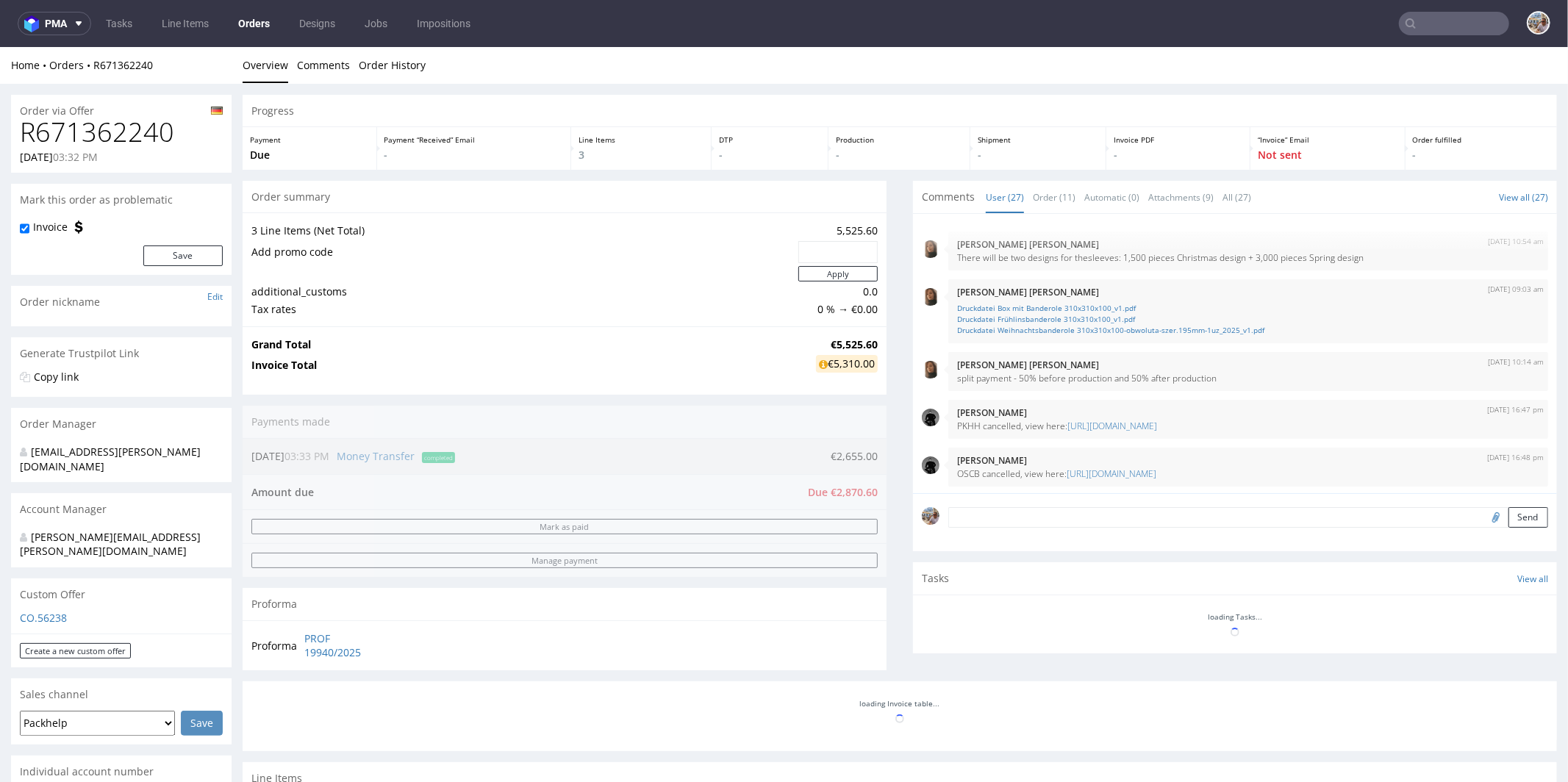
scroll to position [1164, 0]
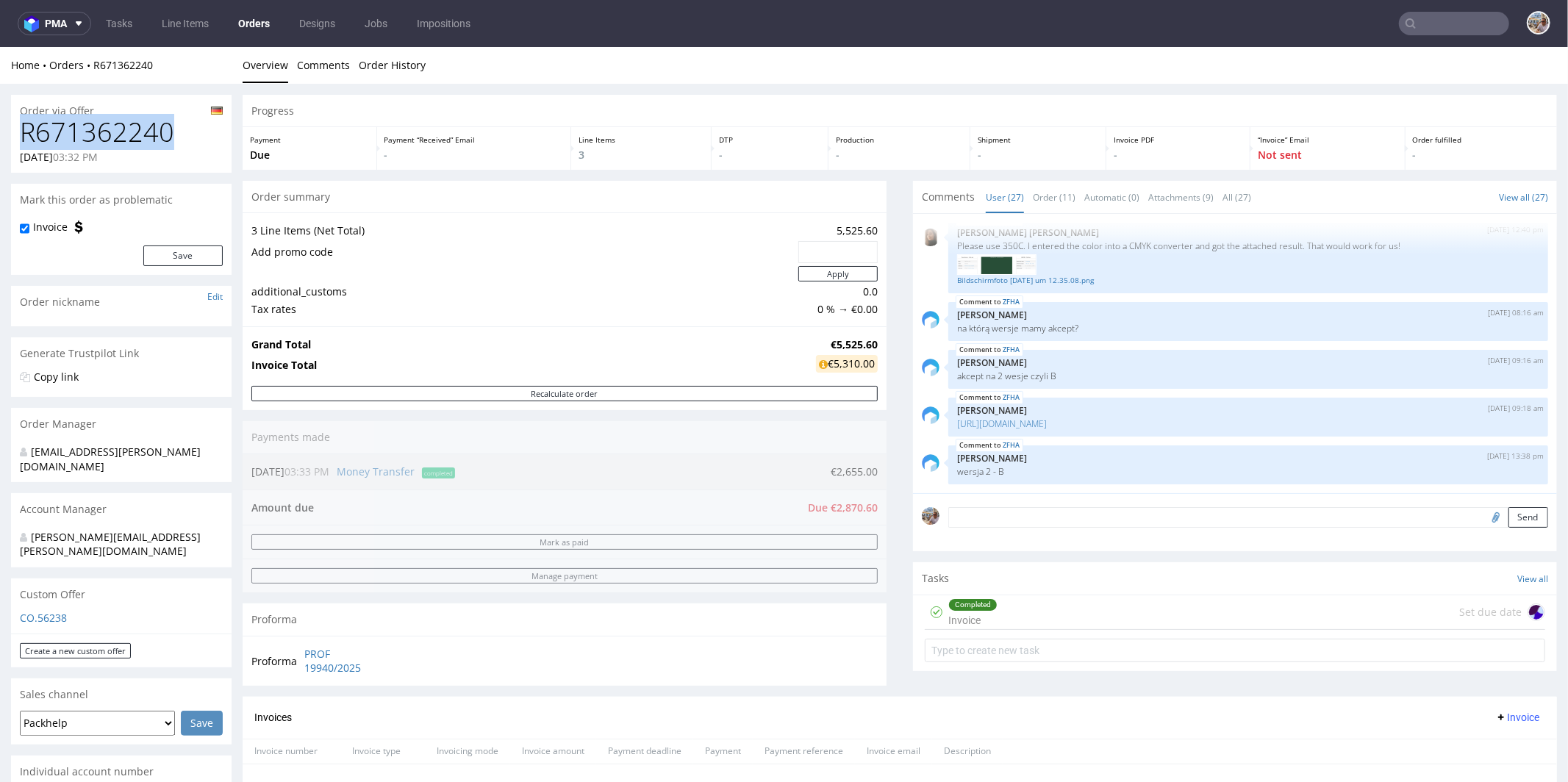
drag, startPoint x: 159, startPoint y: 133, endPoint x: 24, endPoint y: 140, distance: 135.2
click at [24, 140] on h1 "R671362240" at bounding box center [121, 132] width 203 height 29
copy h1 "R671362240"
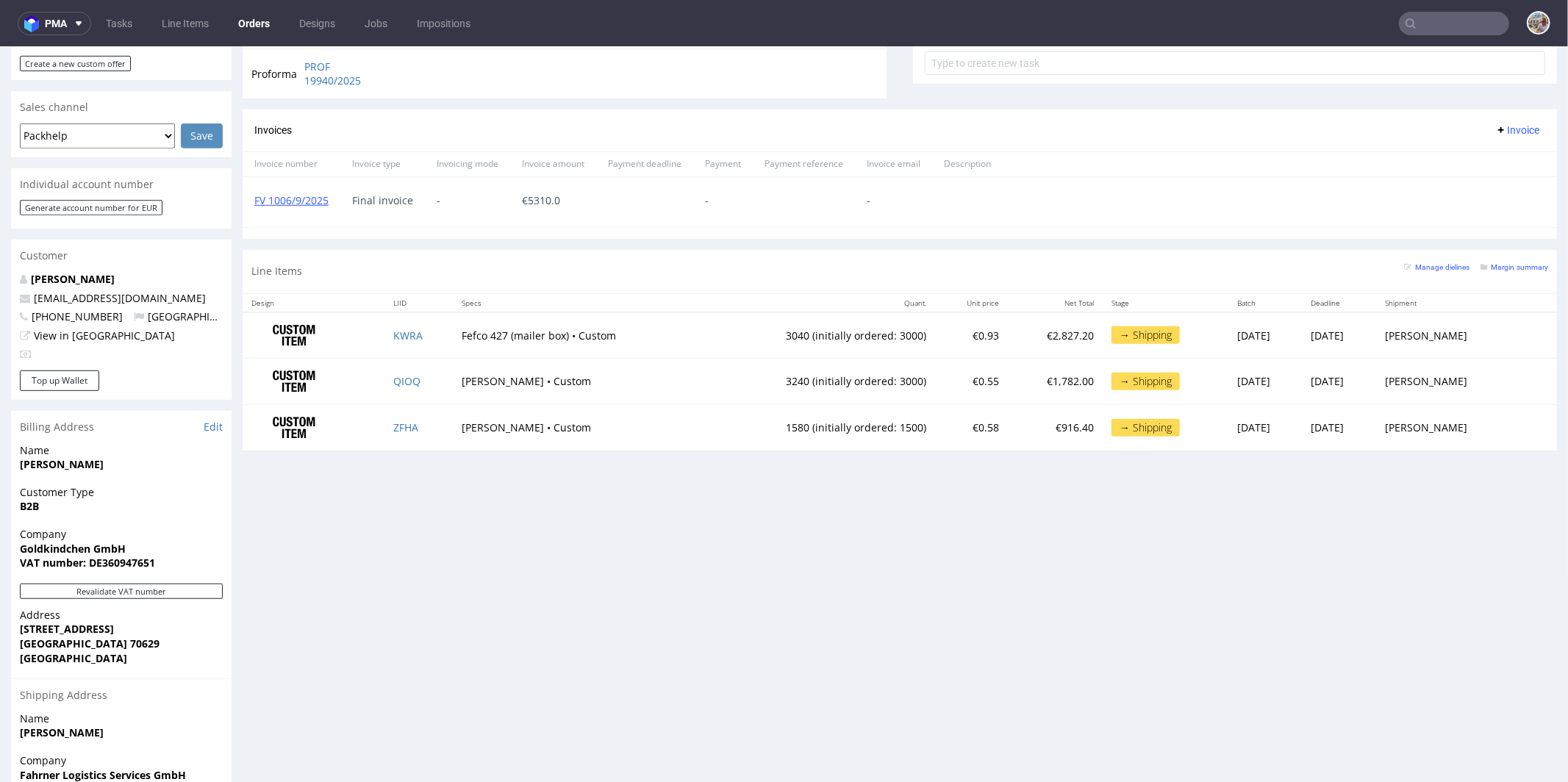
scroll to position [551, 0]
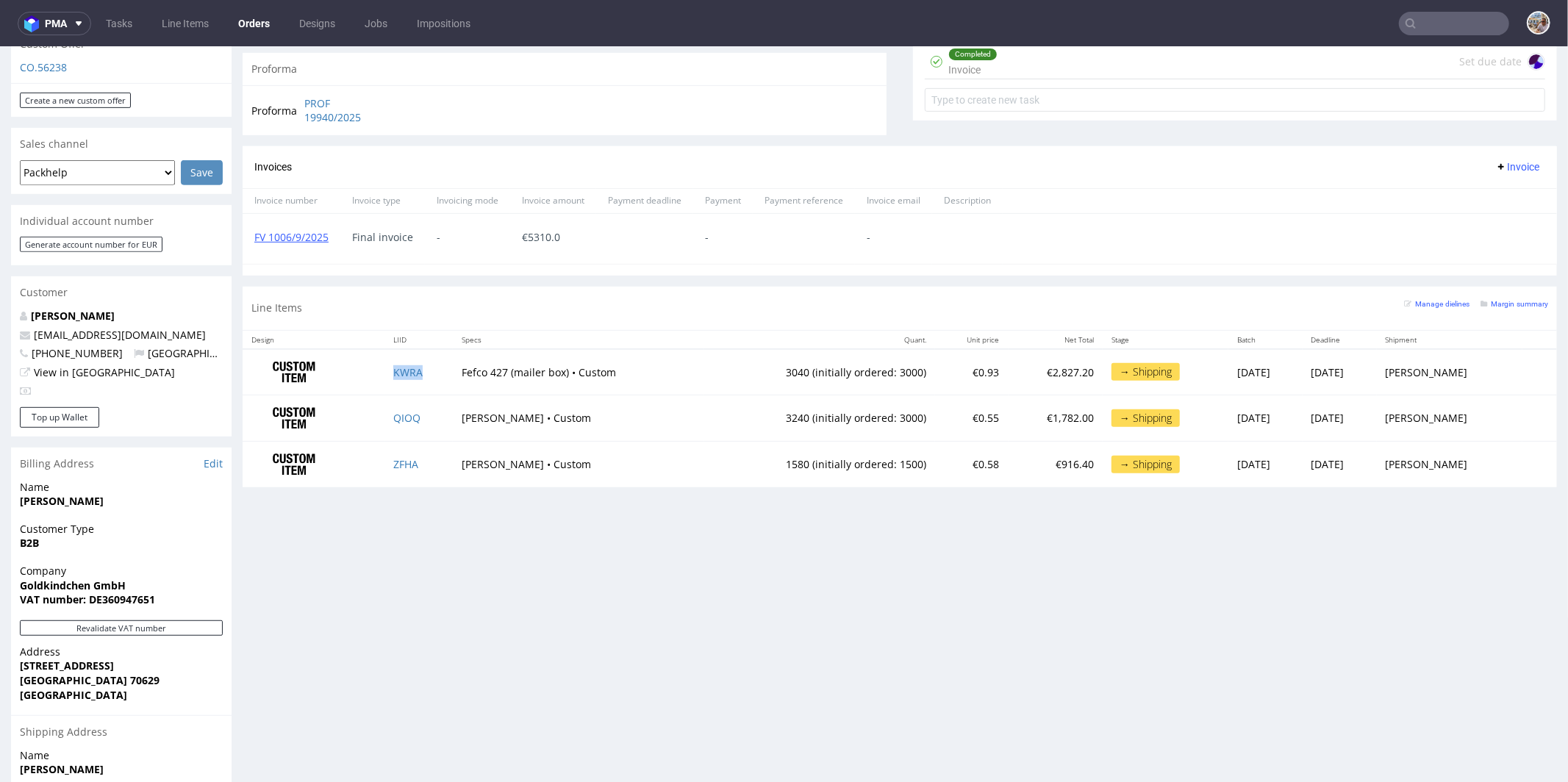
click at [429, 366] on td "KWRA" at bounding box center [418, 371] width 69 height 46
copy link "KWRA"
click at [421, 411] on td "QIOQ" at bounding box center [418, 418] width 69 height 46
copy link "QIOQ"
click at [430, 466] on td "ZFHA" at bounding box center [418, 463] width 69 height 45
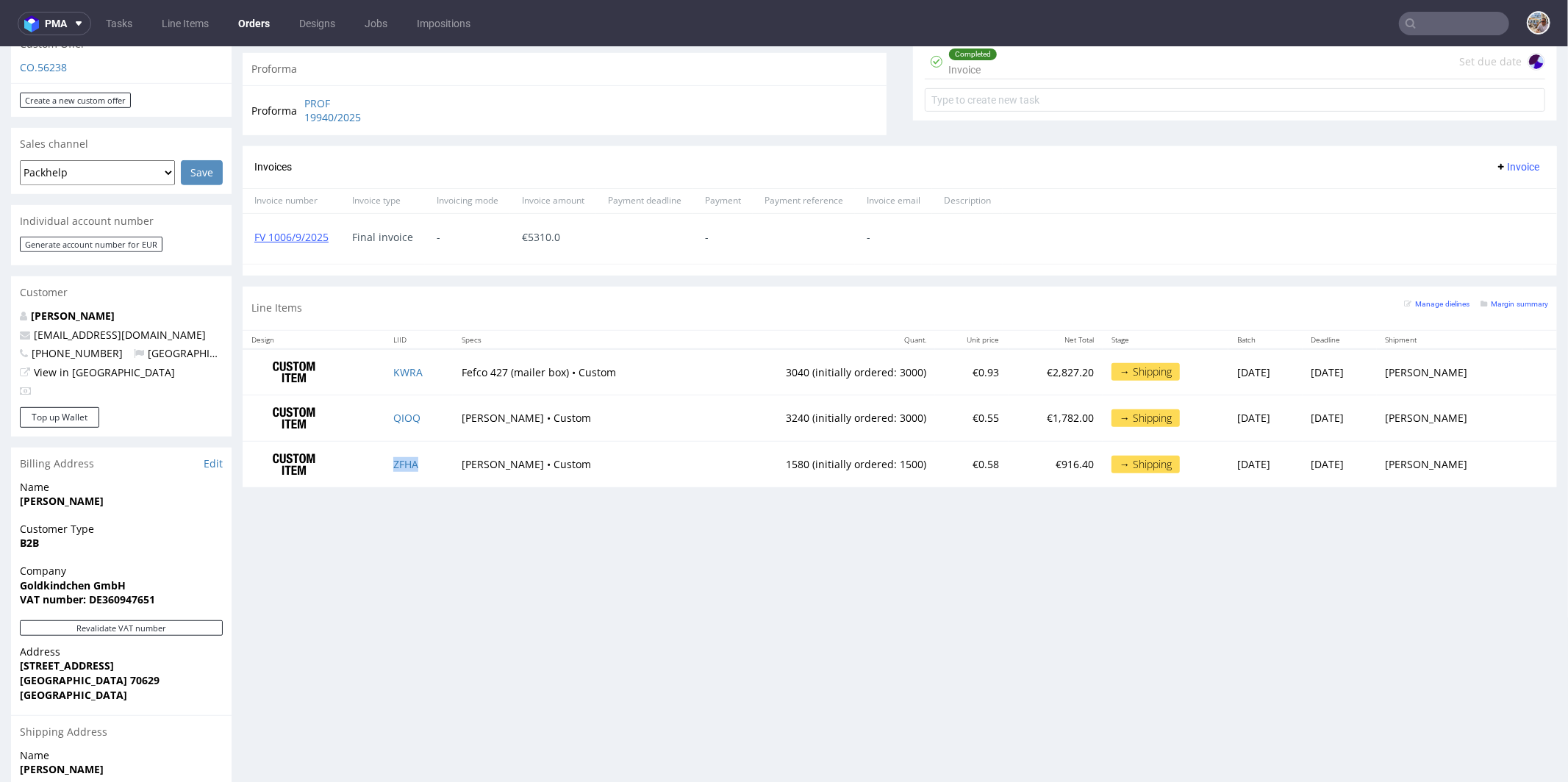
copy link "ZFHA"
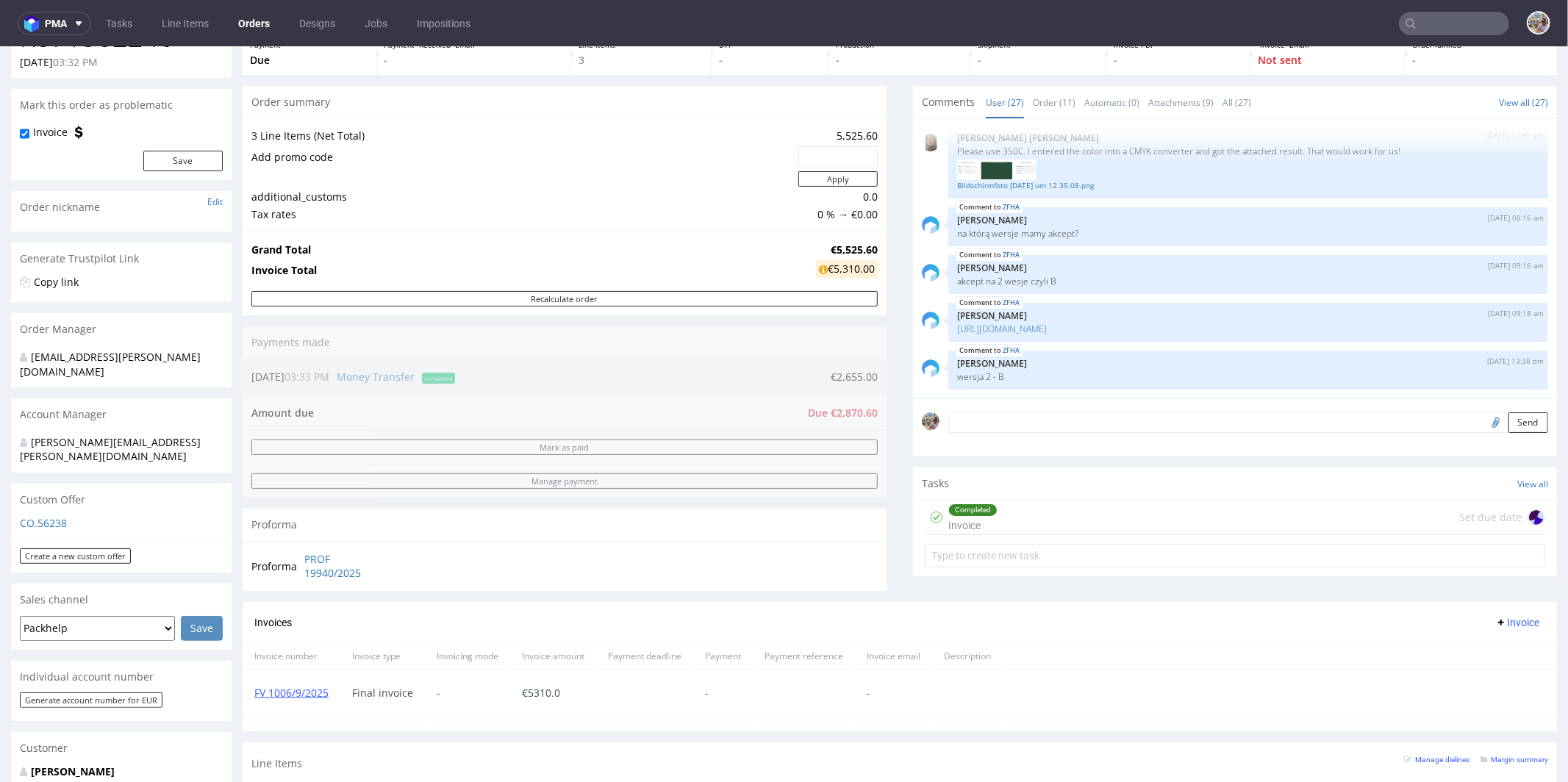
scroll to position [0, 0]
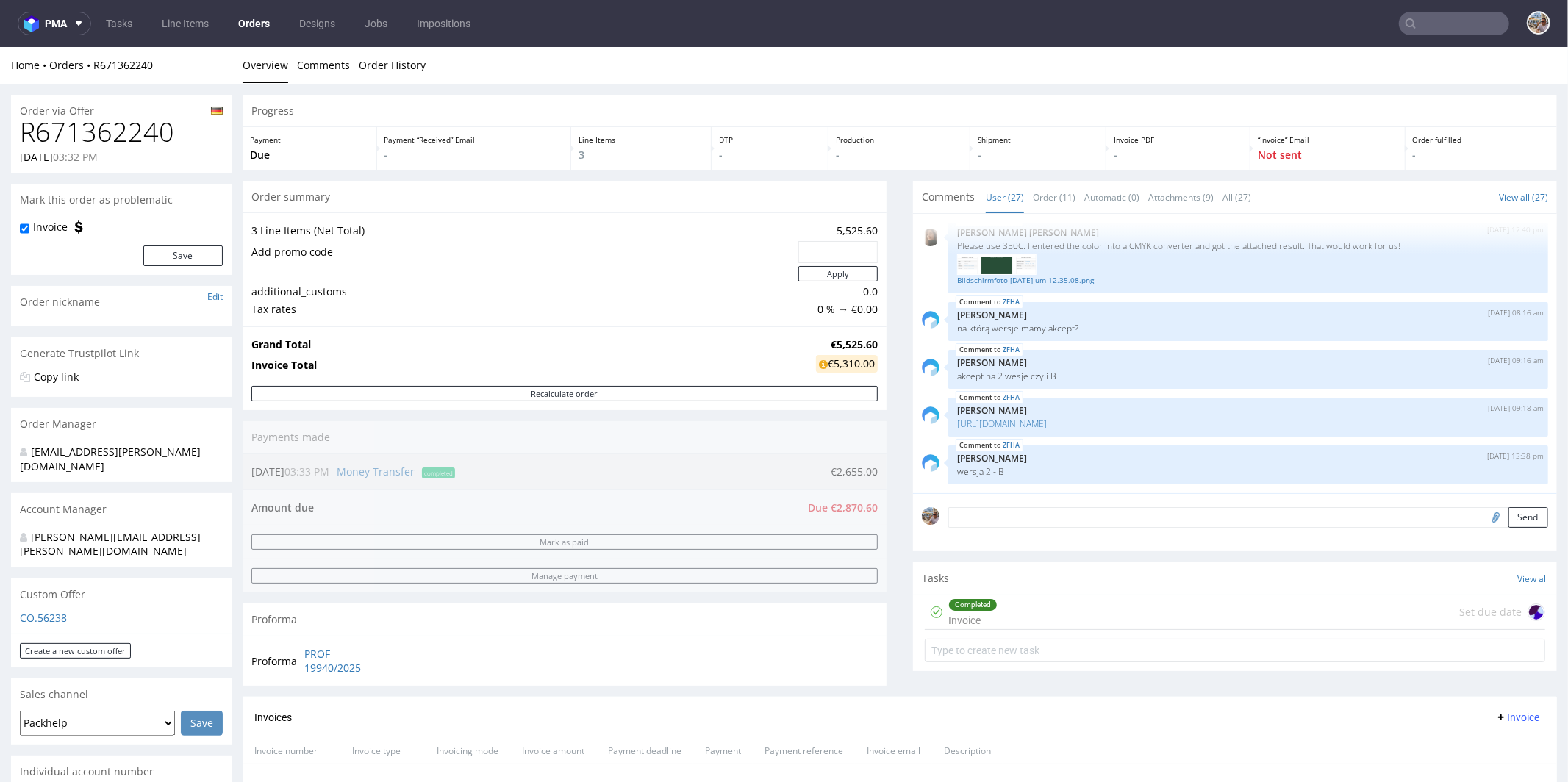
click at [1473, 29] on input "text" at bounding box center [1453, 24] width 110 height 24
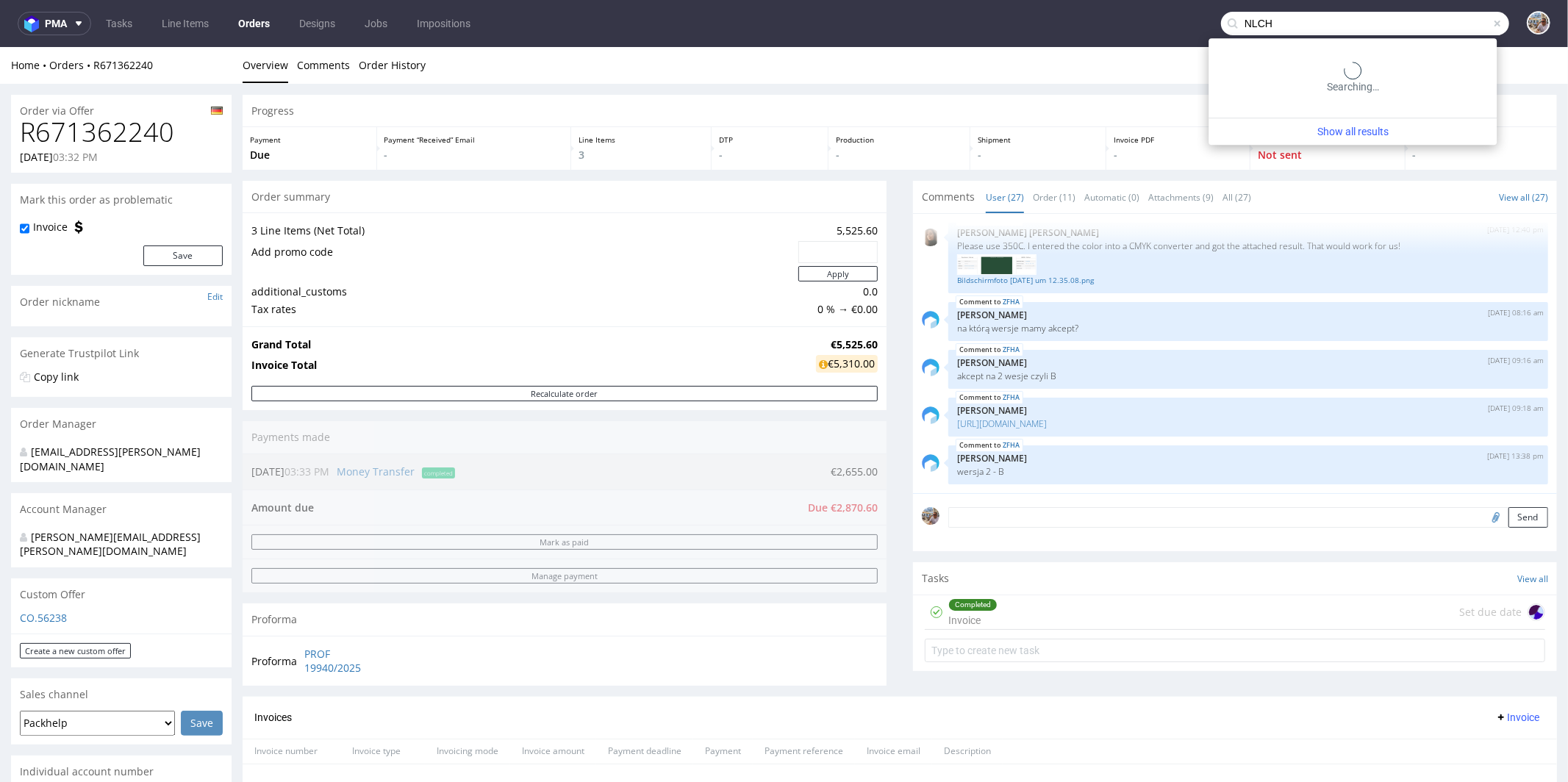
type input "NLCH"
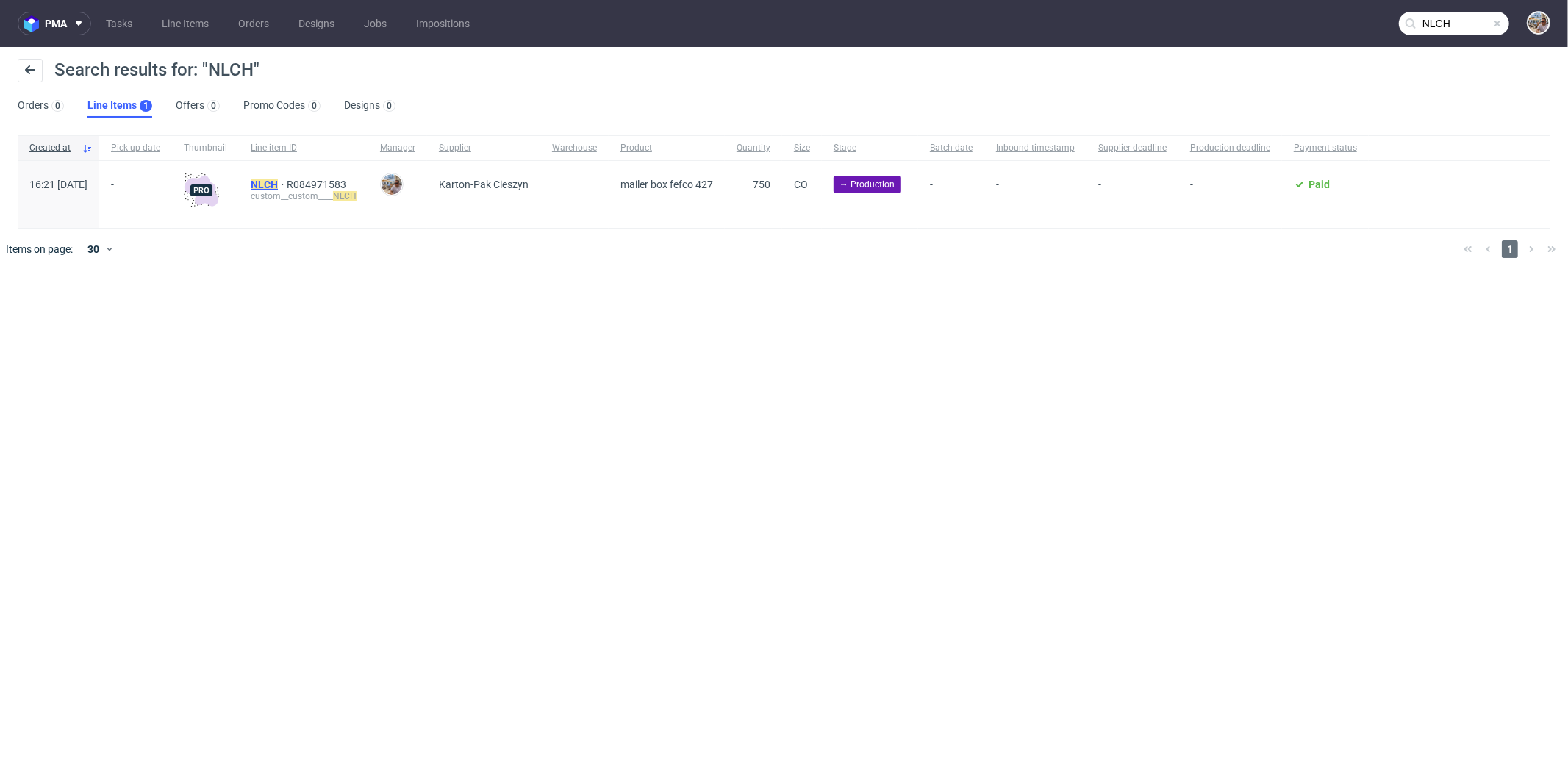
click at [278, 184] on mark "NLCH" at bounding box center [265, 184] width 27 height 12
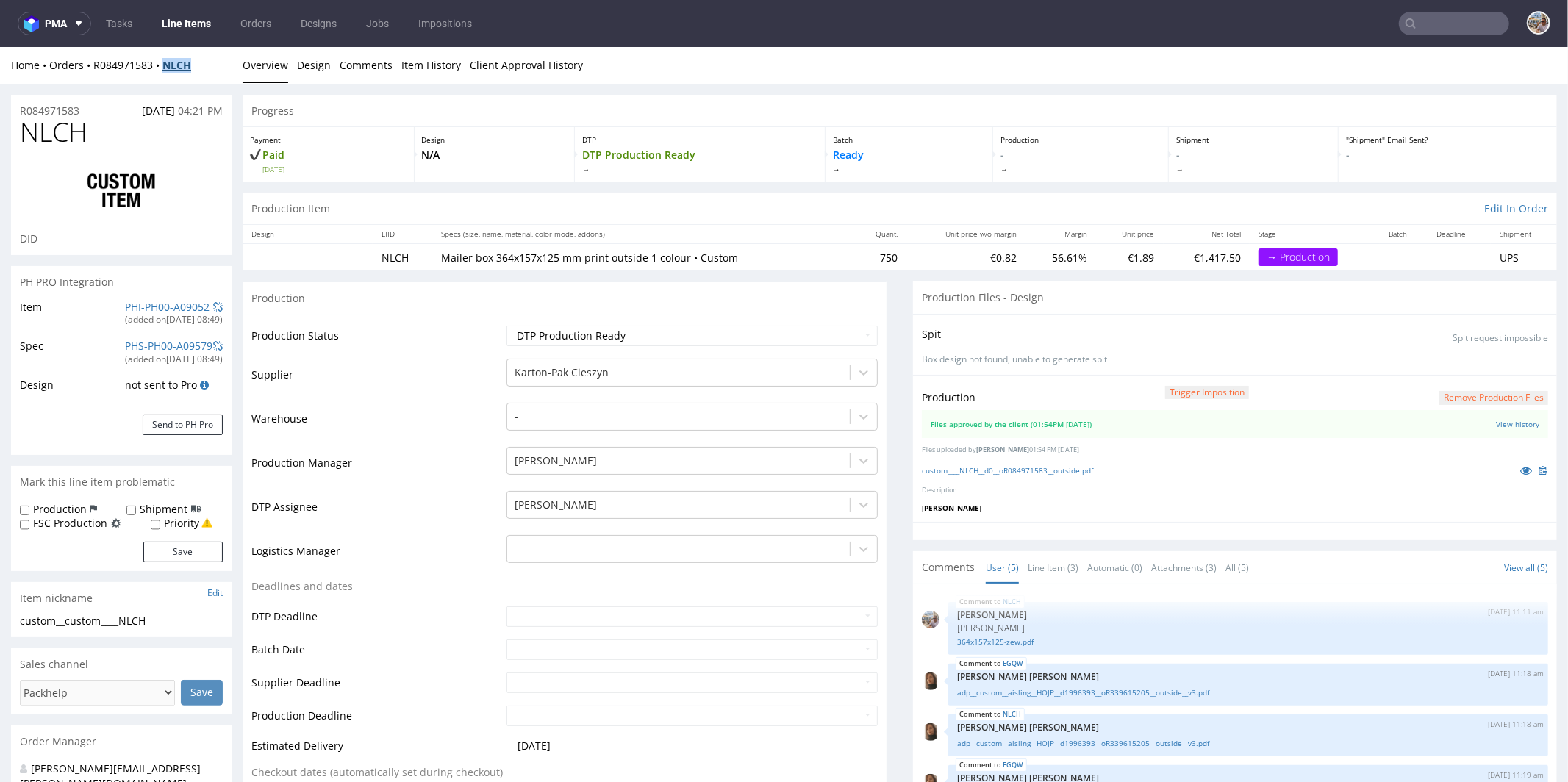
drag, startPoint x: 208, startPoint y: 63, endPoint x: 167, endPoint y: 66, distance: 41.1
click at [167, 66] on div "Home Orders R084971583 NLCH" at bounding box center [121, 65] width 221 height 14
click at [163, 301] on link "PHI-PH00-A09052" at bounding box center [167, 304] width 84 height 14
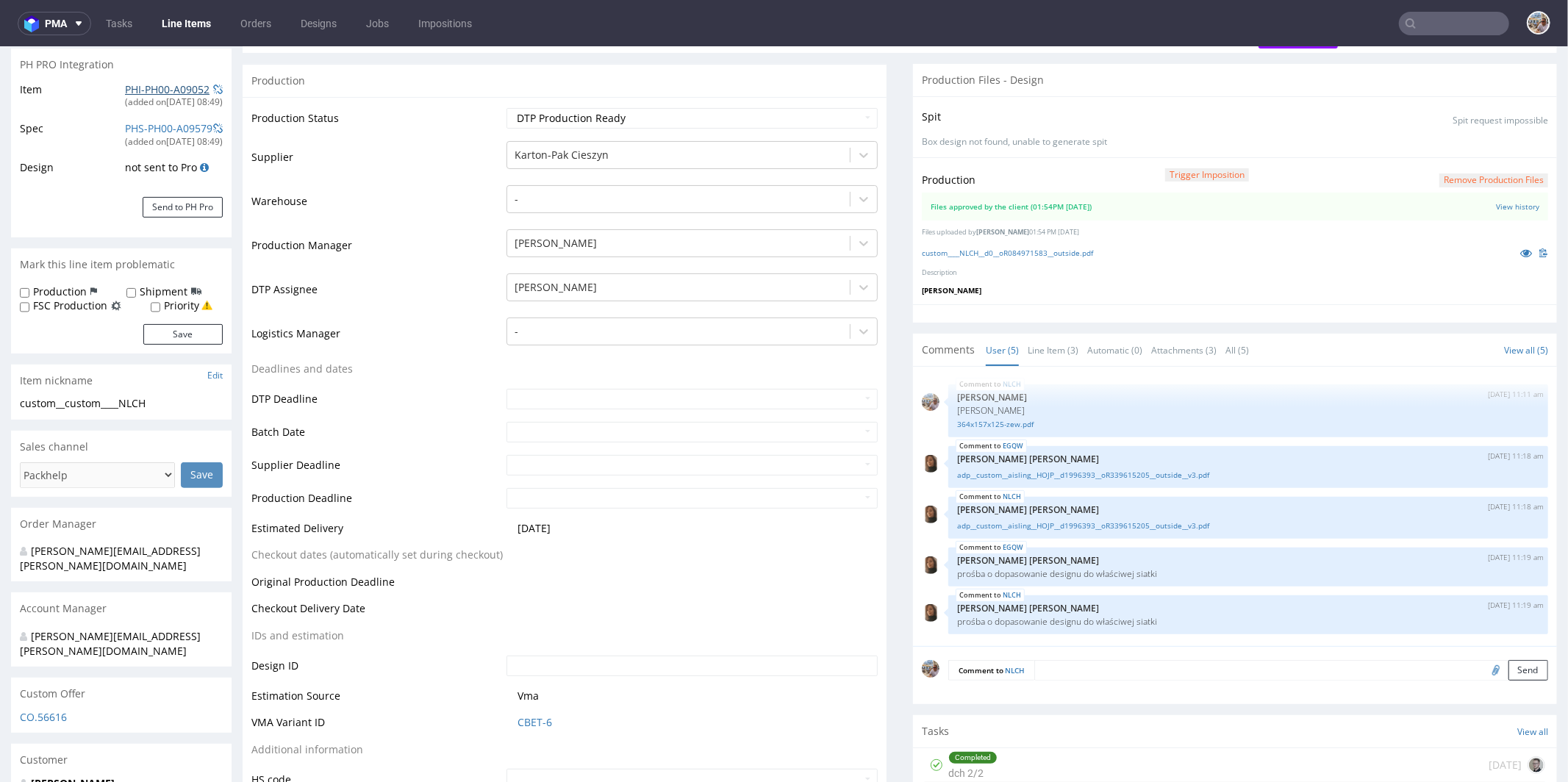
scroll to position [538, 0]
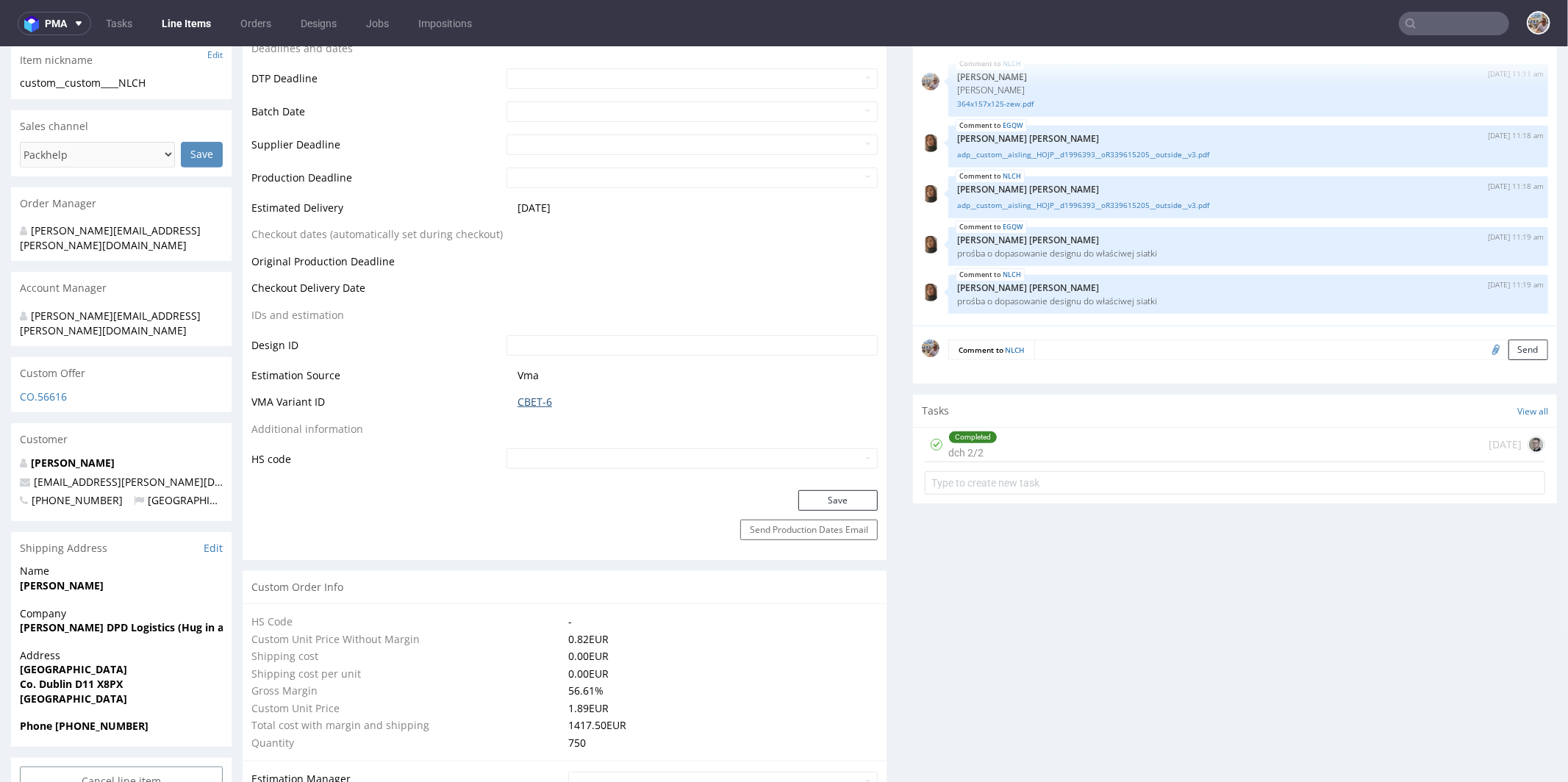
click at [544, 403] on link "CBET-6" at bounding box center [534, 401] width 34 height 14
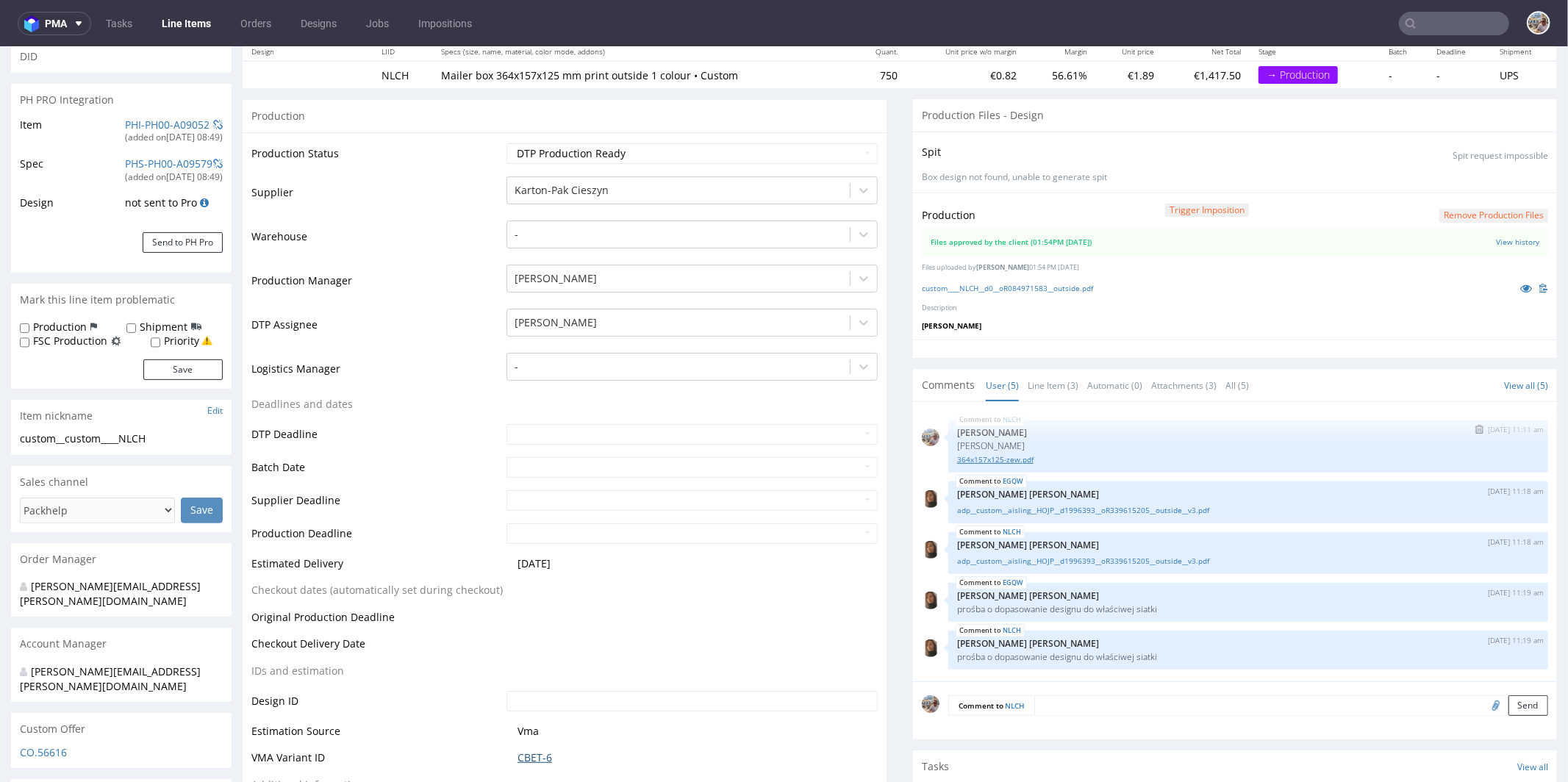
scroll to position [0, 0]
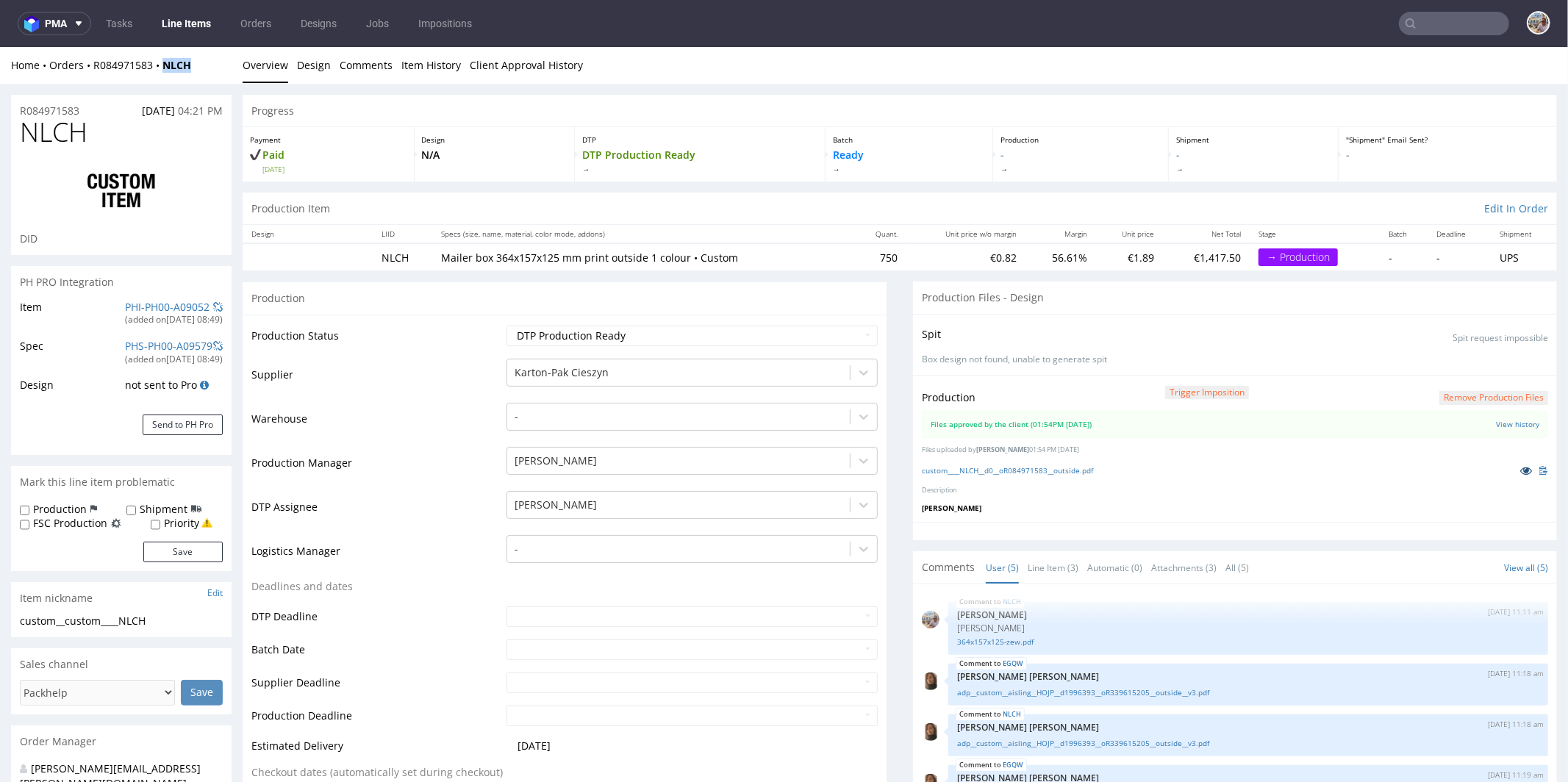
click at [1520, 470] on icon at bounding box center [1526, 470] width 12 height 10
click at [1436, 27] on input "text" at bounding box center [1453, 24] width 110 height 24
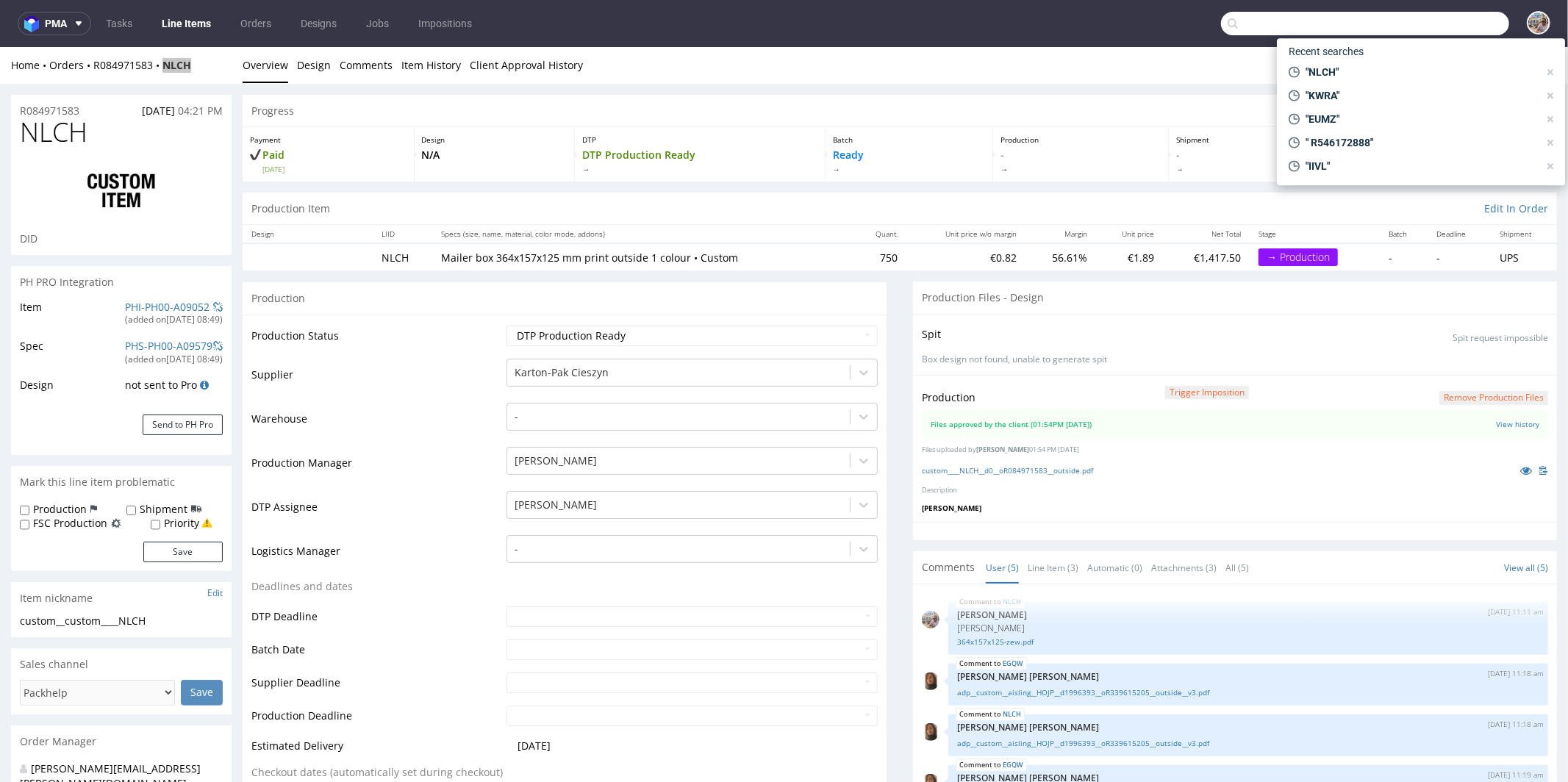
paste input "ZMVM"
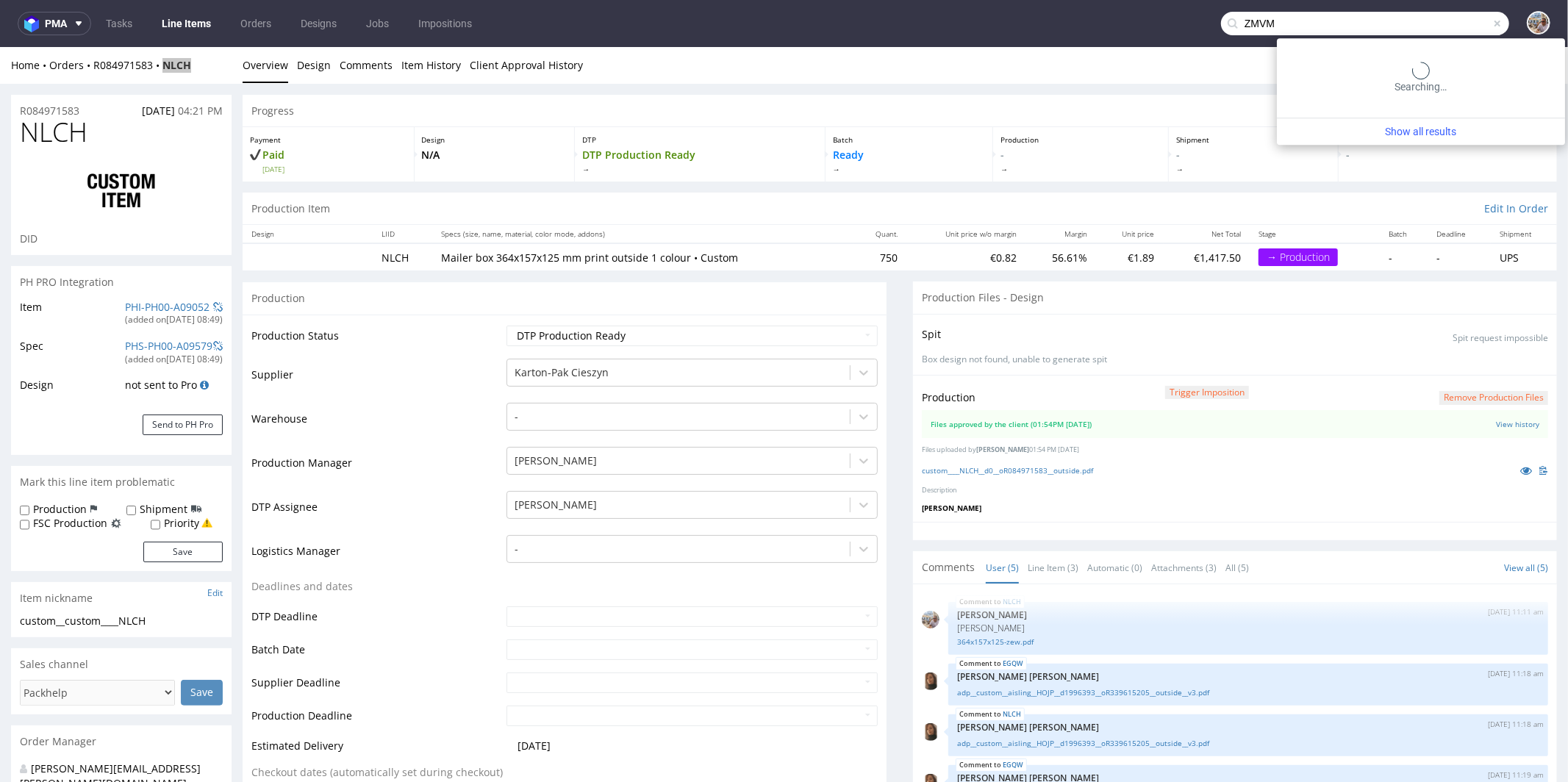
type input "ZMVM"
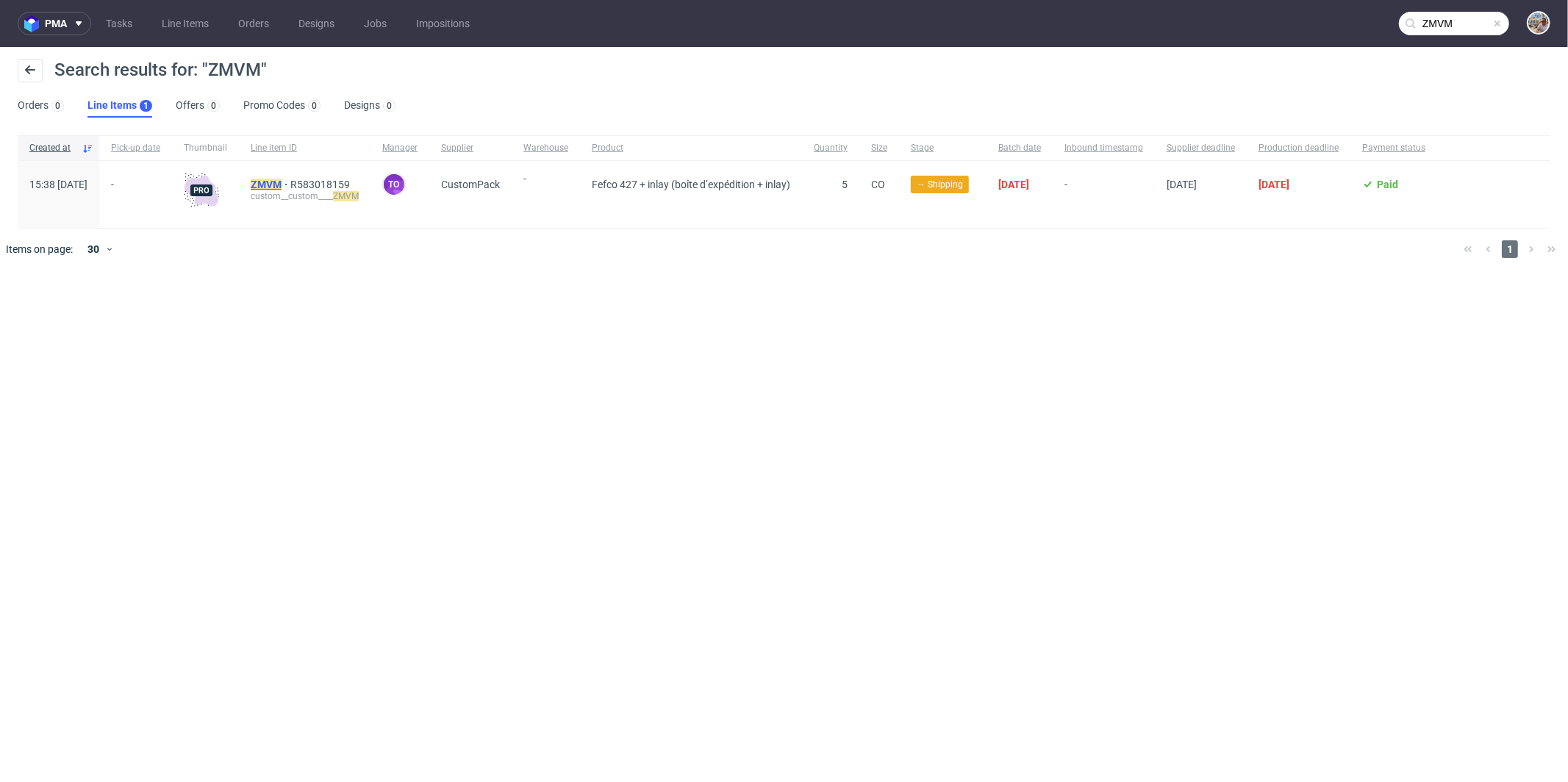
click at [281, 186] on mark "ZMVM" at bounding box center [266, 184] width 31 height 12
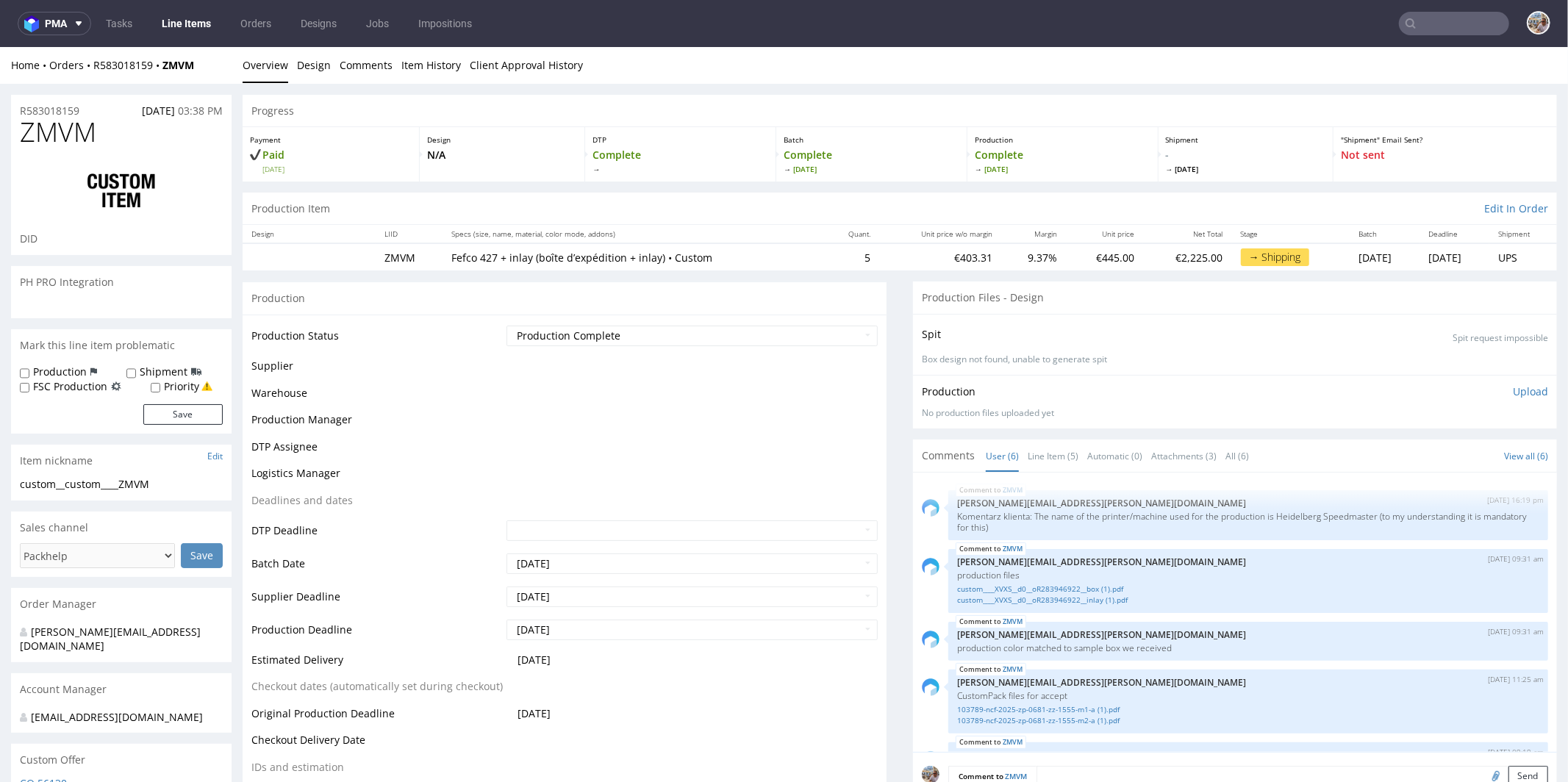
scroll to position [134, 0]
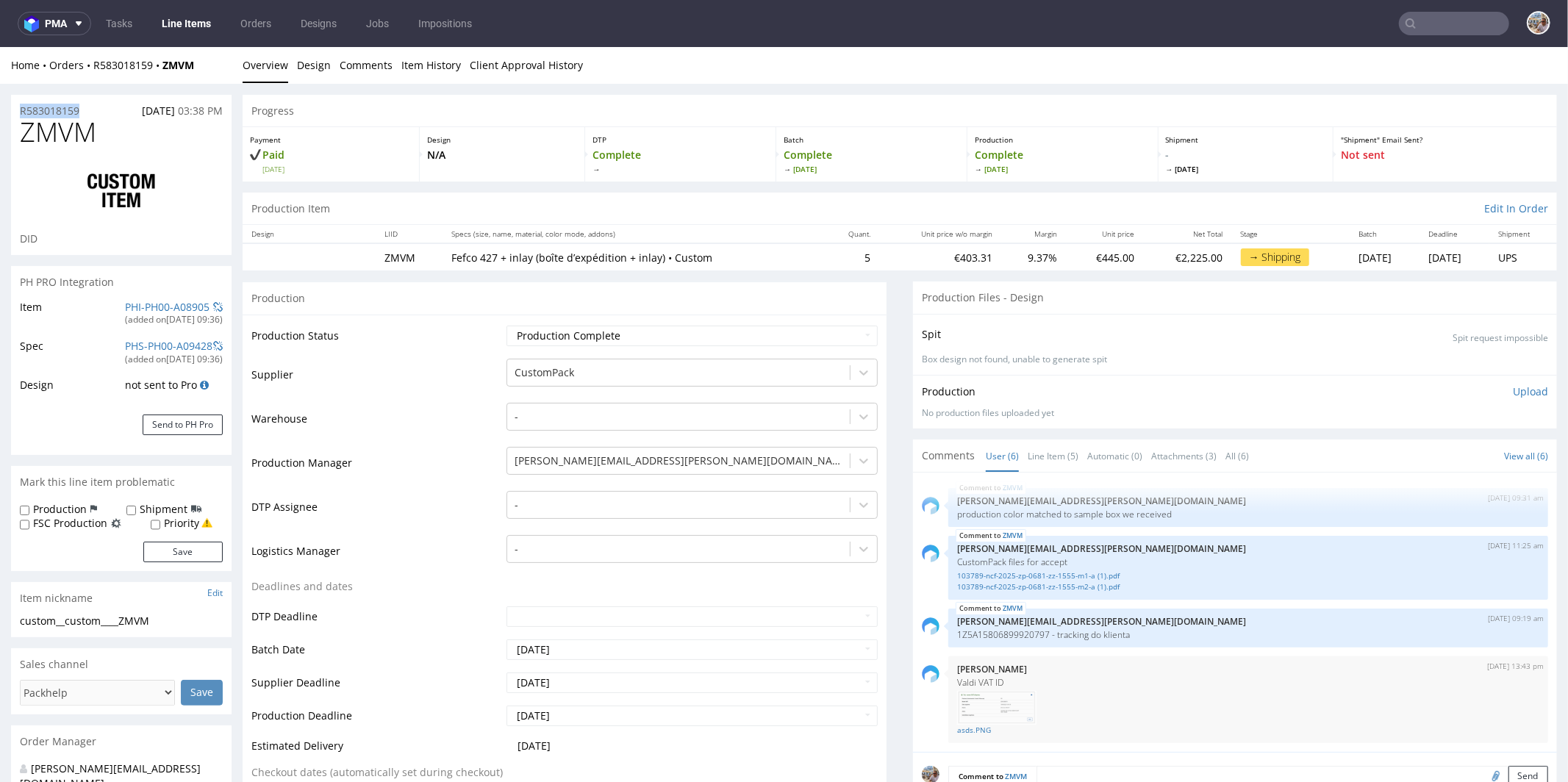
drag, startPoint x: 97, startPoint y: 108, endPoint x: 14, endPoint y: 109, distance: 83.0
click at [14, 109] on div "R583018159 [DATE] 03:38 PM" at bounding box center [121, 106] width 221 height 24
drag, startPoint x: 100, startPoint y: 141, endPoint x: 21, endPoint y: 137, distance: 79.1
click at [21, 137] on h1 "ZMVM" at bounding box center [121, 132] width 203 height 29
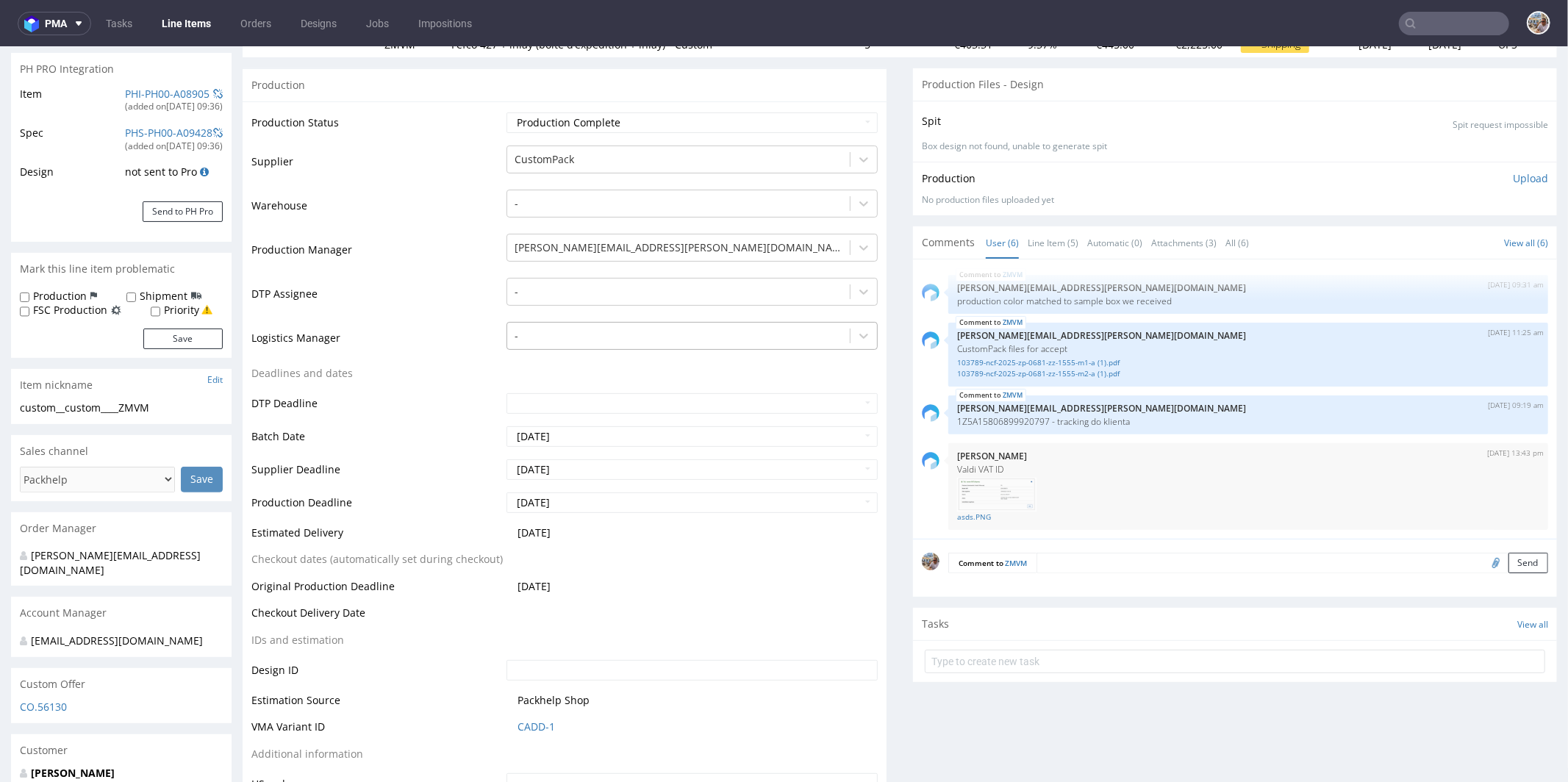
scroll to position [200, 0]
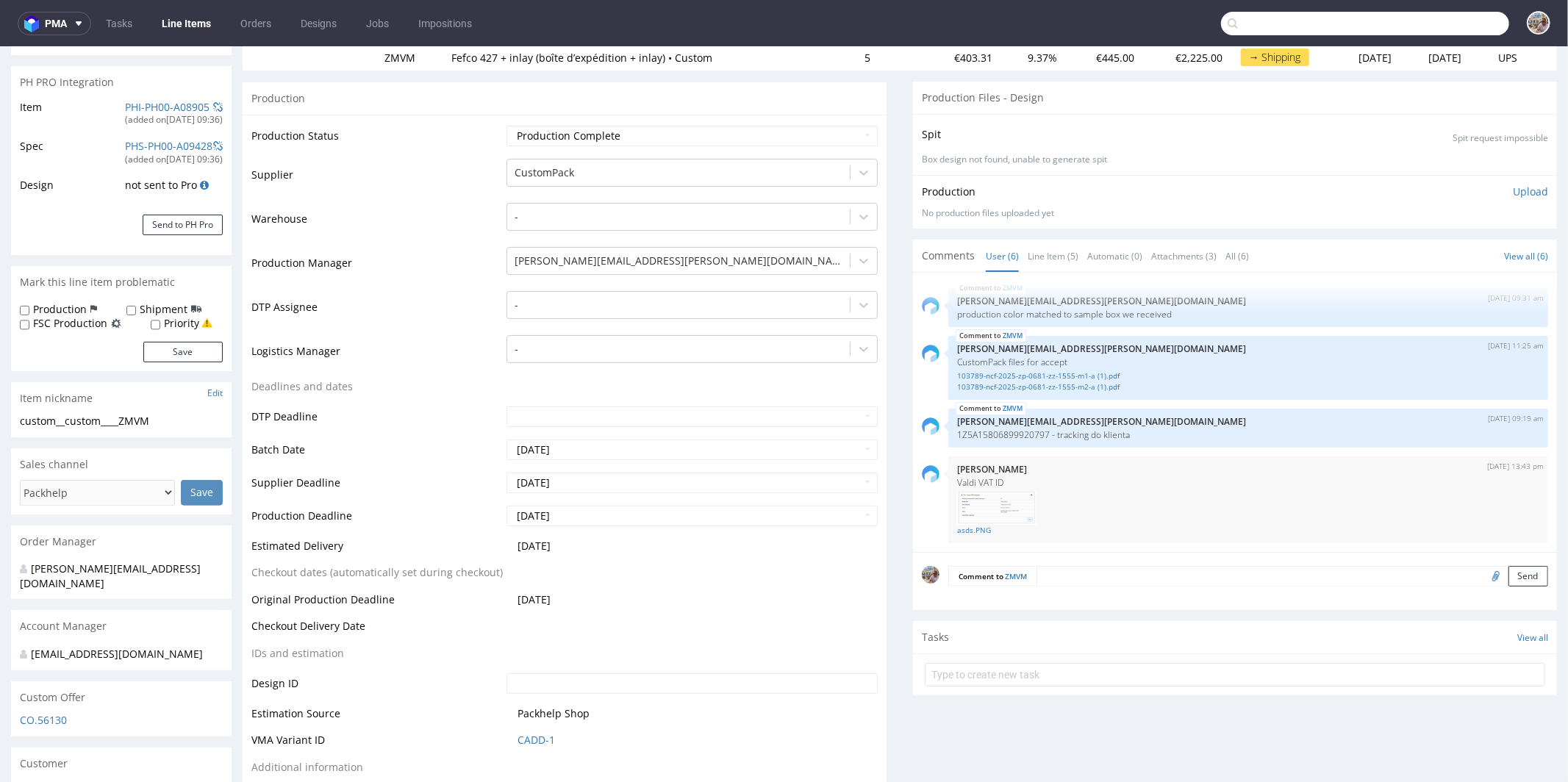
click at [1477, 30] on input "text" at bounding box center [1365, 24] width 288 height 24
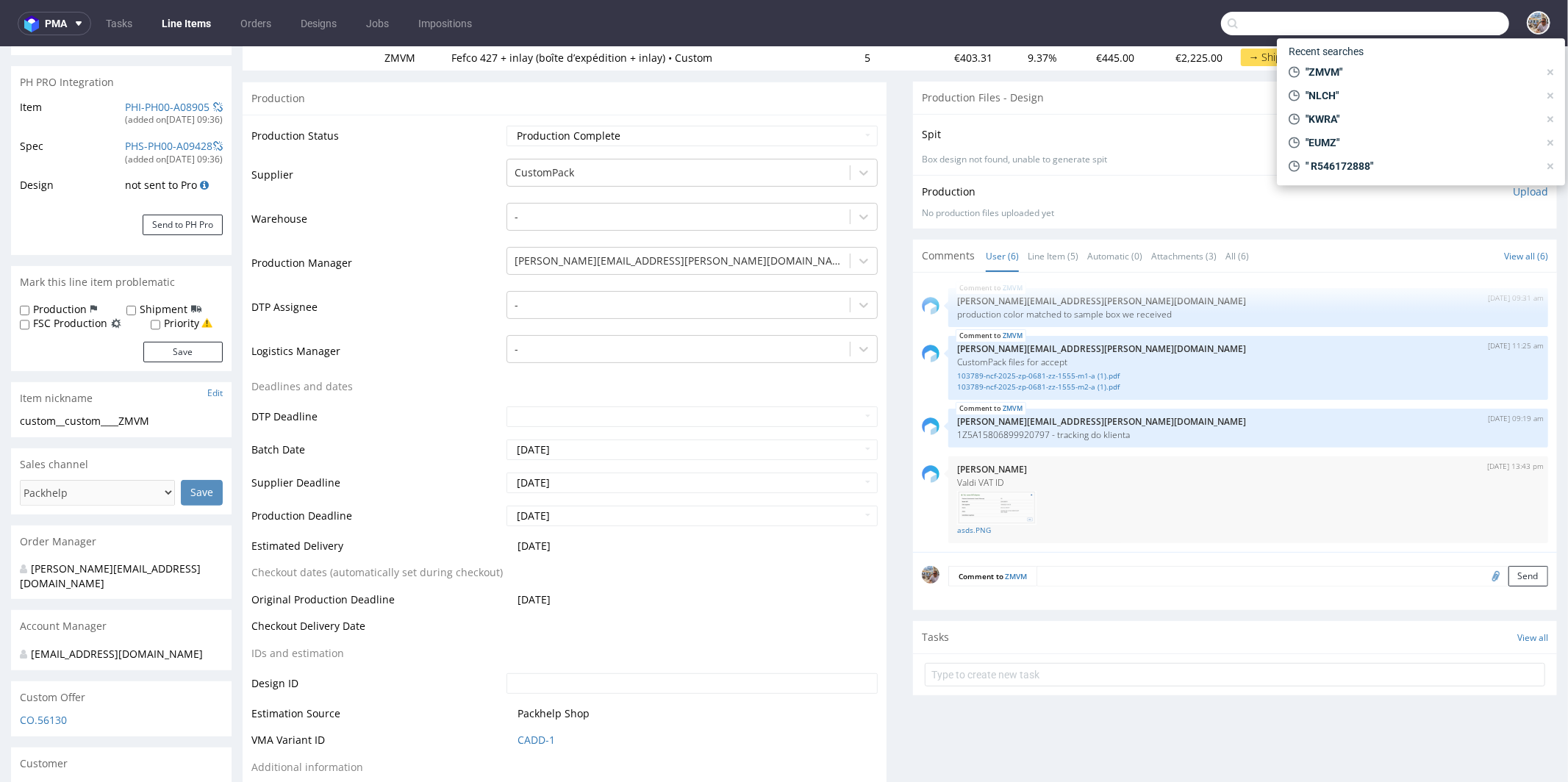
paste input "ZMVM"
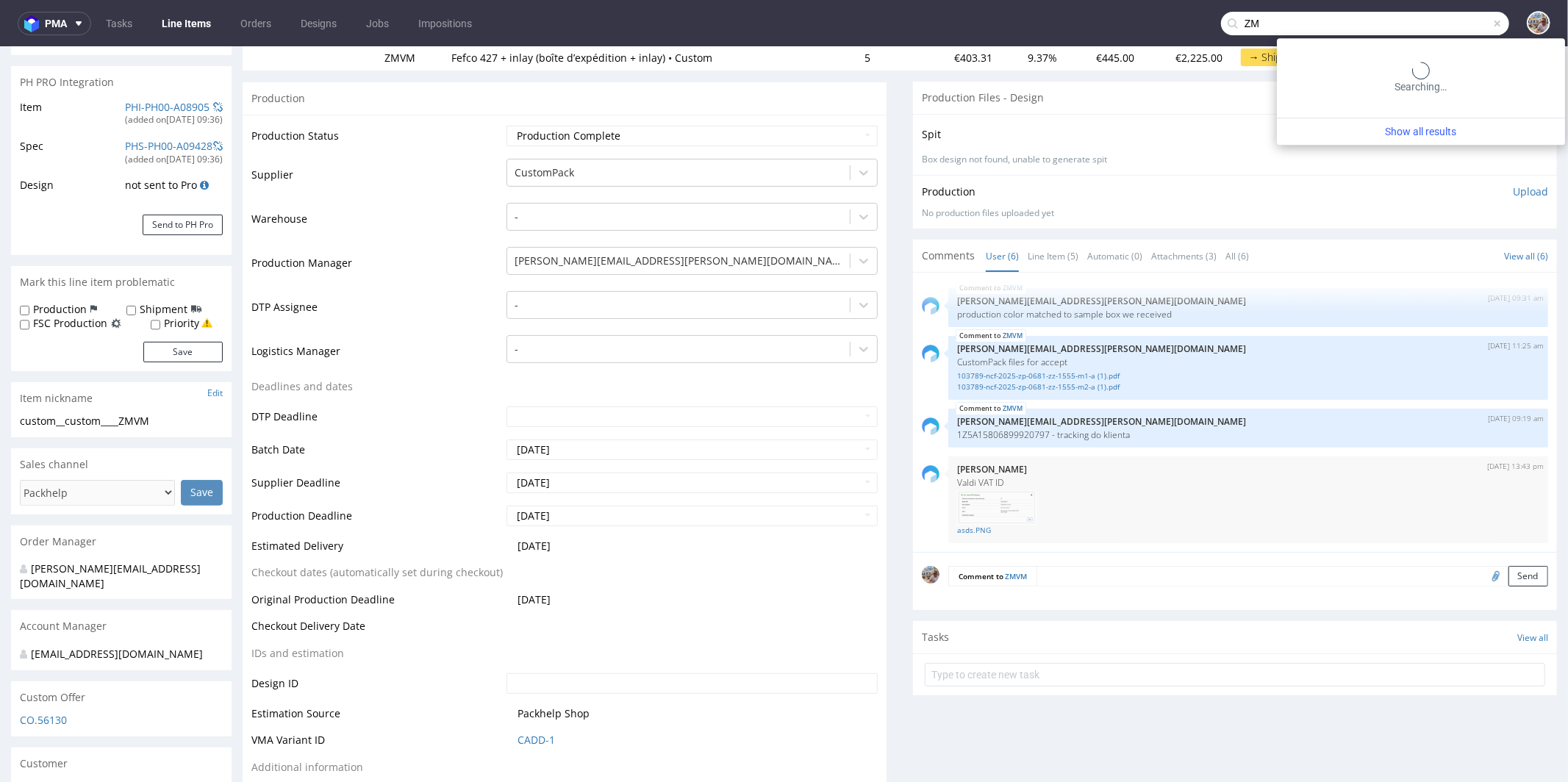
type input "Z"
type input "ISQZ"
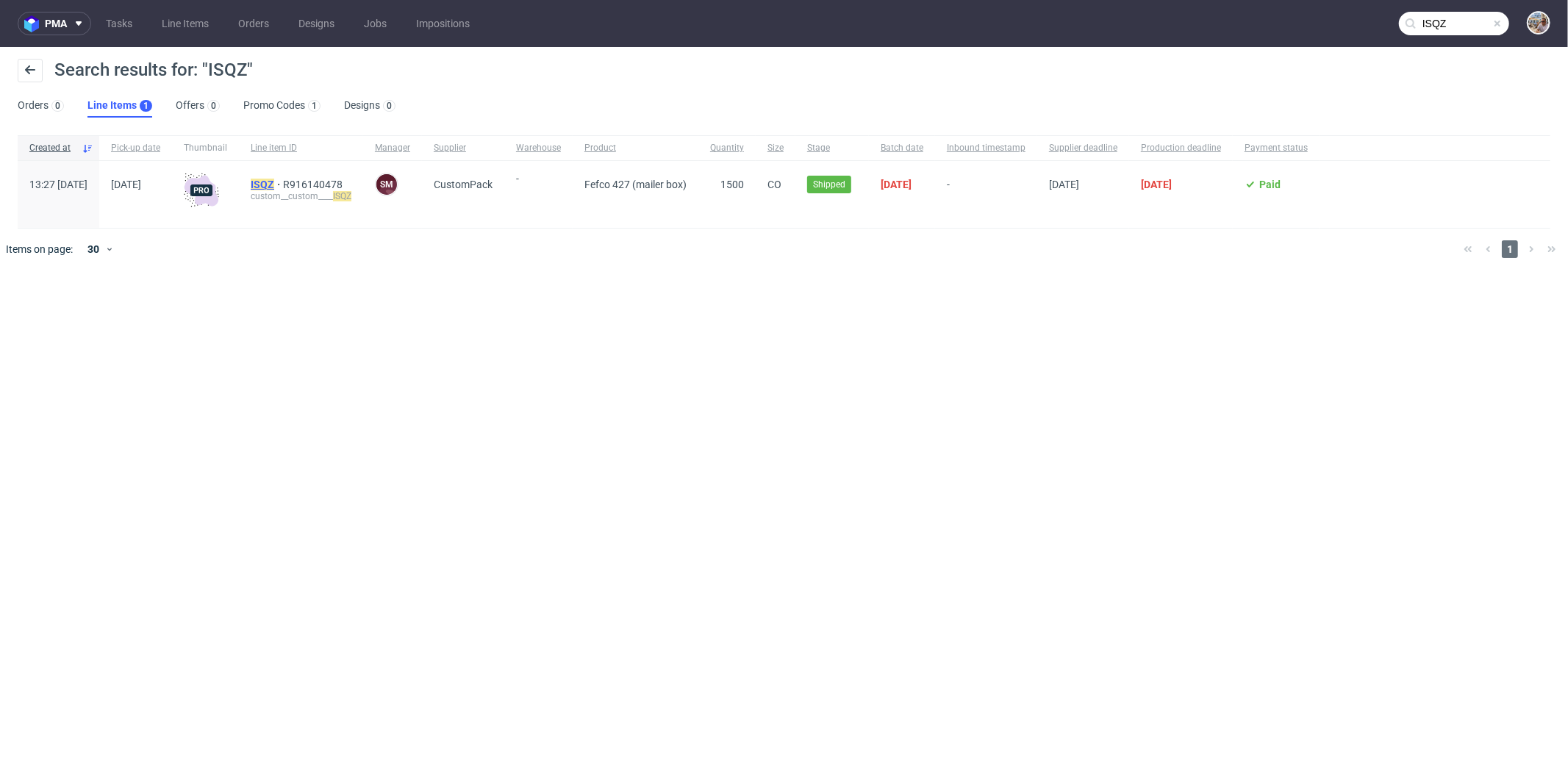
click at [274, 187] on mark "ISQZ" at bounding box center [263, 184] width 24 height 12
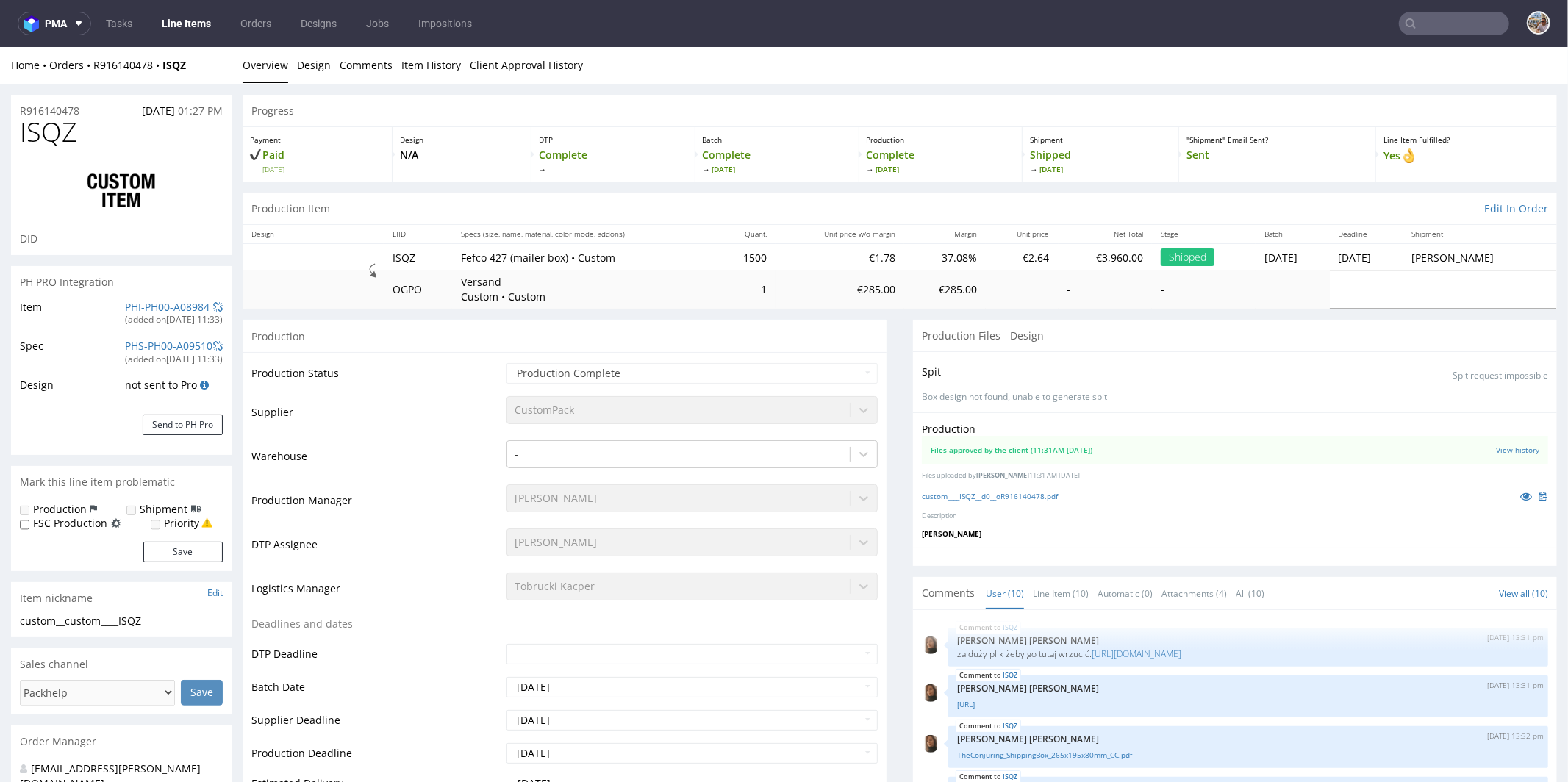
scroll to position [348, 0]
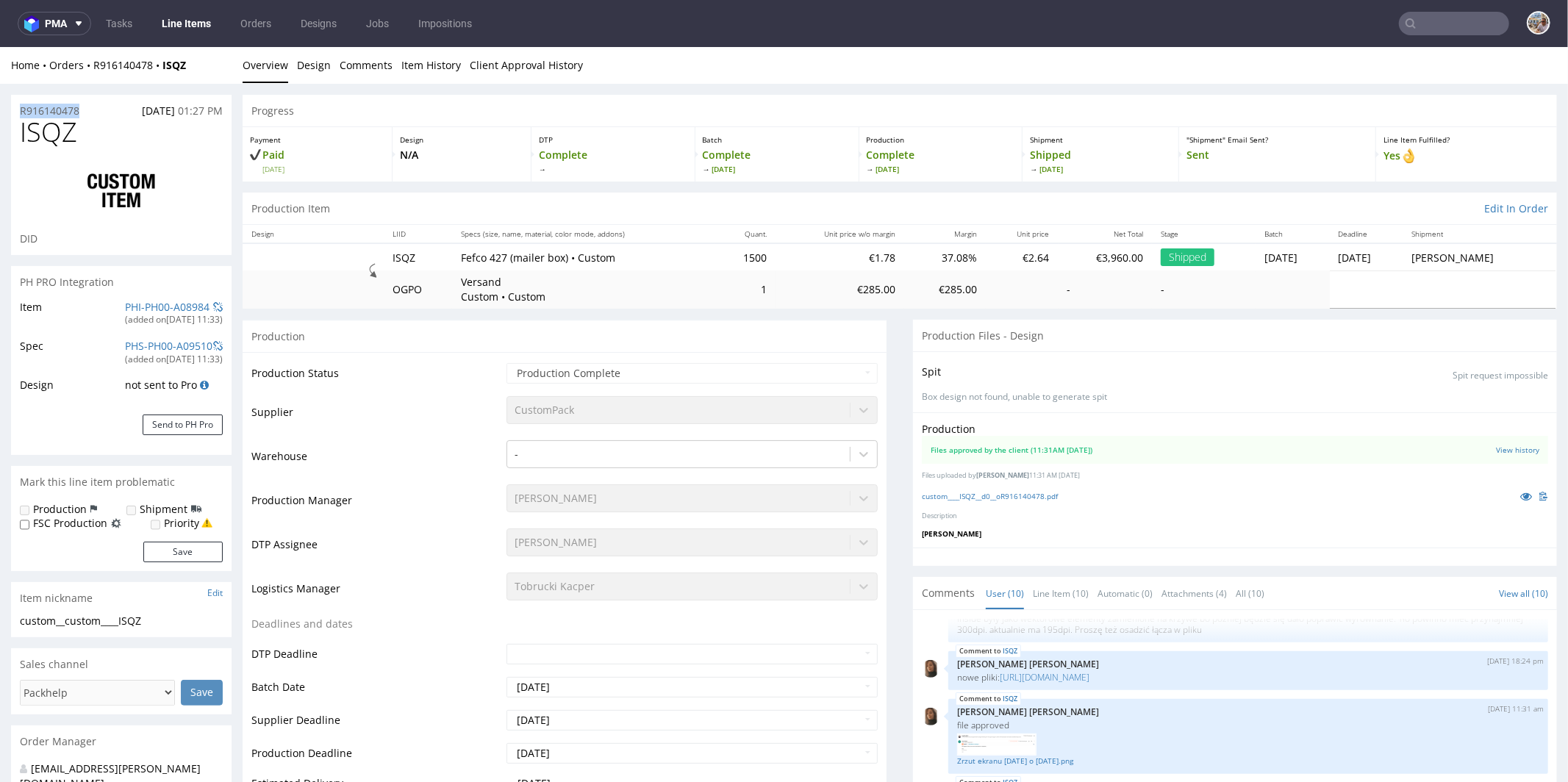
drag, startPoint x: 85, startPoint y: 109, endPoint x: 19, endPoint y: 104, distance: 66.2
click at [19, 104] on div "R916140478 [DATE] 01:27 PM" at bounding box center [121, 106] width 221 height 24
drag, startPoint x: 93, startPoint y: 137, endPoint x: 18, endPoint y: 139, distance: 75.0
click at [18, 139] on div "ISQZ DID" at bounding box center [121, 186] width 221 height 137
